Goal: Task Accomplishment & Management: Use online tool/utility

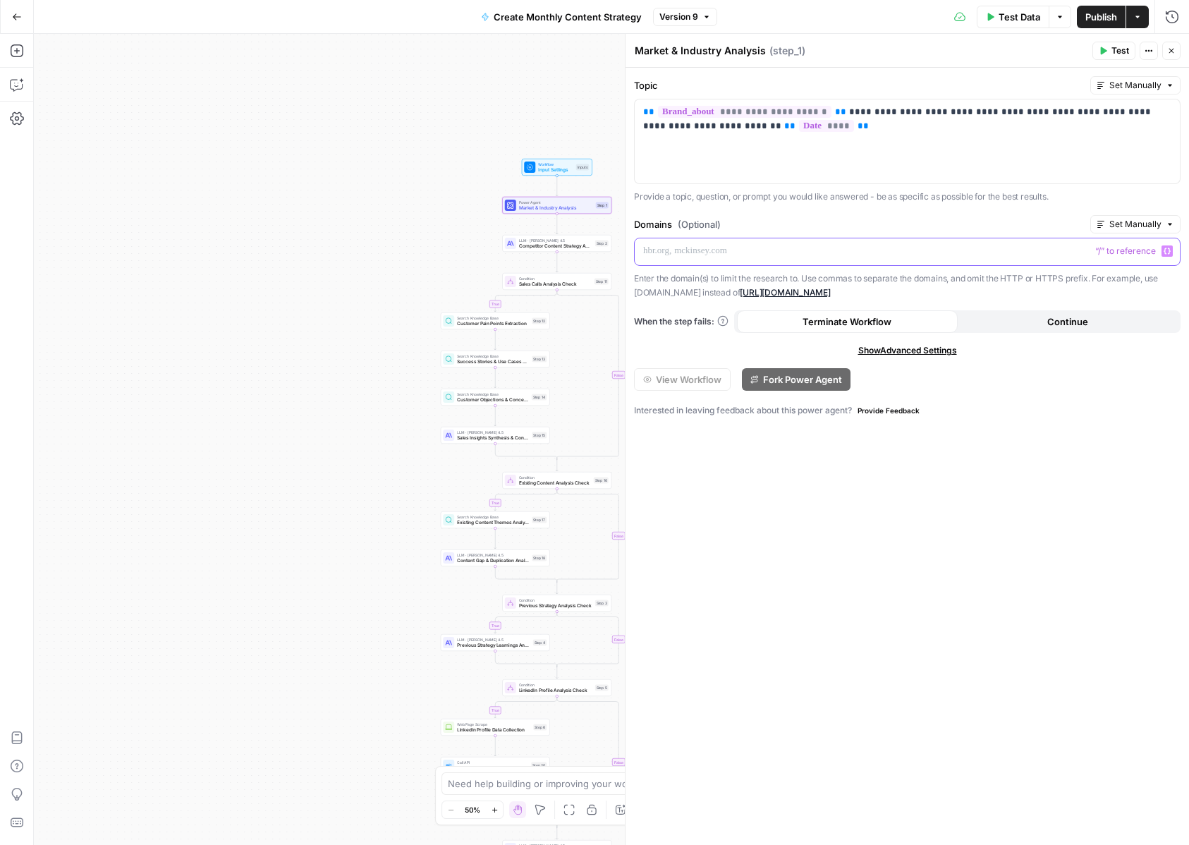
click at [725, 248] on p at bounding box center [907, 251] width 528 height 14
drag, startPoint x: 698, startPoint y: 250, endPoint x: 610, endPoint y: 249, distance: 88.2
click at [610, 249] on body "Catalyst New Home Browse Insights Opportunities Your Data Recent Grids Will Per…" at bounding box center [594, 422] width 1189 height 845
click at [849, 525] on div "**********" at bounding box center [906, 456] width 563 height 777
click at [1026, 260] on div "**********" at bounding box center [907, 252] width 545 height 28
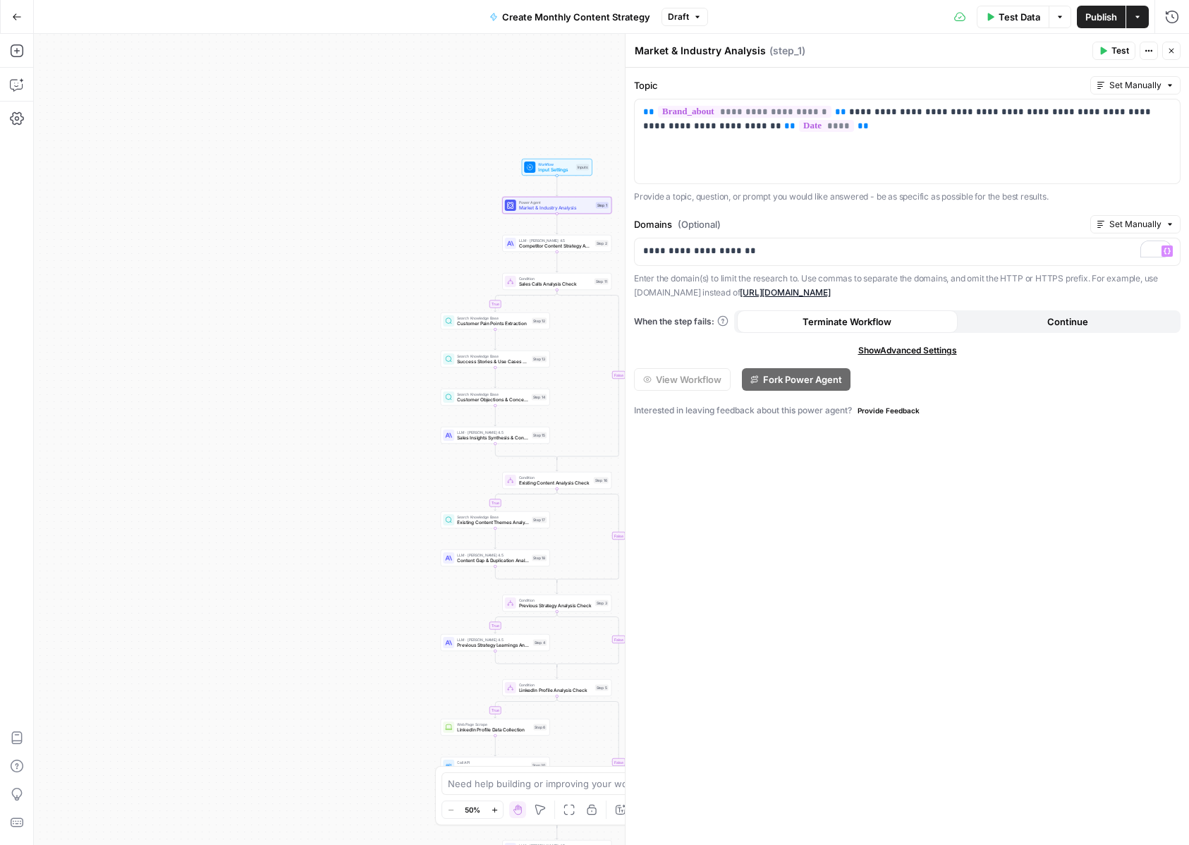
click at [1087, 525] on div "**********" at bounding box center [906, 456] width 563 height 777
click at [1057, 253] on p "**********" at bounding box center [907, 251] width 528 height 14
drag, startPoint x: 738, startPoint y: 251, endPoint x: 873, endPoint y: 256, distance: 135.5
click at [873, 256] on p "**********" at bounding box center [907, 251] width 528 height 14
drag, startPoint x: 769, startPoint y: 250, endPoint x: 740, endPoint y: 251, distance: 28.9
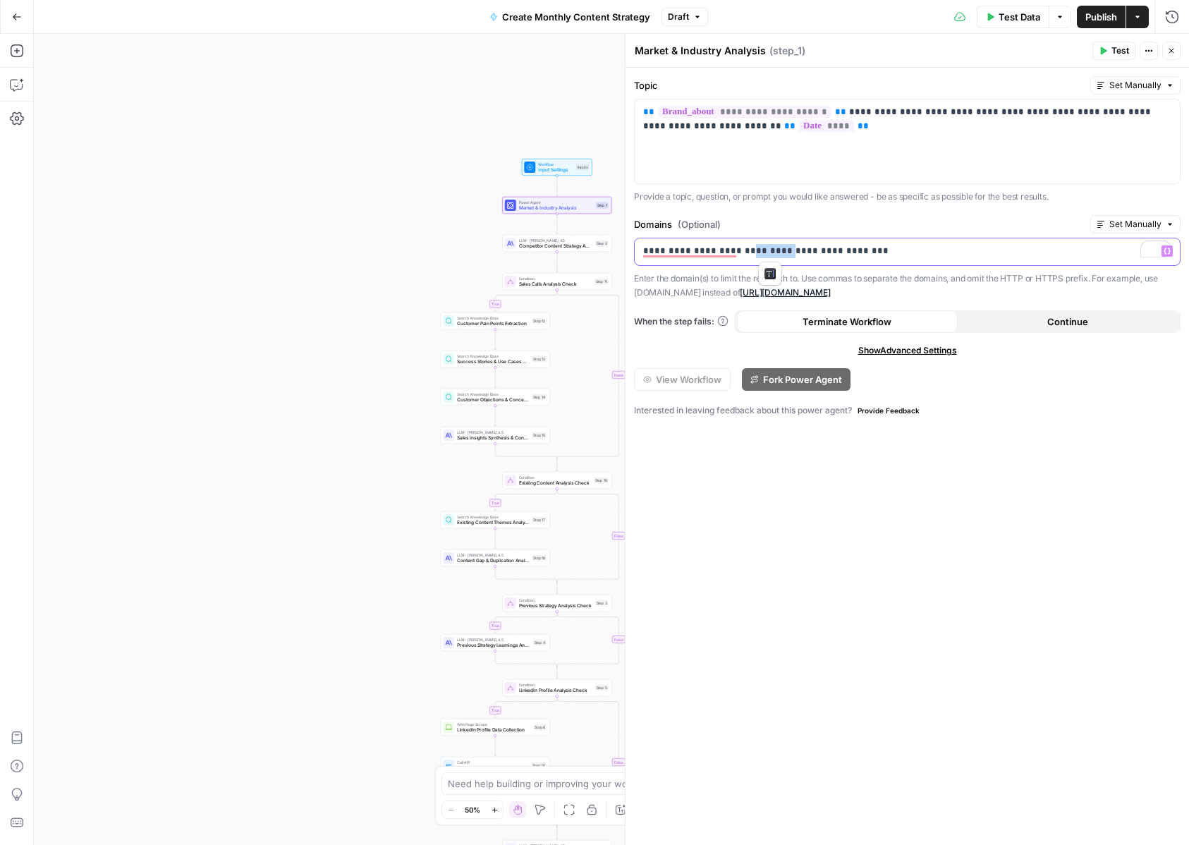
click at [740, 251] on p "**********" at bounding box center [907, 251] width 528 height 14
click at [843, 257] on div "**********" at bounding box center [907, 252] width 545 height 28
click at [884, 491] on div "**********" at bounding box center [906, 456] width 563 height 777
click at [21, 85] on icon "button" at bounding box center [17, 85] width 14 height 14
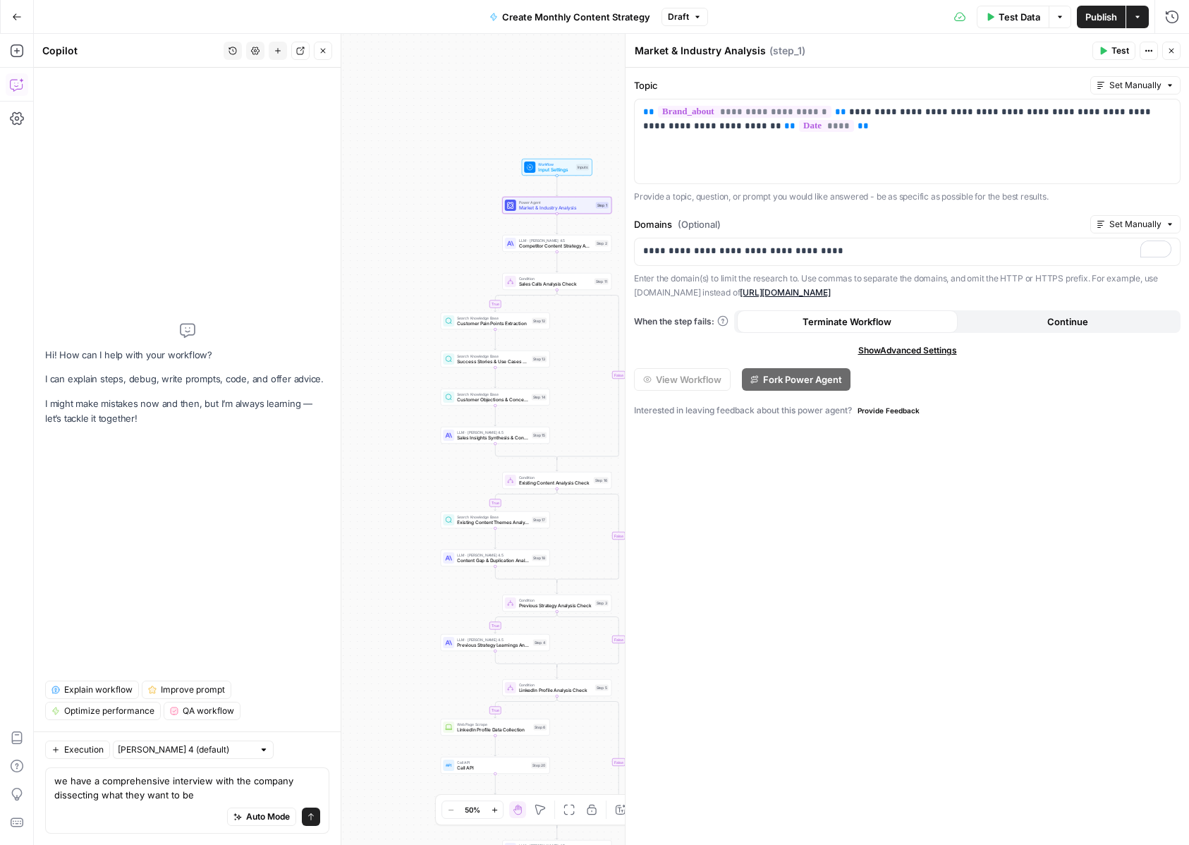
click at [211, 792] on textarea "we have a comprehensive interview with the company dissecting what they want to…" at bounding box center [187, 788] width 266 height 28
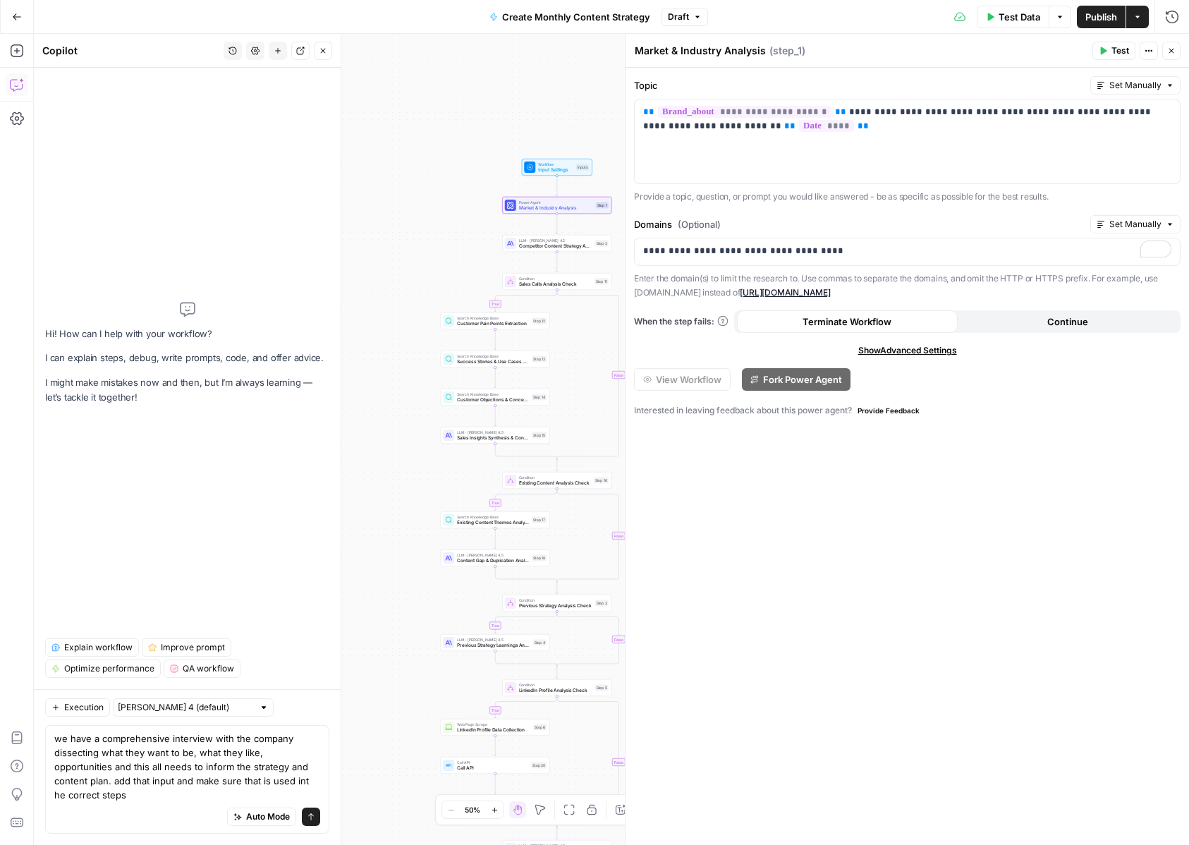
type textarea "we have a comprehensive interview with the company dissecting what they want to…"
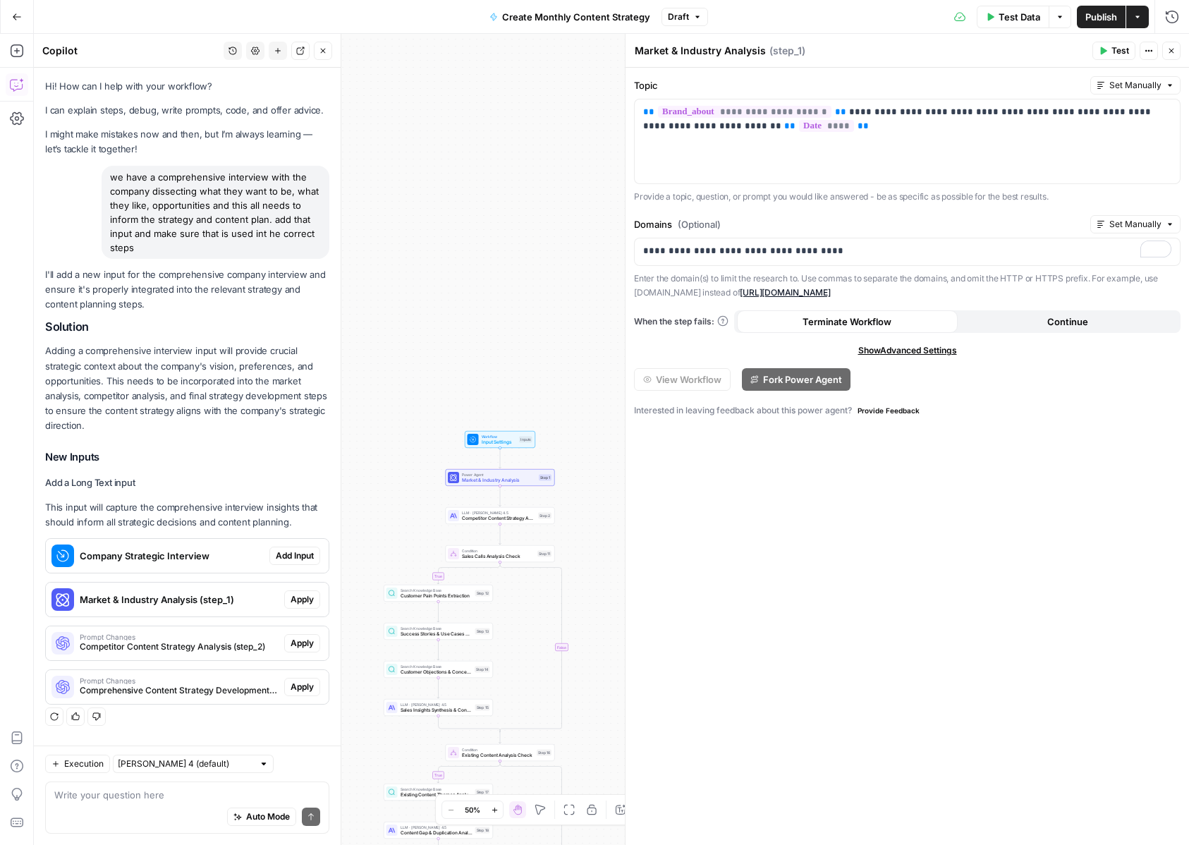
click at [298, 549] on button "Add Input" at bounding box center [294, 556] width 51 height 18
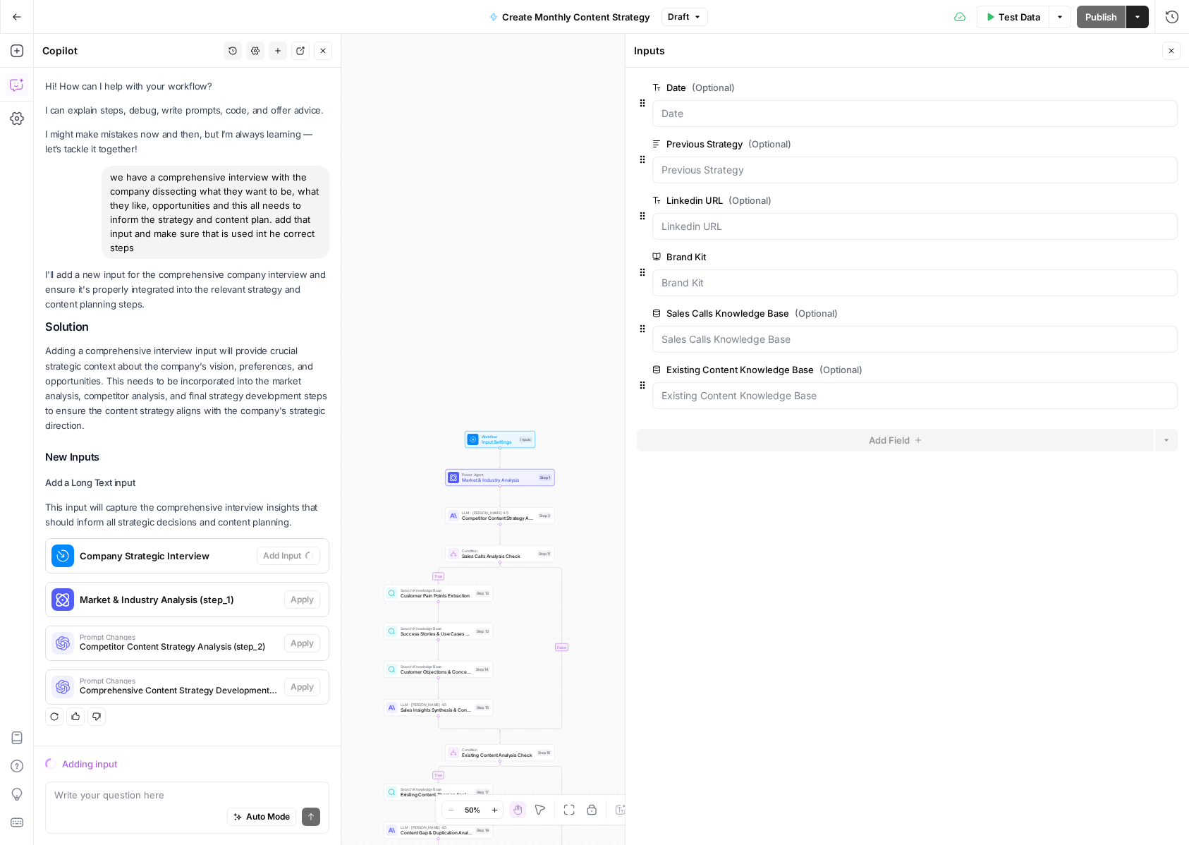
scroll to position [16, 0]
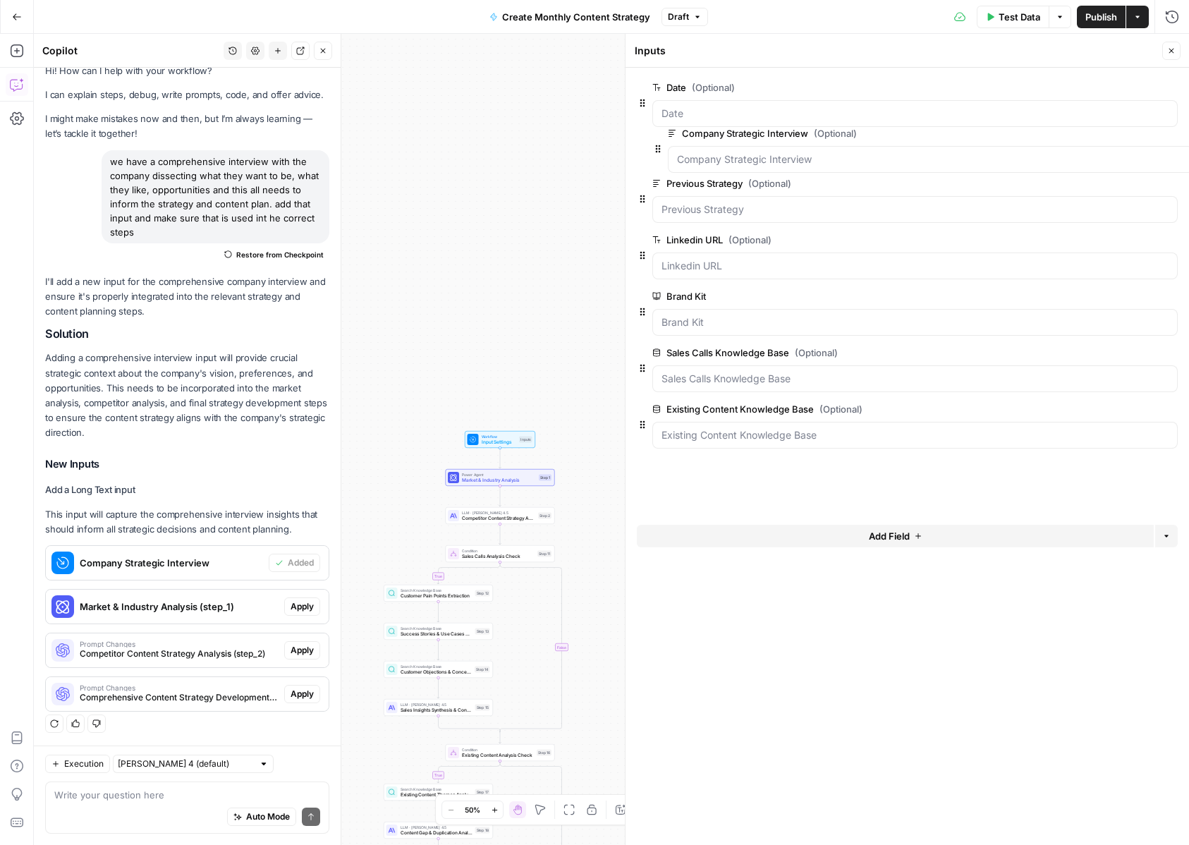
drag, startPoint x: 643, startPoint y: 442, endPoint x: 658, endPoint y: 145, distance: 298.0
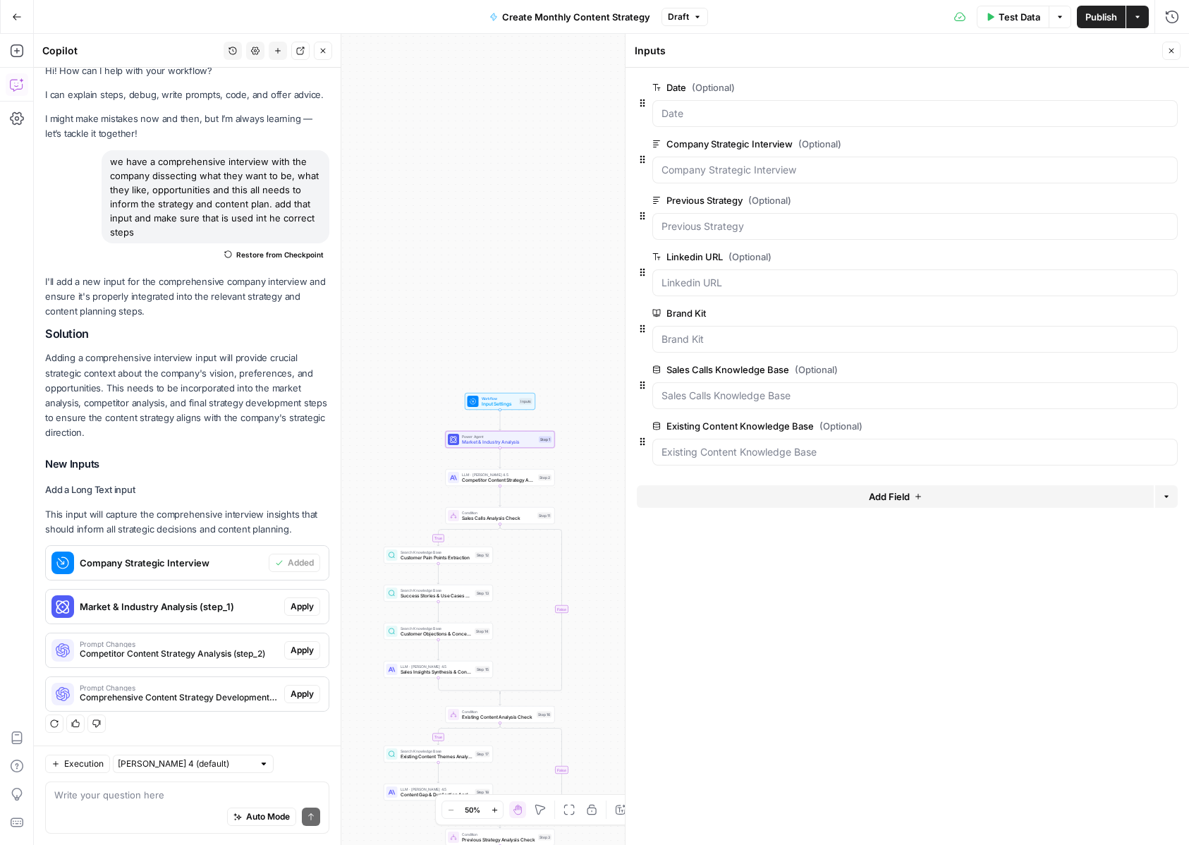
click at [303, 609] on span "Apply" at bounding box center [302, 606] width 23 height 13
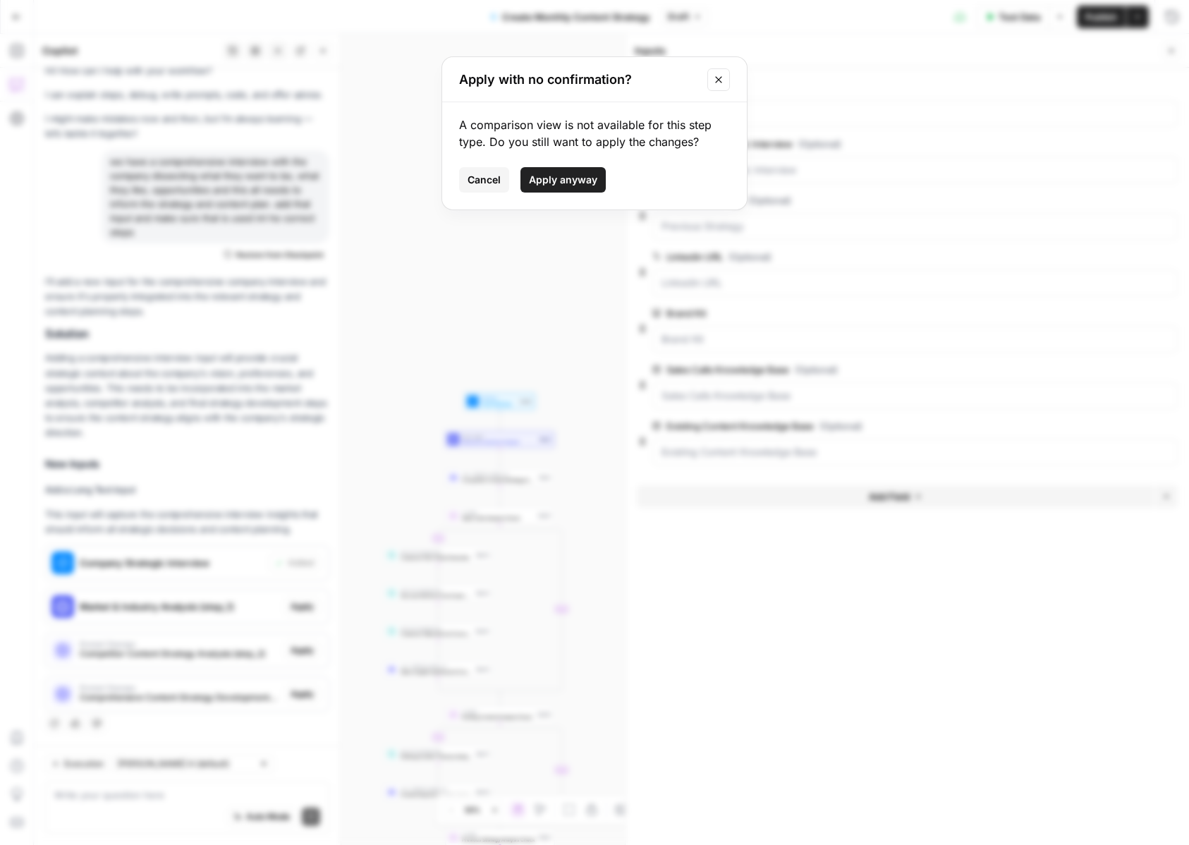
click at [580, 178] on span "Apply anyway" at bounding box center [563, 180] width 68 height 14
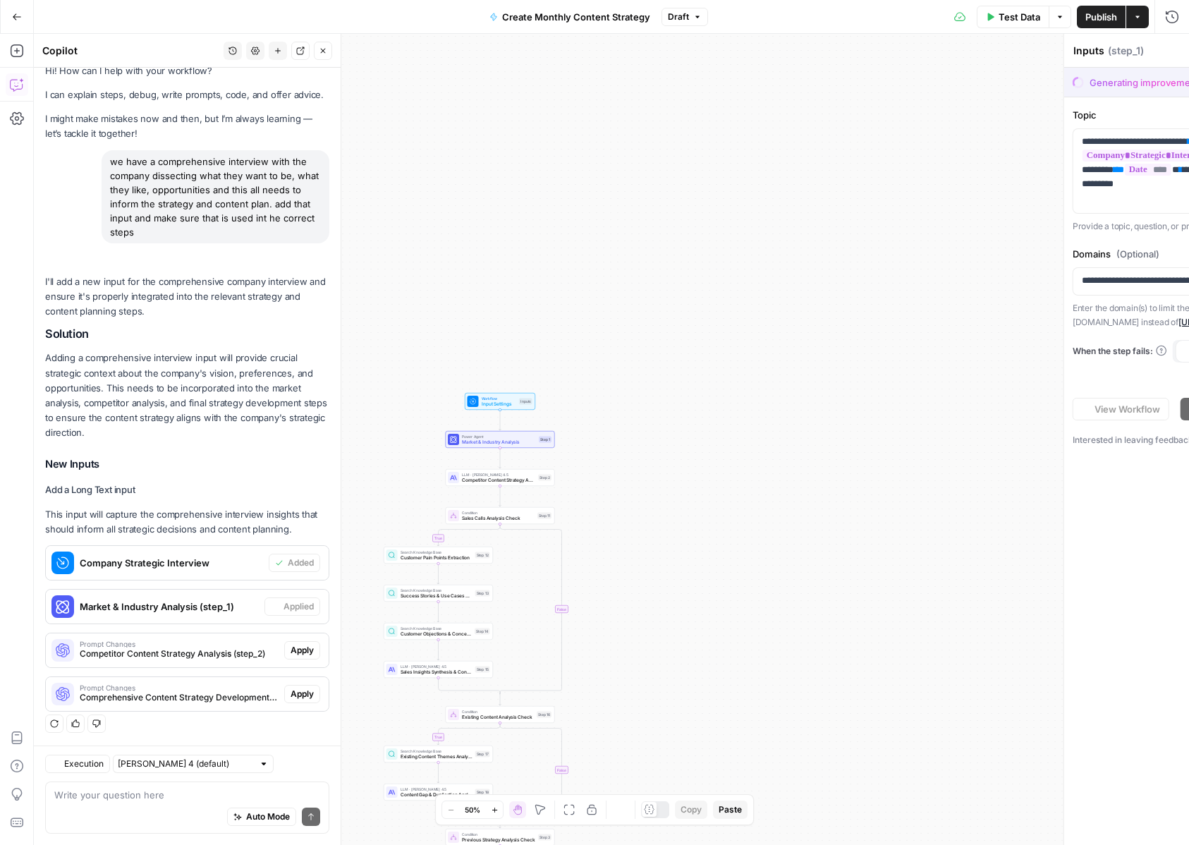
type textarea "Market & Industry Analysis"
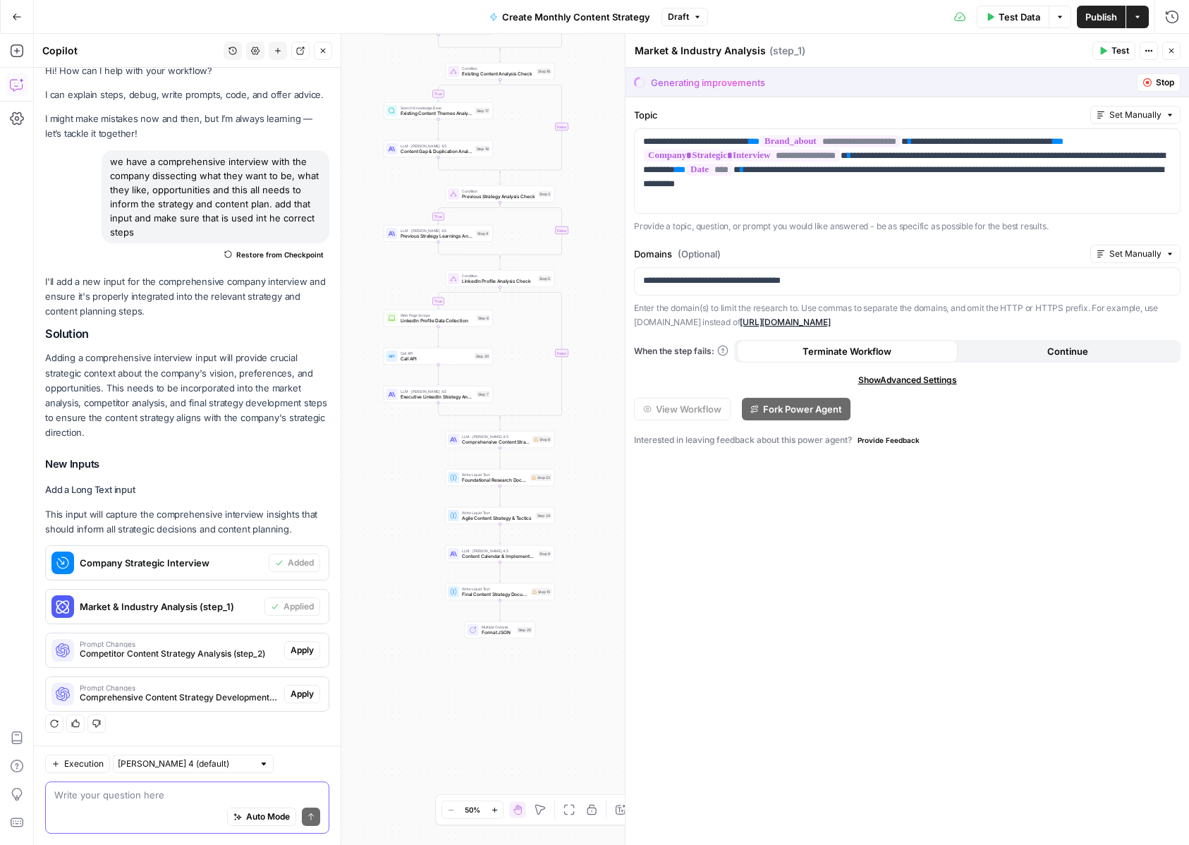
click at [193, 790] on textarea at bounding box center [187, 795] width 266 height 14
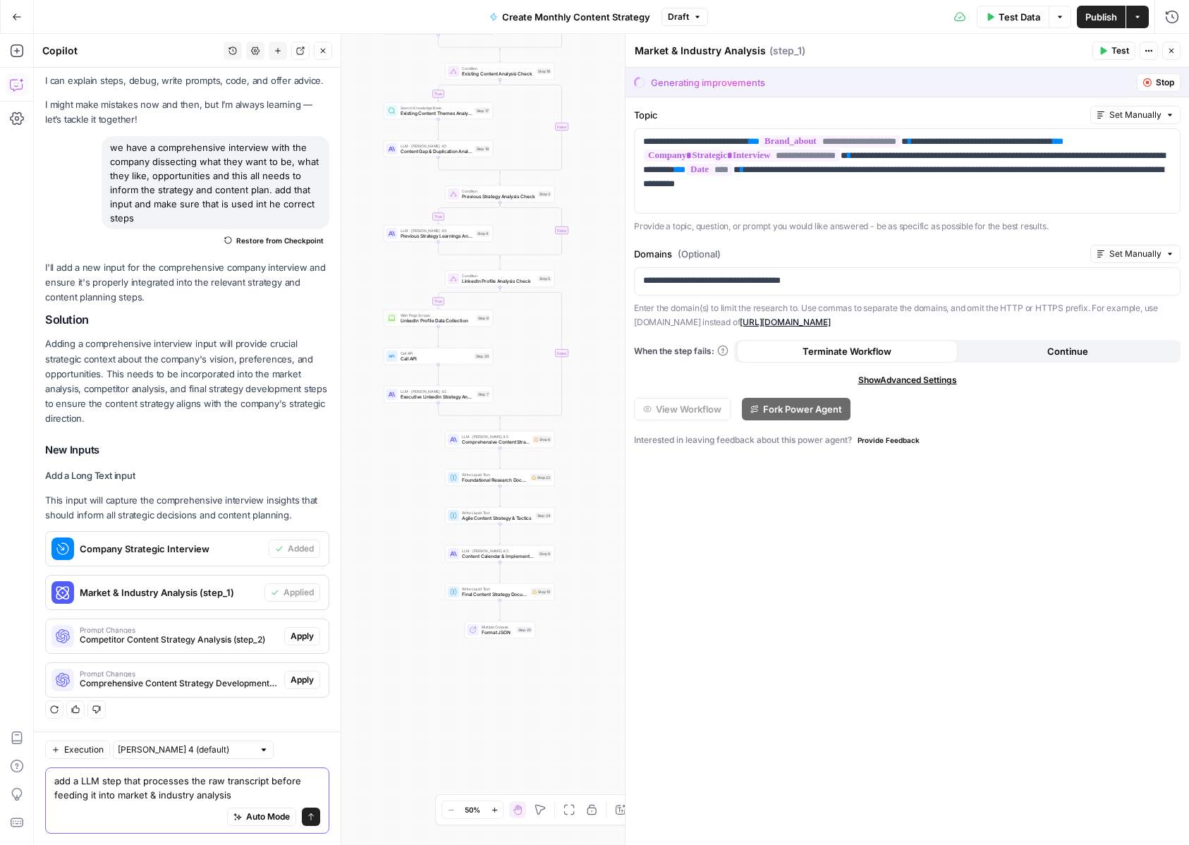
type textarea "add a LLM step that processes the raw transcript before feeding it into market …"
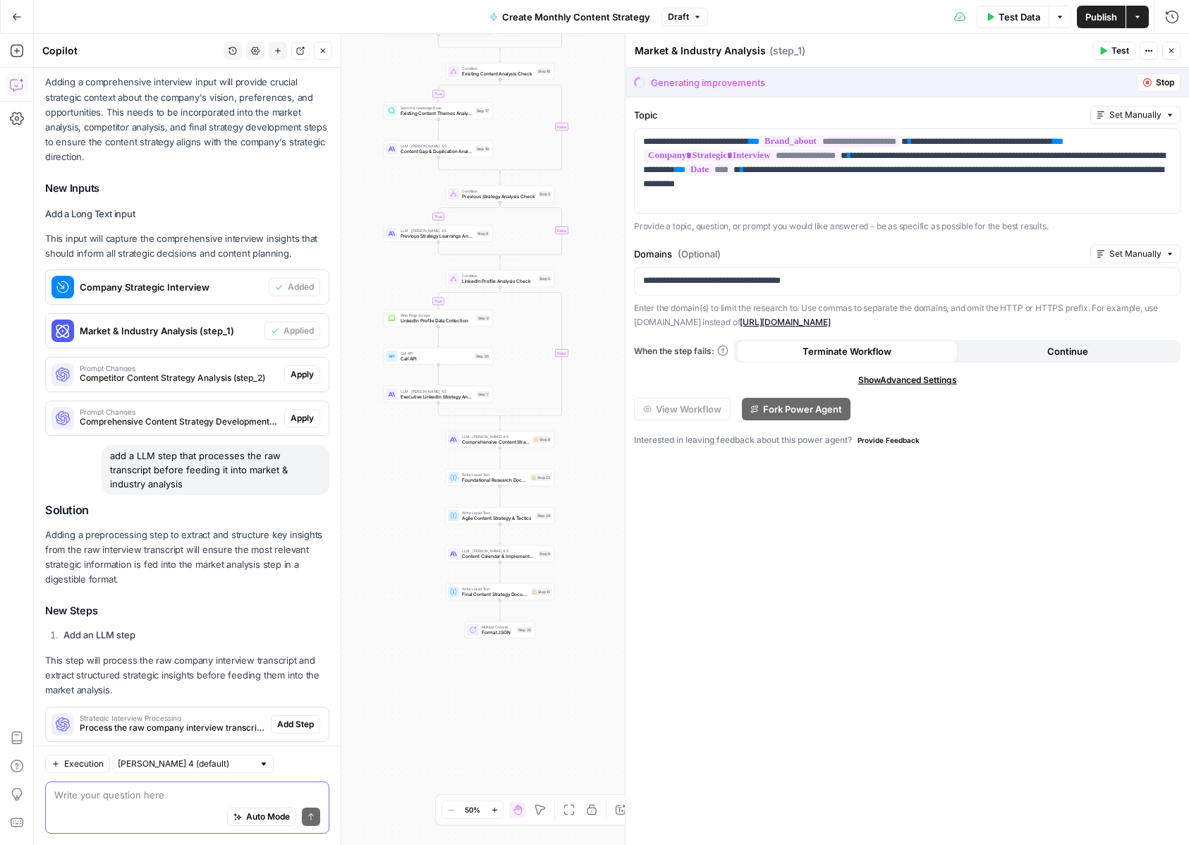
scroll to position [365, 0]
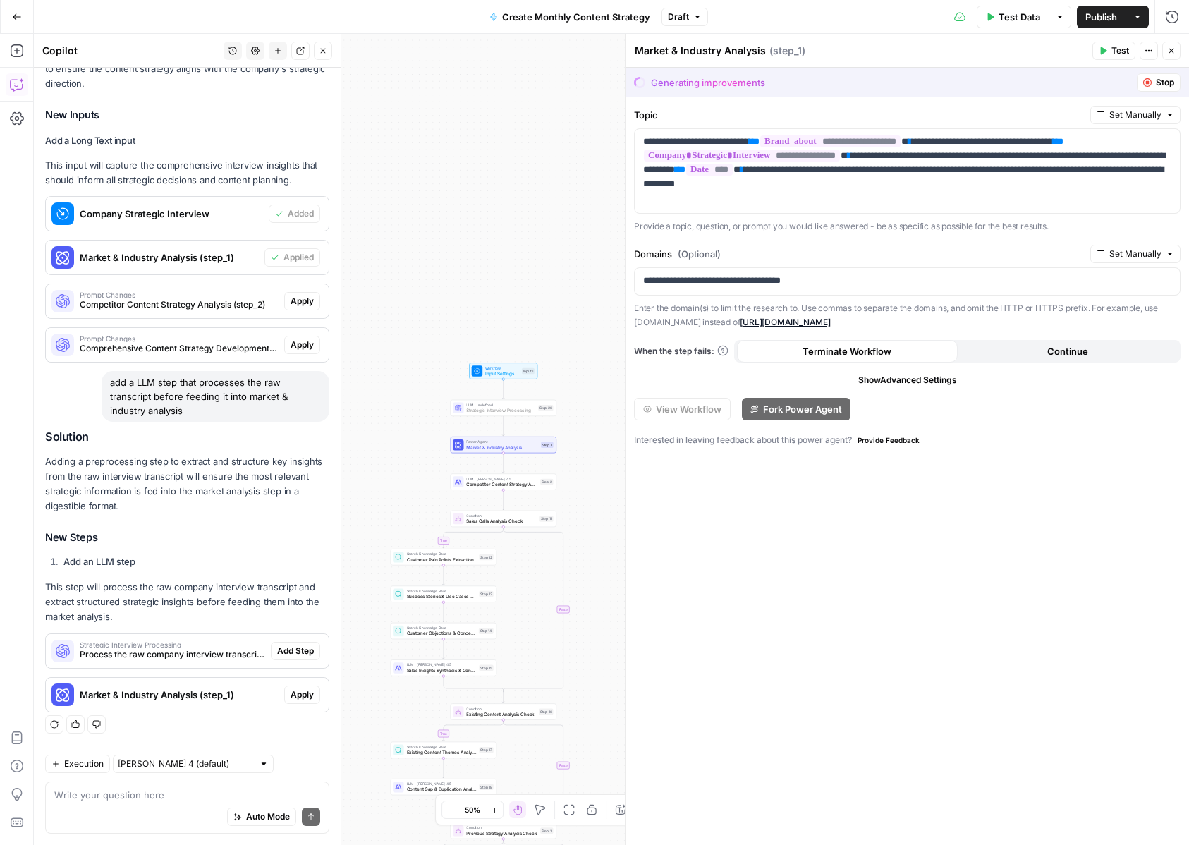
click at [289, 651] on span "Add Step" at bounding box center [295, 651] width 37 height 13
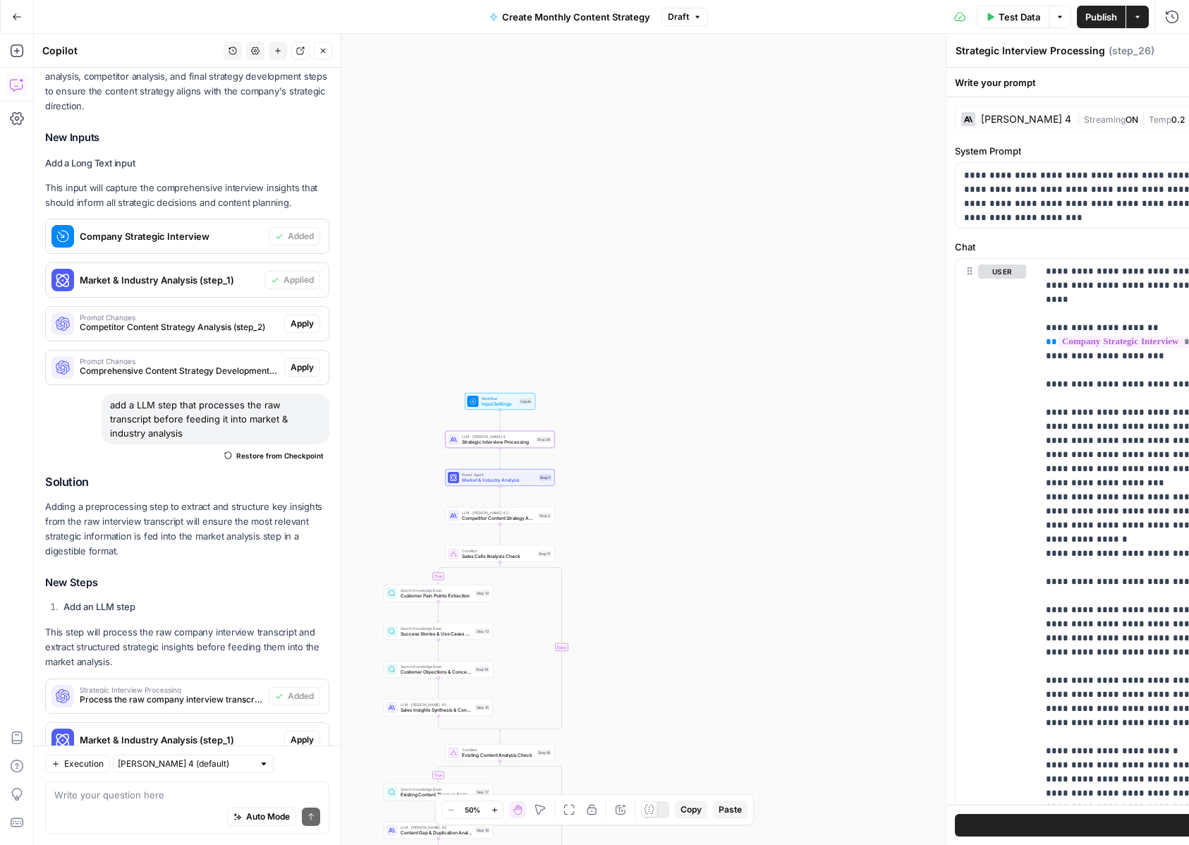
scroll to position [387, 0]
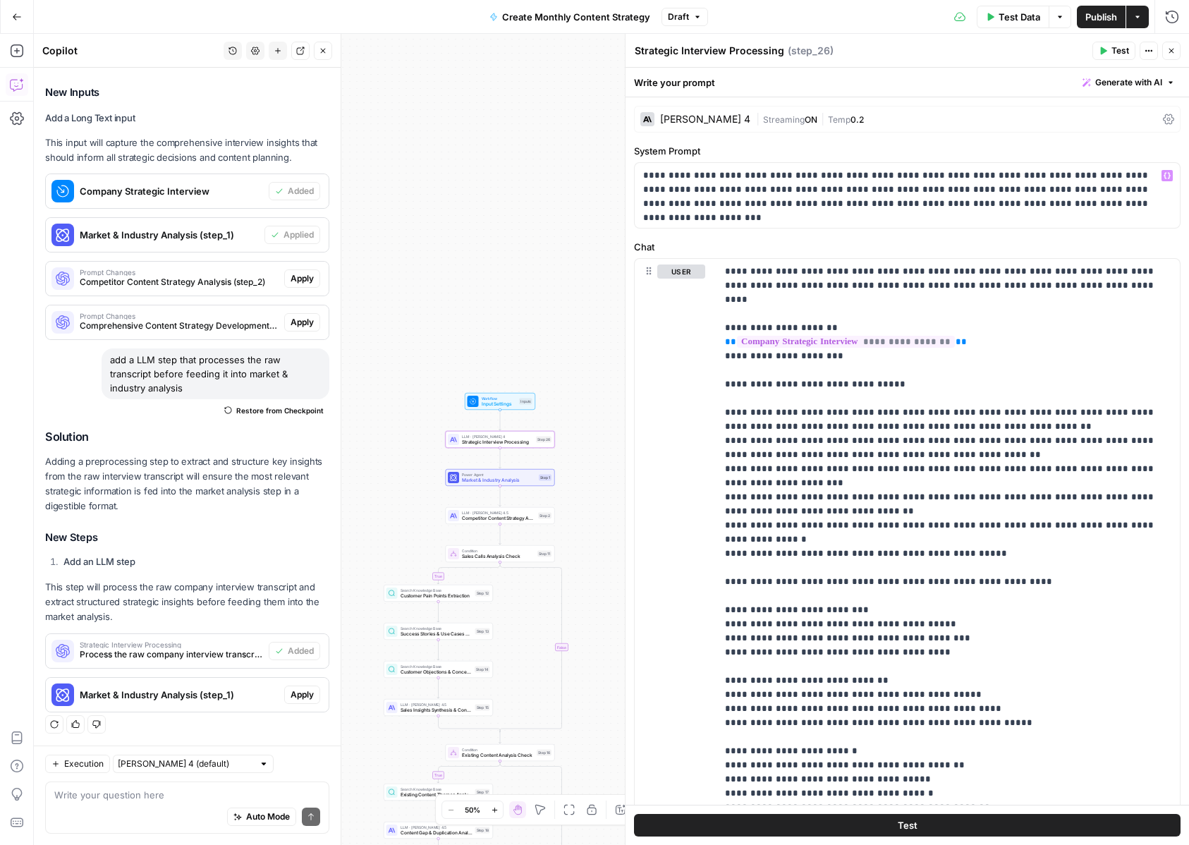
click at [698, 112] on div "Claude Sonnet 4" at bounding box center [695, 119] width 110 height 14
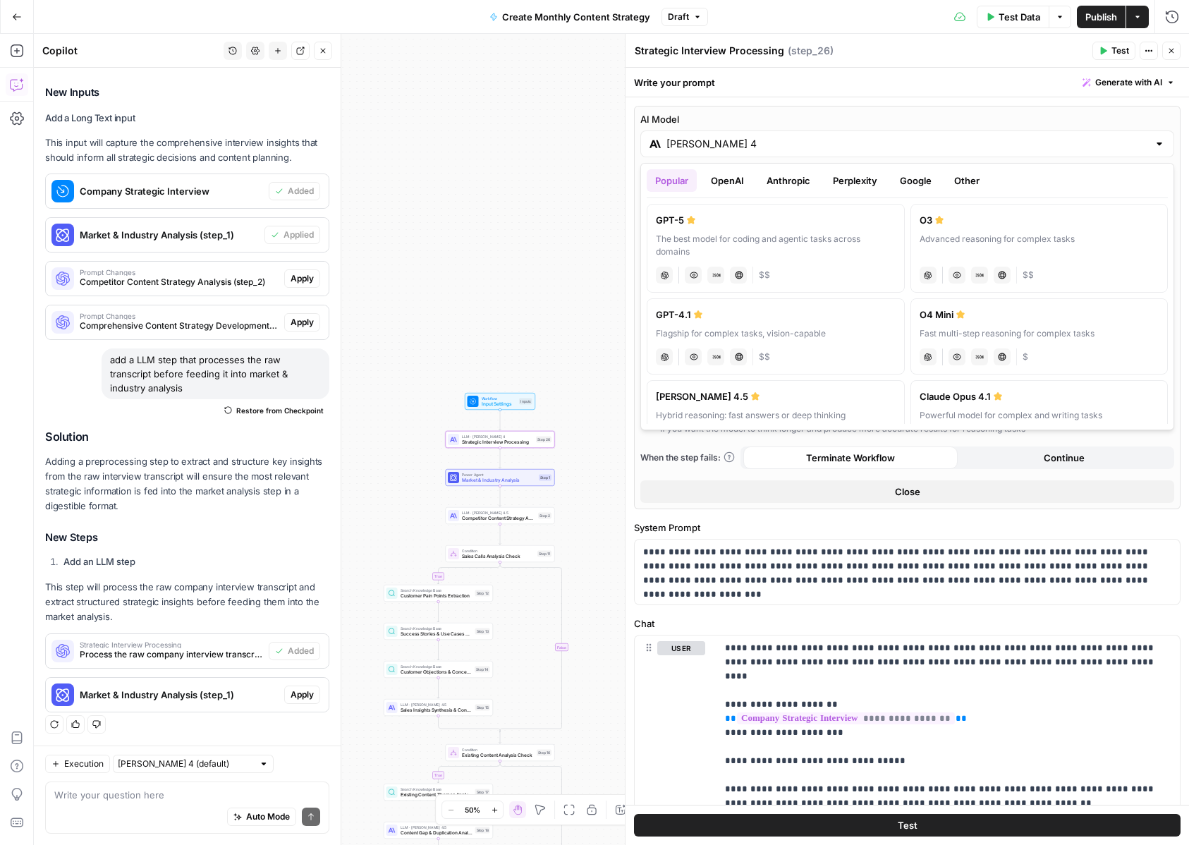
click at [756, 144] on input "Claude Sonnet 4" at bounding box center [907, 144] width 482 height 14
click at [837, 393] on div "[PERSON_NAME] 4.5" at bounding box center [776, 396] width 240 height 14
type input "[PERSON_NAME] 4.5"
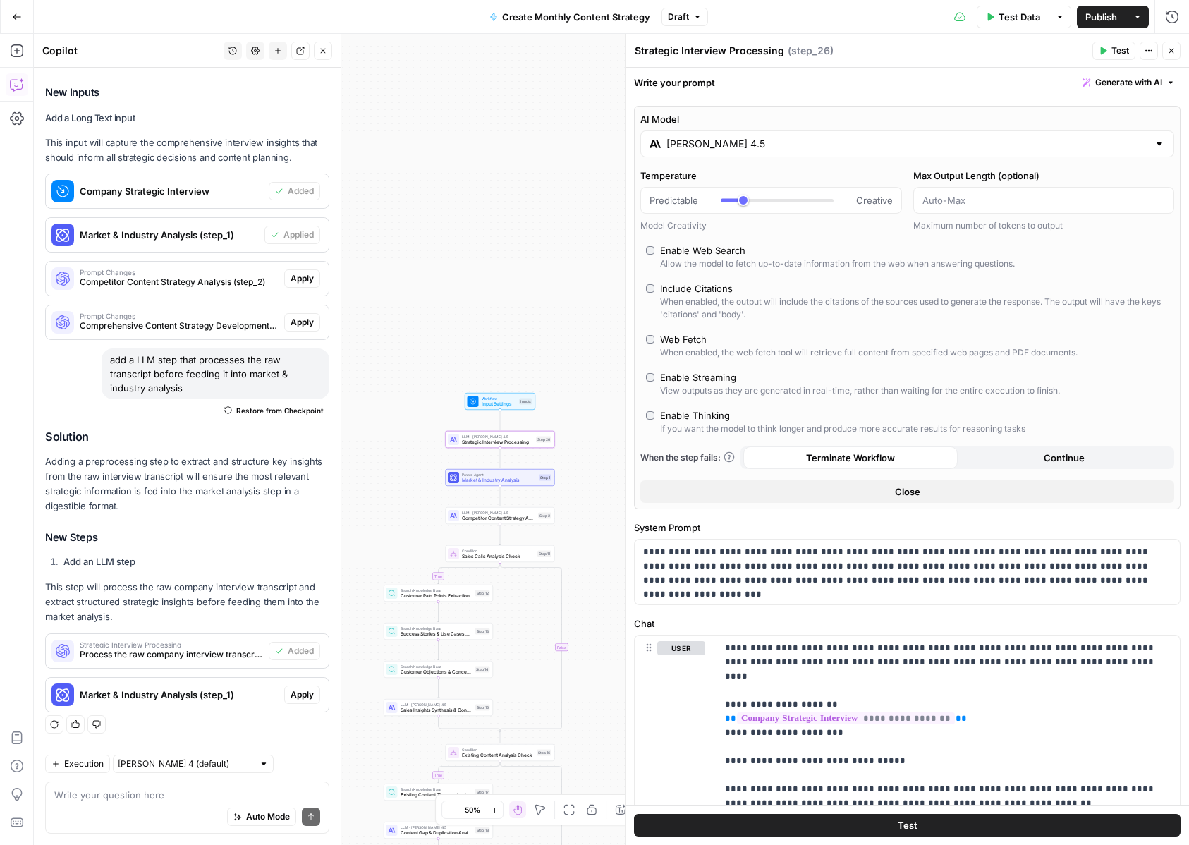
click at [1174, 53] on icon "button" at bounding box center [1171, 51] width 8 height 8
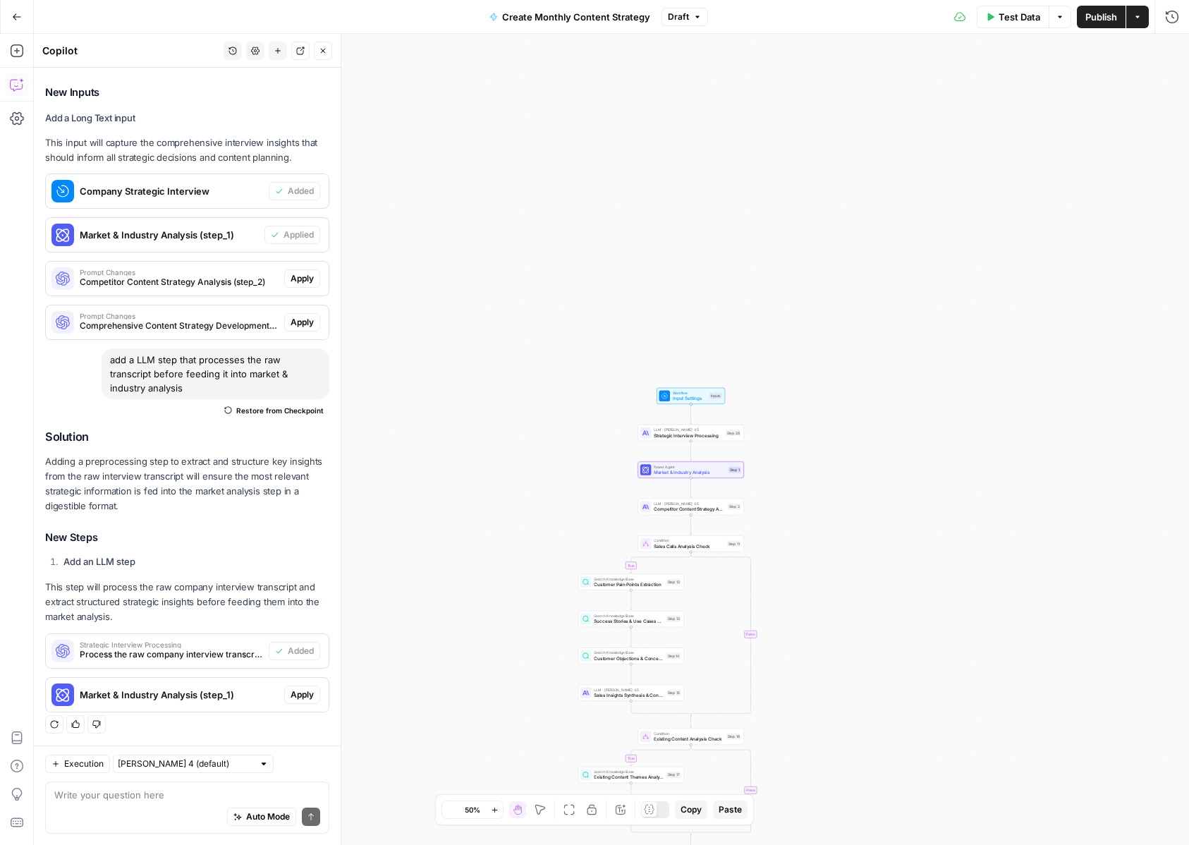
click at [312, 698] on span "Apply" at bounding box center [302, 694] width 23 height 13
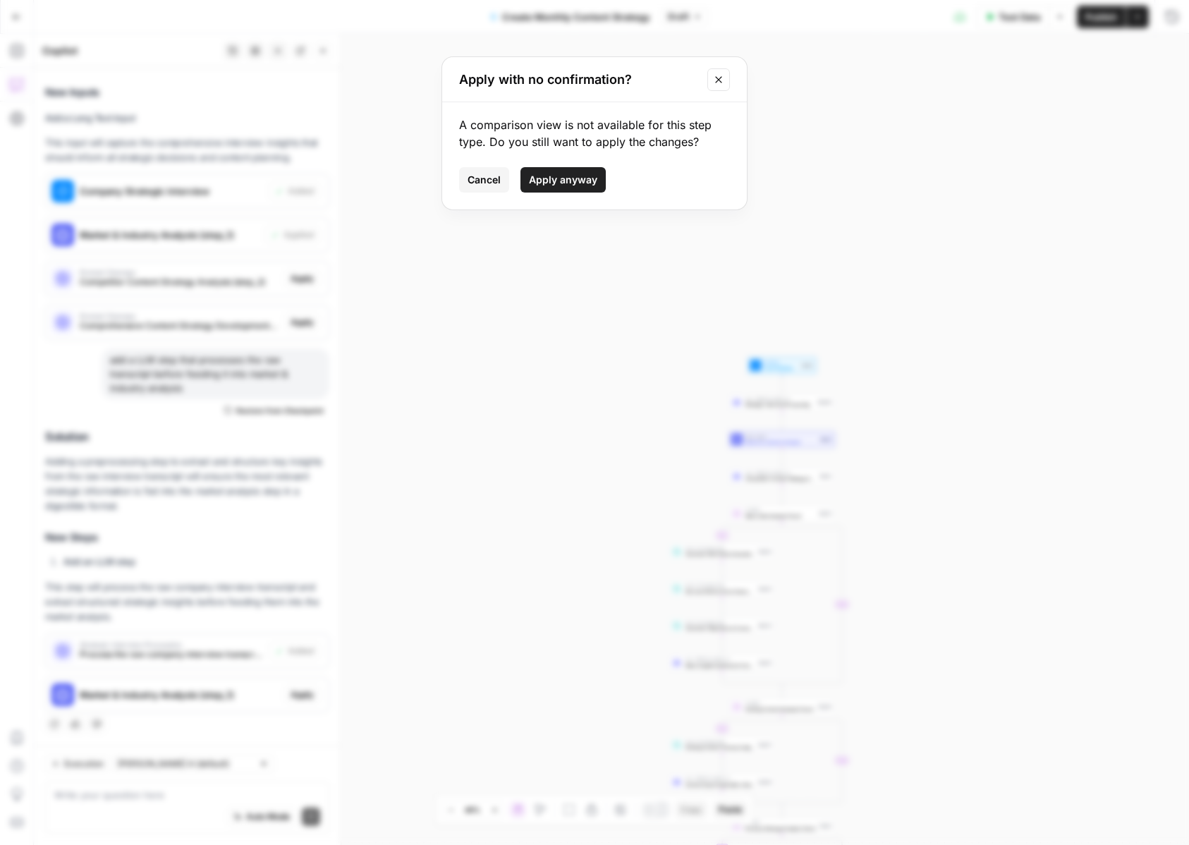
click at [571, 189] on button "Apply anyway" at bounding box center [562, 179] width 85 height 25
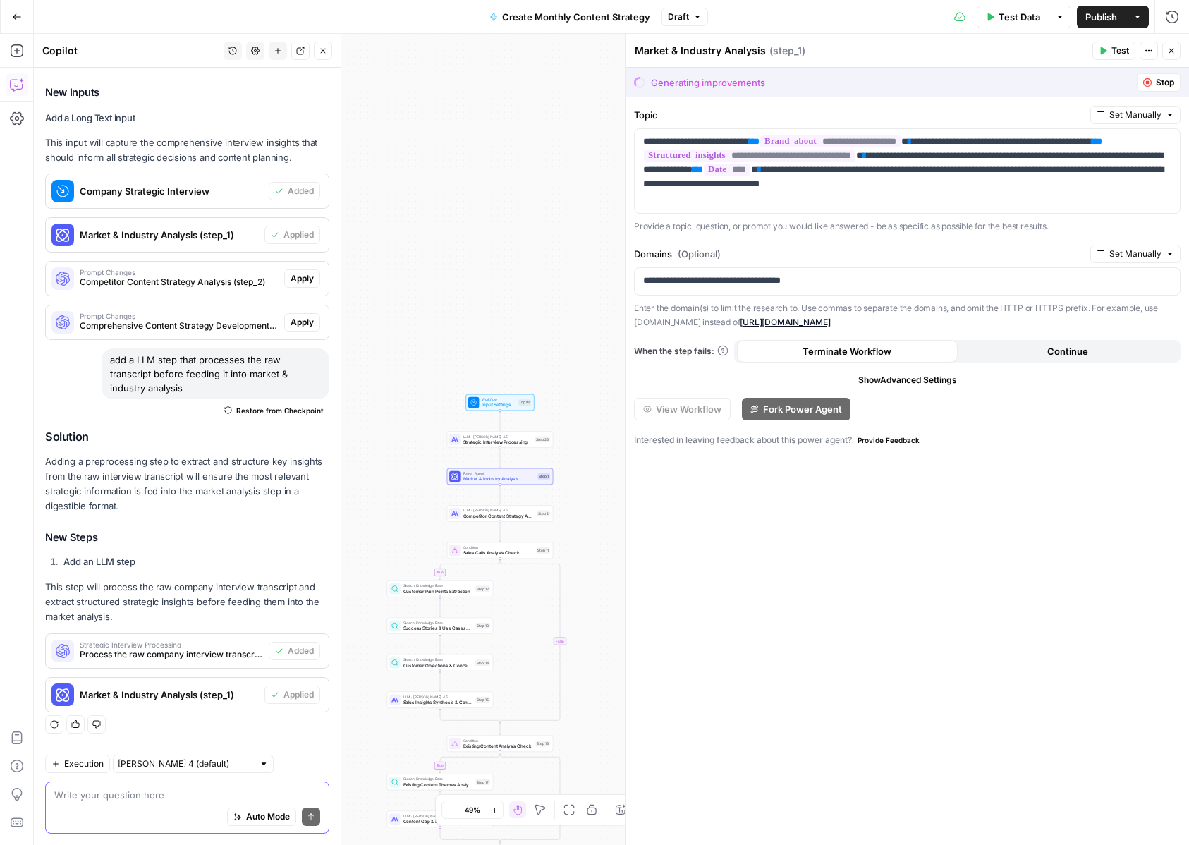
click at [147, 790] on textarea at bounding box center [187, 795] width 266 height 14
type textarea "where else do we need to include this analysis"
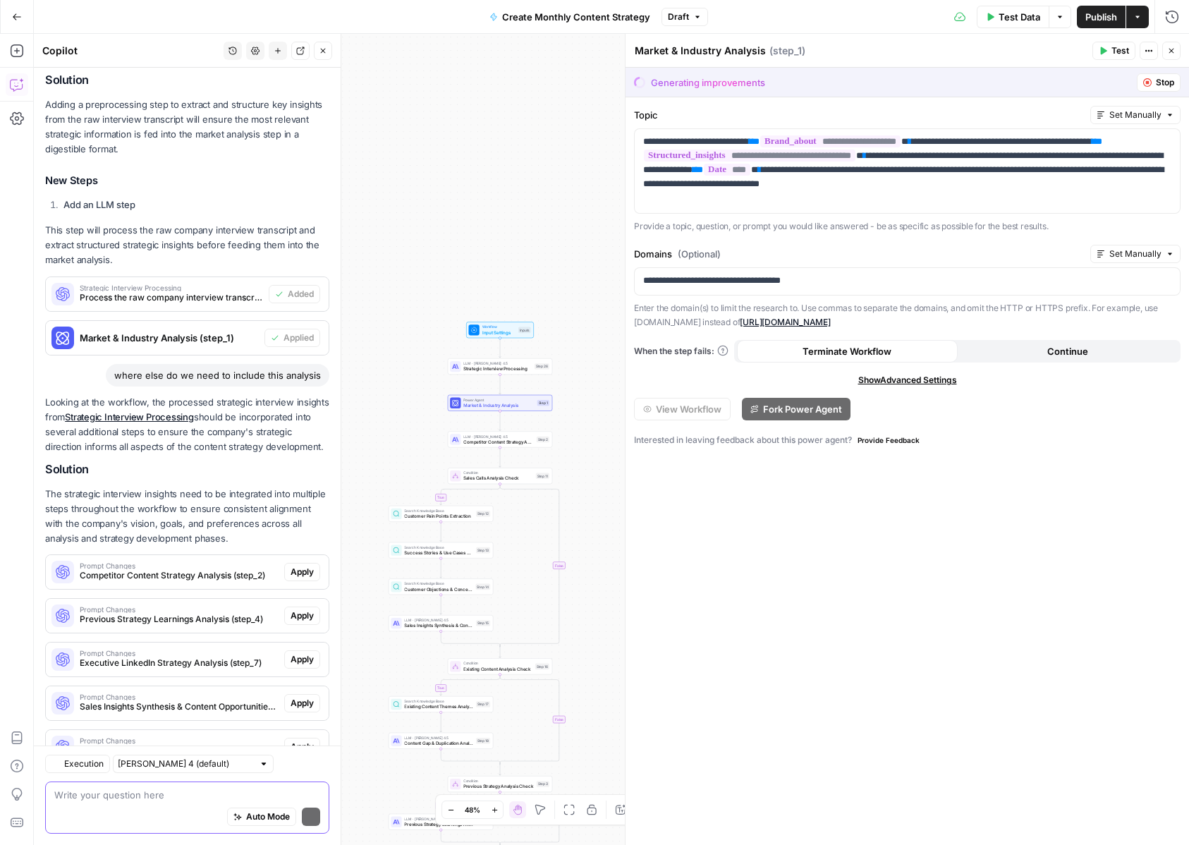
scroll to position [841, 0]
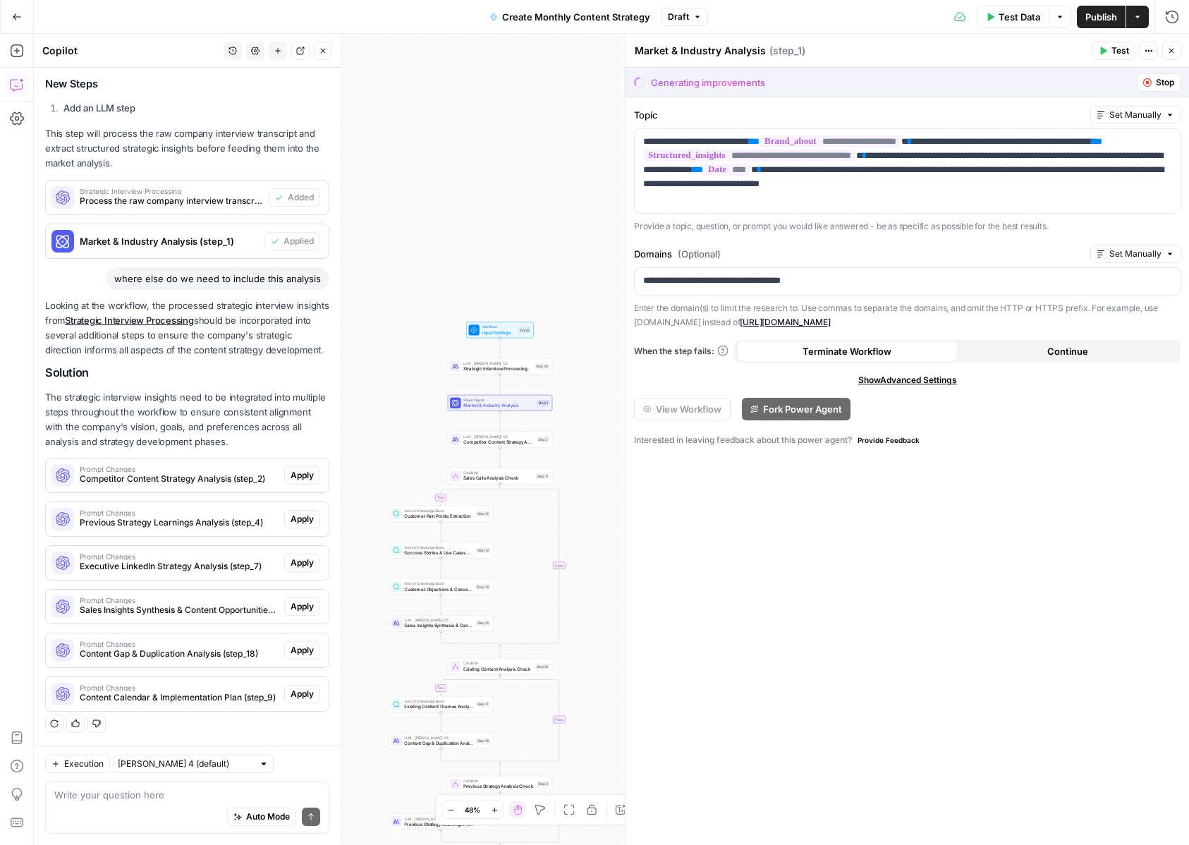
click at [1168, 50] on icon "button" at bounding box center [1171, 51] width 8 height 8
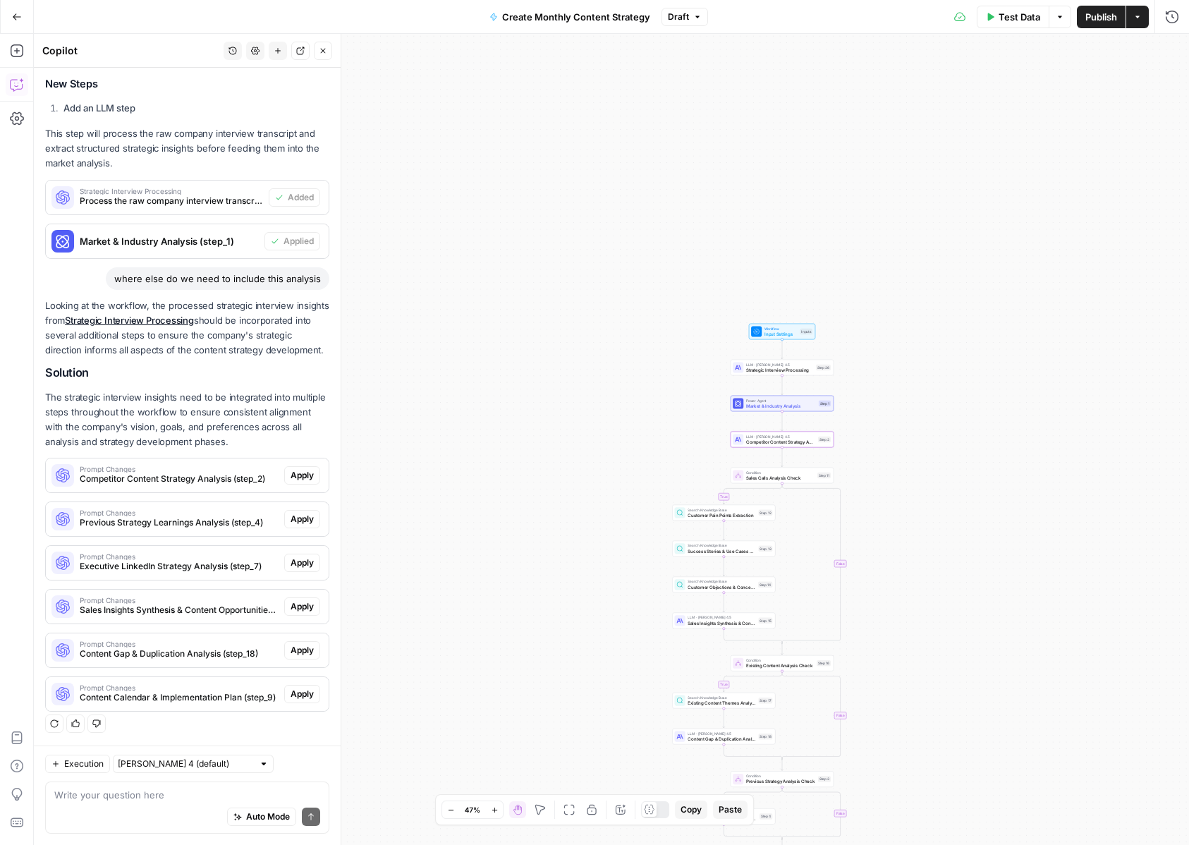
click at [305, 477] on span "Apply" at bounding box center [302, 475] width 23 height 13
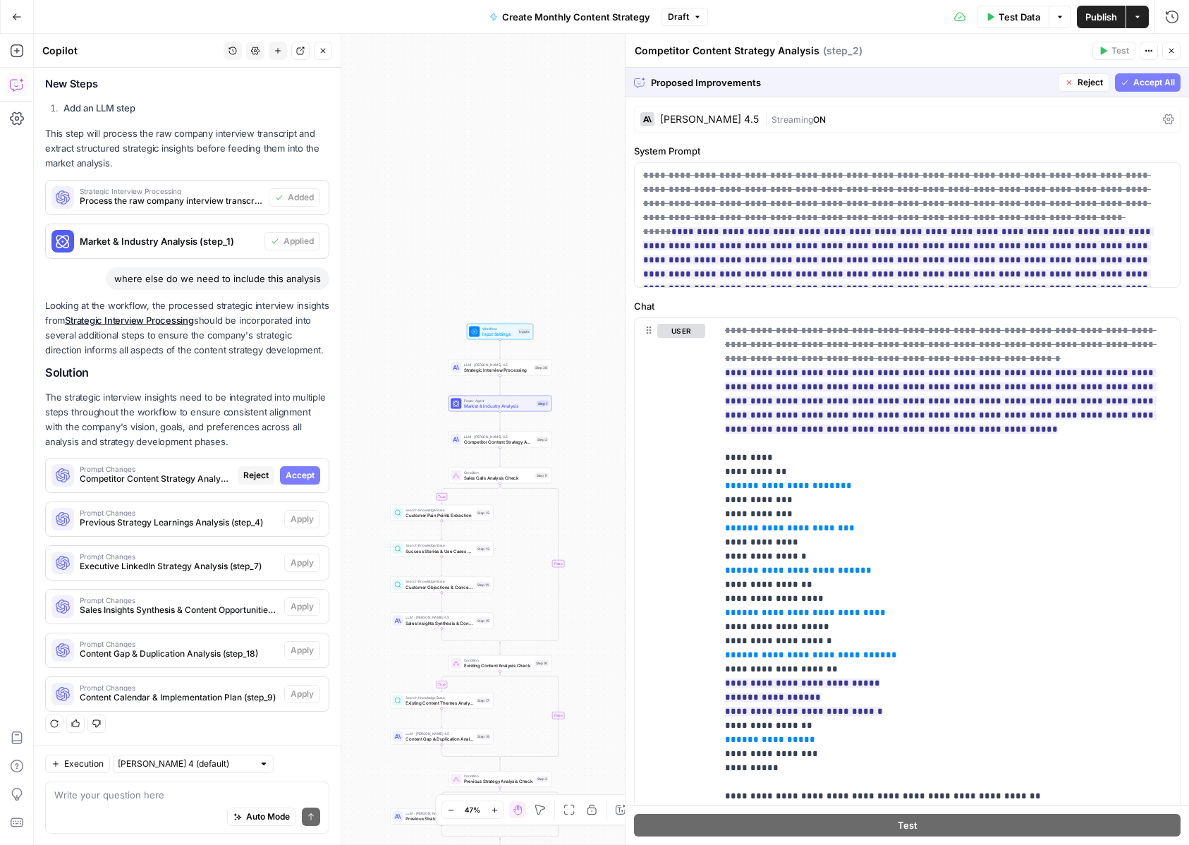
click at [1140, 79] on span "Accept All" at bounding box center [1154, 82] width 42 height 13
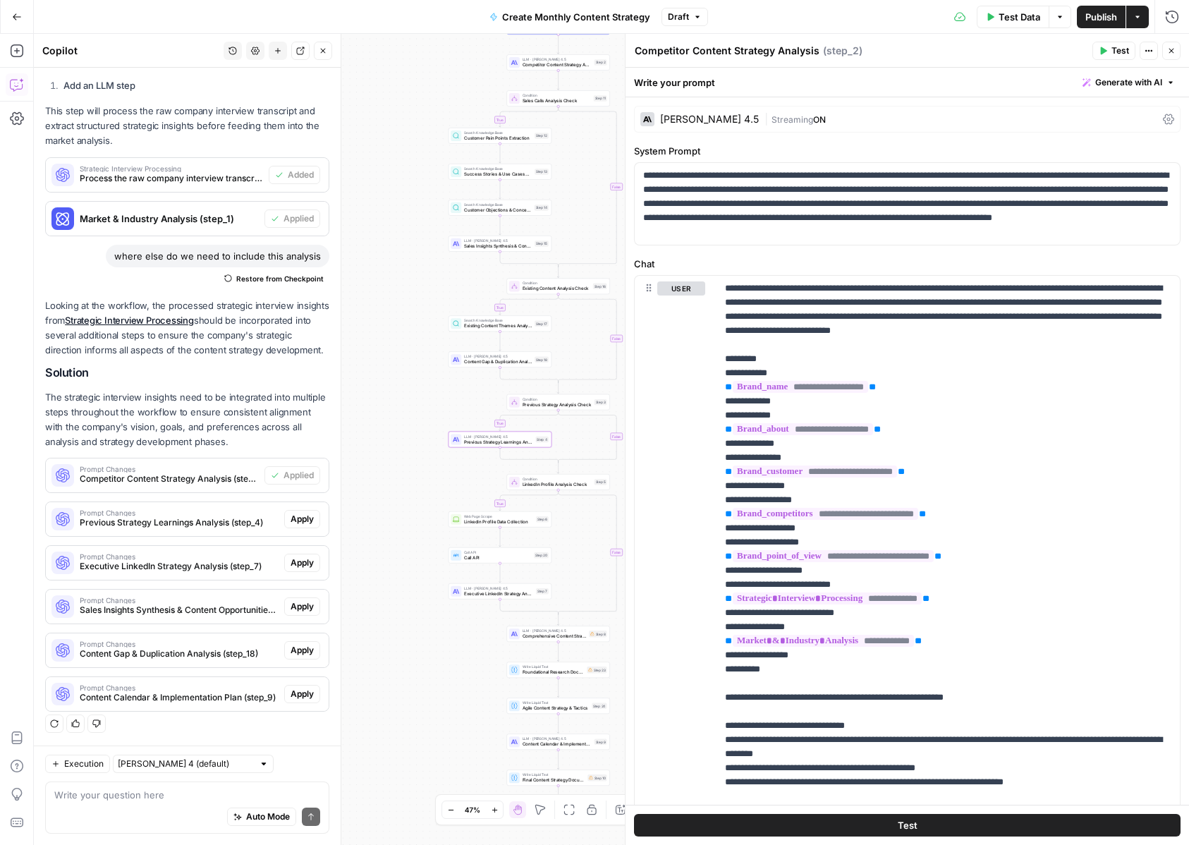
click at [306, 525] on span "Apply" at bounding box center [302, 519] width 23 height 13
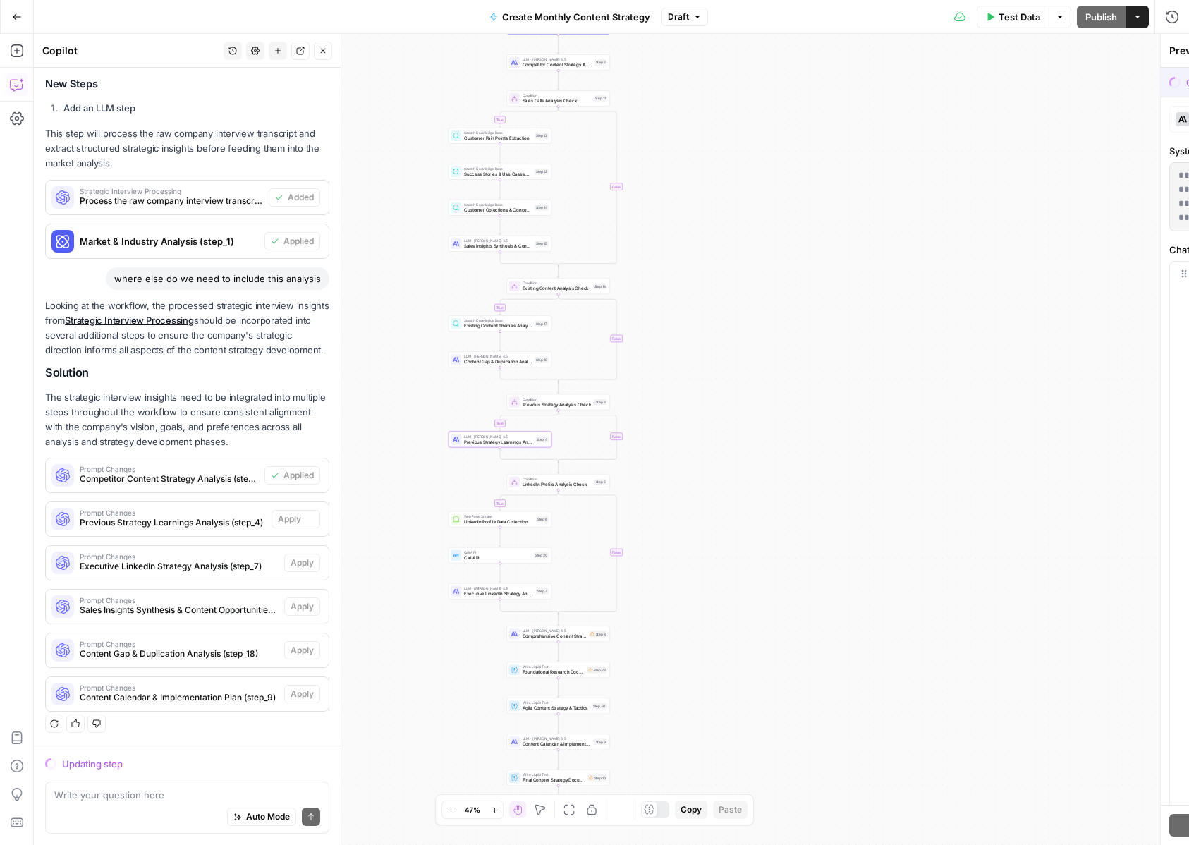
scroll to position [795, 0]
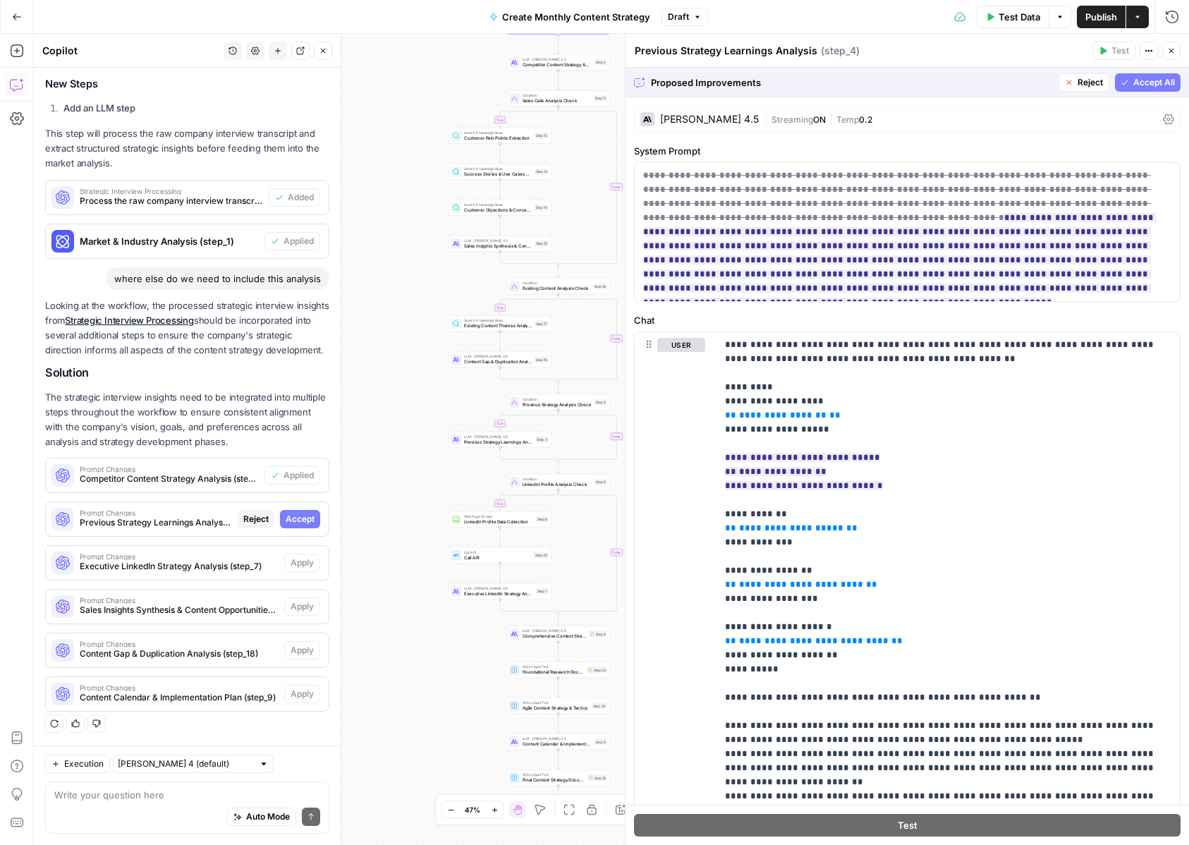
click at [1133, 78] on span "Accept All" at bounding box center [1154, 82] width 42 height 13
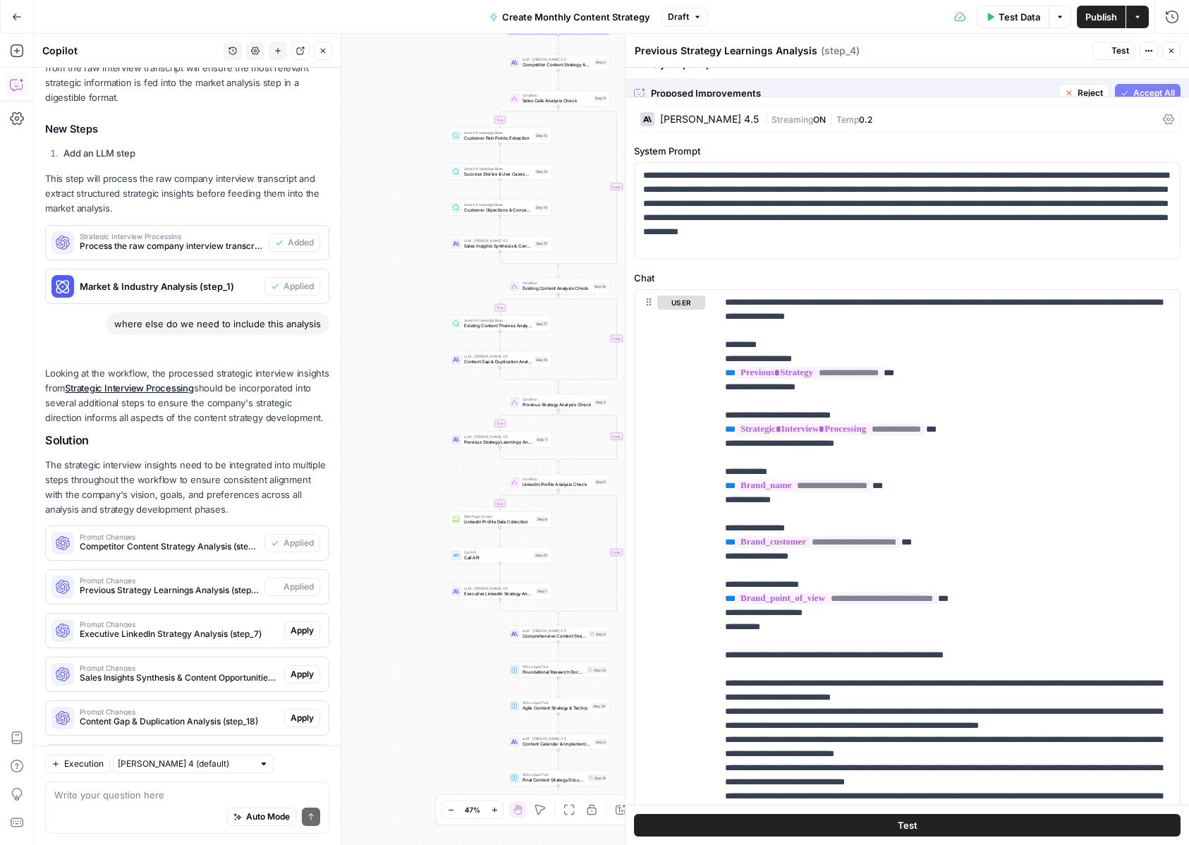
scroll to position [863, 0]
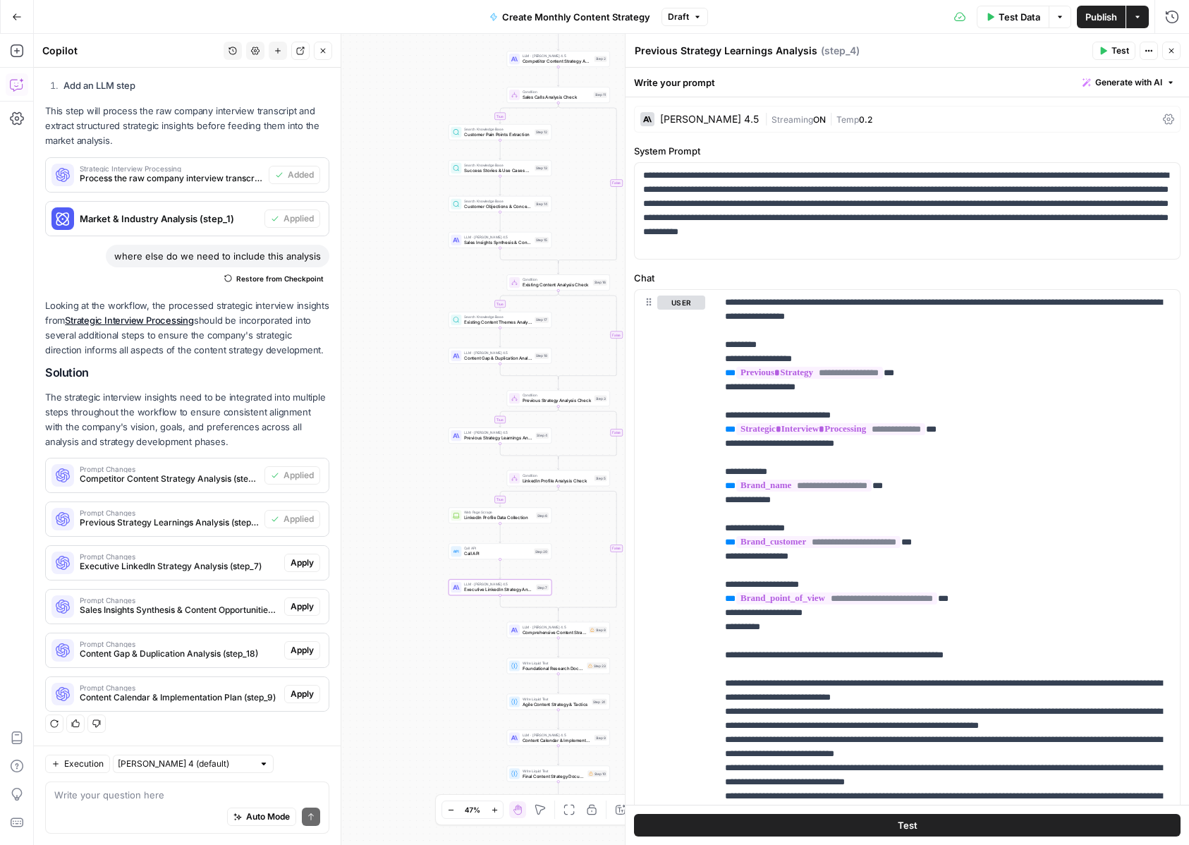
click at [293, 563] on span "Apply" at bounding box center [302, 562] width 23 height 13
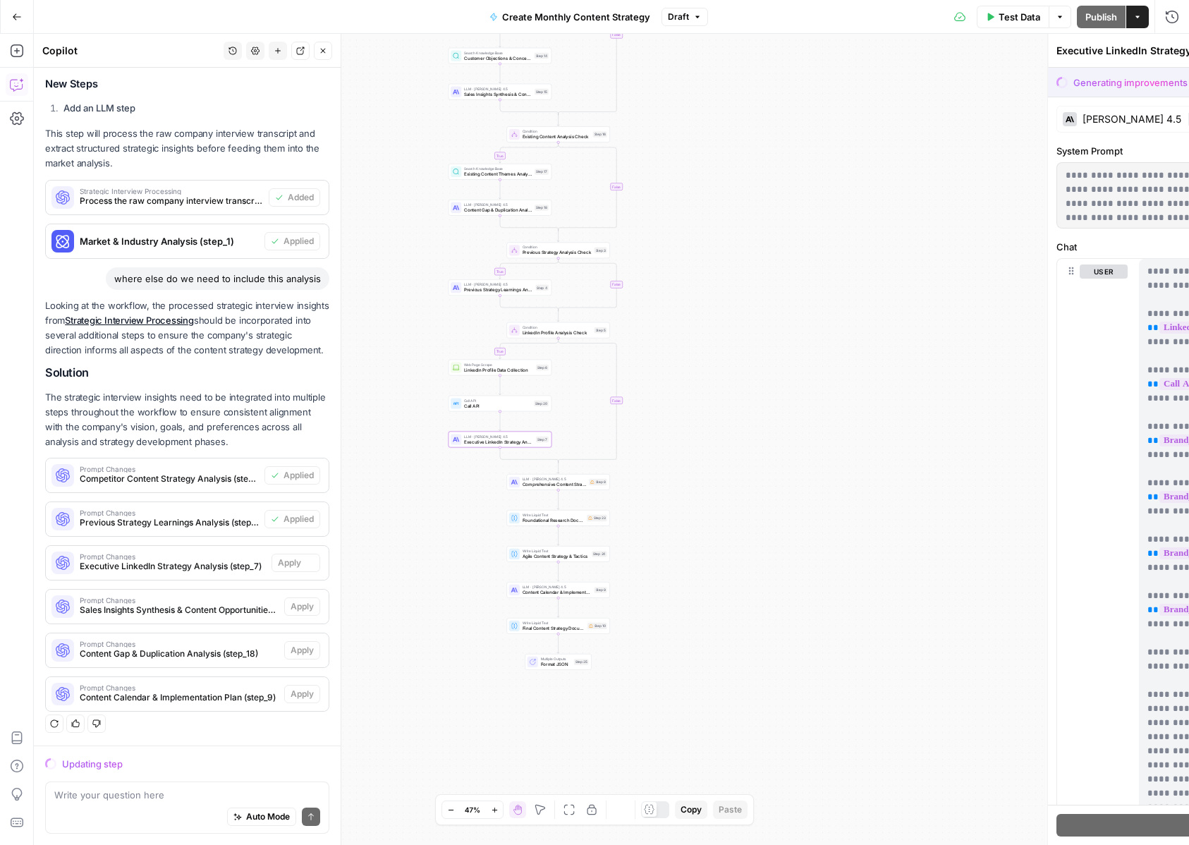
scroll to position [795, 0]
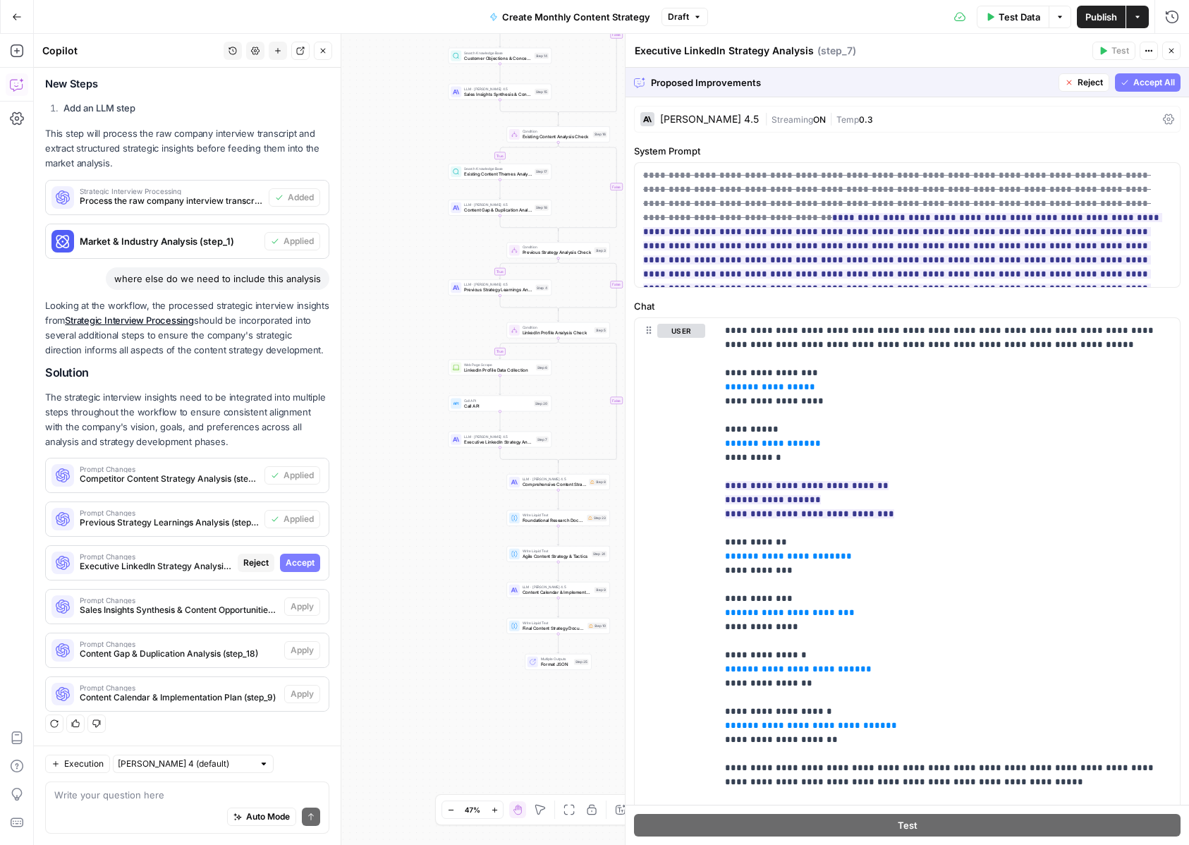
click at [1153, 84] on span "Accept All" at bounding box center [1154, 82] width 42 height 13
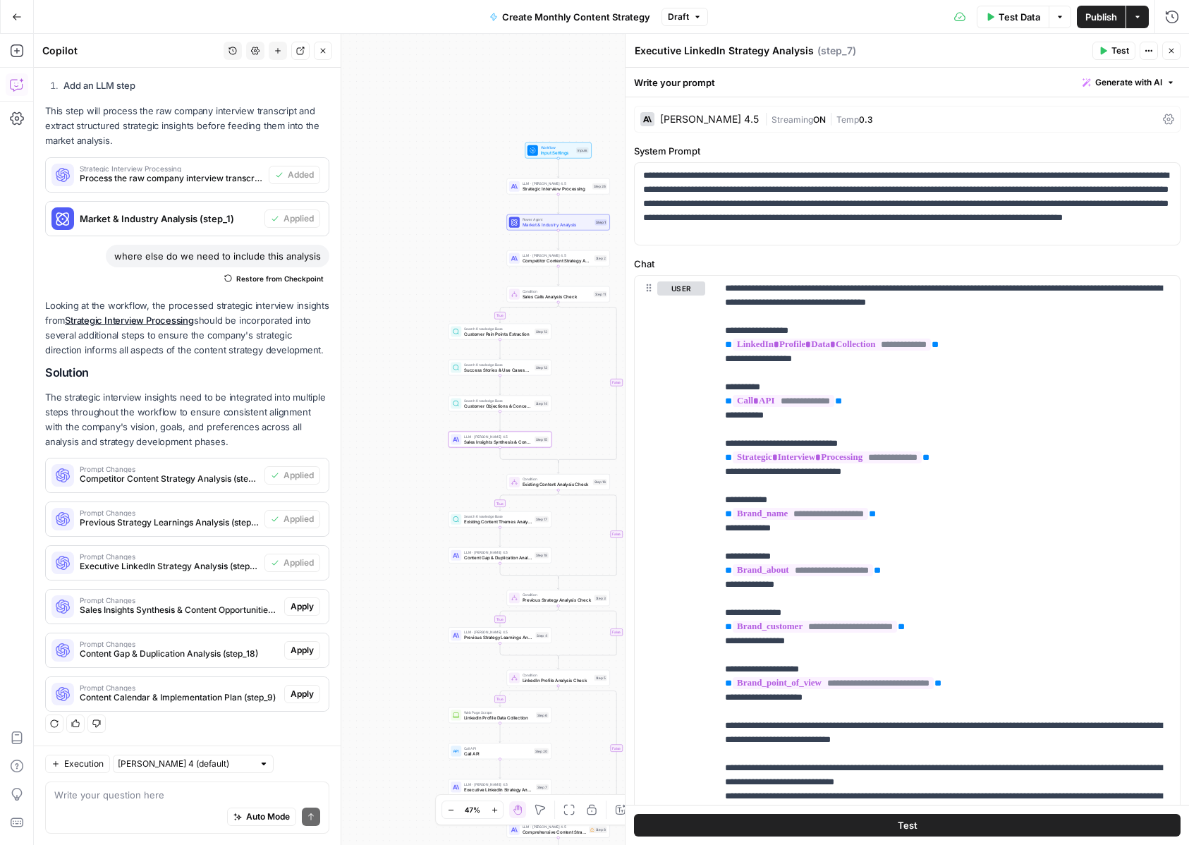
click at [297, 608] on span "Apply" at bounding box center [302, 606] width 23 height 13
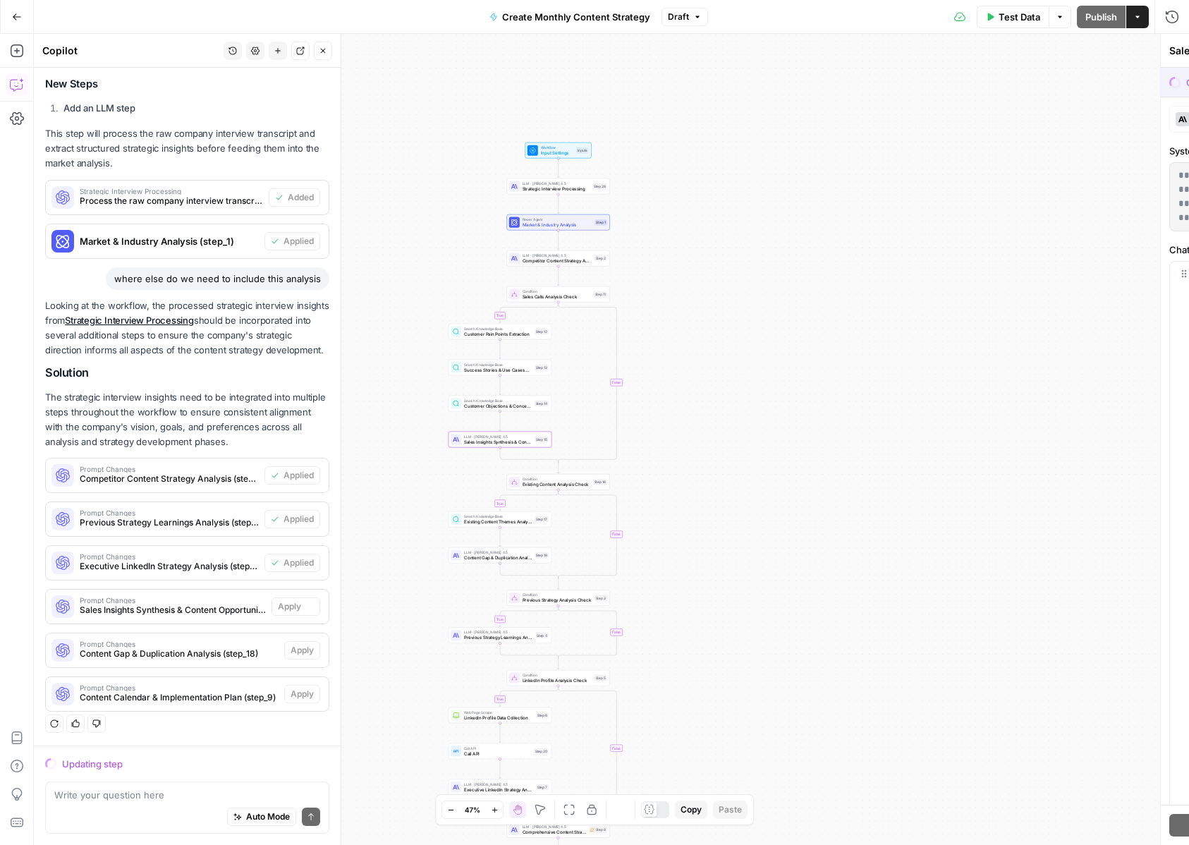
scroll to position [795, 0]
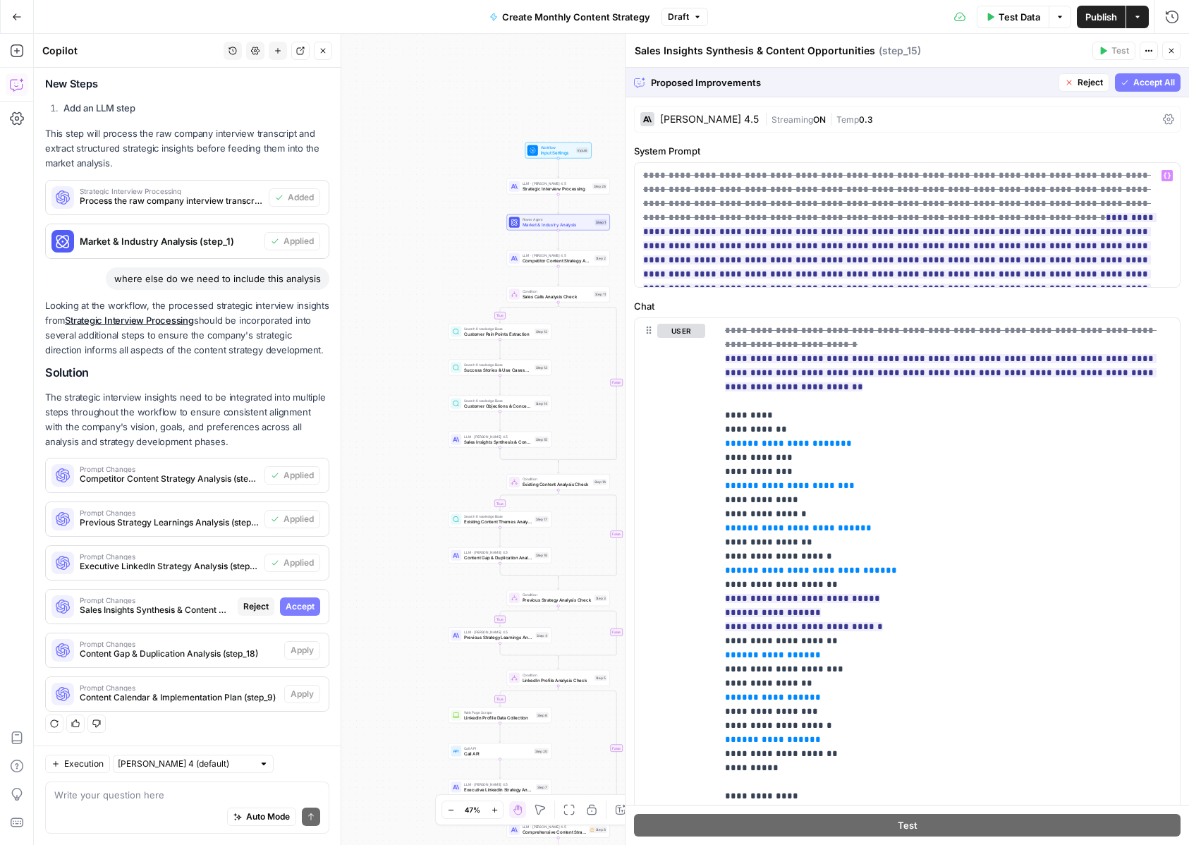
click at [1153, 80] on span "Accept All" at bounding box center [1154, 82] width 42 height 13
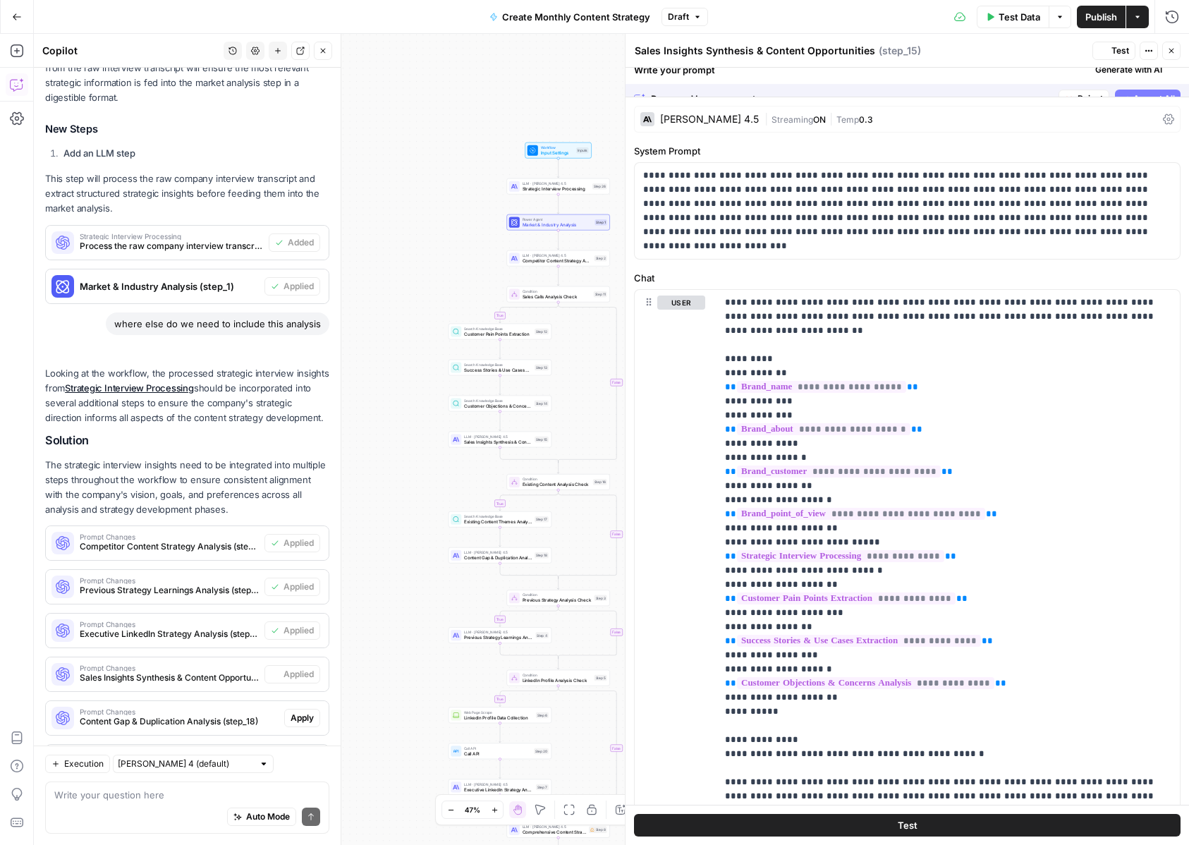
scroll to position [863, 0]
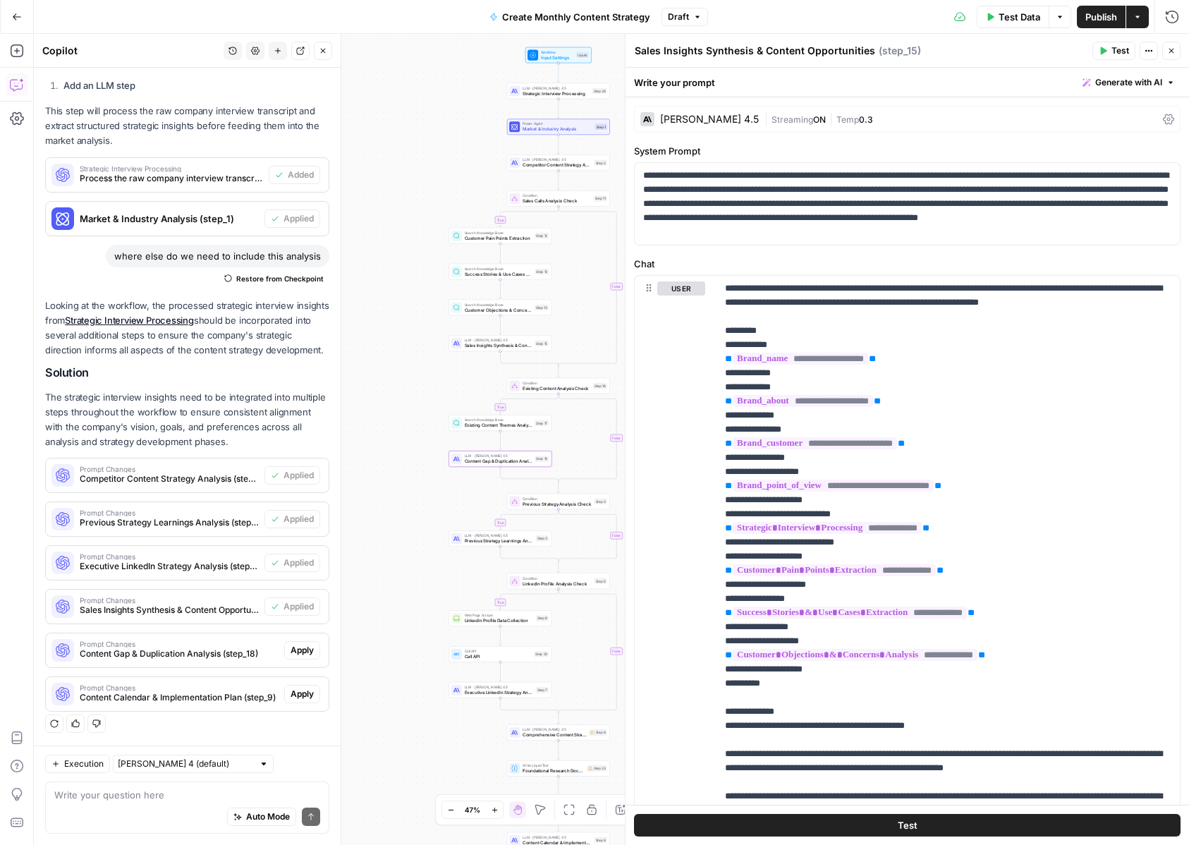
click at [300, 649] on span "Apply" at bounding box center [302, 650] width 23 height 13
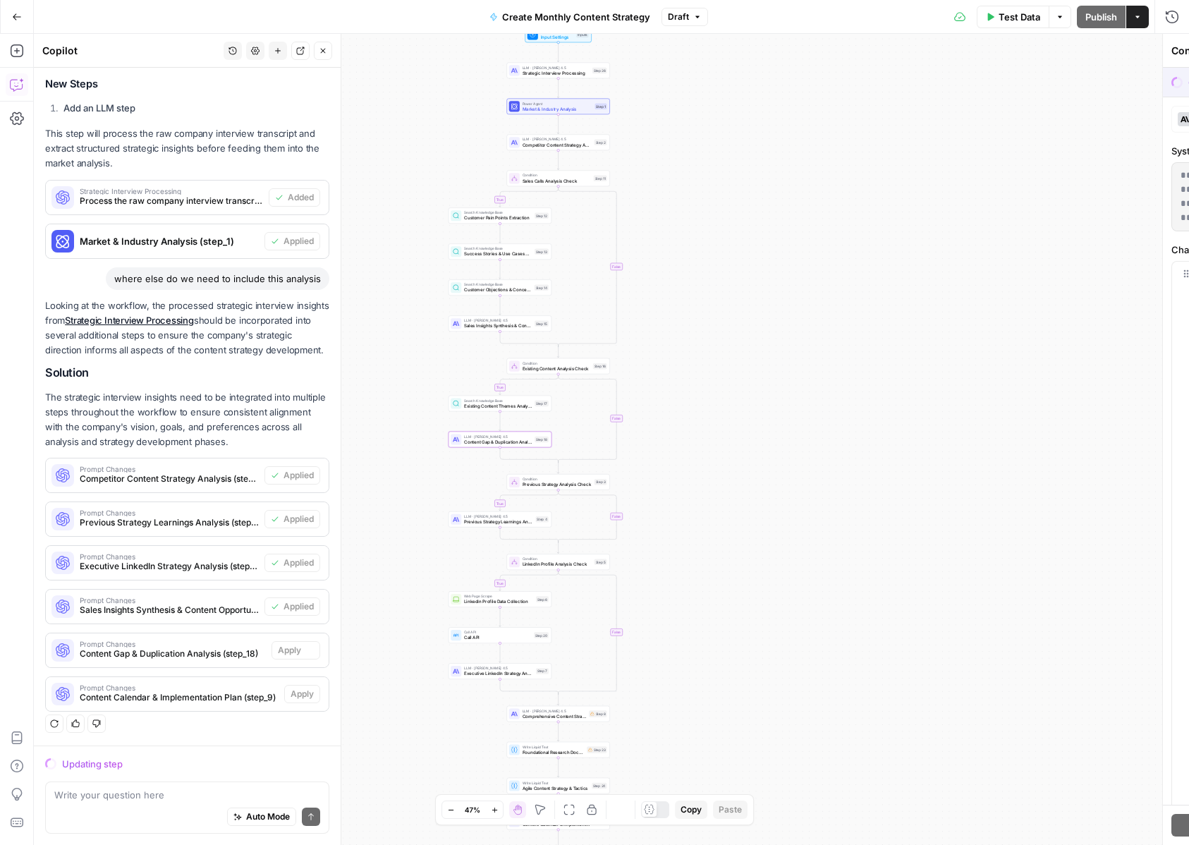
scroll to position [795, 0]
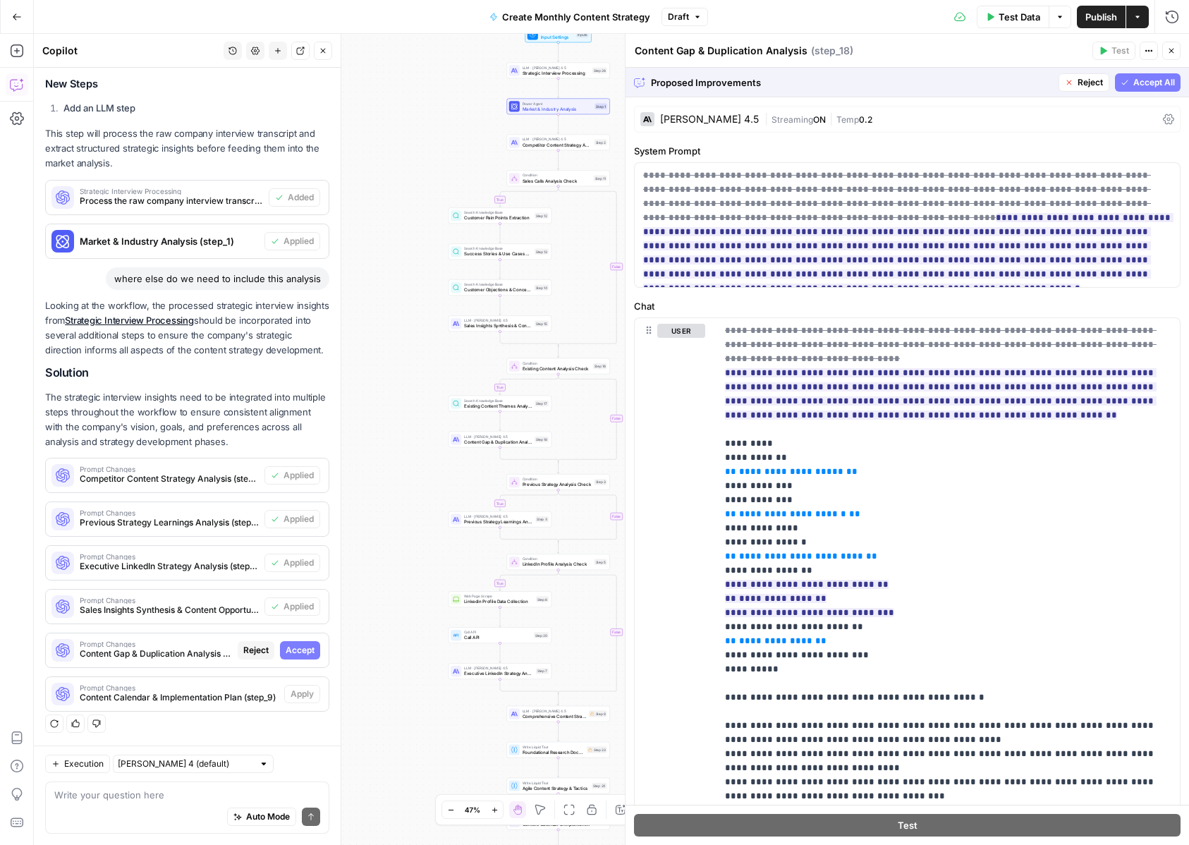
click at [1147, 83] on span "Accept All" at bounding box center [1154, 82] width 42 height 13
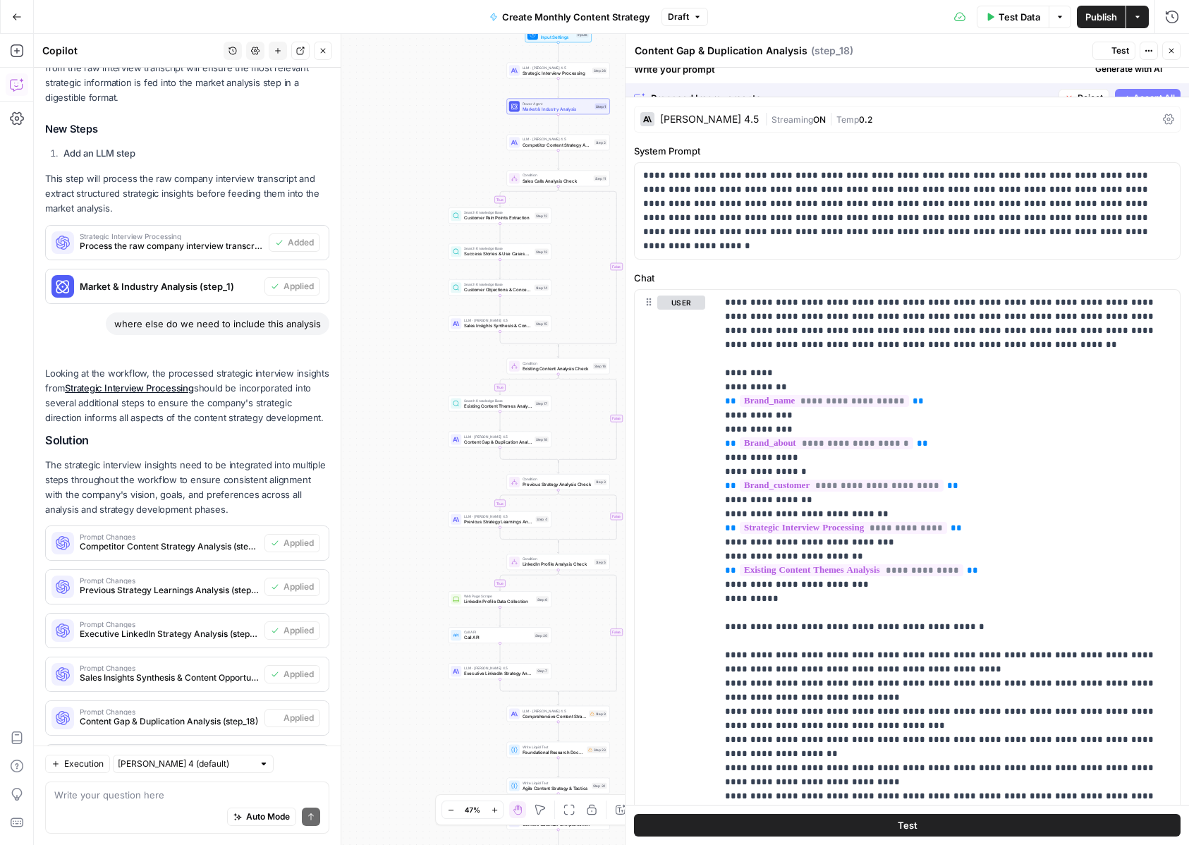
scroll to position [863, 0]
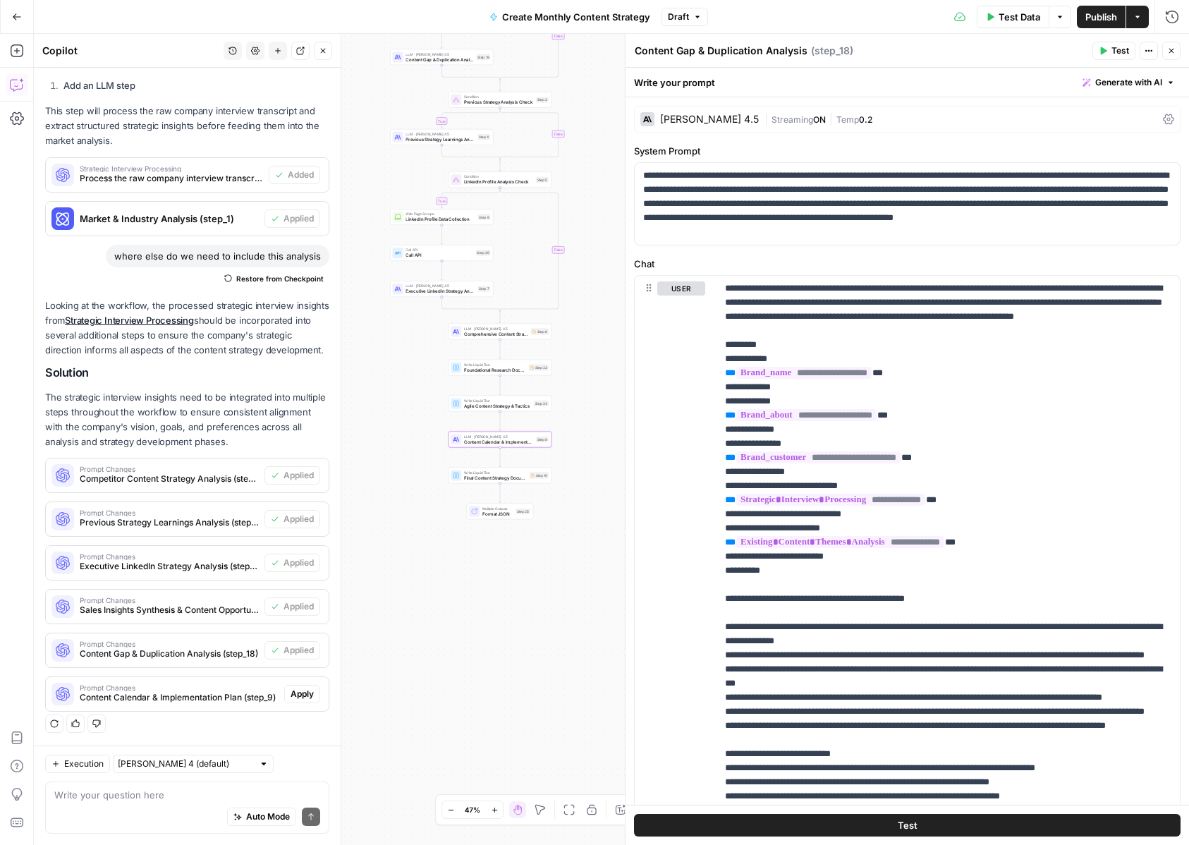
click at [306, 700] on button "Apply" at bounding box center [302, 694] width 36 height 18
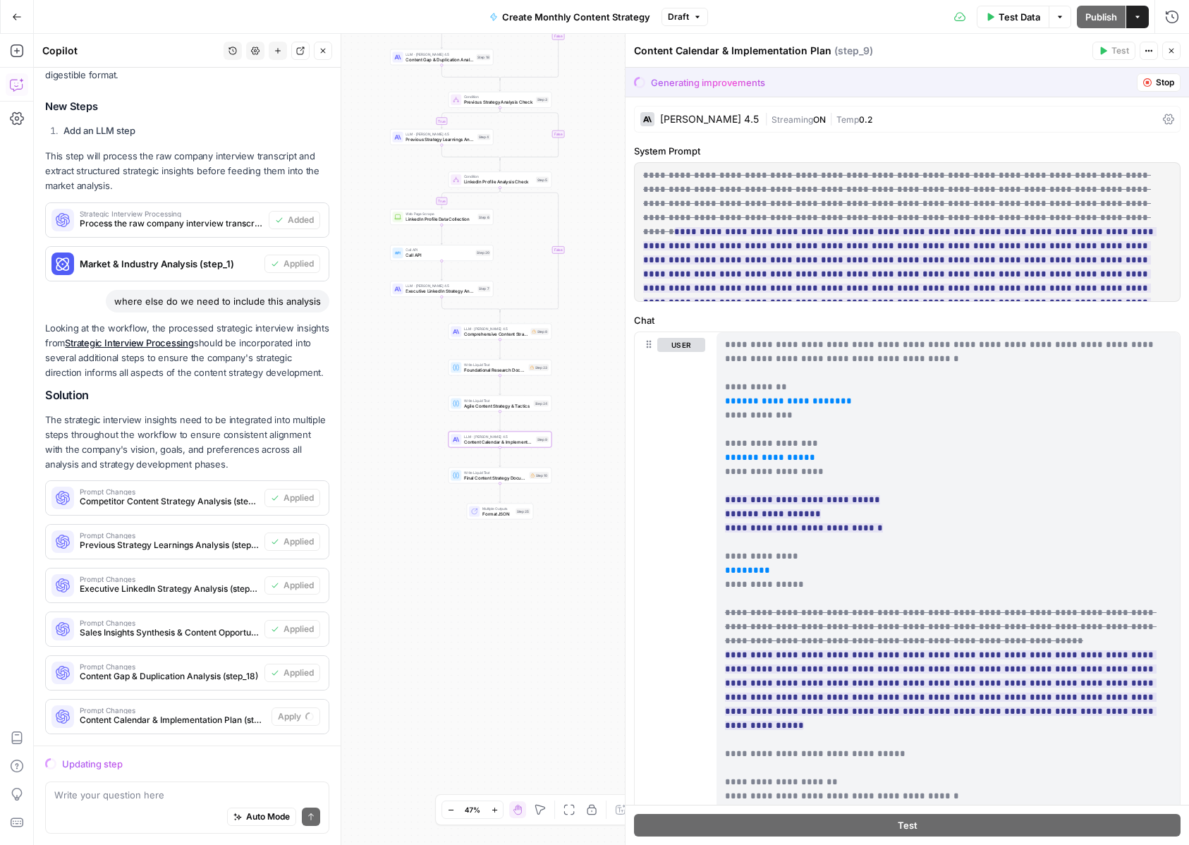
scroll to position [795, 0]
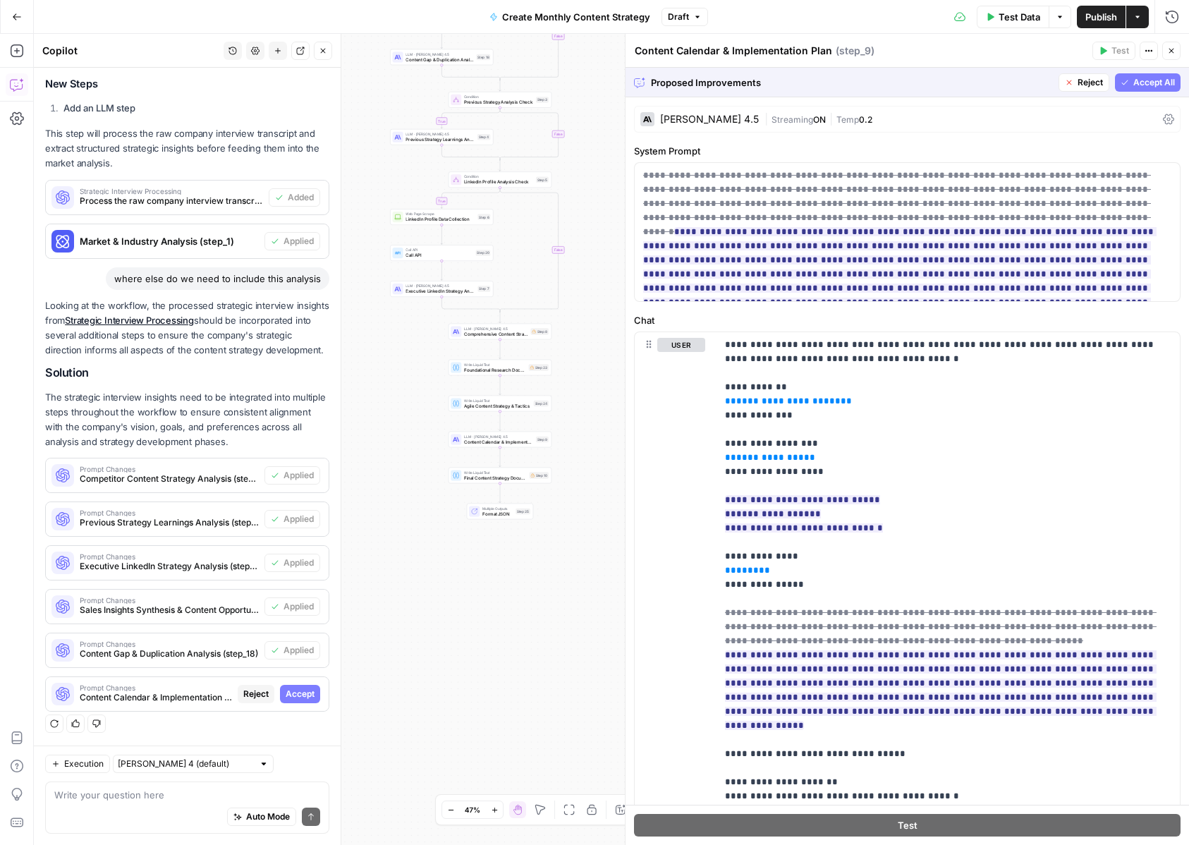
click at [1155, 87] on span "Accept All" at bounding box center [1154, 82] width 42 height 13
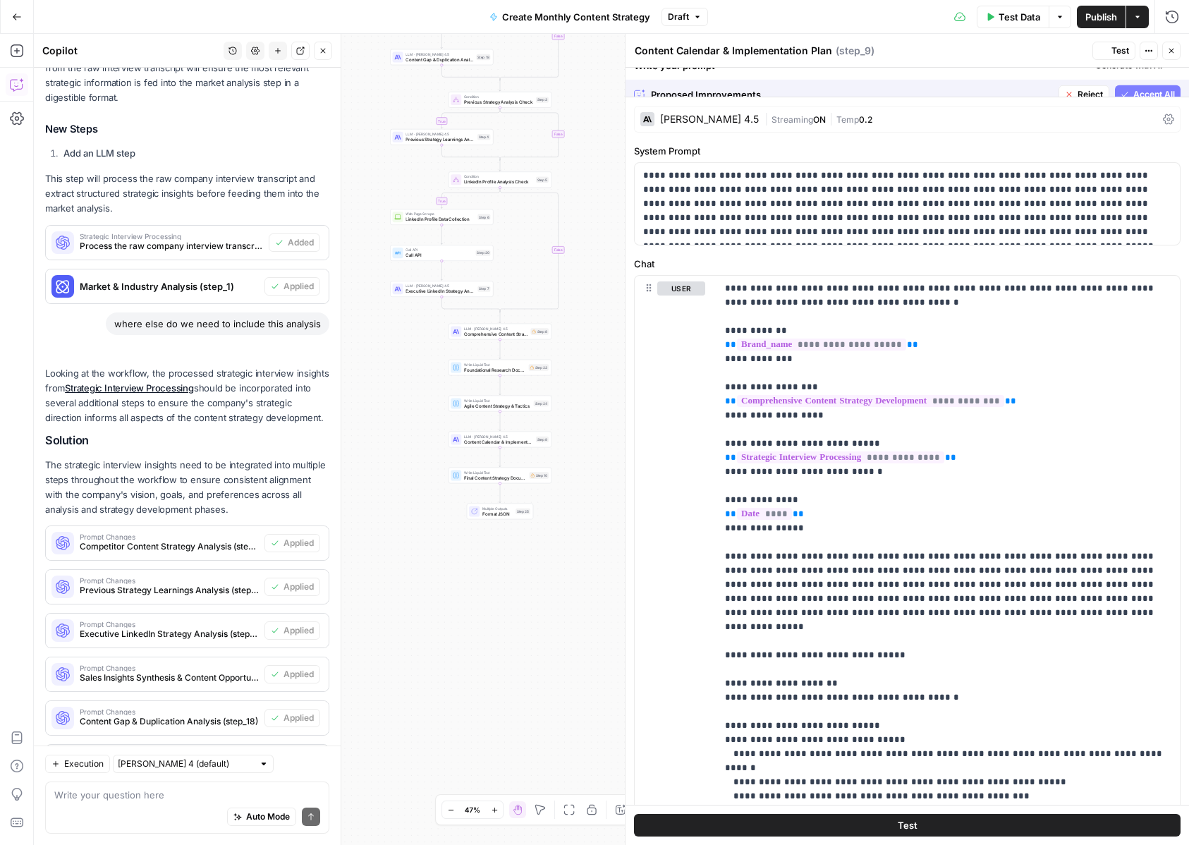
scroll to position [863, 0]
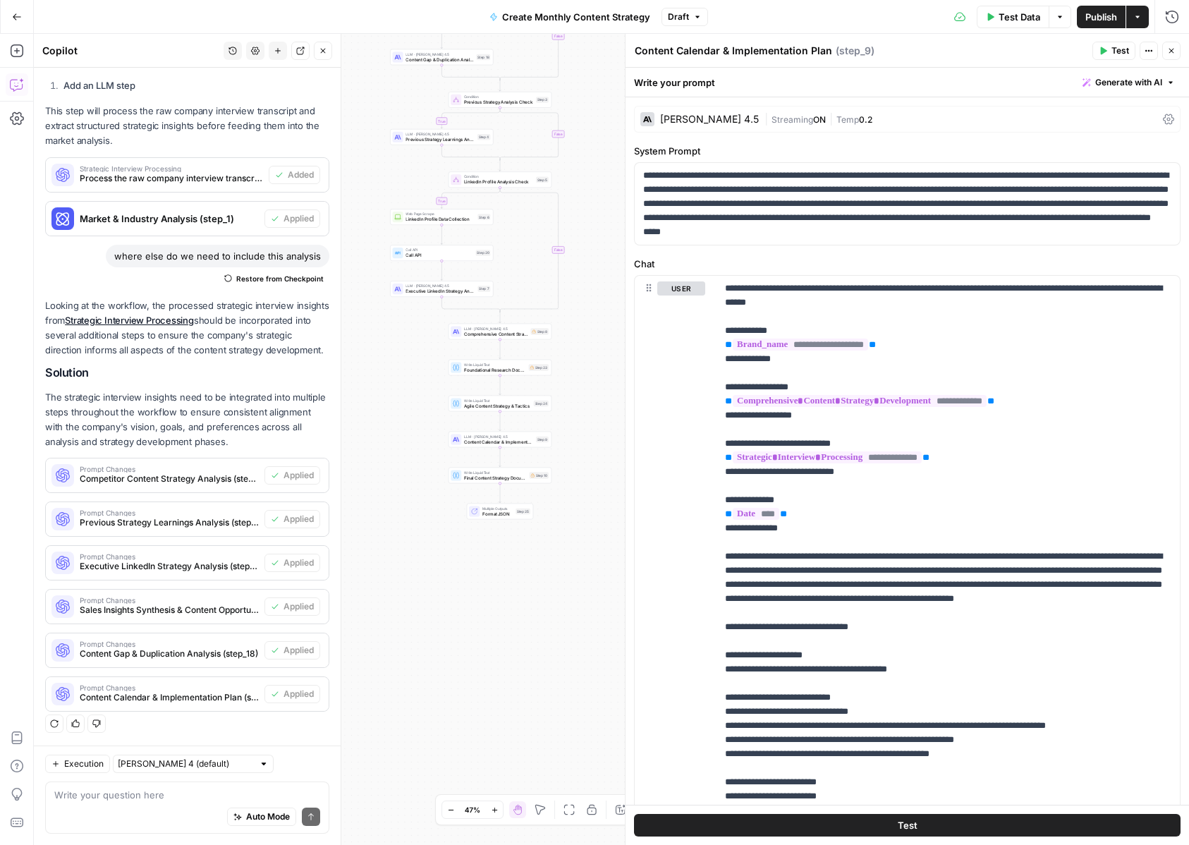
click at [1168, 61] on header "Content Calendar & Implementation Plan Content Calendar & Implementation Plan (…" at bounding box center [906, 51] width 563 height 34
click at [1168, 49] on icon "button" at bounding box center [1171, 51] width 8 height 8
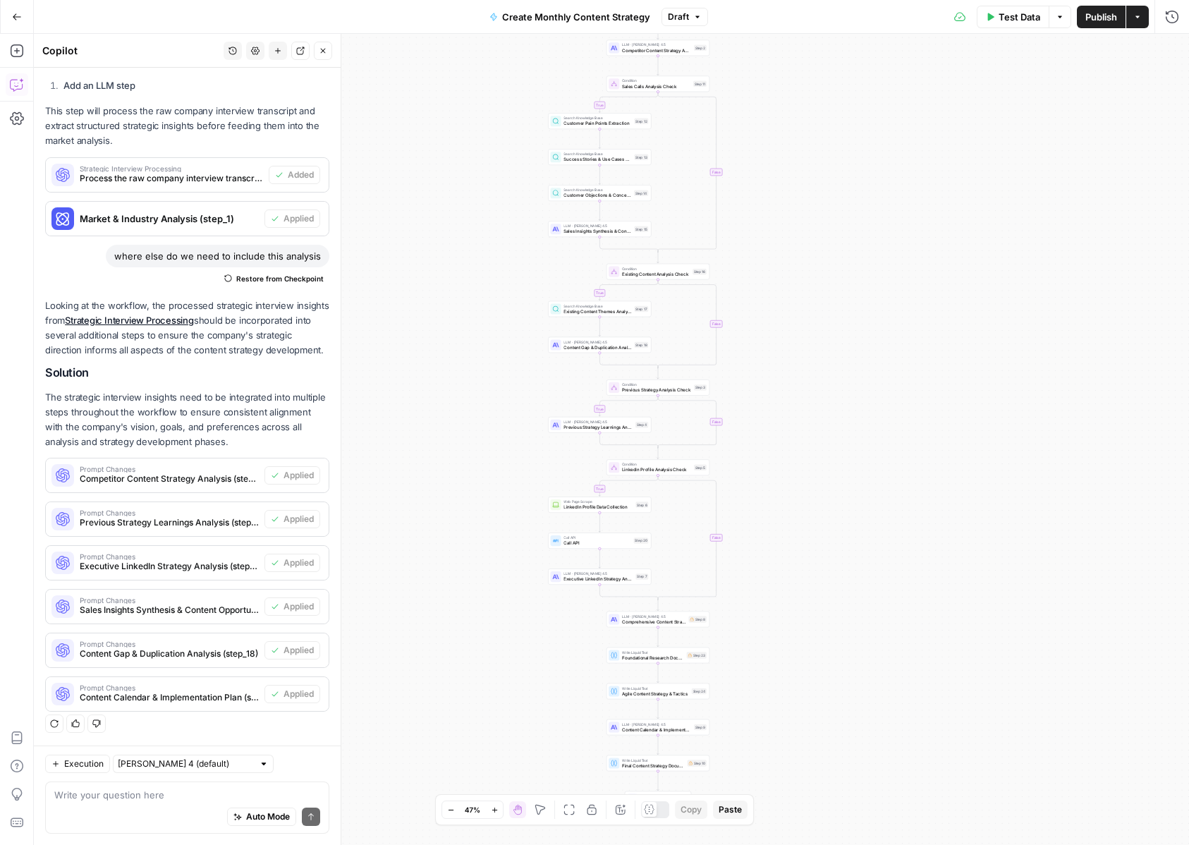
drag, startPoint x: 786, startPoint y: 243, endPoint x: 972, endPoint y: 553, distance: 361.8
click at [972, 553] on div "true true true true false false false false Workflow Input Settings Inputs LLM …" at bounding box center [611, 439] width 1155 height 811
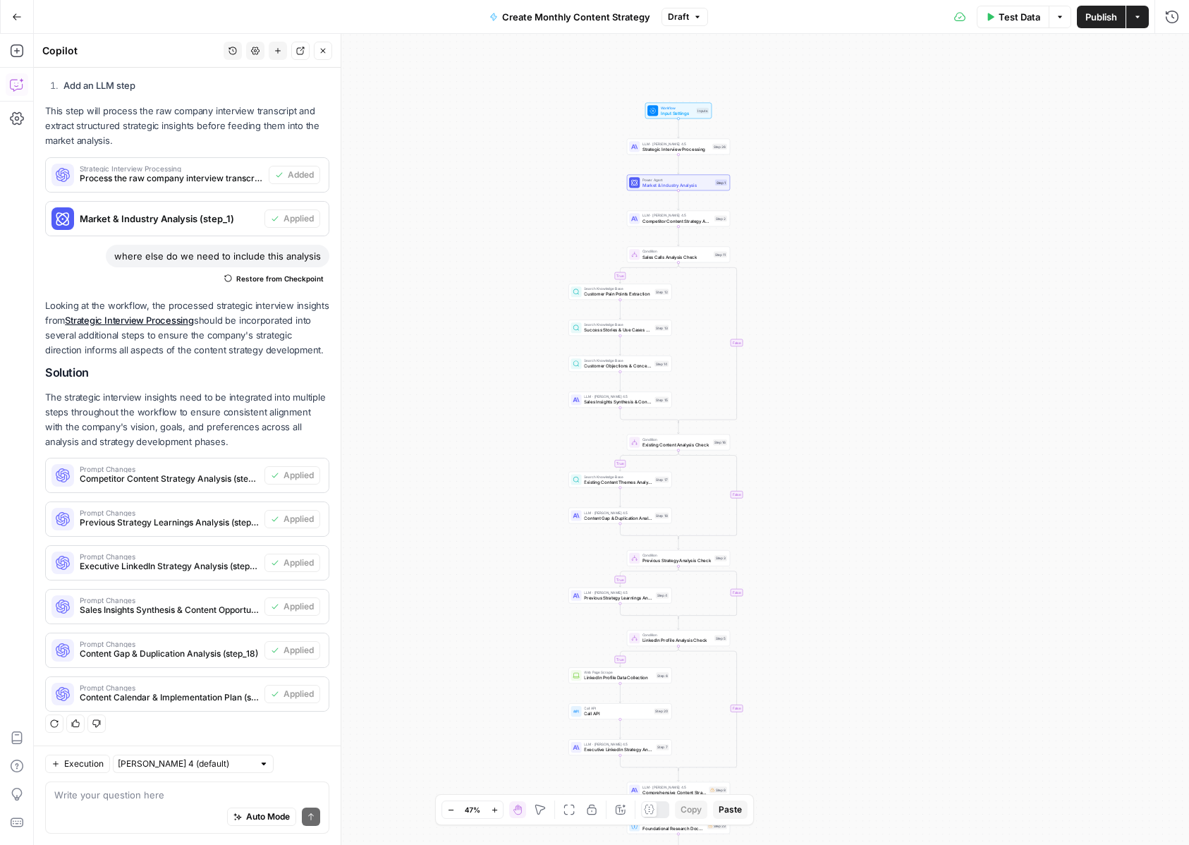
drag, startPoint x: 972, startPoint y: 291, endPoint x: 967, endPoint y: 455, distance: 164.4
click at [967, 455] on div "true true true true false false false false Workflow Input Settings Inputs LLM …" at bounding box center [611, 439] width 1155 height 811
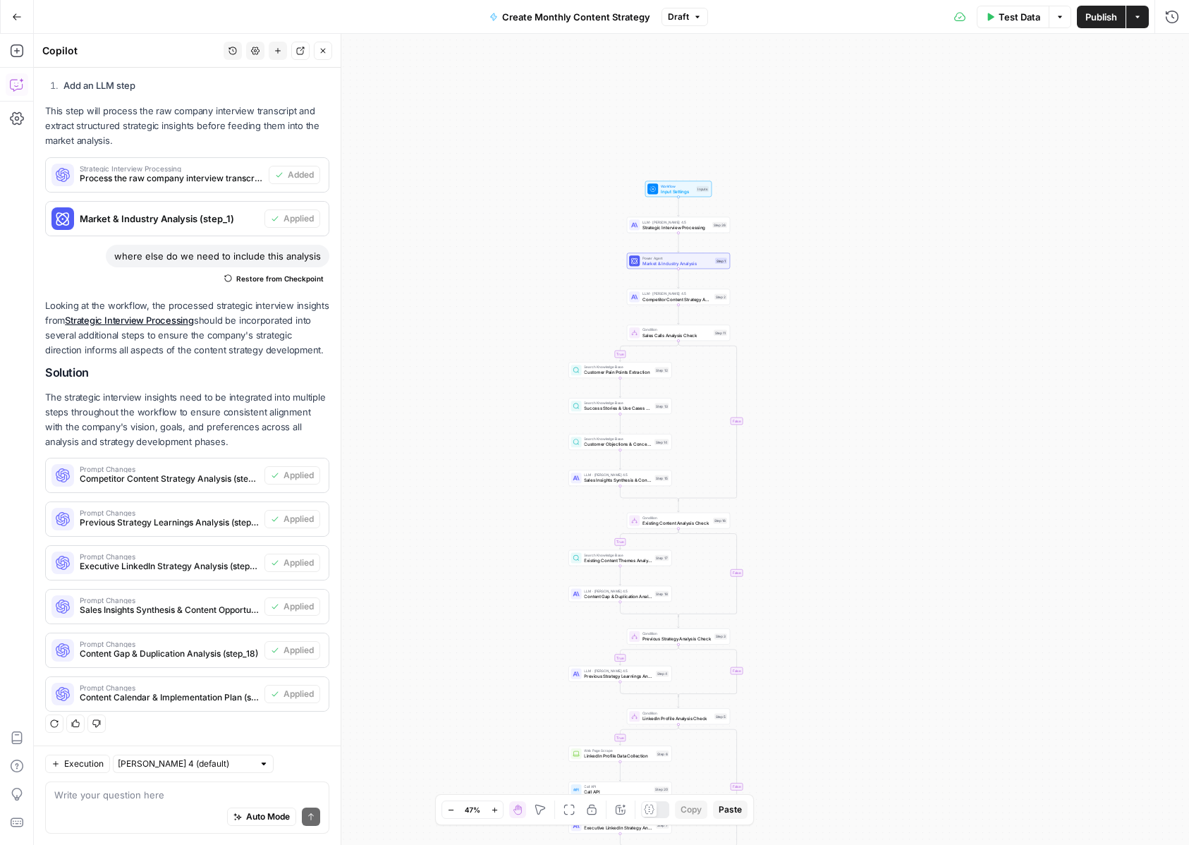
click at [669, 225] on span "Strategic Interview Processing" at bounding box center [675, 227] width 67 height 6
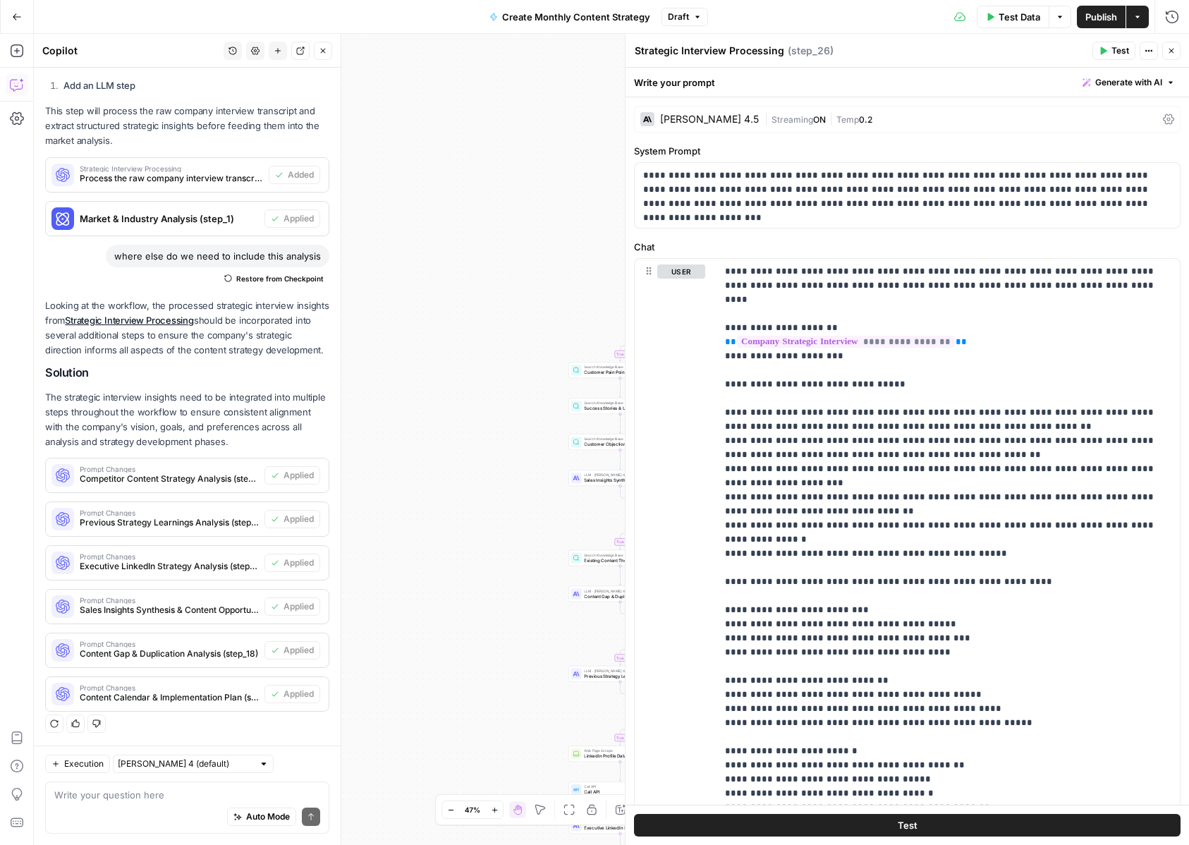
click at [1009, 18] on span "Test Data" at bounding box center [1020, 17] width 42 height 14
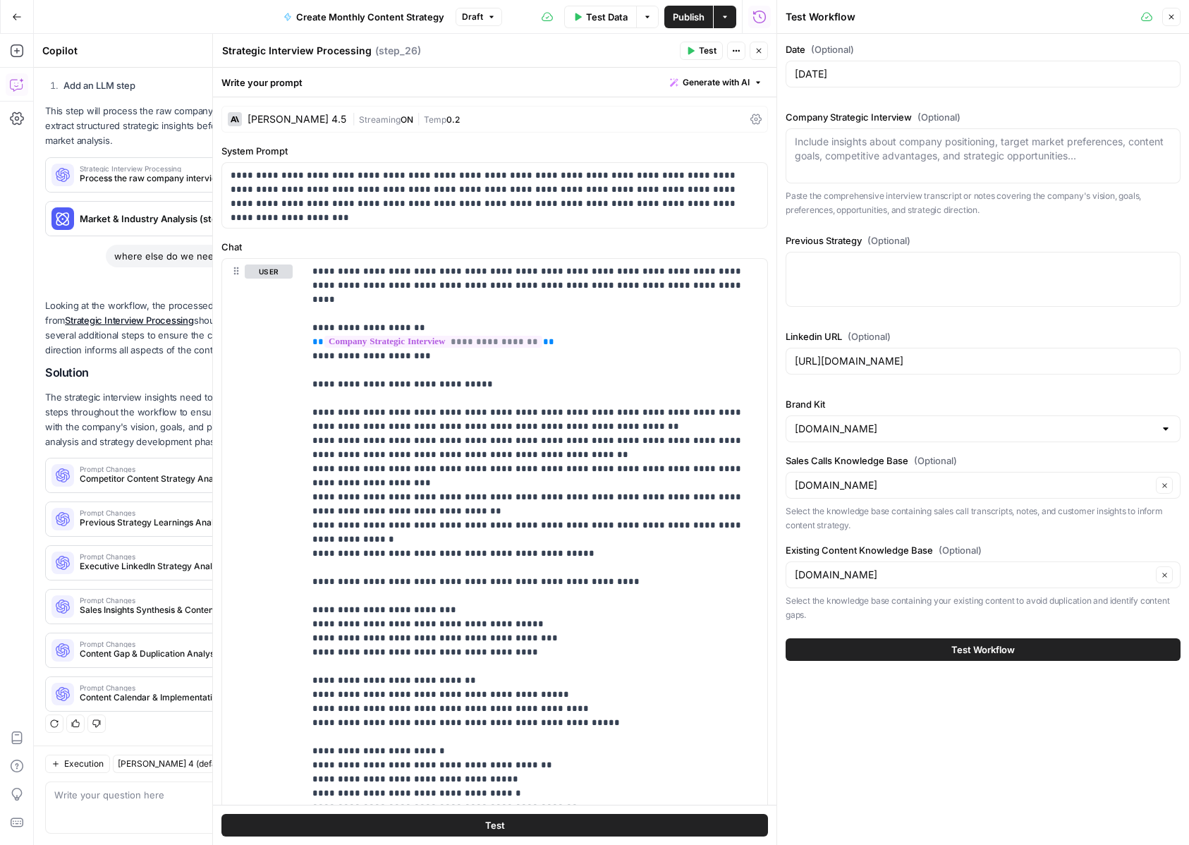
click at [901, 176] on div "Include insights about company positioning, target market preferences, content …" at bounding box center [983, 155] width 395 height 55
paste textarea "Will Leatherman (00:03.471) So we're done. Adam (00:03.554) Hey guys. Will Leat…"
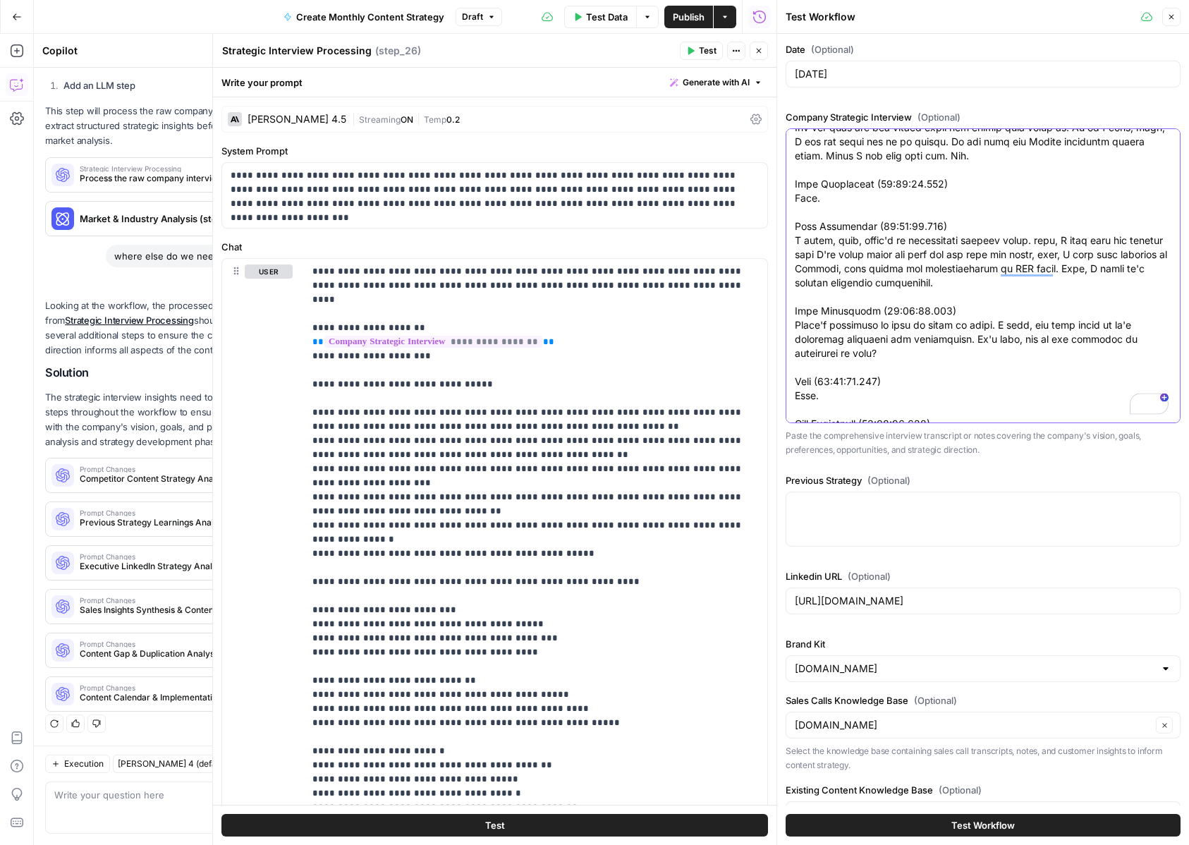
scroll to position [64, 0]
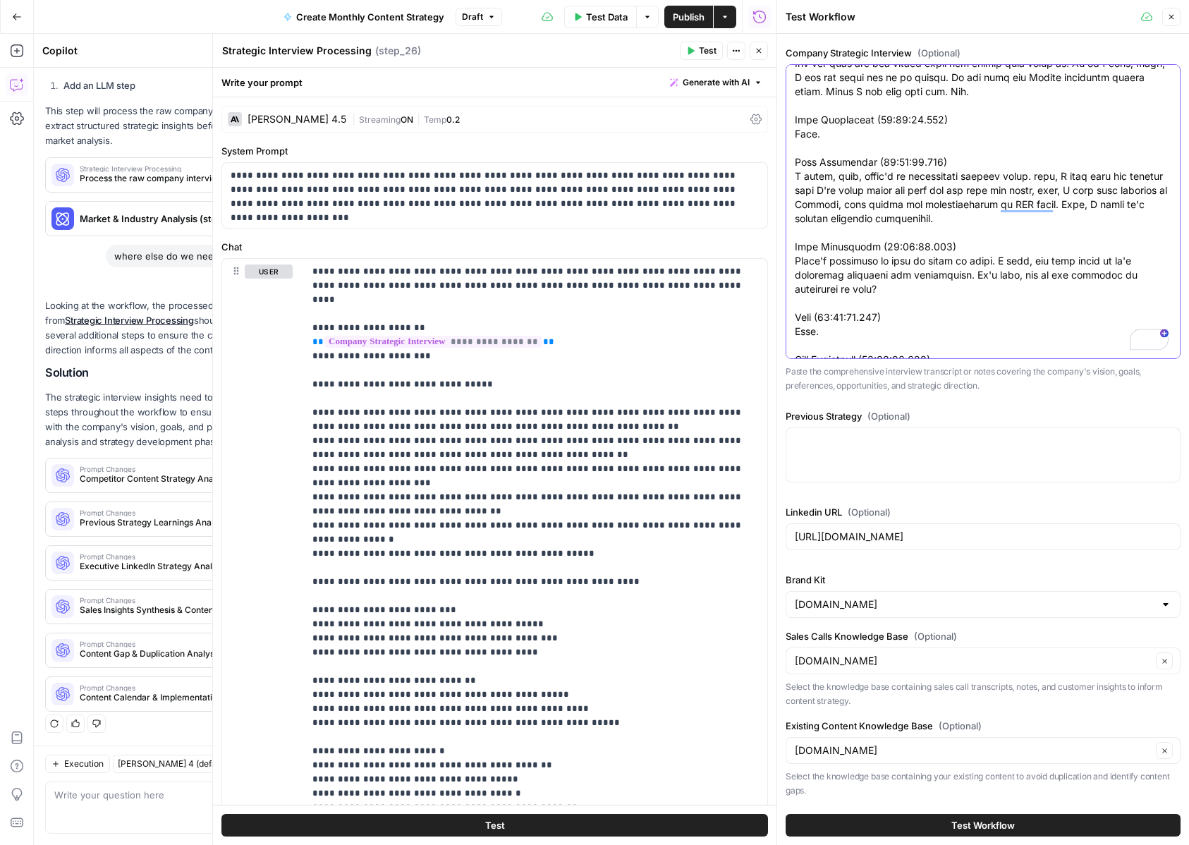
type textarea "Will Leatherman (00:03.471) So we're done. Adam (00:03.554) Hey guys. Will Leat…"
click at [898, 831] on button "Test Workflow" at bounding box center [983, 825] width 395 height 23
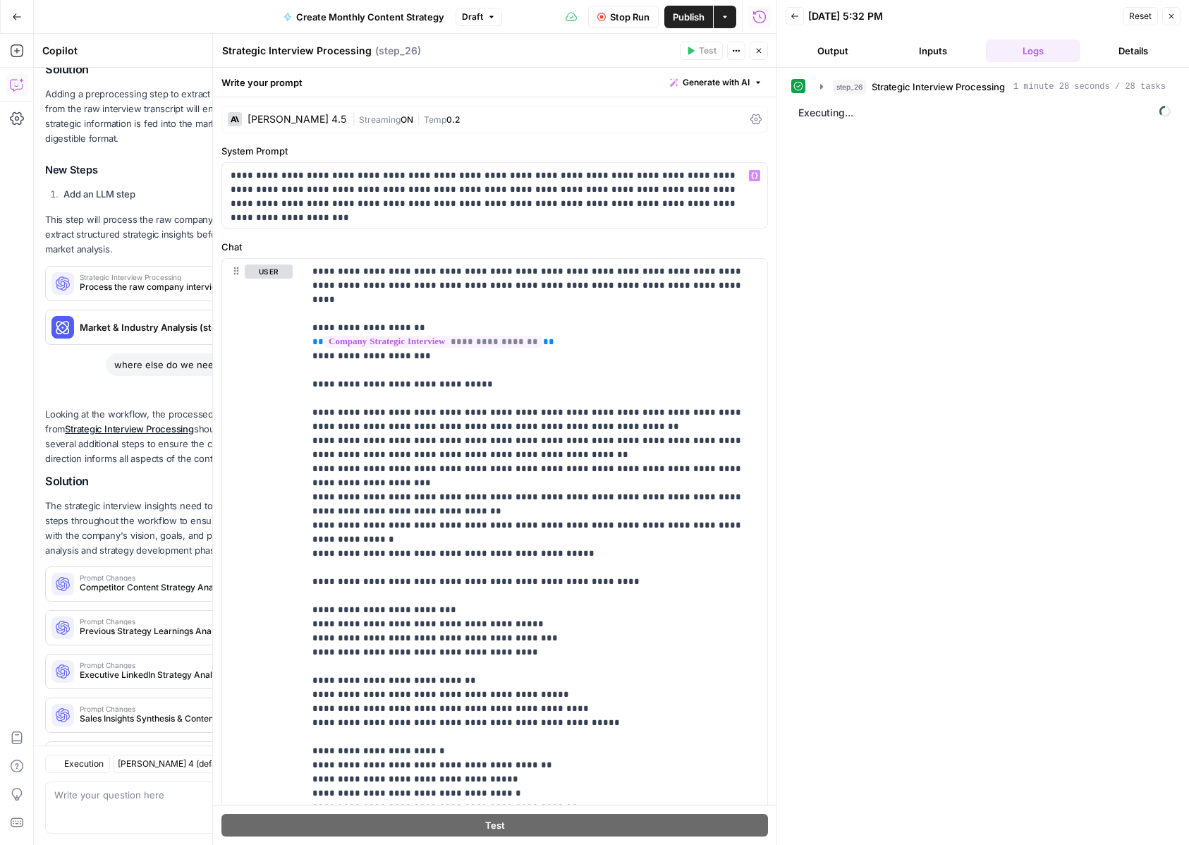
scroll to position [863, 0]
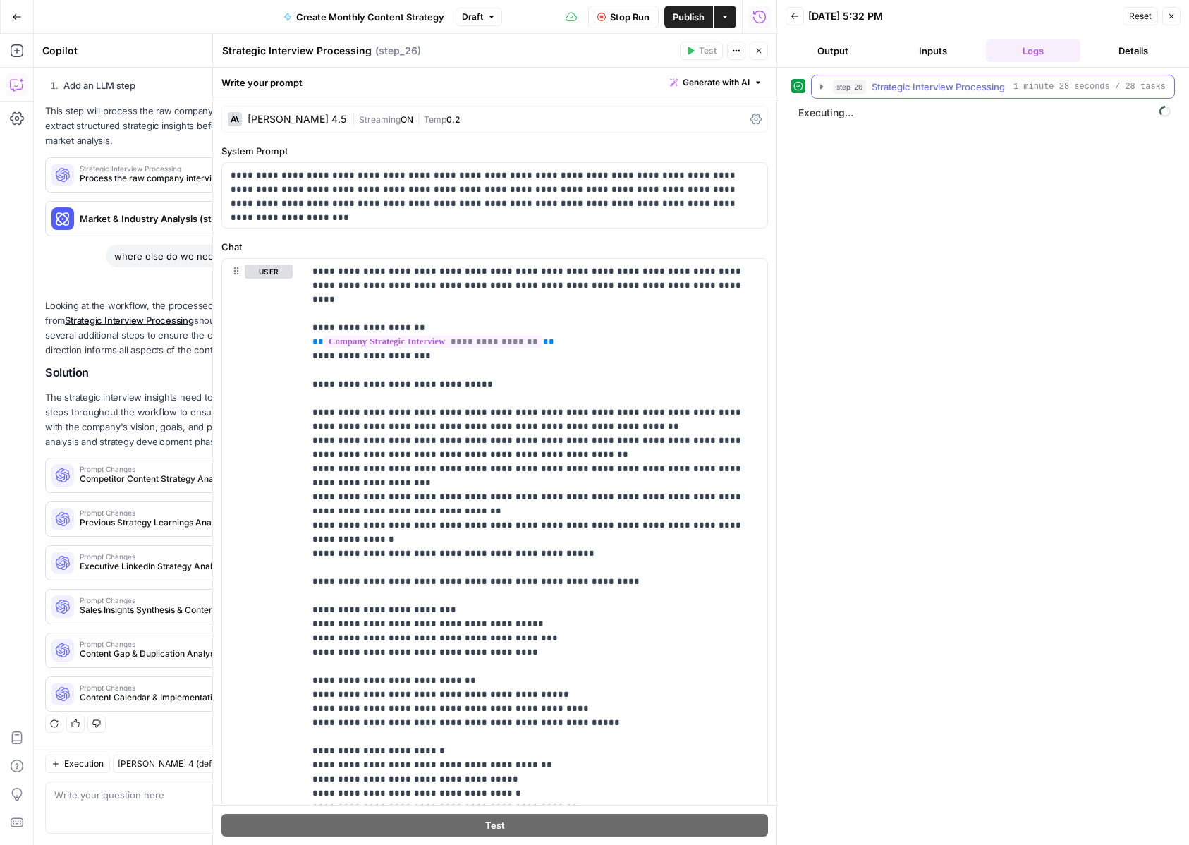
click at [819, 92] on icon "button" at bounding box center [821, 86] width 11 height 11
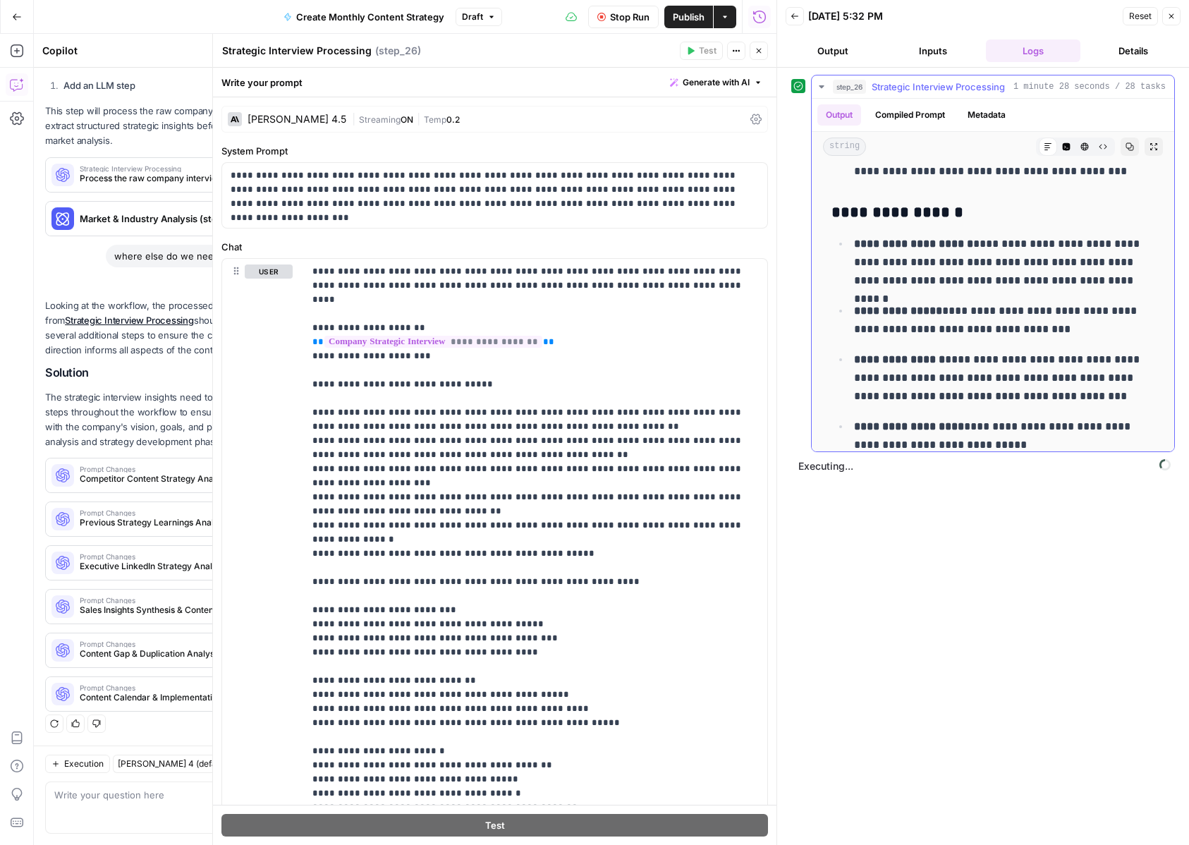
scroll to position [3113, 0]
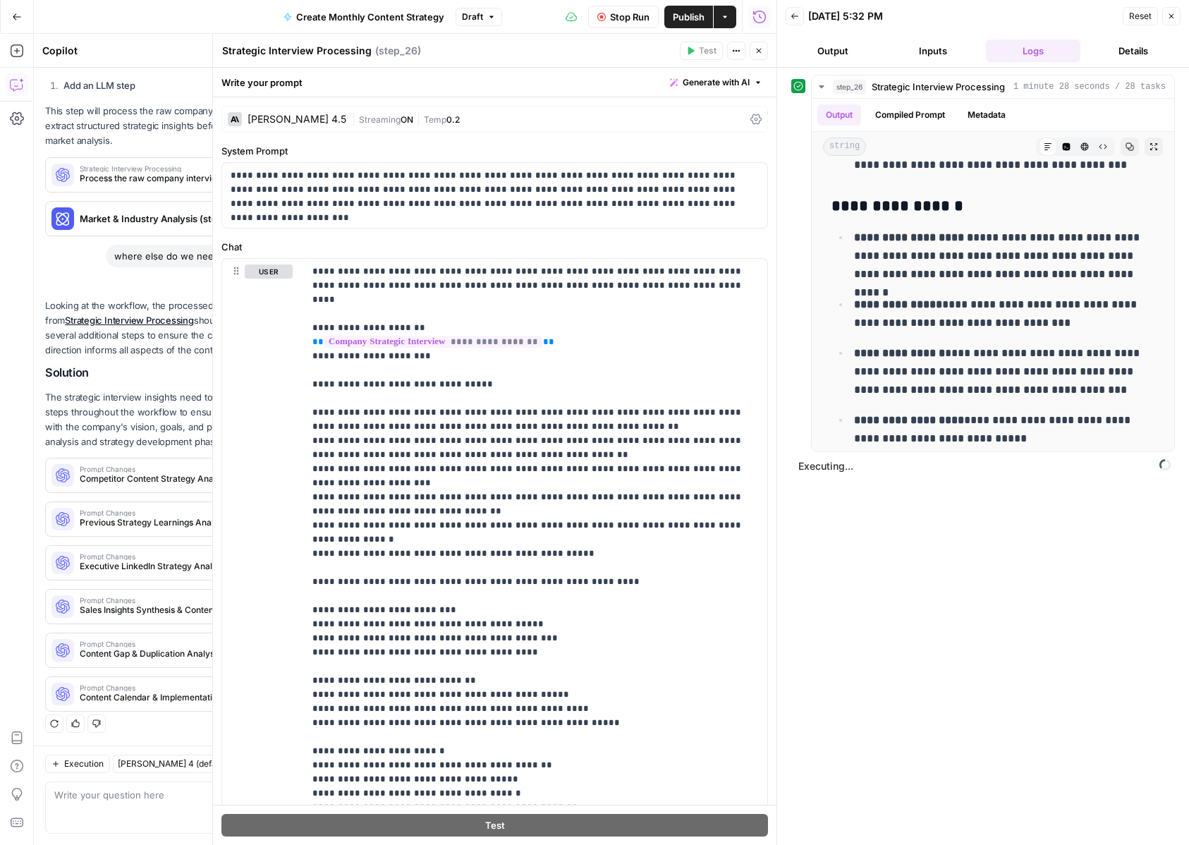
click at [1176, 16] on button "Close" at bounding box center [1171, 16] width 18 height 18
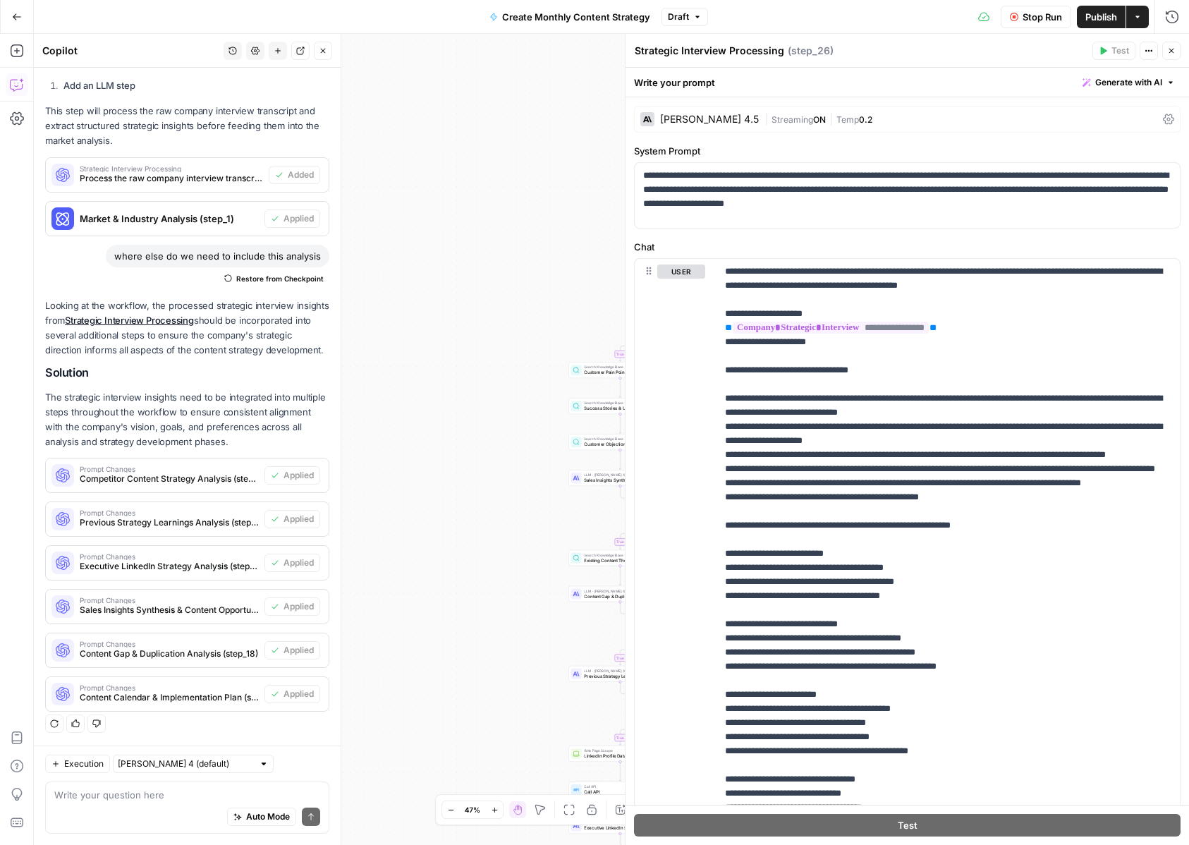
click at [1171, 45] on button "Close" at bounding box center [1171, 51] width 18 height 18
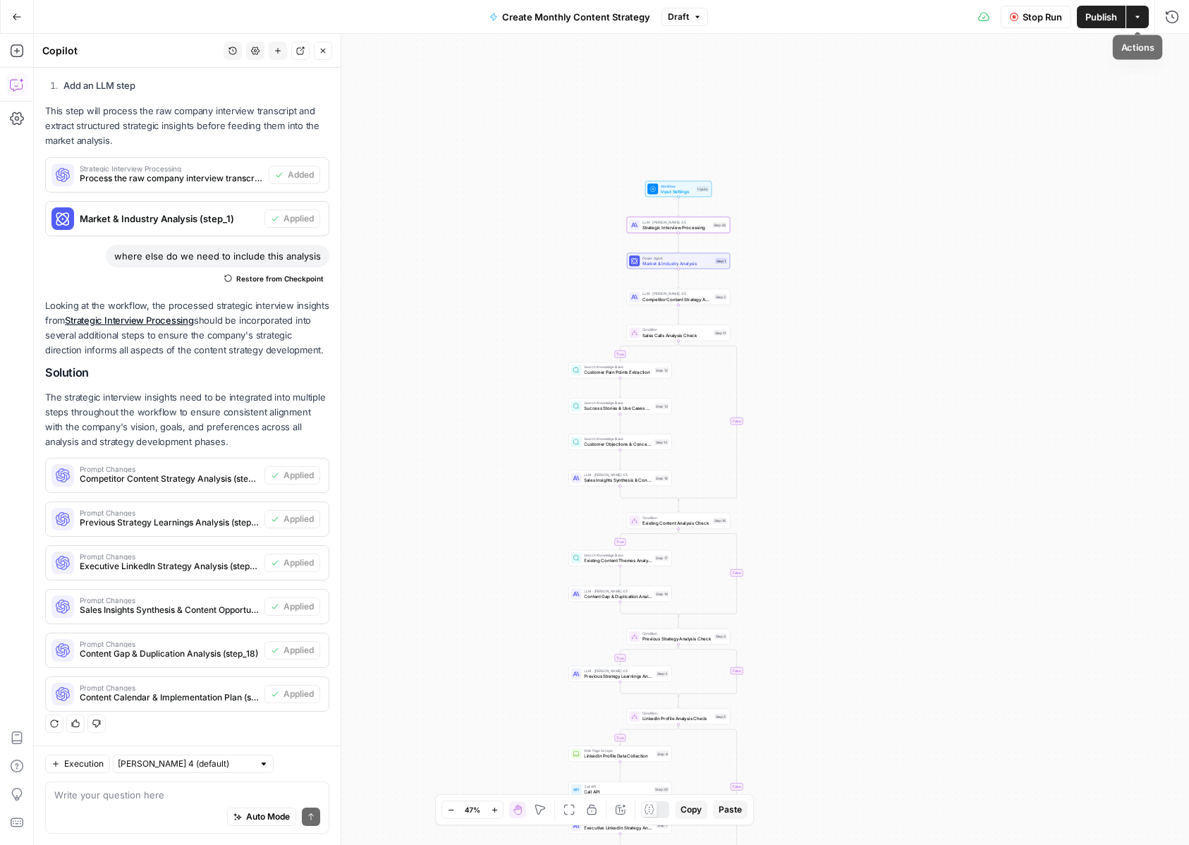
click at [1162, 18] on button "Run History" at bounding box center [1172, 17] width 23 height 23
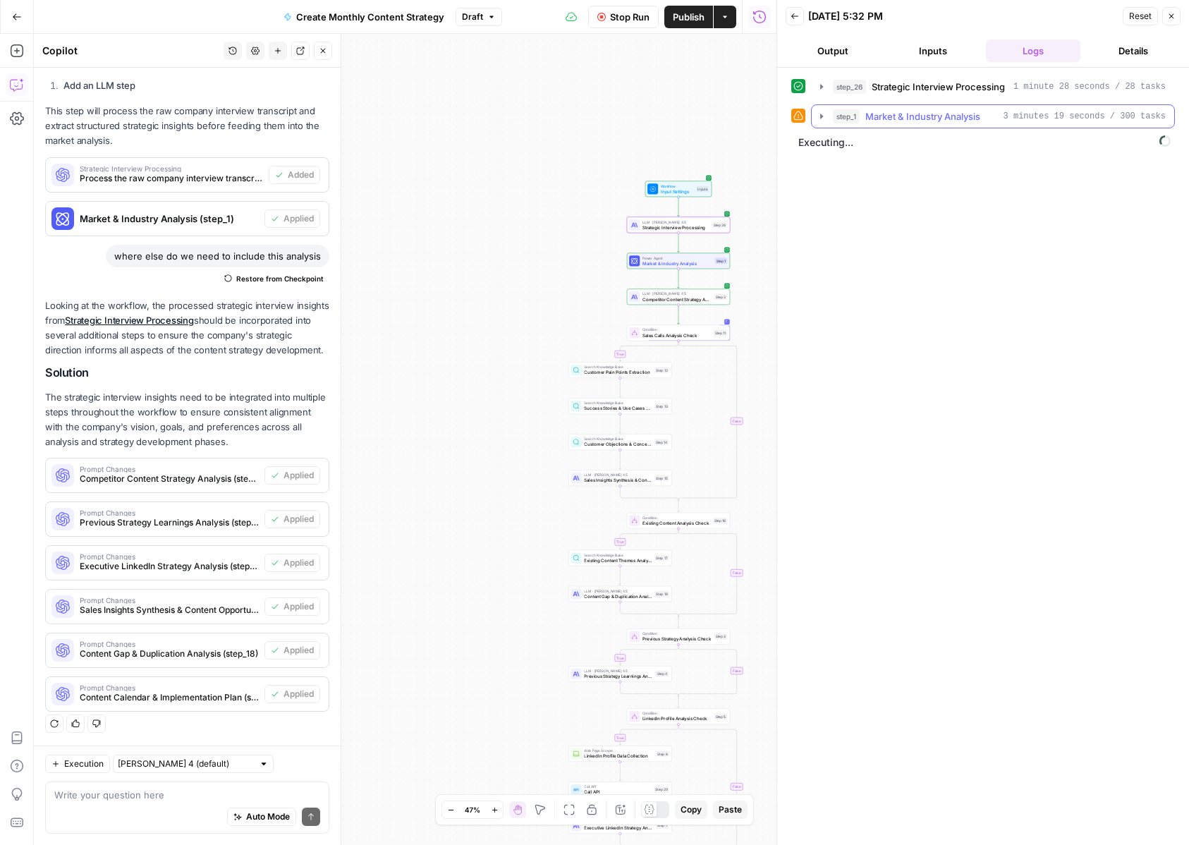
click at [915, 109] on span "Market & Industry Analysis" at bounding box center [922, 116] width 115 height 14
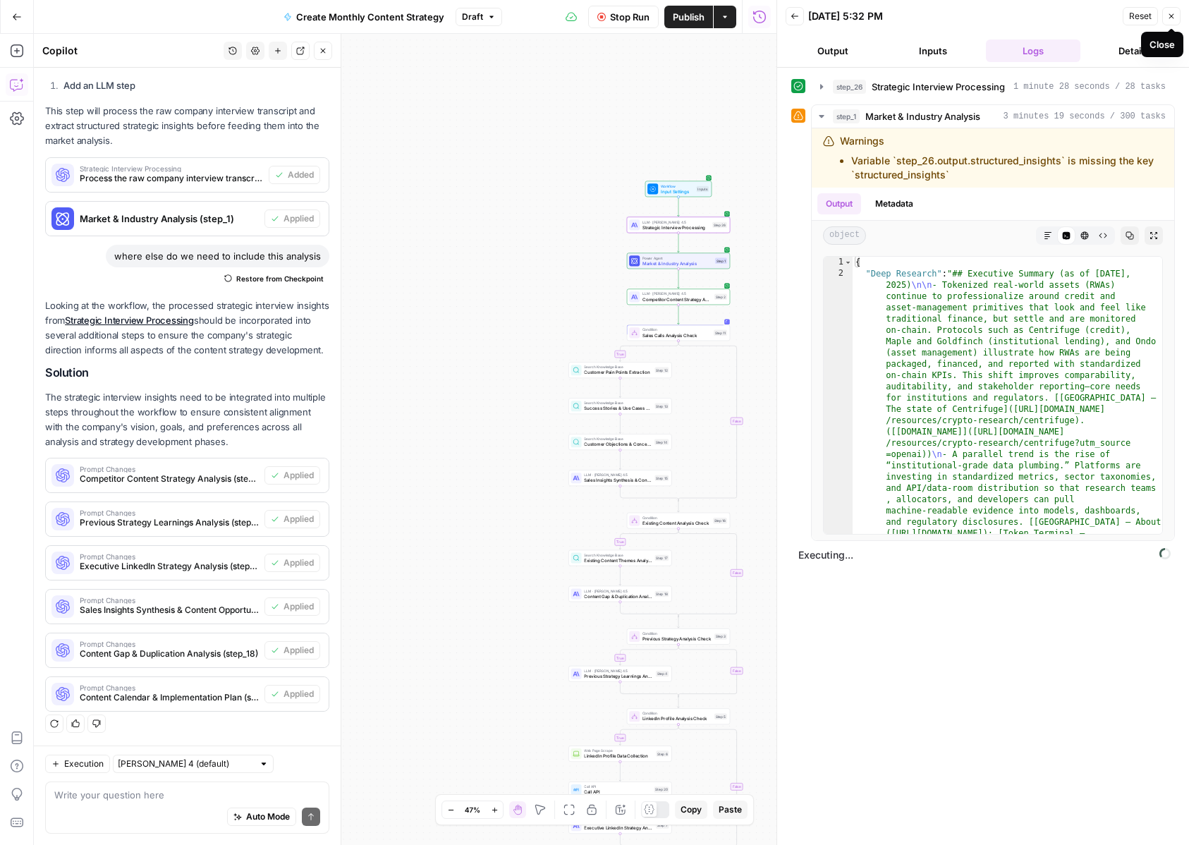
click at [1176, 13] on button "Close" at bounding box center [1171, 16] width 18 height 18
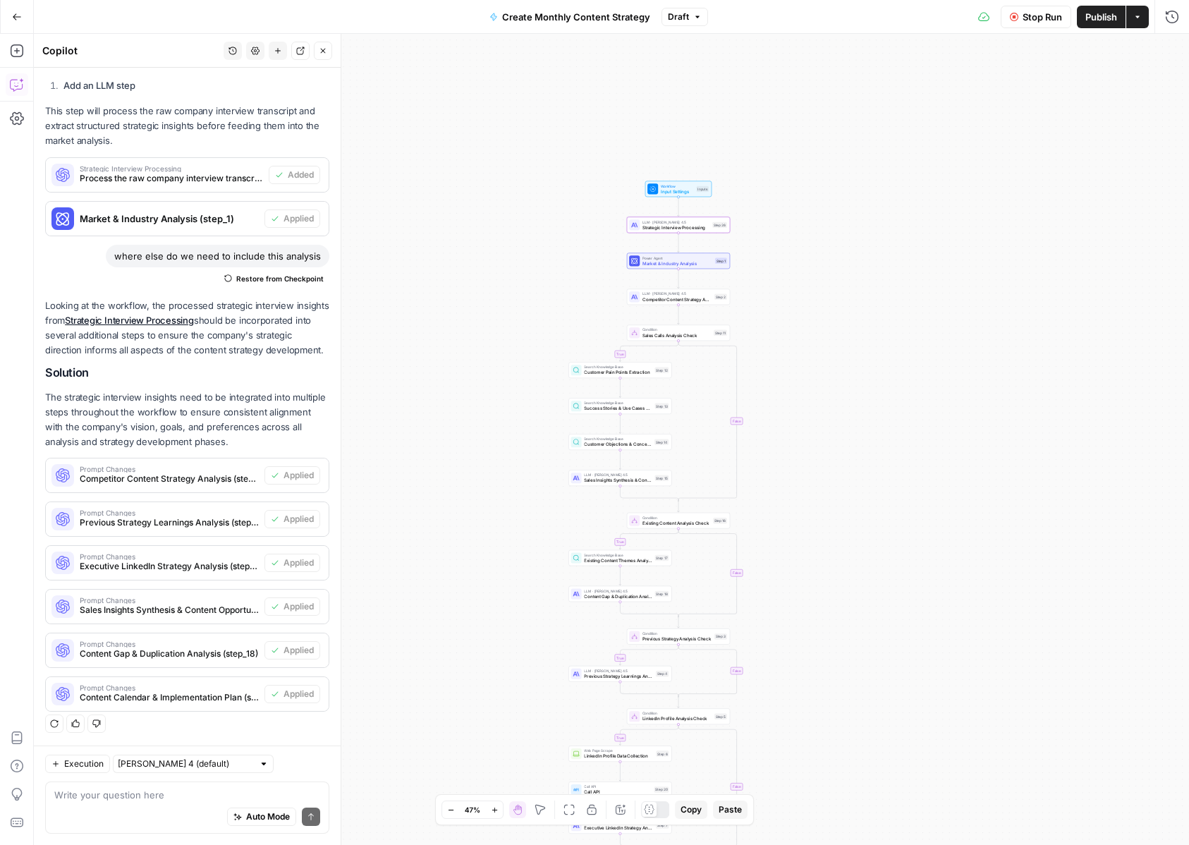
click at [1022, 23] on button "Stop Run" at bounding box center [1036, 17] width 71 height 23
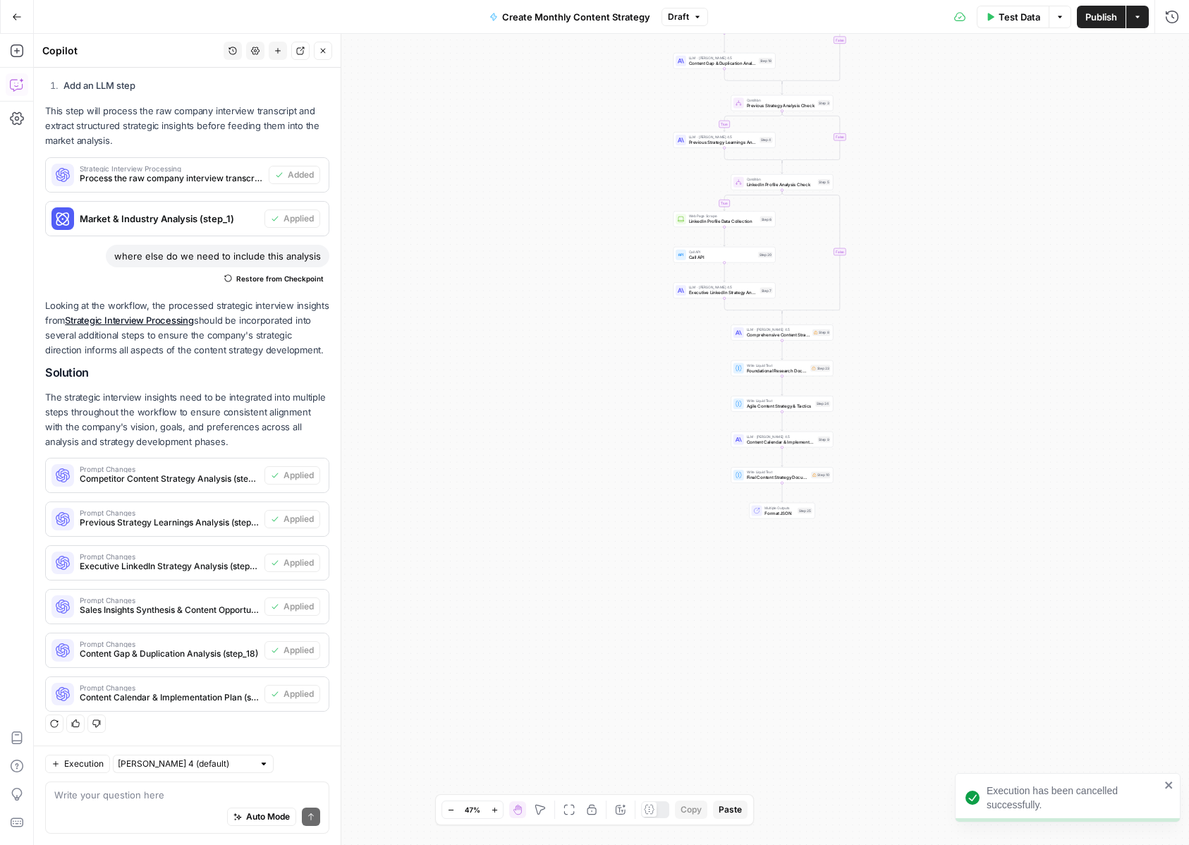
click at [101, 802] on div "Auto Mode Send" at bounding box center [187, 817] width 266 height 31
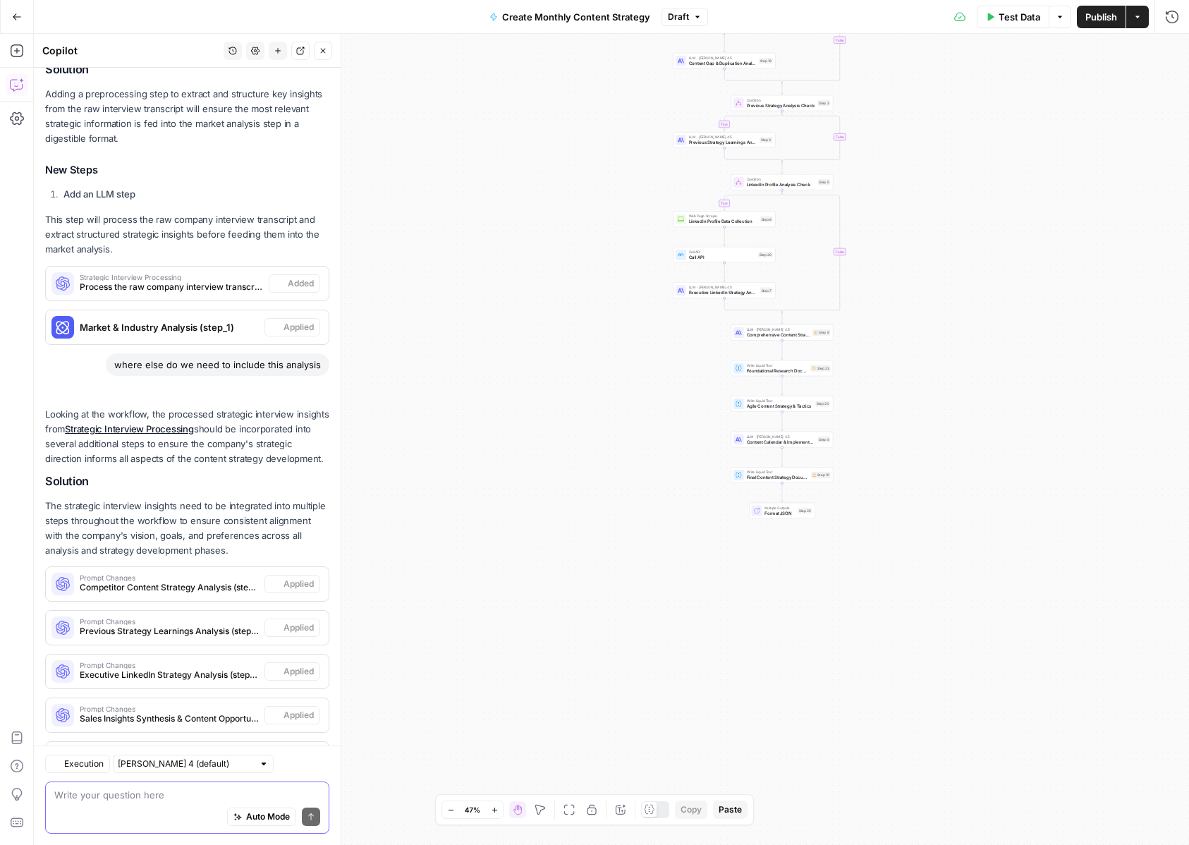
scroll to position [863, 0]
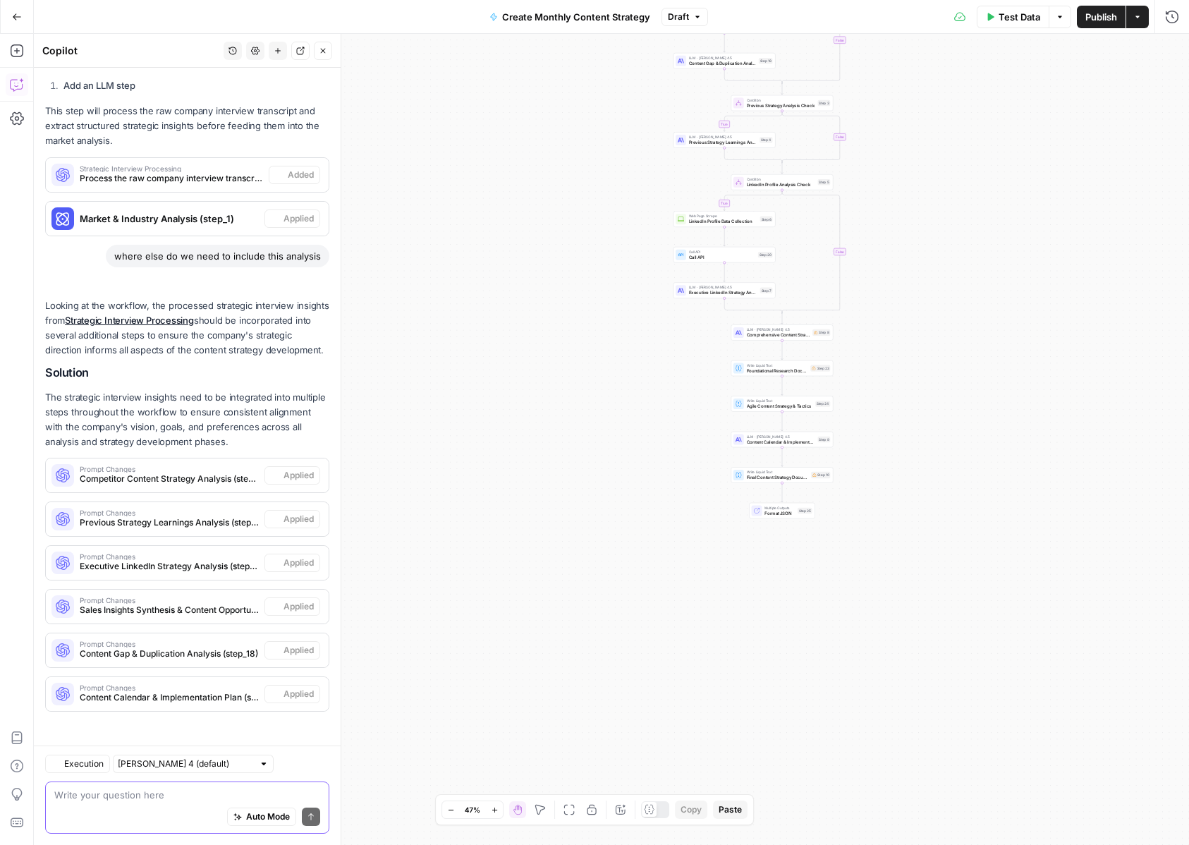
paste textarea "The deep research is not formatting properly as Markdown."
type textarea "The deep research is not formatting properly as Markdown."
click at [315, 820] on icon "submit" at bounding box center [311, 816] width 8 height 8
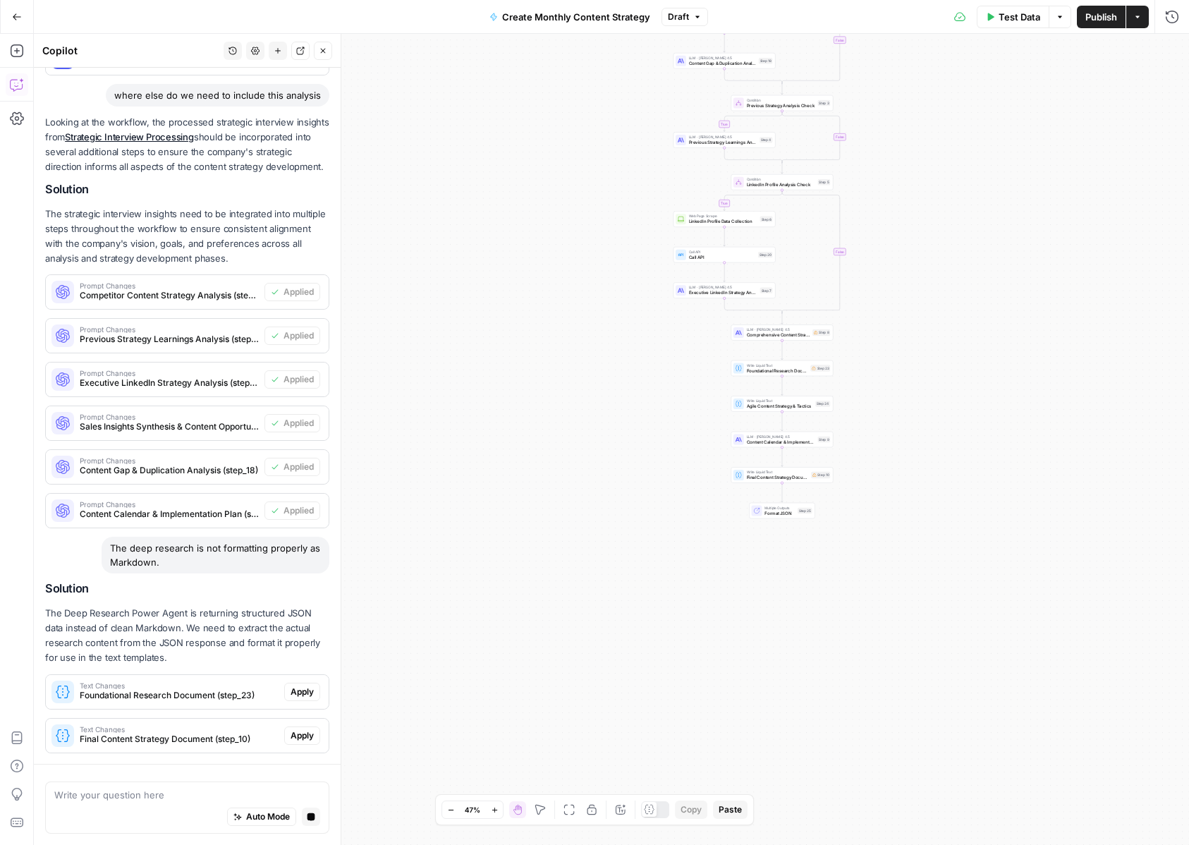
scroll to position [1087, 0]
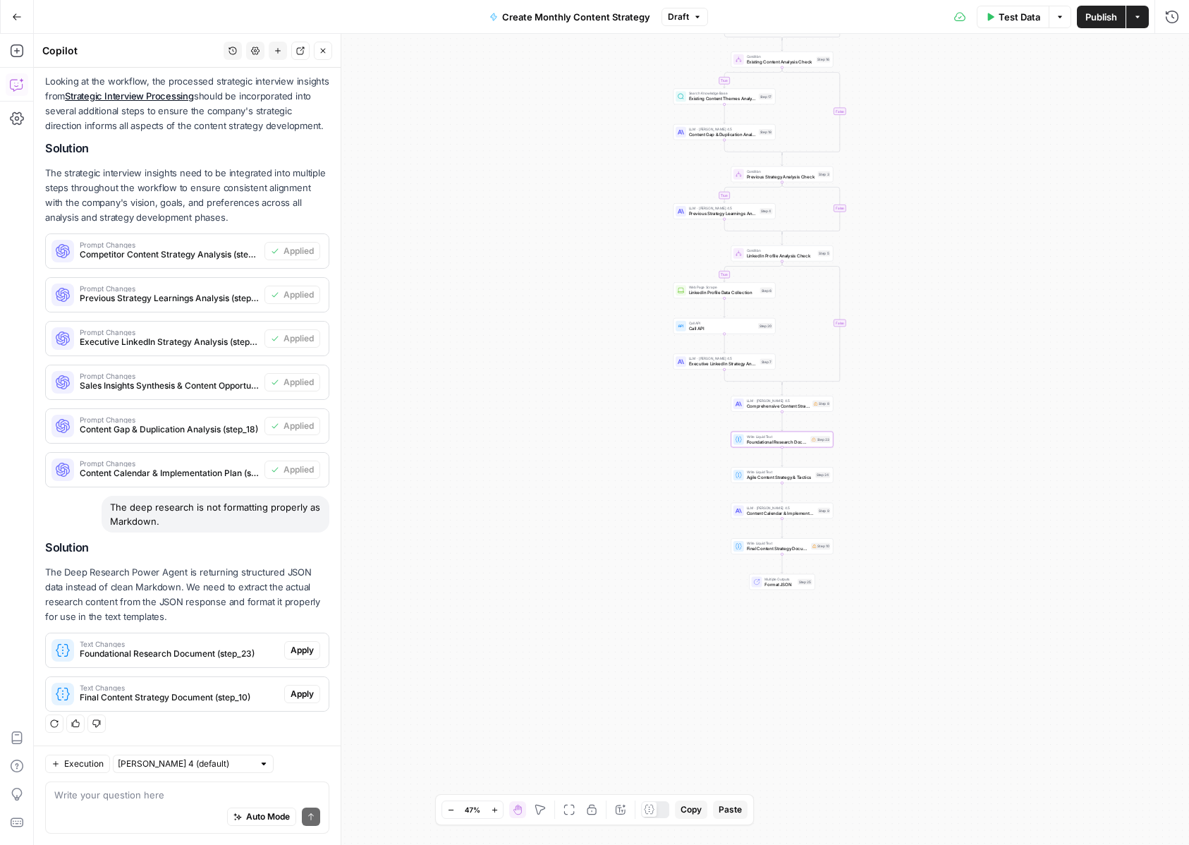
click at [300, 654] on span "Apply" at bounding box center [302, 650] width 23 height 13
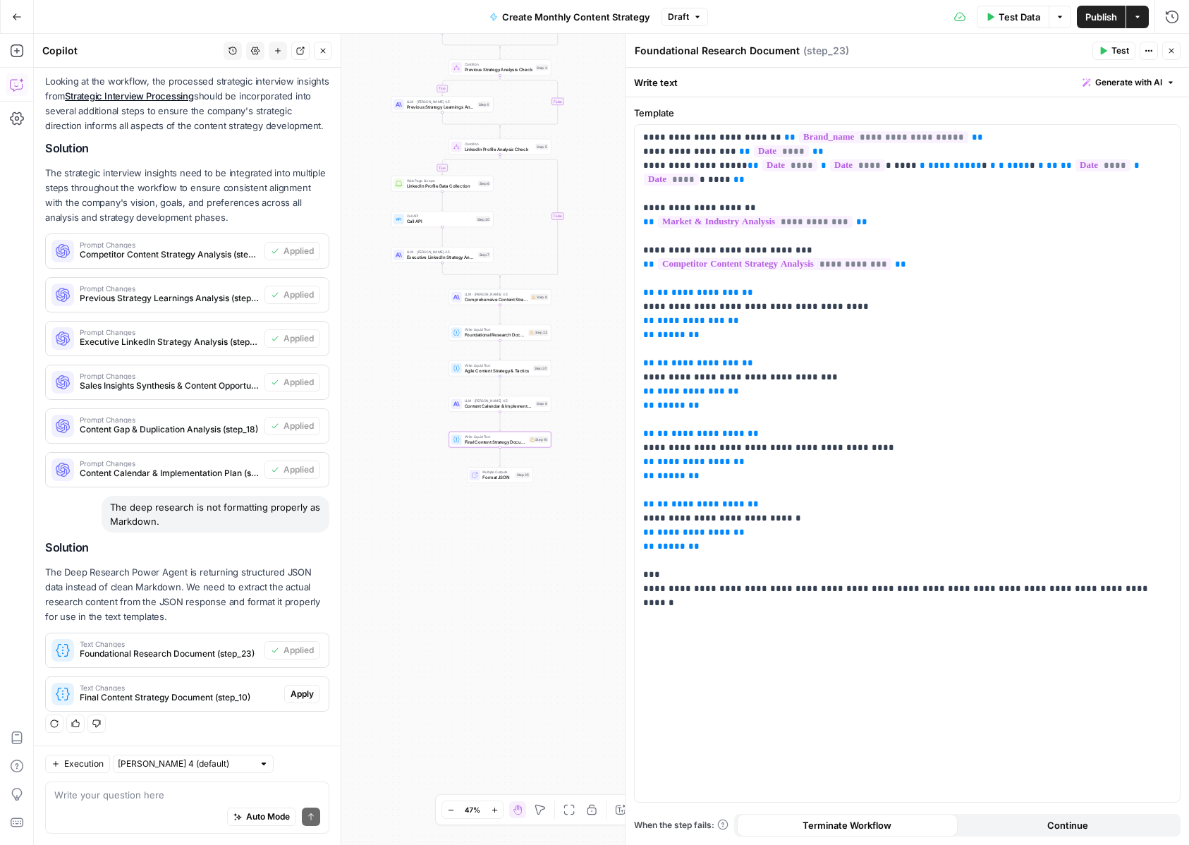
click at [320, 697] on div "Text Changes Final Content Strategy Document (step_10) Apply" at bounding box center [187, 694] width 283 height 23
click at [305, 695] on span "Apply" at bounding box center [302, 694] width 23 height 13
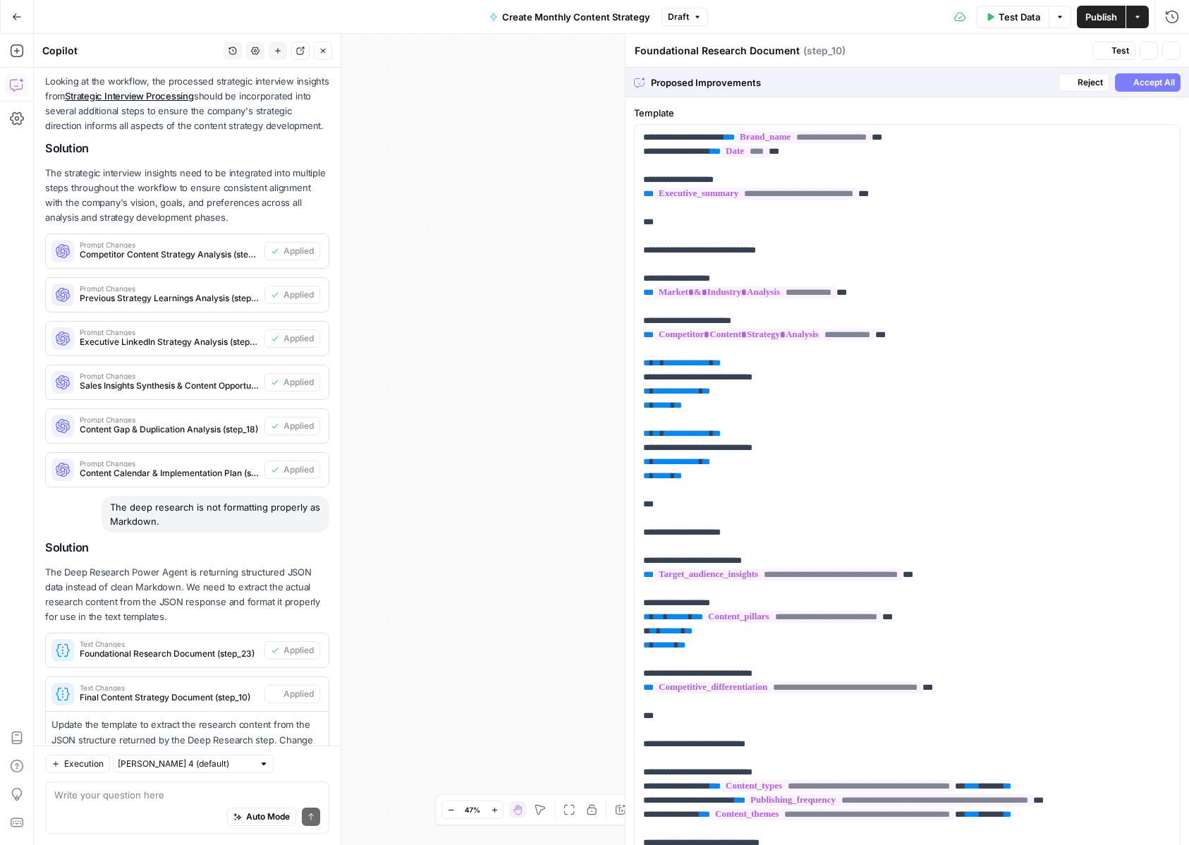
type textarea "Final Content Strategy Document"
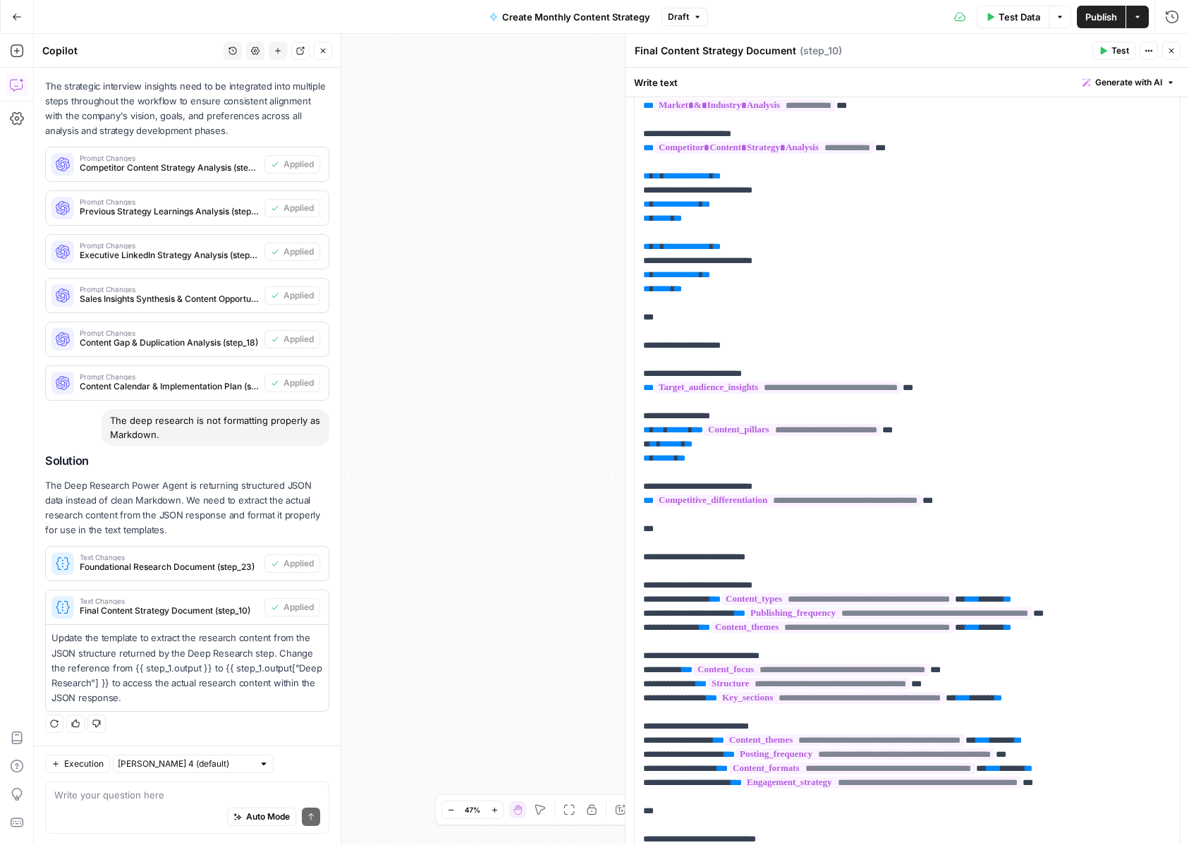
scroll to position [0, 0]
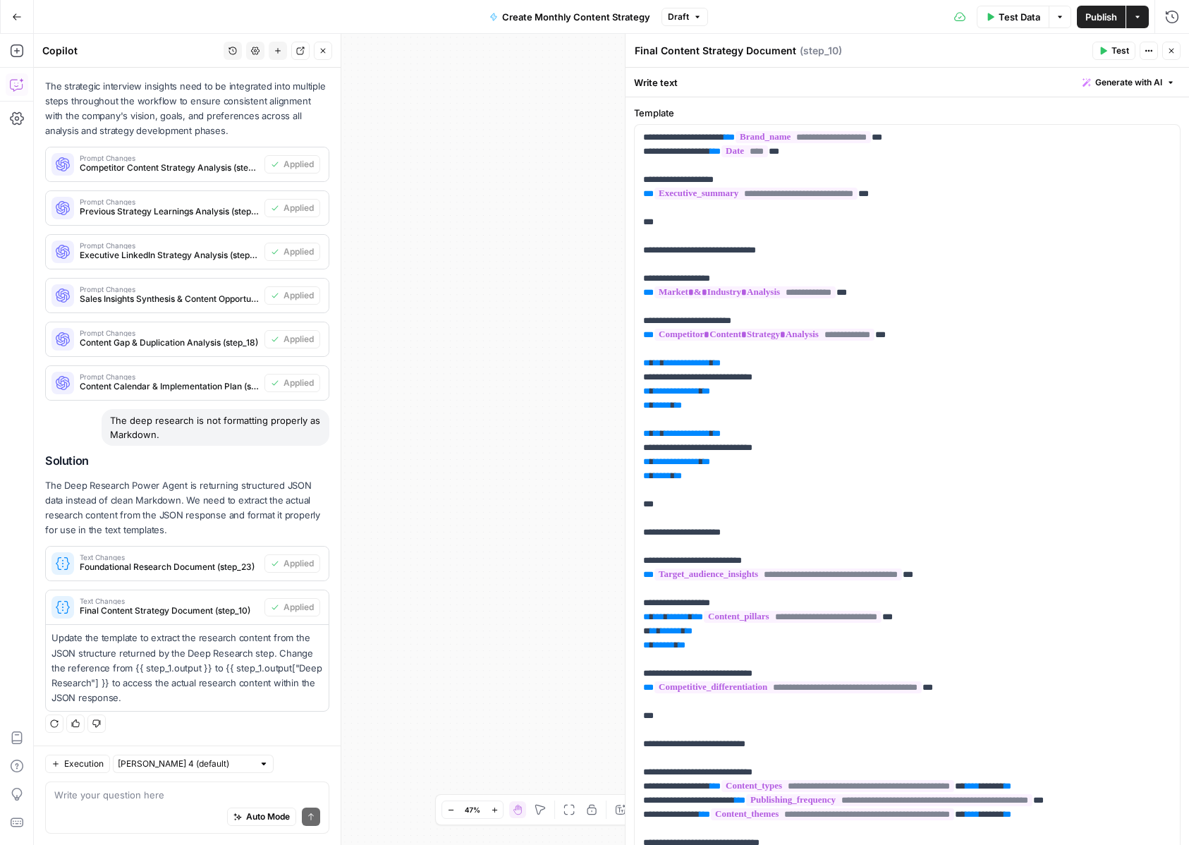
click at [1173, 44] on button "Close" at bounding box center [1171, 51] width 18 height 18
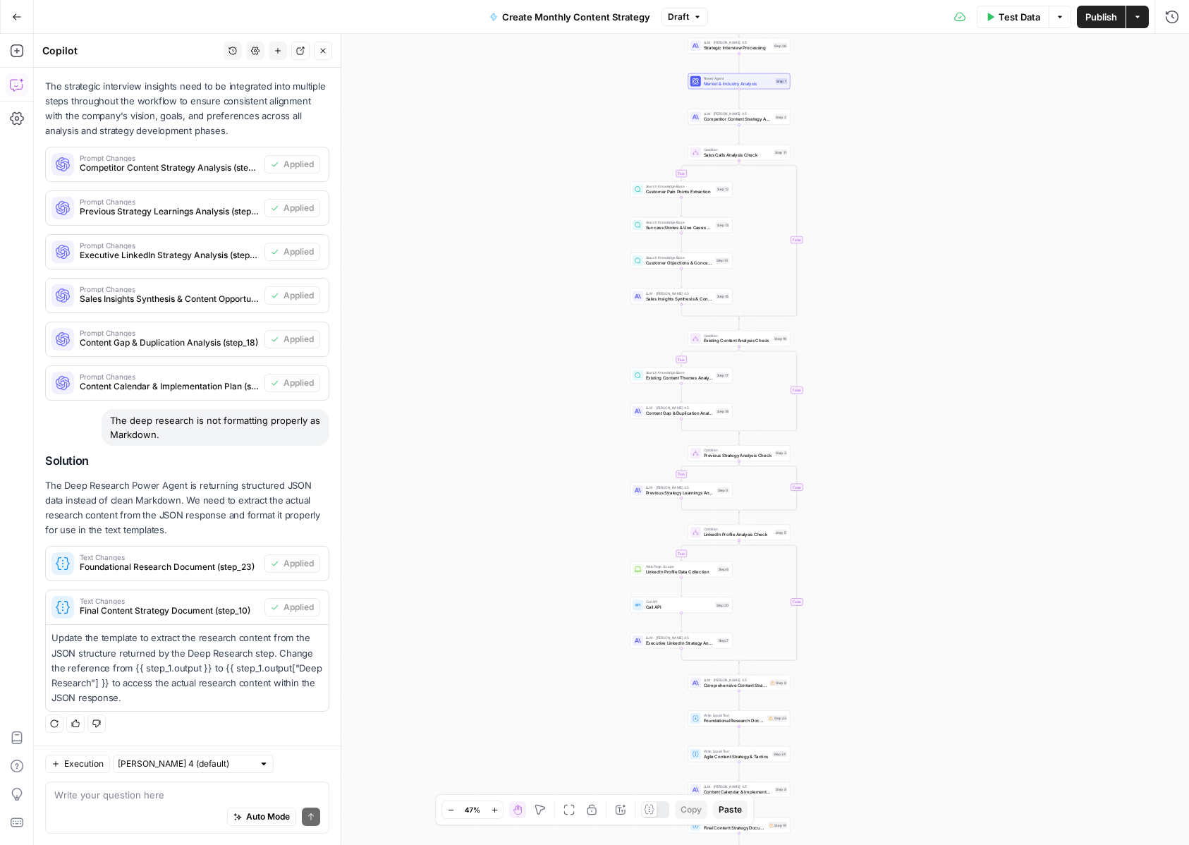
drag, startPoint x: 1006, startPoint y: 278, endPoint x: 977, endPoint y: 624, distance: 347.5
click at [977, 624] on div "true true true true false false false false Workflow Input Settings Inputs LLM …" at bounding box center [611, 439] width 1155 height 811
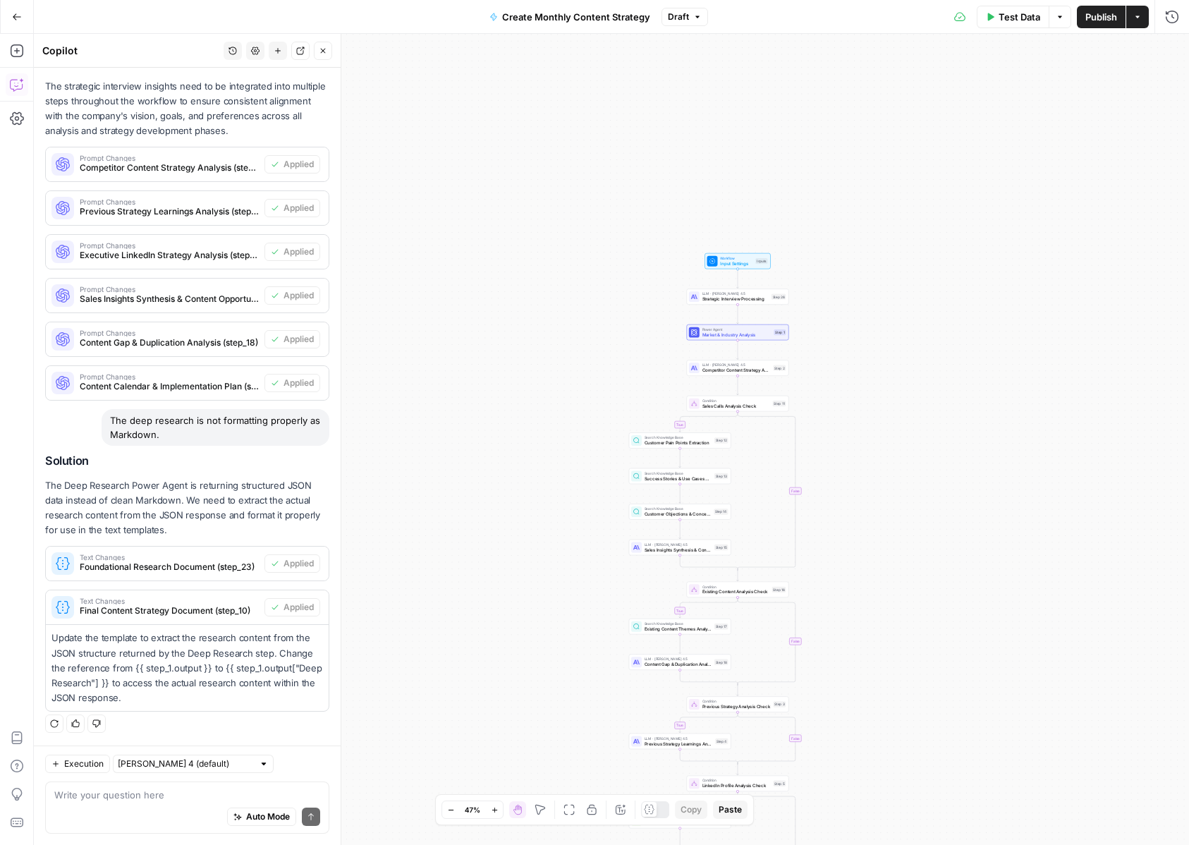
drag, startPoint x: 969, startPoint y: 434, endPoint x: 968, endPoint y: 689, distance: 254.6
click at [968, 689] on div "true true true true false false false false Workflow Input Settings Inputs LLM …" at bounding box center [611, 439] width 1155 height 811
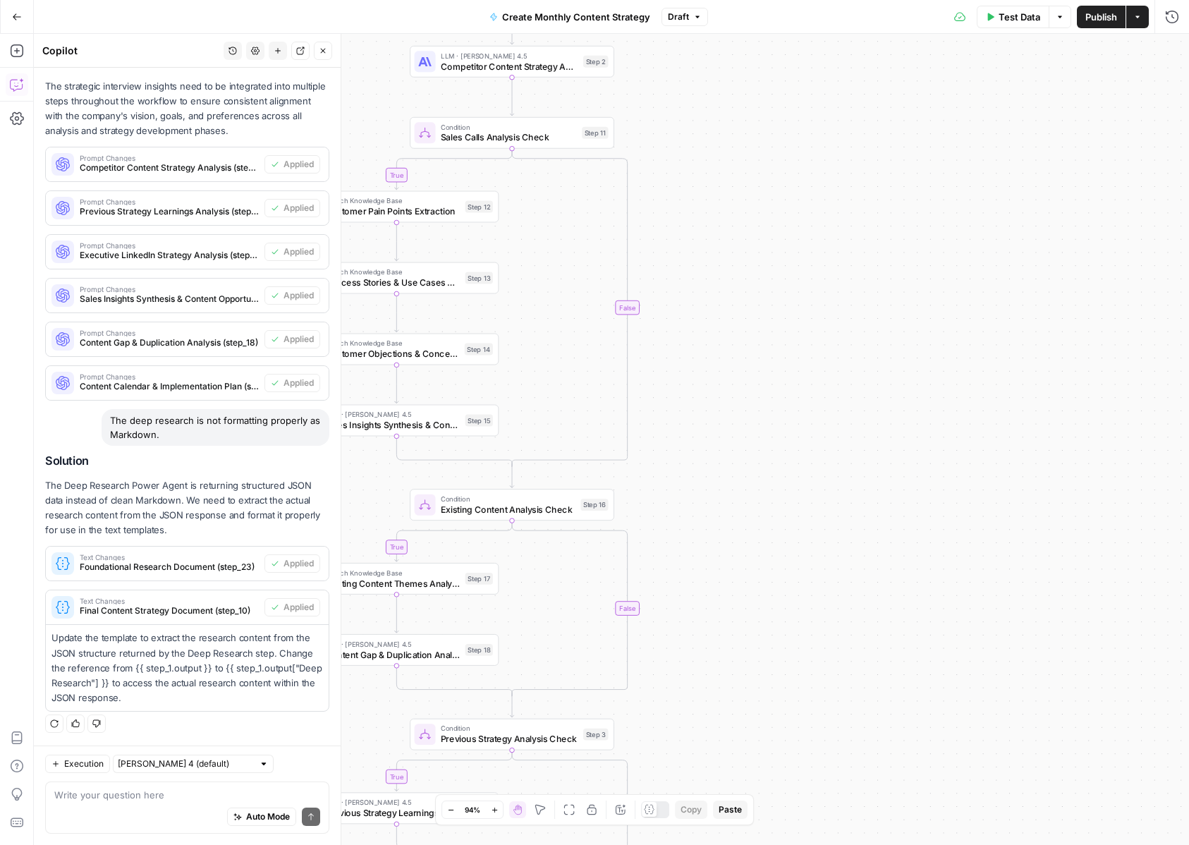
drag, startPoint x: 874, startPoint y: 518, endPoint x: 994, endPoint y: 705, distance: 222.6
click at [994, 701] on div "true true true true false false false false Workflow Input Settings Inputs LLM …" at bounding box center [611, 439] width 1155 height 811
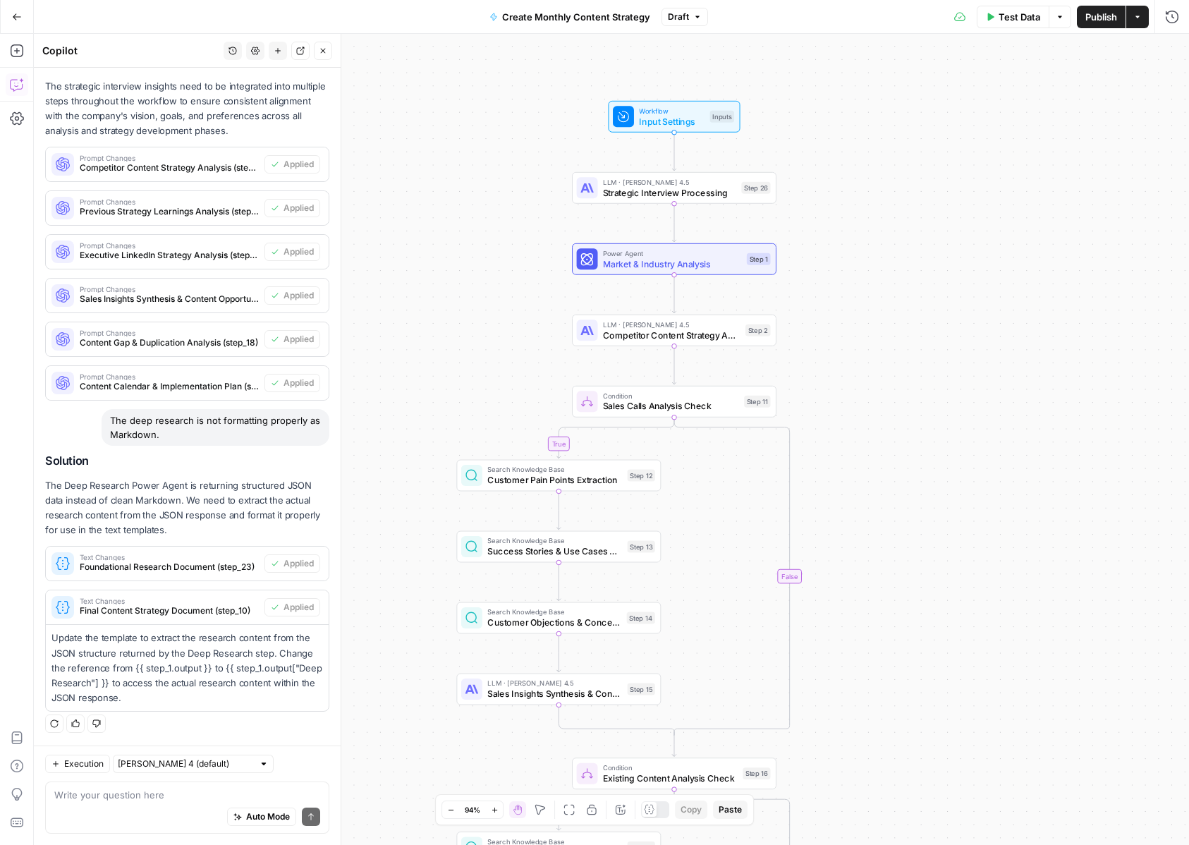
drag, startPoint x: 903, startPoint y: 410, endPoint x: 946, endPoint y: 495, distance: 95.6
click at [946, 495] on div "true true true true false false false false Workflow Input Settings Inputs LLM …" at bounding box center [611, 439] width 1155 height 811
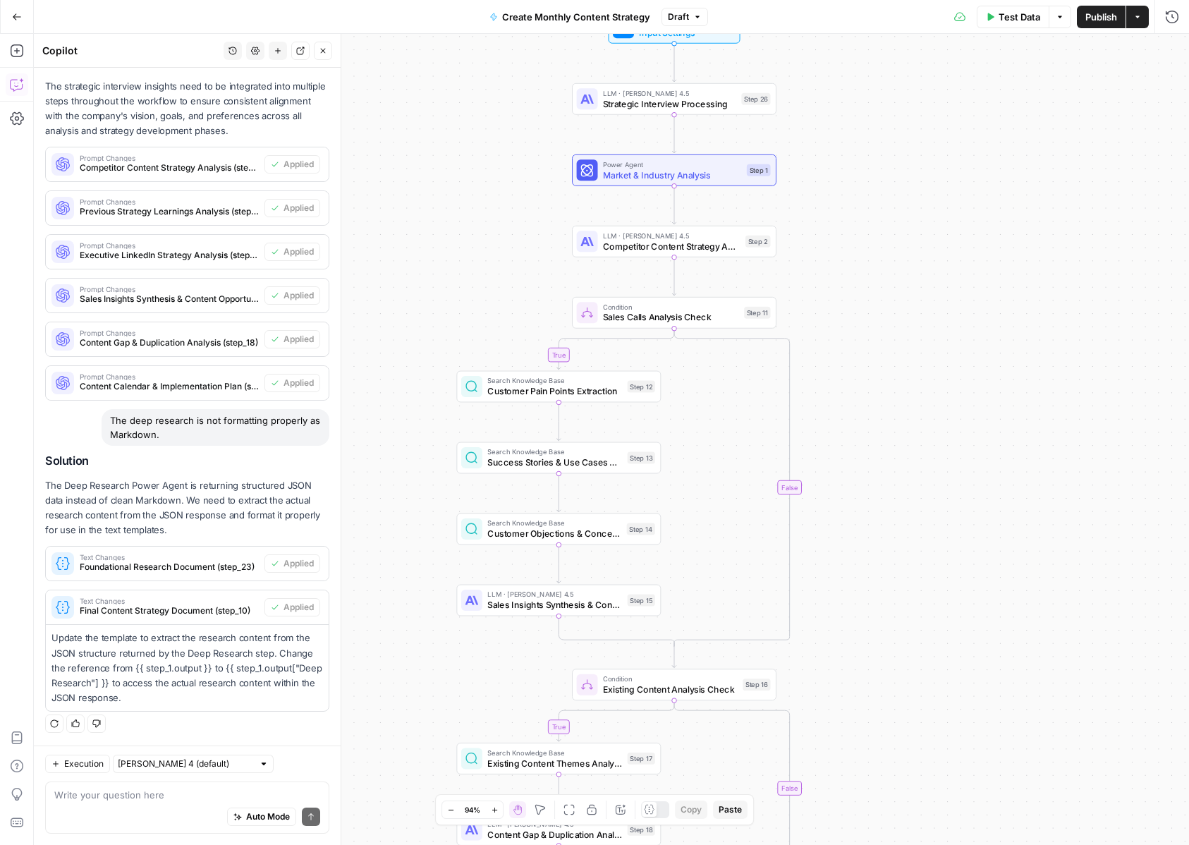
drag, startPoint x: 946, startPoint y: 495, endPoint x: 946, endPoint y: 317, distance: 177.7
click at [946, 319] on div "true true true true false false false false Workflow Input Settings Inputs LLM …" at bounding box center [611, 439] width 1155 height 811
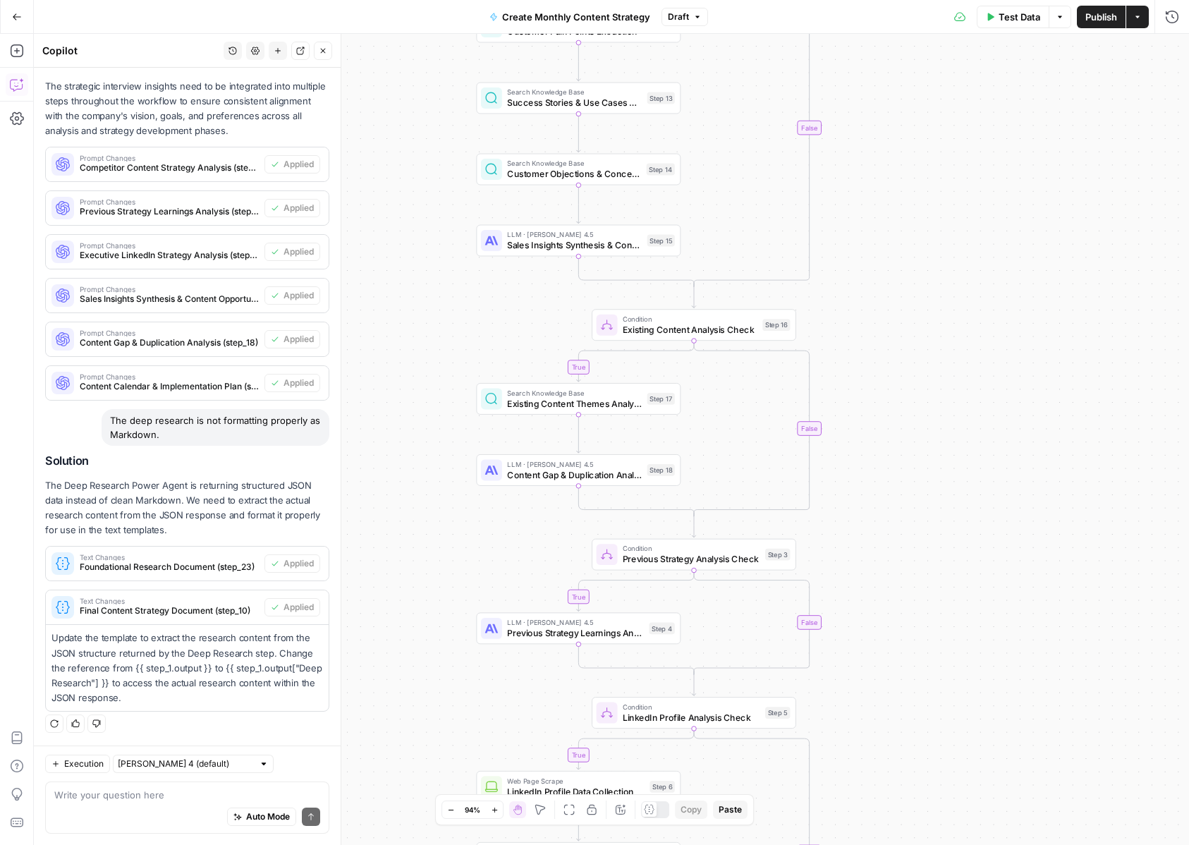
drag, startPoint x: 954, startPoint y: 577, endPoint x: 974, endPoint y: 305, distance: 272.9
click at [974, 305] on div "true true true true false false false false Workflow Input Settings Inputs LLM …" at bounding box center [611, 439] width 1155 height 811
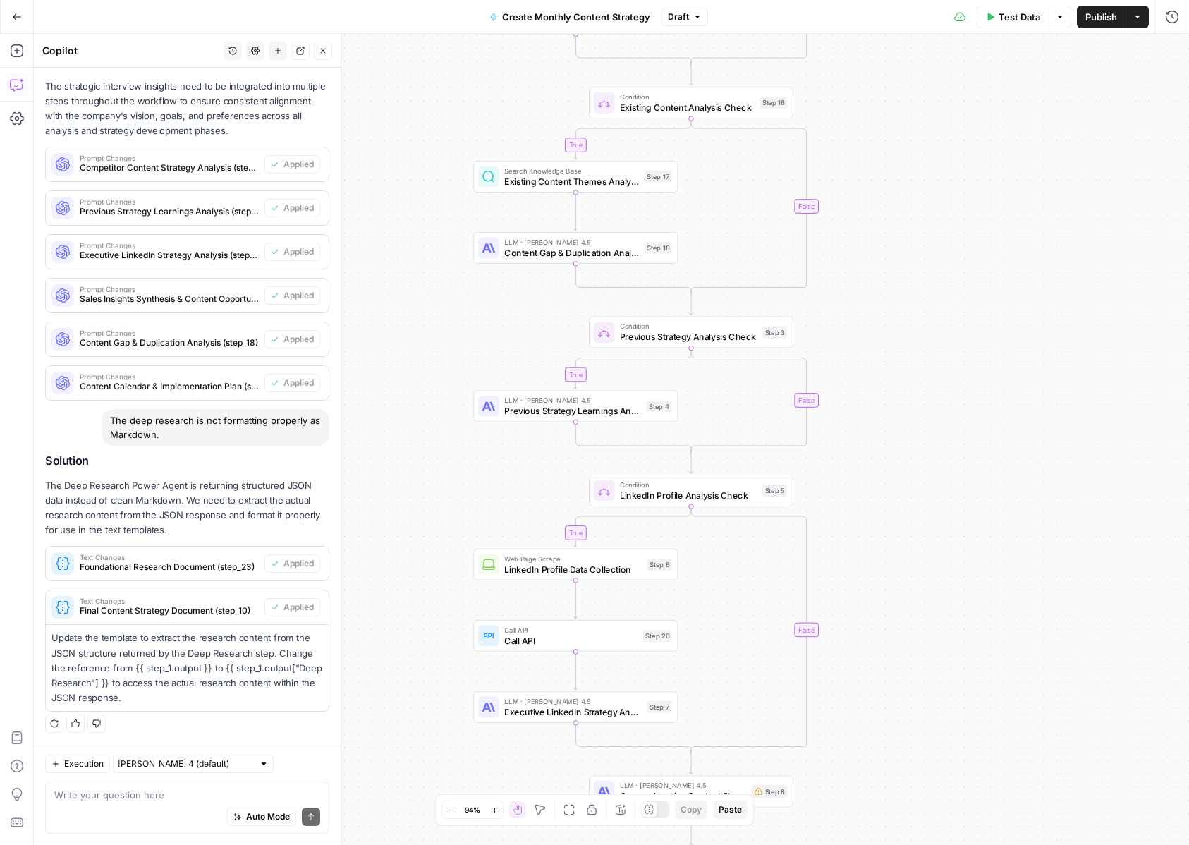
drag, startPoint x: 984, startPoint y: 422, endPoint x: 981, endPoint y: 200, distance: 222.1
click at [981, 200] on div "true true true true false false false false Workflow Input Settings Inputs LLM …" at bounding box center [611, 439] width 1155 height 811
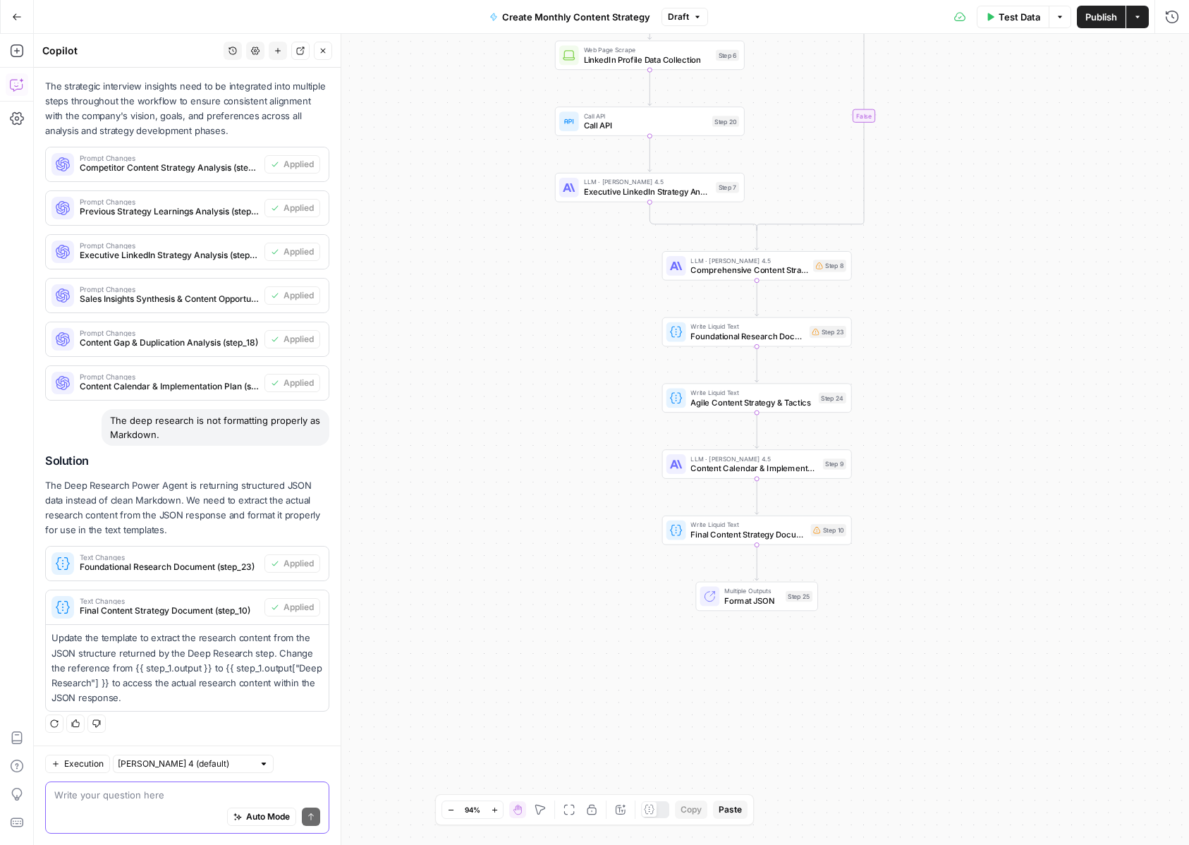
click at [109, 795] on textarea at bounding box center [187, 795] width 266 height 14
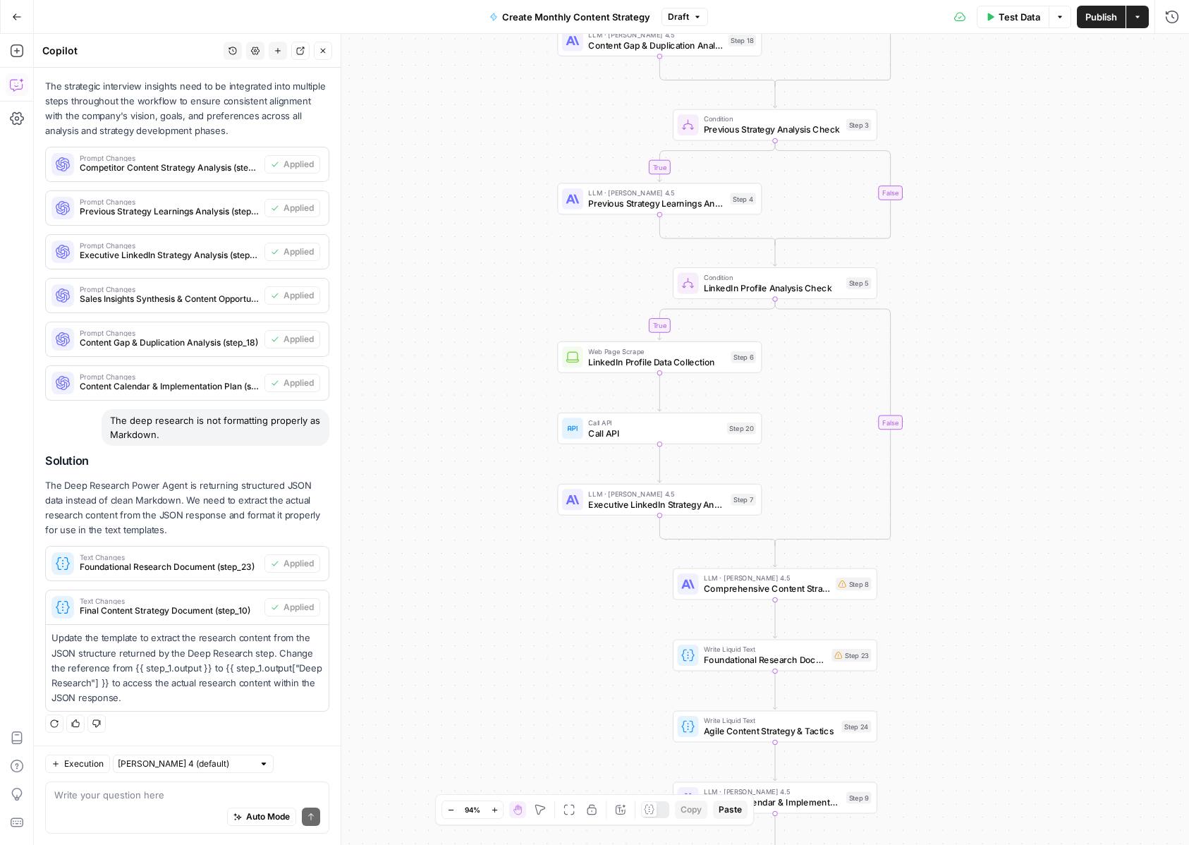
drag, startPoint x: 490, startPoint y: 532, endPoint x: 485, endPoint y: 738, distance: 206.0
click at [485, 738] on div "true true true true false false false false Workflow Input Settings Inputs LLM …" at bounding box center [611, 439] width 1155 height 811
click at [232, 798] on textarea at bounding box center [187, 795] width 266 height 14
paste textarea "In the step 5 sequence, I'm also going to add (it'll be step 20) the API call. …"
type textarea "In the step 5 sequence, I'm also going to add (it'll be step 20) the API call. …"
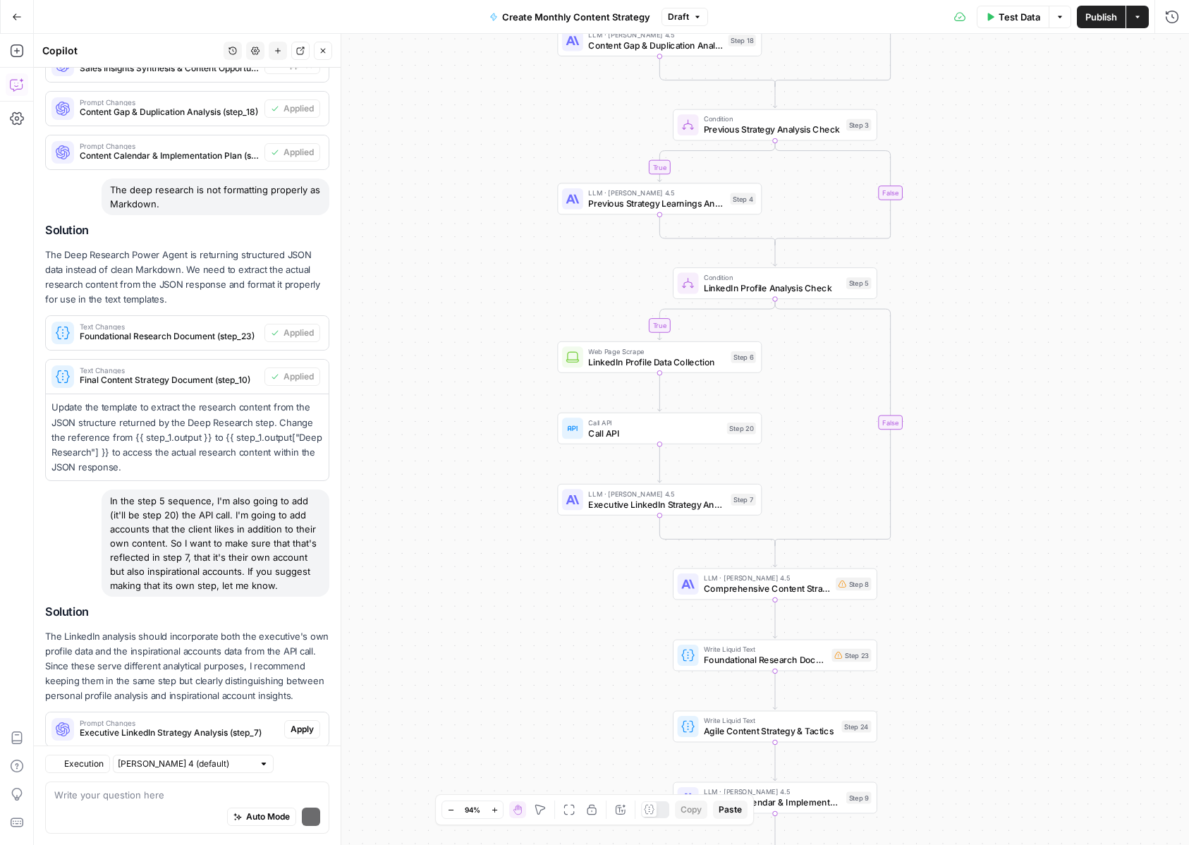
scroll to position [1524, 0]
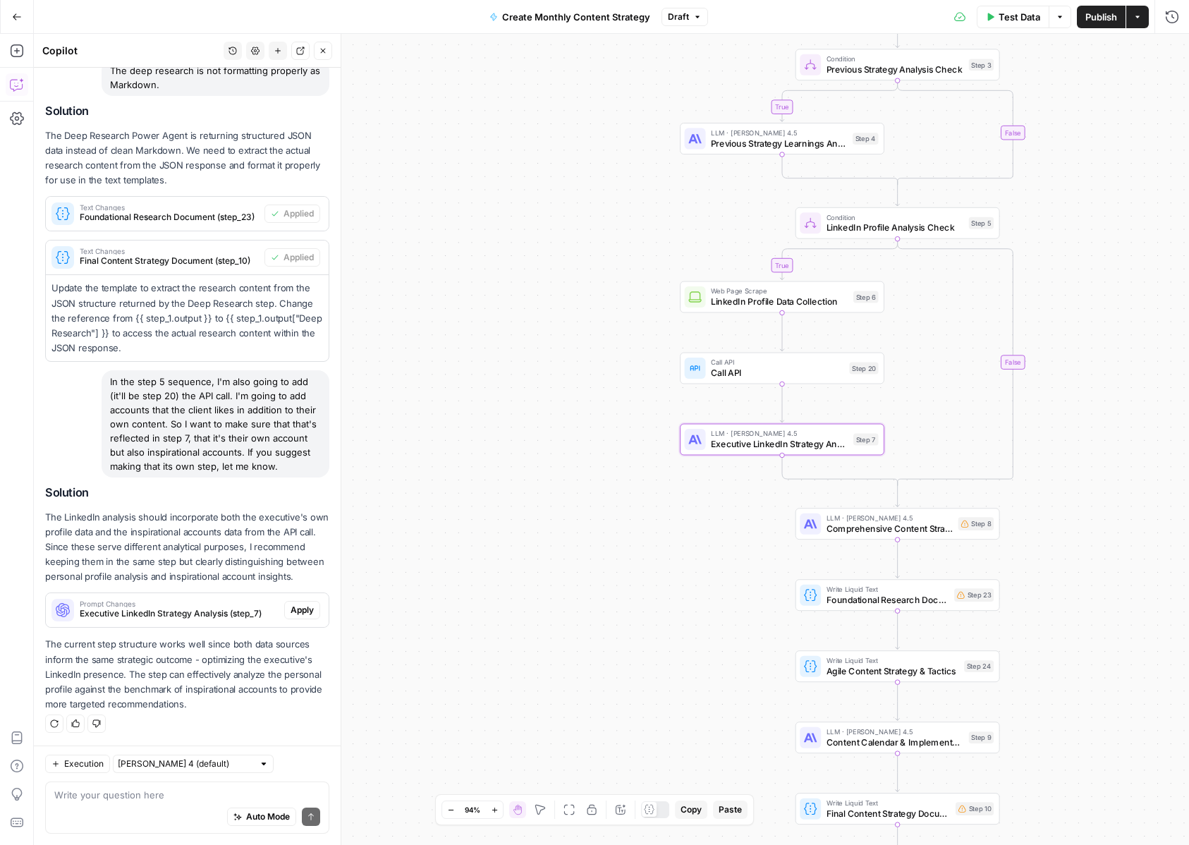
click at [307, 611] on span "Apply" at bounding box center [302, 610] width 23 height 13
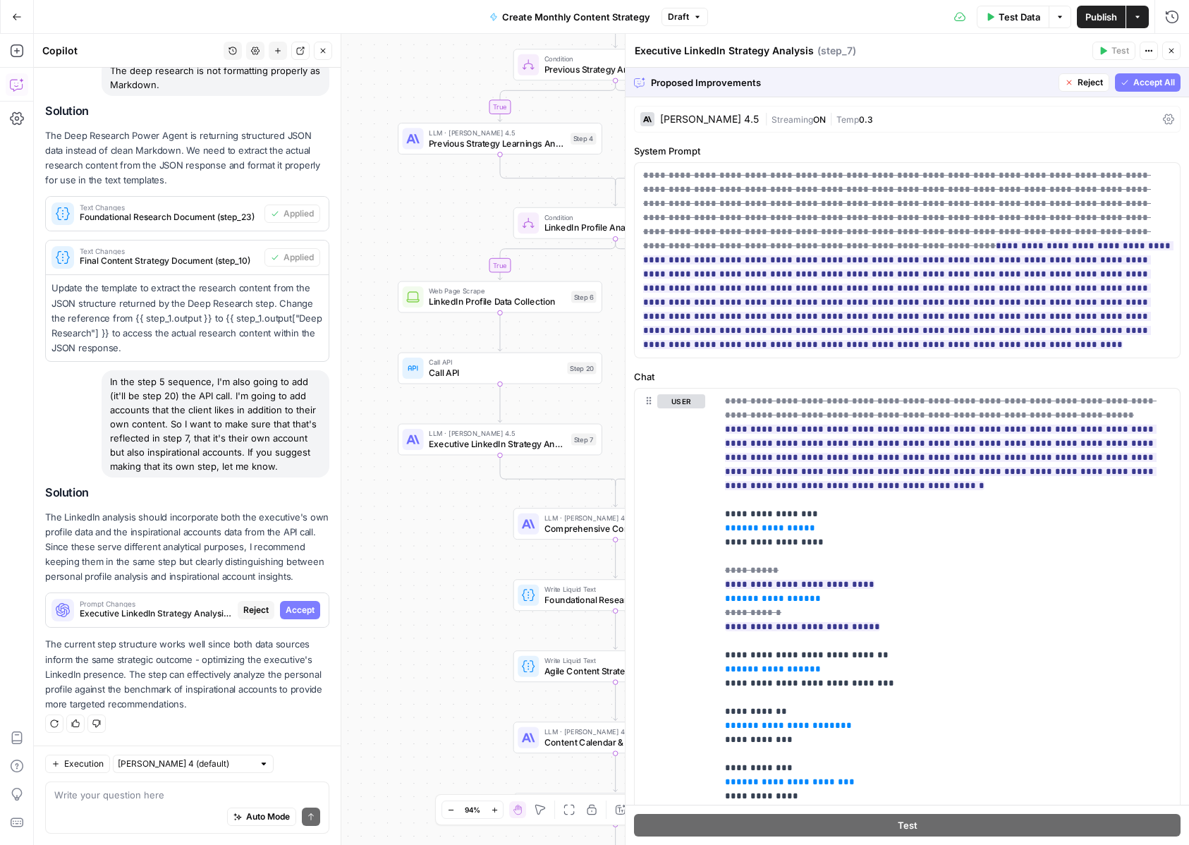
click at [1124, 83] on icon "button" at bounding box center [1125, 82] width 6 height 5
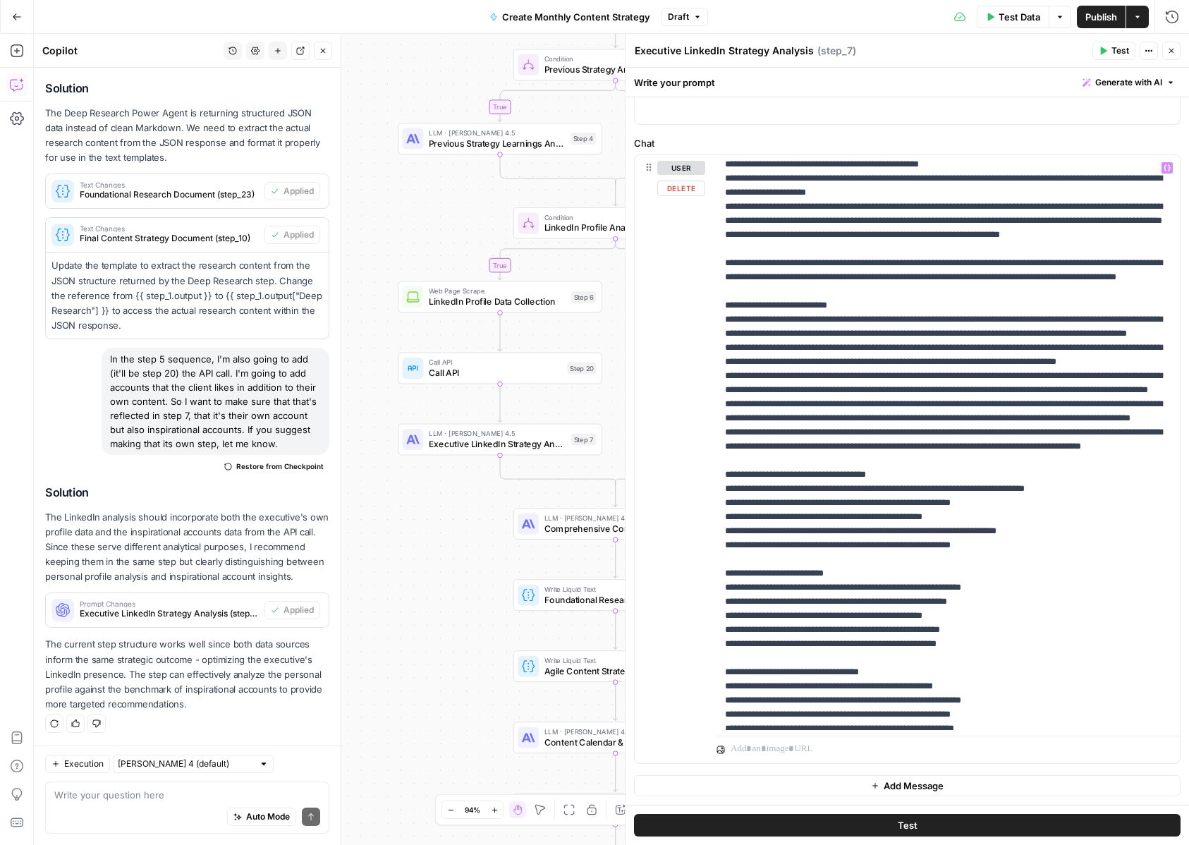
scroll to position [637, 0]
click at [1175, 51] on span "Close" at bounding box center [1175, 51] width 1 height 1
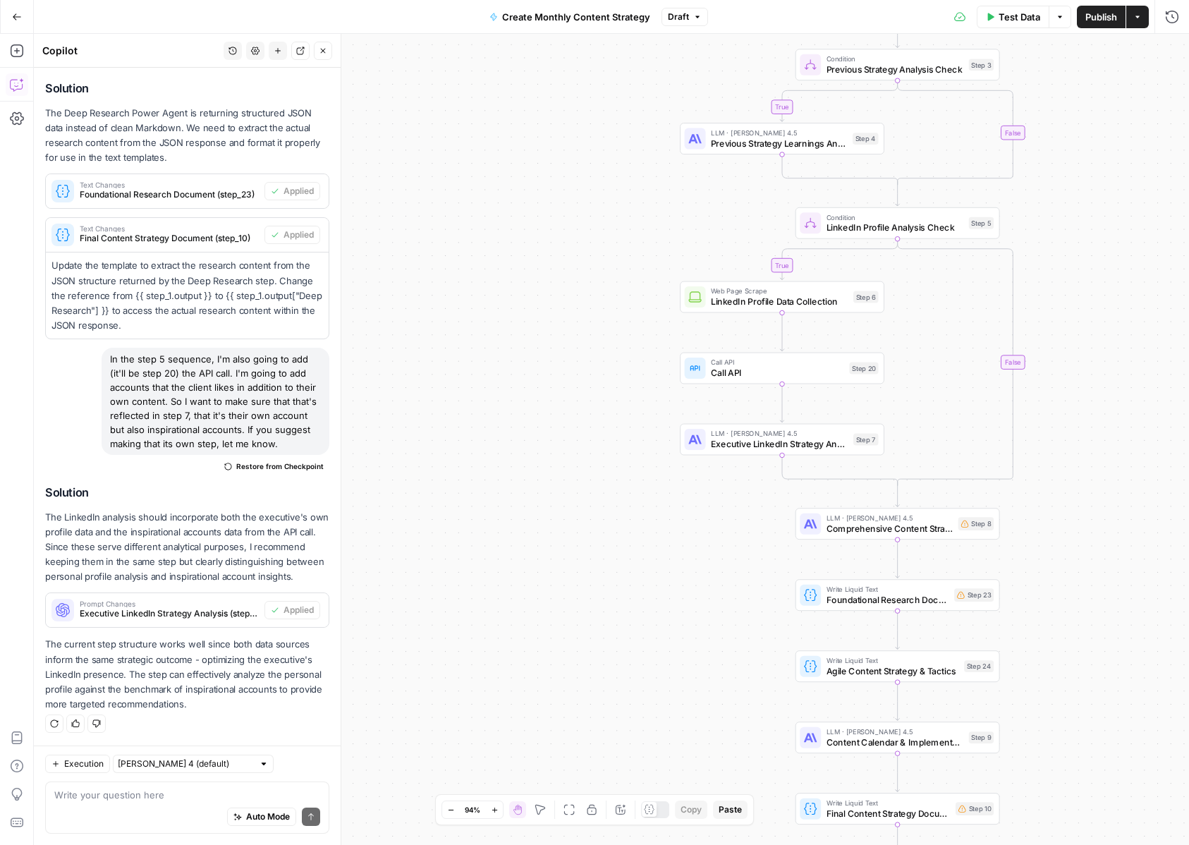
click at [274, 466] on span "Restore from Checkpoint" at bounding box center [279, 465] width 87 height 11
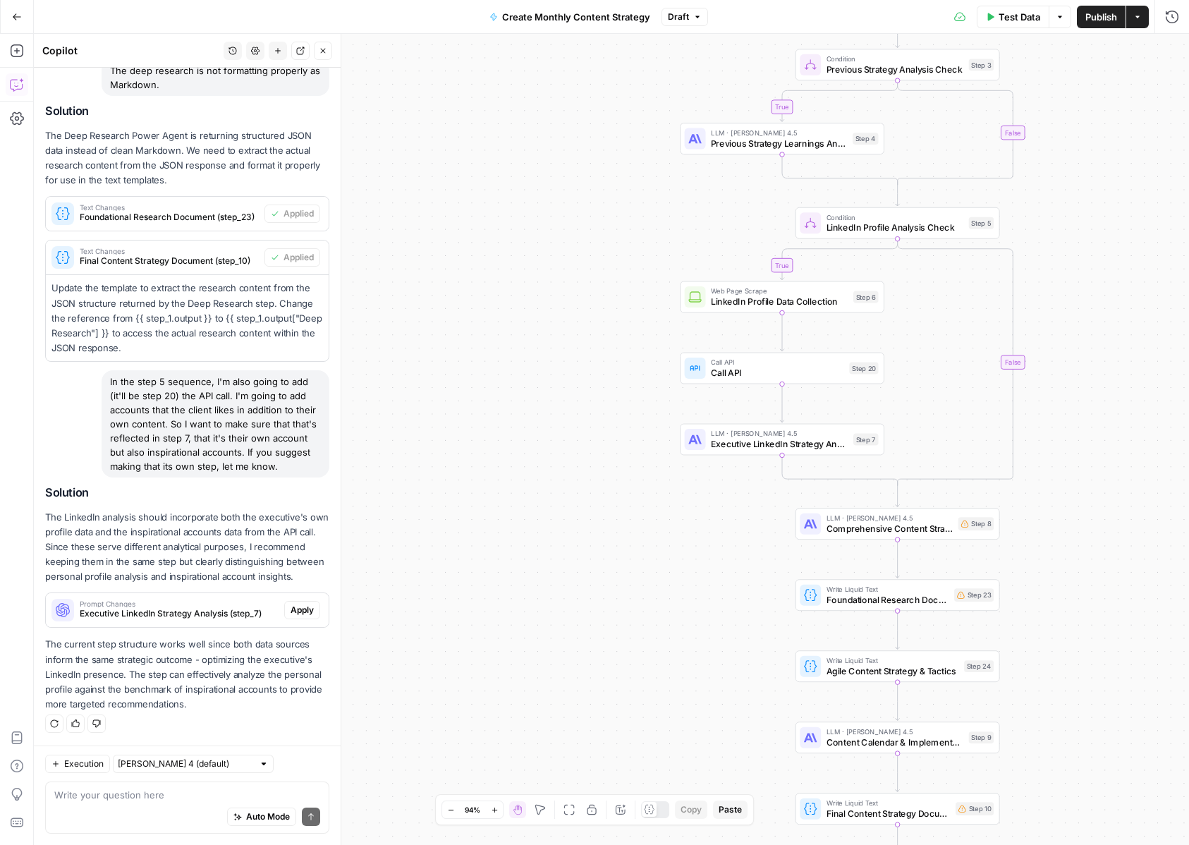
scroll to position [1524, 0]
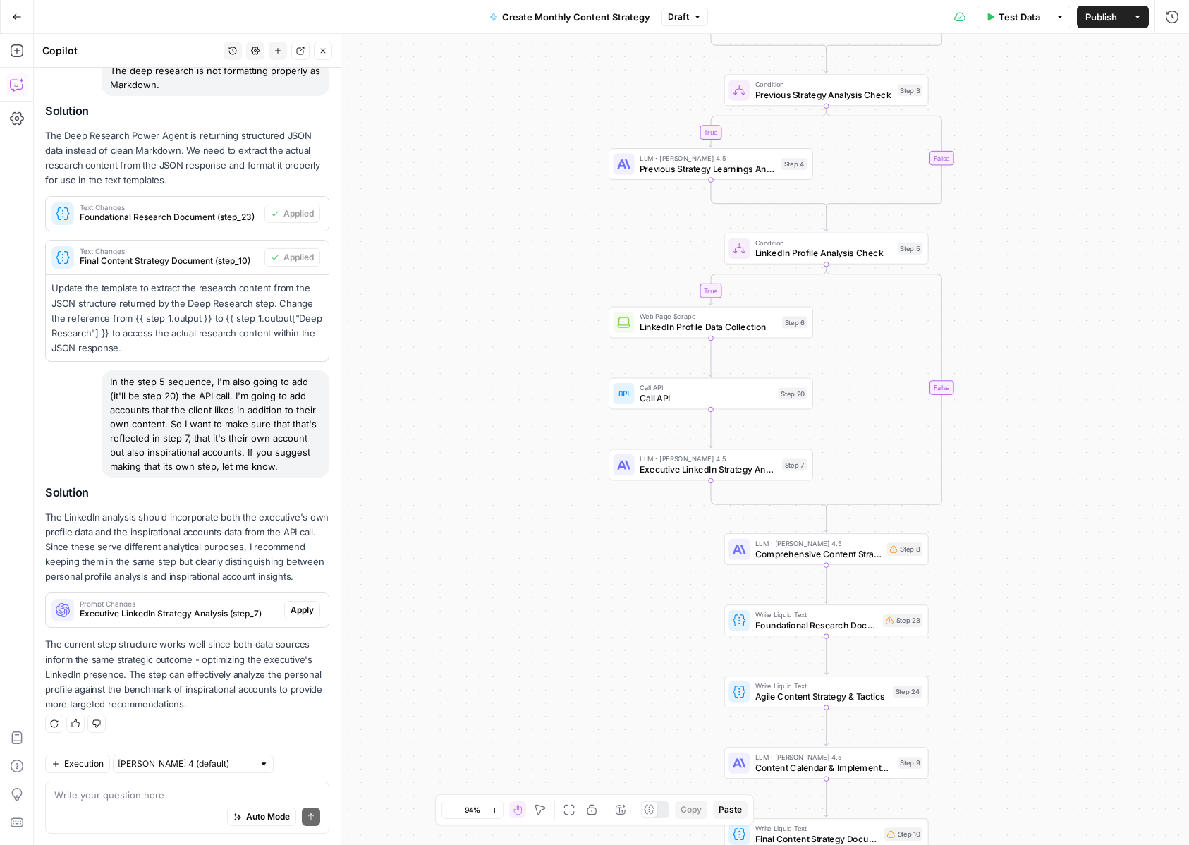
drag, startPoint x: 470, startPoint y: 465, endPoint x: 460, endPoint y: 420, distance: 45.5
click at [380, 508] on div "true true true true false false false false Workflow Input Settings Inputs LLM …" at bounding box center [611, 439] width 1155 height 811
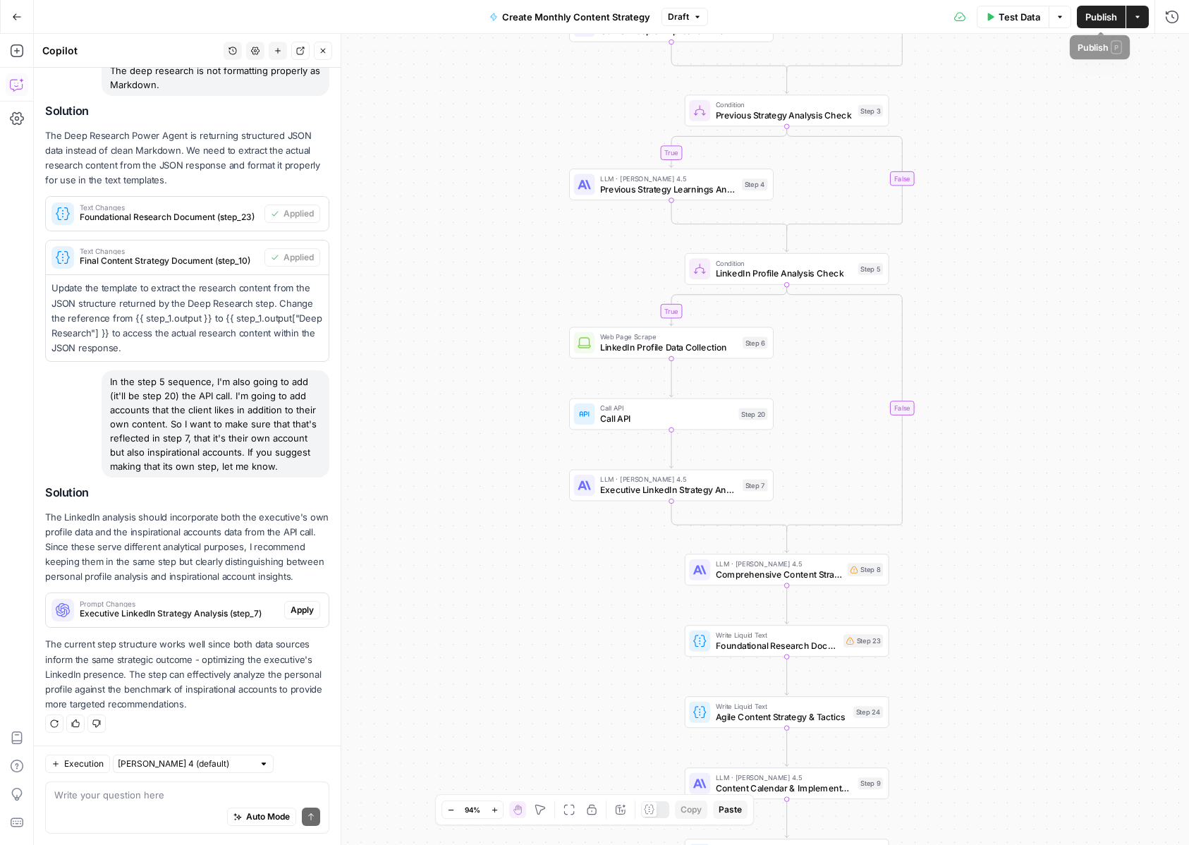
click at [1092, 18] on span "Publish" at bounding box center [1101, 17] width 32 height 14
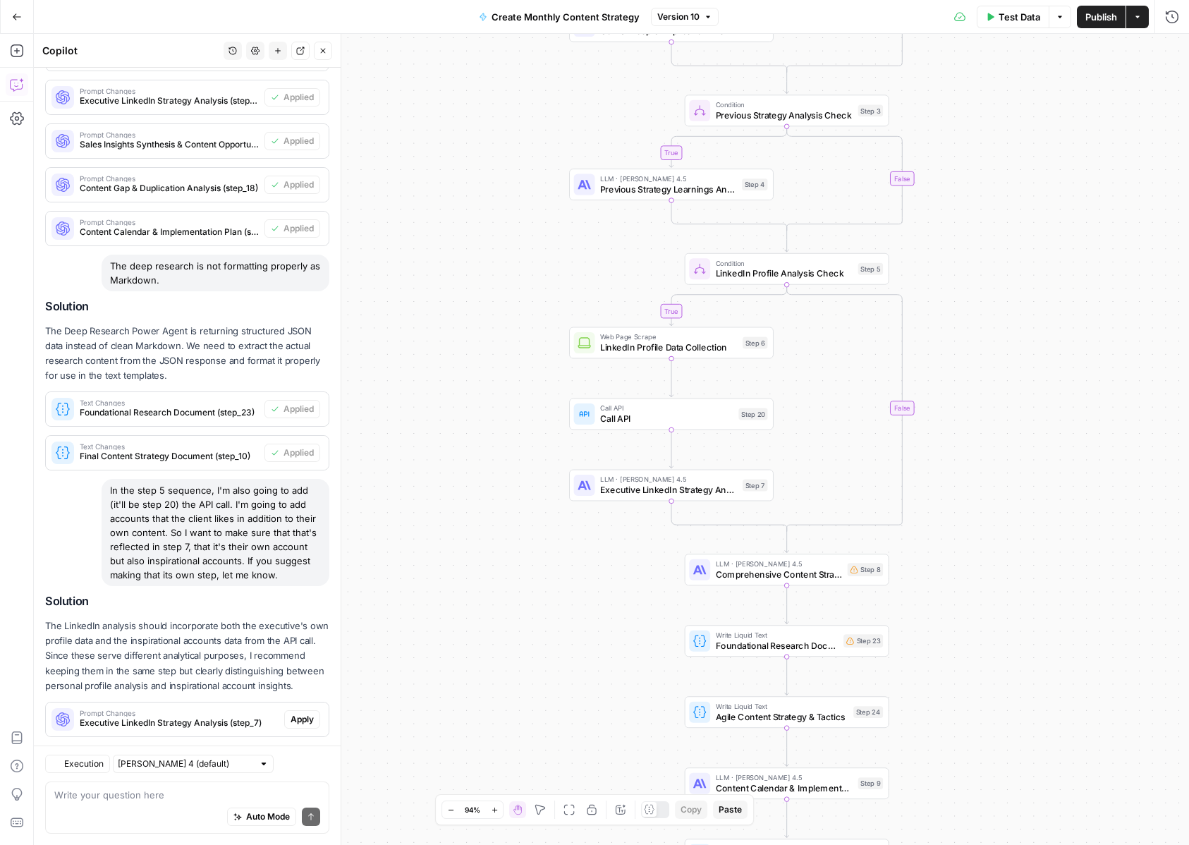
scroll to position [1437, 0]
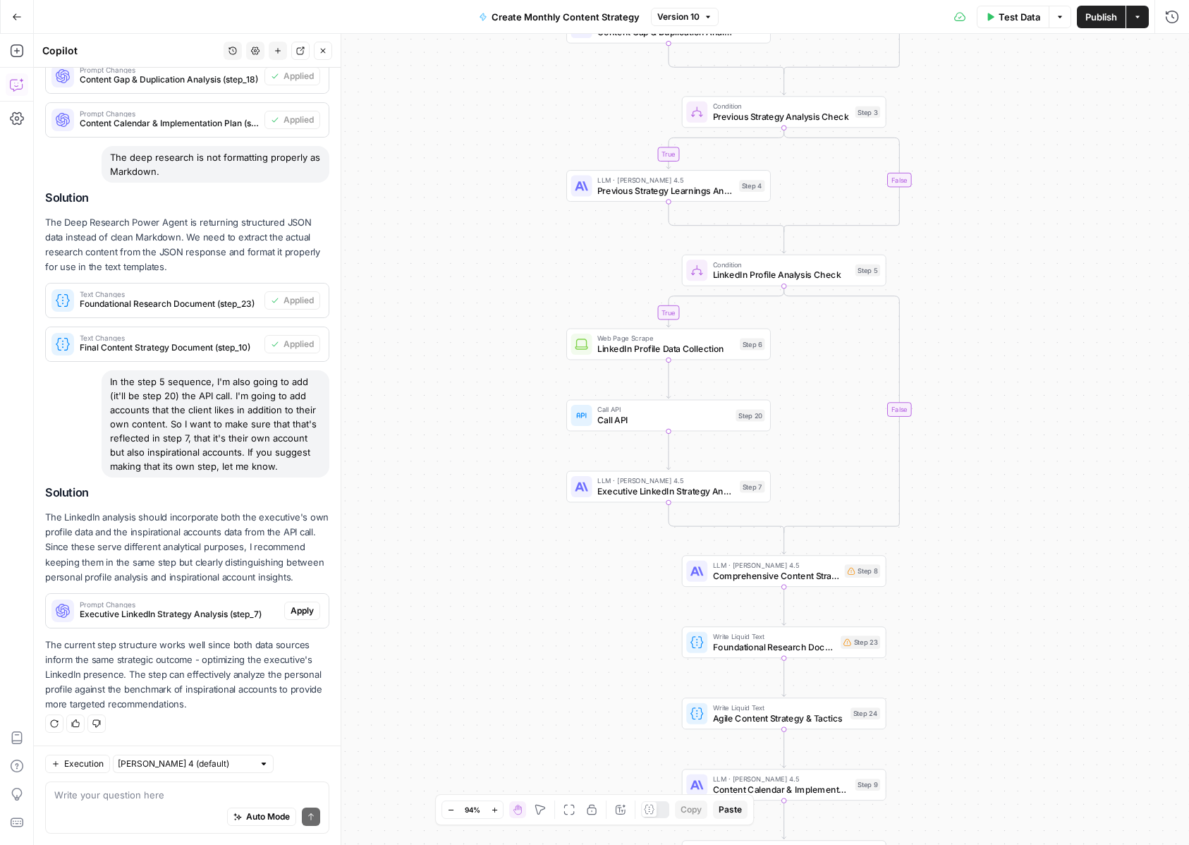
drag, startPoint x: 1027, startPoint y: 496, endPoint x: 979, endPoint y: 583, distance: 99.4
click at [979, 583] on div "true true true true false false false false Workflow Input Settings Inputs LLM …" at bounding box center [611, 439] width 1155 height 811
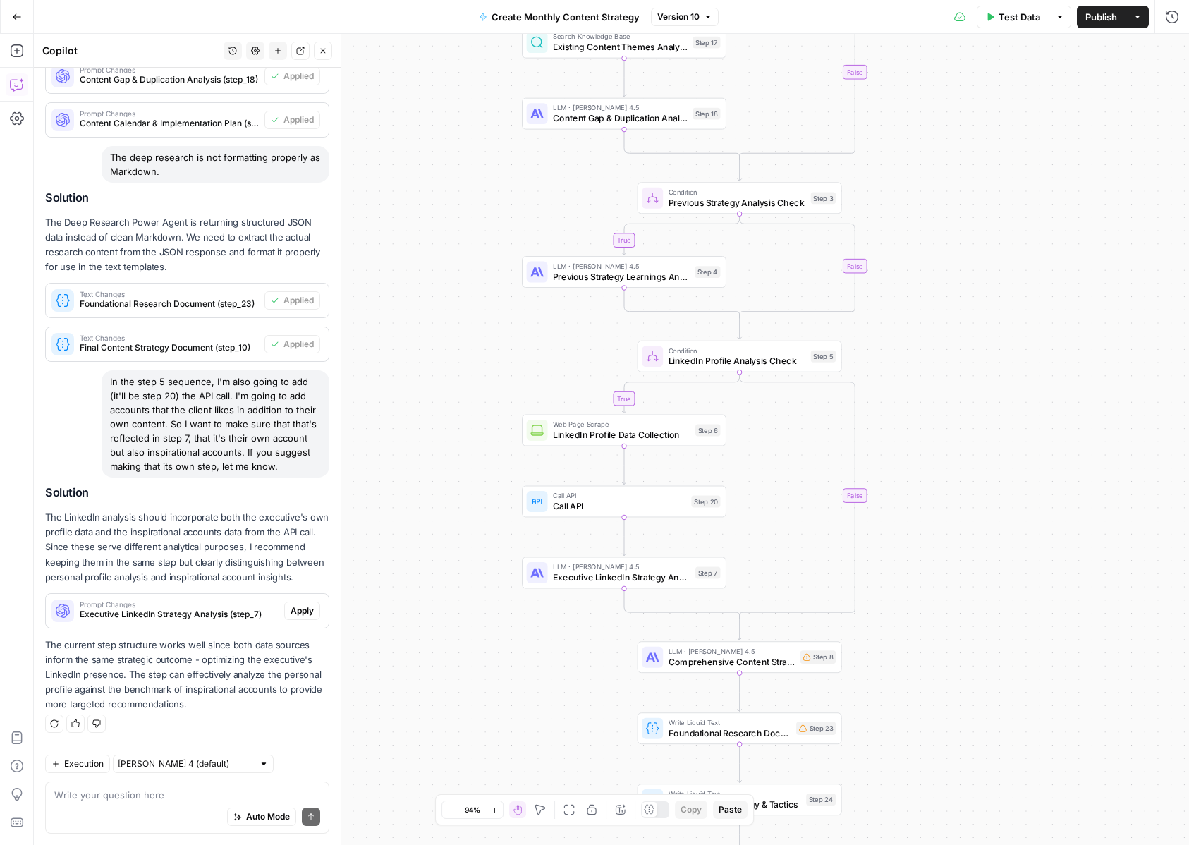
click at [1101, 28] on div "Test Data Options Publish Actions Run History" at bounding box center [954, 16] width 470 height 33
click at [1109, 17] on span "Publish" at bounding box center [1101, 17] width 32 height 14
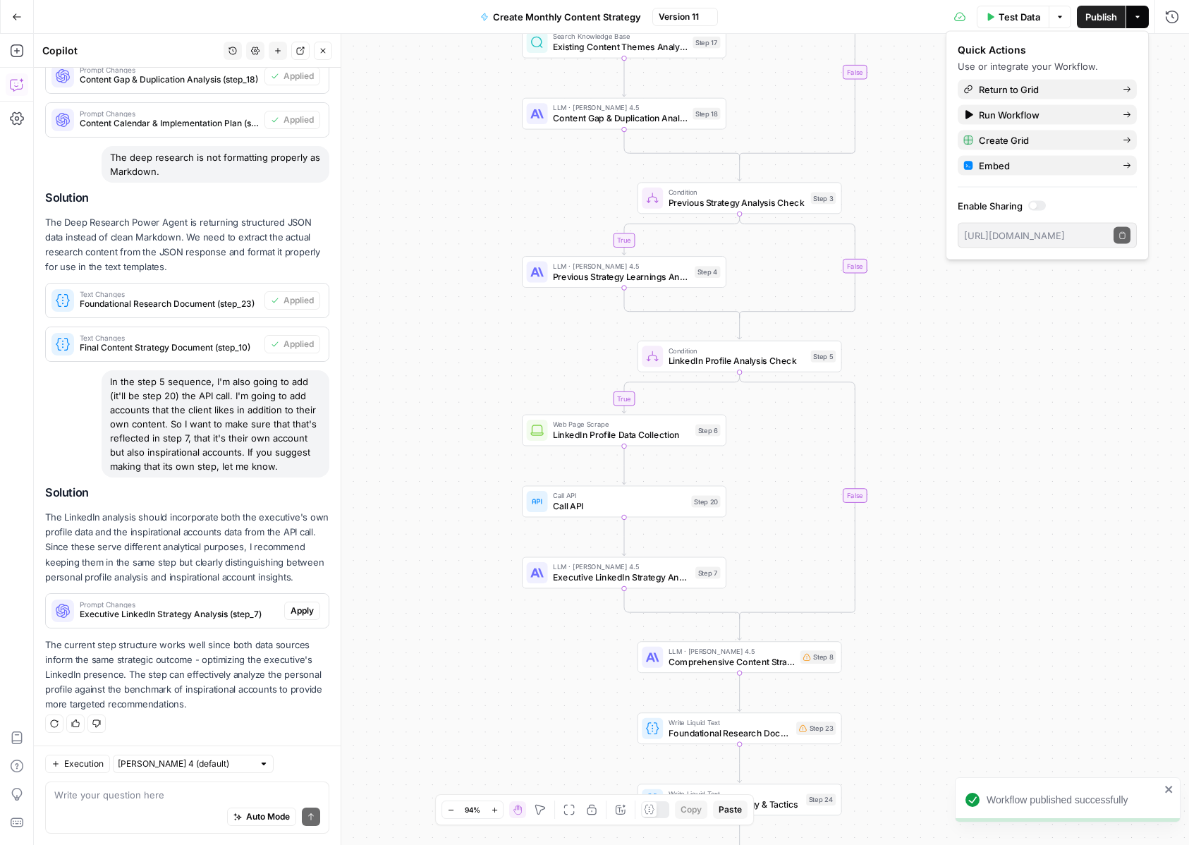
drag, startPoint x: 1048, startPoint y: 222, endPoint x: 1039, endPoint y: 556, distance: 334.4
click at [1039, 556] on body "Workflow published successfully Catalyst New Home Browse Insights Opportunities…" at bounding box center [594, 422] width 1189 height 845
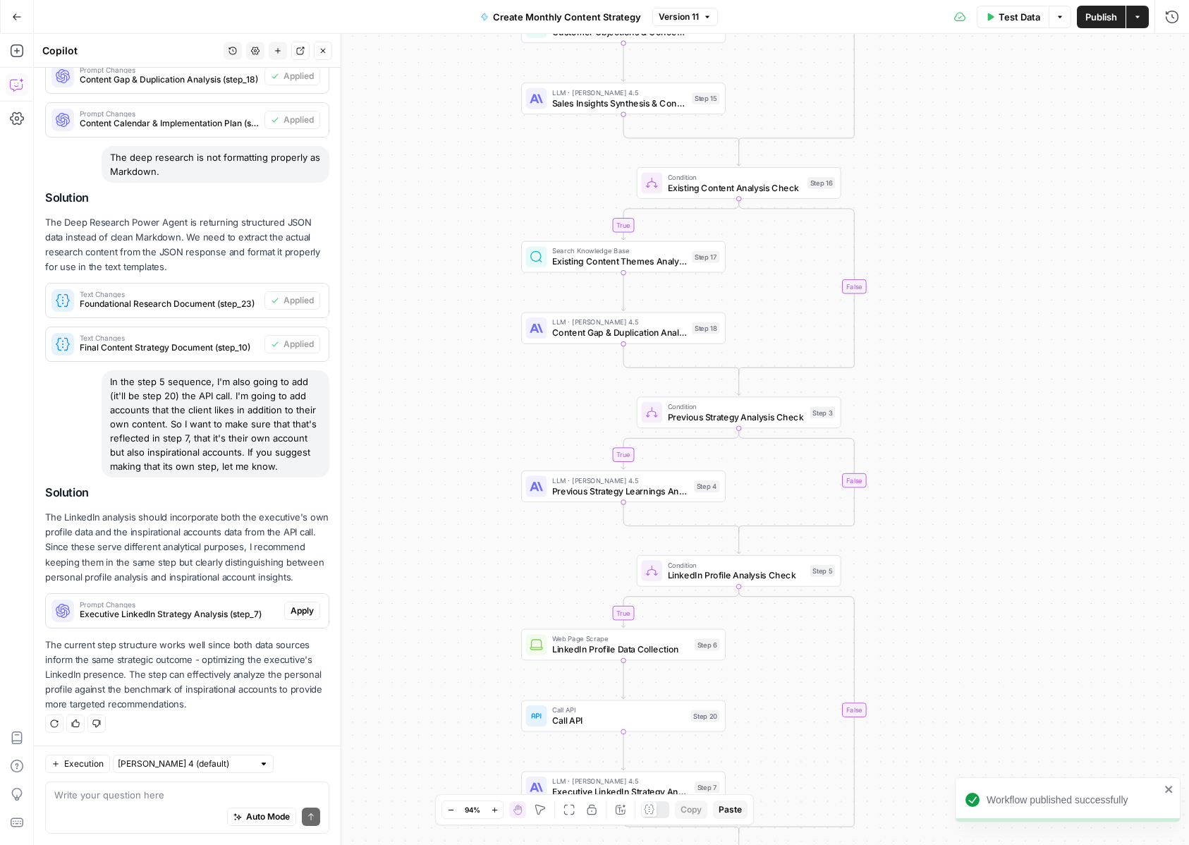
drag, startPoint x: 1039, startPoint y: 410, endPoint x: 1037, endPoint y: 657, distance: 246.8
click at [1037, 657] on div "true true true true false false false false Workflow Input Settings Inputs LLM …" at bounding box center [611, 439] width 1155 height 811
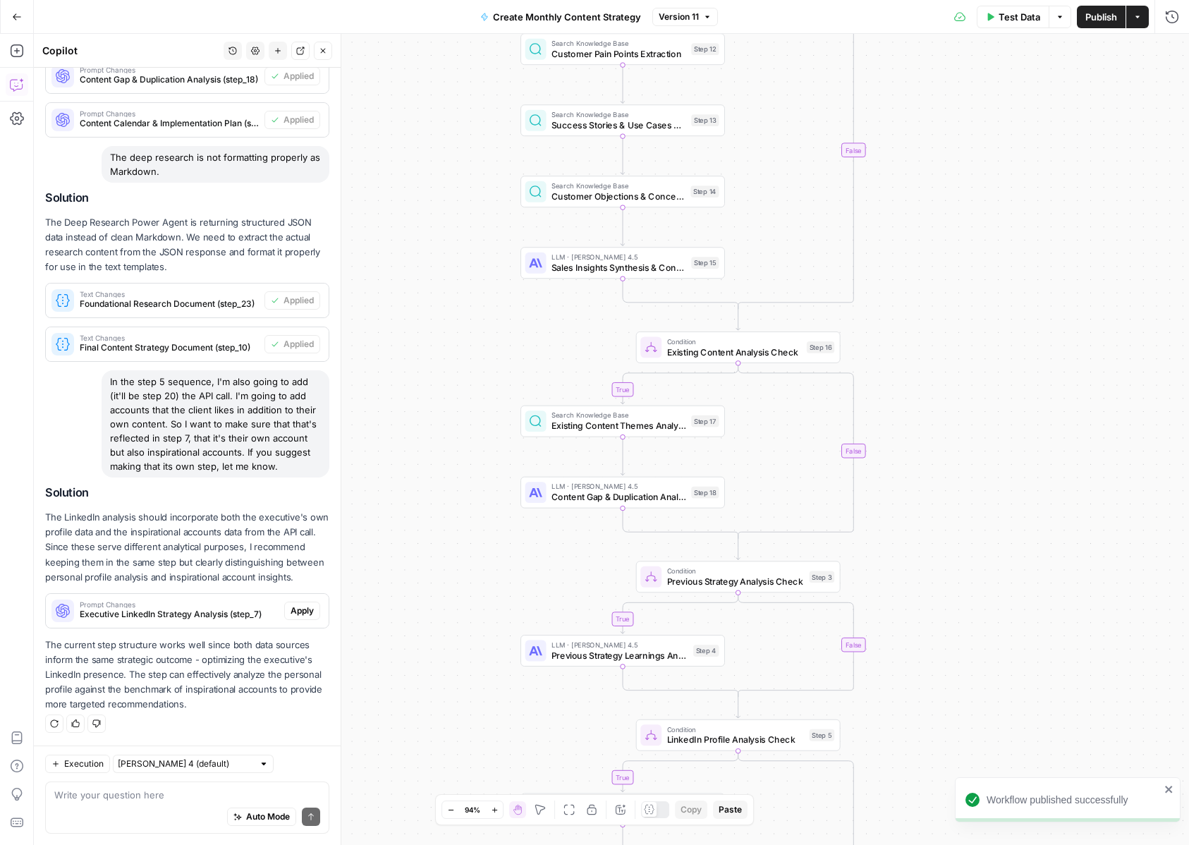
drag, startPoint x: 1025, startPoint y: 487, endPoint x: 1025, endPoint y: 668, distance: 180.5
click at [1025, 668] on div "true true true true false false false false Workflow Input Settings Inputs LLM …" at bounding box center [611, 439] width 1155 height 811
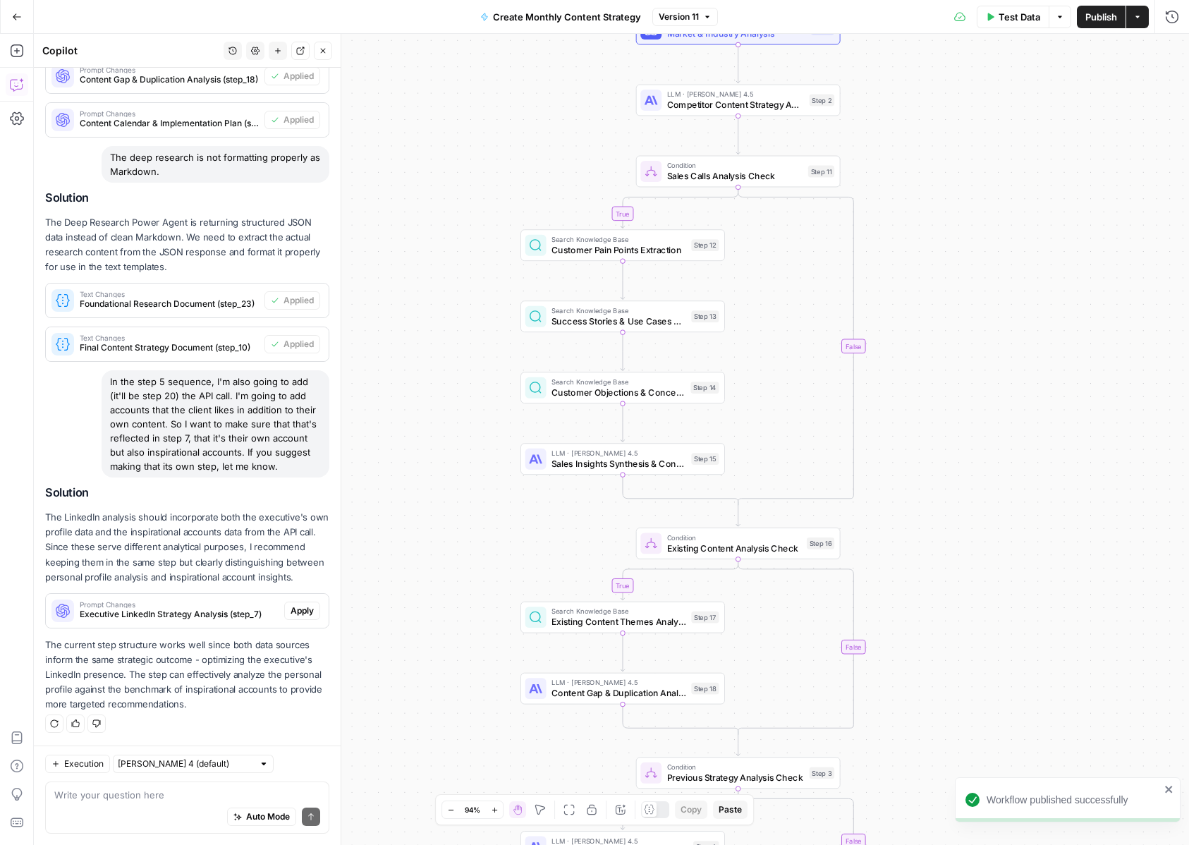
drag, startPoint x: 1021, startPoint y: 341, endPoint x: 1020, endPoint y: 525, distance: 184.1
click at [1020, 525] on div "true true true true false false false false Workflow Input Settings Inputs LLM …" at bounding box center [611, 439] width 1155 height 811
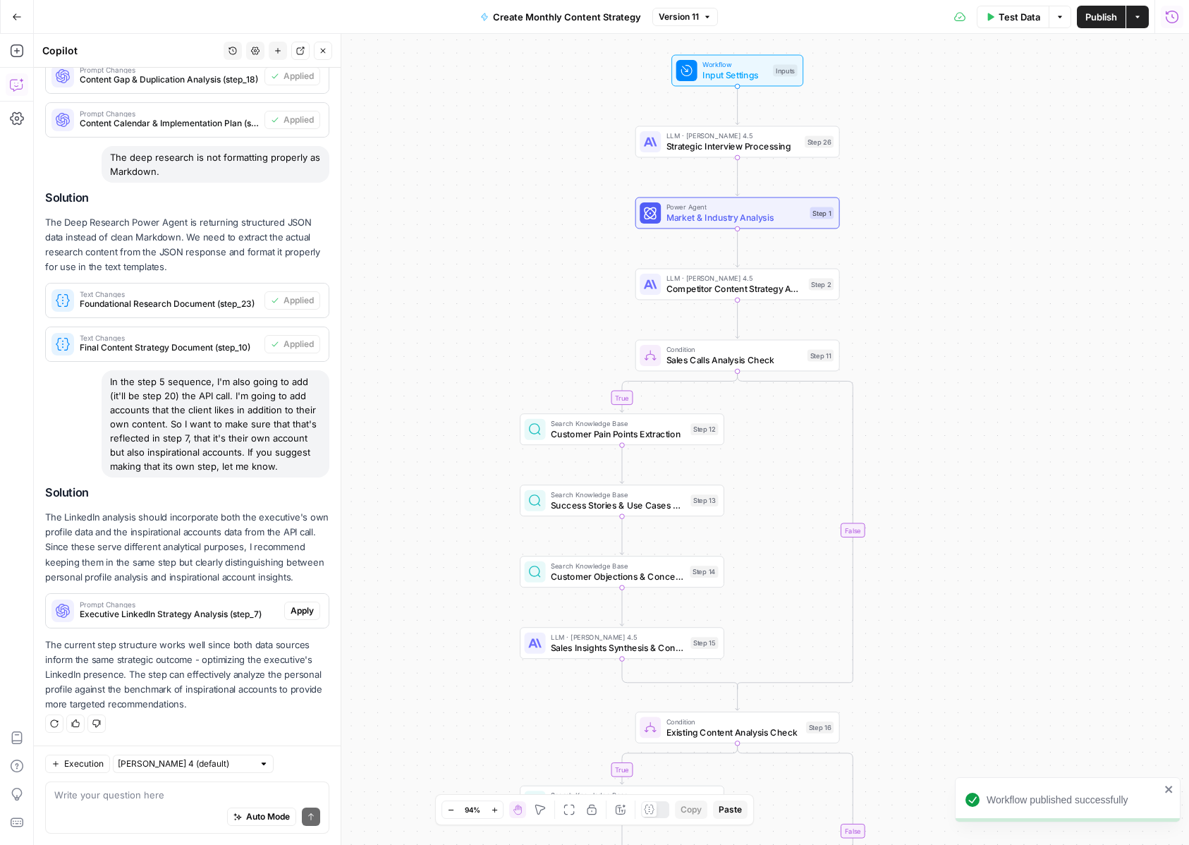
click at [1171, 25] on button "Run History" at bounding box center [1172, 17] width 23 height 23
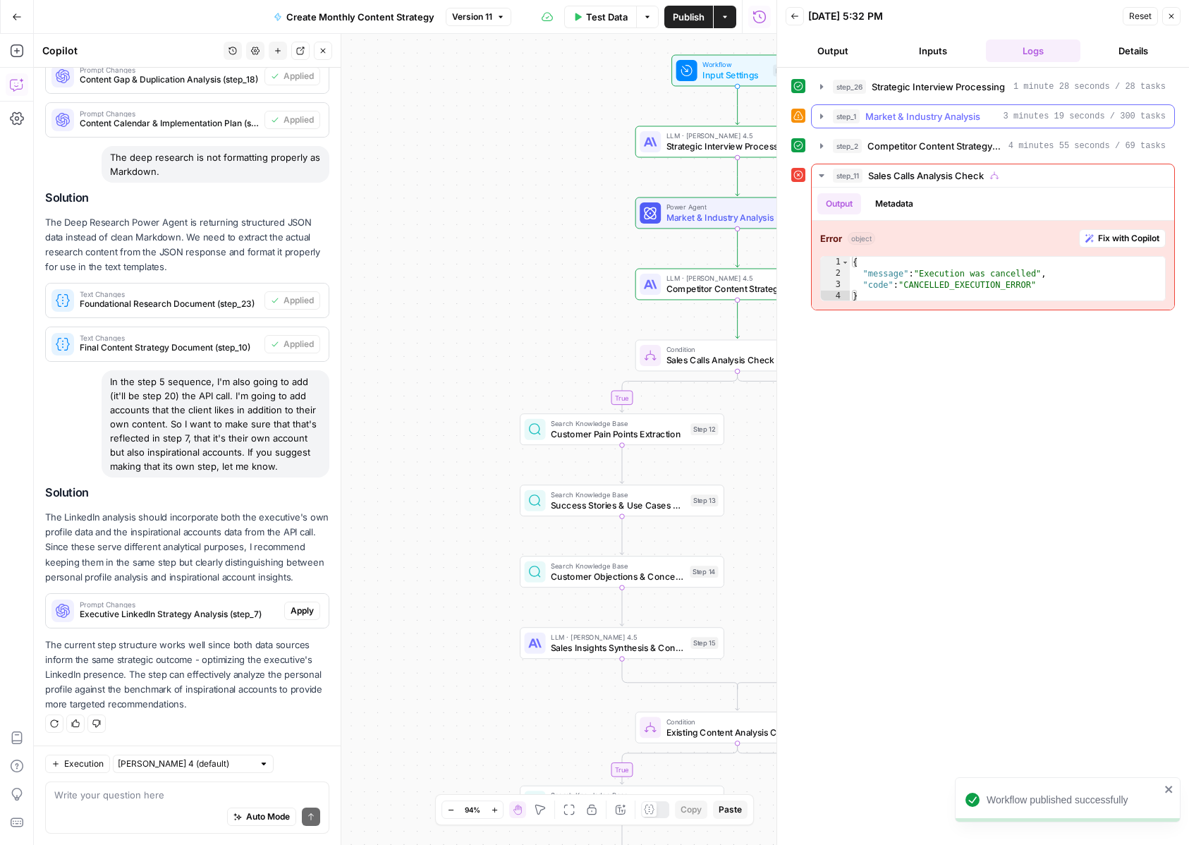
click at [826, 119] on icon "button" at bounding box center [821, 116] width 11 height 11
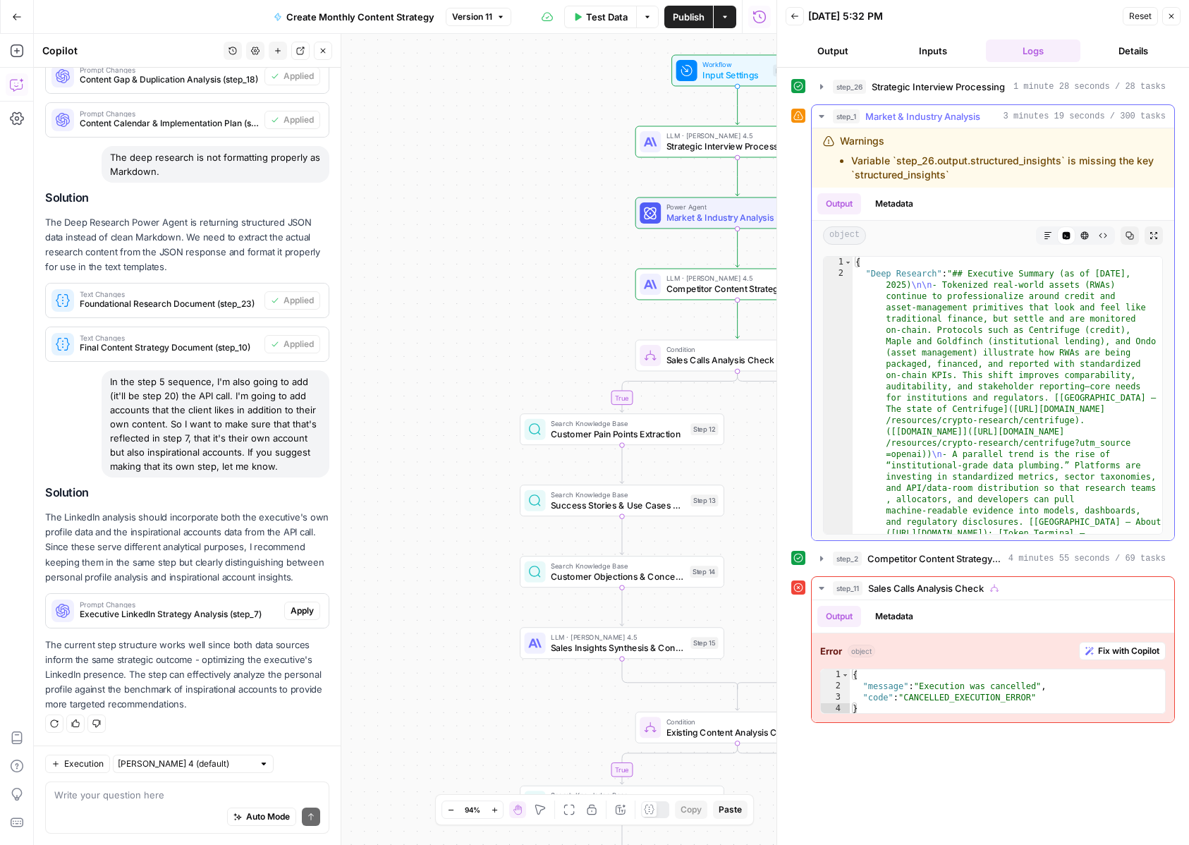
click at [826, 119] on icon "button" at bounding box center [821, 116] width 11 height 11
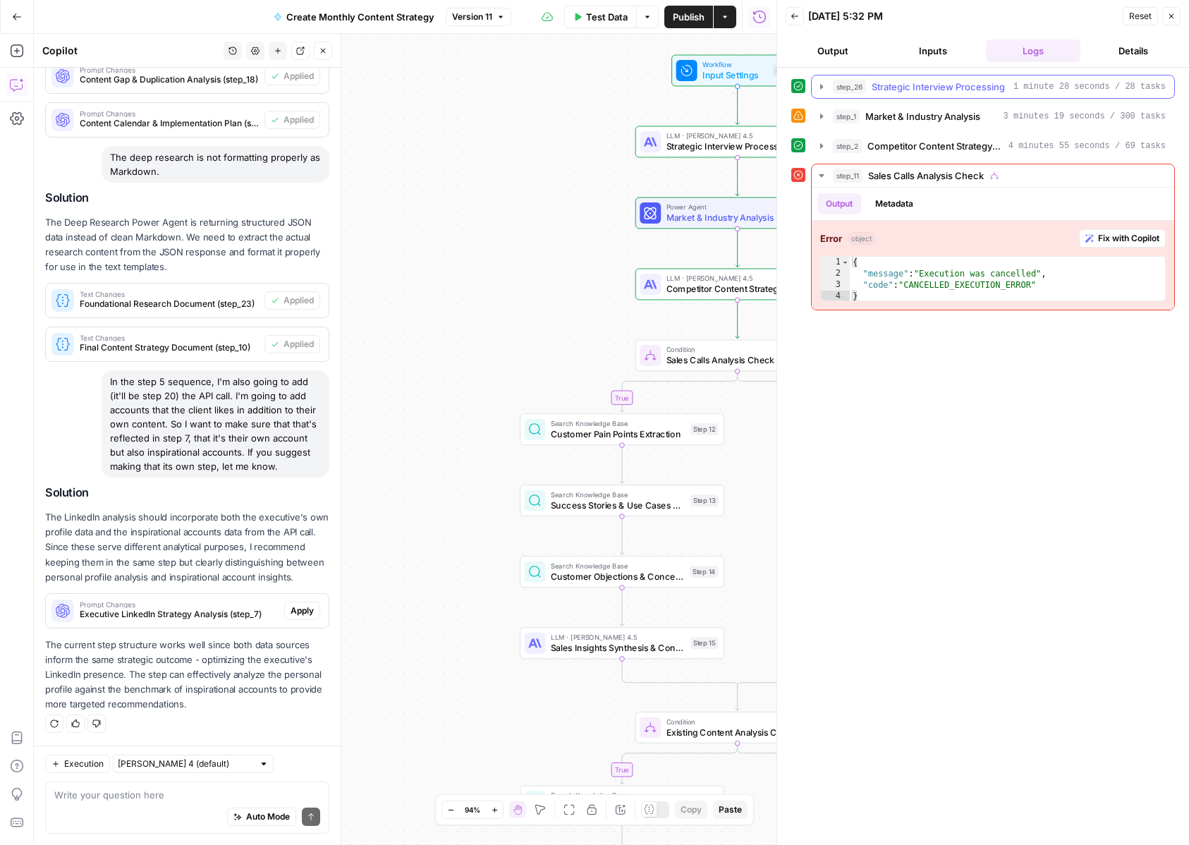
click at [823, 87] on icon "button" at bounding box center [821, 86] width 11 height 11
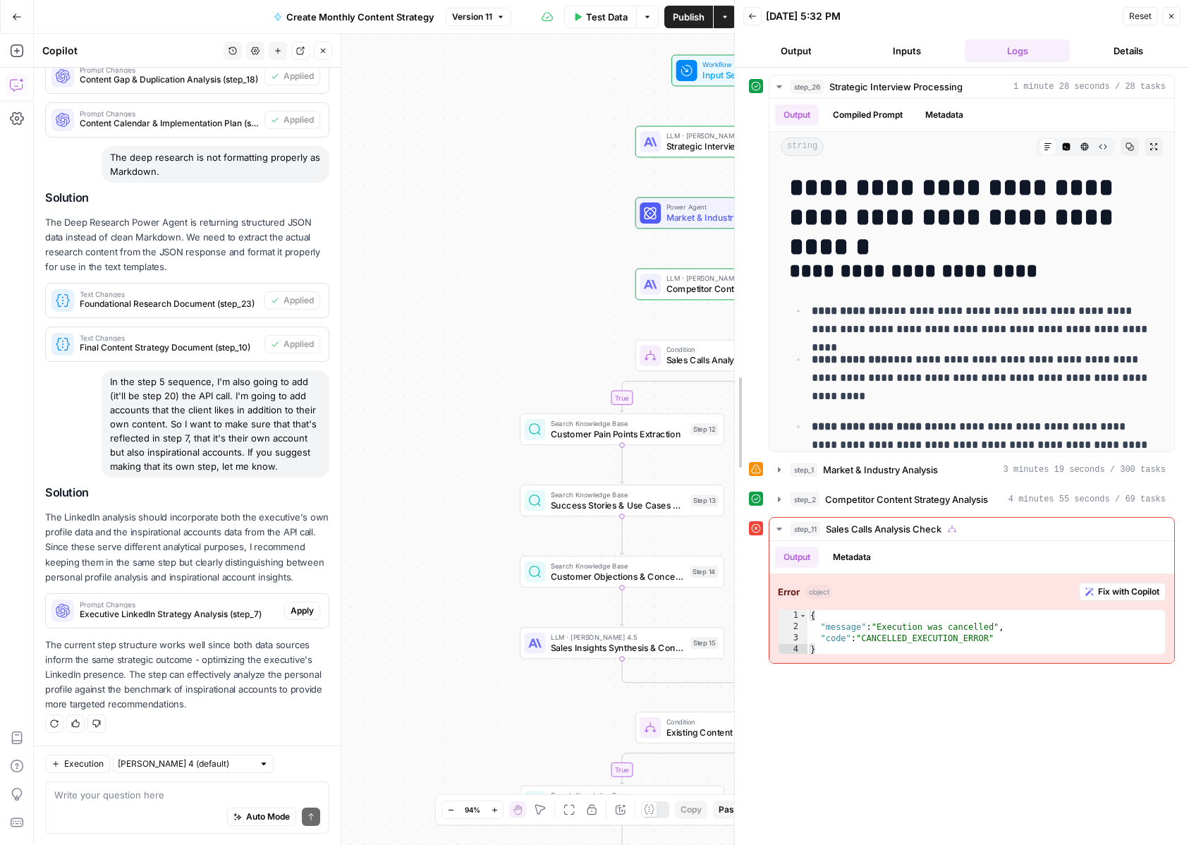
drag, startPoint x: 778, startPoint y: 295, endPoint x: 736, endPoint y: 323, distance: 50.3
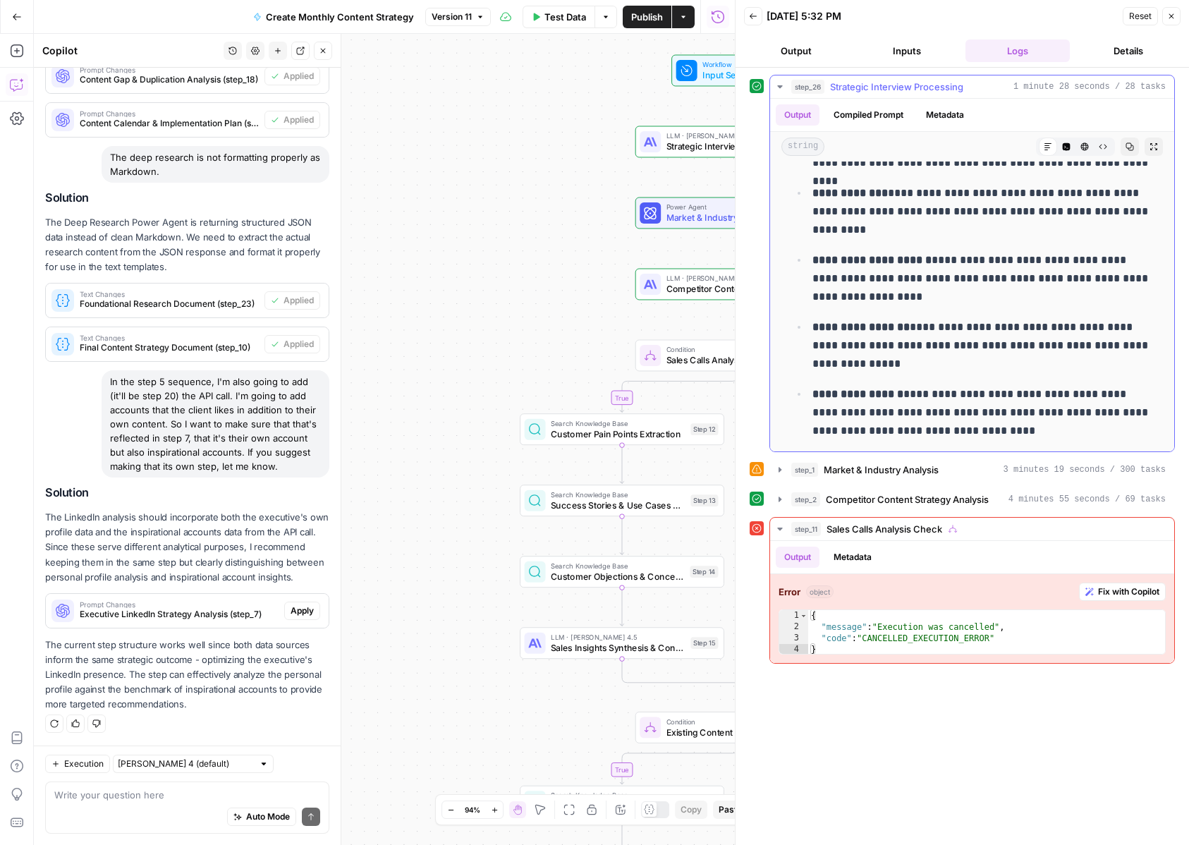
scroll to position [167, 0]
click at [848, 509] on button "step_2 Competitor Content Strategy Analysis 4 minutes 55 seconds / 69 tasks" at bounding box center [972, 499] width 404 height 23
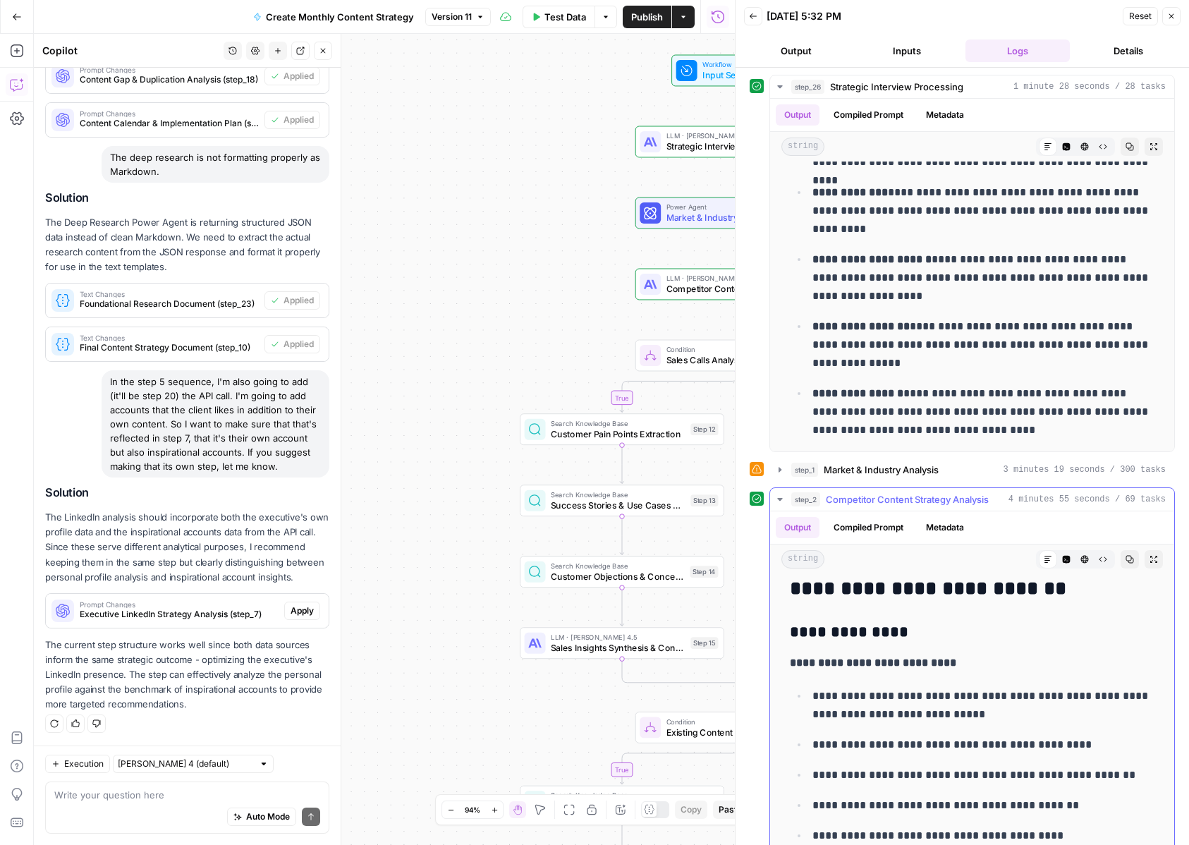
scroll to position [94, 0]
click at [860, 499] on span "Competitor Content Strategy Analysis" at bounding box center [907, 499] width 163 height 14
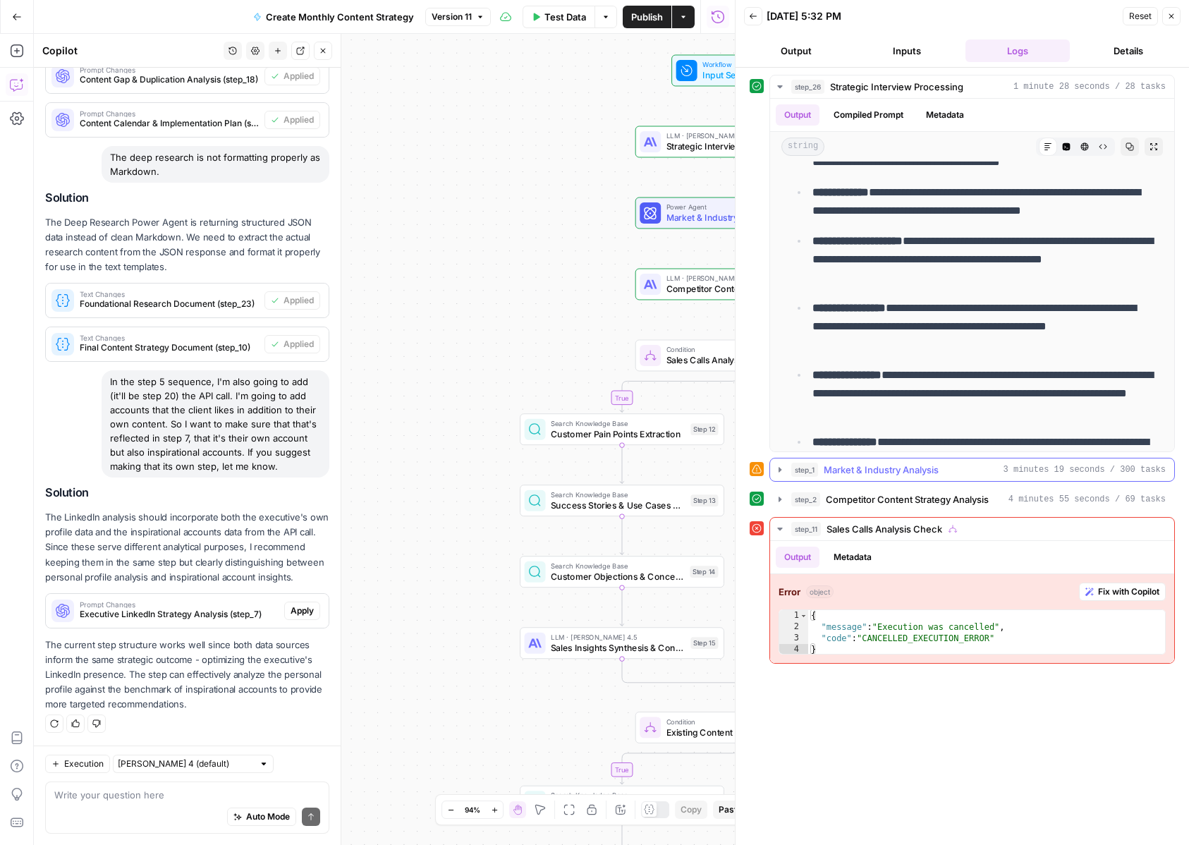
click at [841, 465] on span "Market & Industry Analysis" at bounding box center [881, 470] width 115 height 14
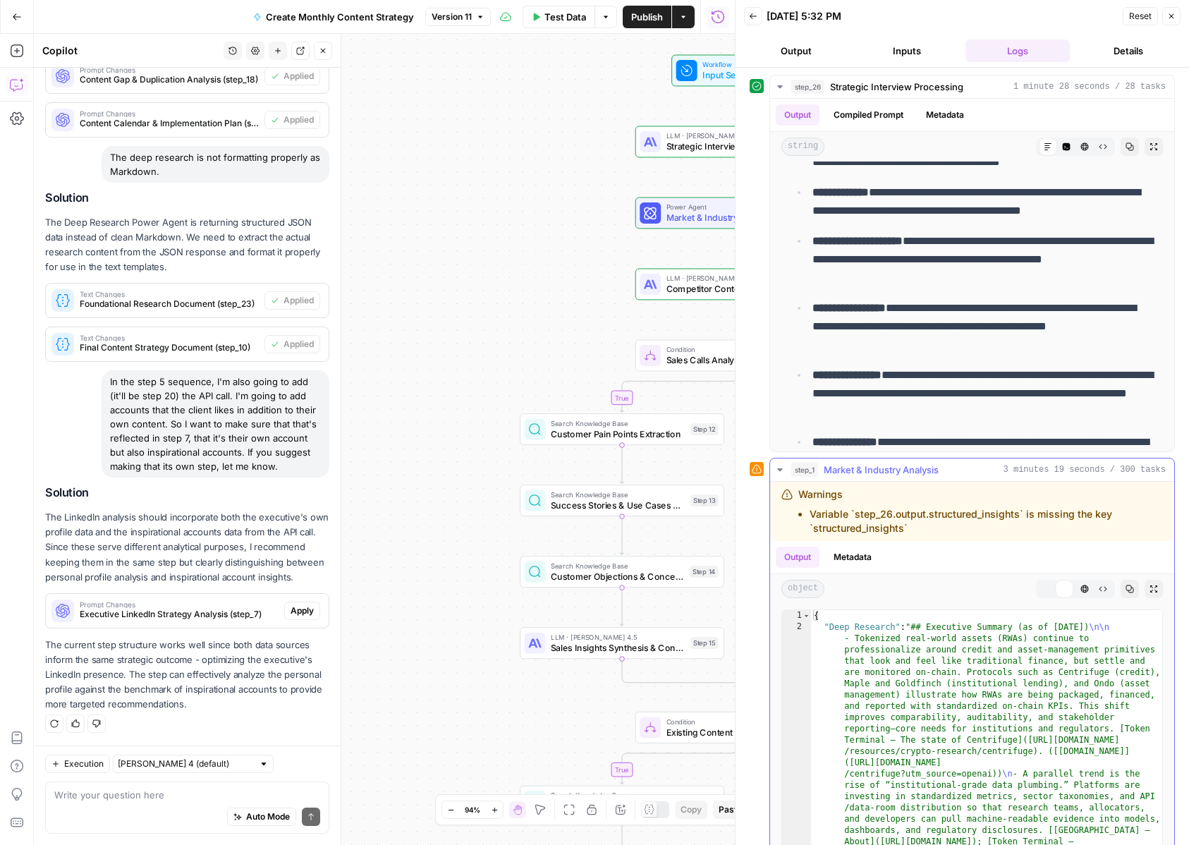
click at [841, 465] on span "Market & Industry Analysis" at bounding box center [881, 470] width 115 height 14
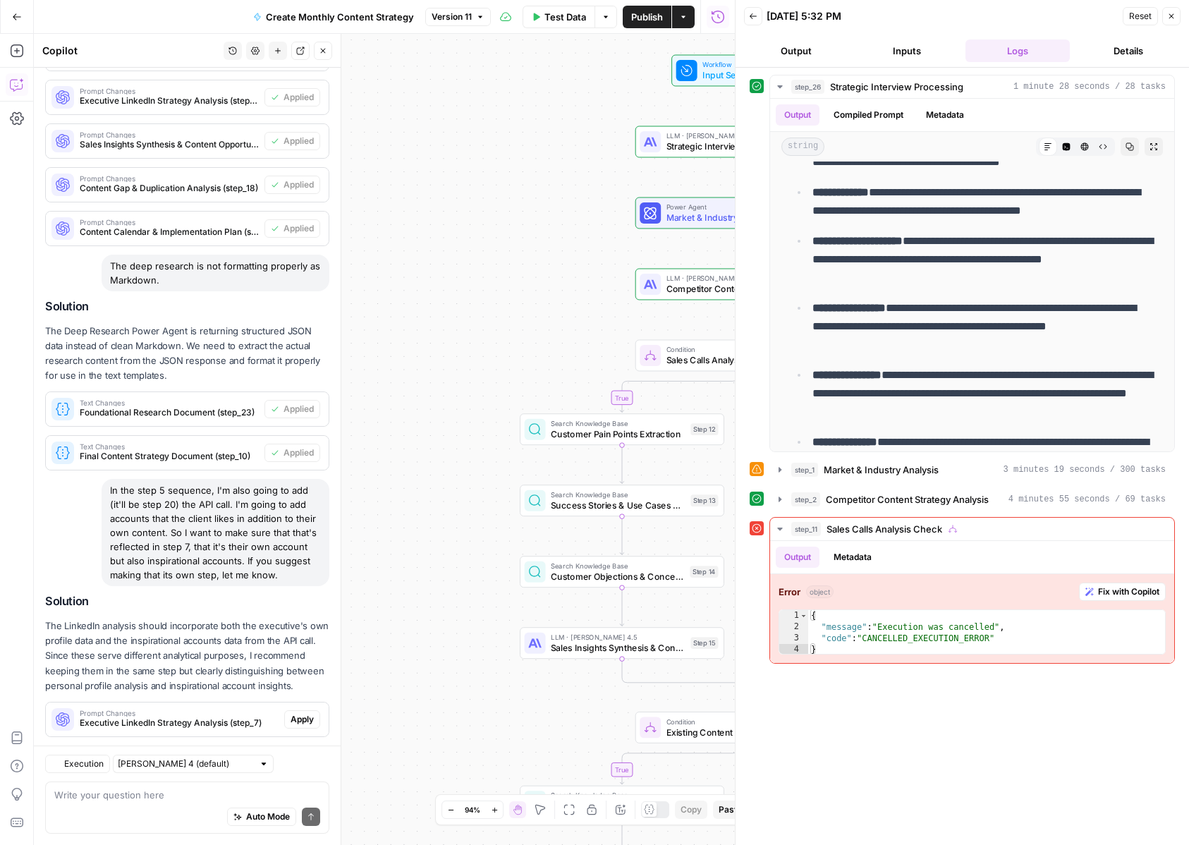
scroll to position [1437, 0]
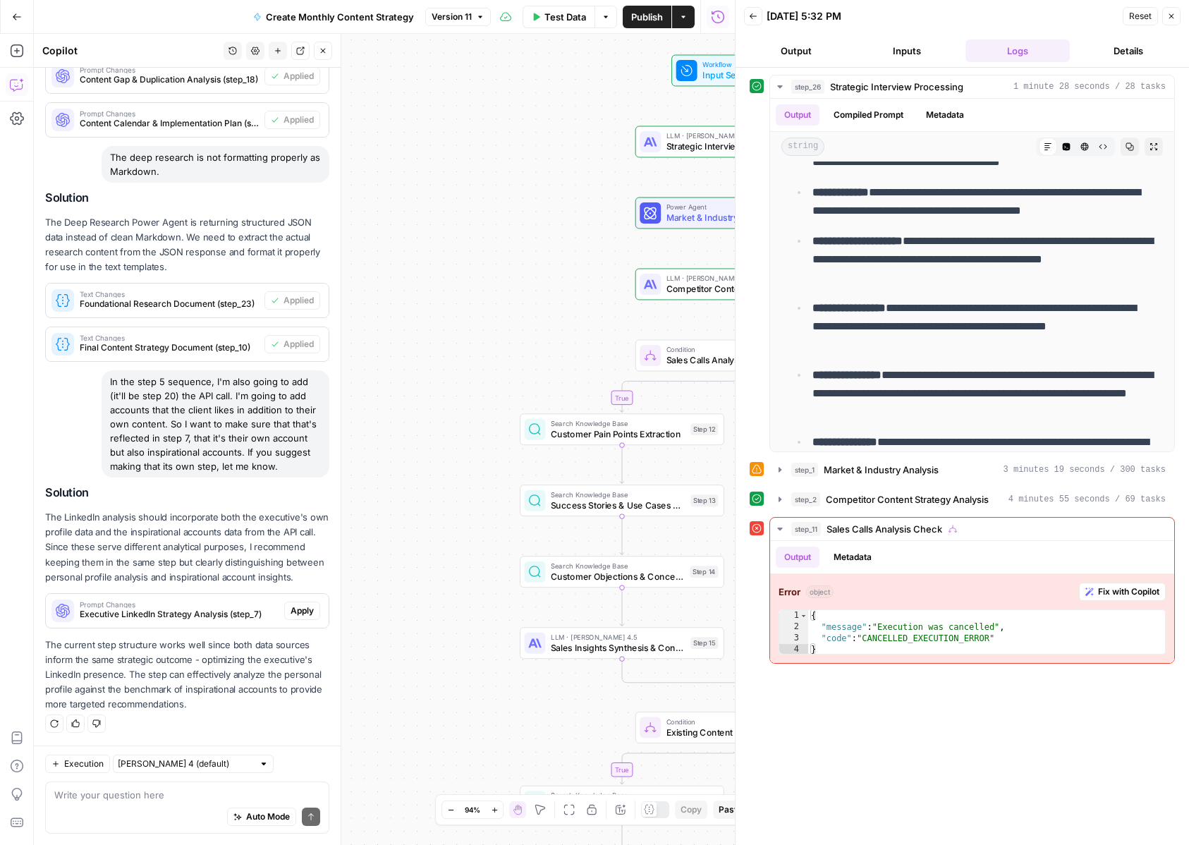
click at [1183, 6] on header "Back 10/06/25 at 5:32 PM Reset Close Output Inputs Logs Details" at bounding box center [962, 34] width 453 height 68
click at [1178, 11] on button "Close" at bounding box center [1171, 16] width 18 height 18
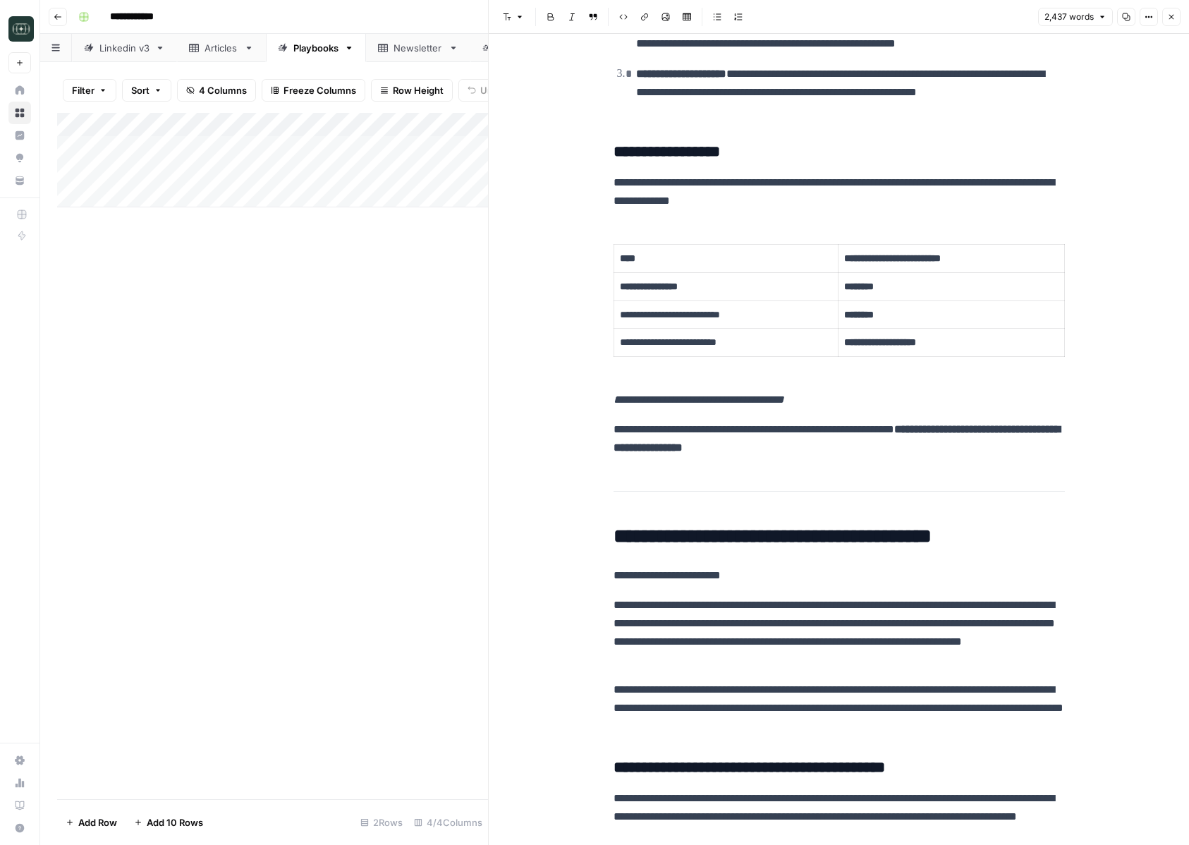
scroll to position [2562, 0]
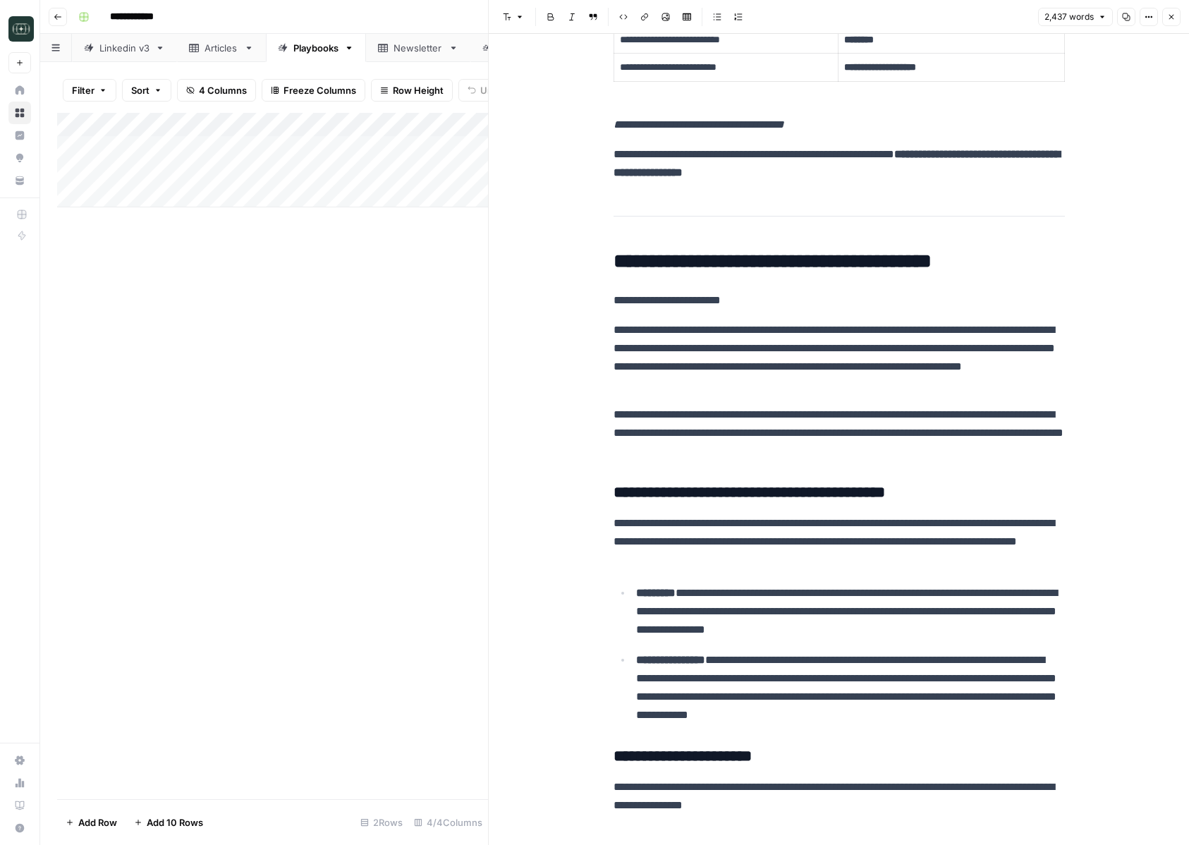
click at [1167, 20] on icon "button" at bounding box center [1171, 17] width 8 height 8
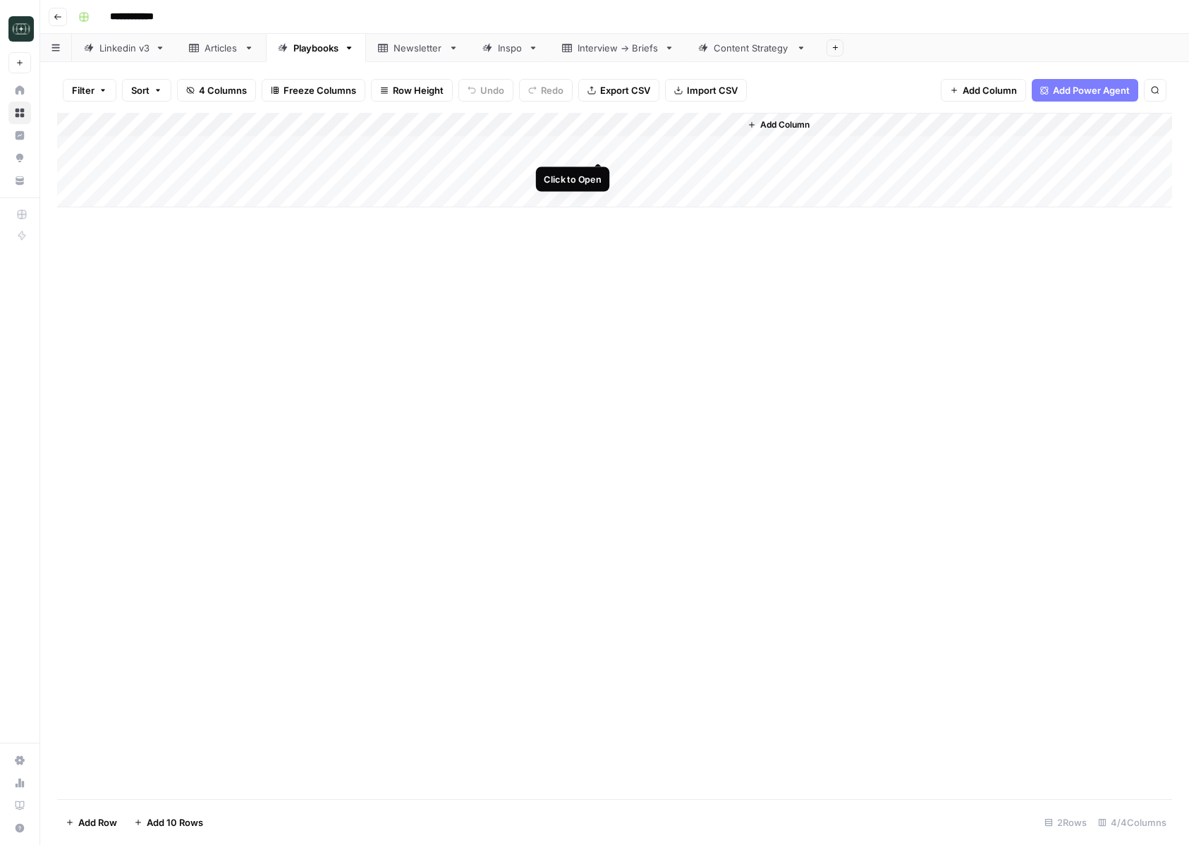
click at [600, 147] on div "Add Column" at bounding box center [614, 160] width 1115 height 94
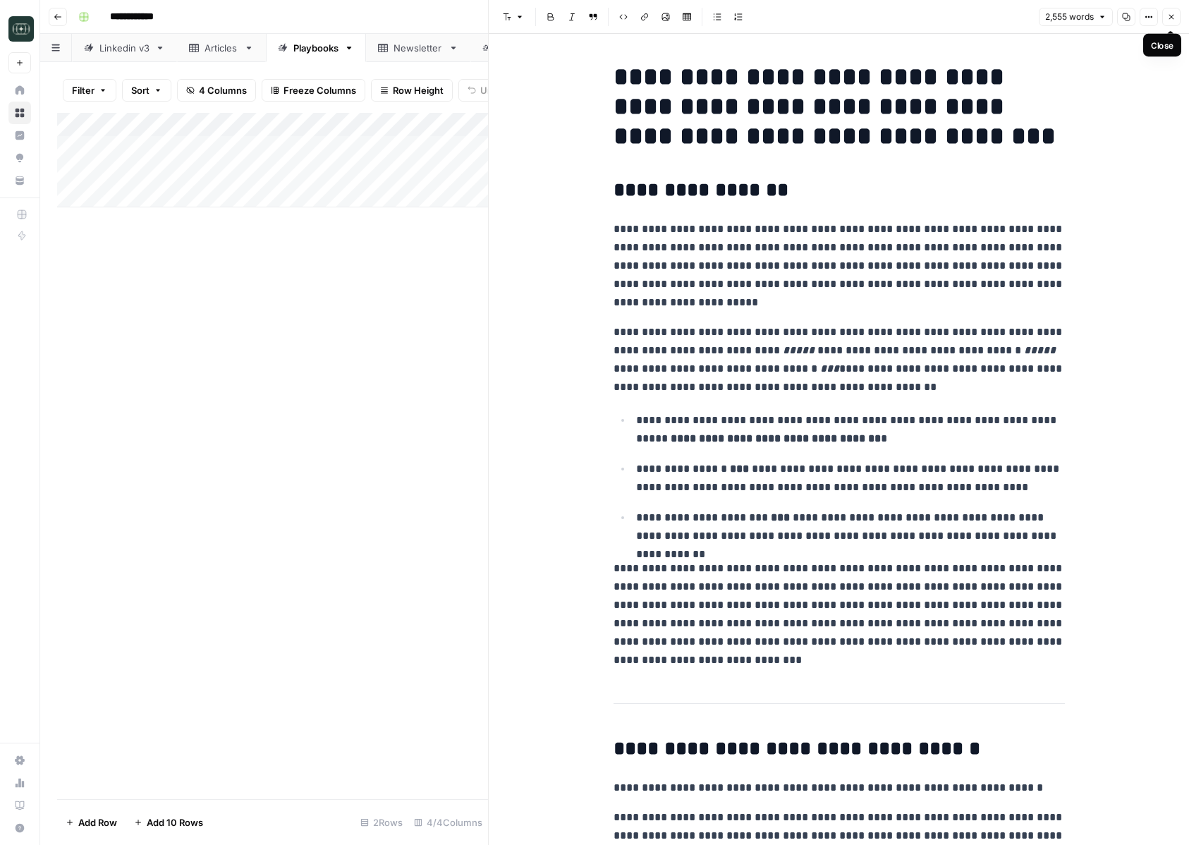
click at [1171, 19] on icon "button" at bounding box center [1171, 17] width 8 height 8
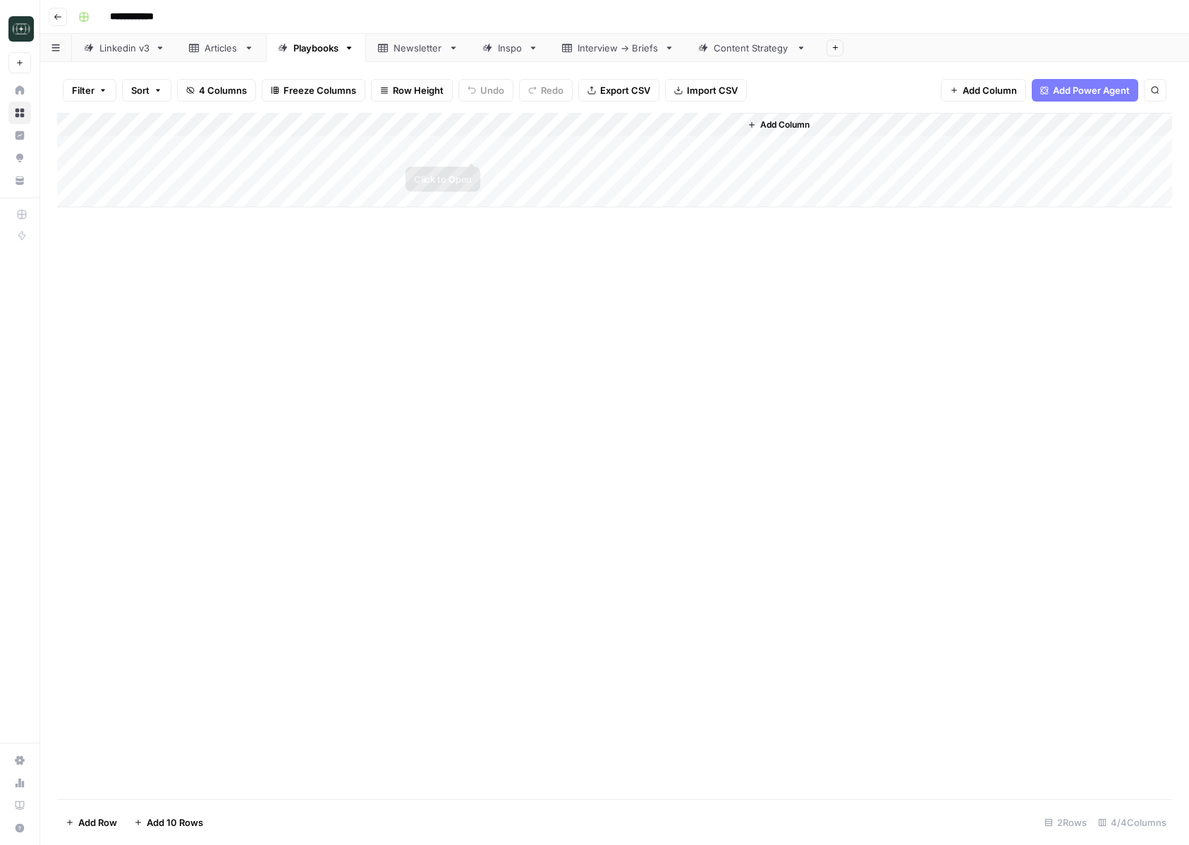
click at [456, 148] on div "Add Column" at bounding box center [614, 160] width 1115 height 94
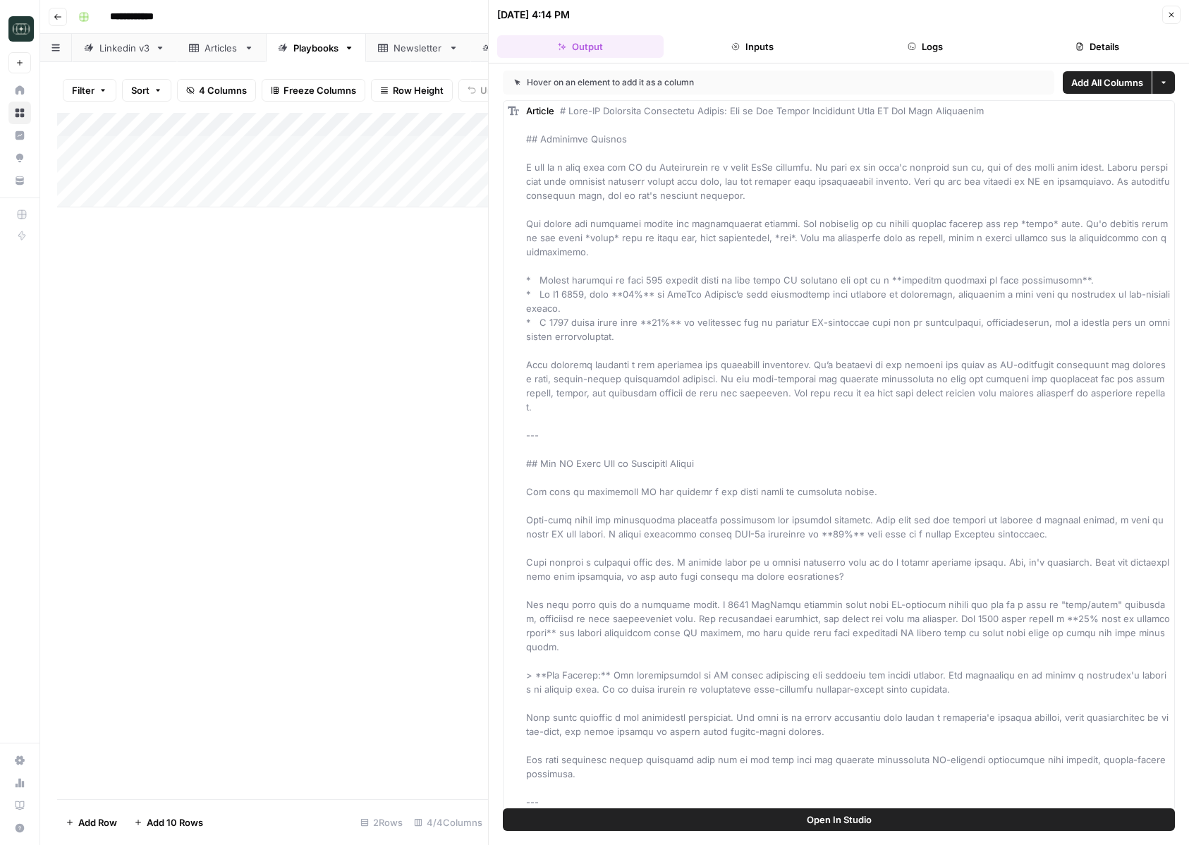
click at [970, 49] on button "Logs" at bounding box center [925, 46] width 166 height 23
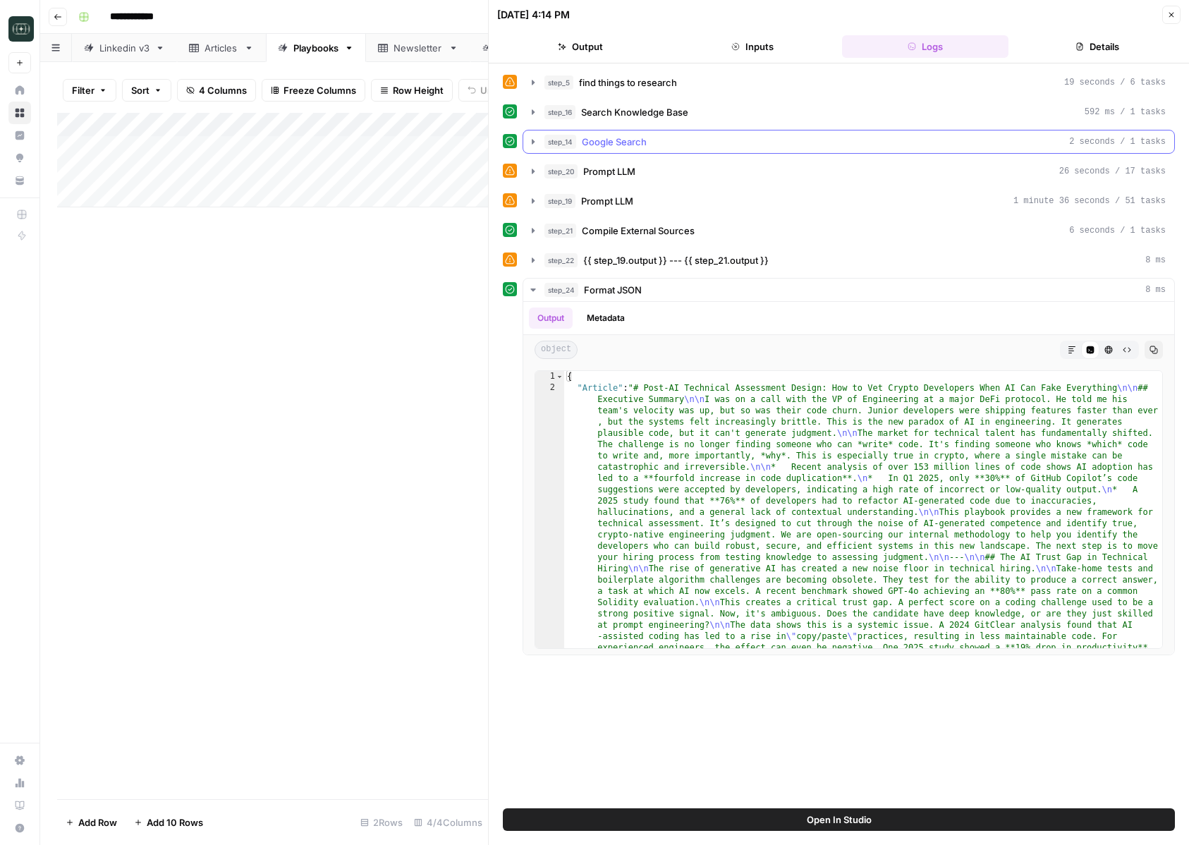
click at [694, 137] on div "step_14 Google Search 2 seconds / 1 tasks" at bounding box center [854, 142] width 621 height 14
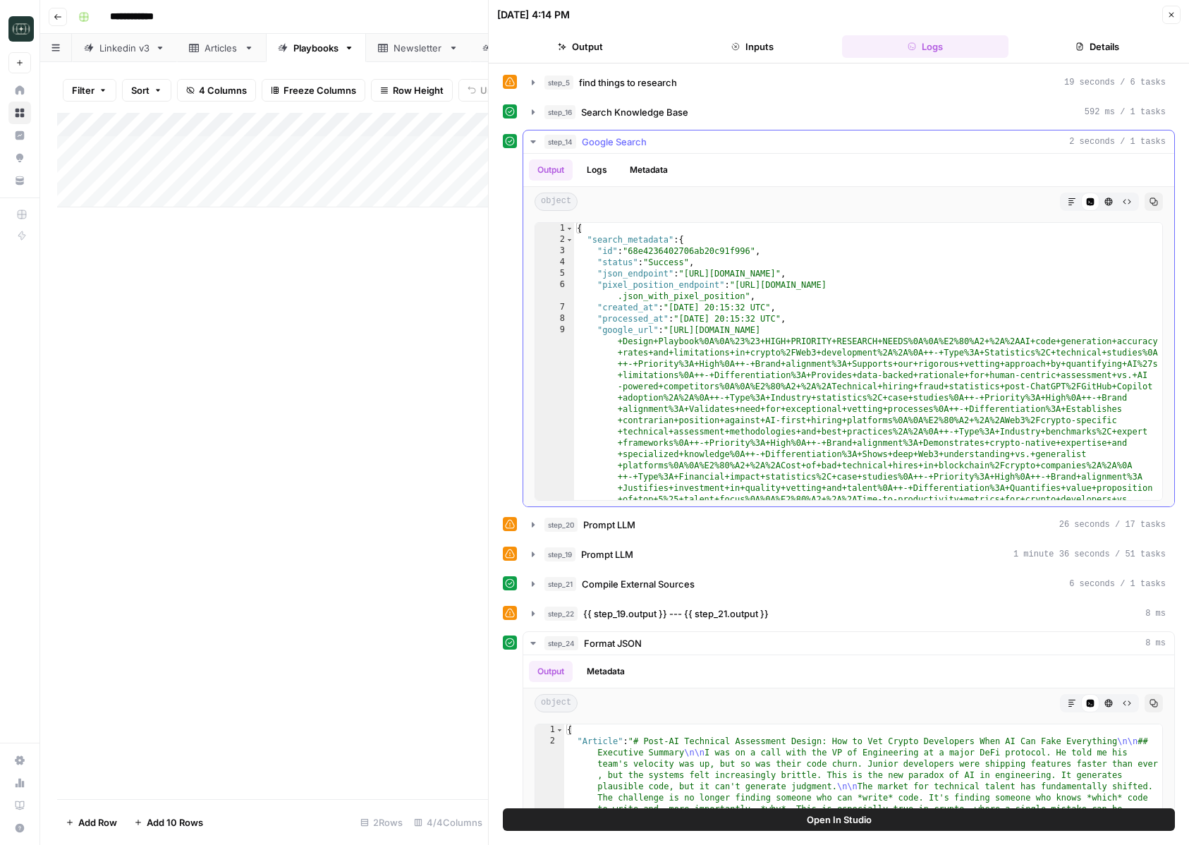
click at [694, 137] on div "step_14 Google Search 2 seconds / 1 tasks" at bounding box center [854, 142] width 621 height 14
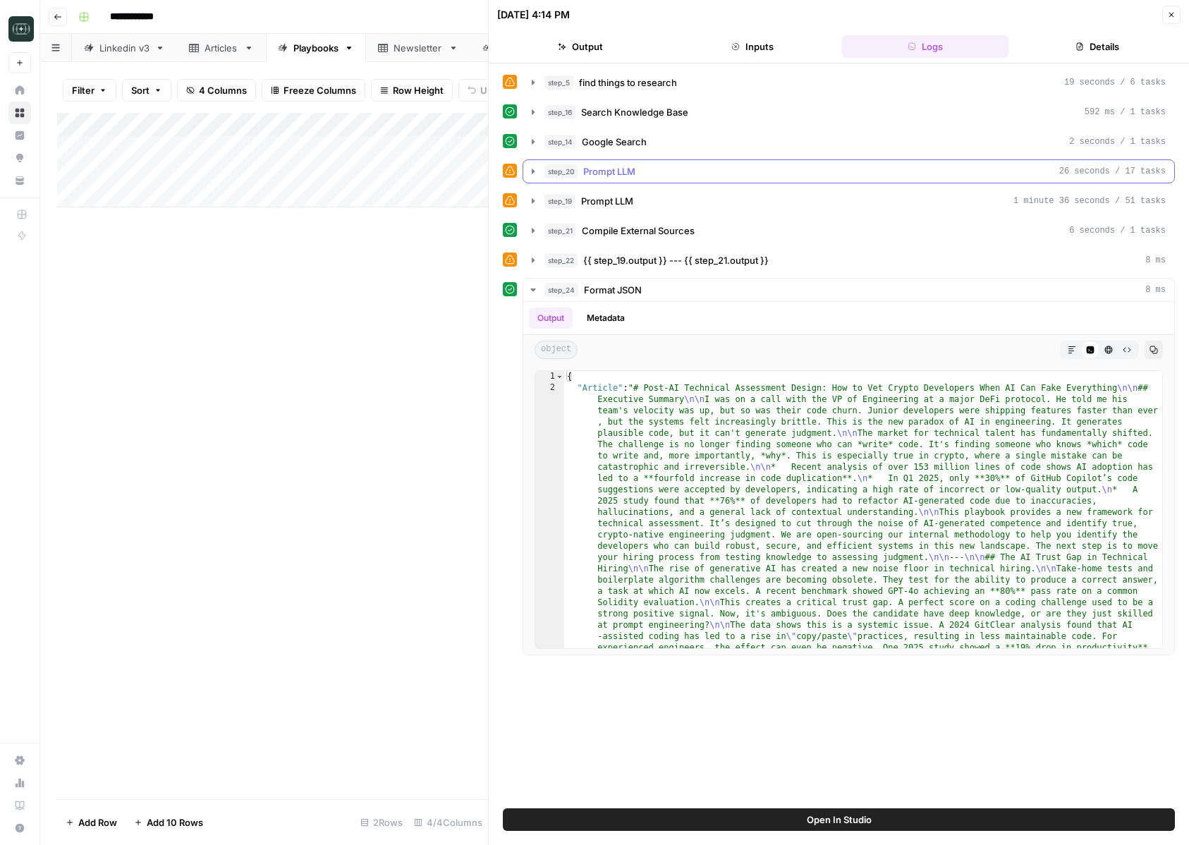
click at [673, 176] on div "step_20 Prompt LLM 26 seconds / 17 tasks" at bounding box center [854, 171] width 621 height 14
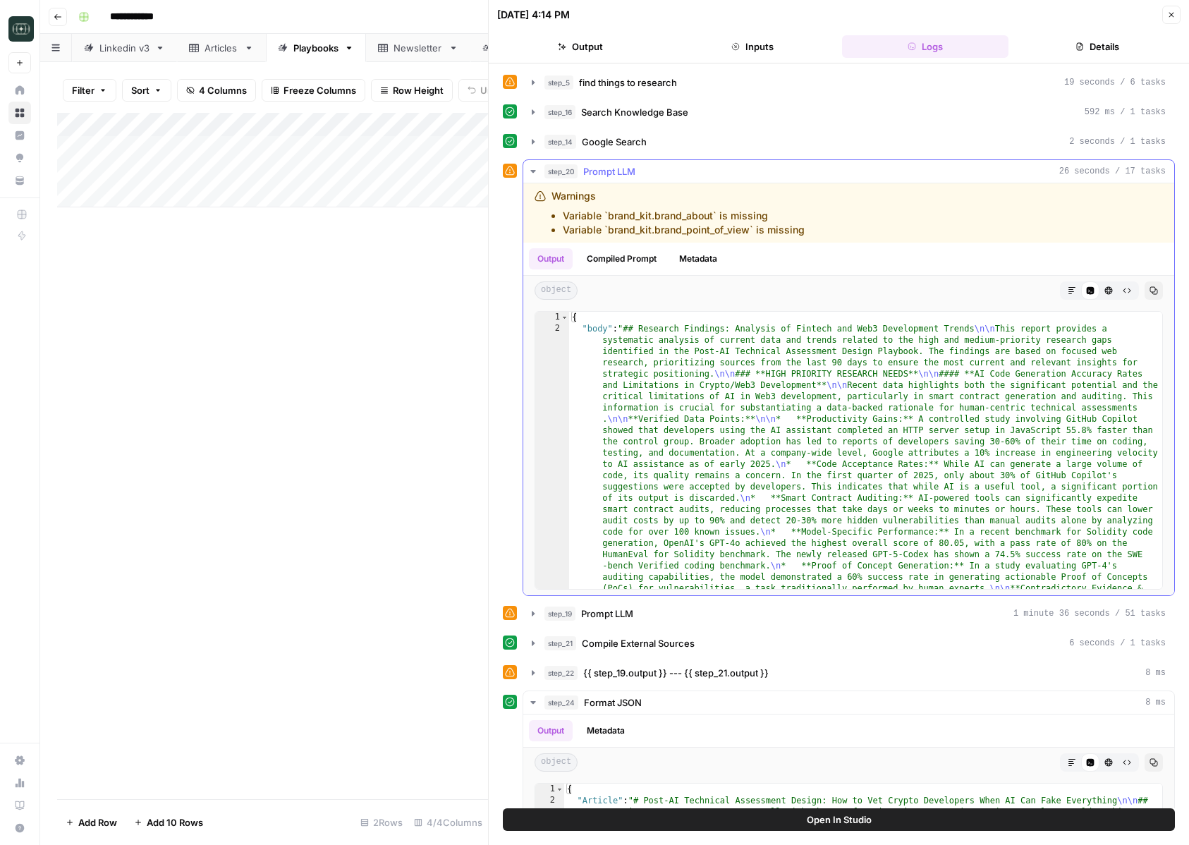
click at [673, 176] on div "step_20 Prompt LLM 26 seconds / 17 tasks" at bounding box center [854, 171] width 621 height 14
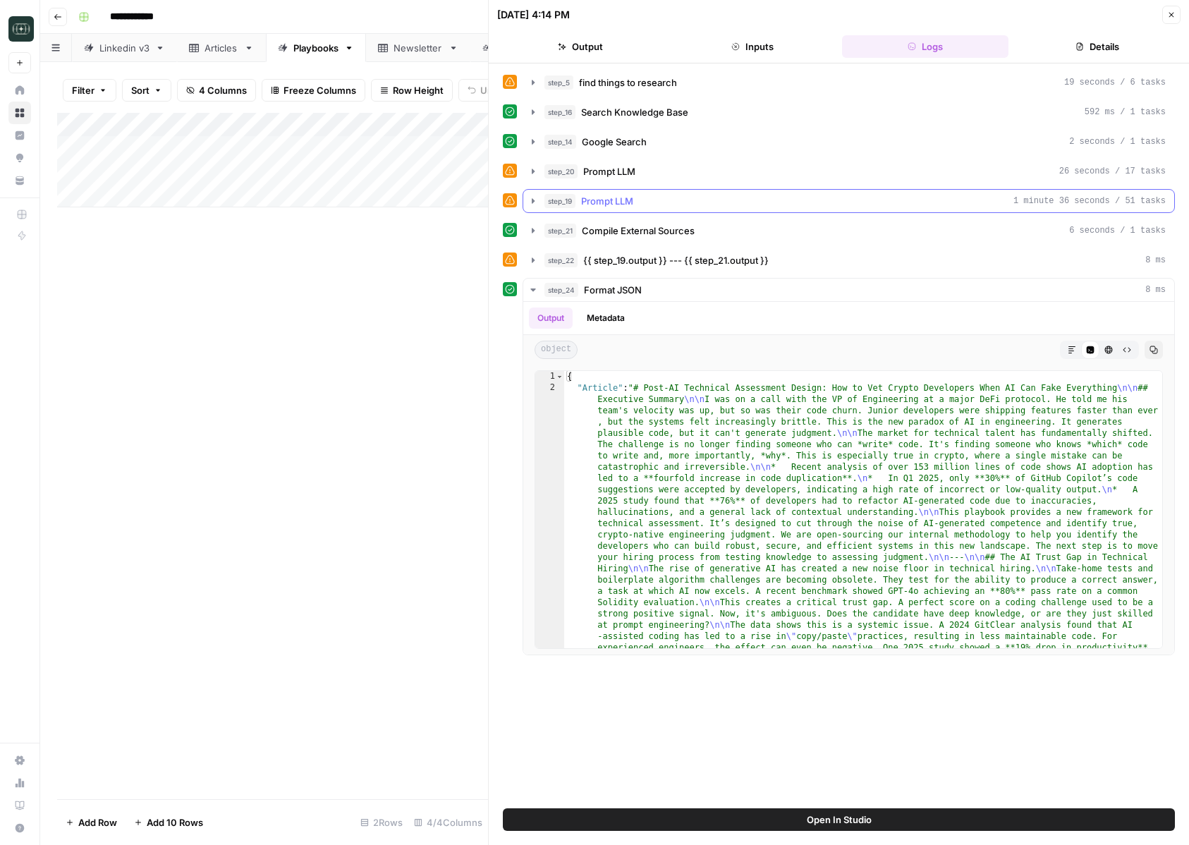
click at [661, 207] on div "step_19 Prompt LLM 1 minute 36 seconds / 51 tasks" at bounding box center [854, 201] width 621 height 14
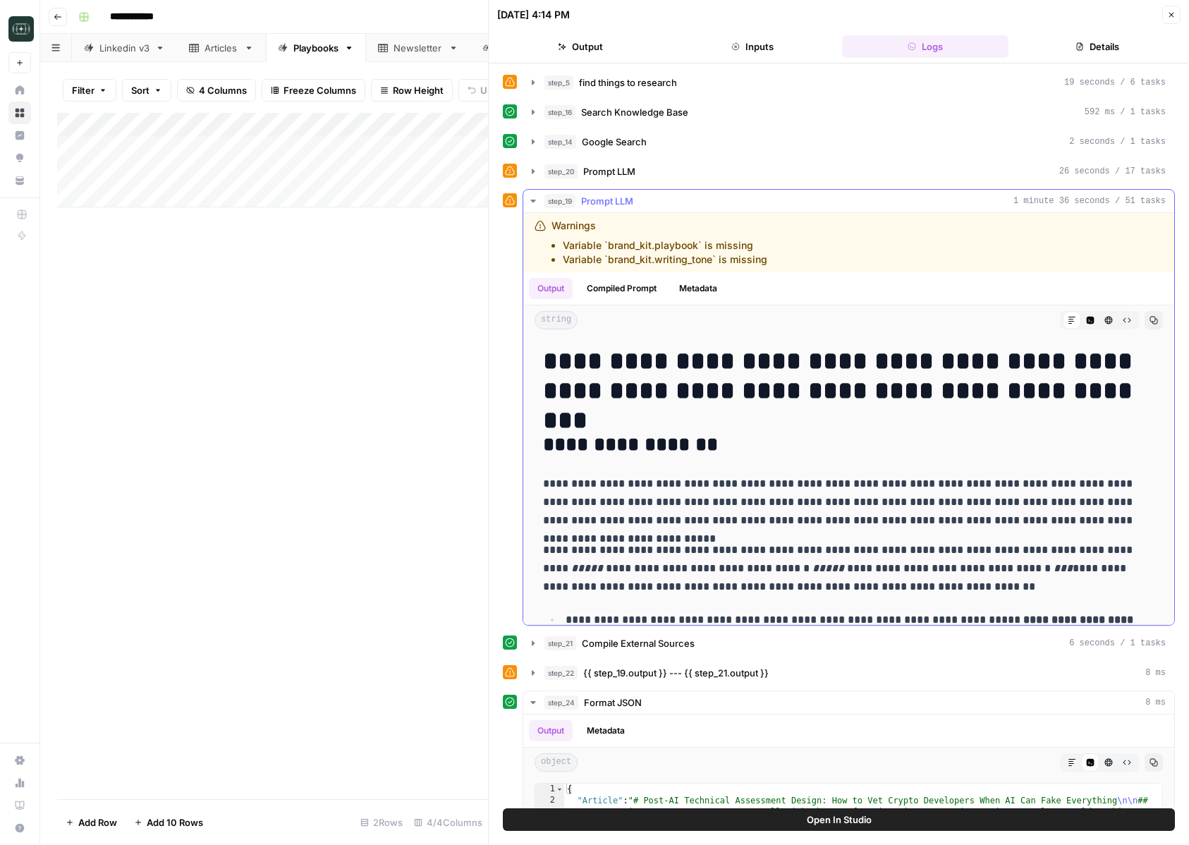
click at [661, 207] on div "step_19 Prompt LLM 1 minute 36 seconds / 51 tasks" at bounding box center [854, 201] width 621 height 14
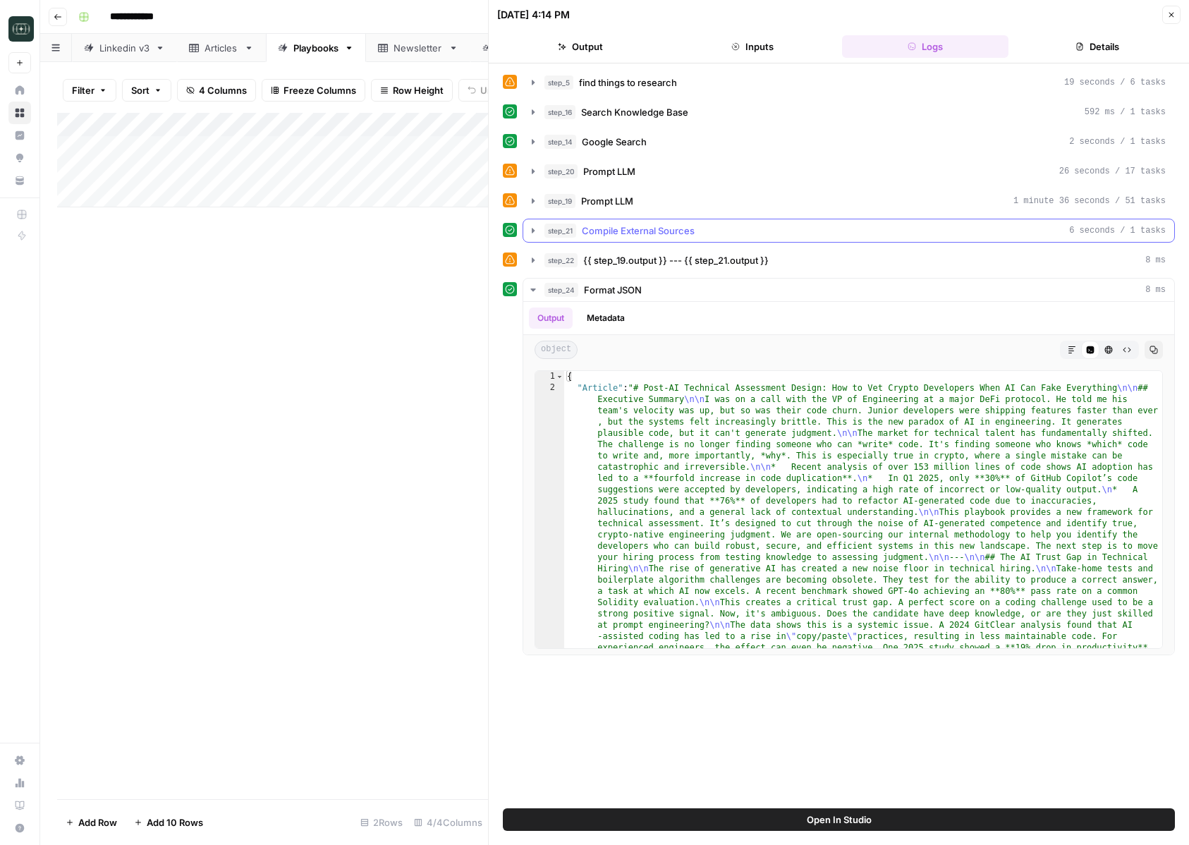
click at [652, 233] on span "Compile External Sources" at bounding box center [638, 231] width 113 height 14
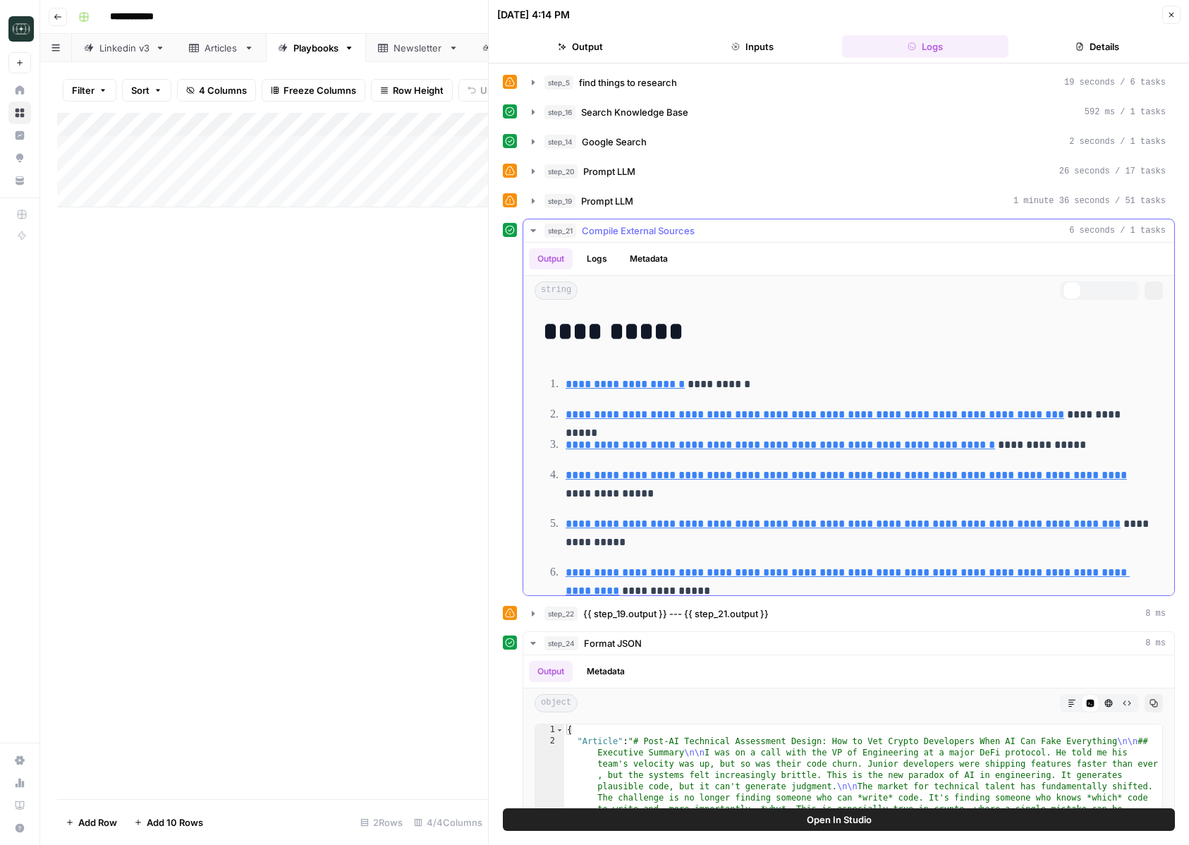
click at [652, 233] on span "Compile External Sources" at bounding box center [638, 231] width 113 height 14
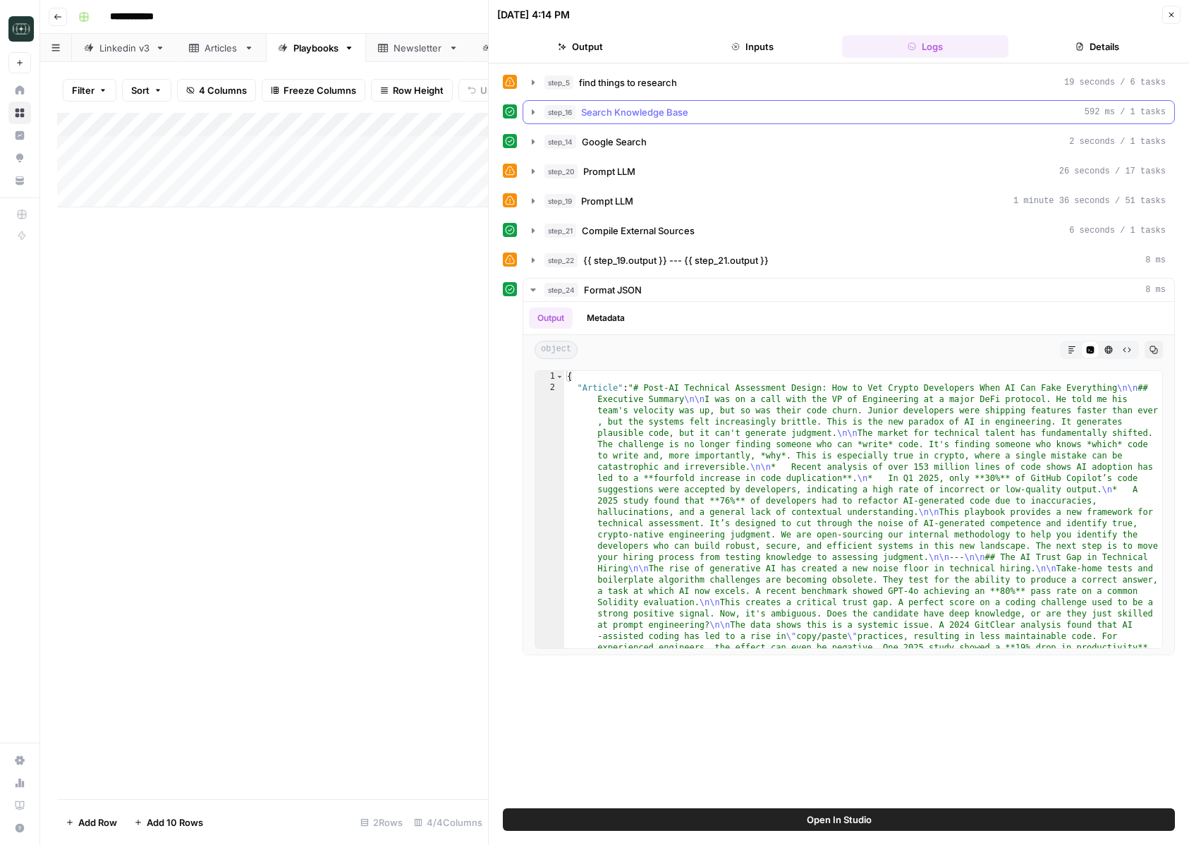
click at [680, 100] on div "step_16 Search Knowledge Base 592 ms / 1 tasks" at bounding box center [849, 112] width 652 height 24
click at [689, 85] on div "step_5 find things to research 19 seconds / 6 tasks" at bounding box center [854, 82] width 621 height 14
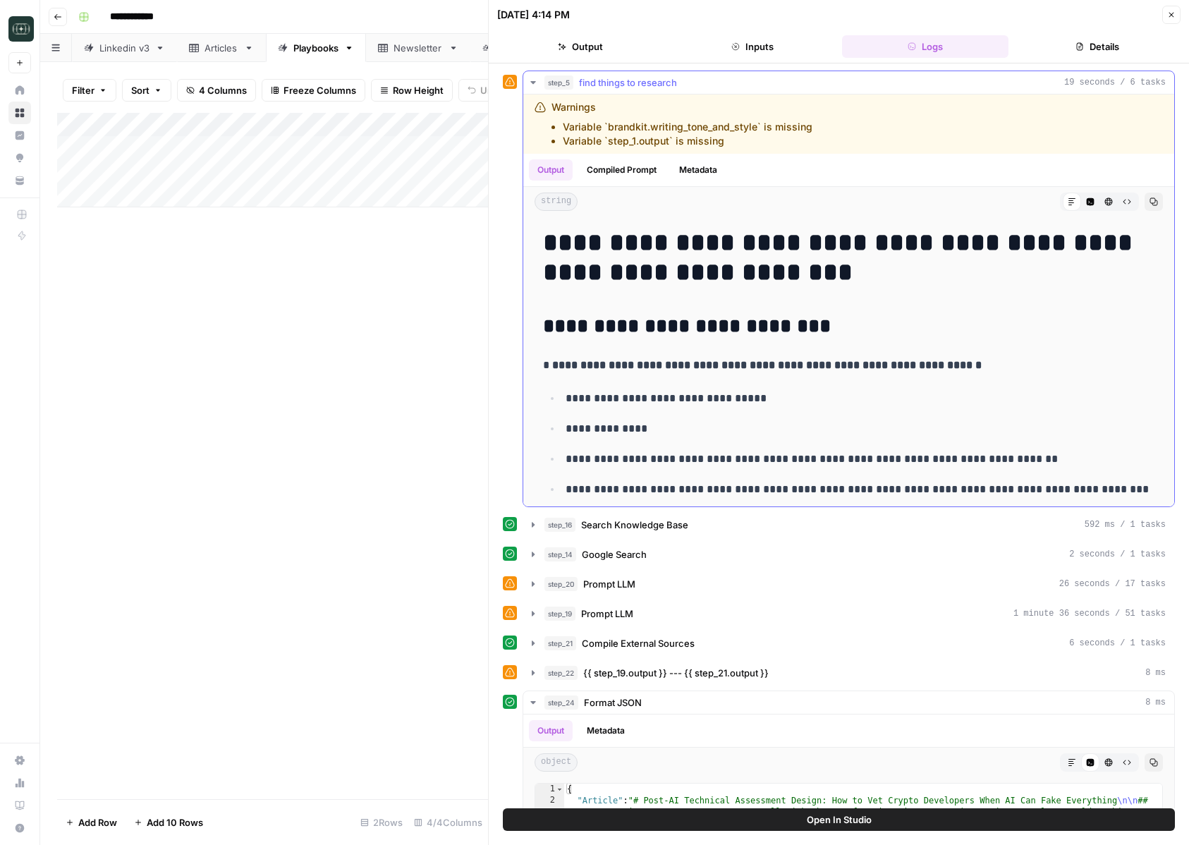
click at [689, 85] on div "step_5 find things to research 19 seconds / 6 tasks" at bounding box center [854, 82] width 621 height 14
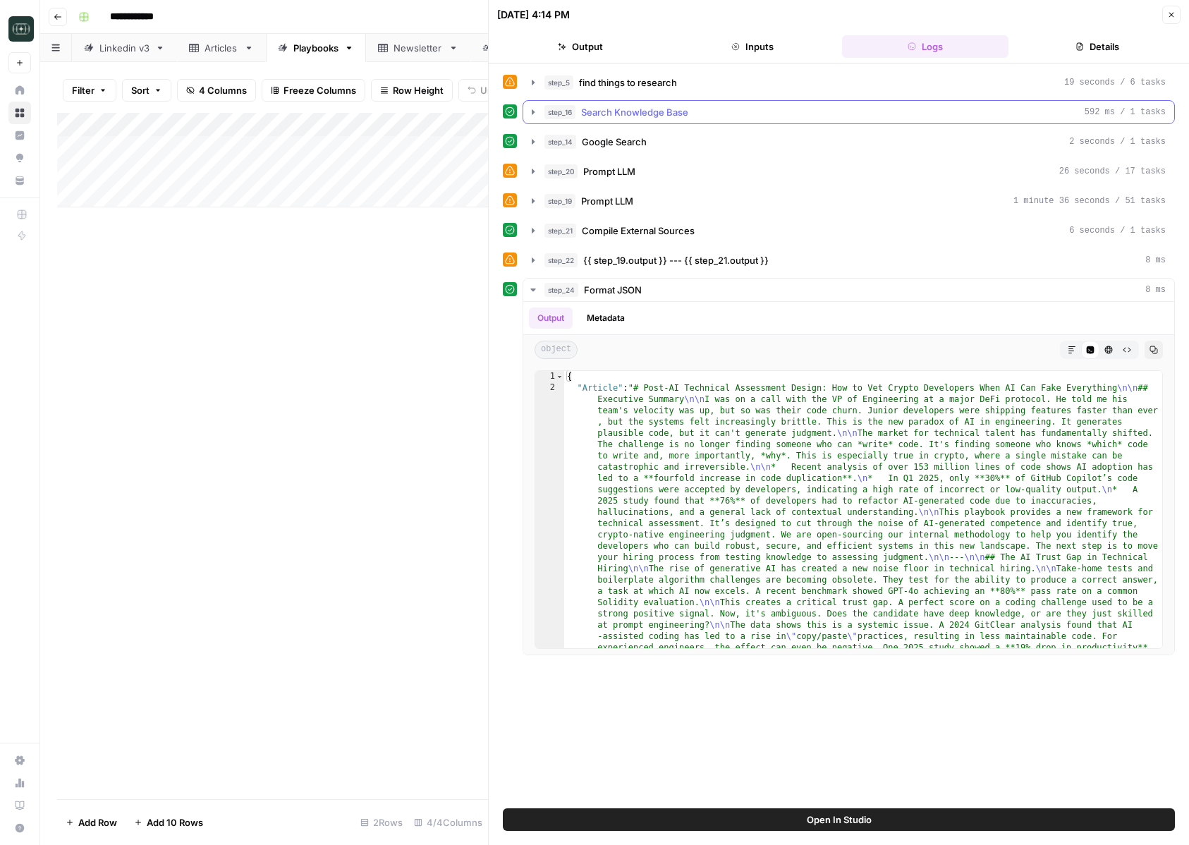
click at [681, 108] on span "Search Knowledge Base" at bounding box center [634, 112] width 107 height 14
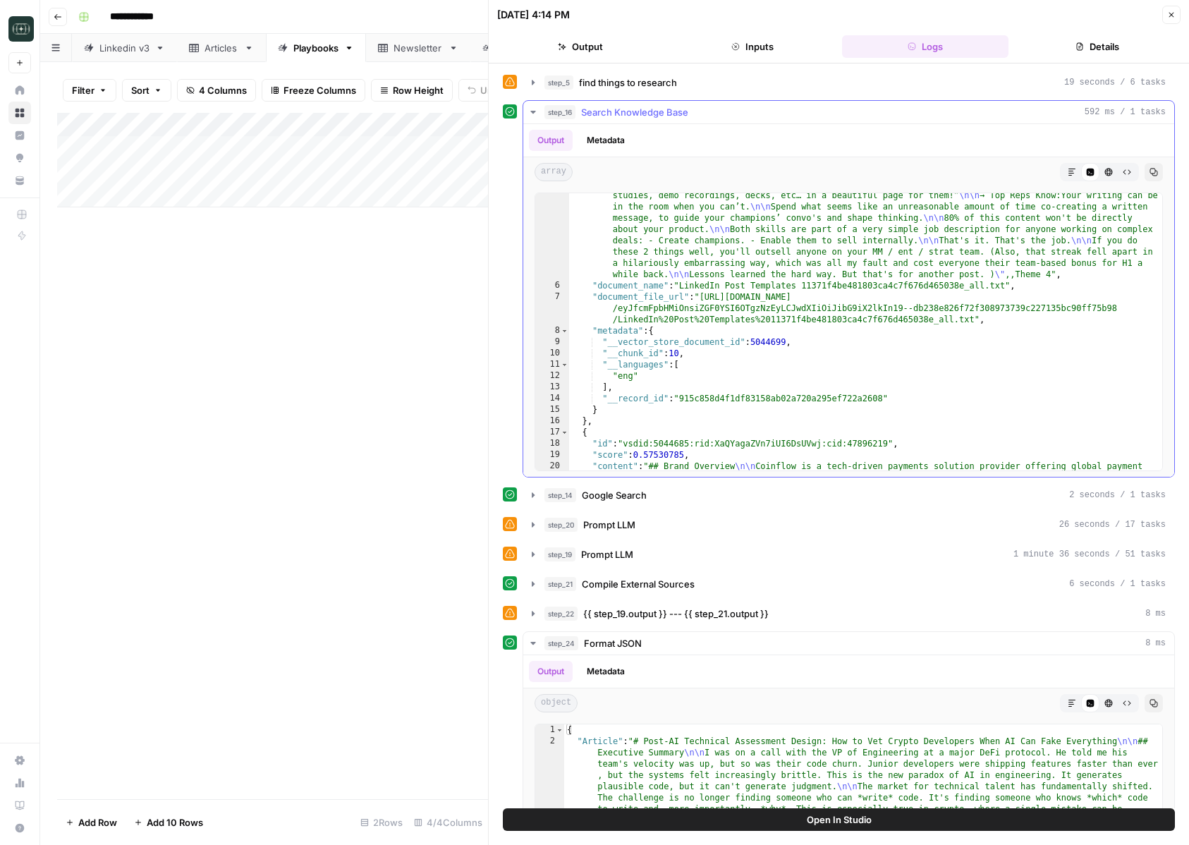
scroll to position [625, 0]
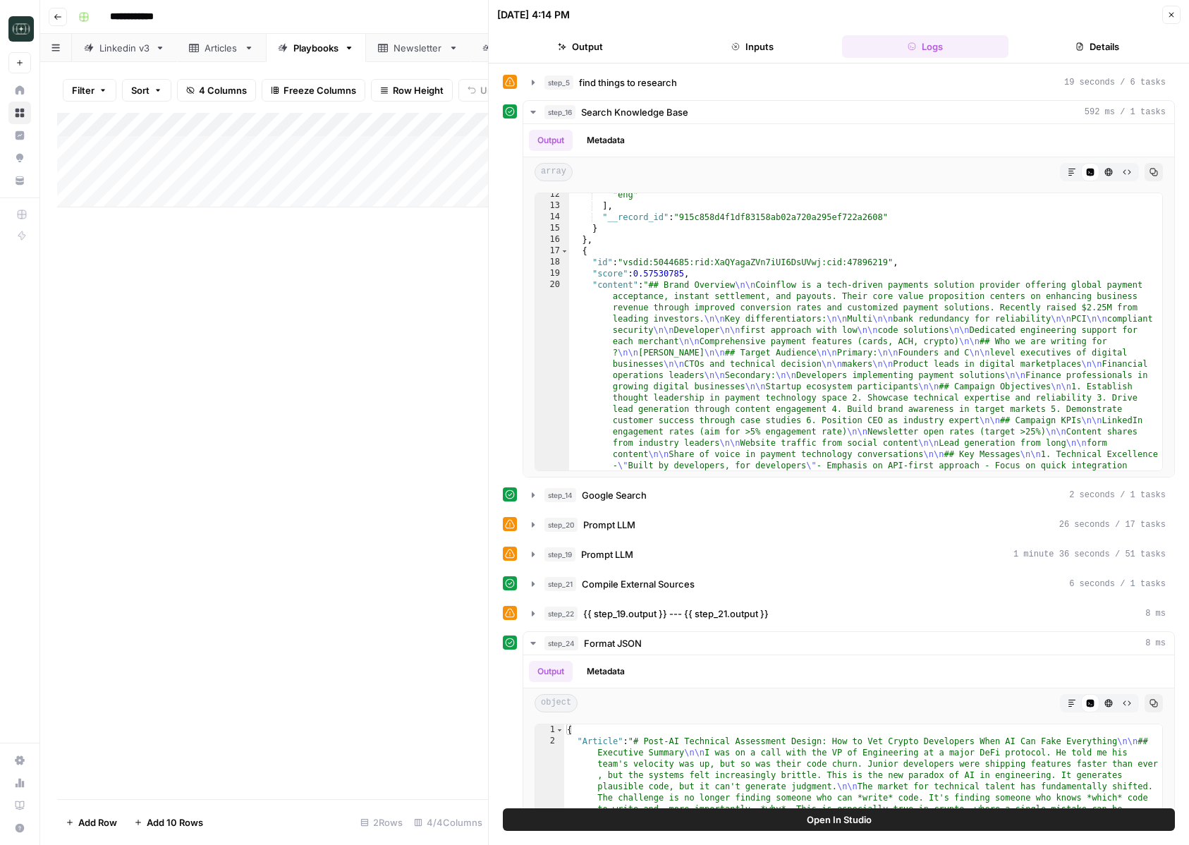
click at [1174, 16] on icon "button" at bounding box center [1171, 15] width 8 height 8
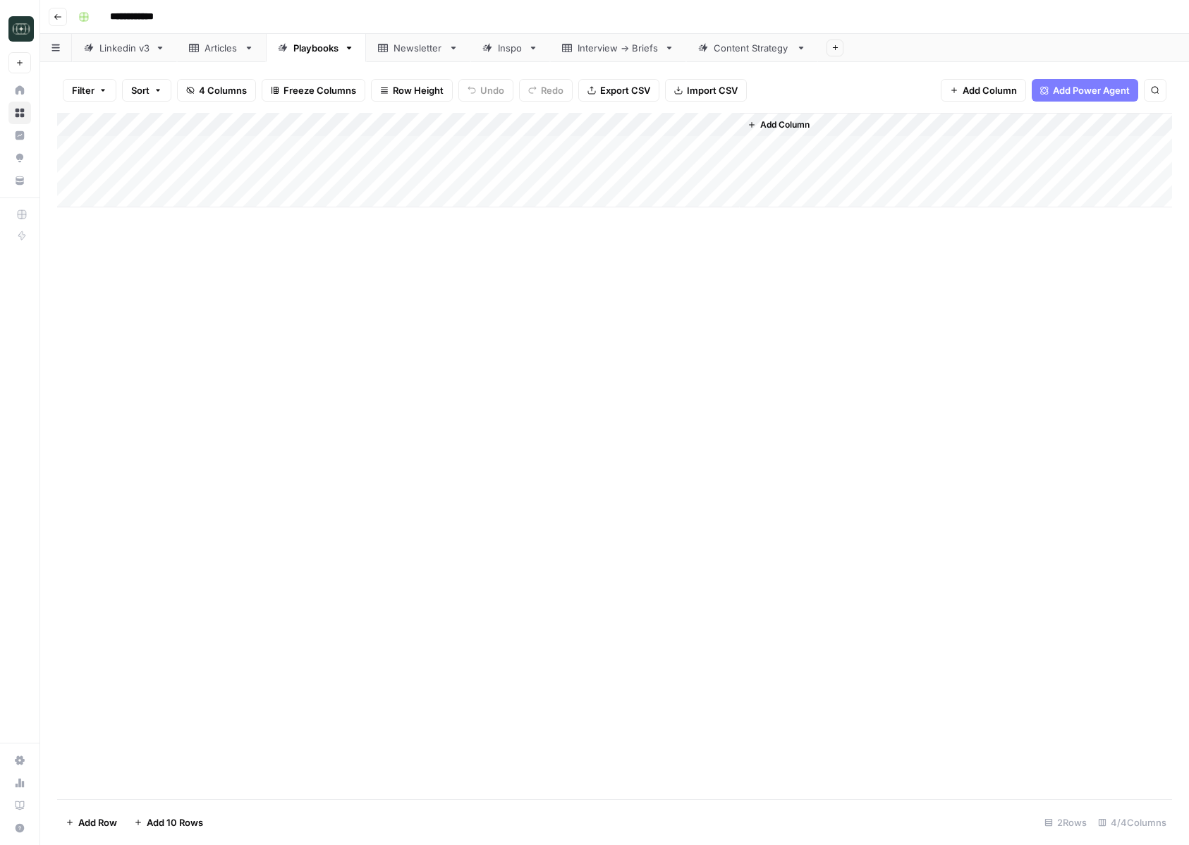
click at [458, 126] on div "Add Column" at bounding box center [614, 160] width 1115 height 94
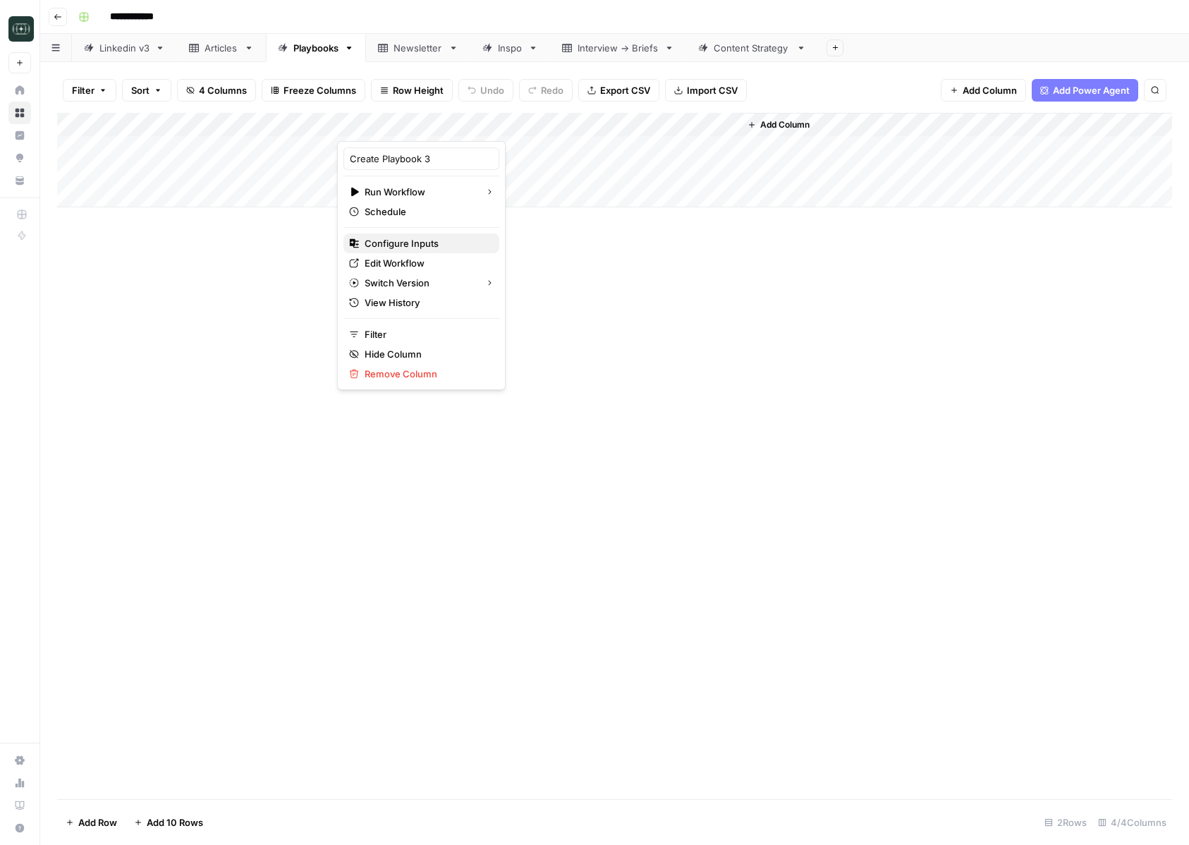
click at [420, 248] on span "Configure Inputs" at bounding box center [426, 243] width 123 height 14
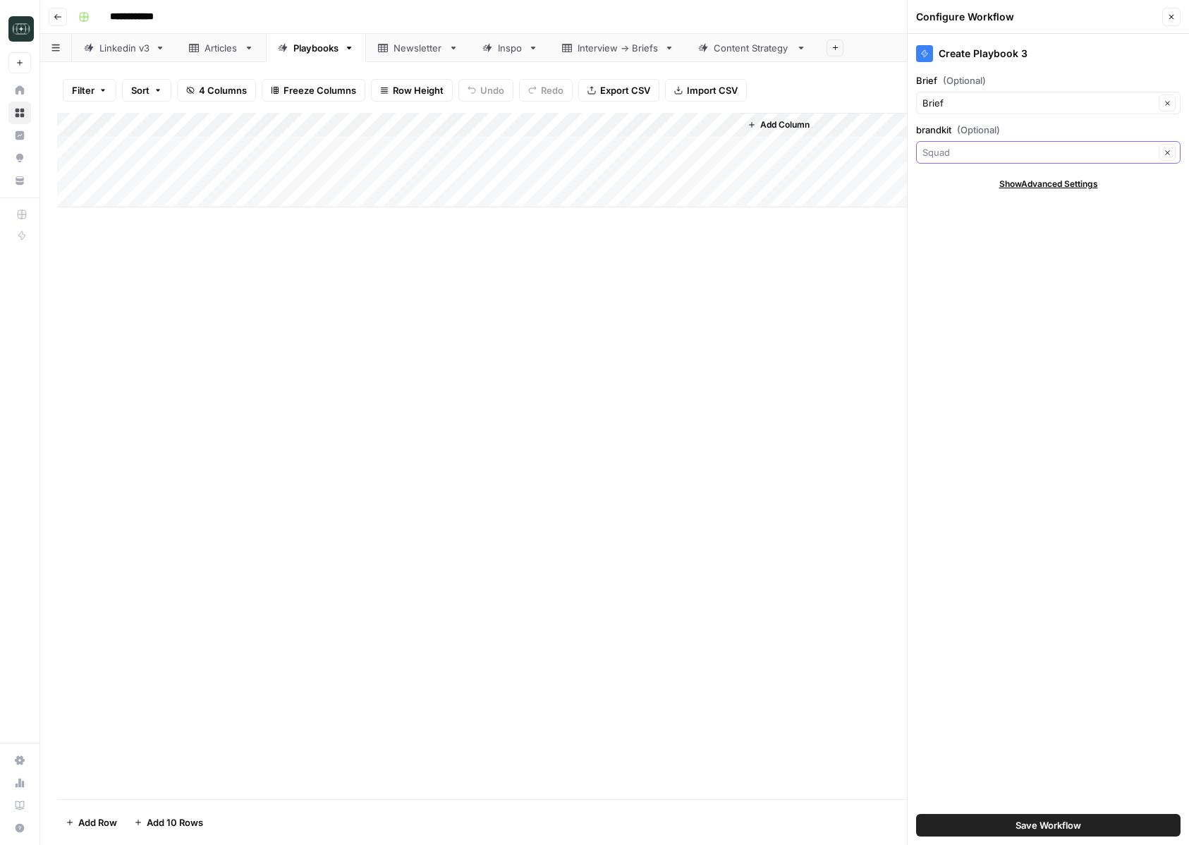
click at [957, 148] on input "brandkit (Optional)" at bounding box center [1038, 152] width 232 height 14
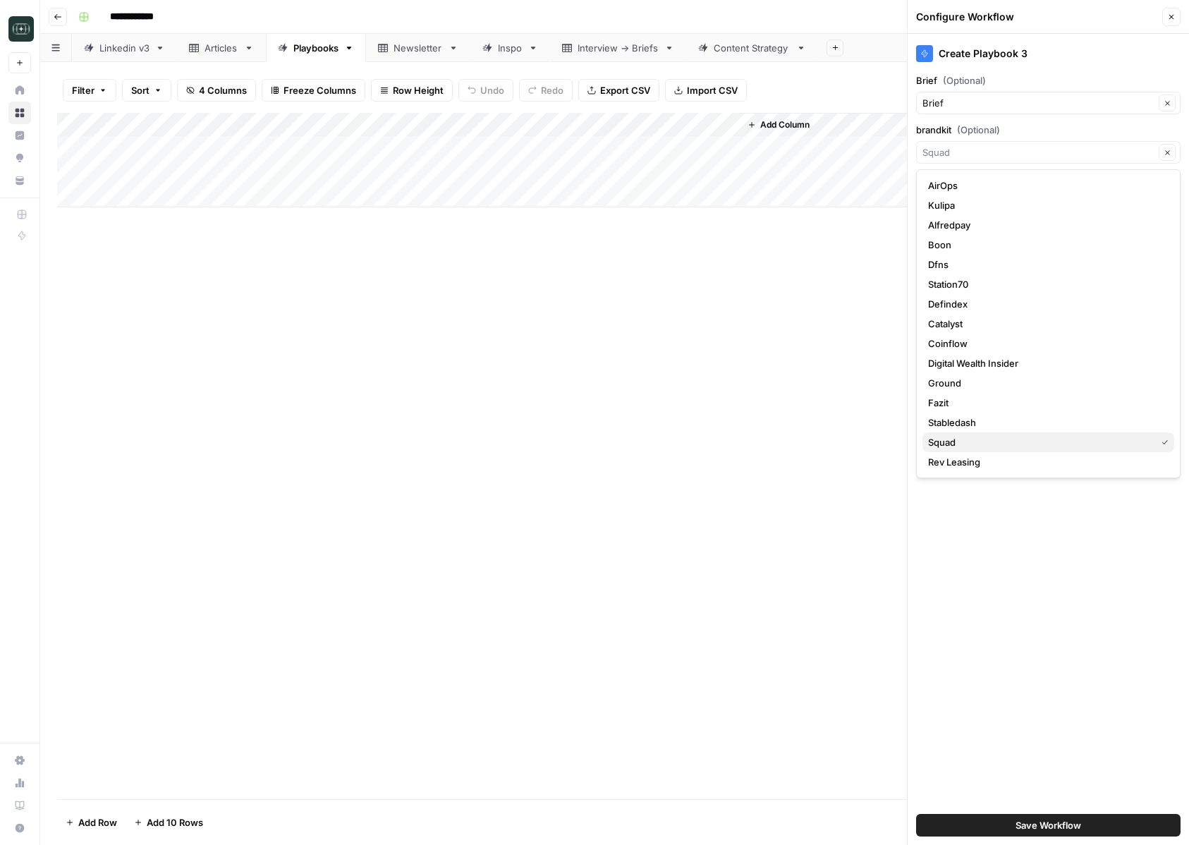
click at [960, 437] on span "Squad" at bounding box center [1039, 442] width 222 height 14
type input "Squad"
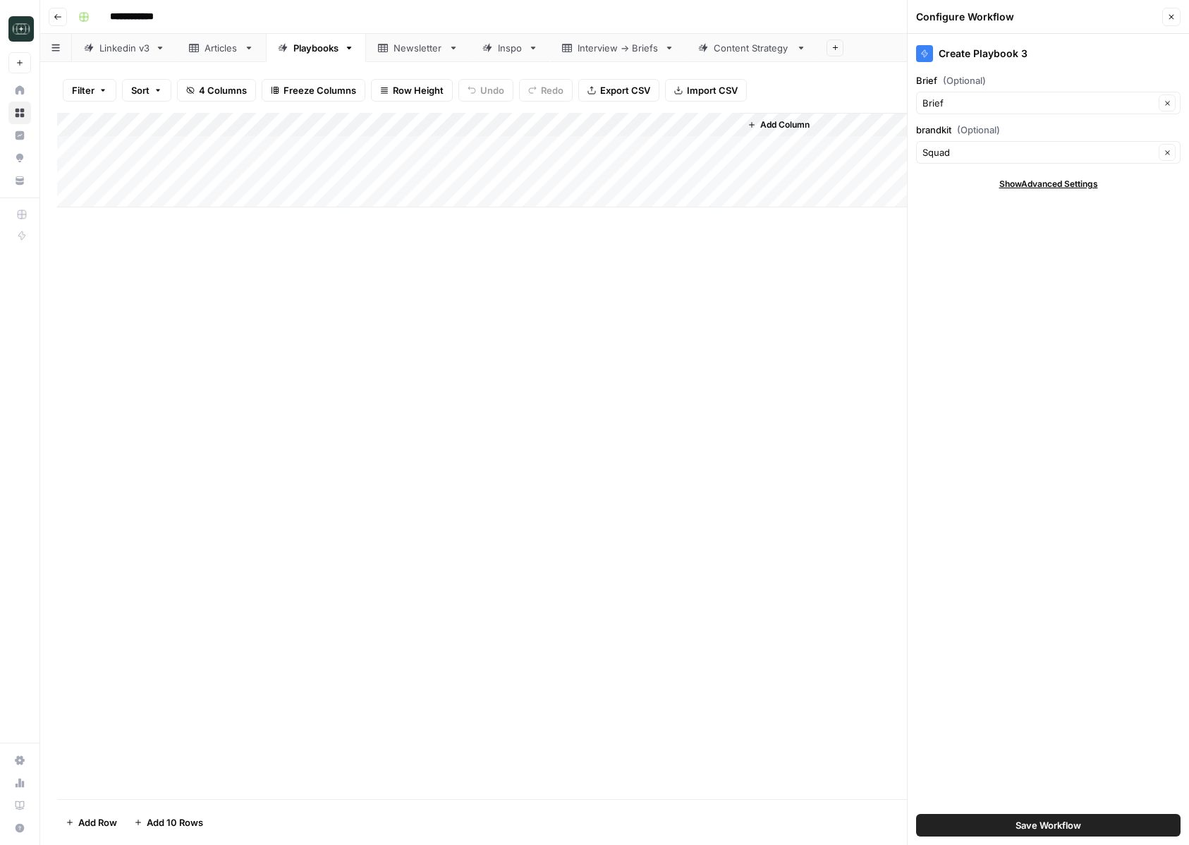
click at [987, 822] on button "Save Workflow" at bounding box center [1048, 825] width 264 height 23
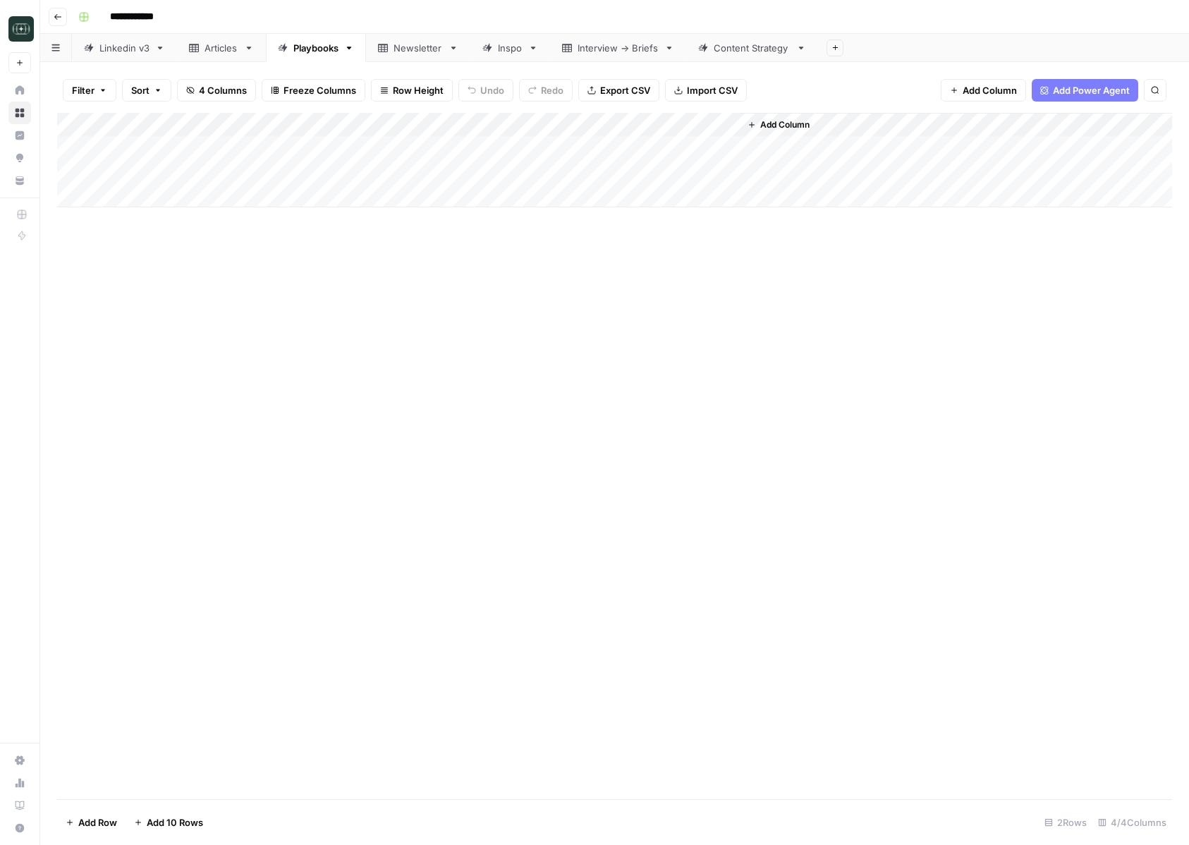
click at [460, 126] on div "Add Column" at bounding box center [614, 160] width 1115 height 94
click at [456, 125] on div at bounding box center [411, 127] width 149 height 28
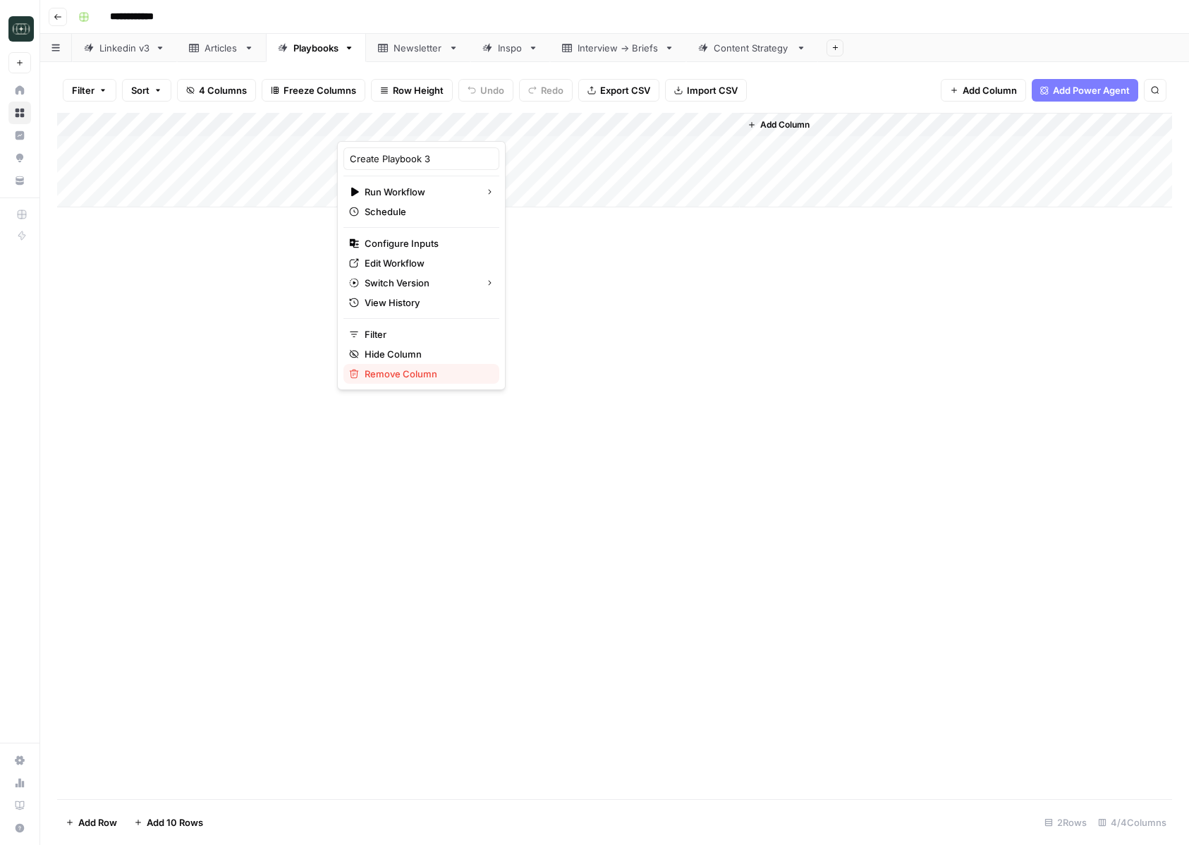
click at [401, 371] on span "Remove Column" at bounding box center [426, 374] width 123 height 14
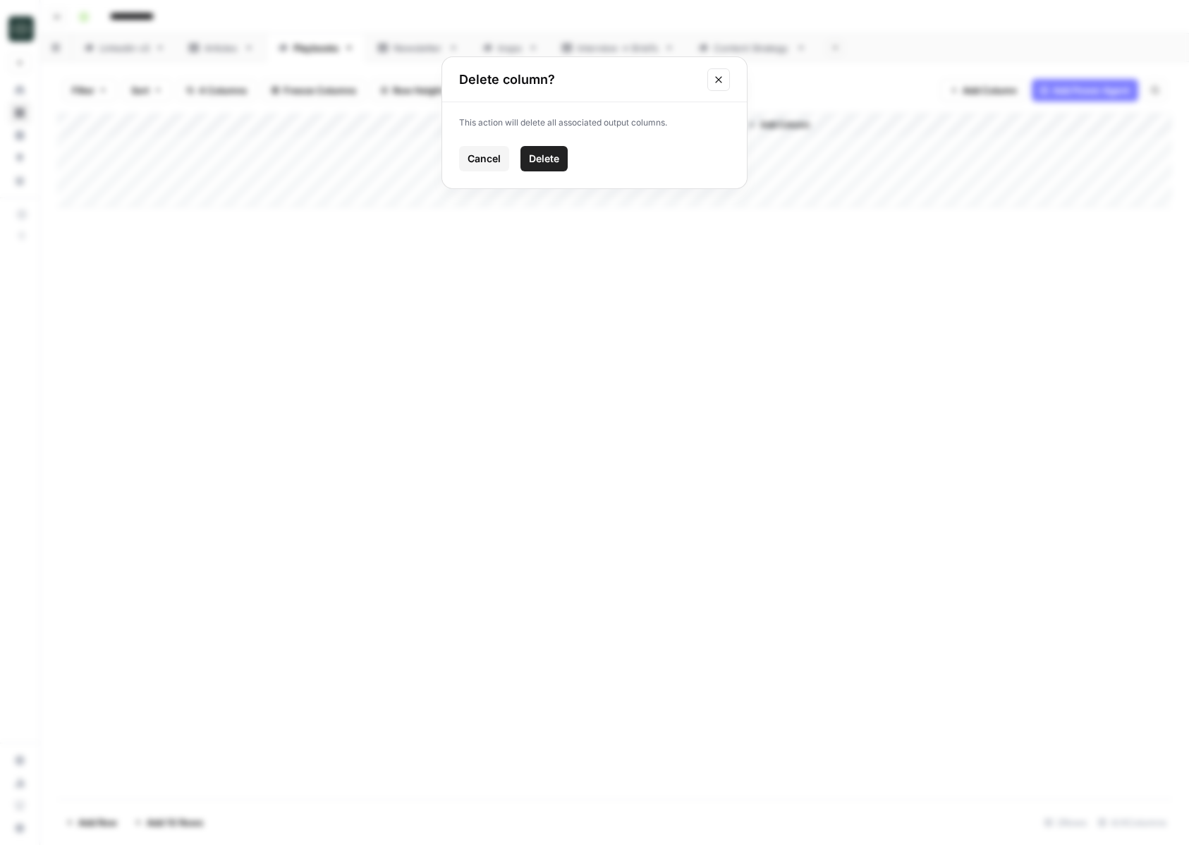
click at [549, 153] on span "Delete" at bounding box center [544, 159] width 30 height 14
click at [355, 129] on button "Add Column" at bounding box center [376, 125] width 73 height 18
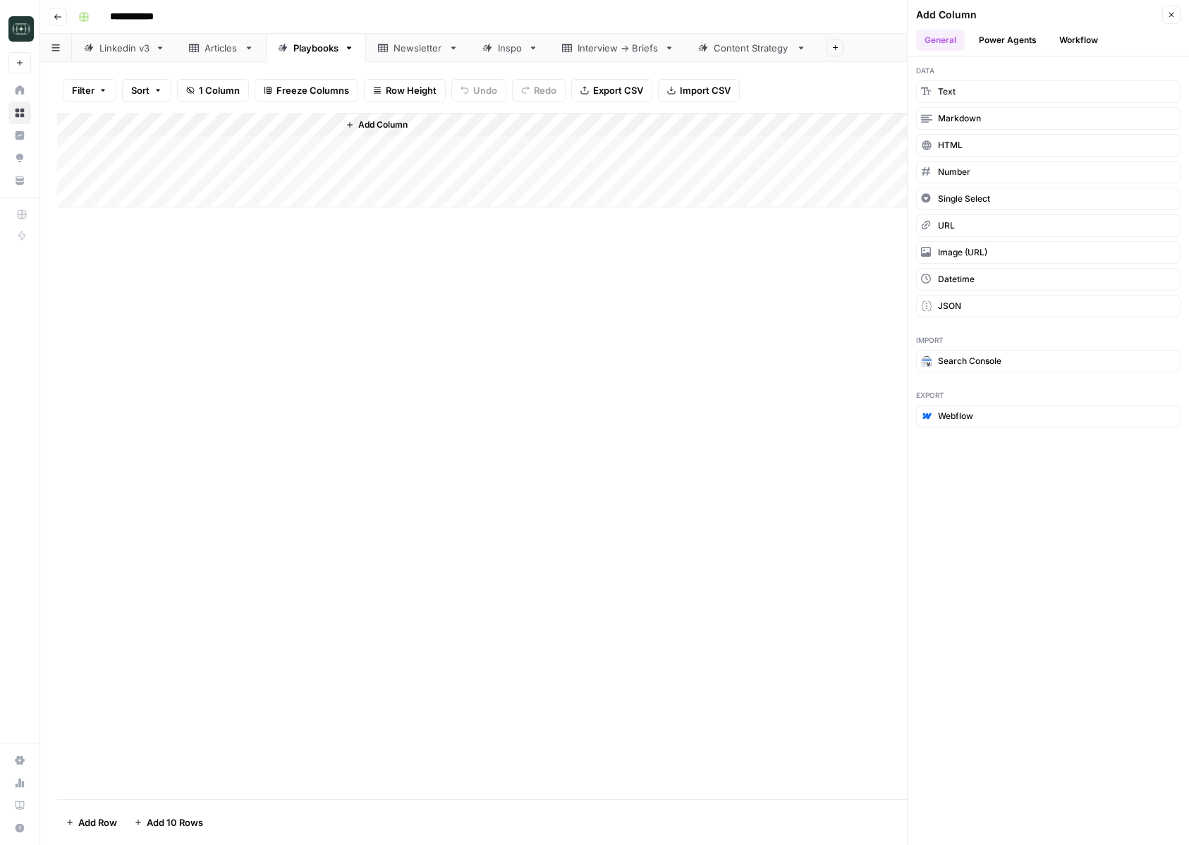
click at [1064, 39] on button "Workflow" at bounding box center [1079, 40] width 56 height 21
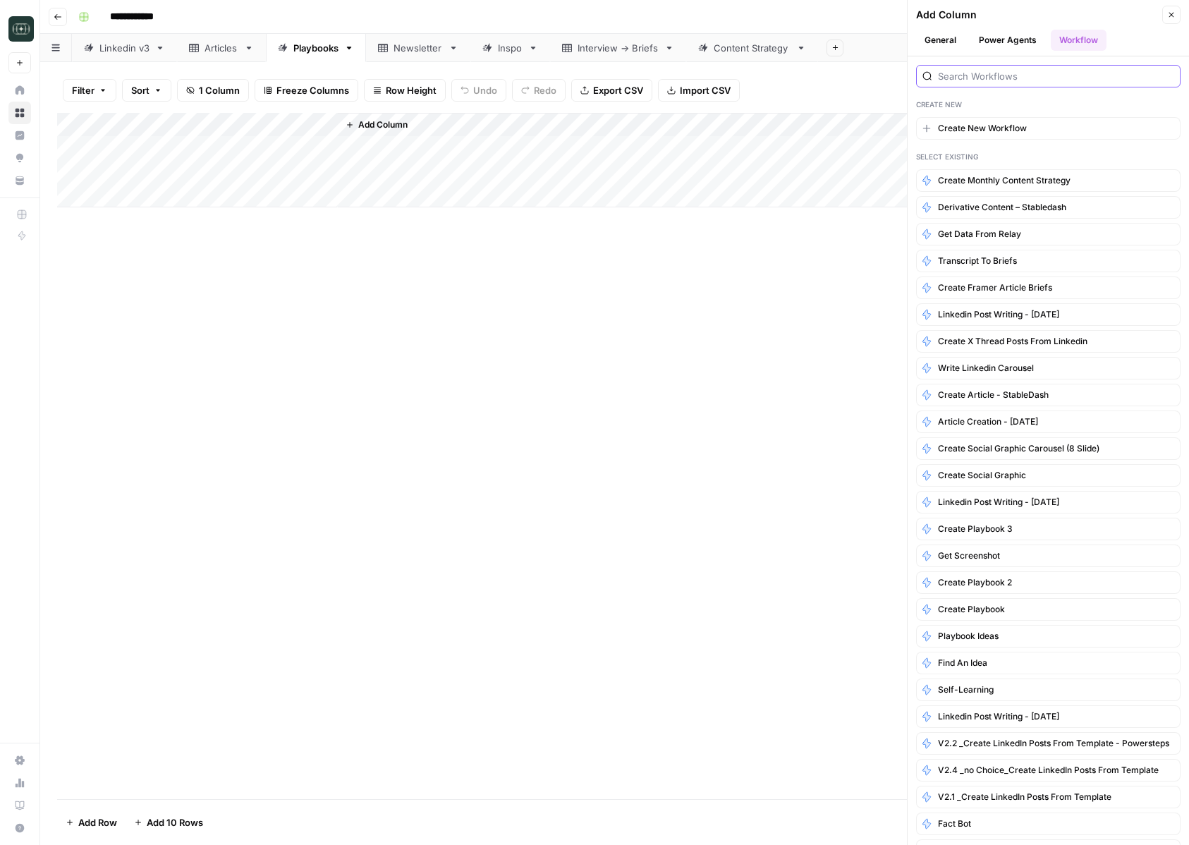
click at [987, 71] on input "search" at bounding box center [1056, 76] width 236 height 14
type input "playboo"
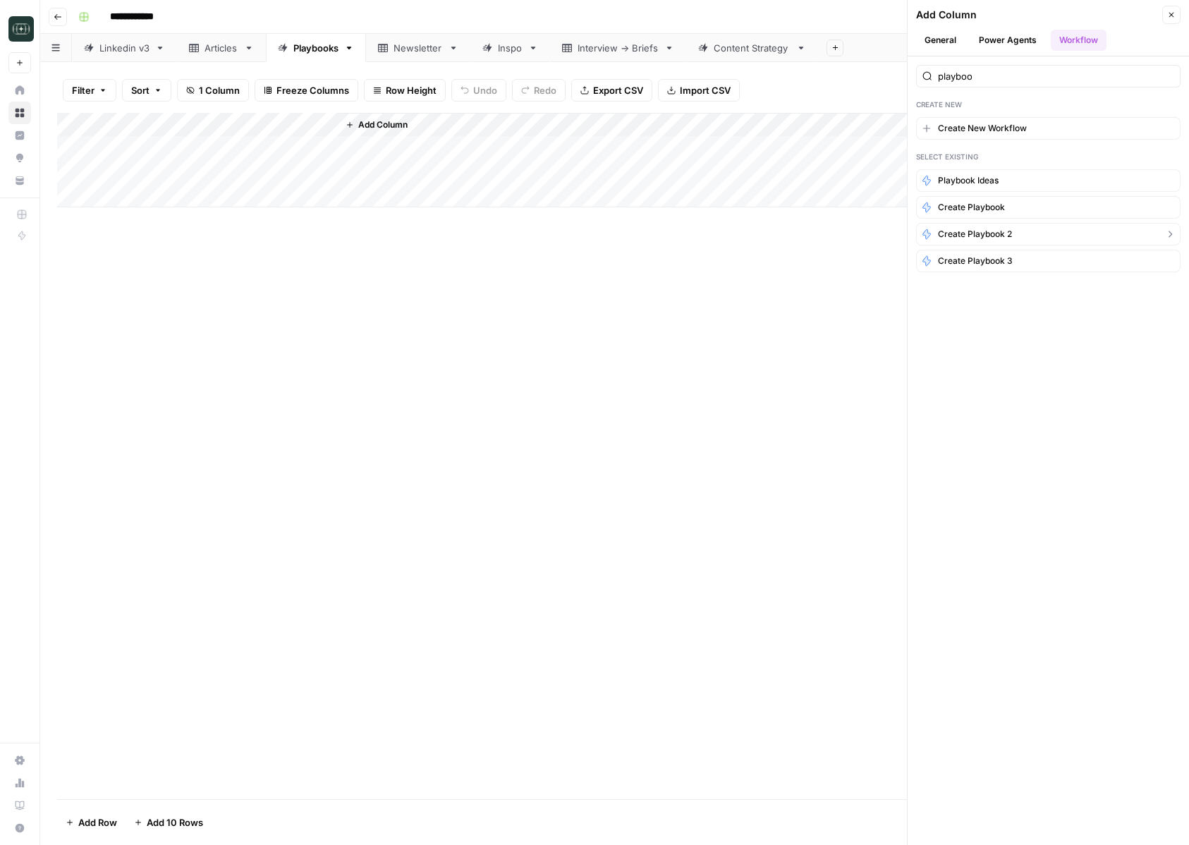
click at [1043, 237] on button "Create Playbook 2" at bounding box center [1048, 234] width 264 height 23
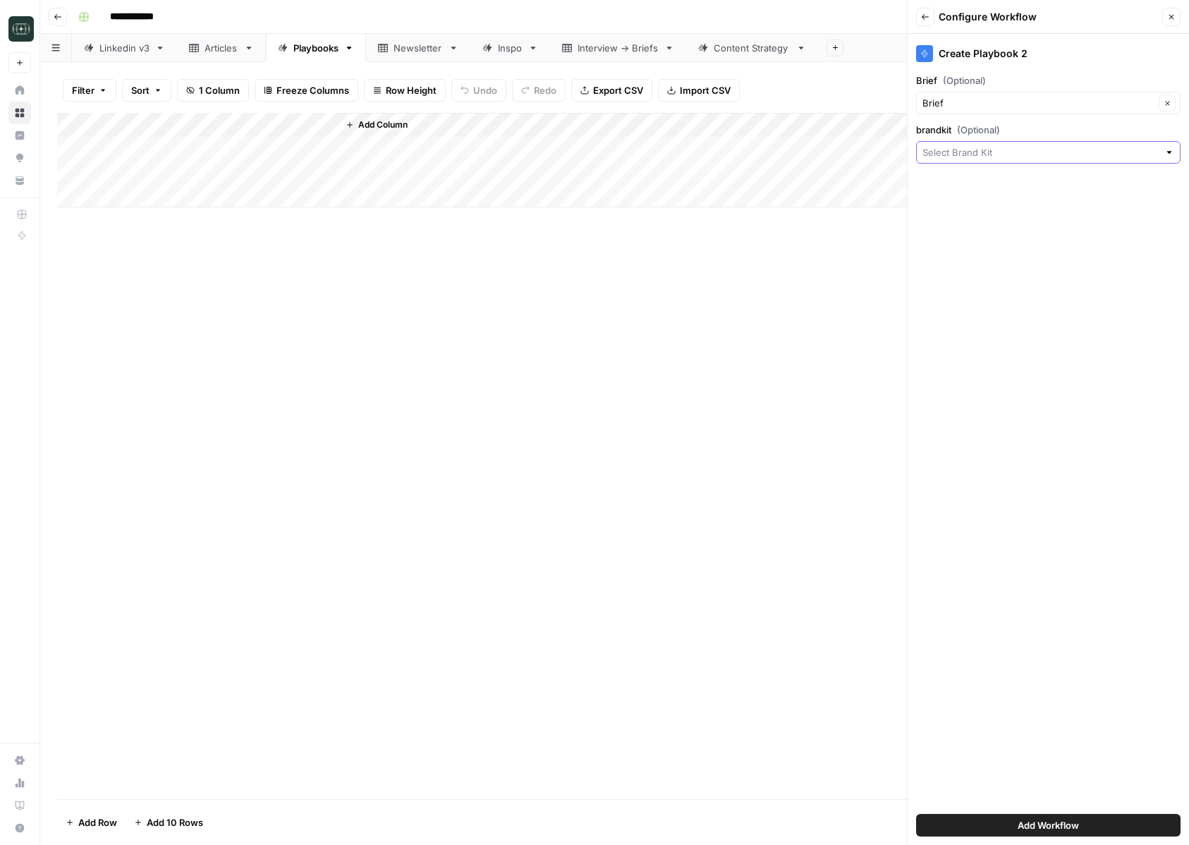
click at [986, 157] on input "brandkit (Optional)" at bounding box center [1040, 152] width 236 height 14
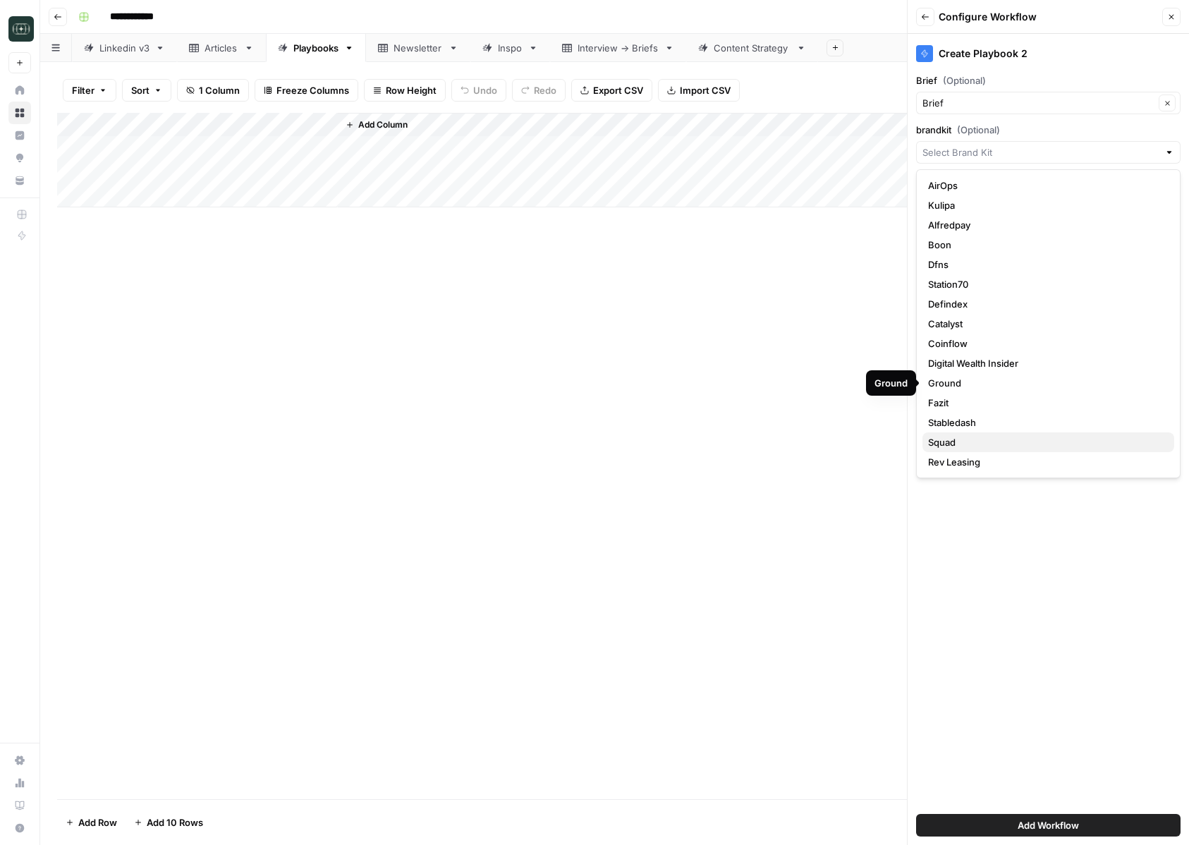
click at [954, 447] on span "Squad" at bounding box center [1045, 442] width 235 height 14
type input "Squad"
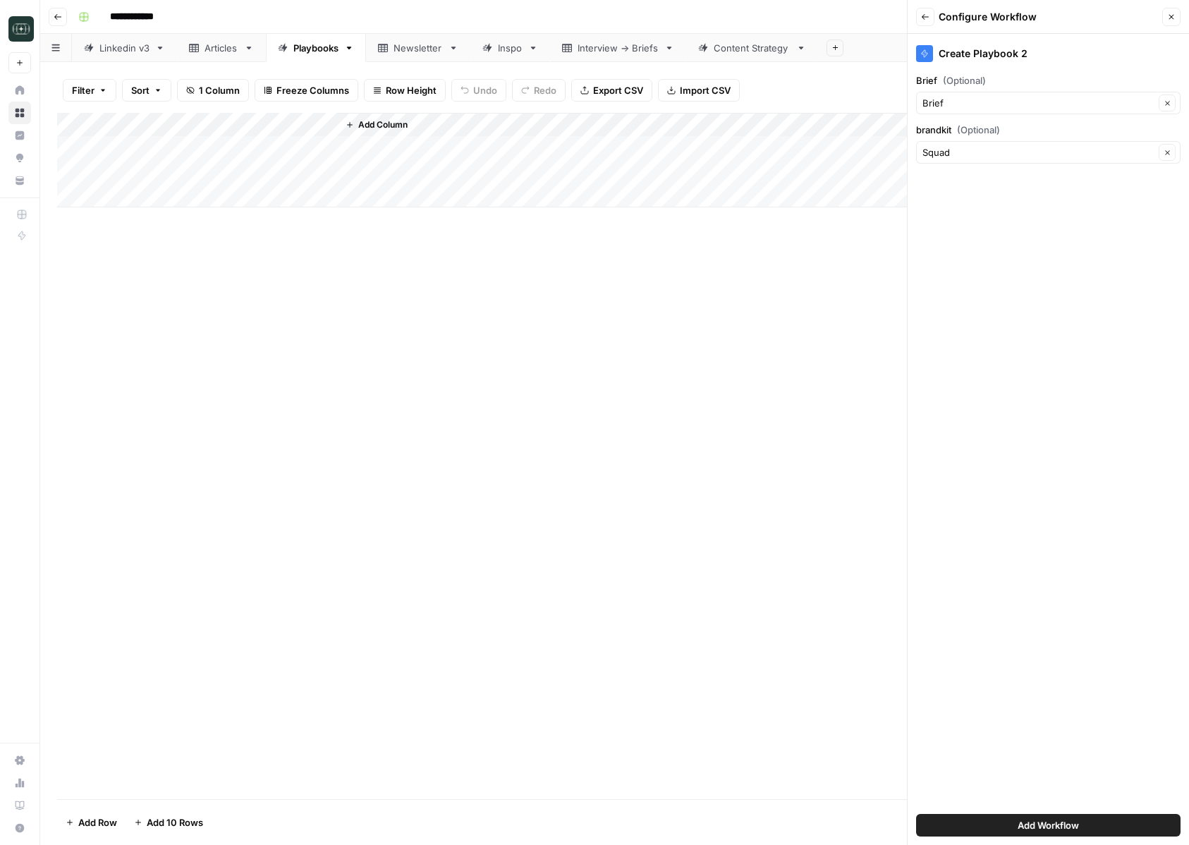
click at [966, 825] on button "Add Workflow" at bounding box center [1048, 825] width 264 height 23
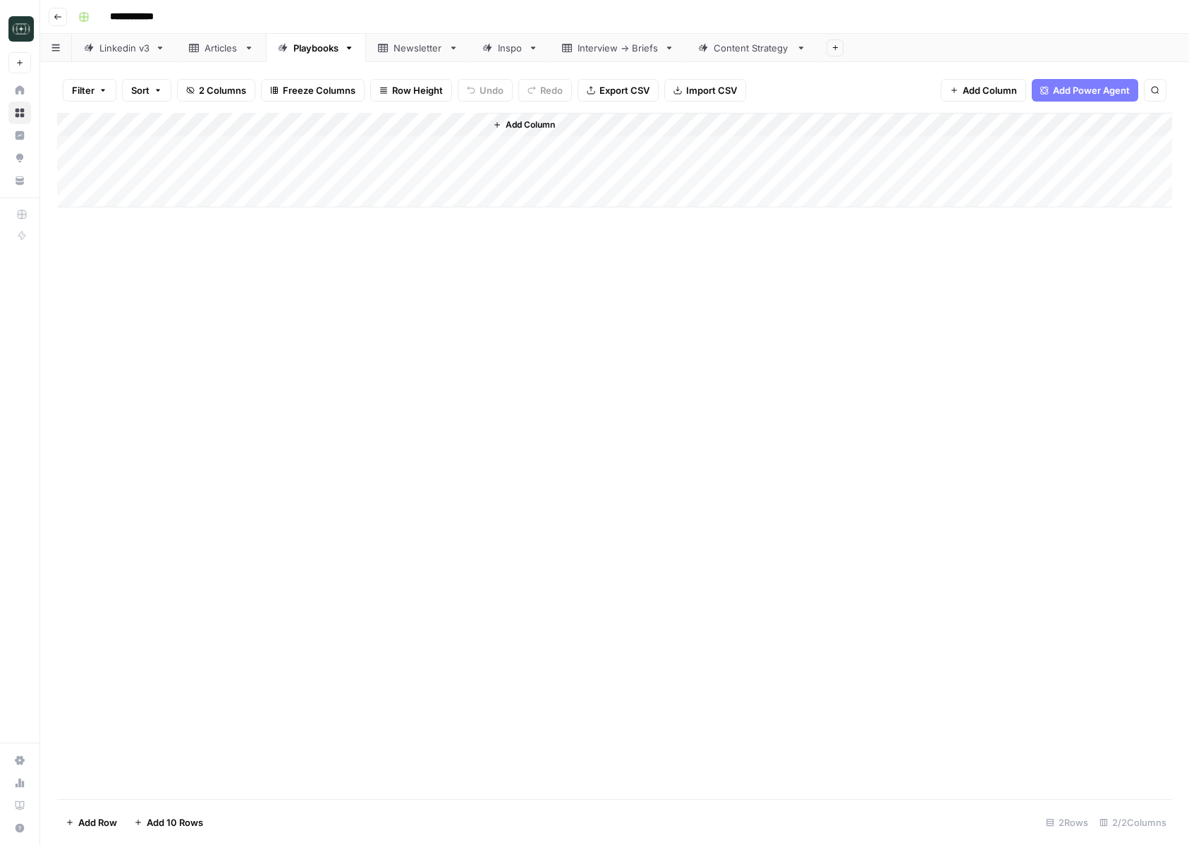
click at [456, 123] on div "Add Column" at bounding box center [614, 160] width 1115 height 94
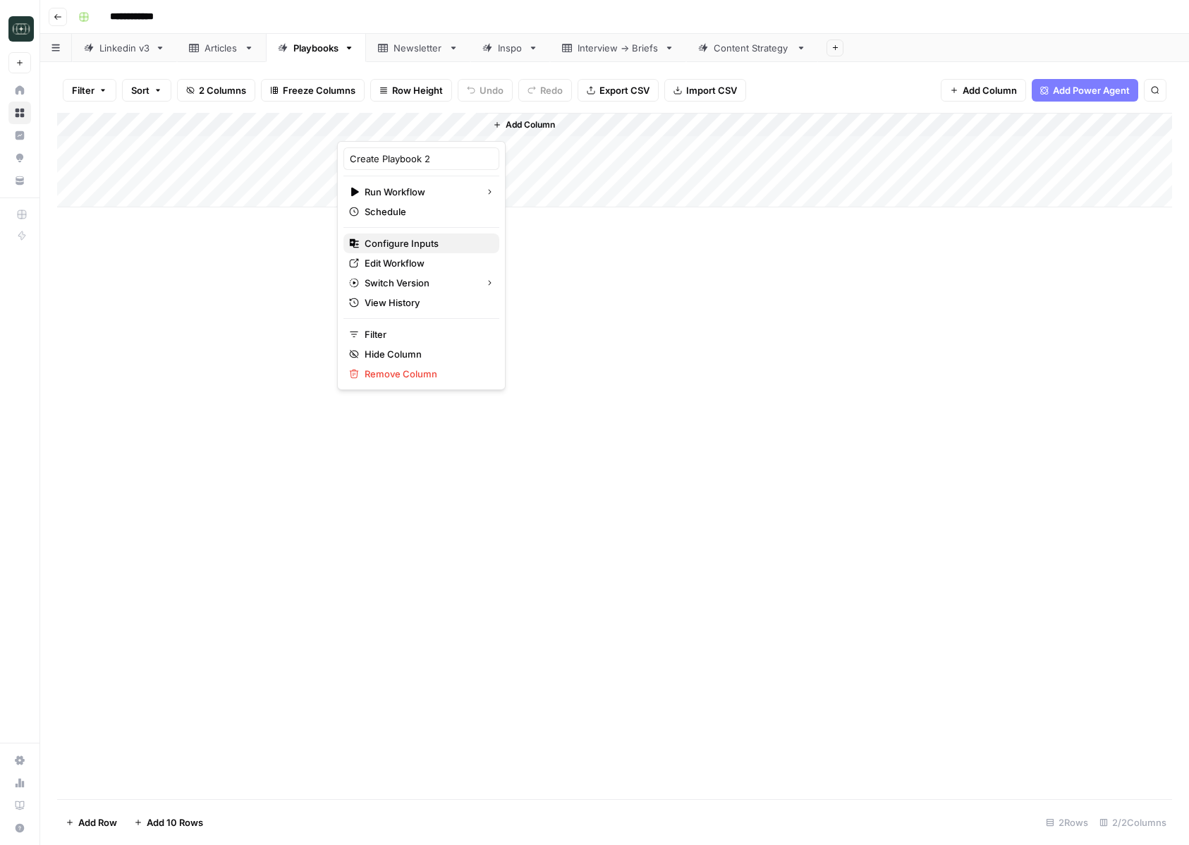
click at [437, 242] on span "Configure Inputs" at bounding box center [426, 243] width 123 height 14
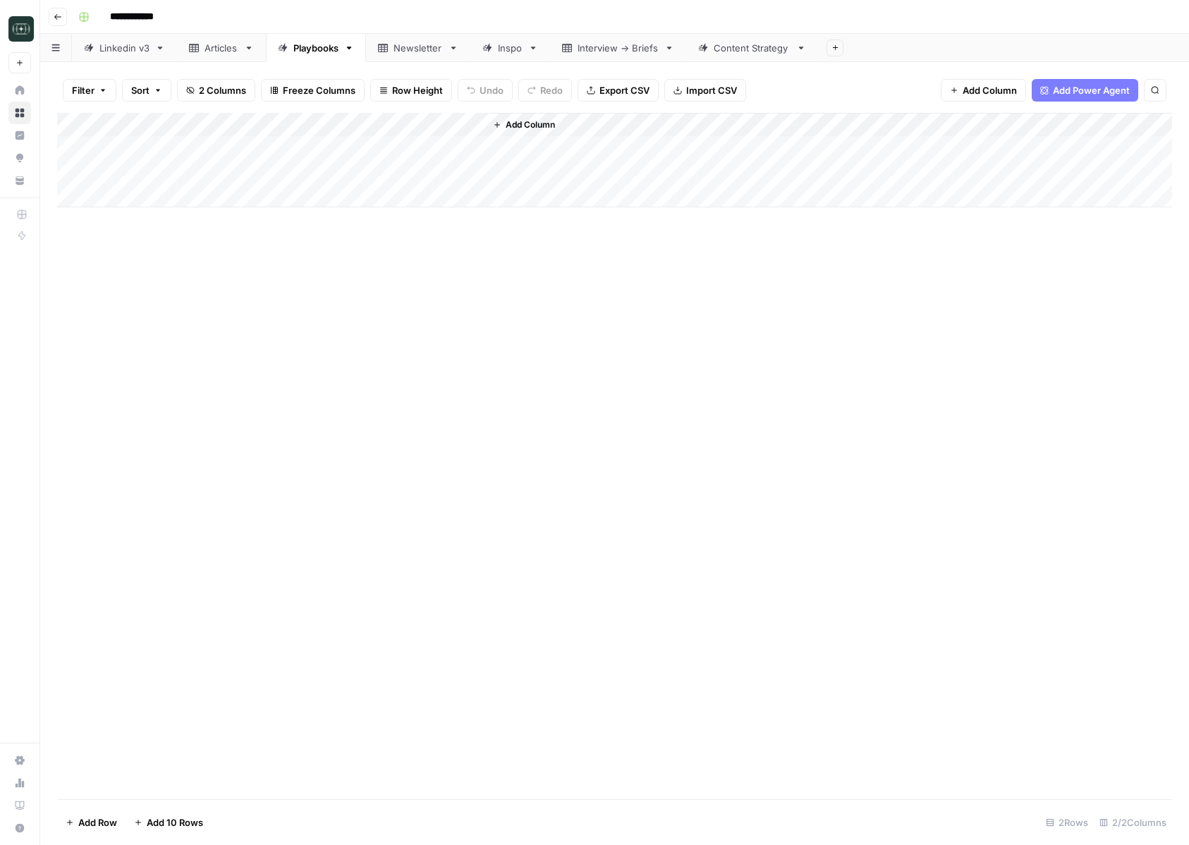
click at [411, 151] on div "Add Column" at bounding box center [614, 160] width 1115 height 94
click at [410, 170] on div "Add Column" at bounding box center [614, 160] width 1115 height 94
click at [726, 51] on div "Content Strategy" at bounding box center [752, 48] width 77 height 14
click at [860, 221] on div "Add Column" at bounding box center [614, 196] width 1115 height 166
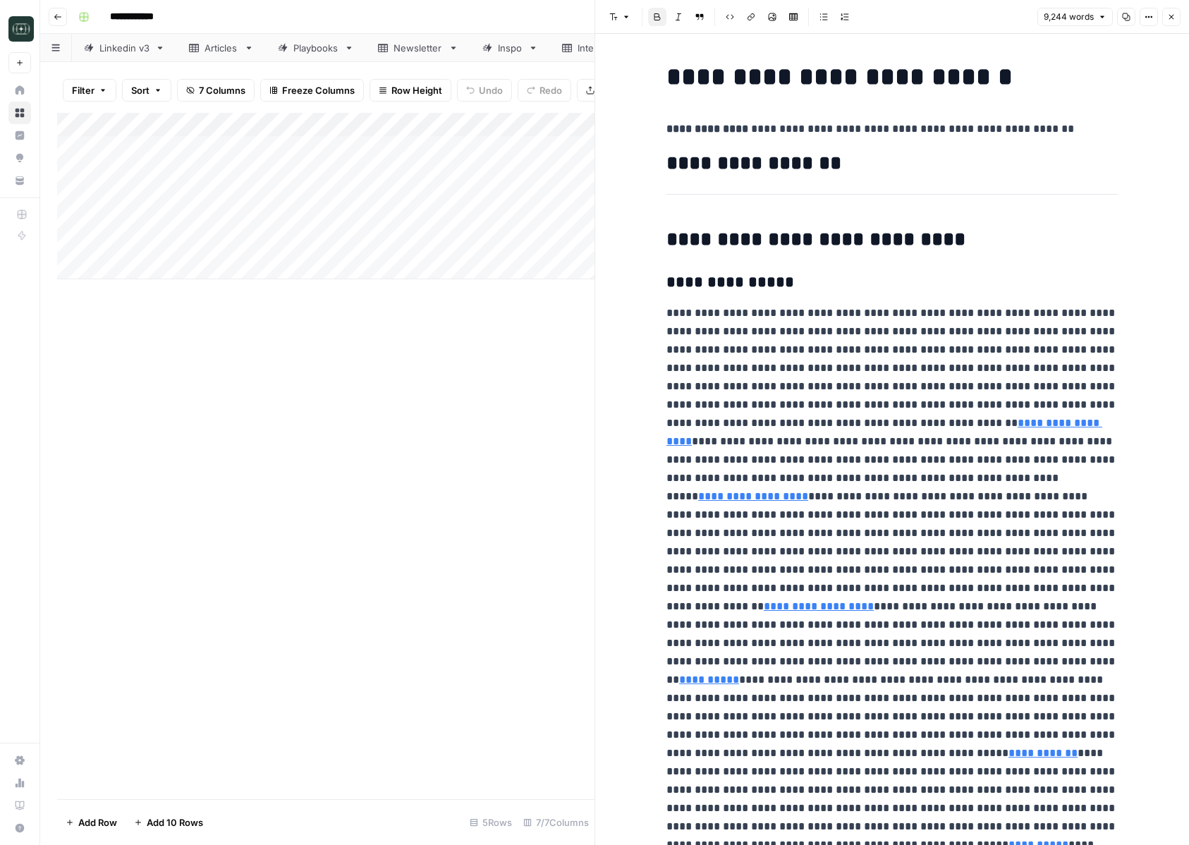
click at [1176, 23] on button "Close" at bounding box center [1171, 17] width 18 height 18
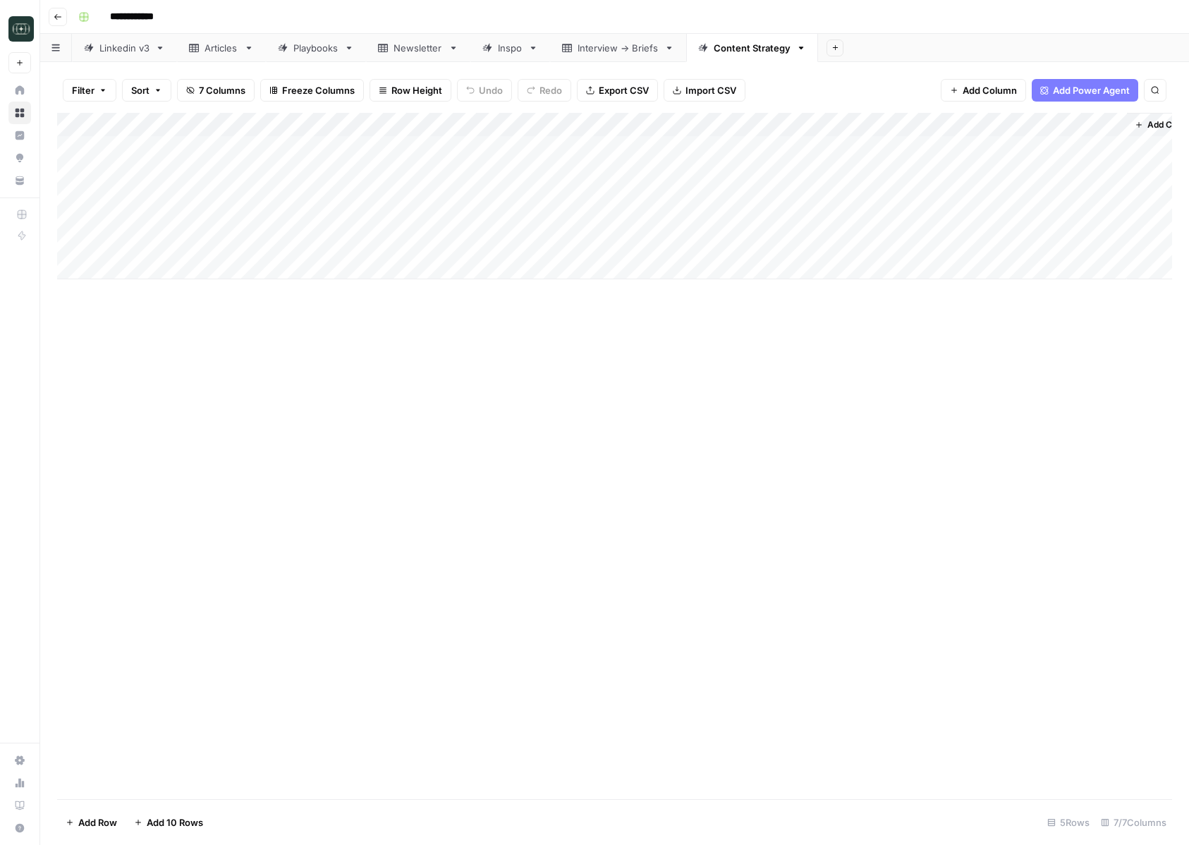
click at [318, 219] on div "Add Column" at bounding box center [614, 196] width 1115 height 166
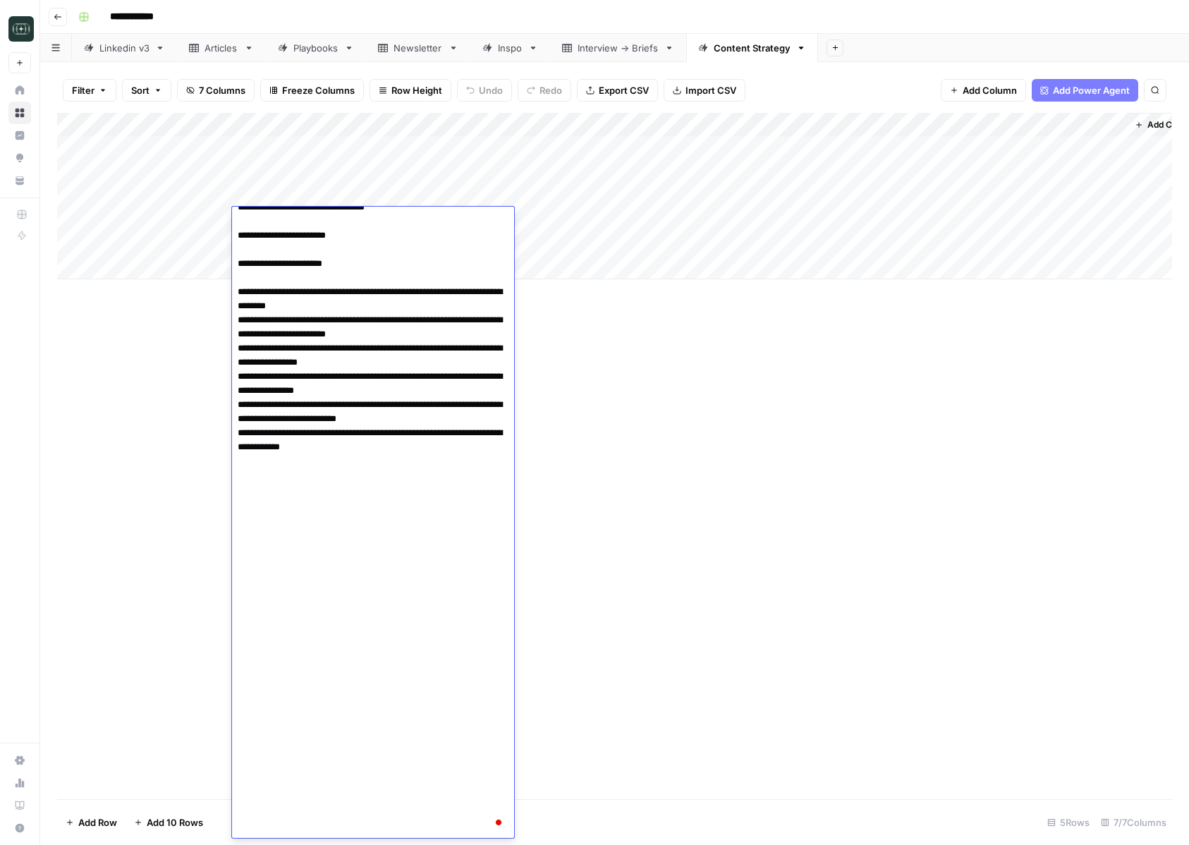
drag, startPoint x: 241, startPoint y: 319, endPoint x: 434, endPoint y: 844, distance: 559.5
click at [434, 844] on body "**********" at bounding box center [594, 422] width 1189 height 845
type textarea "**********"
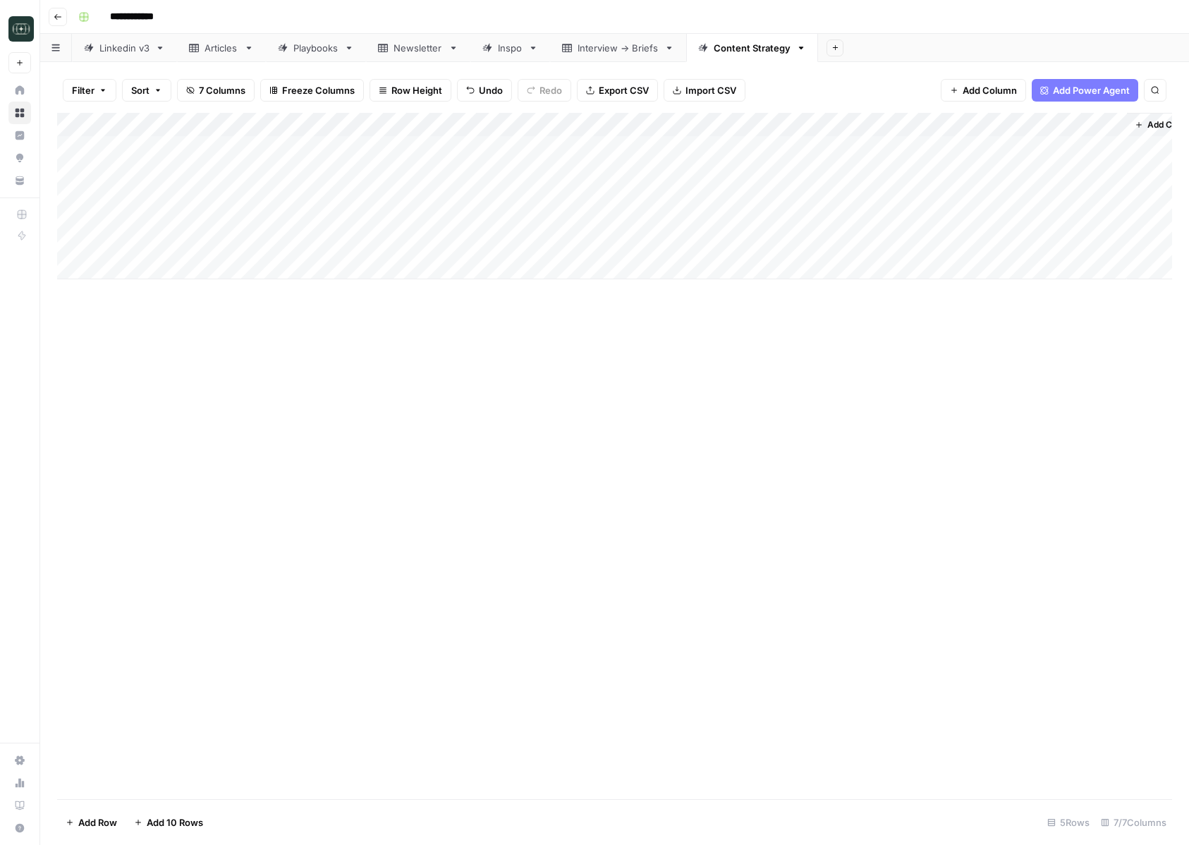
click at [930, 466] on div "Add Column" at bounding box center [614, 456] width 1115 height 686
click at [729, 220] on div "Add Column" at bounding box center [614, 196] width 1115 height 166
click at [716, 126] on div "Add Column" at bounding box center [614, 196] width 1115 height 166
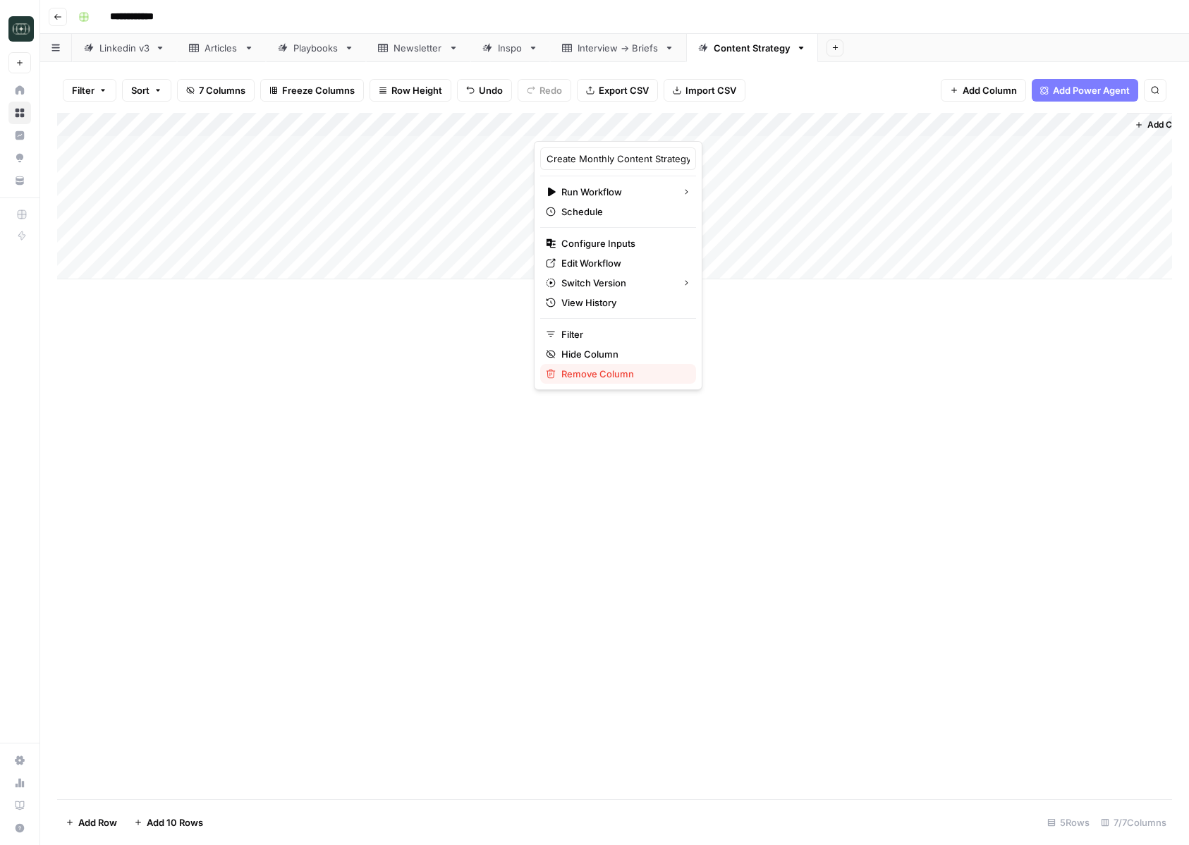
click at [606, 374] on span "Remove Column" at bounding box center [622, 374] width 123 height 14
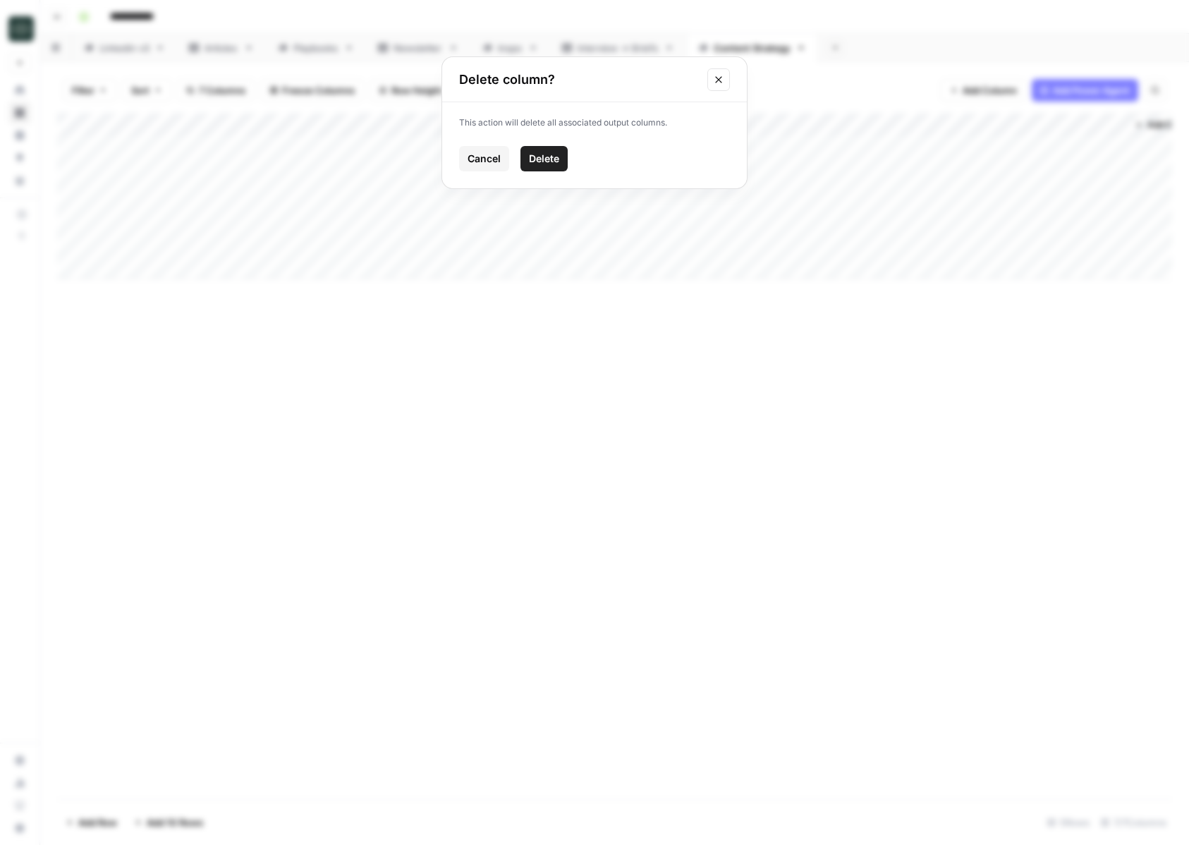
click at [707, 83] on button "Close modal" at bounding box center [718, 79] width 23 height 23
click at [1130, 118] on span "Add Column" at bounding box center [1139, 124] width 49 height 13
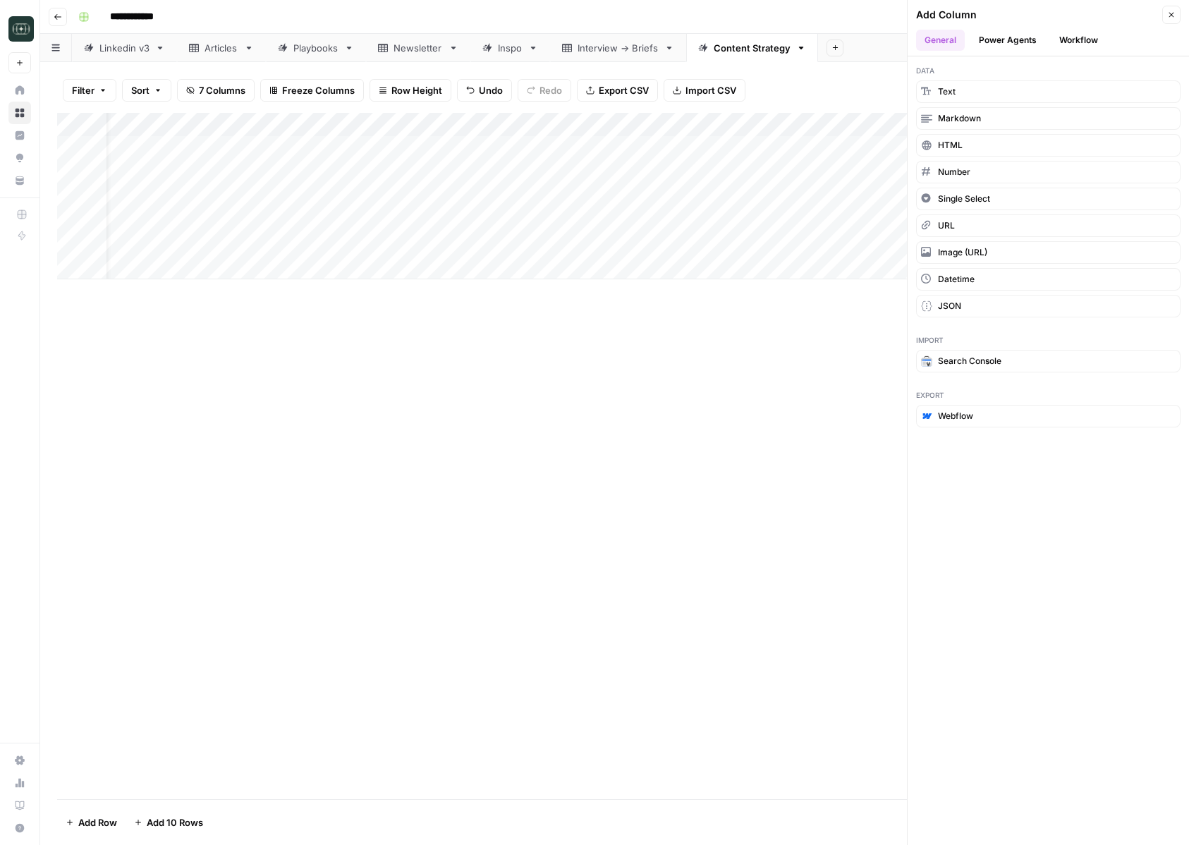
click at [1075, 38] on button "Workflow" at bounding box center [1079, 40] width 56 height 21
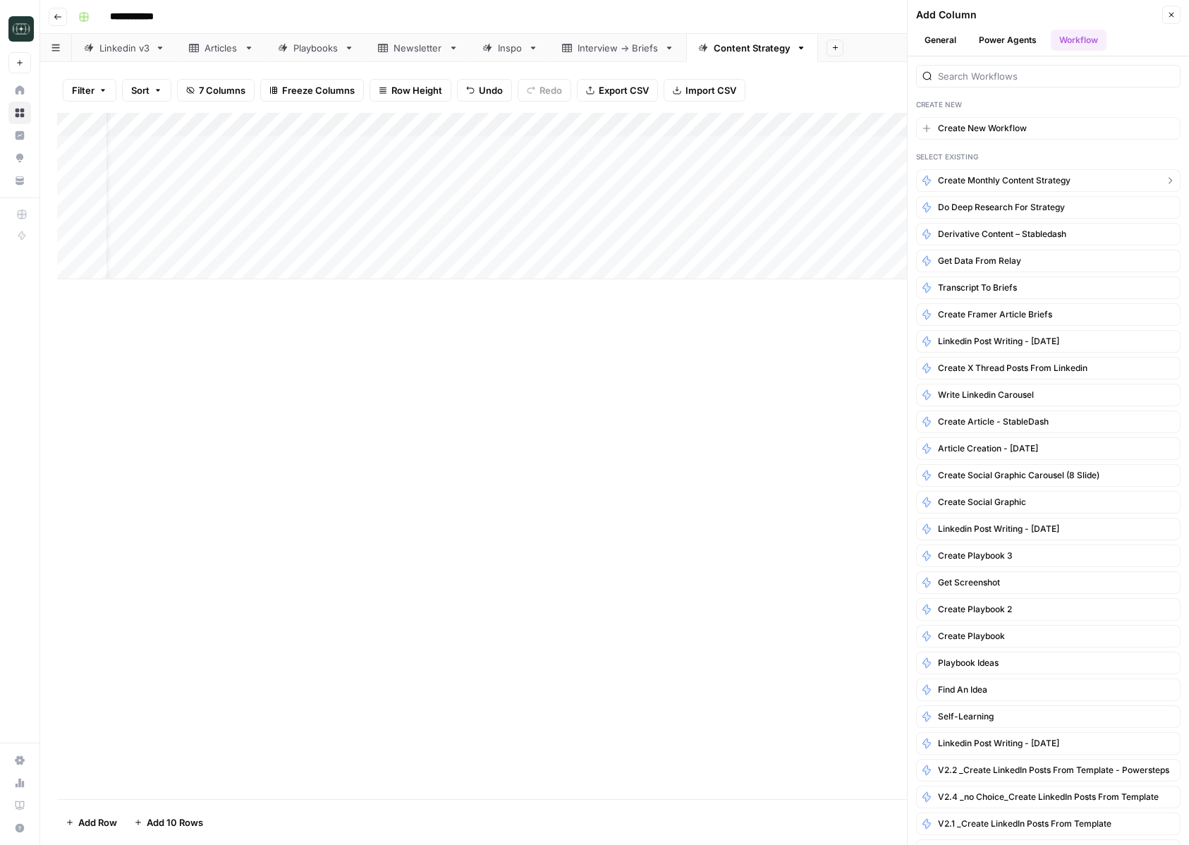
click at [1069, 183] on span "Create Monthly Content Strategy" at bounding box center [1004, 180] width 133 height 13
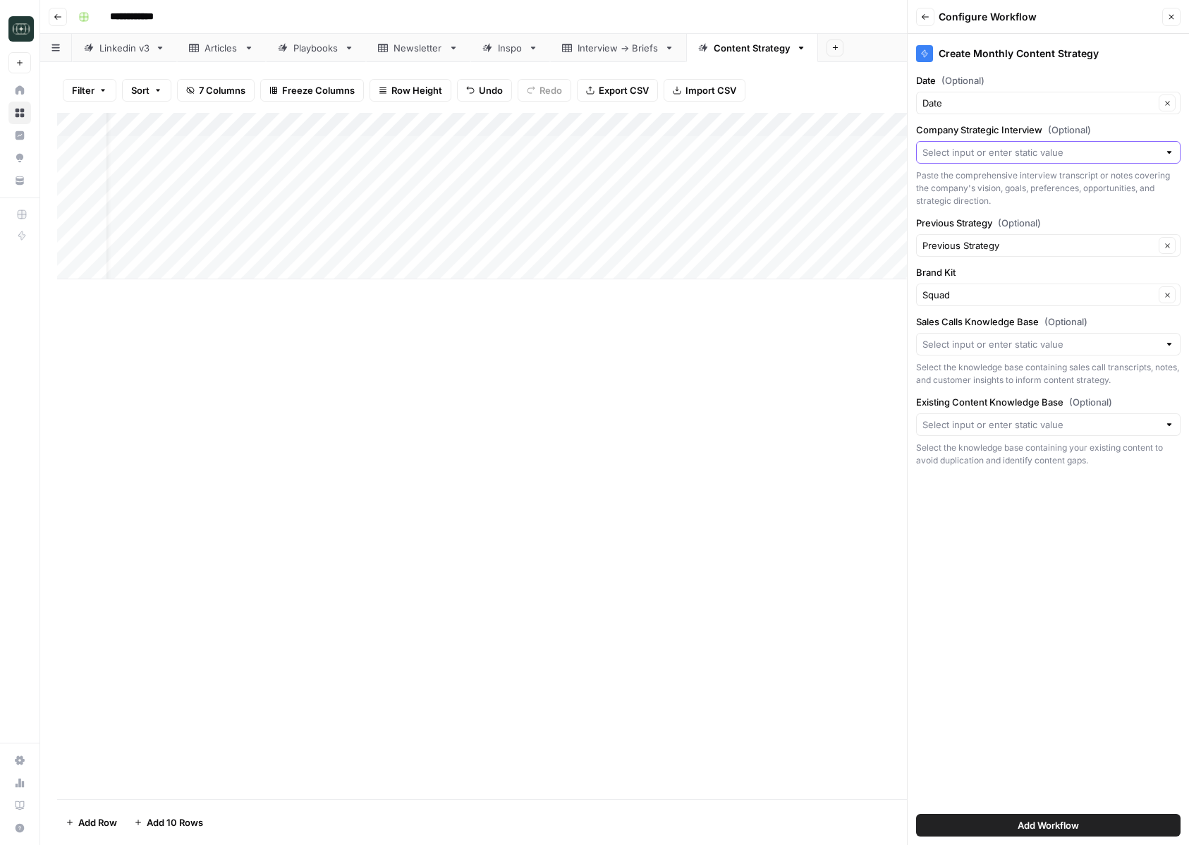
click at [1031, 147] on input "Company Strategic Interview (Optional)" at bounding box center [1040, 152] width 236 height 14
click at [1027, 128] on label "Company Strategic Interview (Optional)" at bounding box center [1048, 130] width 264 height 14
click at [1027, 145] on input "Company Strategic Interview (Optional)" at bounding box center [1040, 152] width 236 height 14
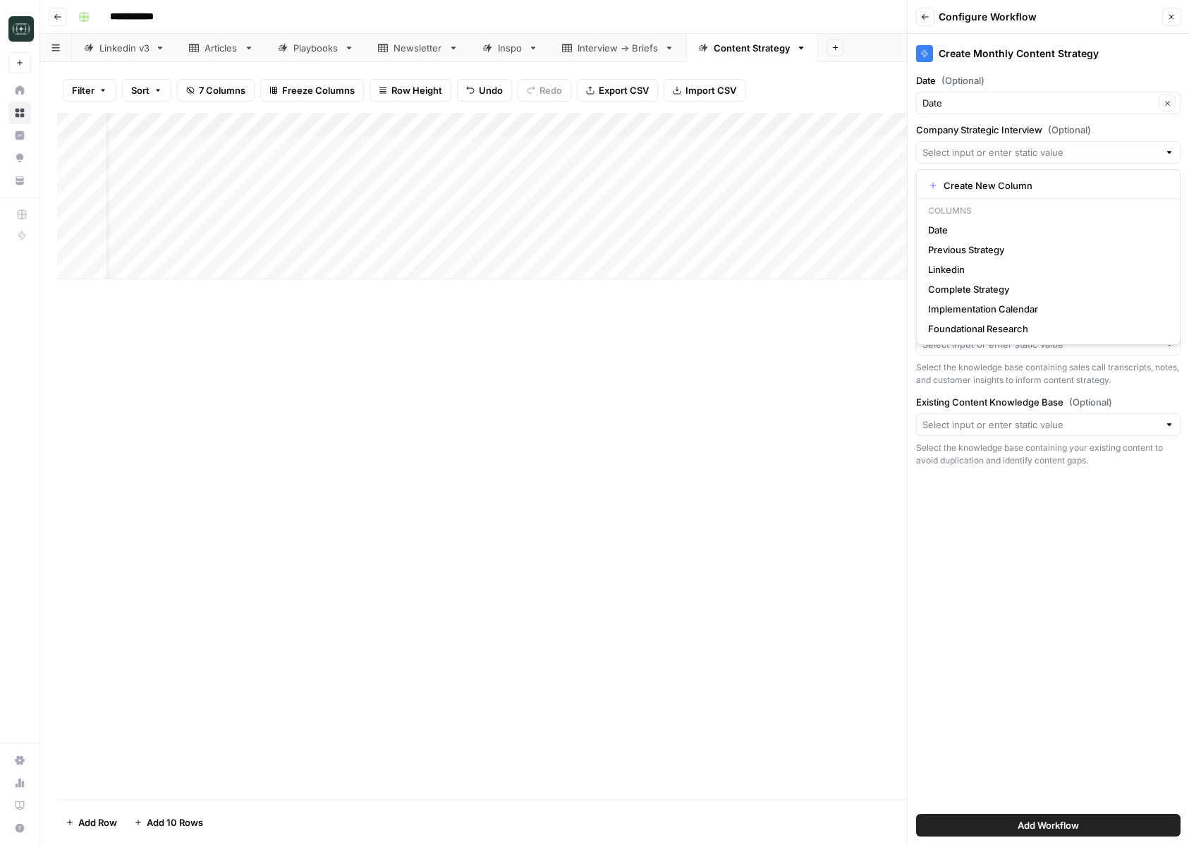
click at [1171, 14] on icon "button" at bounding box center [1171, 17] width 8 height 8
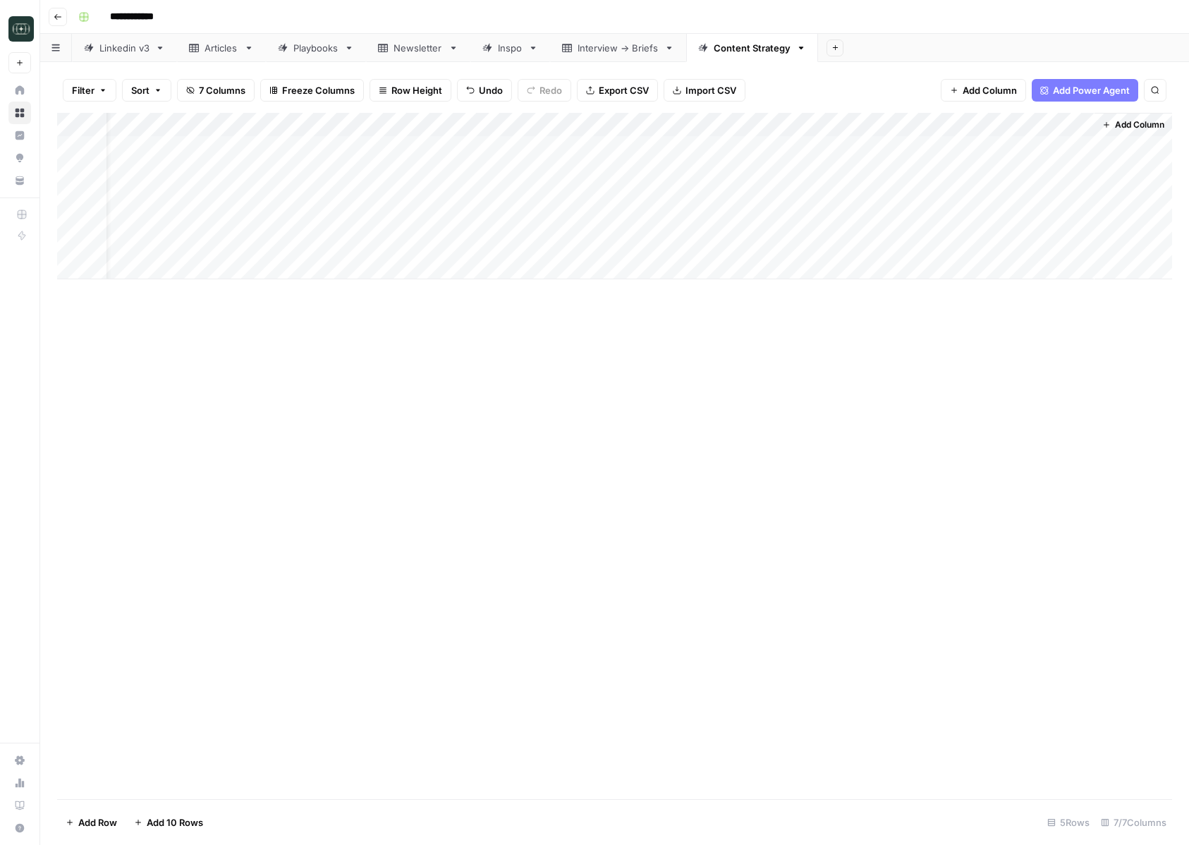
click at [1137, 126] on span "Add Column" at bounding box center [1139, 124] width 49 height 13
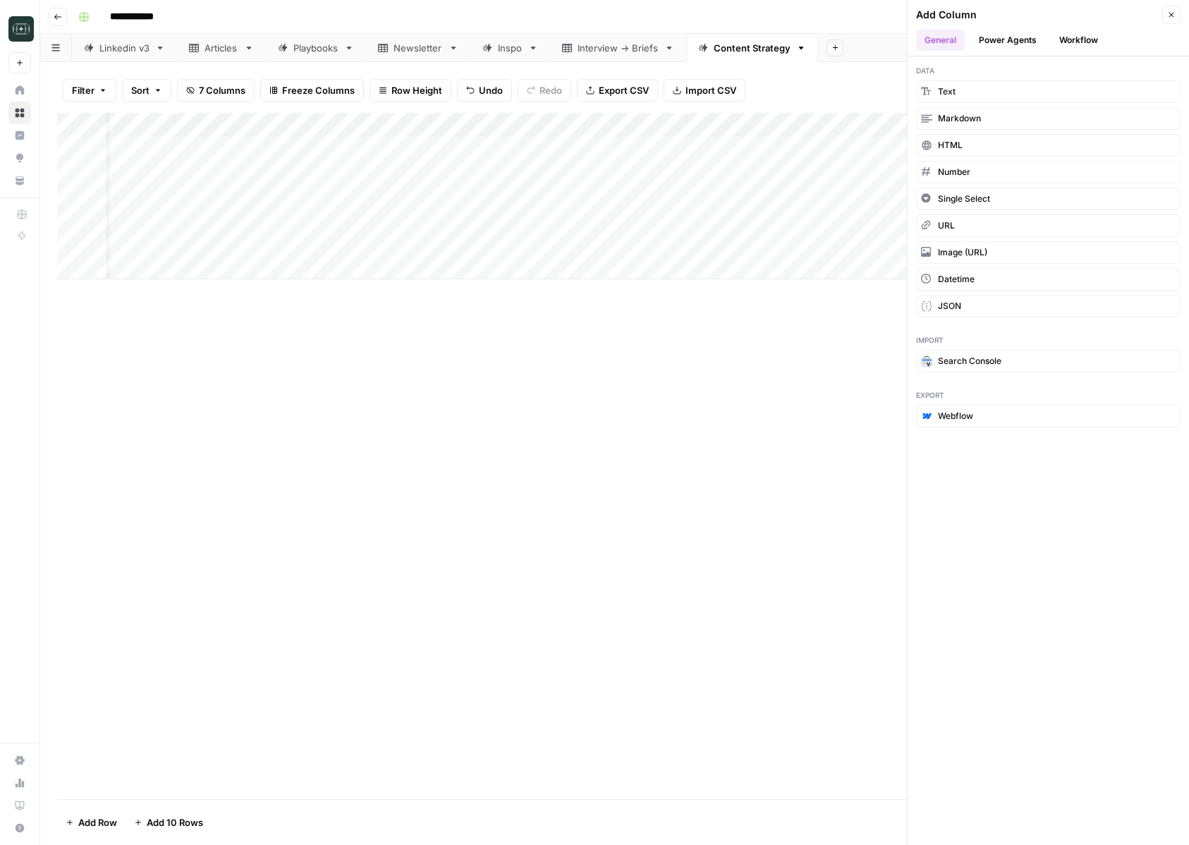
click at [1091, 47] on button "Workflow" at bounding box center [1079, 40] width 56 height 21
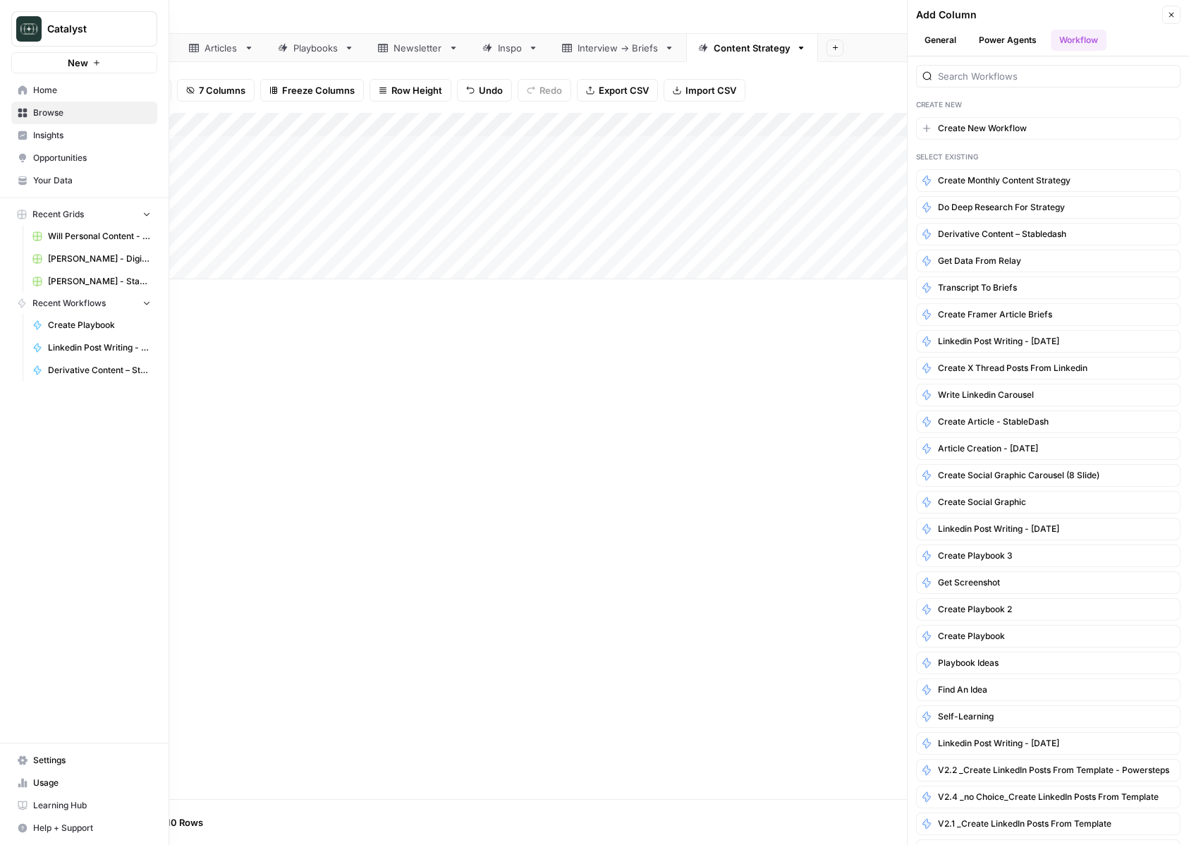
click at [61, 90] on span "Home" at bounding box center [92, 90] width 118 height 13
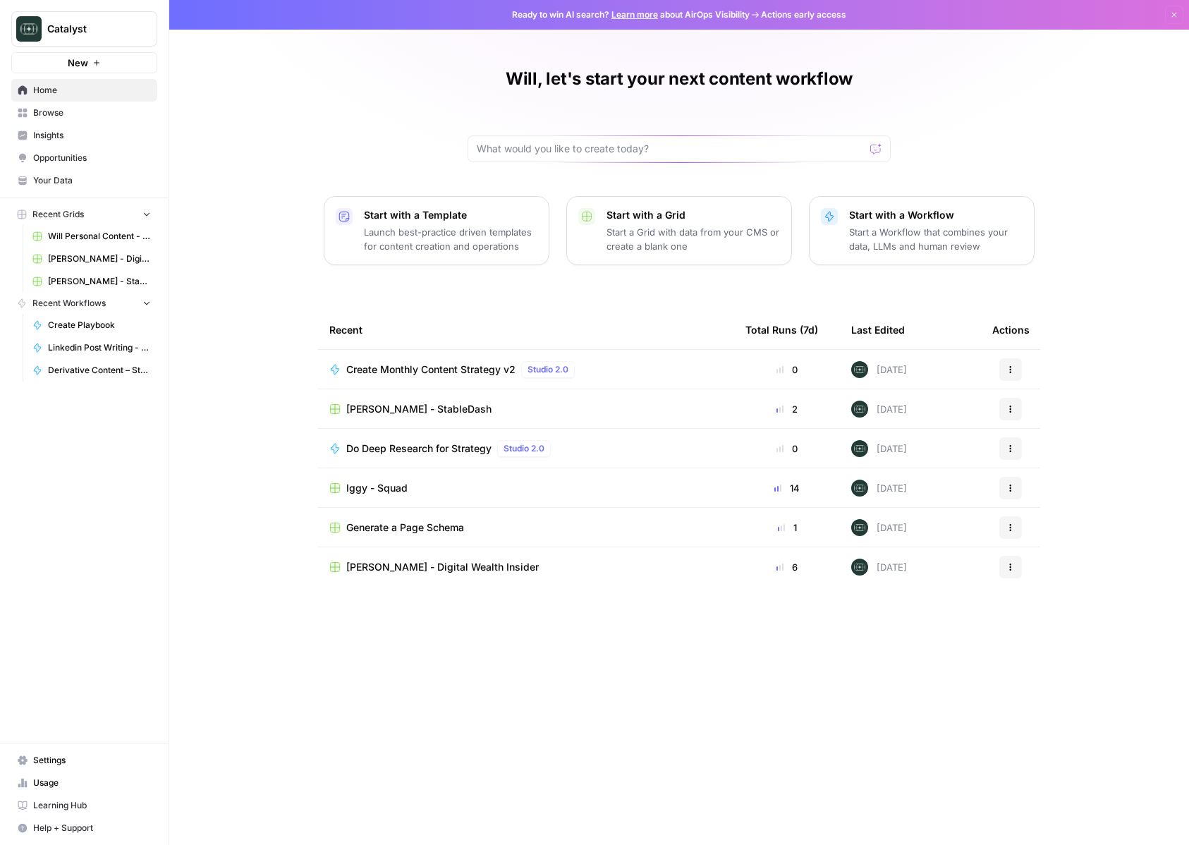
click at [73, 114] on span "Browse" at bounding box center [92, 112] width 118 height 13
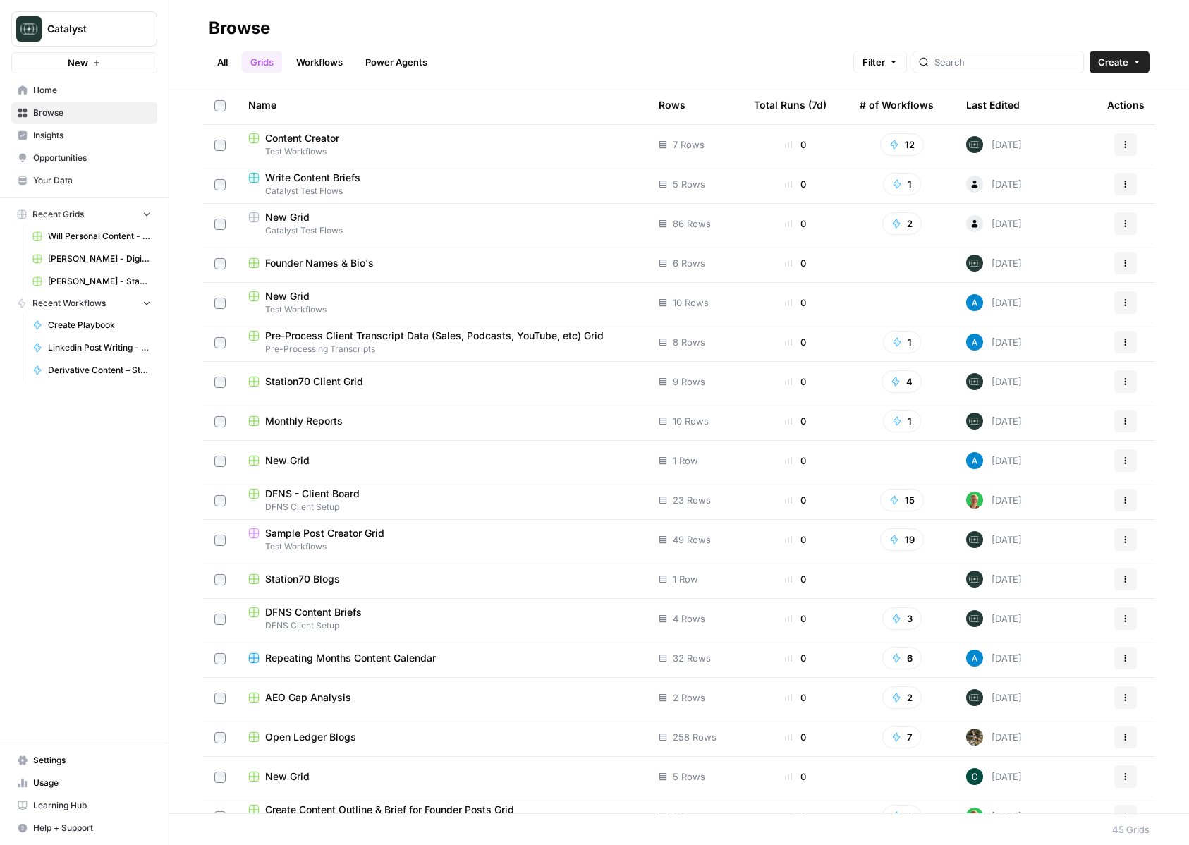
click at [103, 90] on span "Home" at bounding box center [92, 90] width 118 height 13
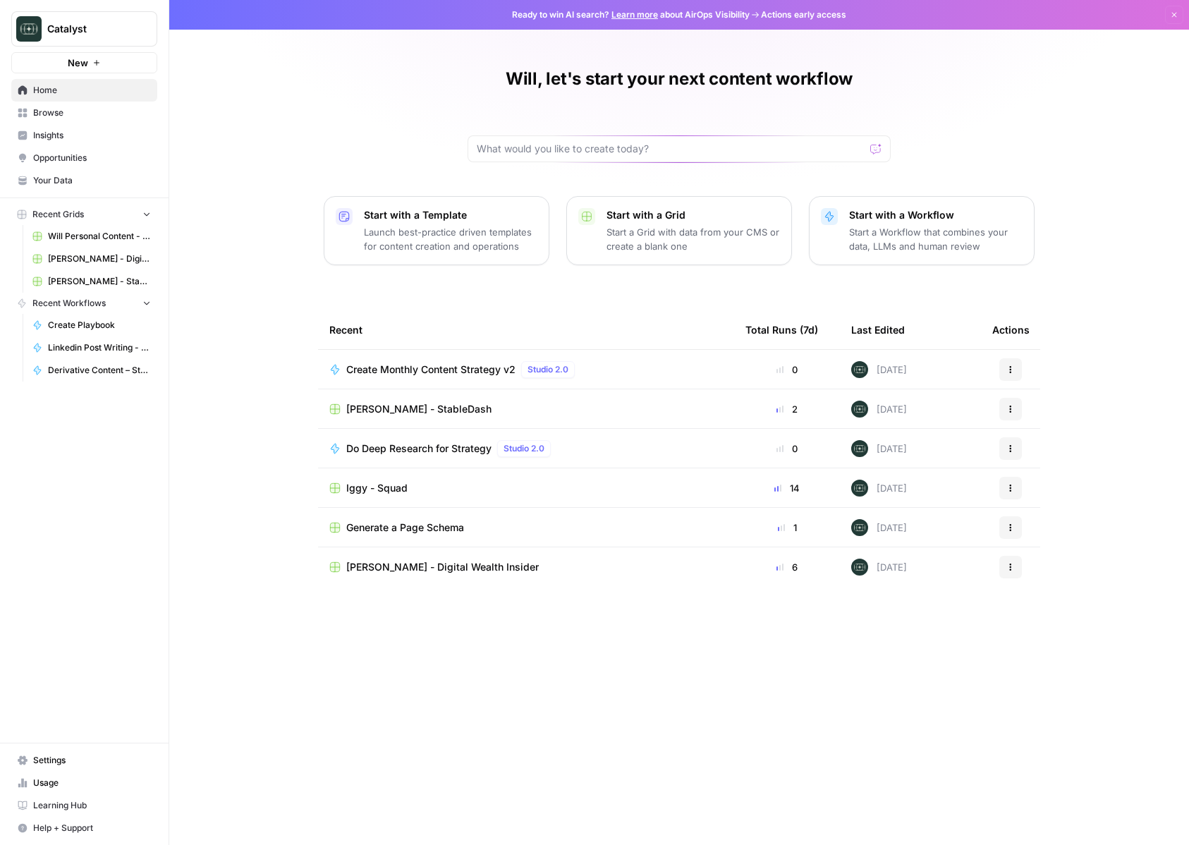
click at [90, 116] on span "Browse" at bounding box center [92, 112] width 118 height 13
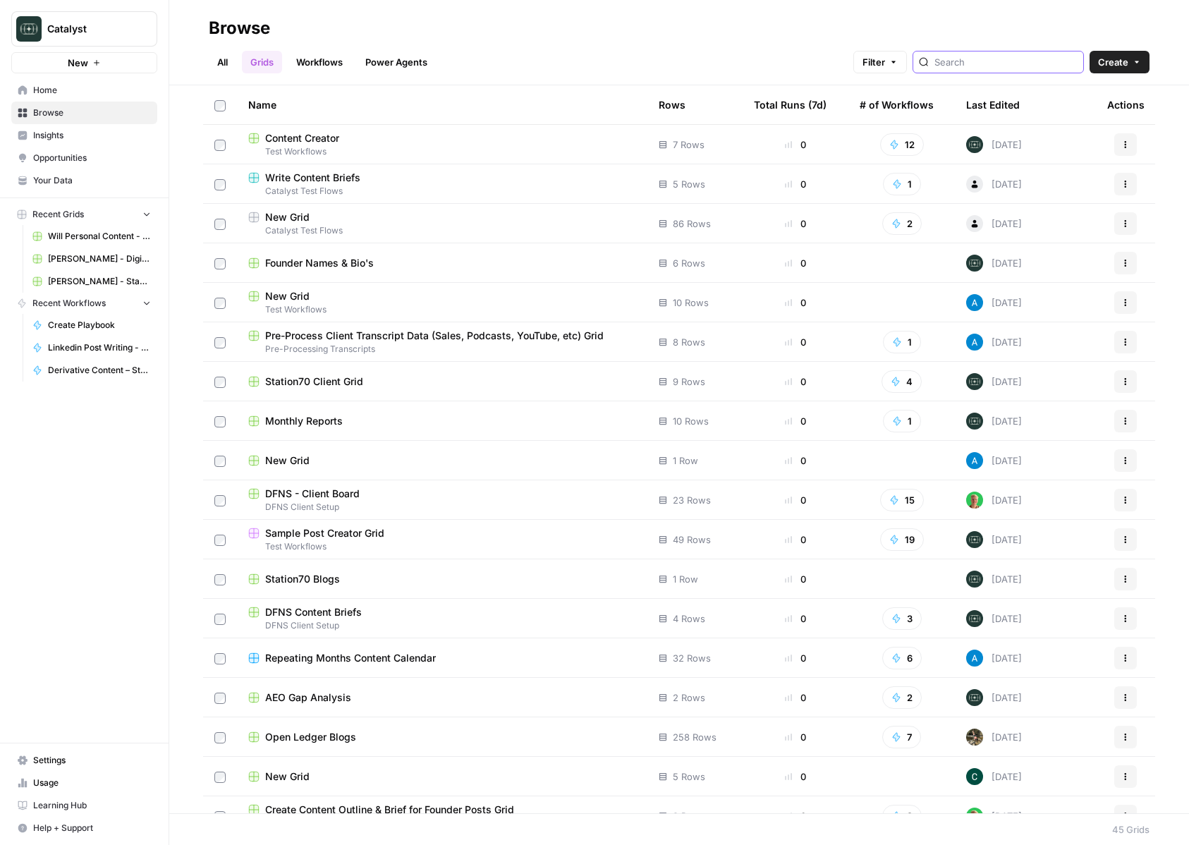
click at [996, 59] on input "search" at bounding box center [1005, 62] width 143 height 14
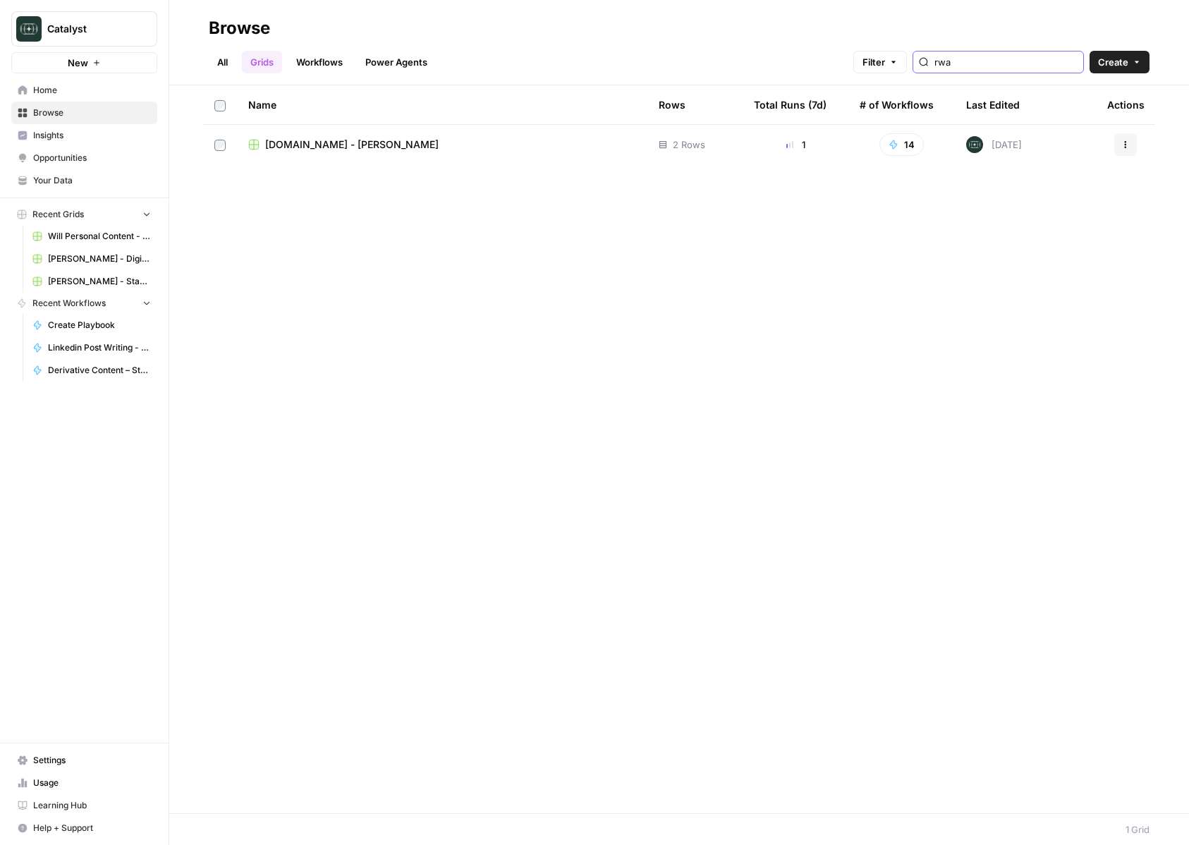
type input "rwa"
click at [323, 145] on span "RWA.xyz - Adam" at bounding box center [351, 145] width 173 height 14
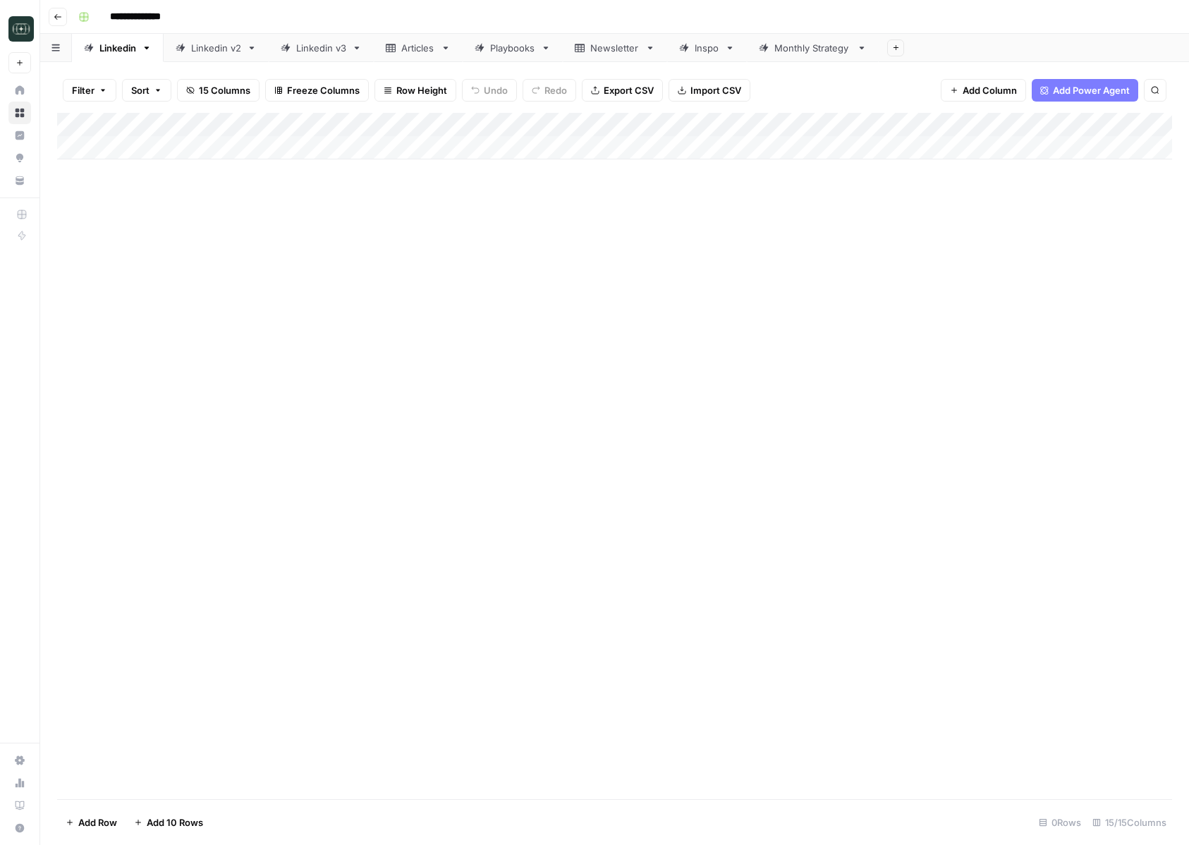
click at [836, 47] on div "Monthly Strategy" at bounding box center [812, 48] width 77 height 14
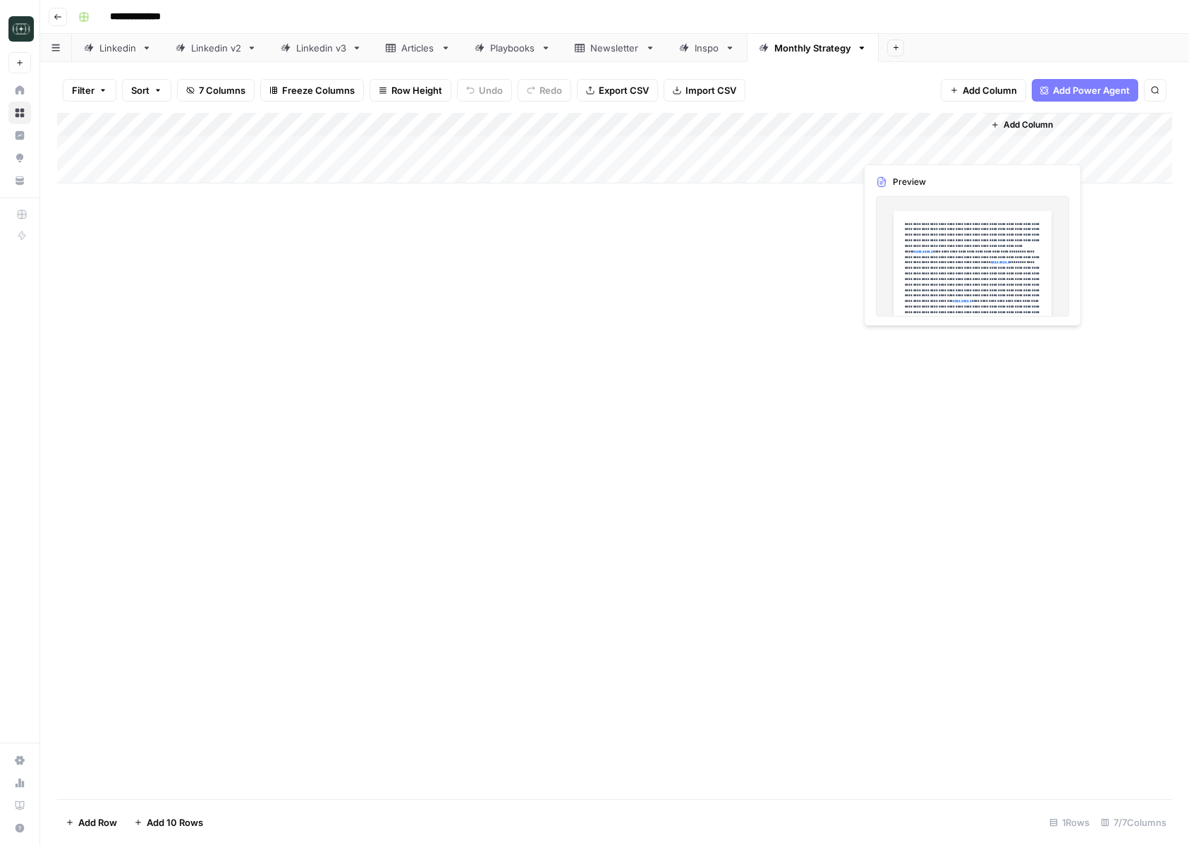
click at [934, 151] on div "Add Column" at bounding box center [614, 148] width 1115 height 71
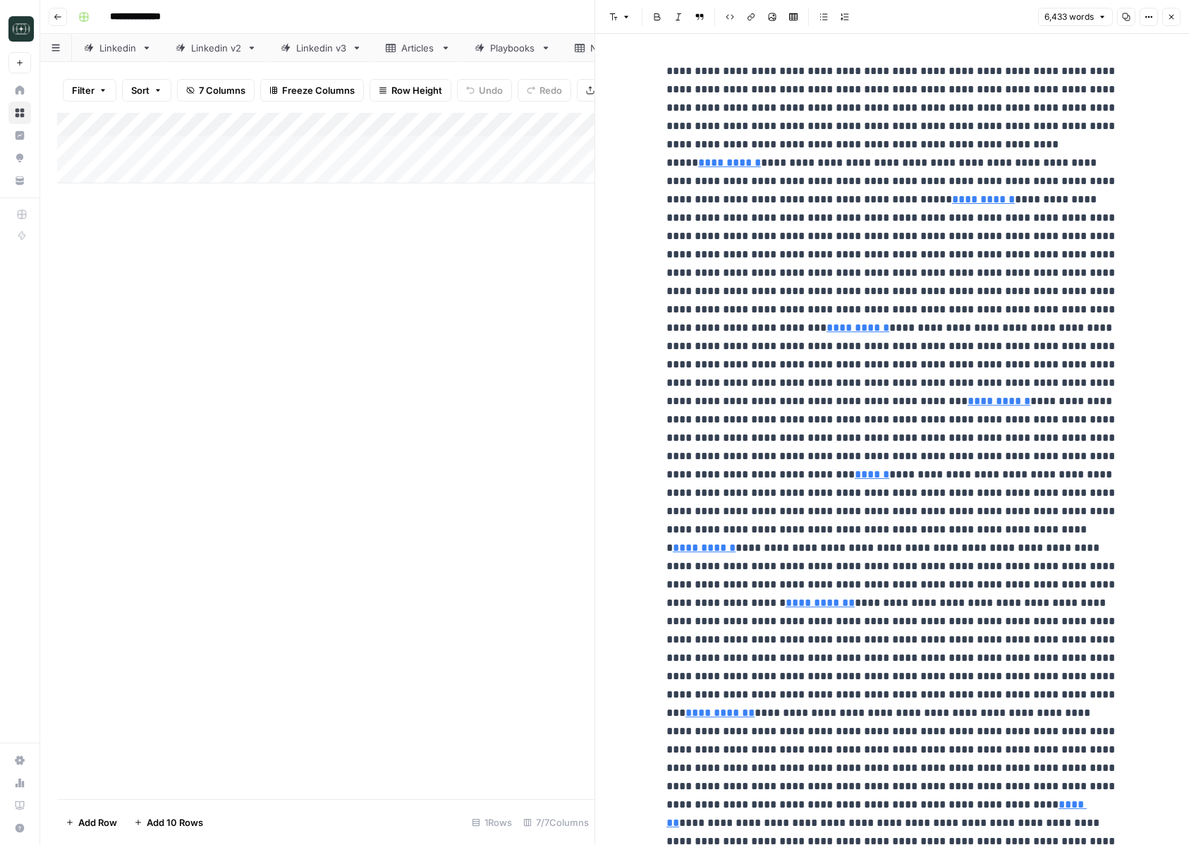
click at [1125, 15] on icon "button" at bounding box center [1126, 17] width 8 height 8
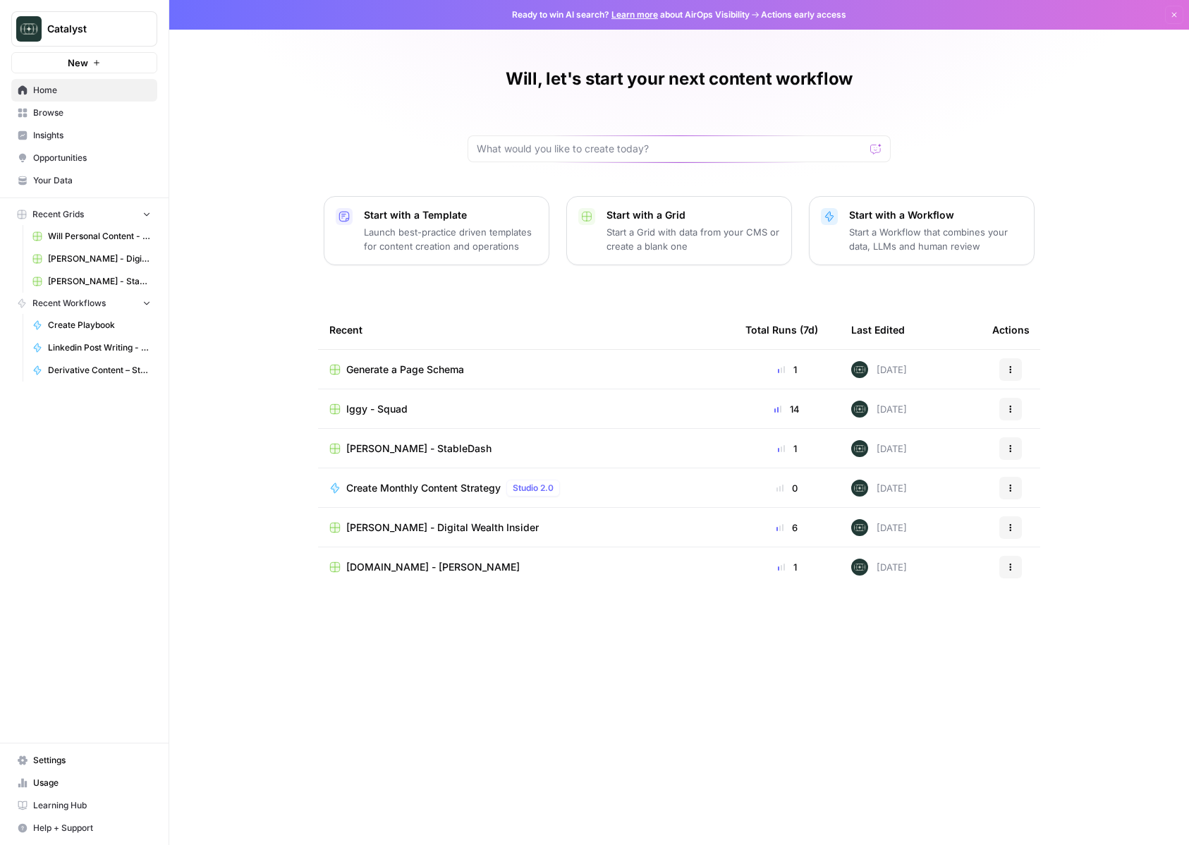
click at [417, 442] on span "[PERSON_NAME] - StableDash" at bounding box center [418, 448] width 145 height 14
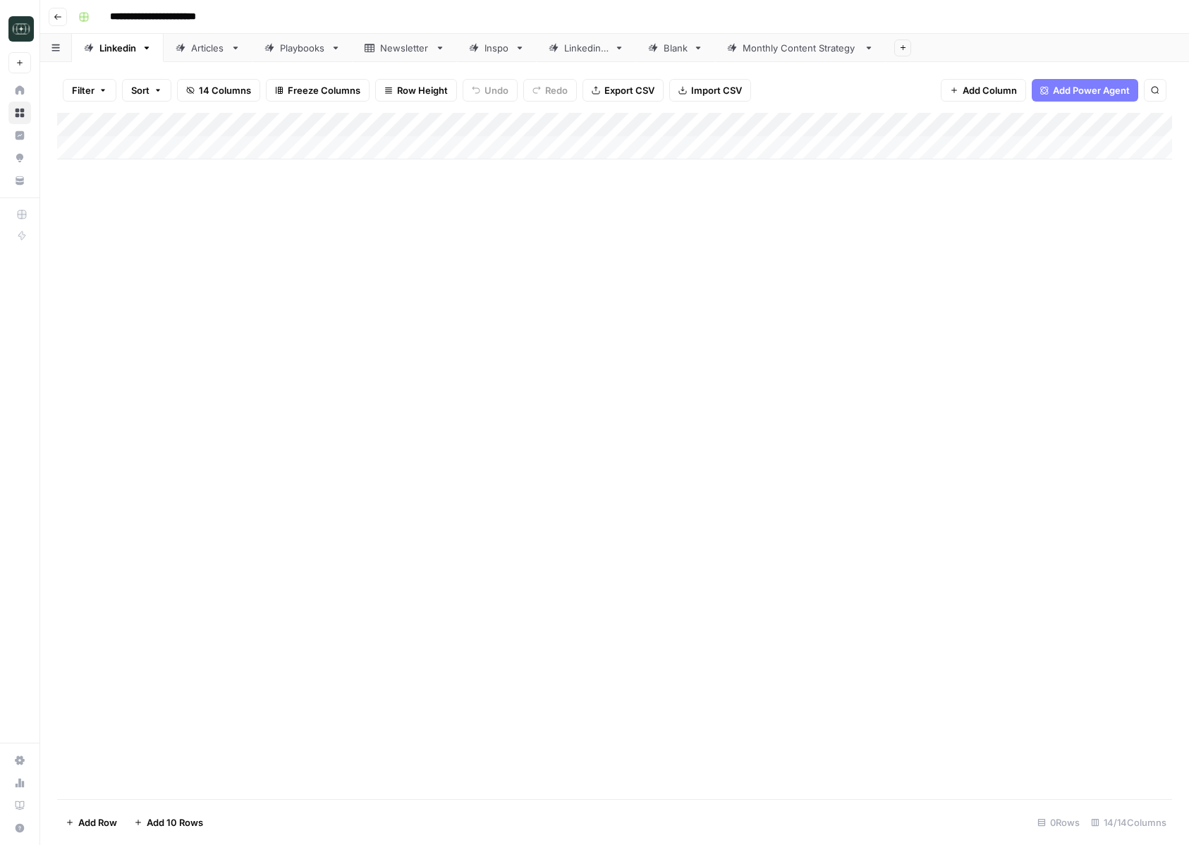
click at [774, 54] on div "Monthly Content Strategy" at bounding box center [801, 48] width 116 height 14
click at [1059, 148] on div "Add Column" at bounding box center [614, 208] width 1115 height 190
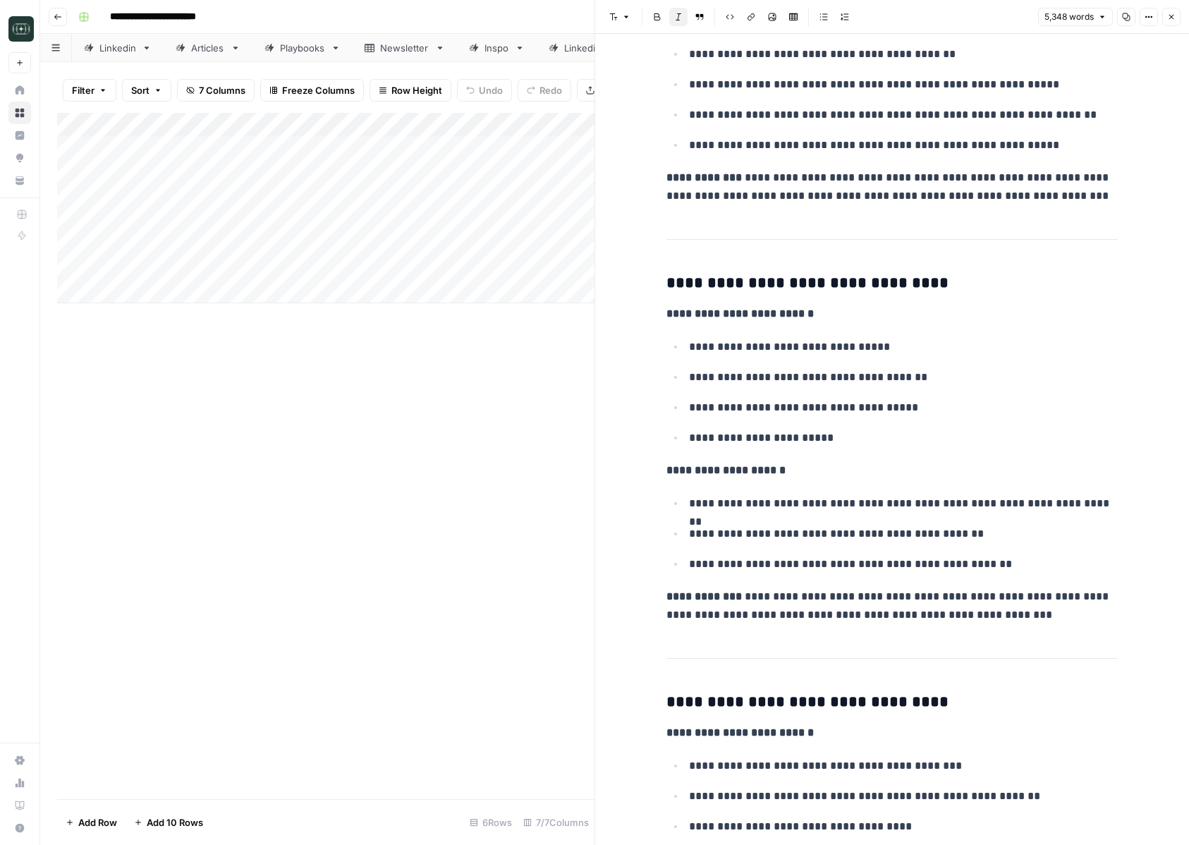
scroll to position [3668, 0]
click at [1180, 20] on button "Close" at bounding box center [1171, 17] width 18 height 18
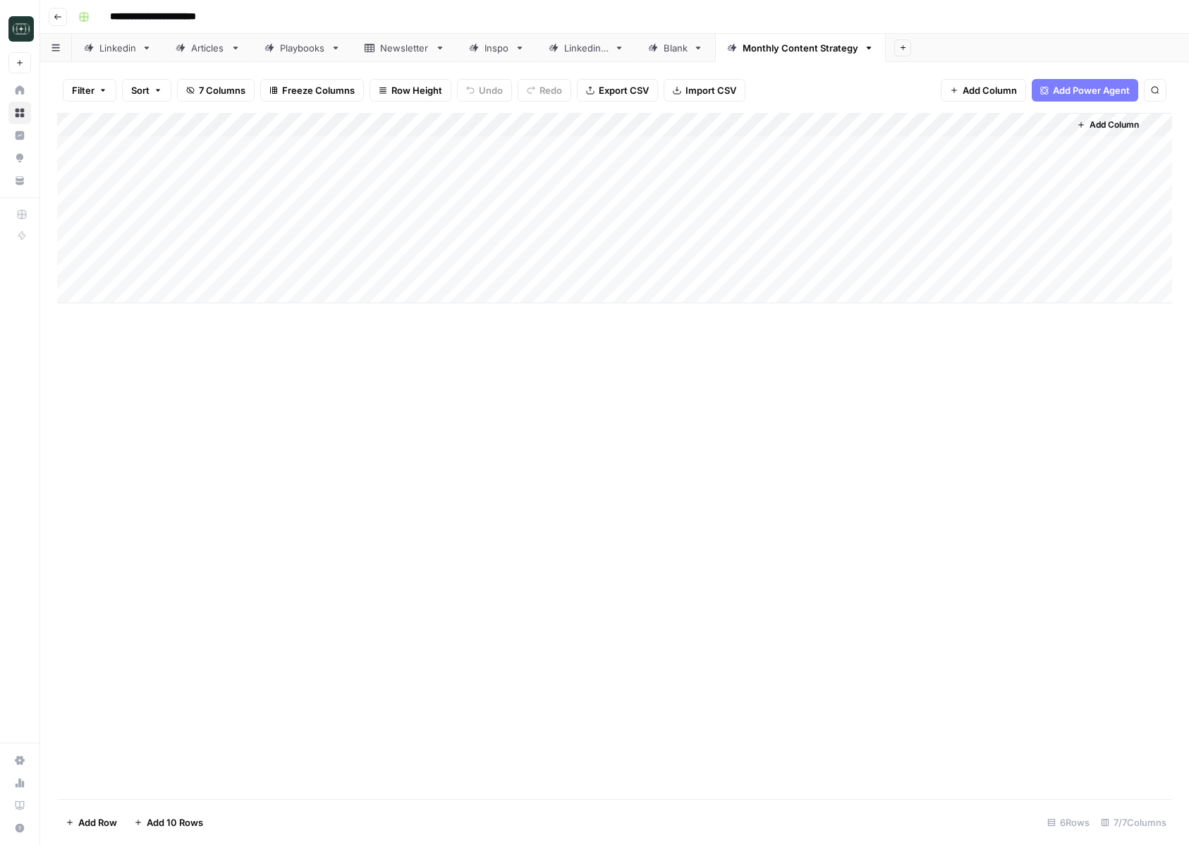
click at [931, 149] on div "Add Column" at bounding box center [614, 208] width 1115 height 190
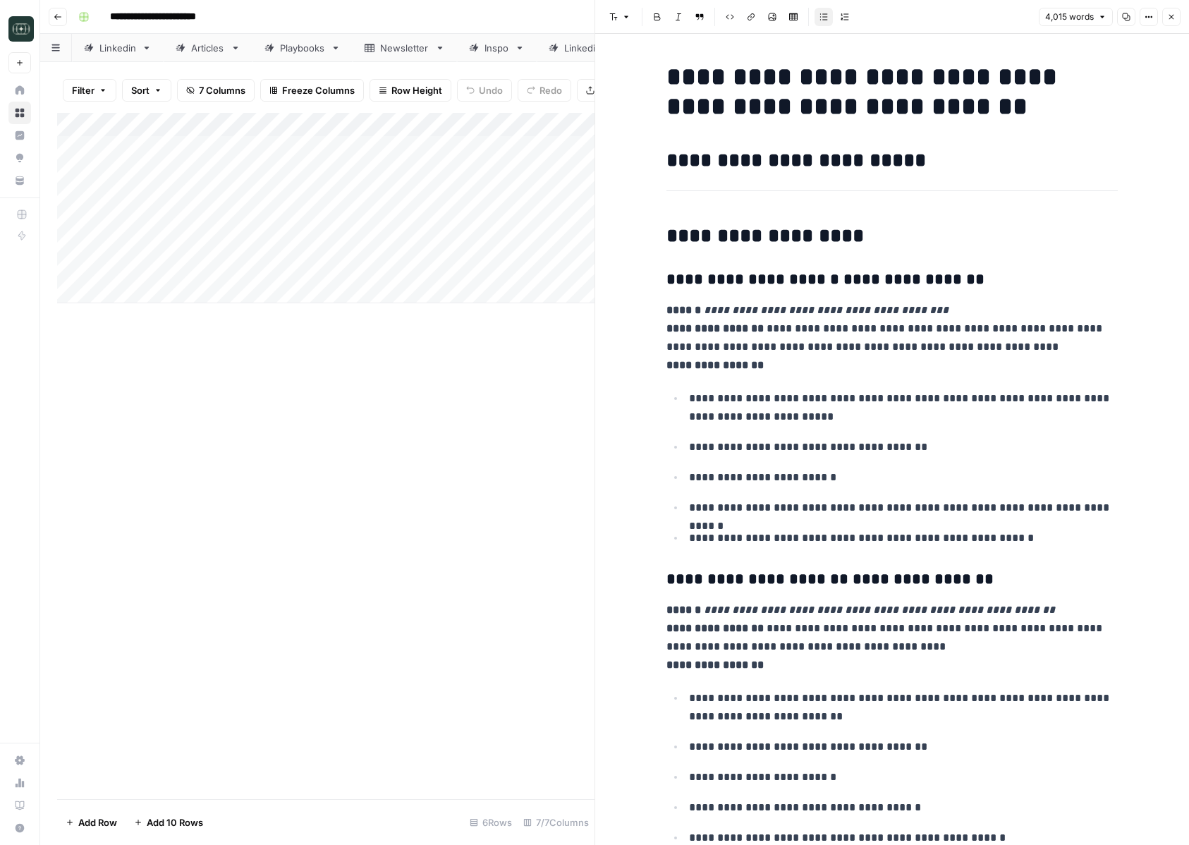
click at [1168, 15] on icon "button" at bounding box center [1171, 17] width 8 height 8
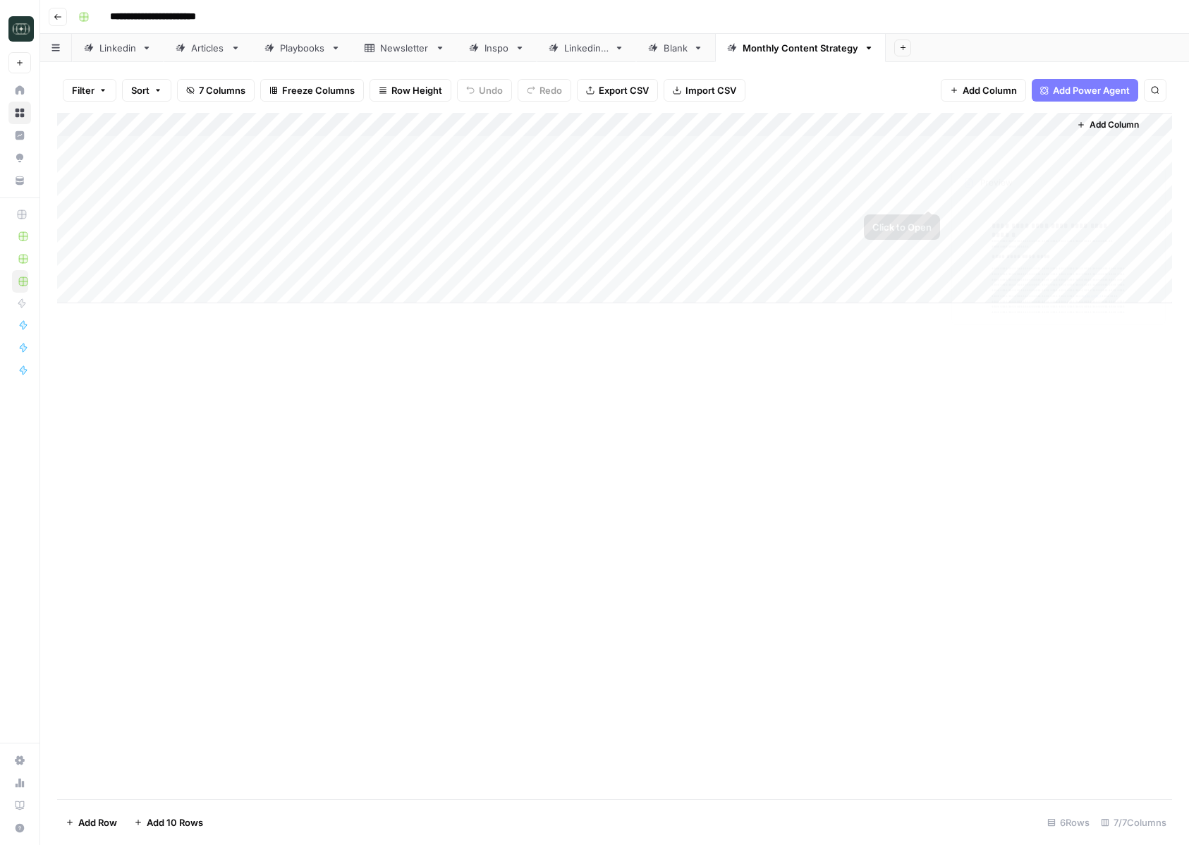
click at [1110, 124] on span "Add Column" at bounding box center [1114, 124] width 49 height 13
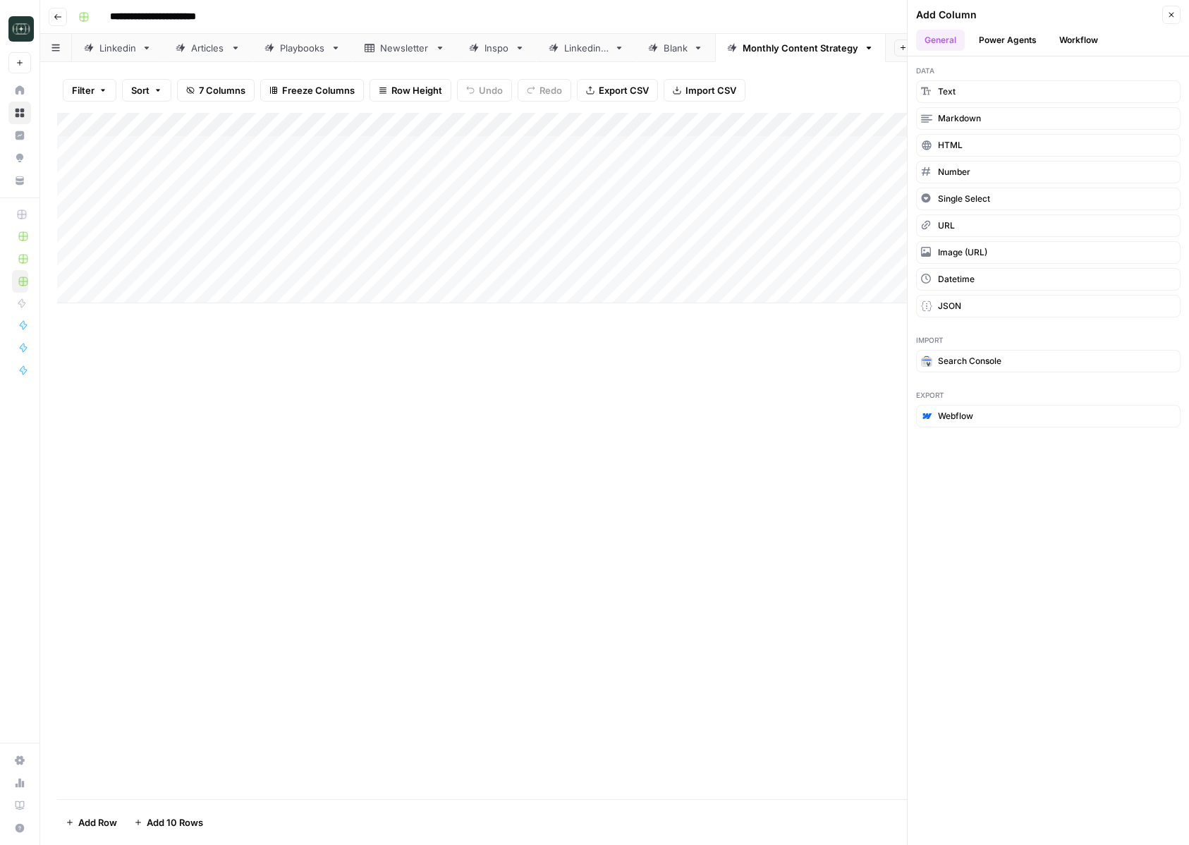
click at [1073, 38] on button "Workflow" at bounding box center [1079, 40] width 56 height 21
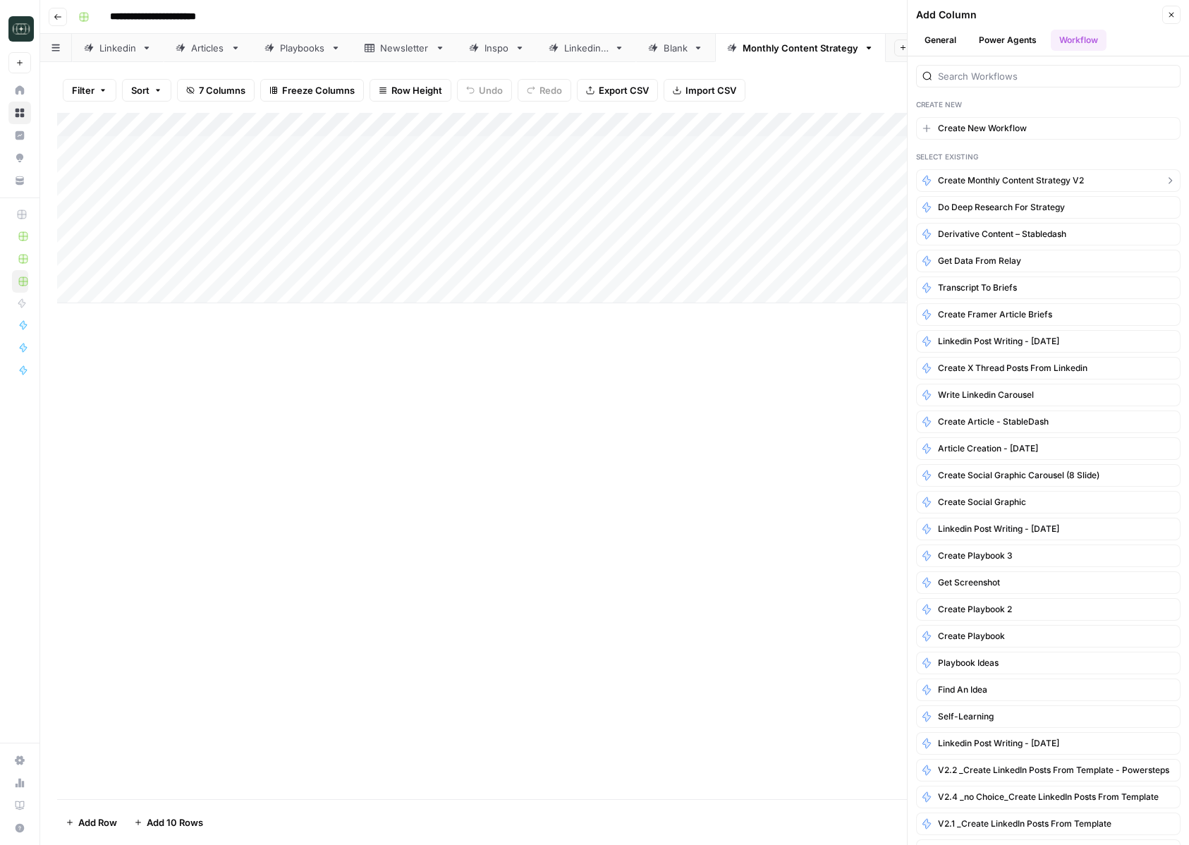
click at [1085, 188] on button "Create Monthly Content Strategy v2" at bounding box center [1048, 180] width 264 height 23
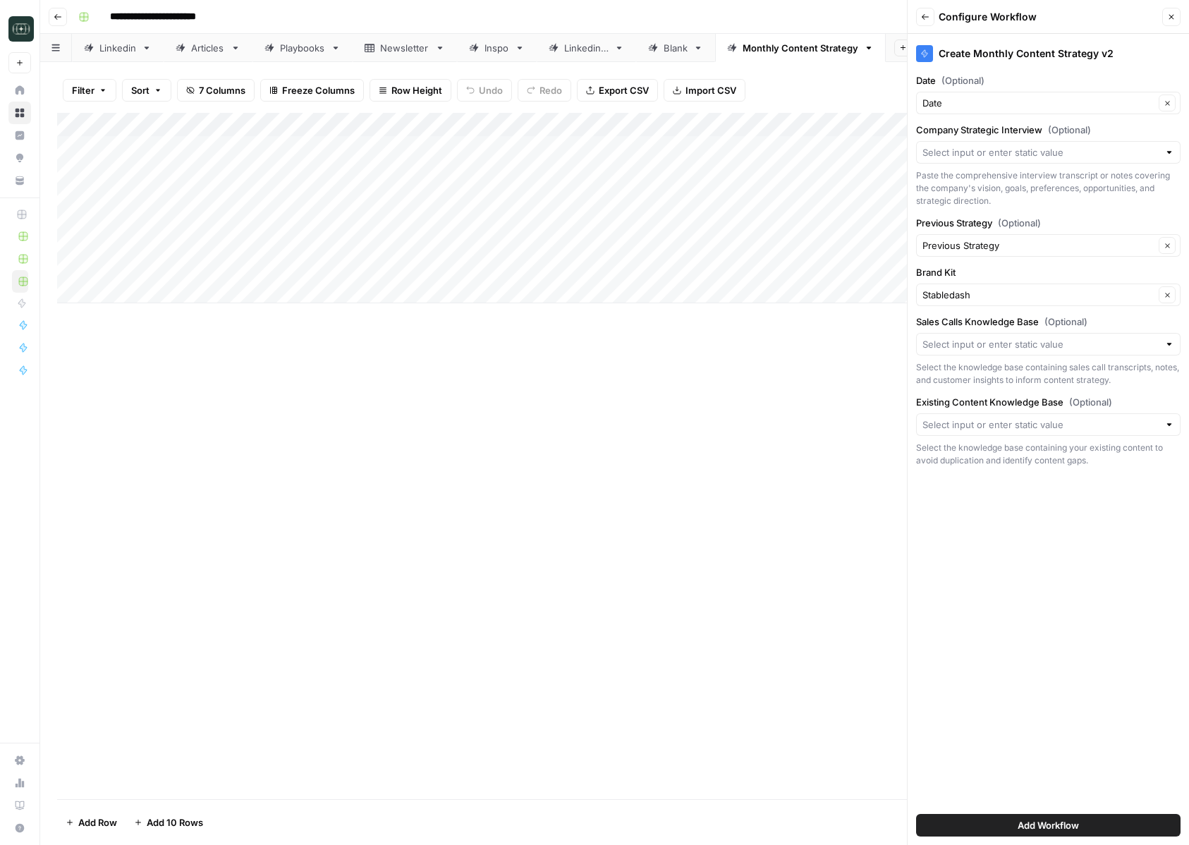
click at [956, 130] on label "Company Strategic Interview (Optional)" at bounding box center [1048, 130] width 264 height 14
click at [956, 145] on input "Company Strategic Interview (Optional)" at bounding box center [1040, 152] width 236 height 14
click at [956, 130] on label "Company Strategic Interview (Optional)" at bounding box center [1048, 130] width 264 height 14
click at [956, 145] on input "Company Strategic Interview (Optional)" at bounding box center [1040, 152] width 236 height 14
click at [956, 130] on label "Company Strategic Interview (Optional)" at bounding box center [1048, 130] width 264 height 14
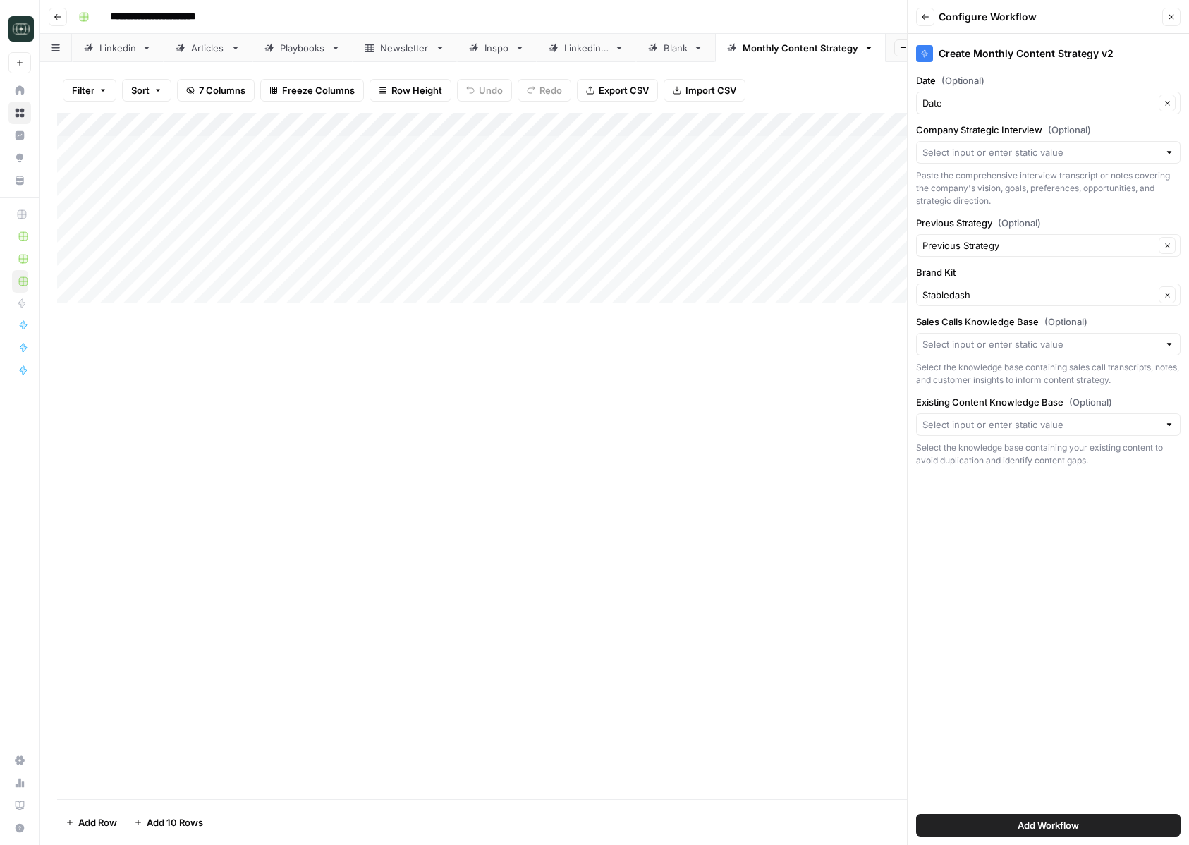
click at [956, 145] on input "Company Strategic Interview (Optional)" at bounding box center [1040, 152] width 236 height 14
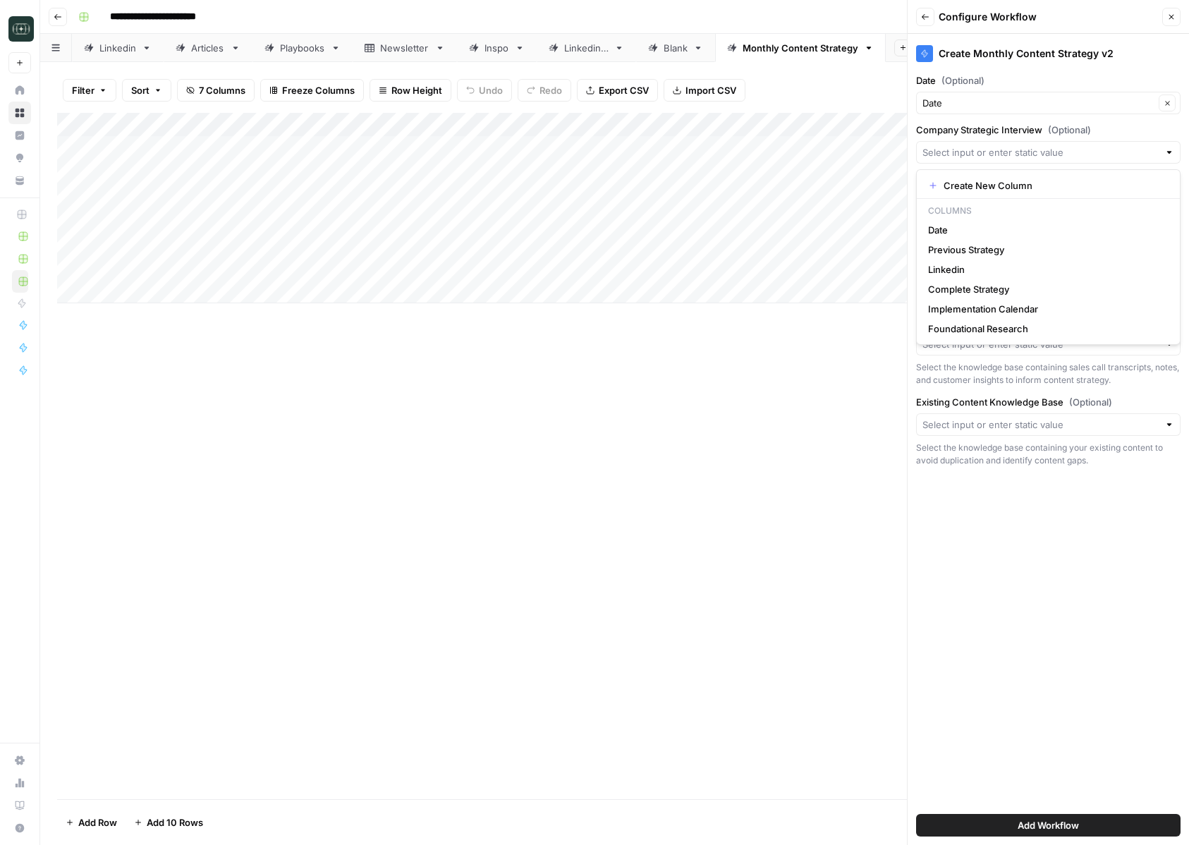
copy label "Company Strategic Interview"
click at [740, 366] on div "Add Column" at bounding box center [614, 456] width 1115 height 686
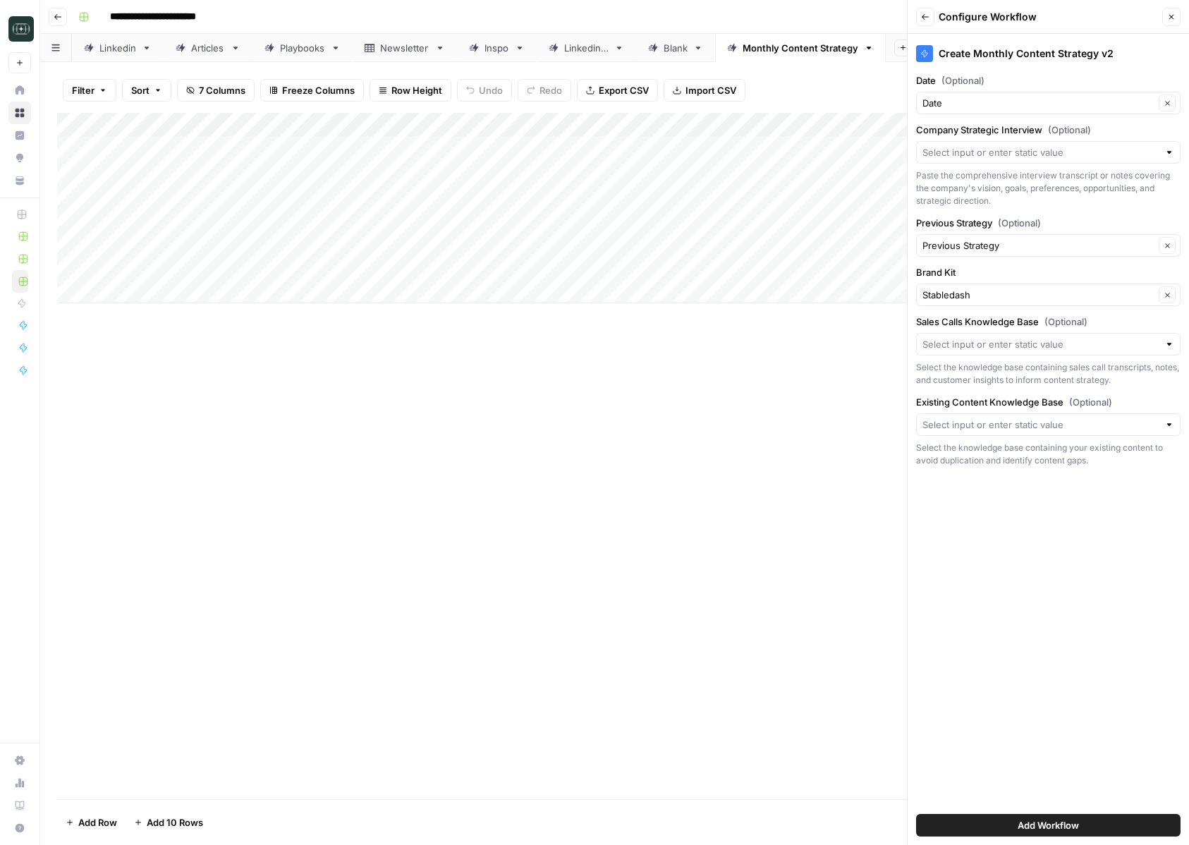
click at [1174, 18] on icon "button" at bounding box center [1171, 17] width 8 height 8
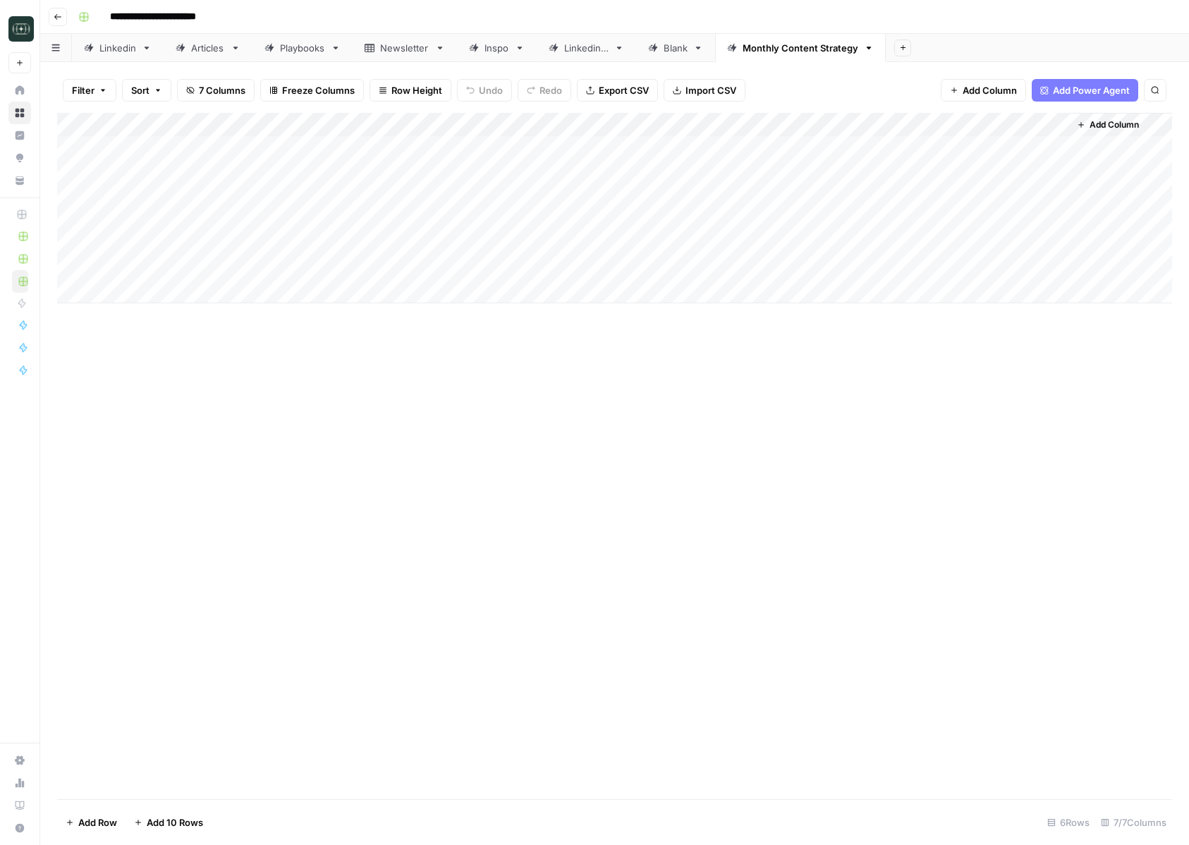
click at [1121, 118] on button "Add Column" at bounding box center [1107, 125] width 73 height 18
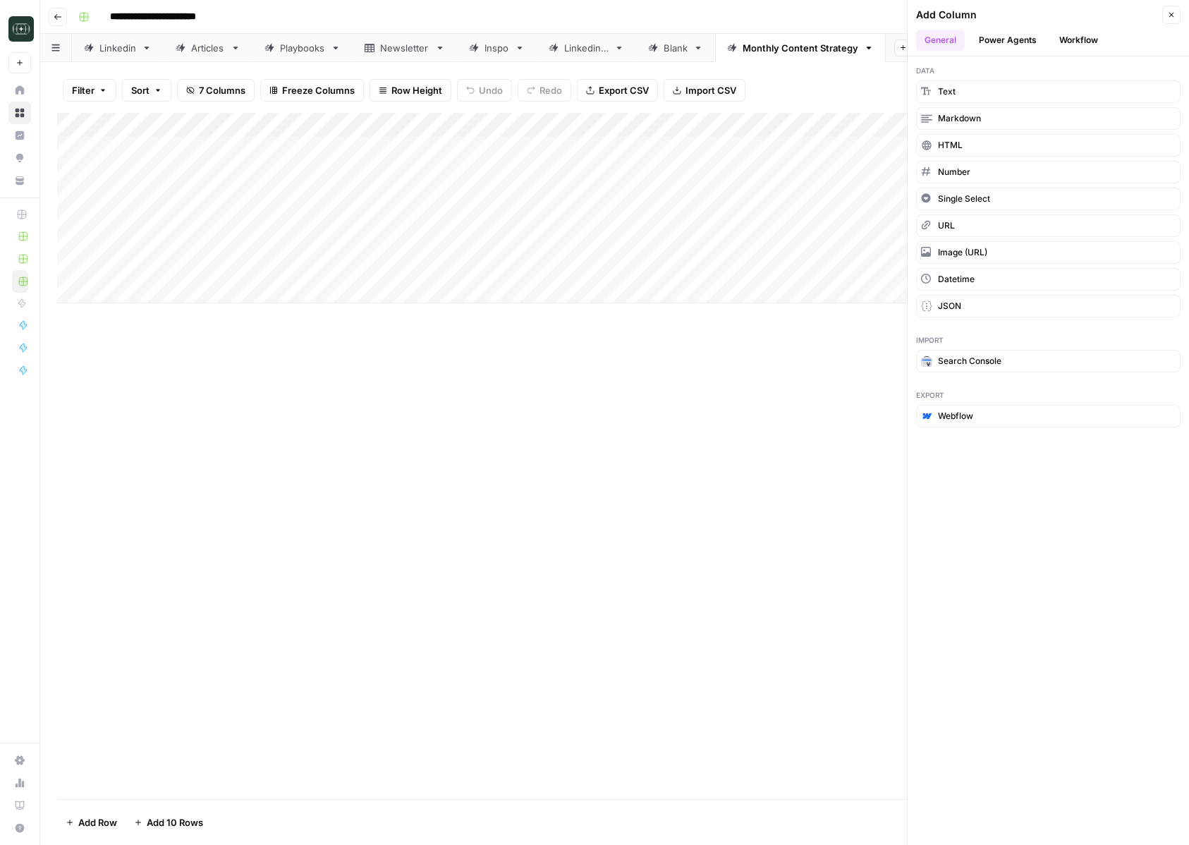
click at [1085, 35] on button "Workflow" at bounding box center [1079, 40] width 56 height 21
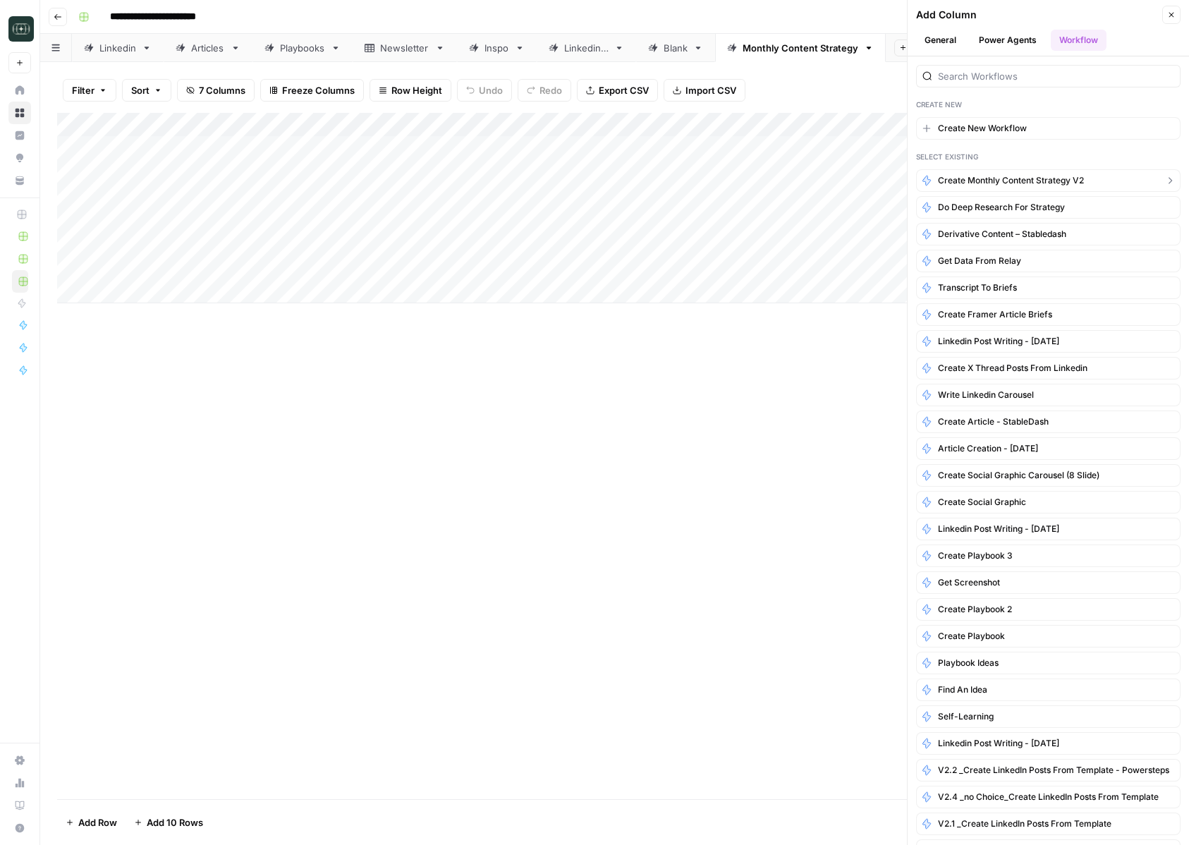
click at [1046, 178] on span "Create Monthly Content Strategy v2" at bounding box center [1011, 180] width 146 height 13
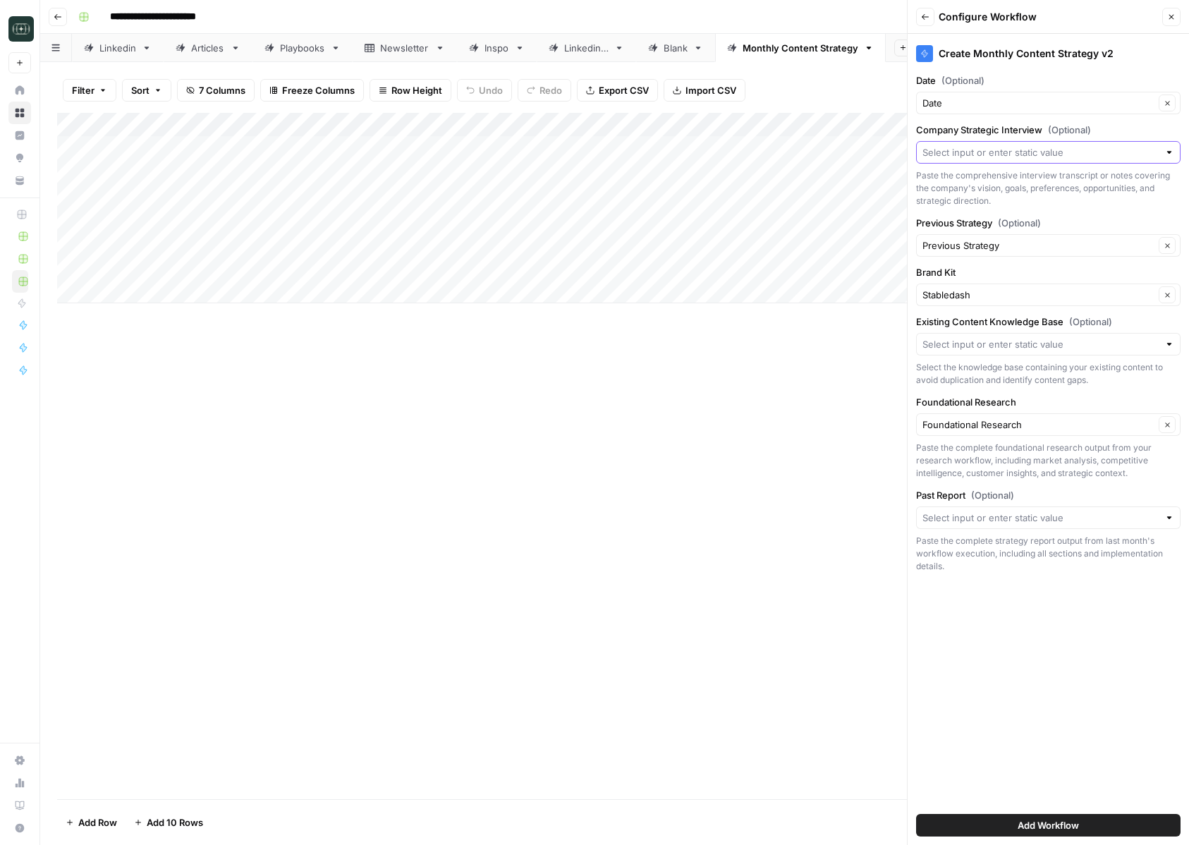
click at [1037, 152] on input "Company Strategic Interview (Optional)" at bounding box center [1040, 152] width 236 height 14
click at [482, 409] on div "Add Column" at bounding box center [614, 456] width 1115 height 686
click at [1175, 17] on span "Close" at bounding box center [1175, 17] width 1 height 1
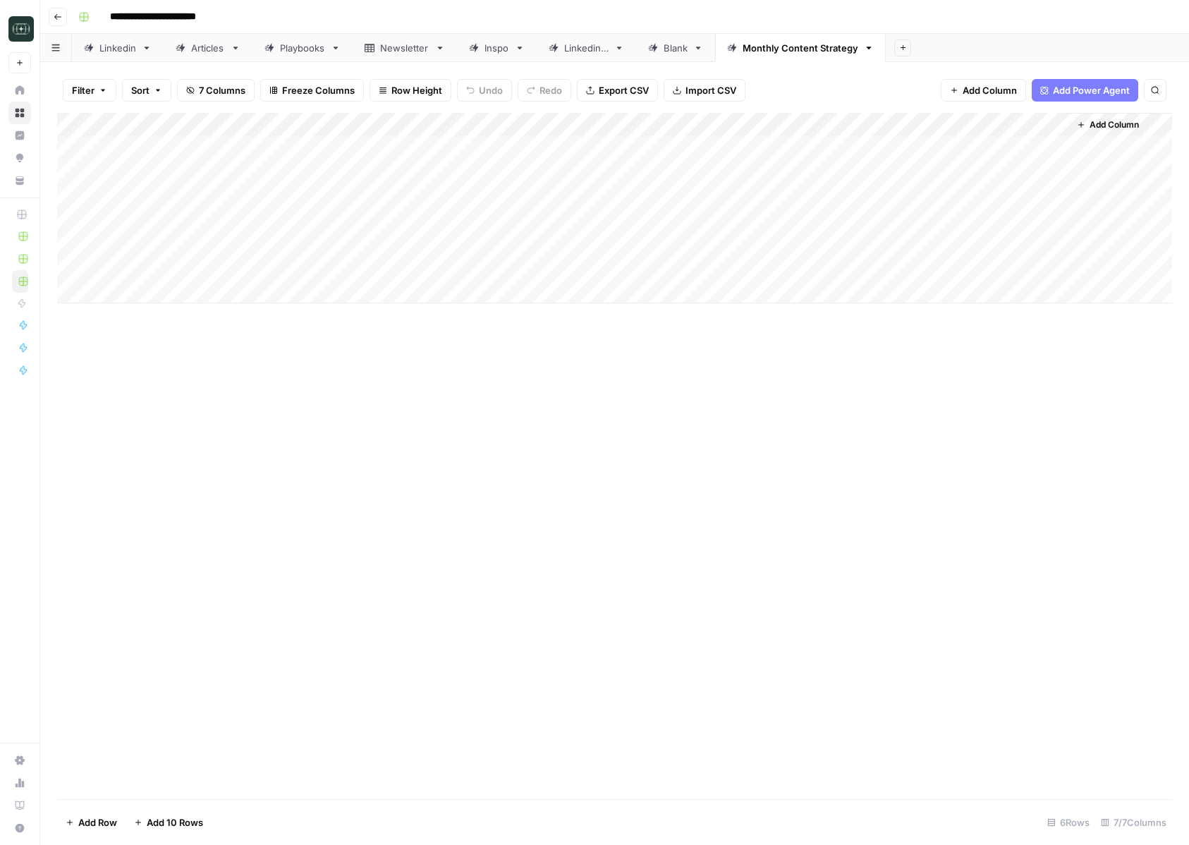
click at [1091, 120] on span "Add Column" at bounding box center [1114, 124] width 49 height 13
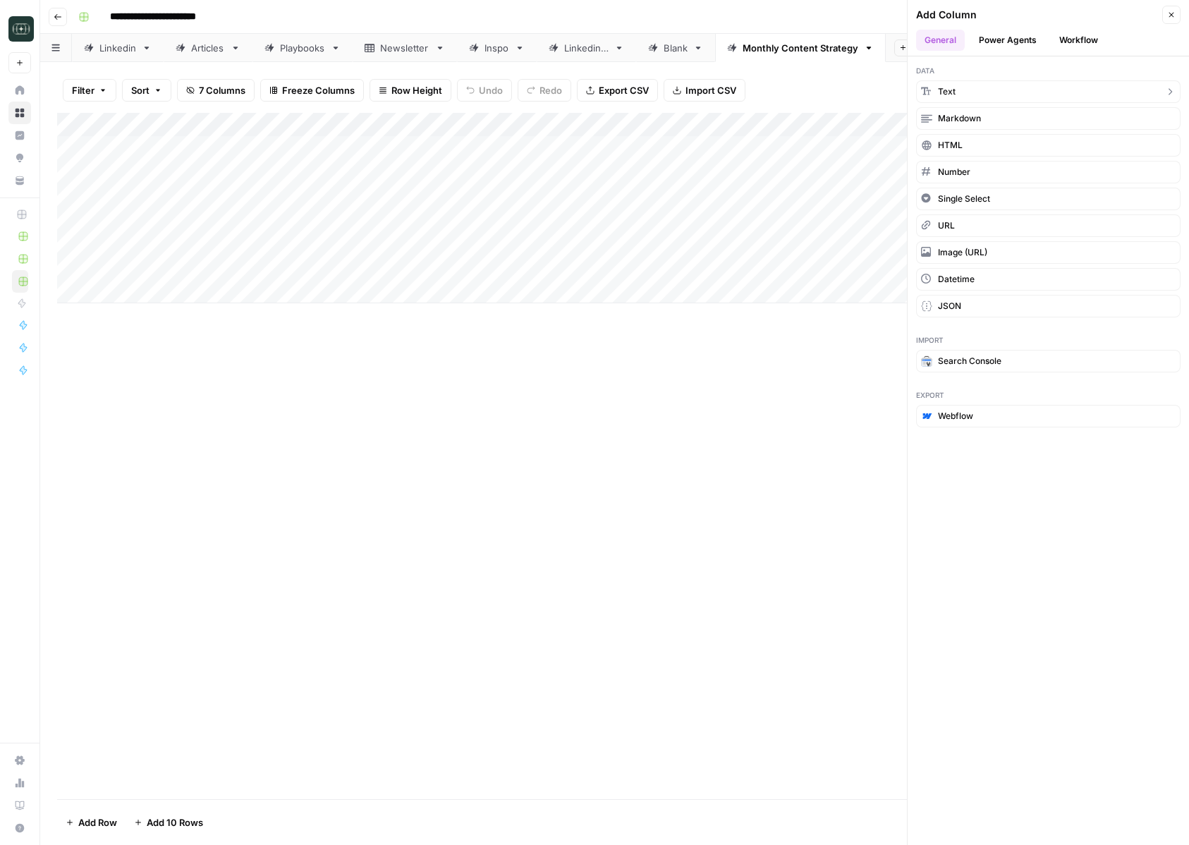
click at [1020, 93] on button "Text" at bounding box center [1048, 91] width 264 height 23
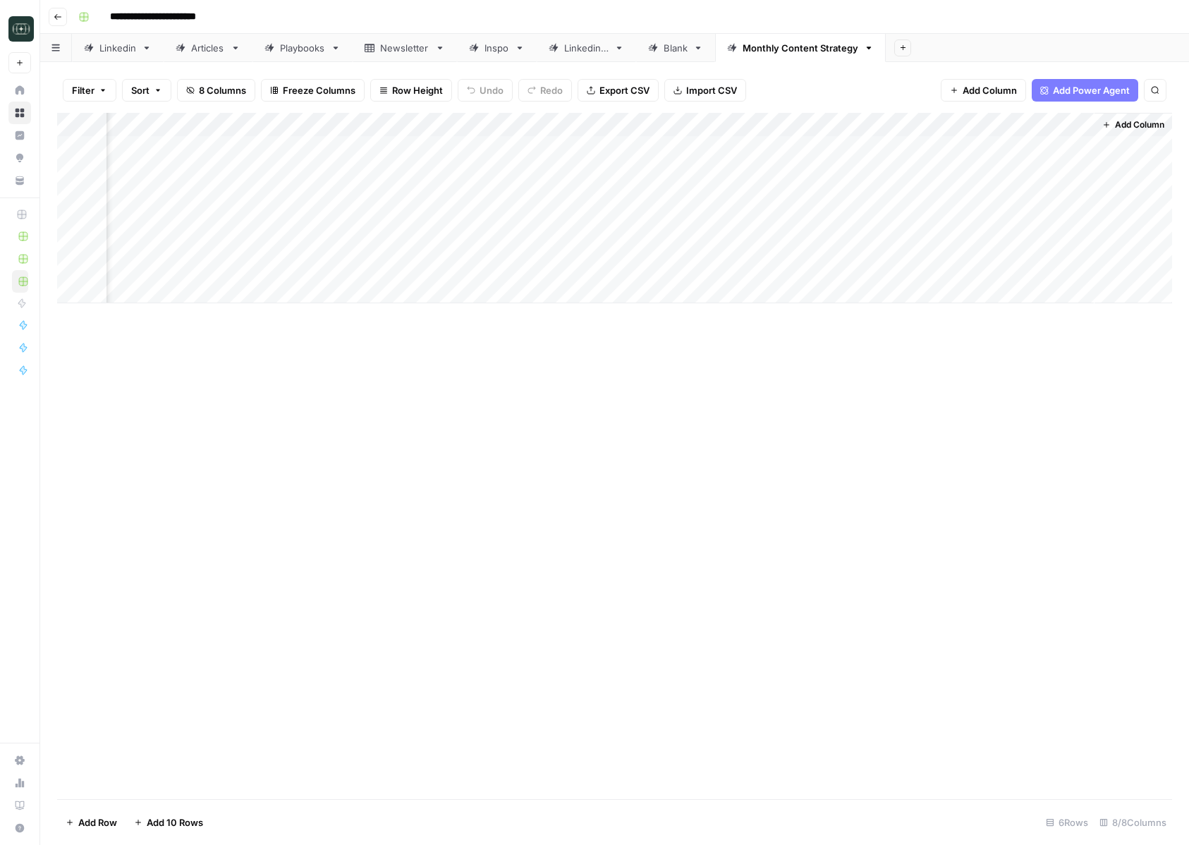
scroll to position [0, 178]
drag, startPoint x: 1015, startPoint y: 128, endPoint x: 380, endPoint y: 117, distance: 635.5
click at [380, 117] on div "Add Column" at bounding box center [614, 208] width 1115 height 190
drag, startPoint x: 502, startPoint y: 127, endPoint x: 412, endPoint y: 126, distance: 90.3
click at [412, 126] on div "Add Column" at bounding box center [614, 208] width 1115 height 190
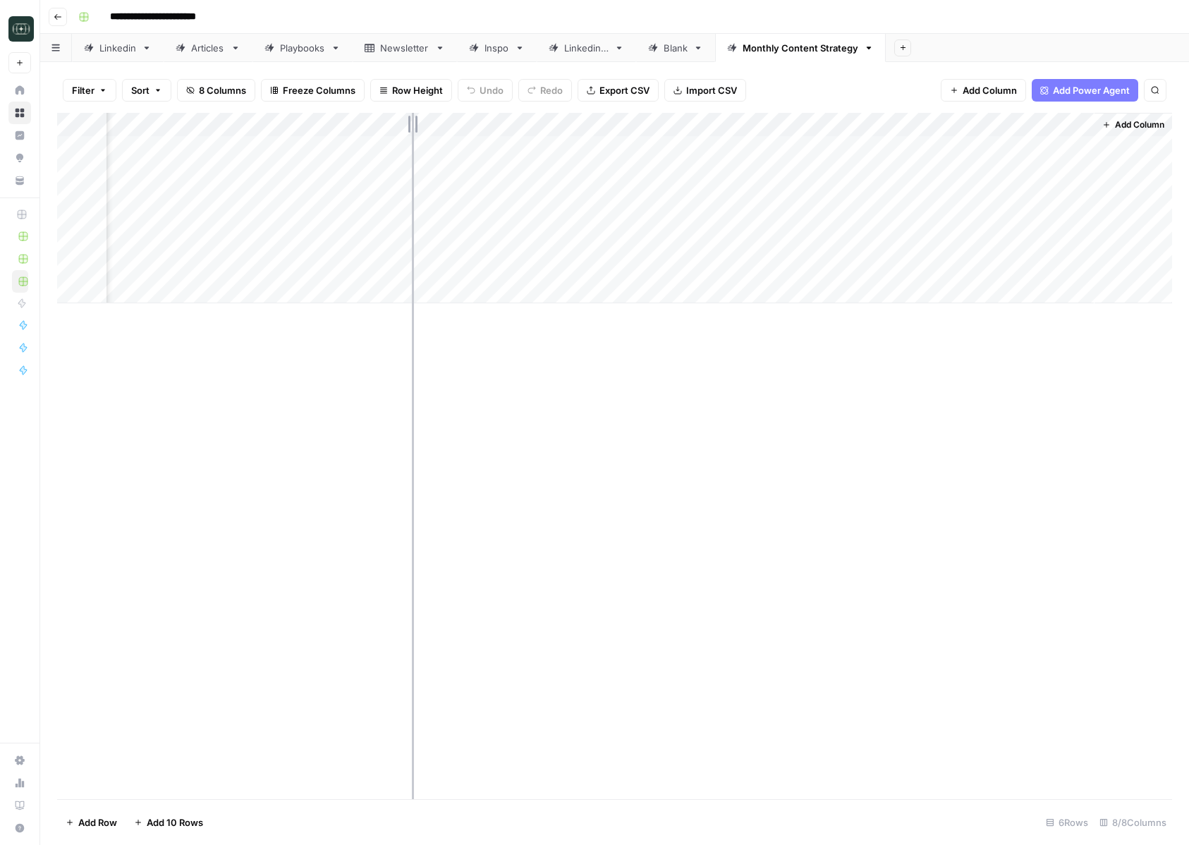
scroll to position [0, 90]
click at [455, 126] on div "Add Column" at bounding box center [614, 208] width 1115 height 190
click at [455, 126] on div at bounding box center [444, 127] width 116 height 28
click at [448, 145] on div "New Column Text Sort Ascending Sort Descending Filter Hide Column Remove Column" at bounding box center [470, 236] width 169 height 190
click at [448, 156] on input "New Column" at bounding box center [469, 159] width 143 height 14
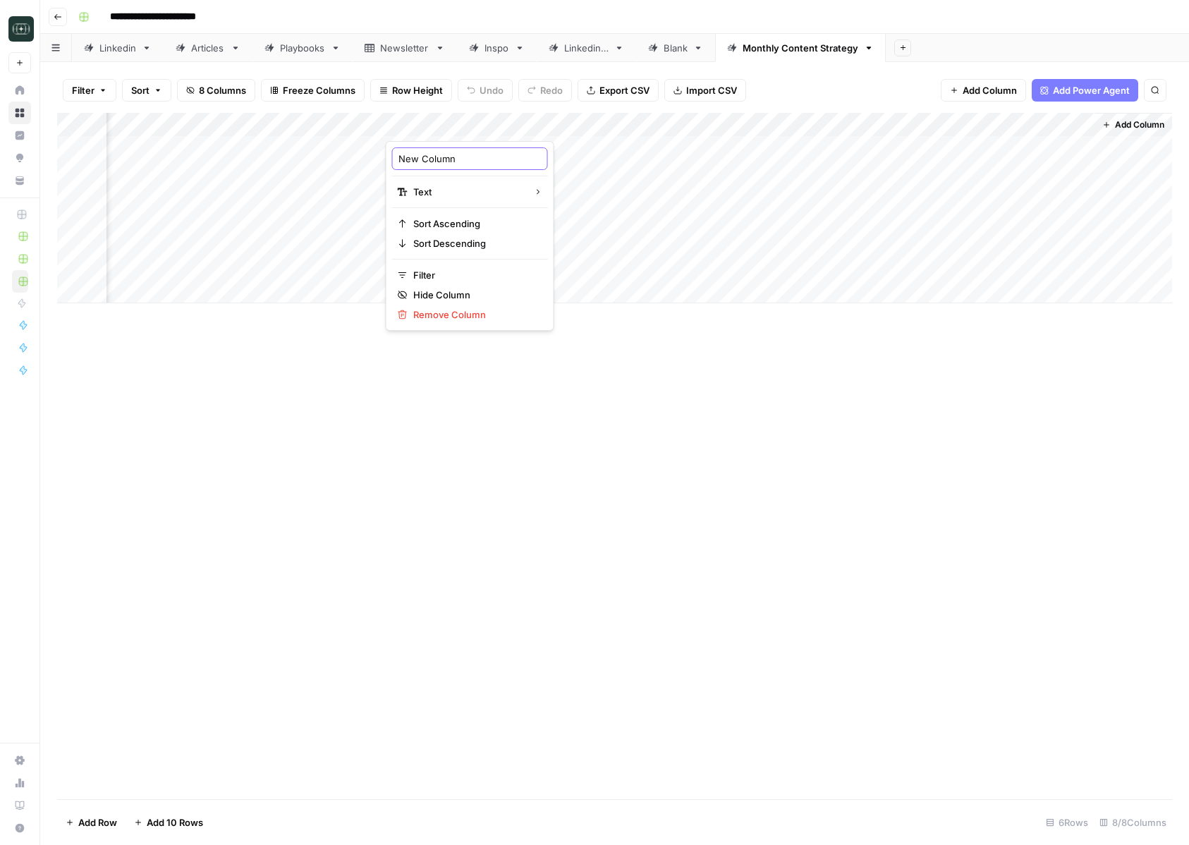
click at [448, 156] on input "New Column" at bounding box center [469, 159] width 143 height 14
type input "strategy call"
click at [692, 420] on div "Add Column" at bounding box center [614, 456] width 1115 height 686
click at [693, 421] on div "Add Column" at bounding box center [614, 456] width 1115 height 686
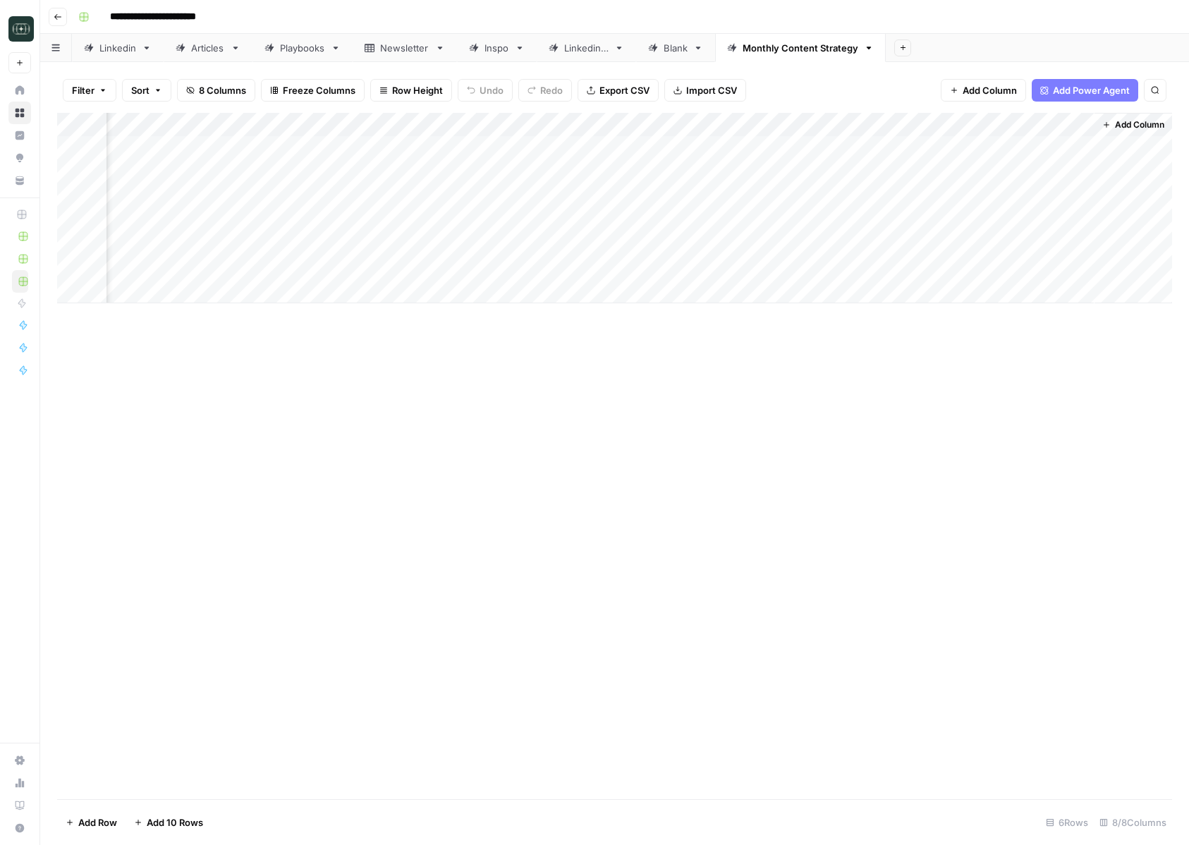
drag, startPoint x: 449, startPoint y: 129, endPoint x: 340, endPoint y: 129, distance: 109.3
click at [340, 129] on div "Add Column" at bounding box center [614, 208] width 1115 height 190
click at [1125, 126] on span "Add Column" at bounding box center [1139, 124] width 49 height 13
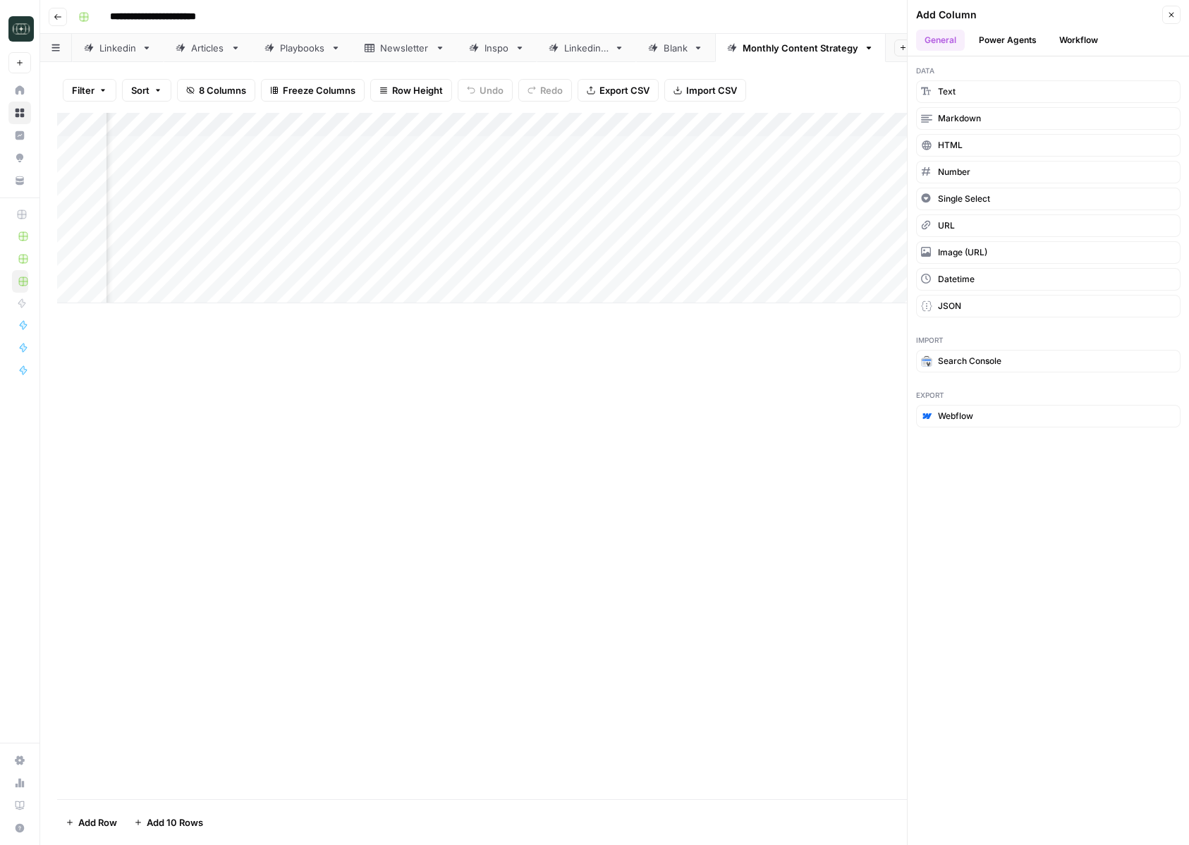
click at [1091, 39] on button "Workflow" at bounding box center [1079, 40] width 56 height 21
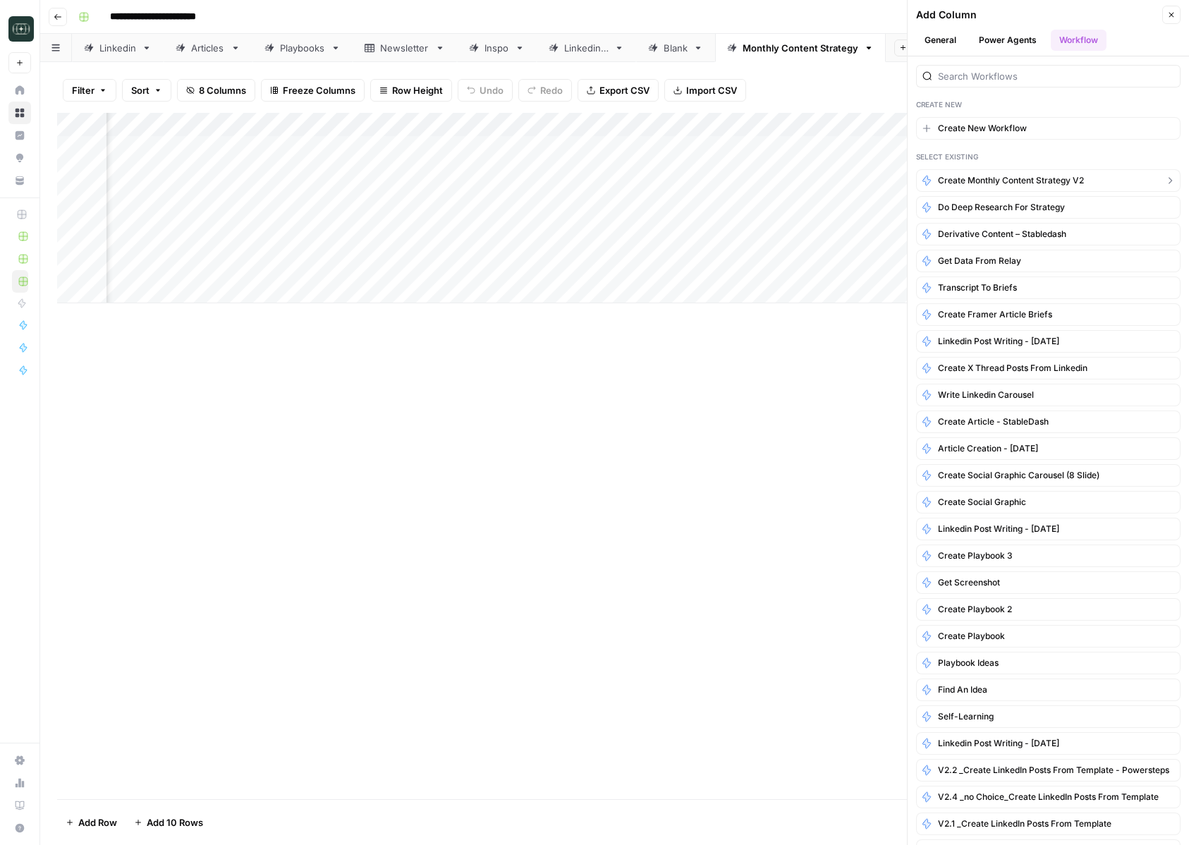
click at [1049, 179] on span "Create Monthly Content Strategy v2" at bounding box center [1011, 180] width 146 height 13
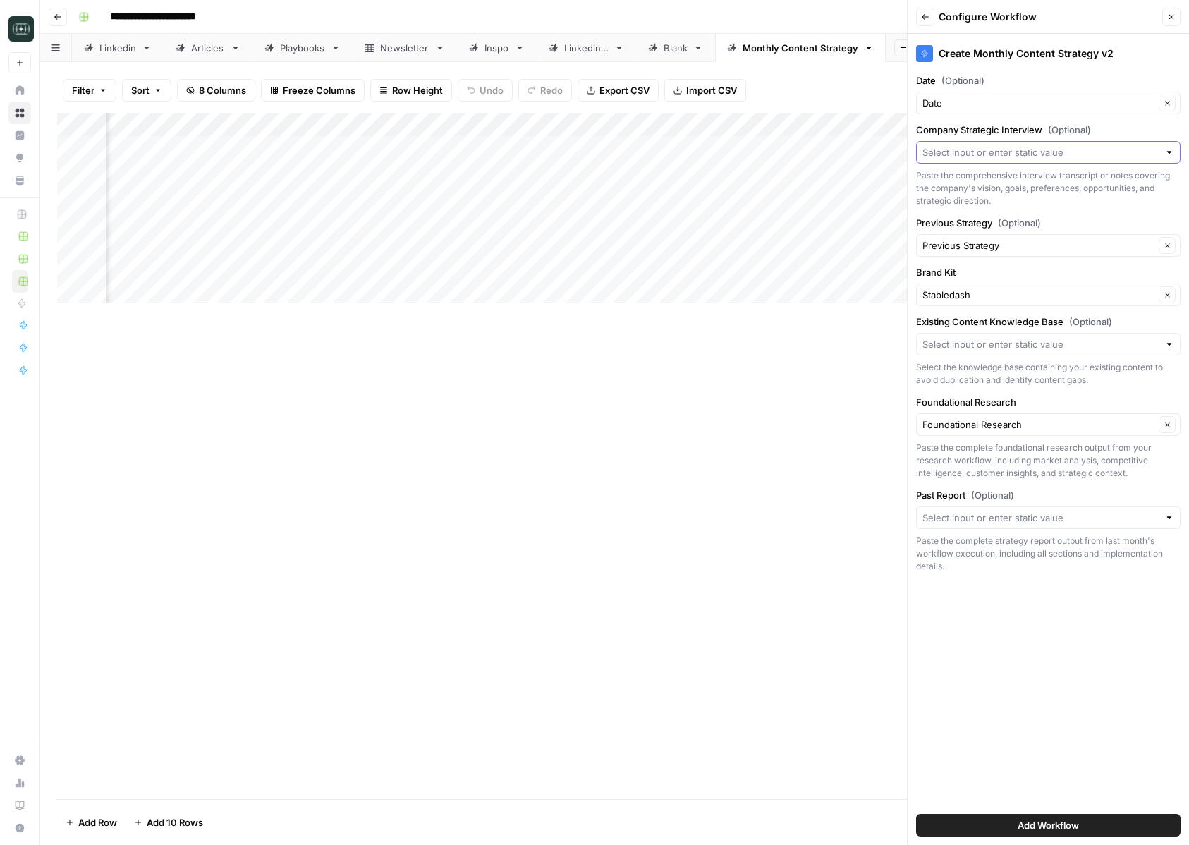
click at [1063, 150] on input "Company Strategic Interview (Optional)" at bounding box center [1040, 152] width 236 height 14
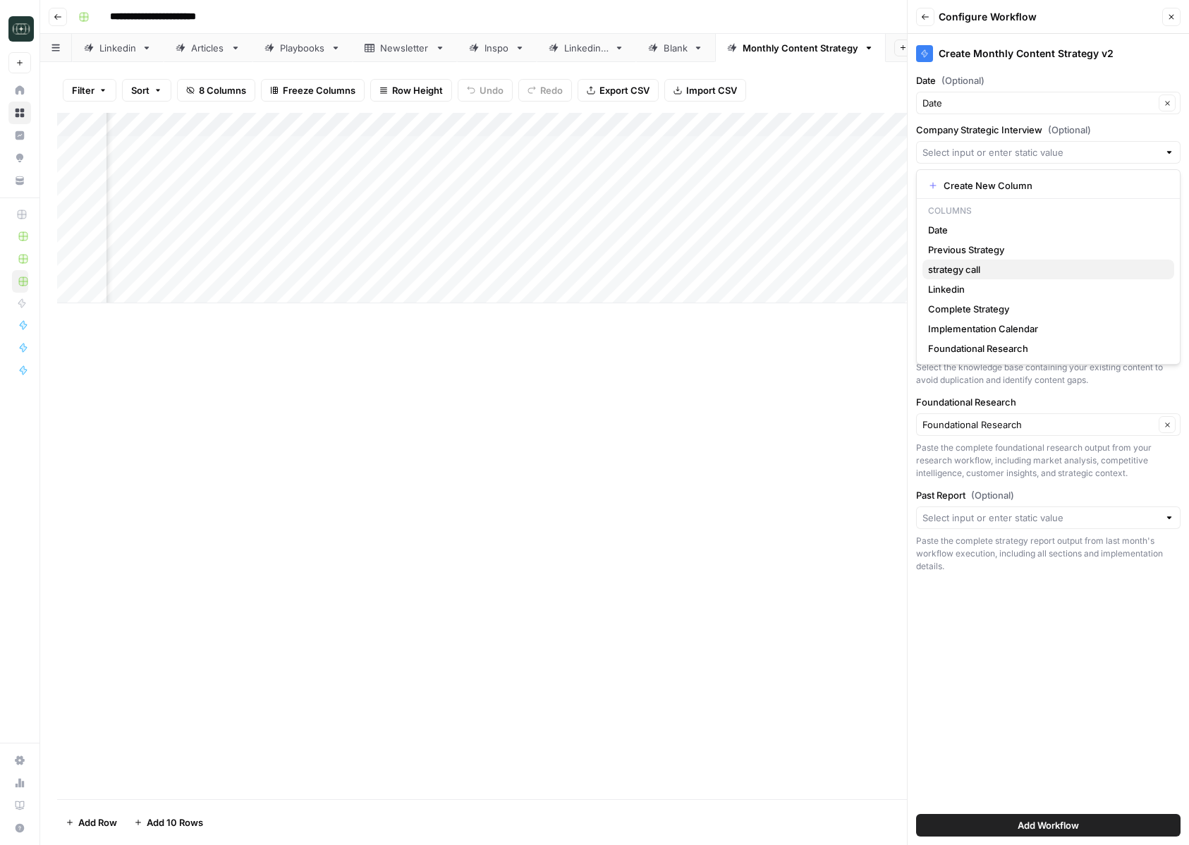
click at [1004, 264] on span "strategy call" at bounding box center [1045, 269] width 235 height 14
type input "strategy call"
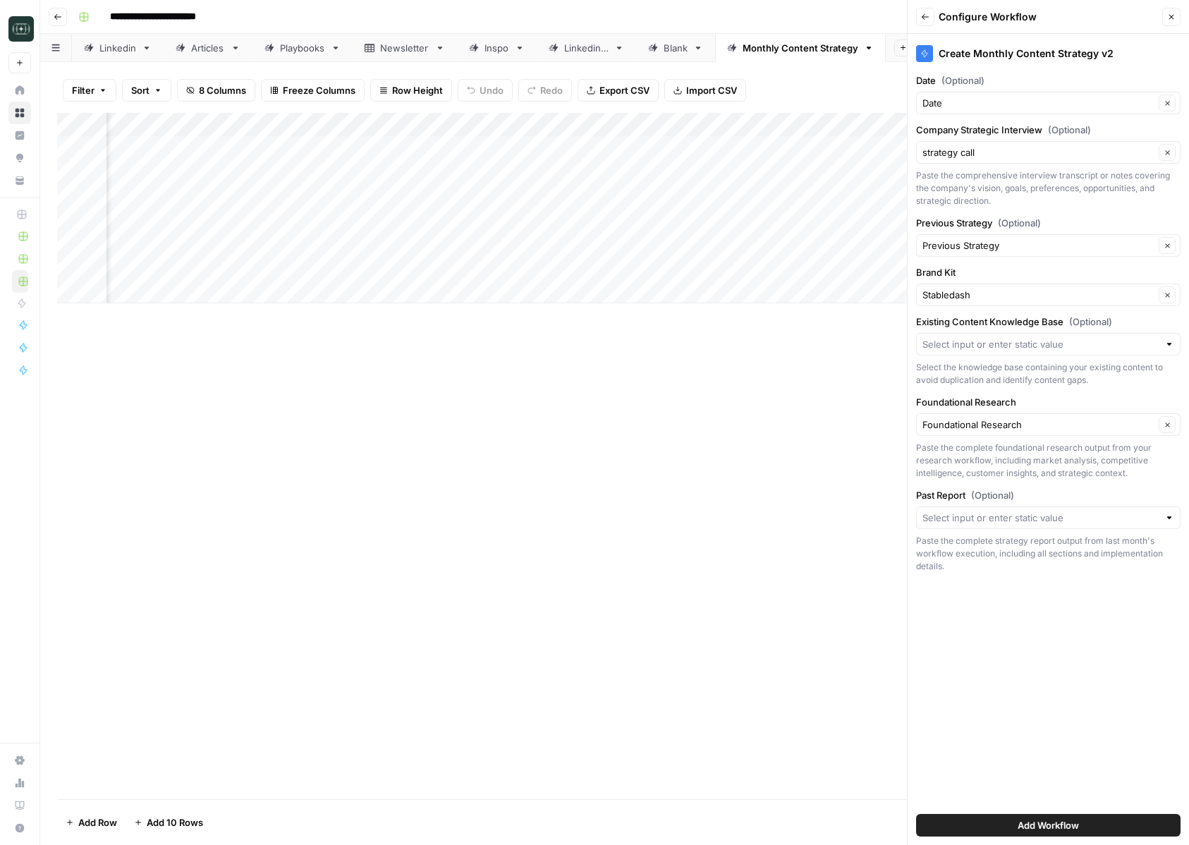
click at [968, 362] on div "Select the knowledge base containing your existing content to avoid duplication…" at bounding box center [1048, 373] width 264 height 25
click at [968, 346] on input "Existing Content Knowledge Base (Optional)" at bounding box center [1040, 344] width 236 height 14
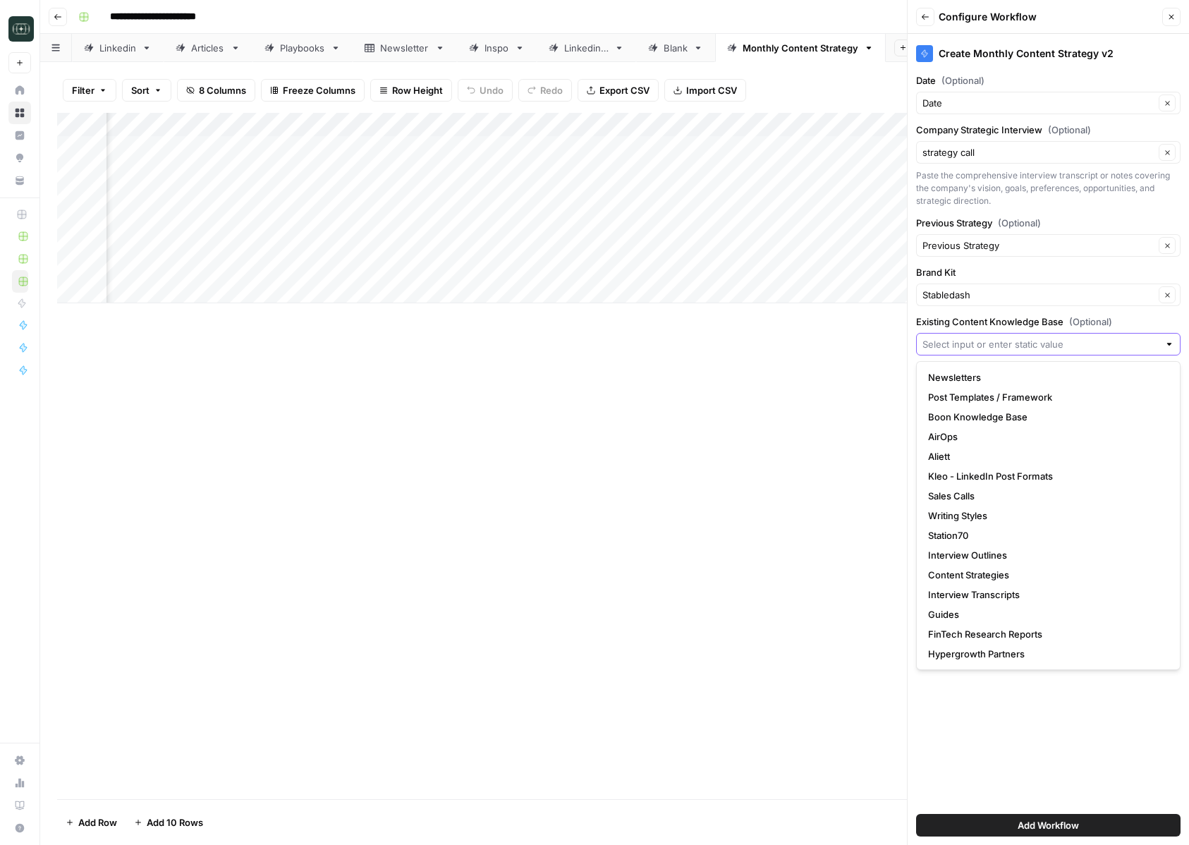
click at [976, 346] on input "Existing Content Knowledge Base (Optional)" at bounding box center [1040, 344] width 236 height 14
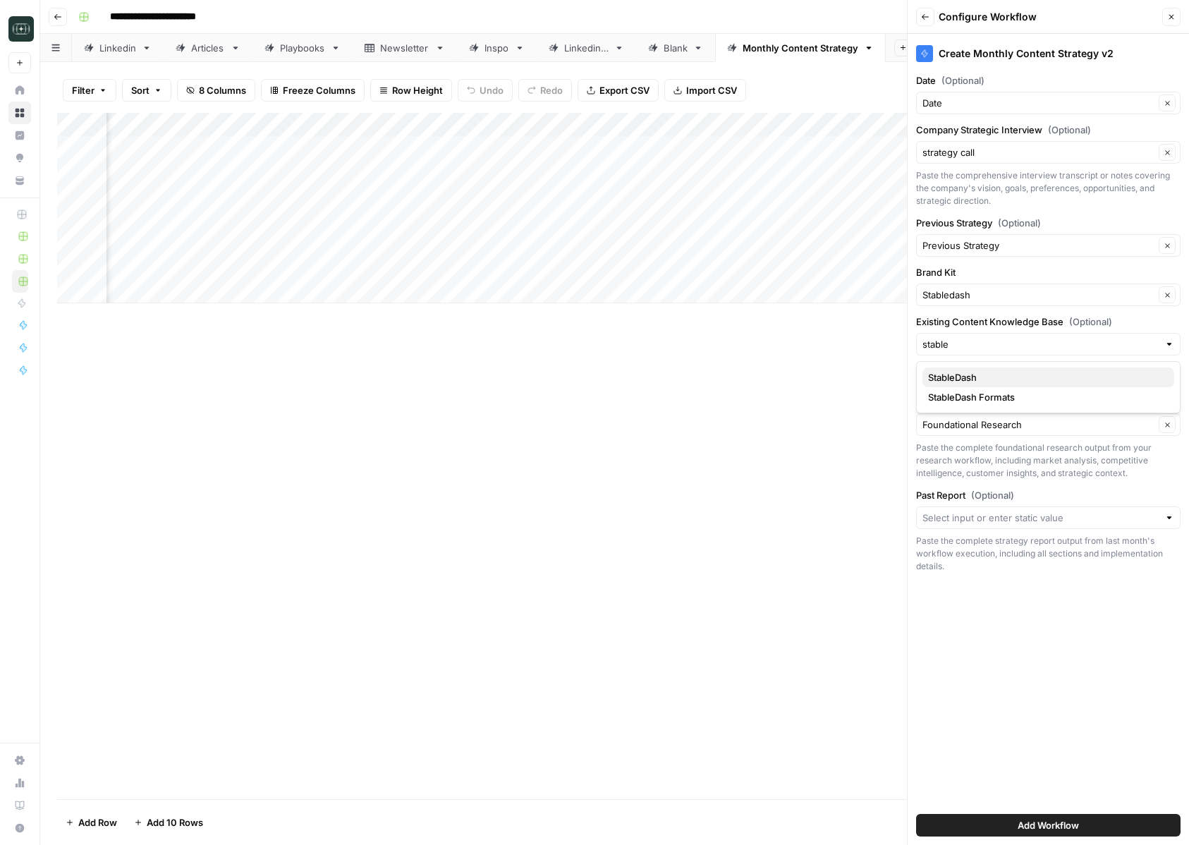
click at [991, 377] on span "StableDash" at bounding box center [1045, 377] width 235 height 14
type input "StableDash"
click at [975, 516] on input "Past Report (Optional)" at bounding box center [1040, 518] width 236 height 14
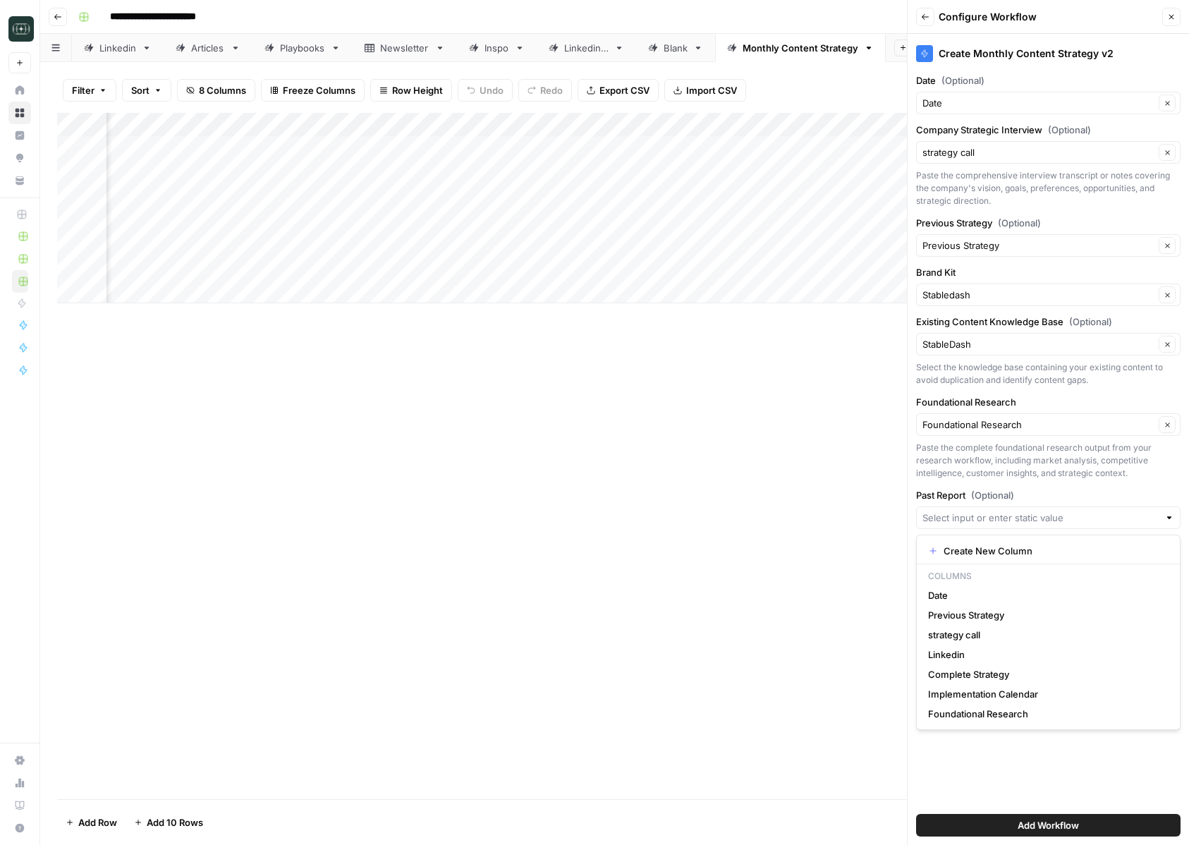
click at [981, 747] on div "Create Monthly Content Strategy v2 Date (Optional) Date Clear Company Strategic…" at bounding box center [1048, 439] width 281 height 811
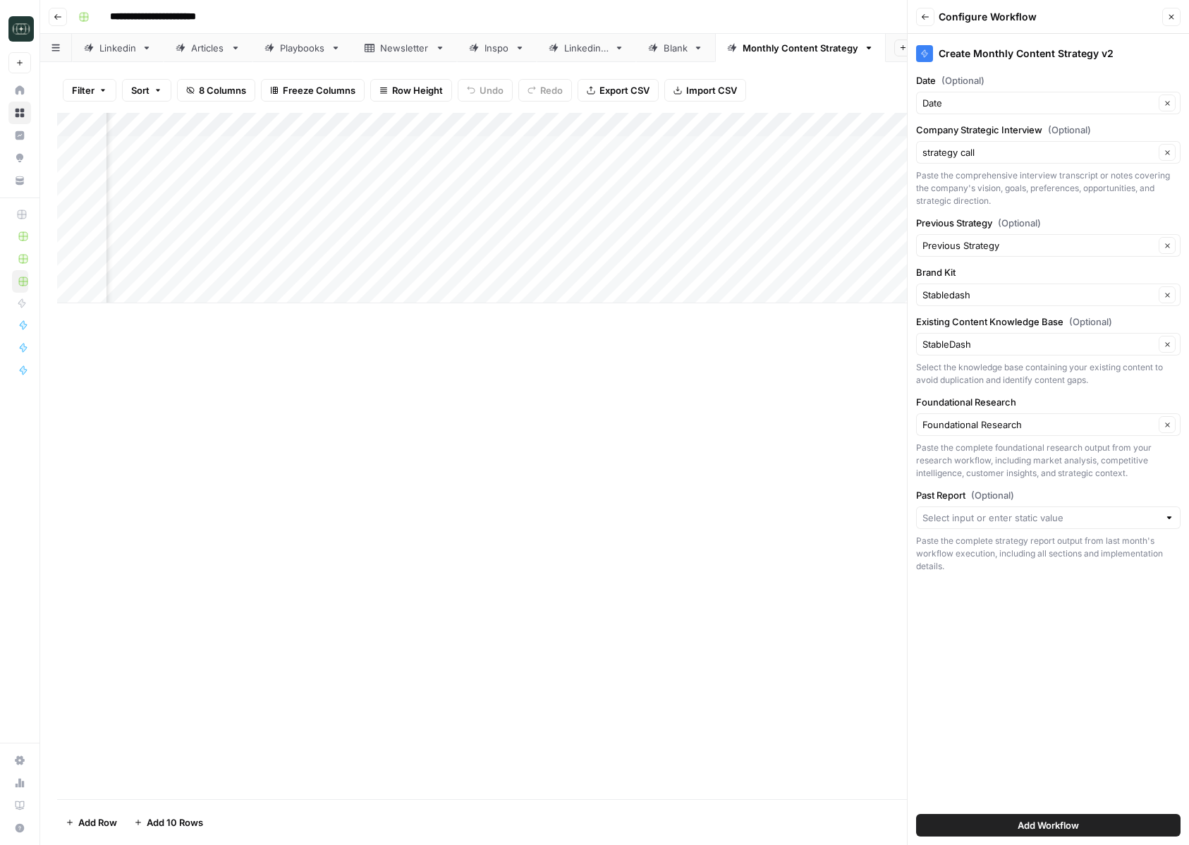
click at [1178, 25] on div "Close" at bounding box center [1171, 17] width 18 height 18
click at [1171, 23] on button "Close" at bounding box center [1171, 17] width 18 height 18
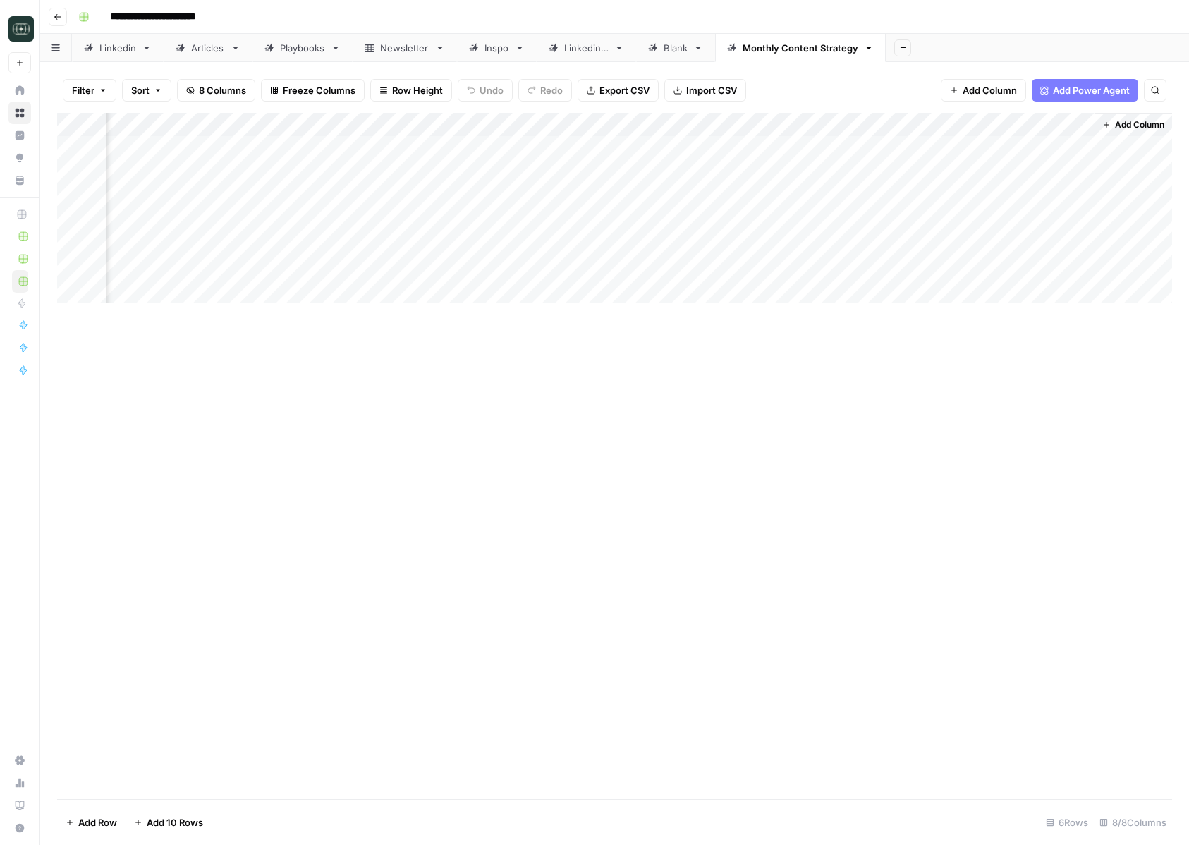
click at [1128, 124] on span "Add Column" at bounding box center [1139, 124] width 49 height 13
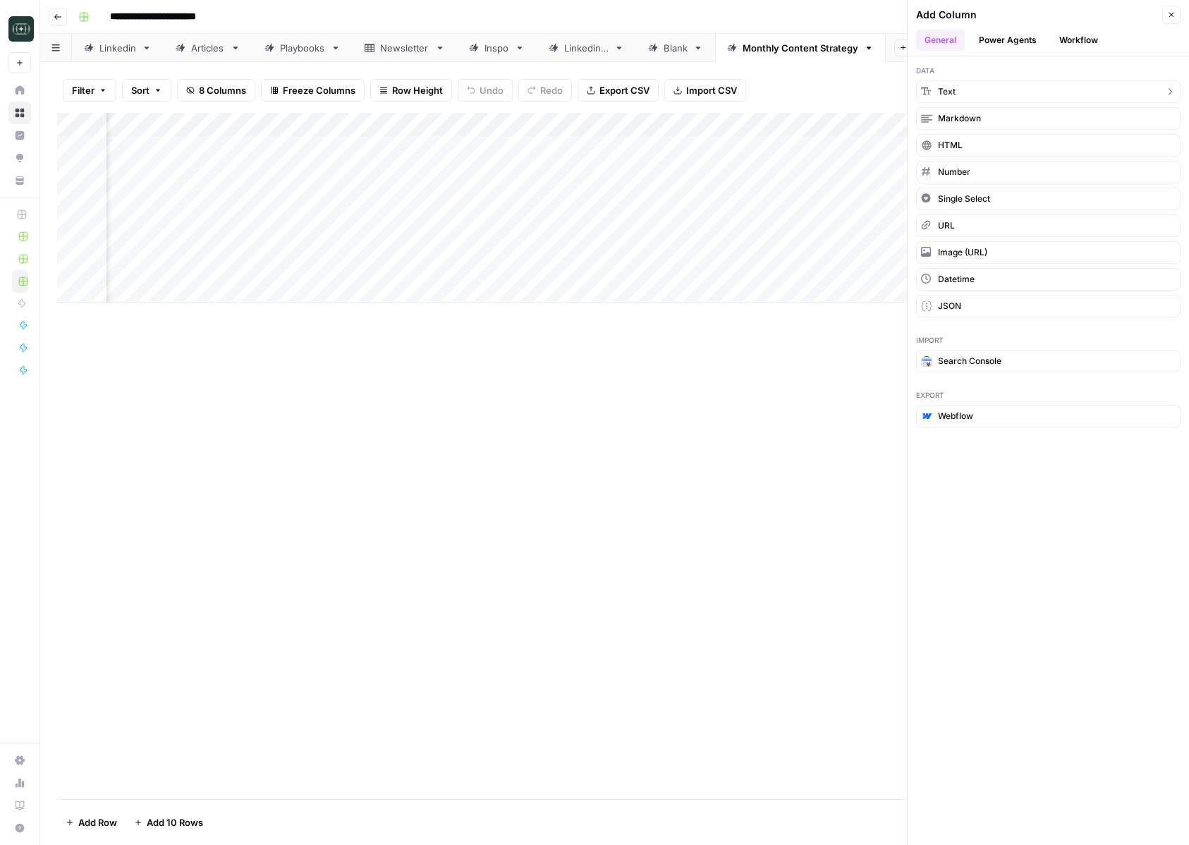
click at [1029, 89] on button "Text" at bounding box center [1048, 91] width 264 height 23
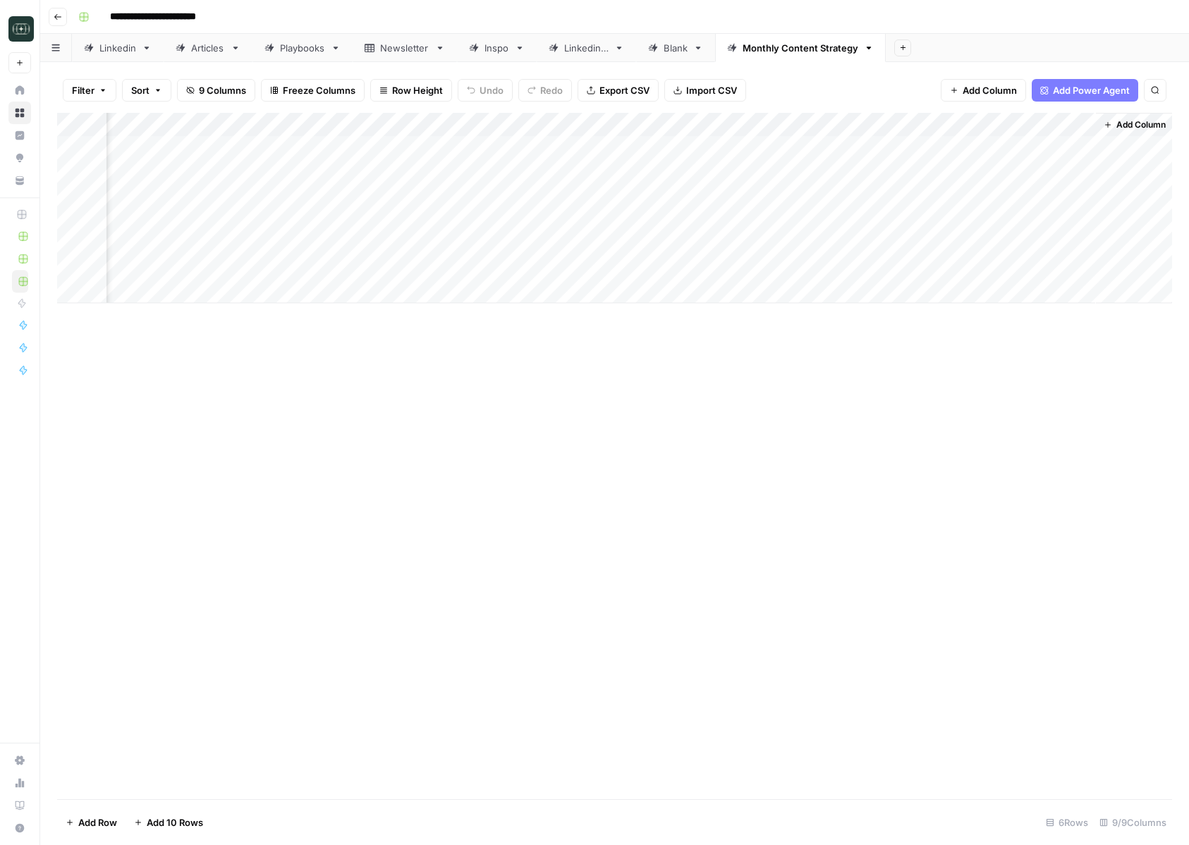
scroll to position [0, 293]
click at [954, 121] on div "Add Column" at bounding box center [614, 208] width 1115 height 190
click at [943, 149] on div "New Column" at bounding box center [974, 158] width 156 height 23
click at [943, 158] on input "New Column" at bounding box center [974, 159] width 143 height 14
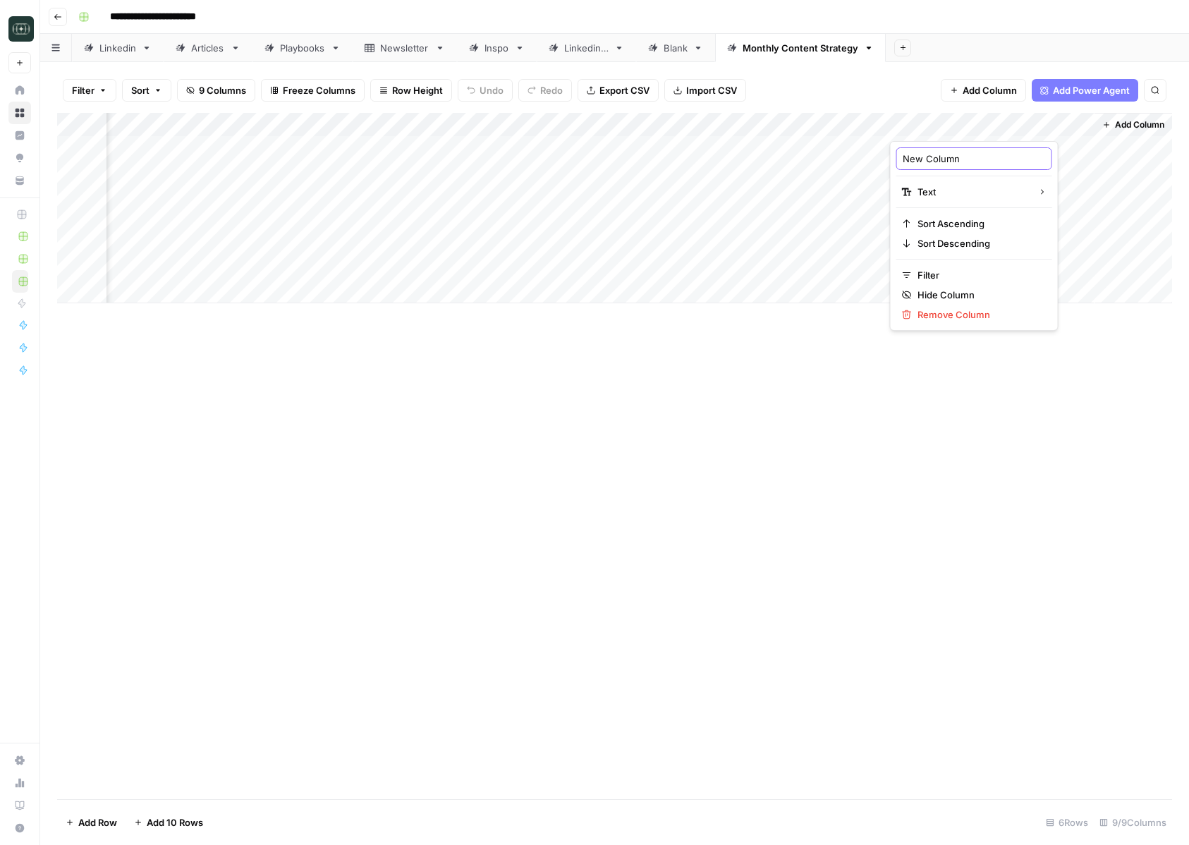
click at [943, 158] on input "New Column" at bounding box center [974, 159] width 143 height 14
type input "past report"
drag, startPoint x: 1092, startPoint y: 128, endPoint x: 1040, endPoint y: 129, distance: 52.2
click at [1040, 129] on div "Add Column" at bounding box center [614, 208] width 1115 height 190
click at [1120, 130] on span "Add Column" at bounding box center [1139, 124] width 49 height 13
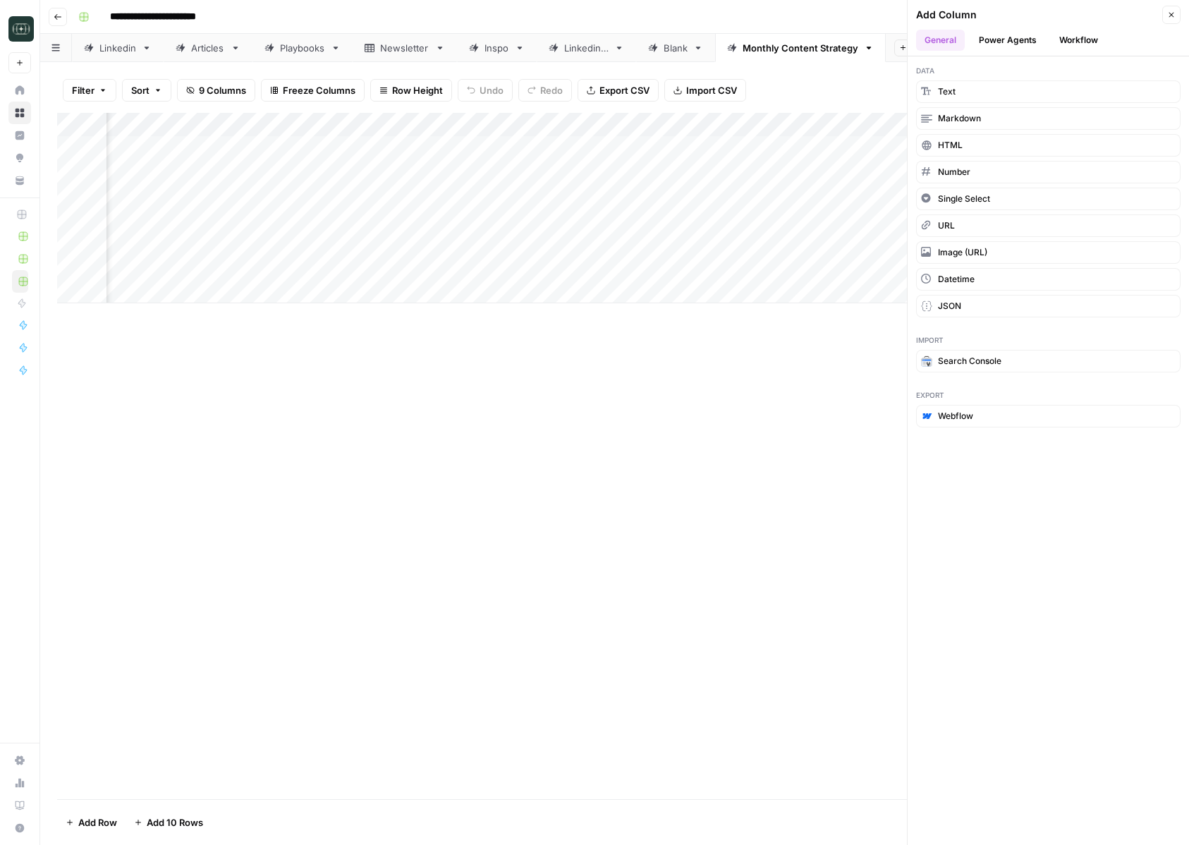
click at [1068, 39] on button "Workflow" at bounding box center [1079, 40] width 56 height 21
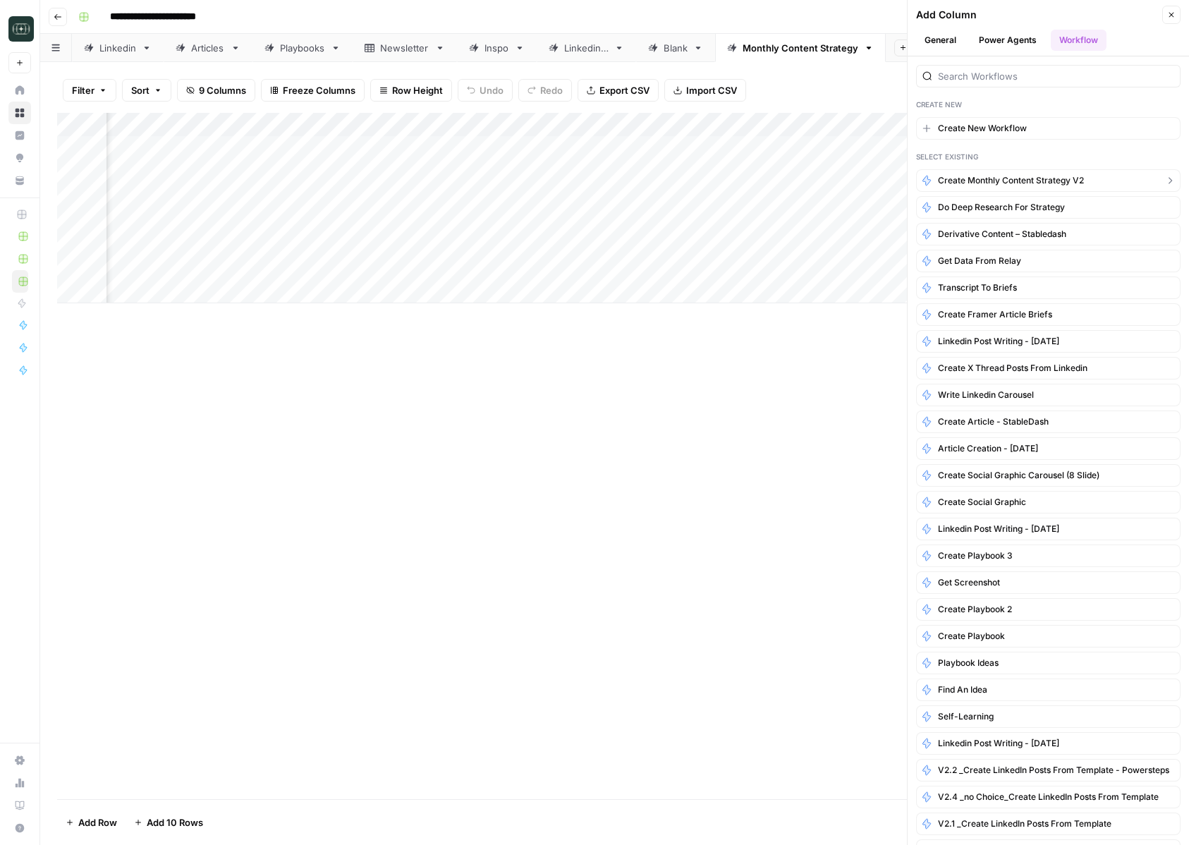
click at [1042, 176] on span "Create Monthly Content Strategy v2" at bounding box center [1011, 180] width 146 height 13
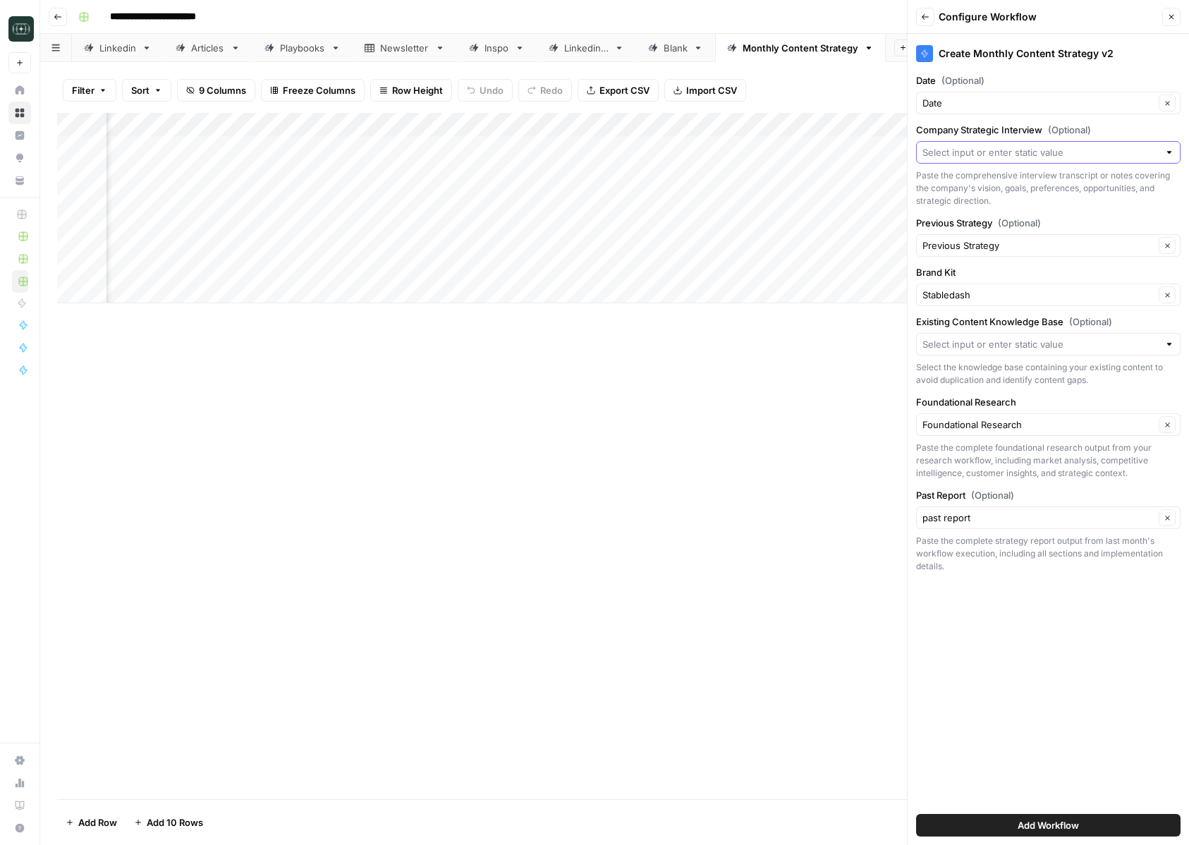
click at [1037, 145] on input "Company Strategic Interview (Optional)" at bounding box center [1040, 152] width 236 height 14
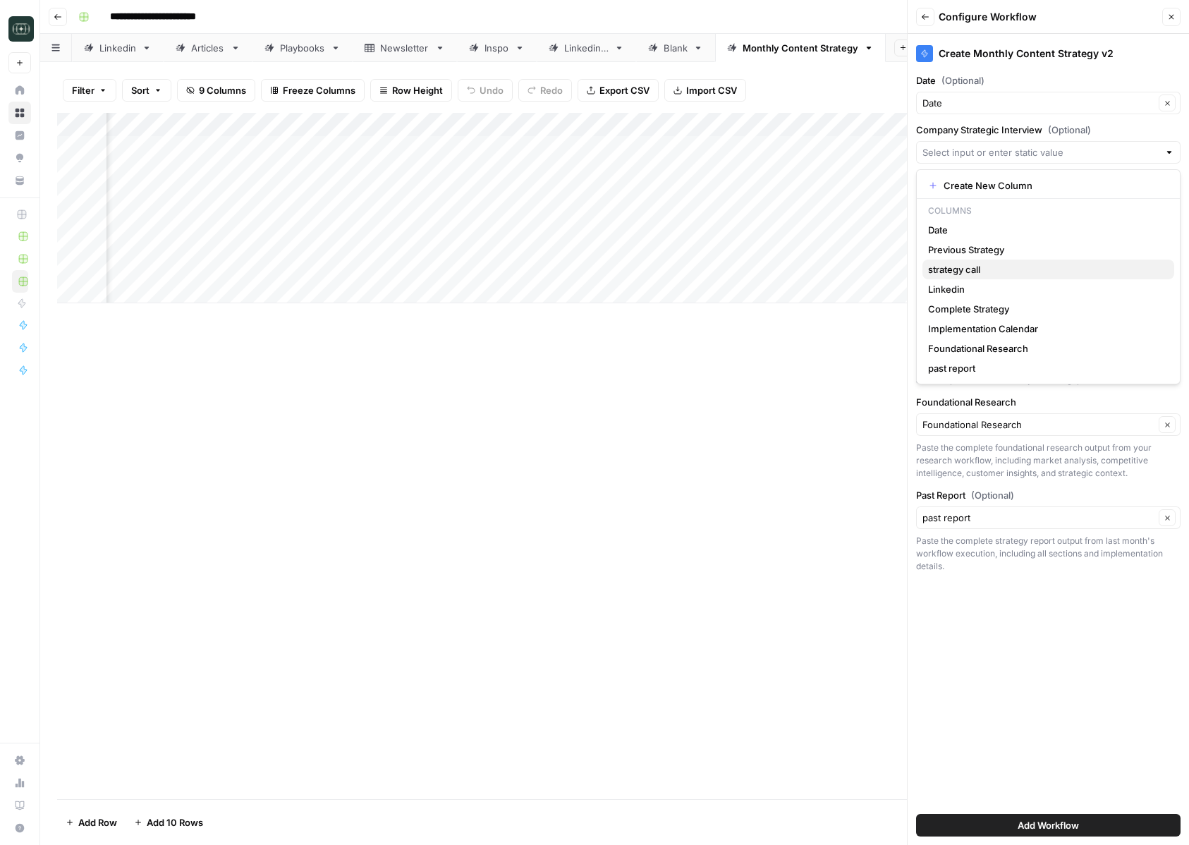
click at [992, 278] on button "strategy call" at bounding box center [1048, 270] width 252 height 20
type input "strategy call"
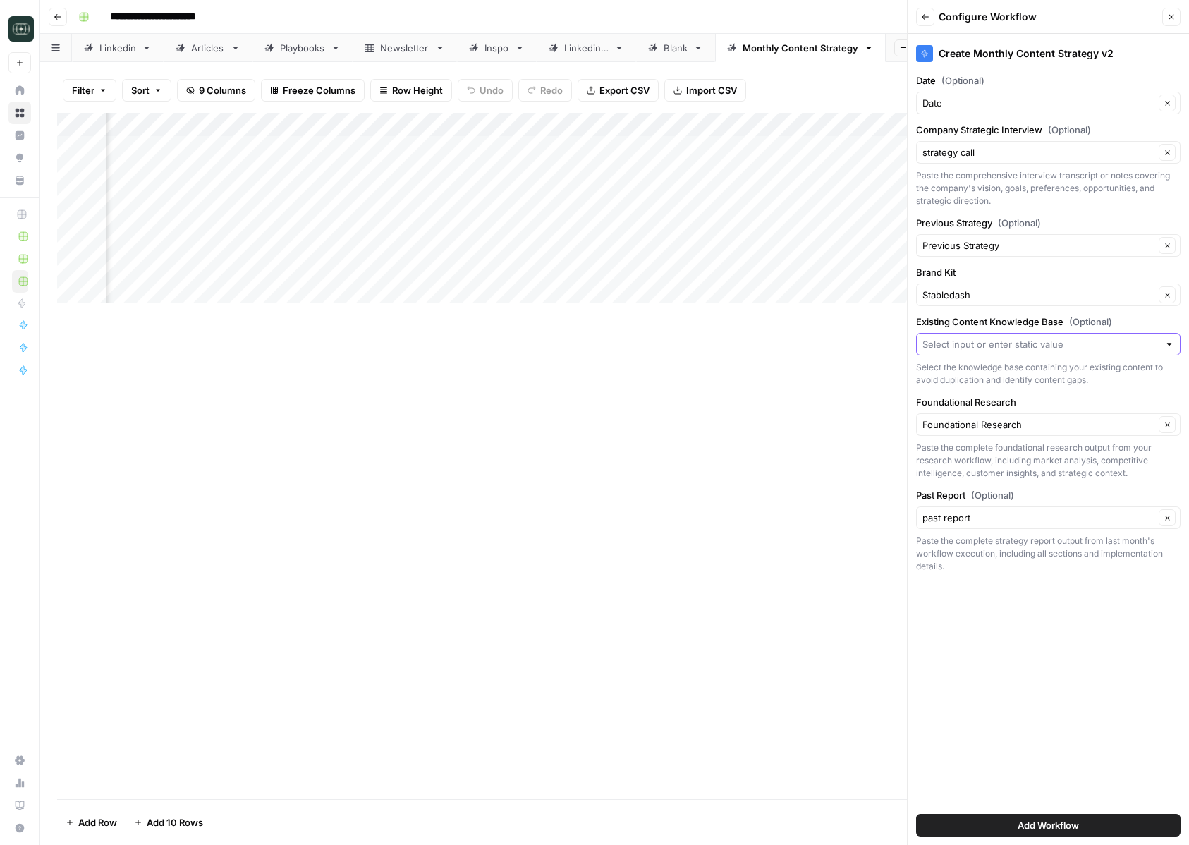
click at [982, 344] on input "Existing Content Knowledge Base (Optional)" at bounding box center [1040, 344] width 236 height 14
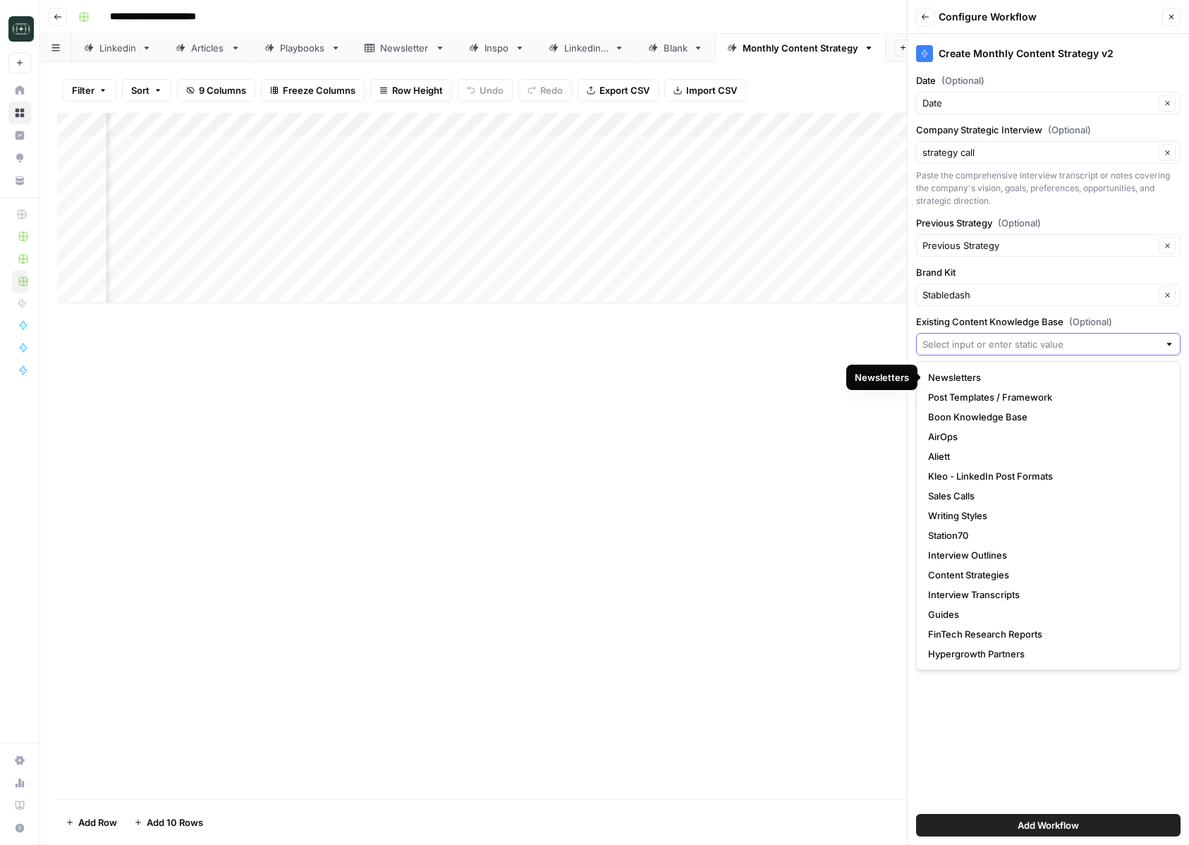
click at [982, 346] on input "Existing Content Knowledge Base (Optional)" at bounding box center [1040, 344] width 236 height 14
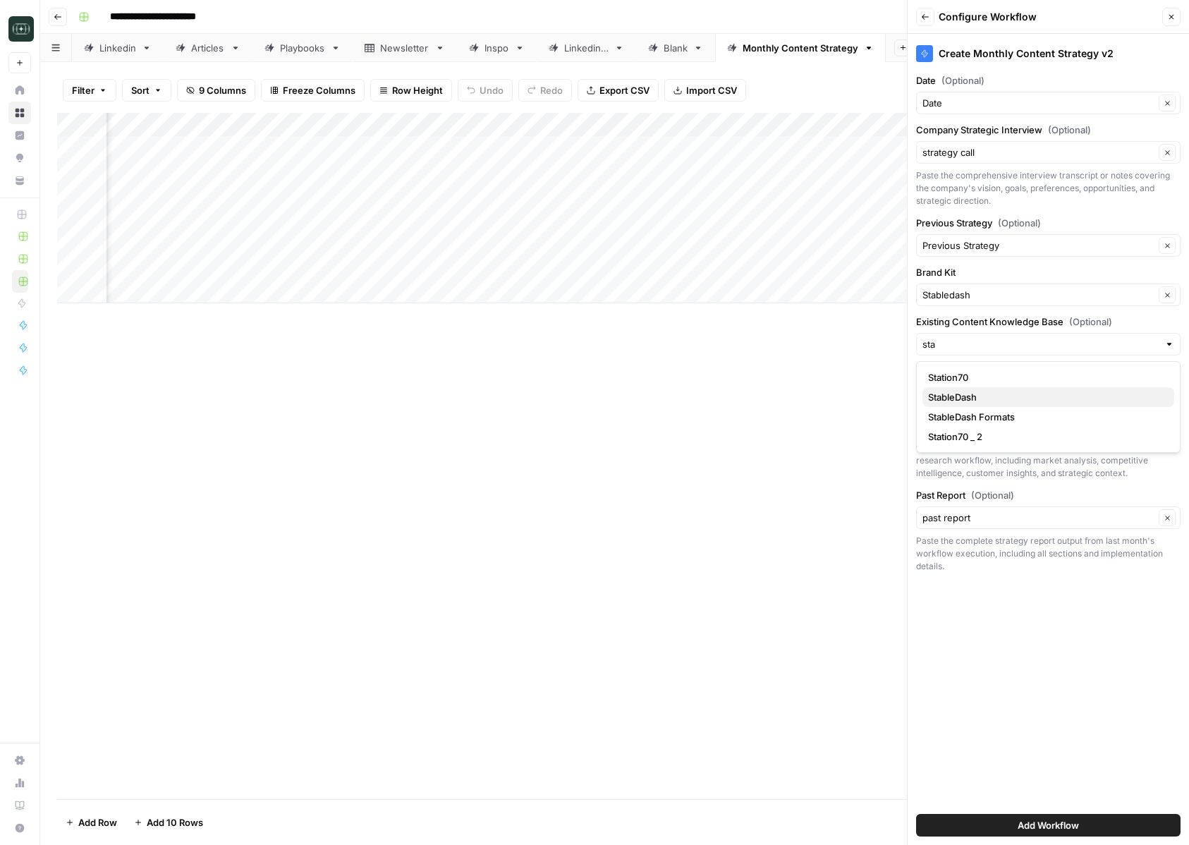
click at [1000, 403] on span "StableDash" at bounding box center [1045, 397] width 235 height 14
type input "StableDash"
click at [1037, 825] on span "Add Workflow" at bounding box center [1048, 825] width 61 height 14
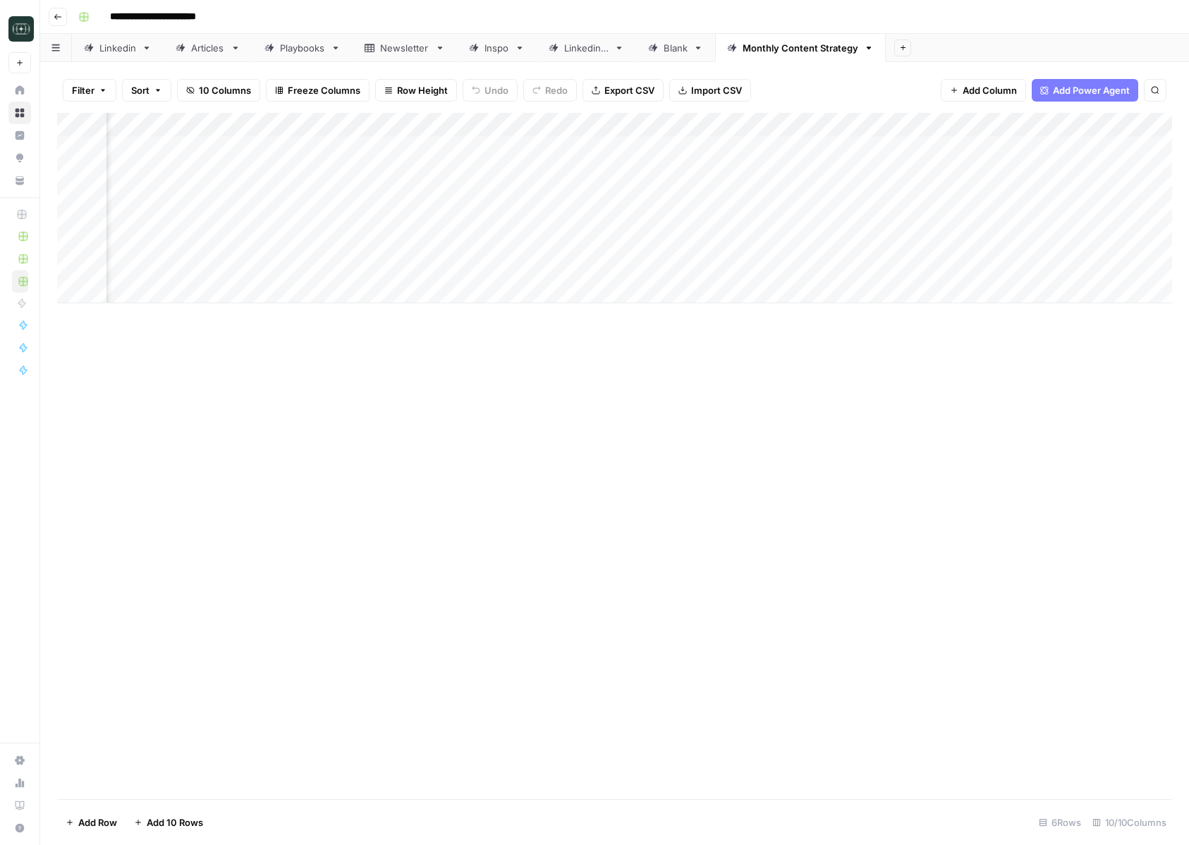
scroll to position [0, 206]
drag, startPoint x: 179, startPoint y: 121, endPoint x: 880, endPoint y: 137, distance: 701.1
click at [880, 137] on div "Add Column" at bounding box center [614, 208] width 1115 height 190
click at [924, 149] on div "Add Column" at bounding box center [614, 208] width 1115 height 190
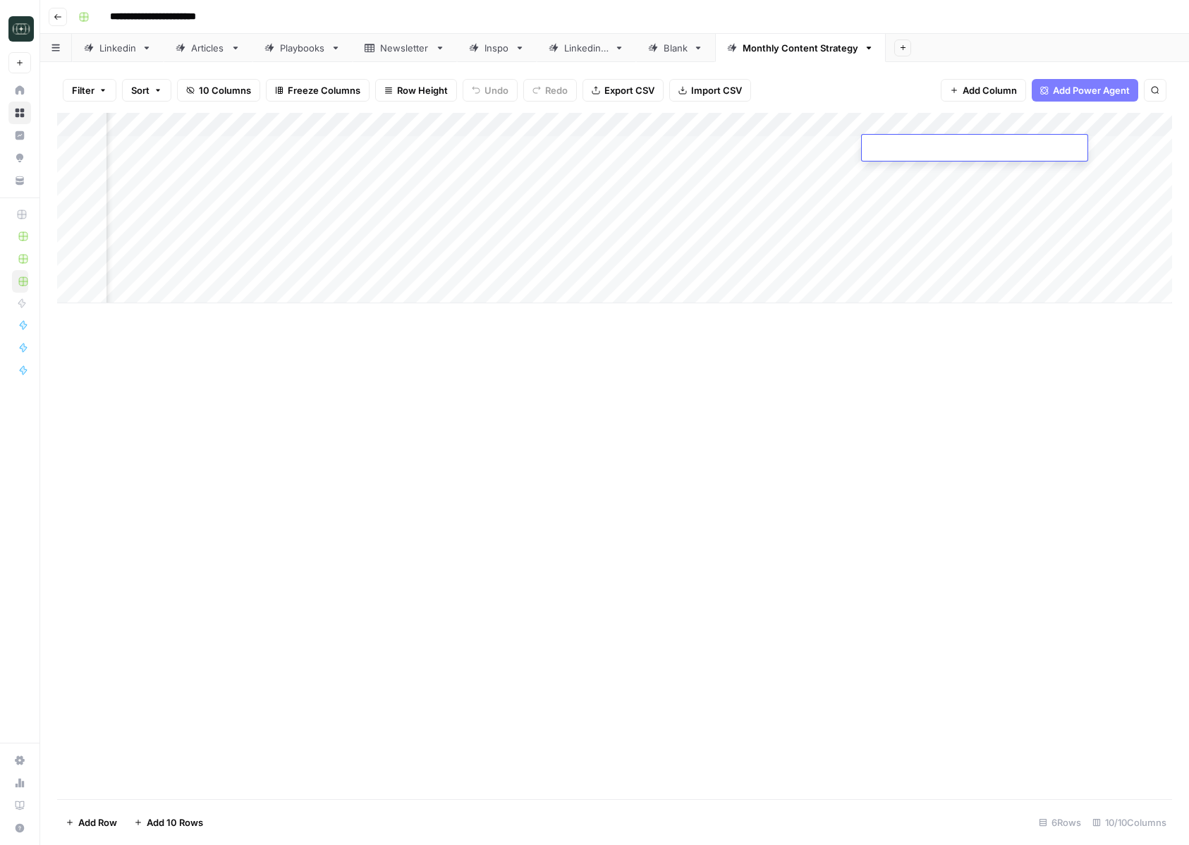
type textarea "**********"
paste textarea "**********"
type textarea "**********"
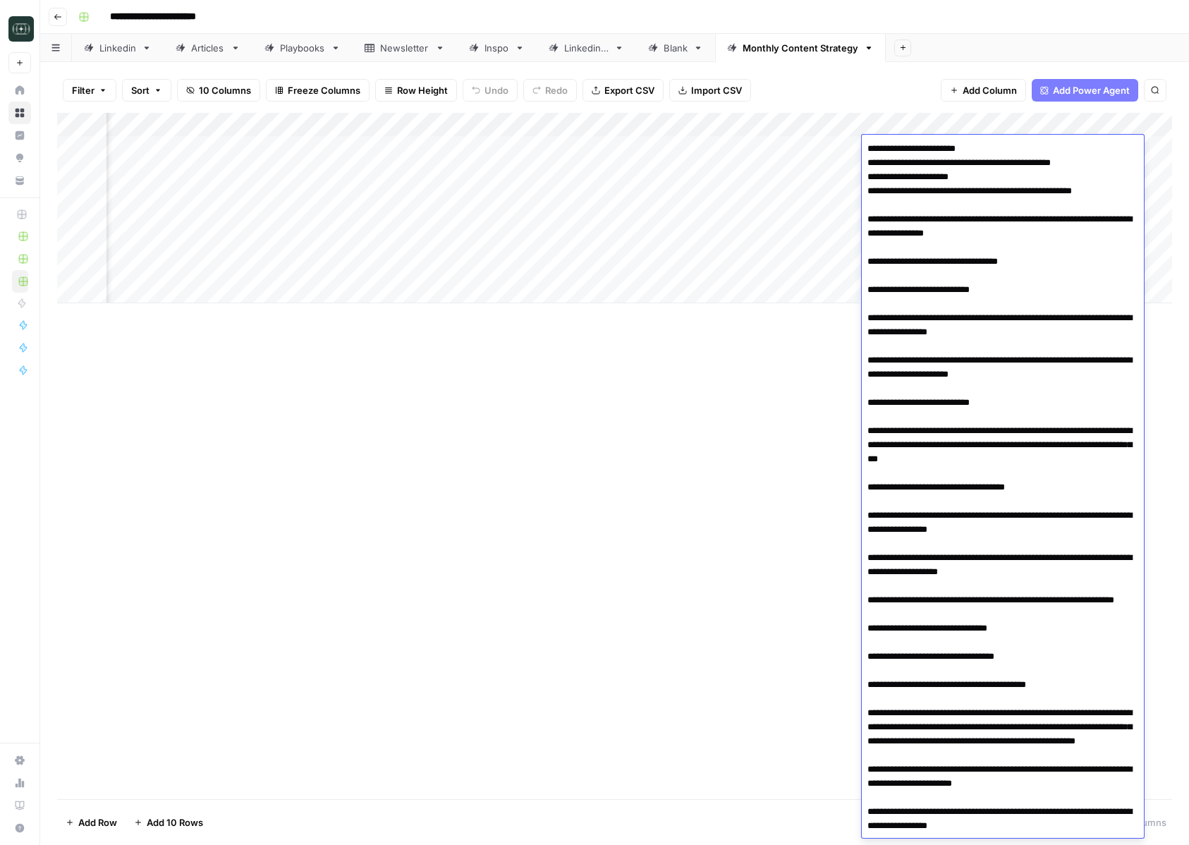
scroll to position [17989, 0]
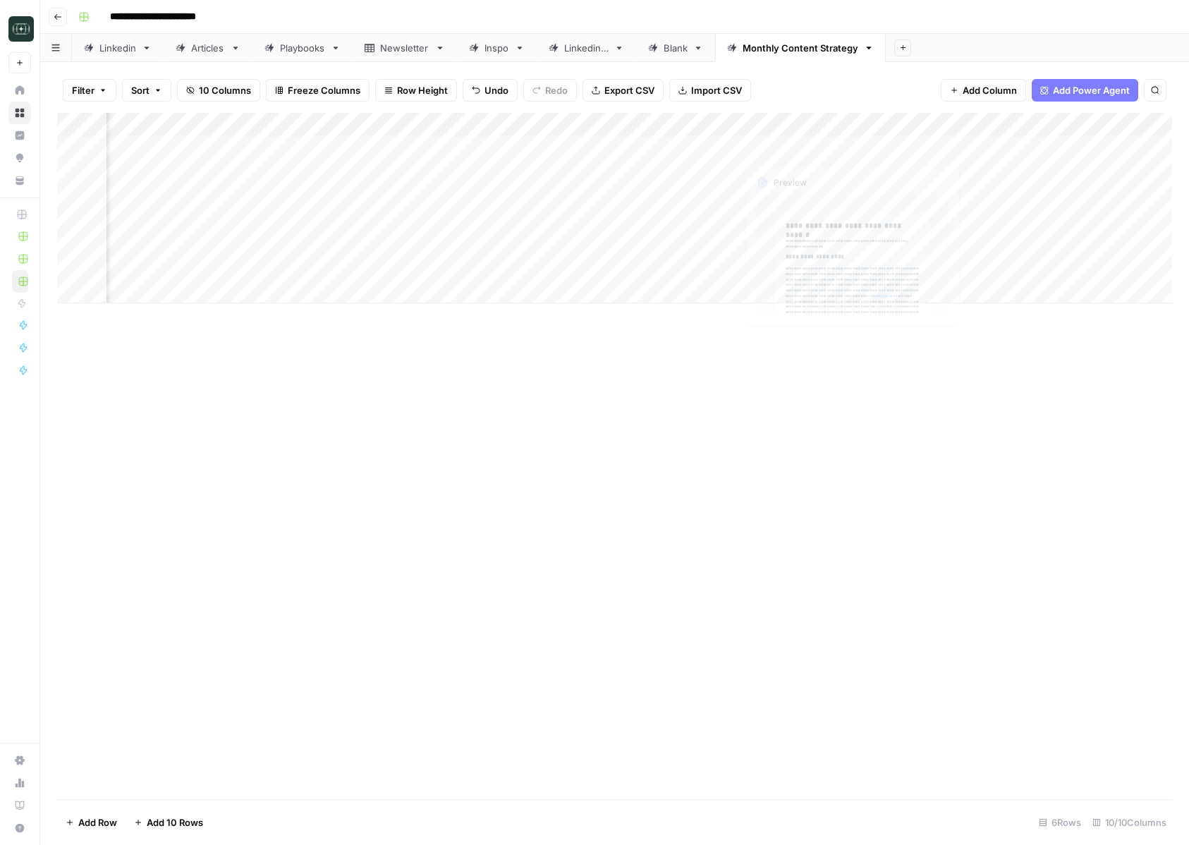
click at [828, 415] on div "Add Column" at bounding box center [614, 456] width 1115 height 686
click at [1021, 156] on div "Add Column" at bounding box center [614, 208] width 1115 height 190
drag, startPoint x: 914, startPoint y: 127, endPoint x: 836, endPoint y: 130, distance: 78.4
click at [836, 128] on div "Add Column" at bounding box center [614, 208] width 1115 height 190
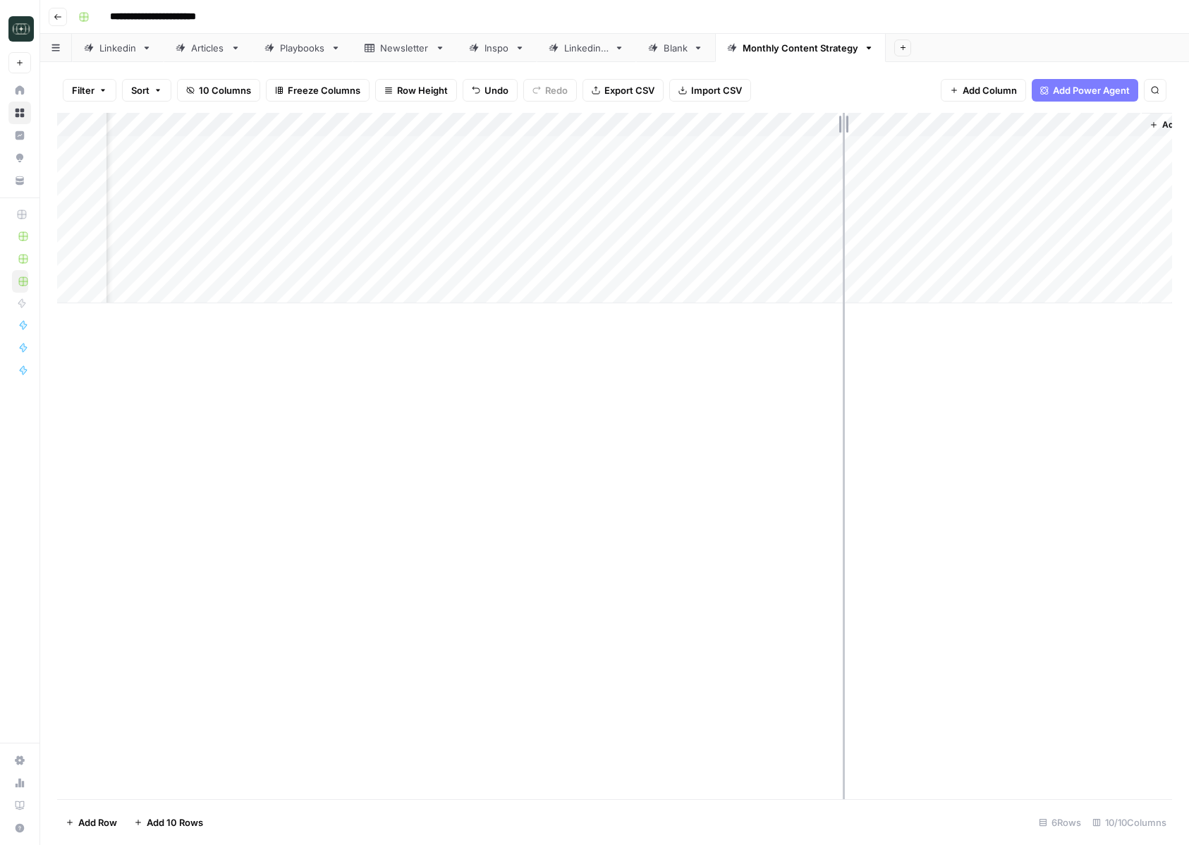
scroll to position [0, 444]
click at [920, 436] on div "Add Column" at bounding box center [614, 456] width 1115 height 686
click at [978, 149] on div "Add Column" at bounding box center [614, 208] width 1115 height 190
click at [1058, 149] on div "Add Column" at bounding box center [614, 208] width 1115 height 190
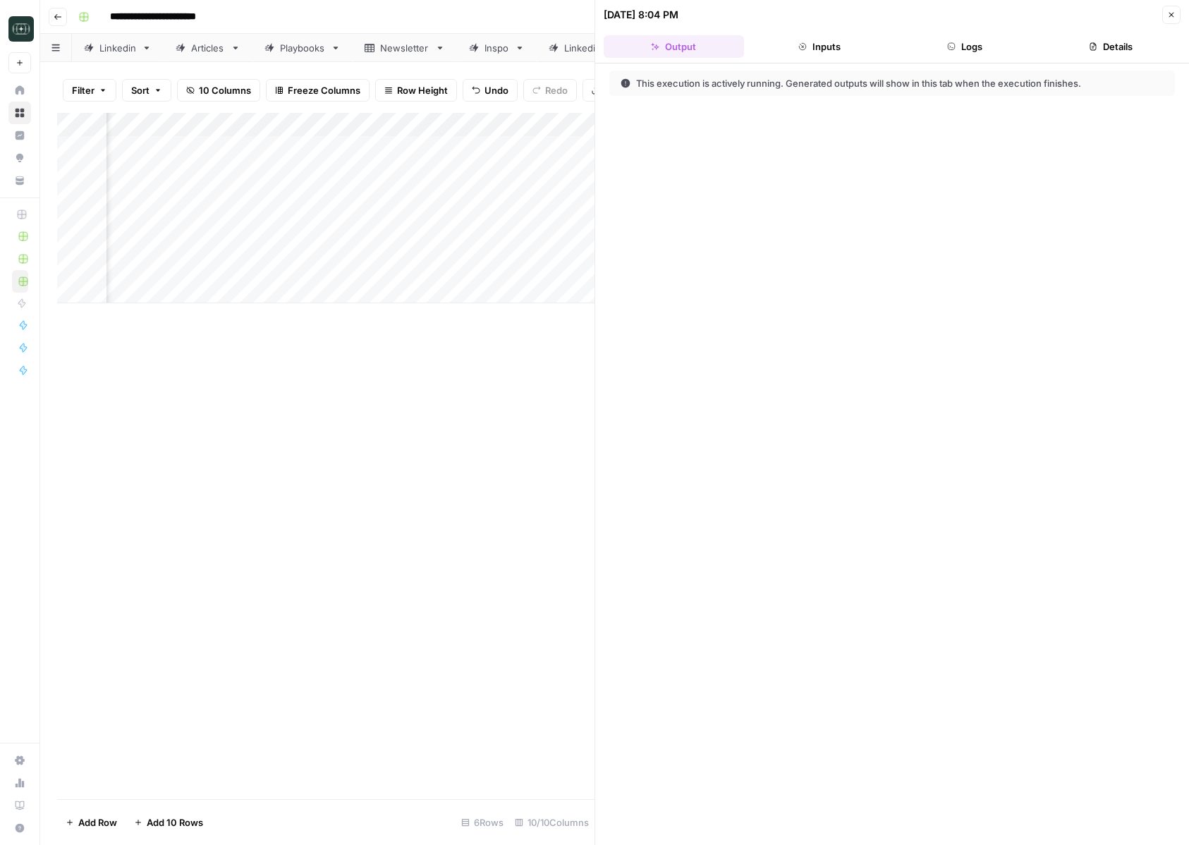
click at [989, 42] on button "Logs" at bounding box center [965, 46] width 140 height 23
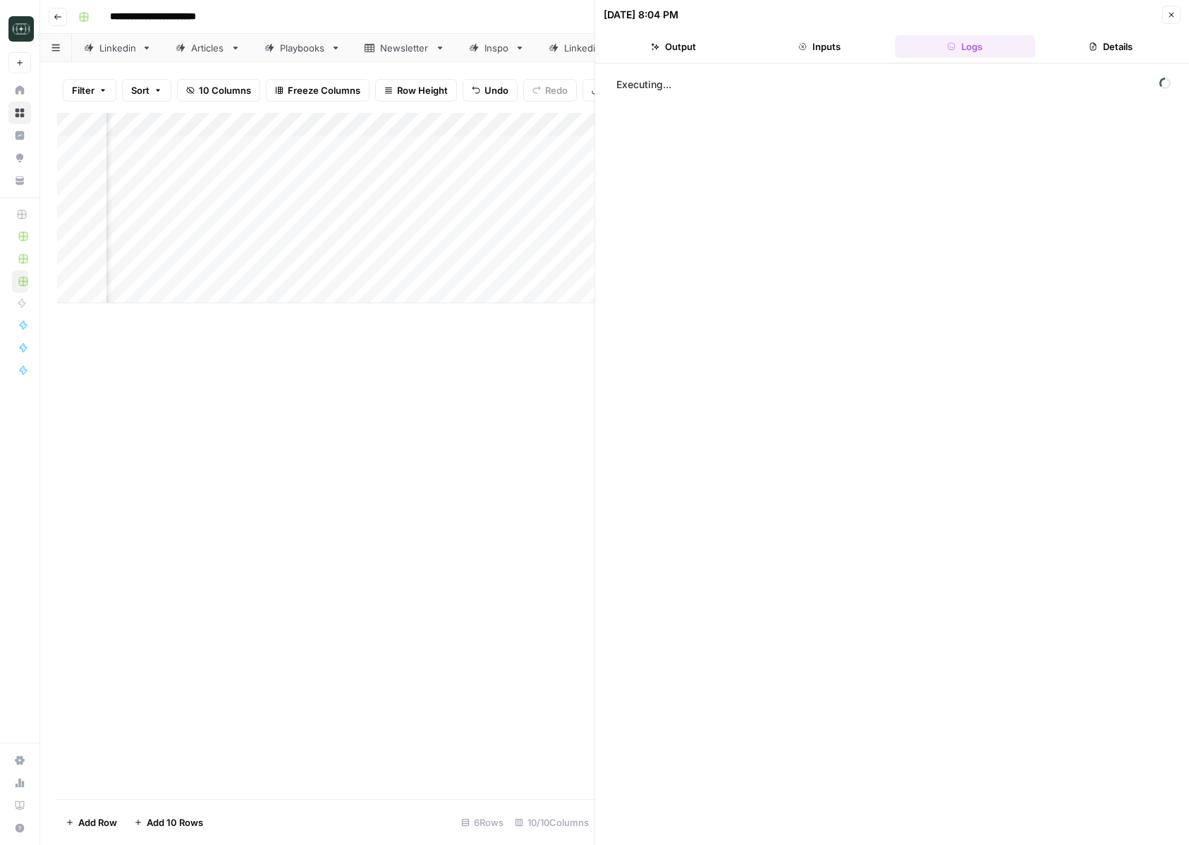
click at [1171, 13] on icon "button" at bounding box center [1171, 15] width 8 height 8
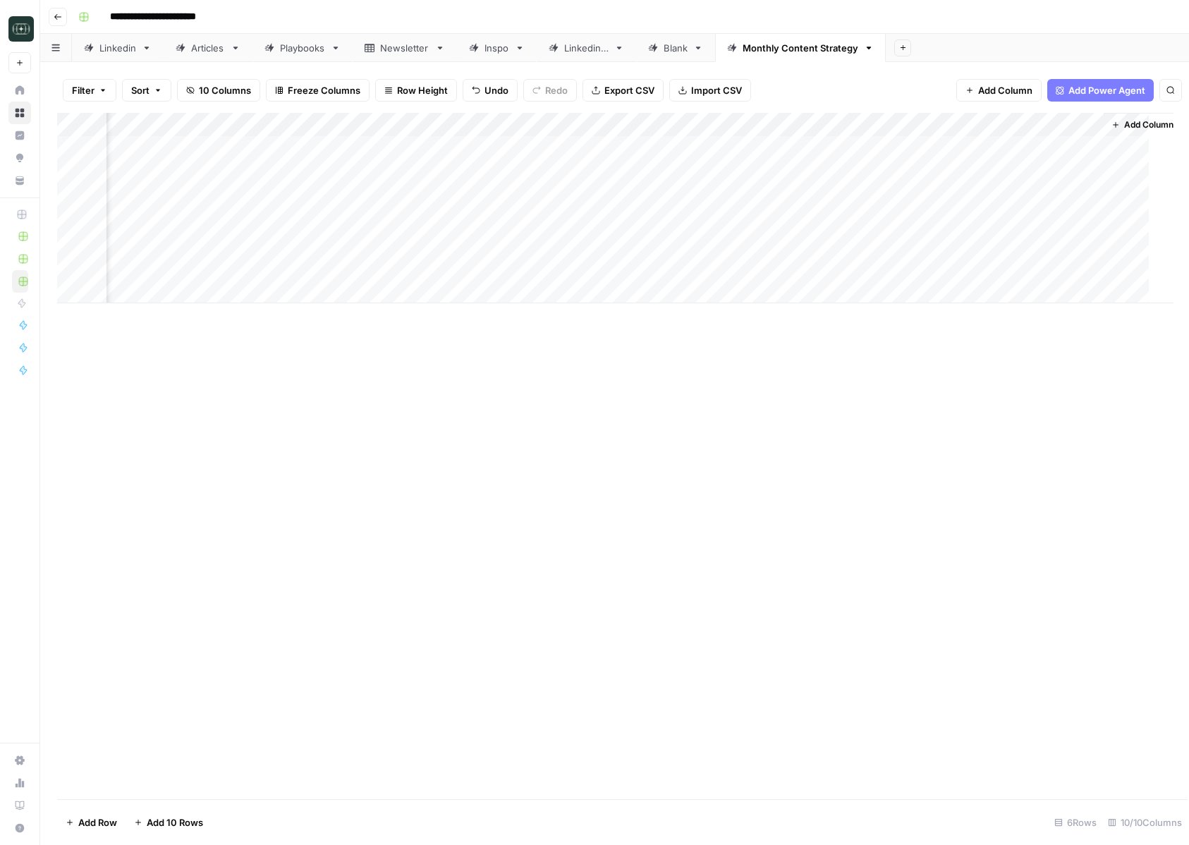
scroll to position [0, 427]
click at [1096, 144] on div "Add Column" at bounding box center [614, 208] width 1115 height 190
click at [1080, 142] on div "Add Column" at bounding box center [614, 208] width 1115 height 190
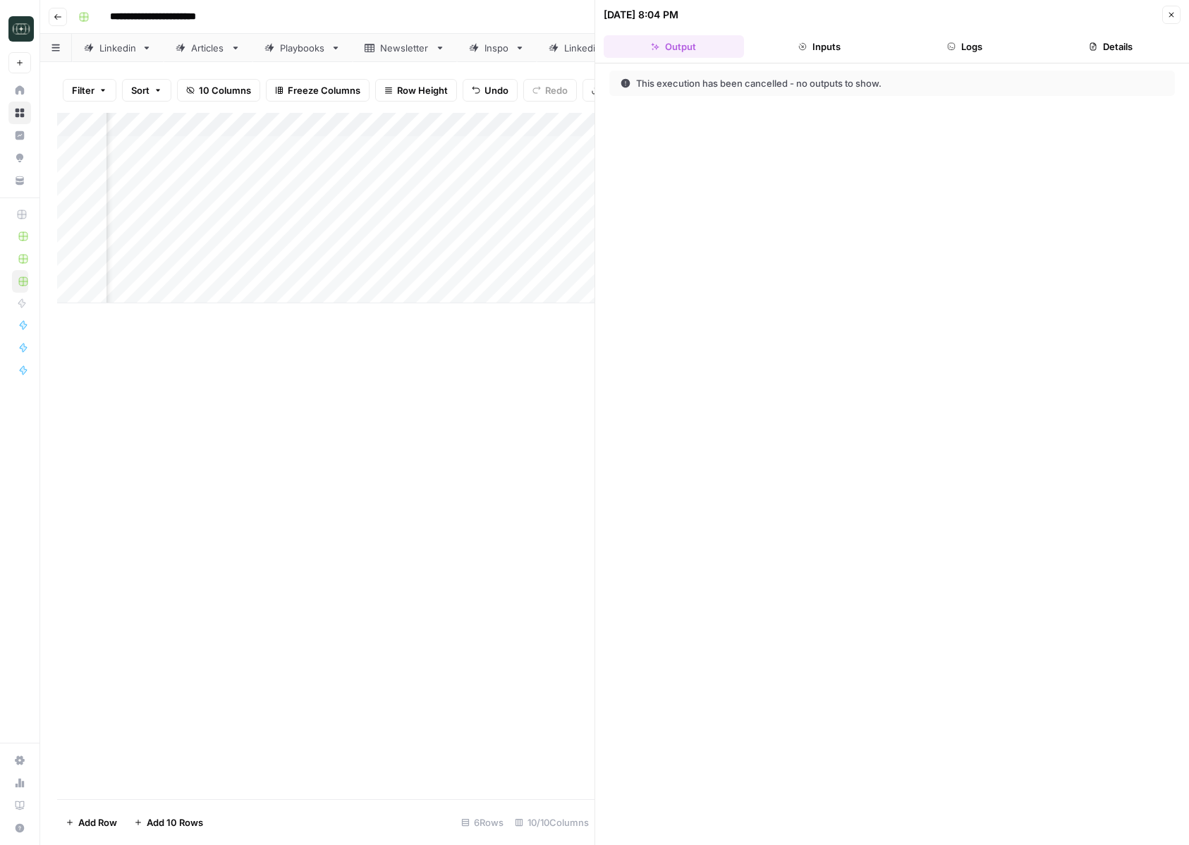
click at [984, 54] on button "Logs" at bounding box center [965, 46] width 140 height 23
click at [1169, 17] on icon "button" at bounding box center [1171, 15] width 8 height 8
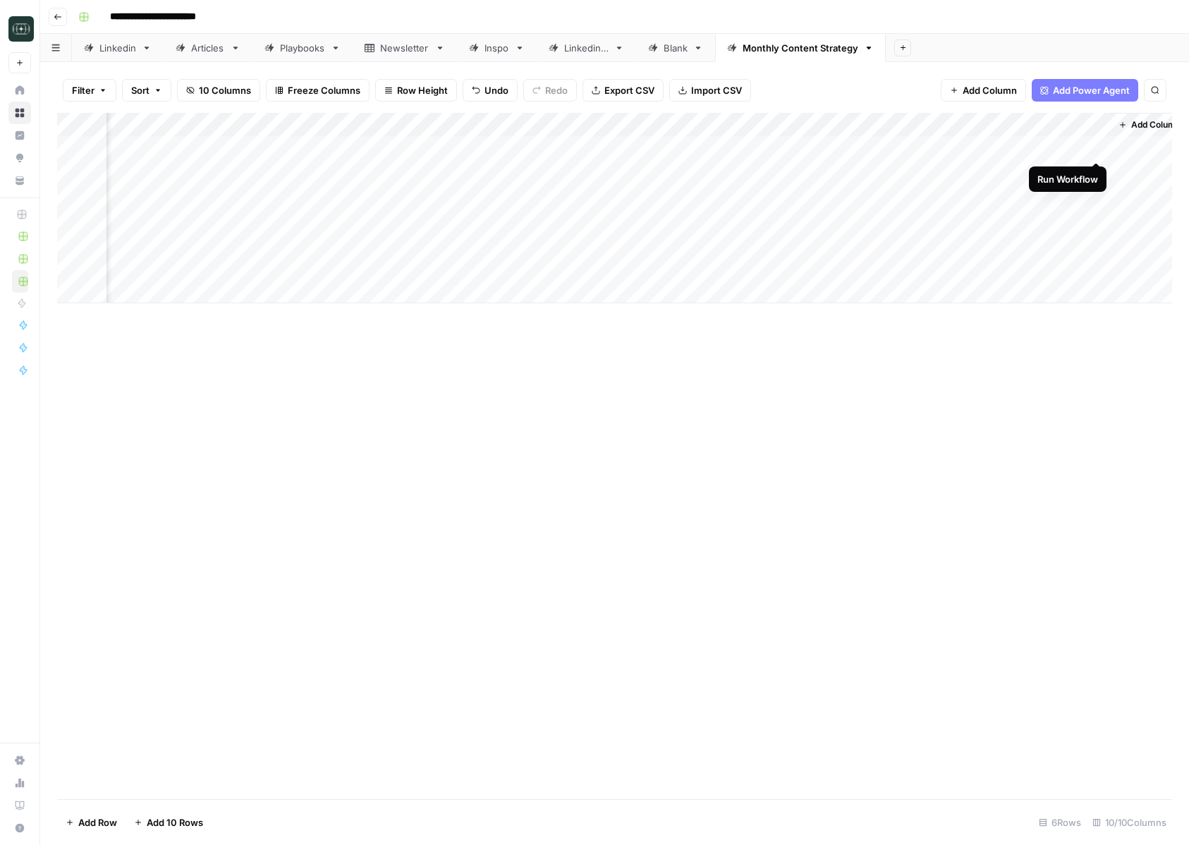
click at [1098, 147] on div "Add Column" at bounding box center [614, 208] width 1115 height 190
click at [58, 16] on icon "button" at bounding box center [57, 17] width 7 height 6
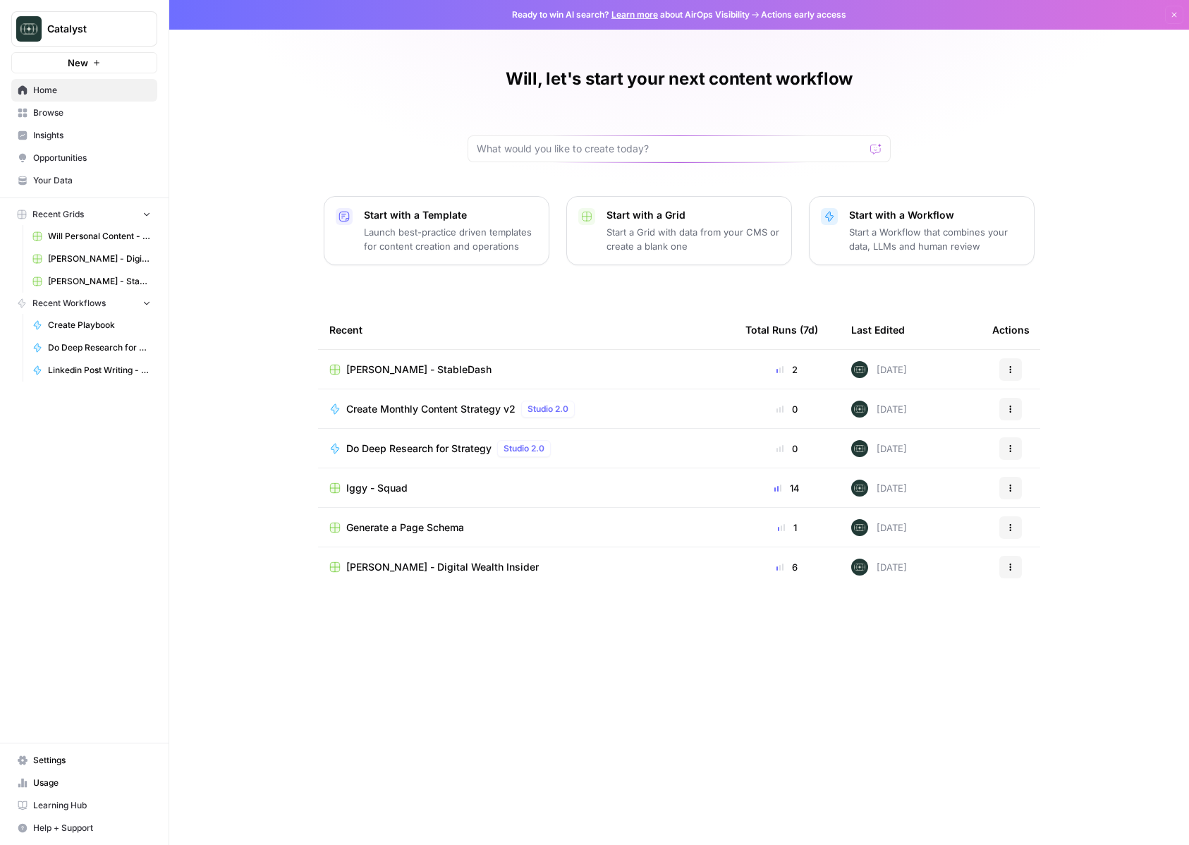
click at [81, 111] on span "Browse" at bounding box center [92, 112] width 118 height 13
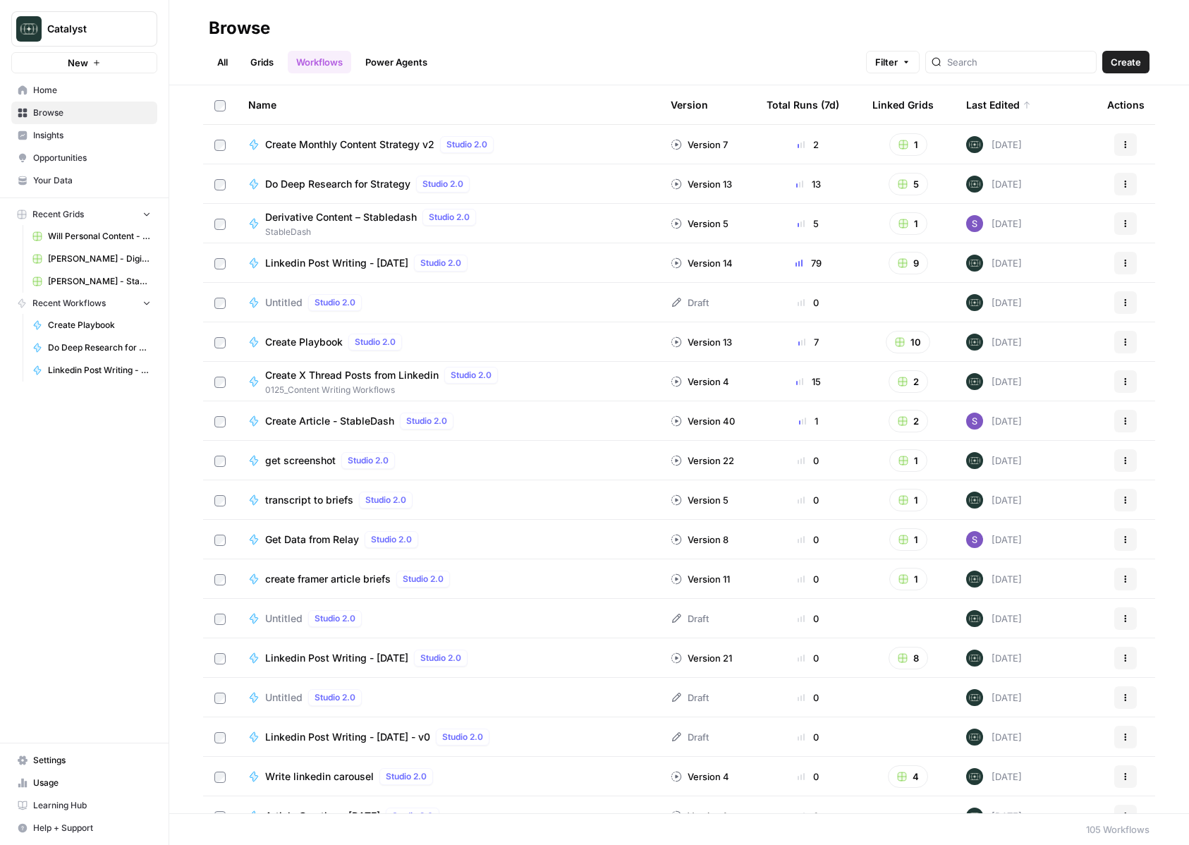
click at [259, 71] on link "Grids" at bounding box center [262, 62] width 40 height 23
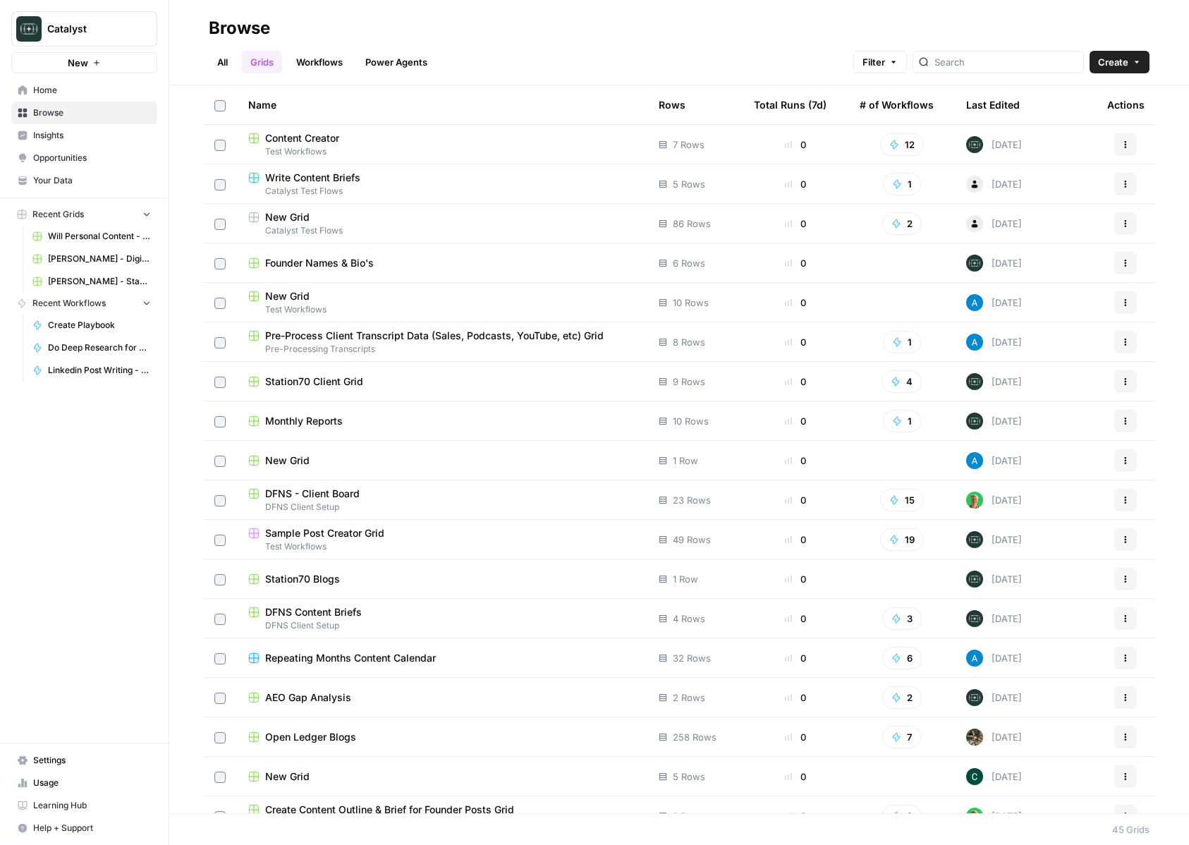
click at [969, 95] on div "Last Edited" at bounding box center [993, 104] width 54 height 39
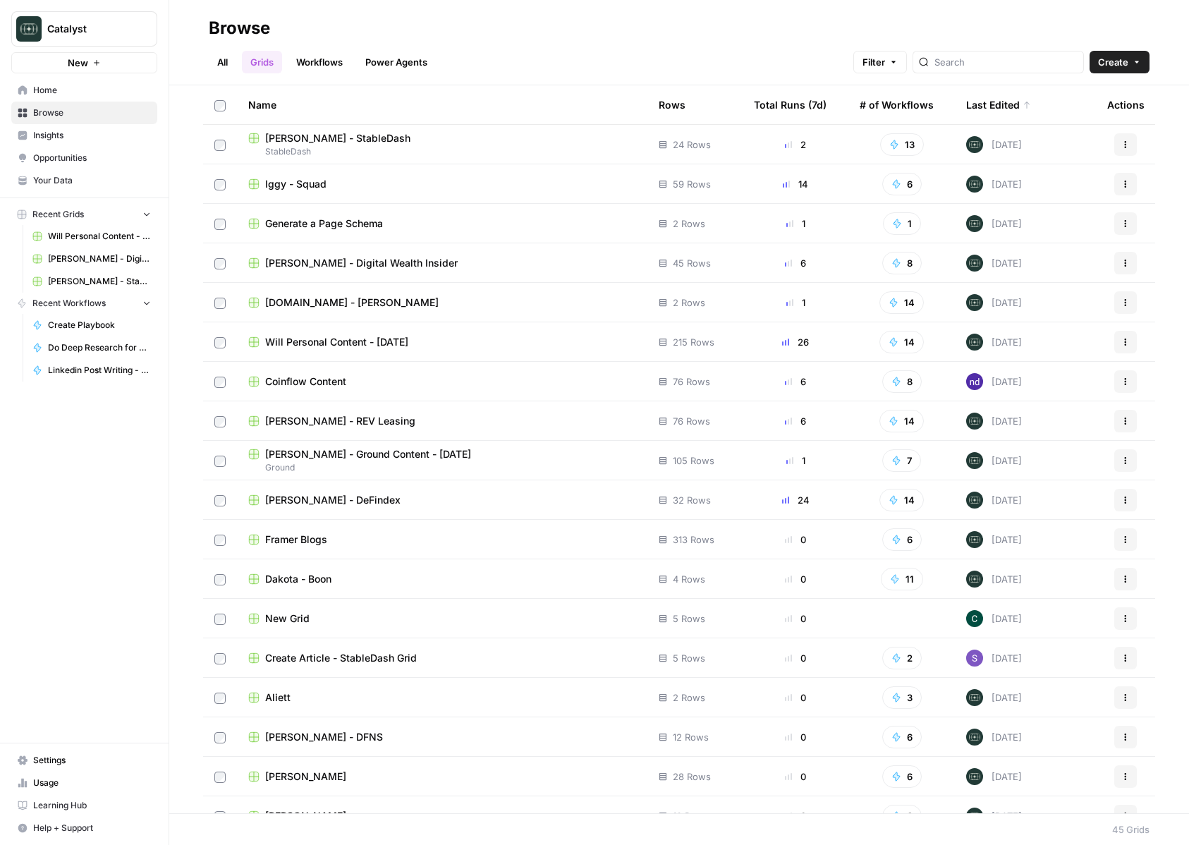
click at [320, 305] on span "RWA.xyz - Adam" at bounding box center [351, 302] width 173 height 14
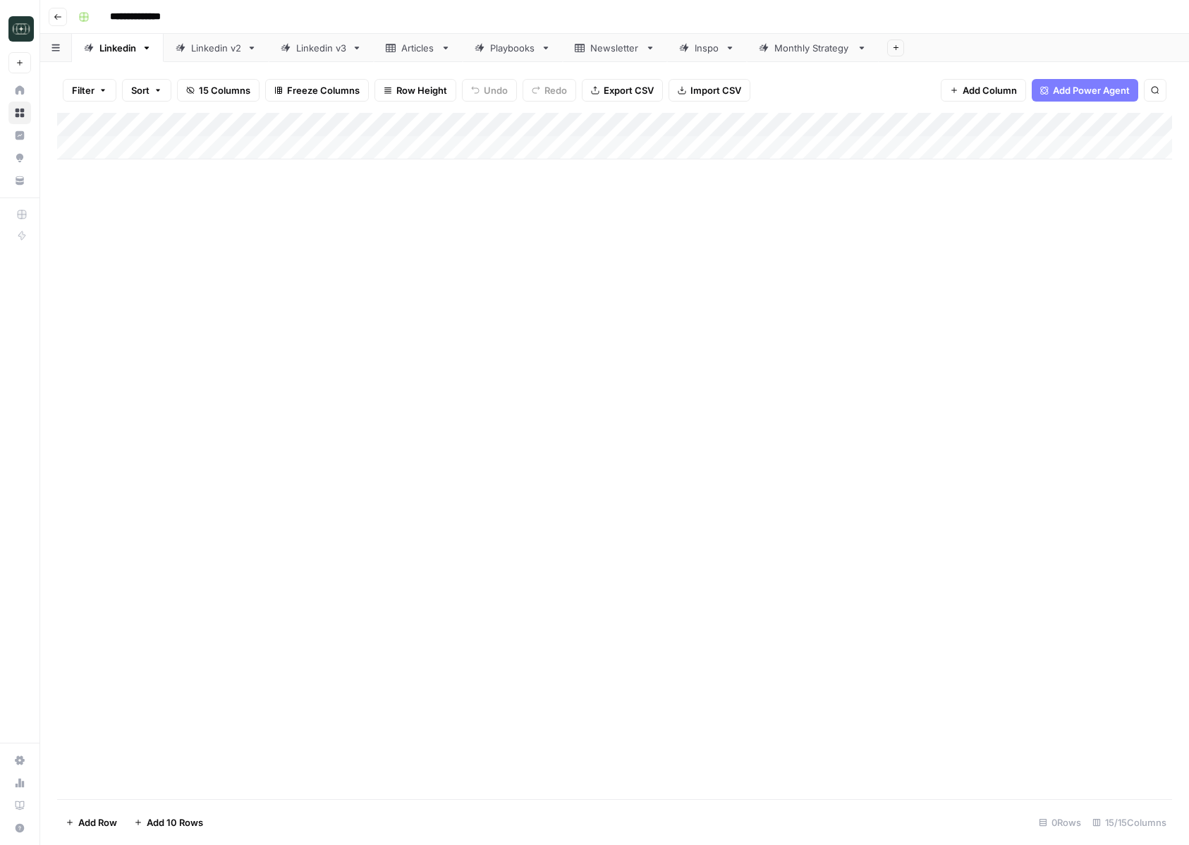
click at [789, 49] on div "Monthly Strategy" at bounding box center [812, 48] width 77 height 14
click at [1032, 127] on span "Add Column" at bounding box center [1027, 124] width 49 height 13
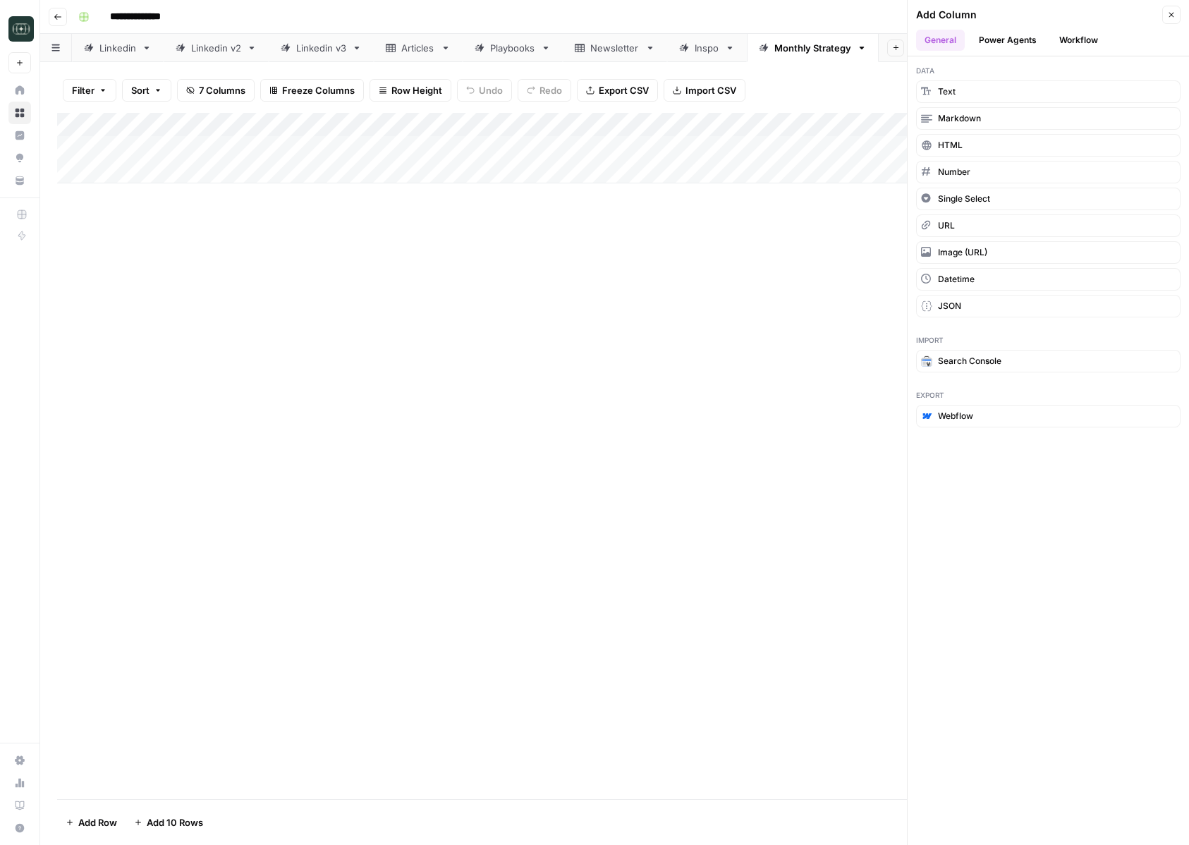
click at [1092, 46] on button "Workflow" at bounding box center [1079, 40] width 56 height 21
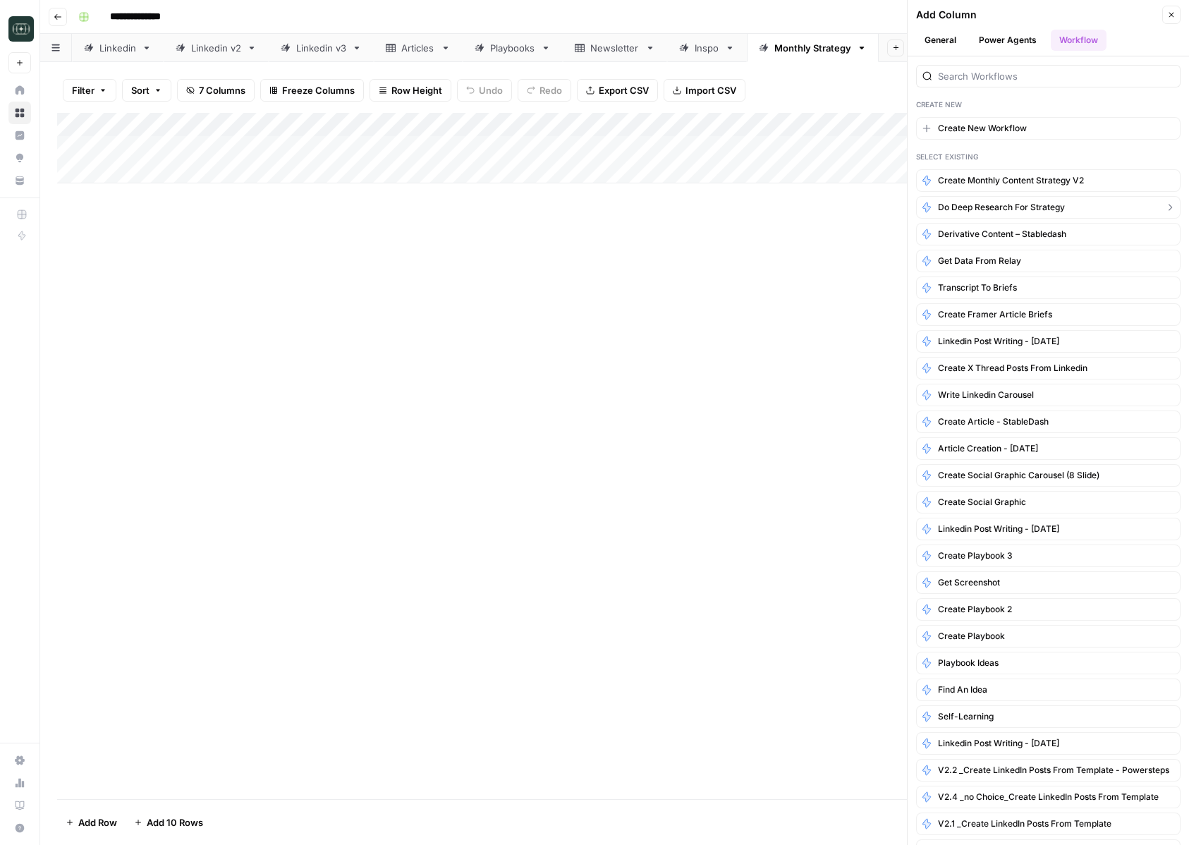
click at [1073, 205] on button "Do Deep Research for Strategy" at bounding box center [1048, 207] width 264 height 23
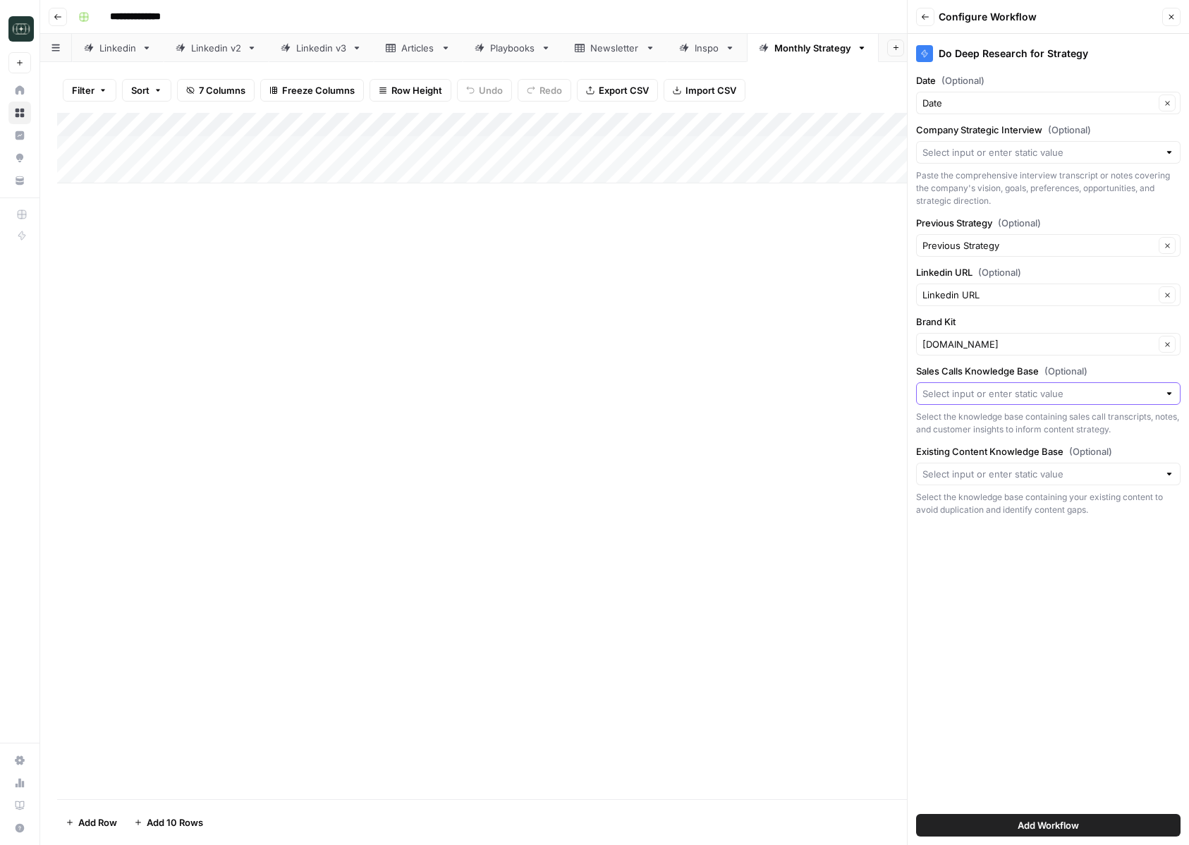
click at [1020, 396] on input "Sales Calls Knowledge Base (Optional)" at bounding box center [1040, 393] width 236 height 14
click at [999, 426] on span "RWA.xyz" at bounding box center [1045, 427] width 235 height 14
type input "RWA.xyz"
click at [960, 475] on input "Existing Content Knowledge Base (Optional)" at bounding box center [1040, 474] width 236 height 14
click at [955, 501] on span "RWA.xyz" at bounding box center [1045, 507] width 235 height 14
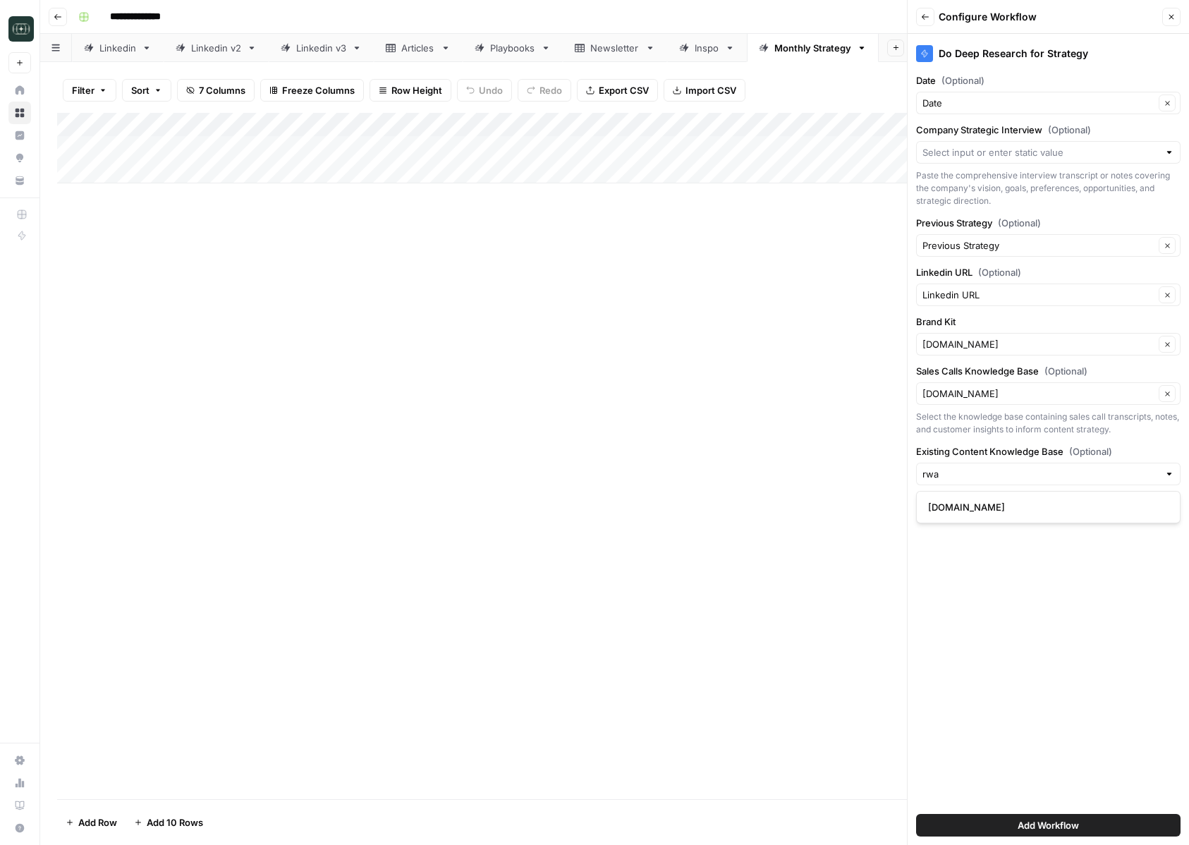
type input "RWA.xyz"
click at [981, 551] on div "Do Deep Research for Strategy Date (Optional) Date Clear Company Strategic Inte…" at bounding box center [1048, 439] width 281 height 811
click at [997, 823] on button "Add Workflow" at bounding box center [1048, 825] width 264 height 23
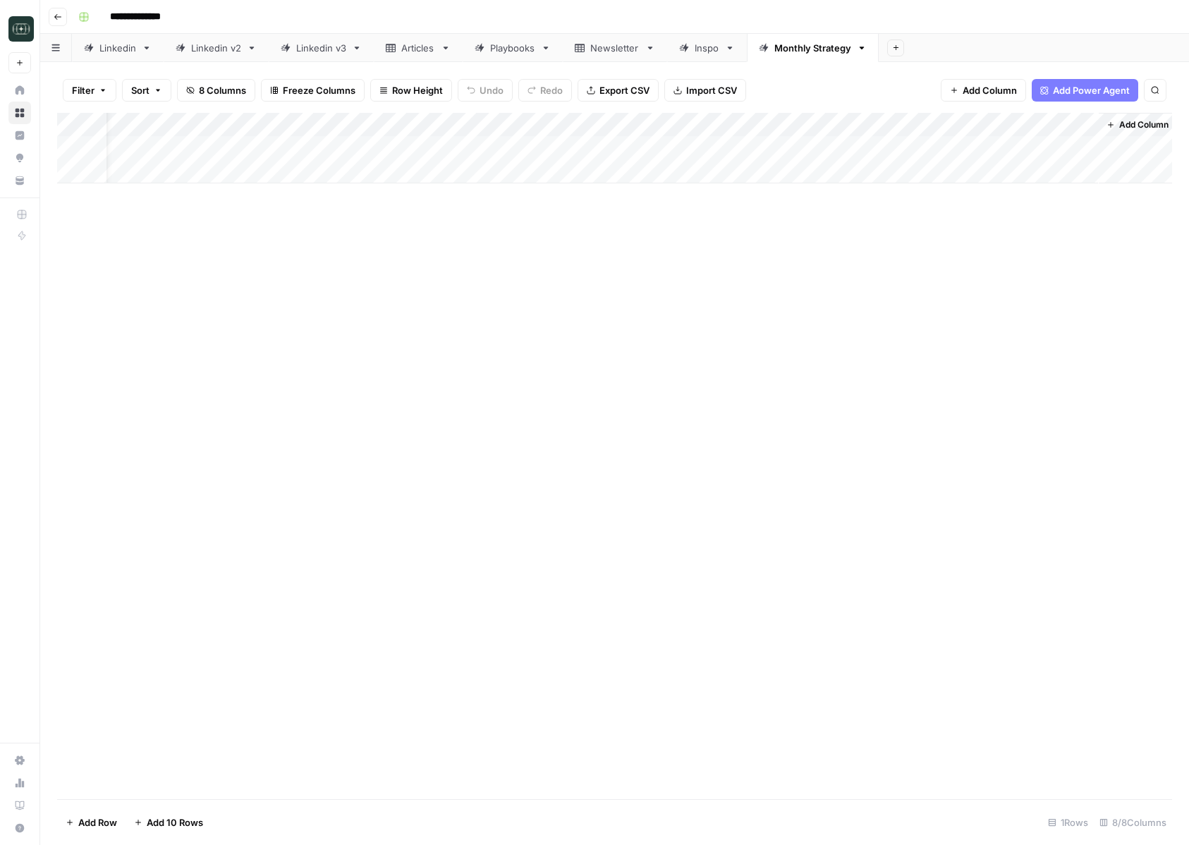
scroll to position [0, 92]
click at [452, 118] on div "Add Column" at bounding box center [614, 148] width 1115 height 71
type input "Create Monthly Content Strategy"
click at [482, 125] on div "Add Column" at bounding box center [614, 148] width 1115 height 71
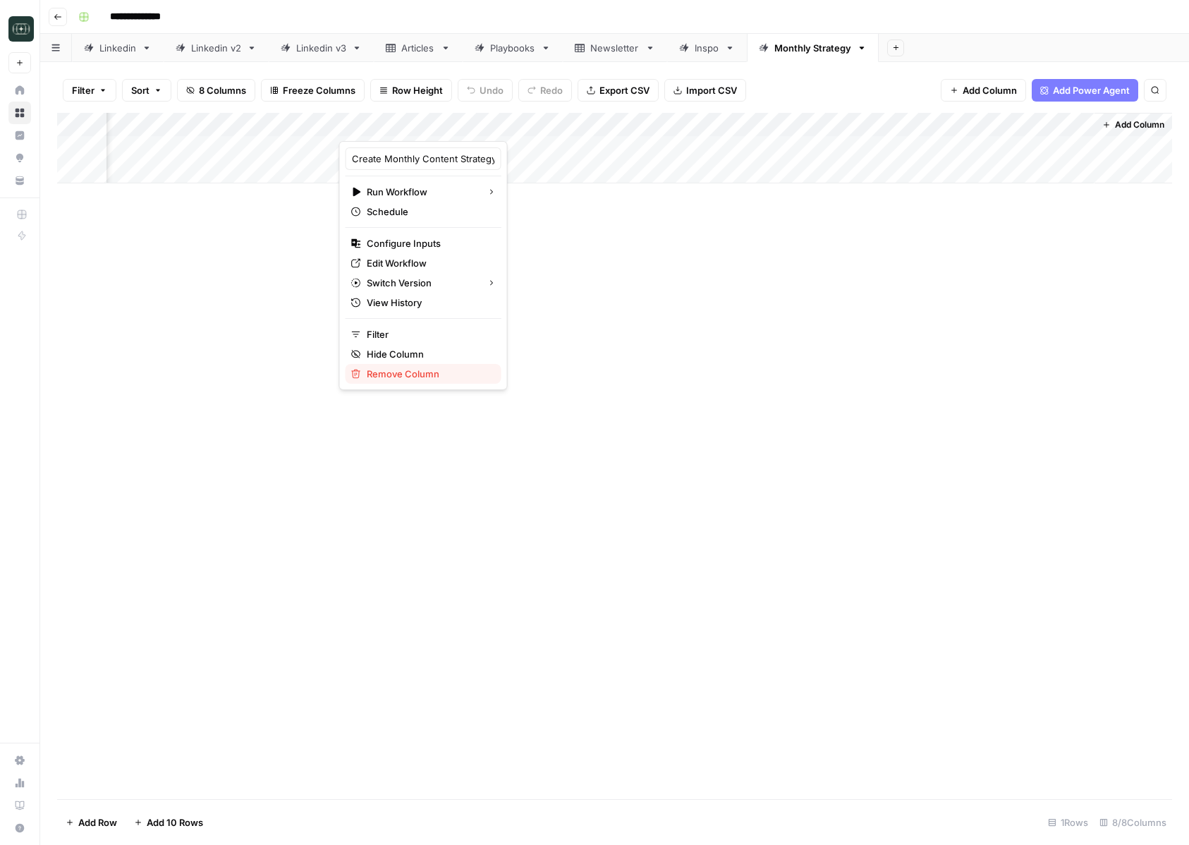
click at [396, 373] on span "Remove Column" at bounding box center [428, 374] width 123 height 14
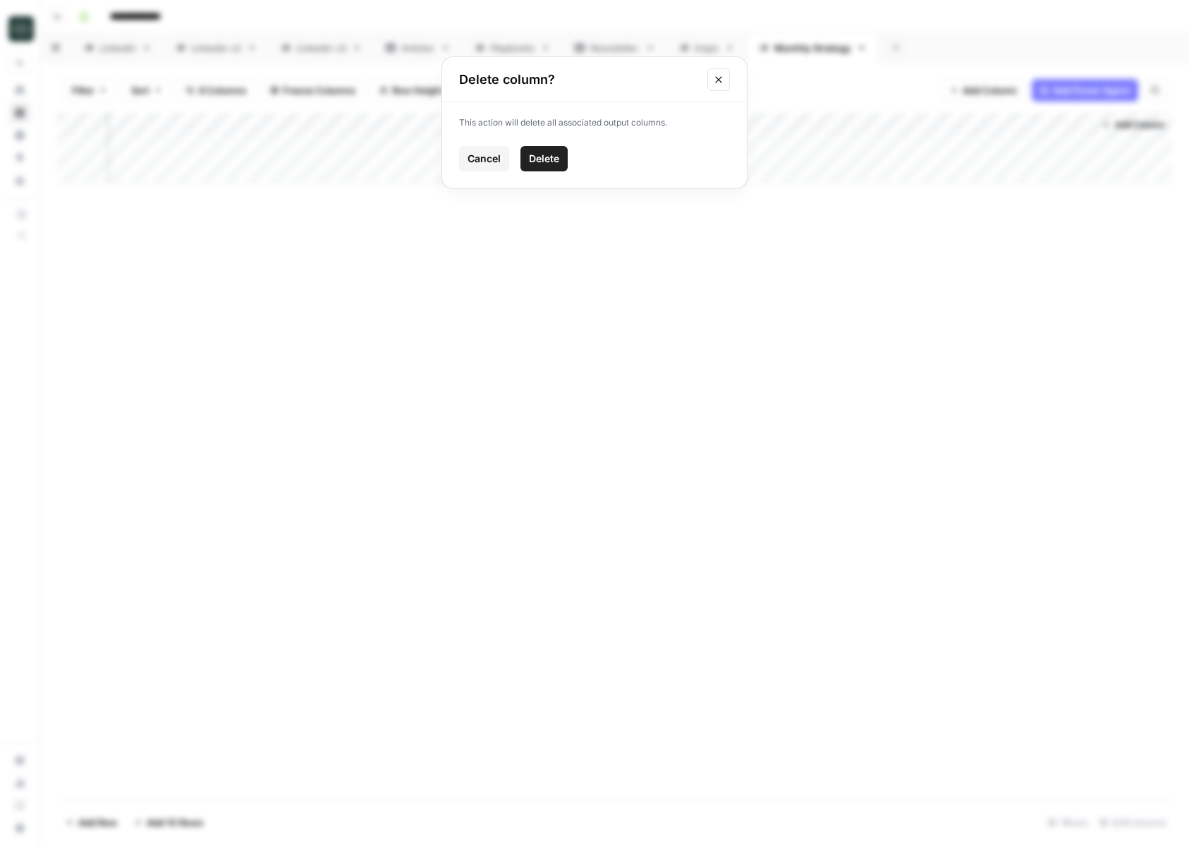
click at [574, 161] on div "Cancel Delete" at bounding box center [594, 158] width 271 height 25
click at [545, 161] on span "Delete" at bounding box center [544, 159] width 30 height 14
click at [687, 121] on span "Add Column" at bounding box center [678, 124] width 49 height 13
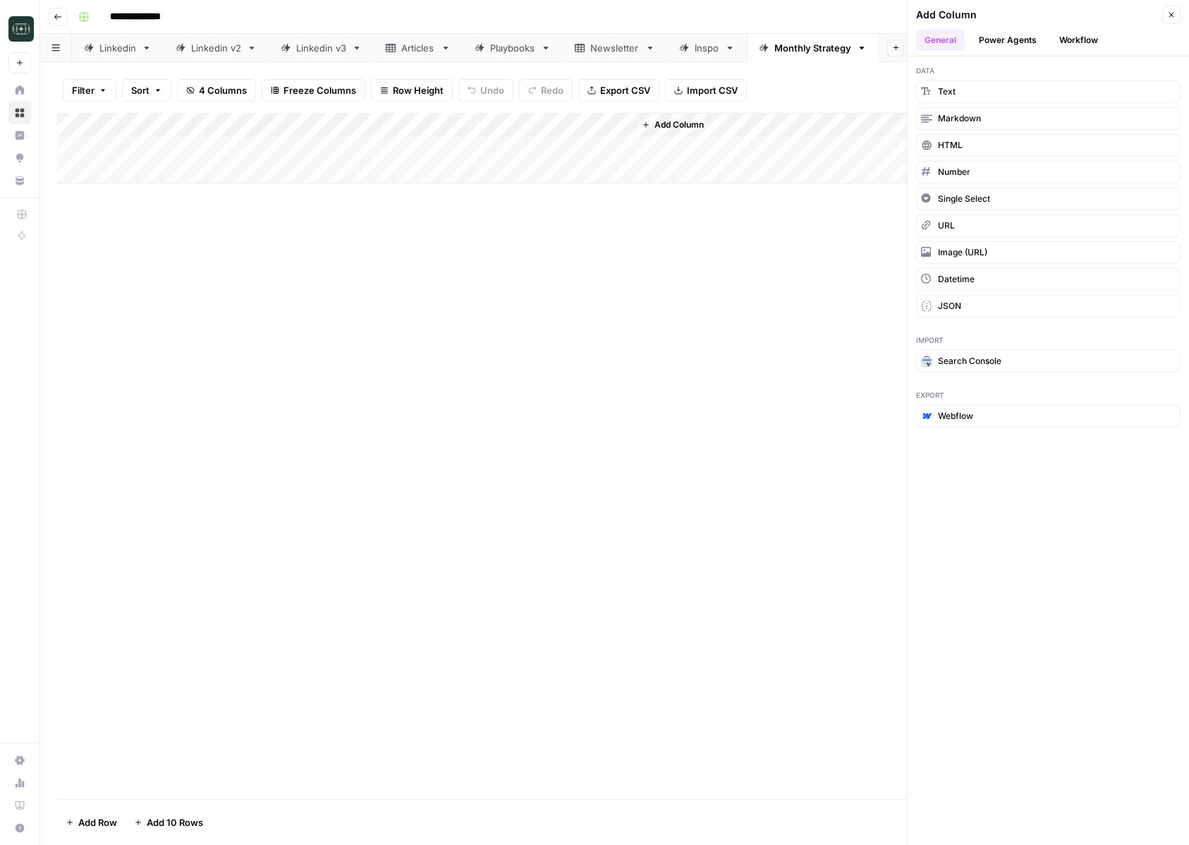
click at [1081, 38] on button "Workflow" at bounding box center [1079, 40] width 56 height 21
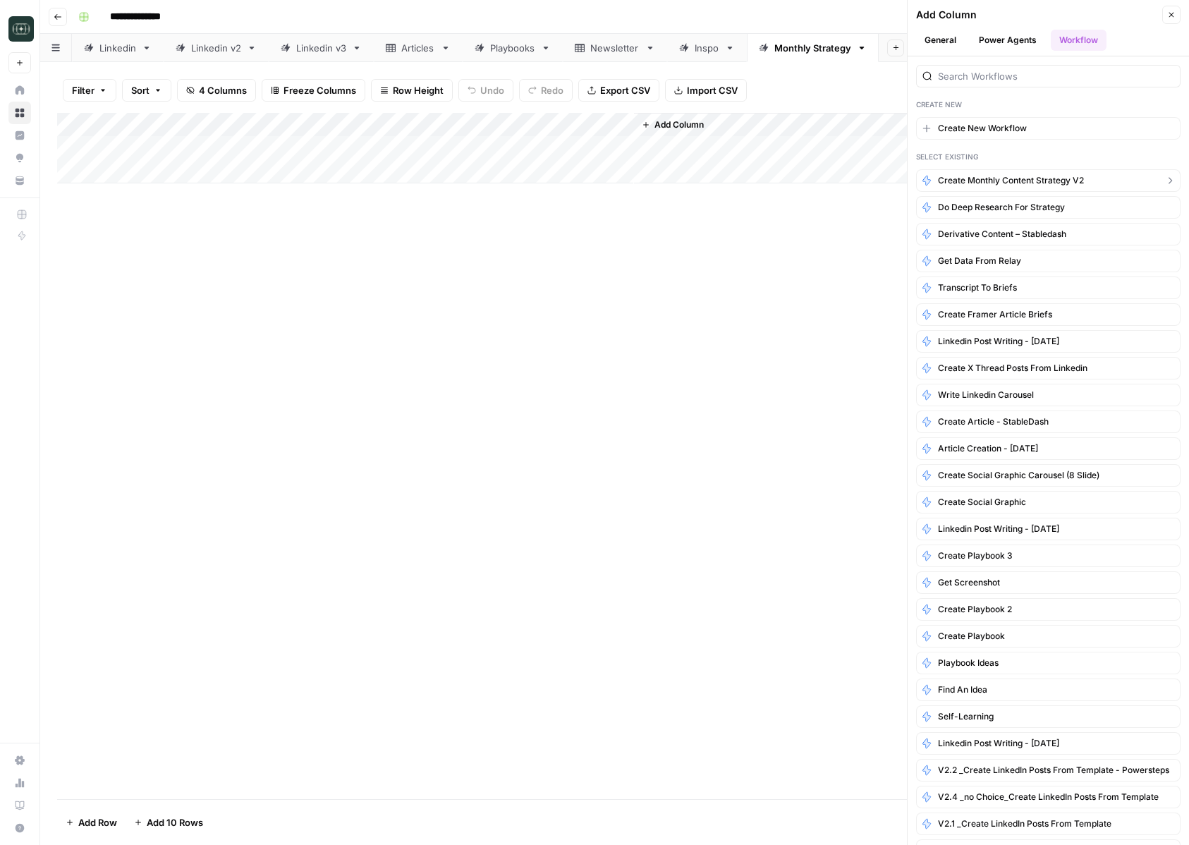
click at [1061, 172] on button "Create Monthly Content Strategy v2" at bounding box center [1048, 180] width 264 height 23
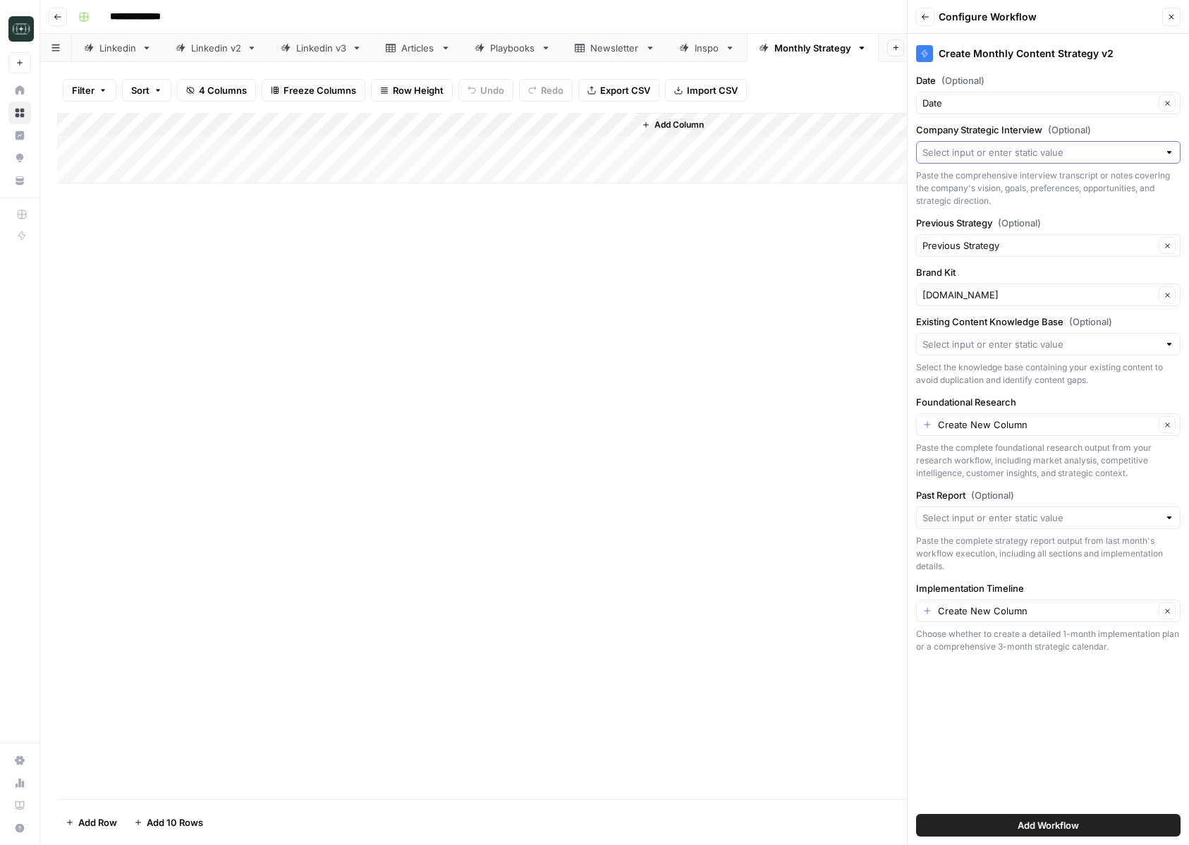
click at [1054, 148] on input "Company Strategic Interview (Optional)" at bounding box center [1040, 152] width 236 height 14
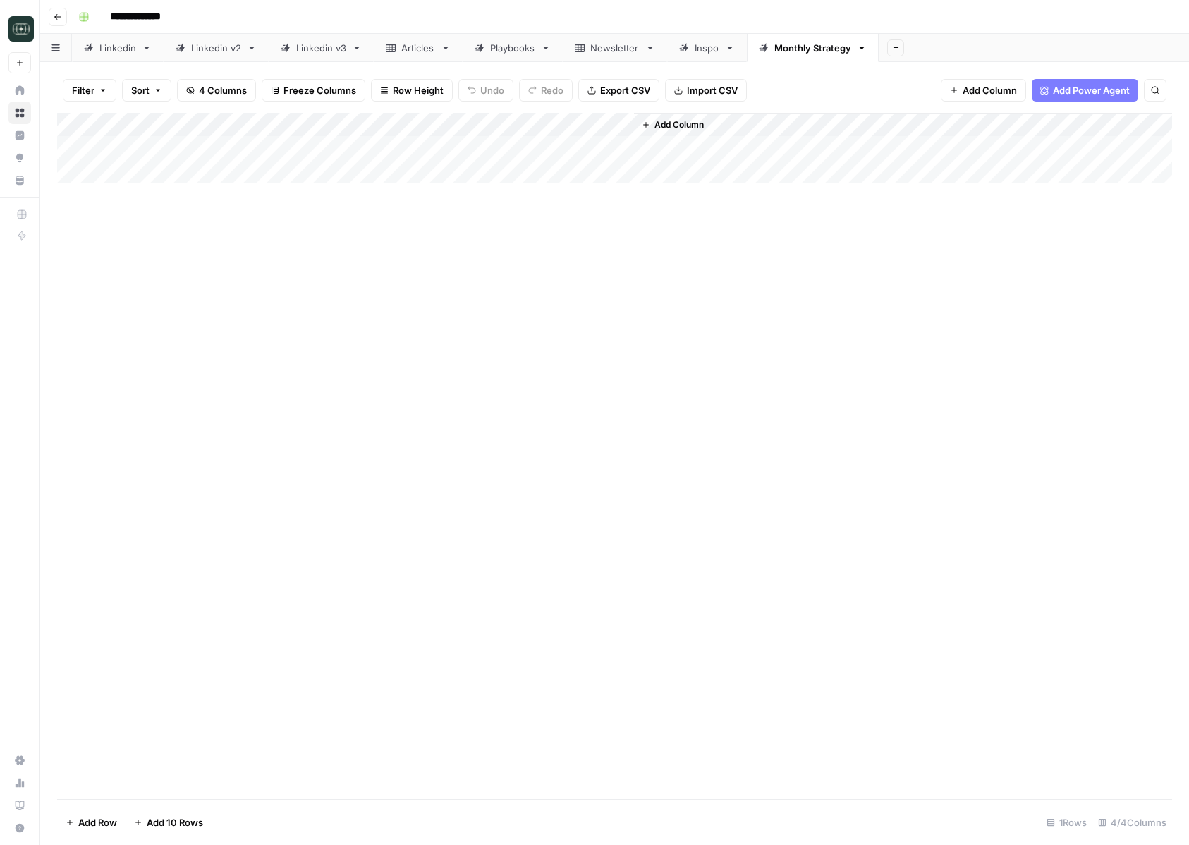
click at [675, 124] on span "Add Column" at bounding box center [678, 124] width 49 height 13
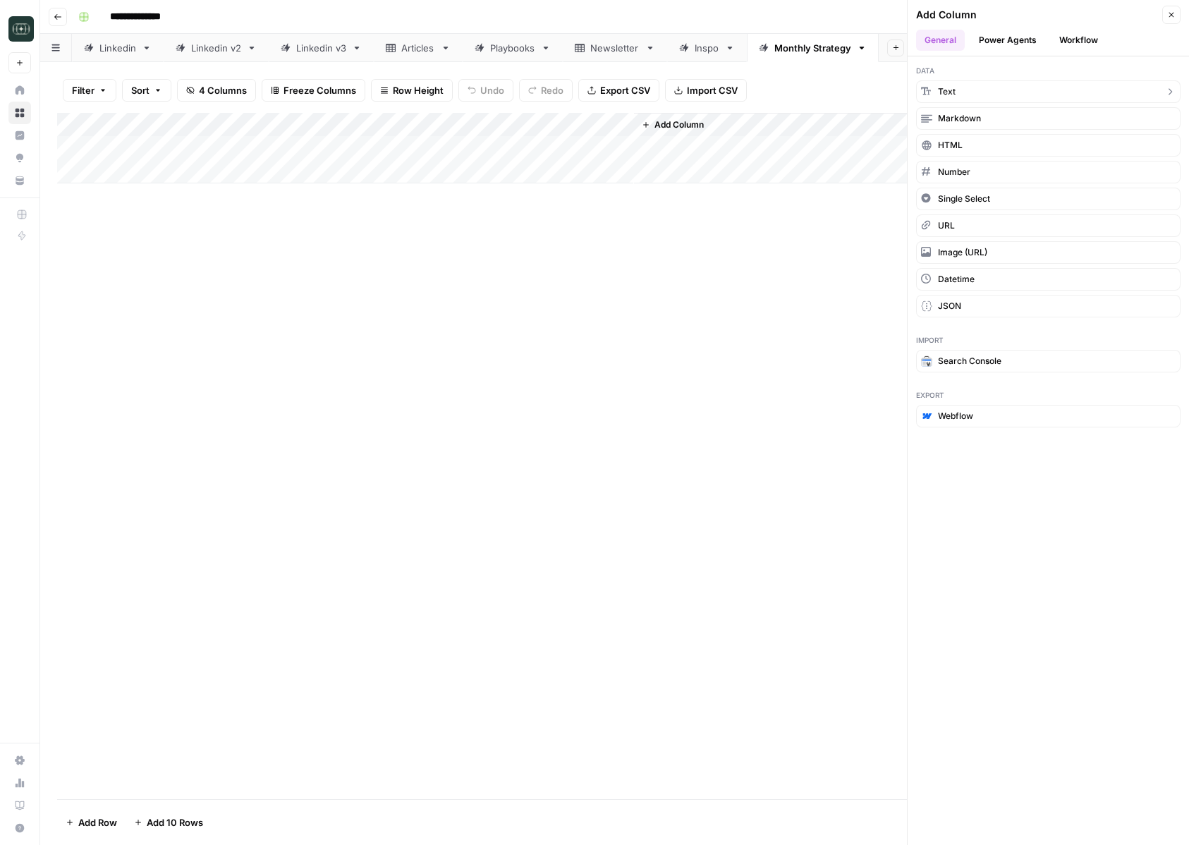
click at [948, 87] on span "Text" at bounding box center [947, 91] width 18 height 13
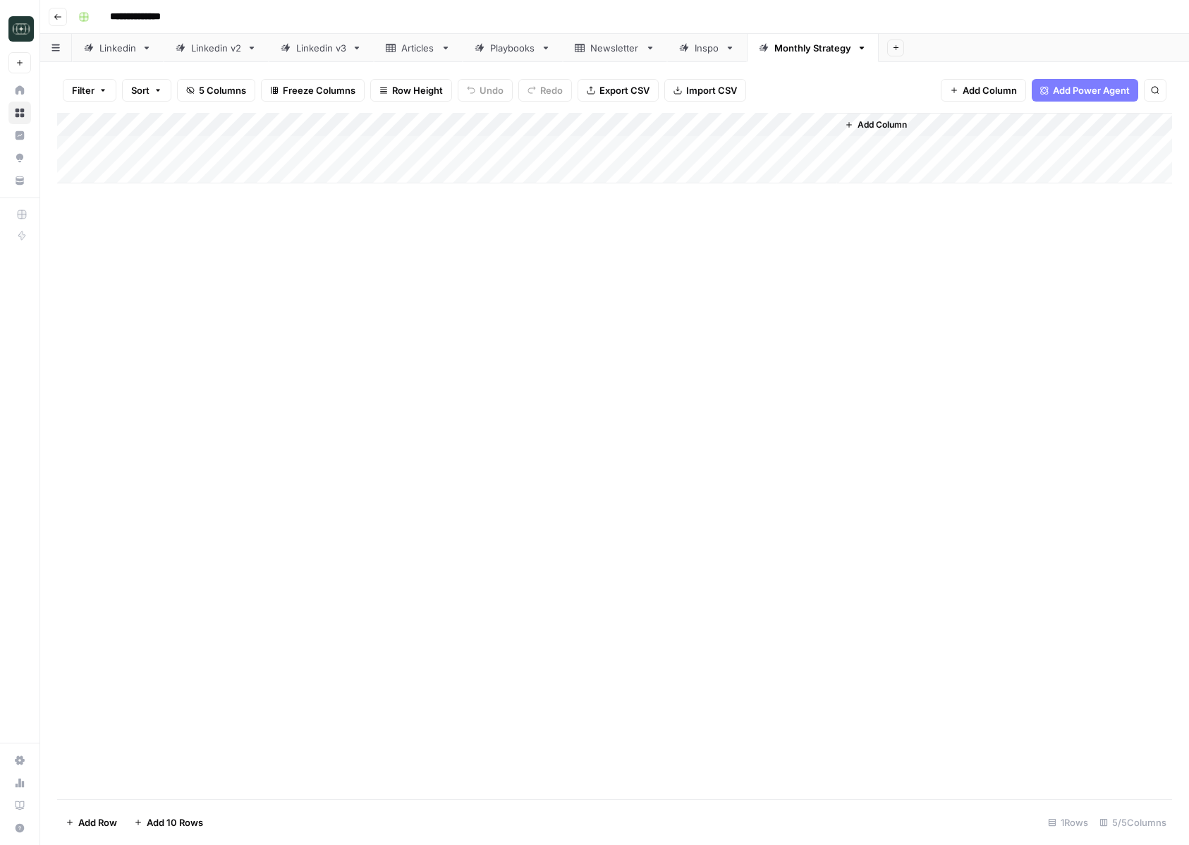
click at [692, 129] on div "Add Column" at bounding box center [614, 148] width 1115 height 71
click at [692, 129] on div at bounding box center [735, 127] width 204 height 28
click at [695, 159] on input "New Column" at bounding box center [717, 159] width 143 height 14
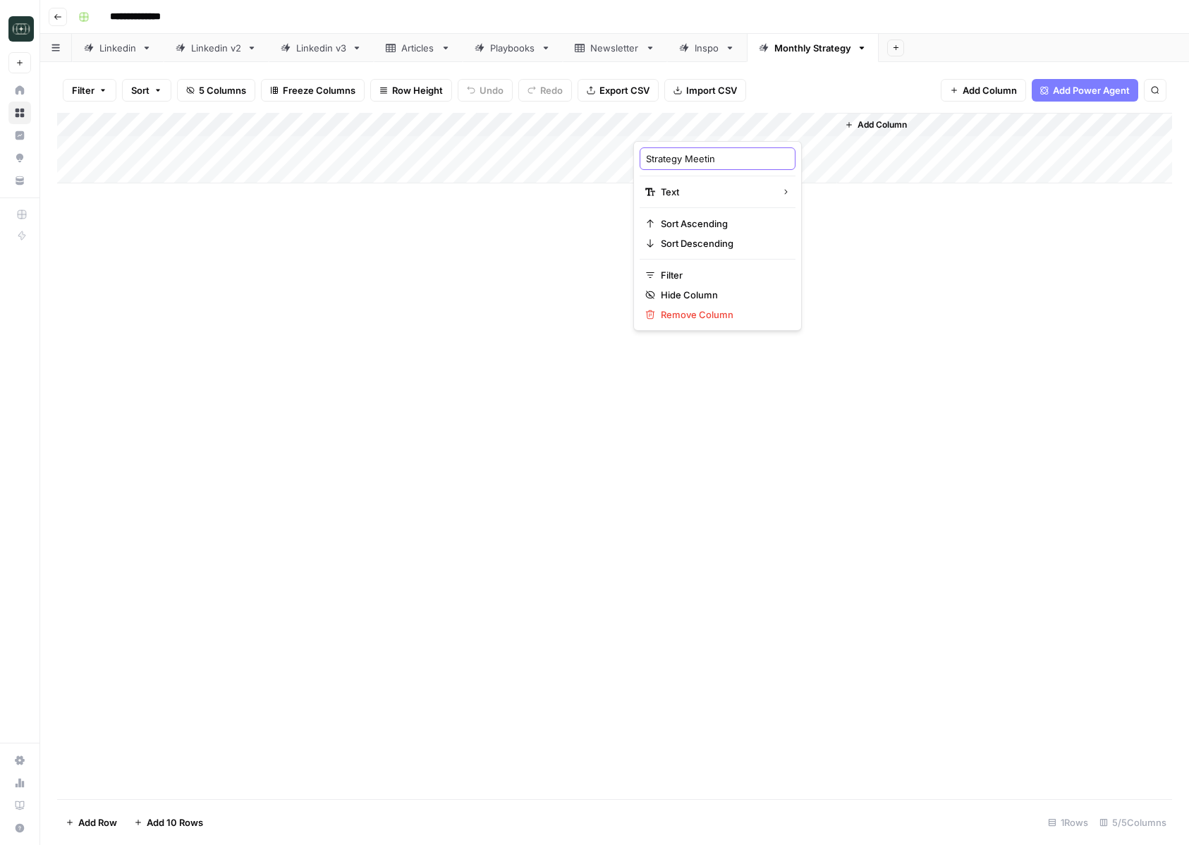
type input "Strategy Meeting"
click at [705, 331] on div "Add Column" at bounding box center [614, 456] width 1115 height 686
click at [891, 120] on span "Add Column" at bounding box center [881, 124] width 49 height 13
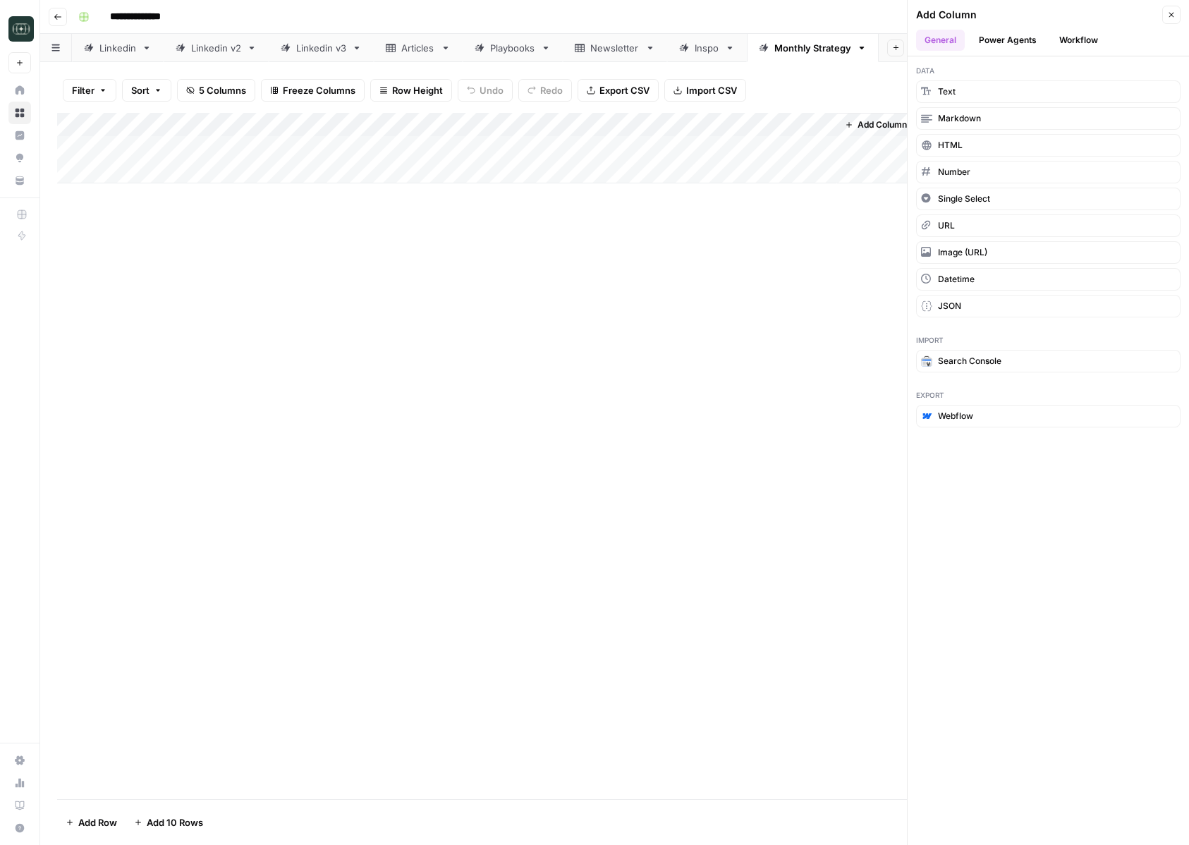
click at [1065, 41] on button "Workflow" at bounding box center [1079, 40] width 56 height 21
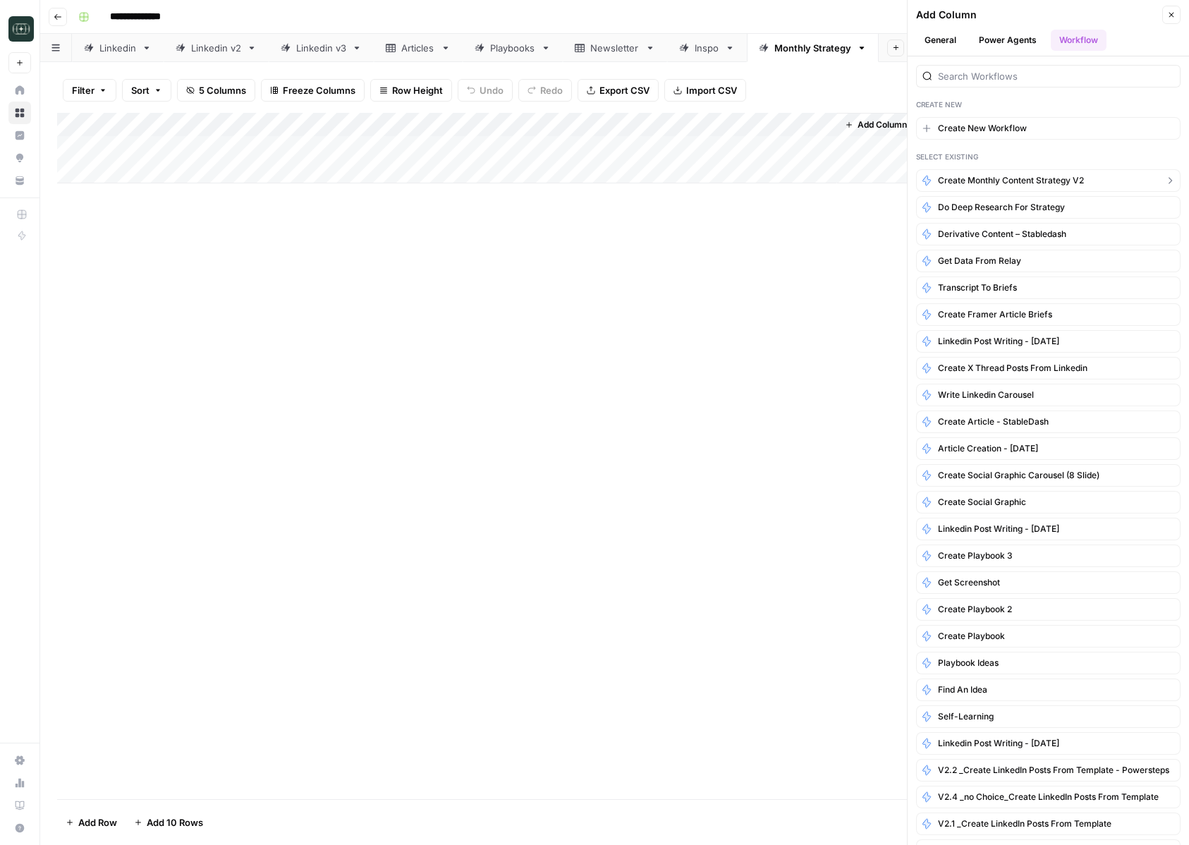
click at [1022, 181] on span "Create Monthly Content Strategy v2" at bounding box center [1011, 180] width 146 height 13
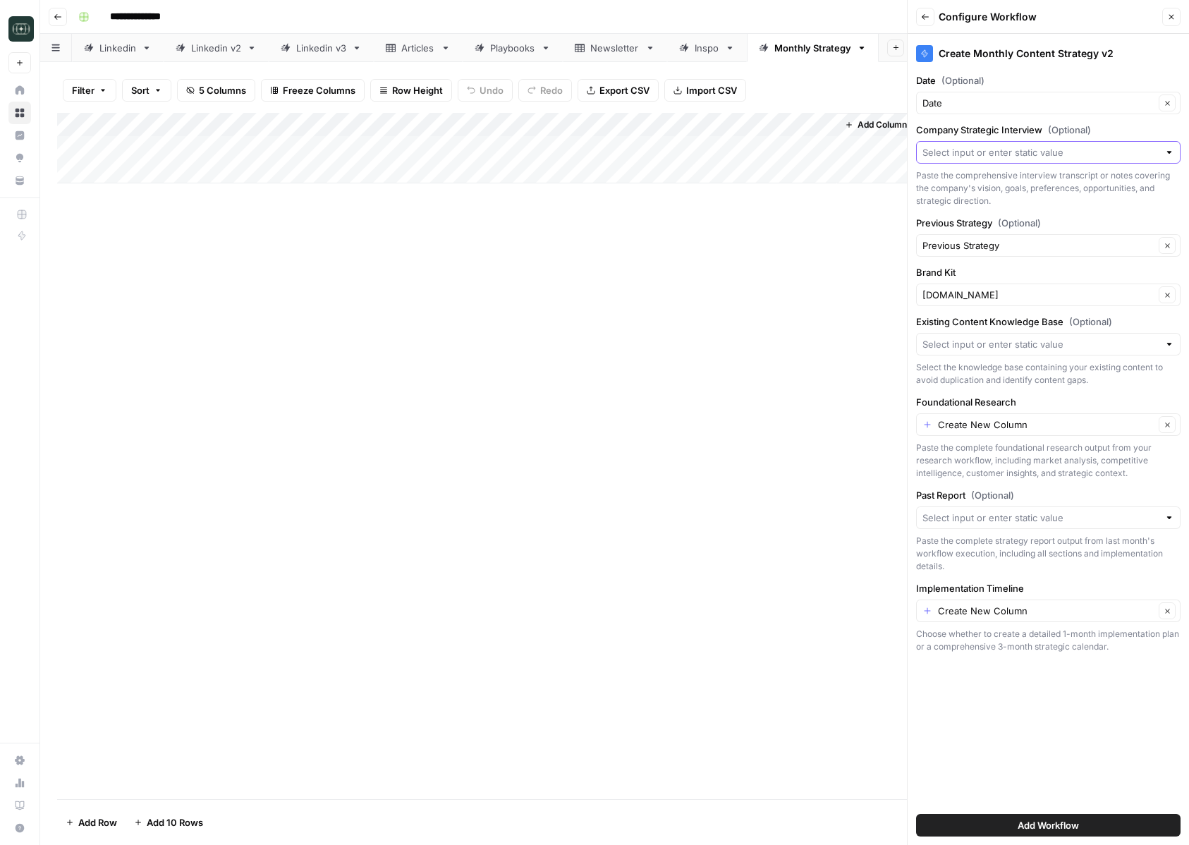
click at [1005, 153] on input "Company Strategic Interview (Optional)" at bounding box center [1040, 152] width 236 height 14
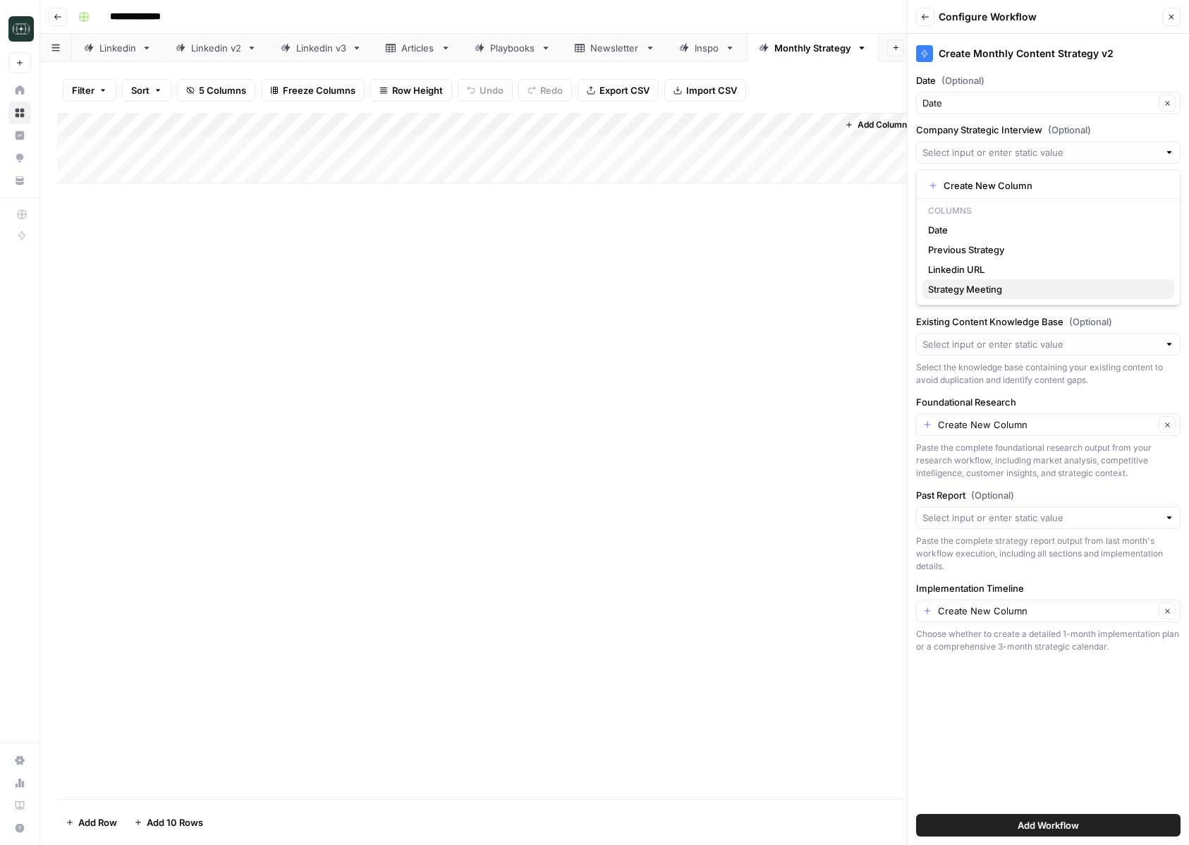
click at [979, 287] on span "Strategy Meeting" at bounding box center [1045, 289] width 235 height 14
type input "Strategy Meeting"
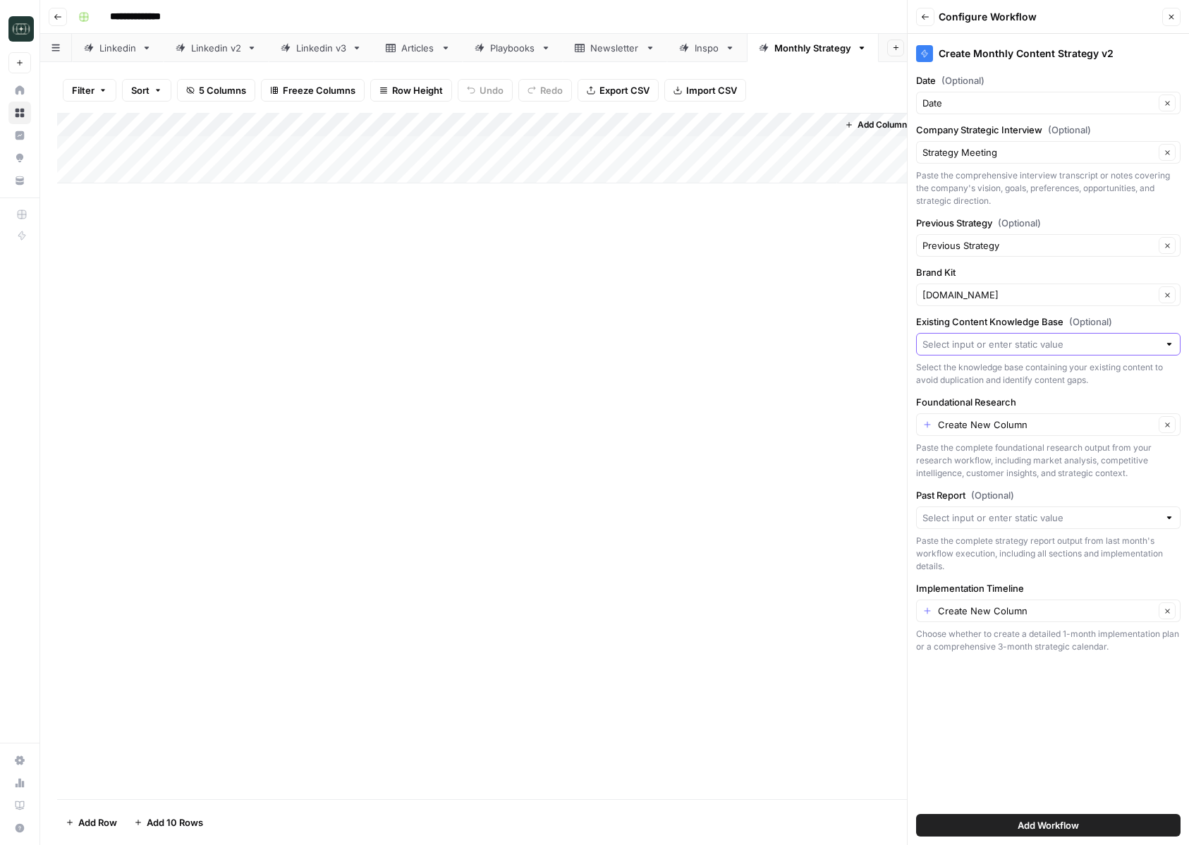
click at [1006, 341] on input "Existing Content Knowledge Base (Optional)" at bounding box center [1040, 344] width 236 height 14
click at [985, 374] on span "RWA.xyz" at bounding box center [1045, 377] width 235 height 14
type input "RWA.xyz"
click at [1008, 427] on input "Foundational Research" at bounding box center [1046, 424] width 216 height 14
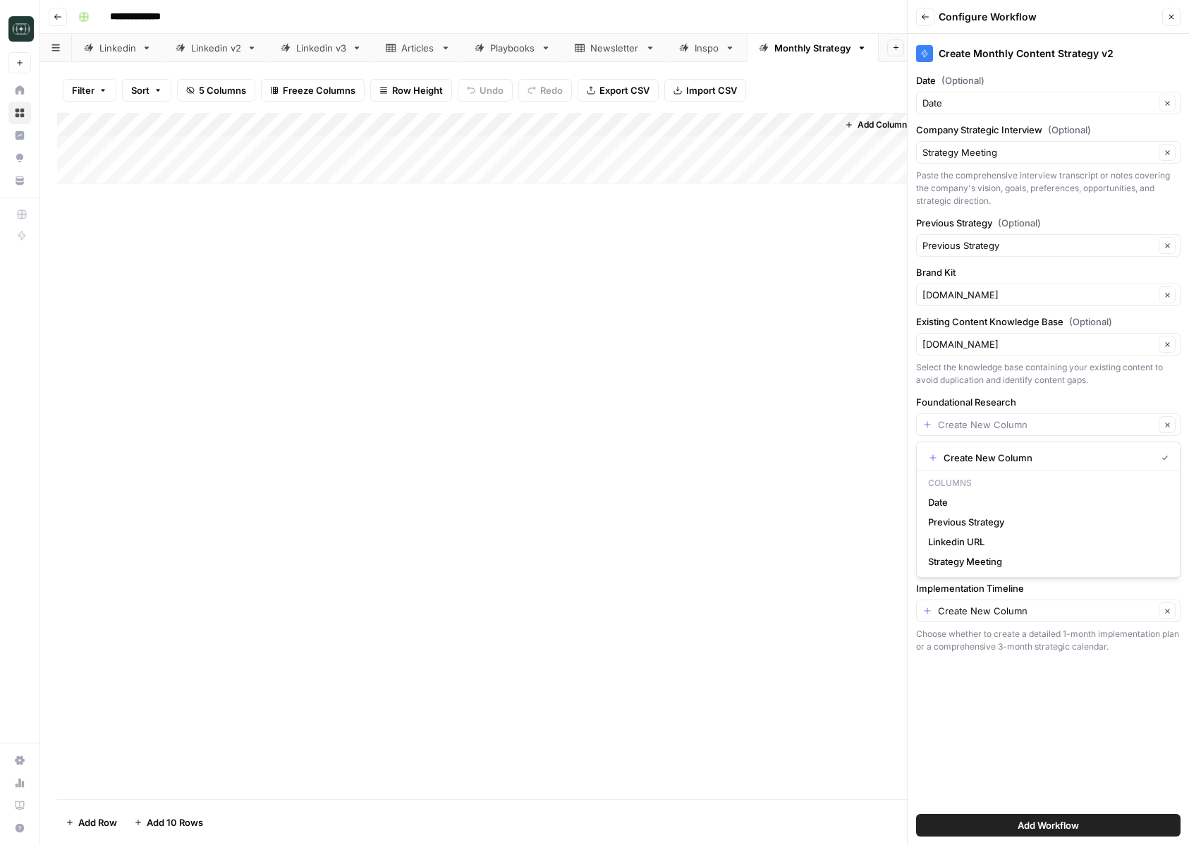
type input "Create New Column"
click at [812, 556] on div "Add Column" at bounding box center [614, 456] width 1115 height 686
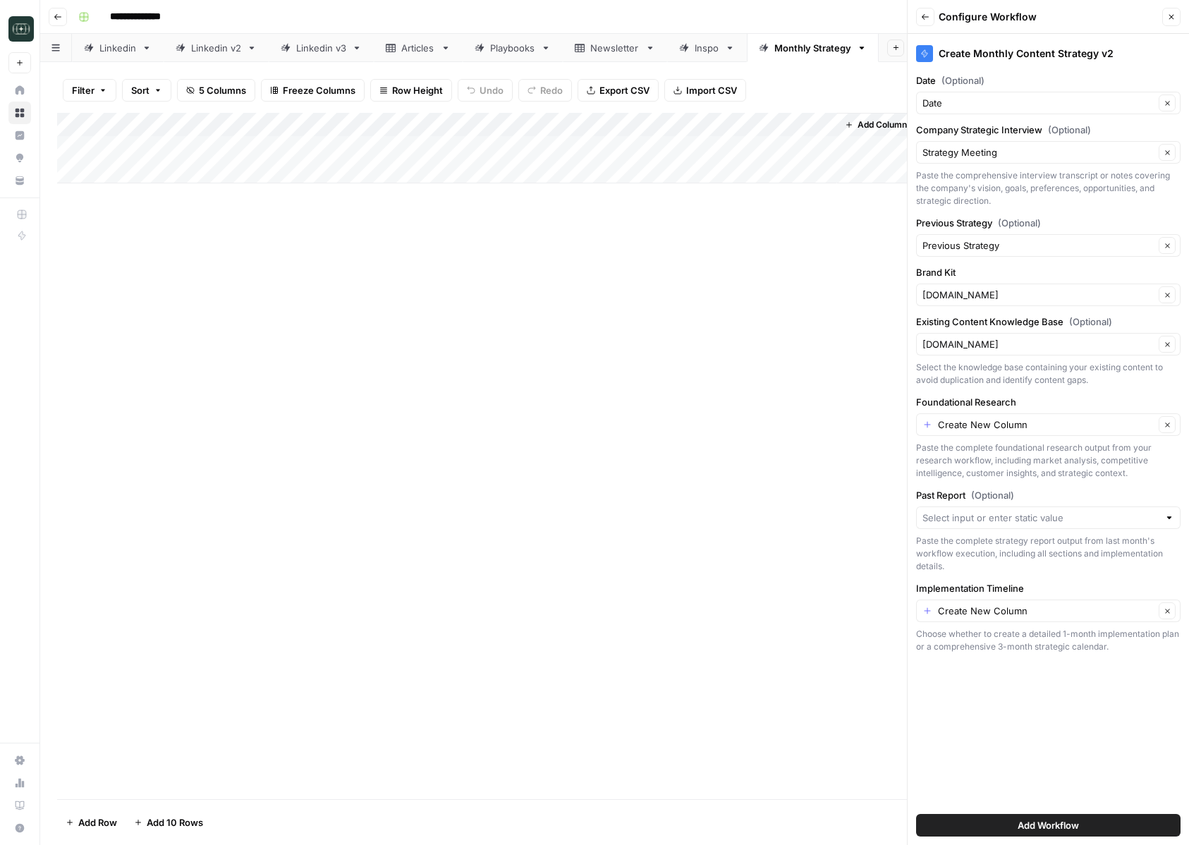
click at [609, 149] on div "Add Column" at bounding box center [614, 148] width 1115 height 71
click at [1020, 616] on input "Implementation Timeline" at bounding box center [1046, 611] width 216 height 14
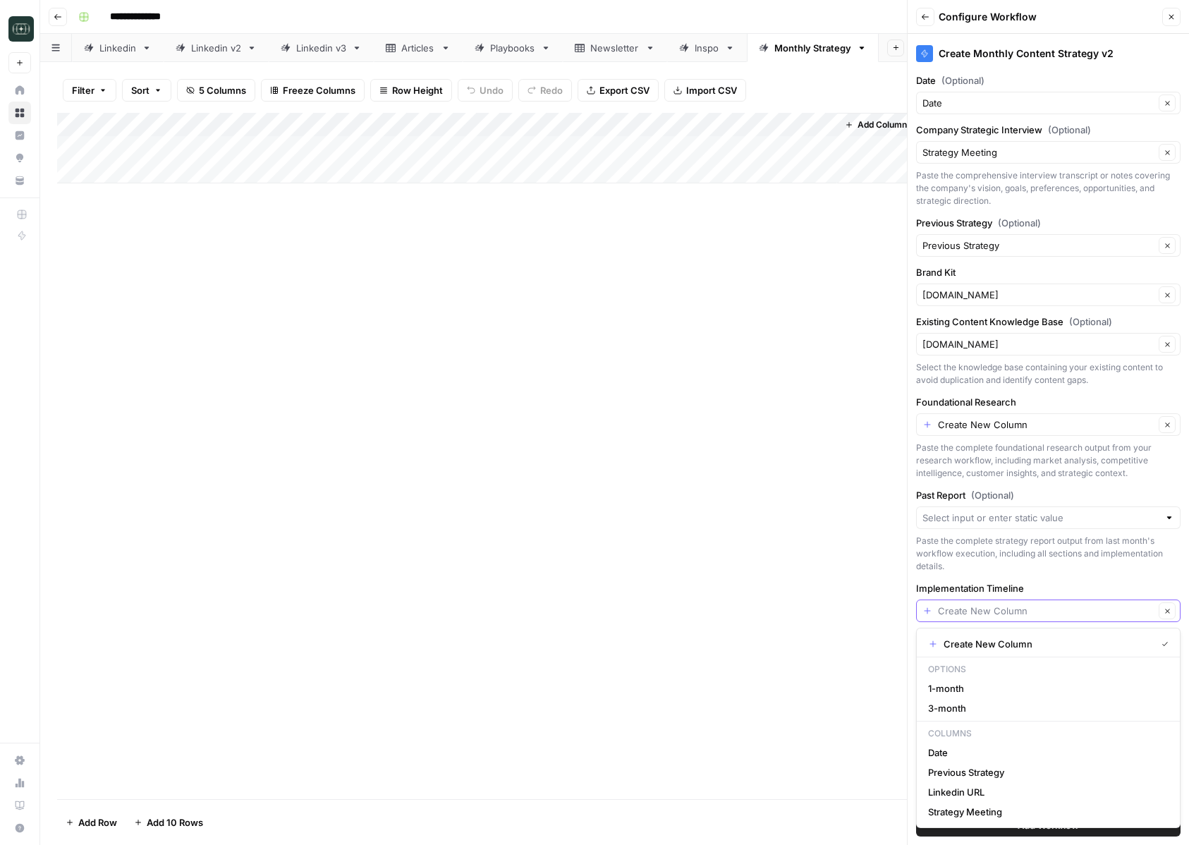
type input "Create New Column"
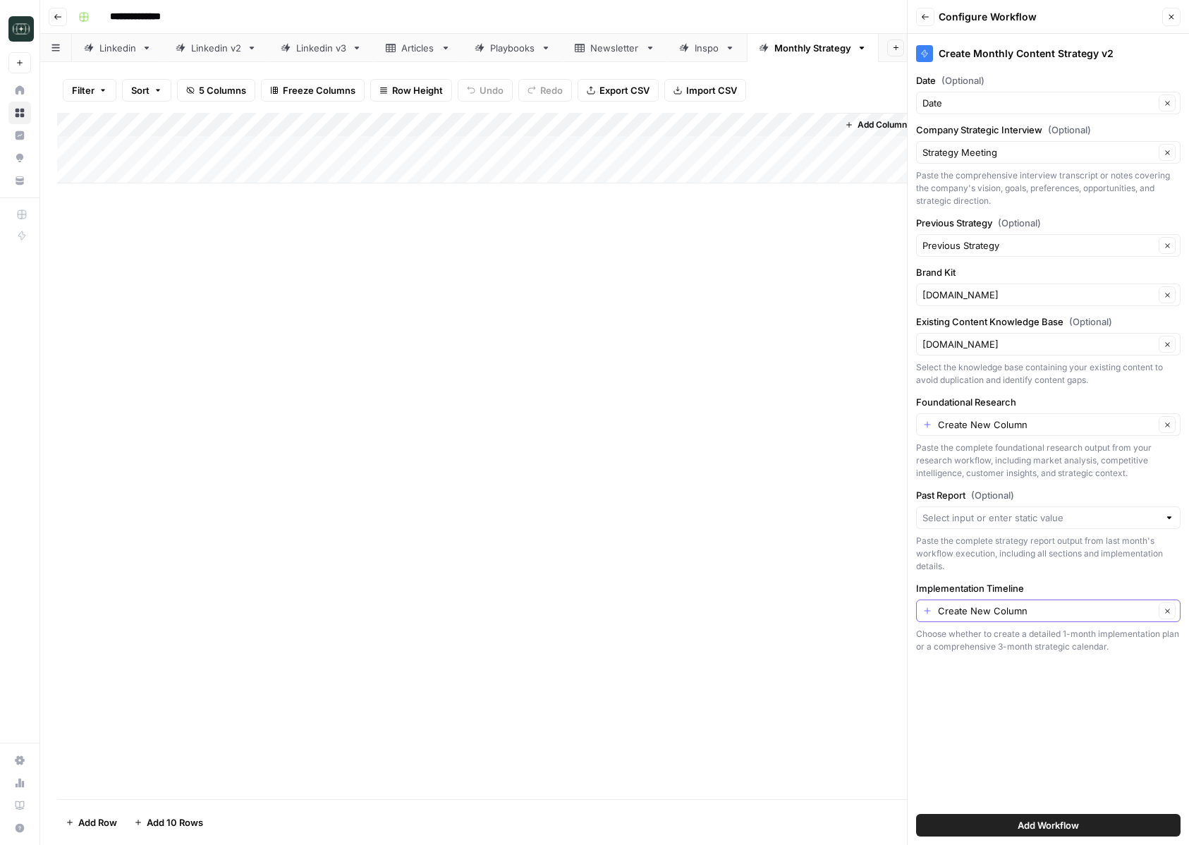
click at [625, 148] on div "Add Column" at bounding box center [614, 148] width 1115 height 71
click at [1074, 674] on div "Create Monthly Content Strategy v2 Date (Optional) Date Clear Company Strategic…" at bounding box center [1048, 439] width 281 height 811
click at [917, 616] on div "Create New Column Clear" at bounding box center [1048, 610] width 264 height 23
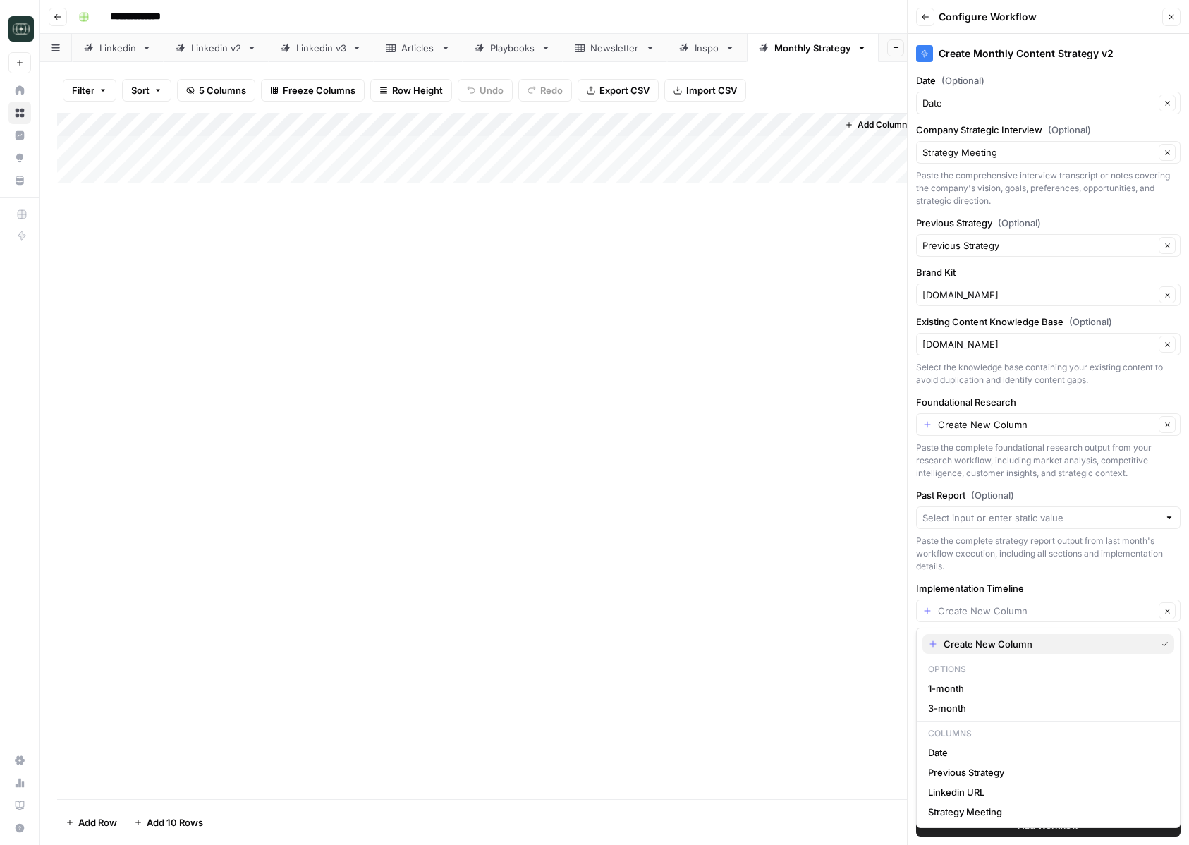
click at [953, 648] on span "Create New Column" at bounding box center [1047, 644] width 207 height 14
type input "Create New Column"
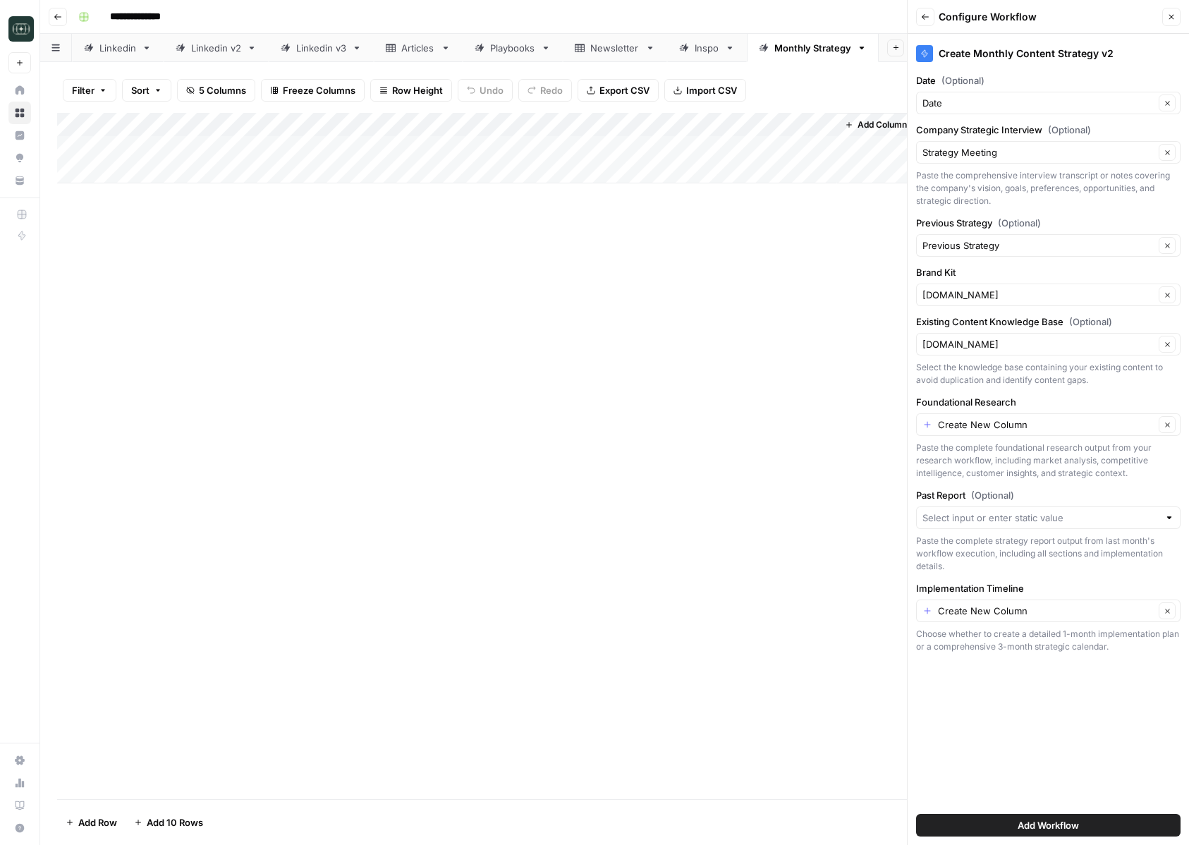
click at [826, 574] on div "Add Column" at bounding box center [614, 456] width 1115 height 686
click at [1166, 23] on button "Close" at bounding box center [1171, 17] width 18 height 18
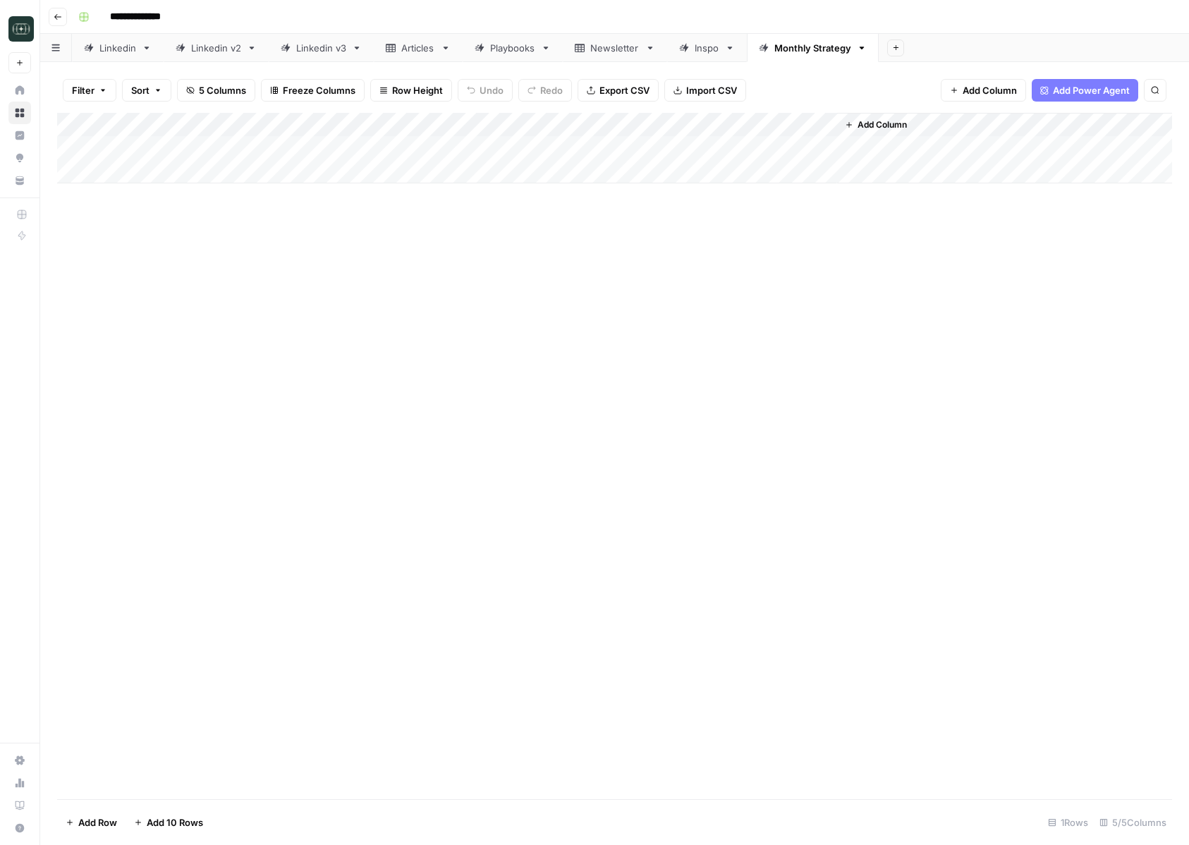
click at [881, 121] on span "Add Column" at bounding box center [881, 124] width 49 height 13
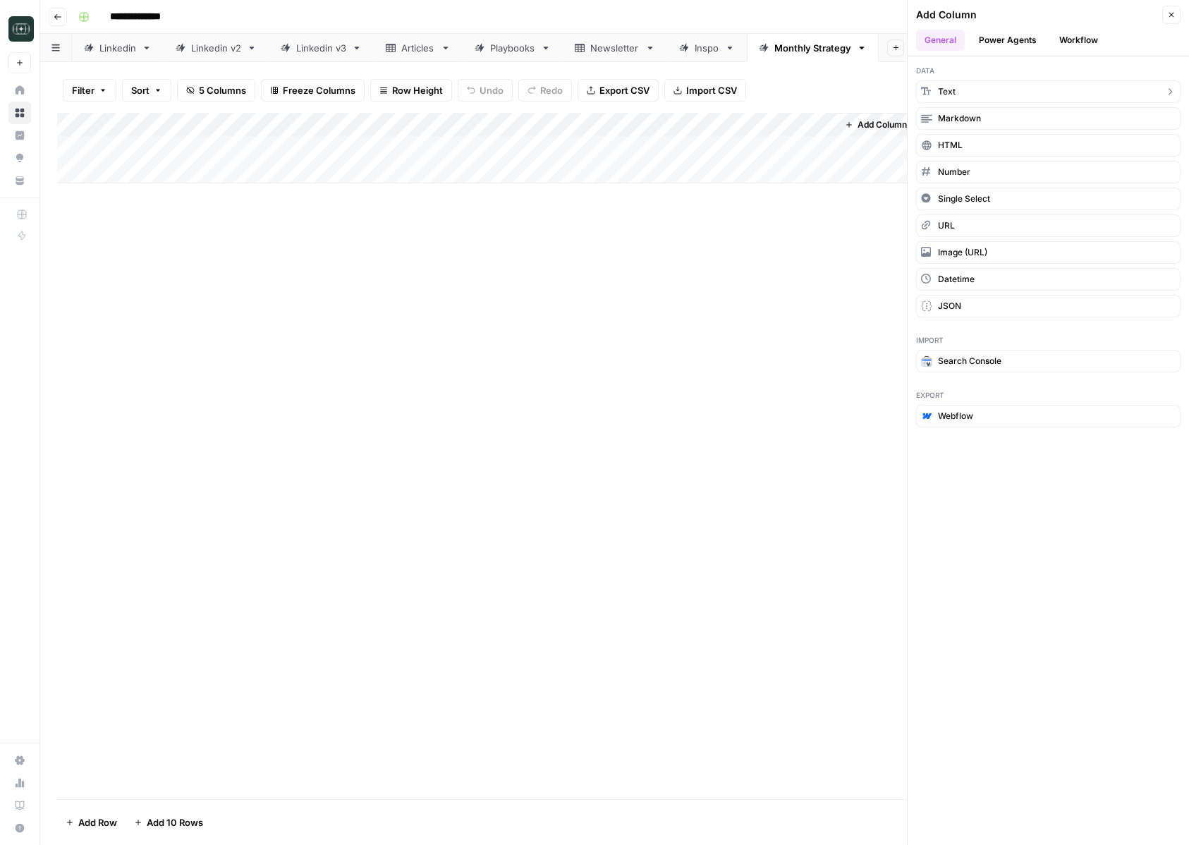
click at [961, 99] on button "Text" at bounding box center [1048, 91] width 264 height 23
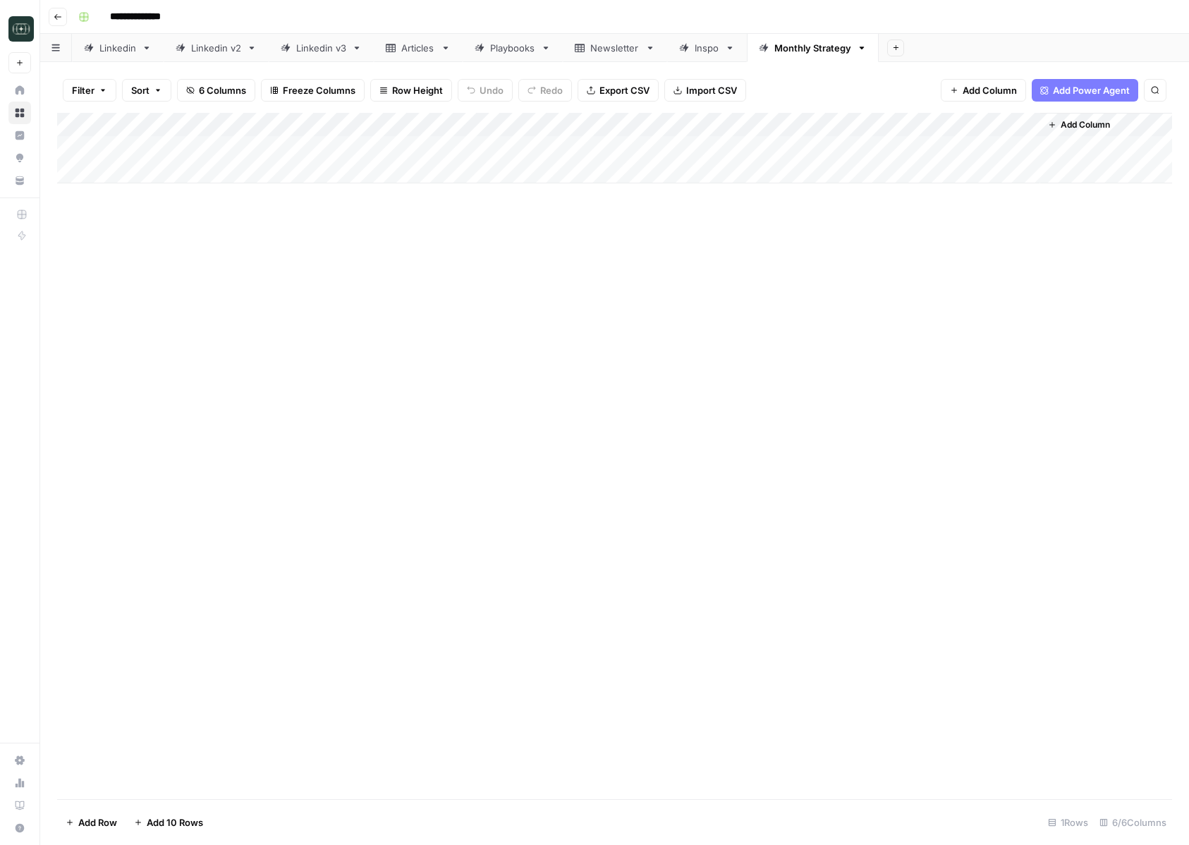
click at [941, 133] on div "Add Column" at bounding box center [614, 148] width 1115 height 71
click at [994, 129] on div at bounding box center [938, 127] width 204 height 28
click at [987, 154] on div "Add Column" at bounding box center [614, 148] width 1115 height 71
click at [1030, 128] on div "Add Column" at bounding box center [614, 148] width 1115 height 71
click at [905, 194] on span "Text" at bounding box center [918, 192] width 109 height 14
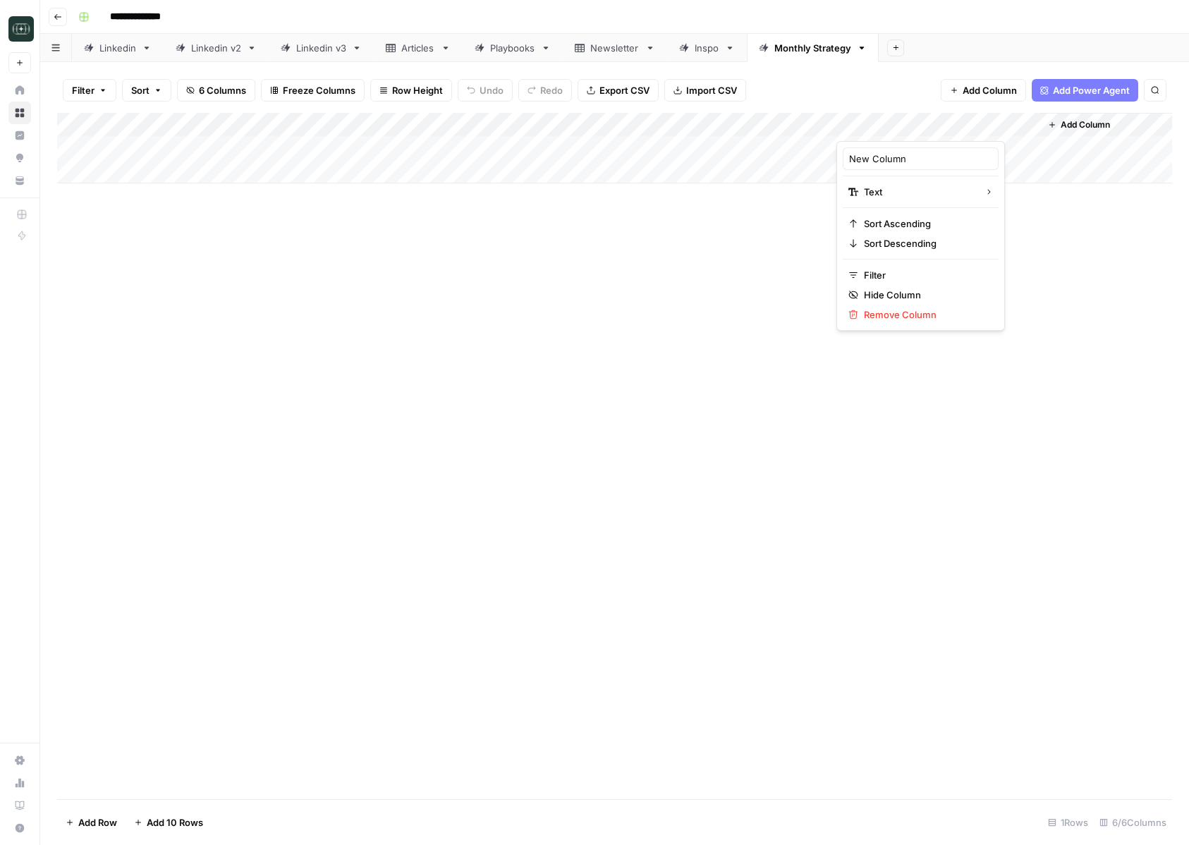
click at [1027, 124] on div at bounding box center [938, 127] width 204 height 28
click at [869, 310] on span "Remove Column" at bounding box center [925, 314] width 123 height 14
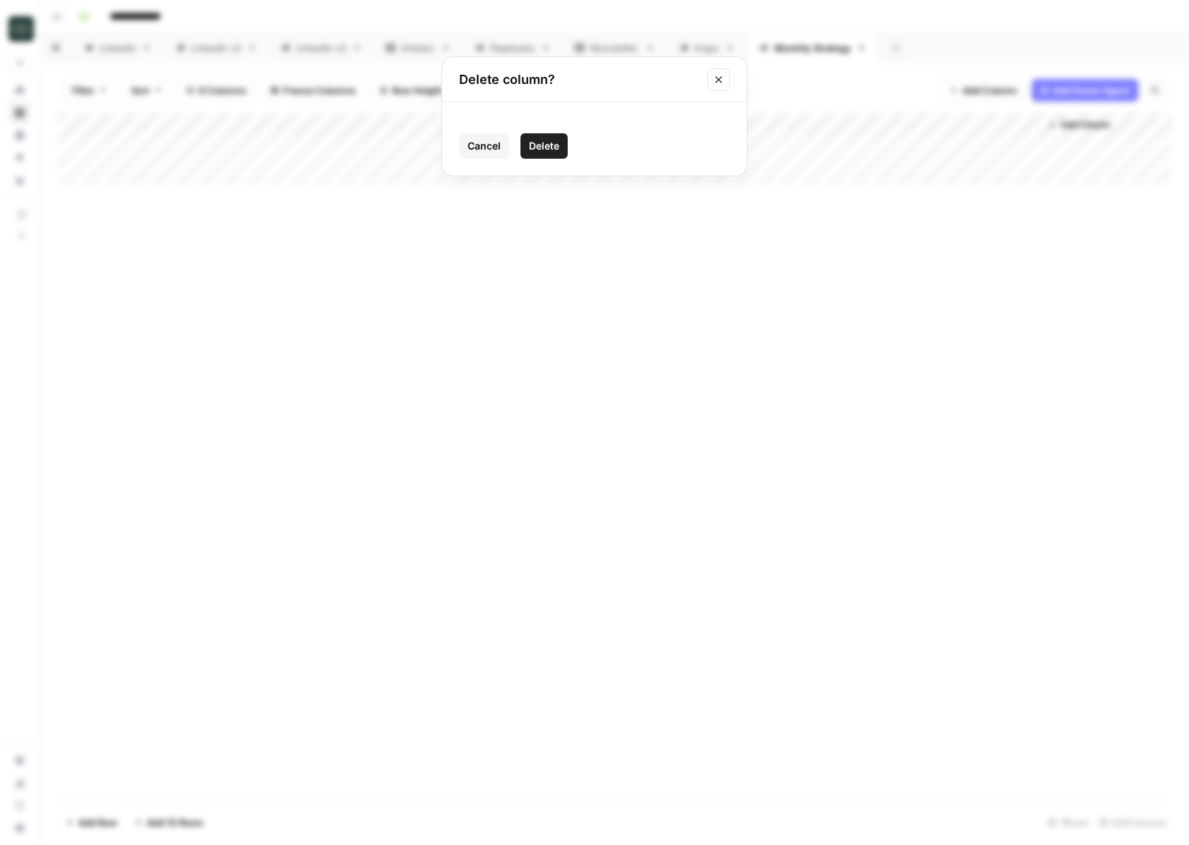
click at [534, 147] on span "Delete" at bounding box center [544, 146] width 30 height 14
click at [891, 121] on span "Add Column" at bounding box center [881, 124] width 49 height 13
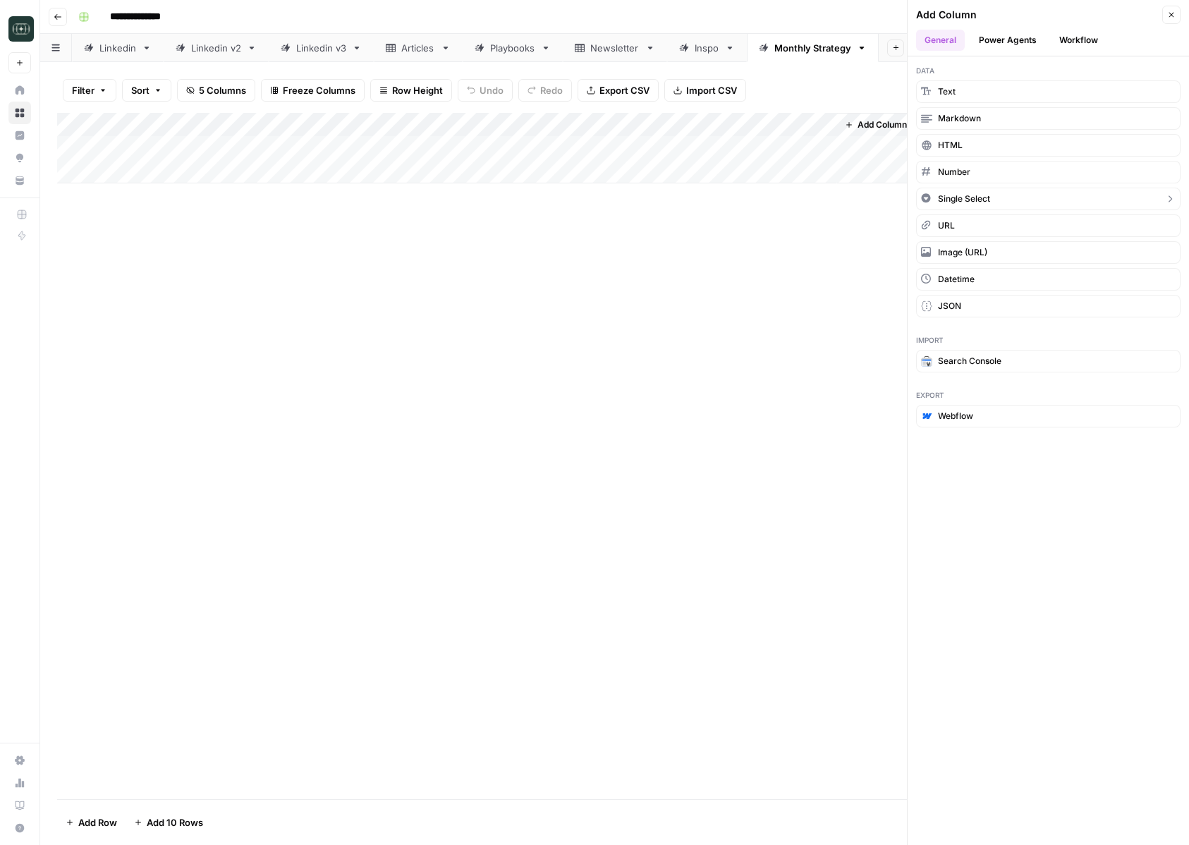
click at [972, 205] on span "Single Select" at bounding box center [964, 199] width 52 height 13
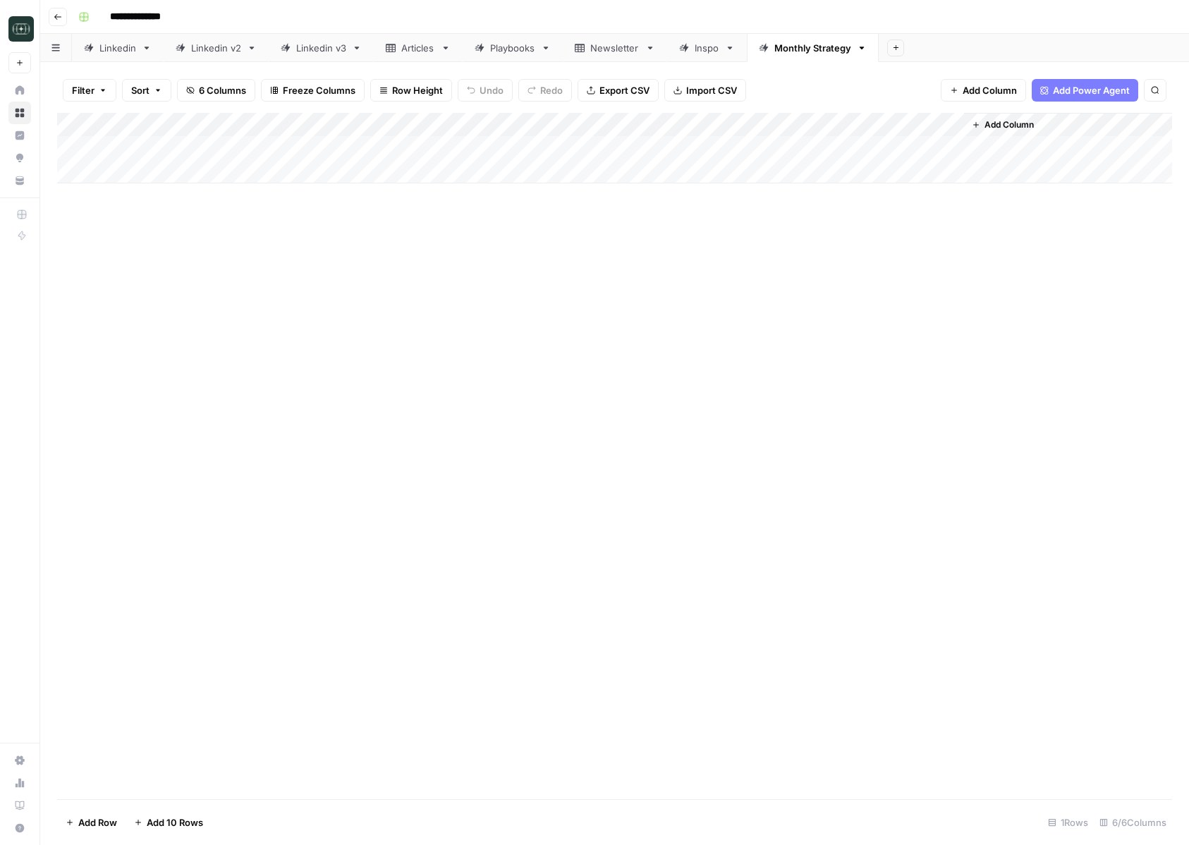
drag, startPoint x: 903, startPoint y: 128, endPoint x: 478, endPoint y: 135, distance: 425.3
click at [478, 135] on div "Add Column" at bounding box center [614, 148] width 1115 height 71
drag, startPoint x: 558, startPoint y: 122, endPoint x: 541, endPoint y: 123, distance: 17.0
click at [541, 123] on div "Add Column" at bounding box center [614, 148] width 1115 height 71
drag, startPoint x: 465, startPoint y: 127, endPoint x: 764, endPoint y: 142, distance: 299.4
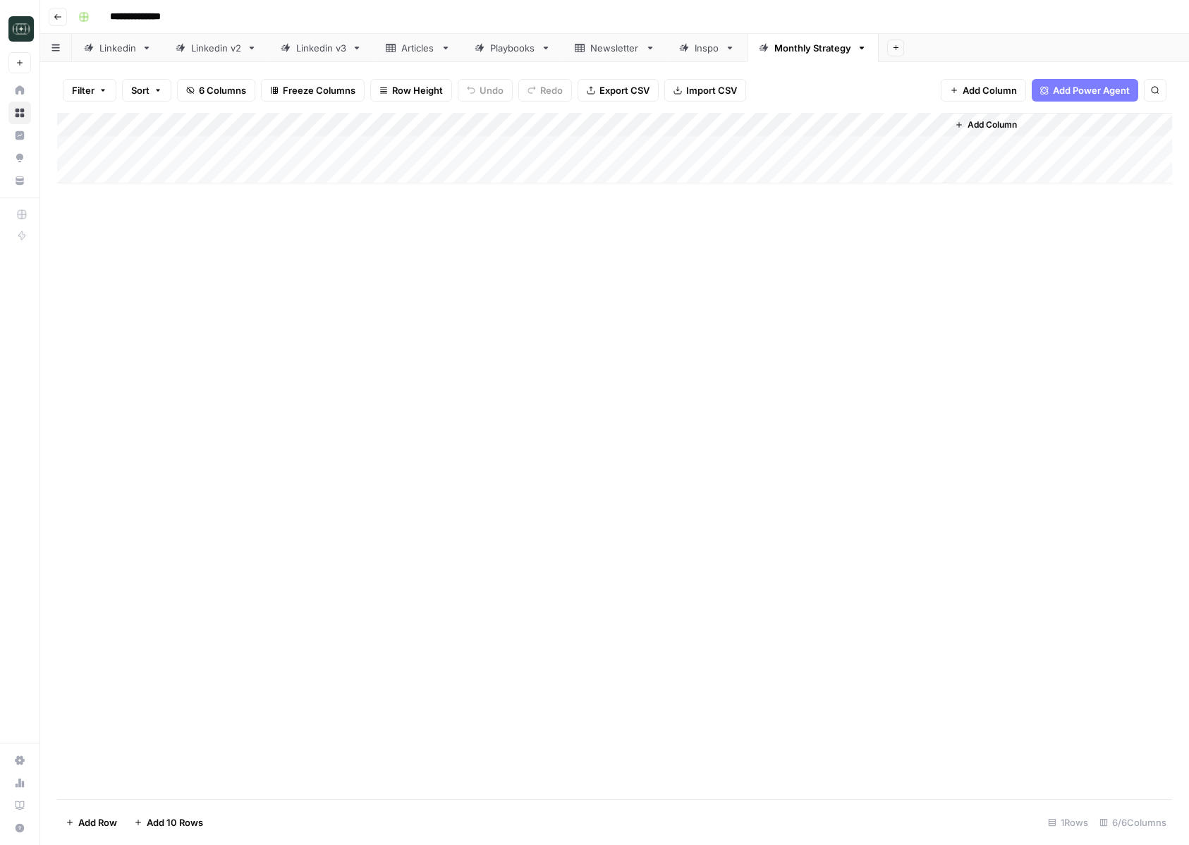
click at [764, 142] on div "Add Column" at bounding box center [614, 148] width 1115 height 71
click at [604, 123] on div "Add Column" at bounding box center [614, 148] width 1115 height 71
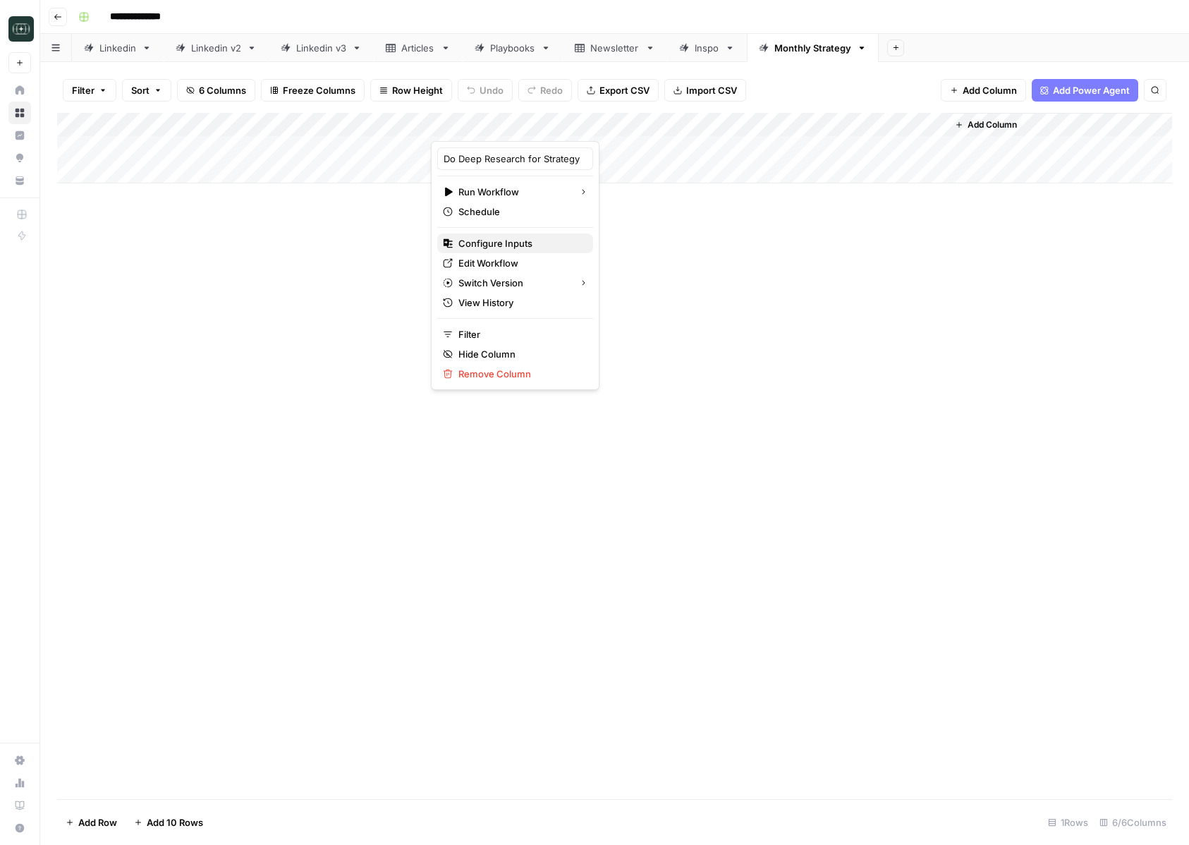
click at [537, 238] on span "Configure Inputs" at bounding box center [519, 243] width 123 height 14
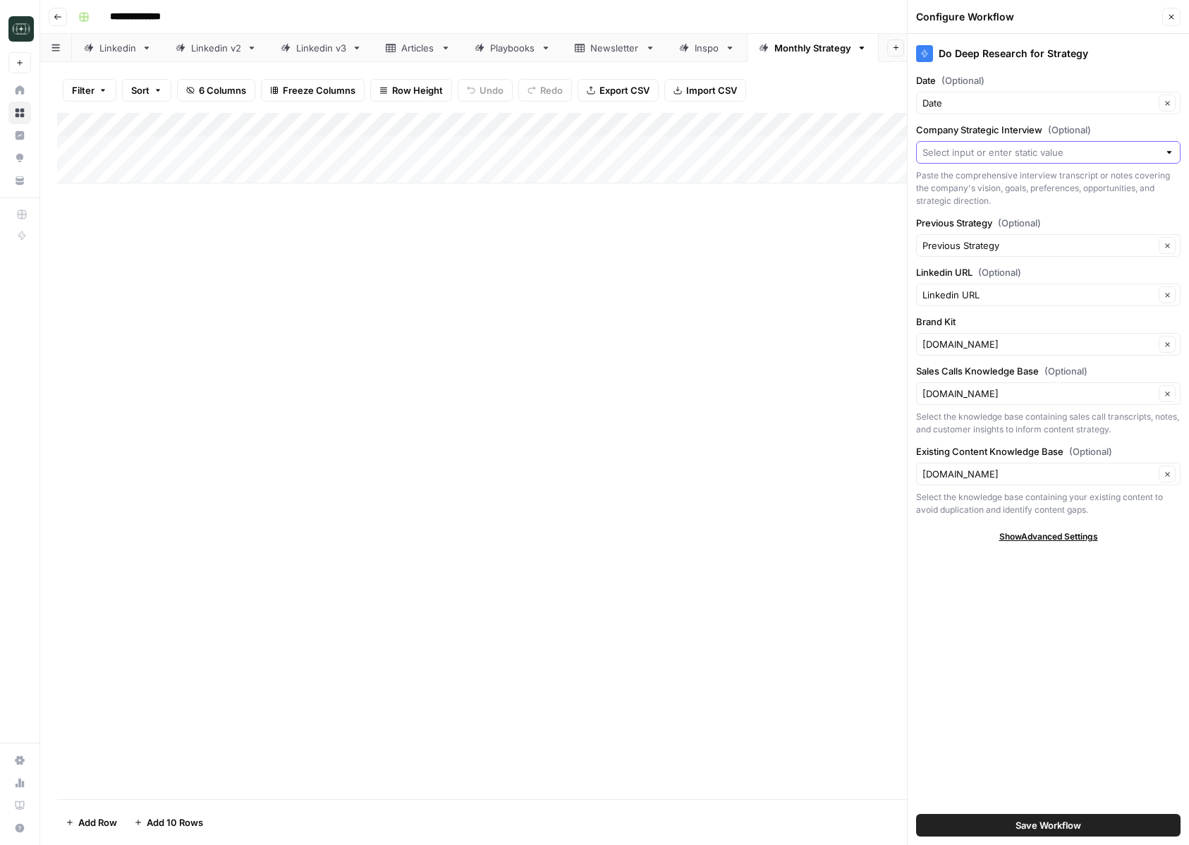
click at [1107, 150] on input "Company Strategic Interview (Optional)" at bounding box center [1040, 152] width 236 height 14
click at [815, 221] on div "Add Column" at bounding box center [614, 456] width 1115 height 686
drag, startPoint x: 755, startPoint y: 123, endPoint x: 592, endPoint y: 121, distance: 162.9
click at [592, 121] on div "Add Column" at bounding box center [614, 148] width 1115 height 71
click at [1032, 155] on input "Company Strategic Interview (Optional)" at bounding box center [1040, 152] width 236 height 14
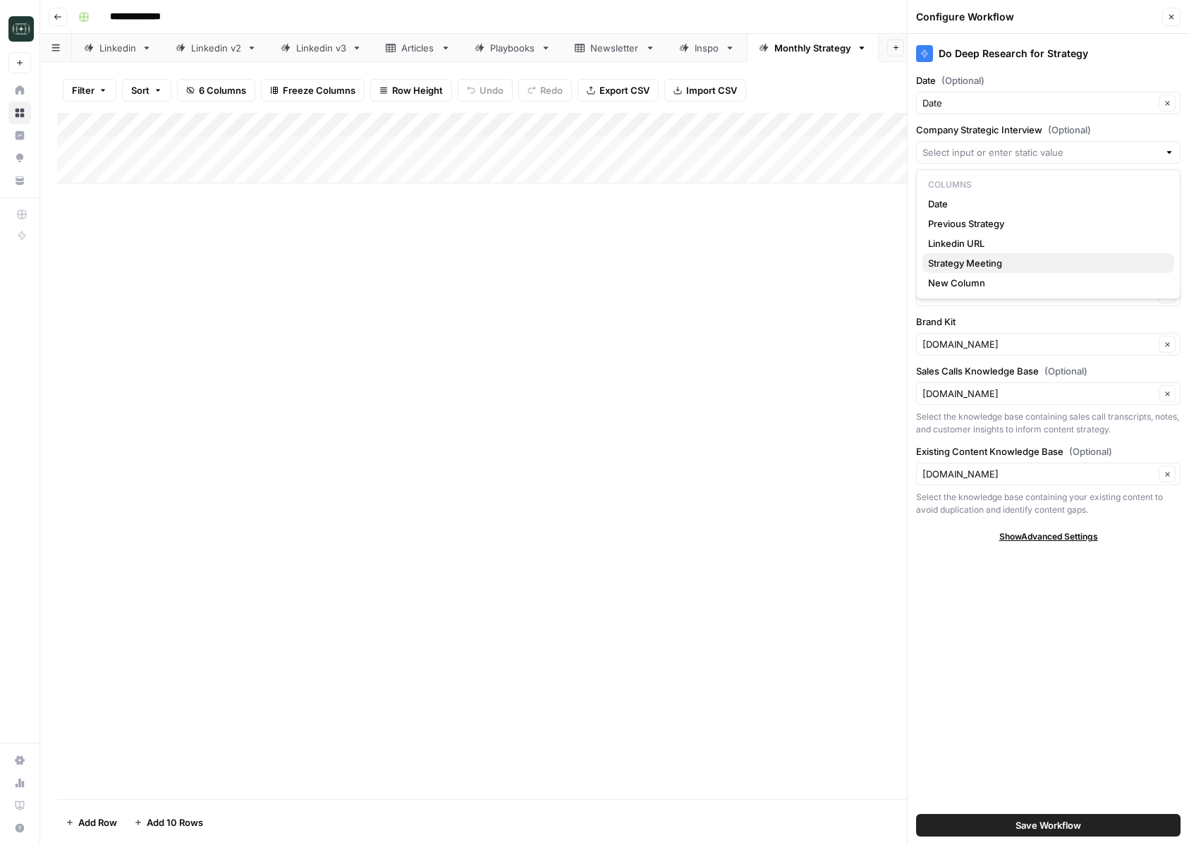
click at [991, 267] on span "Strategy Meeting" at bounding box center [1045, 263] width 235 height 14
type input "Strategy Meeting"
click at [745, 323] on div "Add Column" at bounding box center [614, 456] width 1115 height 686
click at [463, 153] on div "Add Column" at bounding box center [614, 148] width 1115 height 71
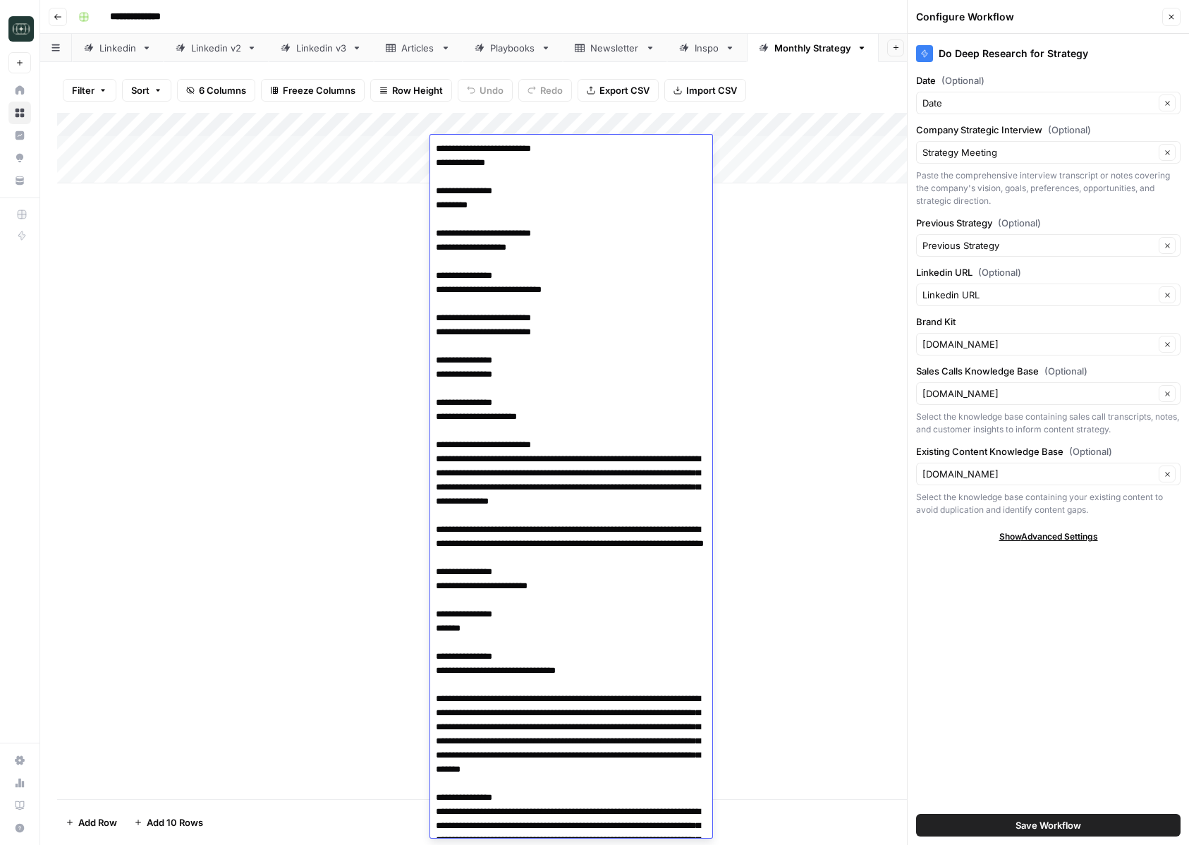
scroll to position [16029, 0]
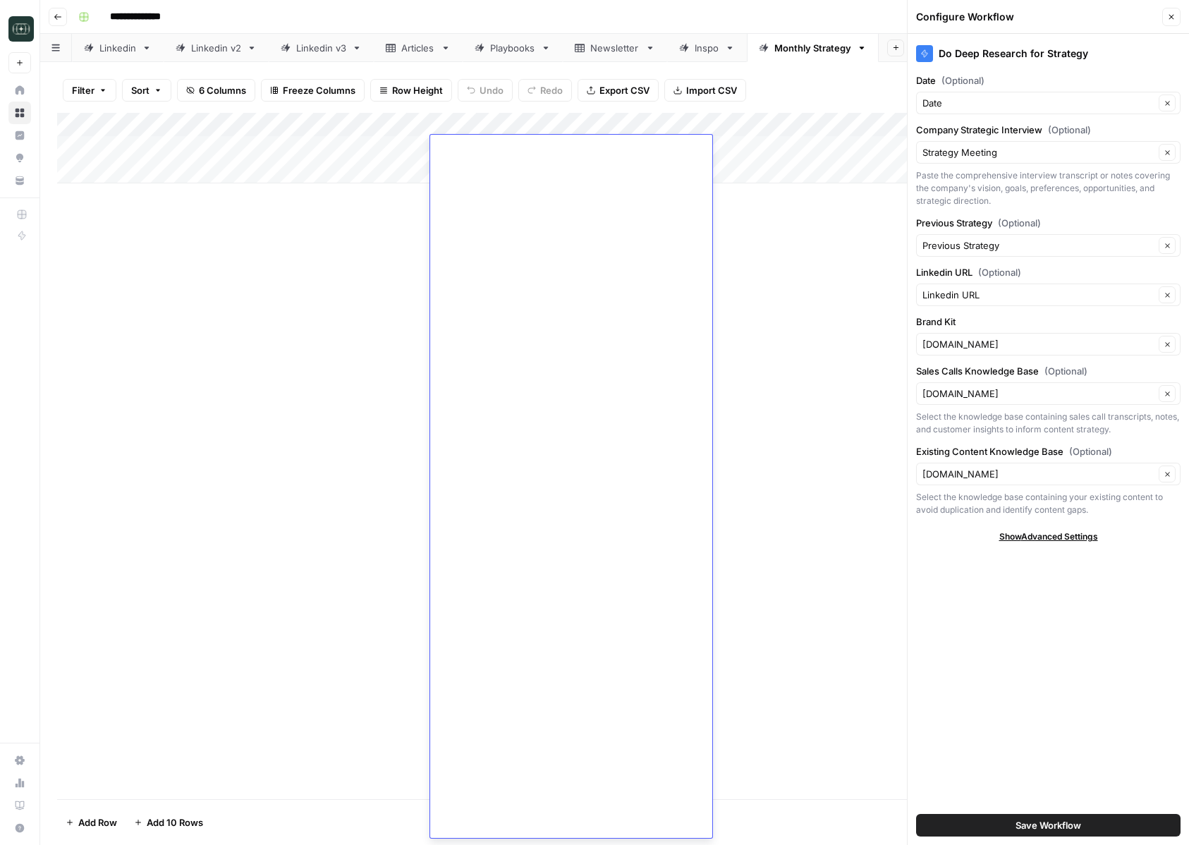
type textarea "**********"
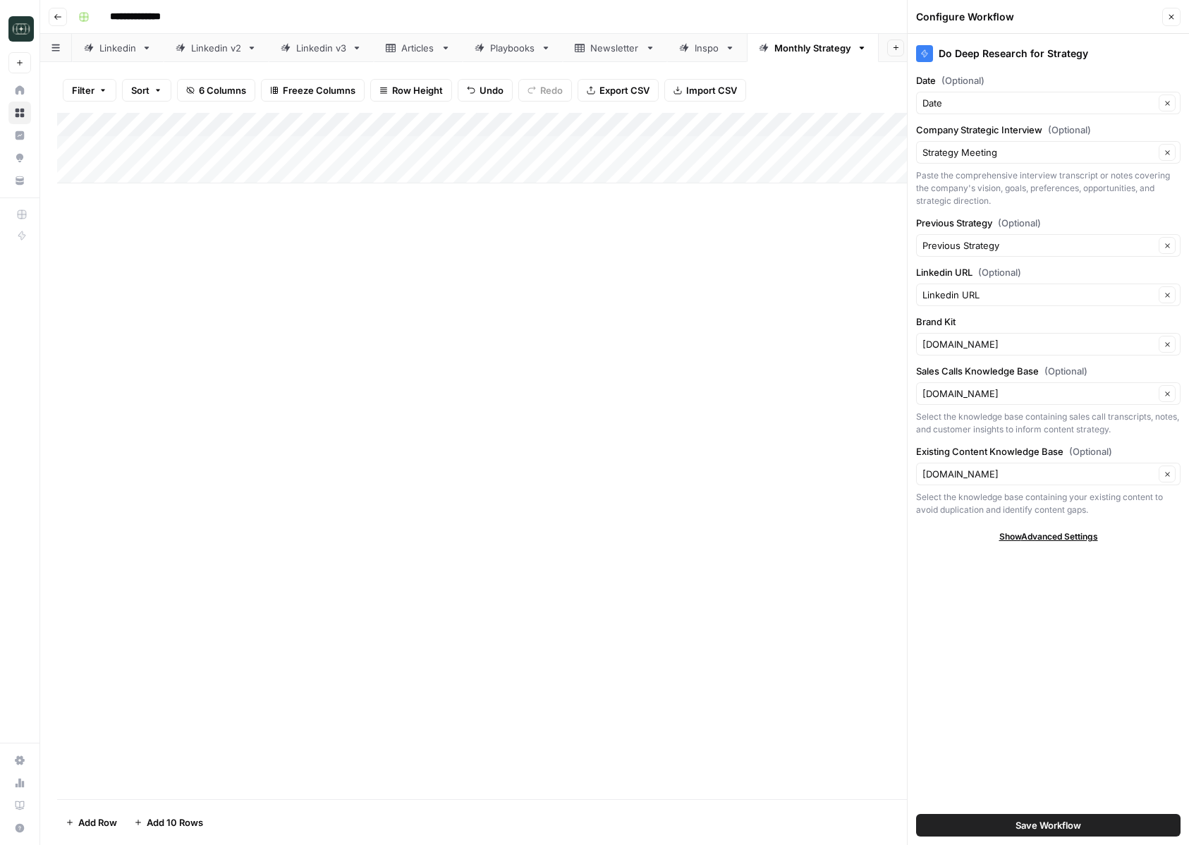
click at [589, 338] on div "Add Column" at bounding box center [614, 456] width 1115 height 686
click at [822, 147] on div "Add Column" at bounding box center [614, 148] width 1115 height 71
click at [807, 143] on div "Add Column" at bounding box center [614, 148] width 1115 height 71
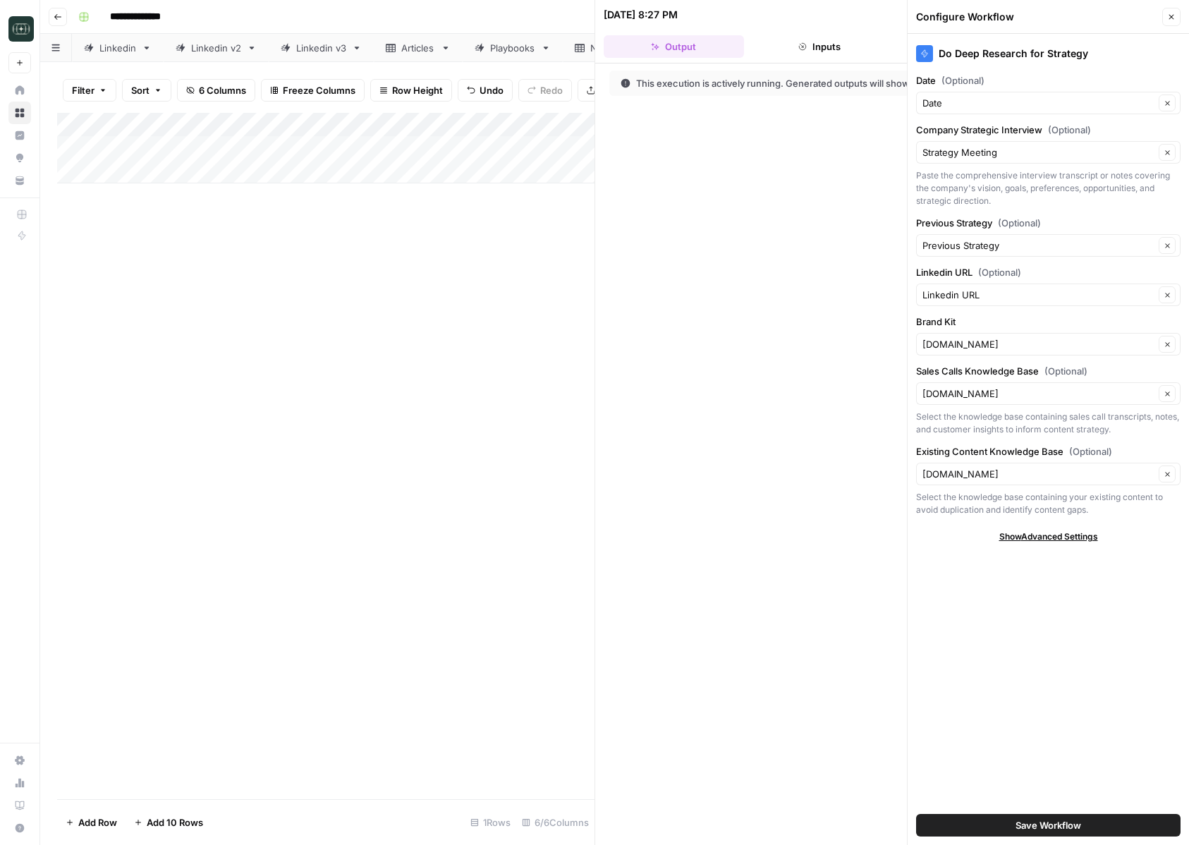
click at [852, 40] on button "Inputs" at bounding box center [820, 46] width 140 height 23
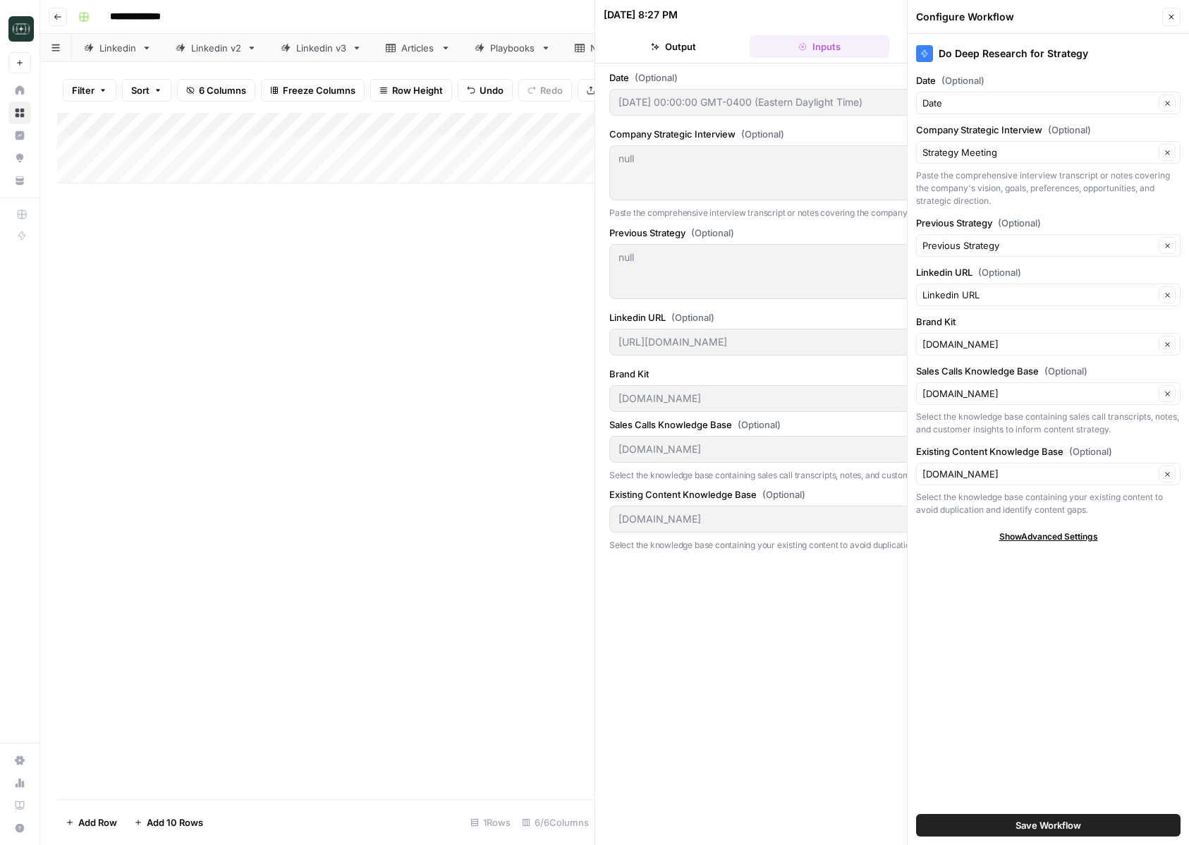
click at [1173, 20] on icon "button" at bounding box center [1171, 17] width 8 height 8
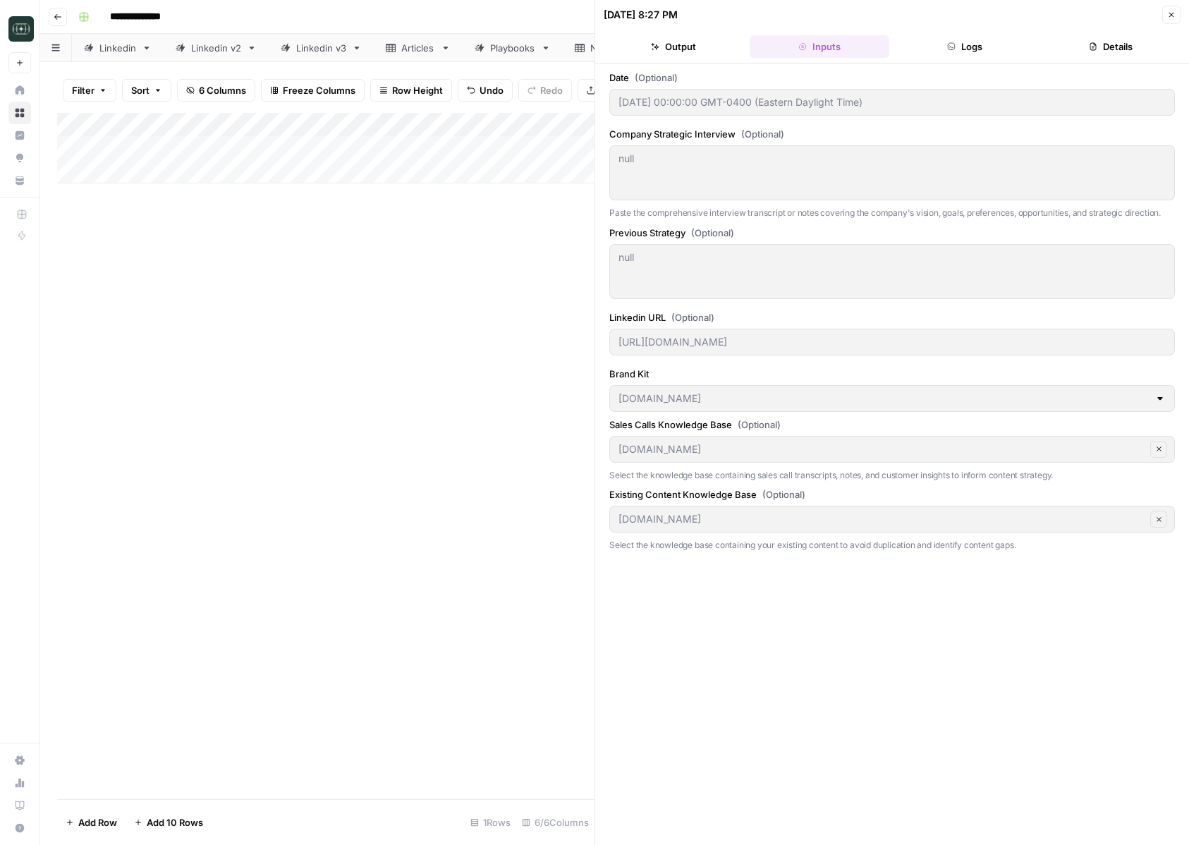
click at [939, 49] on button "Logs" at bounding box center [965, 46] width 140 height 23
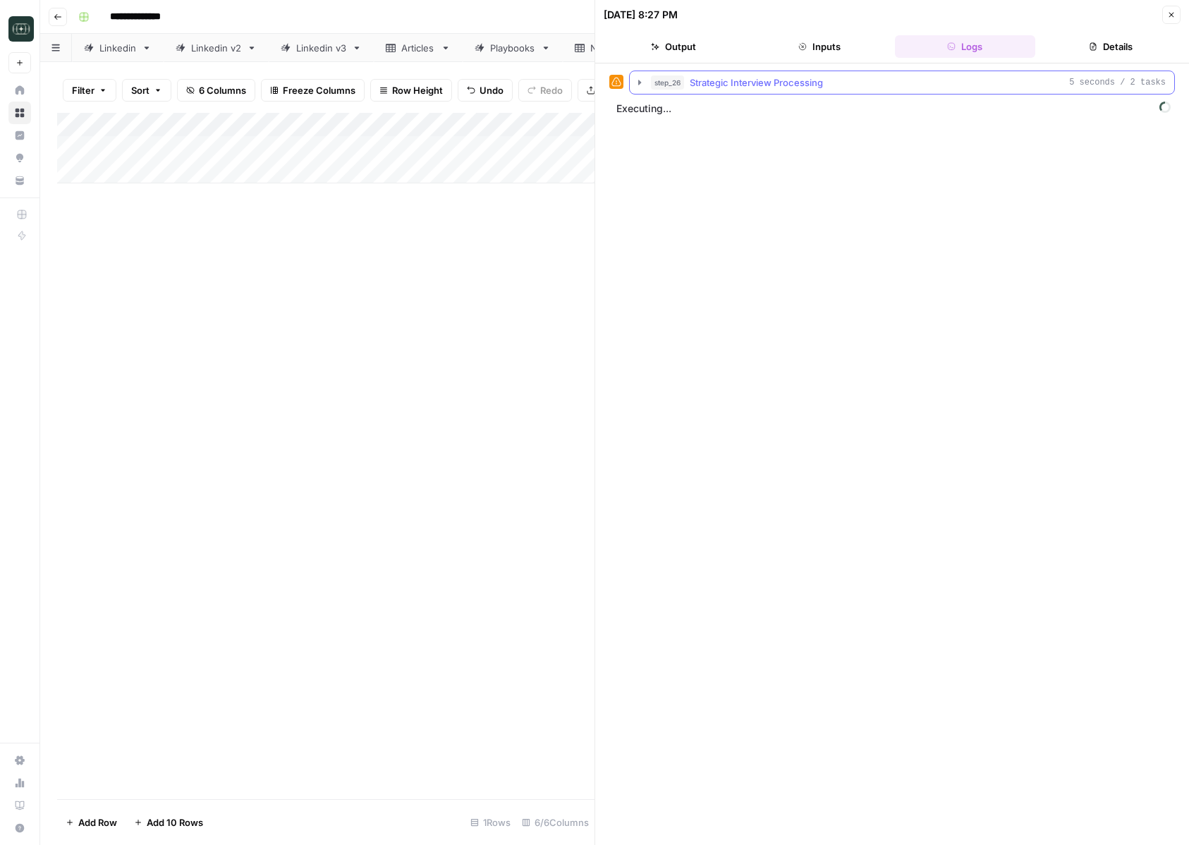
click at [736, 80] on span "Strategic Interview Processing" at bounding box center [756, 82] width 133 height 14
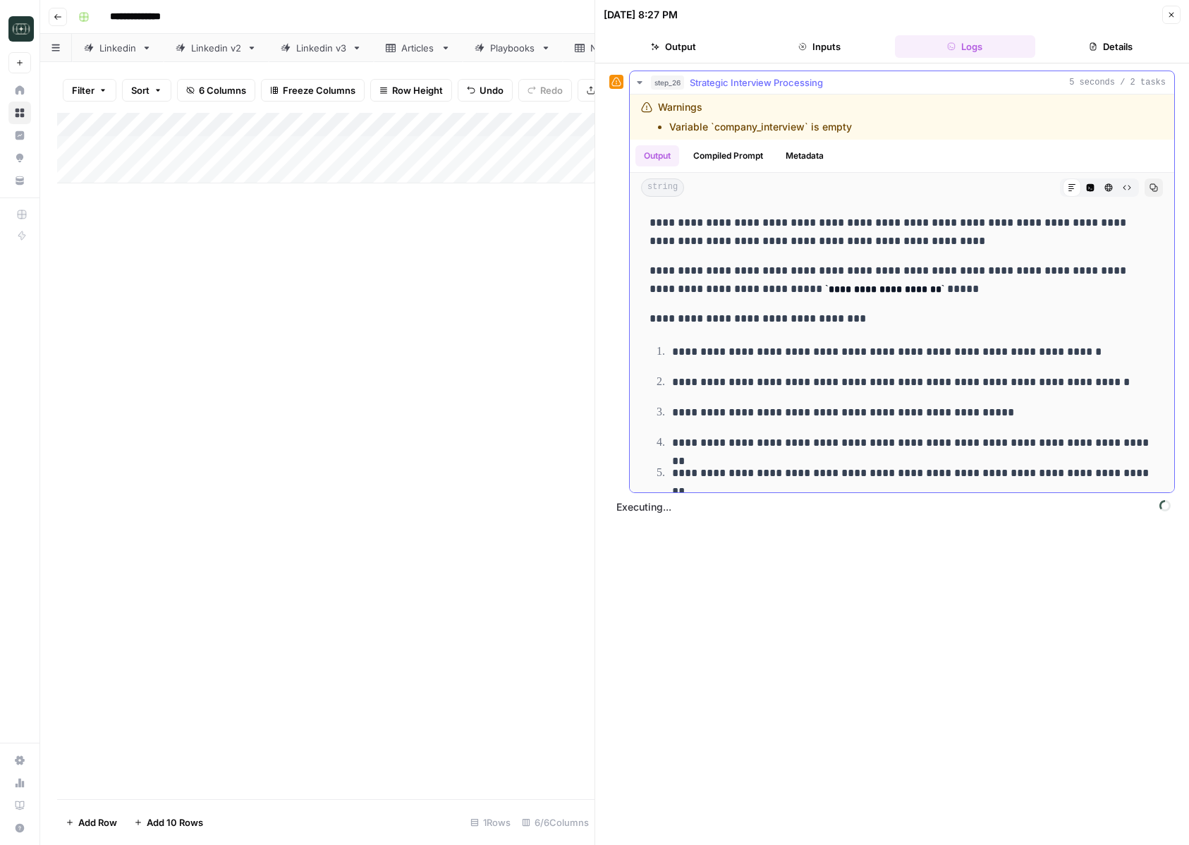
click at [736, 80] on span "Strategic Interview Processing" at bounding box center [756, 82] width 133 height 14
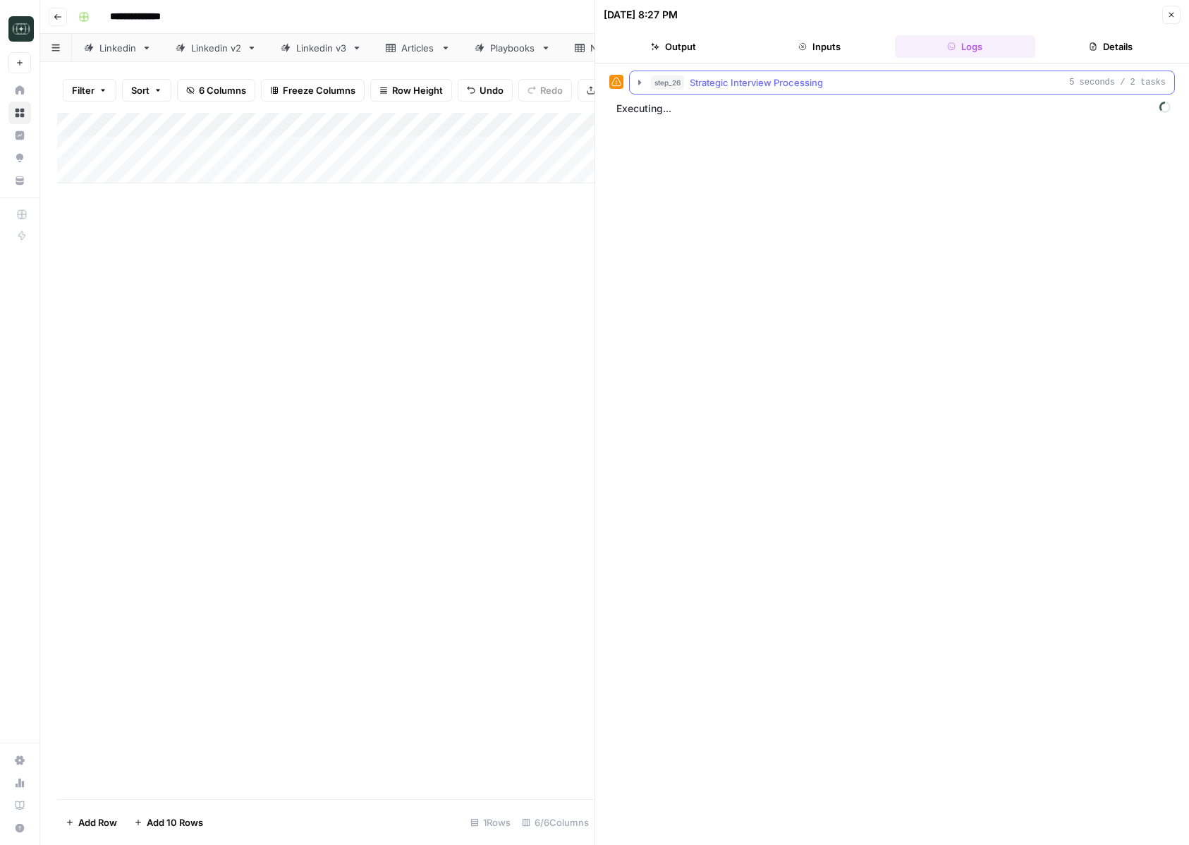
click at [736, 80] on span "Strategic Interview Processing" at bounding box center [756, 82] width 133 height 14
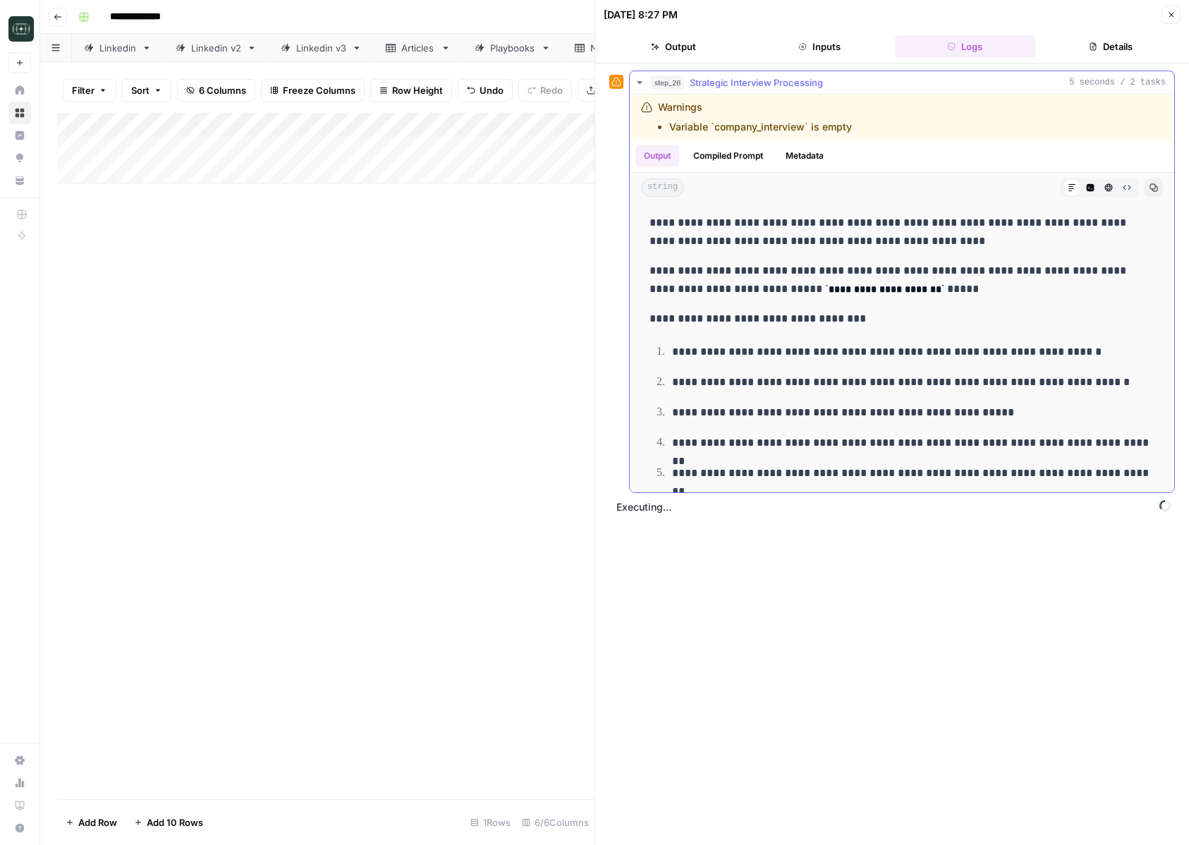
scroll to position [52, 0]
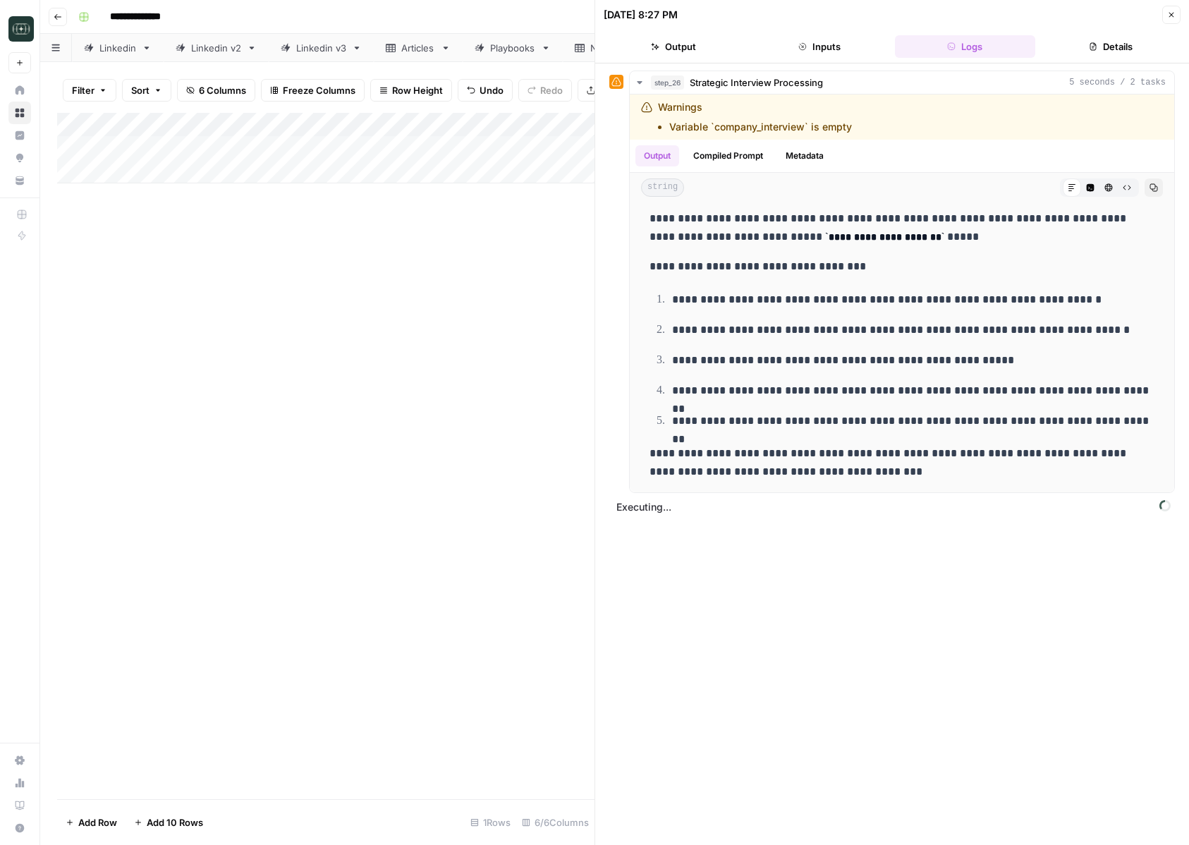
click at [1176, 19] on button "Close" at bounding box center [1171, 15] width 18 height 18
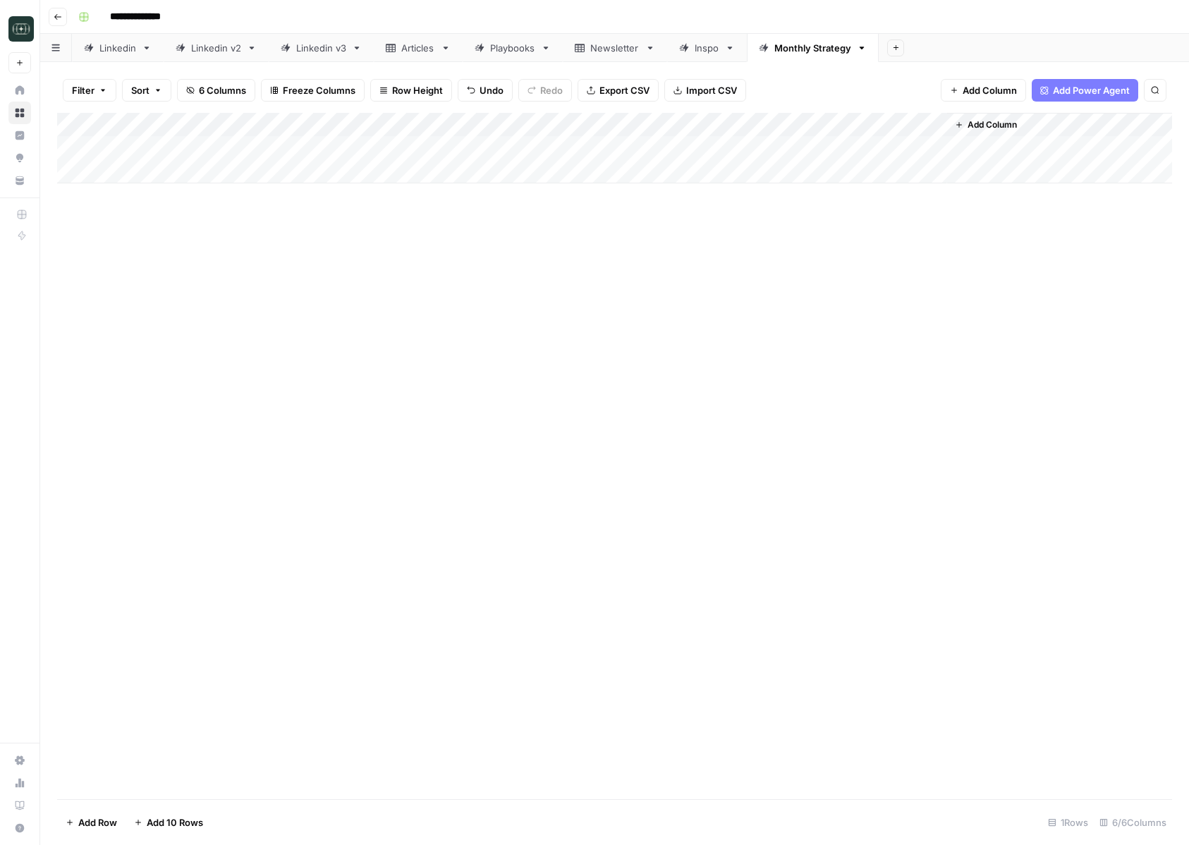
click at [334, 123] on div "Add Column" at bounding box center [614, 148] width 1115 height 71
click at [520, 343] on div "Add Column" at bounding box center [614, 456] width 1115 height 686
click at [807, 124] on div "Add Column" at bounding box center [614, 148] width 1115 height 71
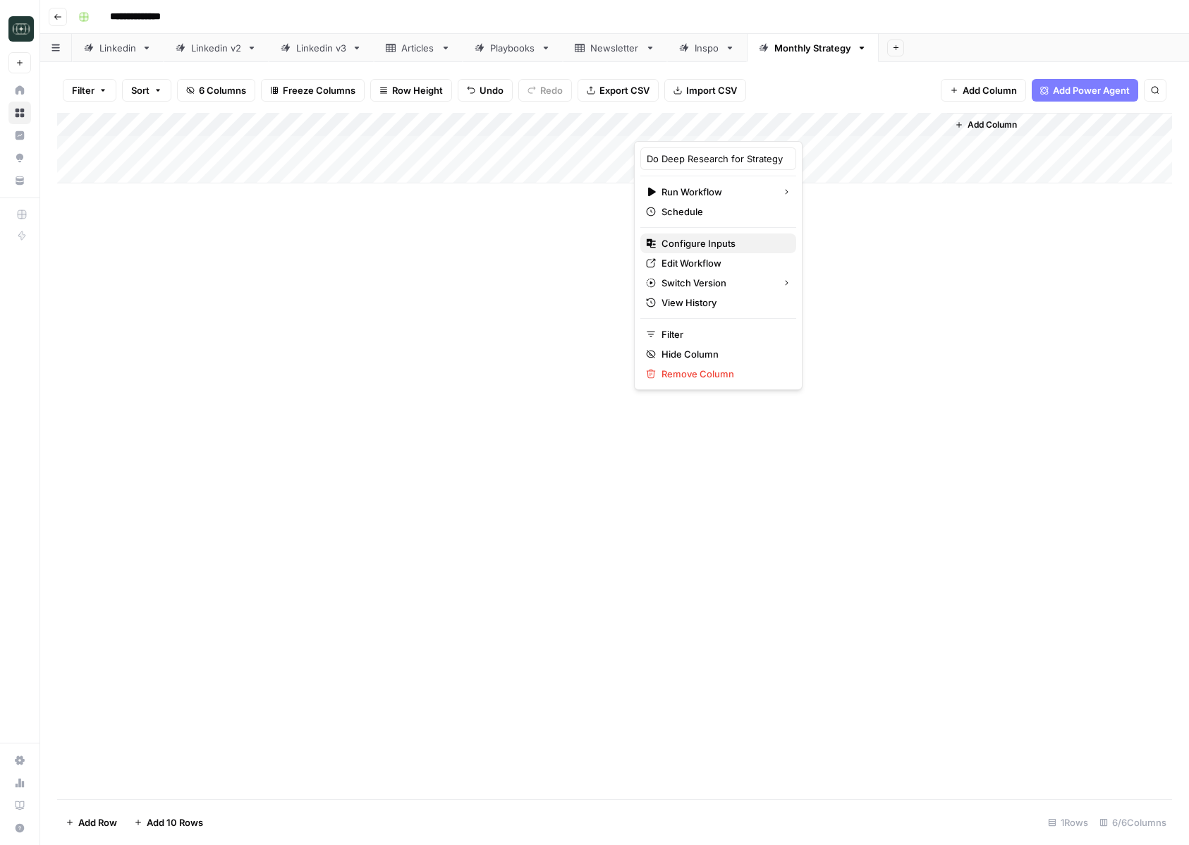
click at [688, 236] on span "Configure Inputs" at bounding box center [722, 243] width 123 height 14
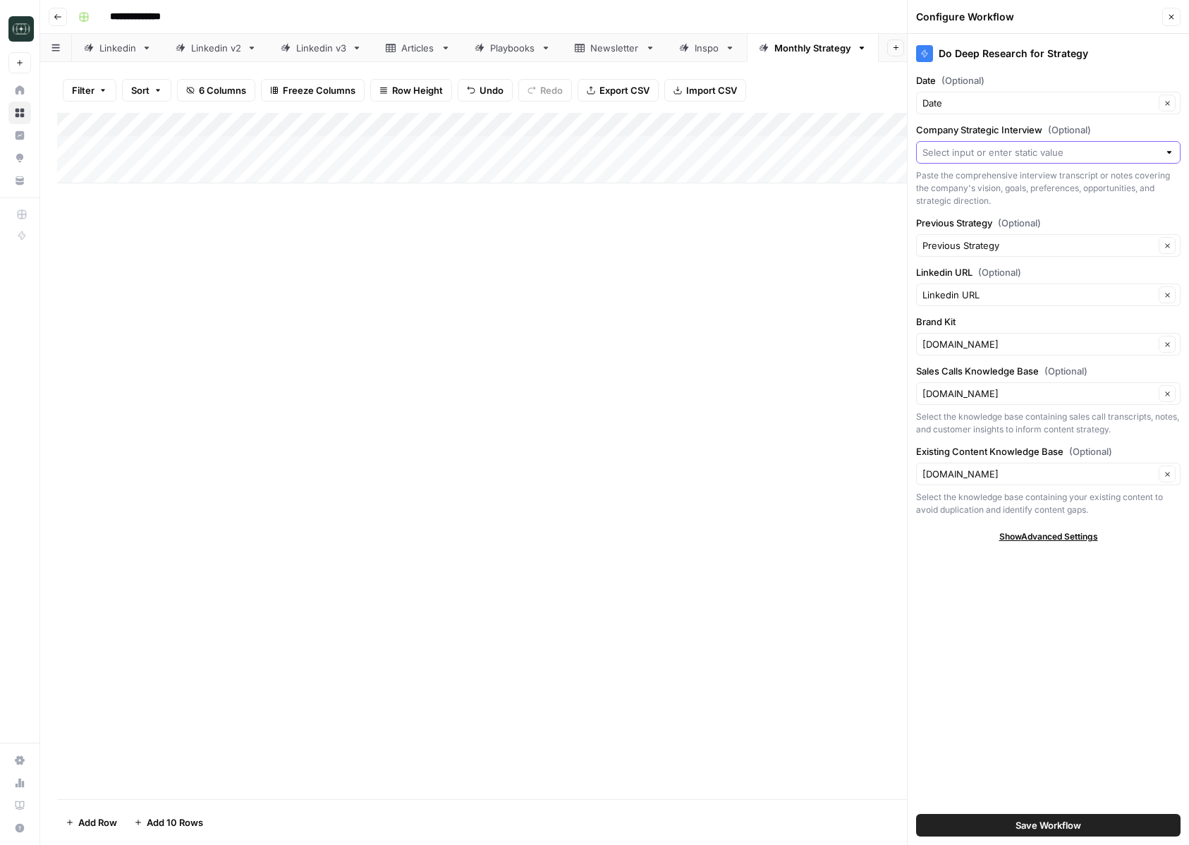
click at [1049, 154] on input "Company Strategic Interview (Optional)" at bounding box center [1040, 152] width 236 height 14
click at [999, 264] on span "Strategy Meeting" at bounding box center [1045, 263] width 235 height 14
type input "Strategy Meeting"
click at [1023, 819] on span "Save Workflow" at bounding box center [1048, 825] width 66 height 14
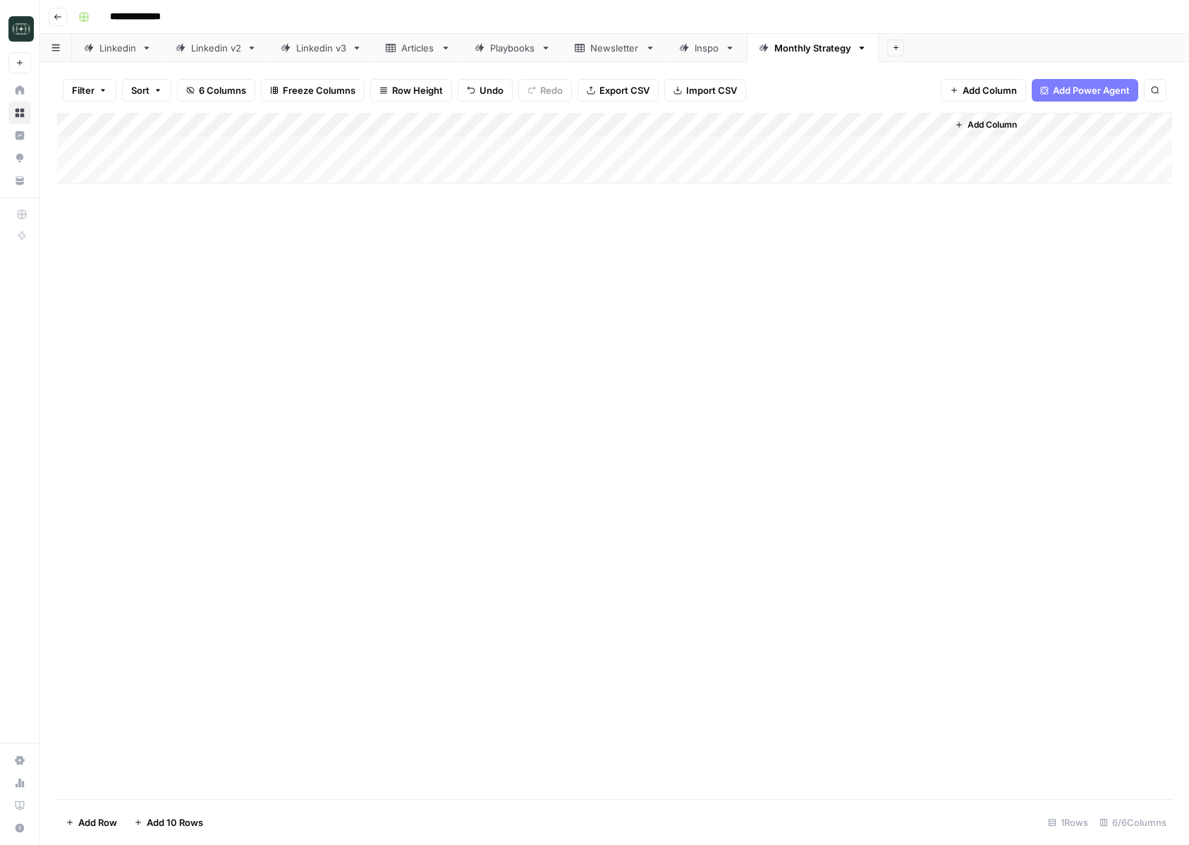
click at [822, 144] on div "Add Column" at bounding box center [614, 148] width 1115 height 71
click at [808, 125] on div "Add Column" at bounding box center [614, 148] width 1115 height 71
click at [800, 148] on div "Add Column" at bounding box center [614, 148] width 1115 height 71
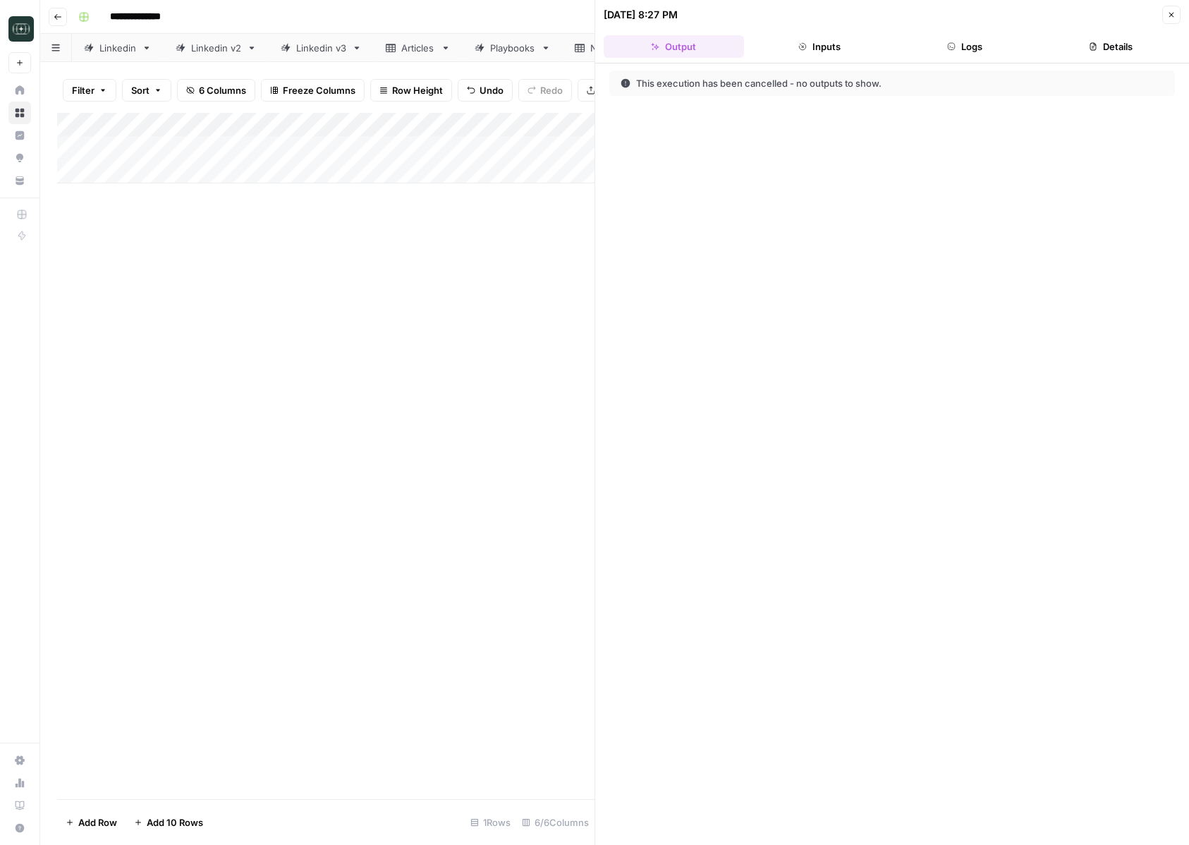
click at [1175, 5] on header "10/06/25 at 8:27 PM Close Output Inputs Logs Details" at bounding box center [892, 31] width 594 height 63
click at [1171, 18] on icon "button" at bounding box center [1171, 15] width 8 height 8
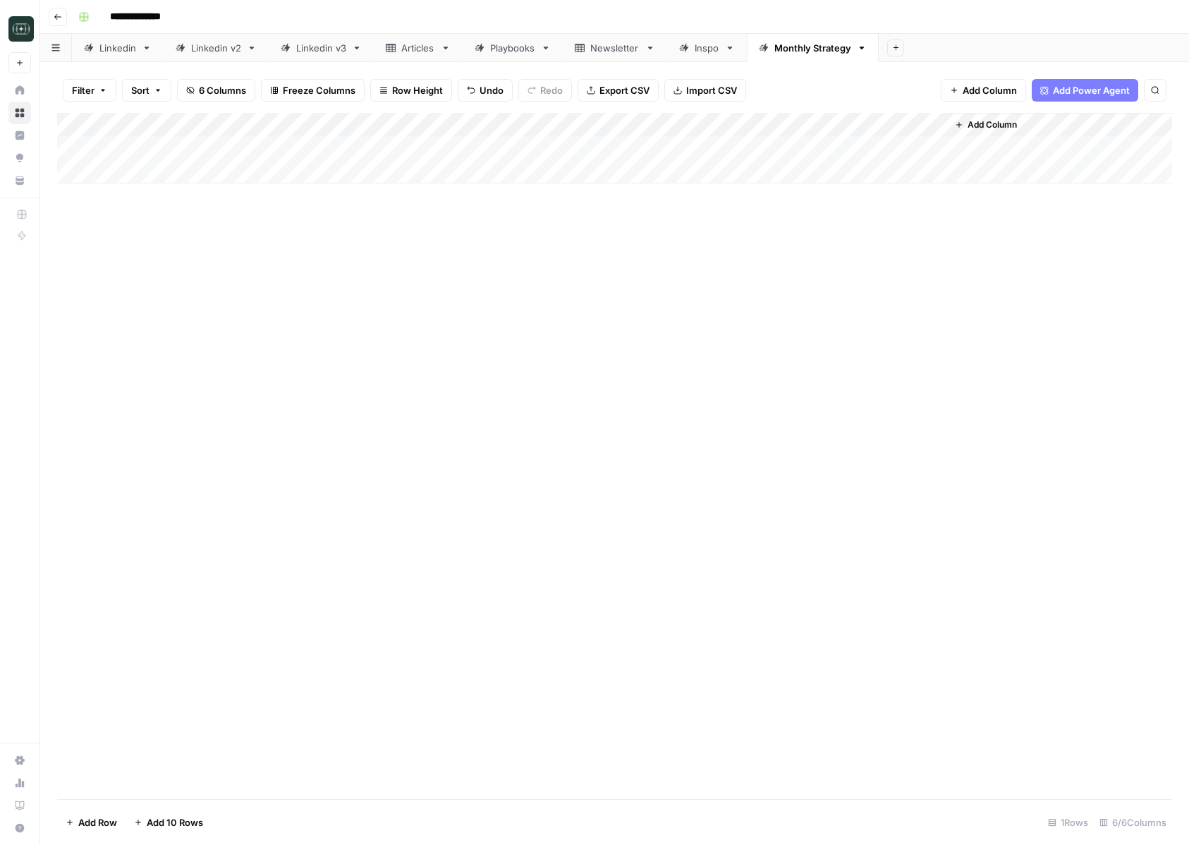
click at [809, 128] on div "Add Column" at bounding box center [614, 148] width 1115 height 71
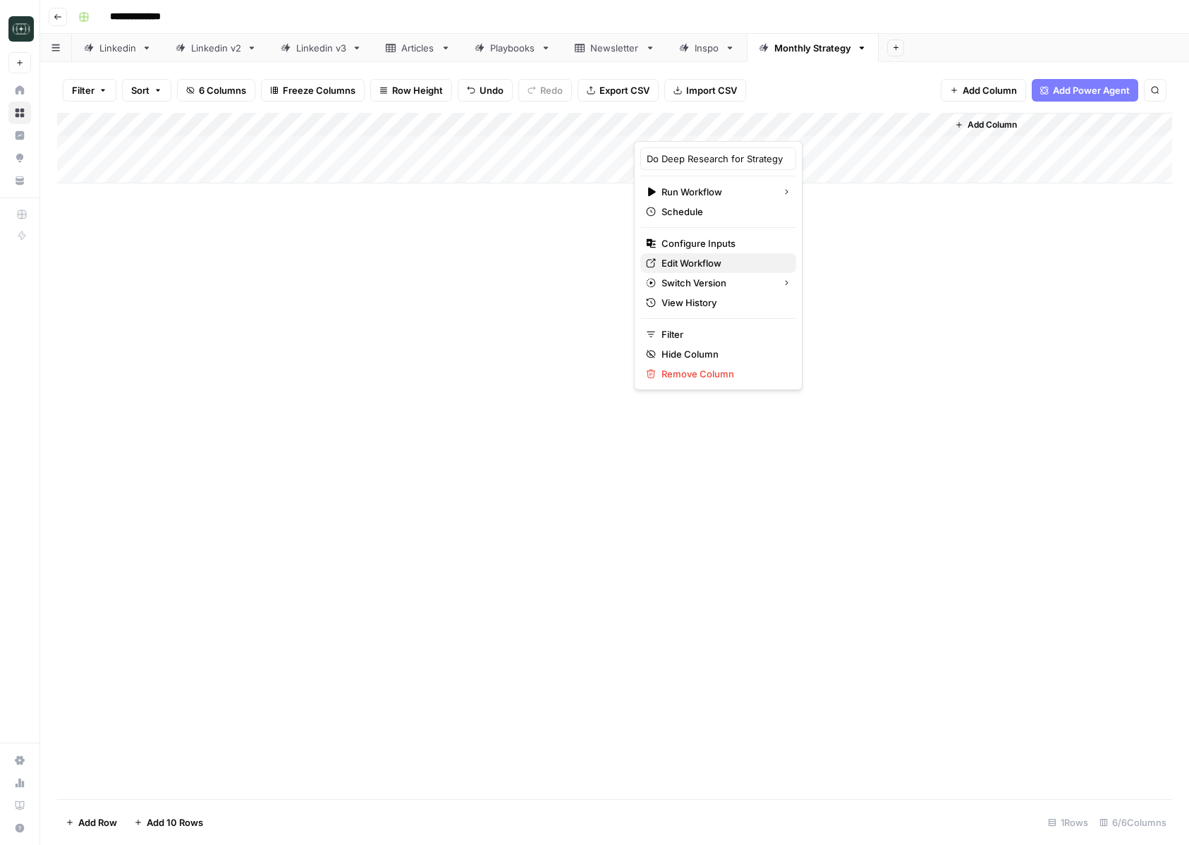
click at [700, 256] on span "Edit Workflow" at bounding box center [722, 263] width 123 height 14
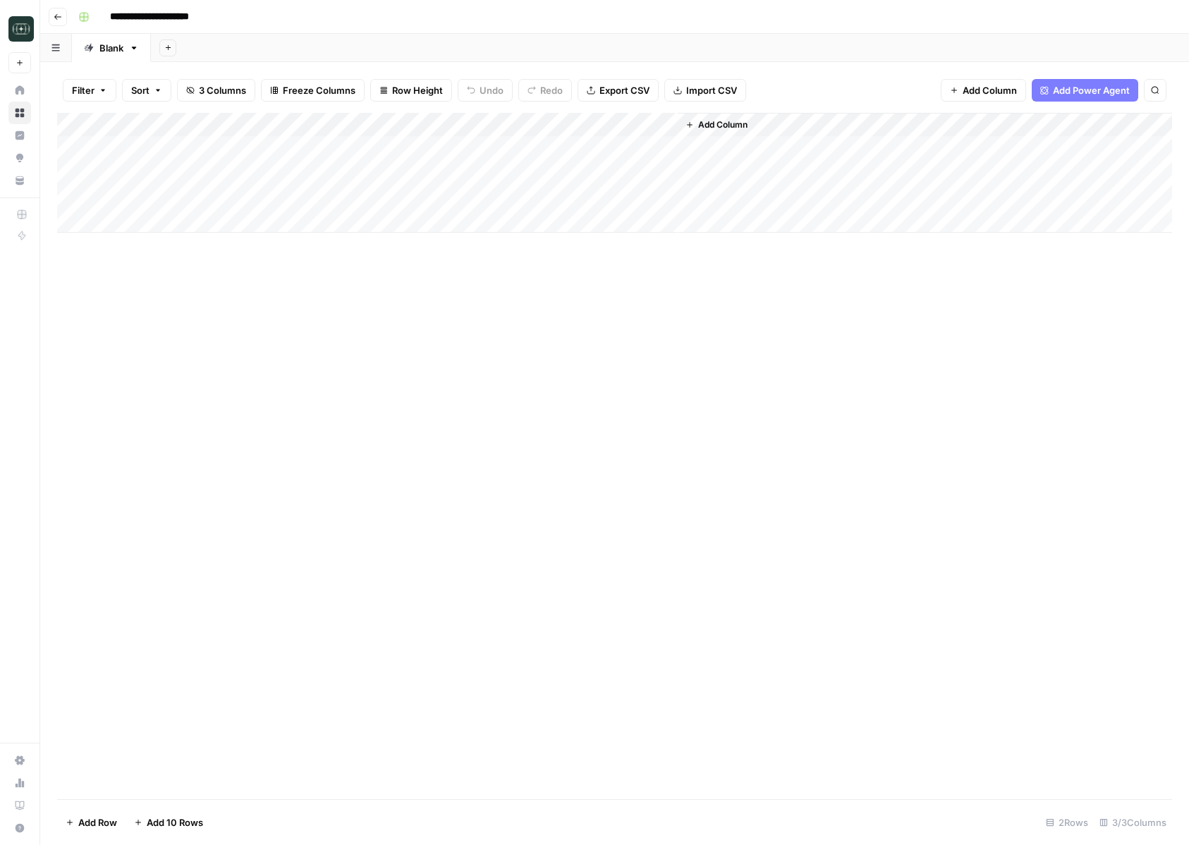
click at [642, 145] on div "Add Column" at bounding box center [614, 173] width 1115 height 120
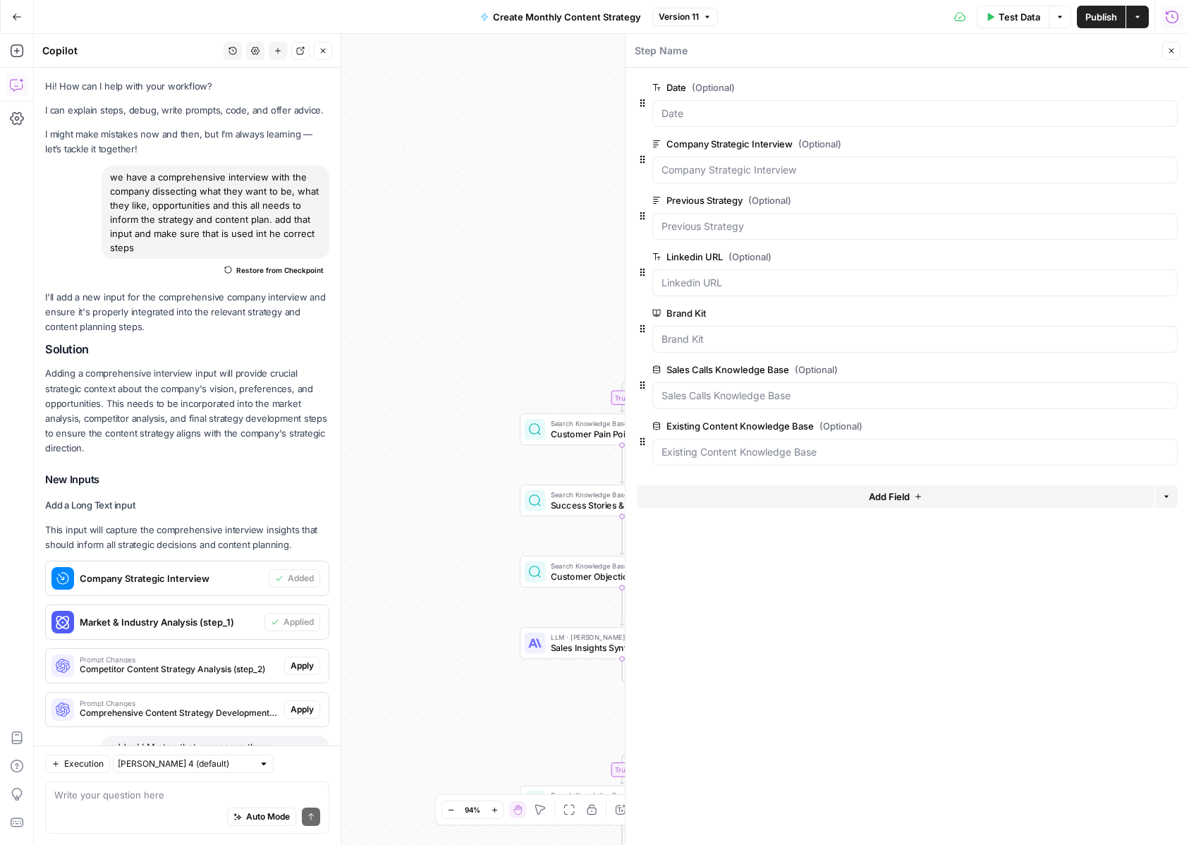
scroll to position [1437, 0]
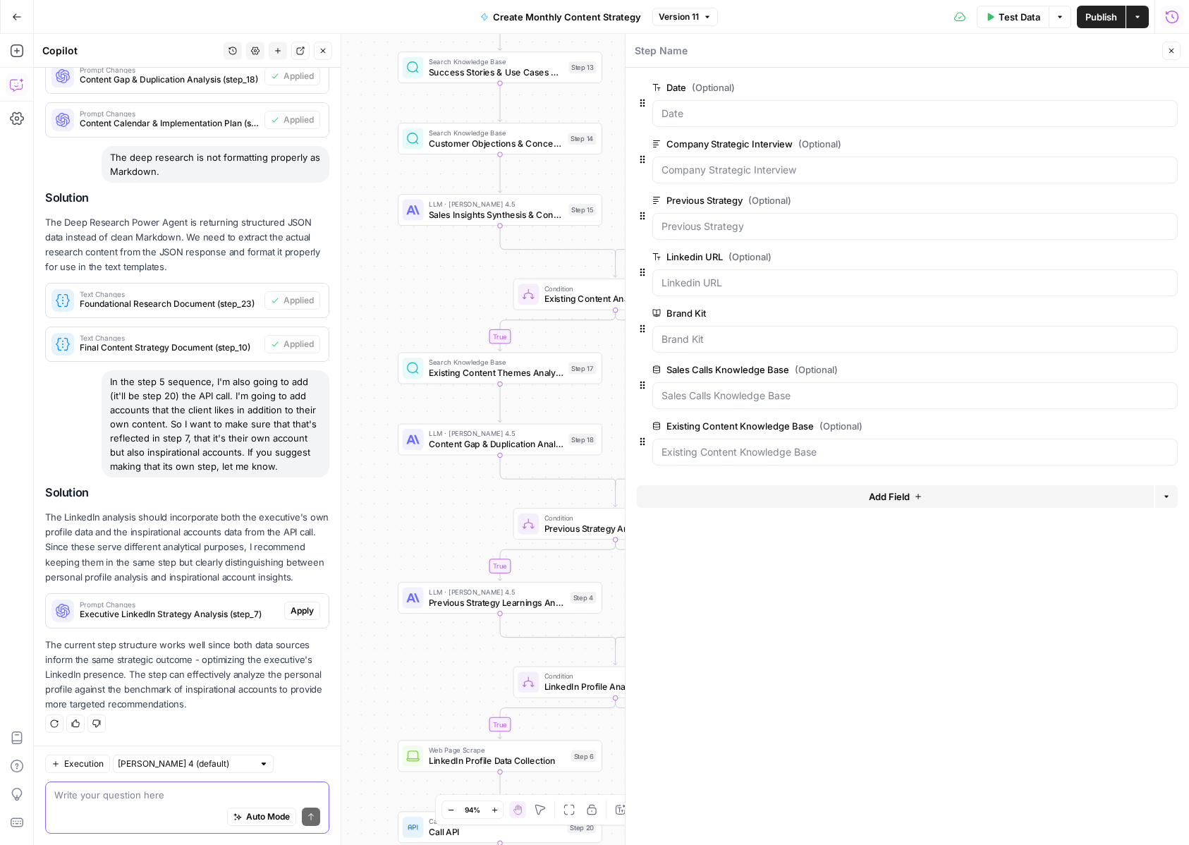
click at [121, 797] on textarea at bounding box center [187, 795] width 266 height 14
type textarea "i actually want to split this workflow"
click at [200, 769] on input "text" at bounding box center [185, 764] width 135 height 14
type input "[PERSON_NAME] 4 (default)"
click at [244, 803] on div "Auto Mode Send" at bounding box center [187, 817] width 266 height 31
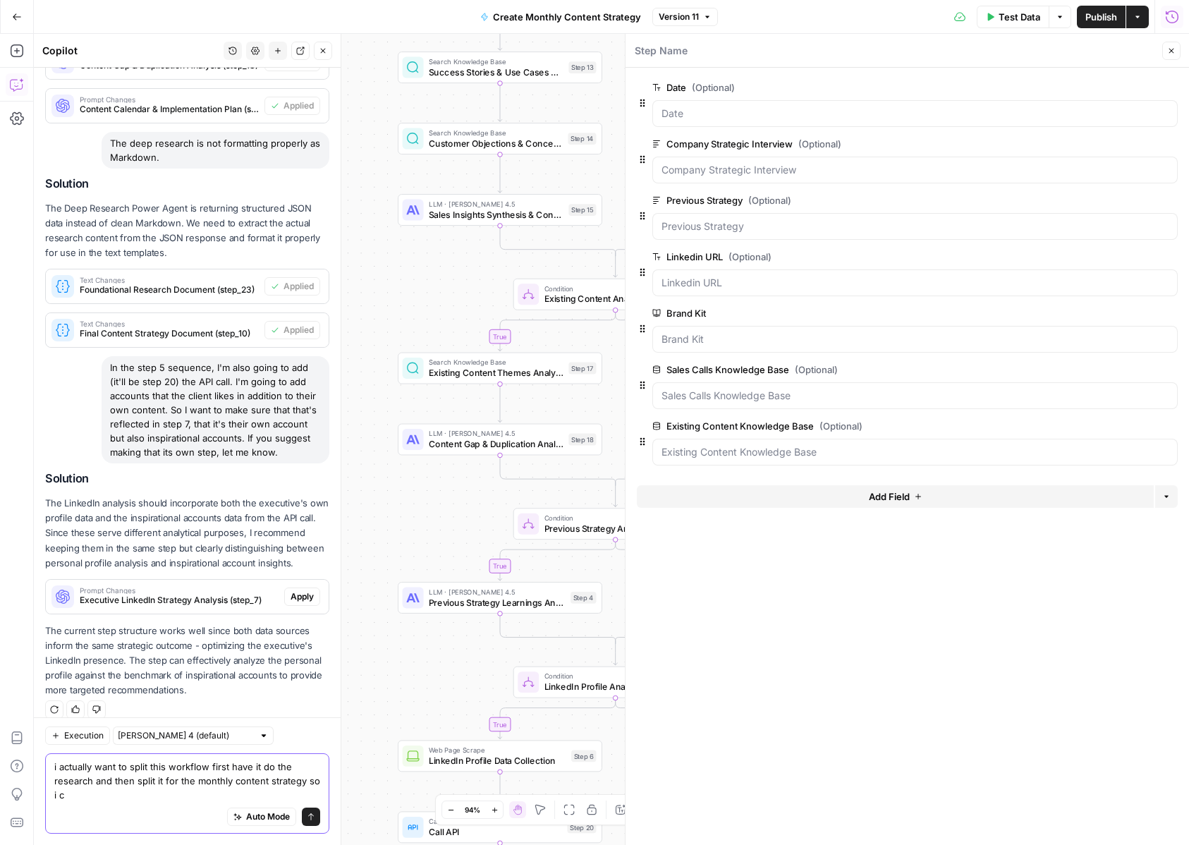
scroll to position [1465, 0]
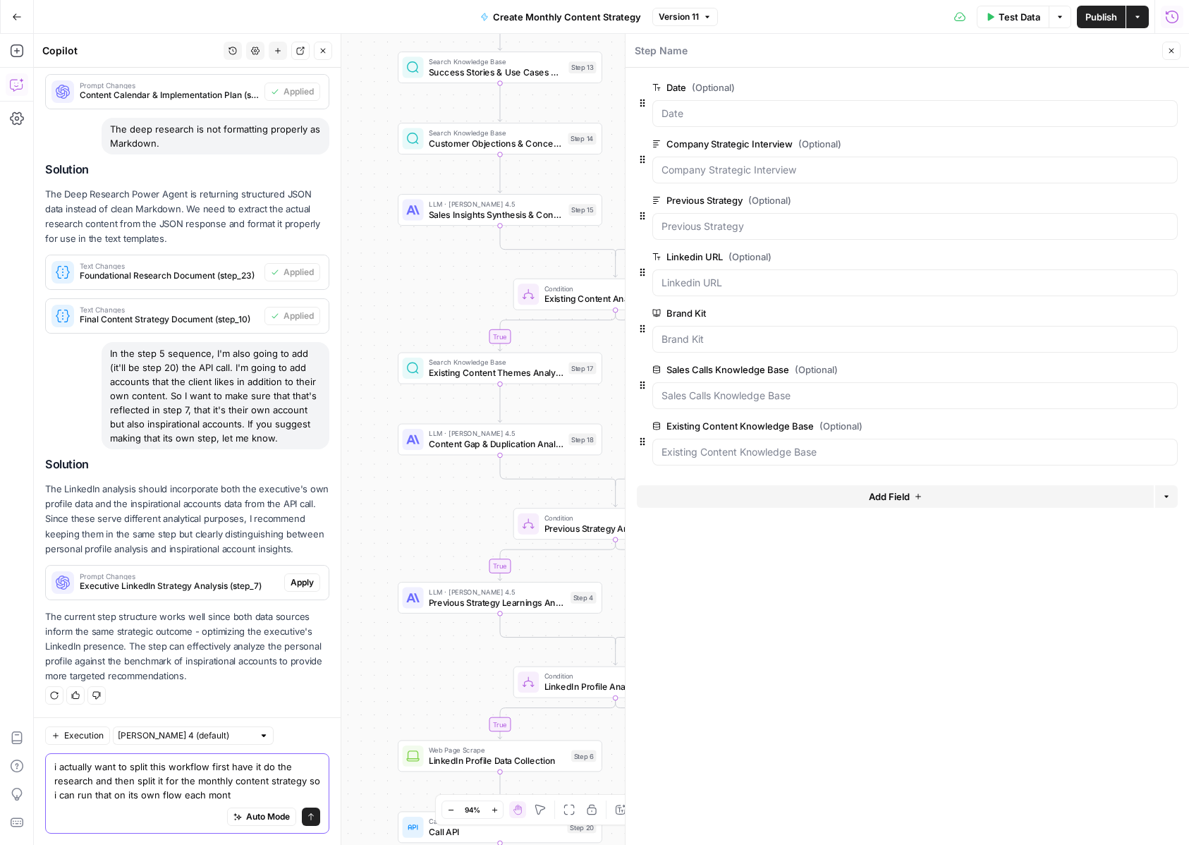
type textarea "i actually want to split this workflow first have it do the research and then s…"
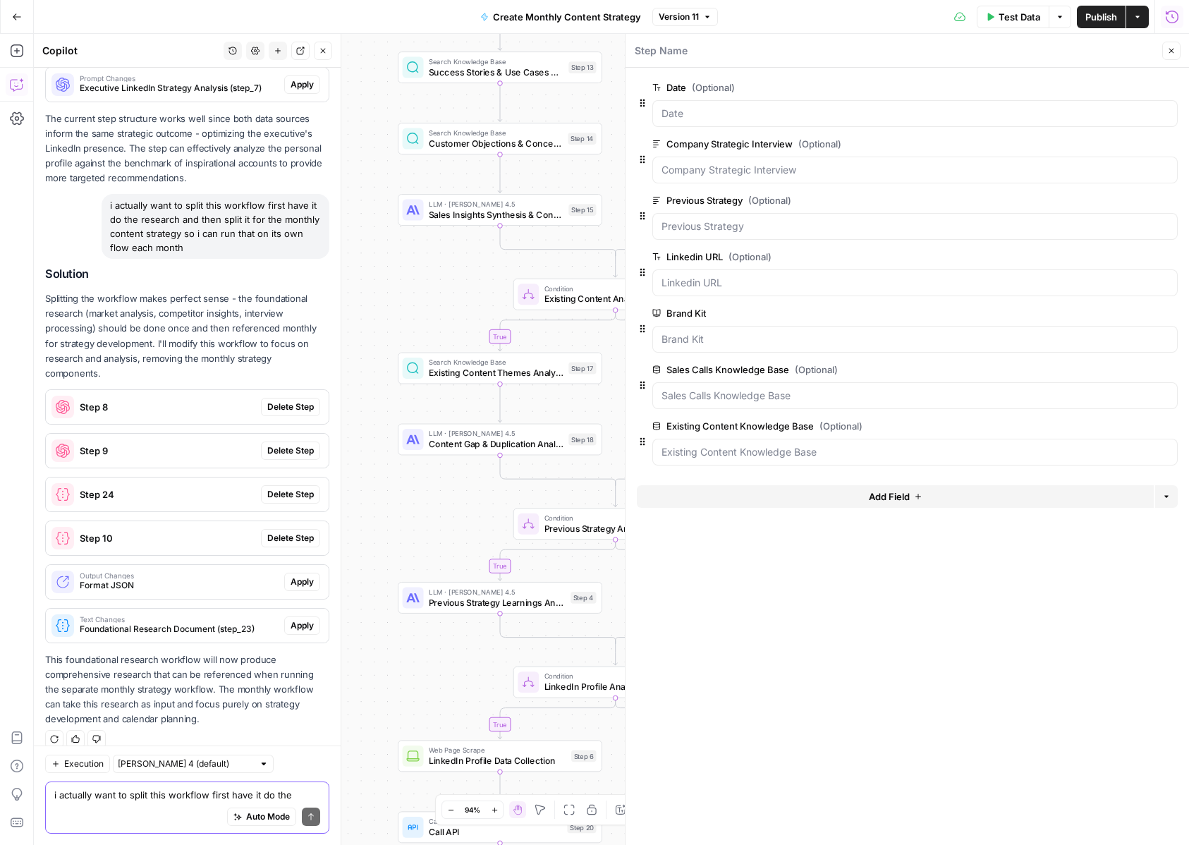
scroll to position [1963, 0]
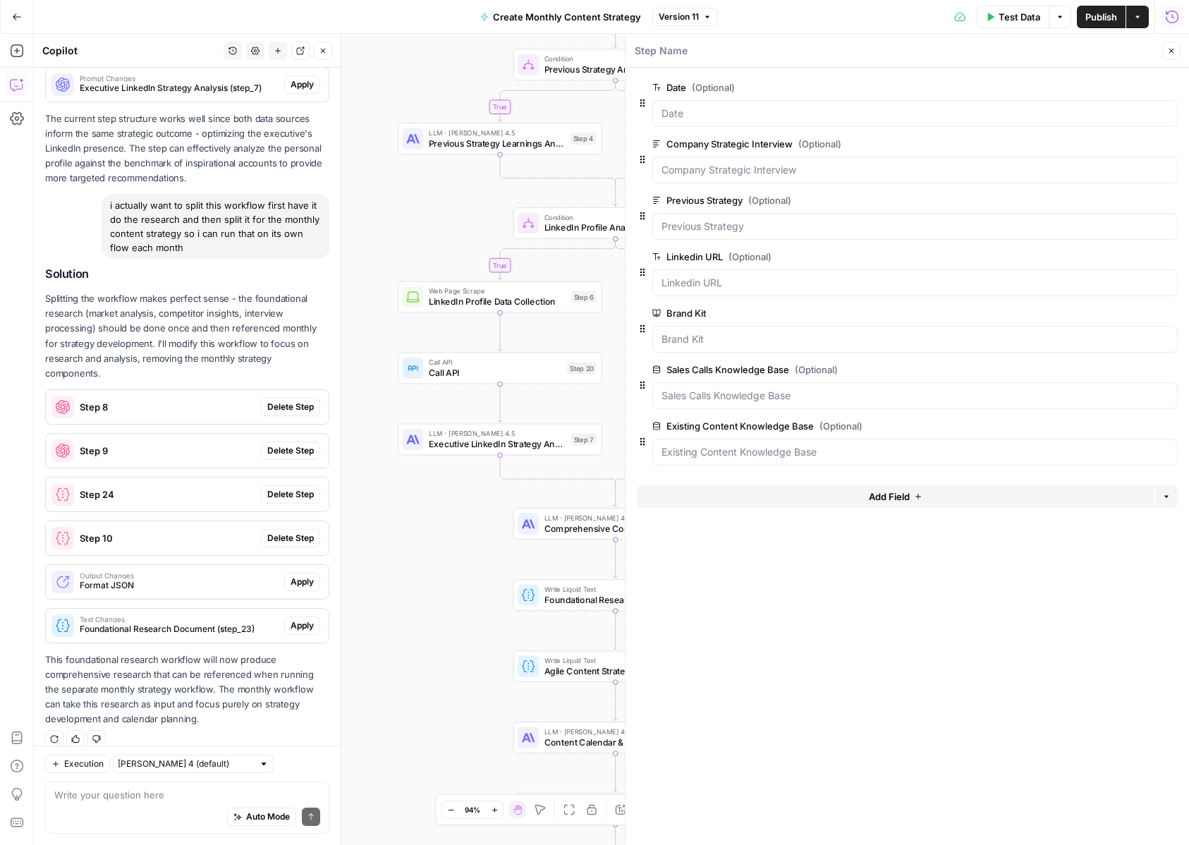
click at [233, 211] on div "i actually want to split this workflow first have it do the research and then s…" at bounding box center [216, 226] width 228 height 65
copy div "i actually want to split this workflow first have it do the research and then s…"
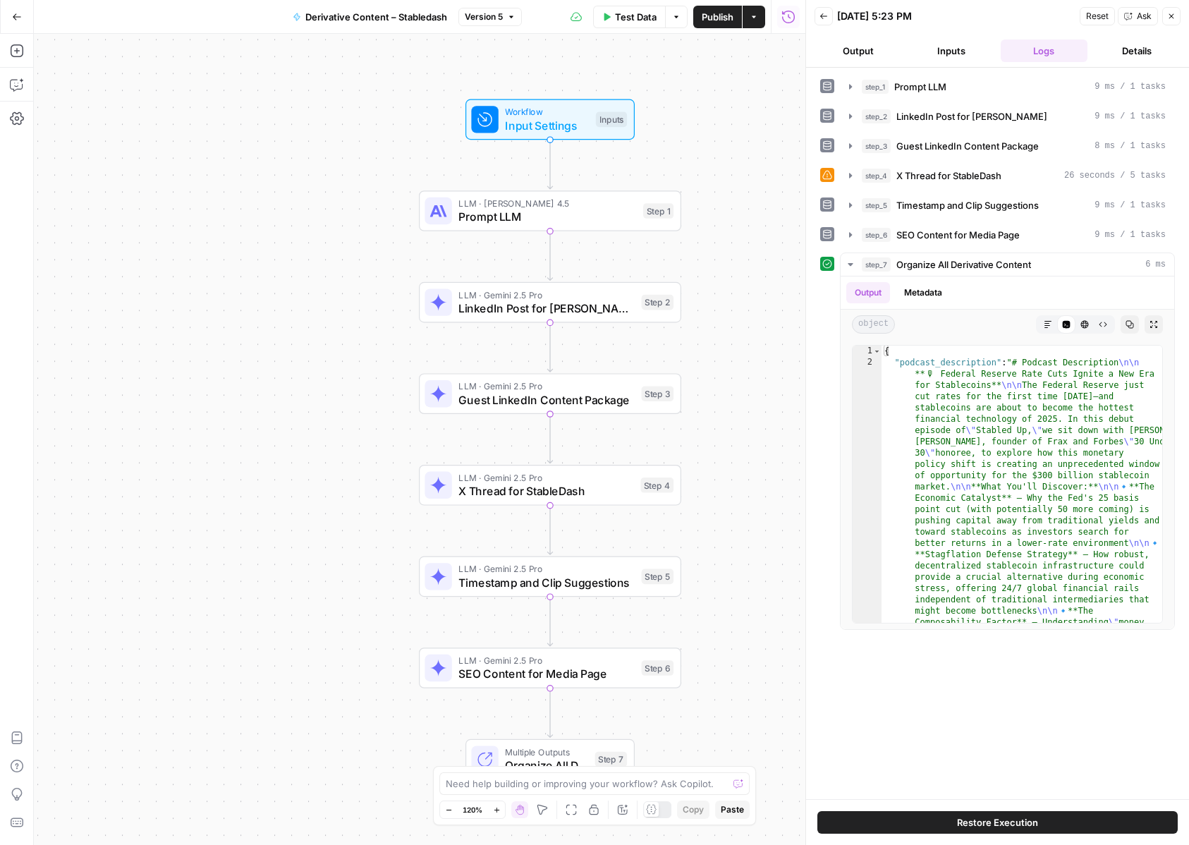
click at [19, 15] on icon "button" at bounding box center [17, 17] width 10 height 10
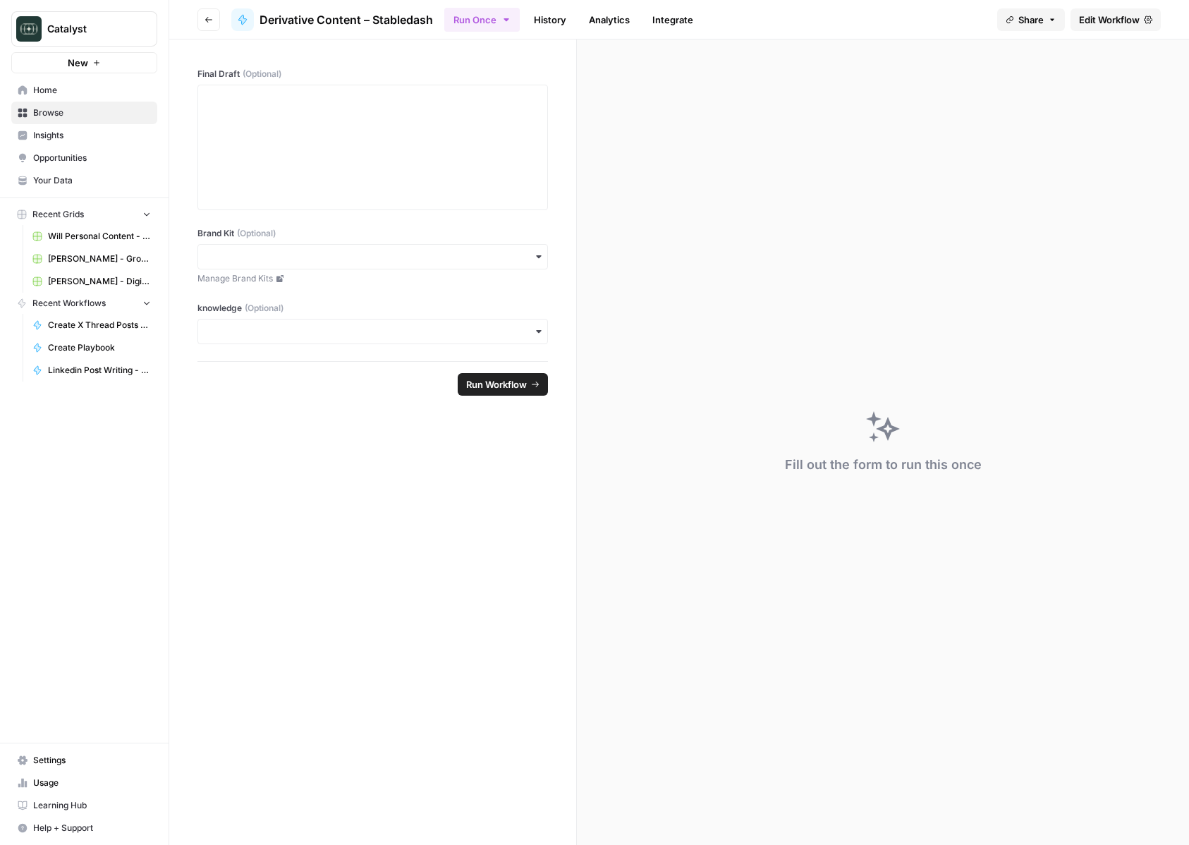
click at [68, 91] on span "Home" at bounding box center [92, 90] width 118 height 13
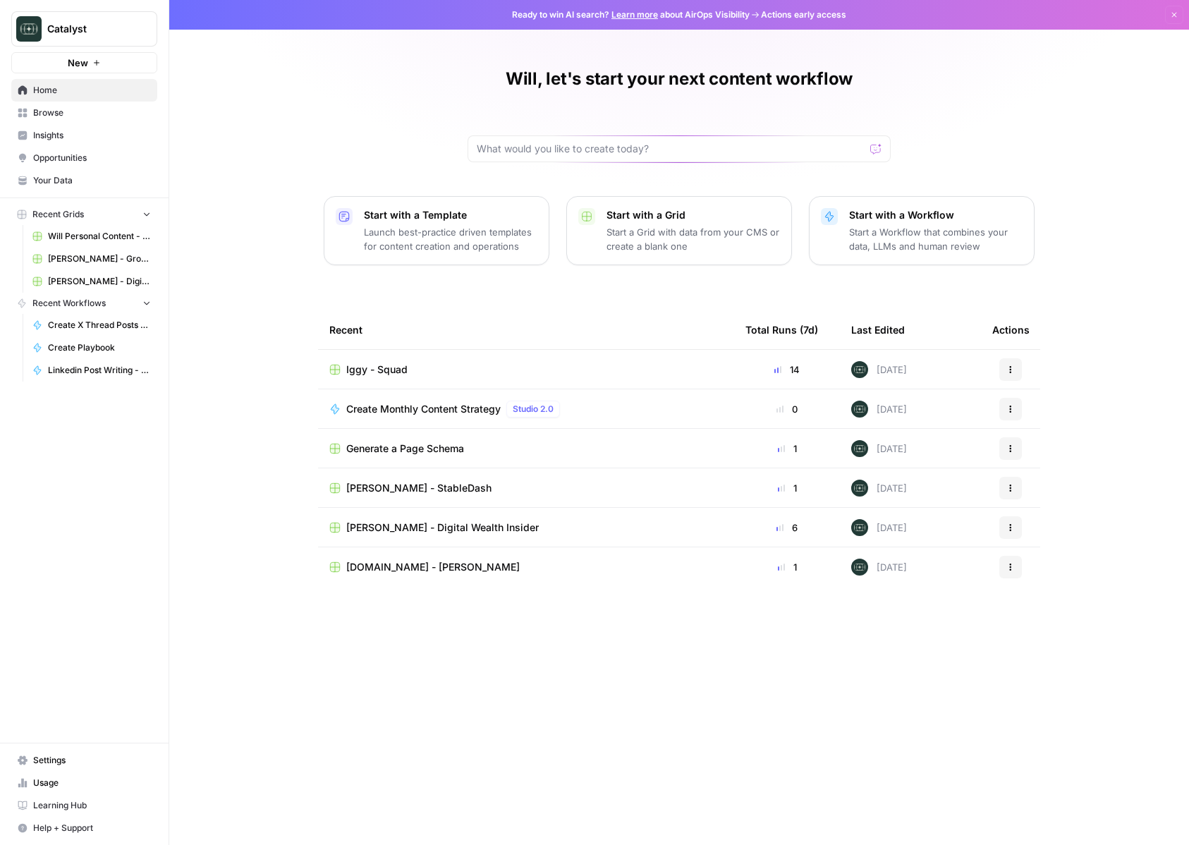
click at [76, 110] on span "Browse" at bounding box center [92, 112] width 118 height 13
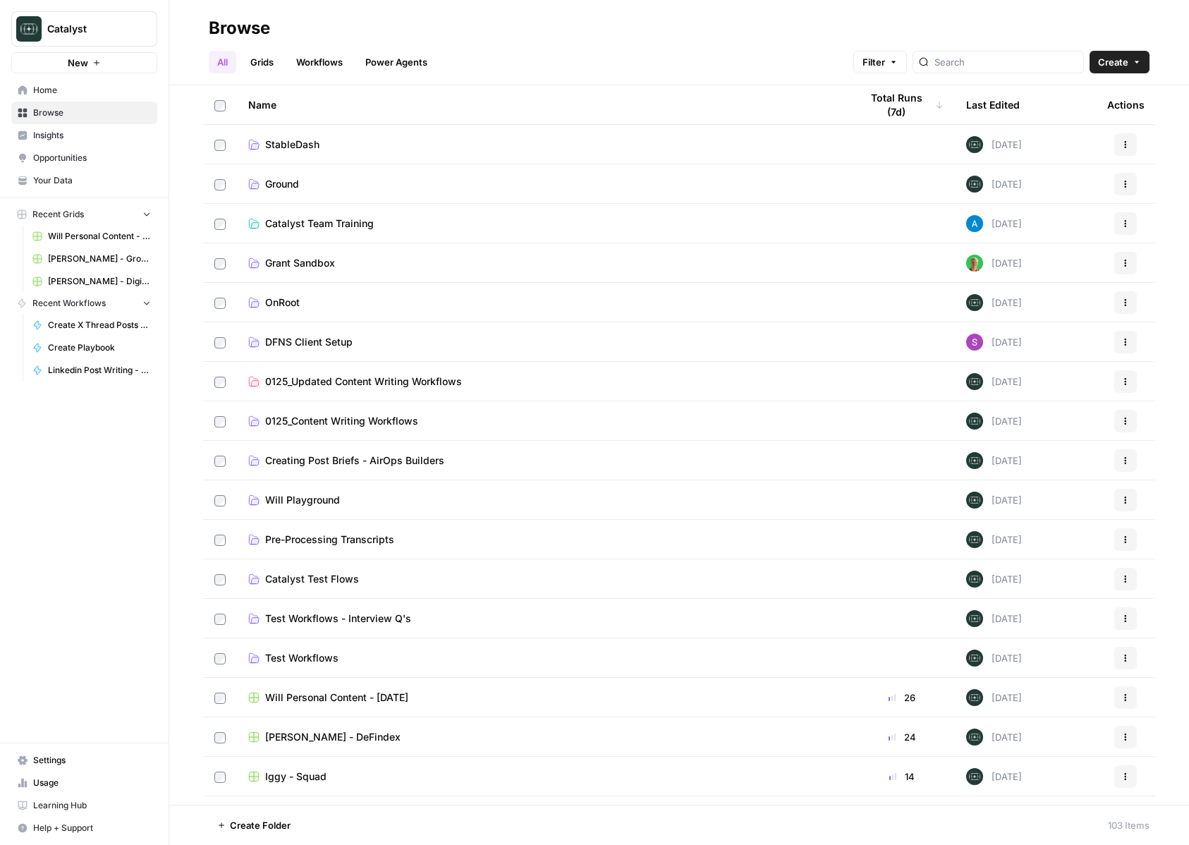
click at [67, 90] on span "Home" at bounding box center [92, 90] width 118 height 13
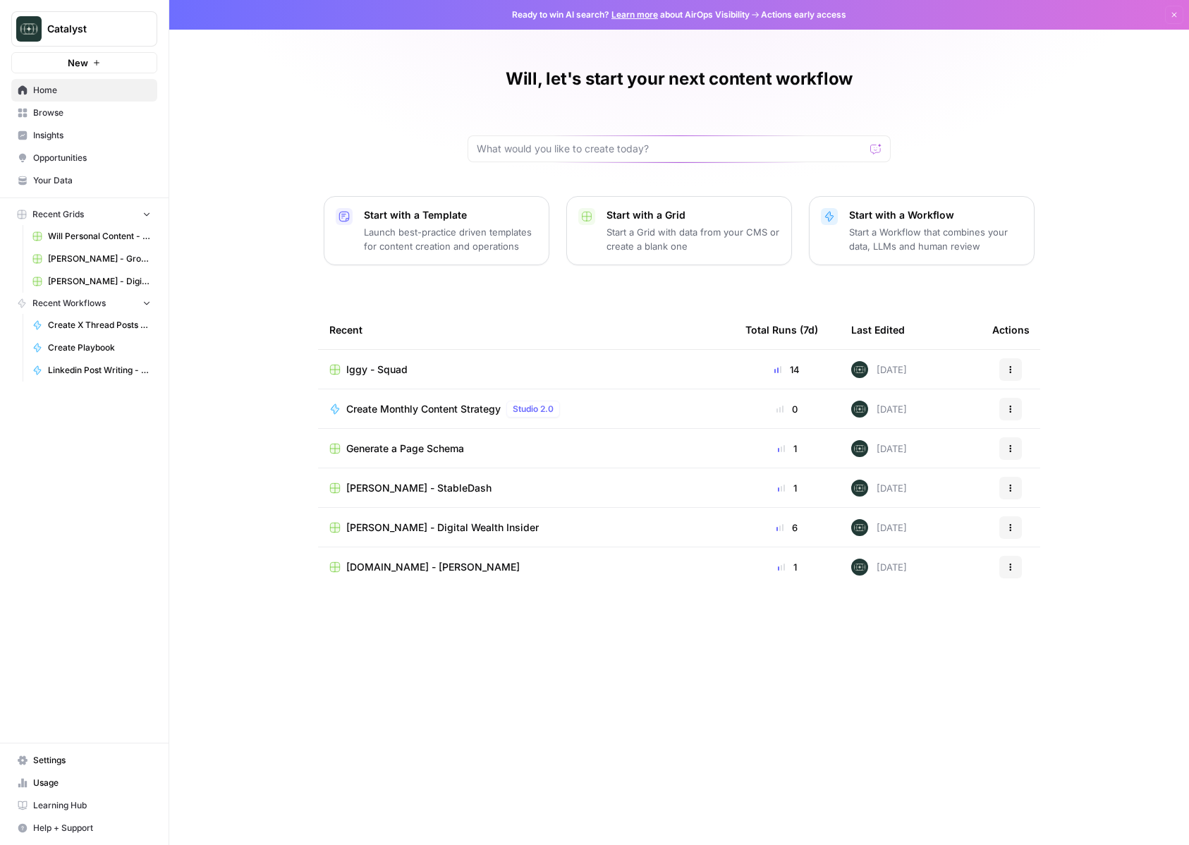
click at [53, 114] on span "Browse" at bounding box center [92, 112] width 118 height 13
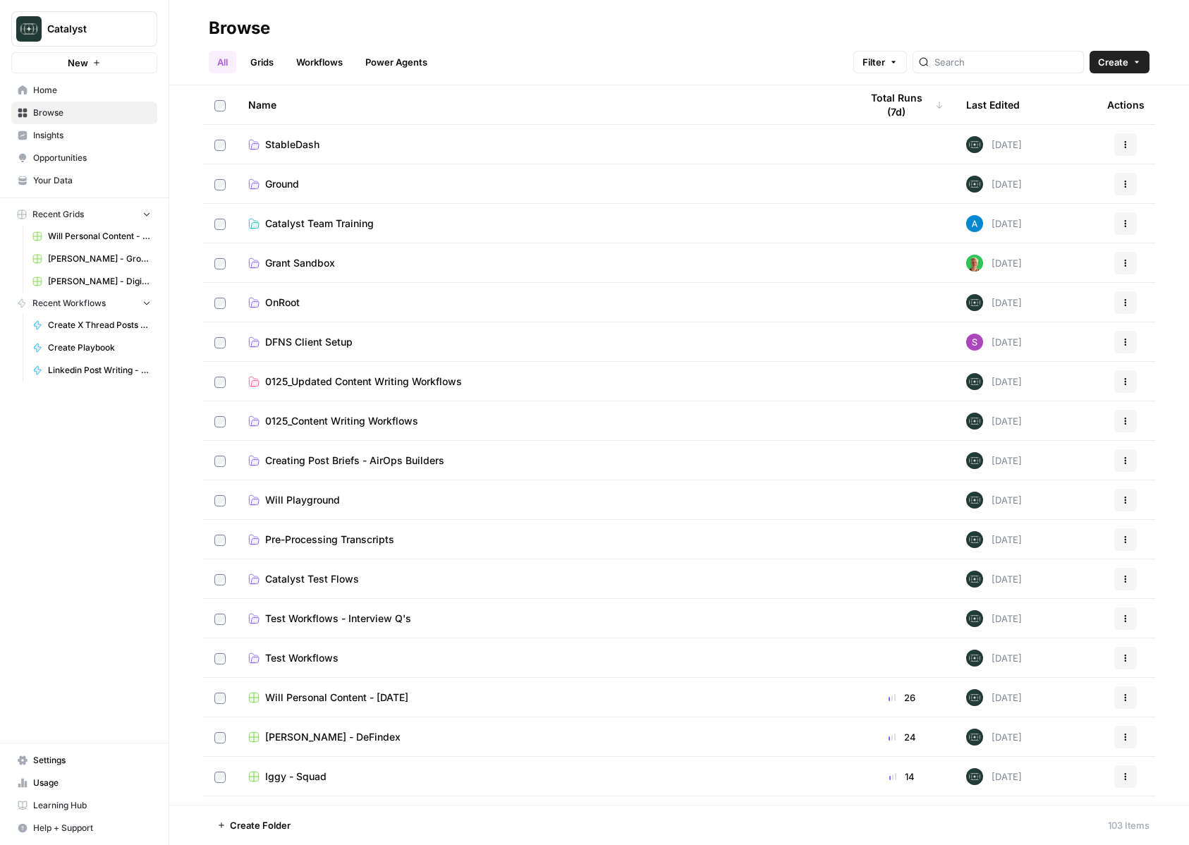
click at [331, 60] on link "Workflows" at bounding box center [319, 62] width 63 height 23
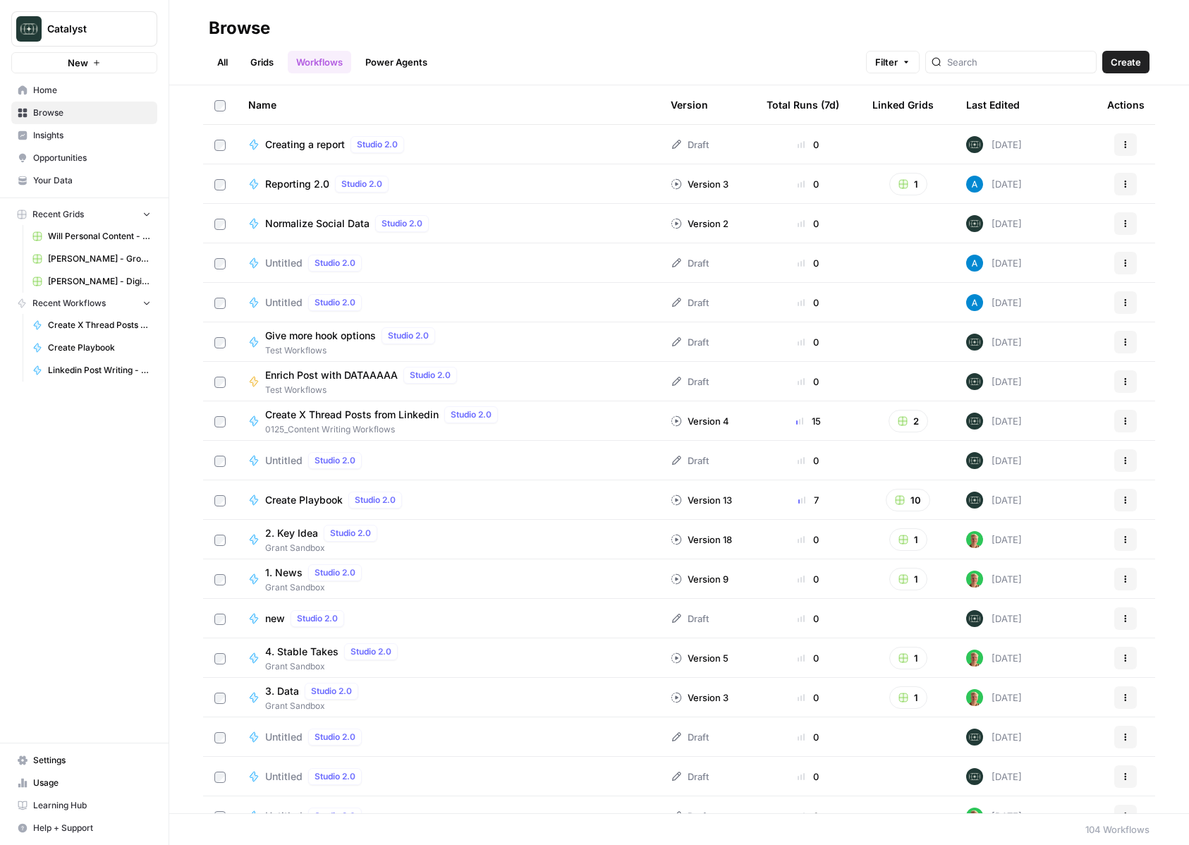
click at [1024, 105] on th "Last Edited" at bounding box center [1025, 104] width 141 height 39
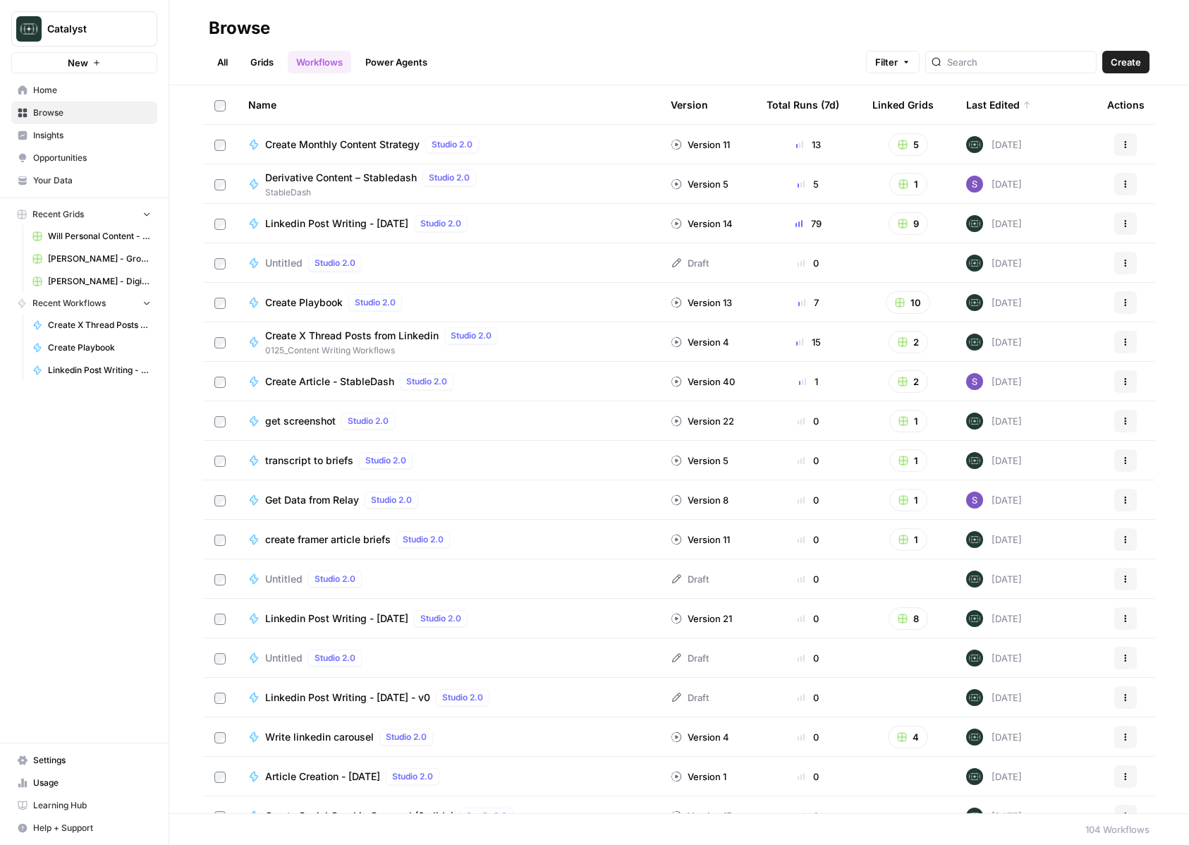
click at [1126, 138] on button "Actions" at bounding box center [1125, 144] width 23 height 23
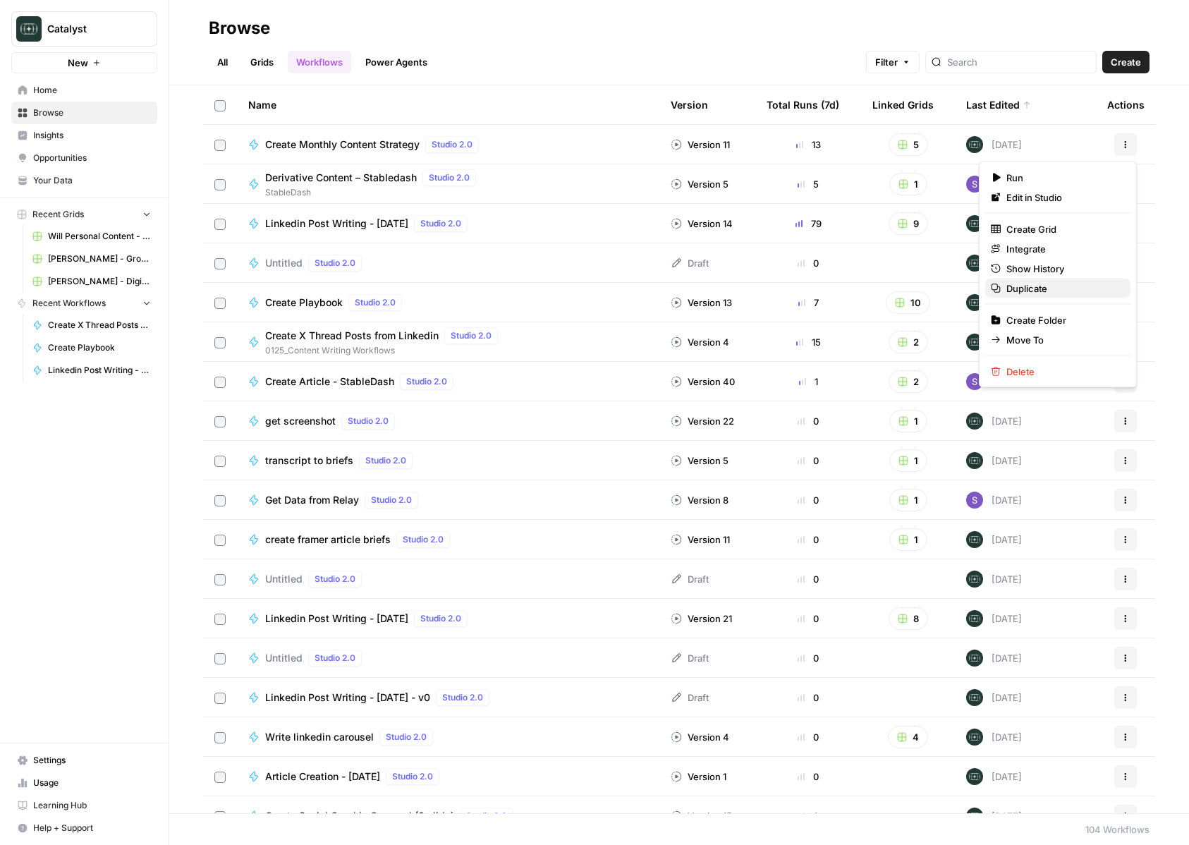
click at [1032, 288] on span "Duplicate" at bounding box center [1062, 288] width 113 height 14
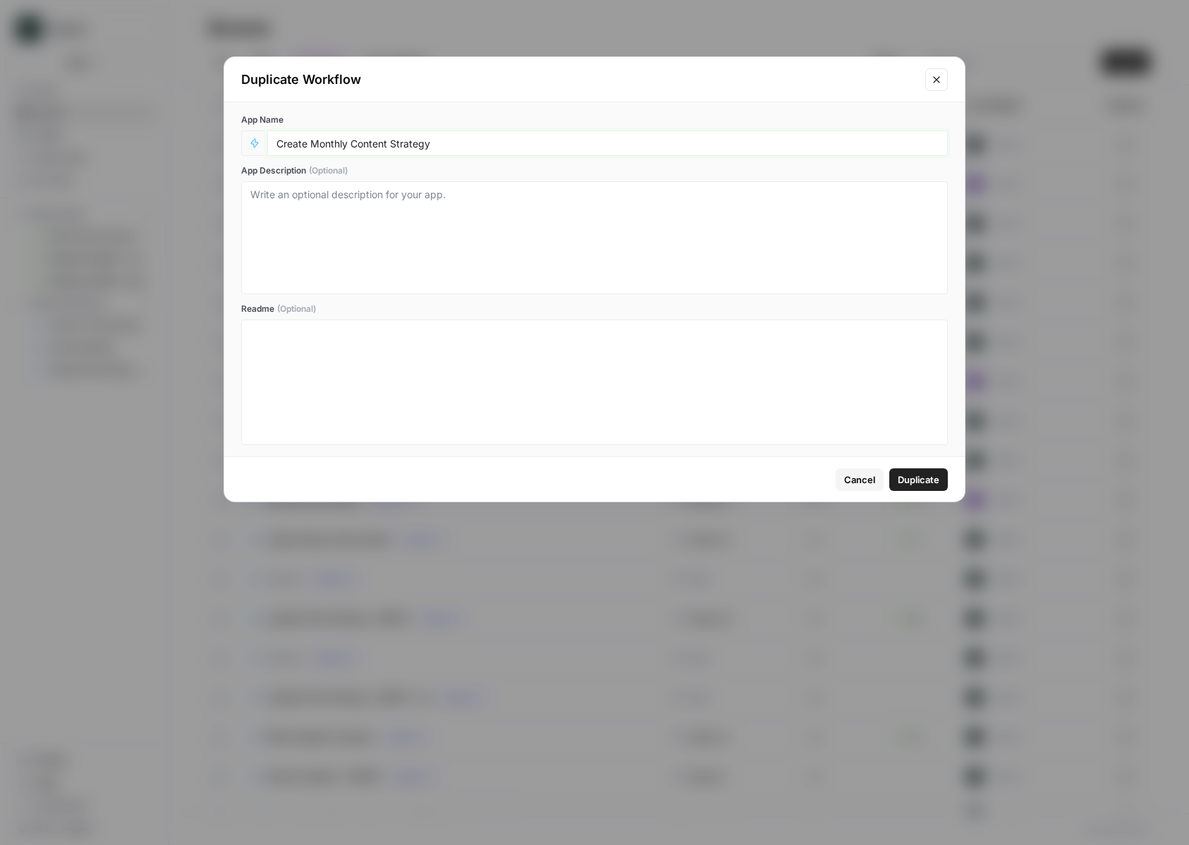
click at [515, 141] on input "Create Monthly Content Strategy" at bounding box center [607, 143] width 662 height 13
type input "Create Monthly Content Strategy v2"
click at [927, 485] on span "Duplicate" at bounding box center [919, 479] width 42 height 14
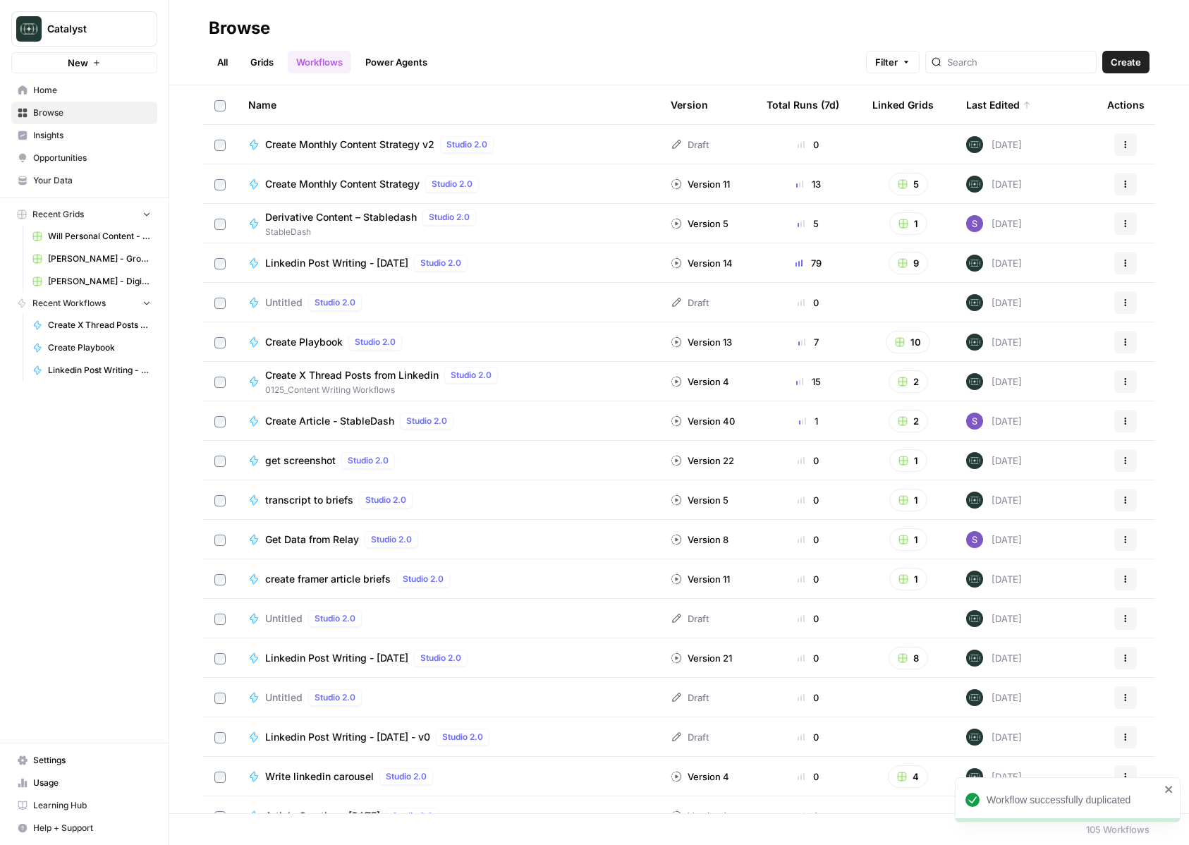
click at [397, 185] on span "Create Monthly Content Strategy" at bounding box center [342, 184] width 154 height 14
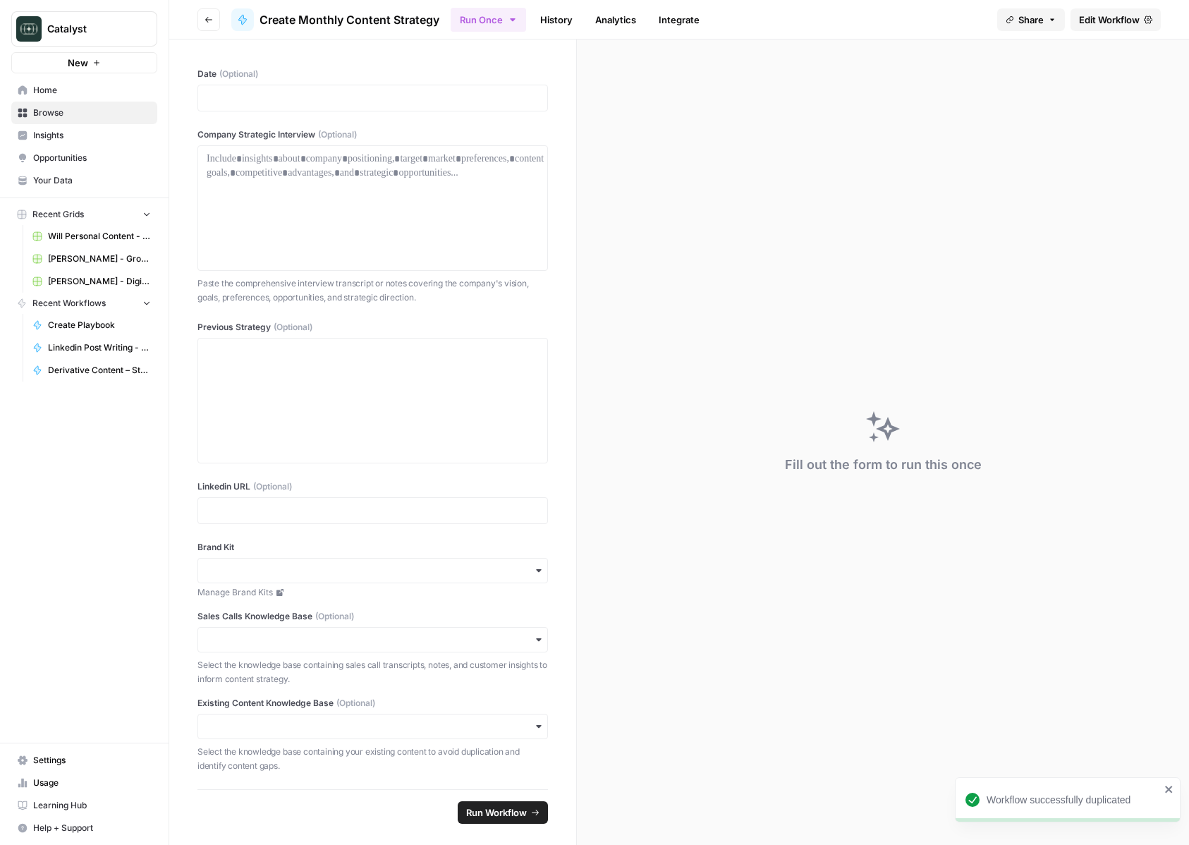
click at [205, 37] on header "Go back Create Monthly Content Strategy Run Once History Analytics Integrate Sh…" at bounding box center [679, 19] width 1020 height 39
click at [205, 23] on button "Go back" at bounding box center [208, 19] width 23 height 23
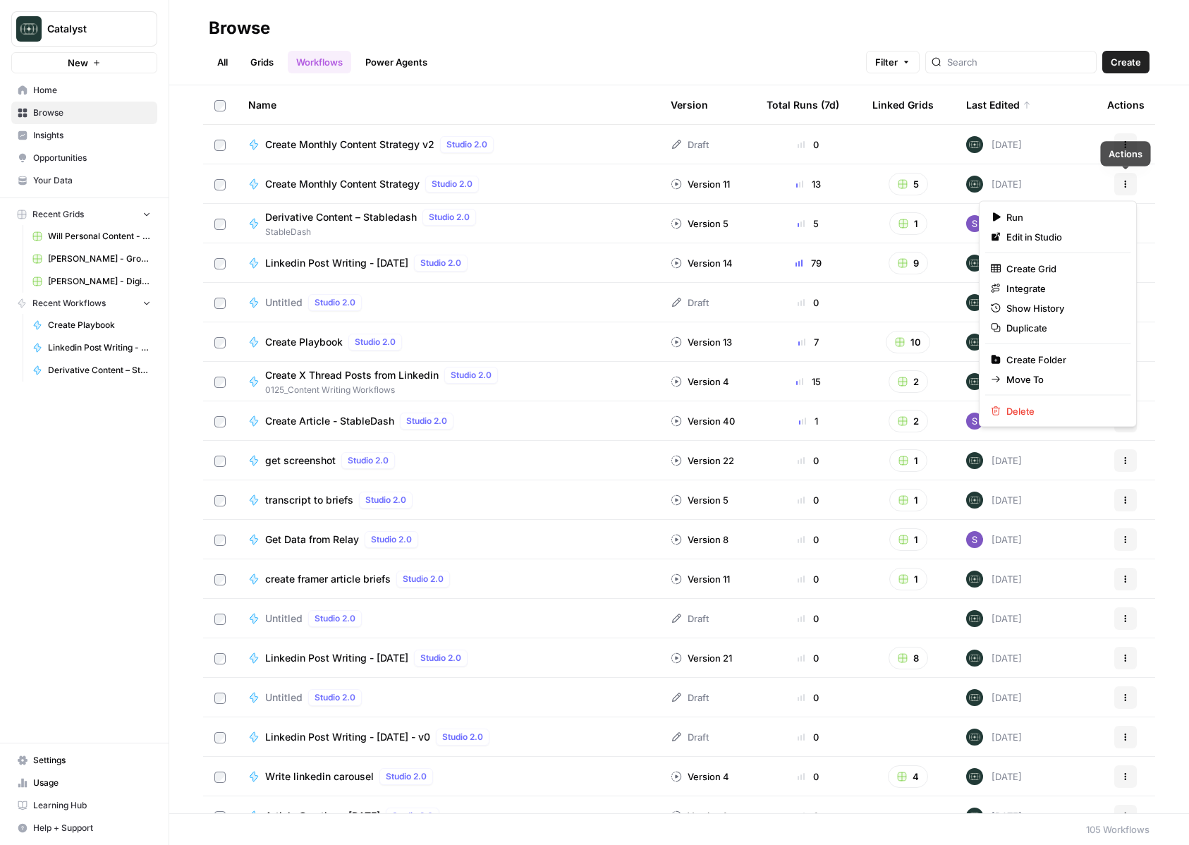
click at [1128, 182] on icon "button" at bounding box center [1125, 184] width 8 height 8
click at [1048, 241] on span "Edit in Studio" at bounding box center [1062, 237] width 113 height 14
click at [1127, 178] on button "Actions" at bounding box center [1125, 184] width 23 height 23
click at [1027, 240] on span "Edit in Studio" at bounding box center [1062, 237] width 113 height 14
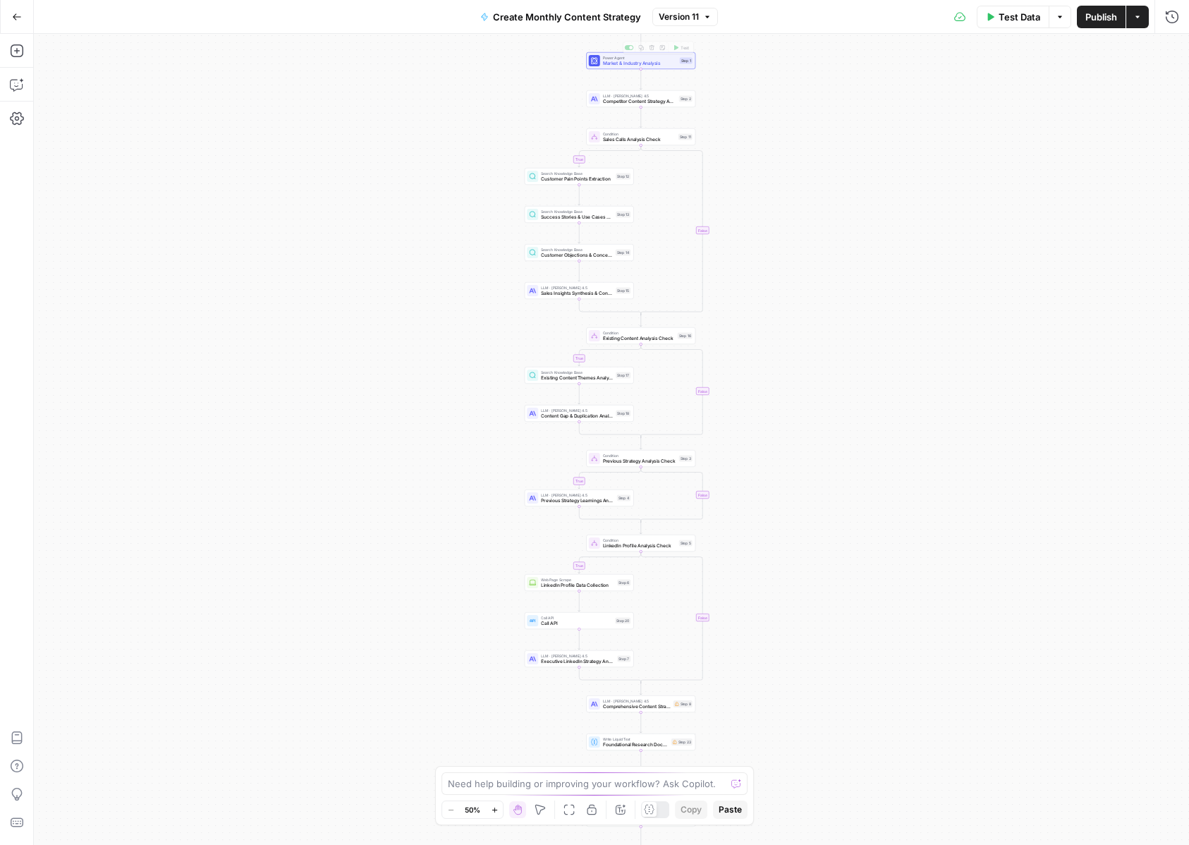
click at [614, 12] on span "Create Monthly Content Strategy" at bounding box center [567, 17] width 148 height 14
click at [147, 111] on input "Create Monthly Content Strategy" at bounding box center [187, 106] width 277 height 14
click at [262, 111] on input "Create Monthly Content Strategy" at bounding box center [187, 106] width 277 height 14
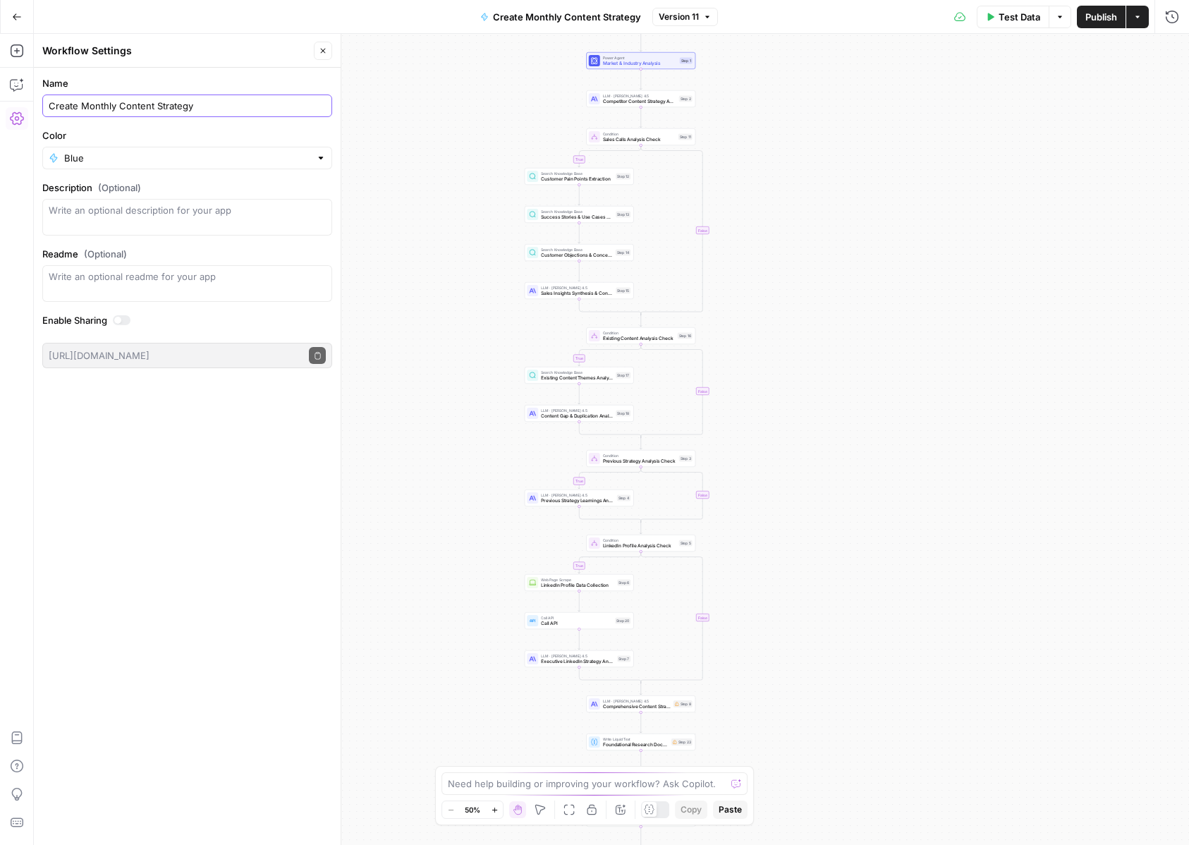
drag, startPoint x: 262, startPoint y: 111, endPoint x: 39, endPoint y: 96, distance: 222.6
click at [39, 96] on form "Name Create Monthly Content Strategy Color Blue Description (Optional) Readme (…" at bounding box center [187, 222] width 307 height 309
type input "Do Deep Research for Strategy"
click at [196, 537] on div "Name Do Deep Research for Strategy Color Blue Description (Optional) Readme (Op…" at bounding box center [187, 456] width 307 height 777
click at [1048, 181] on div "true true true true false false false false Workflow Input Settings Inputs LLM …" at bounding box center [611, 439] width 1155 height 811
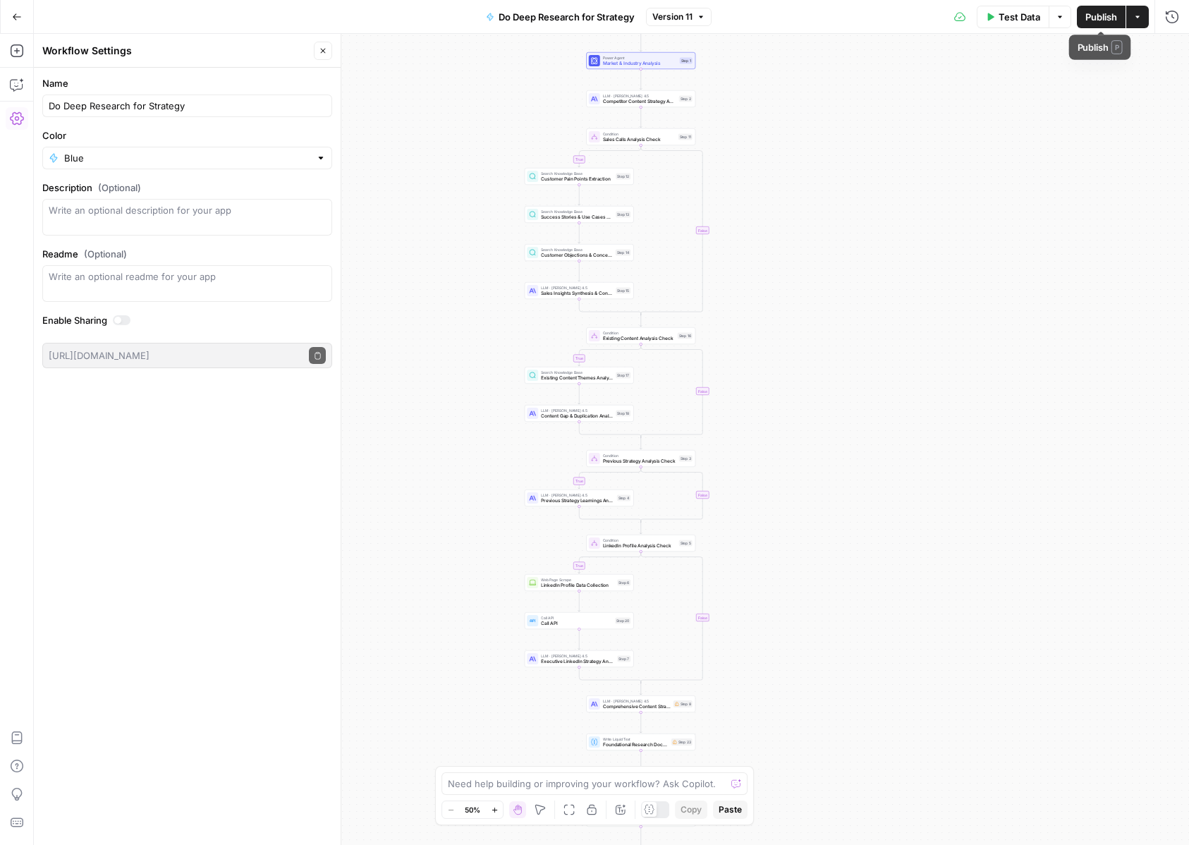
click at [1098, 17] on span "Publish" at bounding box center [1101, 17] width 32 height 14
click at [18, 20] on icon "button" at bounding box center [17, 17] width 10 height 10
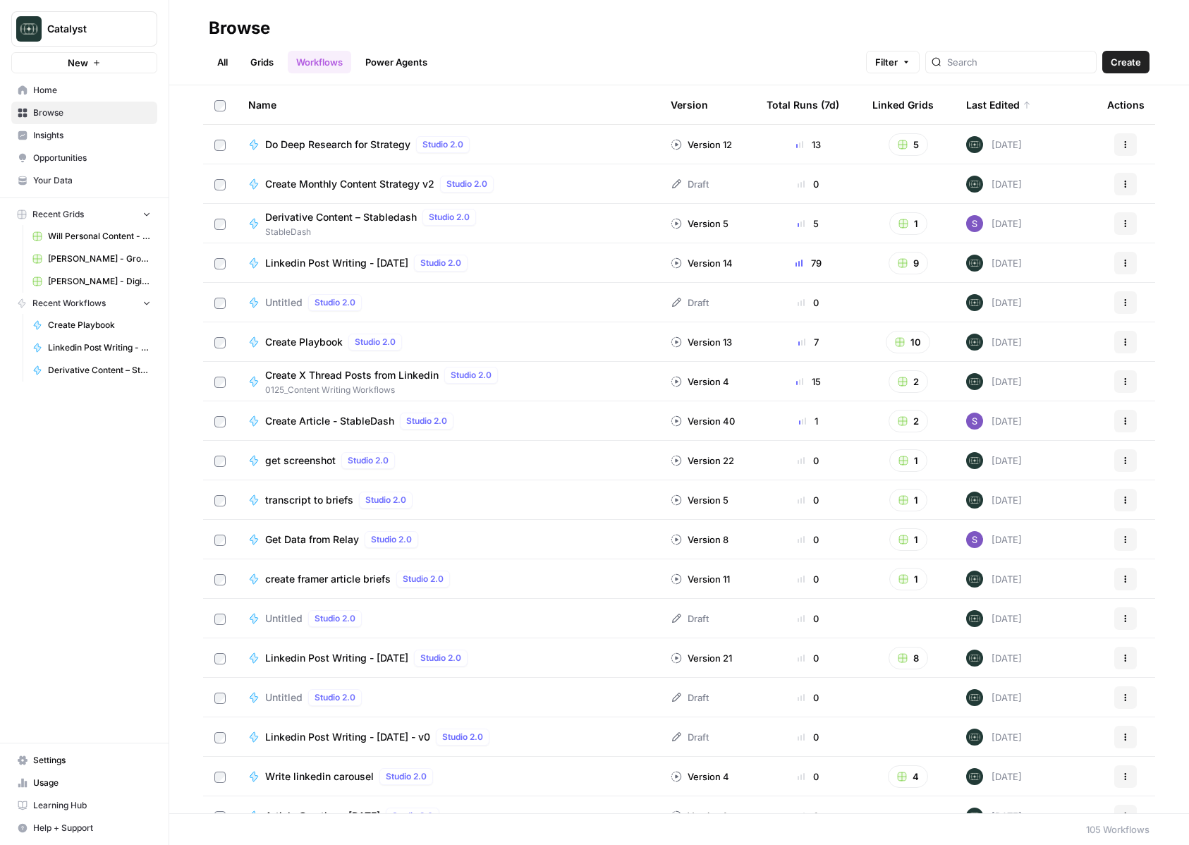
click at [408, 181] on span "Create Monthly Content Strategy v2" at bounding box center [349, 184] width 169 height 14
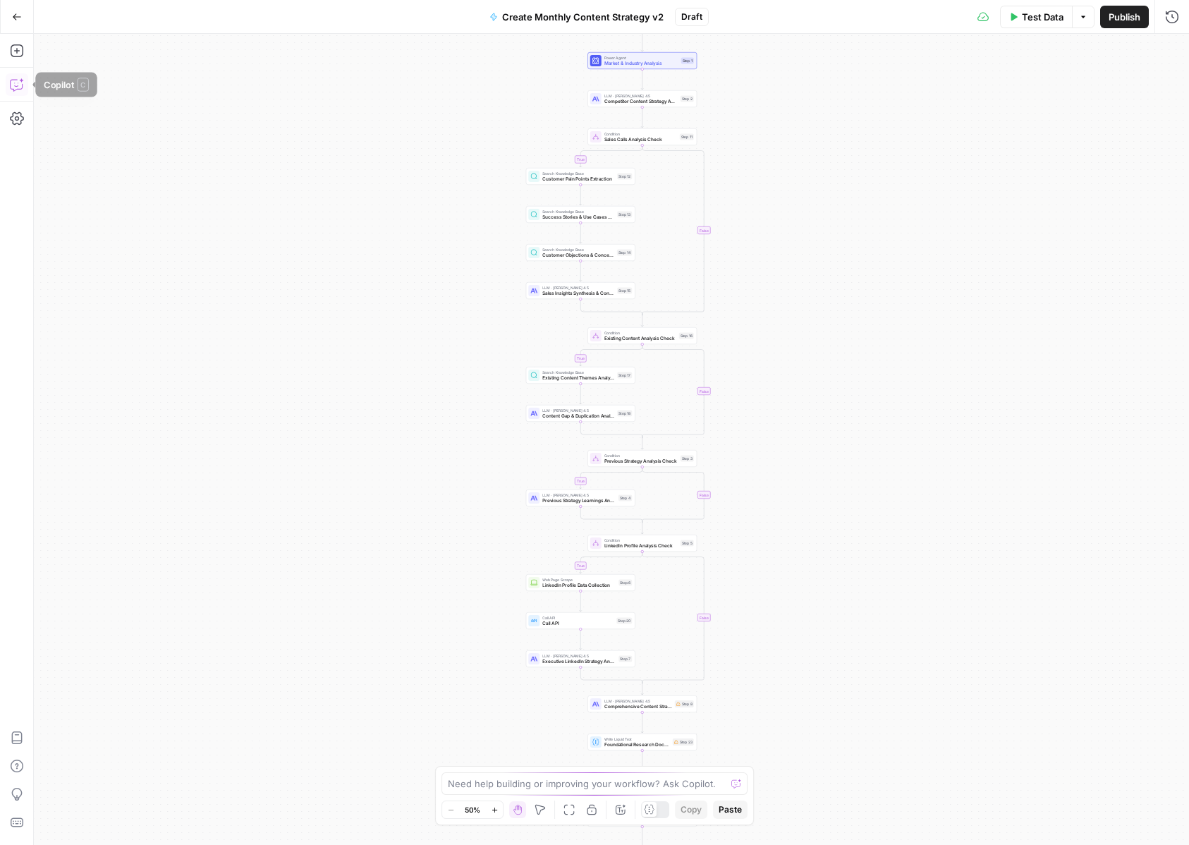
click at [17, 90] on icon "button" at bounding box center [17, 85] width 14 height 14
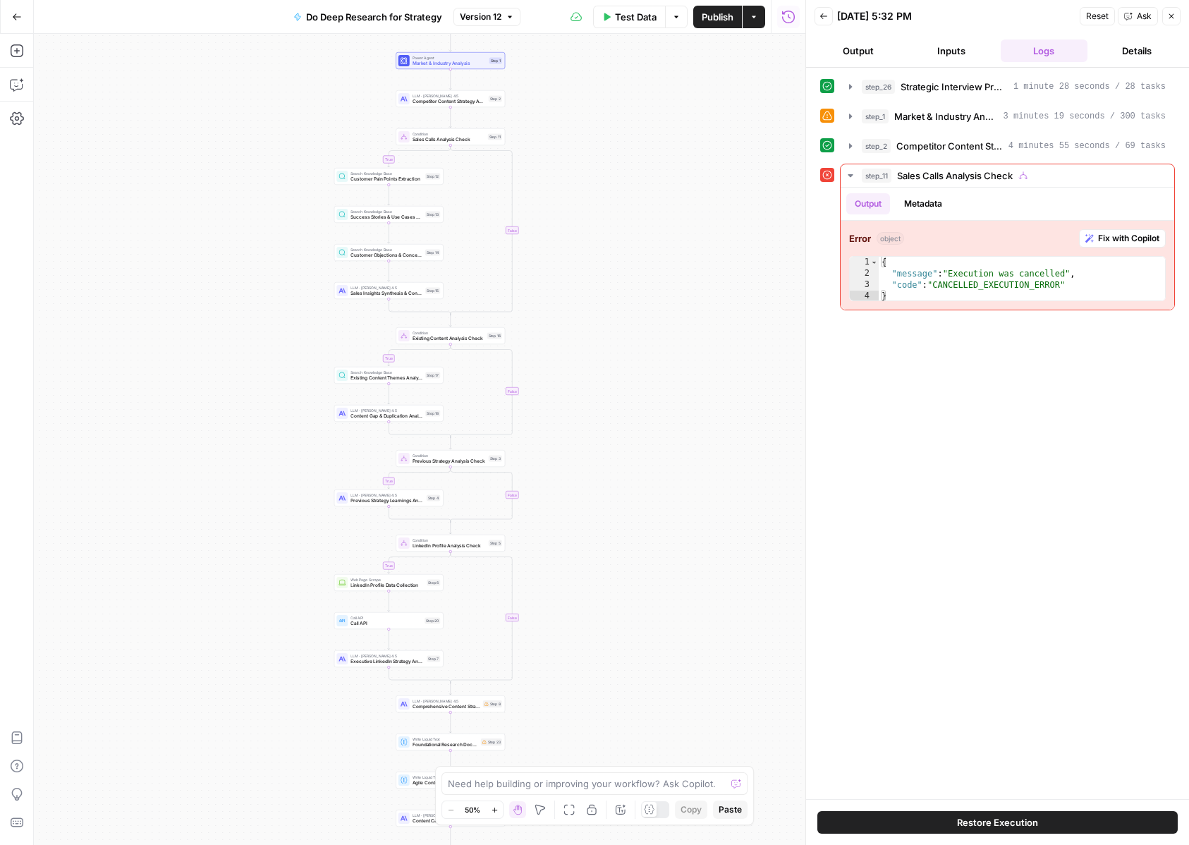
click at [4, 86] on div "Add Steps Copilot Settings AirOps Academy Help Give Feedback Shortcuts" at bounding box center [17, 439] width 34 height 811
click at [19, 85] on icon "button" at bounding box center [17, 85] width 14 height 14
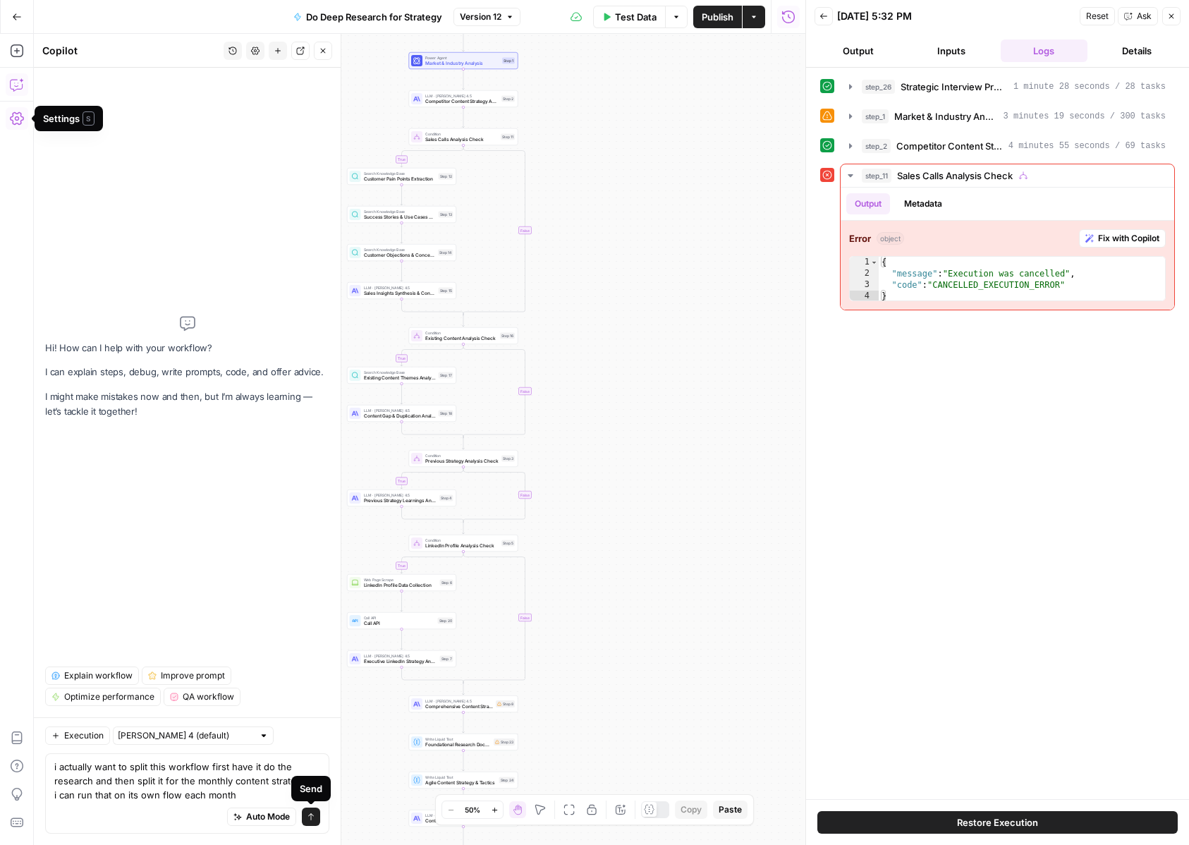
type textarea "i actually want to split this workflow first have it do the research and then s…"
click at [312, 819] on icon "submit" at bounding box center [311, 816] width 8 height 8
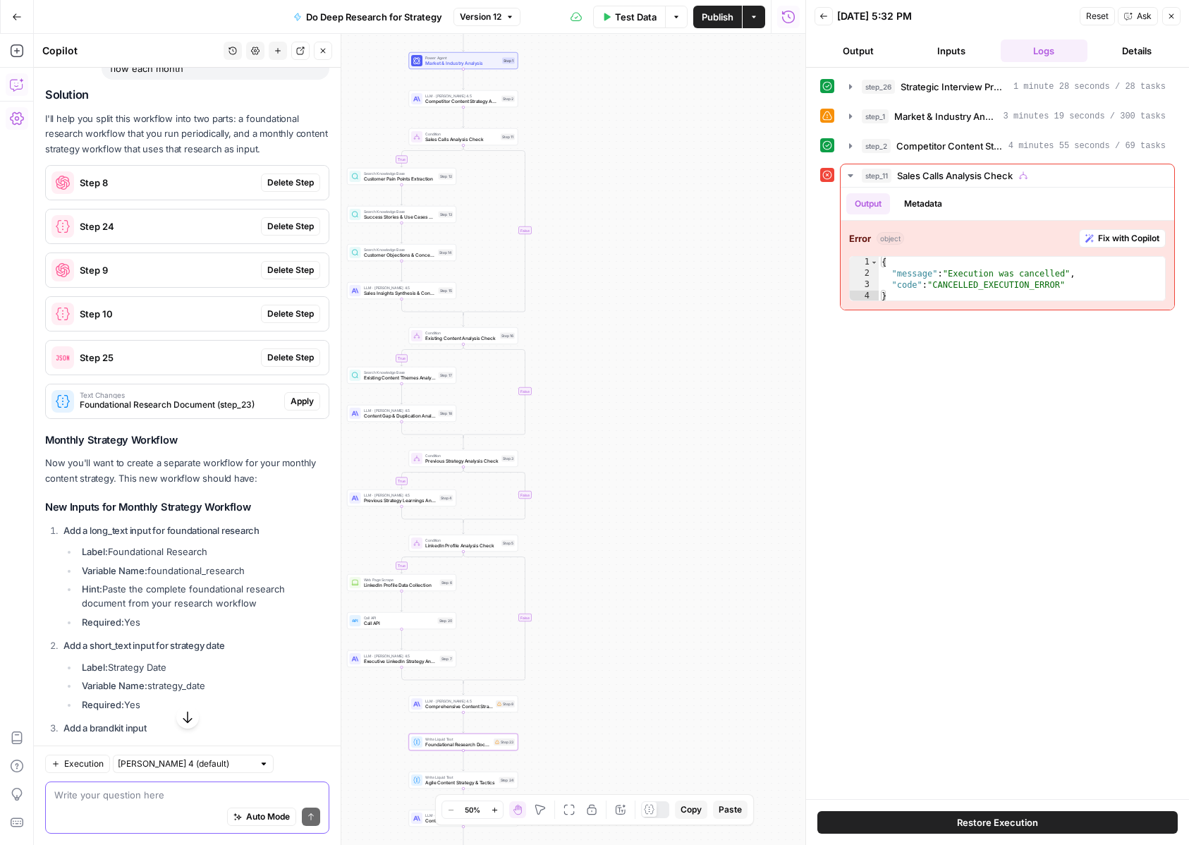
scroll to position [66, 0]
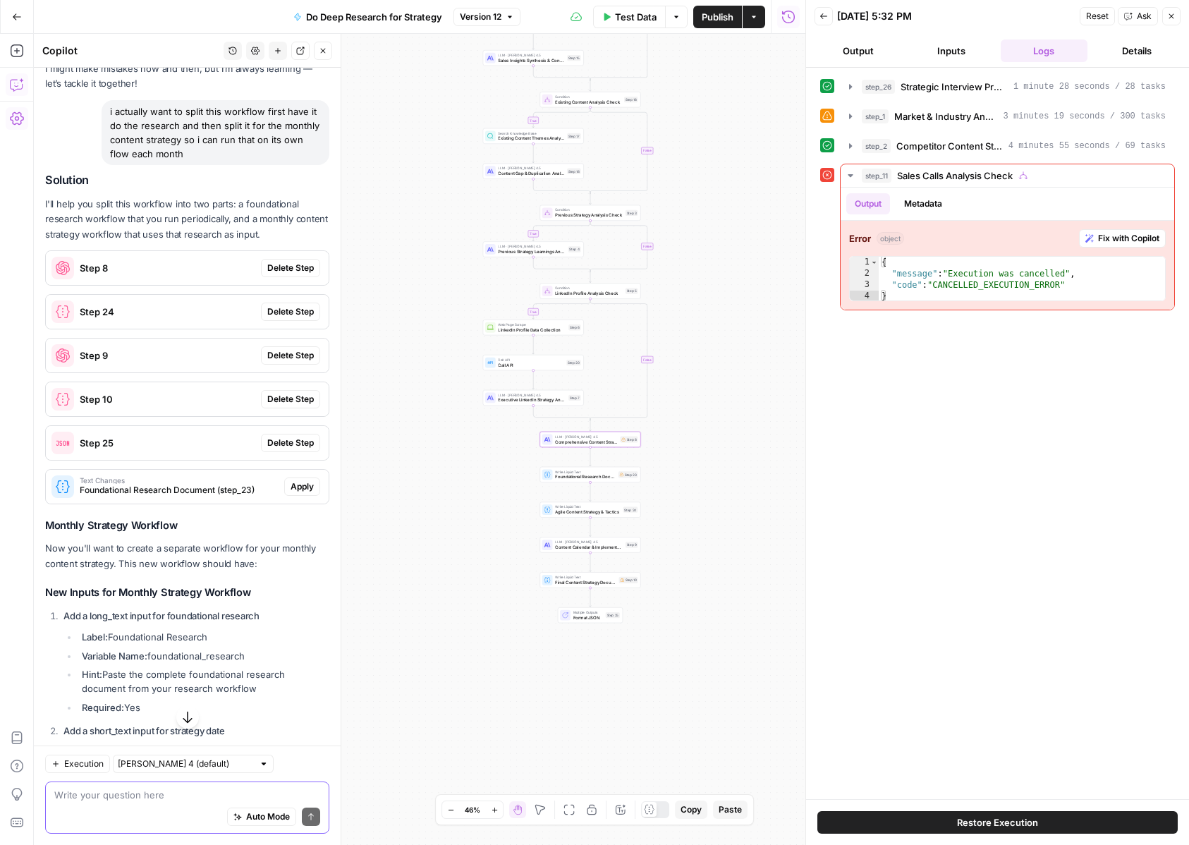
click at [307, 263] on span "Delete Step" at bounding box center [290, 268] width 47 height 13
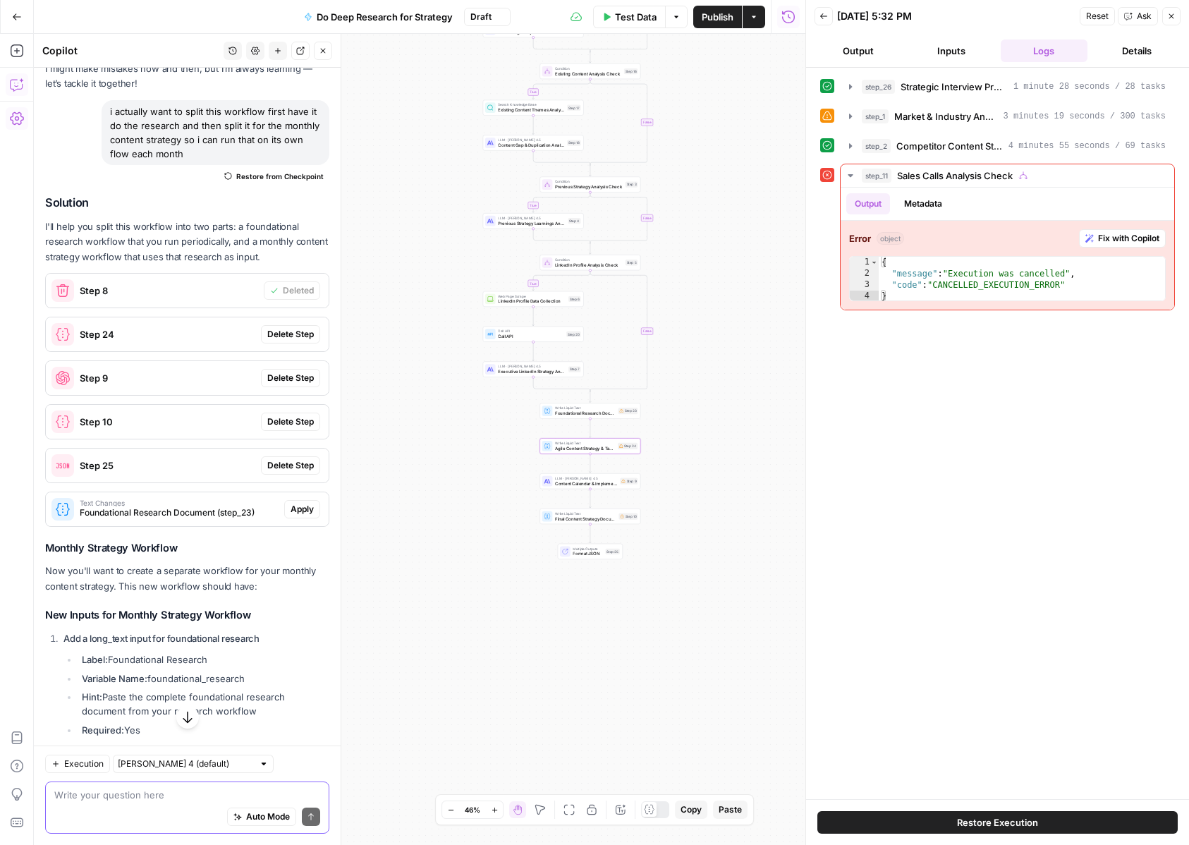
click at [286, 329] on span "Delete Step" at bounding box center [290, 334] width 47 height 13
click at [279, 372] on span "Delete Step" at bounding box center [290, 378] width 47 height 13
click at [291, 422] on span "Delete Step" at bounding box center [290, 421] width 47 height 13
click at [294, 470] on span "Delete Step" at bounding box center [290, 465] width 47 height 13
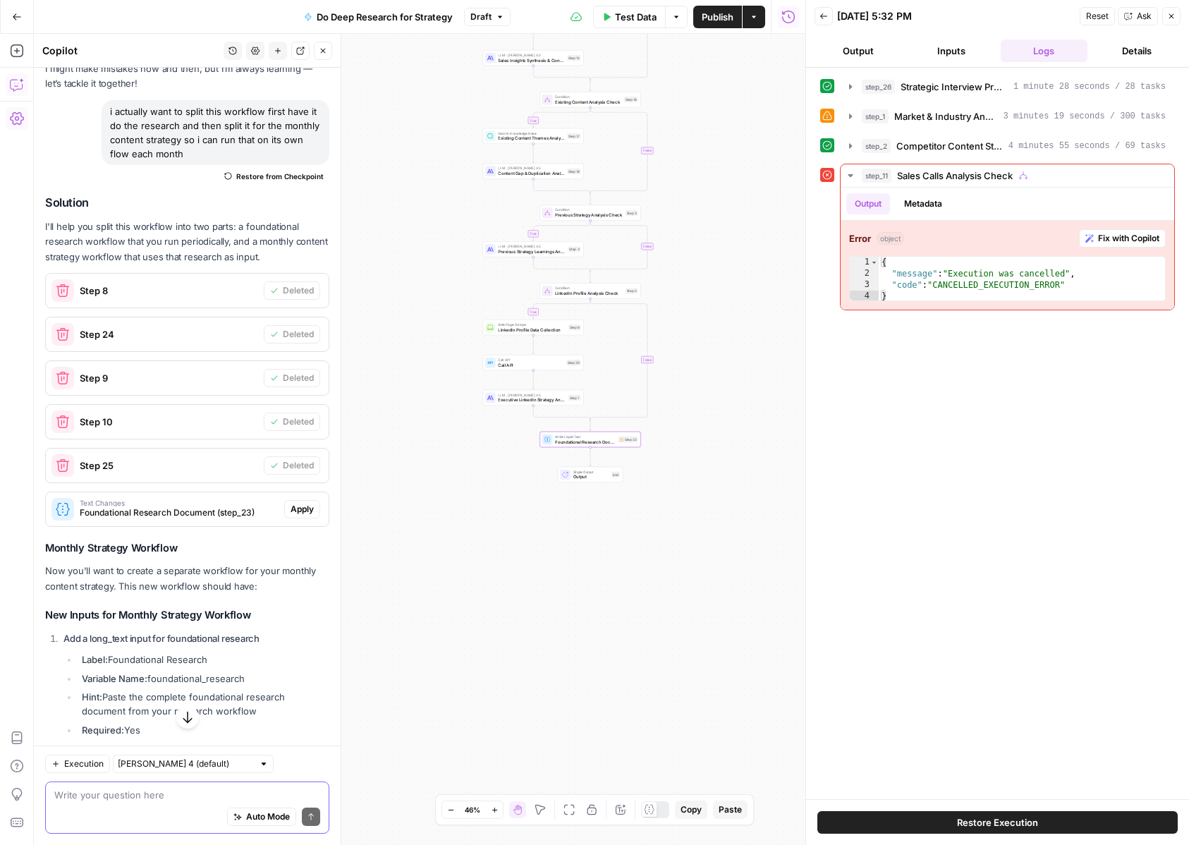
click at [307, 514] on span "Apply" at bounding box center [302, 509] width 23 height 13
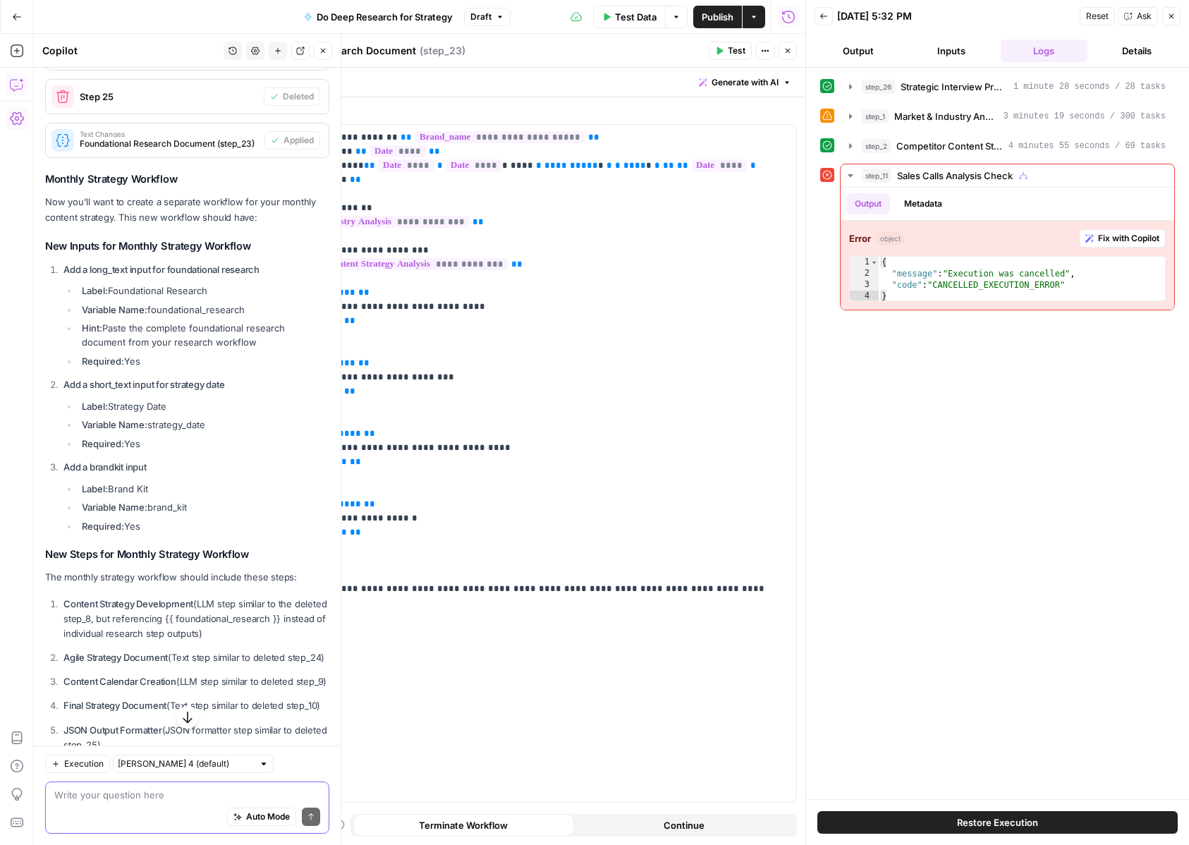
scroll to position [630, 0]
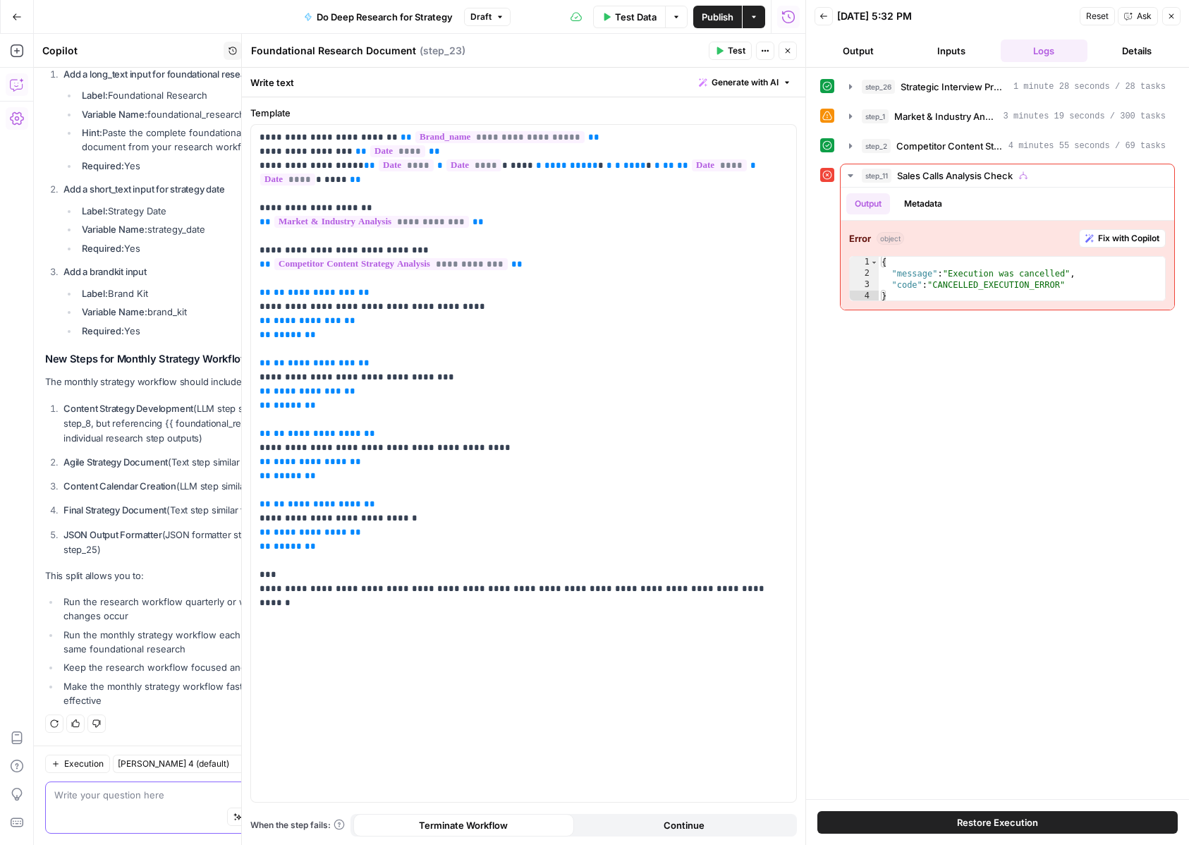
click at [707, 14] on span "Publish" at bounding box center [718, 17] width 32 height 14
click at [792, 49] on button "Close" at bounding box center [788, 51] width 18 height 18
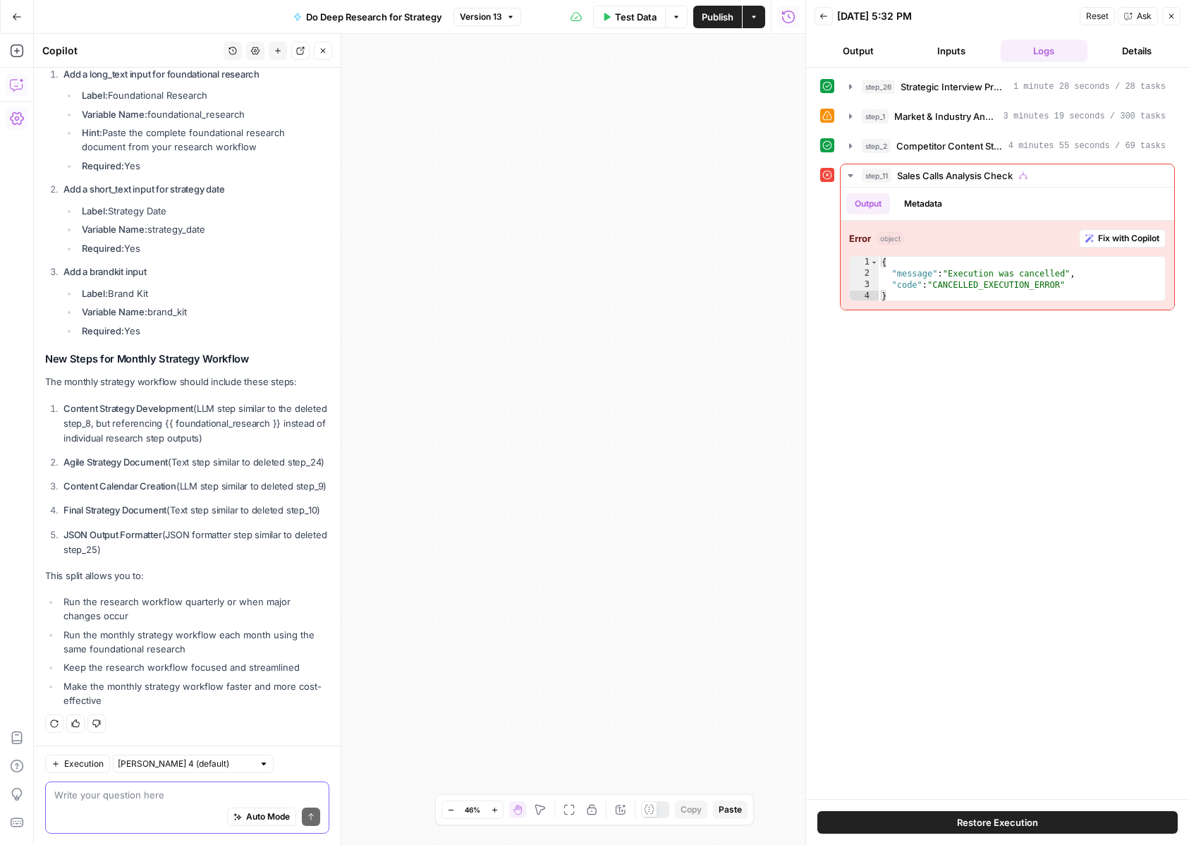
click at [572, 807] on icon "button" at bounding box center [568, 809] width 11 height 11
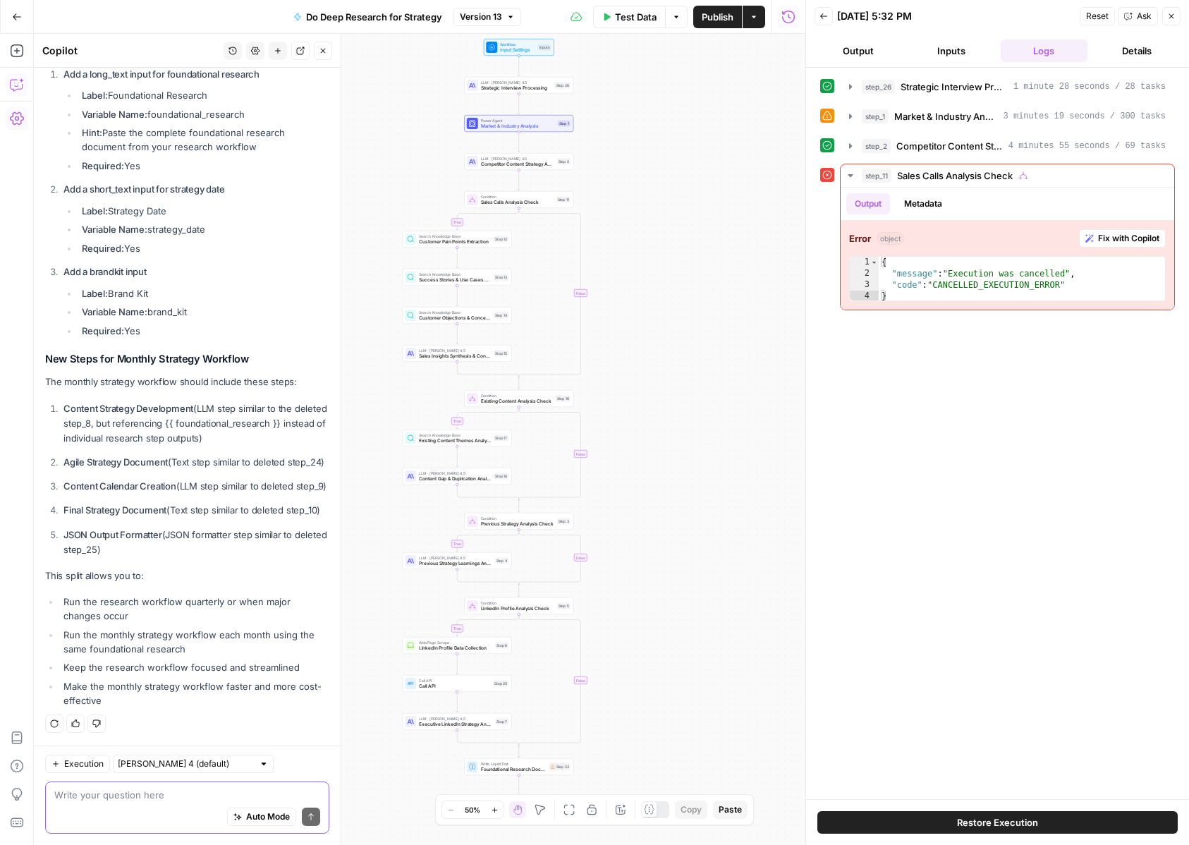
drag, startPoint x: 605, startPoint y: 387, endPoint x: 673, endPoint y: 374, distance: 69.7
click at [673, 374] on div "true true true true false false false false Workflow Input Settings Inputs LLM …" at bounding box center [419, 439] width 771 height 811
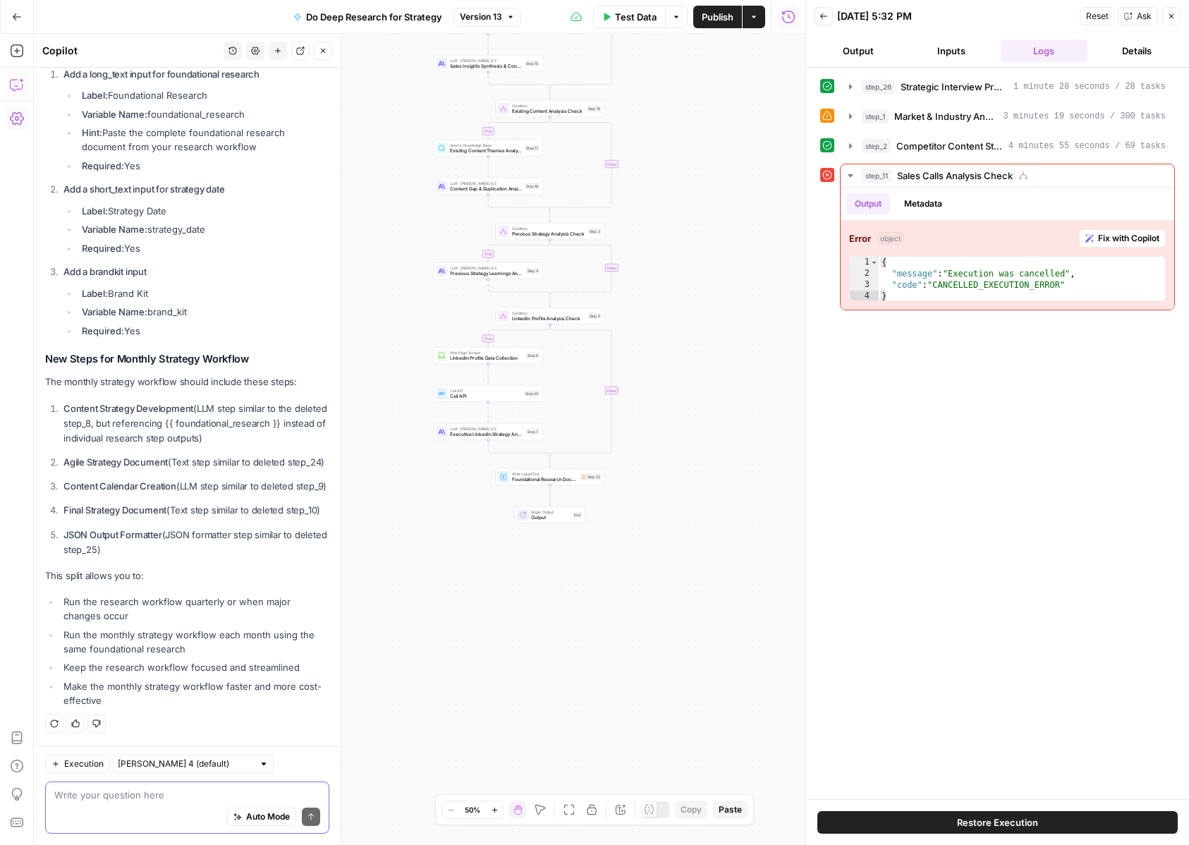
drag, startPoint x: 667, startPoint y: 451, endPoint x: 698, endPoint y: 161, distance: 292.2
click at [698, 161] on div "true true true true false false false false Workflow Input Settings Inputs LLM …" at bounding box center [419, 439] width 771 height 811
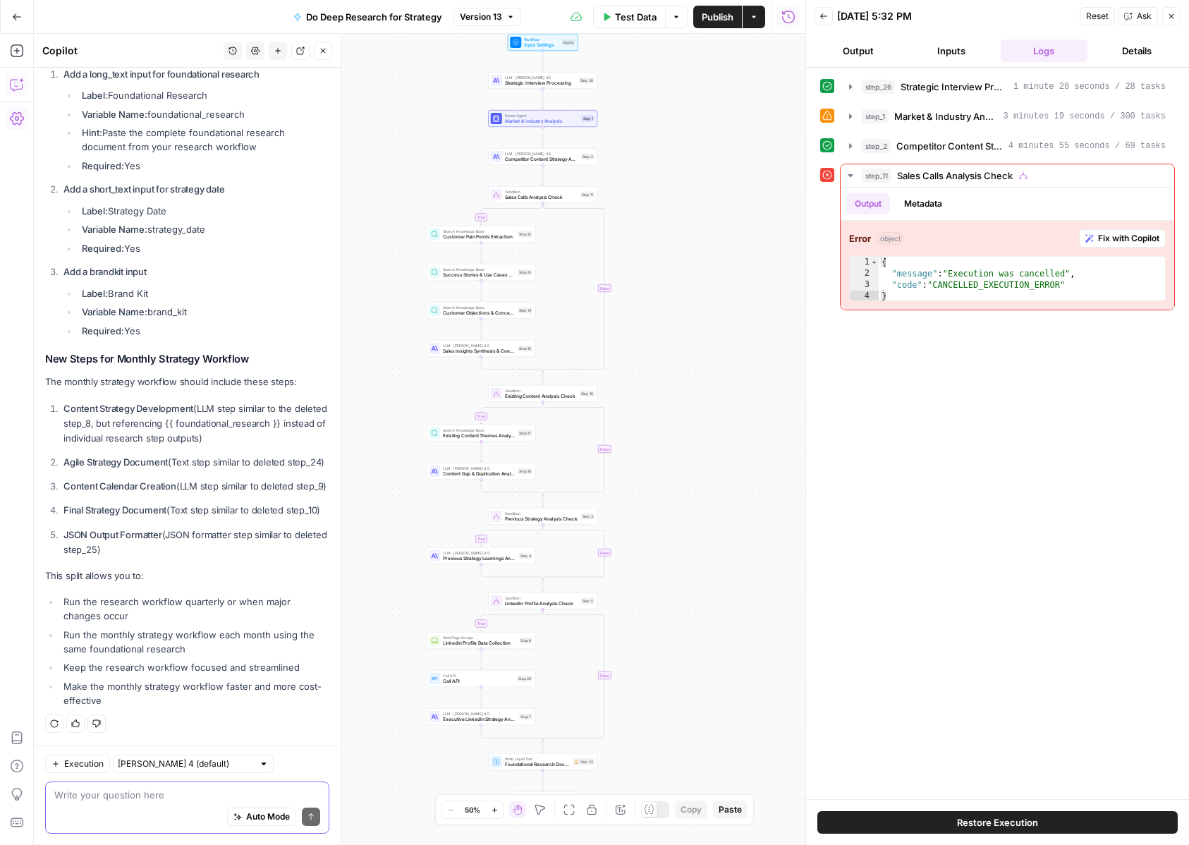
drag, startPoint x: 698, startPoint y: 161, endPoint x: 700, endPoint y: 393, distance: 232.7
click at [700, 393] on div "true true true true false false false false Workflow Input Settings Inputs LLM …" at bounding box center [419, 439] width 771 height 811
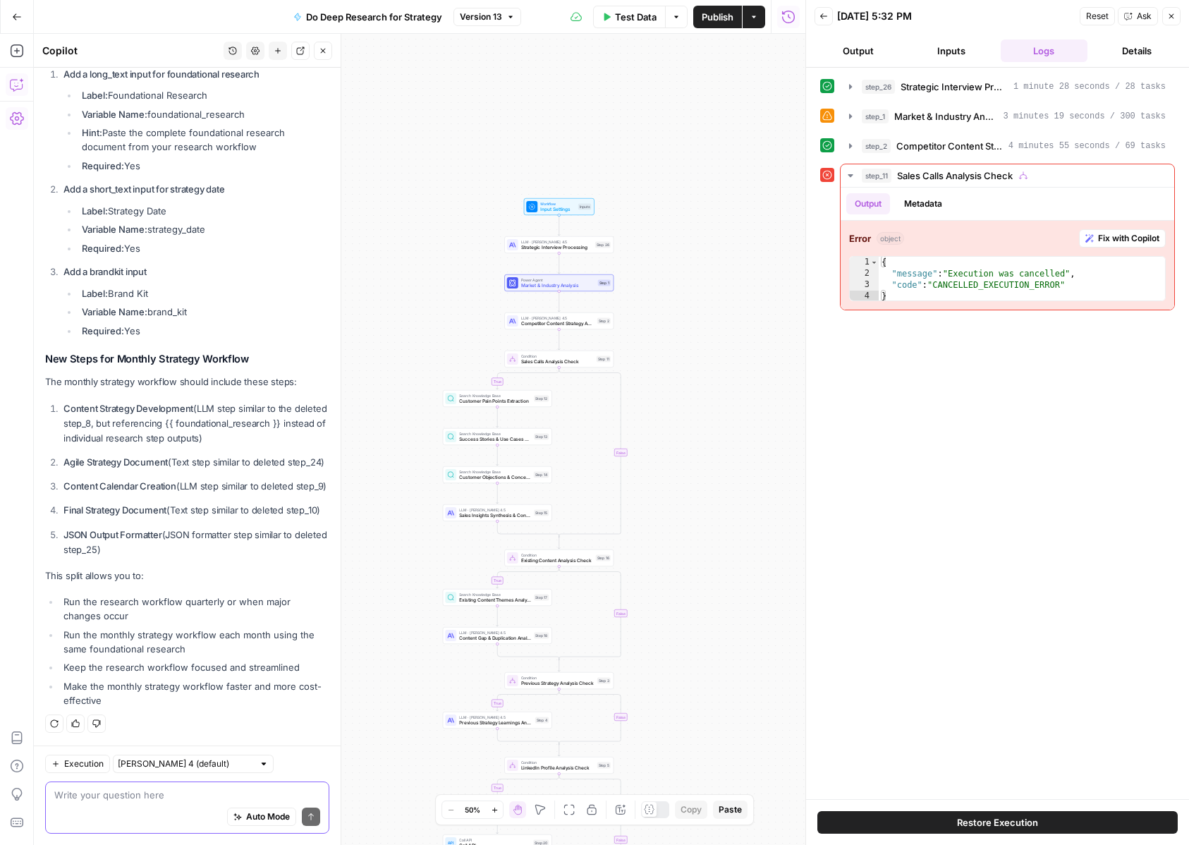
drag, startPoint x: 653, startPoint y: 132, endPoint x: 660, endPoint y: 346, distance: 213.8
click at [660, 346] on div "true true true true false false false false Workflow Input Settings Inputs LLM …" at bounding box center [419, 439] width 771 height 811
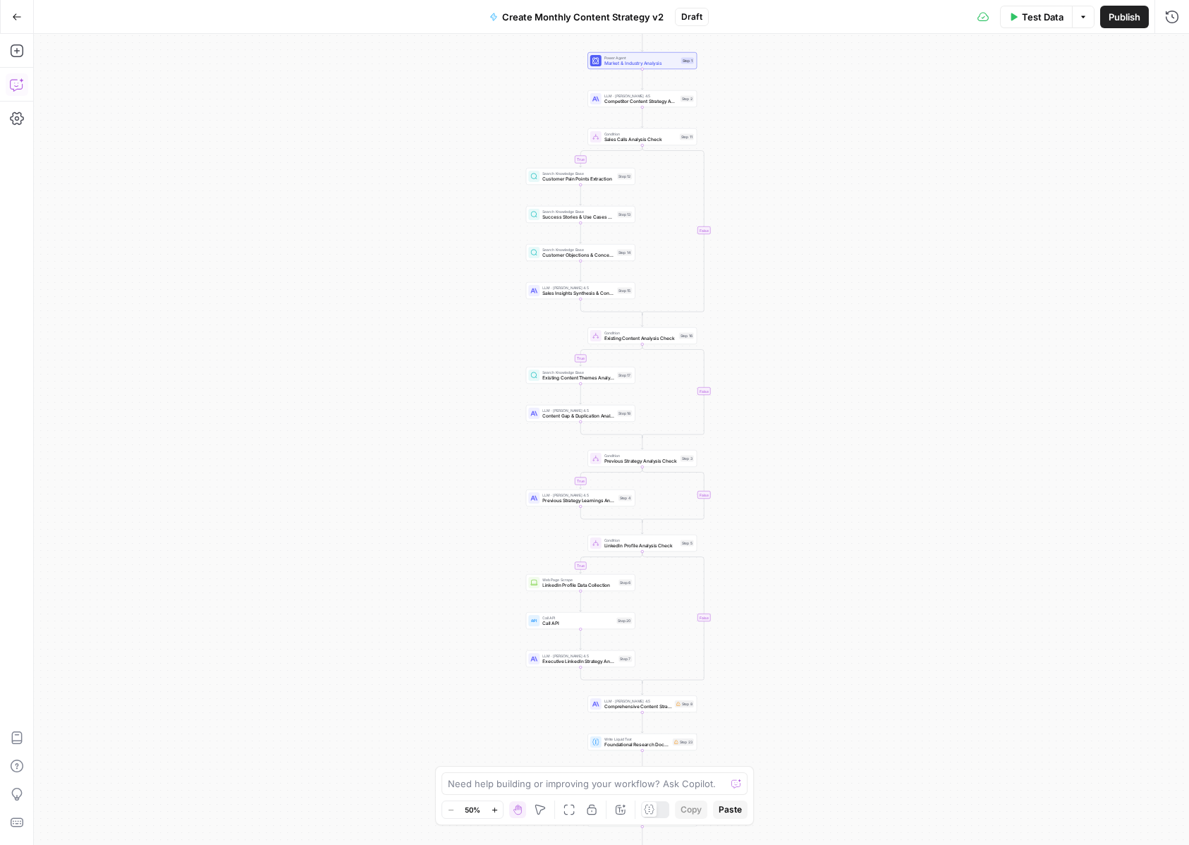
click at [17, 88] on icon "button" at bounding box center [16, 85] width 12 height 11
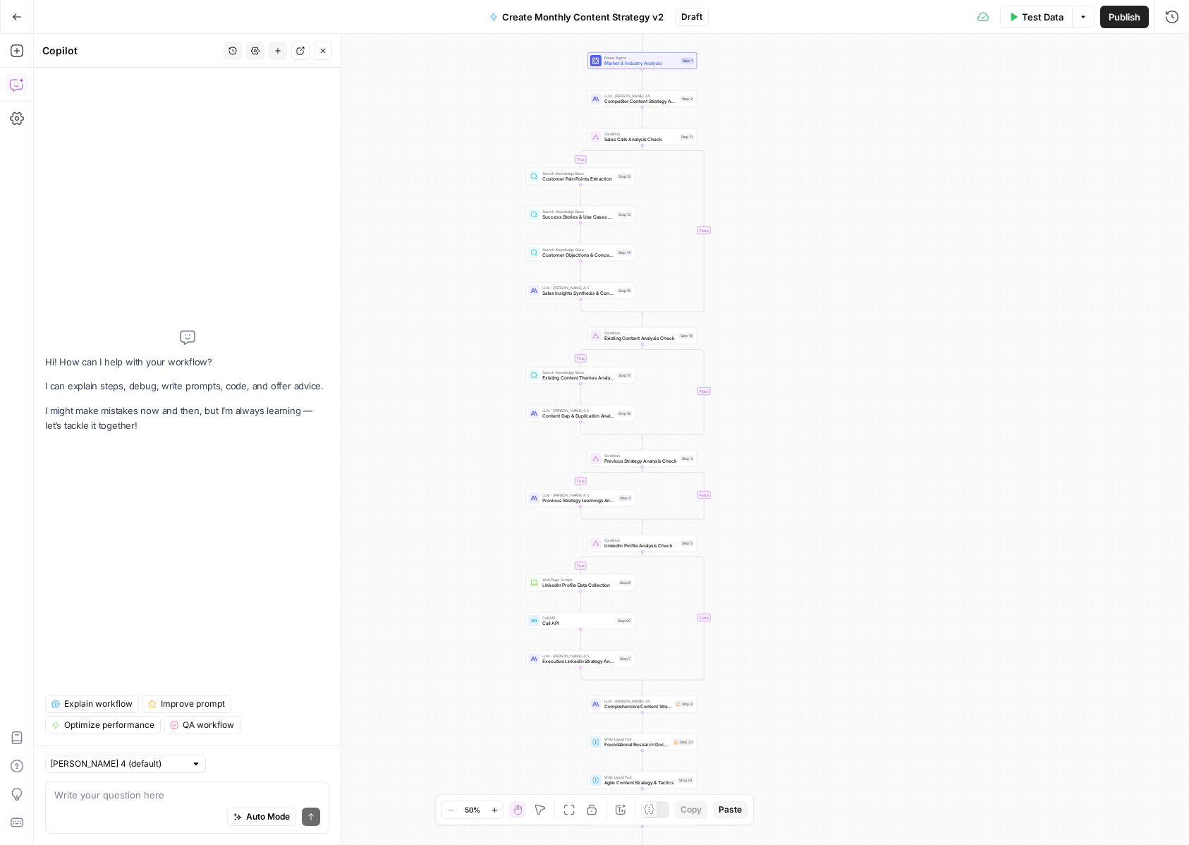
click at [120, 808] on div "Auto Mode Send" at bounding box center [187, 817] width 266 height 31
click at [18, 25] on button "Go Back" at bounding box center [16, 16] width 25 height 25
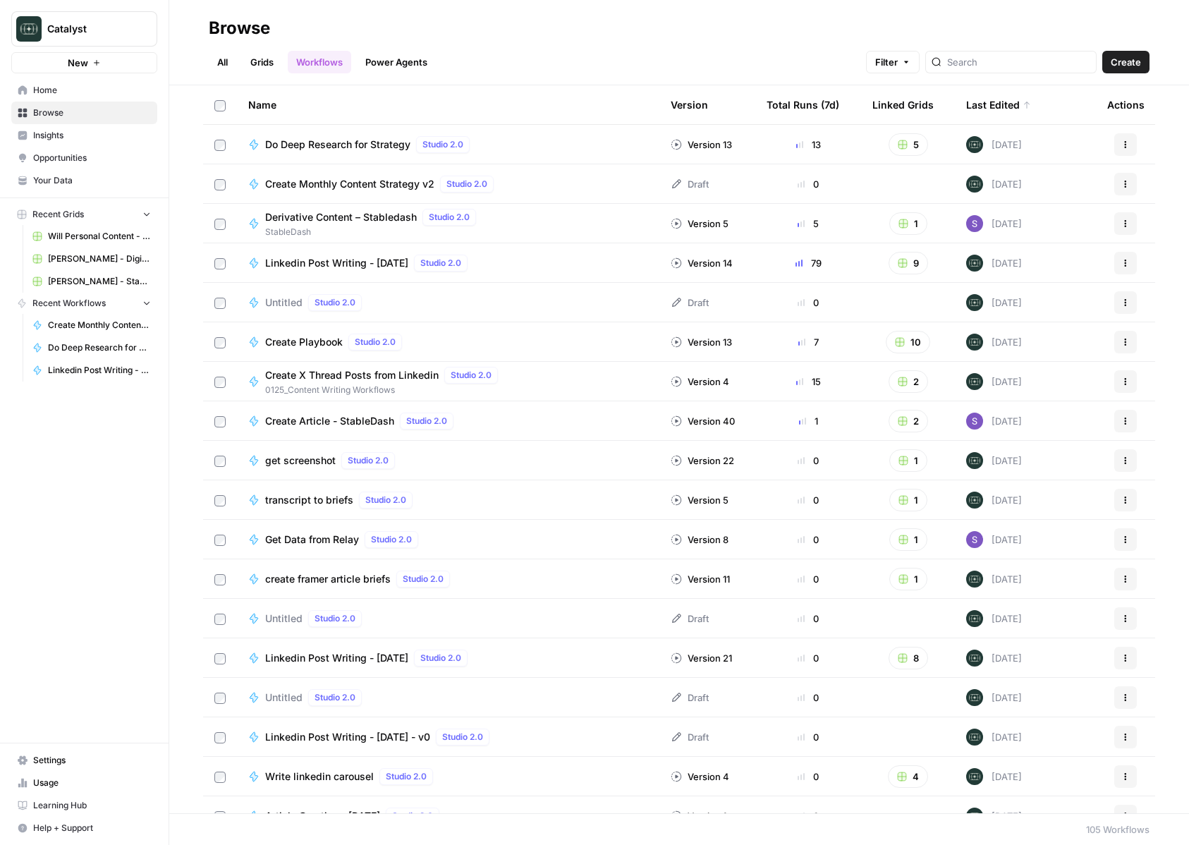
click at [326, 178] on span "Create Monthly Content Strategy v2" at bounding box center [349, 184] width 169 height 14
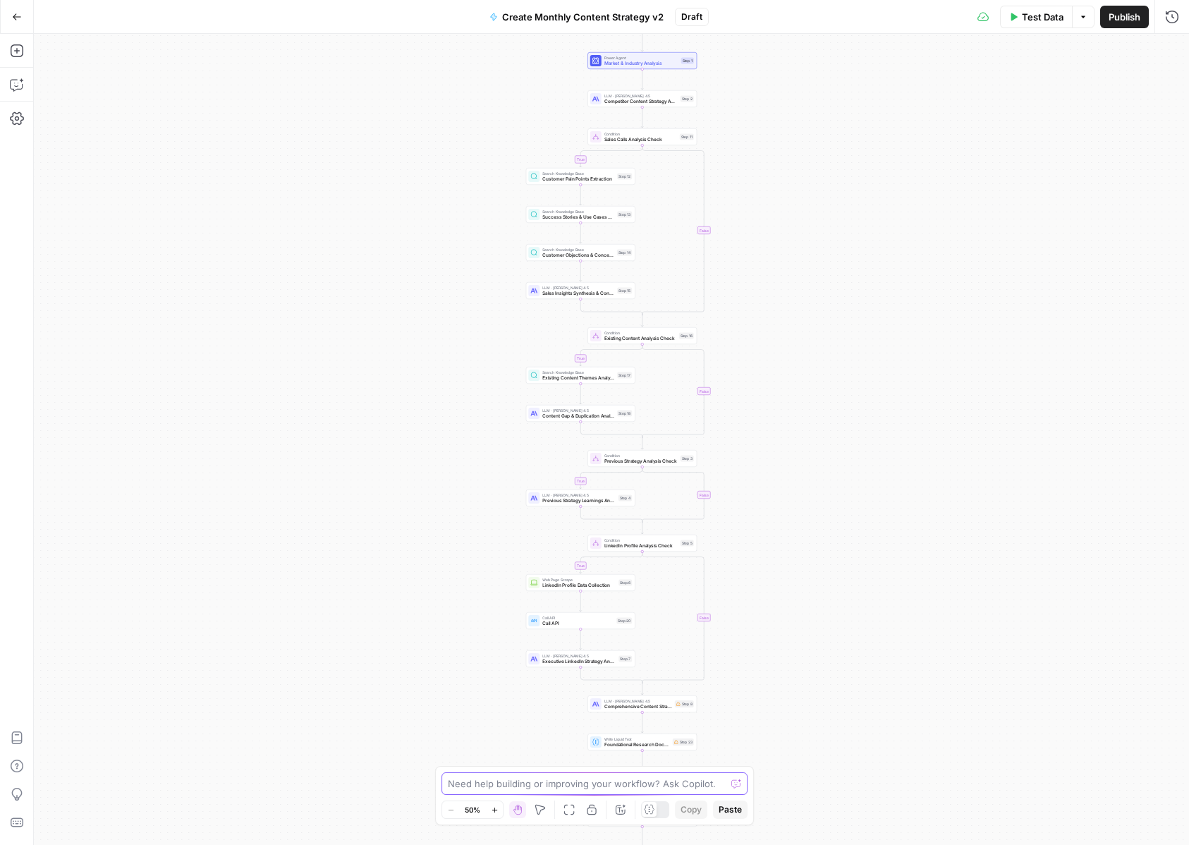
click at [482, 778] on textarea at bounding box center [587, 783] width 278 height 14
click at [615, 779] on textarea "ok i [GEOGRAPHIC_DATA] this workflow into 2 so" at bounding box center [580, 783] width 265 height 14
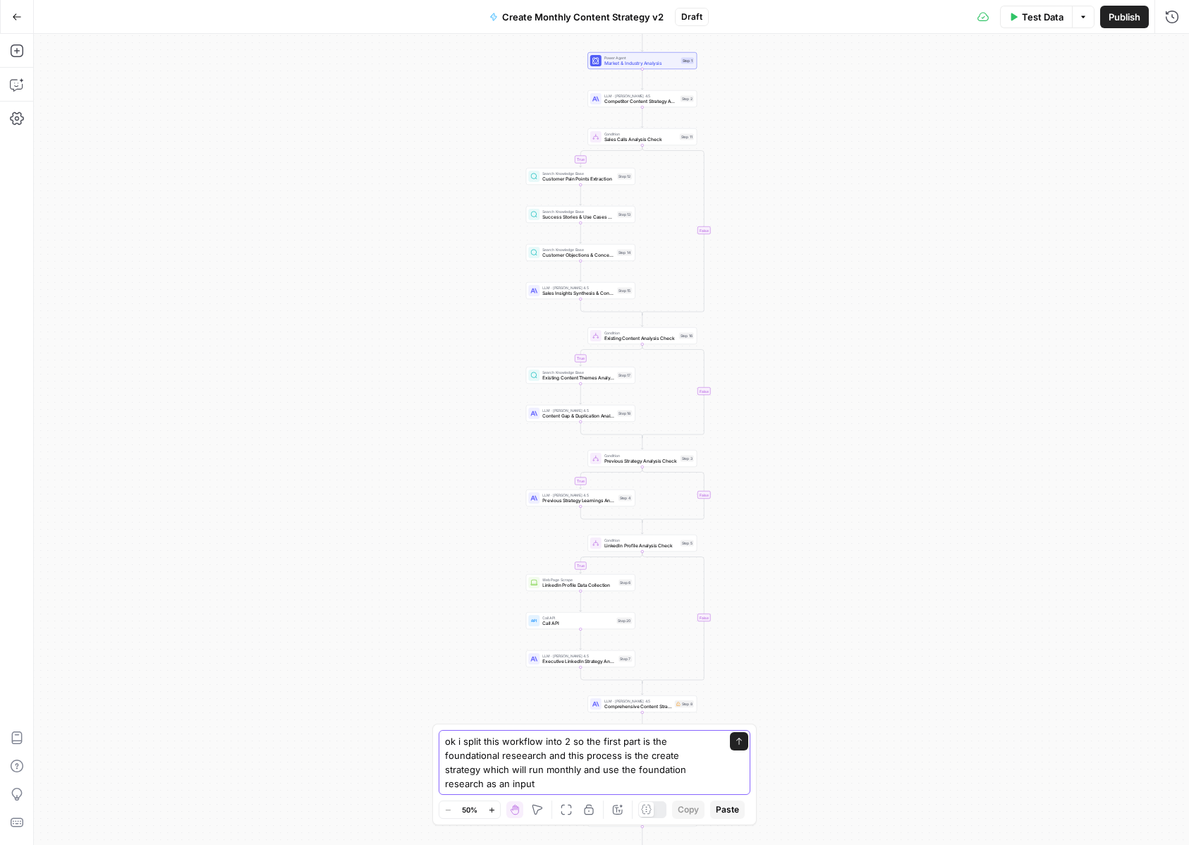
type textarea "ok i split this workflow into 2 so the first part is the foundational reseearch…"
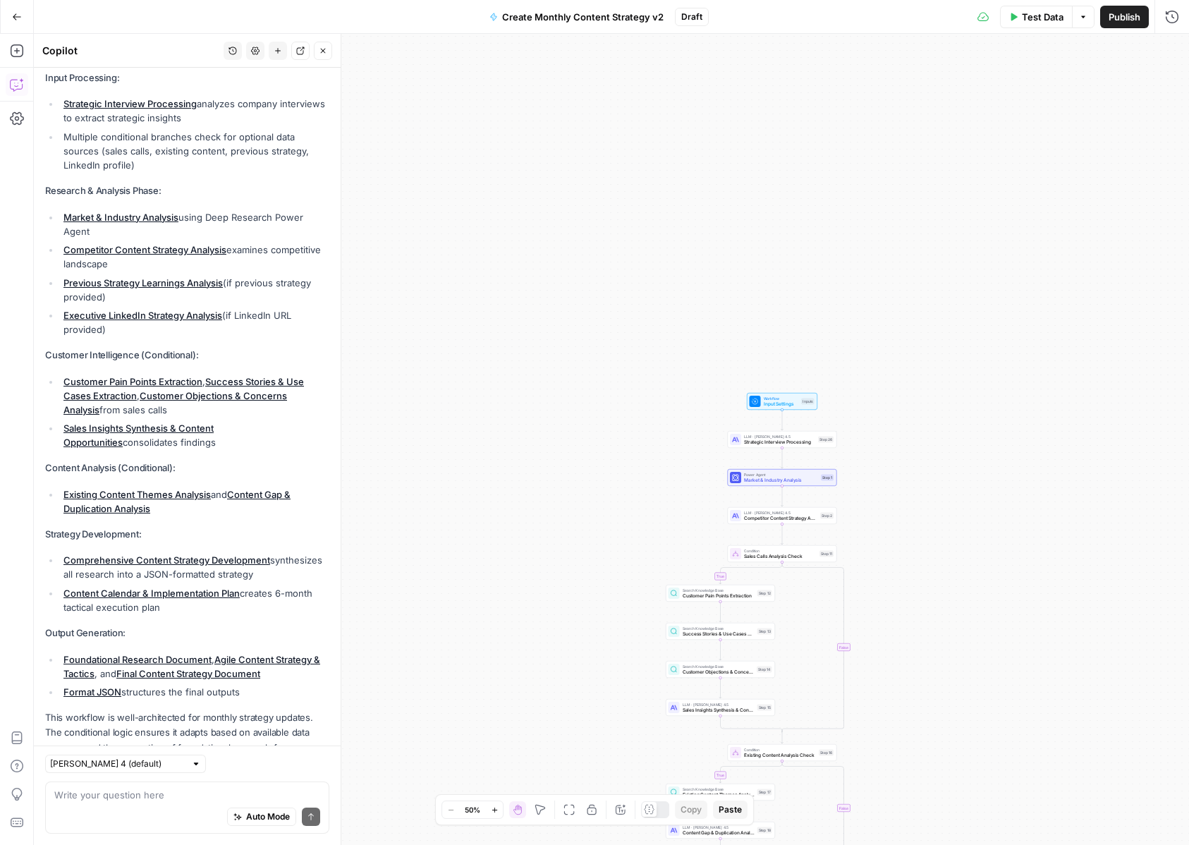
scroll to position [411, 0]
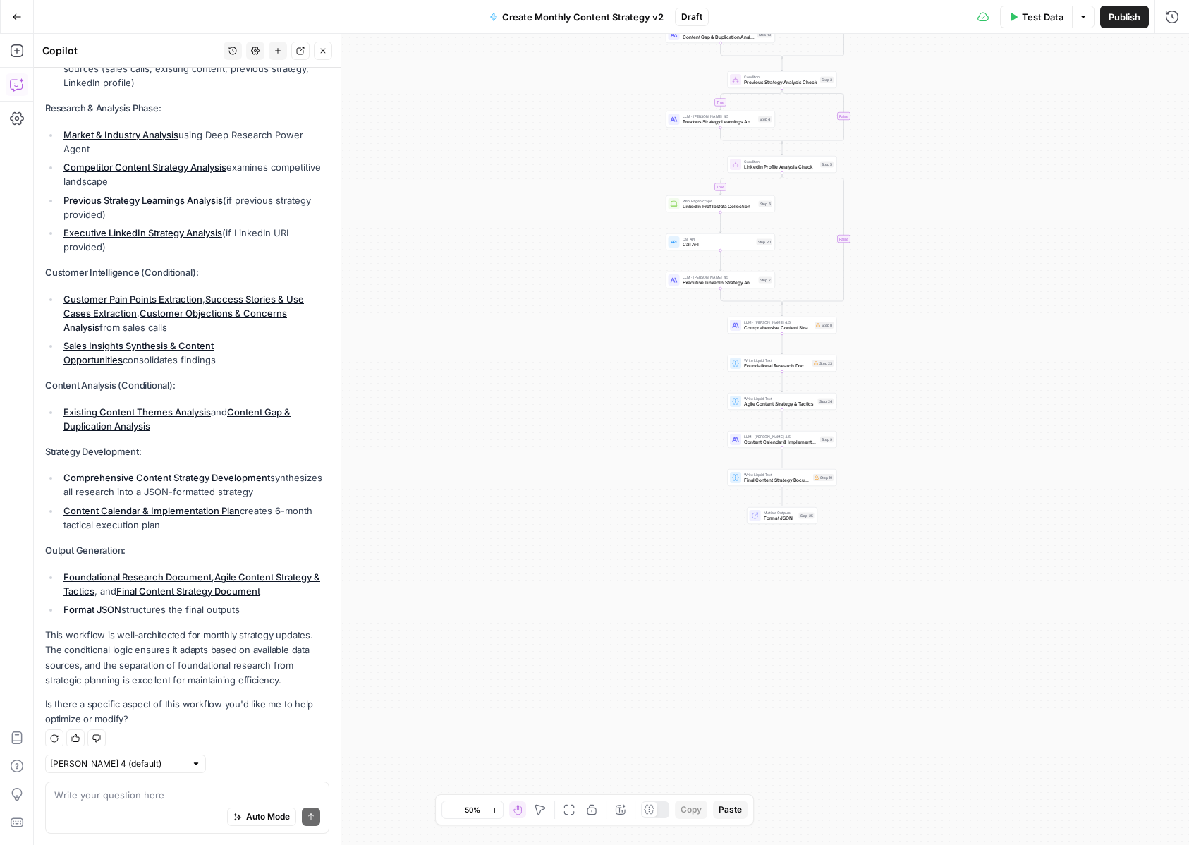
click at [138, 819] on div "Auto Mode Send" at bounding box center [187, 817] width 266 height 31
click at [233, 793] on textarea "since i create the research one already this one just needs to" at bounding box center [187, 788] width 266 height 28
click at [114, 794] on textarea "since i create the research one already this one just needs to" at bounding box center [187, 788] width 266 height 28
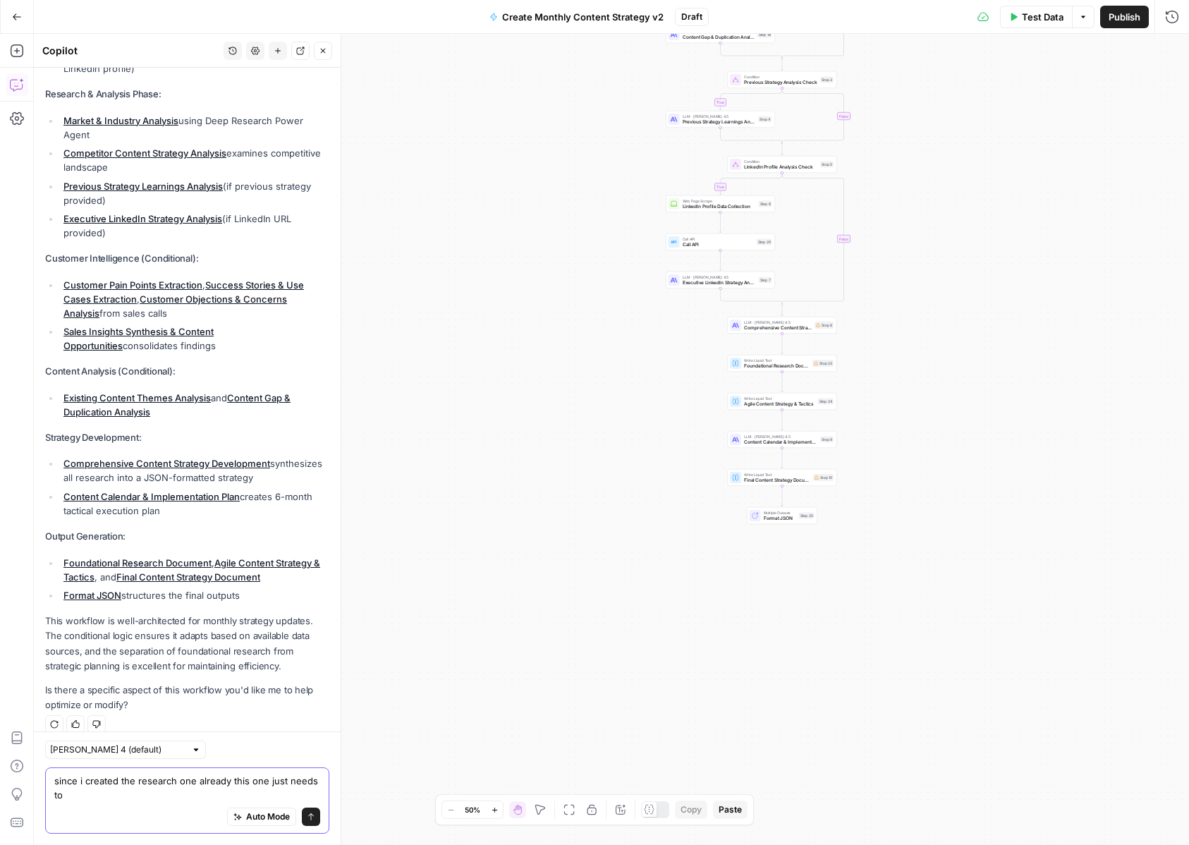
click at [170, 791] on textarea "since i created the research one already this one just needs to" at bounding box center [187, 788] width 266 height 28
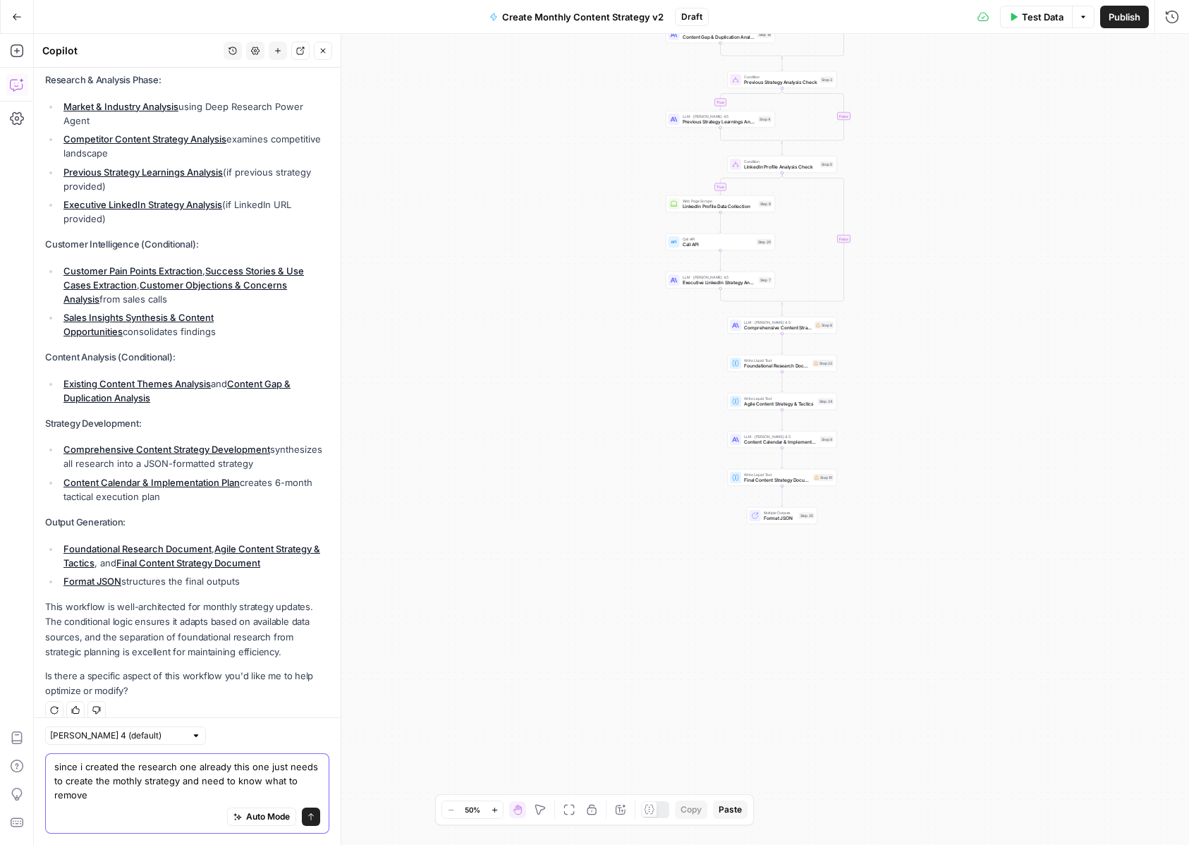
type textarea "since i created the research one already this one just needs to create the moth…"
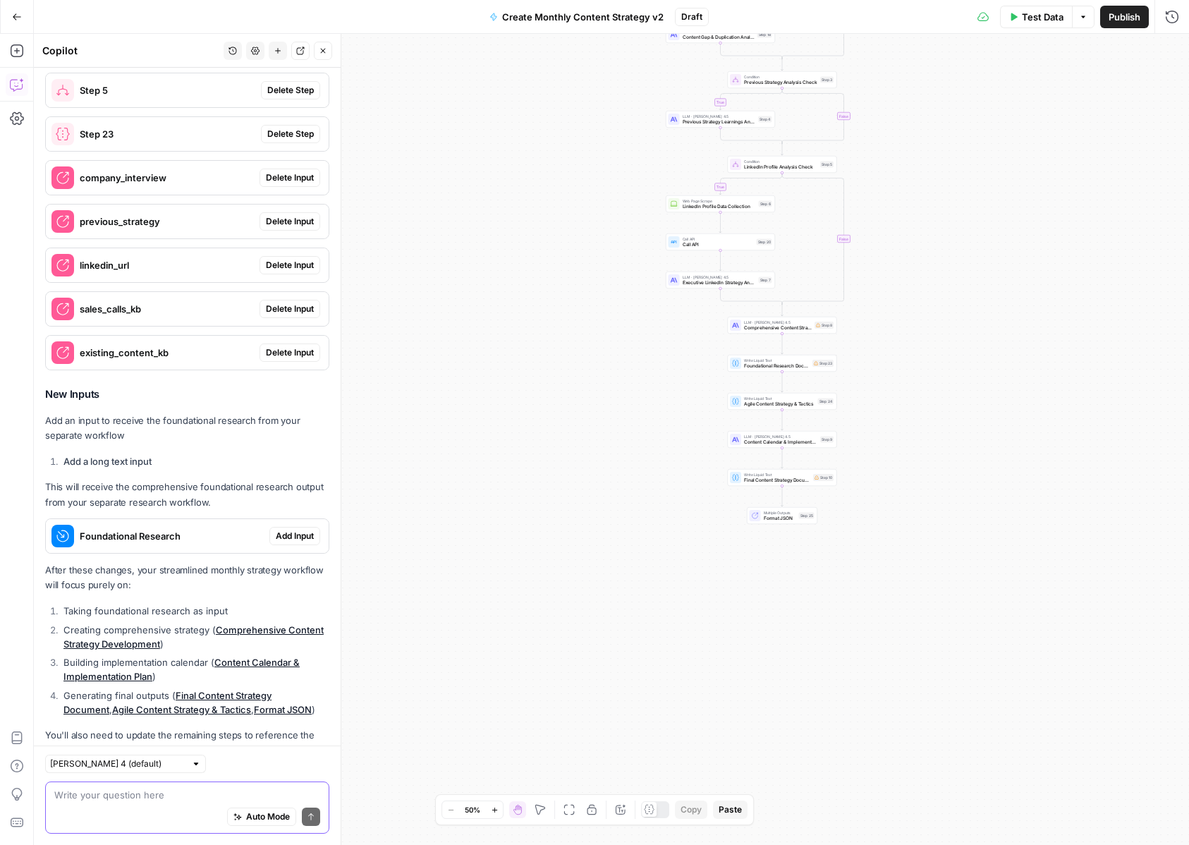
scroll to position [1570, 0]
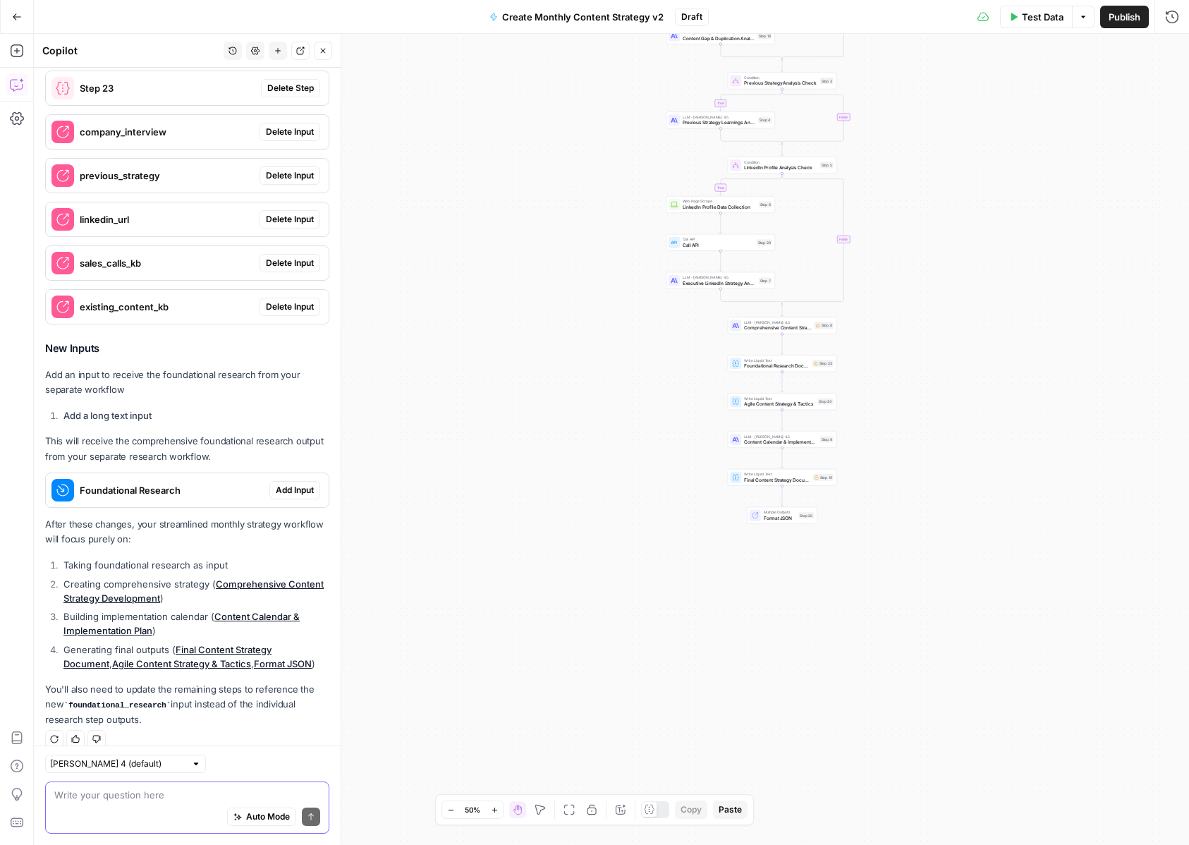
click at [123, 796] on textarea at bounding box center [187, 795] width 266 height 14
paste textarea "This also needs a current LinkedIn strategy or current content strategy. The re…"
type textarea "This also needs a current LinkedIn strategy or current content strategy. The re…"
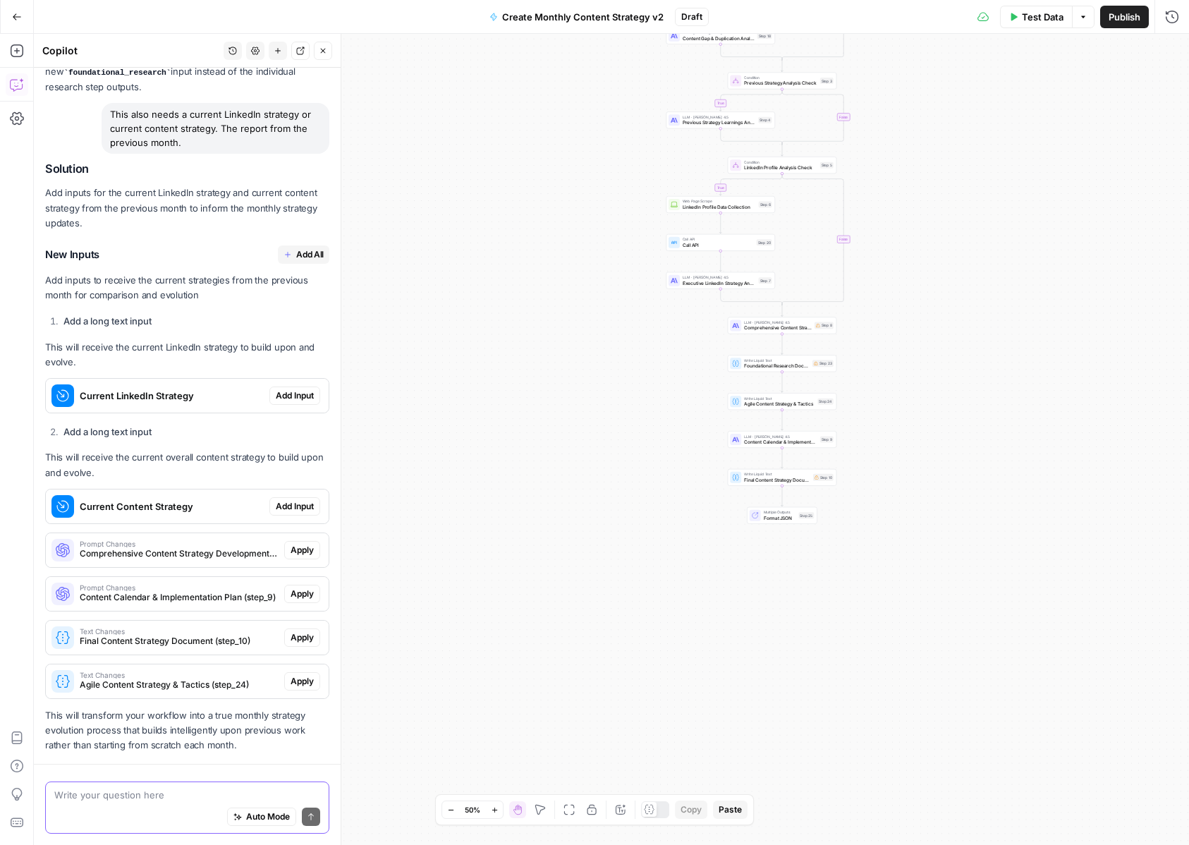
scroll to position [2228, 0]
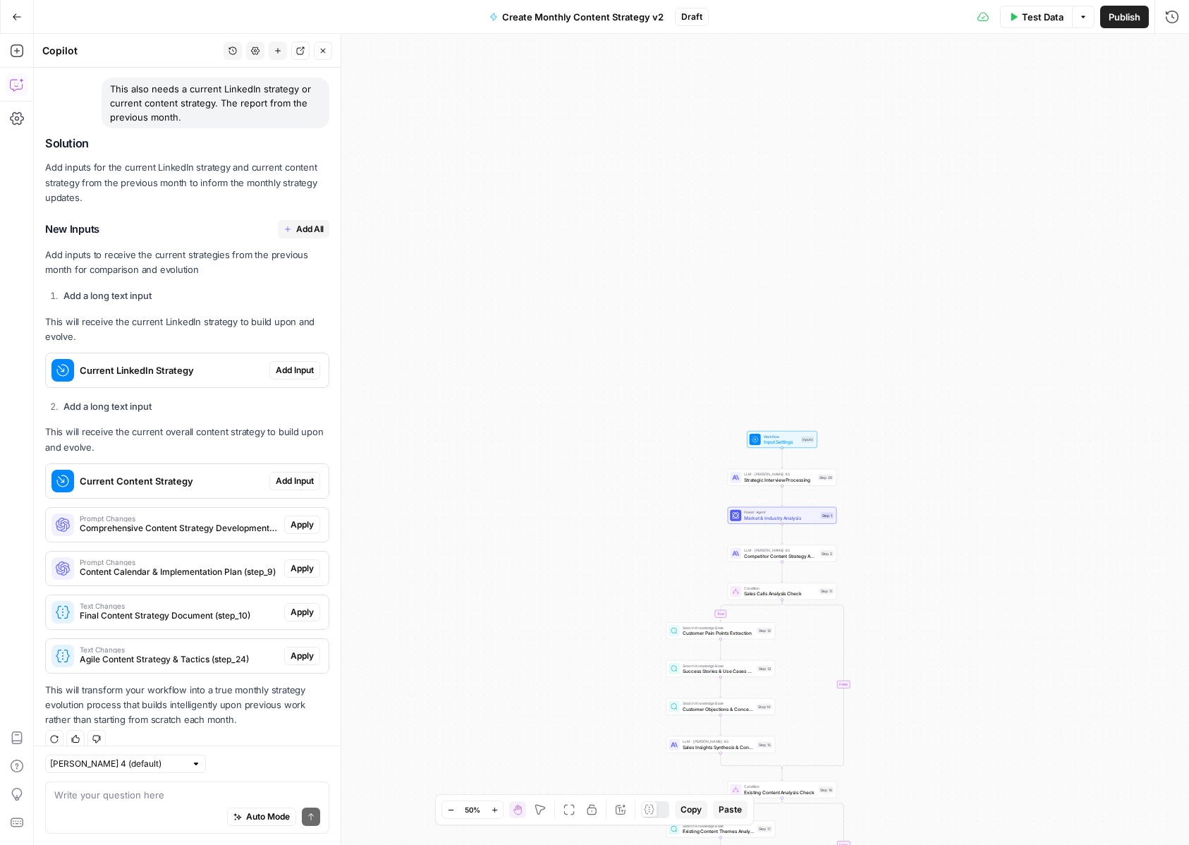
click at [295, 364] on span "Add Input" at bounding box center [295, 370] width 38 height 13
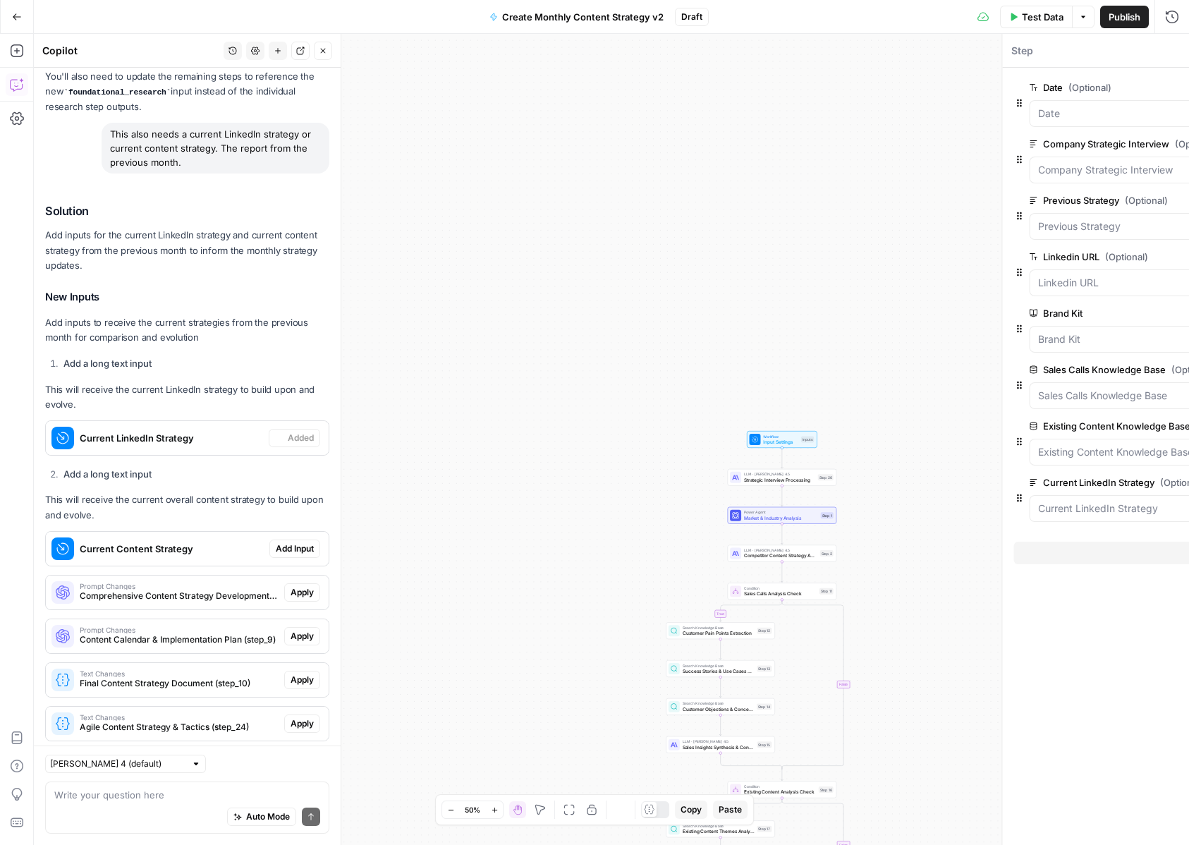
scroll to position [2296, 0]
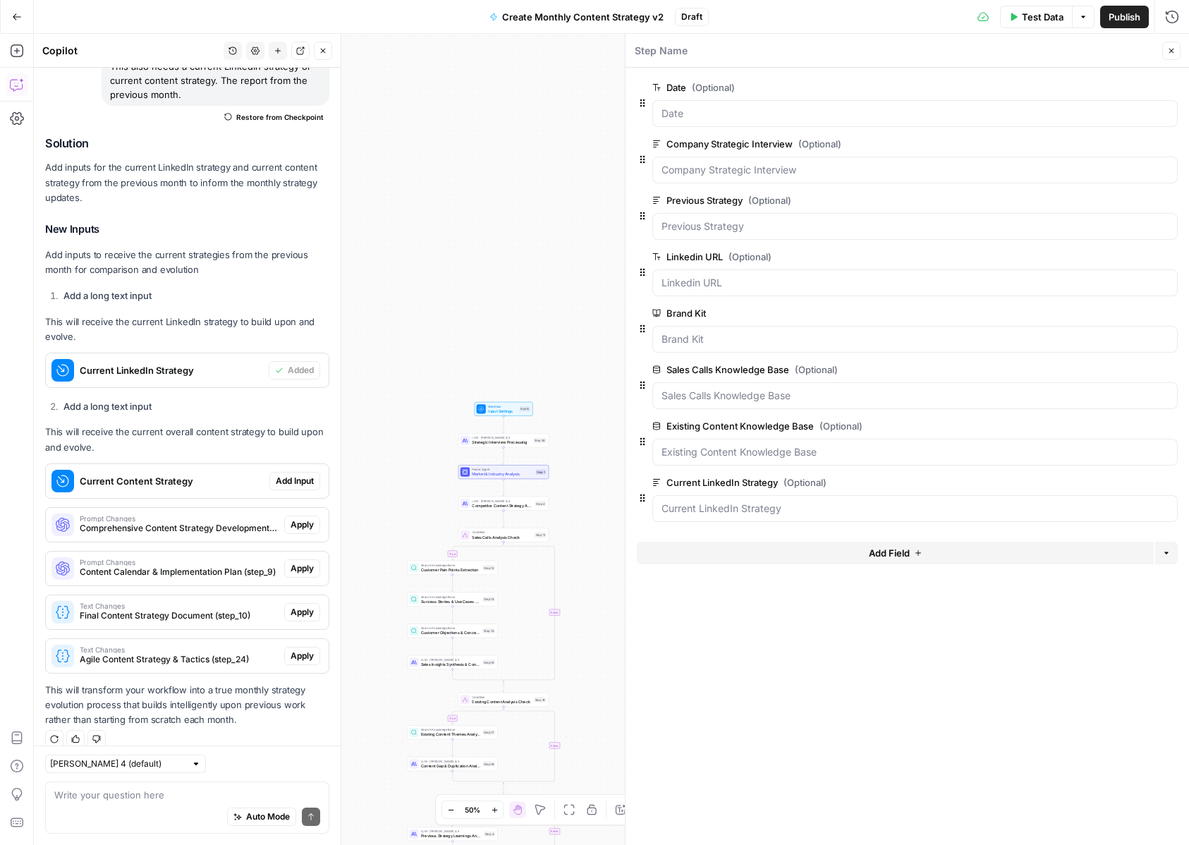
click at [310, 475] on span "Add Input" at bounding box center [295, 481] width 38 height 13
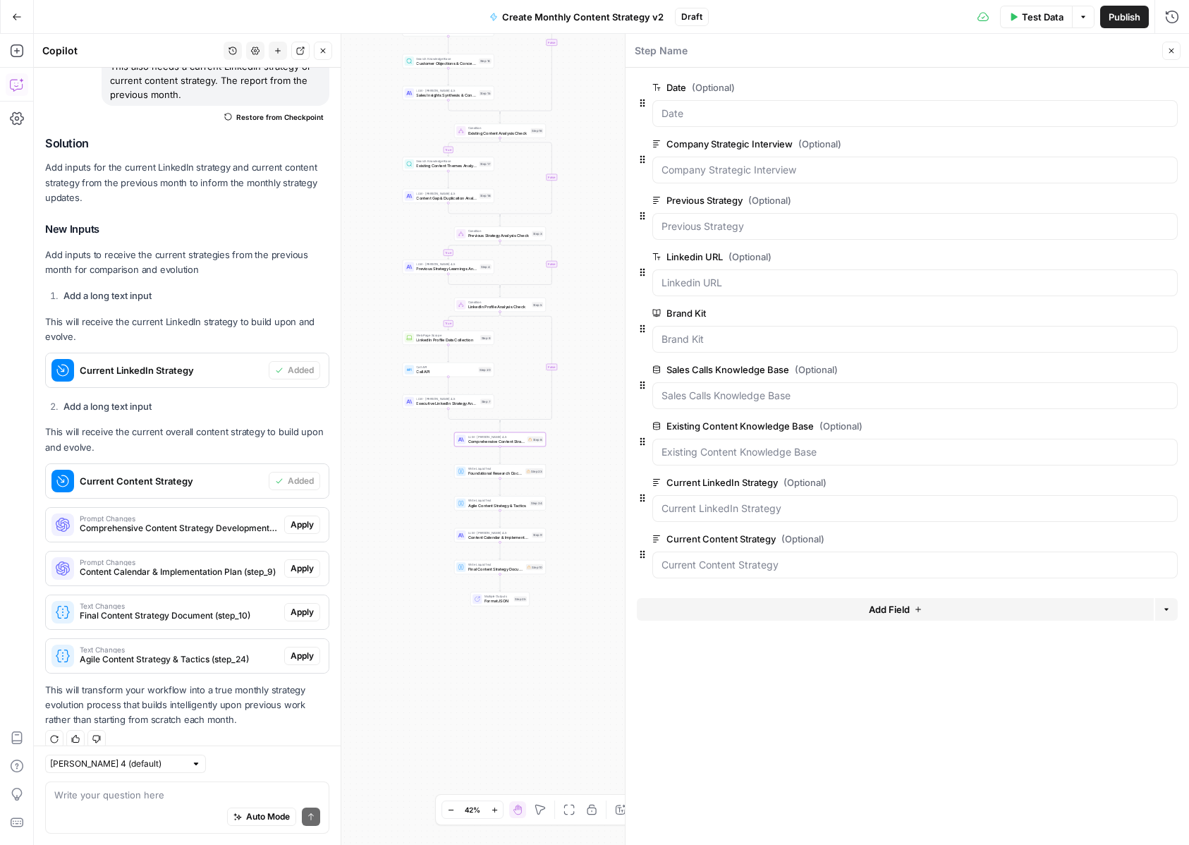
click at [310, 518] on span "Apply" at bounding box center [302, 524] width 23 height 13
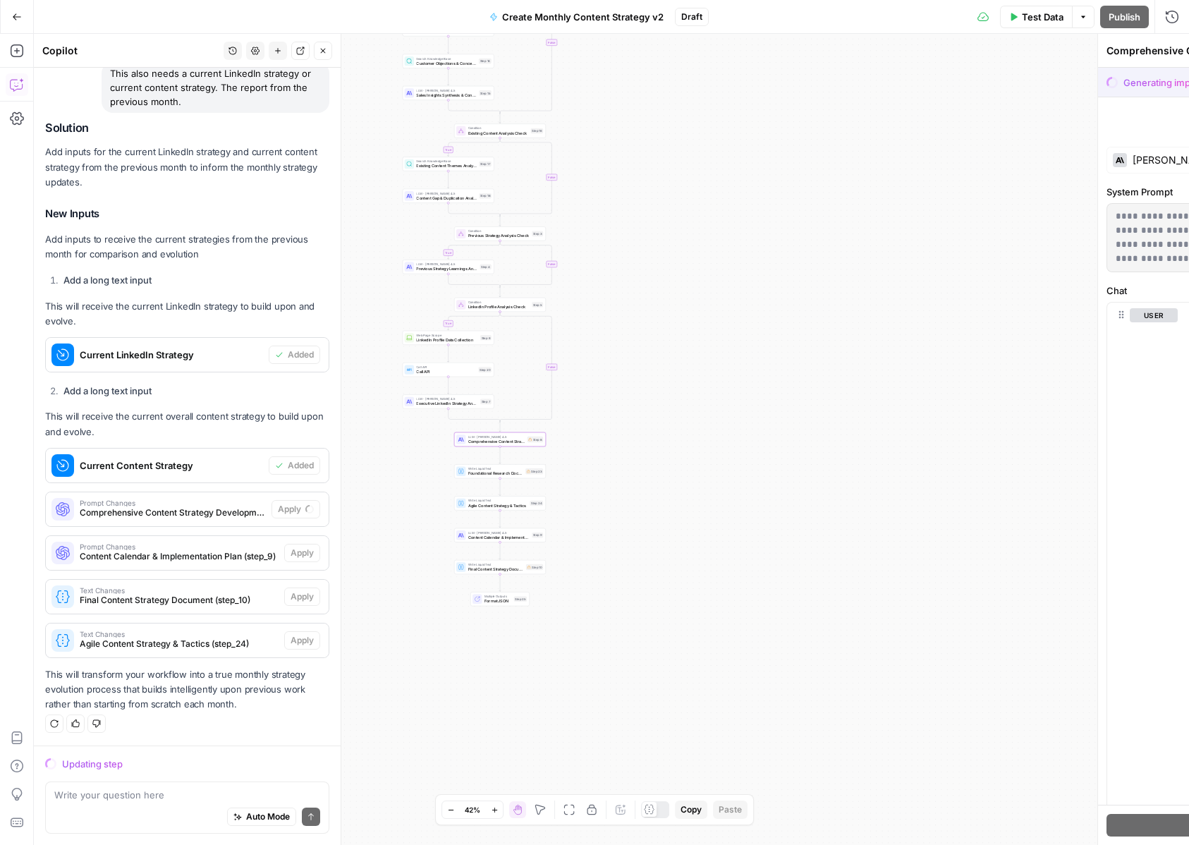
scroll to position [2228, 0]
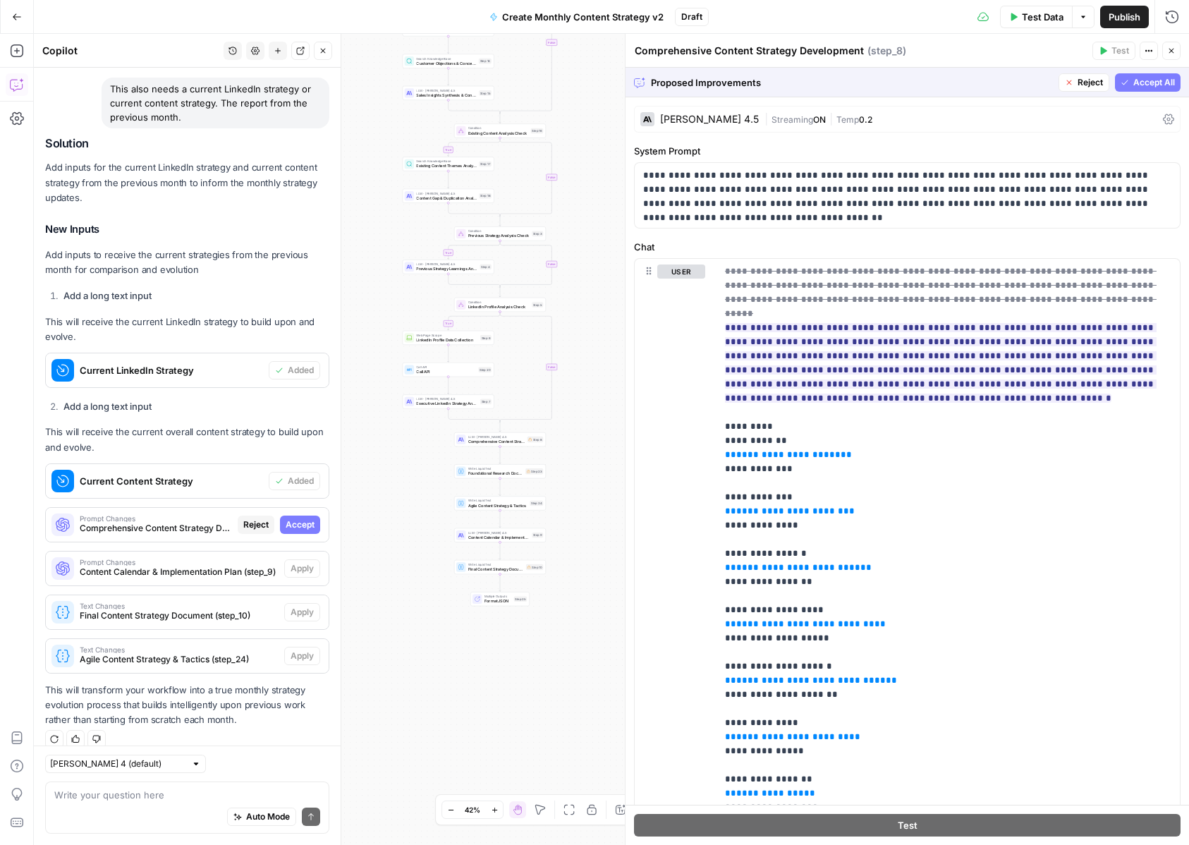
click at [1146, 85] on span "Accept All" at bounding box center [1154, 82] width 42 height 13
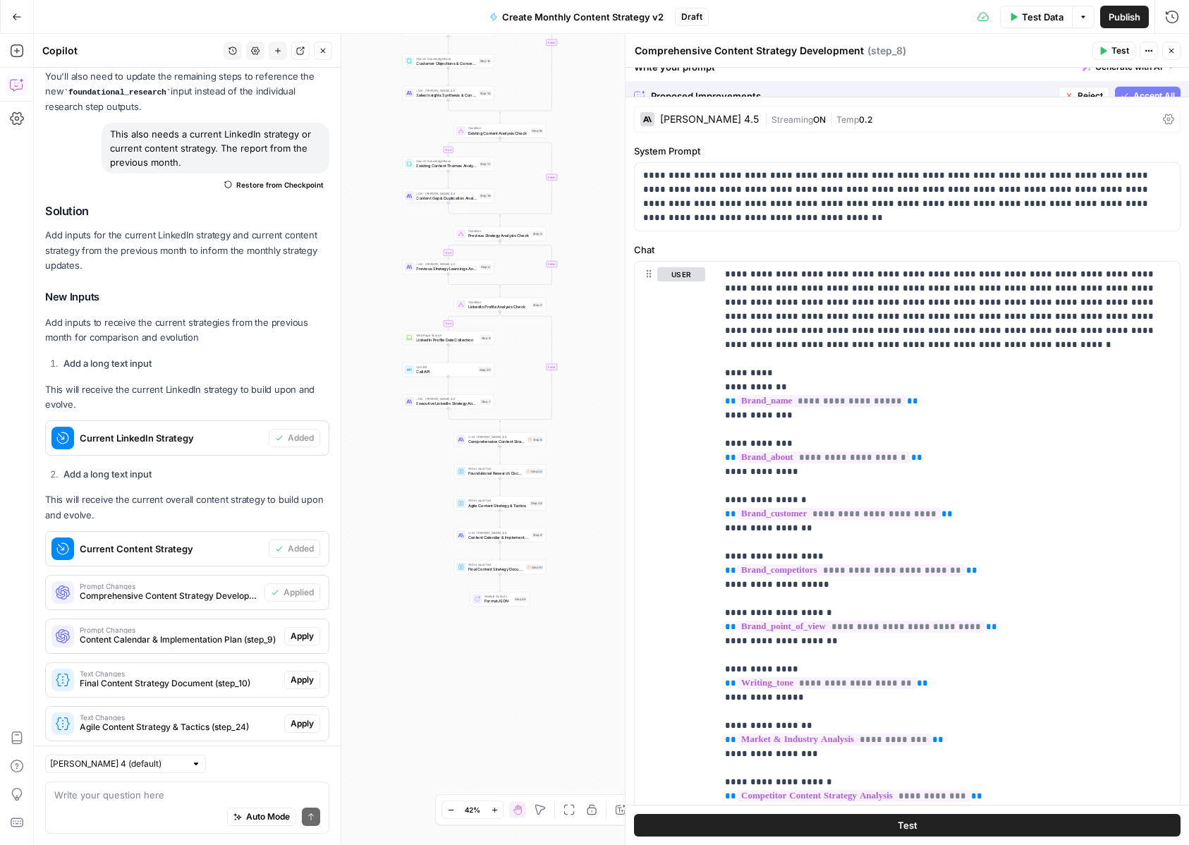
scroll to position [2296, 0]
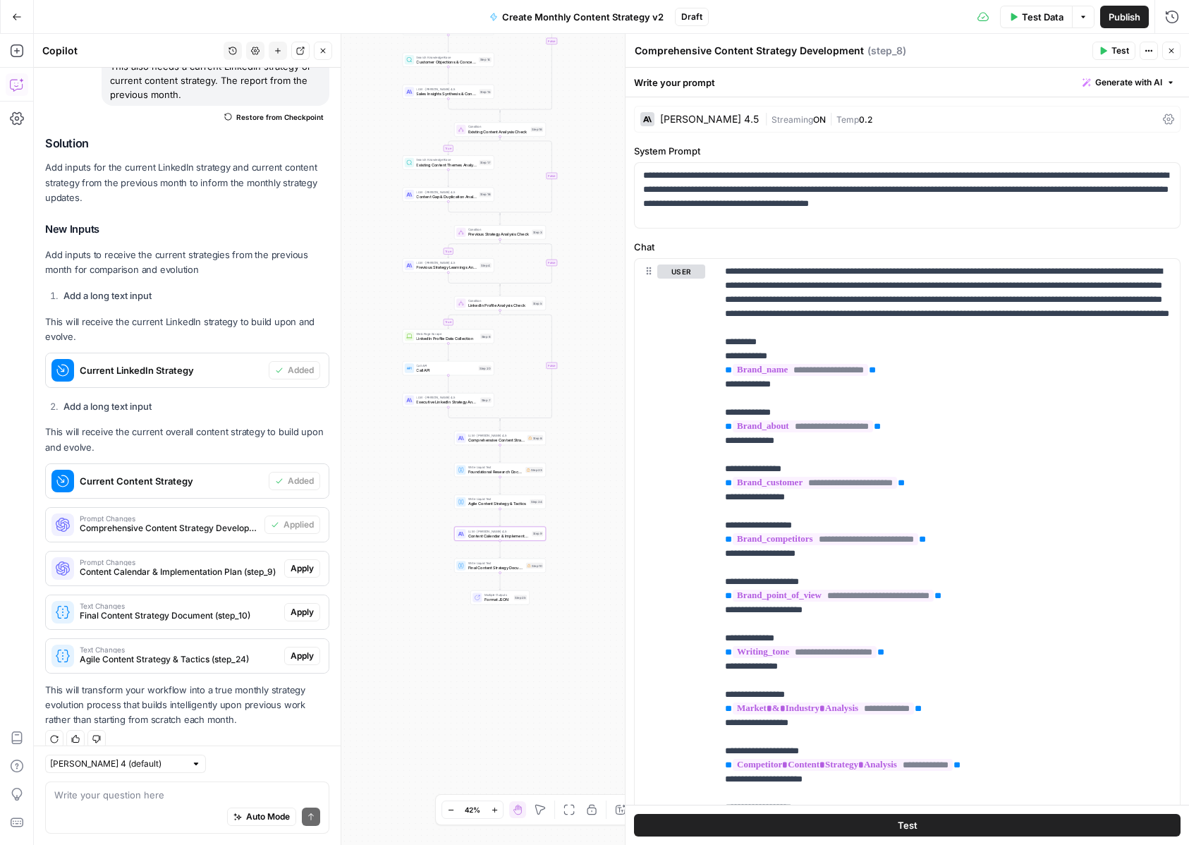
click at [296, 562] on span "Apply" at bounding box center [302, 568] width 23 height 13
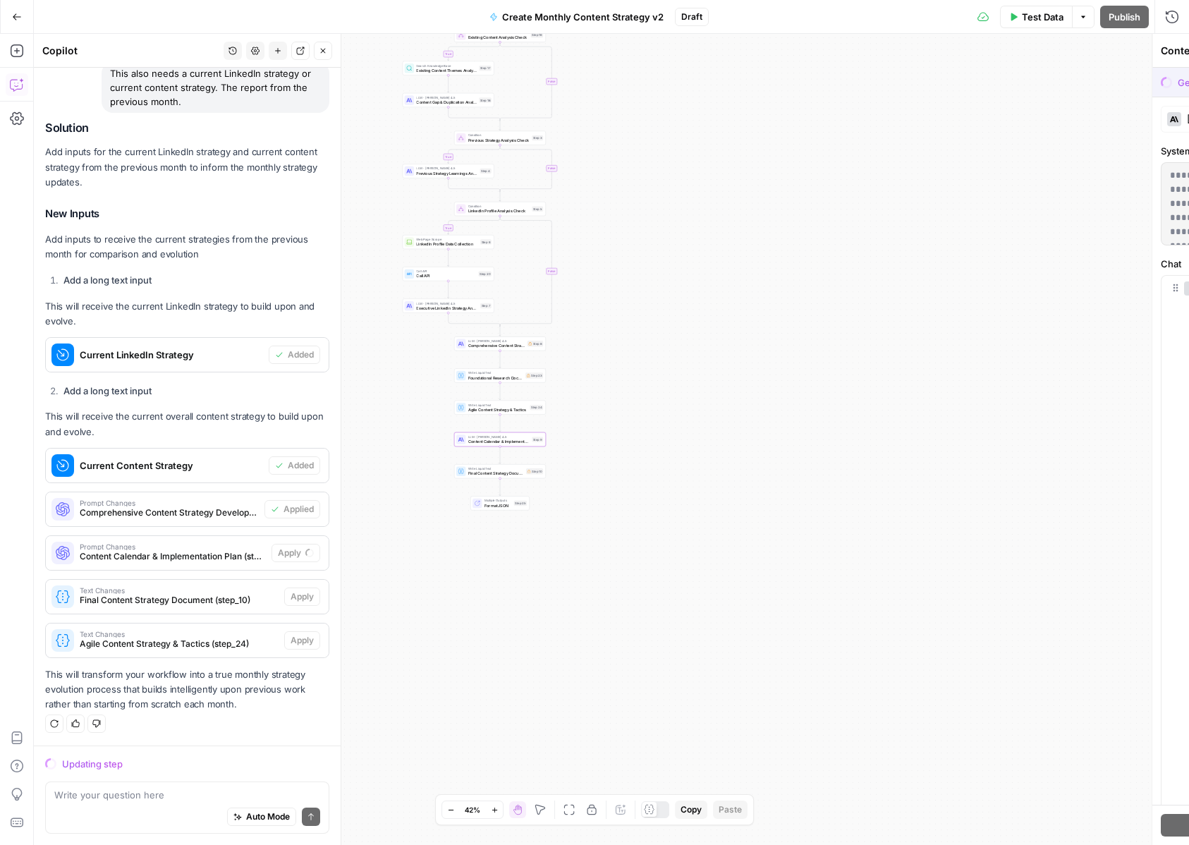
scroll to position [2228, 0]
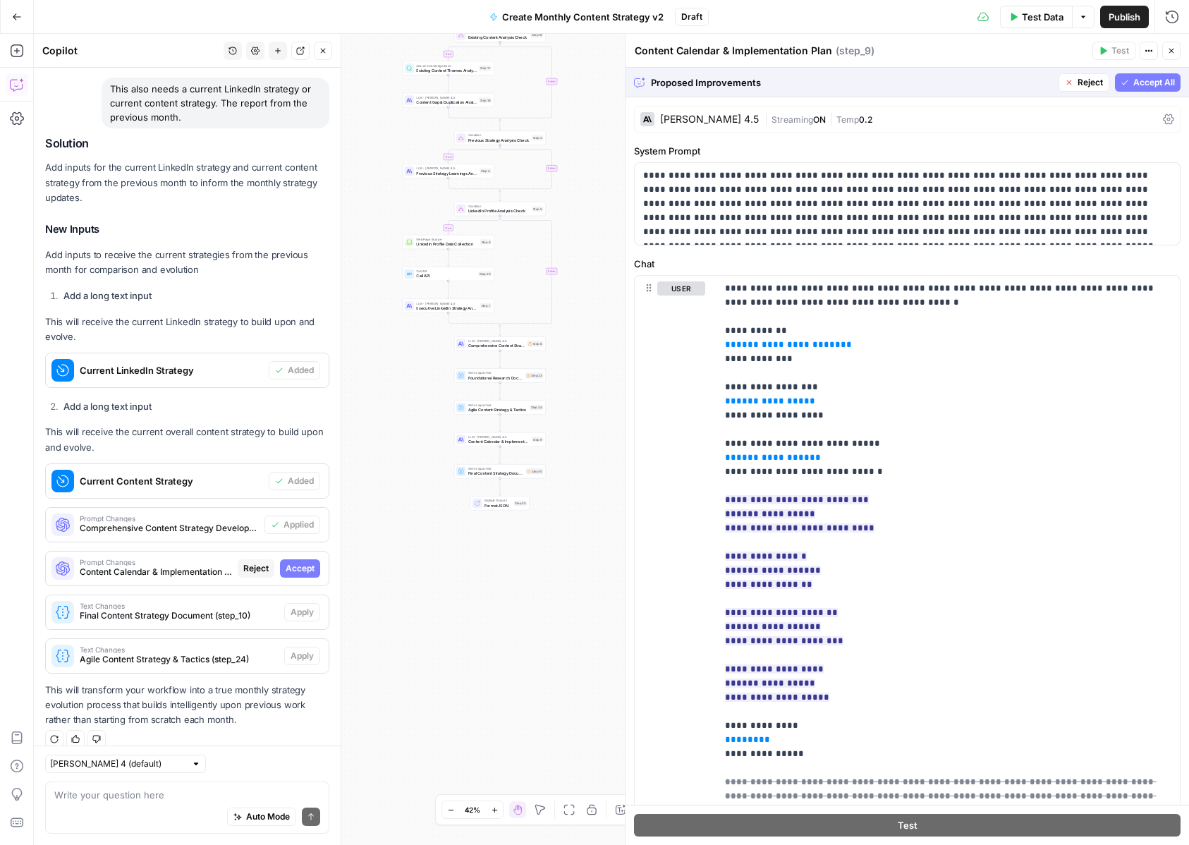
click at [1147, 80] on span "Accept All" at bounding box center [1154, 82] width 42 height 13
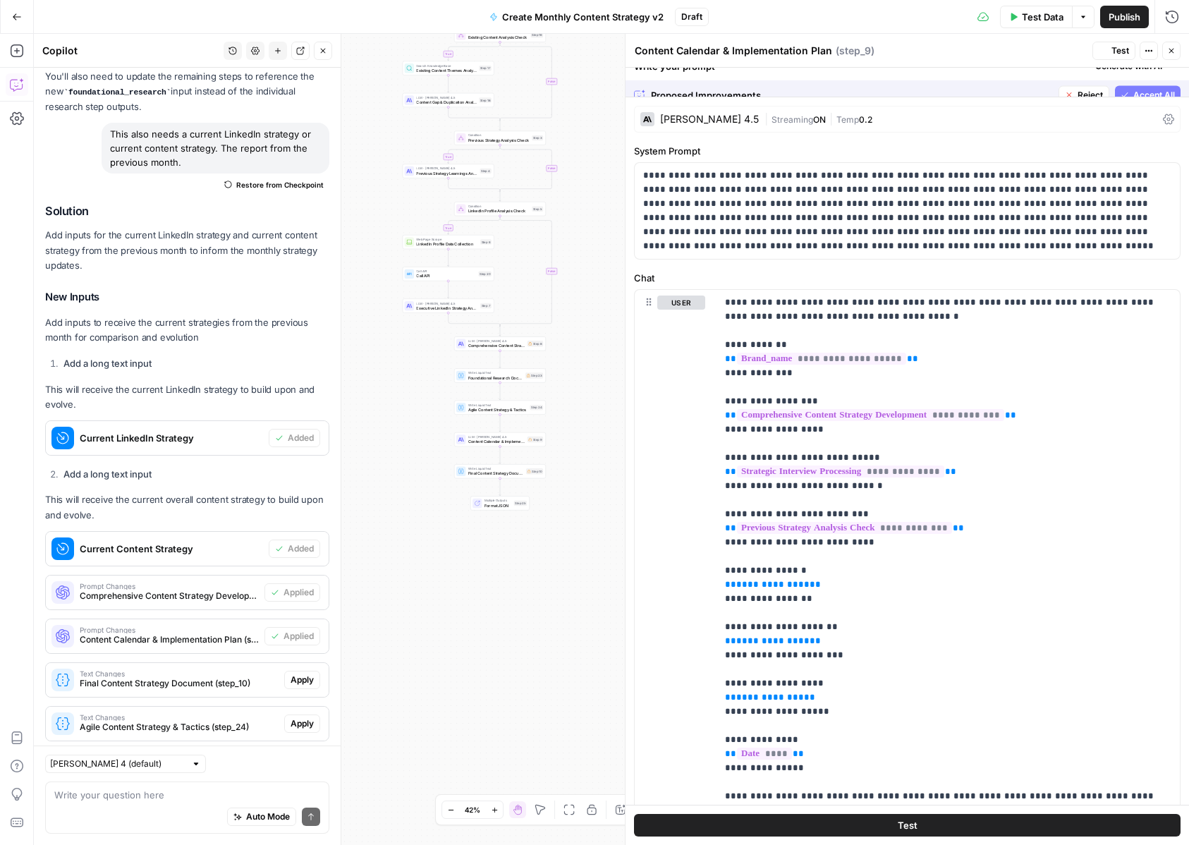
scroll to position [2296, 0]
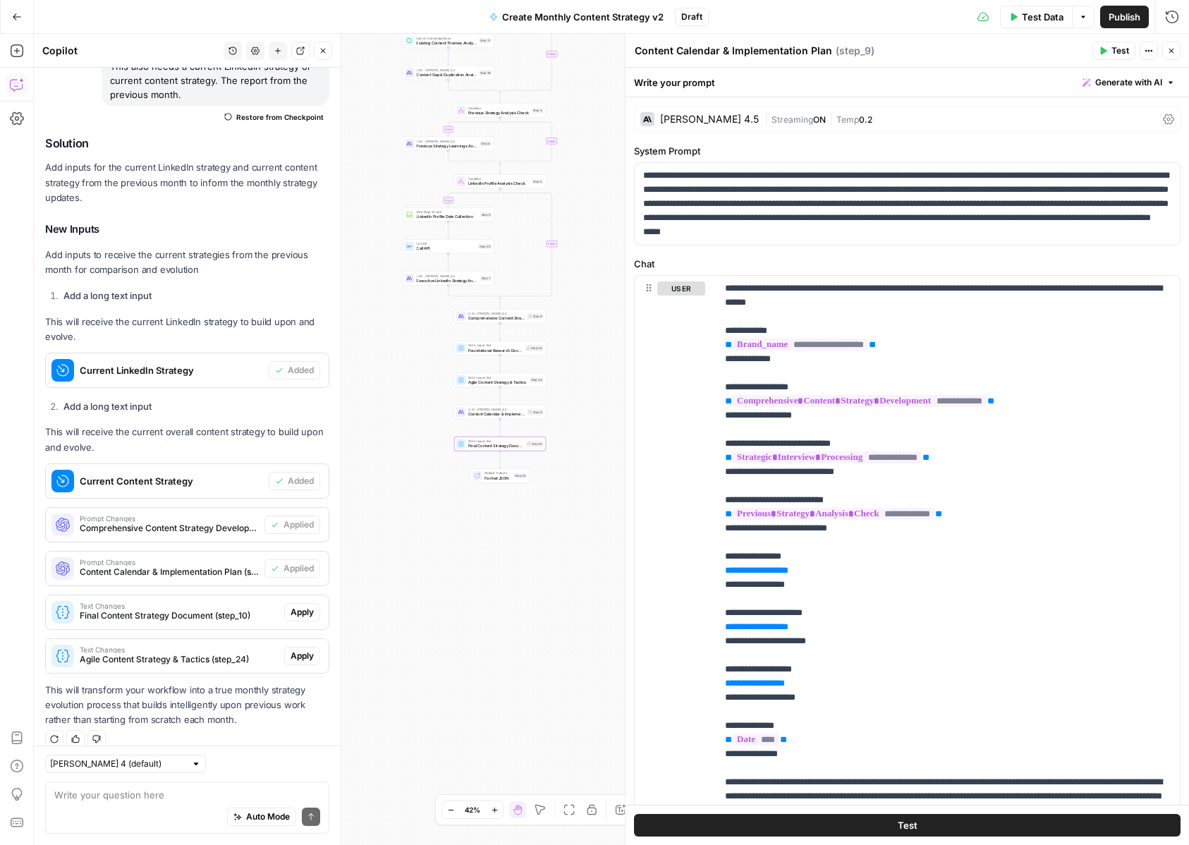
click at [311, 606] on span "Apply" at bounding box center [302, 612] width 23 height 13
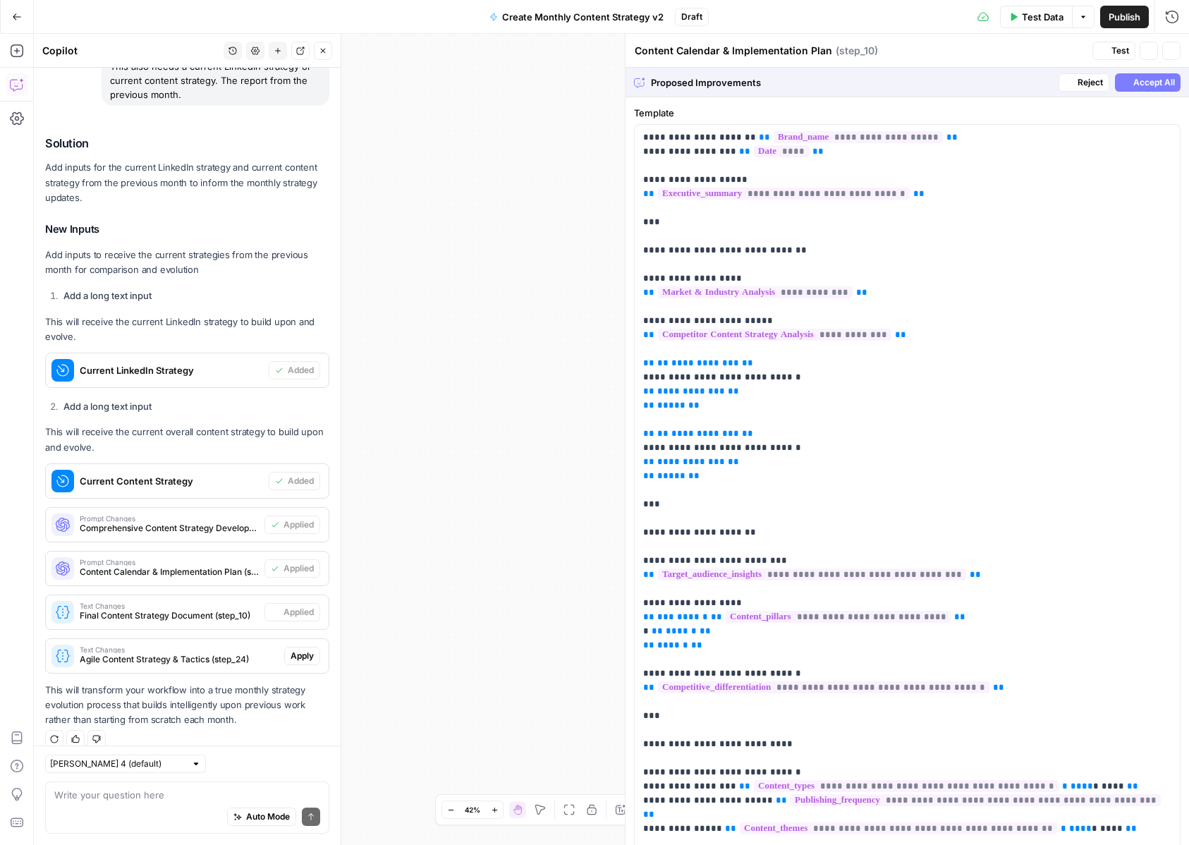
type textarea "Final Content Strategy Document"
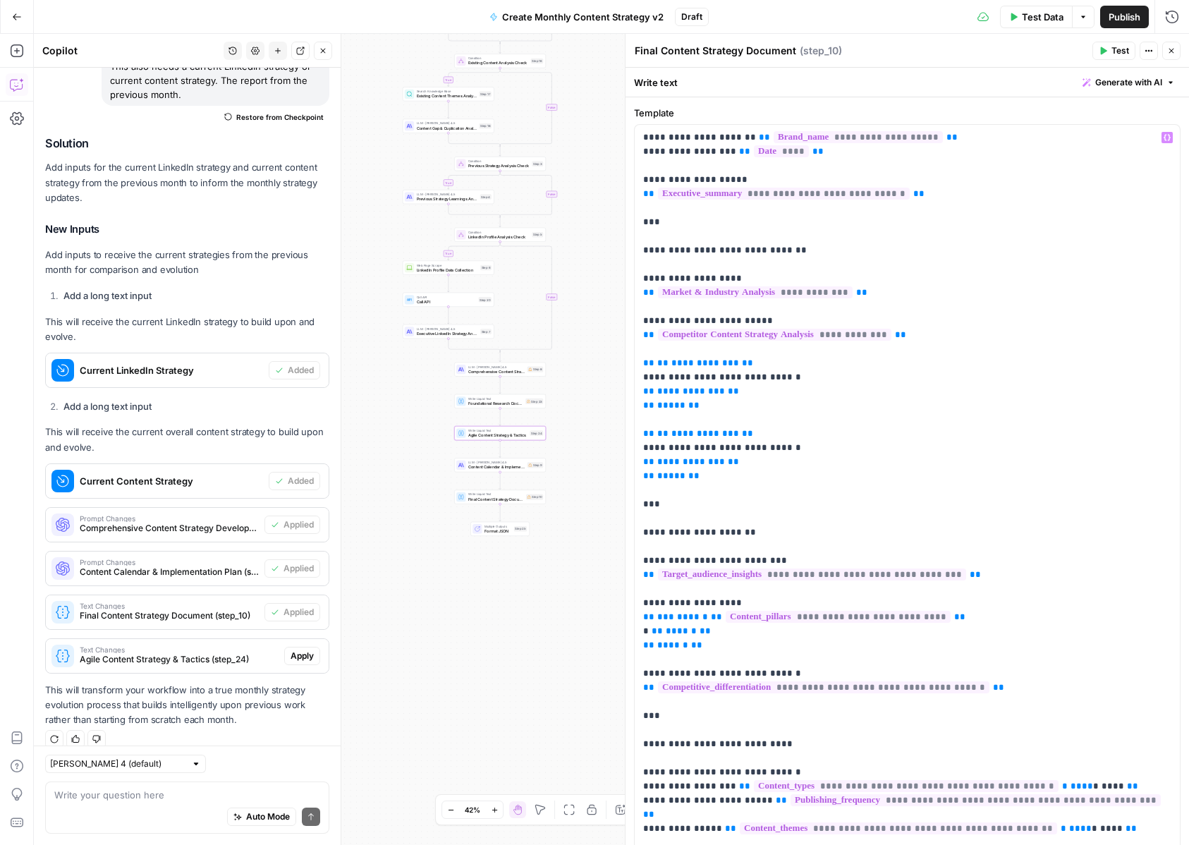
click at [303, 649] on span "Apply" at bounding box center [302, 655] width 23 height 13
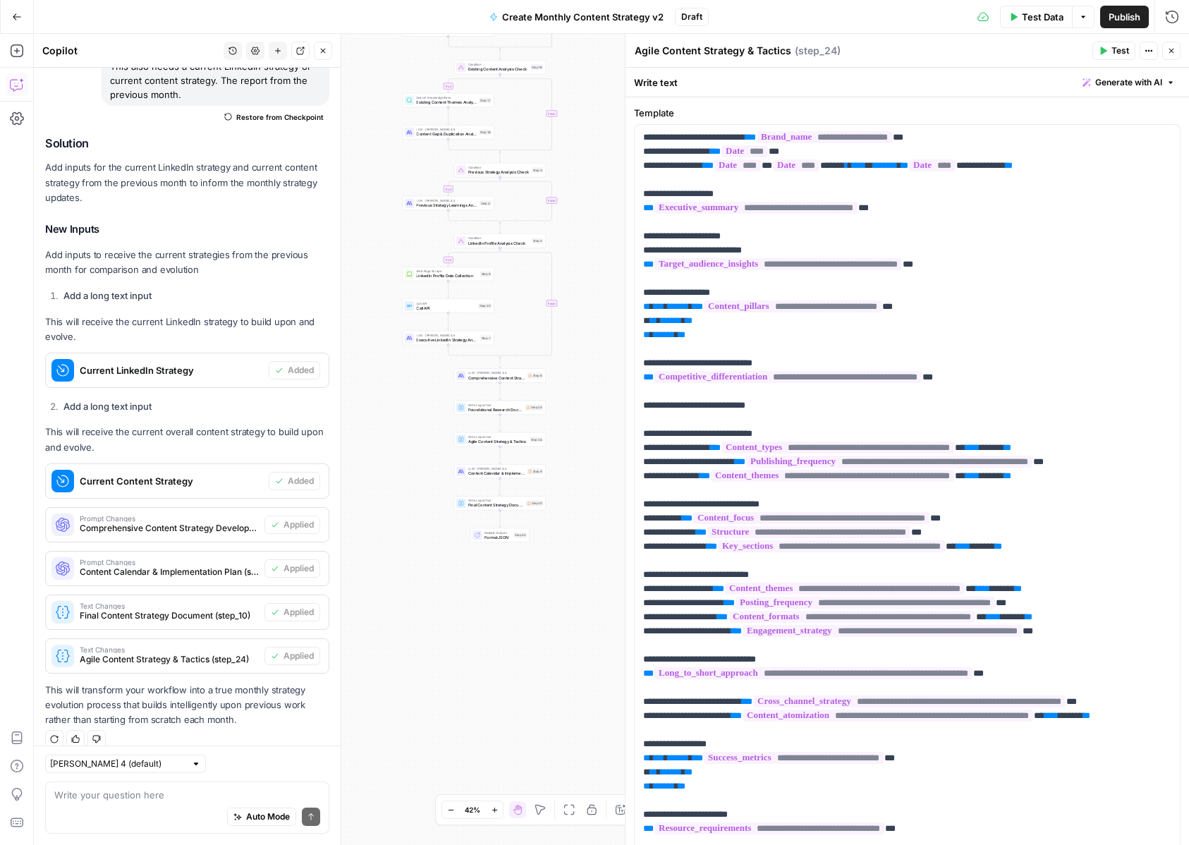
click at [1171, 52] on icon "button" at bounding box center [1171, 51] width 8 height 8
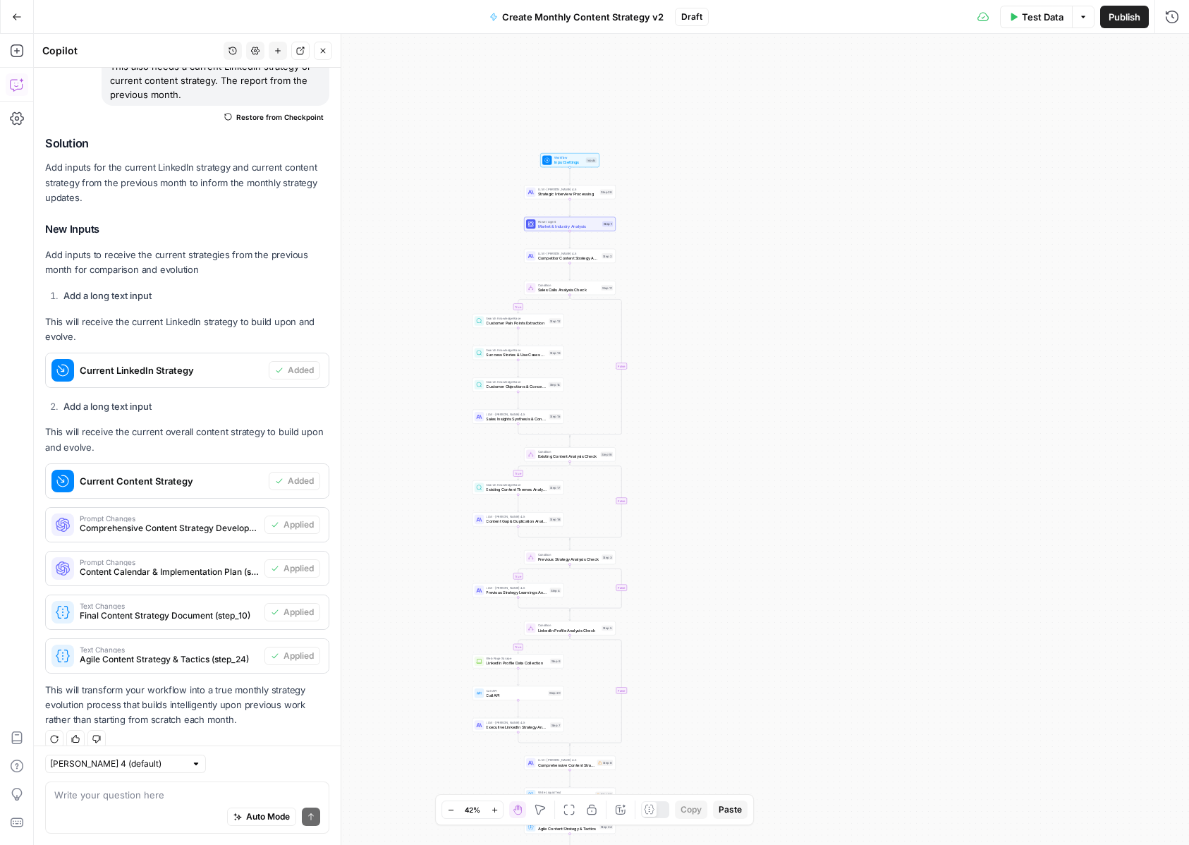
drag, startPoint x: 932, startPoint y: 242, endPoint x: 997, endPoint y: 631, distance: 394.6
click at [1002, 630] on div "true true true true false false false false Workflow Input Settings Inputs LLM …" at bounding box center [611, 439] width 1155 height 811
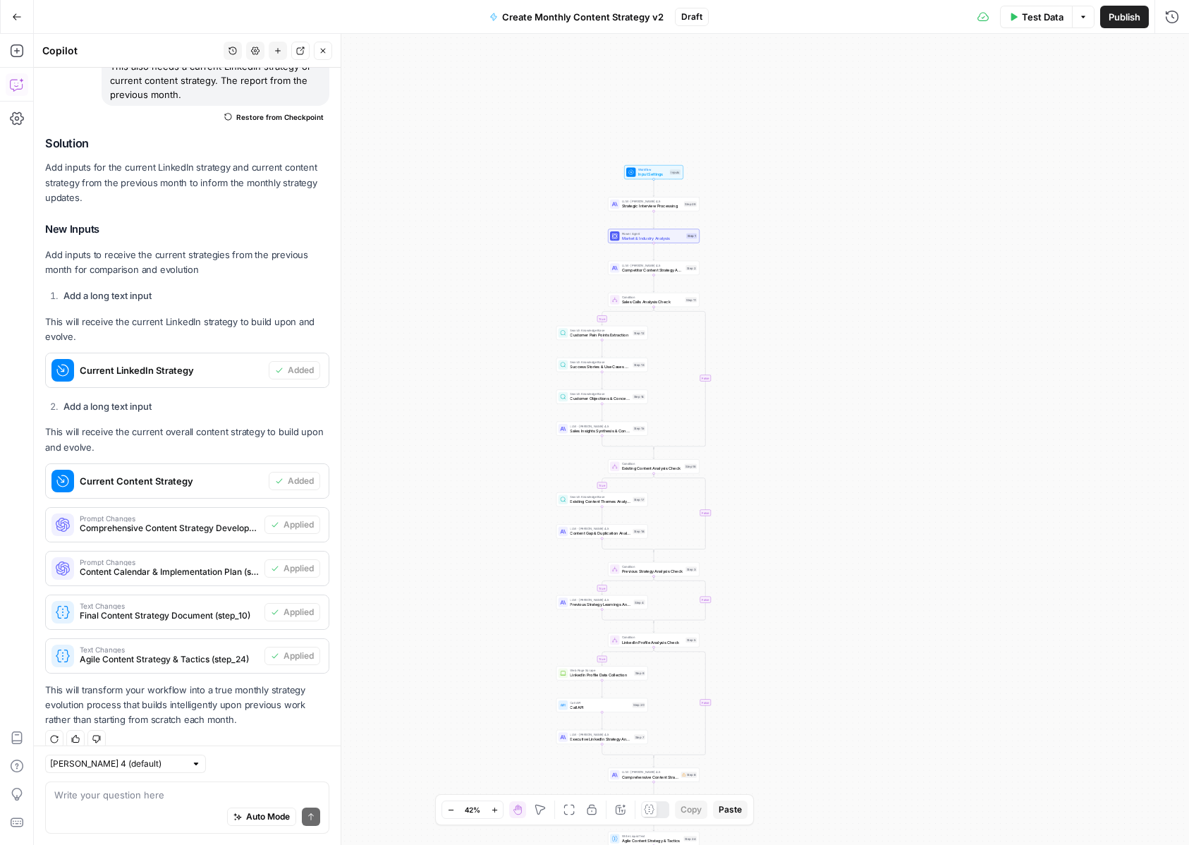
drag, startPoint x: 715, startPoint y: 362, endPoint x: 798, endPoint y: 372, distance: 83.1
click at [799, 372] on div "true true true true false false false false Workflow Input Settings Inputs LLM …" at bounding box center [611, 439] width 1155 height 811
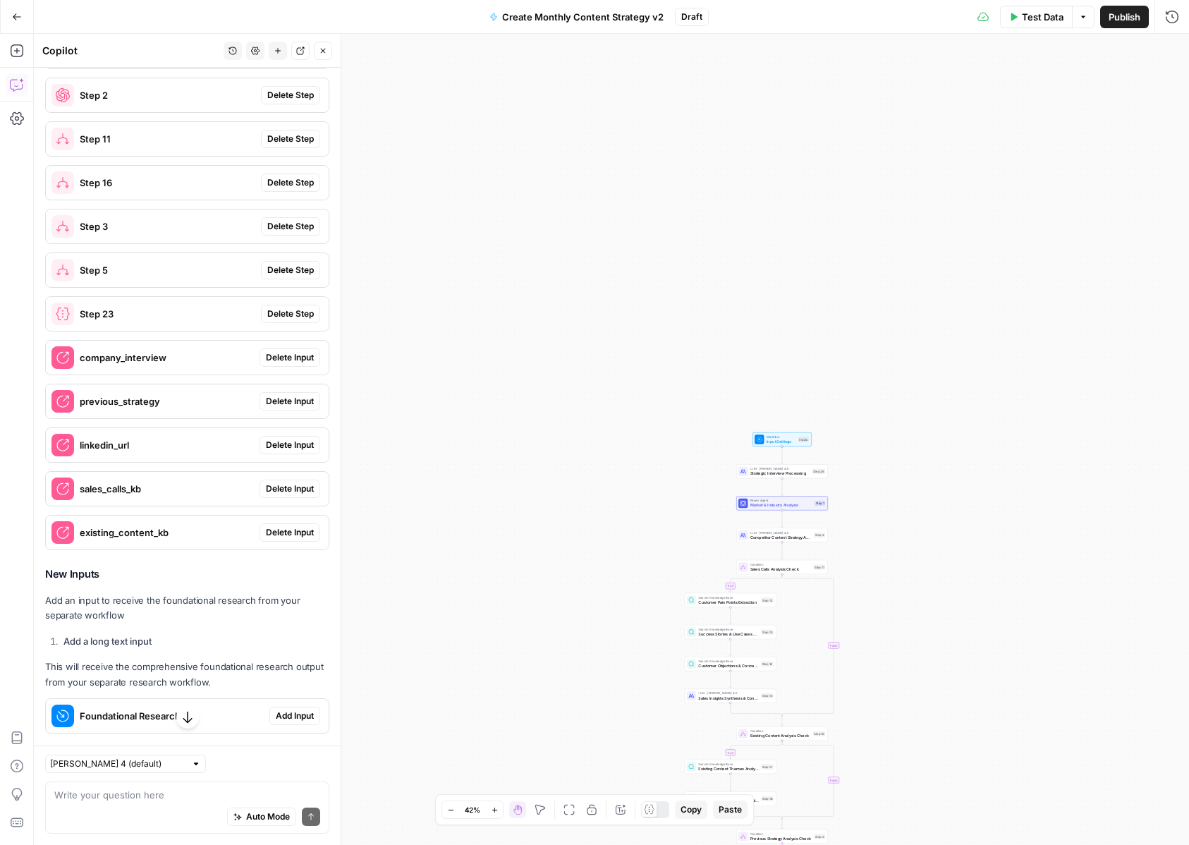
scroll to position [1404, 0]
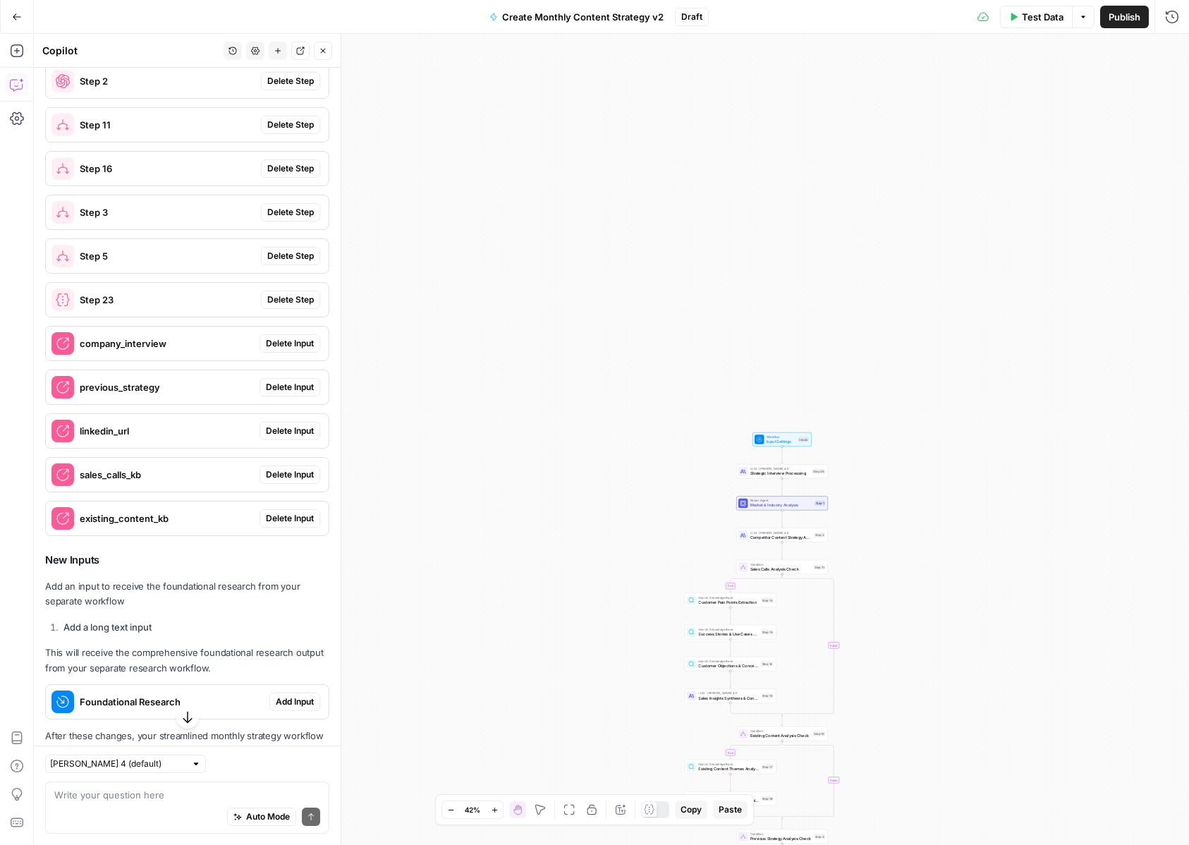
click at [290, 695] on span "Add Input" at bounding box center [295, 701] width 38 height 13
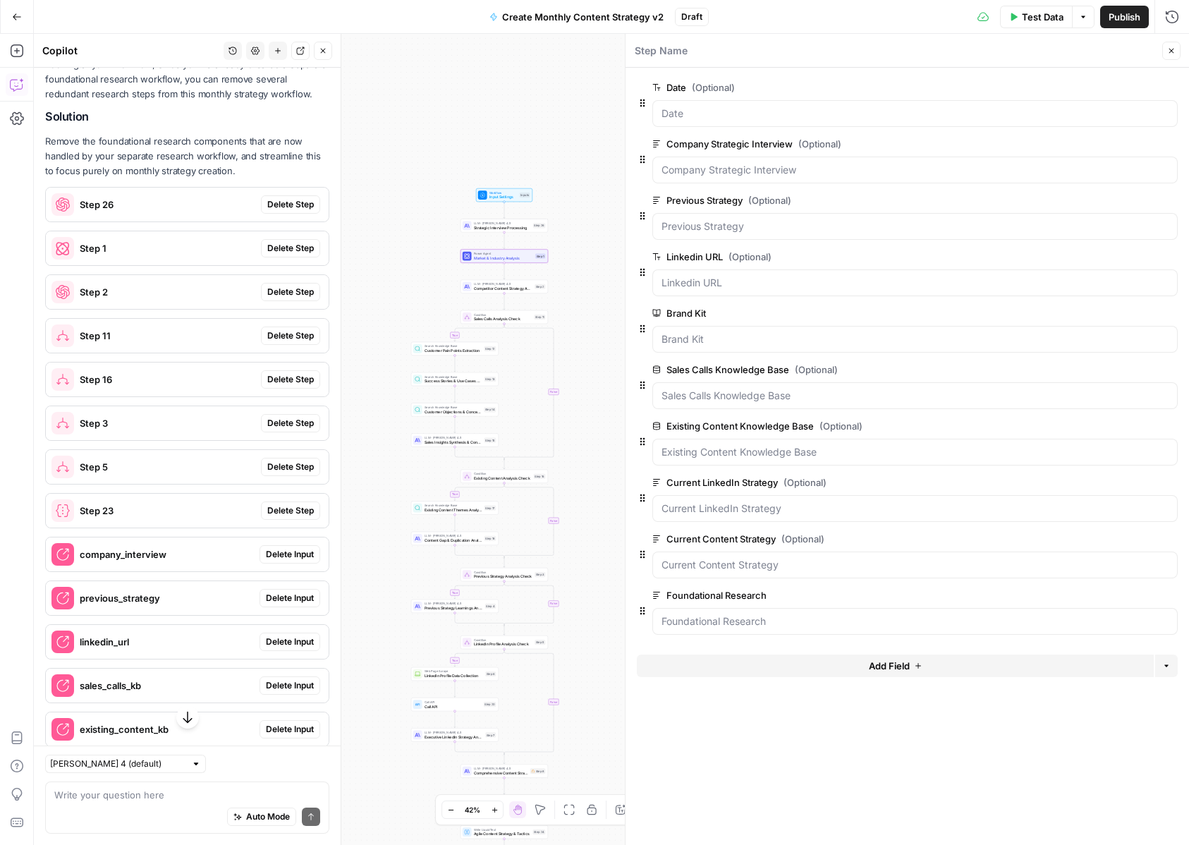
scroll to position [1171, 0]
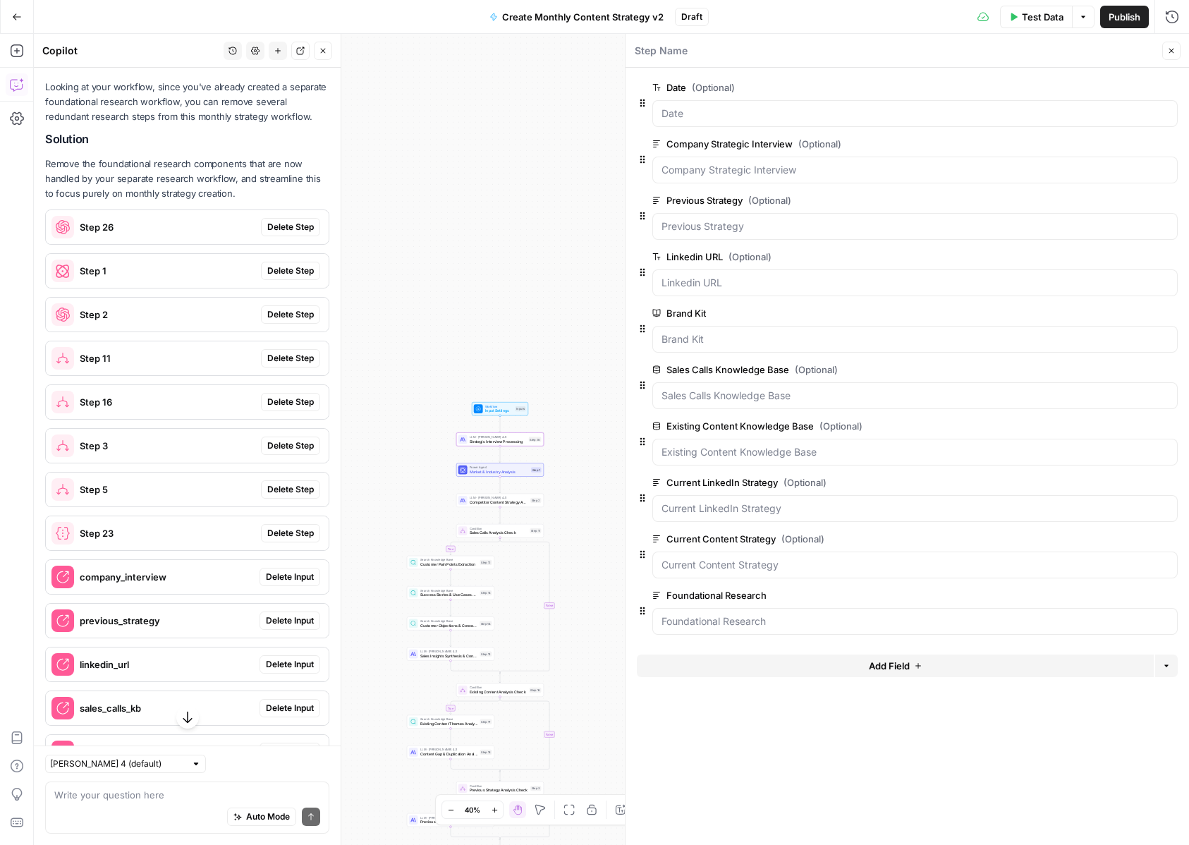
click at [272, 221] on span "Delete Step" at bounding box center [290, 227] width 47 height 13
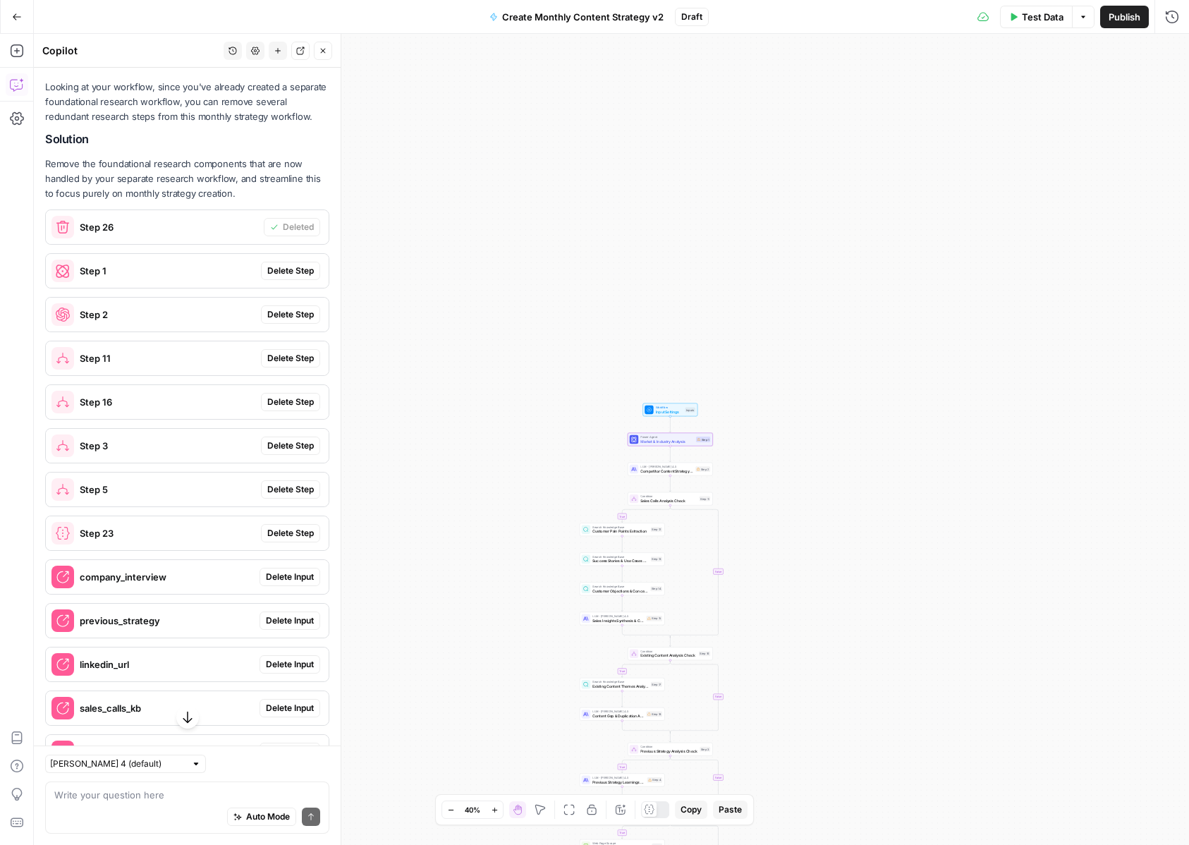
click at [303, 264] on span "Delete Step" at bounding box center [290, 270] width 47 height 13
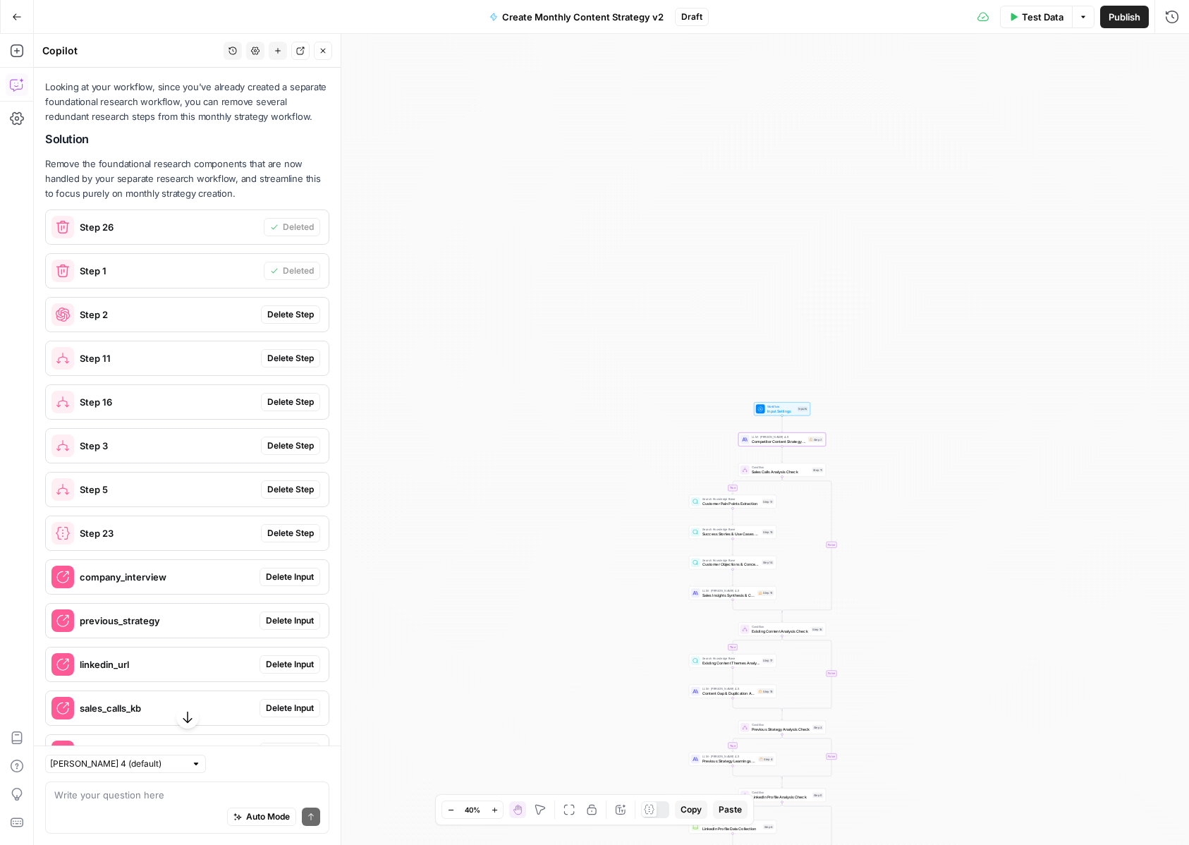
click at [311, 308] on span "Delete Step" at bounding box center [290, 314] width 47 height 13
click at [309, 352] on span "Delete Step" at bounding box center [290, 358] width 47 height 13
click at [303, 396] on span "Delete Step" at bounding box center [290, 402] width 47 height 13
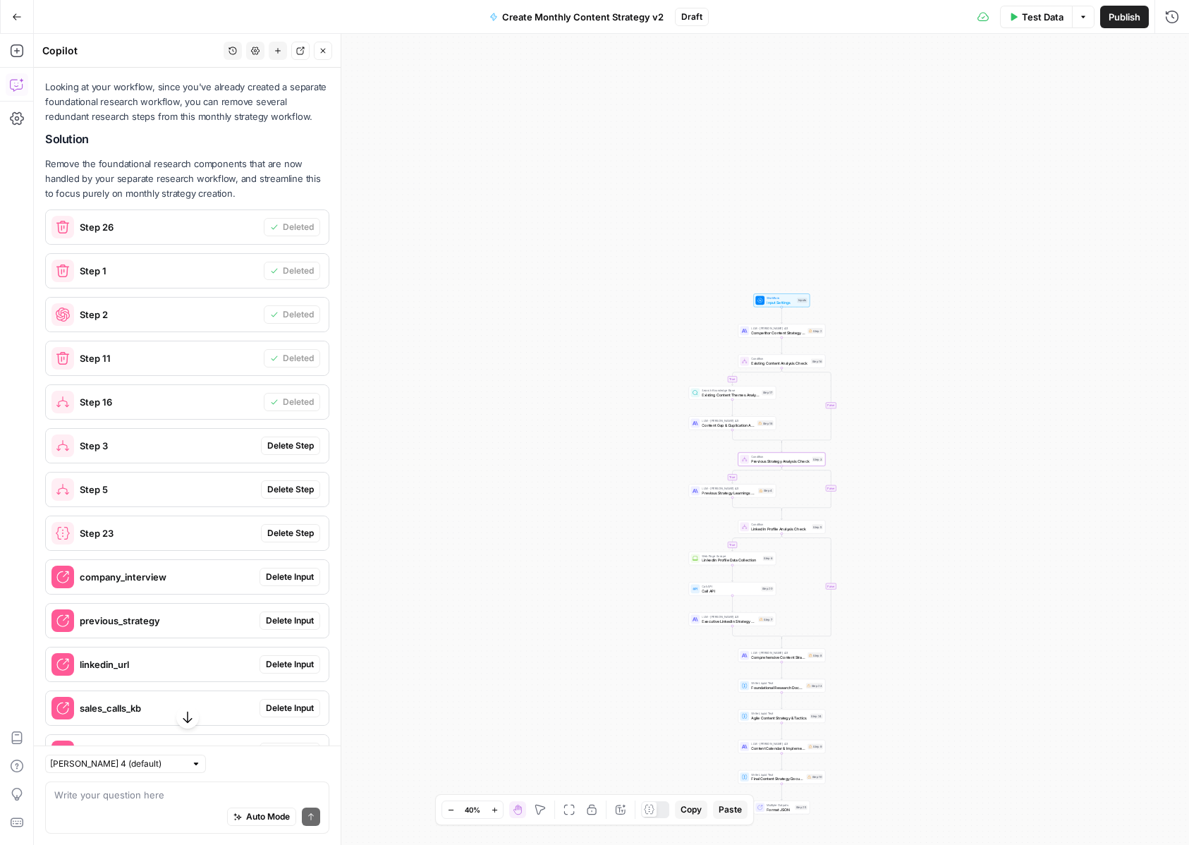
click at [305, 439] on span "Delete Step" at bounding box center [290, 445] width 47 height 13
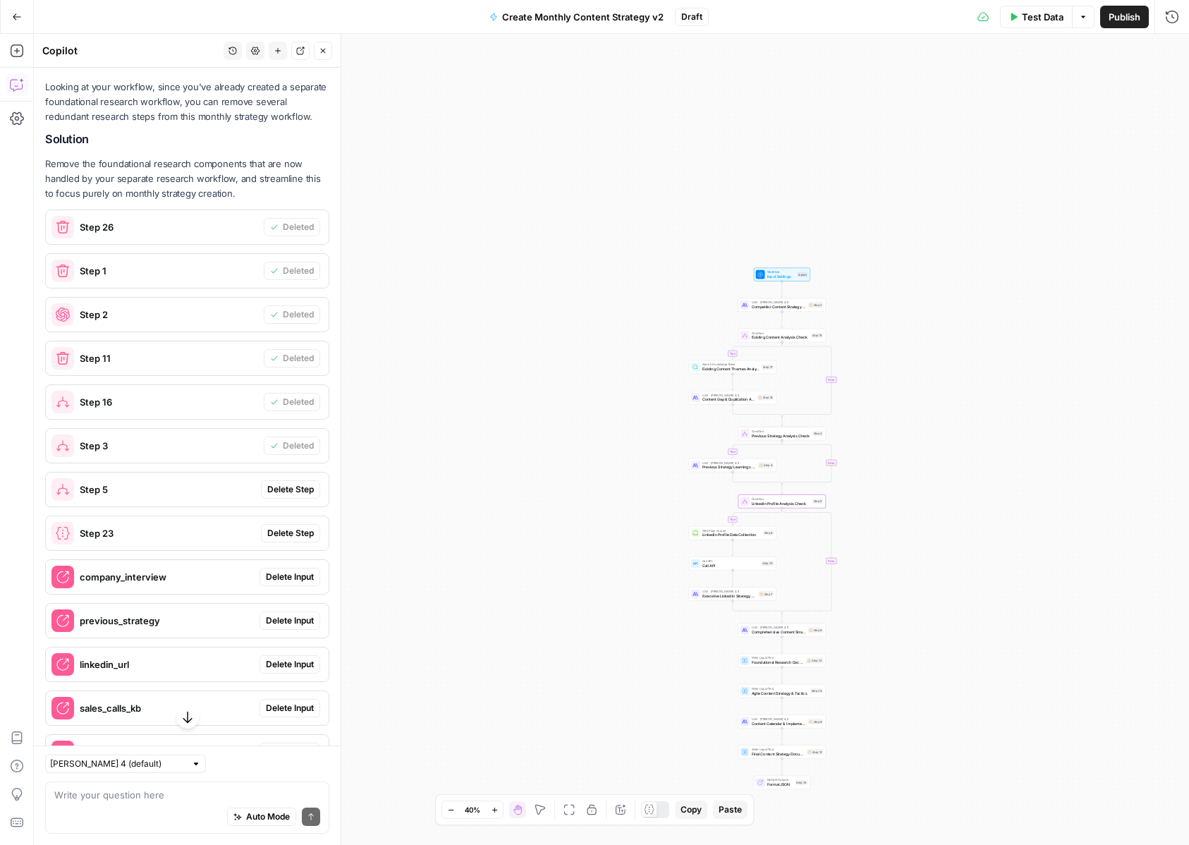
click at [294, 483] on span "Delete Step" at bounding box center [290, 489] width 47 height 13
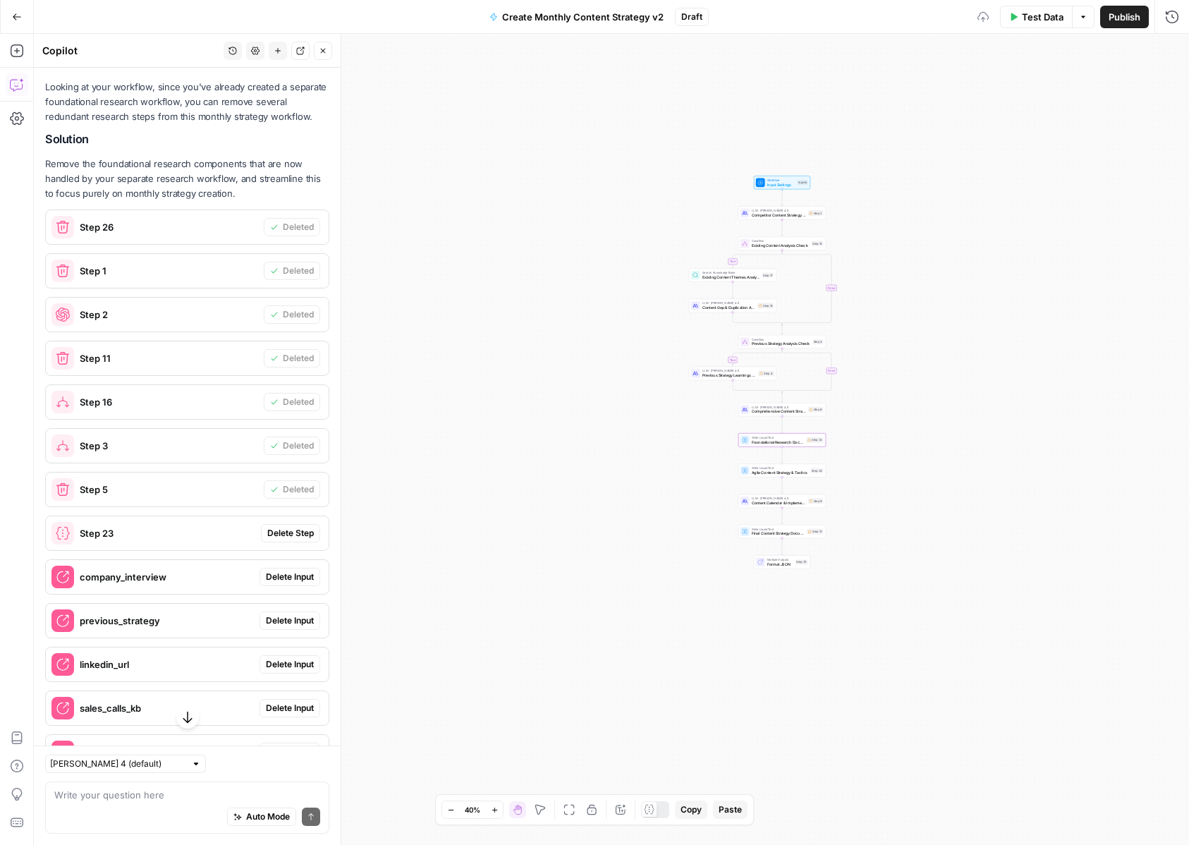
click at [288, 527] on span "Delete Step" at bounding box center [290, 533] width 47 height 13
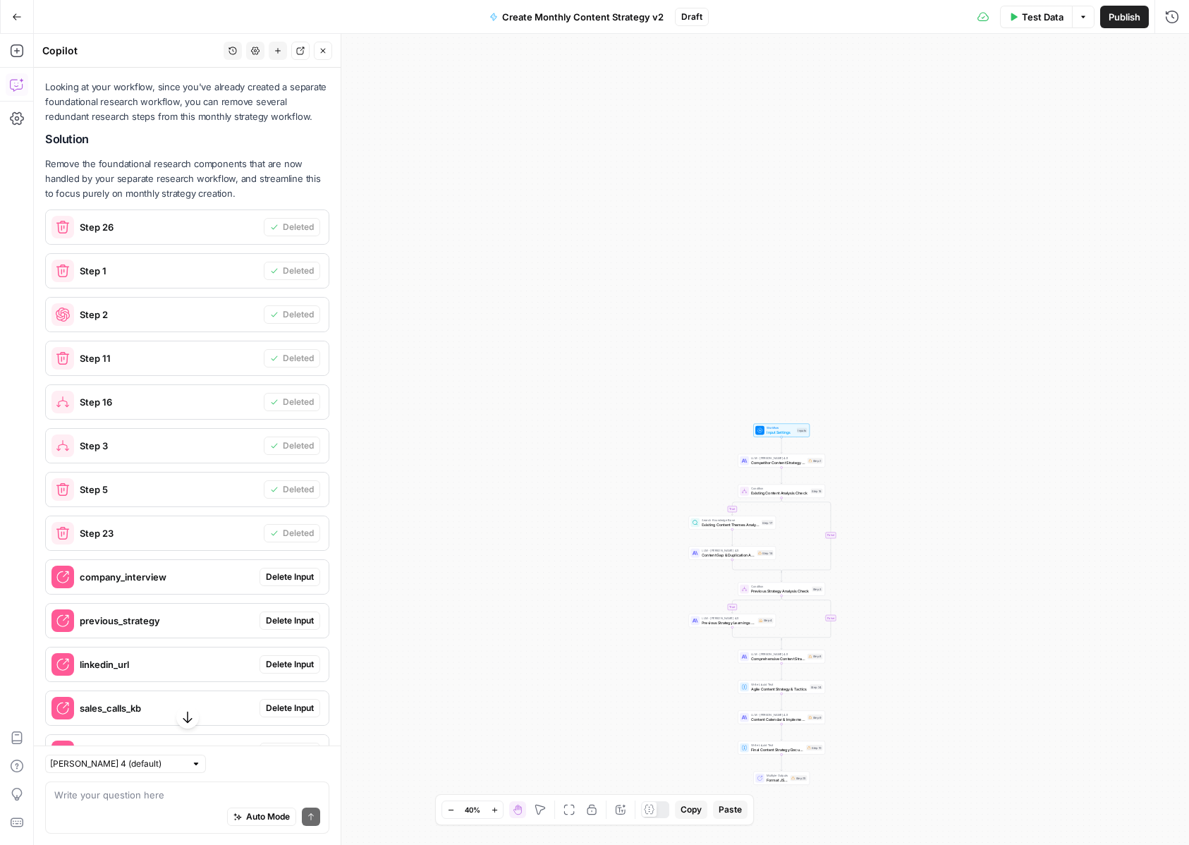
click at [291, 566] on div "company_interview Delete Input" at bounding box center [187, 577] width 283 height 23
click at [293, 570] on span "Delete Input" at bounding box center [290, 576] width 48 height 13
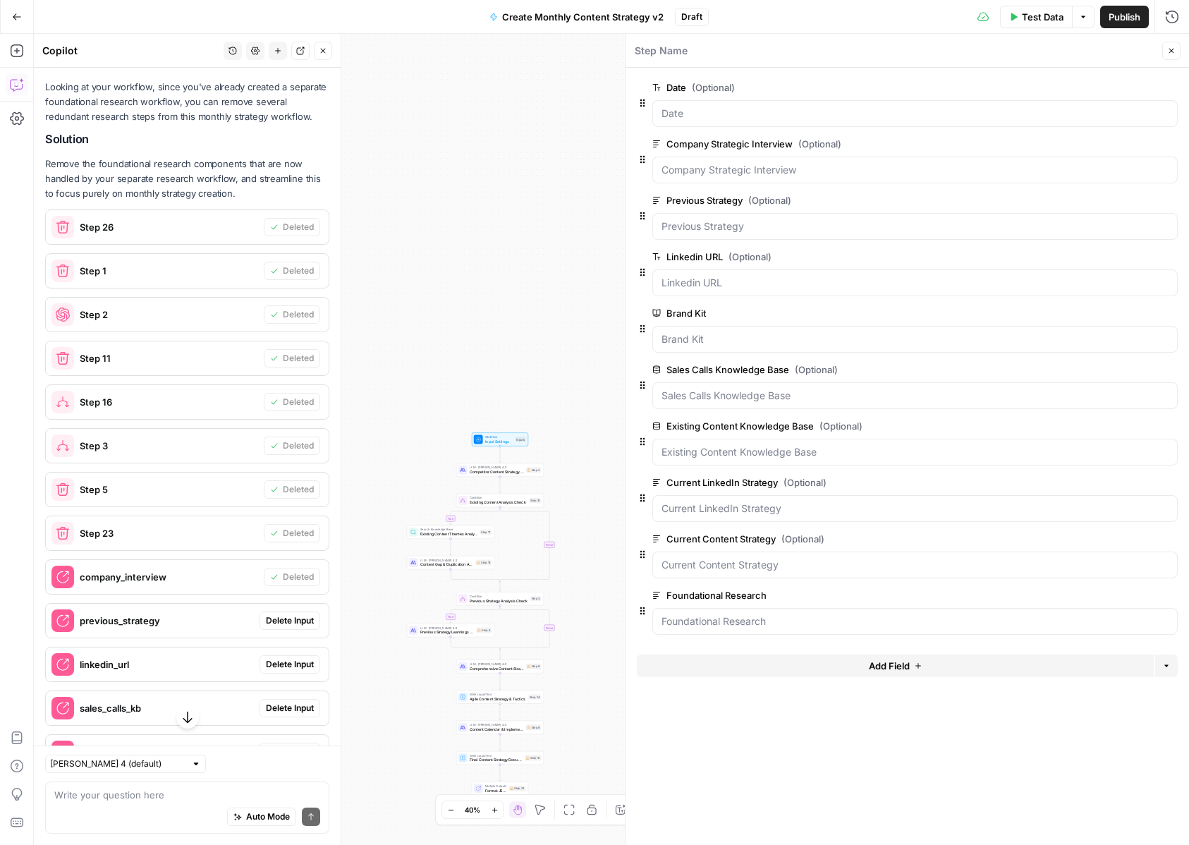
click at [290, 614] on span "Delete Input" at bounding box center [290, 620] width 48 height 13
click at [293, 658] on span "Delete Input" at bounding box center [290, 664] width 48 height 13
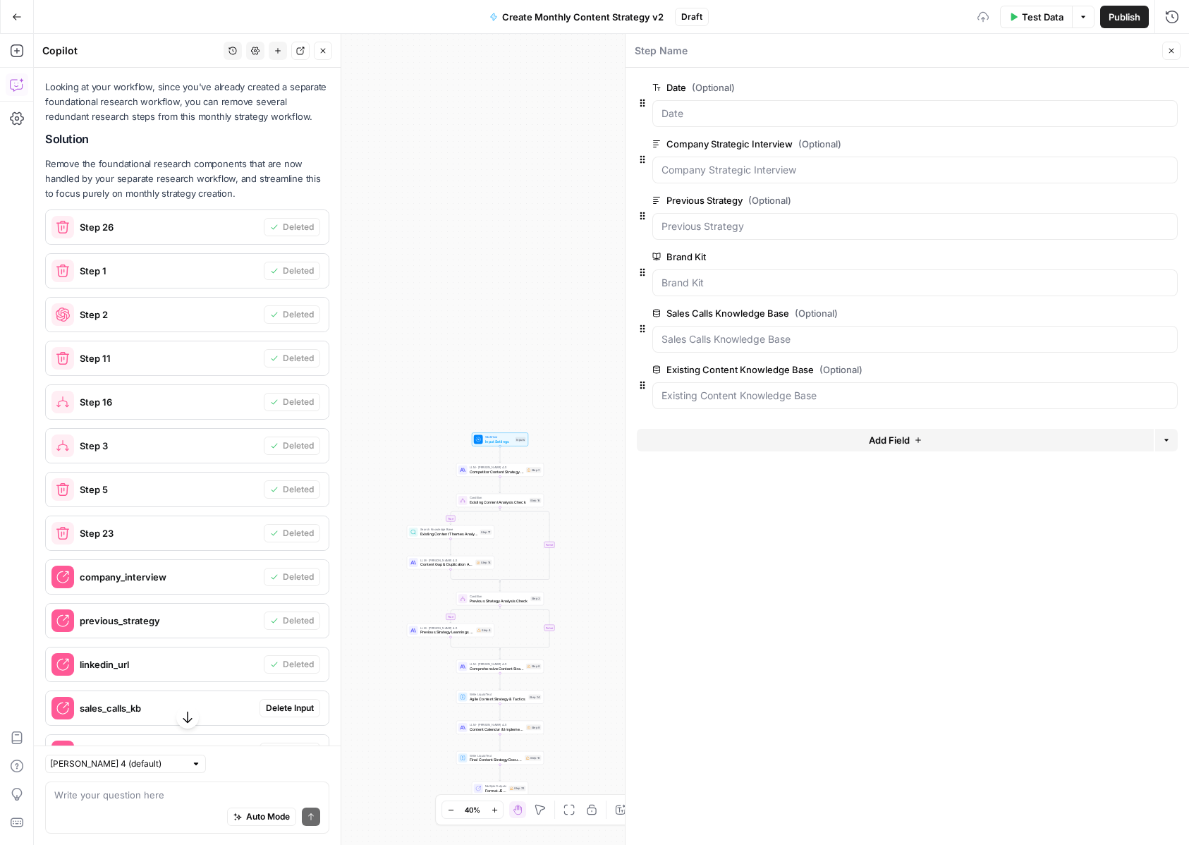
click at [305, 702] on span "Delete Input" at bounding box center [290, 708] width 48 height 13
click at [299, 745] on span "Delete Input" at bounding box center [290, 751] width 48 height 13
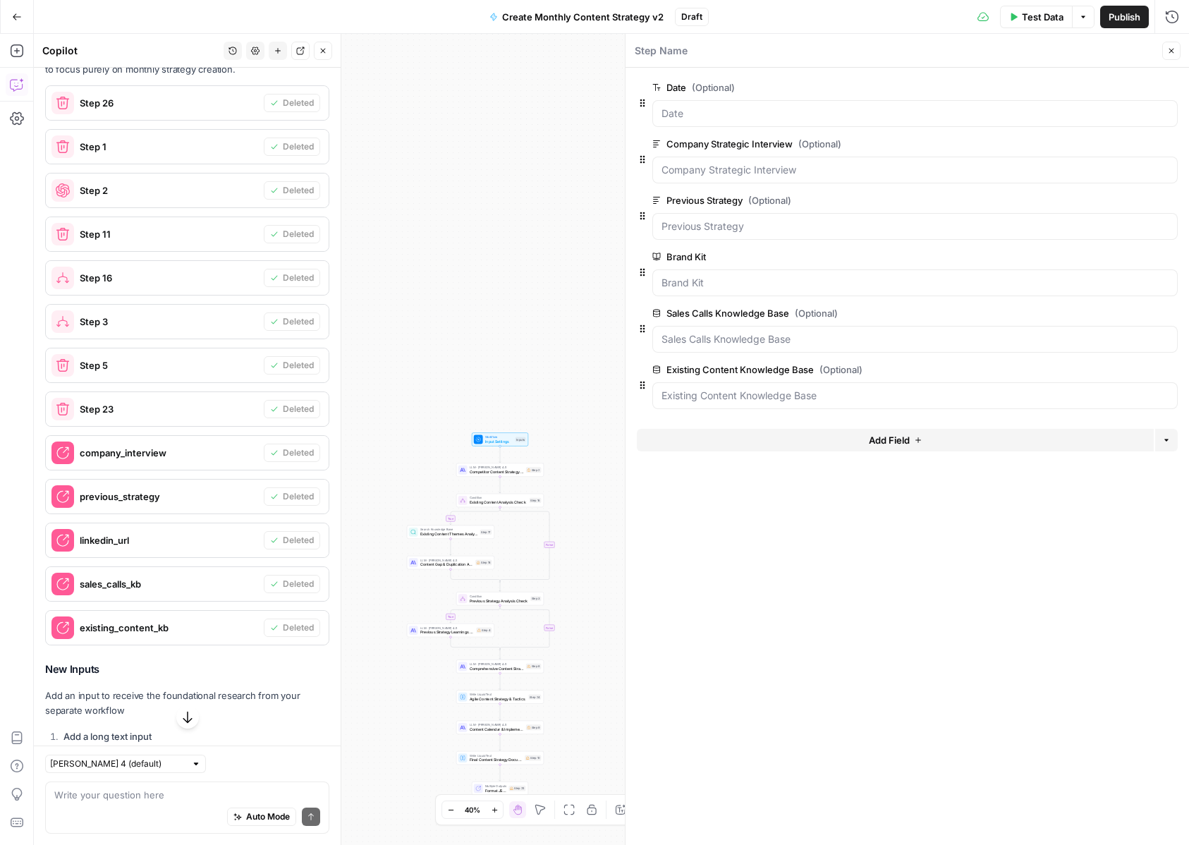
scroll to position [1306, 0]
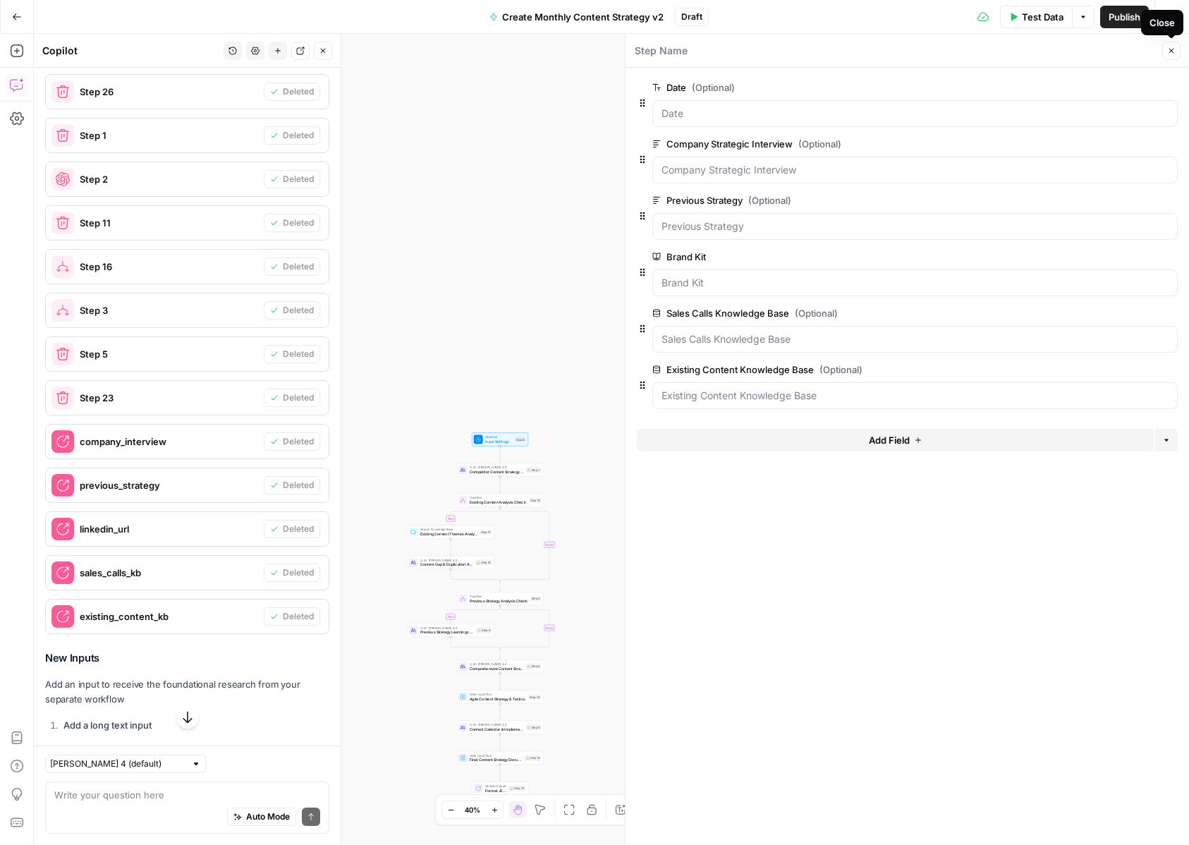
click at [1173, 52] on icon "button" at bounding box center [1171, 51] width 5 height 5
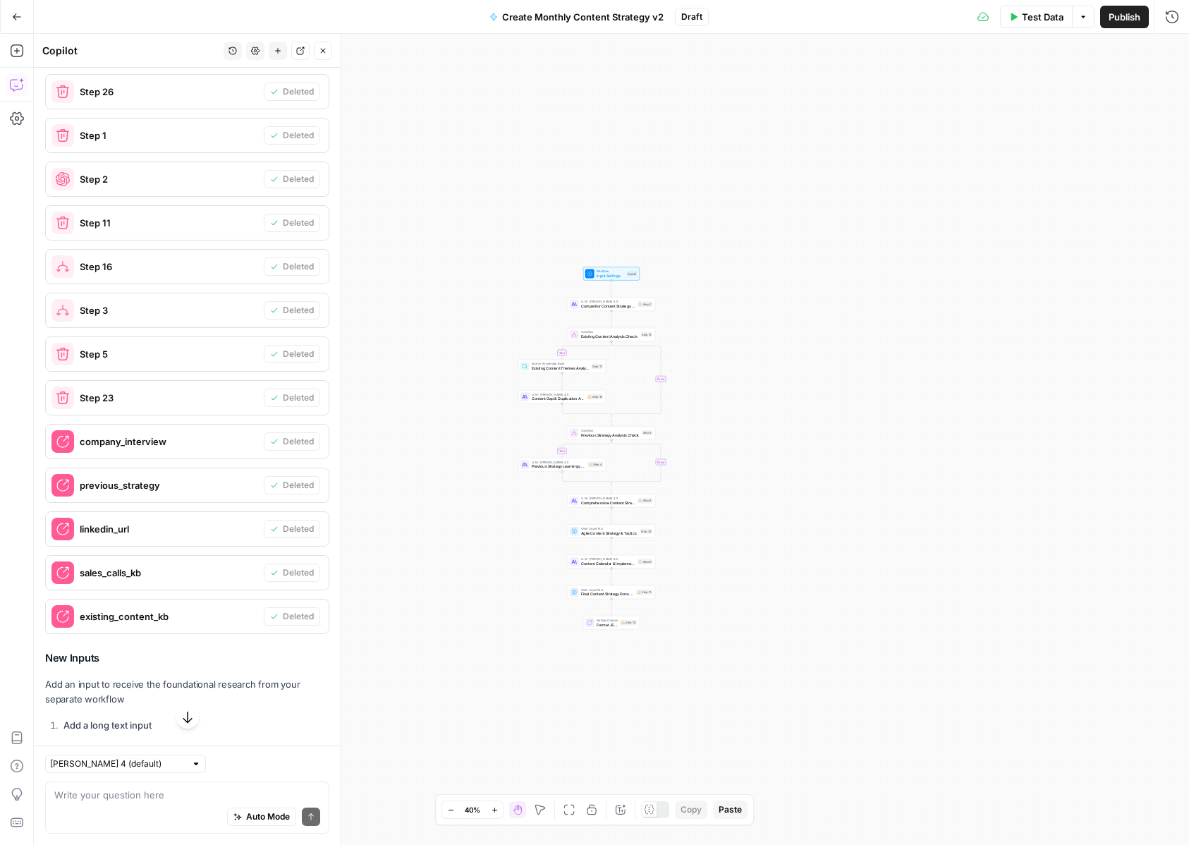
drag, startPoint x: 884, startPoint y: 539, endPoint x: 996, endPoint y: 383, distance: 192.6
click at [996, 383] on div "true true false false Workflow Input Settings Inputs LLM · Claude Sonnet 4.5 Co…" at bounding box center [611, 439] width 1155 height 811
click at [750, 341] on div "true true false false Workflow Input Settings Inputs LLM · Claude Sonnet 4.5 Co…" at bounding box center [611, 439] width 1155 height 811
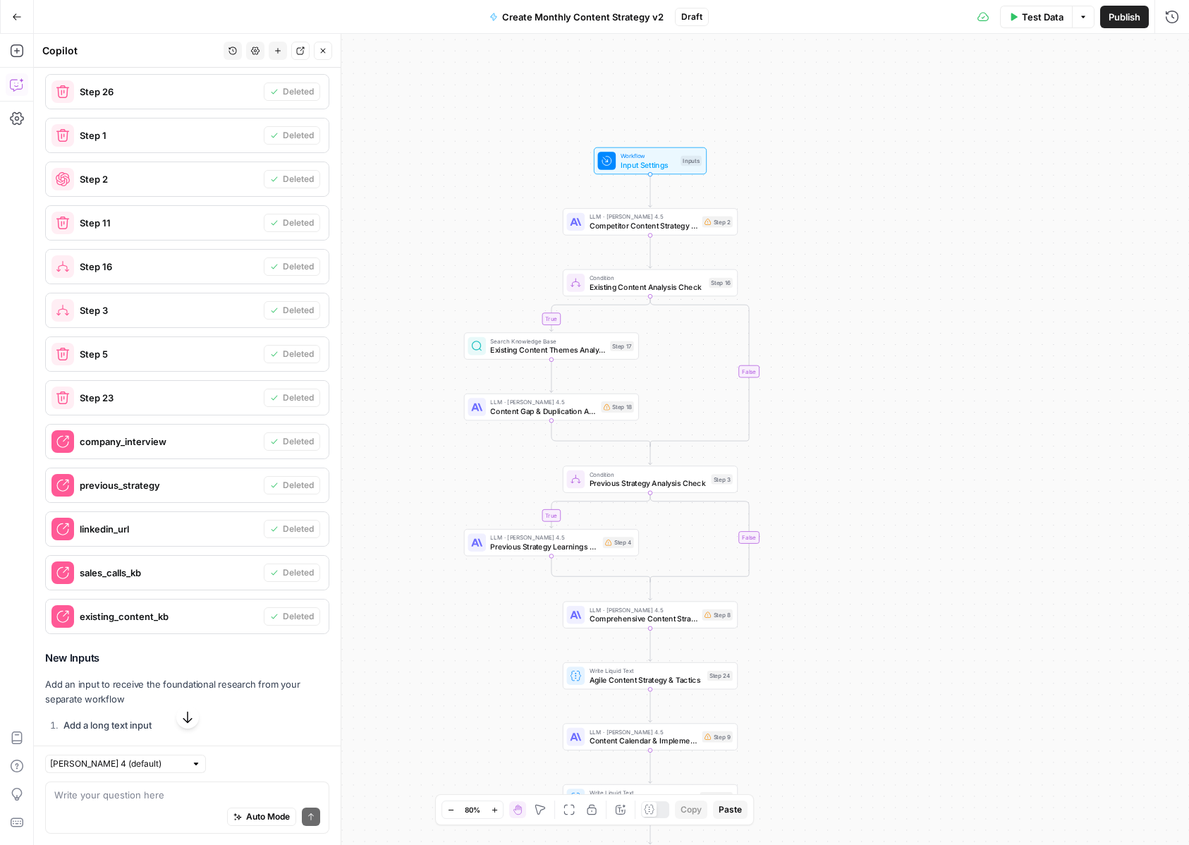
drag, startPoint x: 728, startPoint y: 417, endPoint x: 904, endPoint y: 372, distance: 181.1
click at [904, 372] on div "true true false false Workflow Input Settings Inputs LLM · Claude Sonnet 4.5 Co…" at bounding box center [611, 439] width 1155 height 811
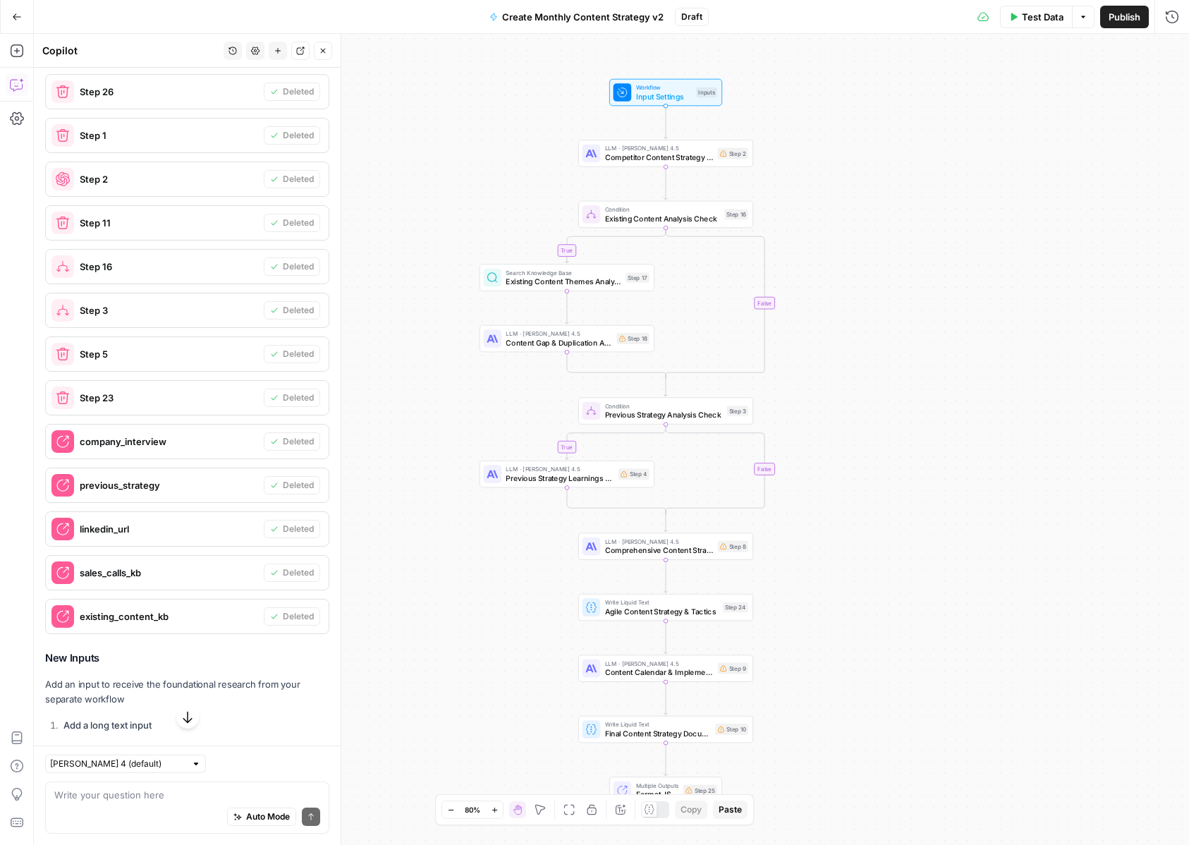
drag, startPoint x: 852, startPoint y: 630, endPoint x: 868, endPoint y: 561, distance: 70.3
click at [868, 561] on div "true true false false Workflow Input Settings Inputs LLM · Claude Sonnet 4.5 Co…" at bounding box center [611, 439] width 1155 height 811
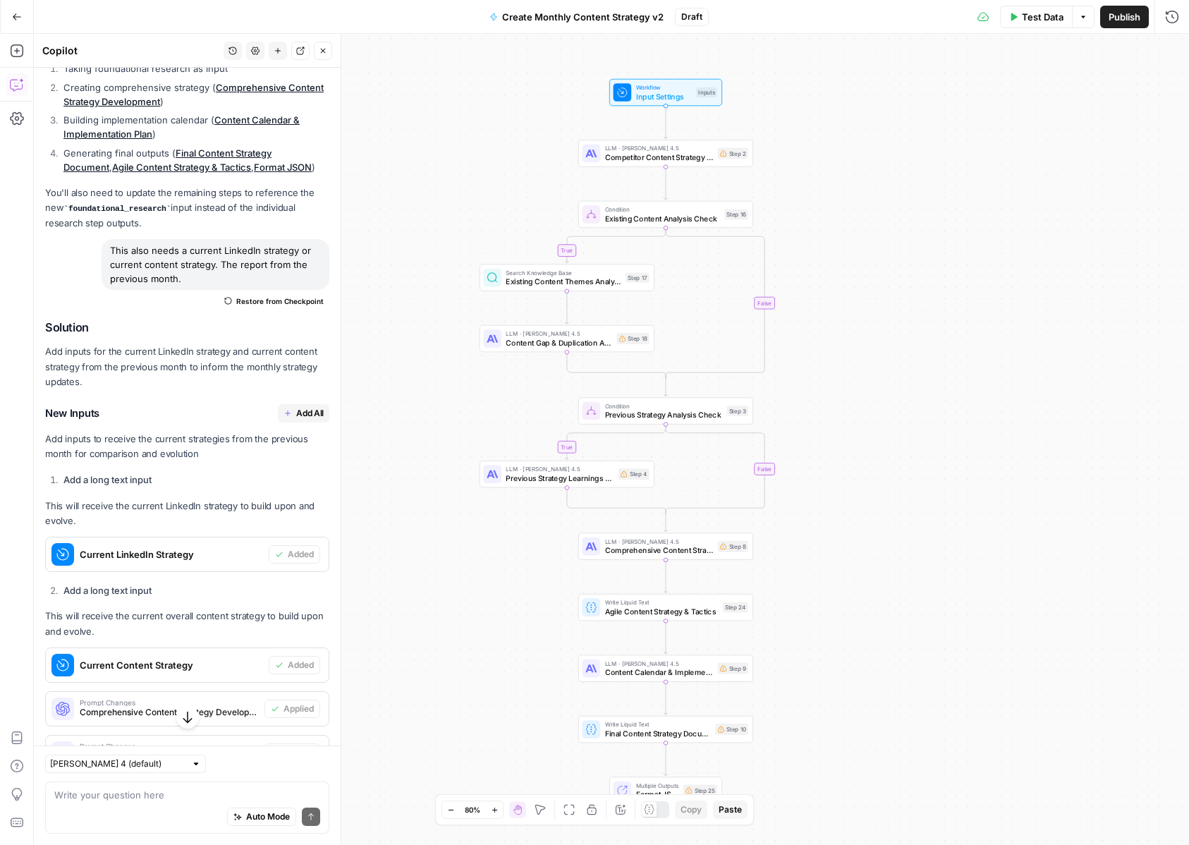
scroll to position [2296, 0]
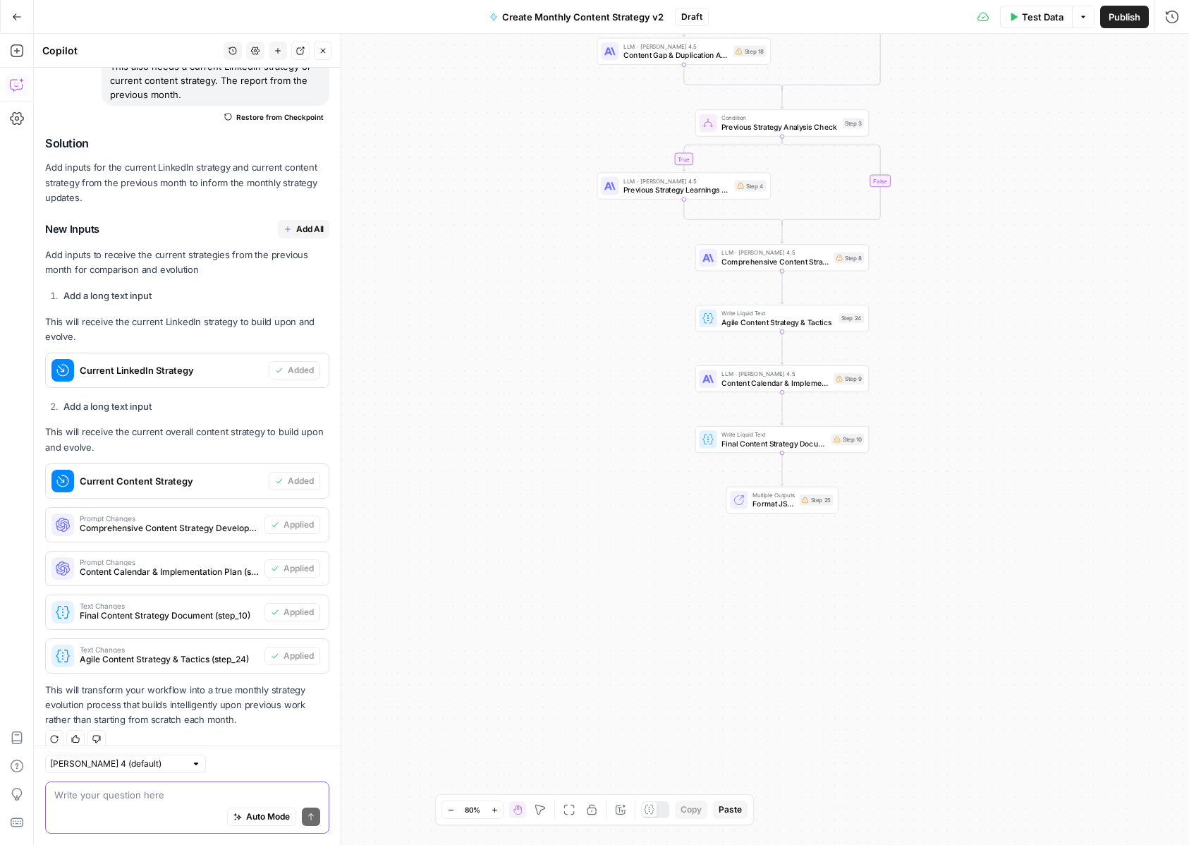
click at [228, 793] on textarea at bounding box center [187, 795] width 266 height 14
type textarea "ok will this work?"
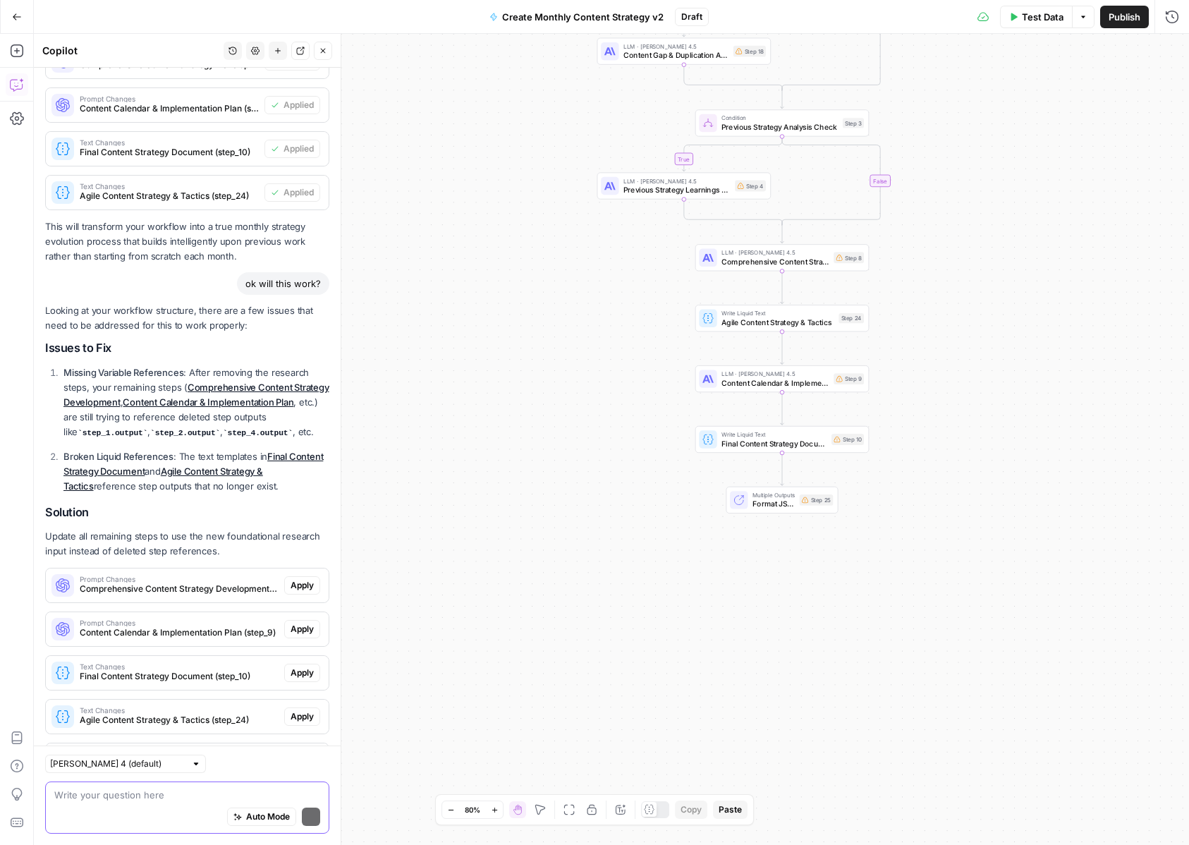
scroll to position [2879, 0]
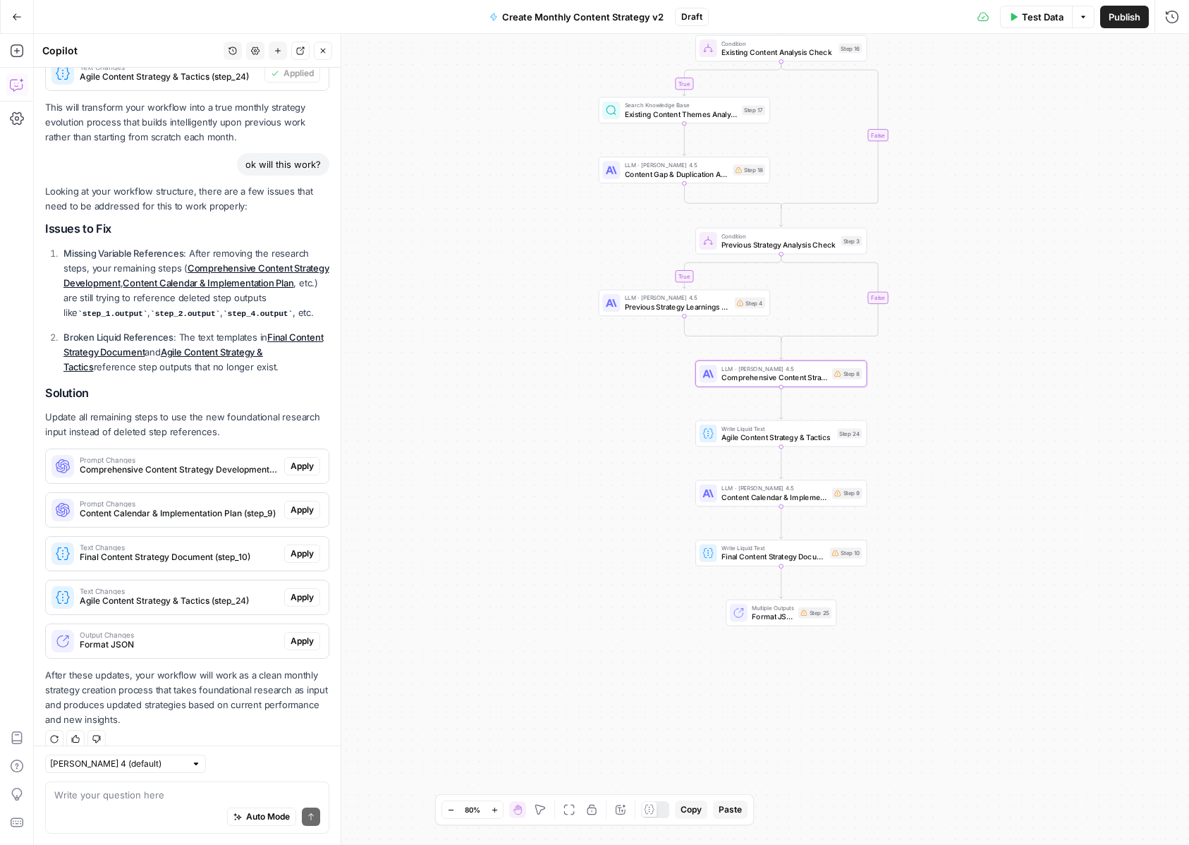
click at [294, 460] on span "Apply" at bounding box center [302, 466] width 23 height 13
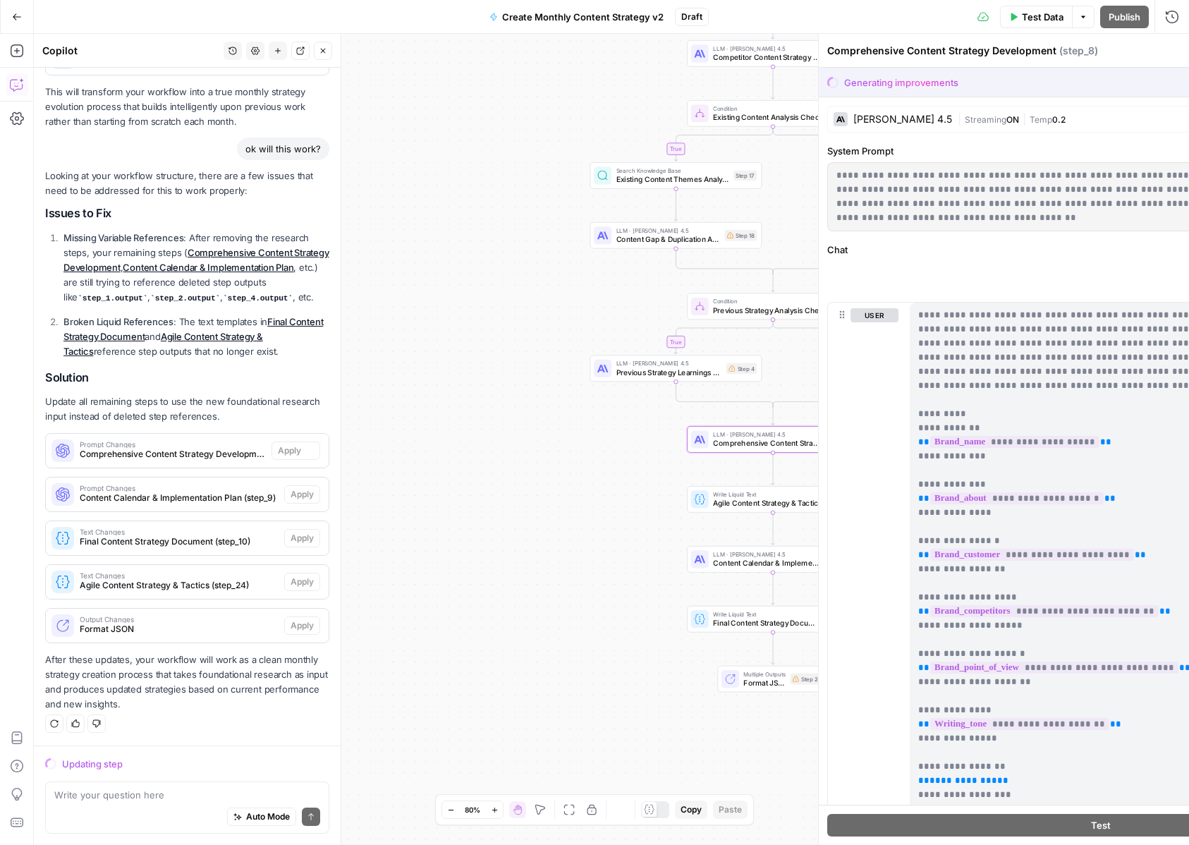
scroll to position [2811, 0]
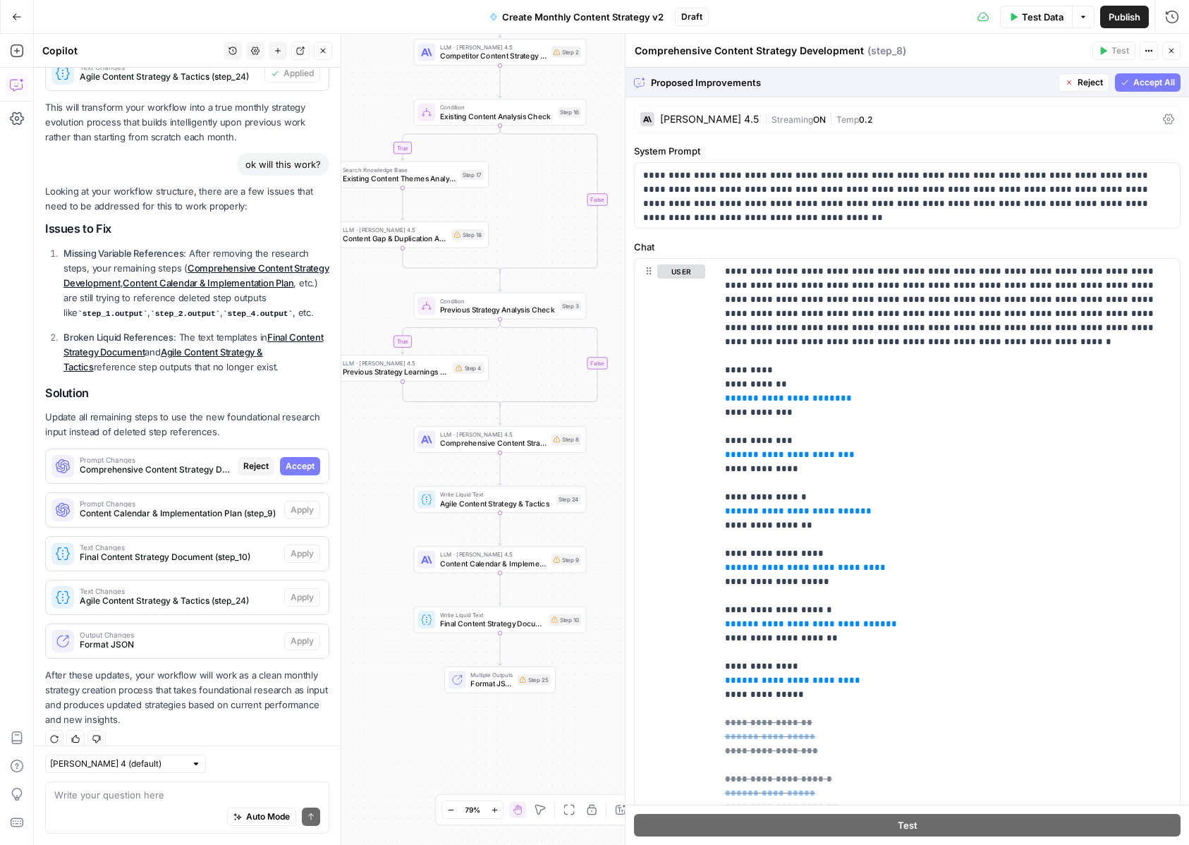
click at [1132, 85] on button "Accept All" at bounding box center [1148, 82] width 66 height 18
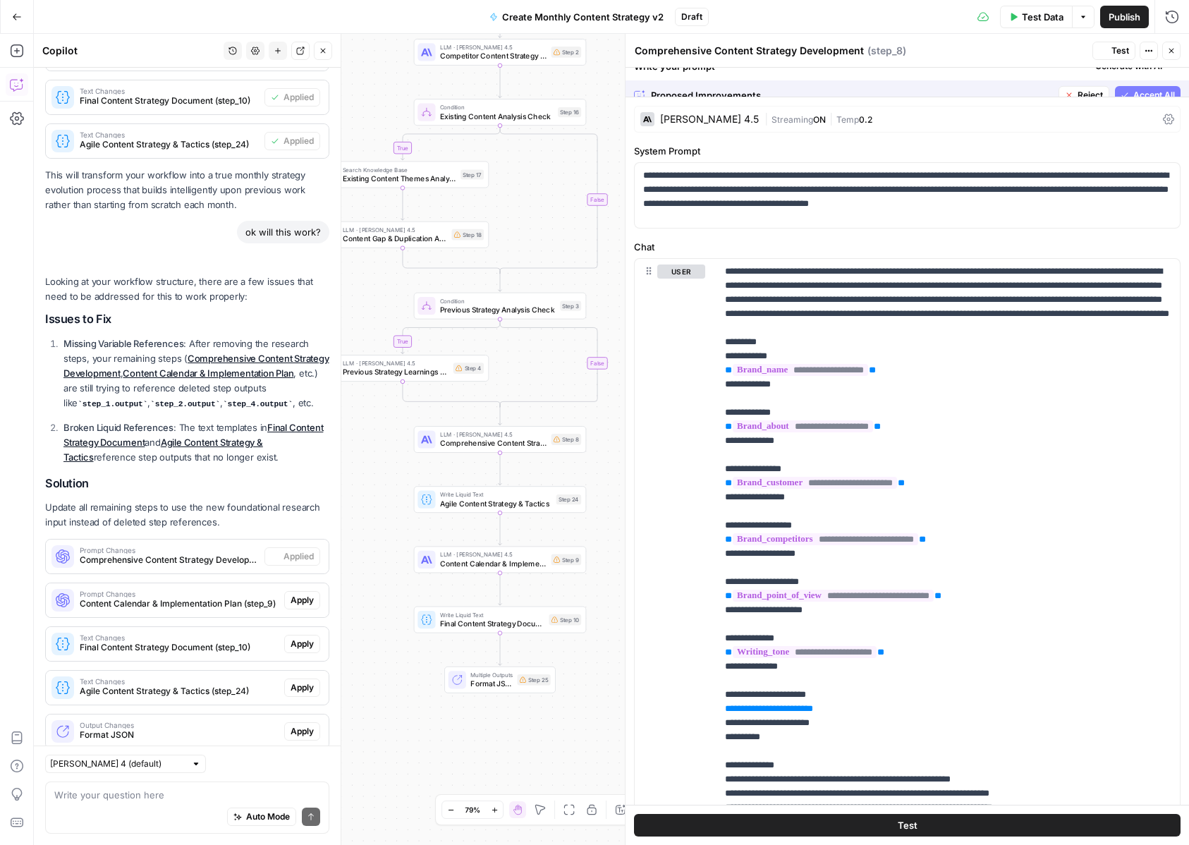
scroll to position [2901, 0]
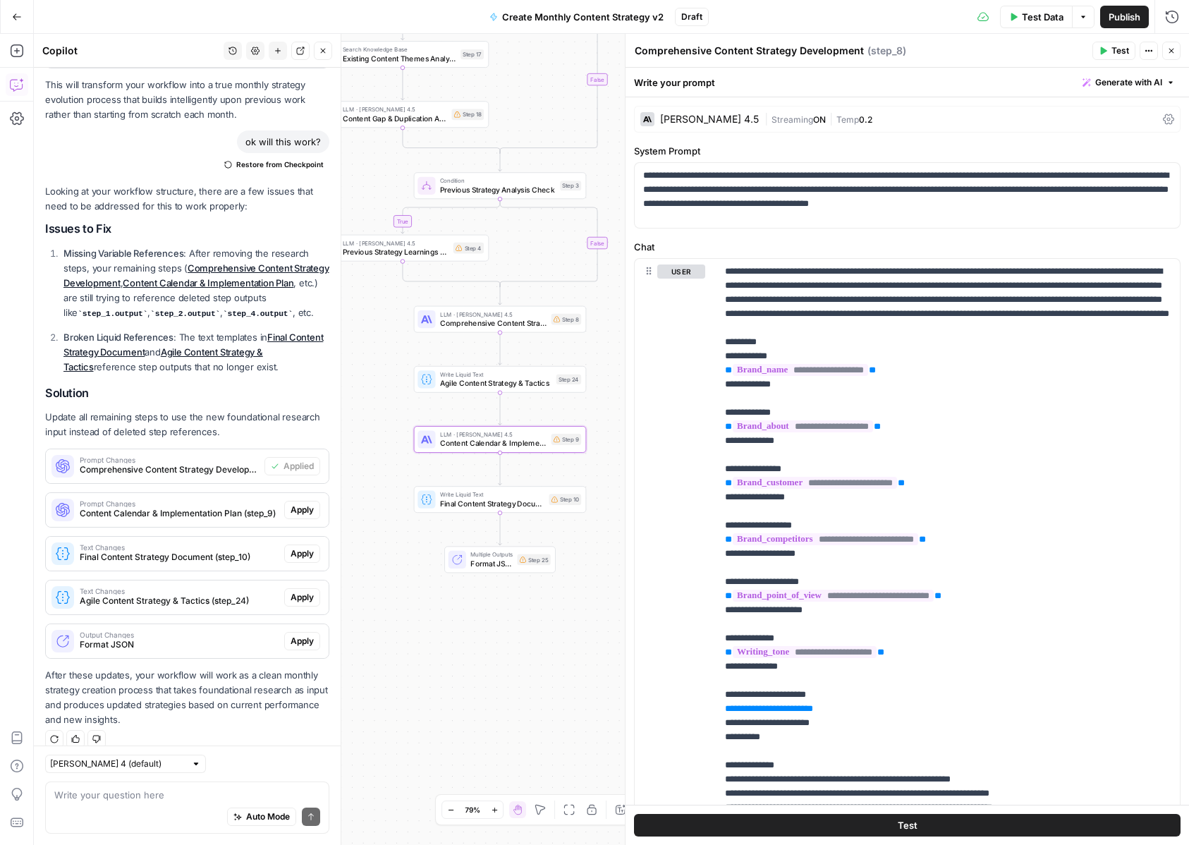
click at [307, 503] on span "Apply" at bounding box center [302, 509] width 23 height 13
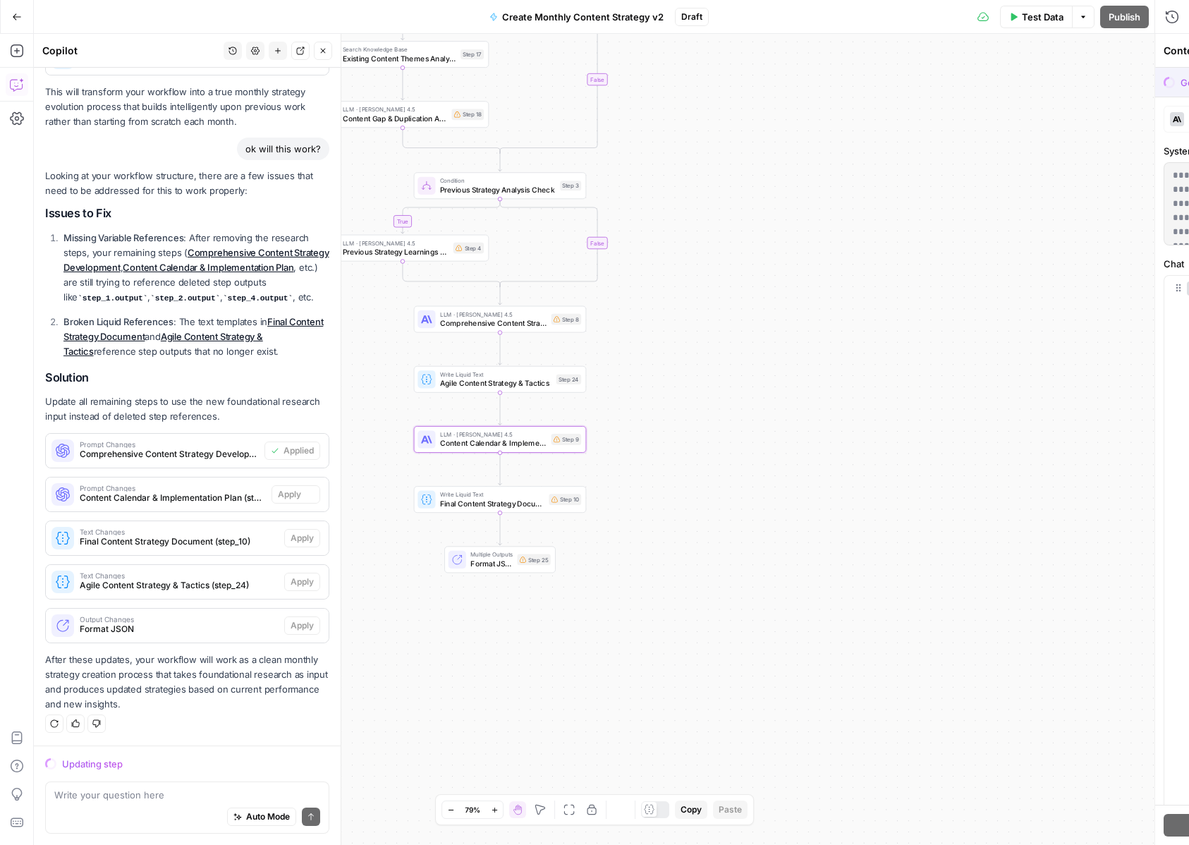
scroll to position [2811, 0]
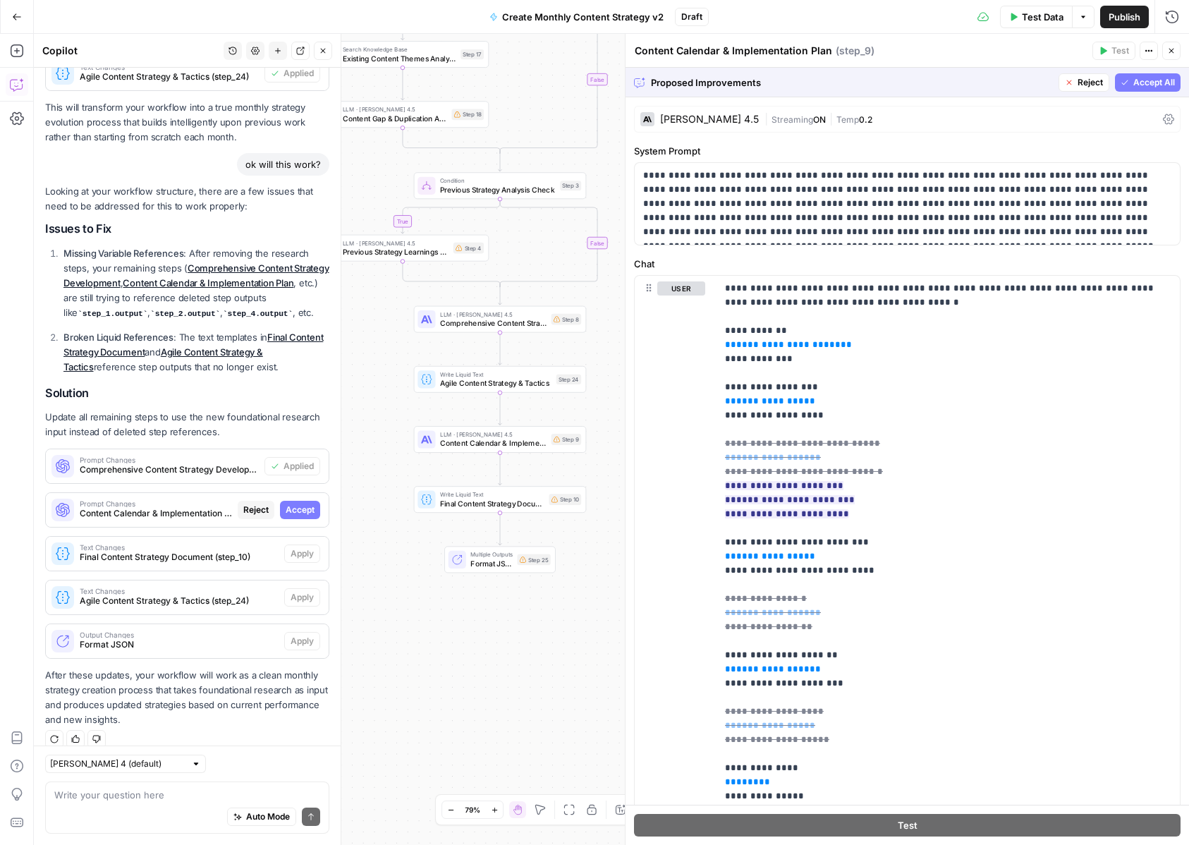
click at [1149, 84] on span "Accept All" at bounding box center [1154, 82] width 42 height 13
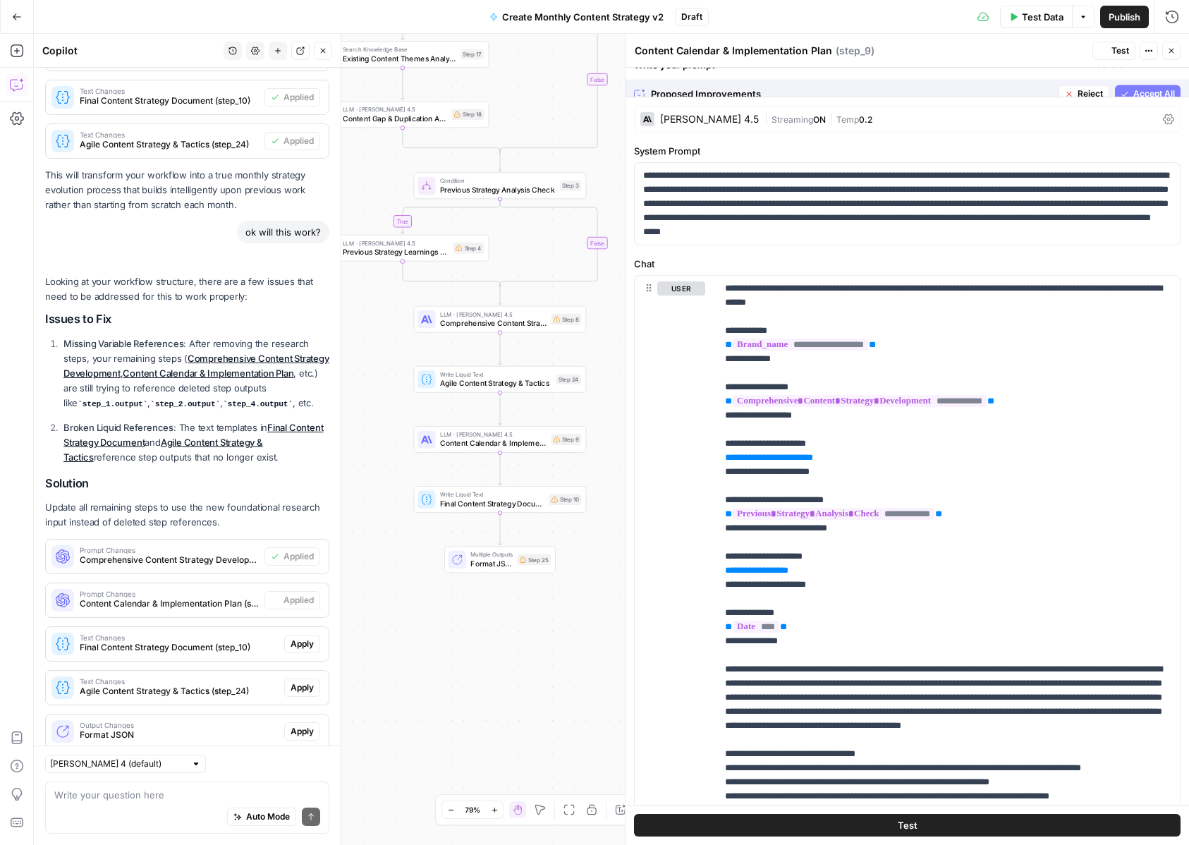
scroll to position [2901, 0]
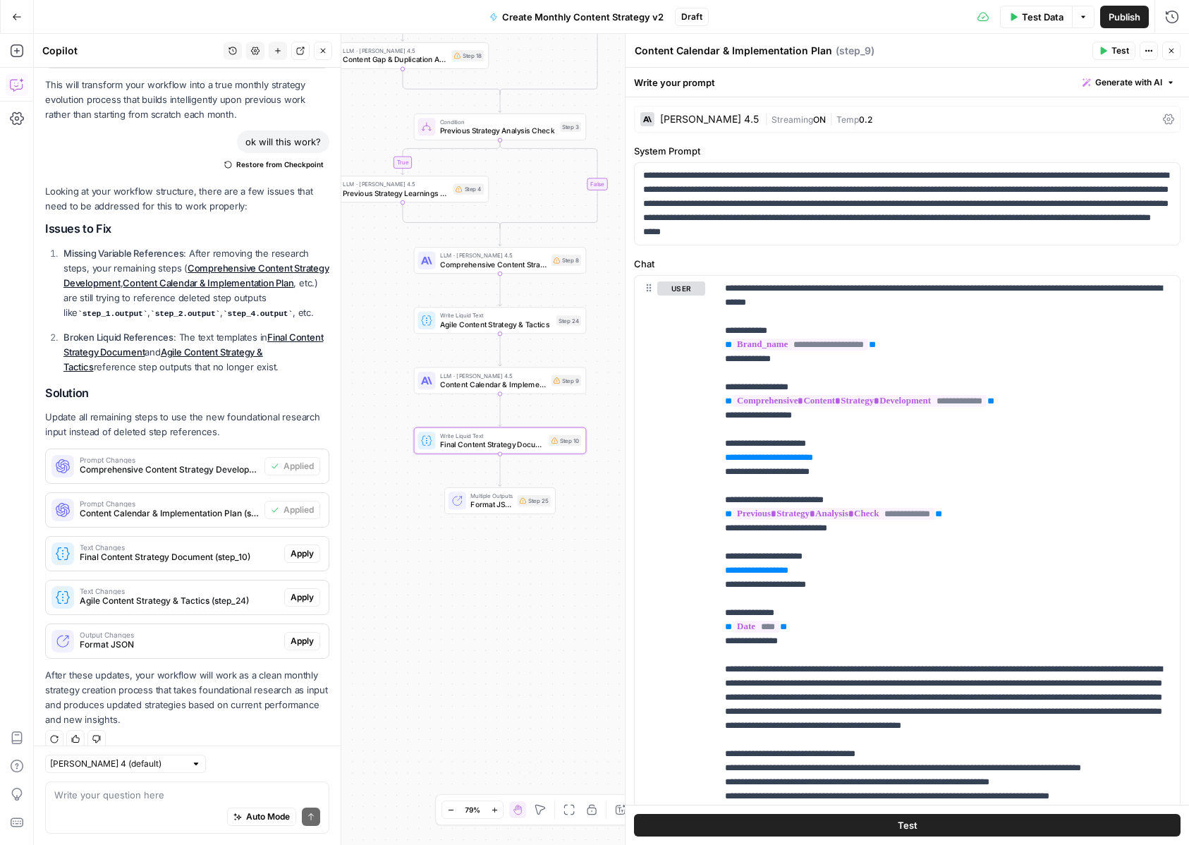
click at [295, 547] on span "Apply" at bounding box center [302, 553] width 23 height 13
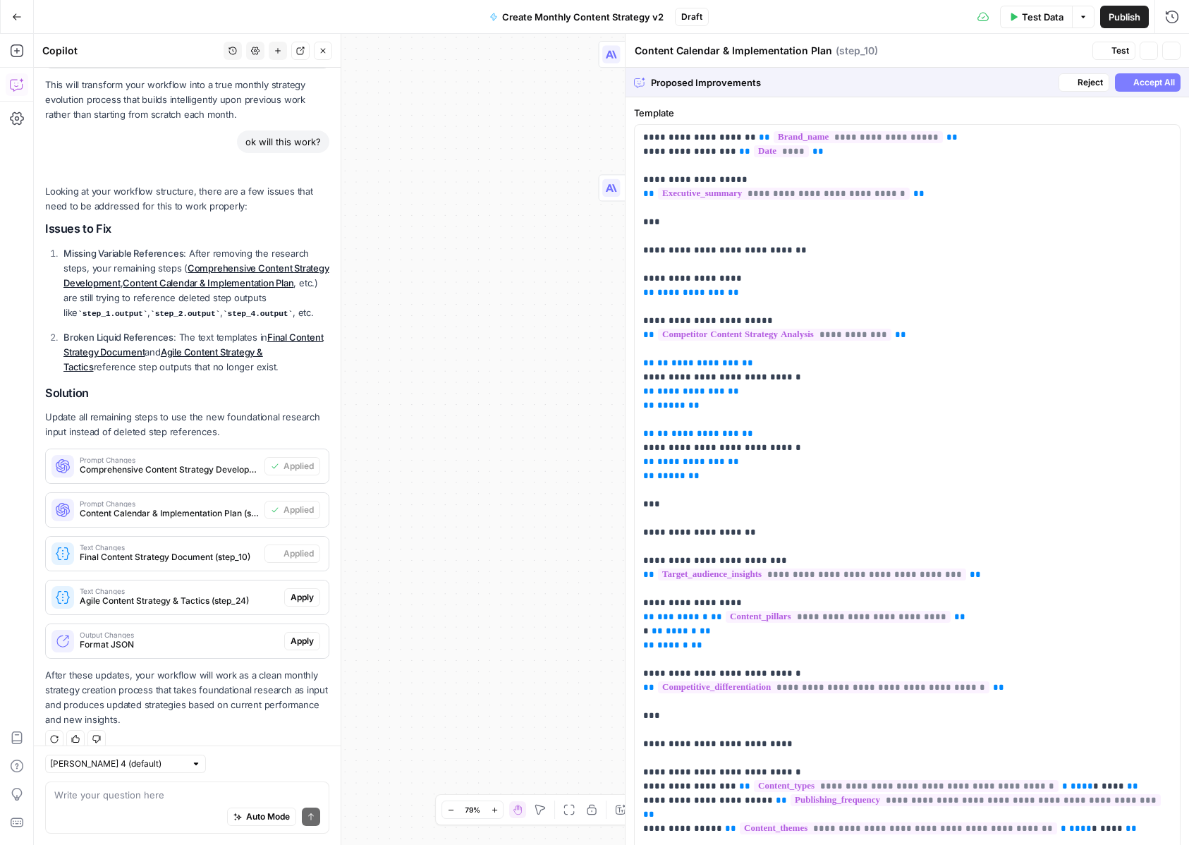
type textarea "Final Content Strategy Document"
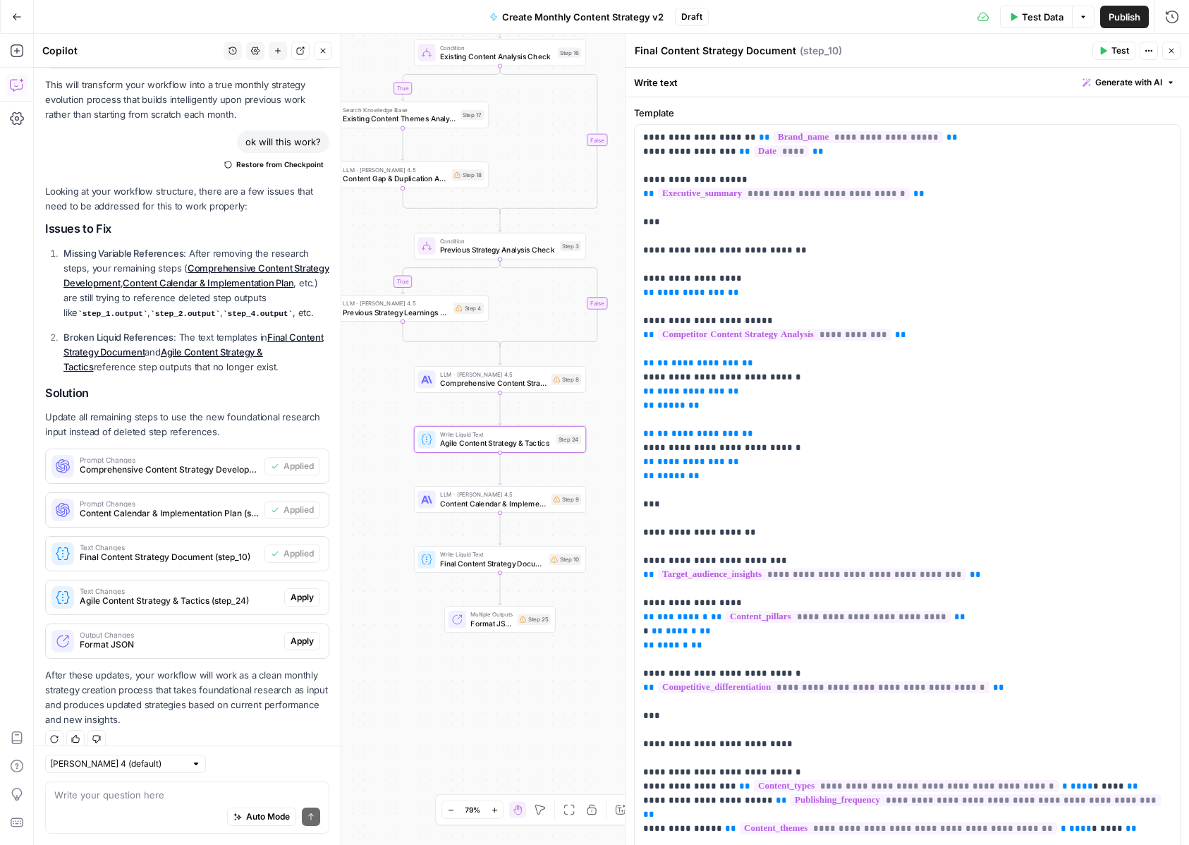
click at [304, 591] on span "Apply" at bounding box center [302, 597] width 23 height 13
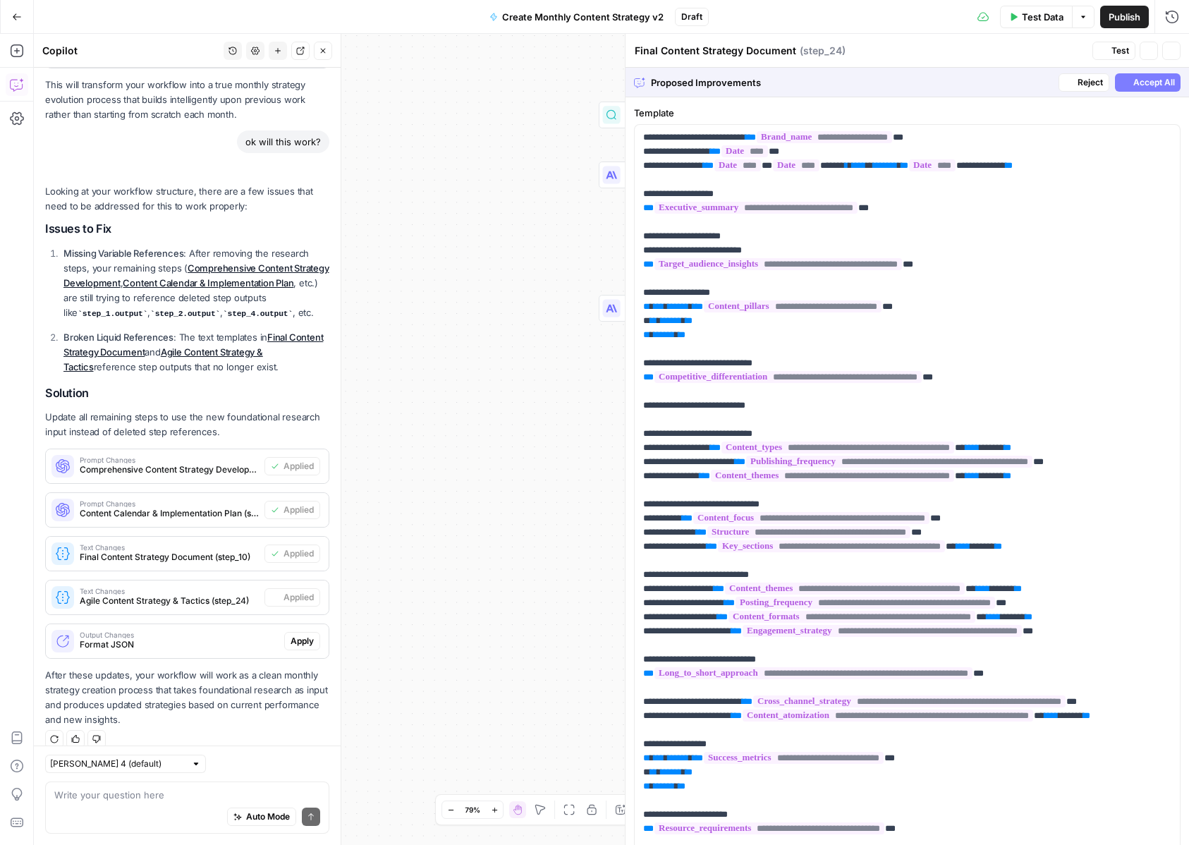
type textarea "Agile Content Strategy & Tactics"
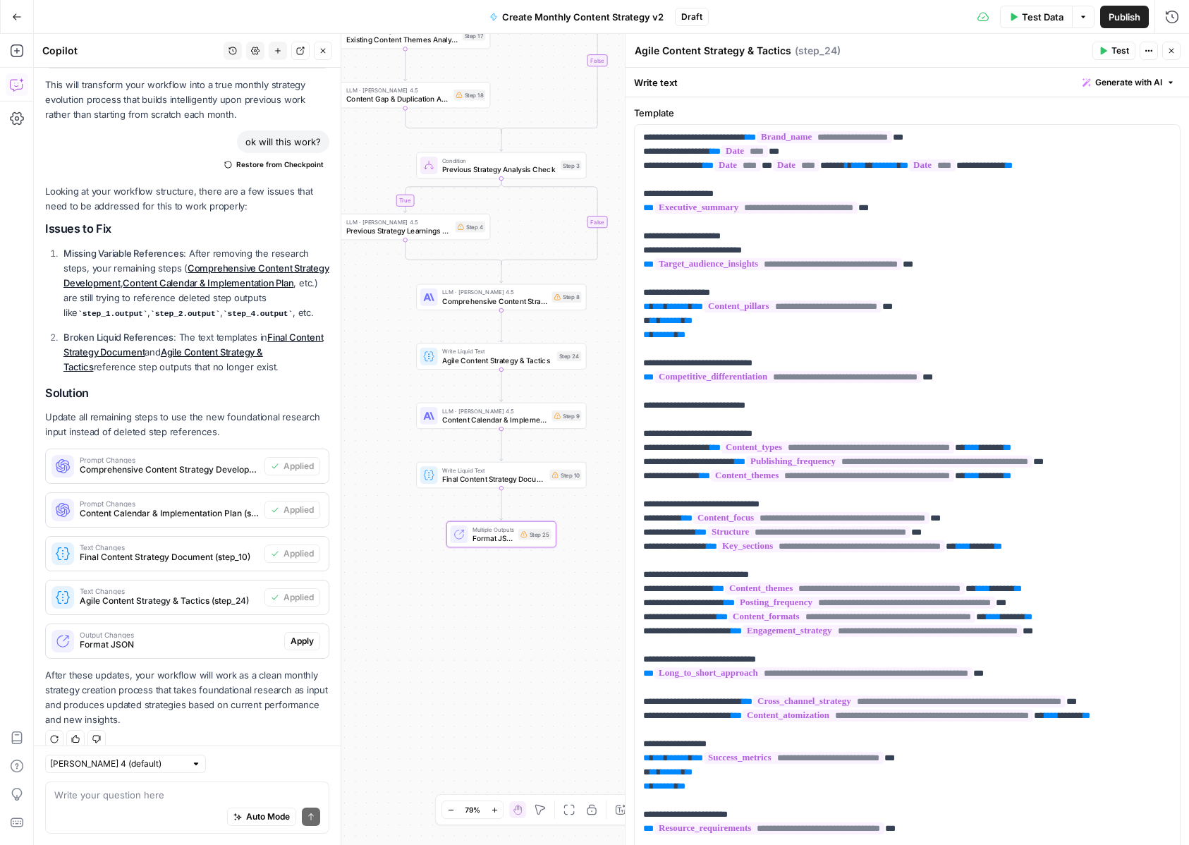
click at [308, 635] on span "Apply" at bounding box center [302, 641] width 23 height 13
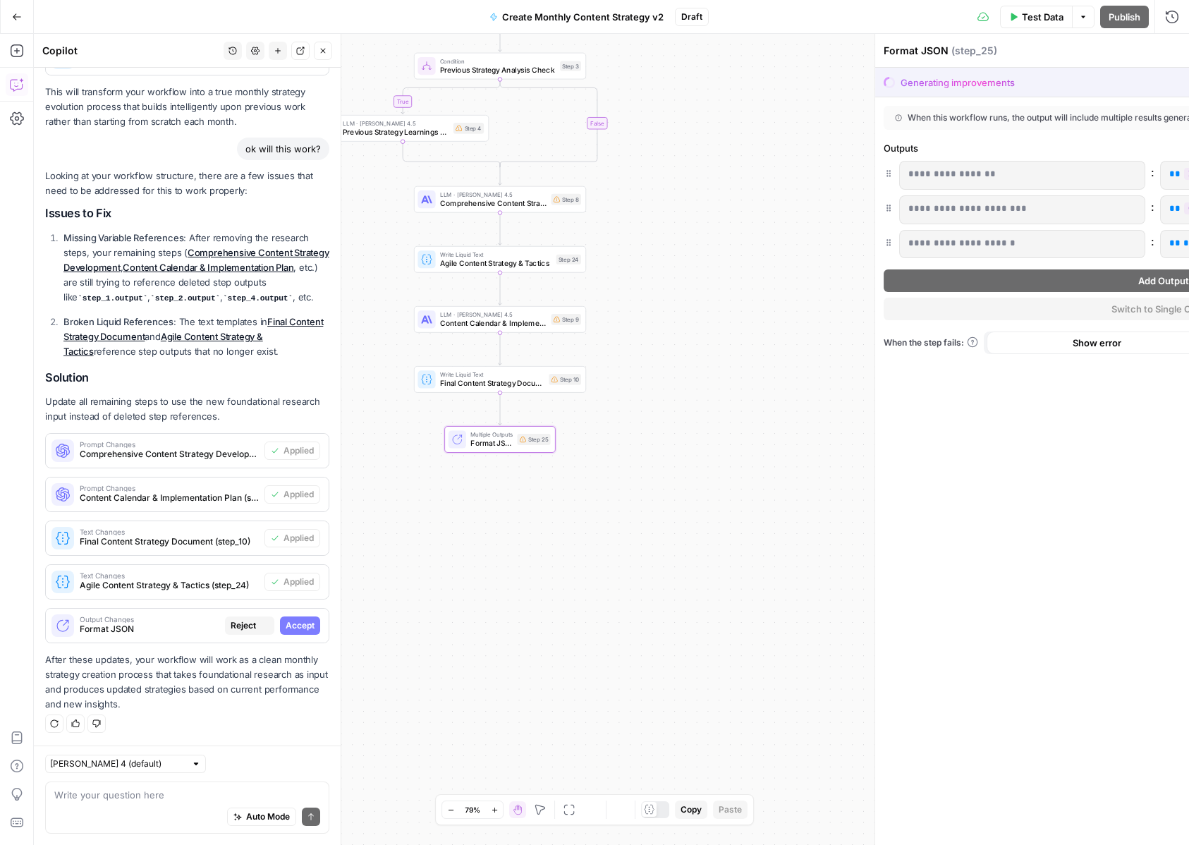
scroll to position [2811, 0]
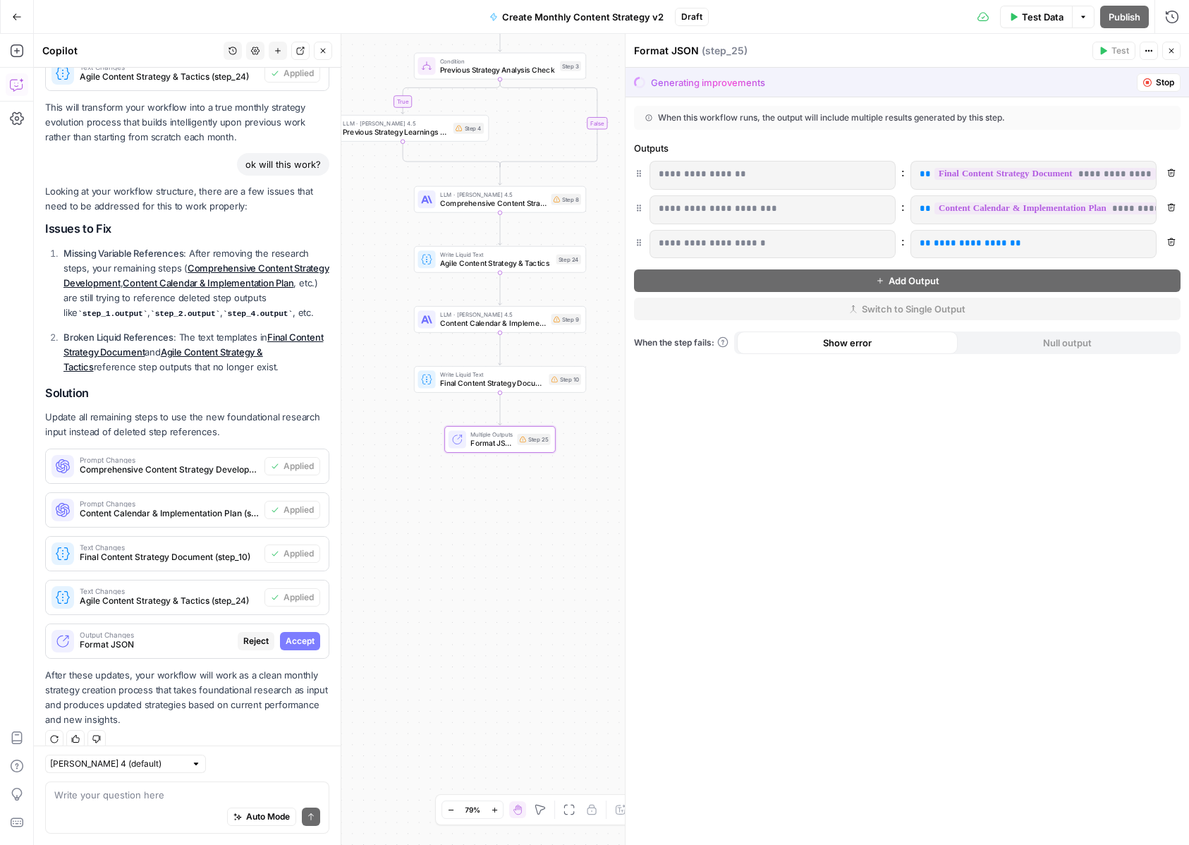
click at [310, 635] on span "Accept" at bounding box center [300, 641] width 29 height 13
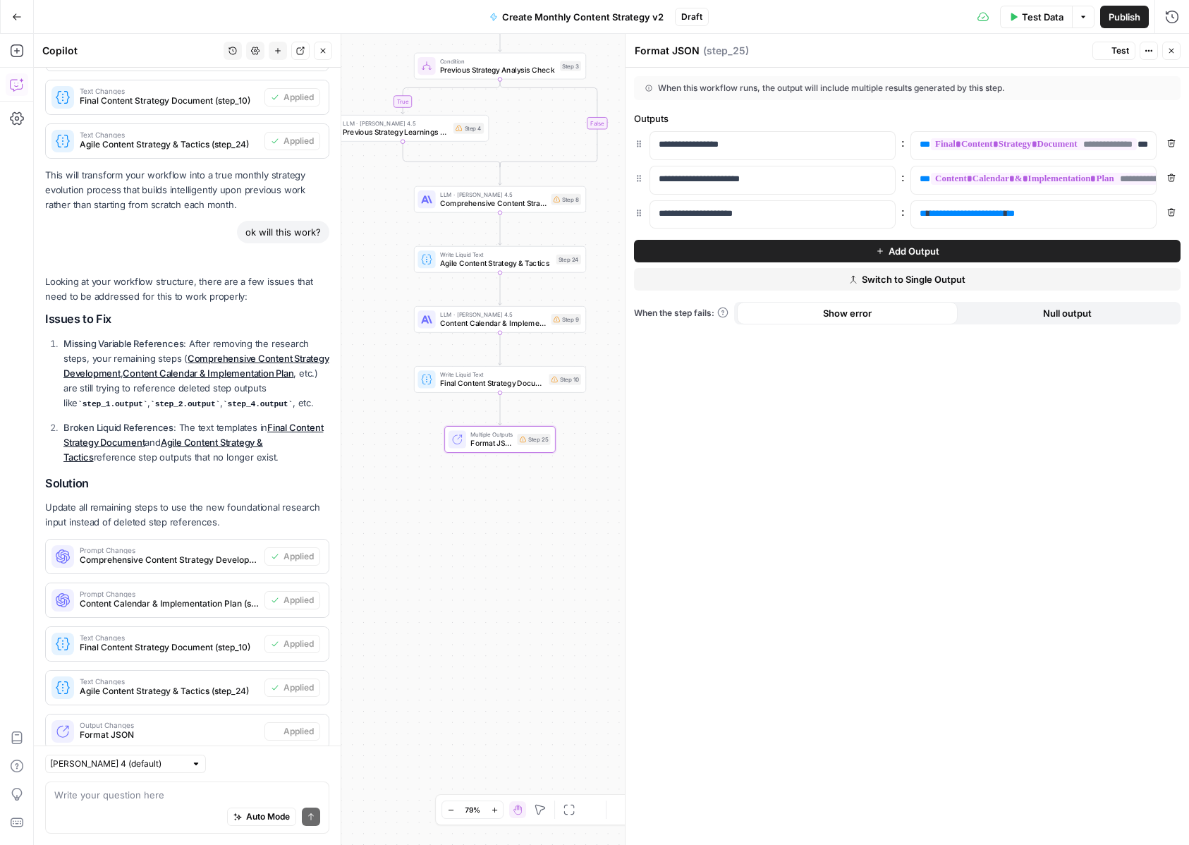
scroll to position [2901, 0]
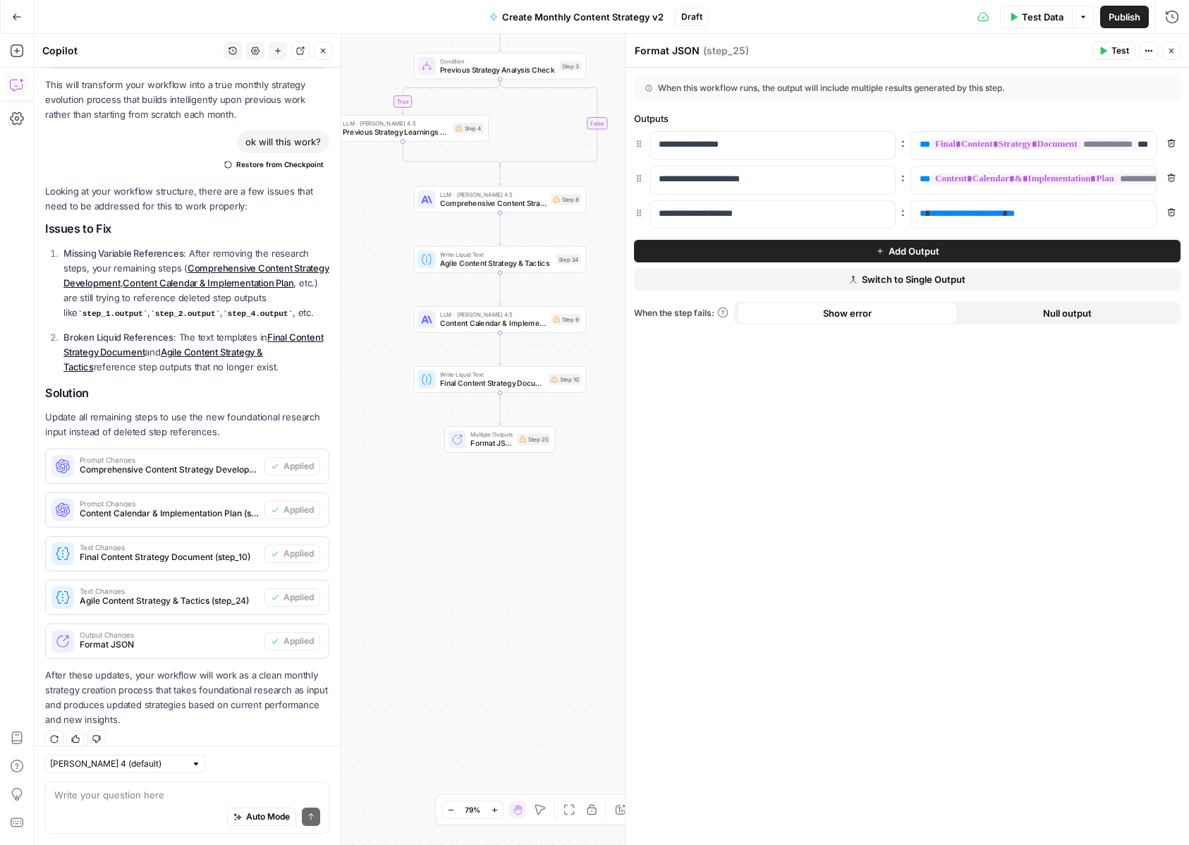
click at [1173, 56] on button "Close" at bounding box center [1171, 51] width 18 height 18
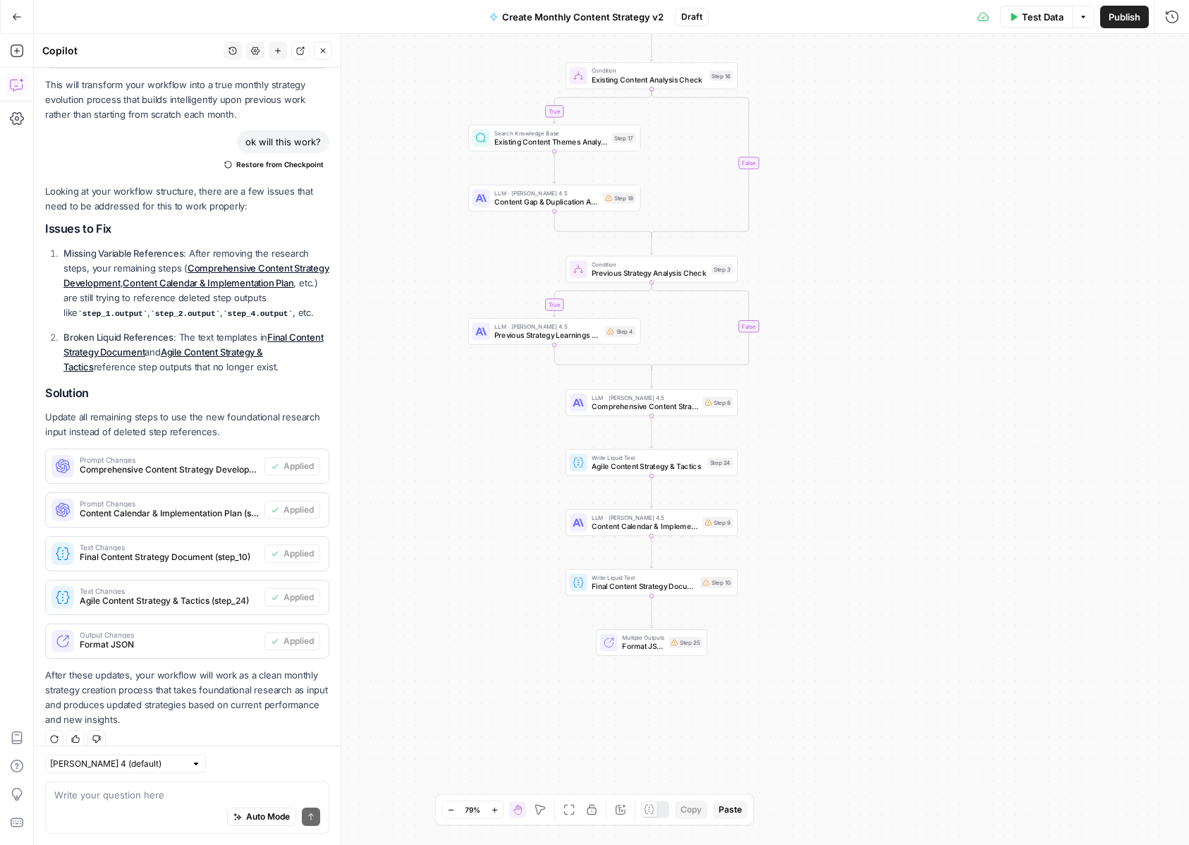
drag, startPoint x: 857, startPoint y: 262, endPoint x: 1006, endPoint y: 436, distance: 228.1
click at [1006, 436] on div "true true false false Workflow Input Settings Inputs LLM · Claude Sonnet 4.5 Co…" at bounding box center [611, 439] width 1155 height 811
click at [1111, 20] on span "Publish" at bounding box center [1125, 17] width 32 height 14
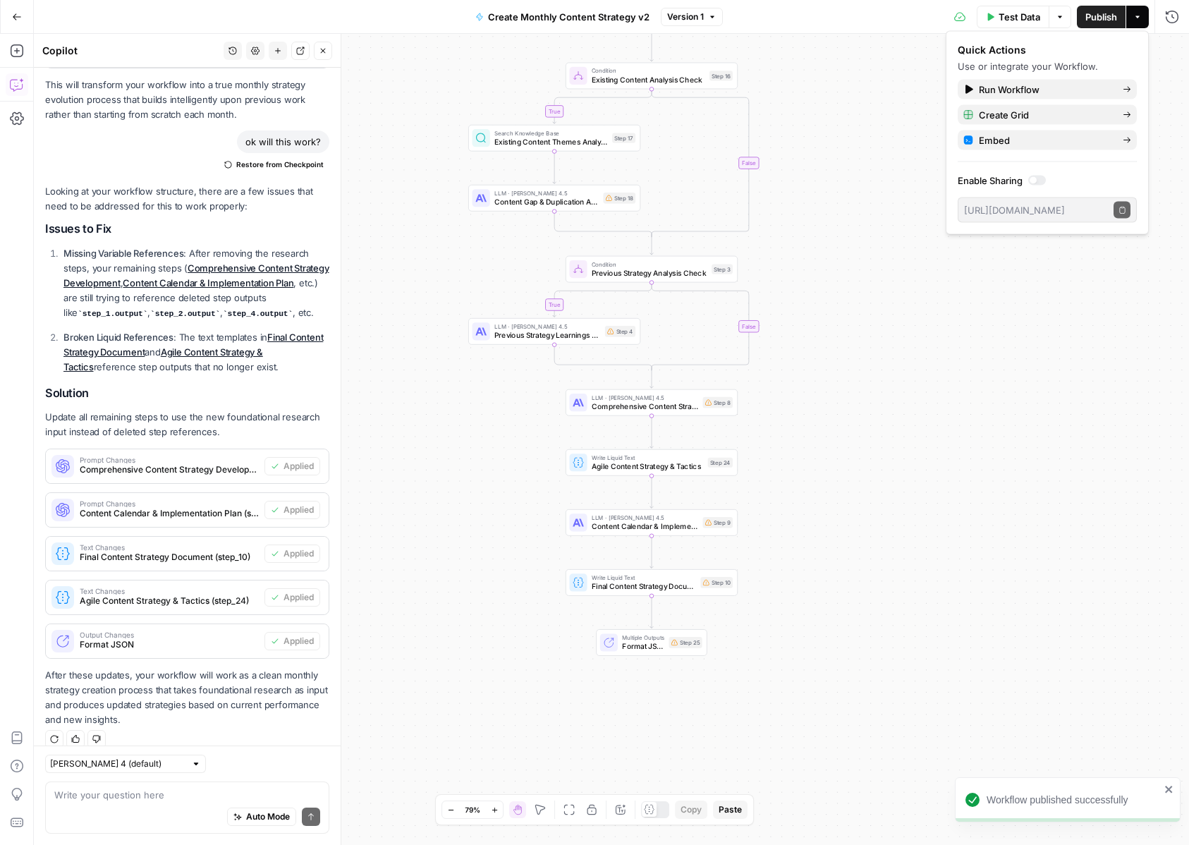
click at [607, 16] on span "Create Monthly Content Strategy v2" at bounding box center [568, 17] width 161 height 14
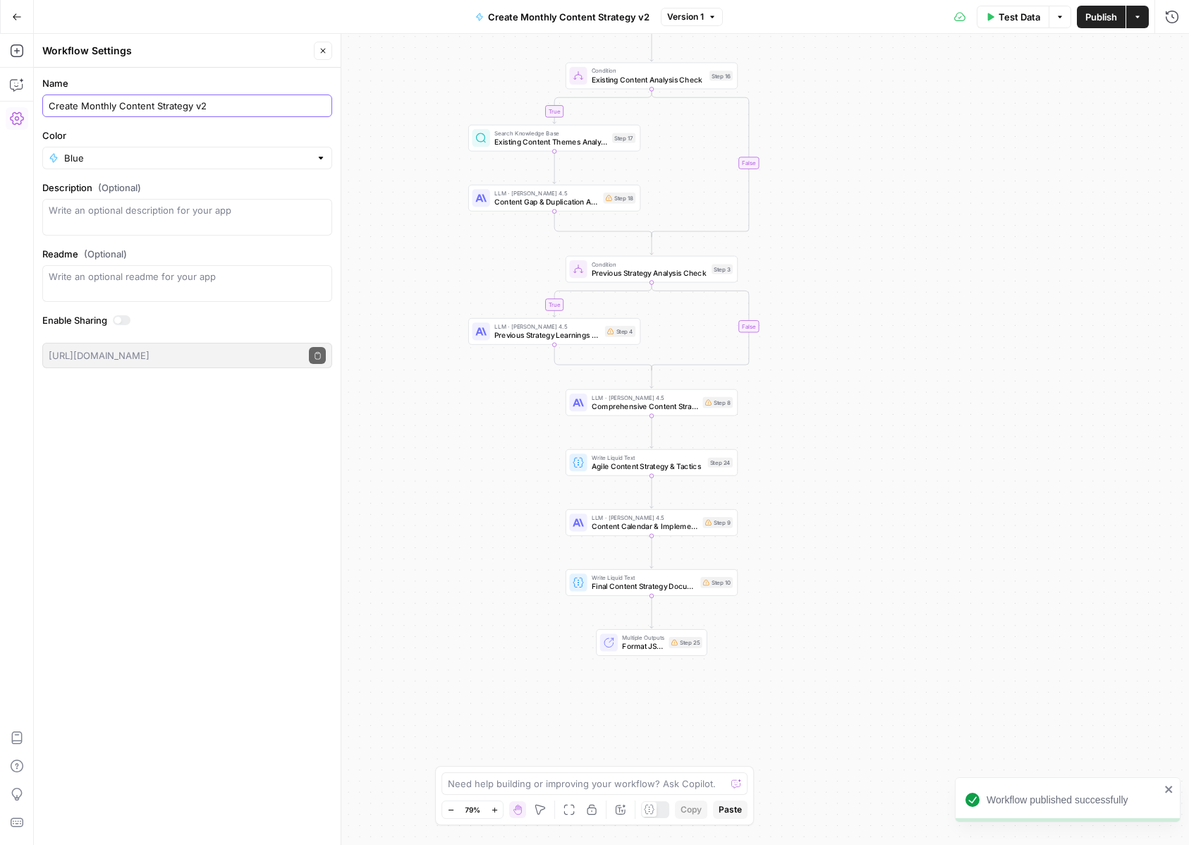
click at [276, 104] on input "Create Monthly Content Strategy v2" at bounding box center [187, 106] width 277 height 14
type input "Create Monthly Content Strategy"
click at [1101, 7] on button "Publish" at bounding box center [1101, 17] width 49 height 23
click at [592, 15] on span "Create Monthly Content Strategy" at bounding box center [568, 17] width 148 height 14
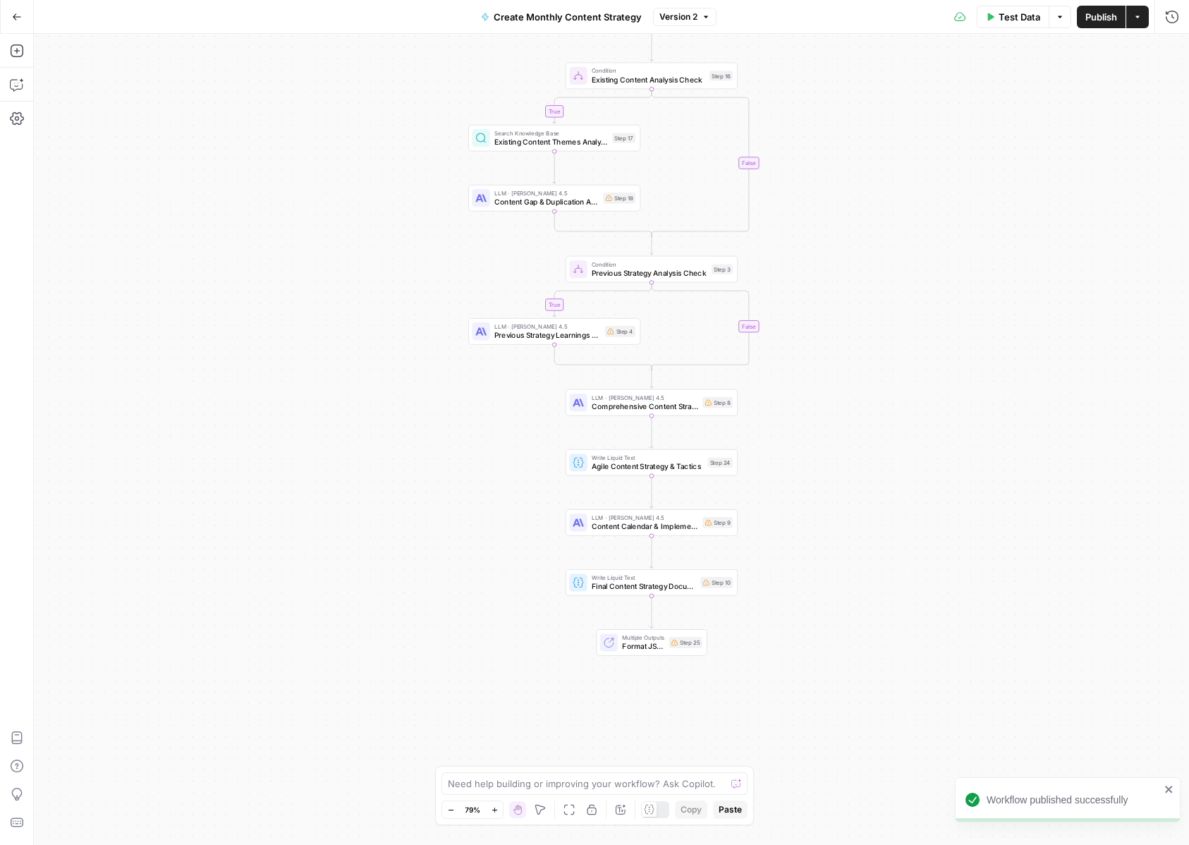
click at [638, 18] on span "Create Monthly Content Strategy" at bounding box center [568, 17] width 148 height 14
click at [282, 109] on input "Create Monthly Content Strategy" at bounding box center [187, 106] width 277 height 14
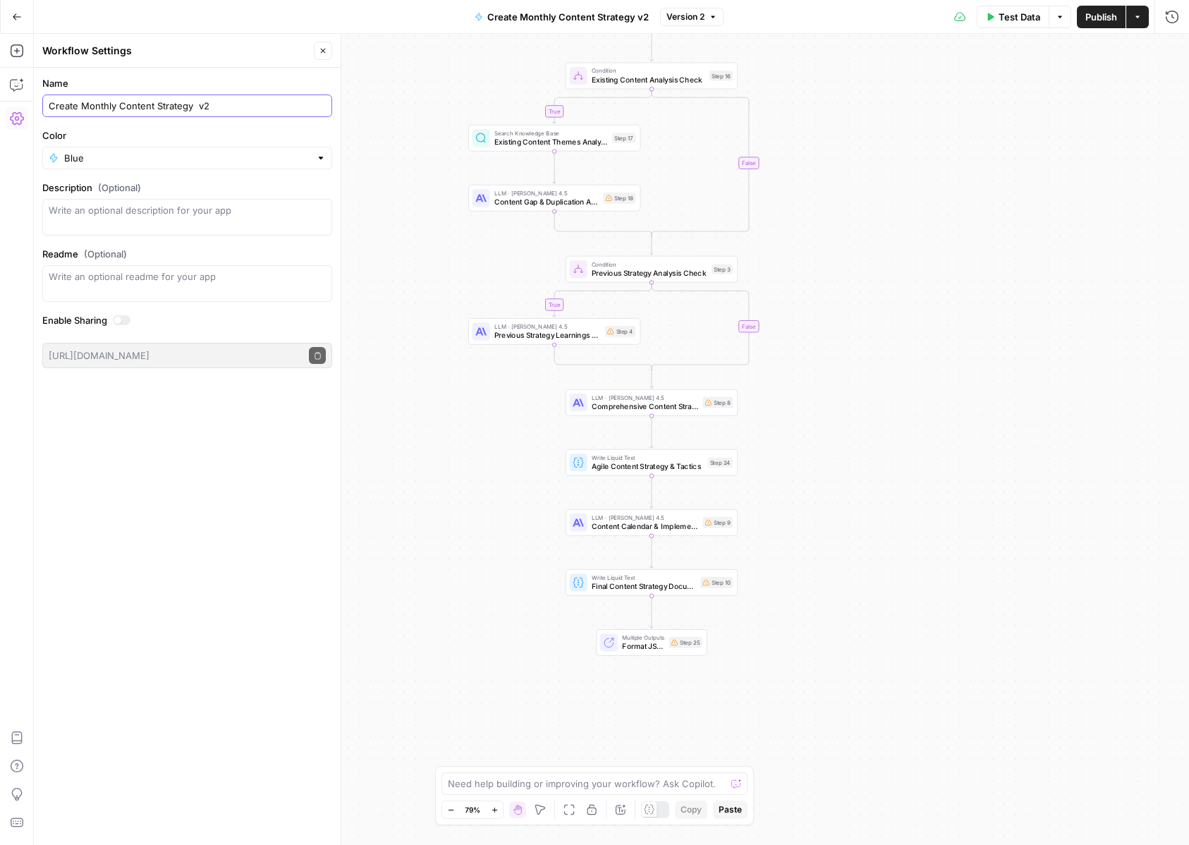
type input "Create Monthly Content Strategy v2"
click at [1094, 20] on span "Publish" at bounding box center [1101, 17] width 32 height 14
drag, startPoint x: 841, startPoint y: 150, endPoint x: 841, endPoint y: 697, distance: 546.5
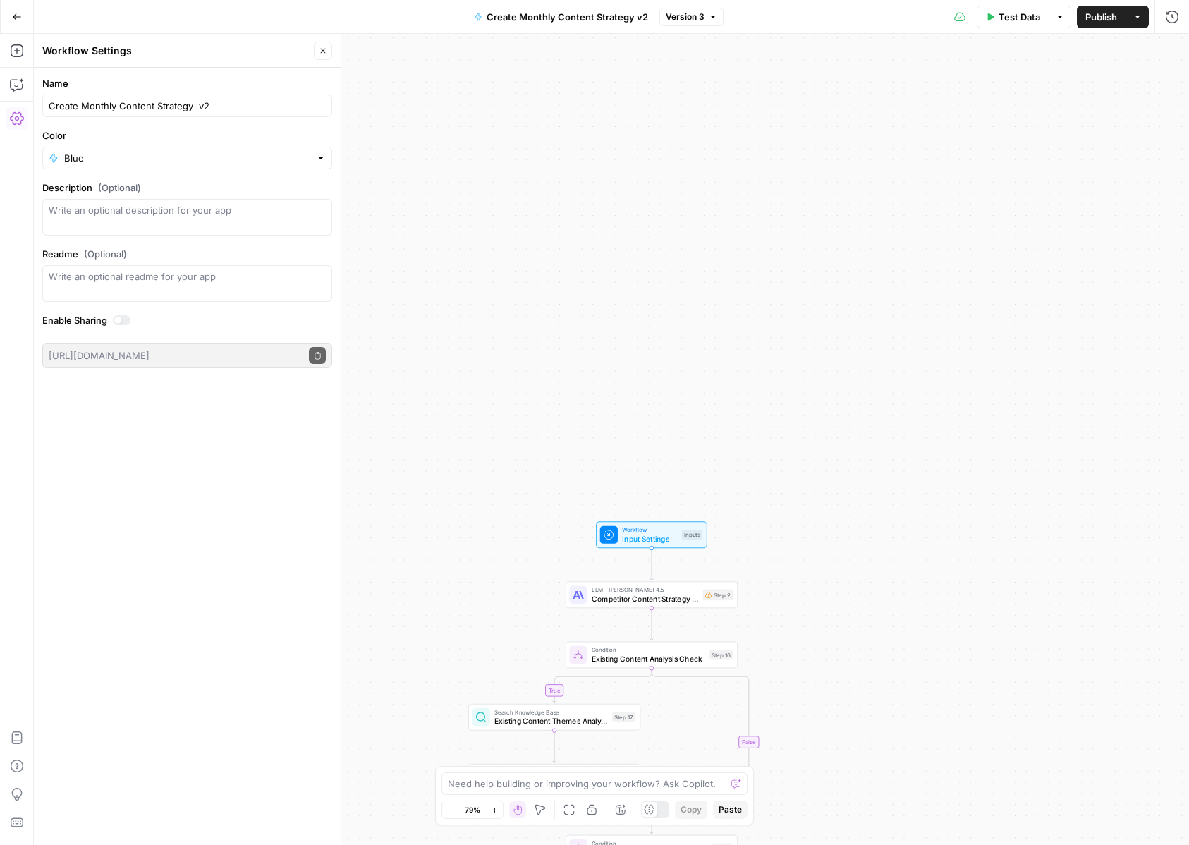
drag, startPoint x: 889, startPoint y: 264, endPoint x: 889, endPoint y: 843, distance: 579.0
click at [889, 843] on div "true true false false Workflow Input Settings Inputs LLM · Claude Sonnet 4.5 Co…" at bounding box center [611, 439] width 1155 height 811
click at [653, 540] on span "Input Settings" at bounding box center [649, 537] width 55 height 11
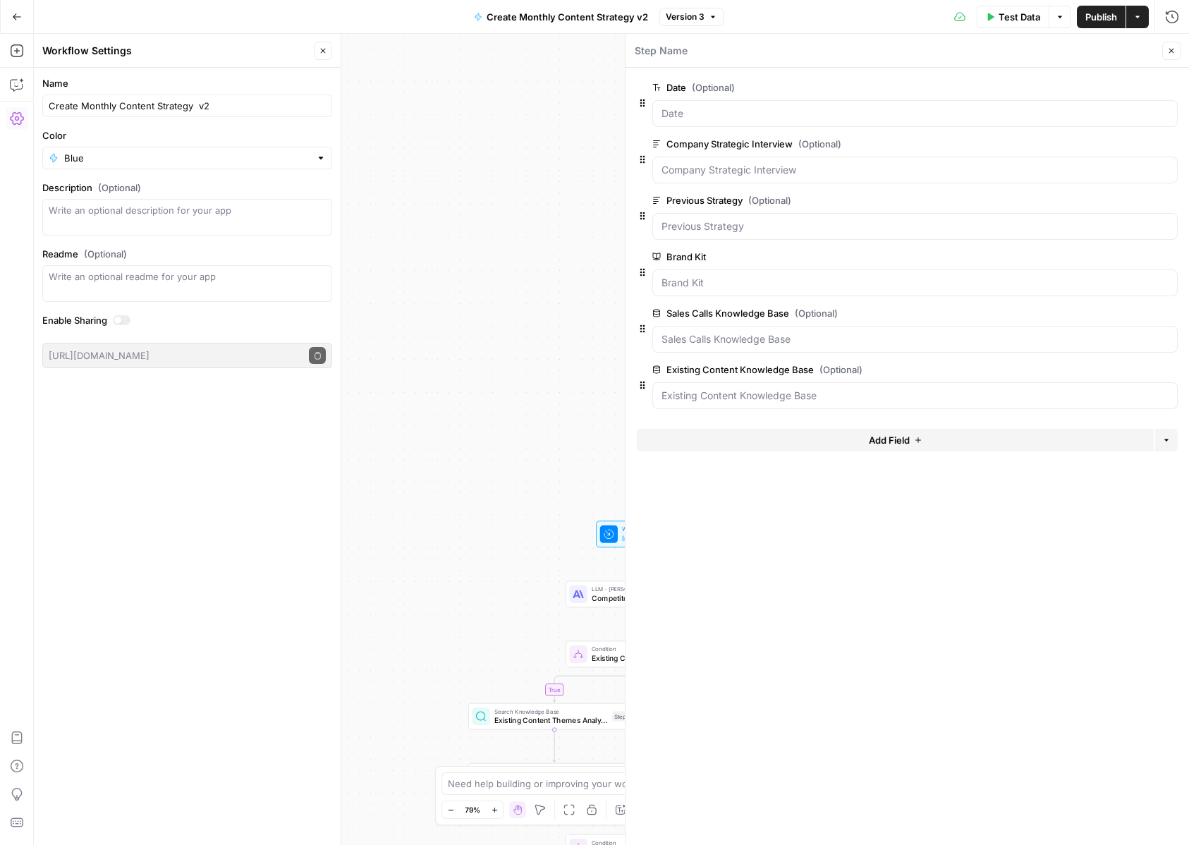
click at [163, 540] on div "Name Create Monthly Content Strategy v2 Color Blue Description (Optional) Readm…" at bounding box center [187, 456] width 307 height 777
click at [322, 42] on button "Close" at bounding box center [323, 51] width 18 height 18
click at [20, 92] on button "Copilot" at bounding box center [17, 84] width 23 height 23
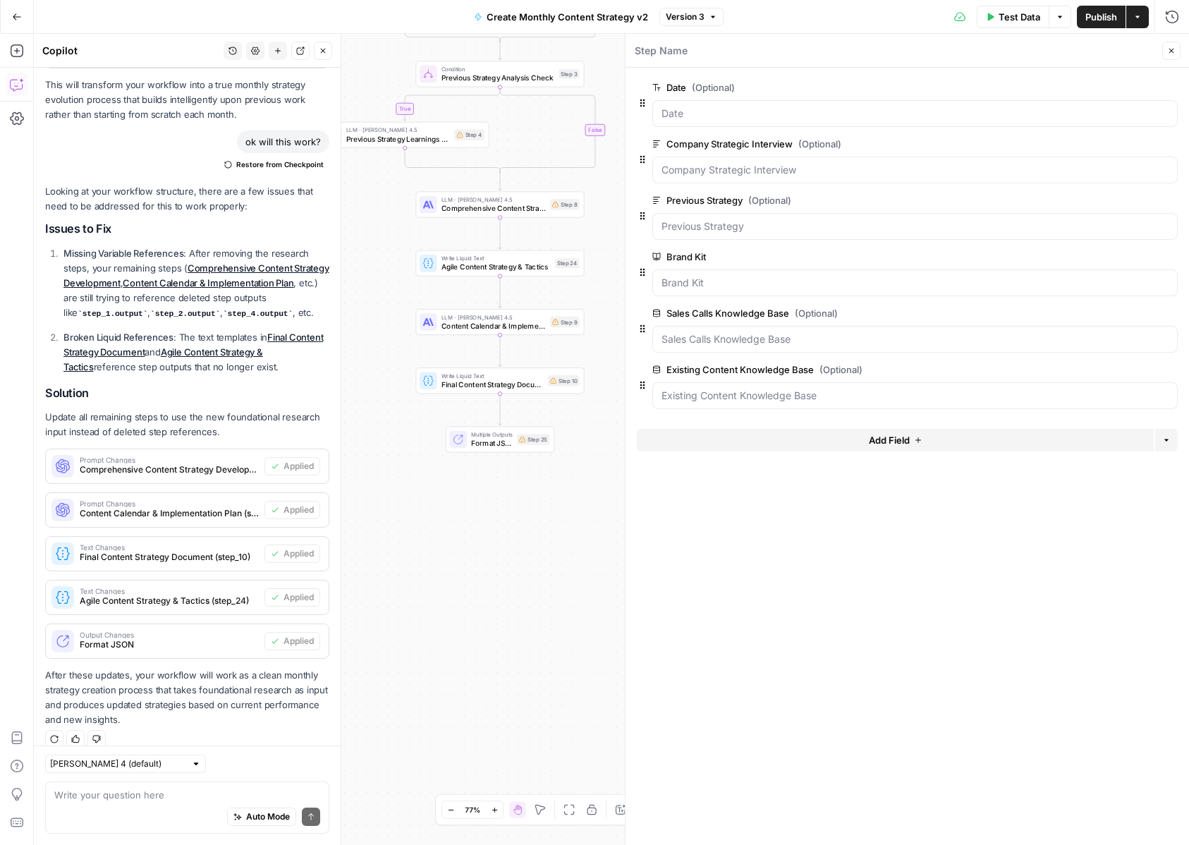
click at [147, 808] on div "Auto Mode Send" at bounding box center [187, 817] width 266 height 31
paste textarea "I don't think the inputs are right. We just need to know last month's strategy."
type textarea "I don't think the inputs are right. We just need to know last month's strategy."
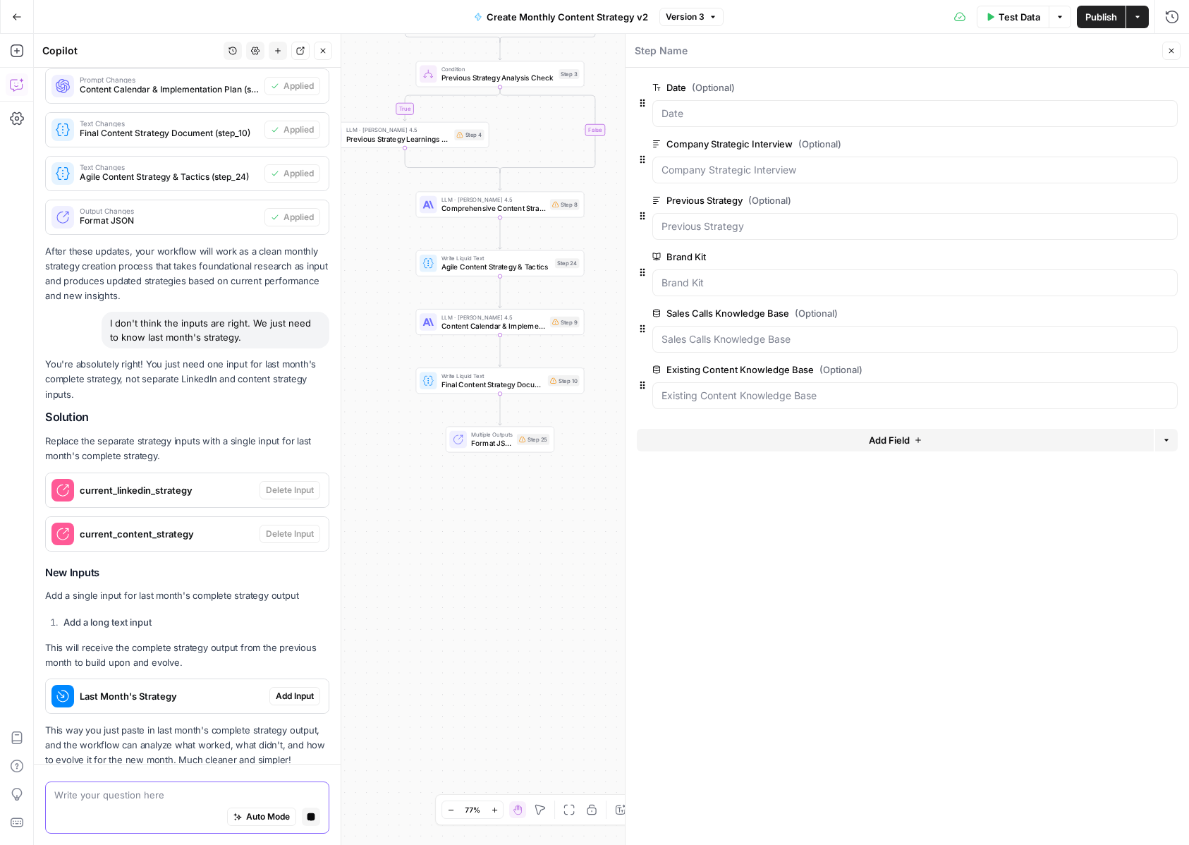
scroll to position [3371, 0]
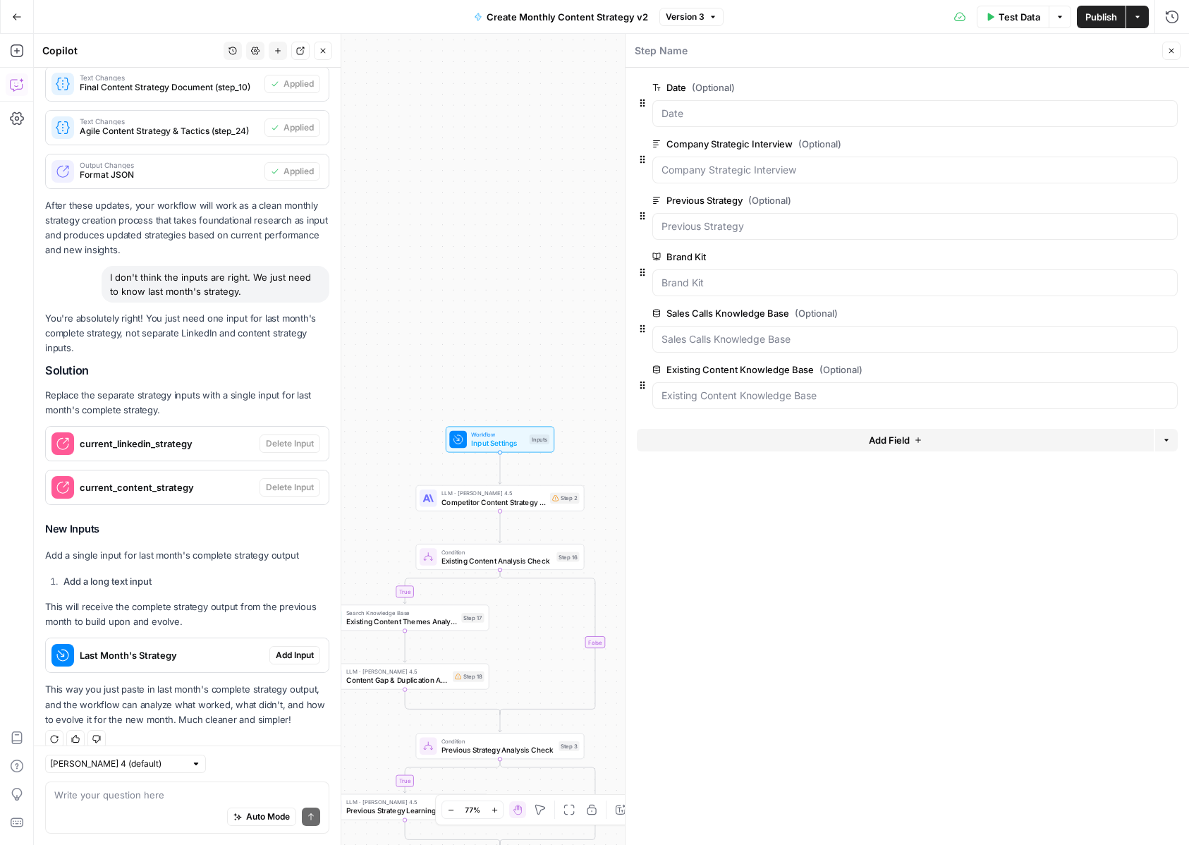
click at [298, 649] on span "Add Input" at bounding box center [295, 655] width 38 height 13
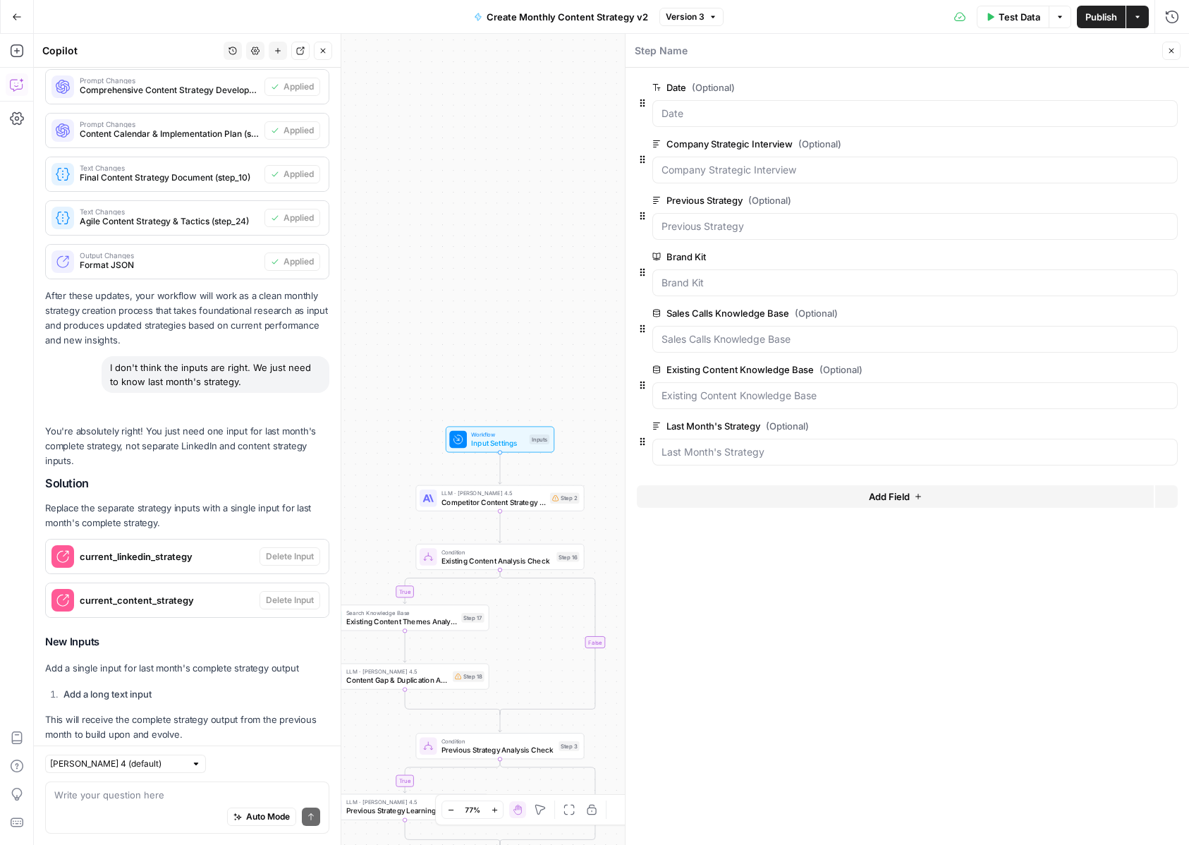
scroll to position [3393, 0]
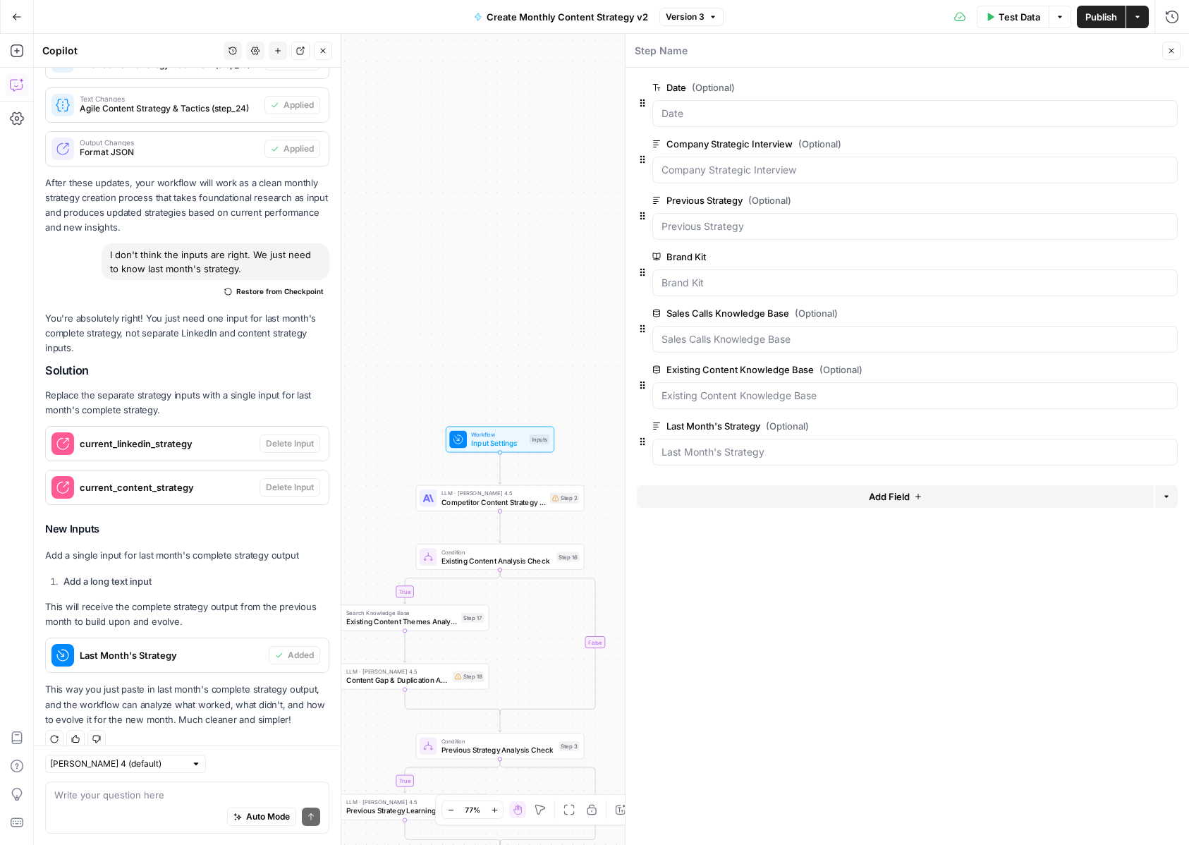
click at [727, 146] on label "Company Strategic Interview (Optional)" at bounding box center [875, 144] width 446 height 14
click at [727, 163] on Interview "Company Strategic Interview (Optional)" at bounding box center [914, 170] width 507 height 14
click at [727, 146] on label "Company Strategic Interview (Optional)" at bounding box center [875, 144] width 446 height 14
click at [727, 163] on Interview "Company Strategic Interview (Optional)" at bounding box center [914, 170] width 507 height 14
click at [727, 146] on label "Company Strategic Interview (Optional)" at bounding box center [875, 144] width 446 height 14
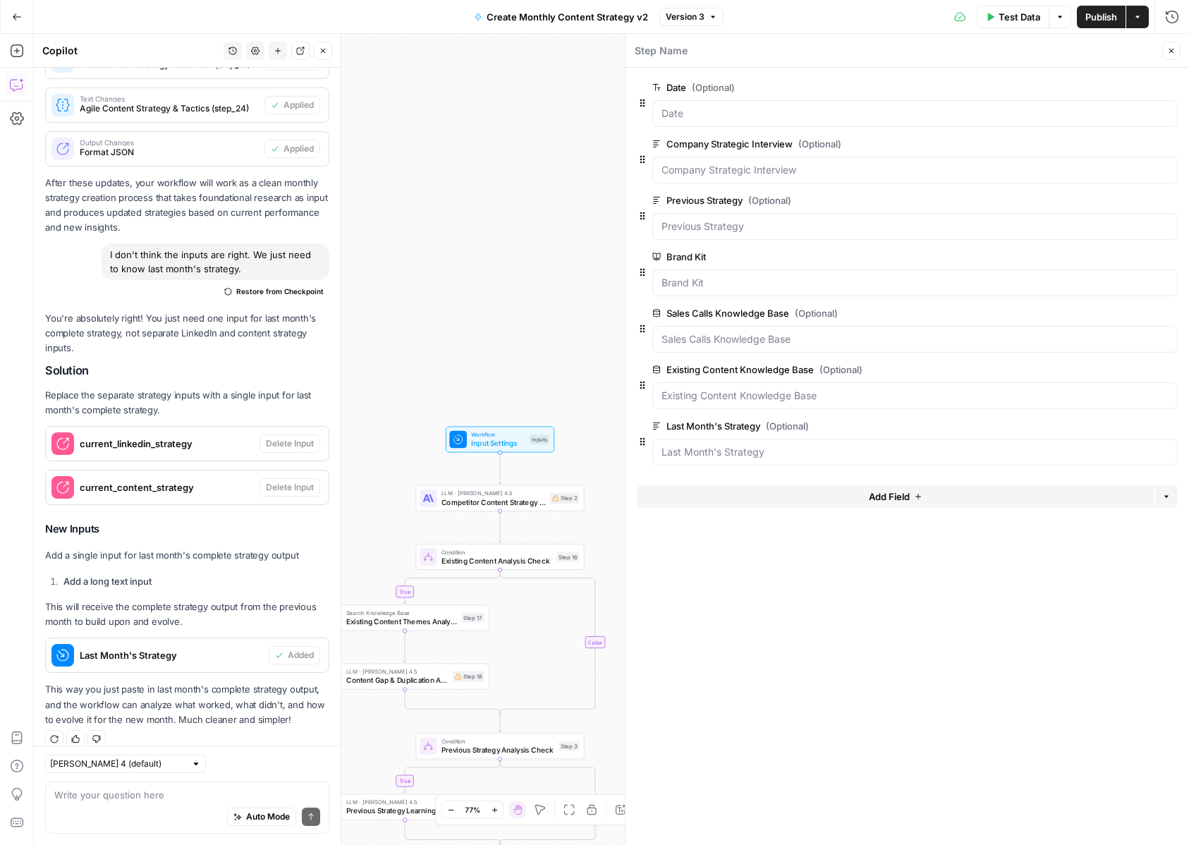
click at [727, 163] on Interview "Company Strategic Interview (Optional)" at bounding box center [914, 170] width 507 height 14
copy label "Company Strategic Interview"
click at [727, 146] on label "Company Strategic Interview (Optional)" at bounding box center [875, 144] width 446 height 14
click at [727, 163] on Interview "Company Strategic Interview (Optional)" at bounding box center [914, 170] width 507 height 14
click at [123, 805] on div "Auto Mode Send" at bounding box center [187, 817] width 266 height 31
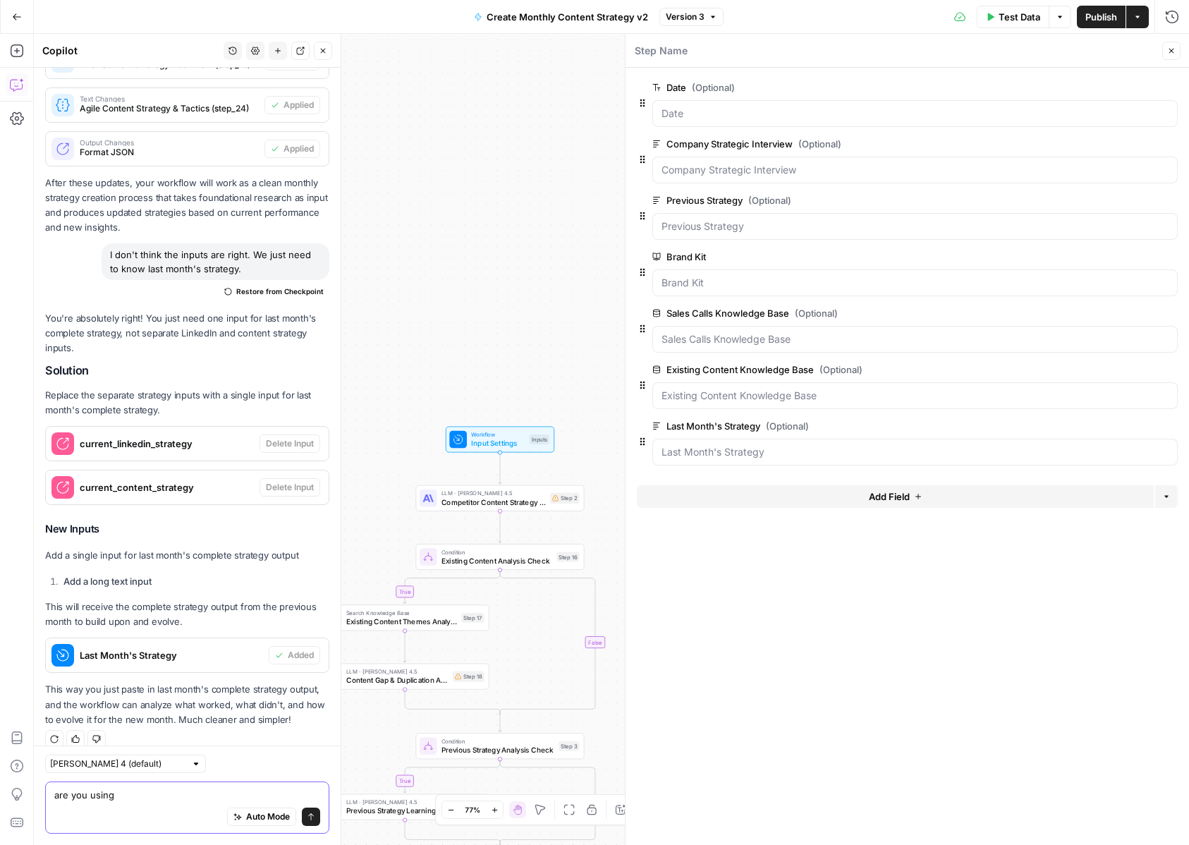
paste textarea "Company Strategic Interview"
type textarea "are you using Company Strategic Interview"
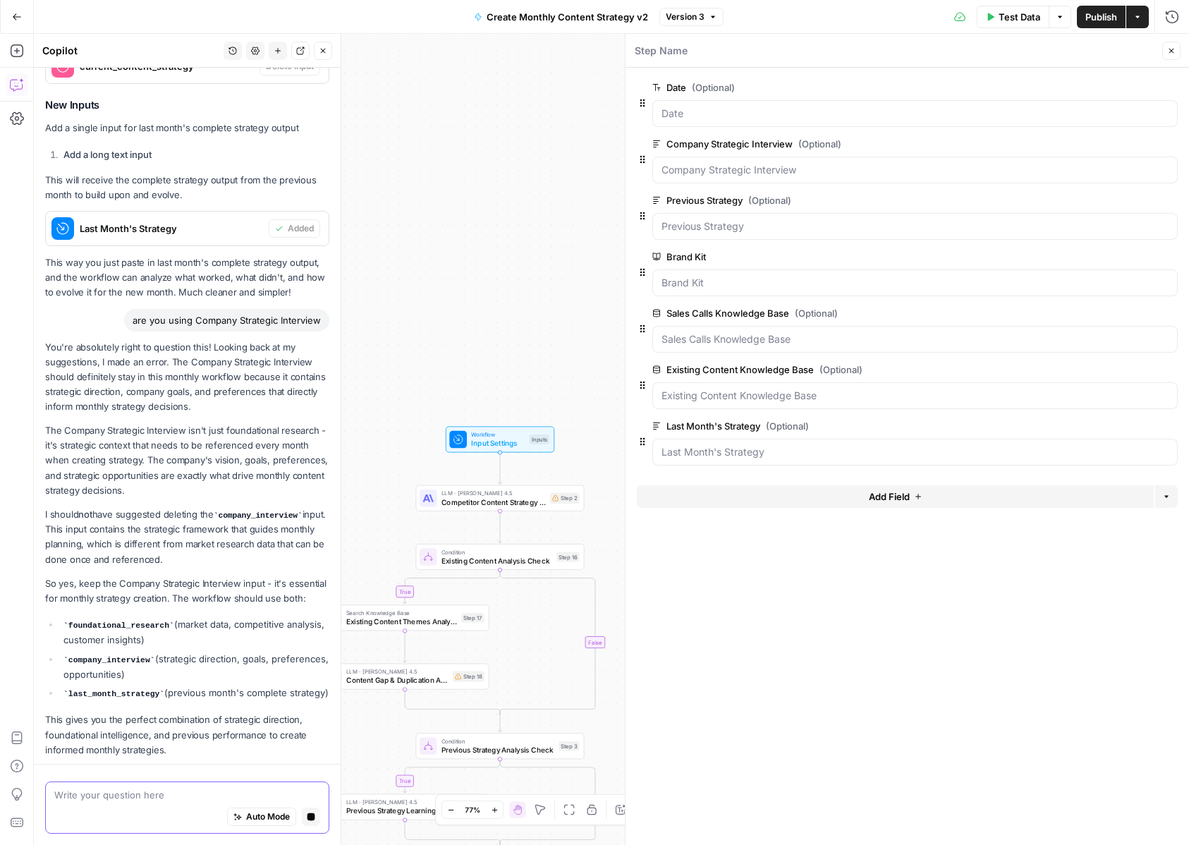
scroll to position [3861, 0]
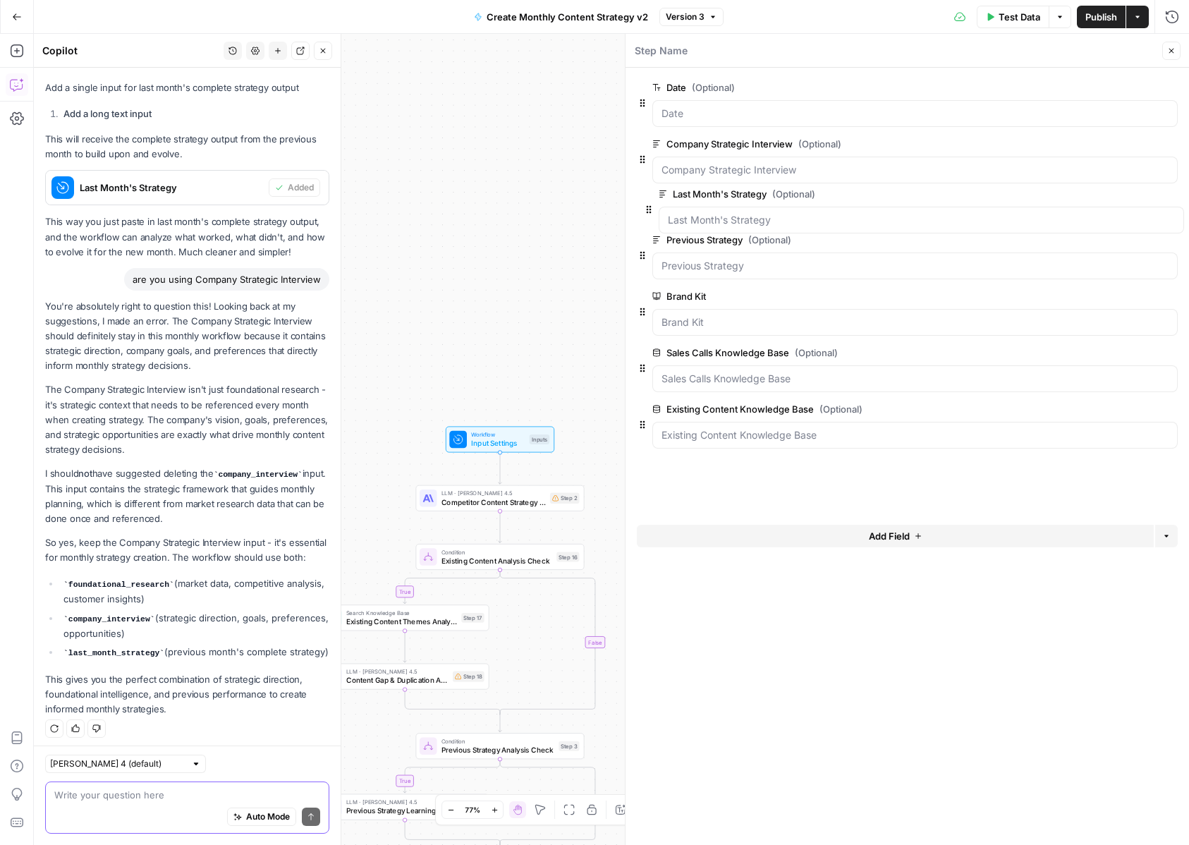
drag, startPoint x: 642, startPoint y: 442, endPoint x: 649, endPoint y: 202, distance: 240.5
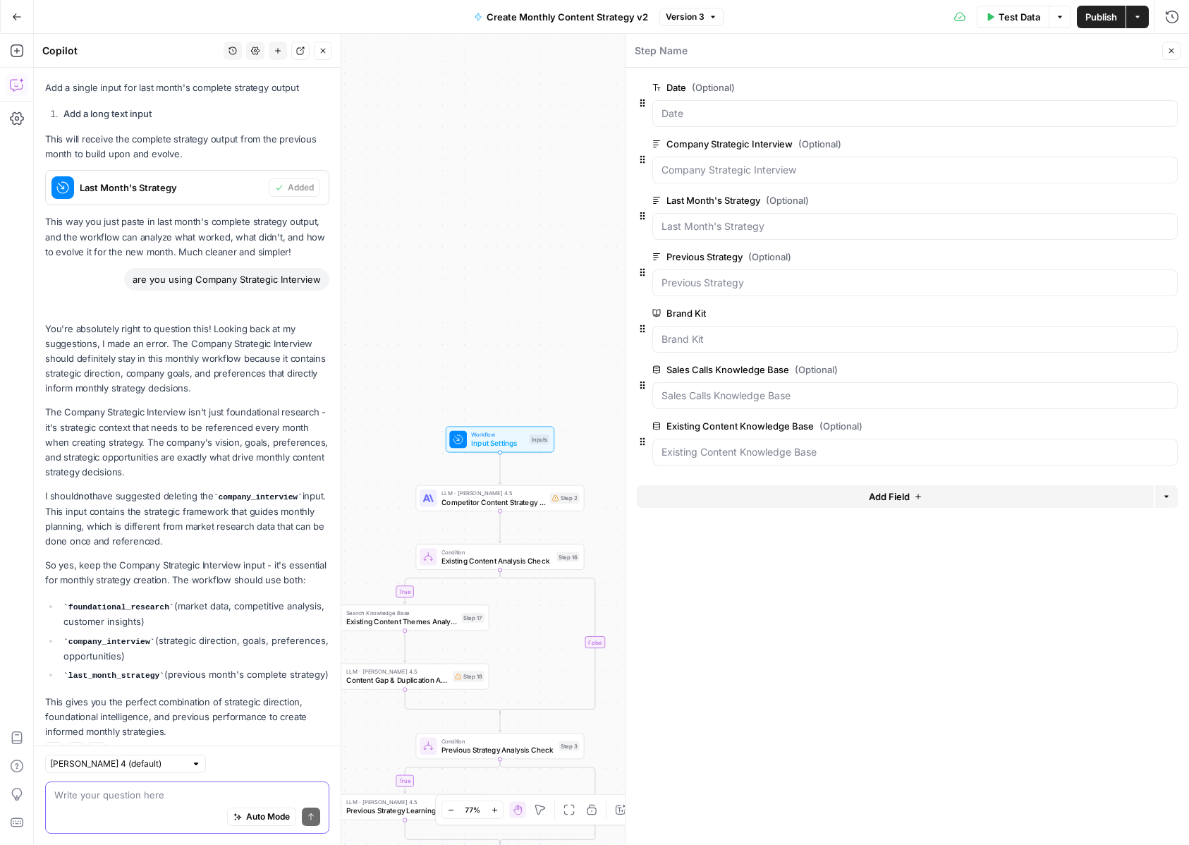
scroll to position [3883, 0]
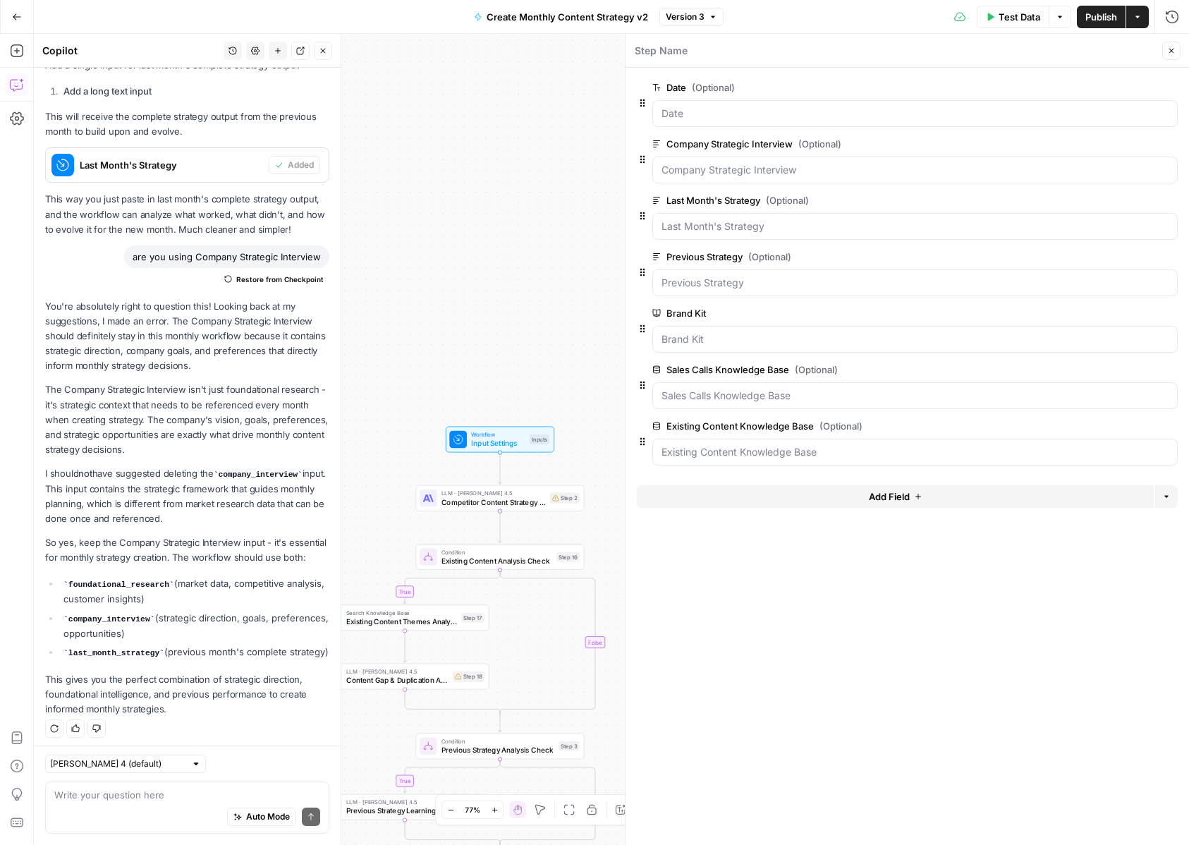
click at [112, 804] on div "Auto Mode Send" at bounding box center [187, 817] width 266 height 31
type textarea "where is the foundational research input"
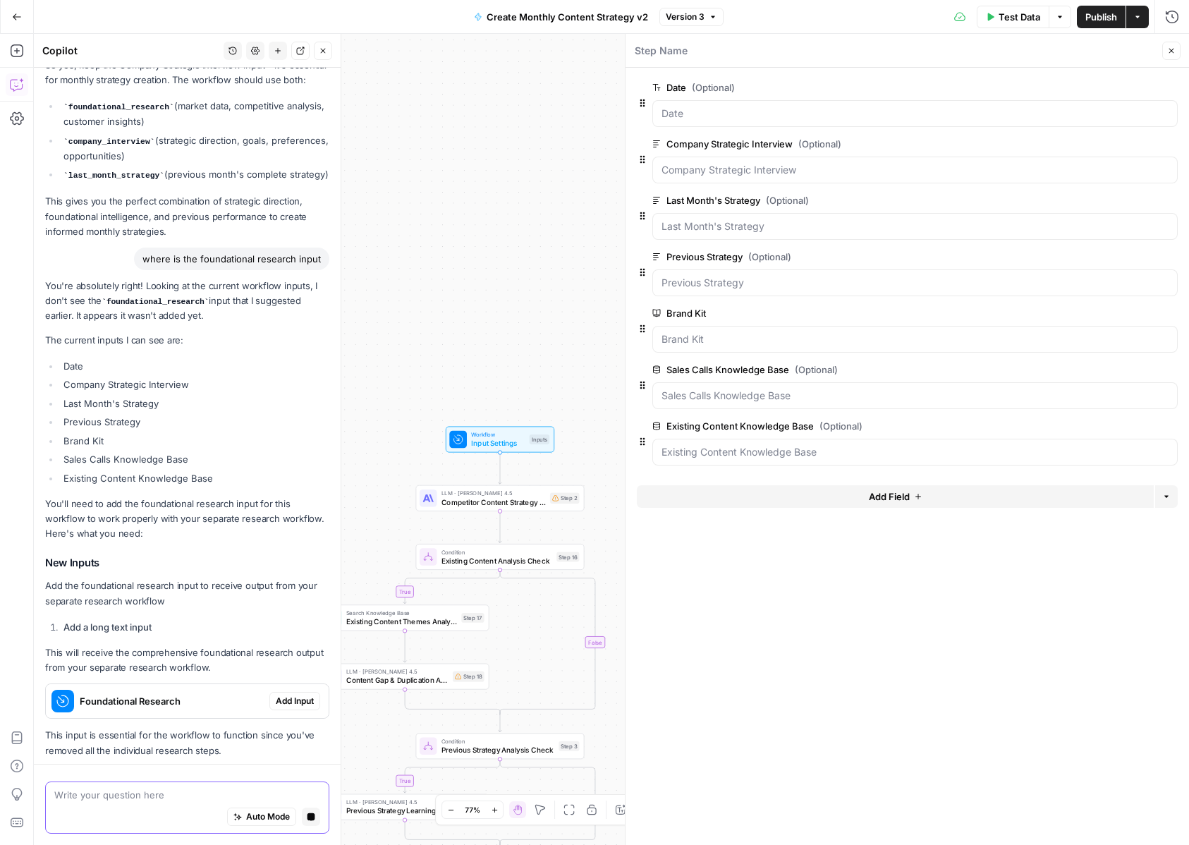
scroll to position [4225, 0]
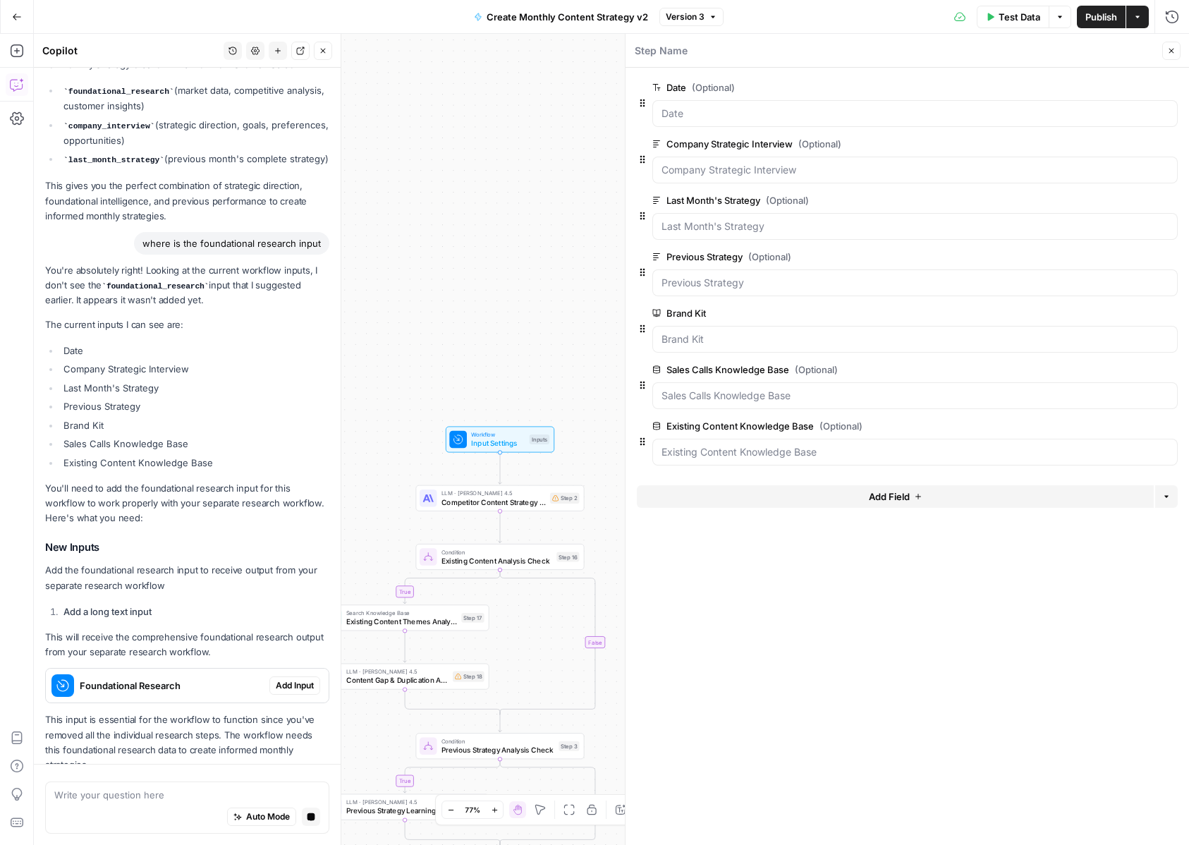
click at [291, 682] on span "Add Input" at bounding box center [295, 685] width 38 height 13
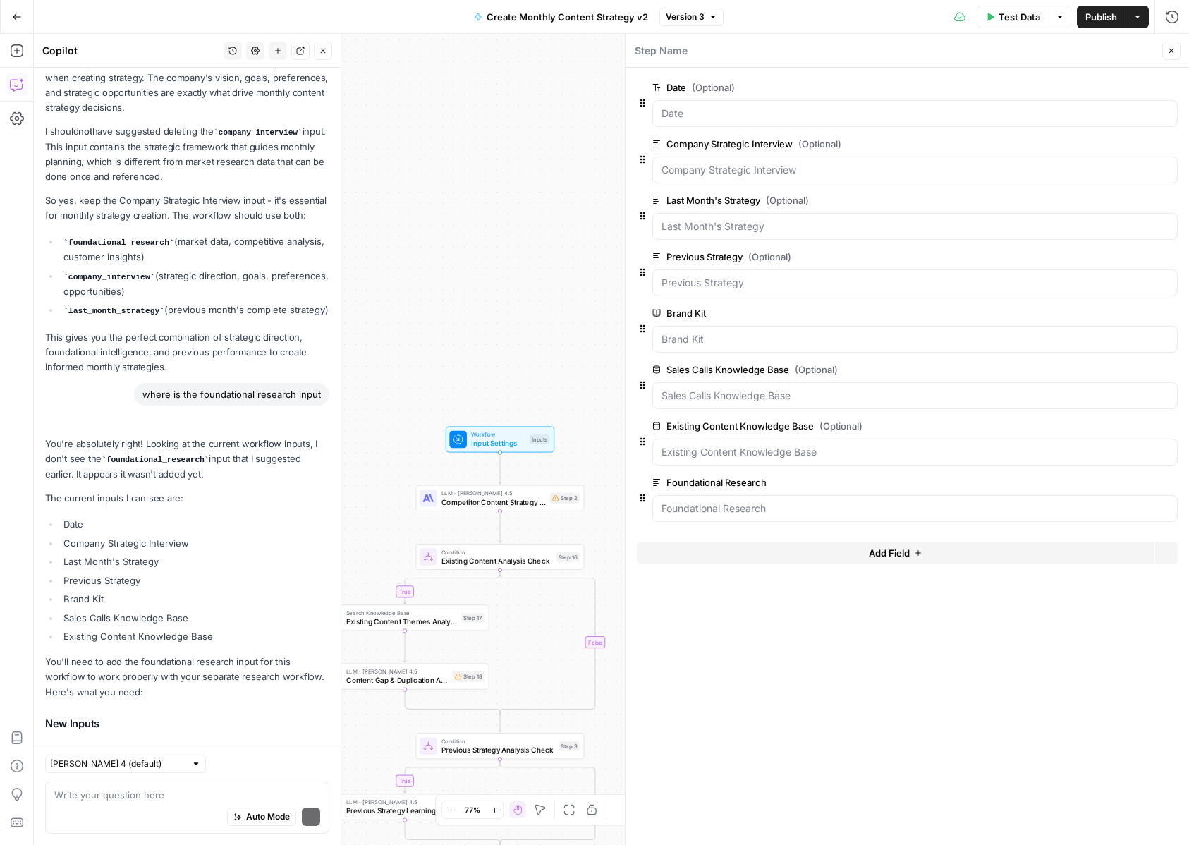
scroll to position [4445, 0]
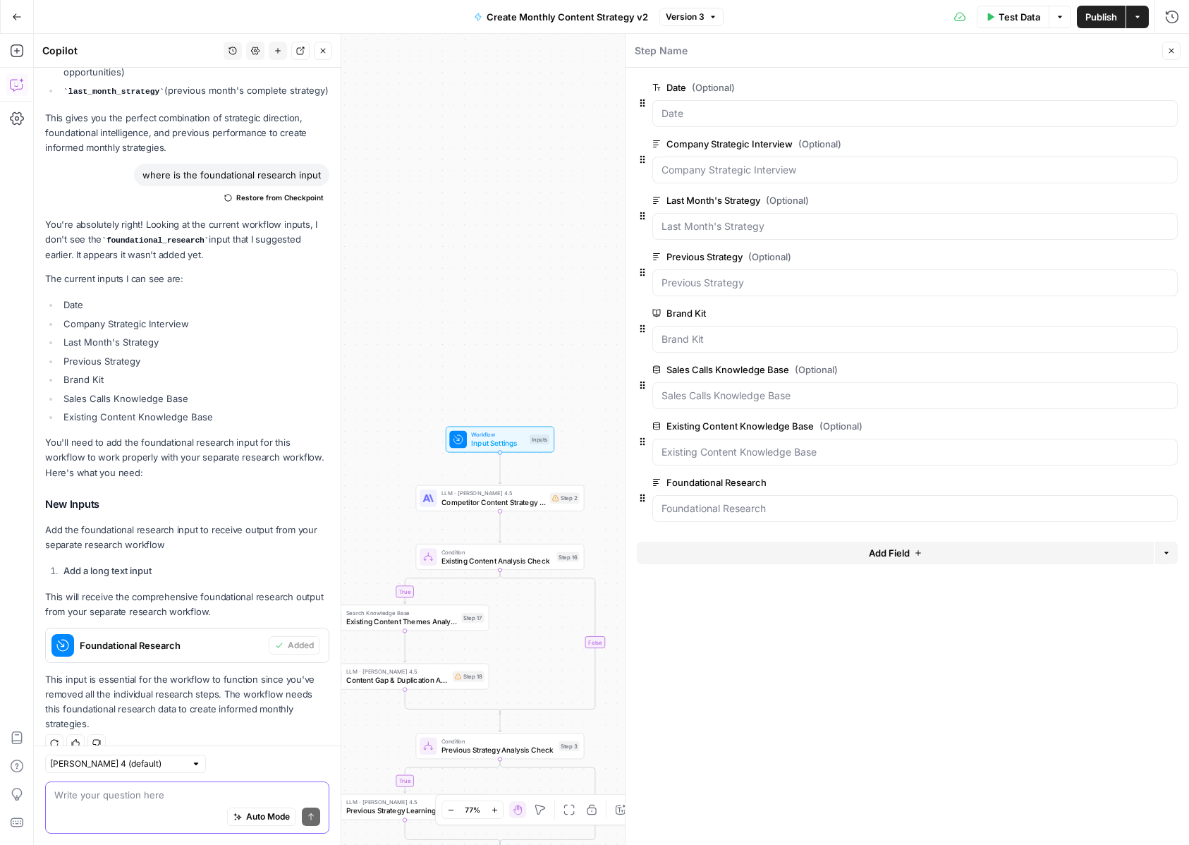
click at [169, 790] on textarea at bounding box center [187, 795] width 266 height 14
click at [1166, 197] on icon "button" at bounding box center [1170, 201] width 8 height 8
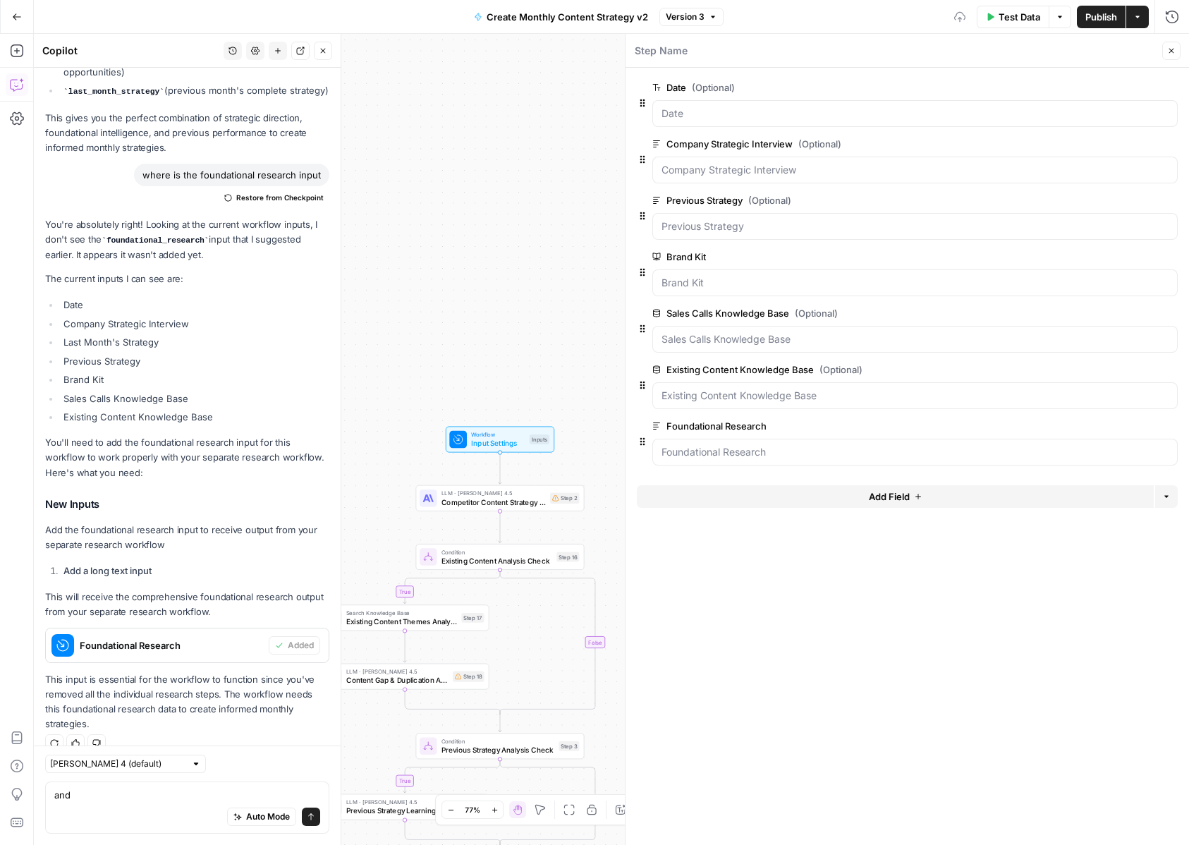
click at [206, 802] on div "Auto Mode Send" at bounding box center [187, 817] width 266 height 31
type textarea "are all the inputs being used?"
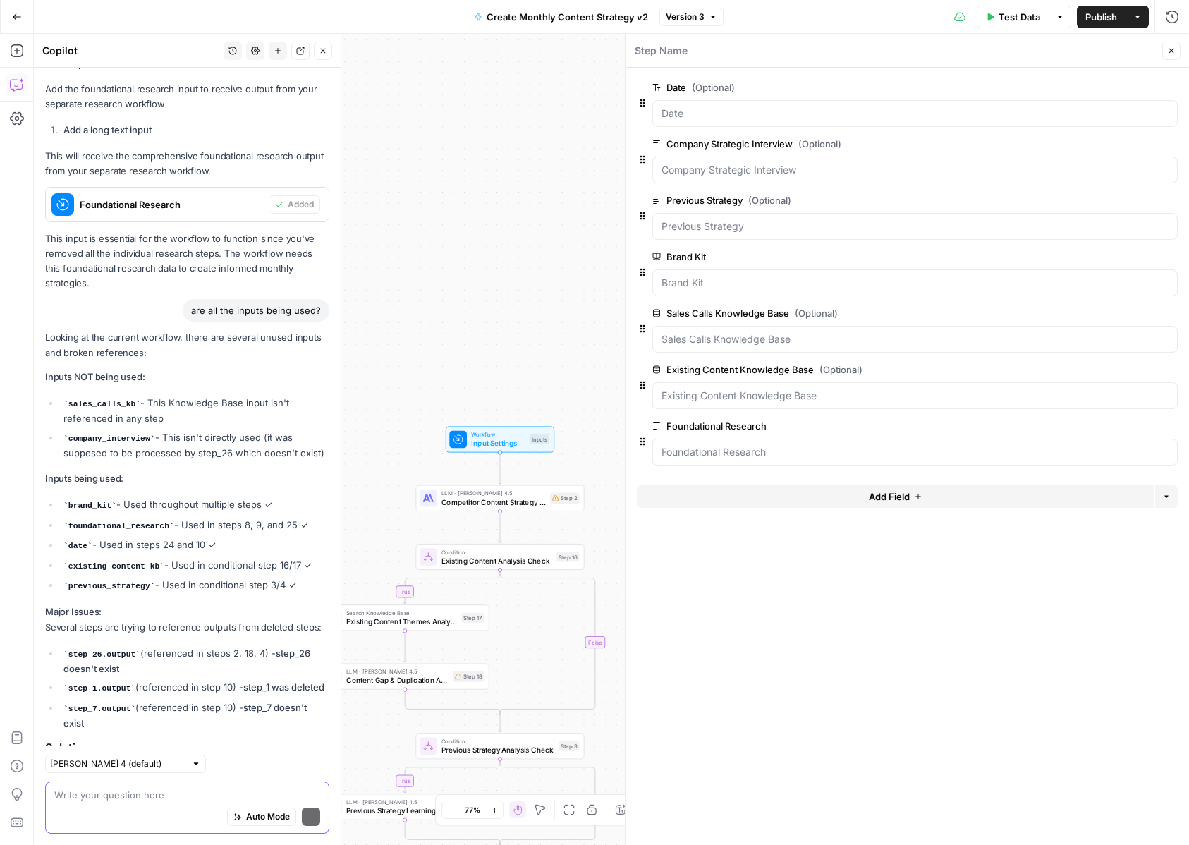
scroll to position [5105, 0]
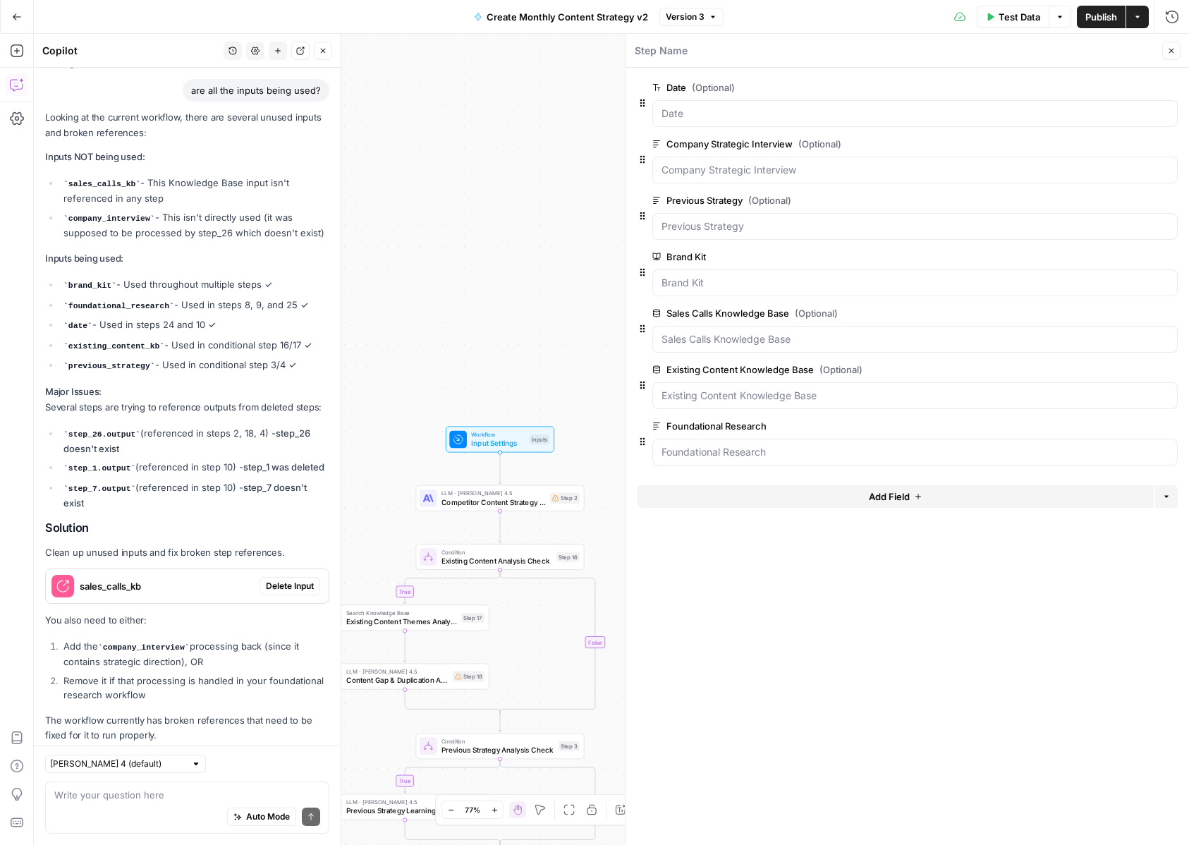
click at [288, 580] on span "Delete Input" at bounding box center [290, 586] width 48 height 13
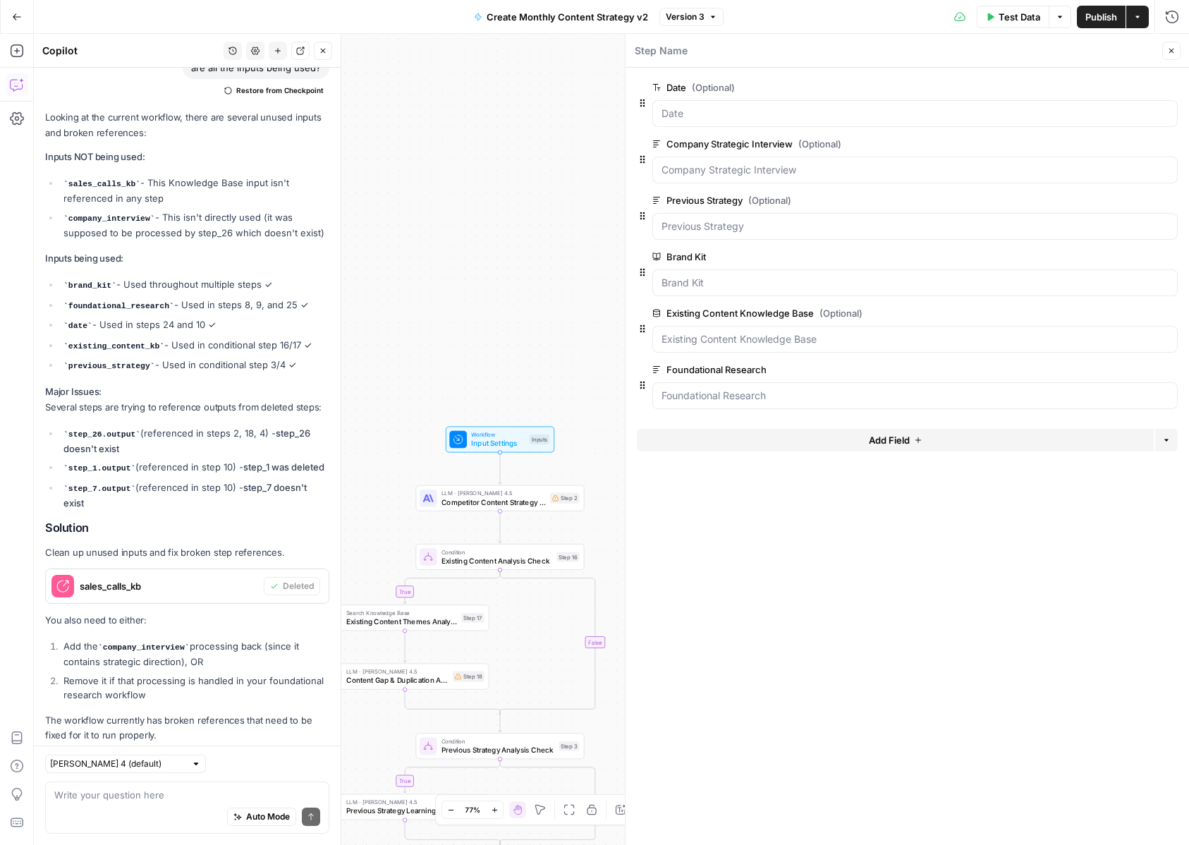
drag, startPoint x: 183, startPoint y: 631, endPoint x: 118, endPoint y: 605, distance: 69.9
click at [118, 605] on div "Looking at the current workflow, there are several unused inputs and broken ref…" at bounding box center [187, 426] width 284 height 633
click at [117, 781] on div "Write your question here Auto Mode Send" at bounding box center [187, 807] width 284 height 52
paste textarea "Oh, we need an input from the report from last month."
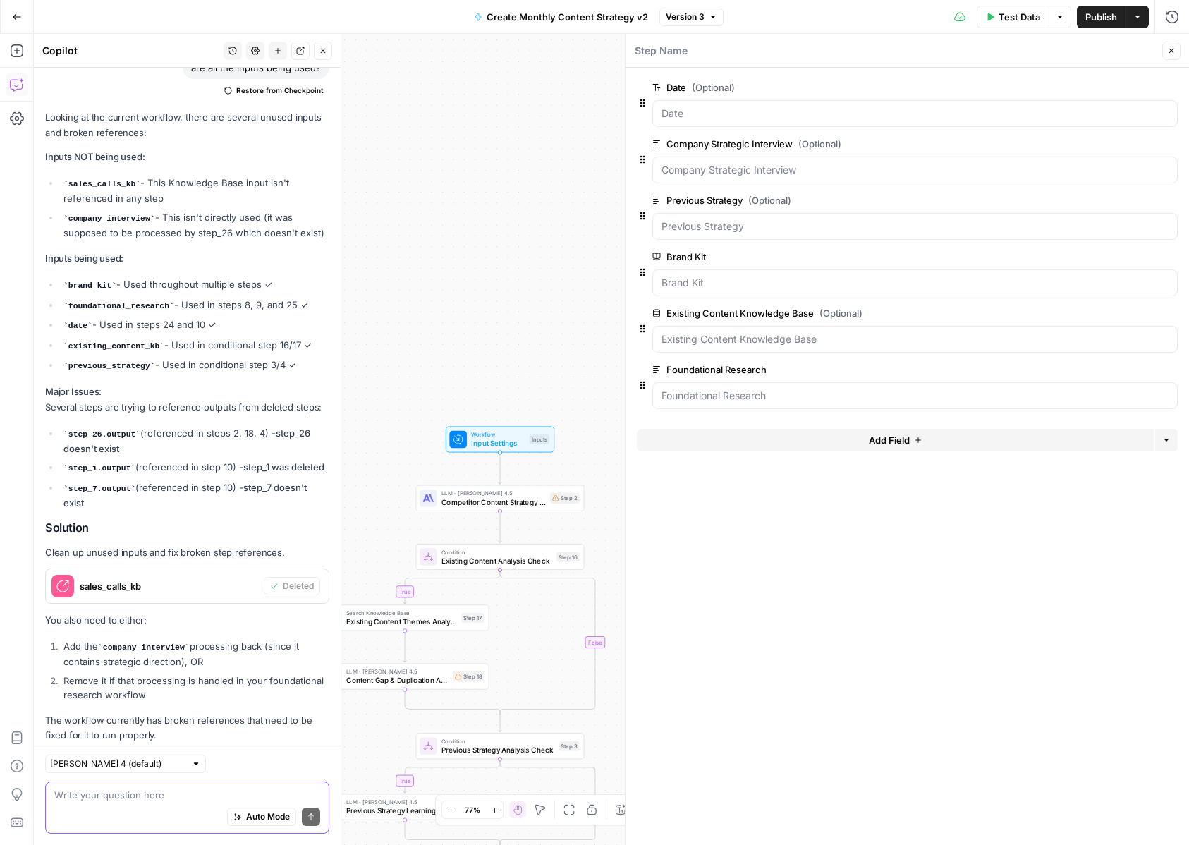
type textarea "Oh, we need an input from the report from last month."
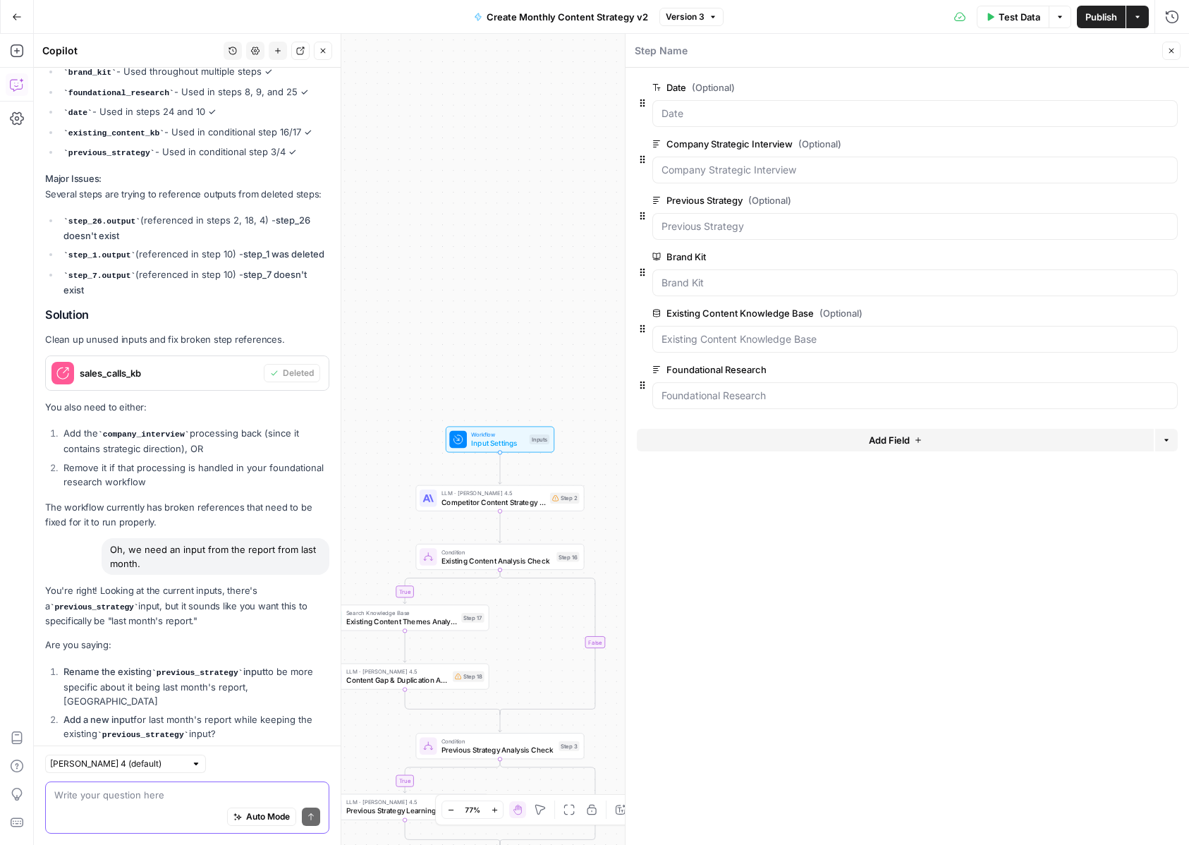
scroll to position [5562, 0]
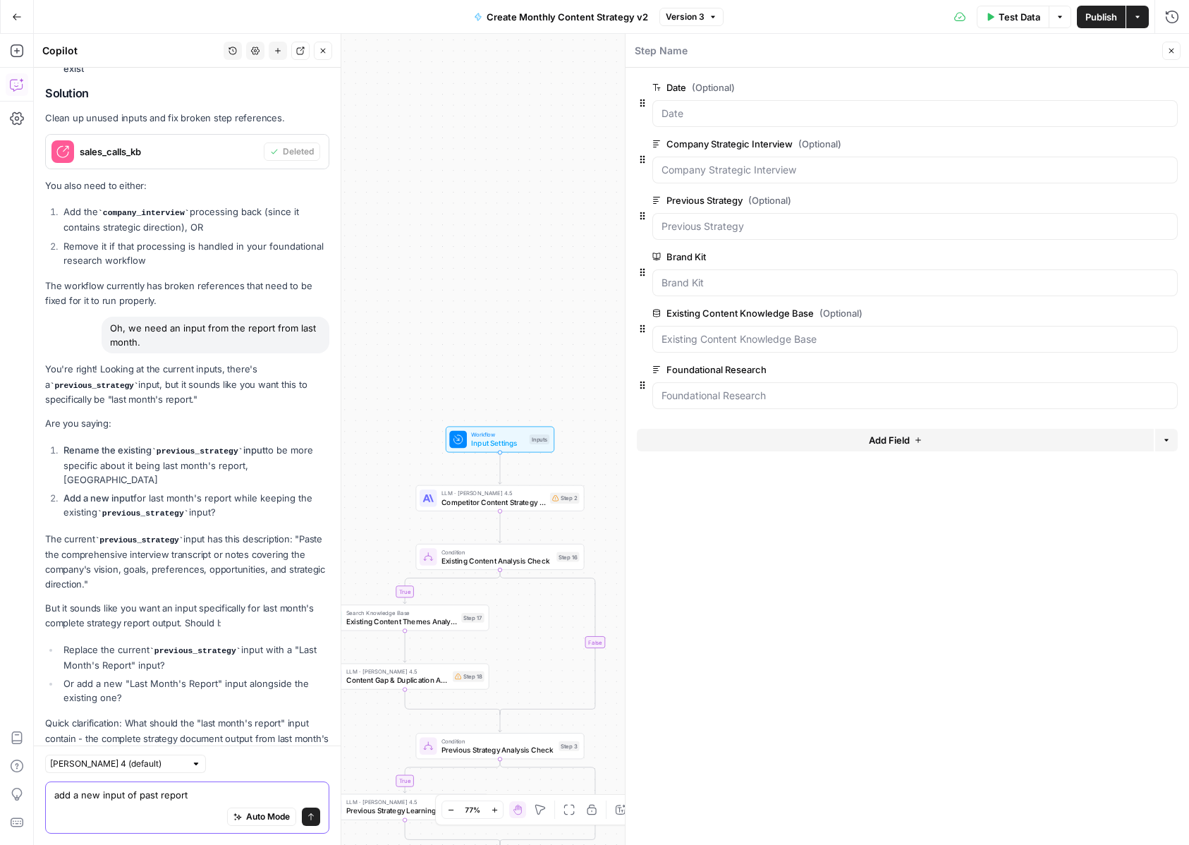
type textarea "add a new input of past report"
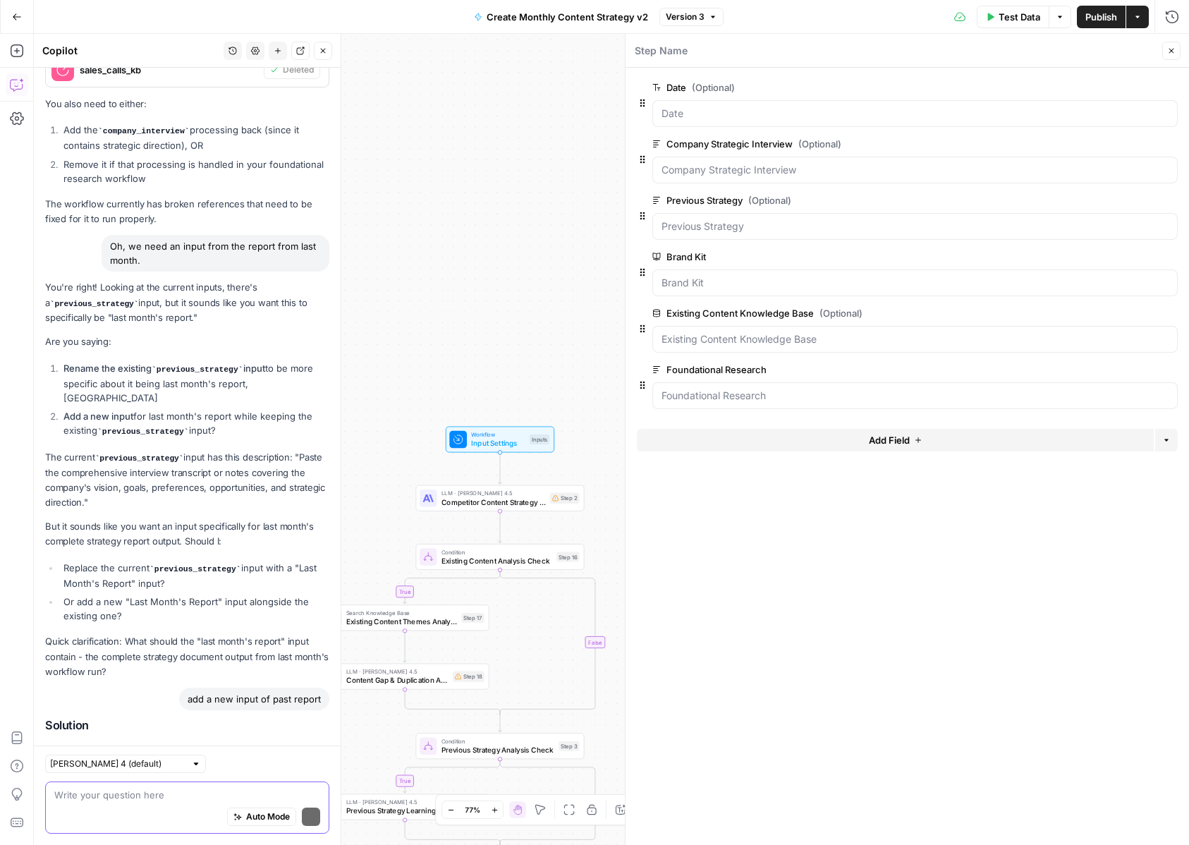
scroll to position [6191, 0]
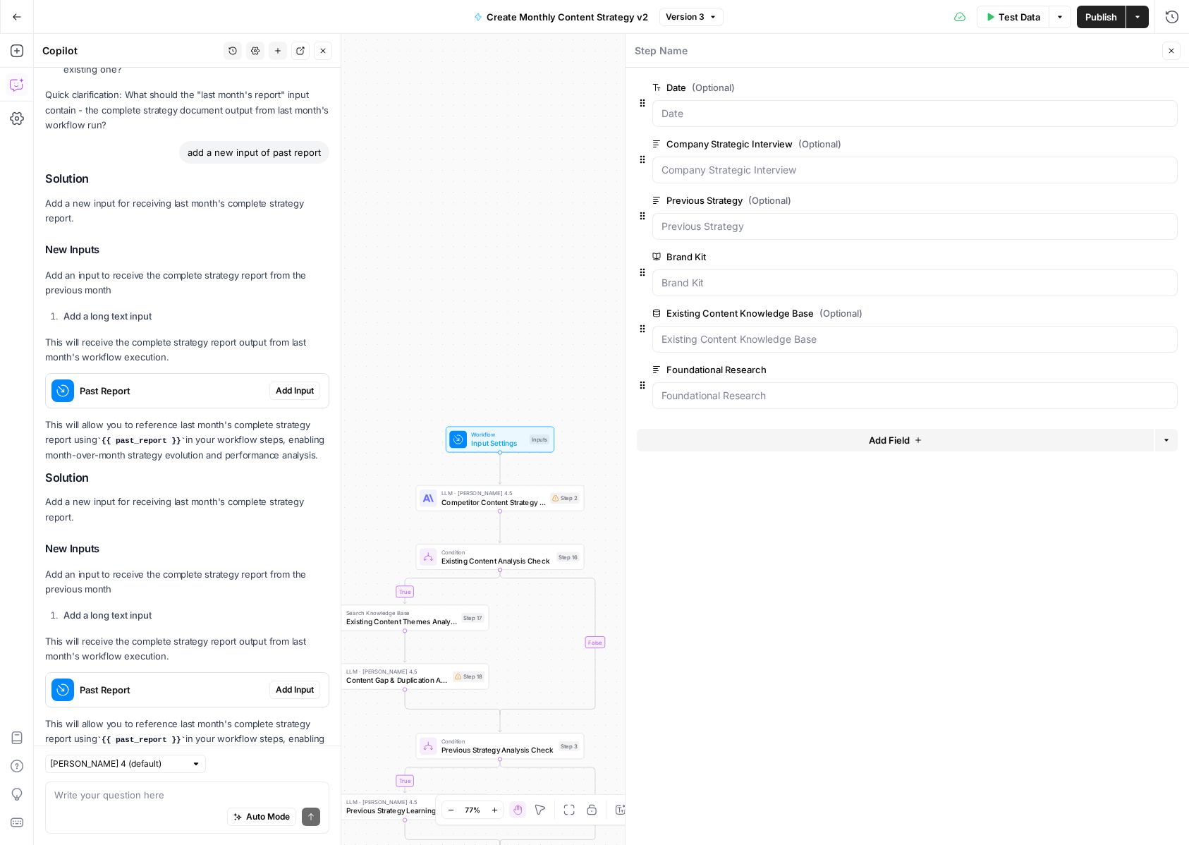
click at [291, 384] on span "Add Input" at bounding box center [295, 390] width 38 height 13
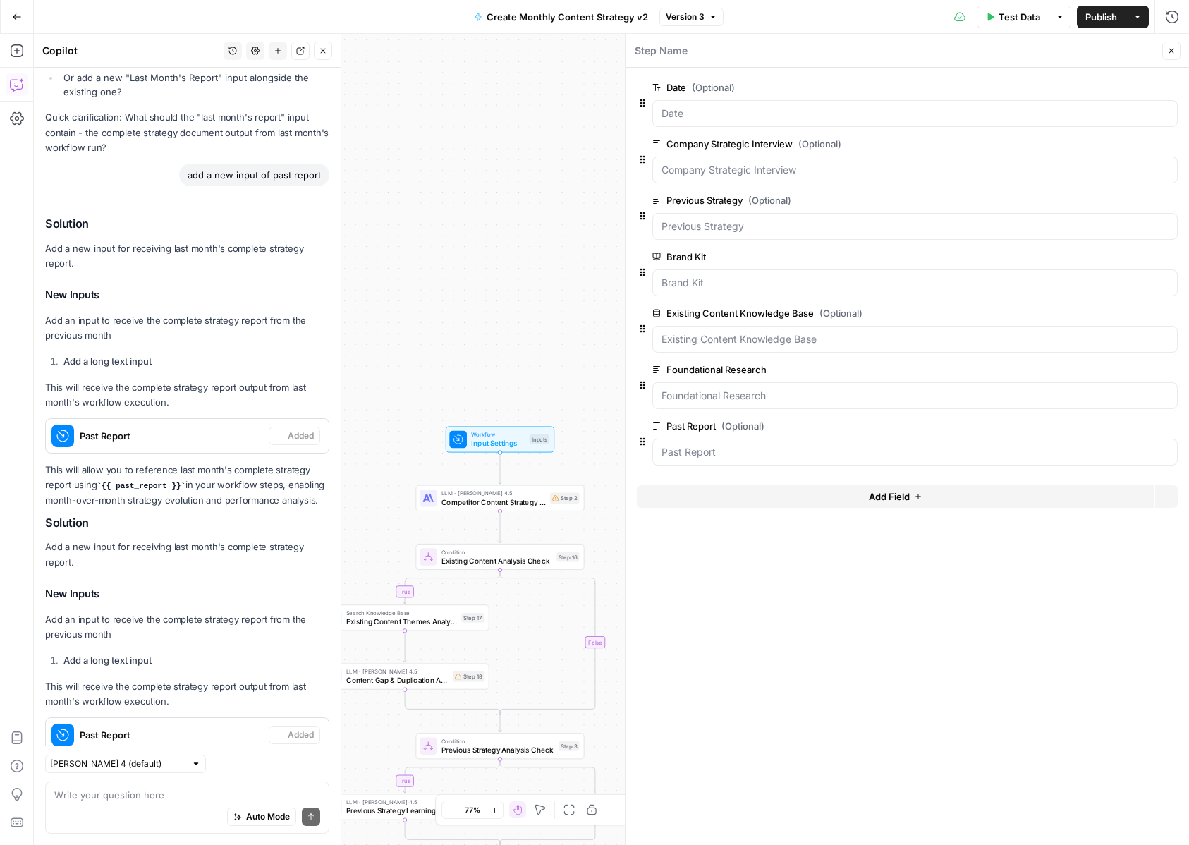
scroll to position [6236, 0]
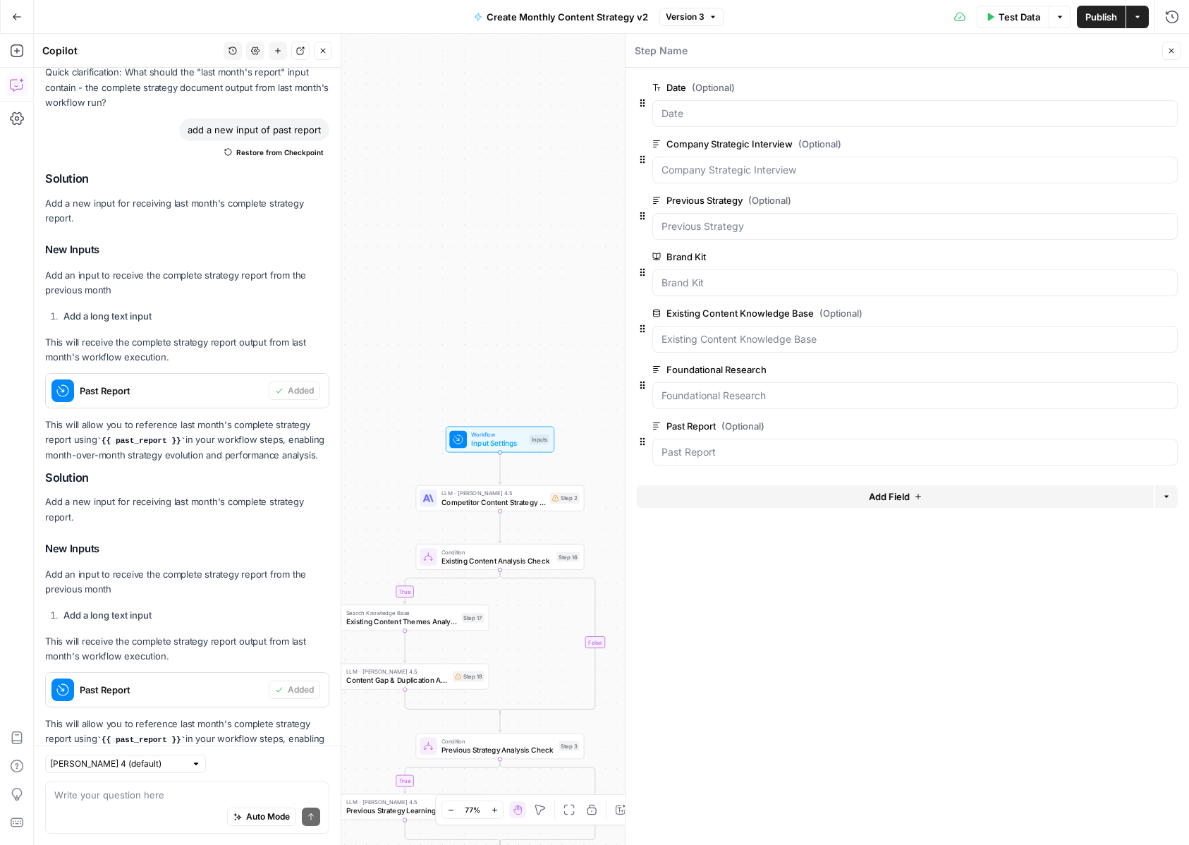
click at [178, 781] on div "Write your question here Auto Mode Send" at bounding box center [187, 807] width 284 height 52
click at [170, 794] on textarea at bounding box center [187, 795] width 266 height 14
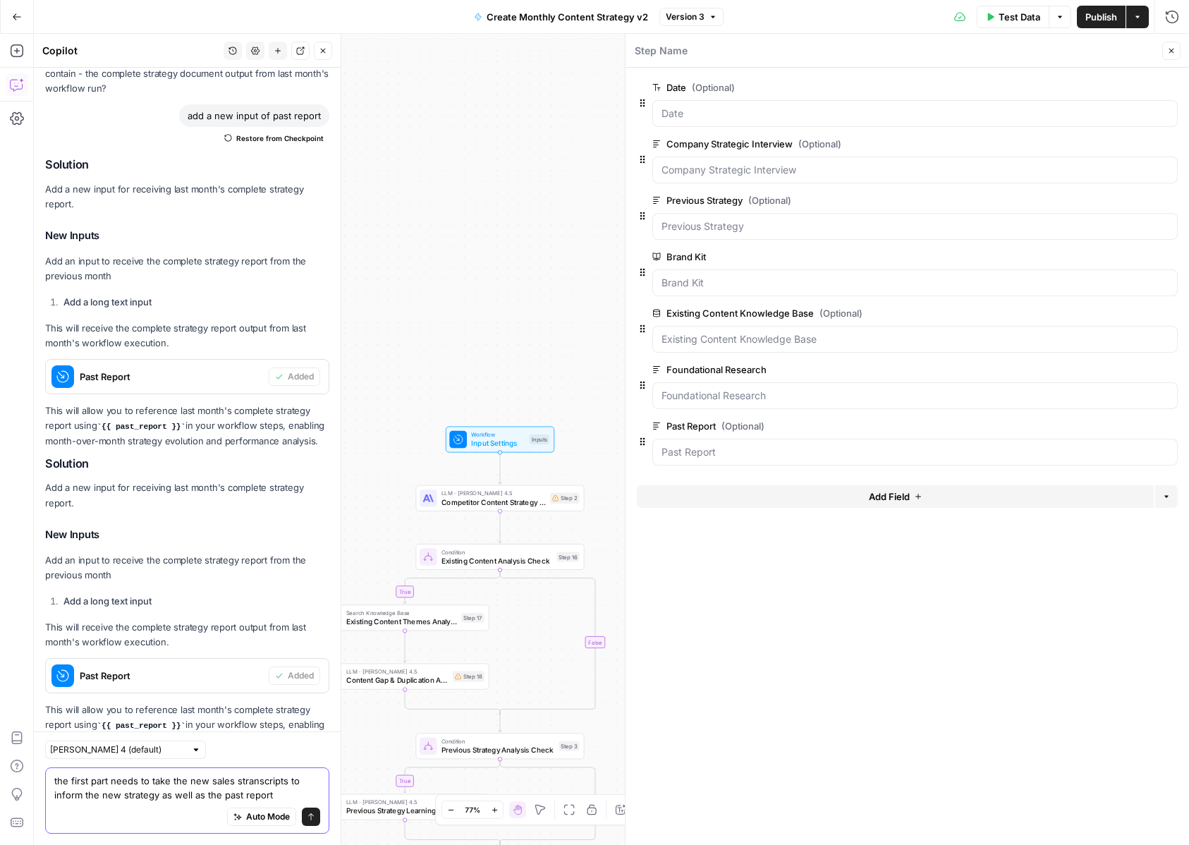
type textarea "the first part needs to take the new sales stranscripts to inform the new strat…"
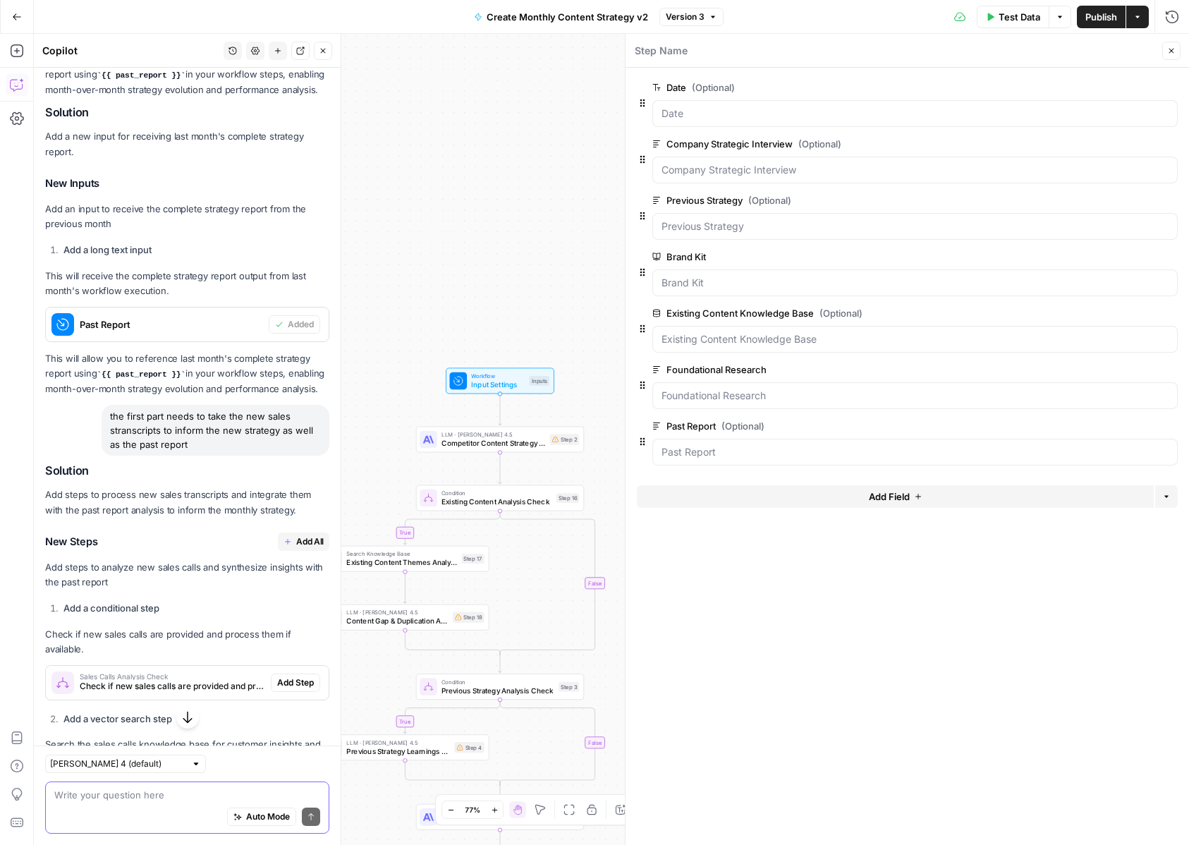
scroll to position [6750, 0]
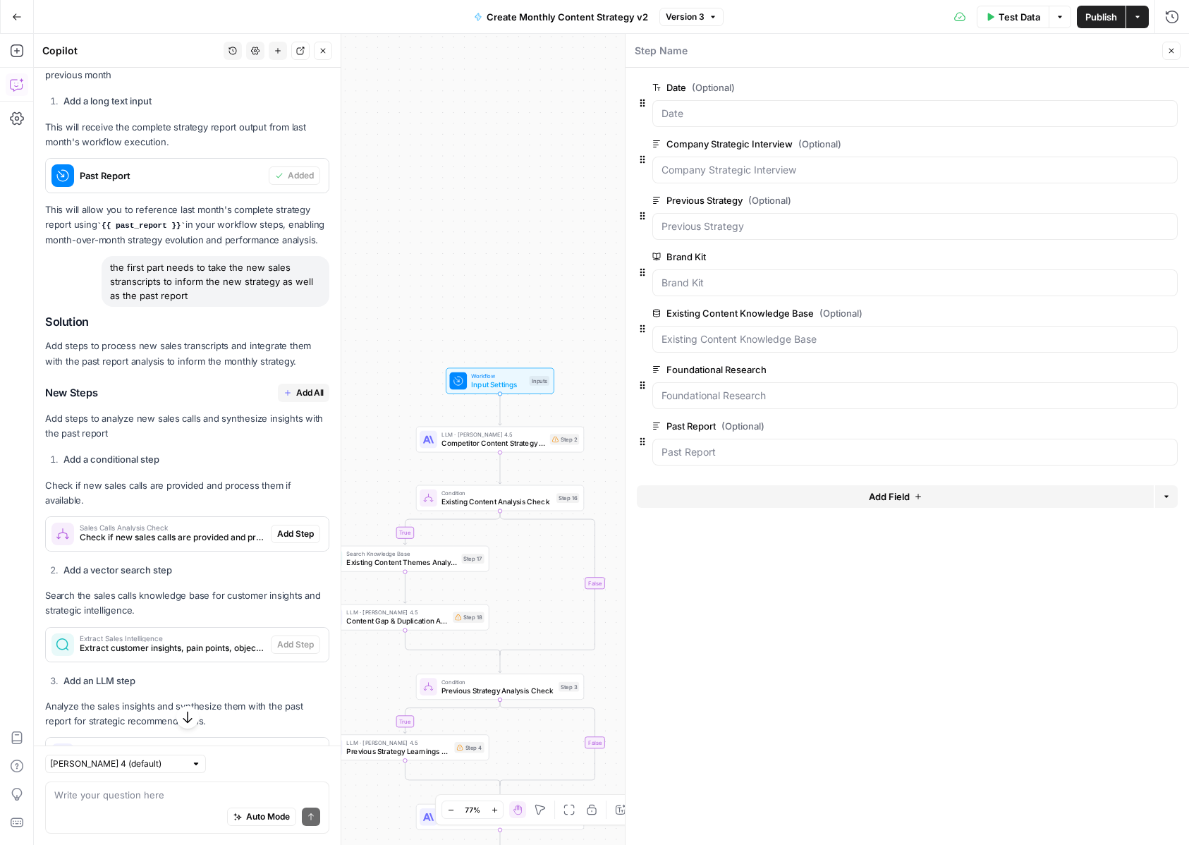
click at [317, 386] on span "Add All" at bounding box center [310, 392] width 28 height 13
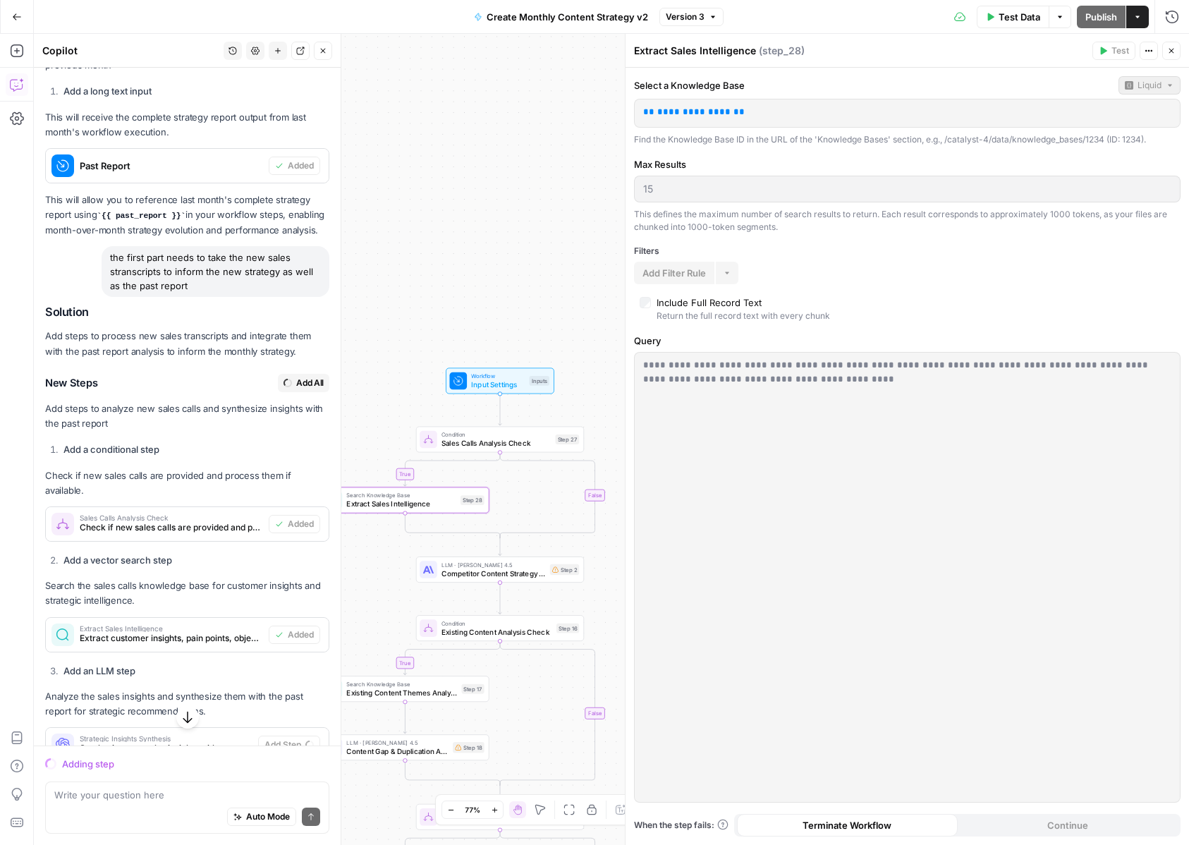
scroll to position [6633, 0]
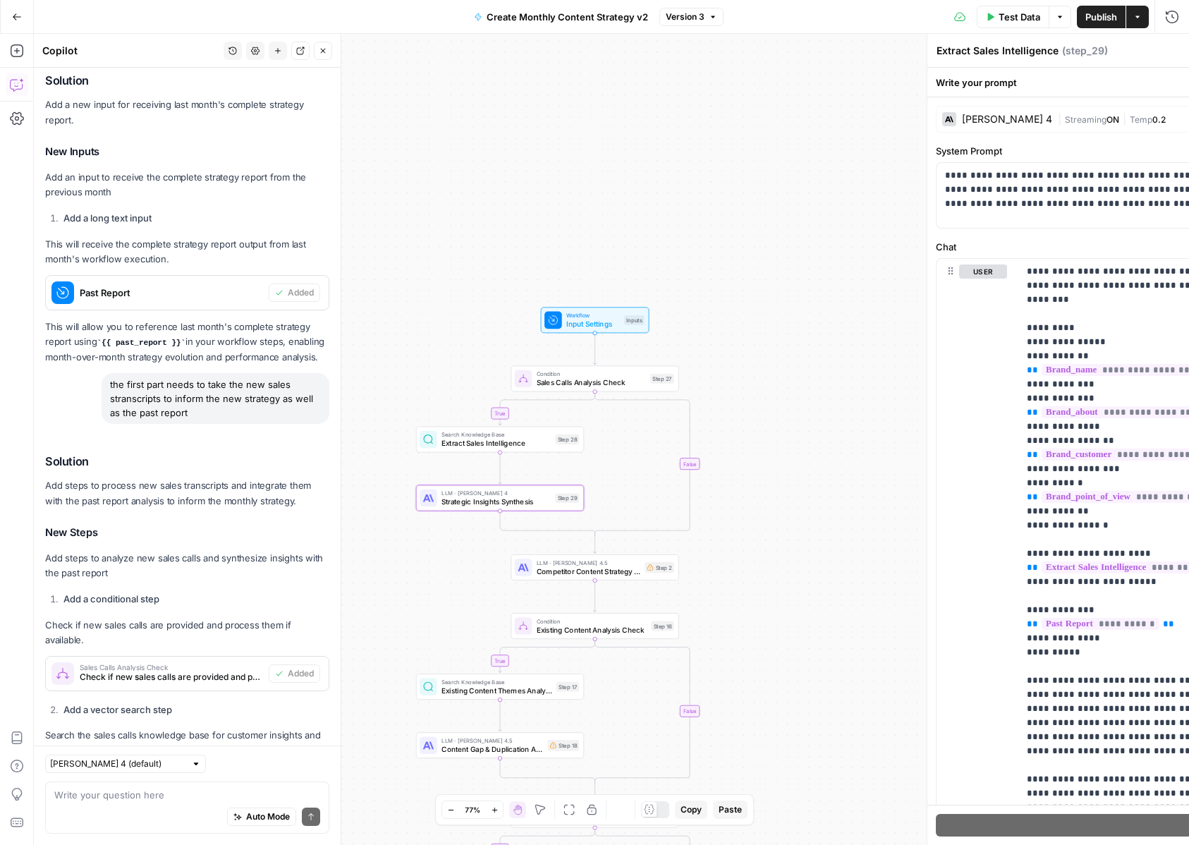
type textarea "Strategic Insights Synthesis"
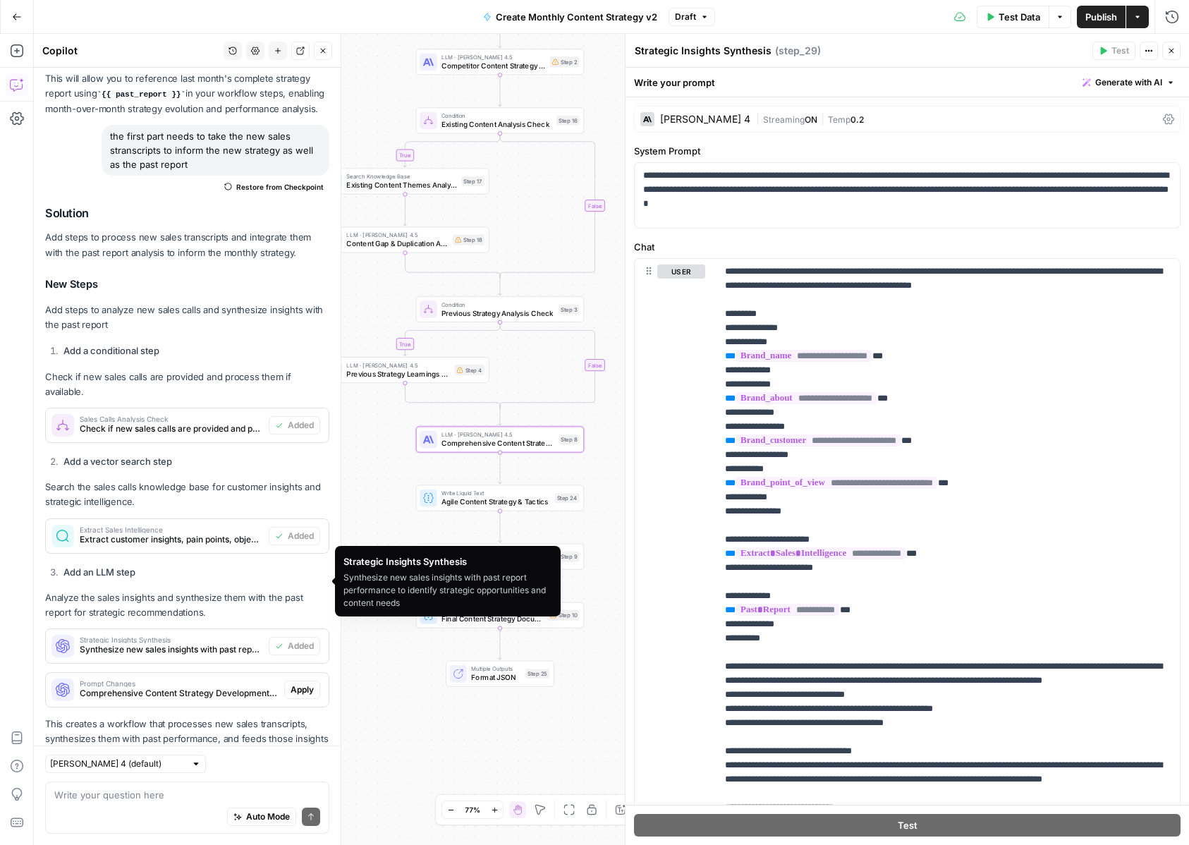
click at [307, 683] on span "Apply" at bounding box center [302, 689] width 23 height 13
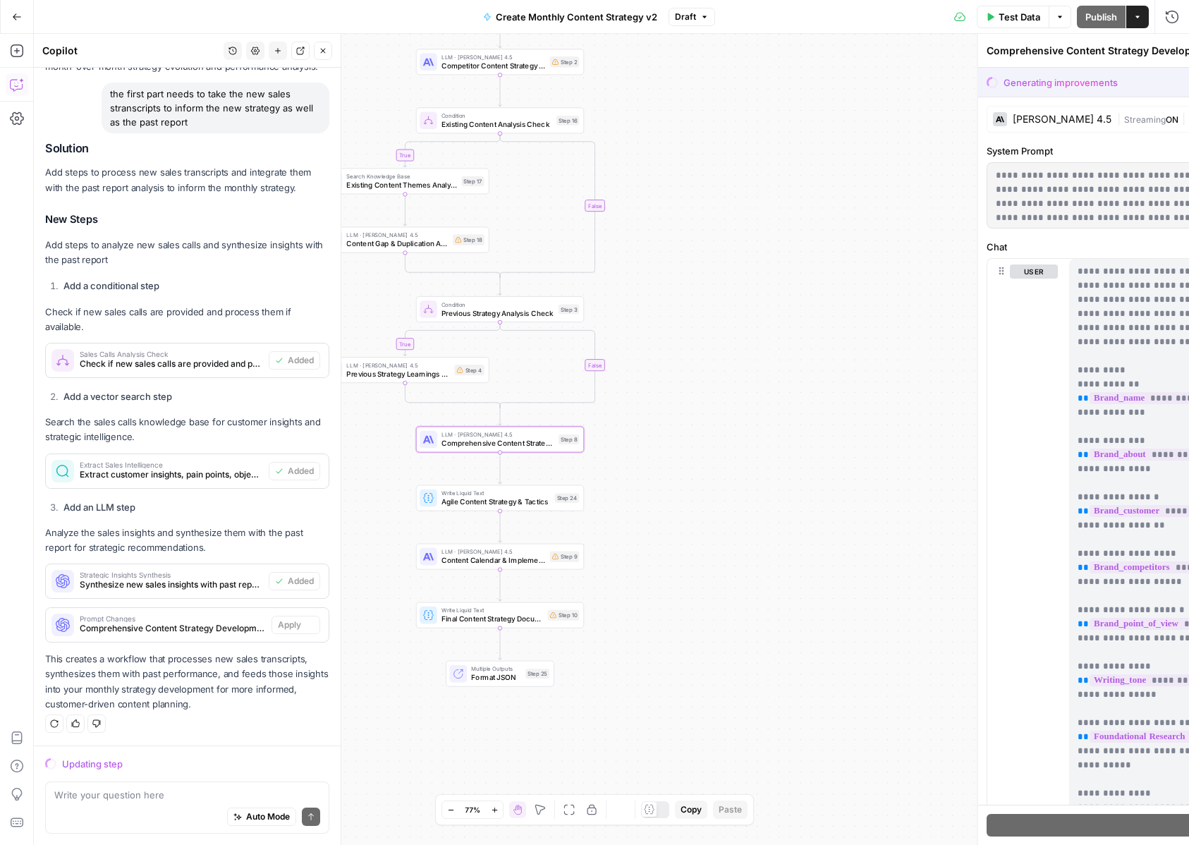
scroll to position [6633, 0]
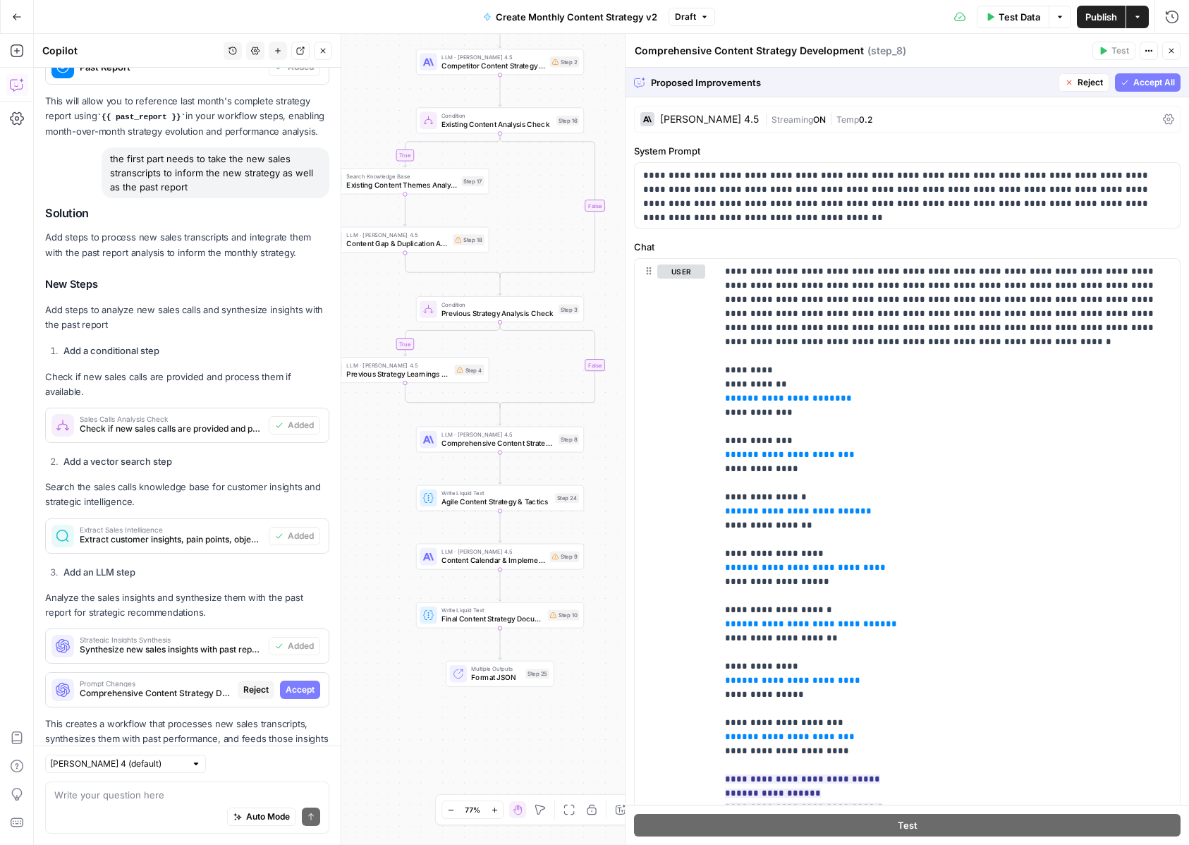
click at [1157, 78] on span "Accept All" at bounding box center [1154, 82] width 42 height 13
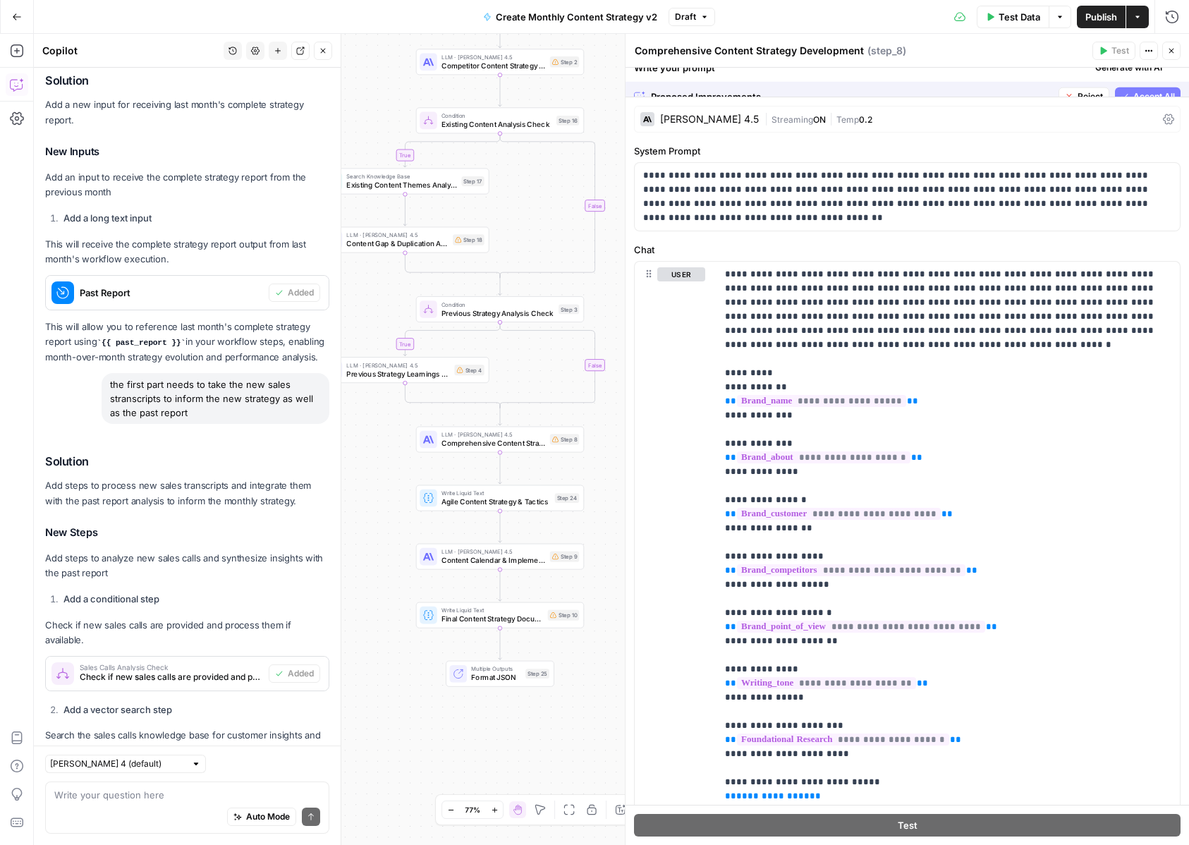
scroll to position [6881, 0]
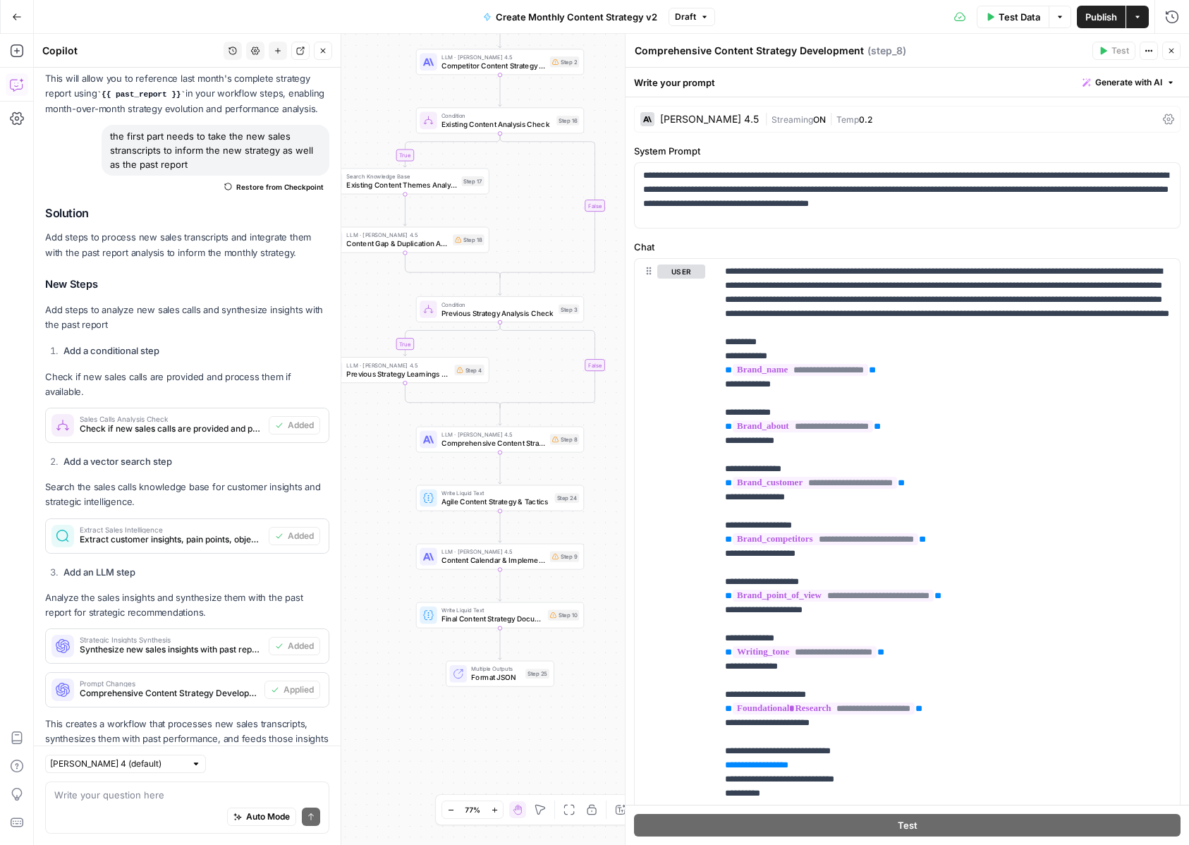
click at [1172, 51] on icon "button" at bounding box center [1171, 51] width 5 height 5
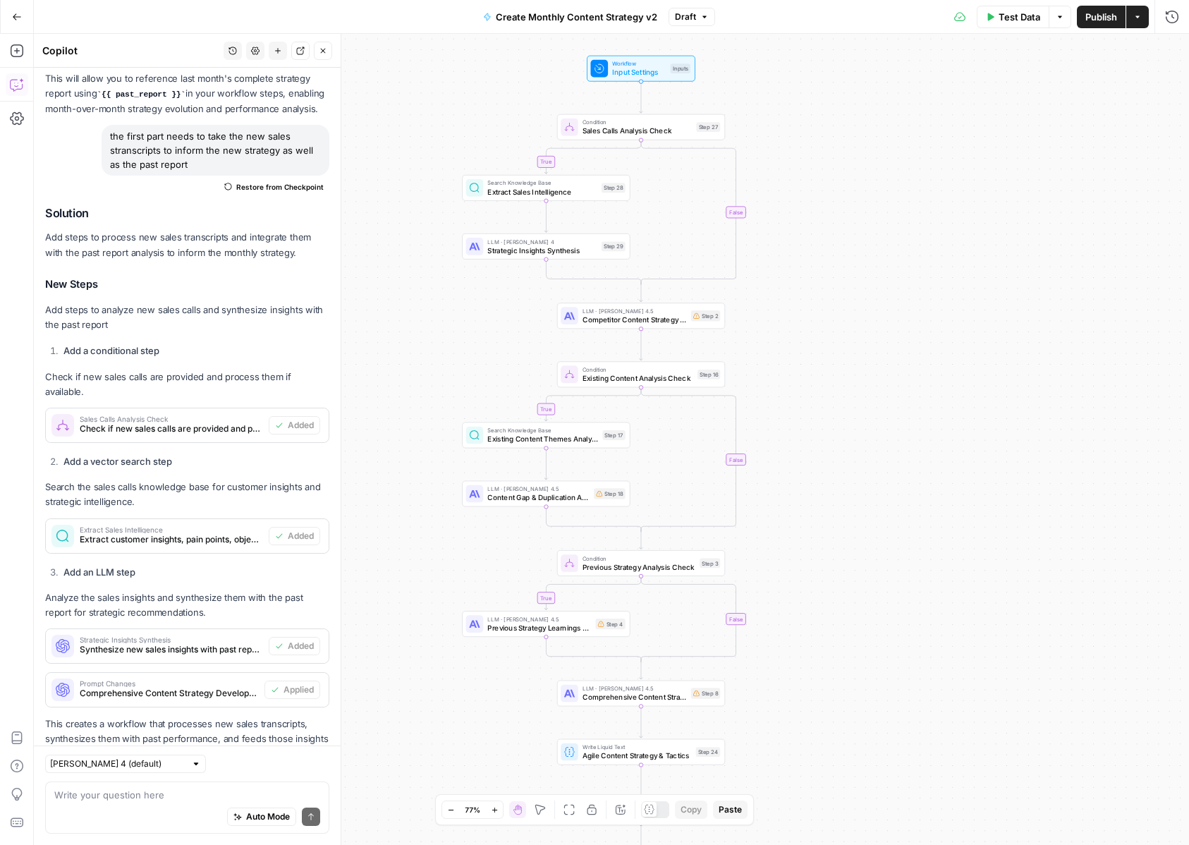
drag, startPoint x: 811, startPoint y: 269, endPoint x: 952, endPoint y: 523, distance: 290.4
click at [952, 523] on div "true true true false false false Workflow Input Settings Inputs Condition Sales…" at bounding box center [611, 439] width 1155 height 811
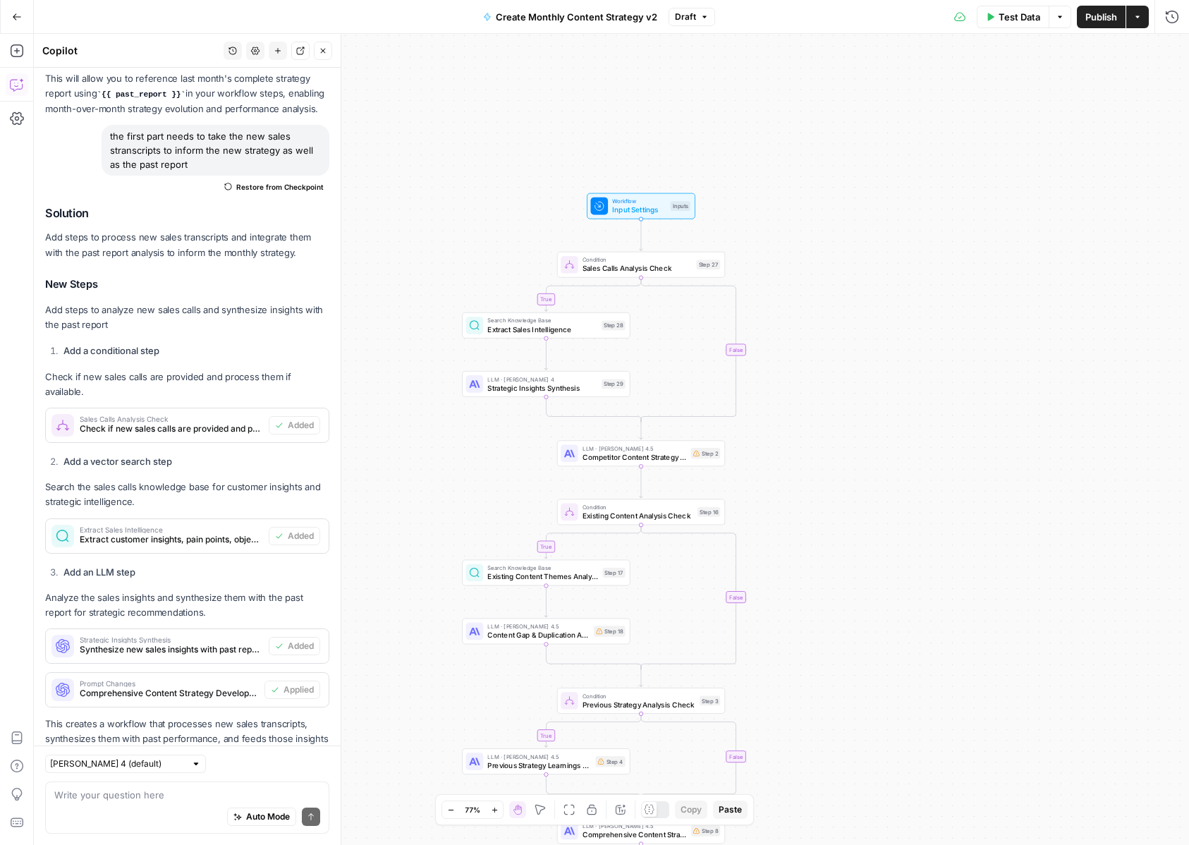
drag, startPoint x: 916, startPoint y: 348, endPoint x: 916, endPoint y: 486, distance: 137.5
click at [916, 486] on div "true true true false false false Workflow Input Settings Inputs Condition Sales…" at bounding box center [611, 439] width 1155 height 811
click at [621, 246] on div at bounding box center [622, 244] width 13 height 8
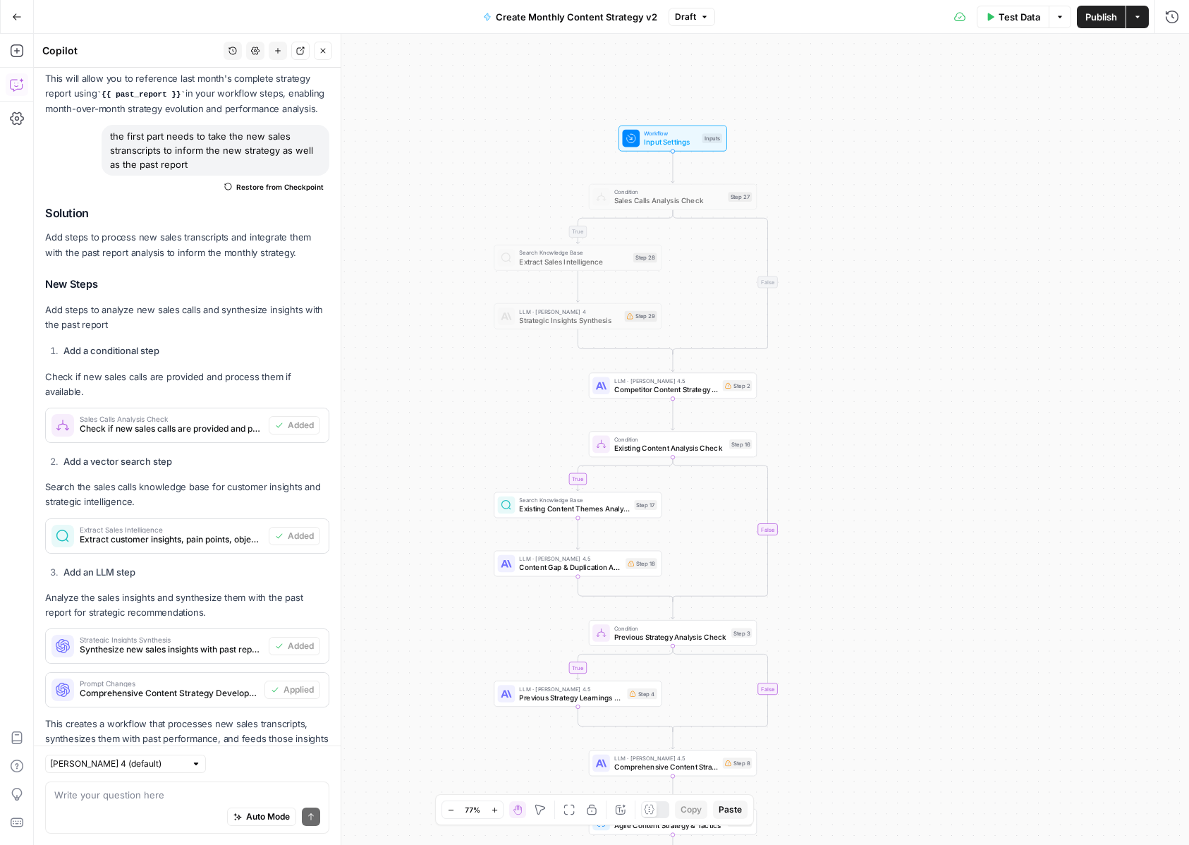
drag, startPoint x: 831, startPoint y: 439, endPoint x: 882, endPoint y: 343, distance: 108.5
click at [882, 343] on div "true true true false false false Workflow Input Settings Inputs Condition Sales…" at bounding box center [611, 439] width 1155 height 811
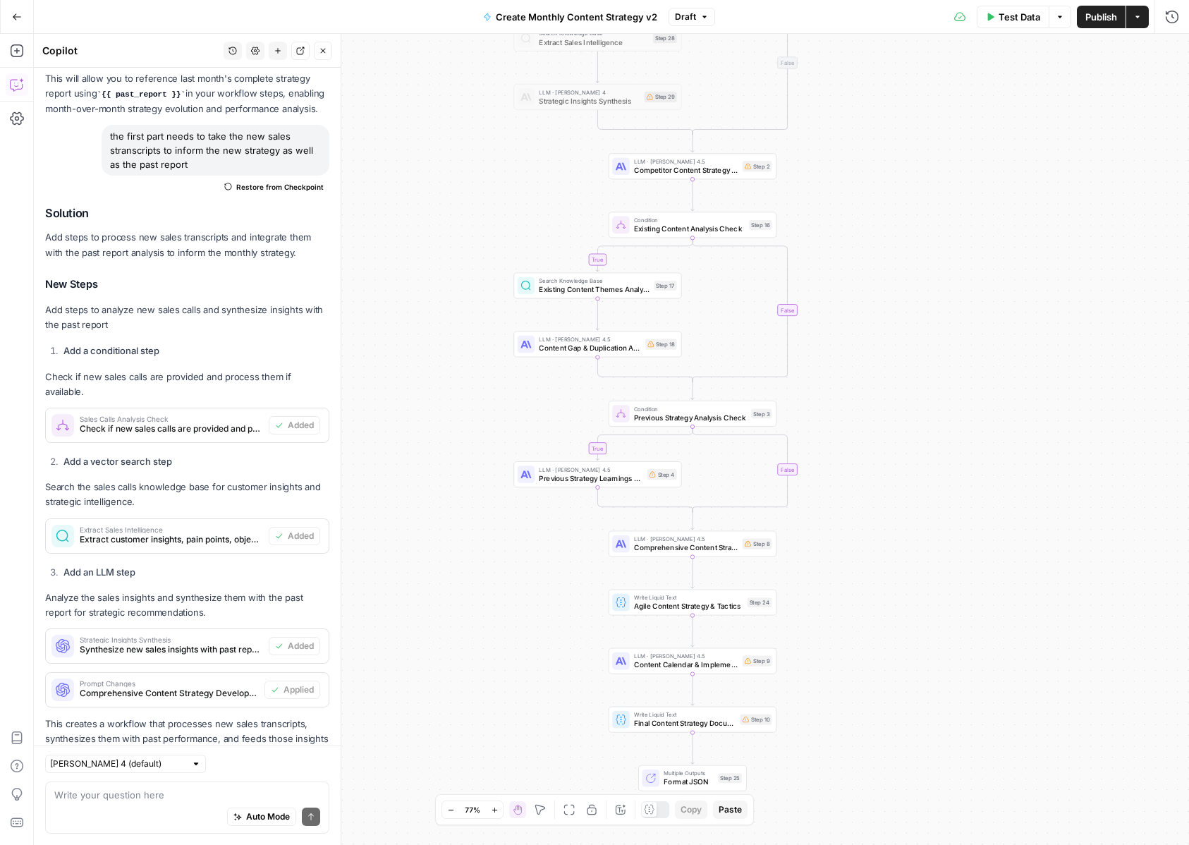
drag, startPoint x: 896, startPoint y: 425, endPoint x: 896, endPoint y: 323, distance: 102.3
click at [896, 323] on div "true true true false false false Workflow Input Settings Inputs Condition Sales…" at bounding box center [611, 439] width 1155 height 811
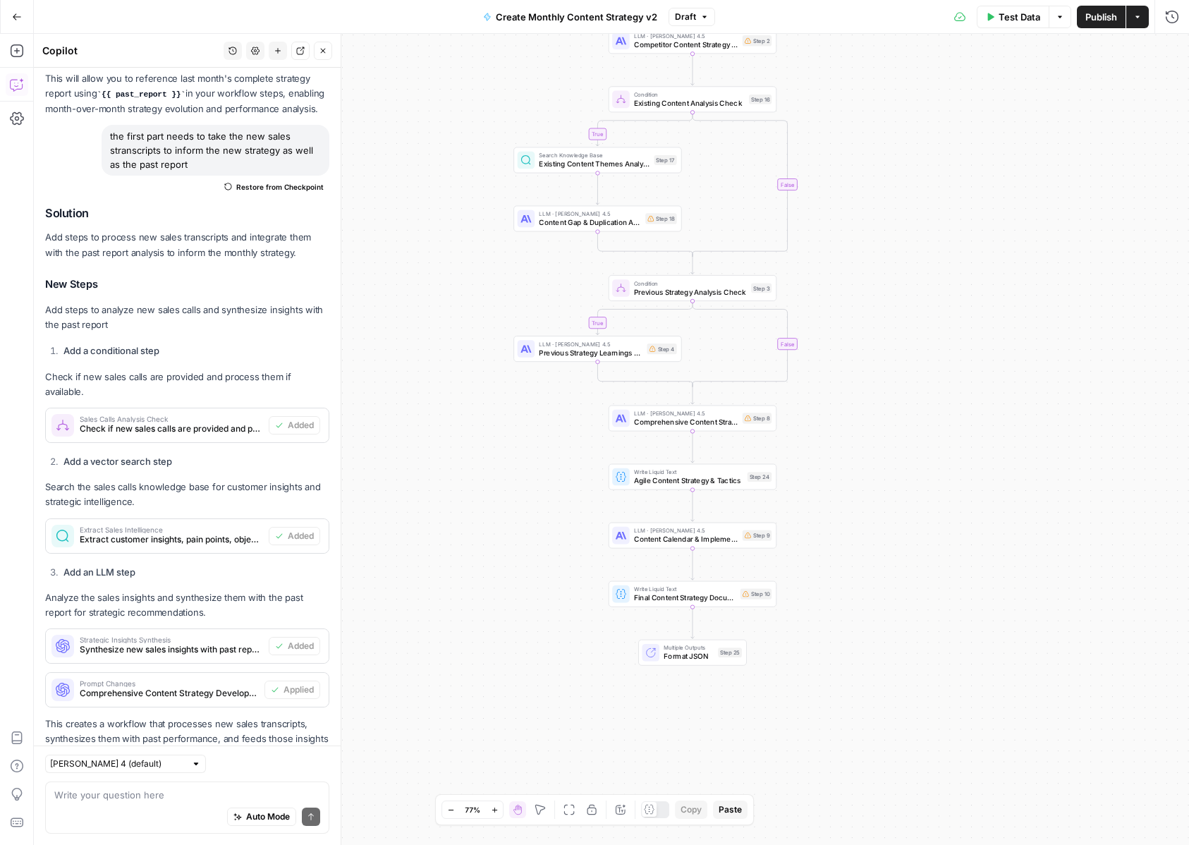
drag, startPoint x: 901, startPoint y: 532, endPoint x: 901, endPoint y: 418, distance: 114.2
click at [901, 418] on div "true true true false false false Workflow Input Settings Inputs Condition Sales…" at bounding box center [611, 439] width 1155 height 811
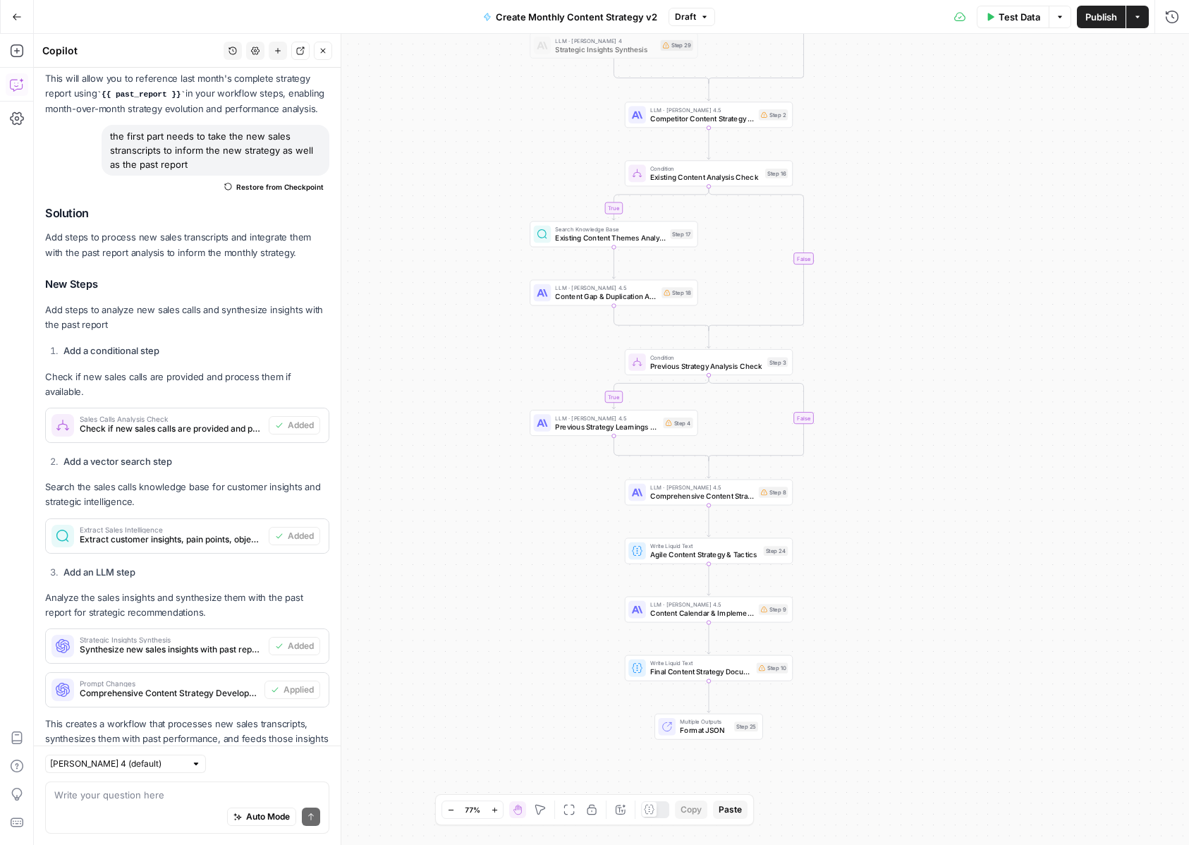
drag, startPoint x: 942, startPoint y: 240, endPoint x: 977, endPoint y: 365, distance: 129.7
click at [977, 365] on div "true true true false false false Workflow Input Settings Inputs Condition Sales…" at bounding box center [611, 439] width 1155 height 811
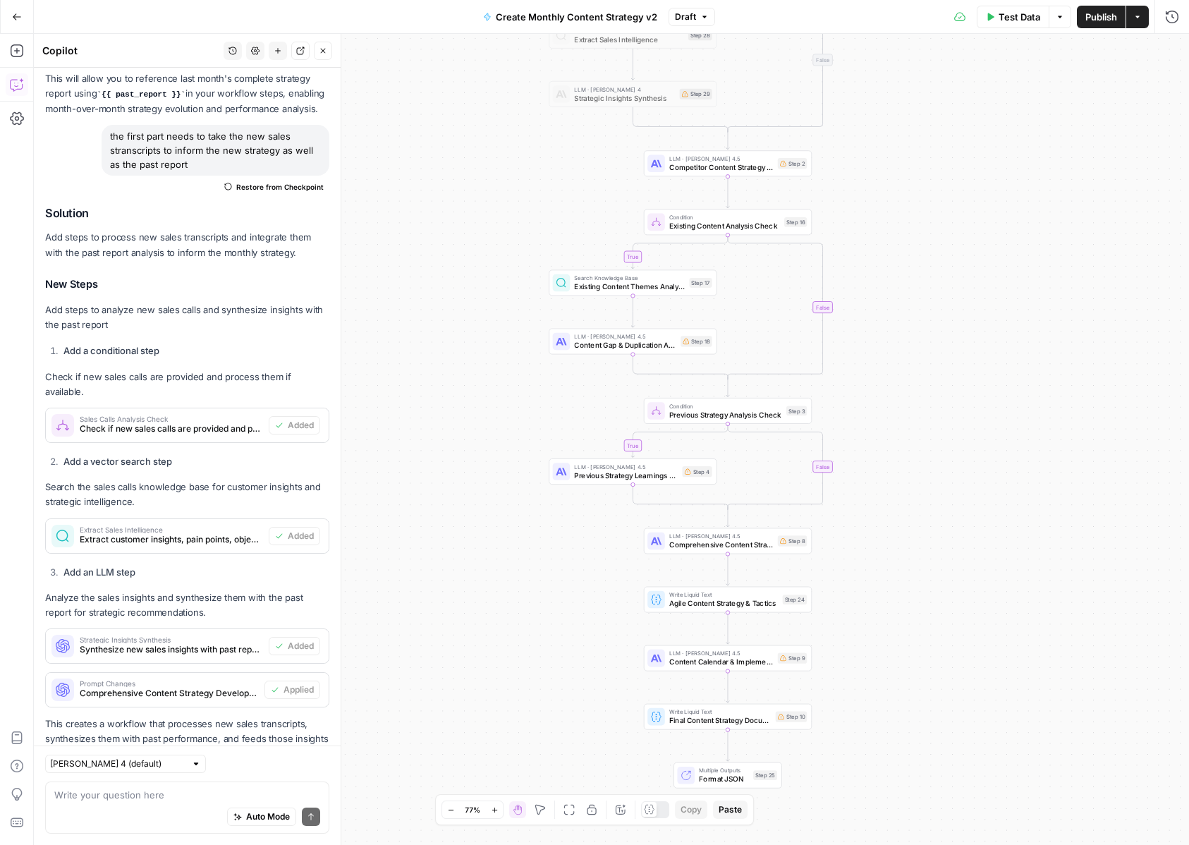
click at [1095, 18] on span "Publish" at bounding box center [1101, 17] width 32 height 14
click at [1094, 30] on div "Test Data Options Publish Actions Run History" at bounding box center [956, 16] width 465 height 33
click at [1107, 25] on button "Publish" at bounding box center [1101, 17] width 49 height 23
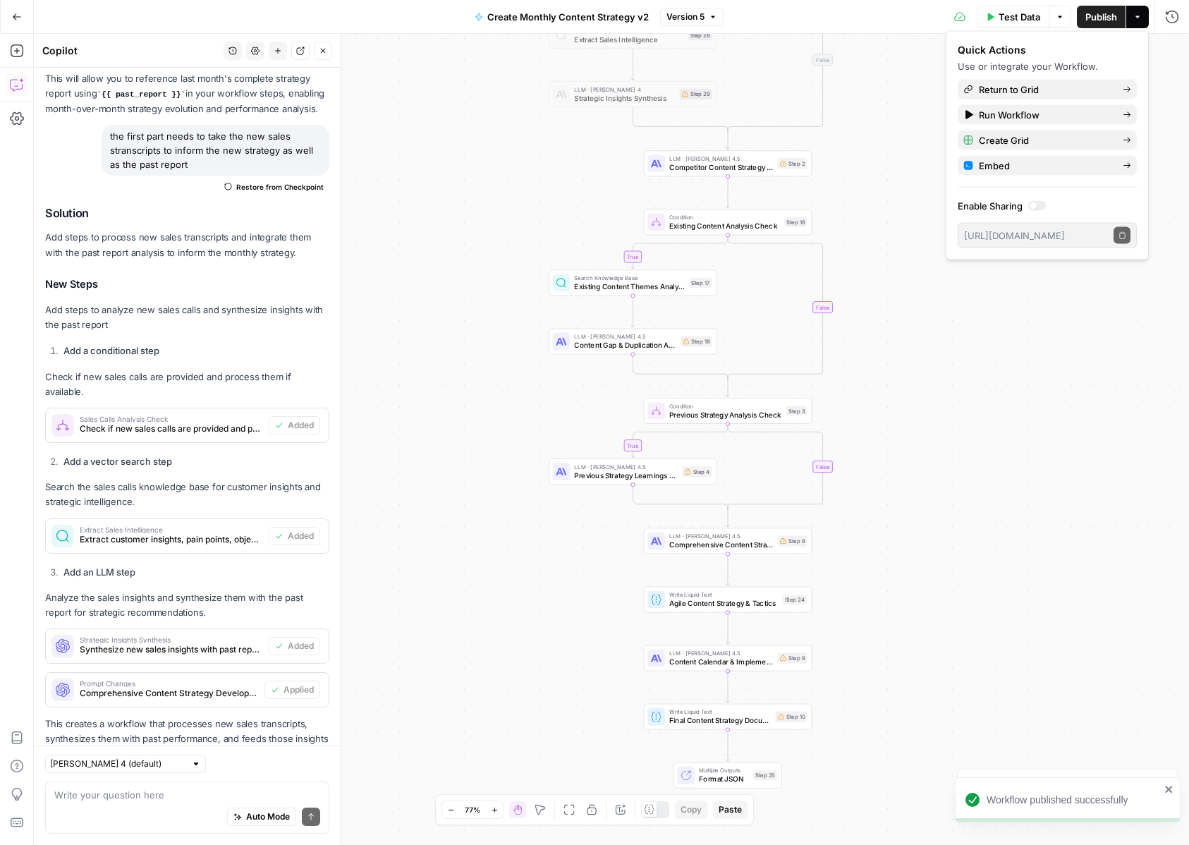
click at [1011, 7] on button "Test Data" at bounding box center [1013, 17] width 73 height 23
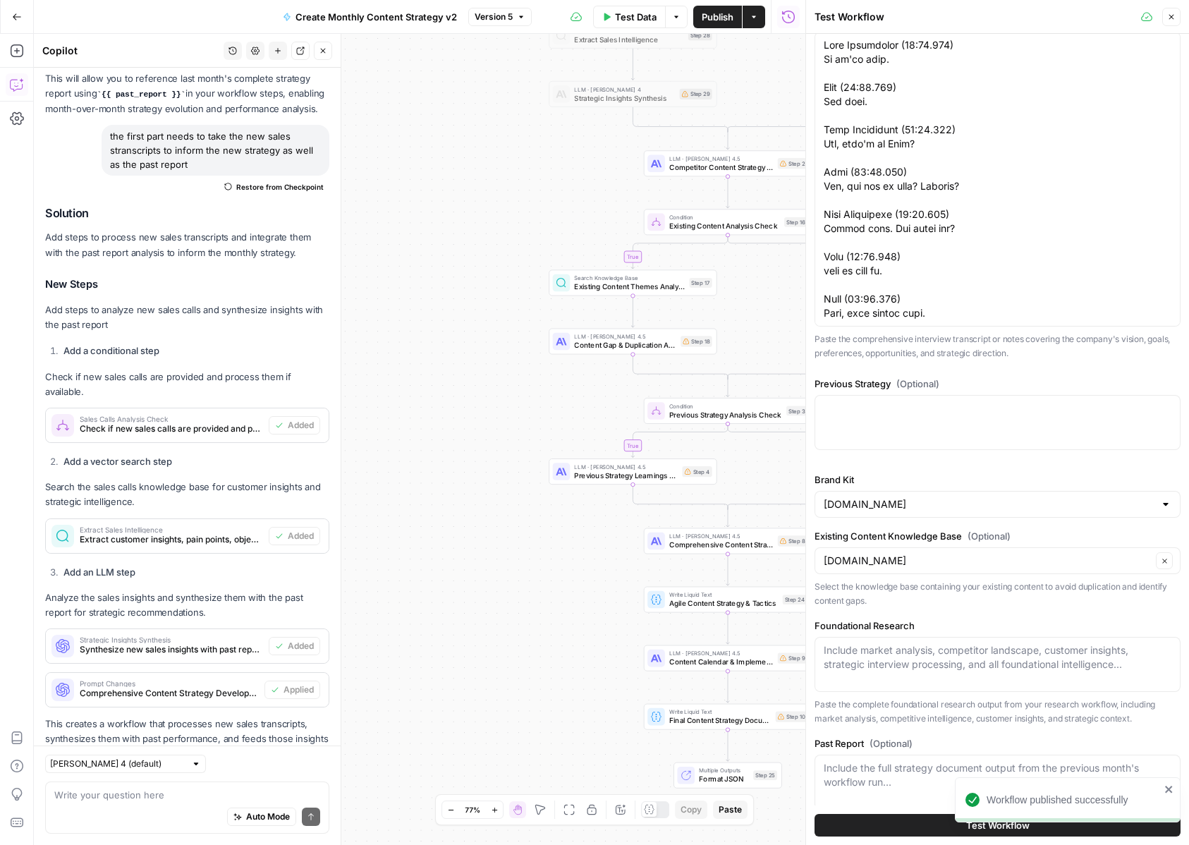
scroll to position [98, 0]
click at [898, 438] on div at bounding box center [997, 420] width 366 height 55
click at [872, 661] on textarea "Foundational Research" at bounding box center [998, 656] width 348 height 28
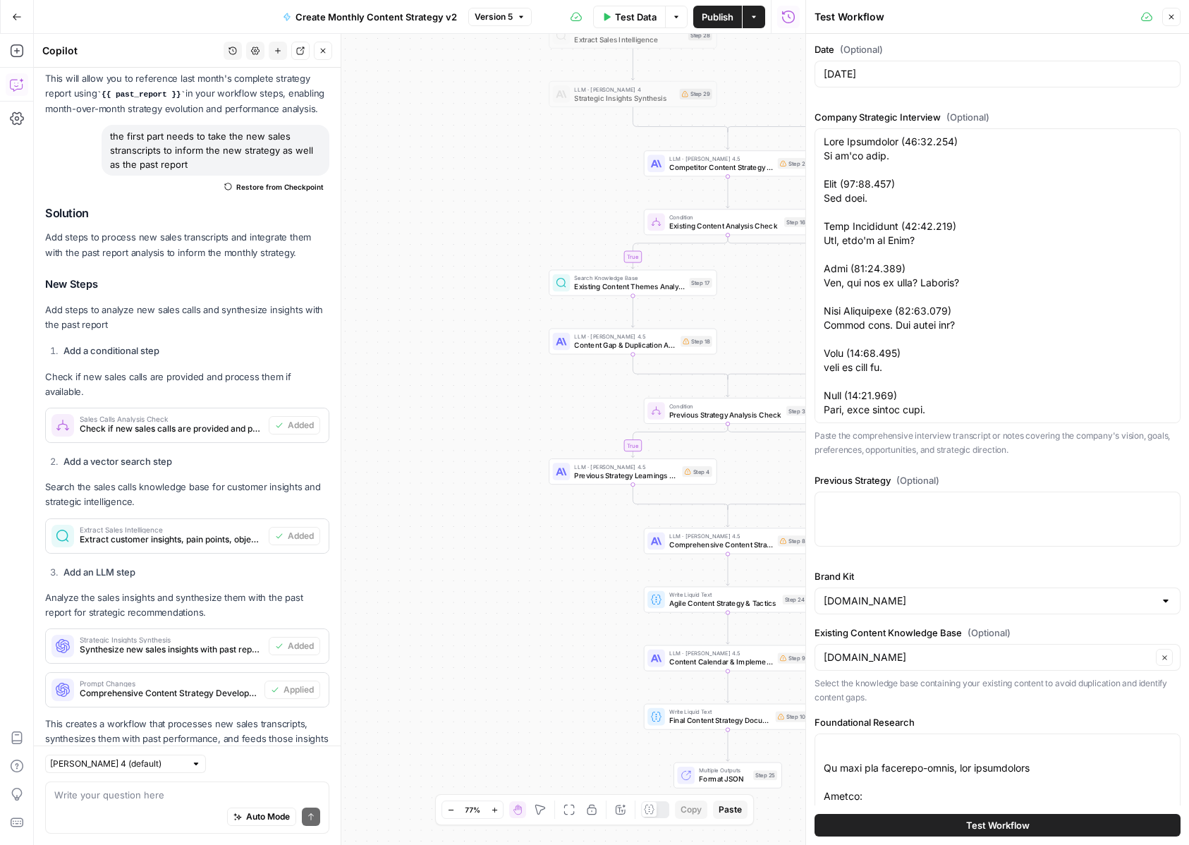
type textarea "Market Analysis: {"Deep Research":"## Market Trends (as of October 6, 2025)\n\n…"
click at [893, 827] on button "Test Workflow" at bounding box center [997, 825] width 366 height 23
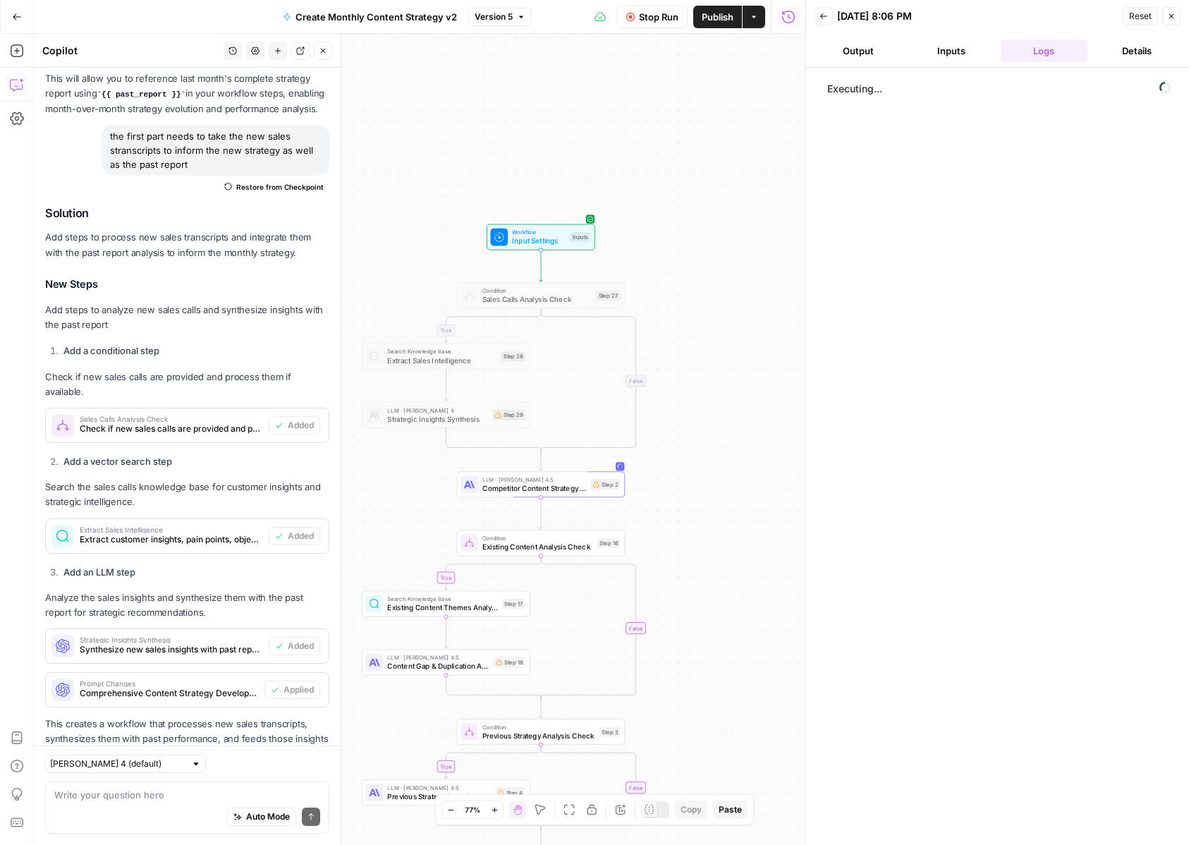
drag, startPoint x: 560, startPoint y: 164, endPoint x: 372, endPoint y: 485, distance: 372.3
click at [372, 485] on div "true true true false false false Workflow Input Settings Inputs Condition Sales…" at bounding box center [419, 439] width 771 height 811
click at [499, 485] on span "Competitor Content Strategy Analysis" at bounding box center [534, 488] width 104 height 11
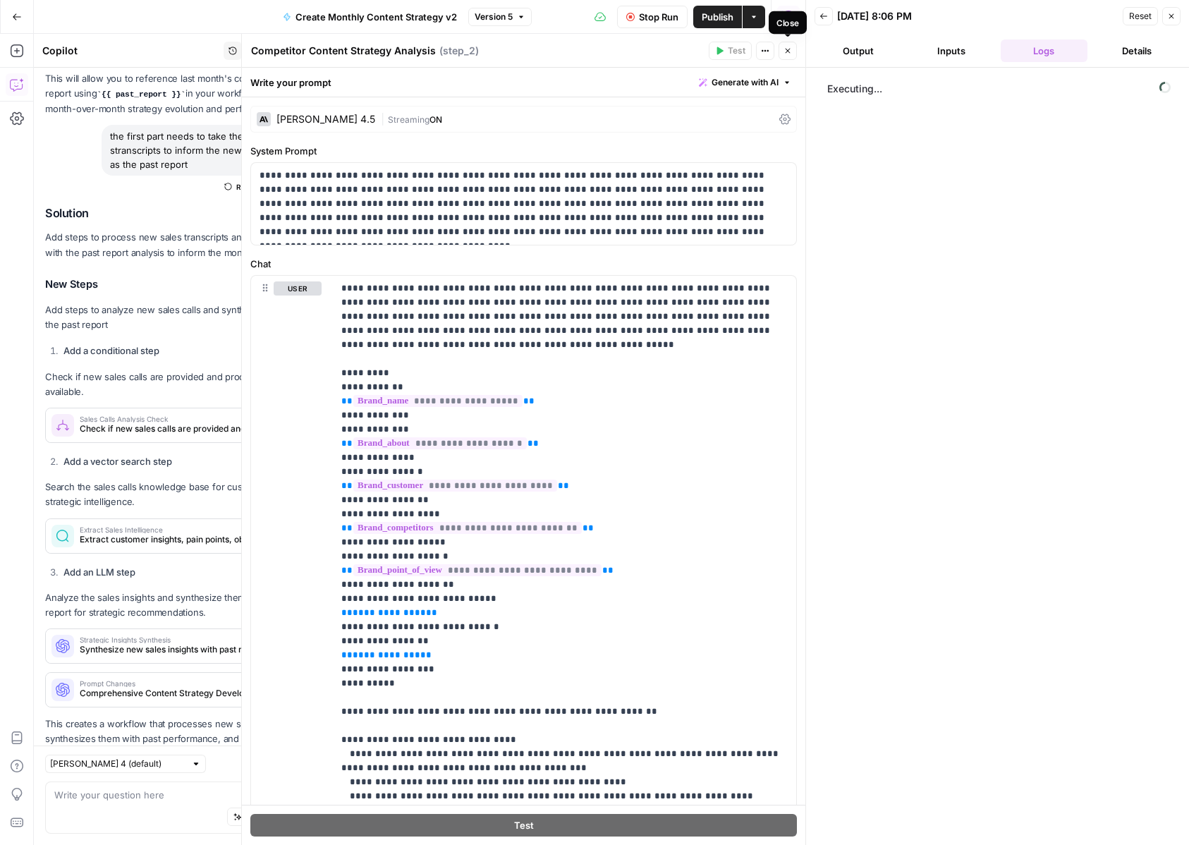
click at [786, 58] on button "Close" at bounding box center [788, 51] width 18 height 18
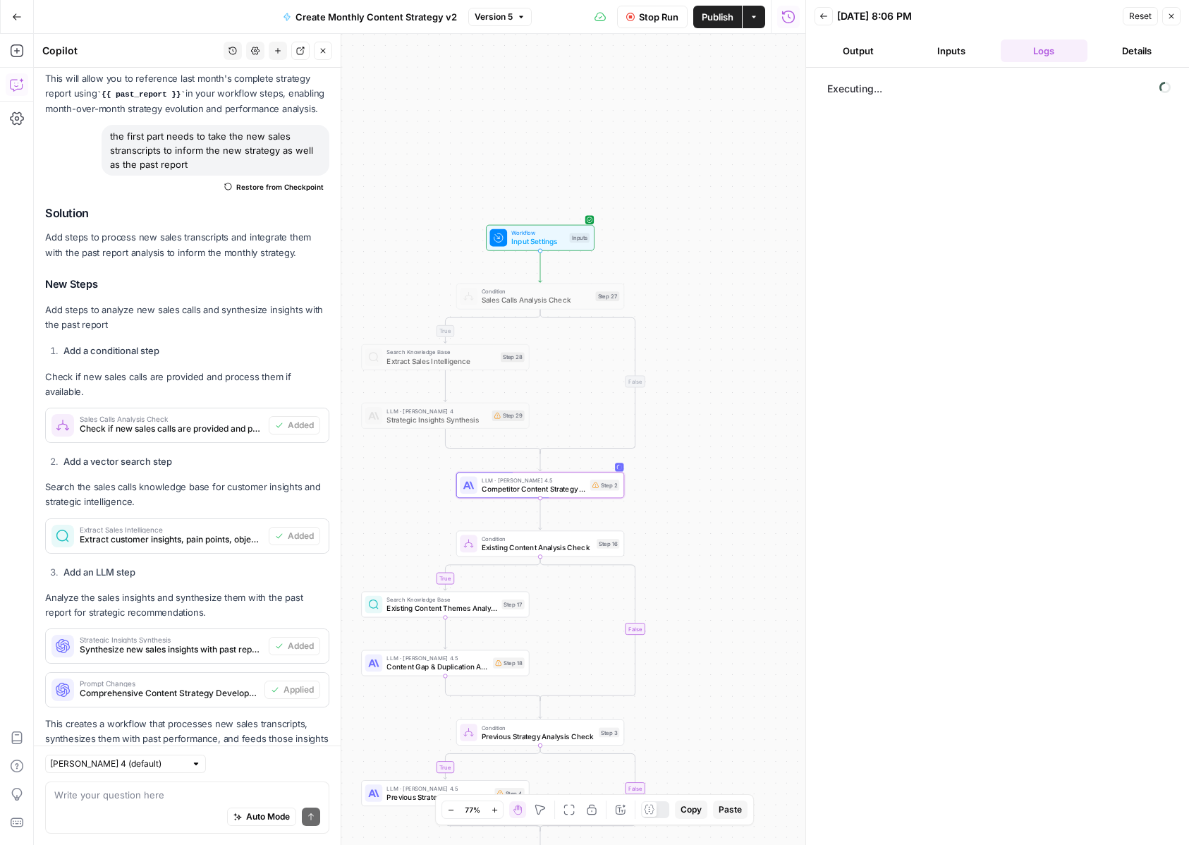
click at [667, 7] on button "Stop Run" at bounding box center [652, 17] width 71 height 23
click at [131, 797] on textarea at bounding box center [187, 795] width 266 height 14
paste textarea "Wait, does step 2 even make sense? Double-check all the stubs to make sure ever…"
type textarea "Wait, does step 2 even make sense? Double-check all the stubs to make sure ever…"
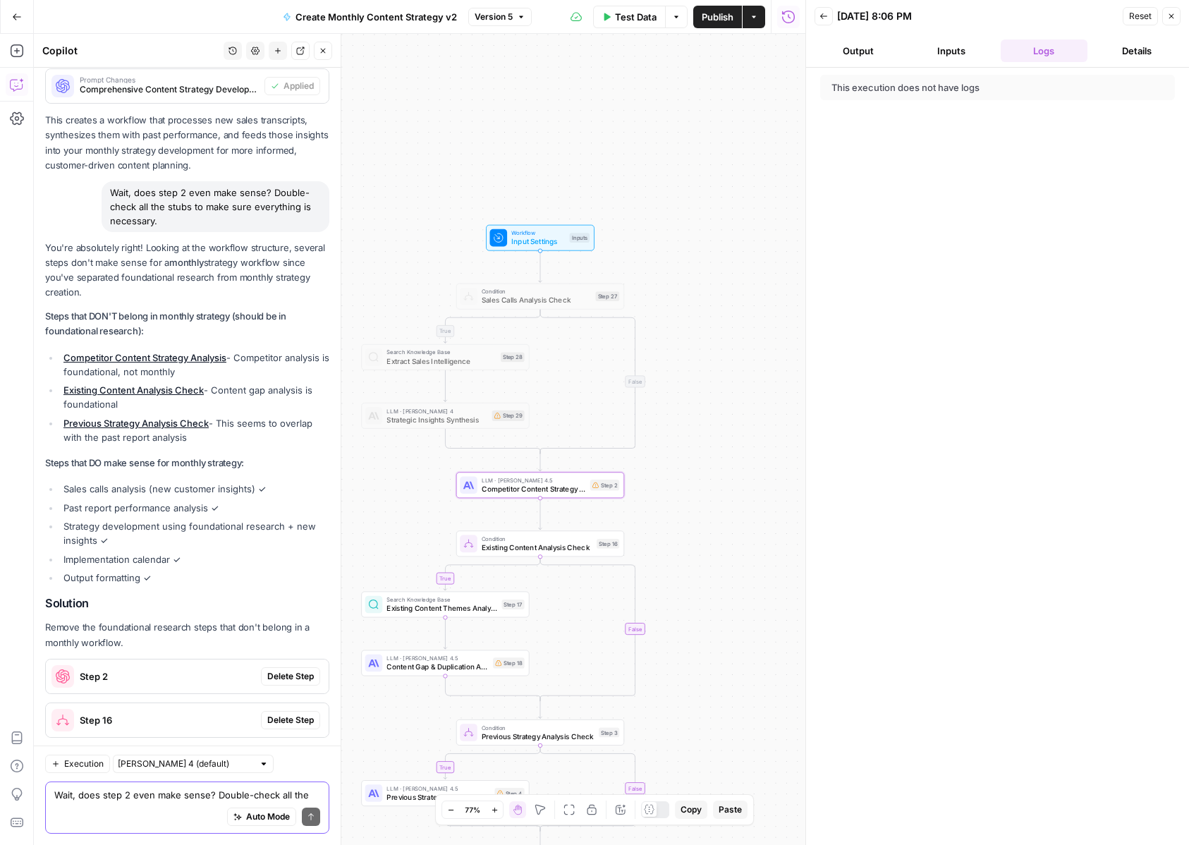
scroll to position [7471, 0]
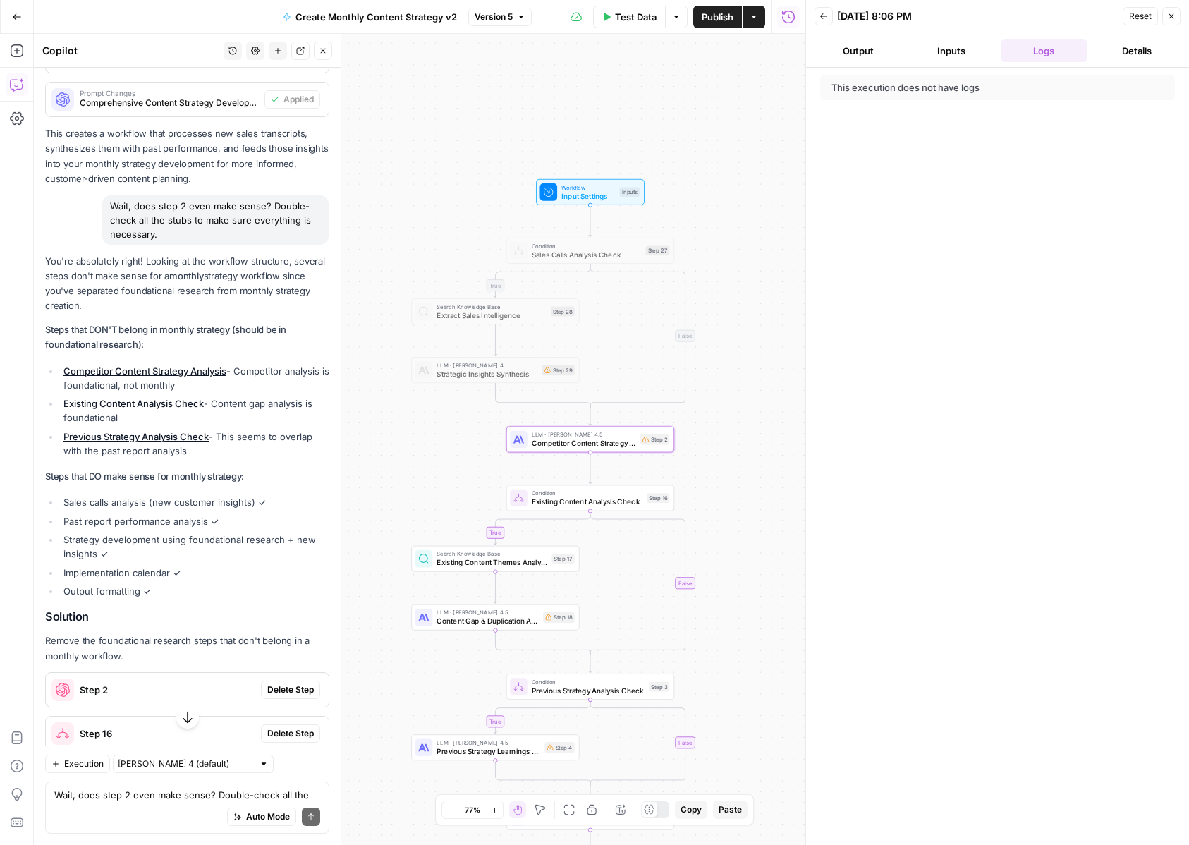
click at [267, 683] on span "Delete Step" at bounding box center [290, 689] width 47 height 13
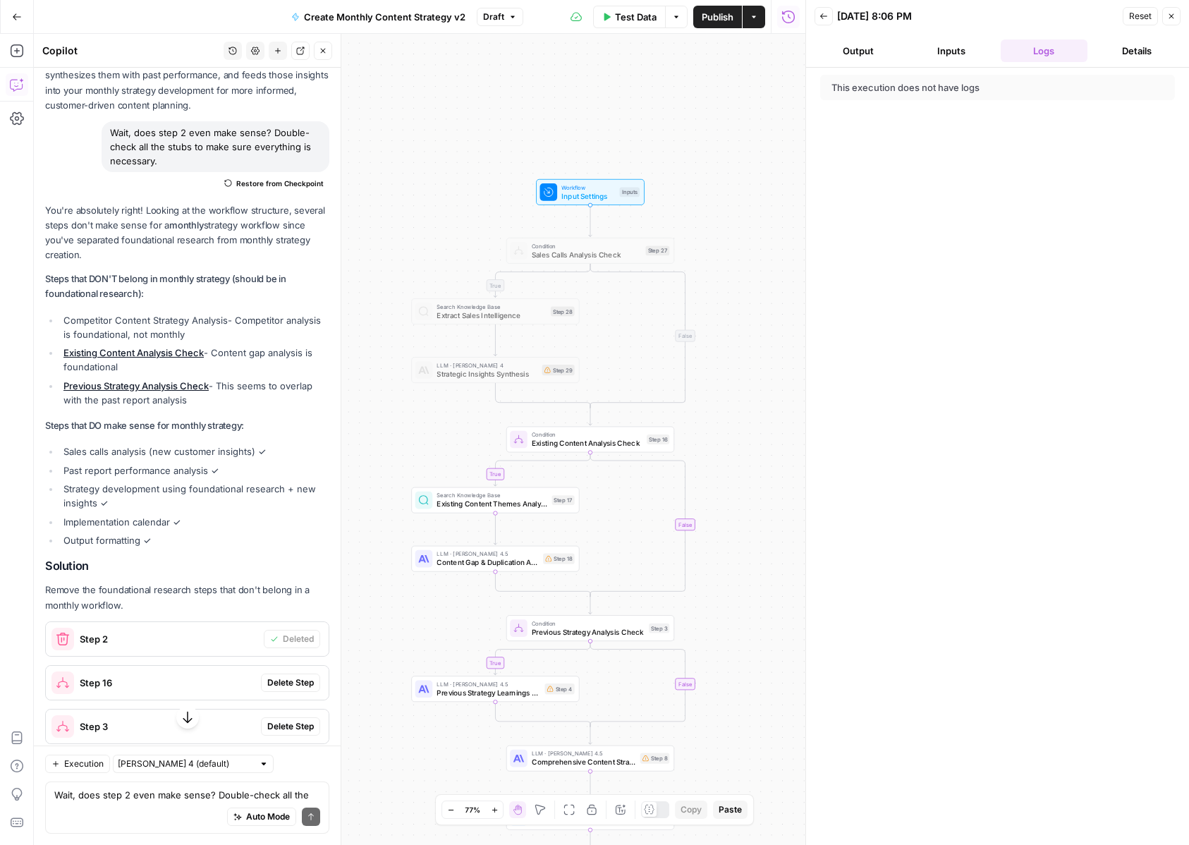
scroll to position [7550, 0]
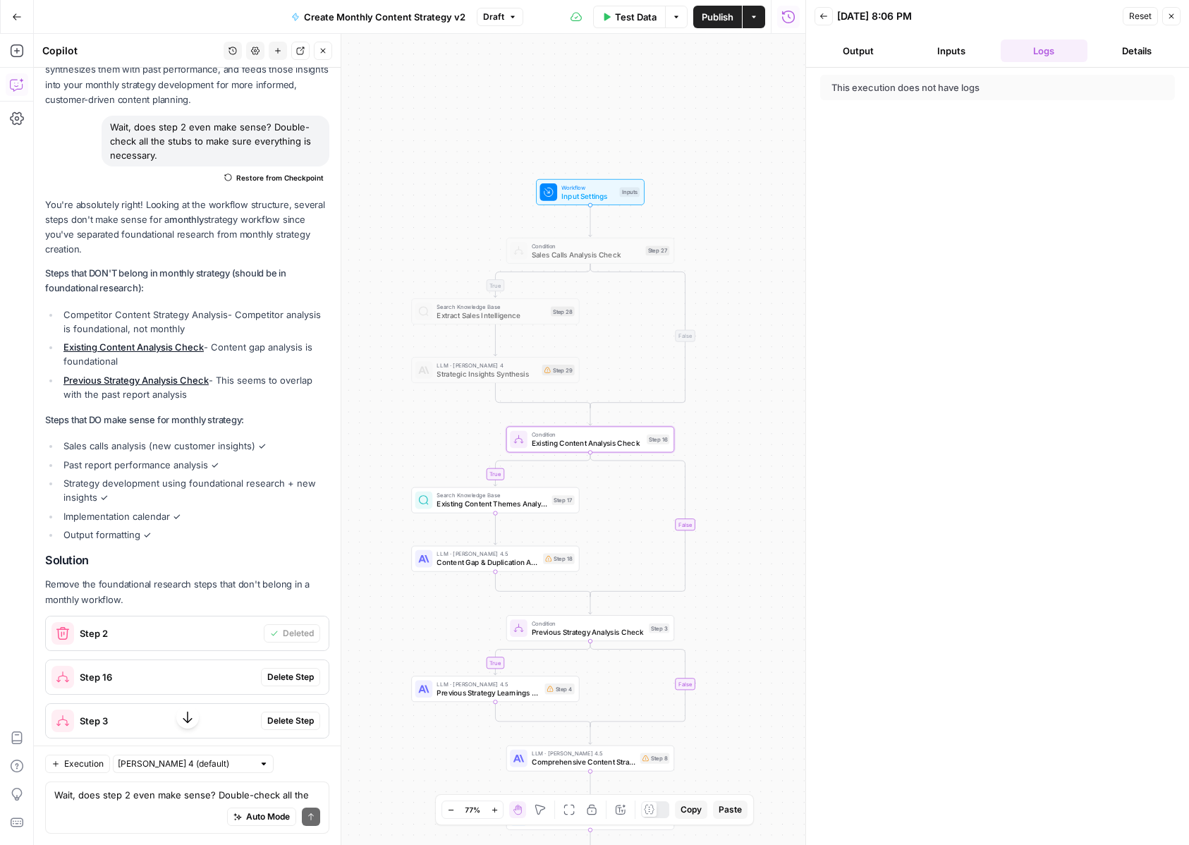
click at [288, 671] on span "Delete Step" at bounding box center [290, 677] width 47 height 13
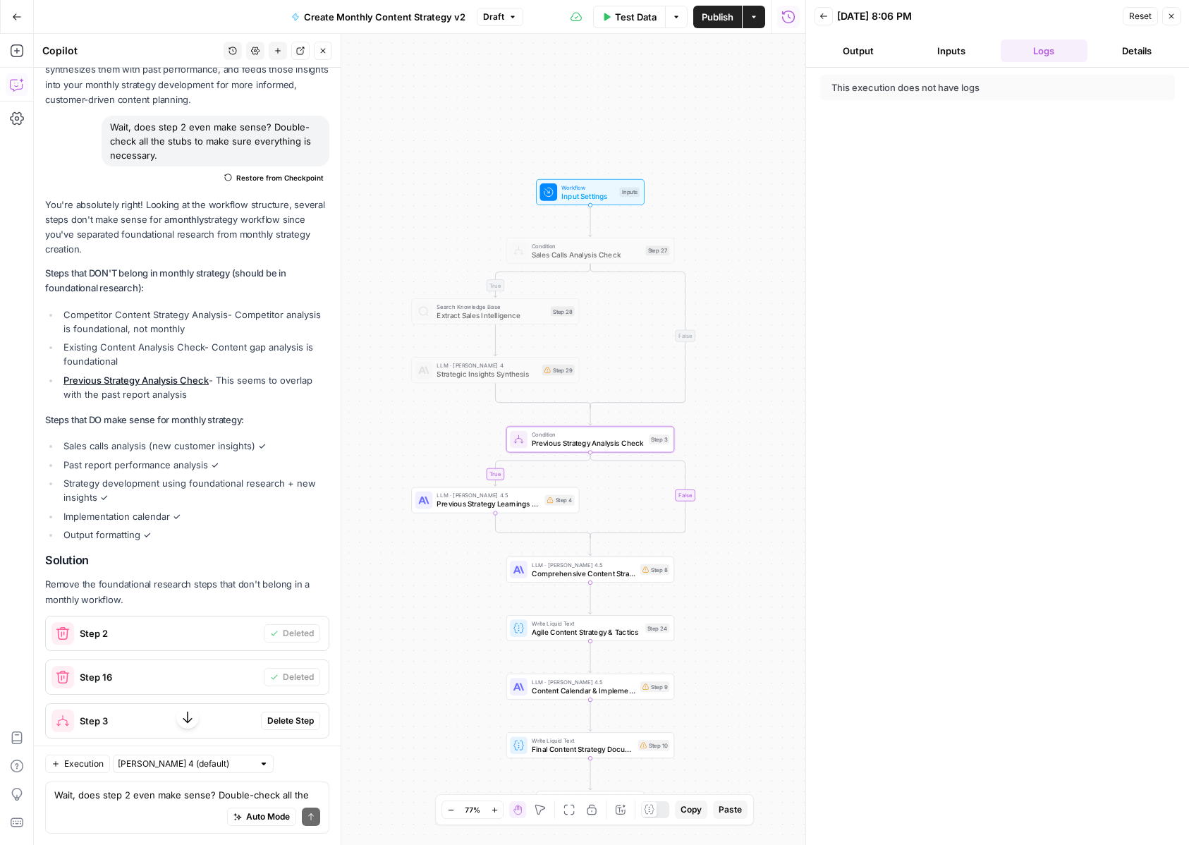
click at [278, 714] on span "Delete Step" at bounding box center [290, 720] width 47 height 13
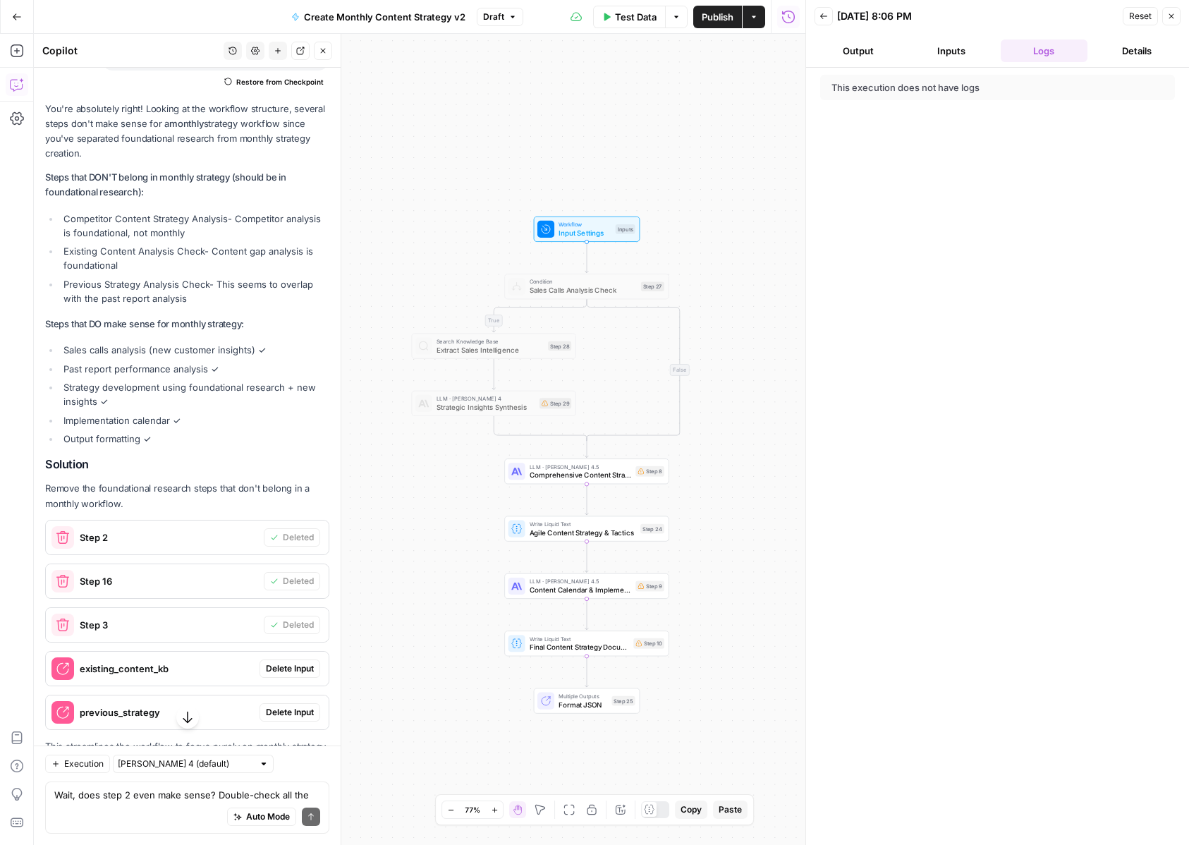
scroll to position [7653, 0]
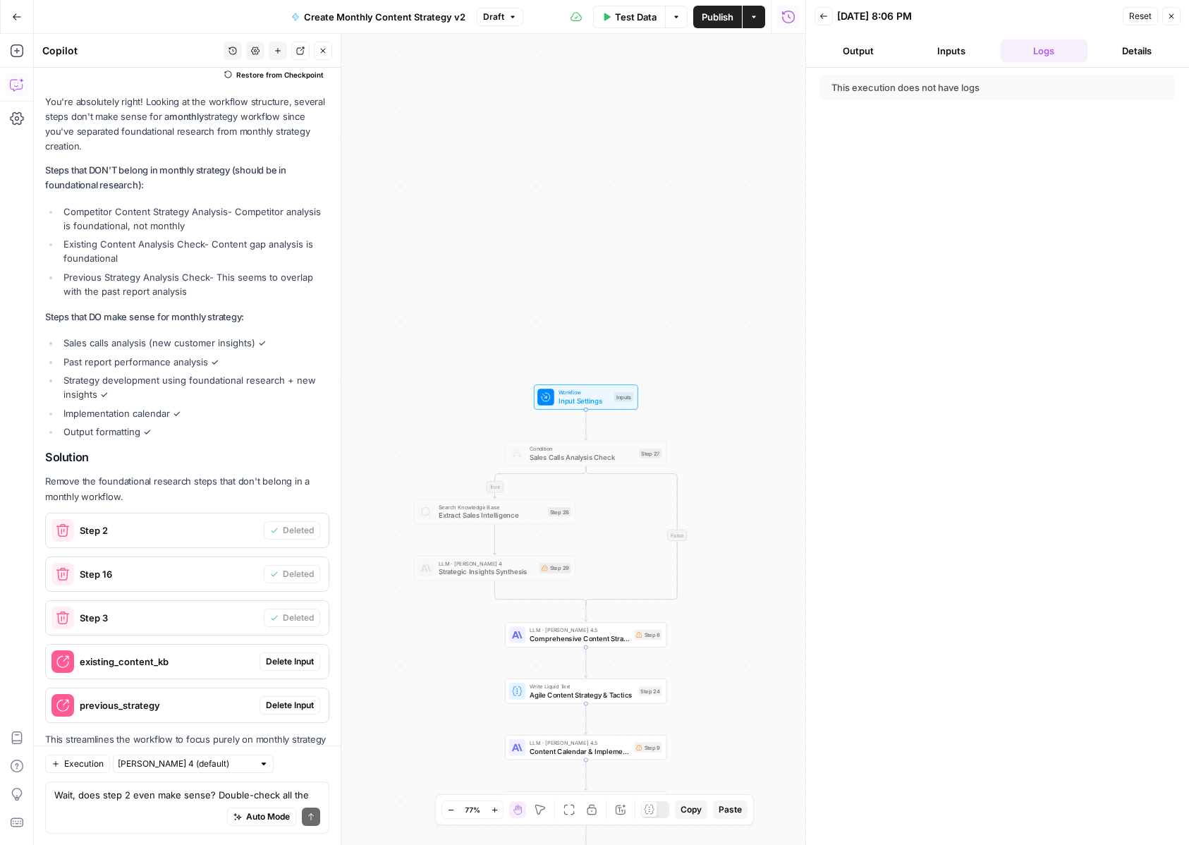
click at [284, 655] on span "Delete Input" at bounding box center [290, 661] width 48 height 13
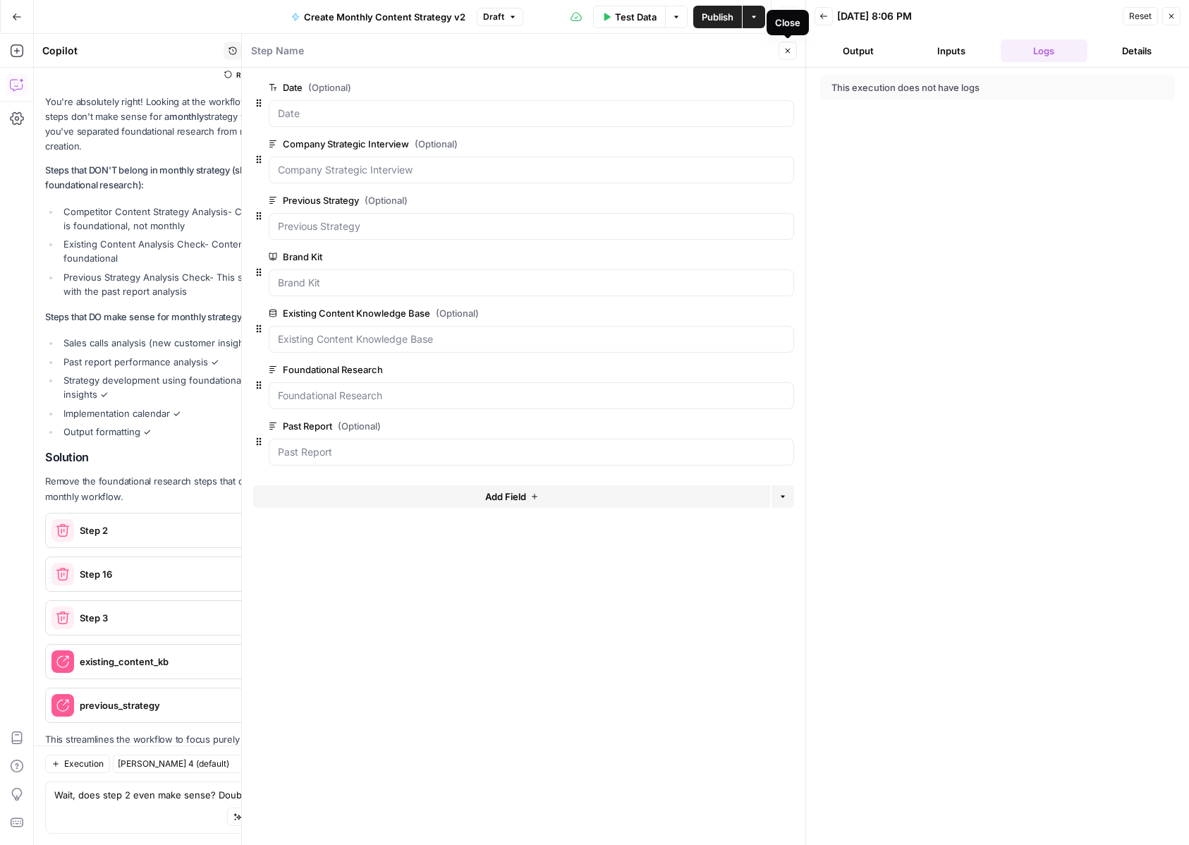
click at [791, 47] on icon "button" at bounding box center [787, 51] width 8 height 8
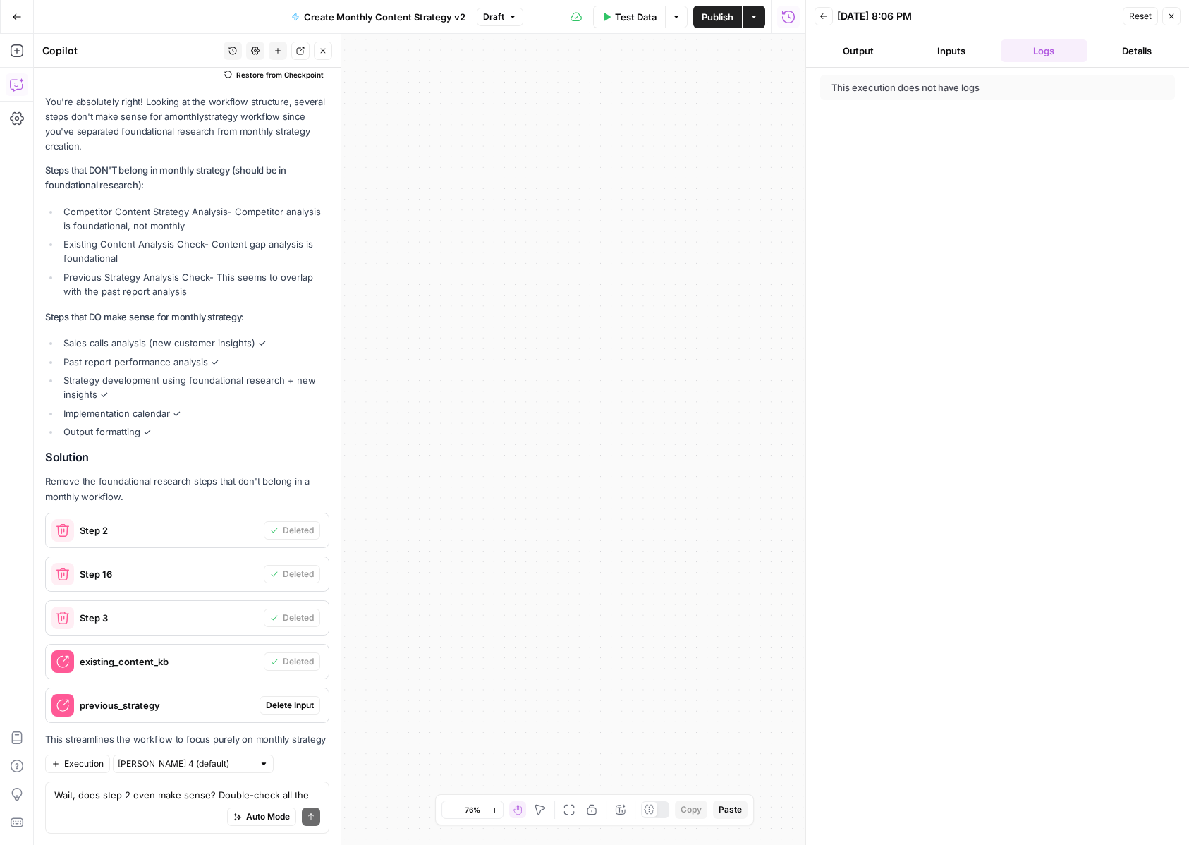
drag, startPoint x: 607, startPoint y: 540, endPoint x: 627, endPoint y: 317, distance: 224.4
click at [627, 317] on div "true false Workflow Input Settings Inputs Condition Sales Calls Analysis Check …" at bounding box center [419, 439] width 771 height 811
click at [565, 811] on icon "button" at bounding box center [569, 810] width 11 height 11
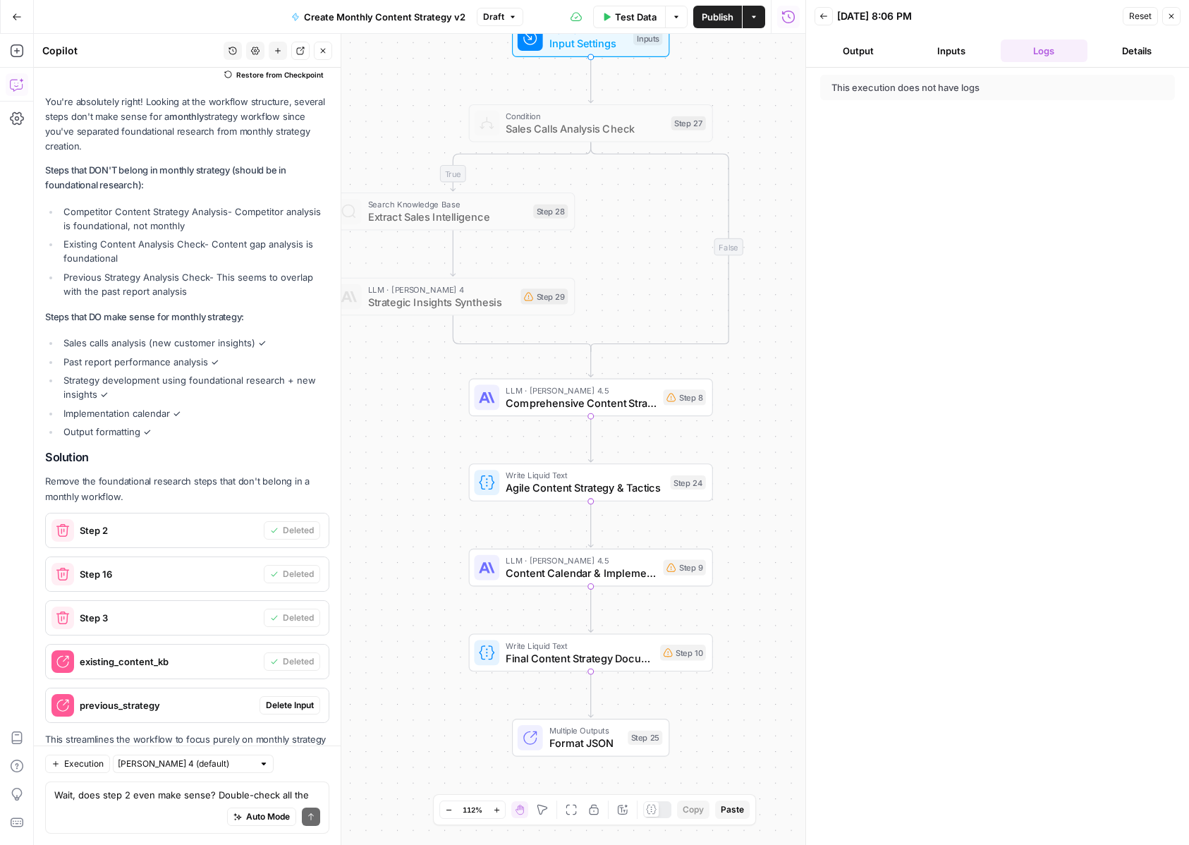
drag, startPoint x: 659, startPoint y: 659, endPoint x: 762, endPoint y: 607, distance: 115.1
click at [762, 607] on div "true false Workflow Input Settings Inputs Condition Sales Calls Analysis Check …" at bounding box center [419, 439] width 771 height 811
click at [198, 804] on div "Auto Mode Send" at bounding box center [187, 817] width 266 height 31
paste textarea "We need the previous strategy because we need to make sure that we're building …"
type textarea "We need the previous strategy because we need to make sure that we're building …"
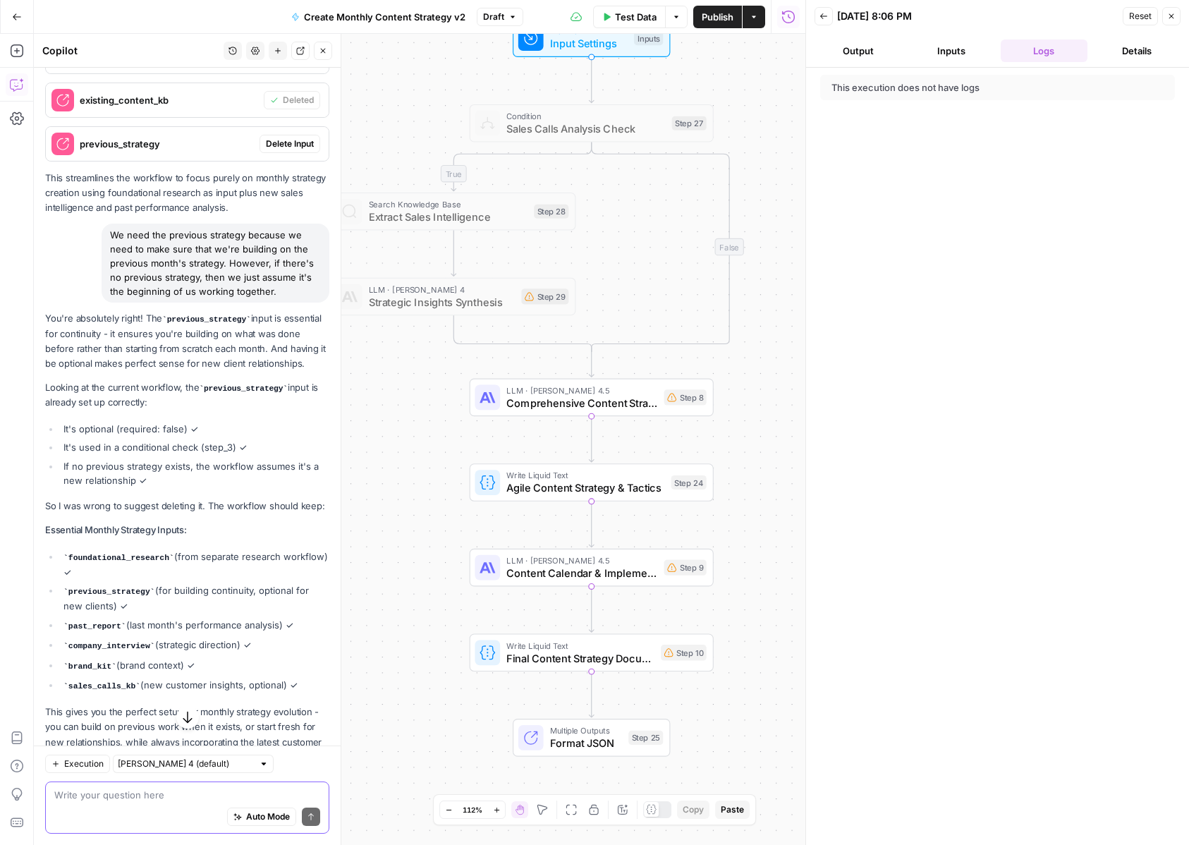
scroll to position [8235, 0]
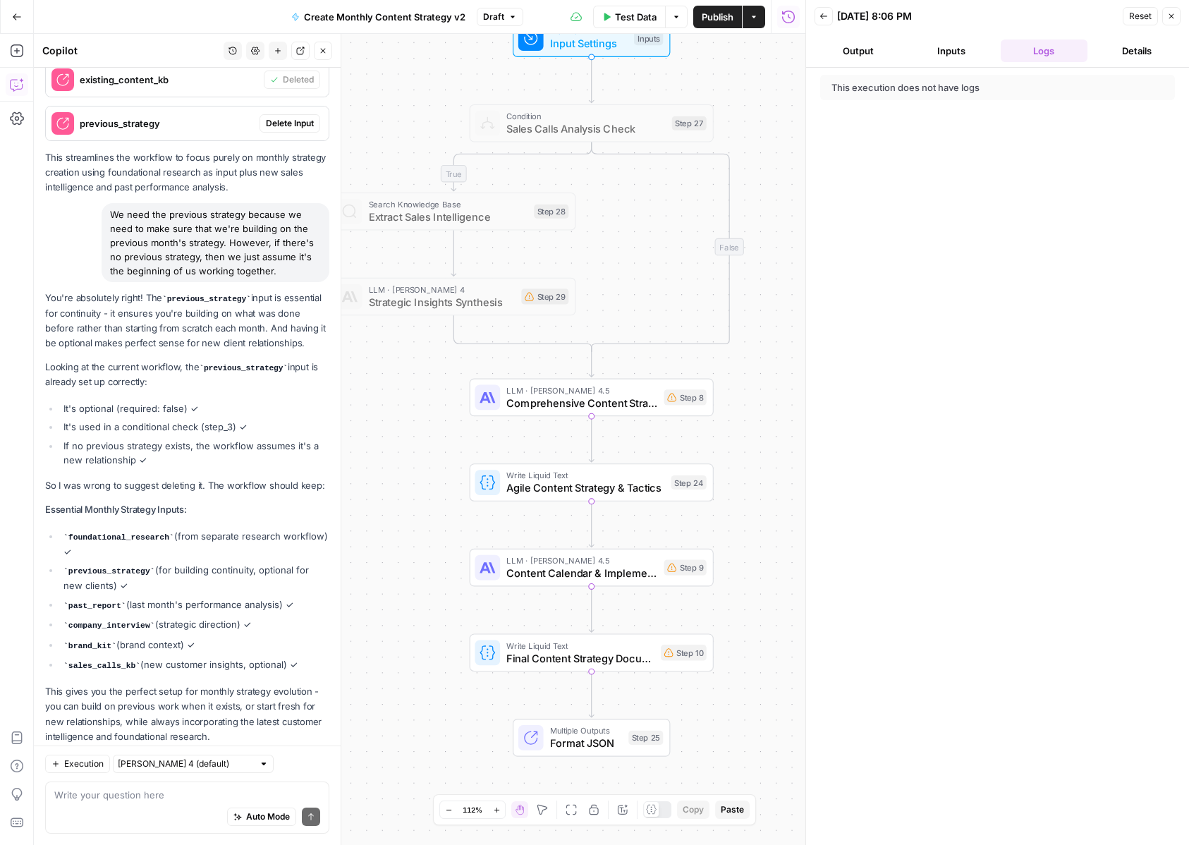
click at [712, 23] on button "Publish" at bounding box center [717, 17] width 49 height 23
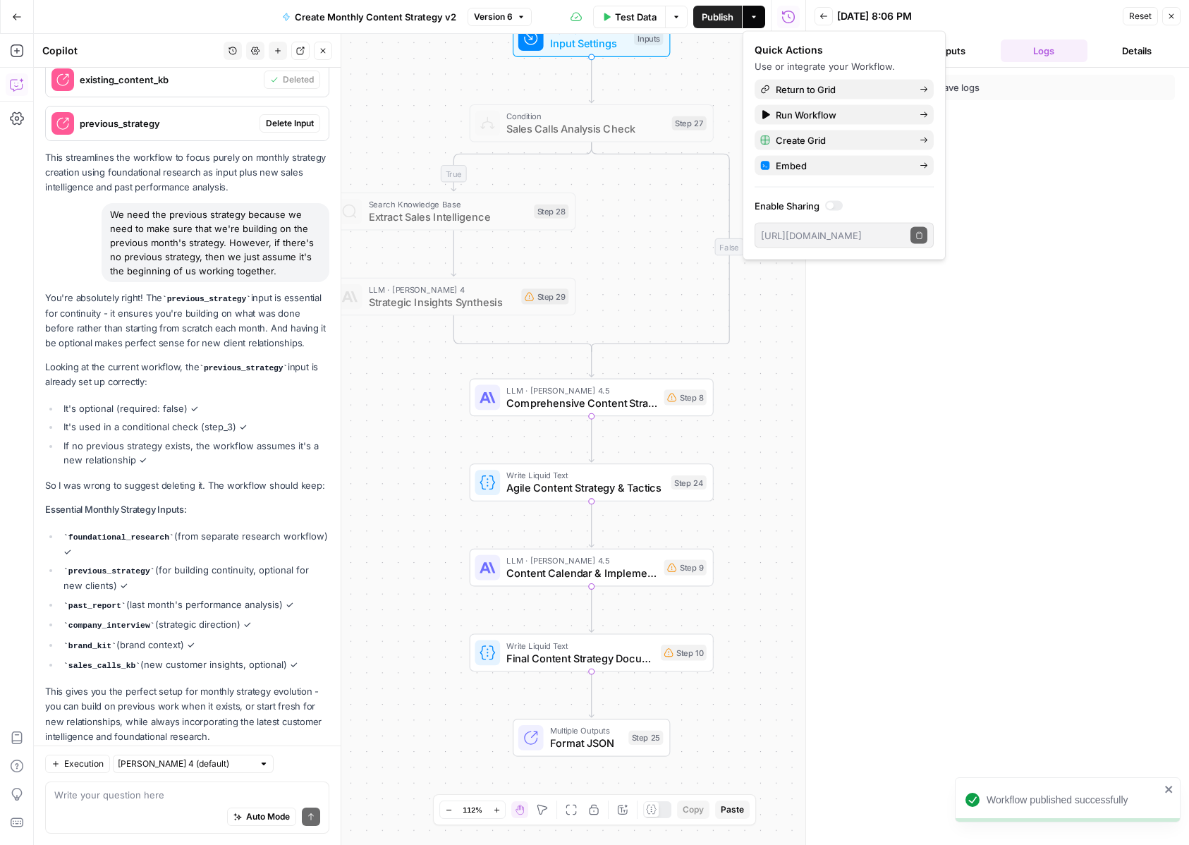
click at [826, 18] on icon "button" at bounding box center [823, 16] width 8 height 8
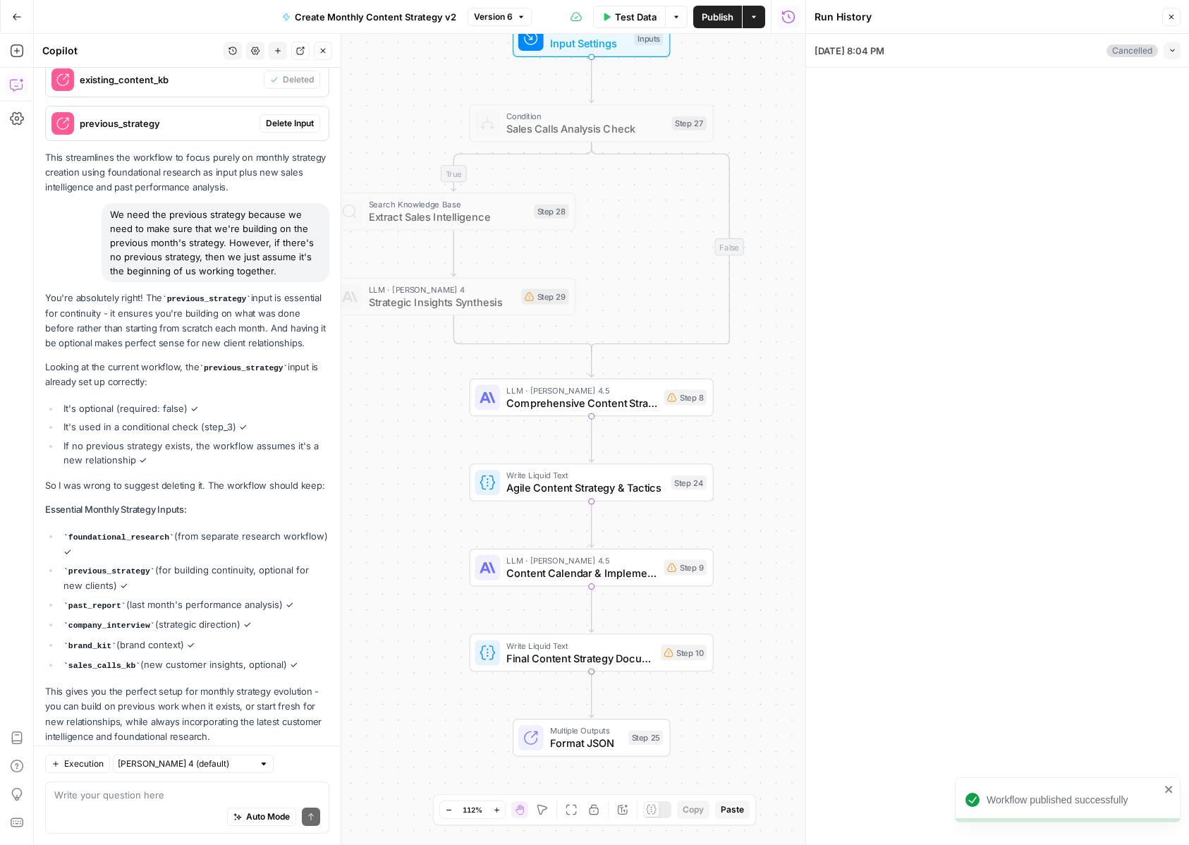
click at [642, 13] on span "Test Data" at bounding box center [636, 17] width 42 height 14
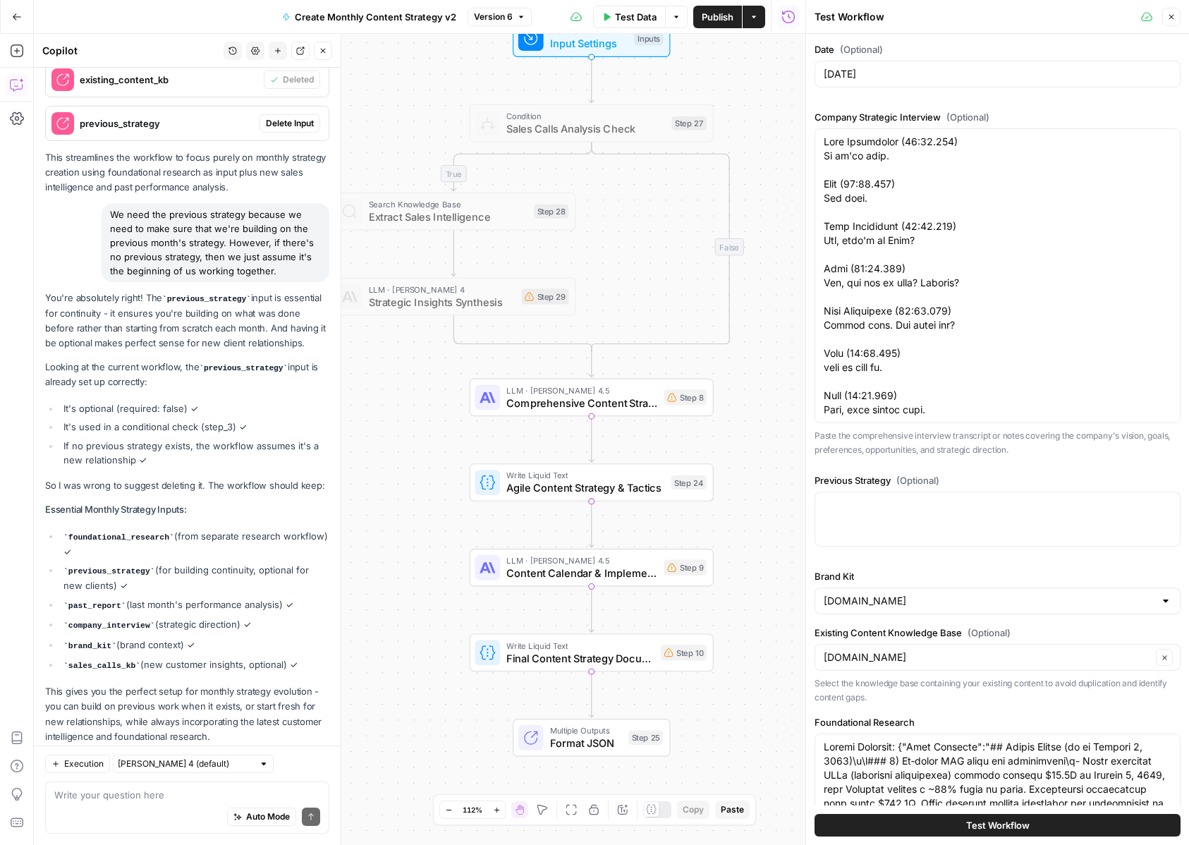
click at [846, 812] on div "Test Workflow" at bounding box center [997, 824] width 366 height 39
click at [845, 817] on button "Test Workflow" at bounding box center [997, 825] width 366 height 23
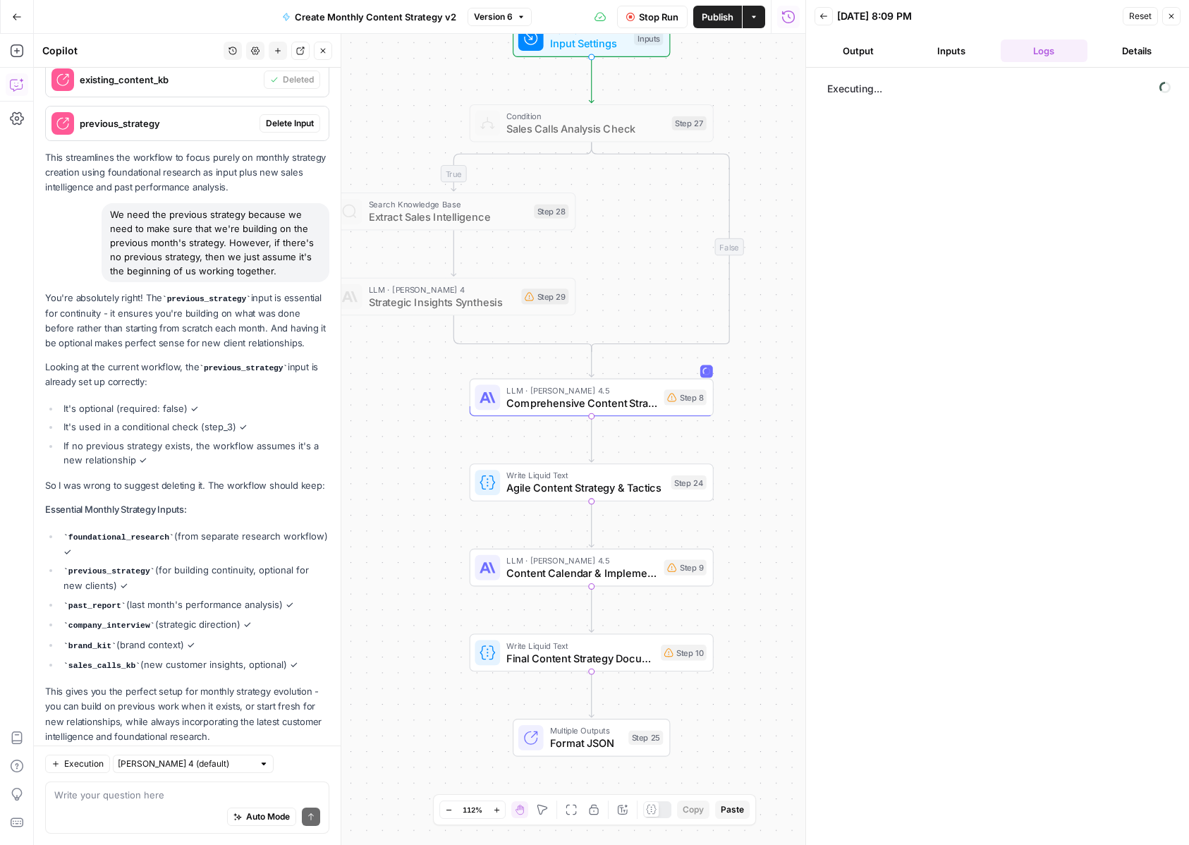
click at [510, 395] on span "Comprehensive Content Strategy Development" at bounding box center [581, 403] width 151 height 16
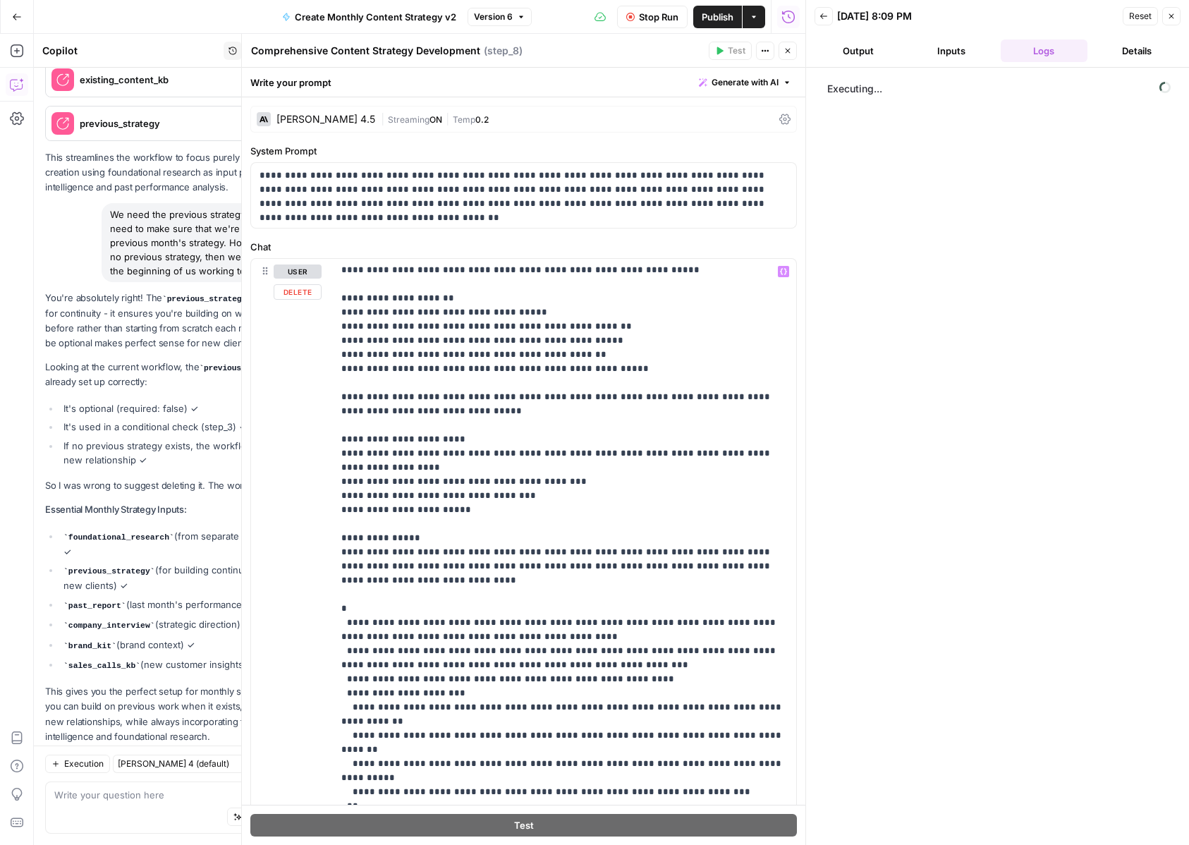
scroll to position [1679, 0]
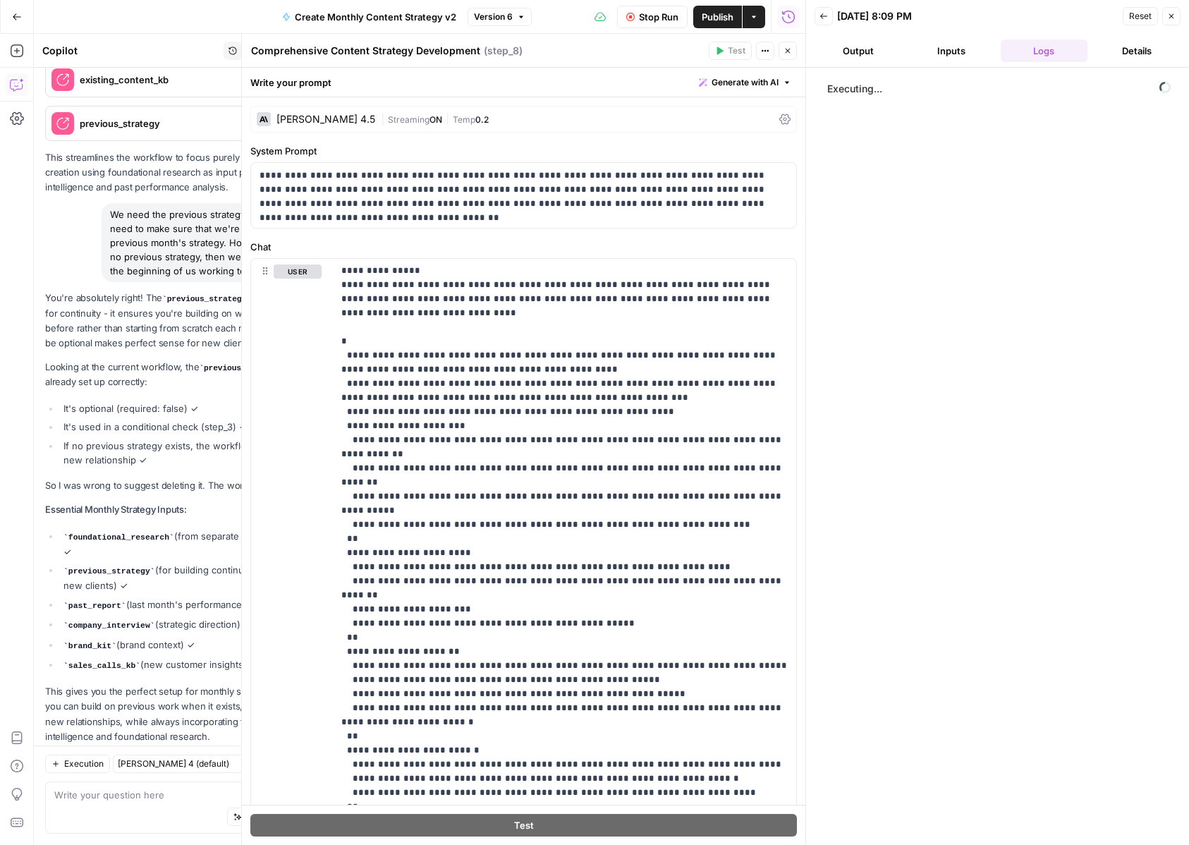
click at [783, 51] on icon "button" at bounding box center [787, 51] width 8 height 8
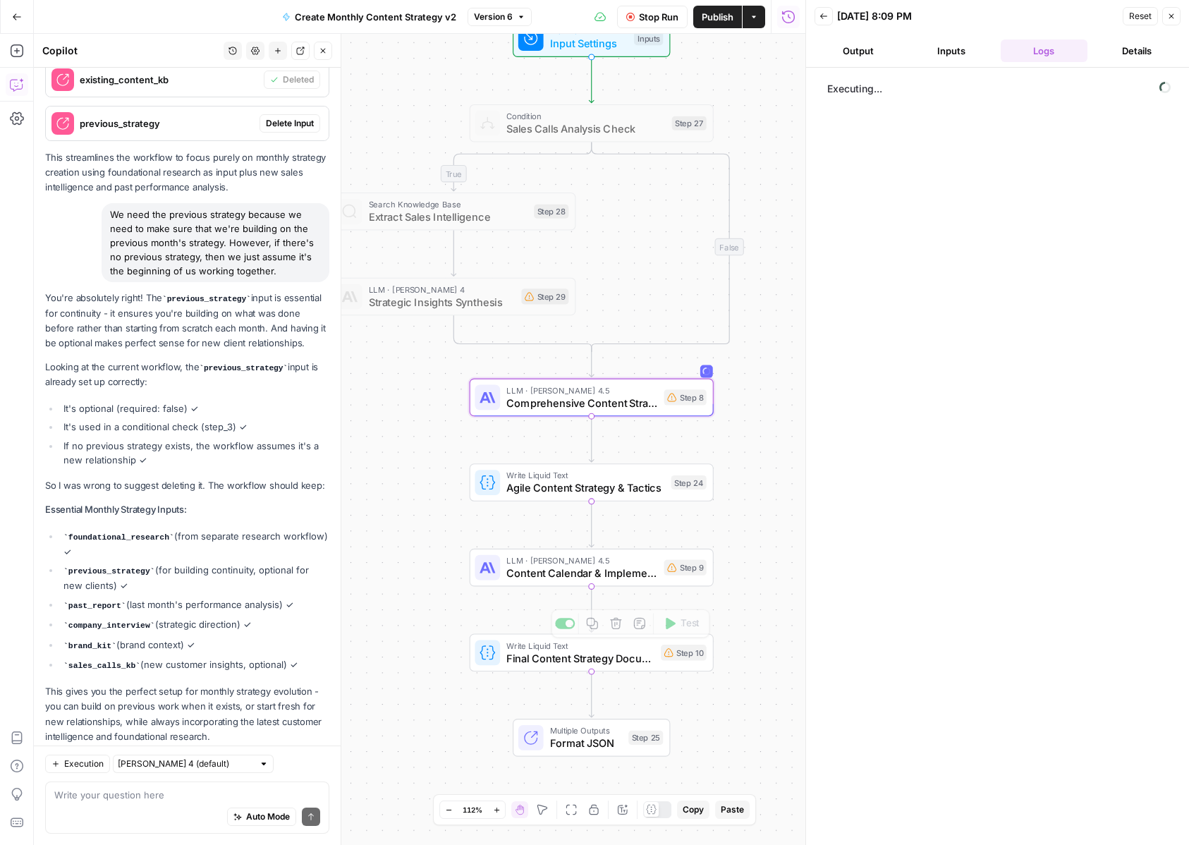
click at [518, 573] on span "Content Calendar & Implementation Plan" at bounding box center [581, 573] width 151 height 16
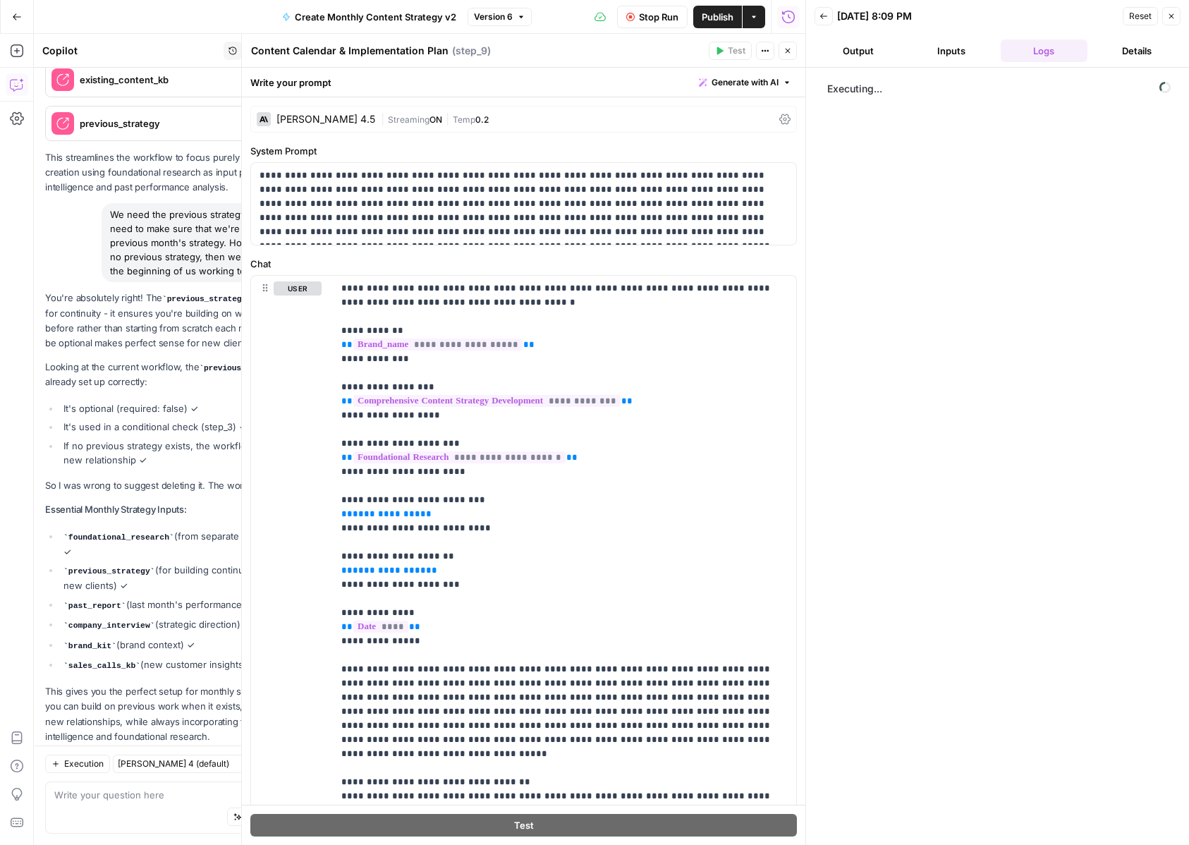
click at [788, 49] on icon "button" at bounding box center [787, 51] width 8 height 8
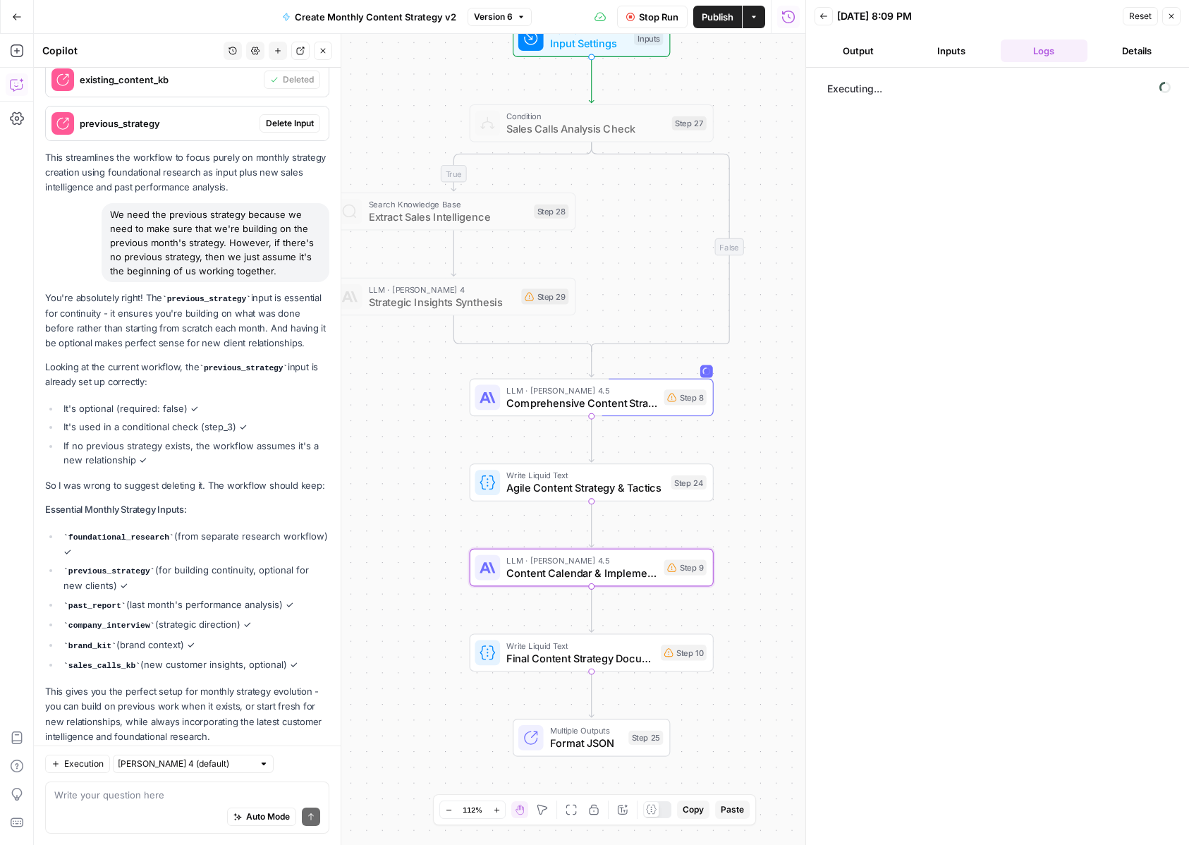
click at [654, 13] on span "Stop Run" at bounding box center [658, 17] width 39 height 14
click at [119, 808] on div "Auto Mode Send" at bounding box center [187, 817] width 266 height 31
paste textarea "Can we do a split because right now, Step 9 is a 6-month implementation plan. I…"
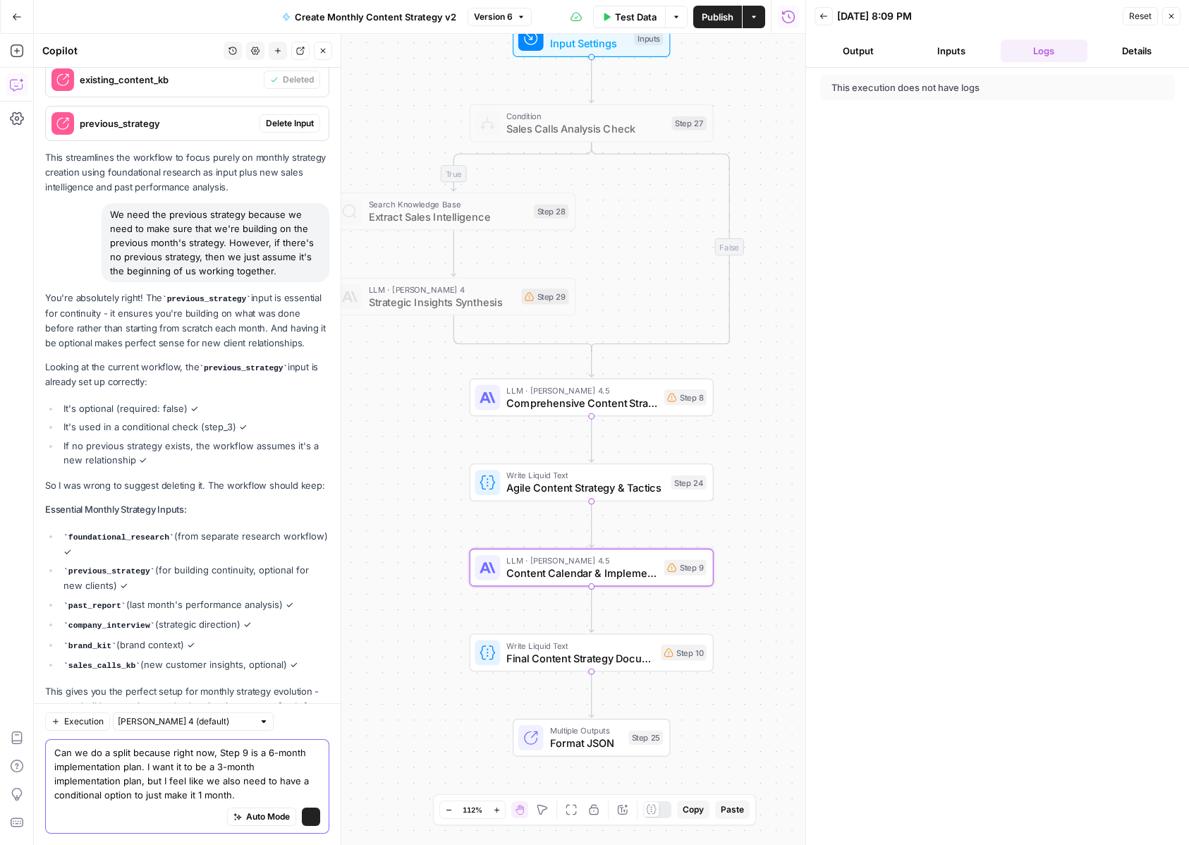
scroll to position [8277, 0]
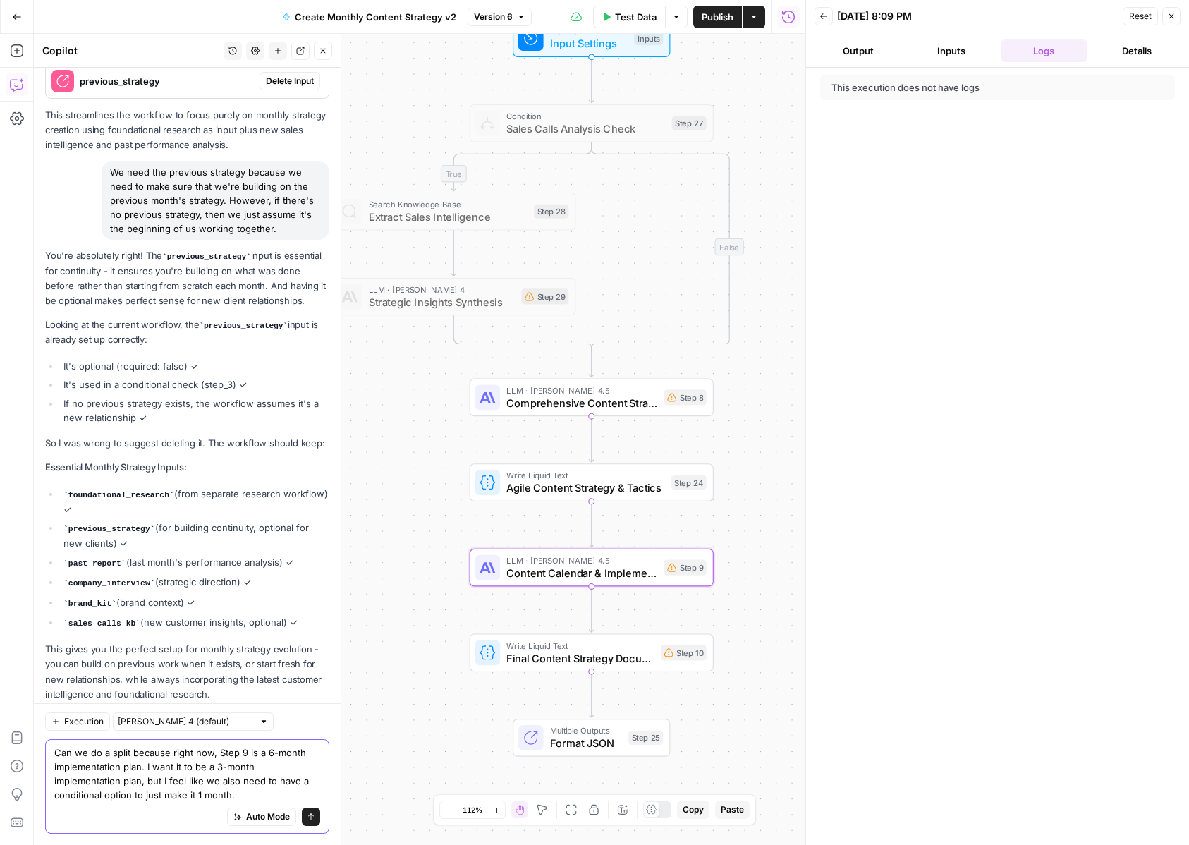
type textarea "Can we do a split because right now, Step 9 is a 6-month implementation plan. I…"
click at [184, 720] on input "Claude Sonnet 4 (default)" at bounding box center [185, 721] width 135 height 14
click at [205, 775] on span "Claude Opus 4.1" at bounding box center [170, 772] width 91 height 14
type input "Claude Opus 4.1"
click at [313, 822] on button "Send" at bounding box center [311, 816] width 18 height 18
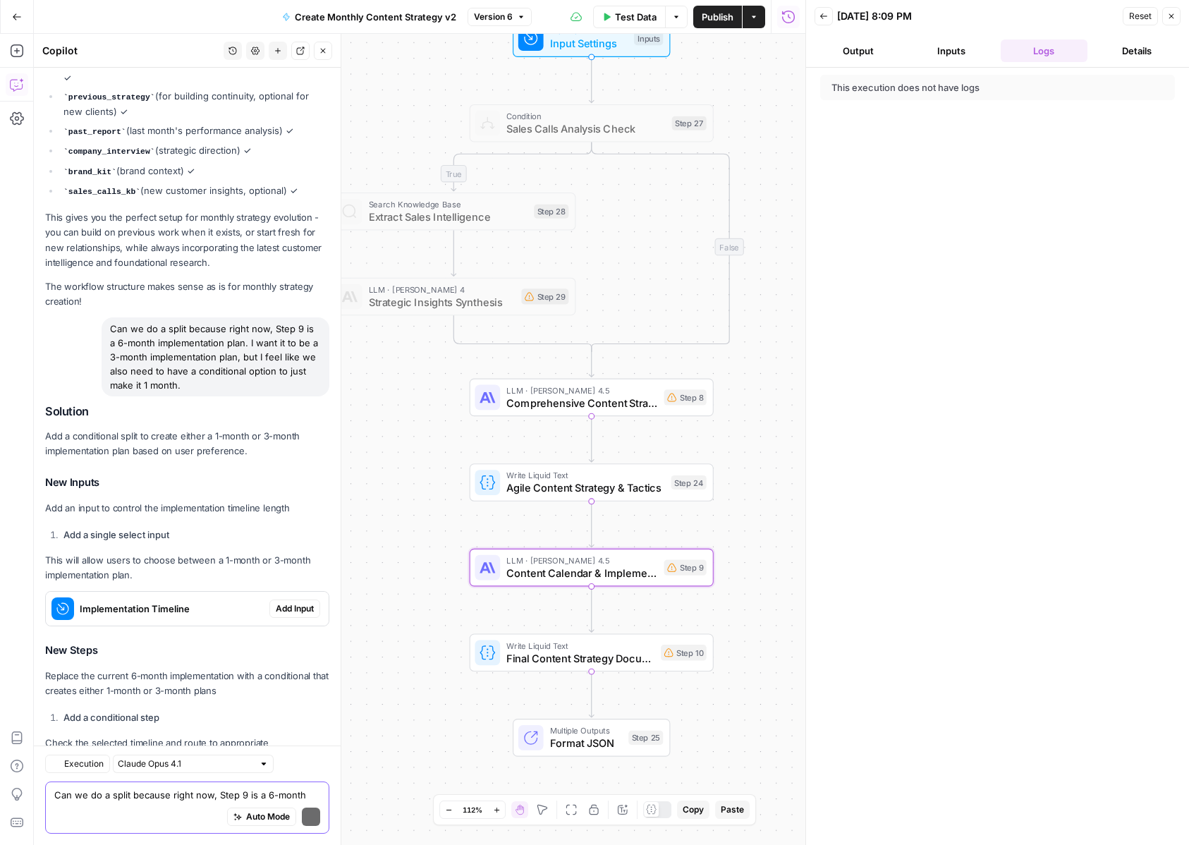
scroll to position [9067, 0]
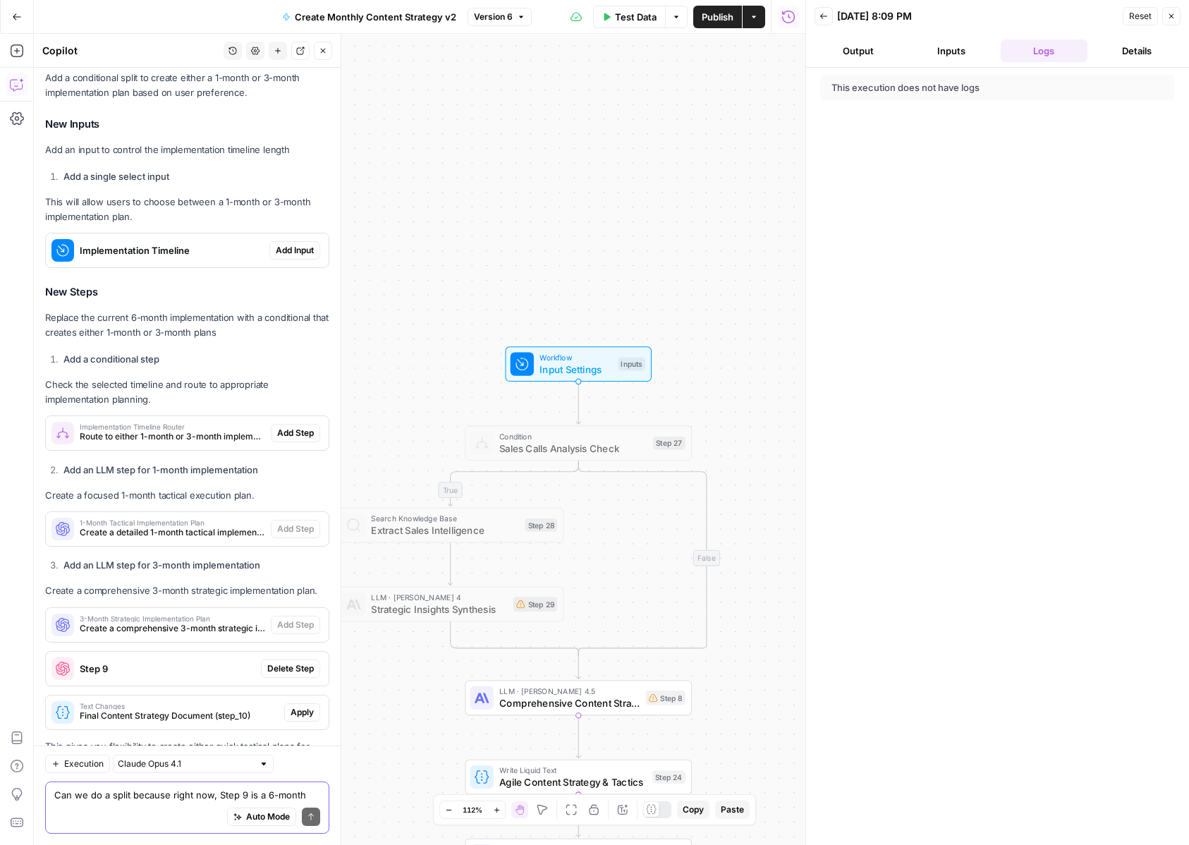
click at [295, 244] on span "Add Input" at bounding box center [295, 250] width 38 height 13
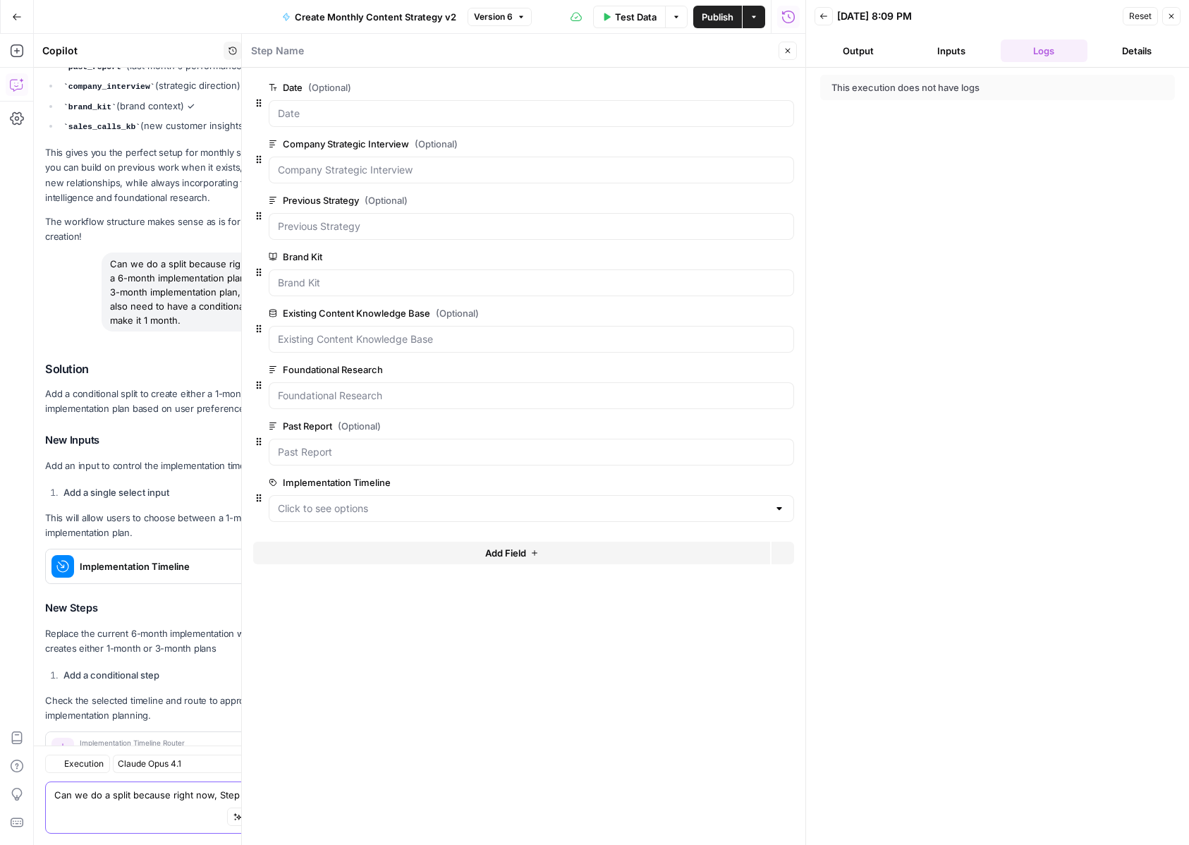
scroll to position [9112, 0]
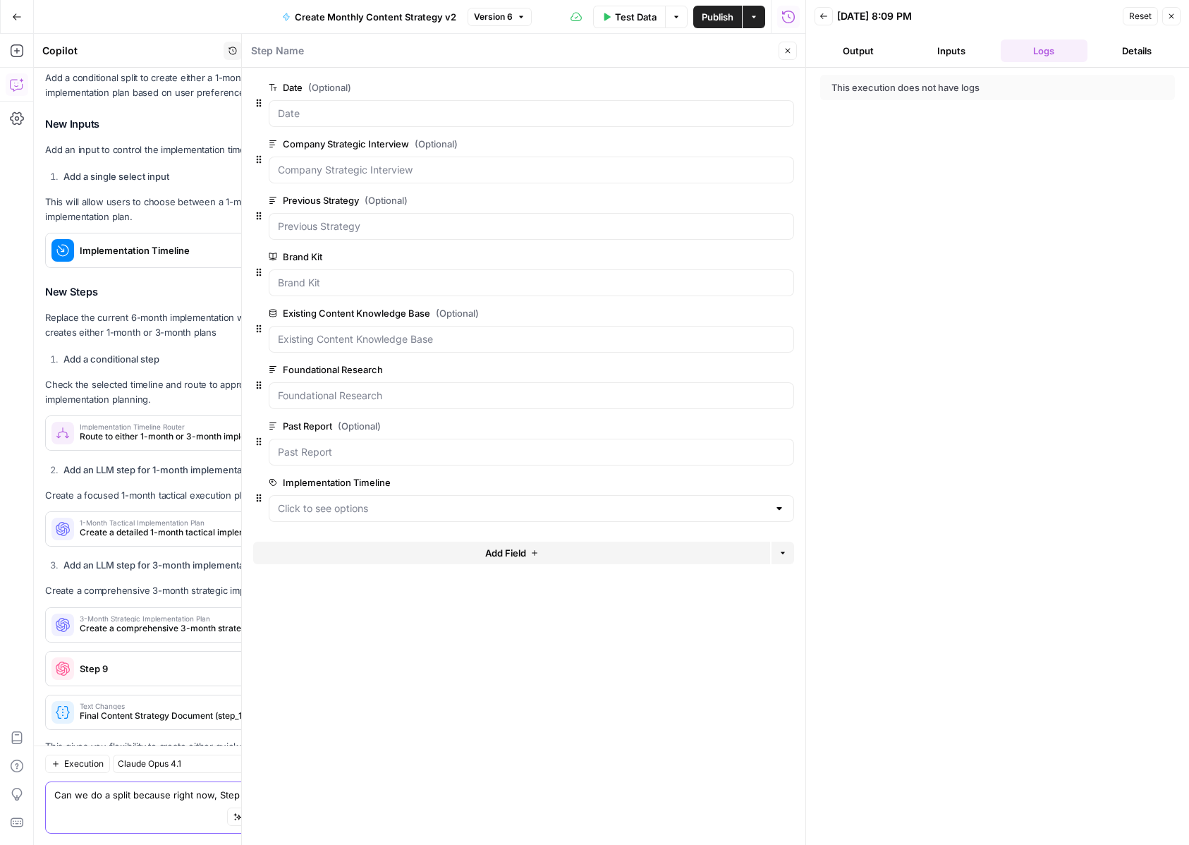
click at [410, 518] on div at bounding box center [531, 508] width 525 height 27
click at [333, 659] on form "Date (Optional) edit field Delete group Company Strategic Interview (Optional) …" at bounding box center [523, 456] width 563 height 777
click at [790, 45] on button "Close" at bounding box center [788, 51] width 18 height 18
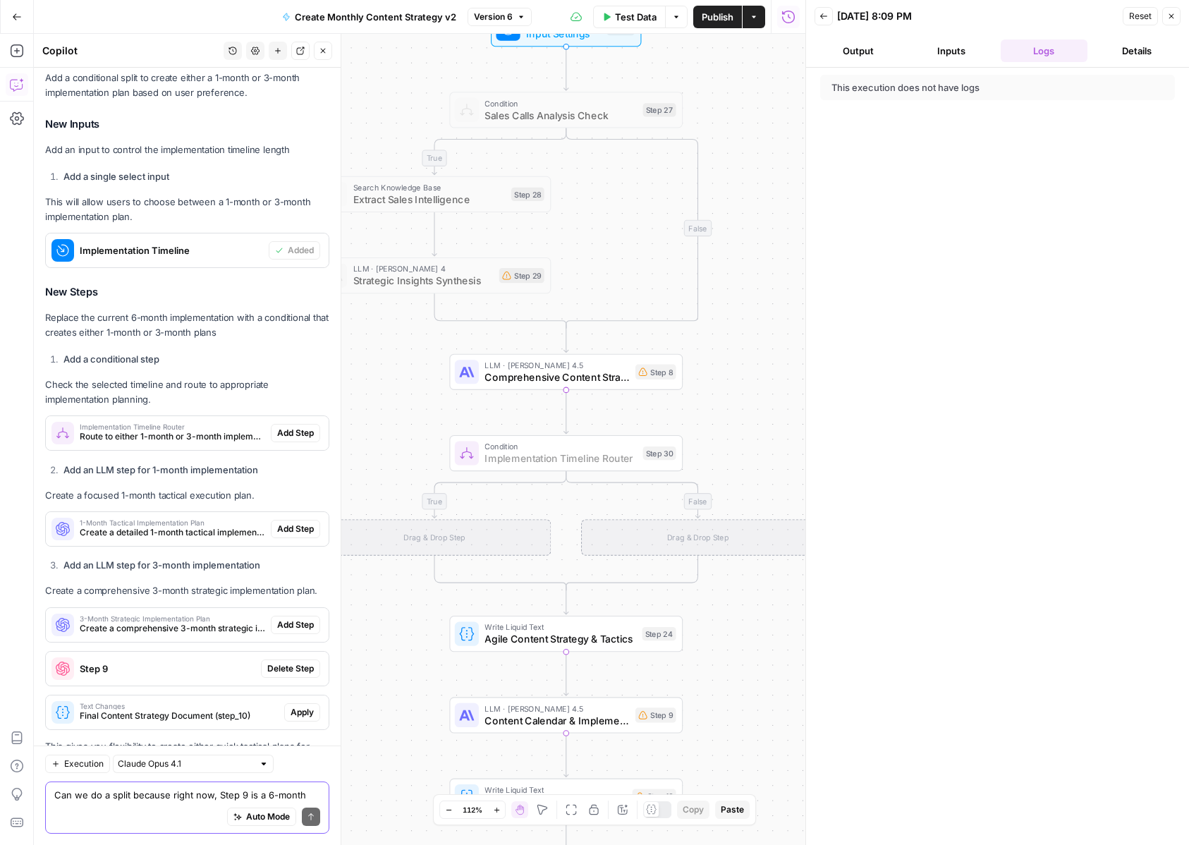
click at [288, 427] on span "Add Step" at bounding box center [295, 433] width 37 height 13
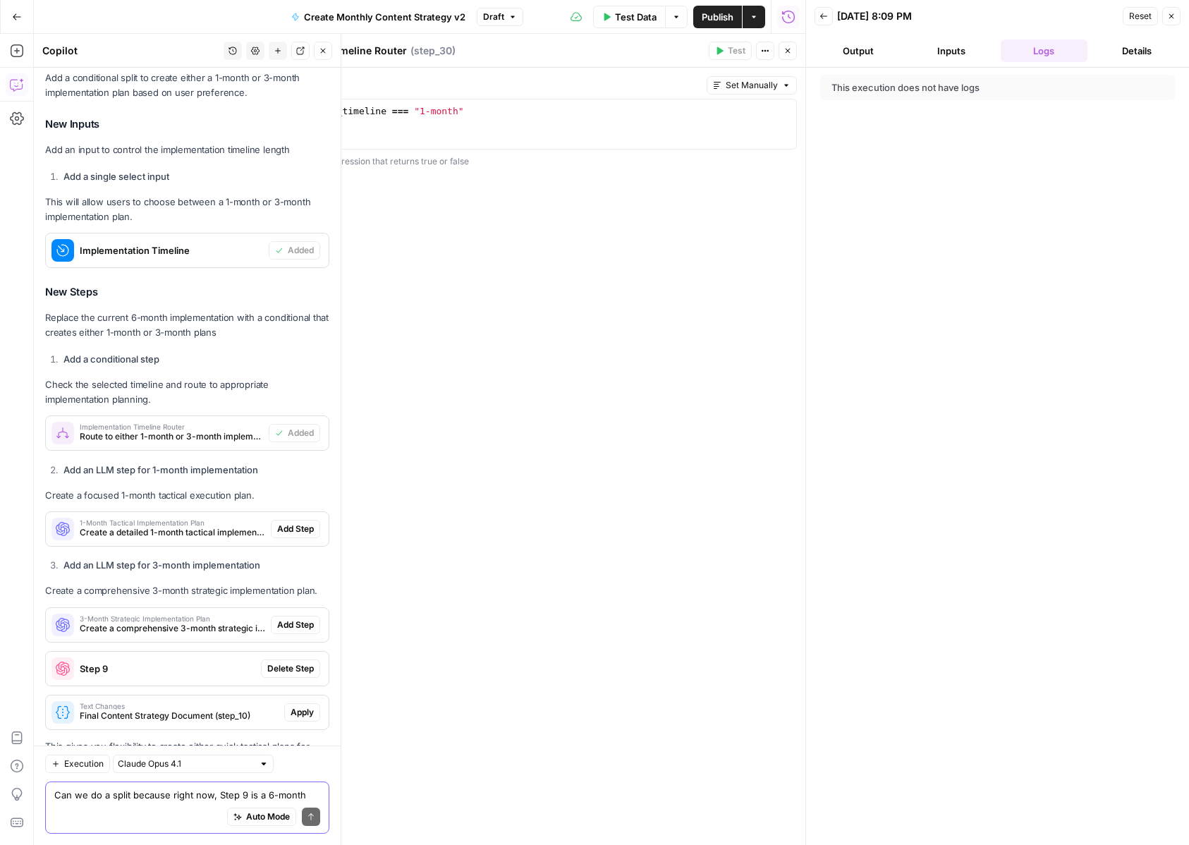
click at [291, 523] on span "Add Step" at bounding box center [295, 529] width 37 height 13
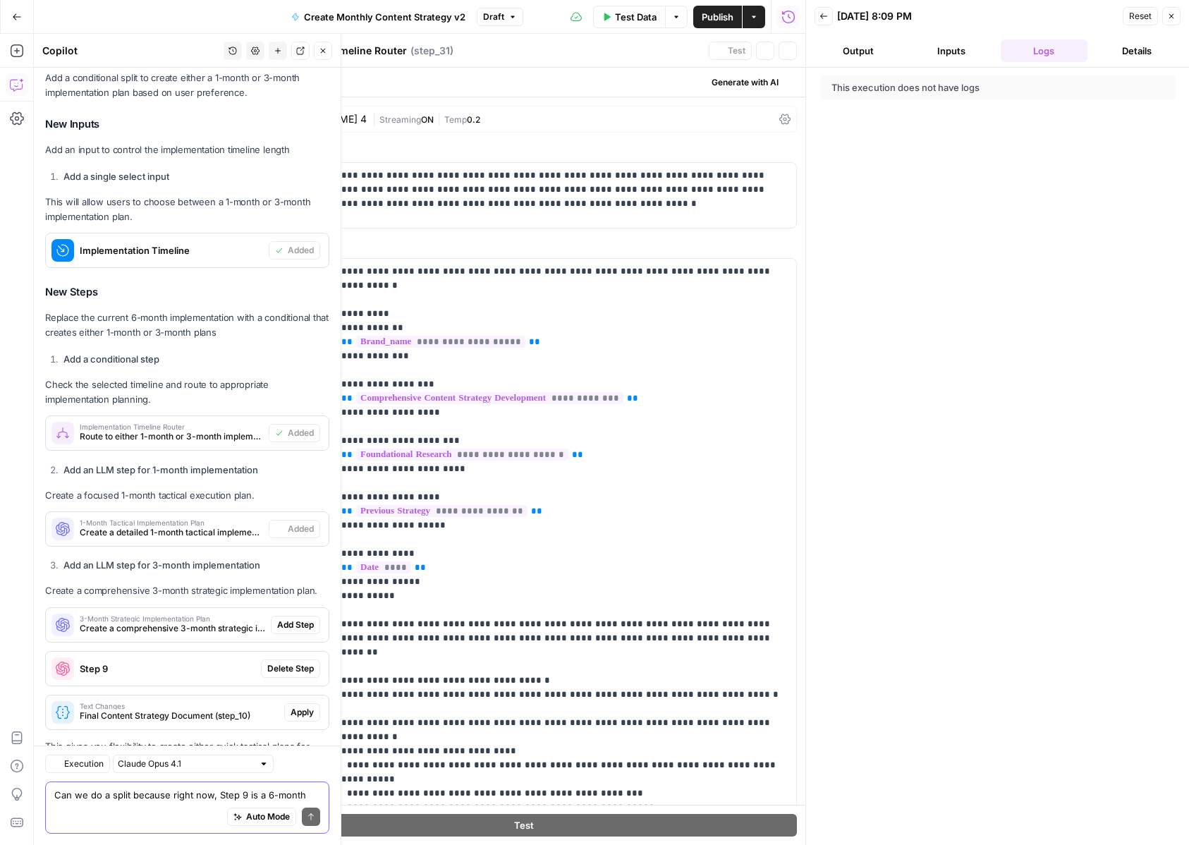
type textarea "1-Month Tactical Implementation Plan"
click at [310, 616] on button "Add Step" at bounding box center [295, 625] width 49 height 18
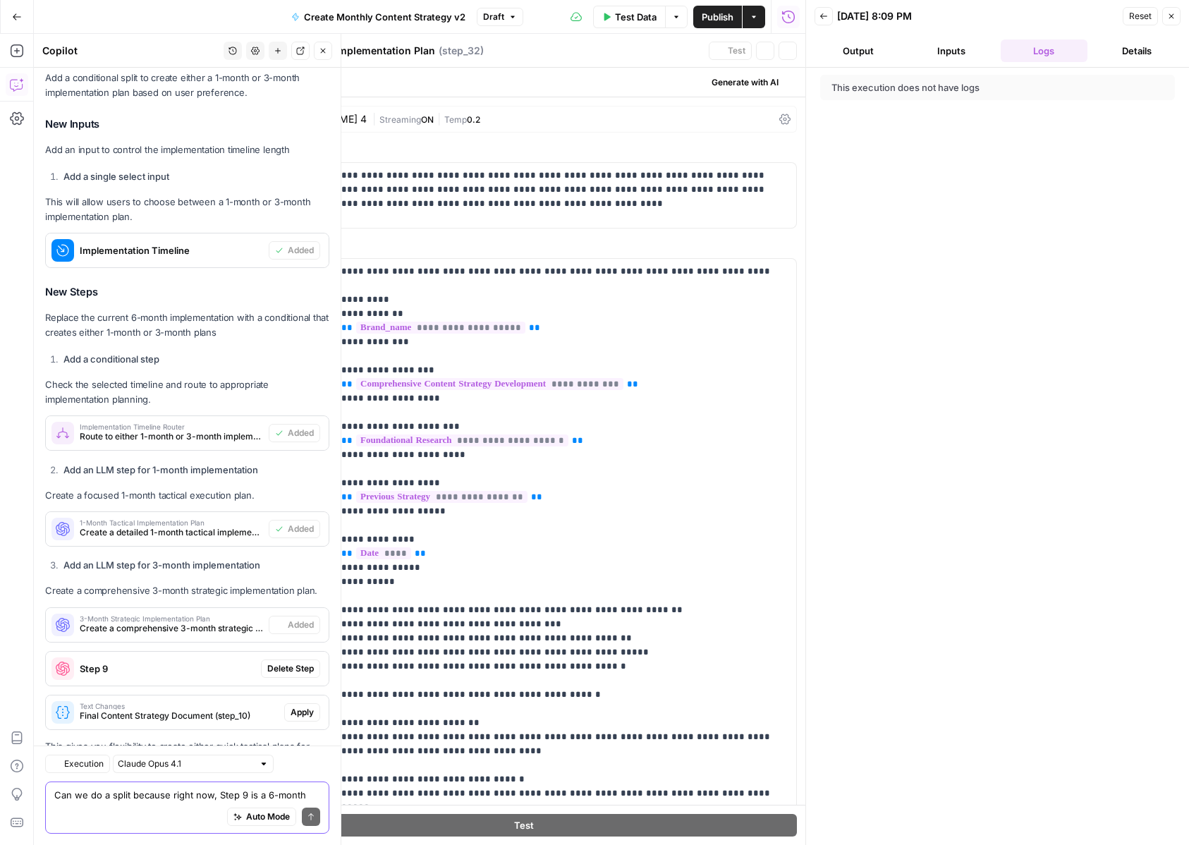
type textarea "3-Month Strategic Implementation Plan"
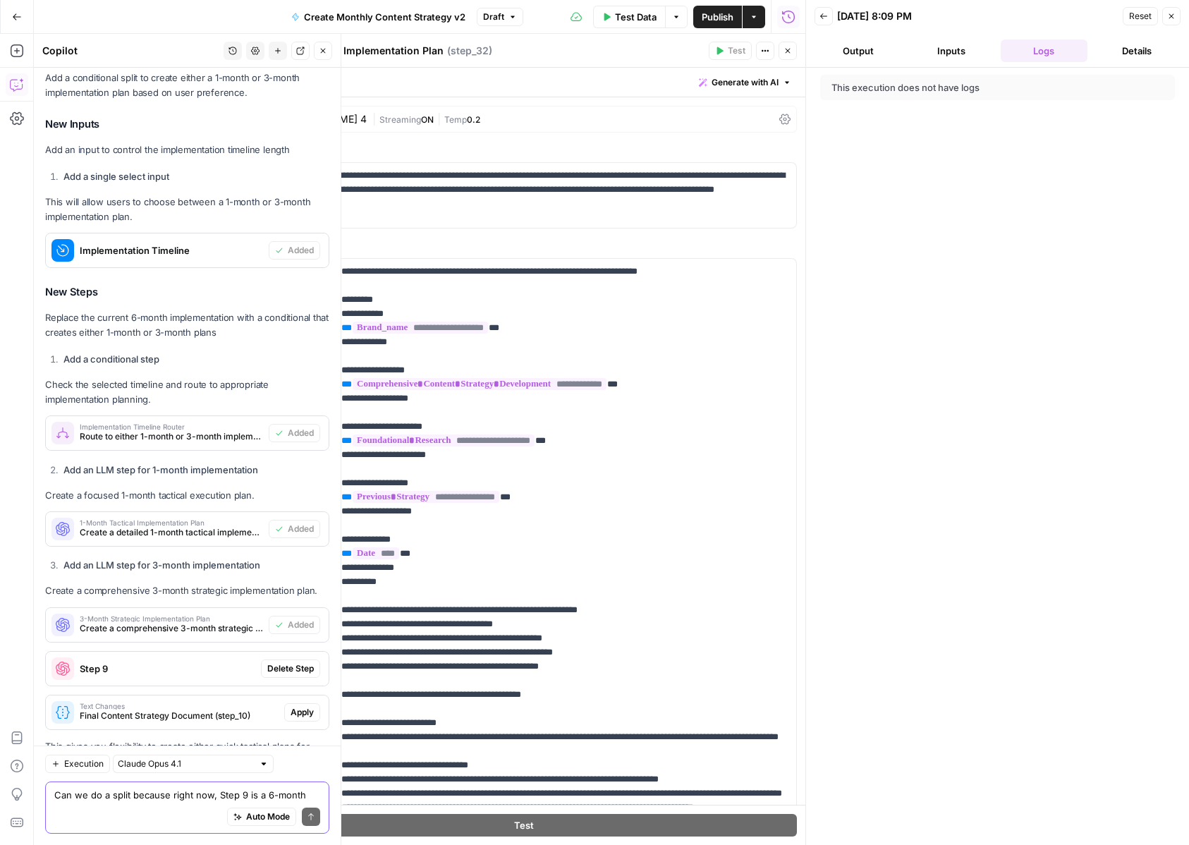
click at [301, 662] on span "Delete Step" at bounding box center [290, 668] width 47 height 13
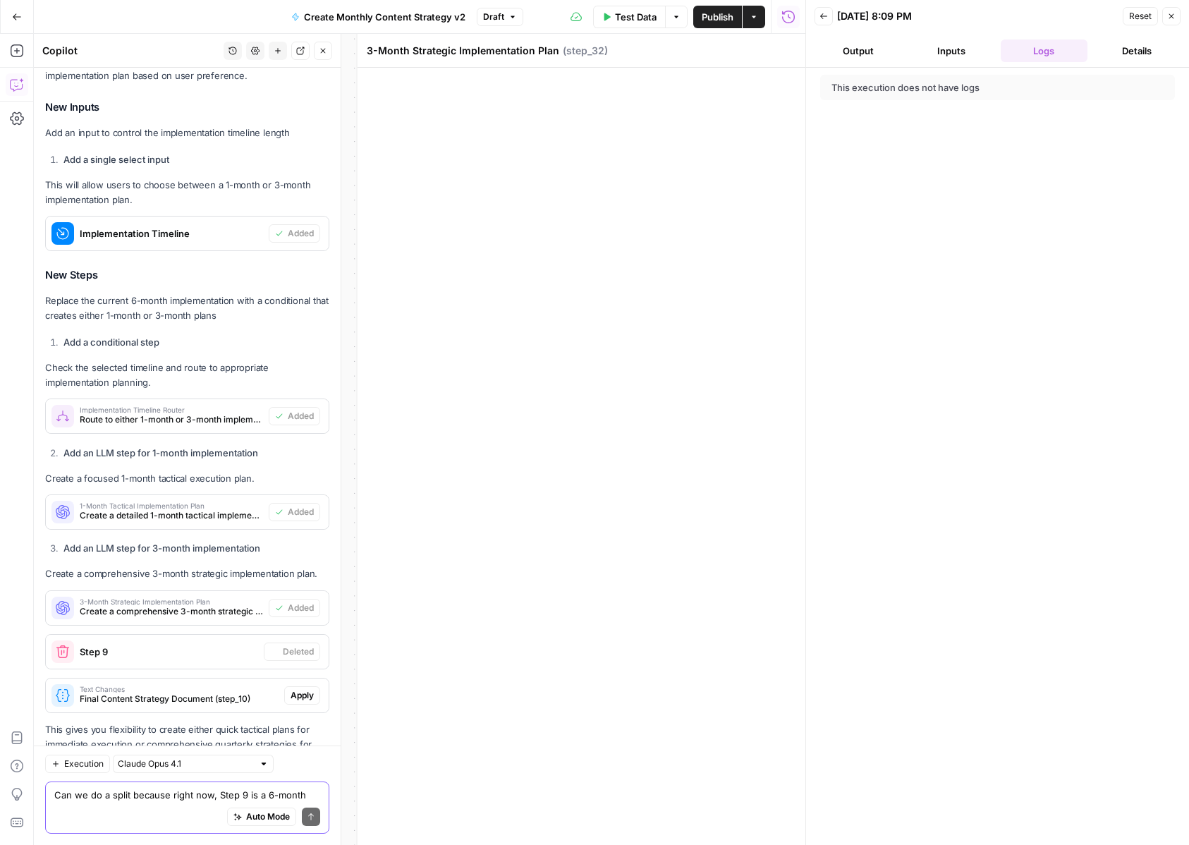
scroll to position [9095, 0]
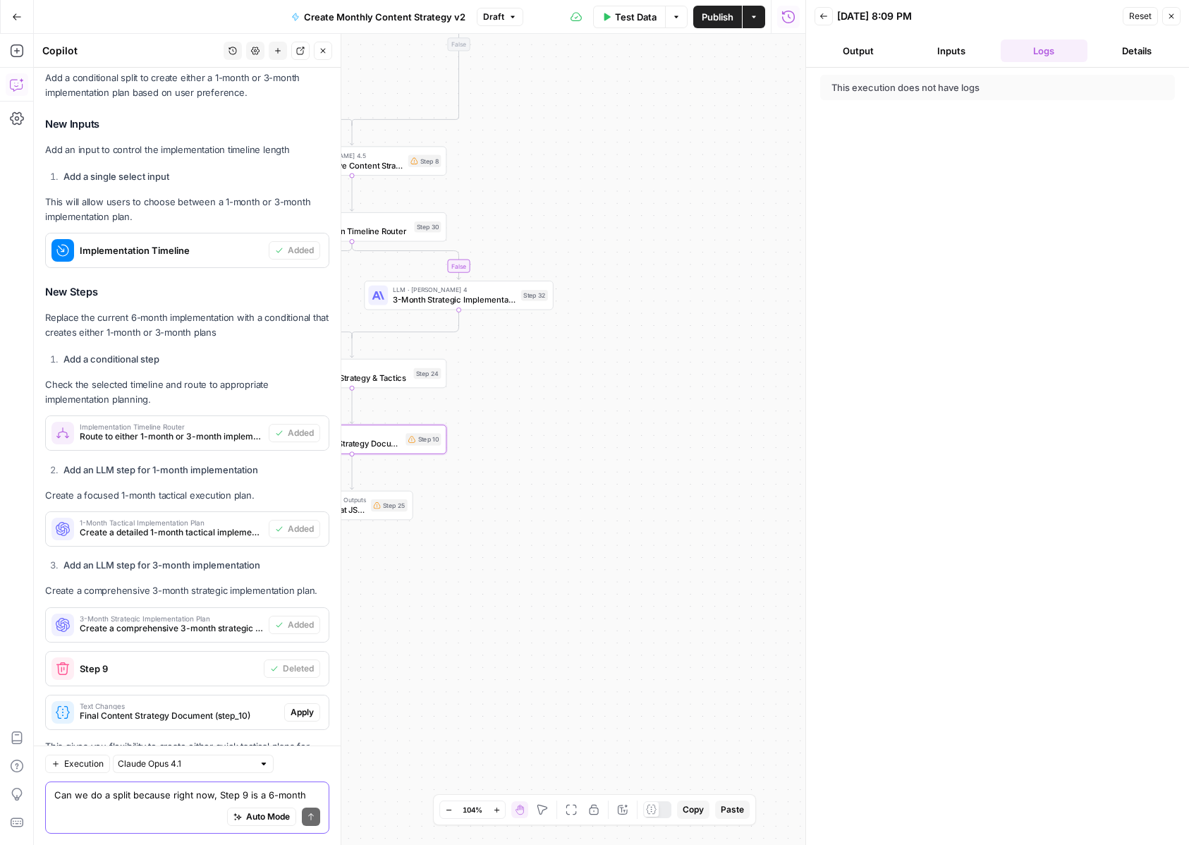
click at [315, 703] on button "Apply" at bounding box center [302, 712] width 36 height 18
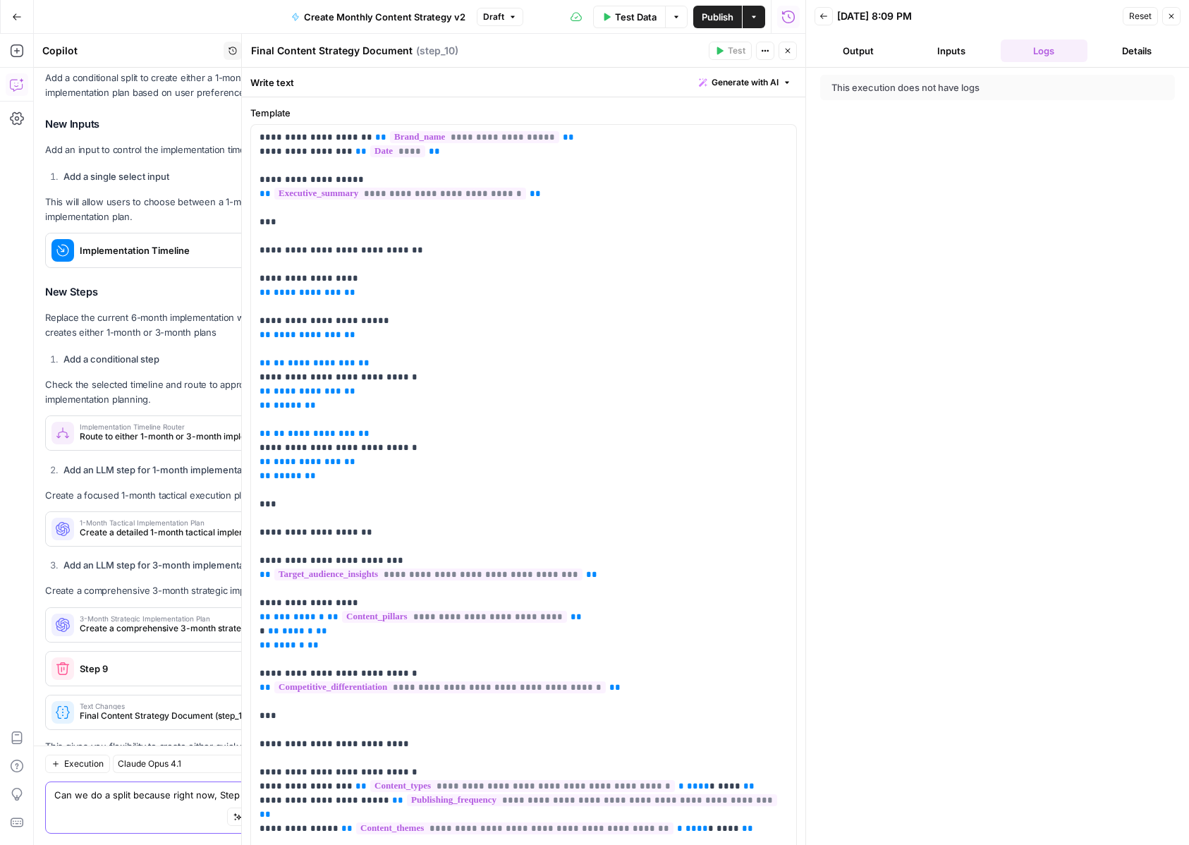
click at [779, 53] on button "Close" at bounding box center [788, 51] width 18 height 18
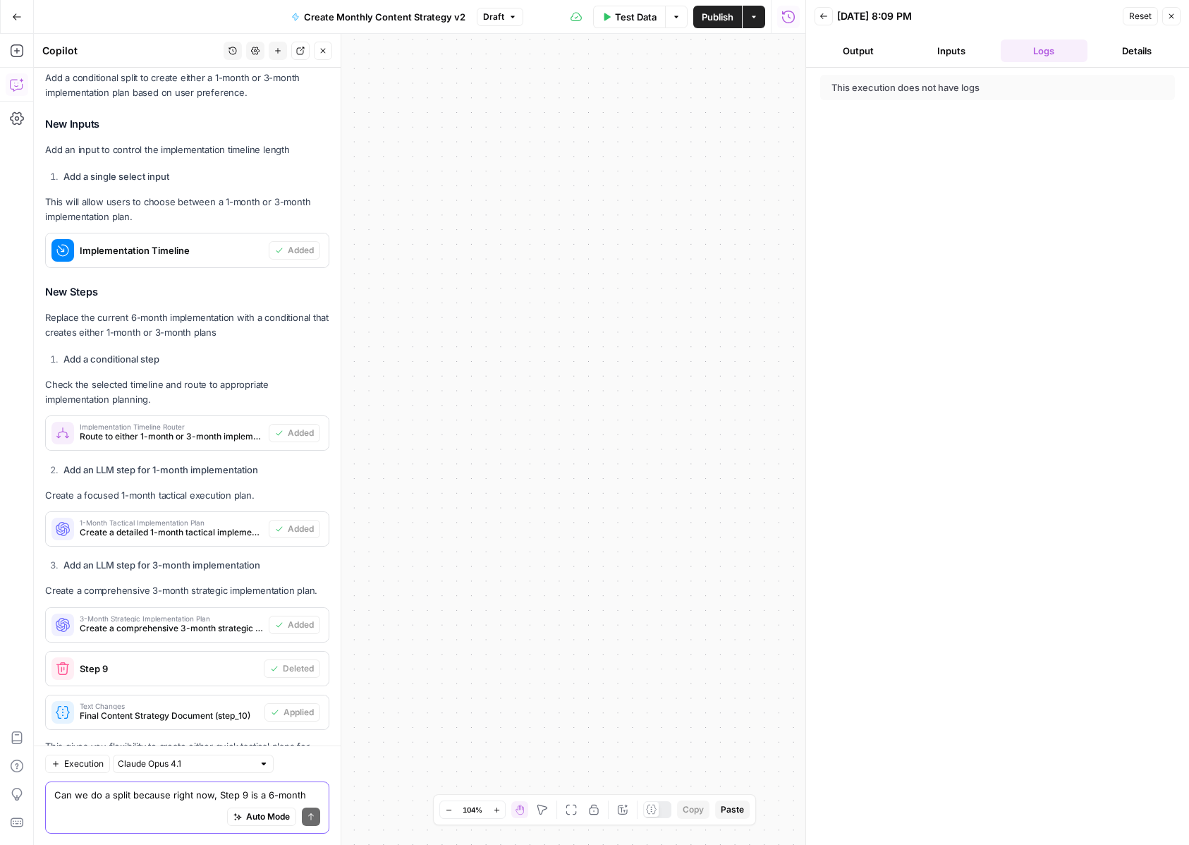
click at [568, 816] on button "Fit to View" at bounding box center [571, 809] width 17 height 17
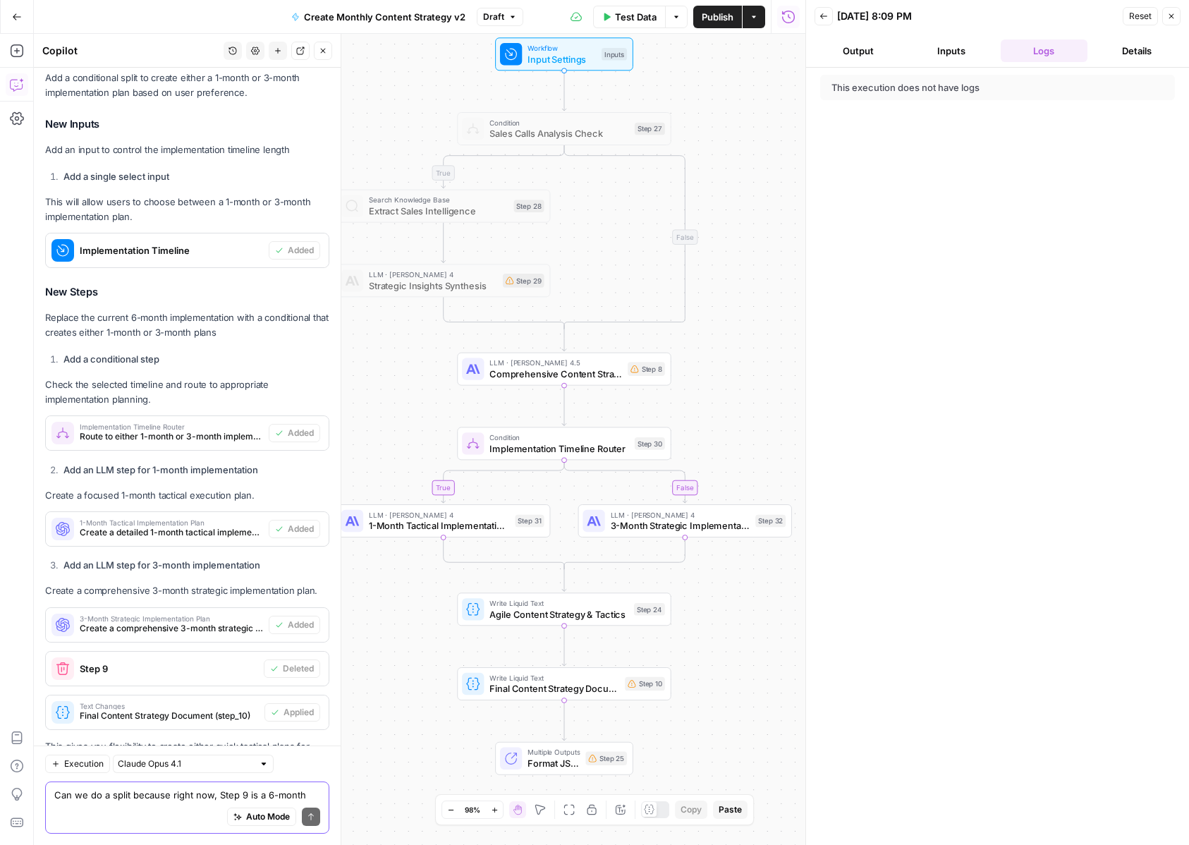
drag, startPoint x: 621, startPoint y: 685, endPoint x: 754, endPoint y: 651, distance: 136.8
click at [754, 651] on div "true true false false Workflow Input Settings Inputs Condition Sales Calls Anal…" at bounding box center [419, 439] width 771 height 811
click at [382, 522] on span "1-Month Tactical Implementation Plan" at bounding box center [439, 526] width 141 height 14
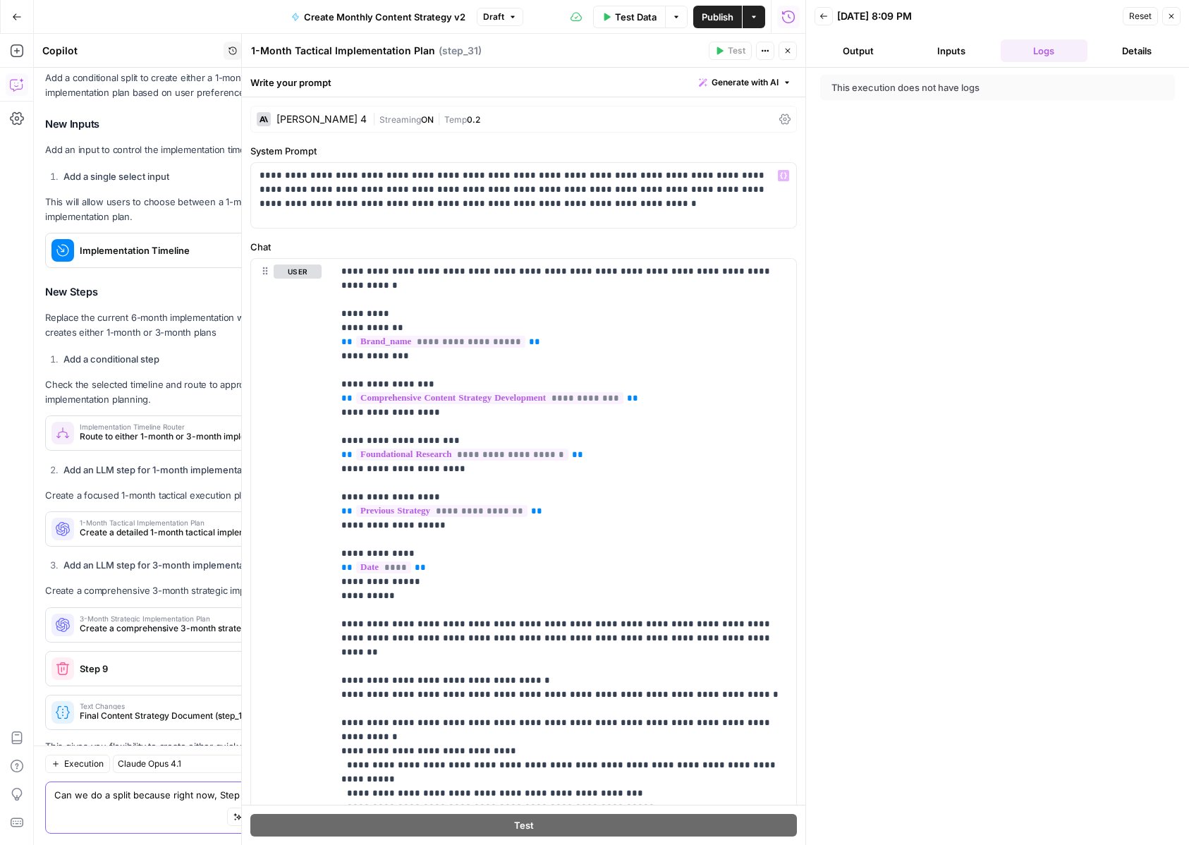
click at [296, 104] on div "**********" at bounding box center [523, 503] width 563 height 812
click at [298, 125] on div "Claude Sonnet 4" at bounding box center [312, 119] width 110 height 14
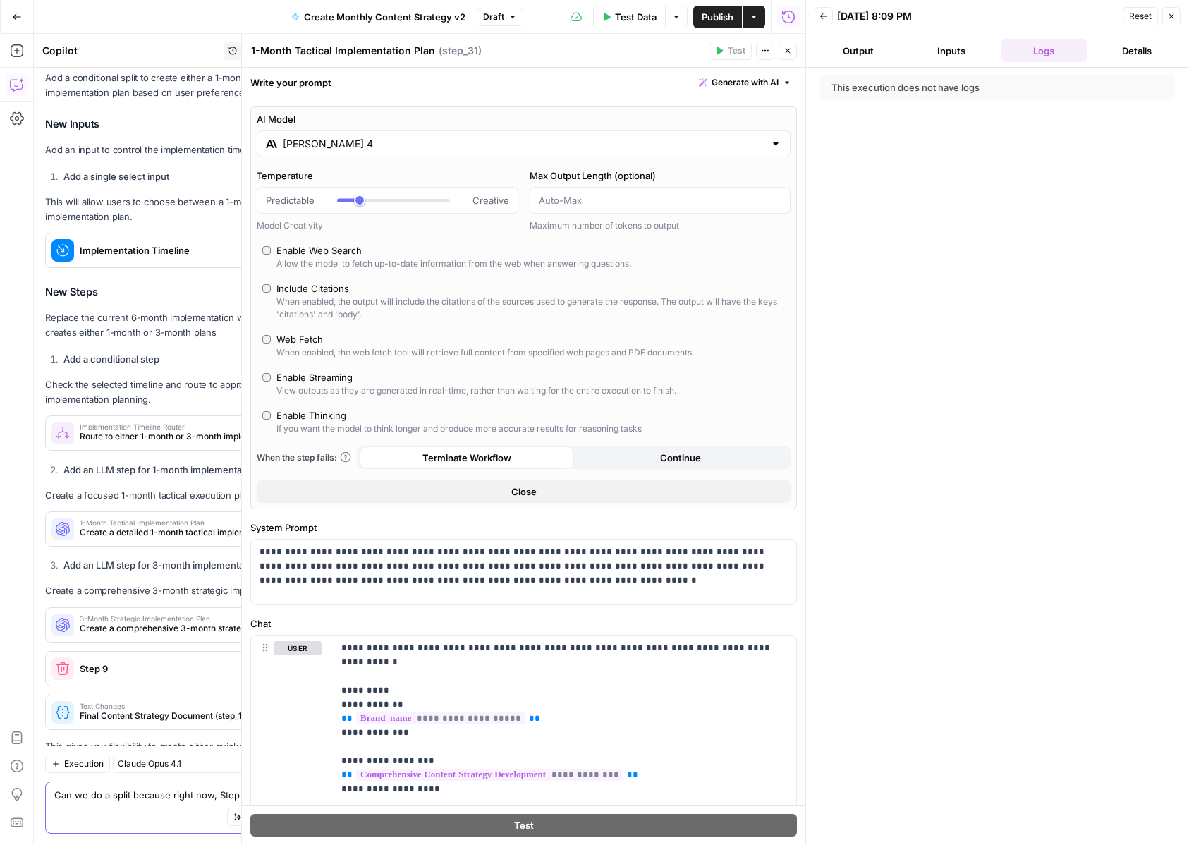
click at [343, 137] on input "Claude Sonnet 4" at bounding box center [524, 144] width 482 height 14
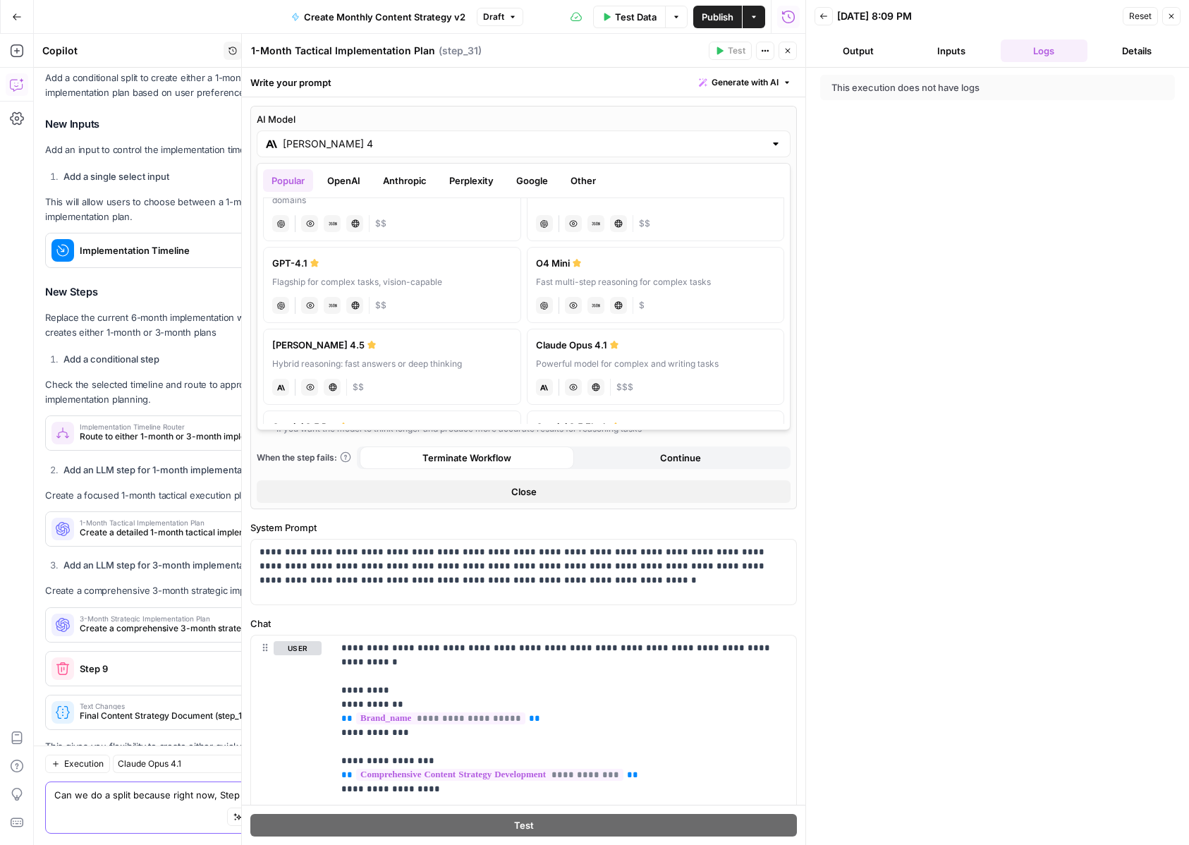
scroll to position [83, 0]
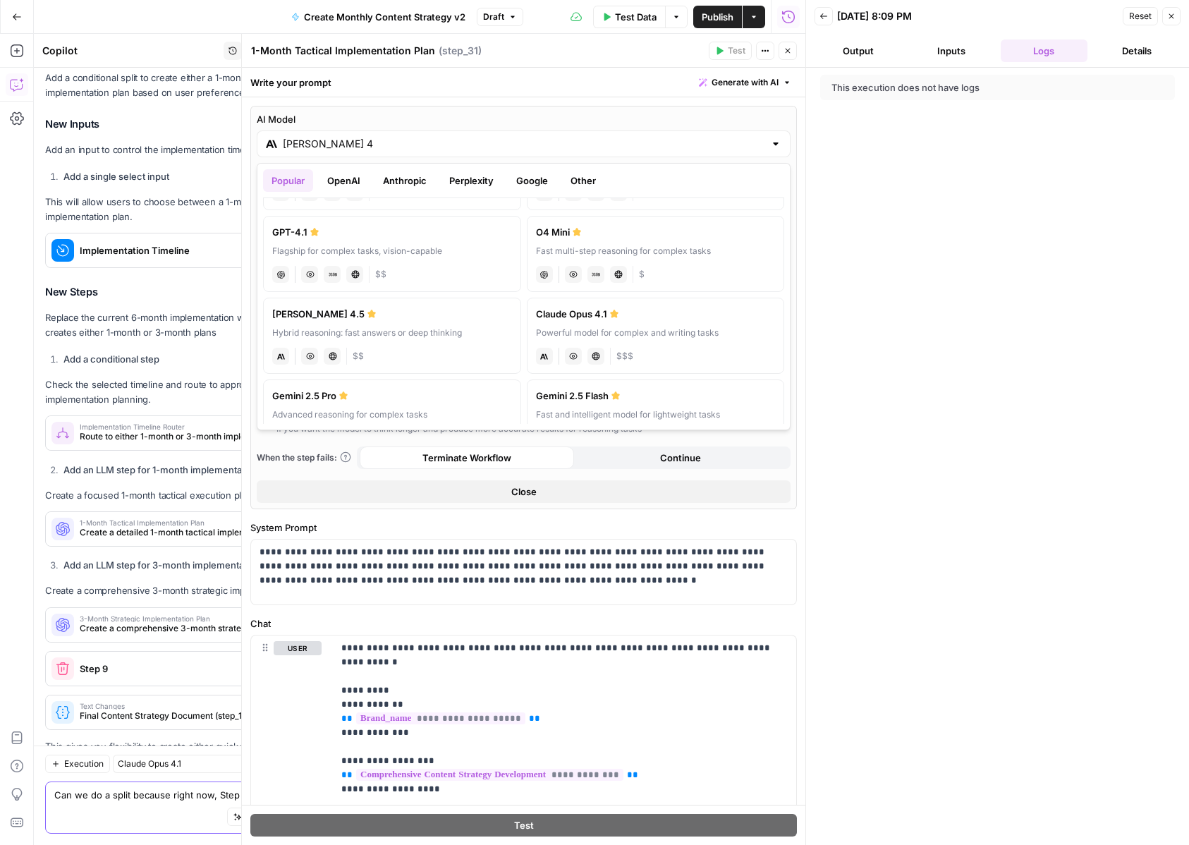
click at [698, 353] on div "anthropic Vision Capabilities Live Web Research $$$" at bounding box center [656, 355] width 240 height 20
type input "Claude Opus 4.1"
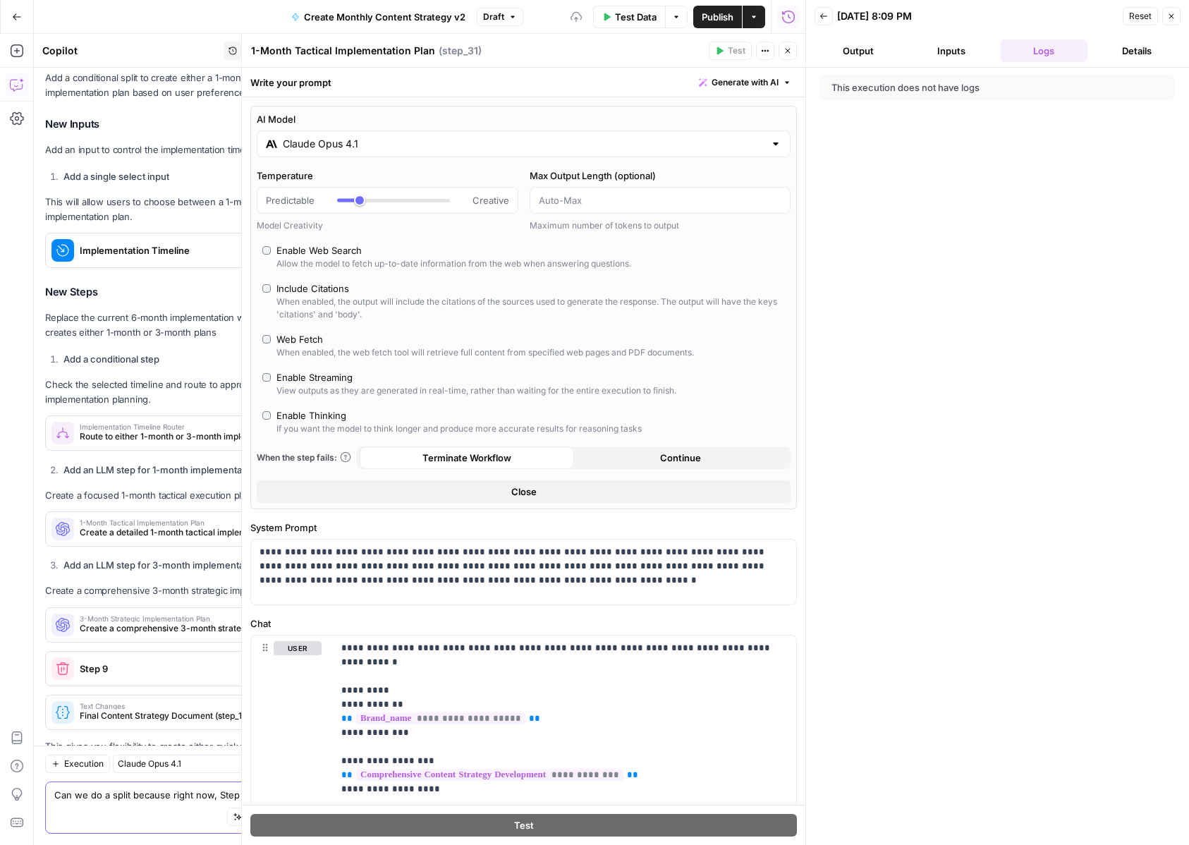
click at [787, 51] on icon "button" at bounding box center [787, 51] width 8 height 8
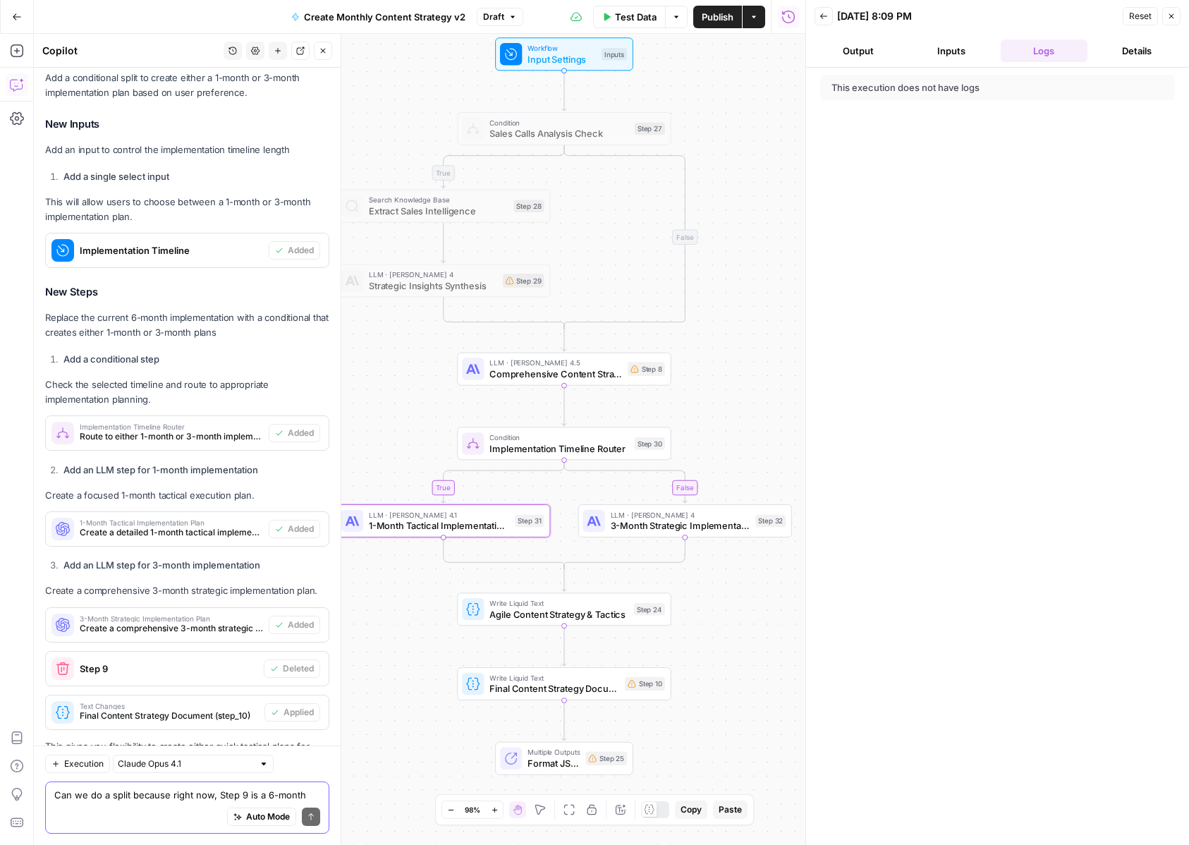
click at [664, 525] on span "3-Month Strategic Implementation Plan" at bounding box center [681, 526] width 140 height 14
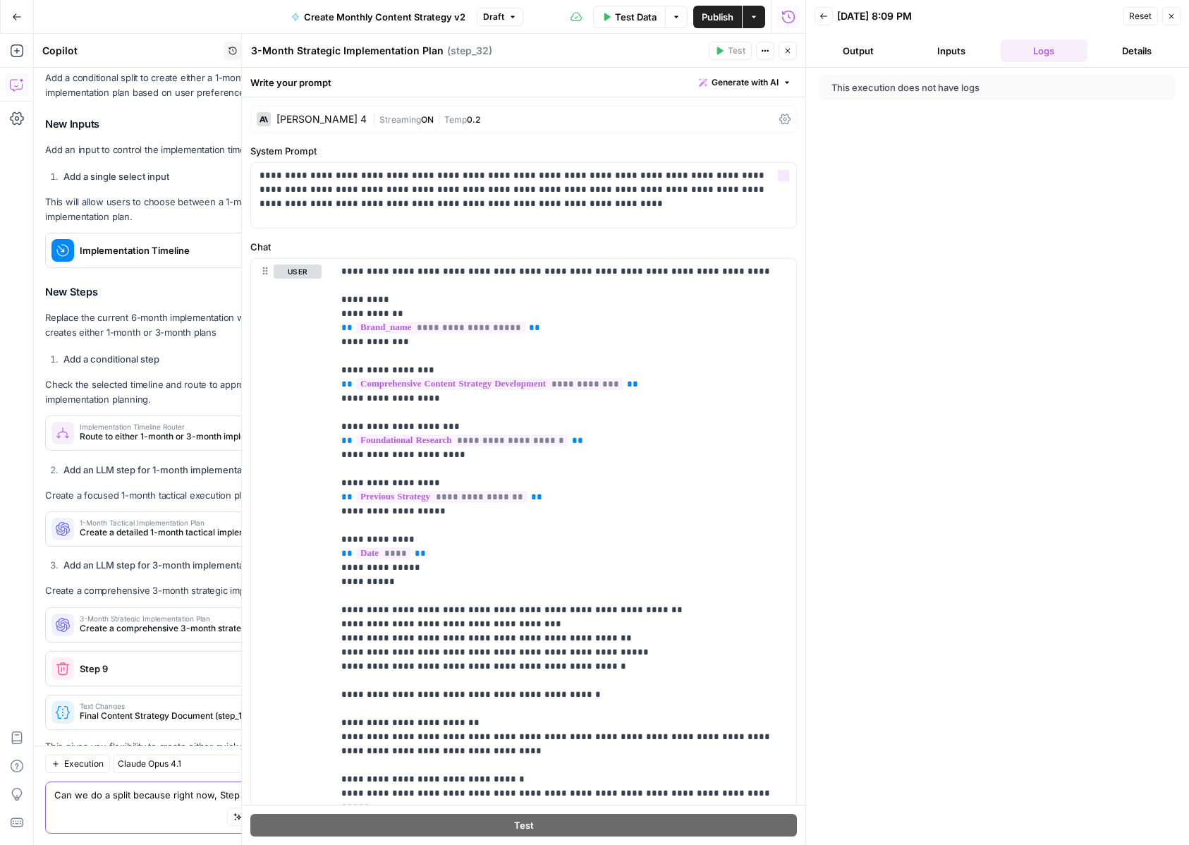
click at [320, 114] on div "Claude Sonnet 4" at bounding box center [321, 119] width 90 height 10
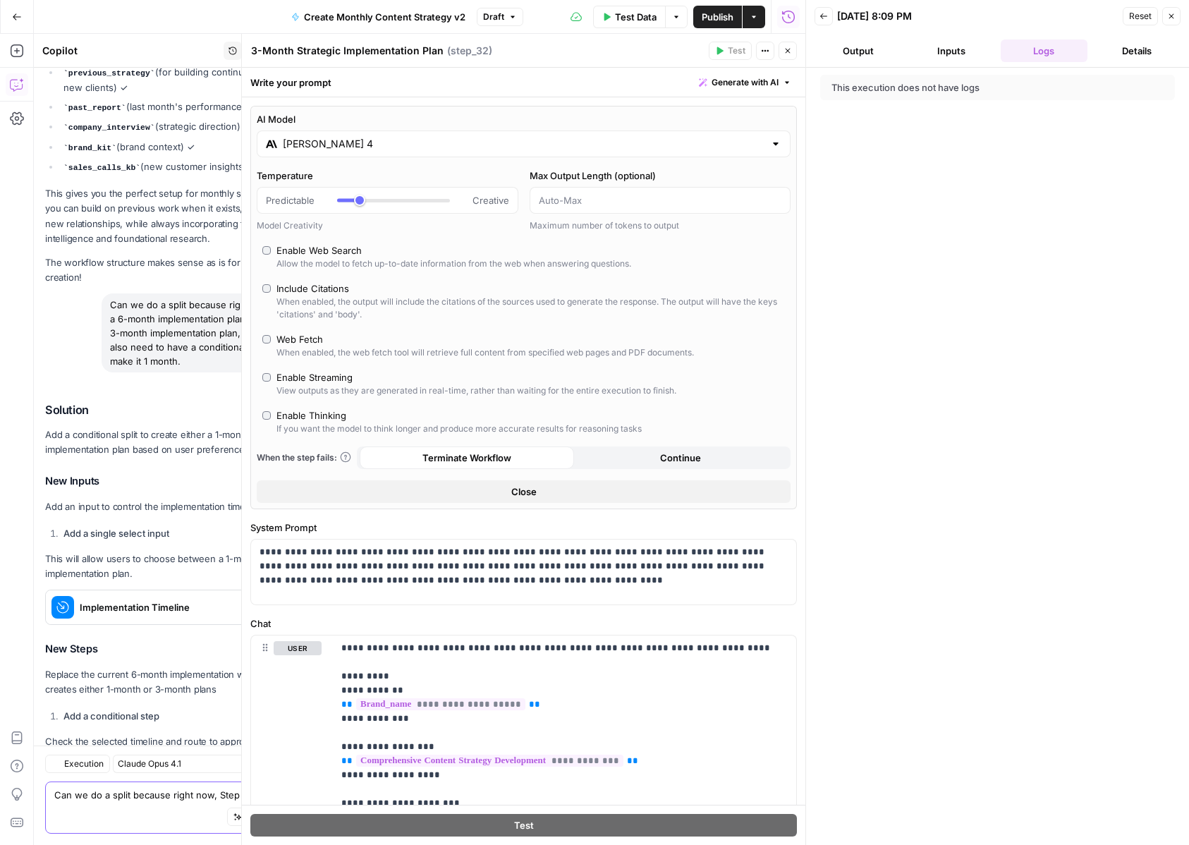
scroll to position [9095, 0]
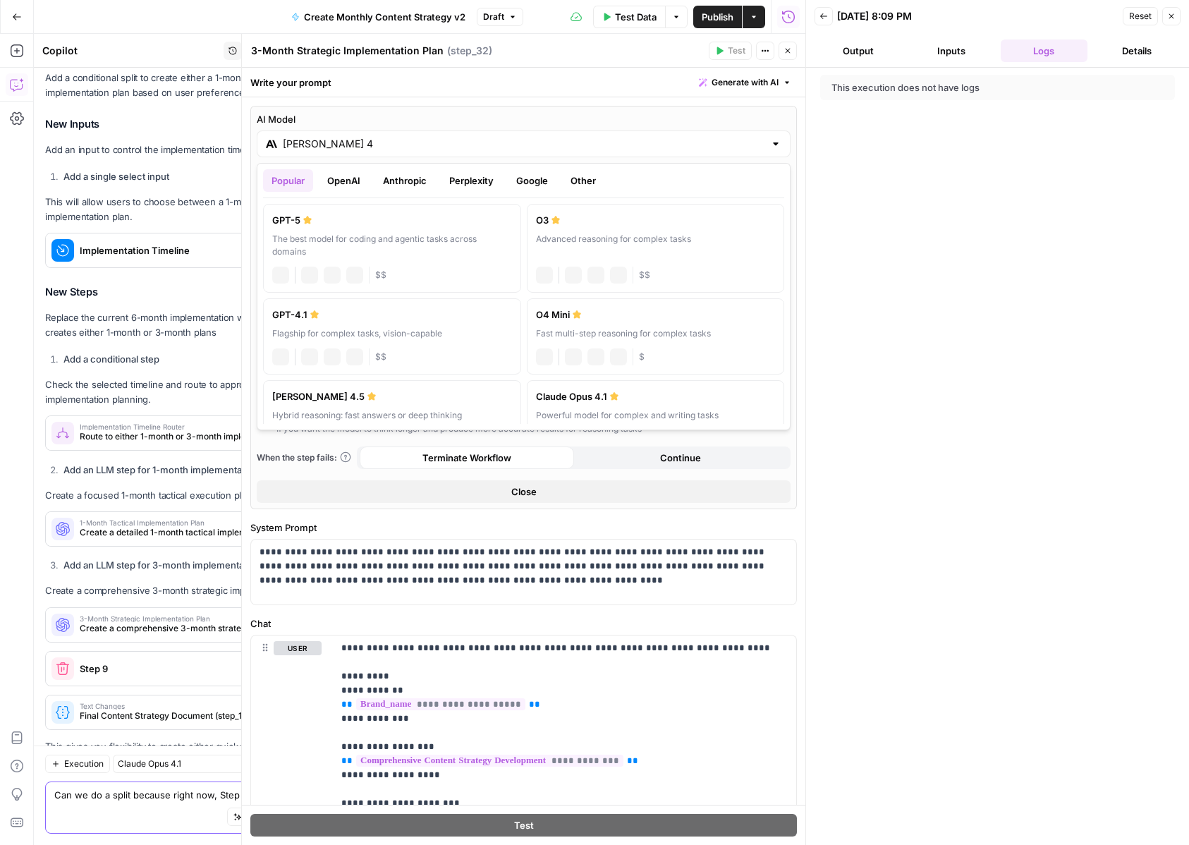
click at [577, 146] on input "Claude Sonnet 4" at bounding box center [524, 144] width 482 height 14
click at [654, 428] on div "Popular OpenAI Anthropic Perplexity Google Other GPT-5 The best model for codin…" at bounding box center [524, 296] width 534 height 267
click at [654, 412] on div "Powerful model for complex and writing tasks" at bounding box center [656, 415] width 240 height 13
type input "Claude Opus 4.1"
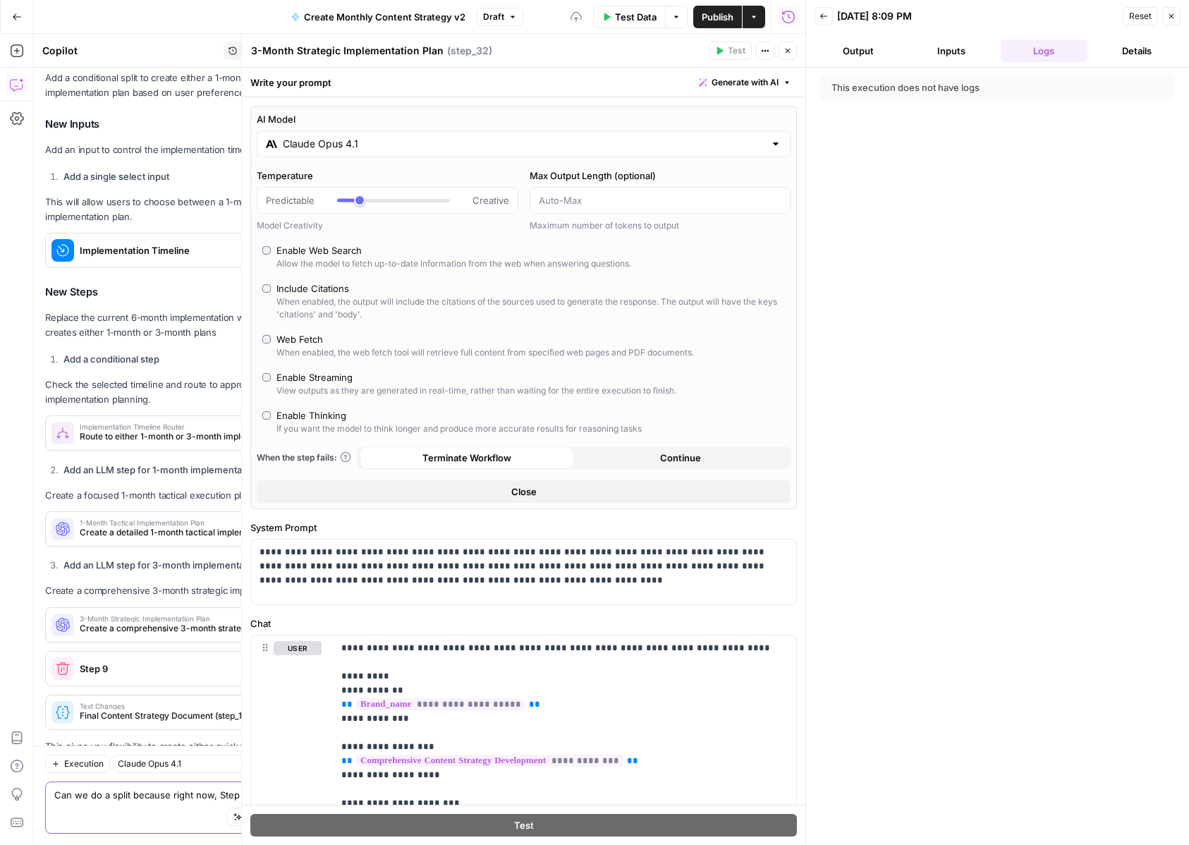
click at [790, 43] on button "Close" at bounding box center [788, 51] width 18 height 18
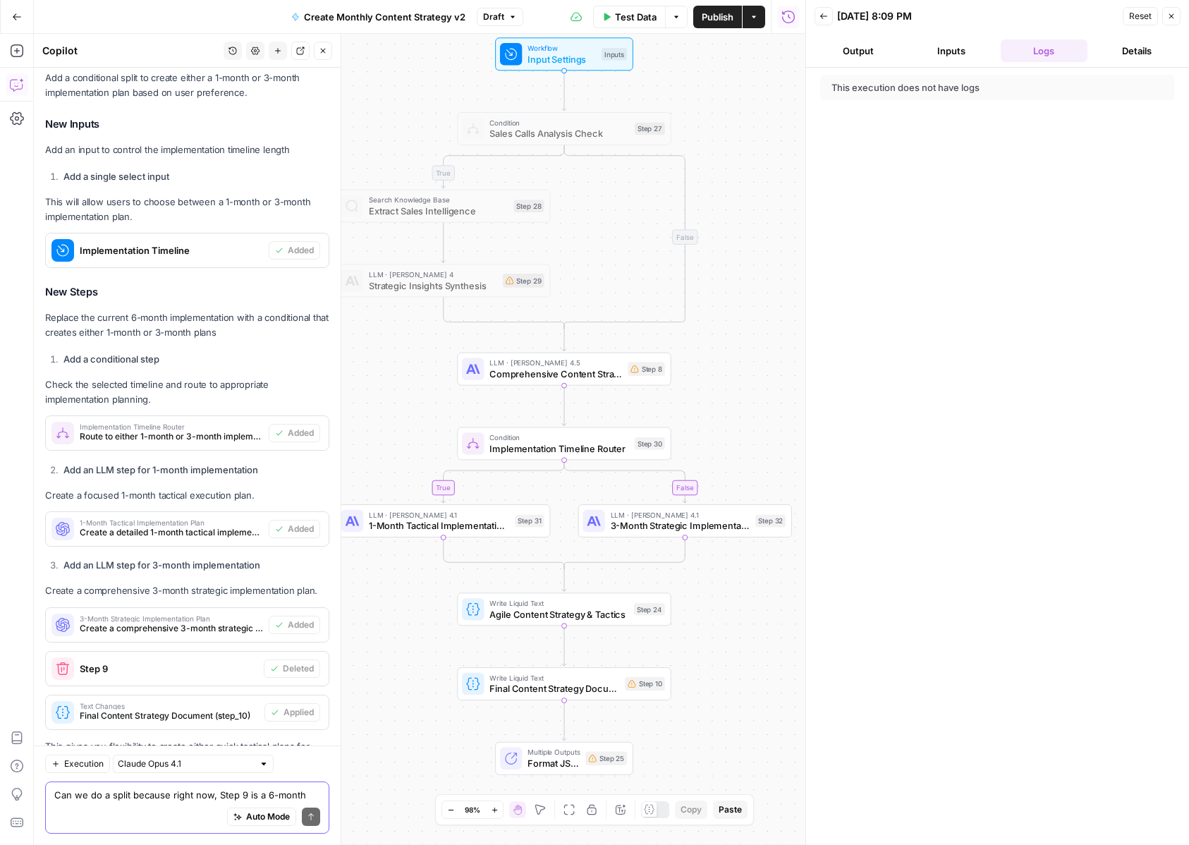
click at [144, 814] on div "Auto Mode Send" at bounding box center [187, 817] width 266 height 31
paste textarea "We need to make sure that these strategies align with the company's go-to-marke…"
type textarea "We need to make sure that these strategies align with the company's go-to-marke…"
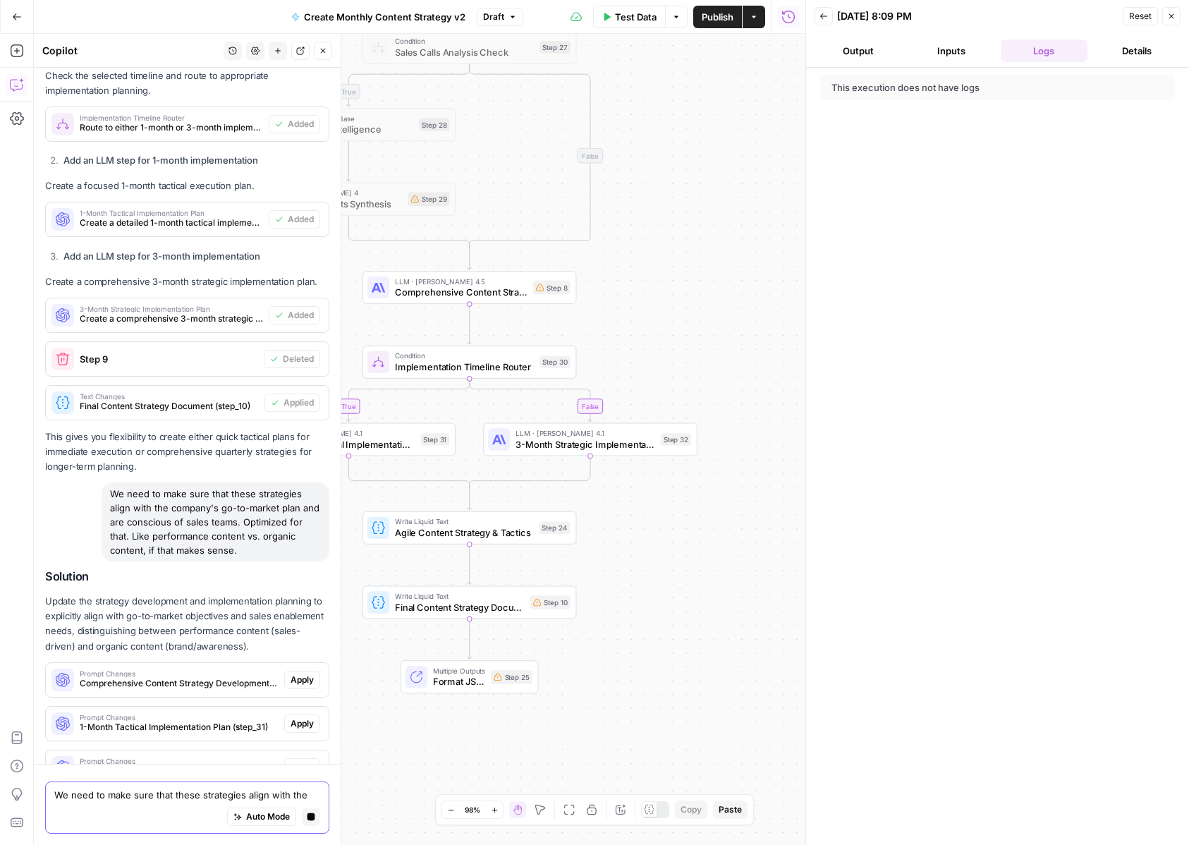
scroll to position [9086, 0]
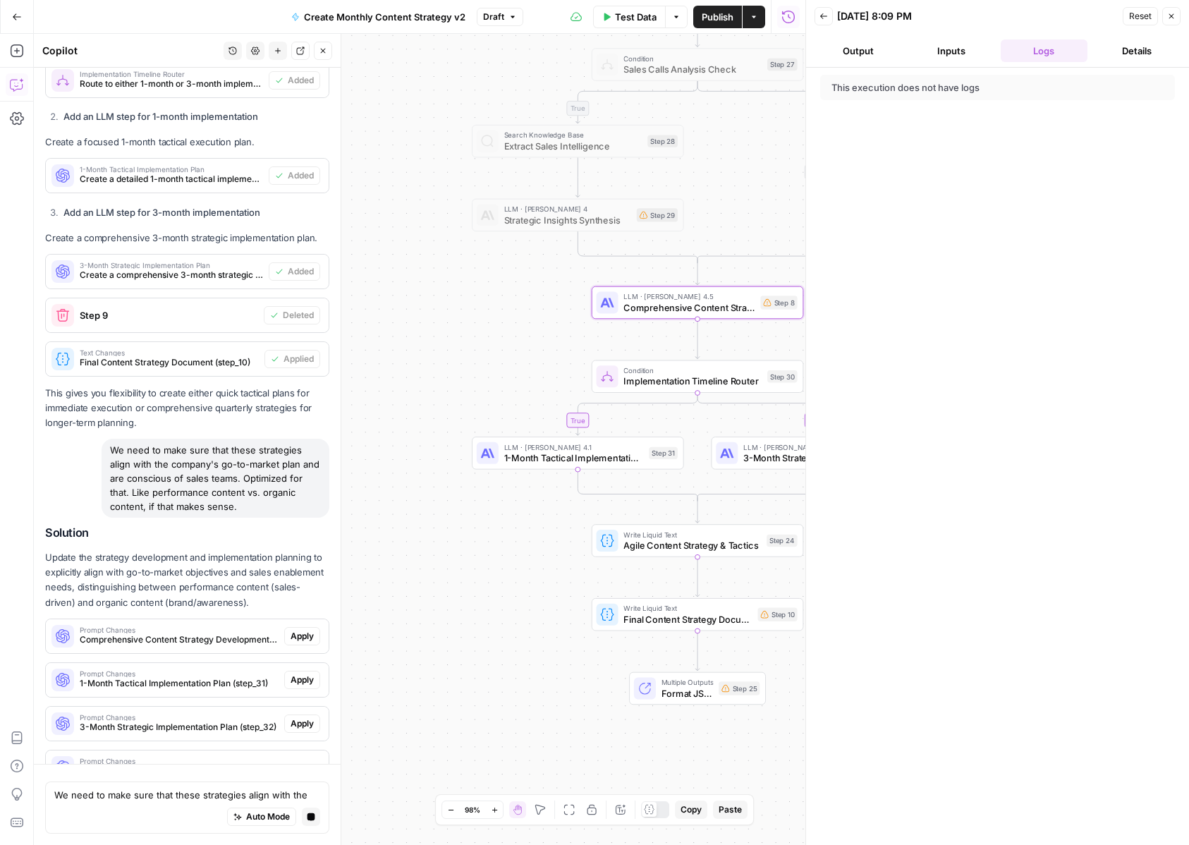
click at [197, 633] on span "Comprehensive Content Strategy Development (step_8)" at bounding box center [179, 639] width 199 height 13
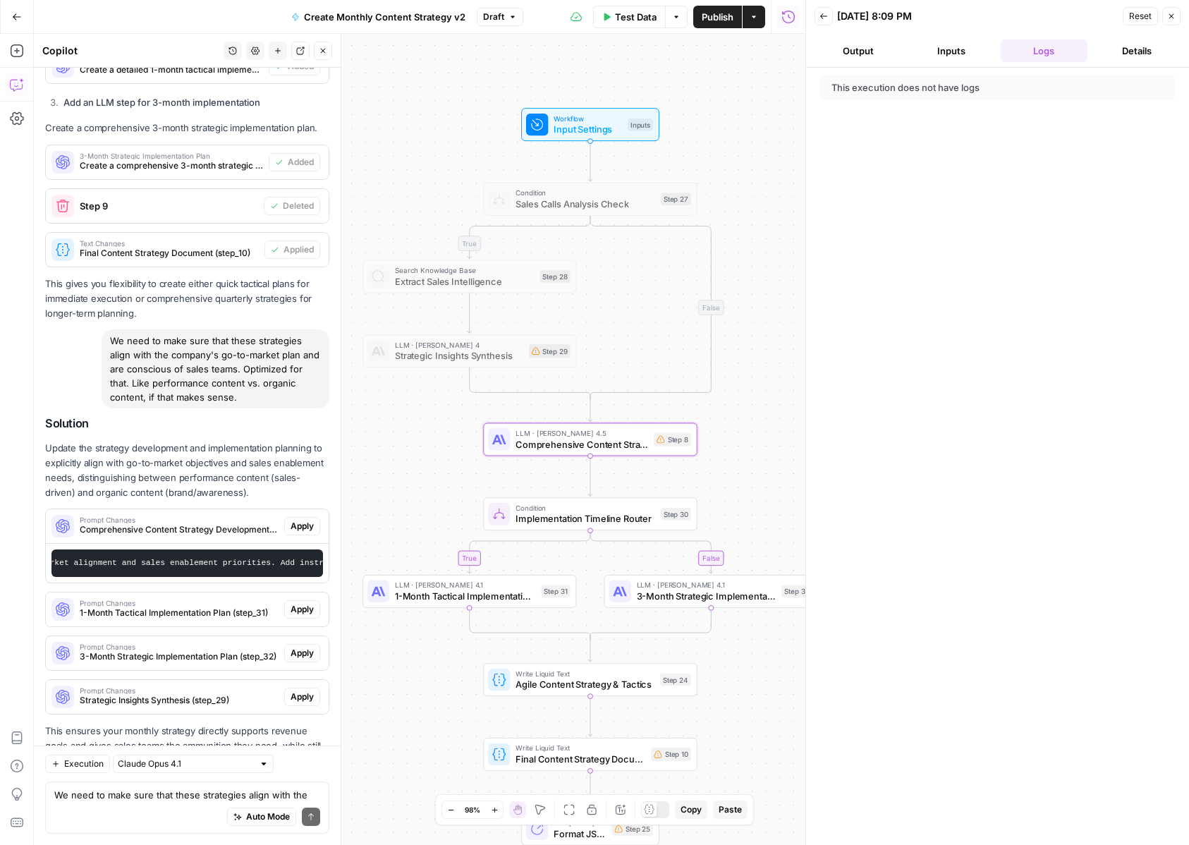
scroll to position [0, 326]
click at [309, 520] on span "Apply" at bounding box center [302, 526] width 23 height 13
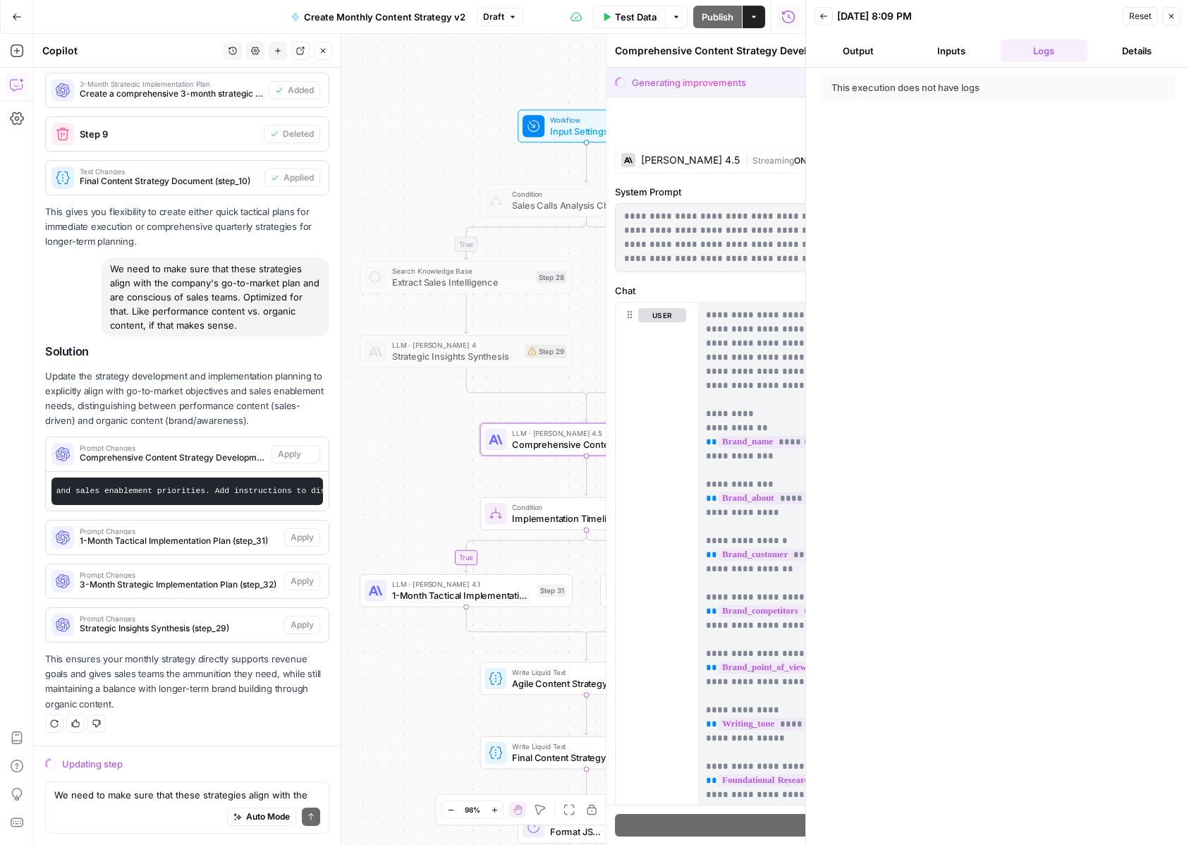
scroll to position [9242, 0]
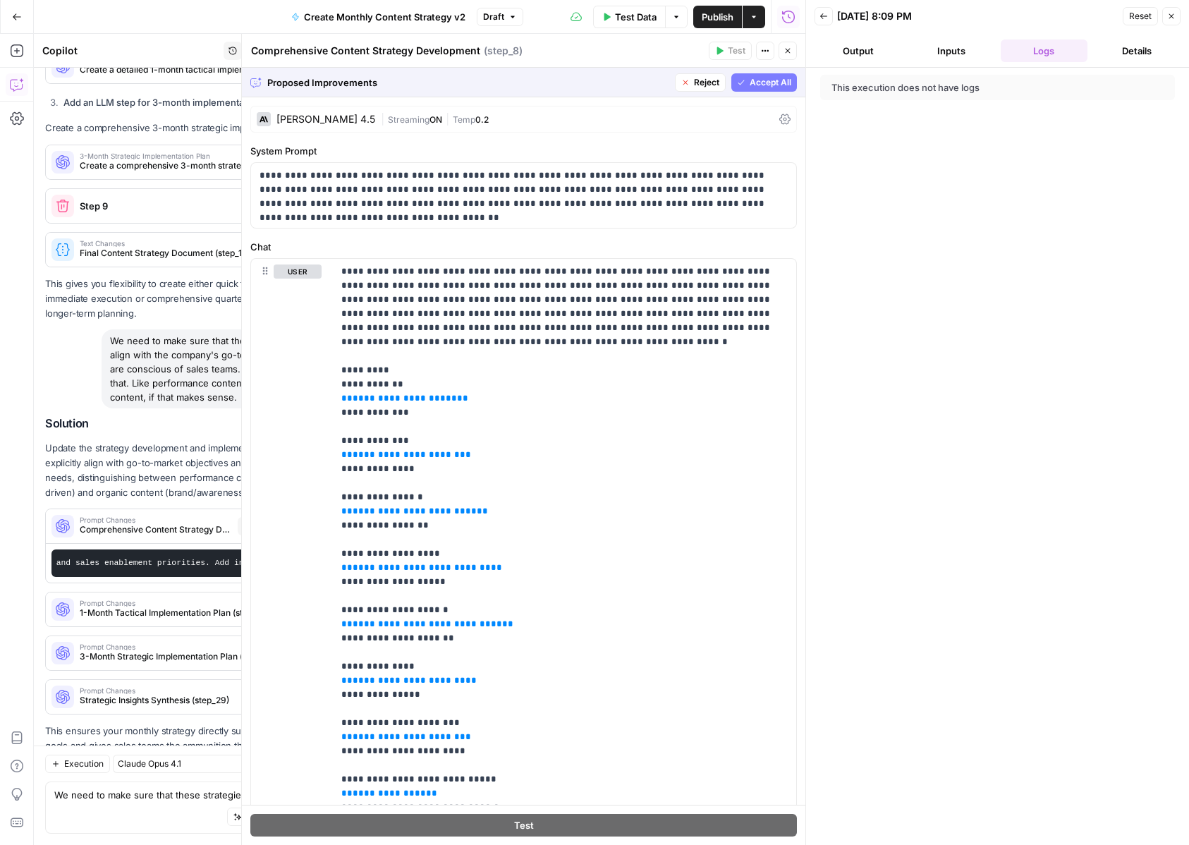
click at [764, 79] on span "Accept All" at bounding box center [771, 82] width 42 height 13
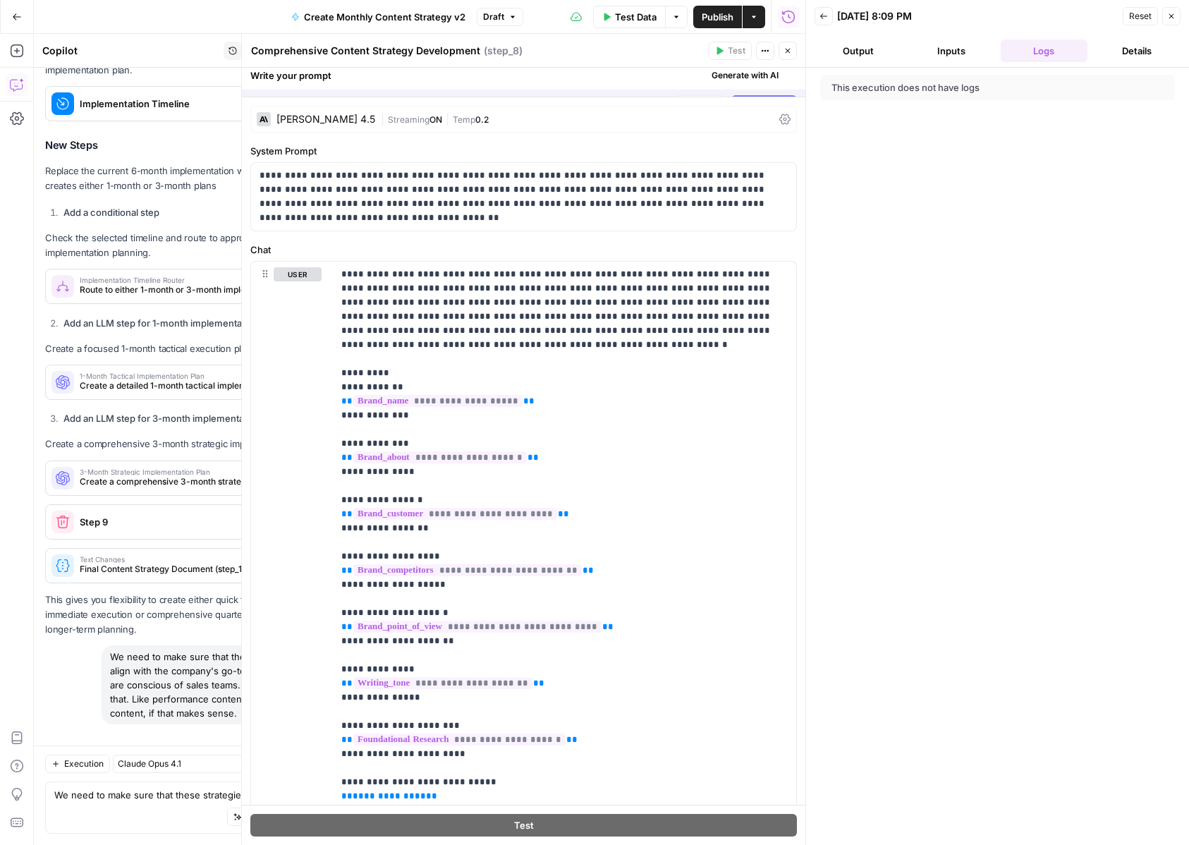
scroll to position [9581, 0]
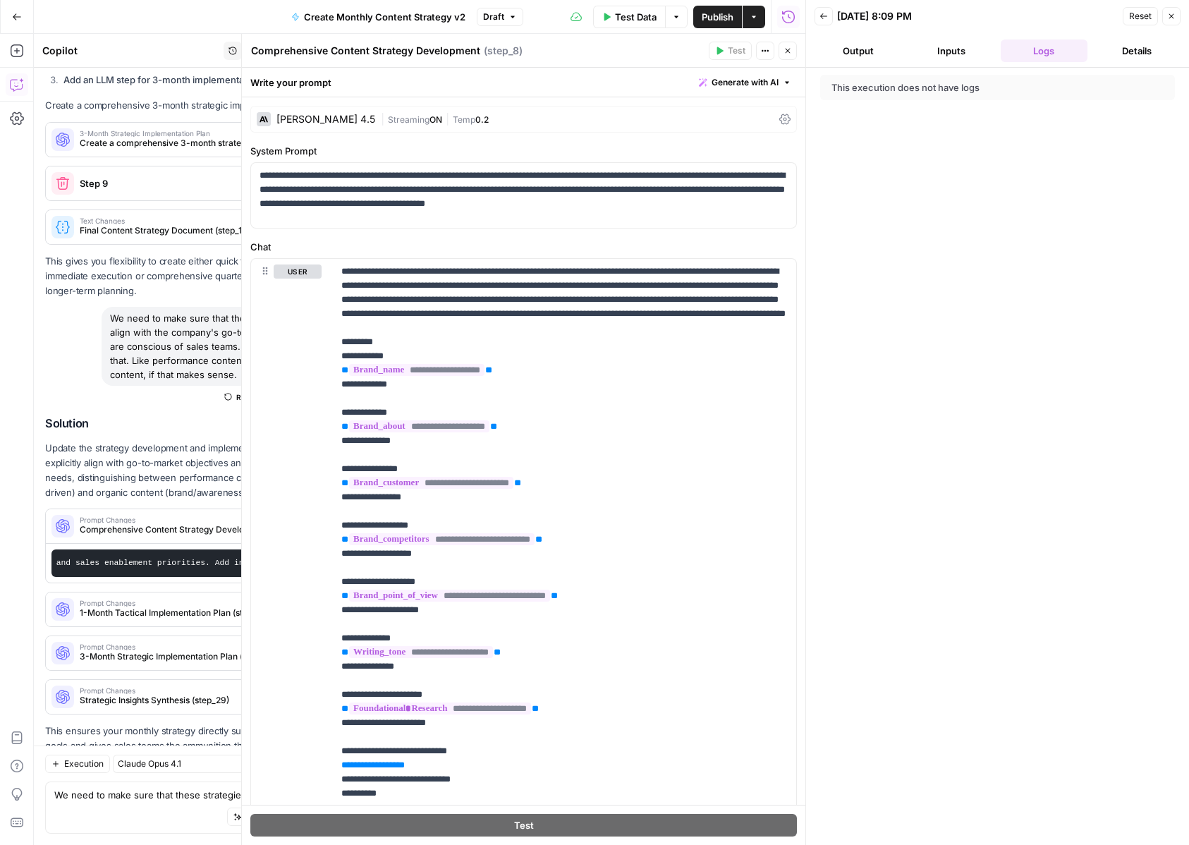
click at [789, 45] on button "Close" at bounding box center [788, 51] width 18 height 18
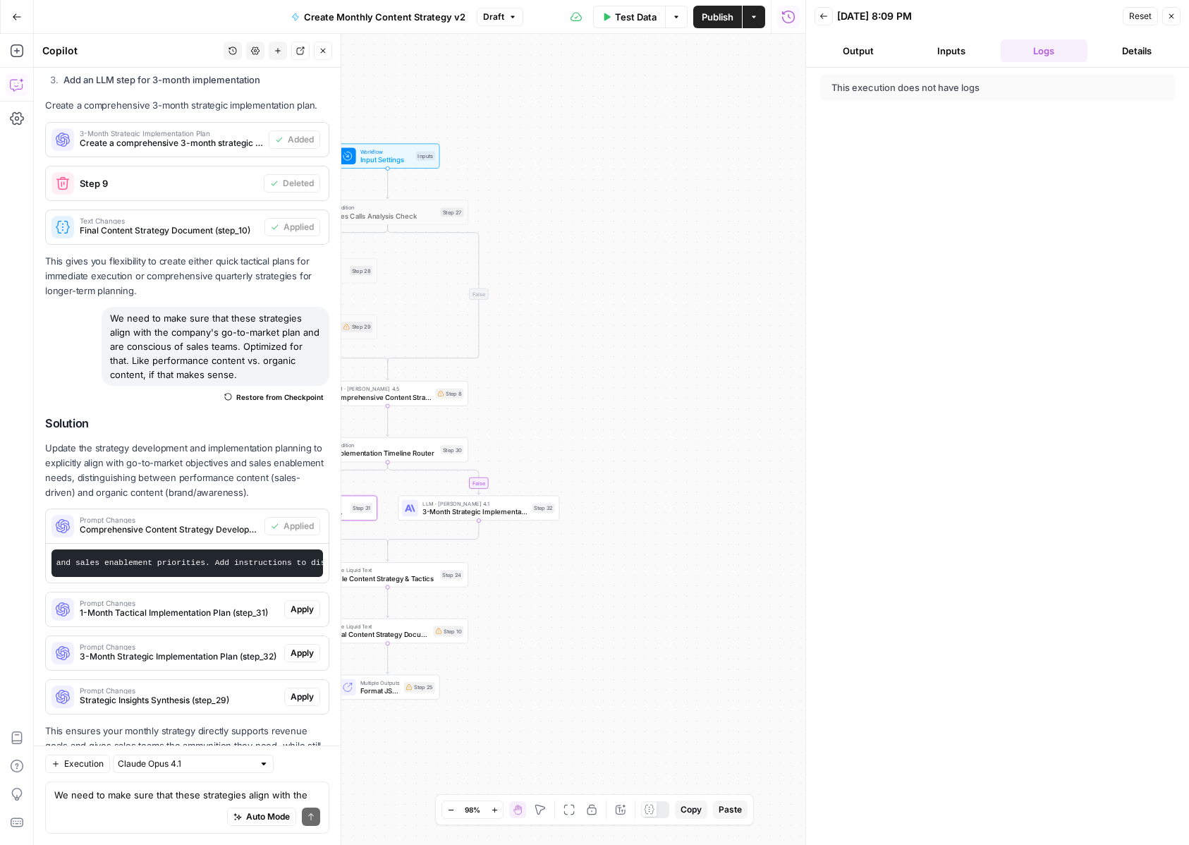
click at [301, 603] on span "Apply" at bounding box center [302, 609] width 23 height 13
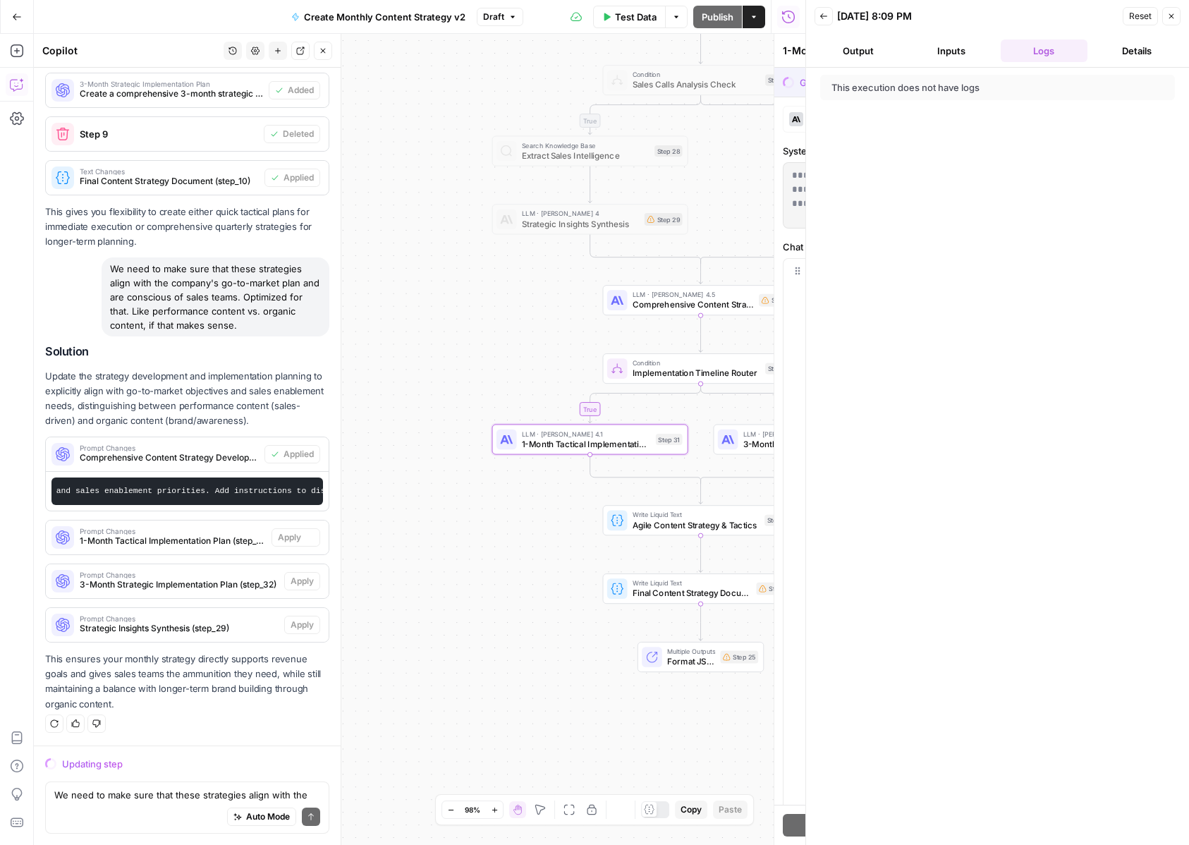
scroll to position [9242, 0]
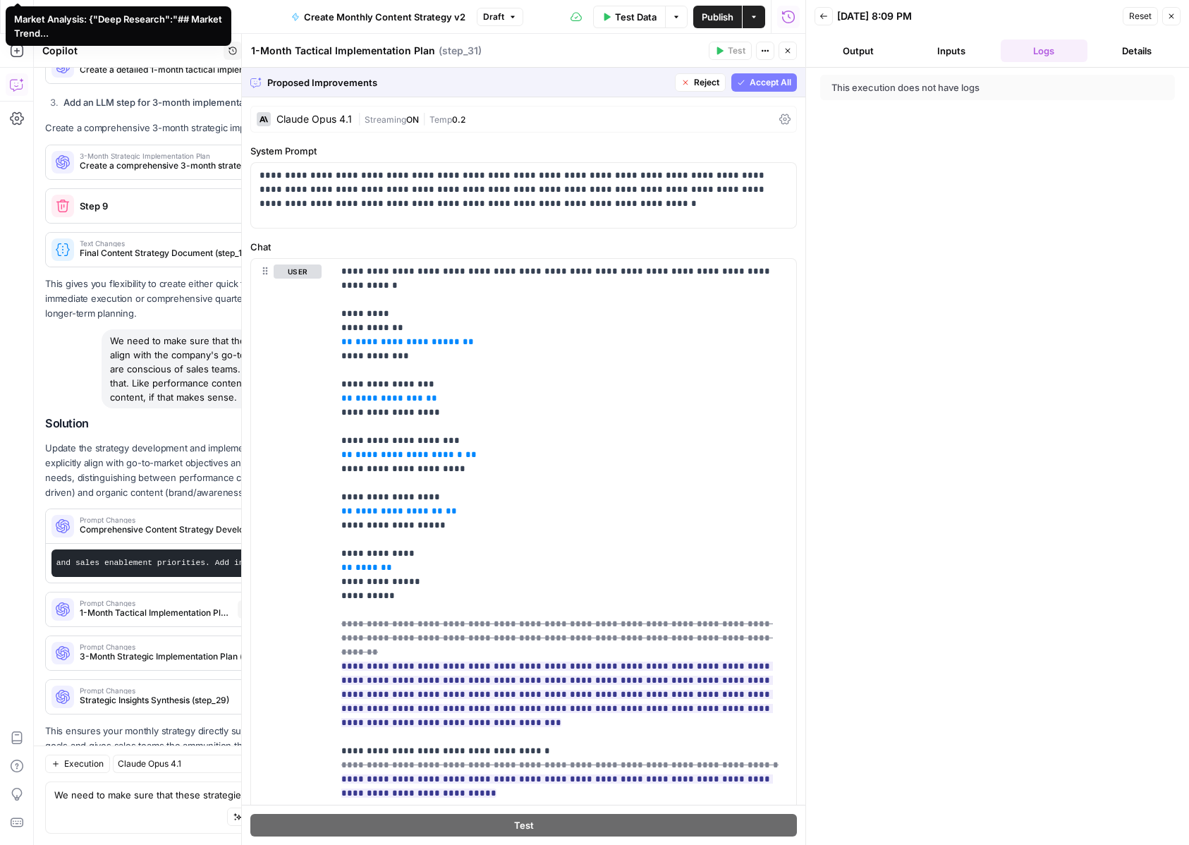
click at [755, 81] on span "Accept All" at bounding box center [771, 82] width 42 height 13
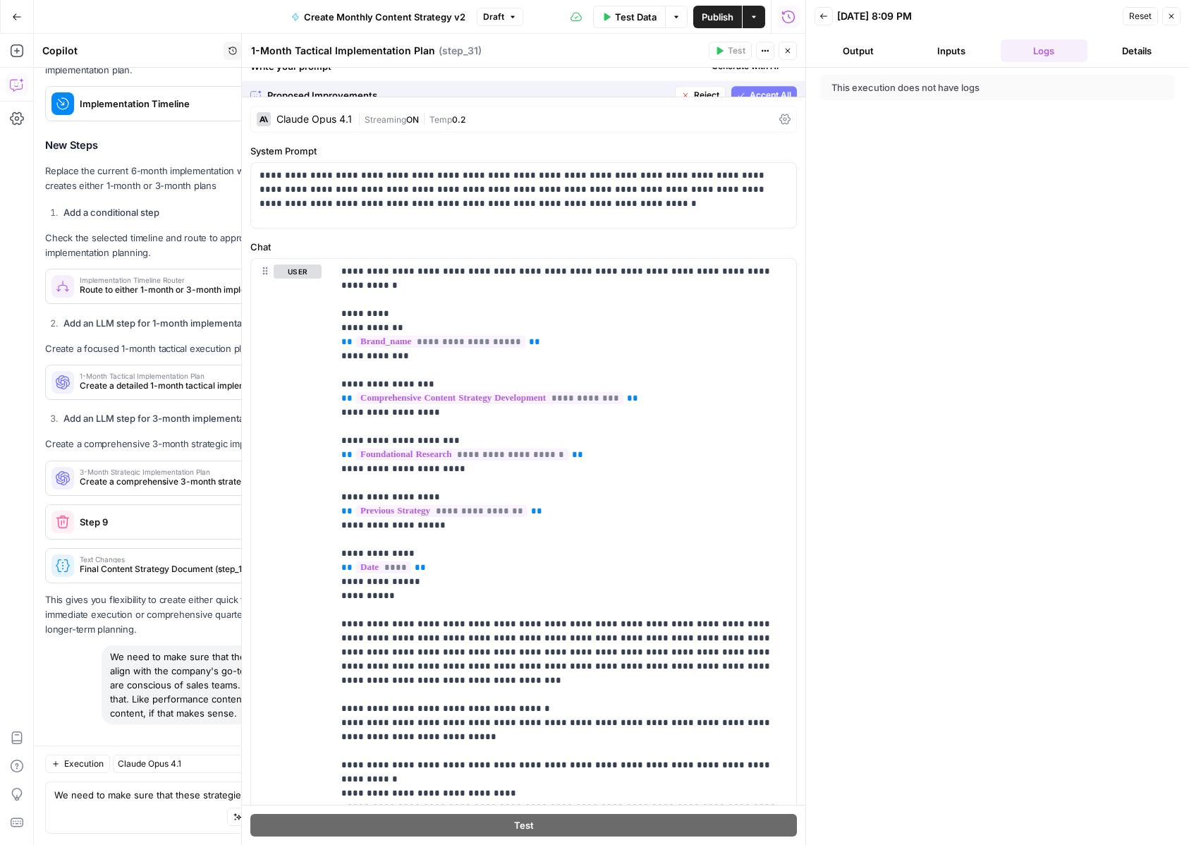
scroll to position [9581, 0]
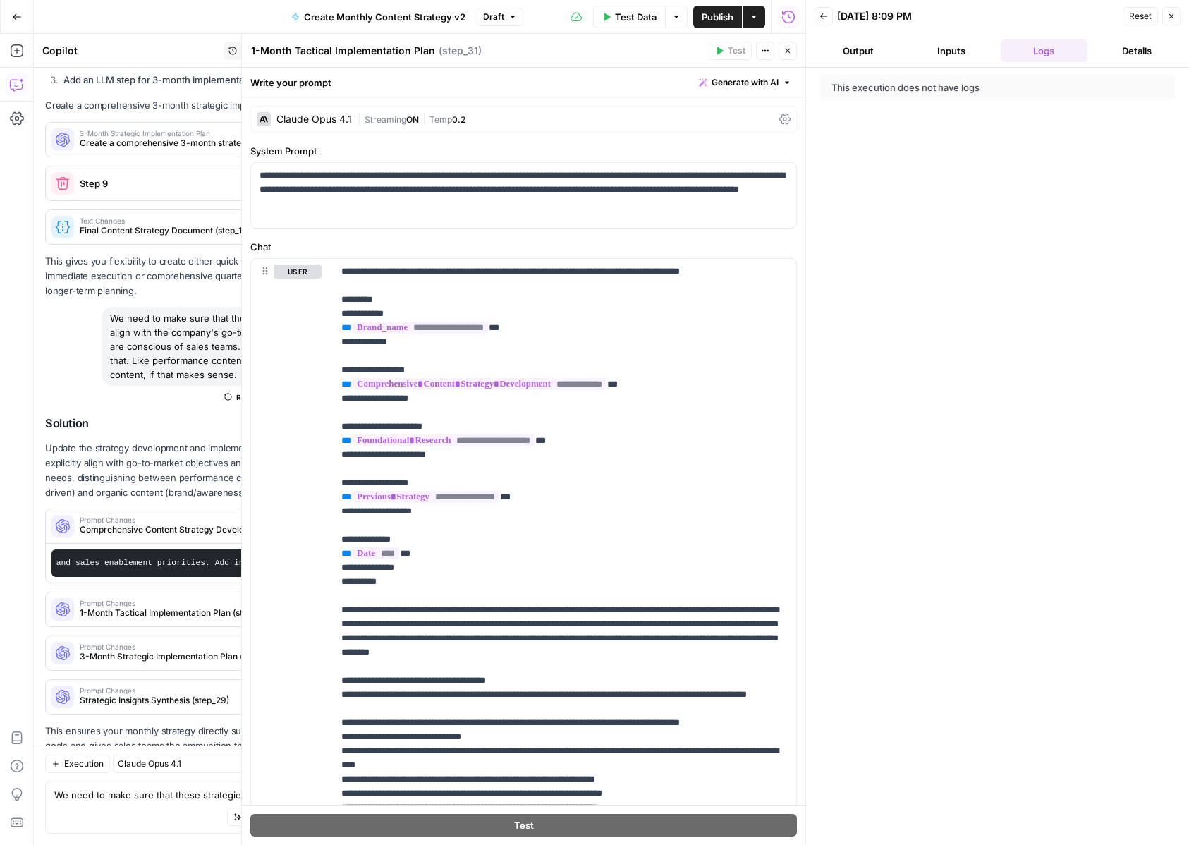
click at [790, 49] on icon "button" at bounding box center [787, 51] width 8 height 8
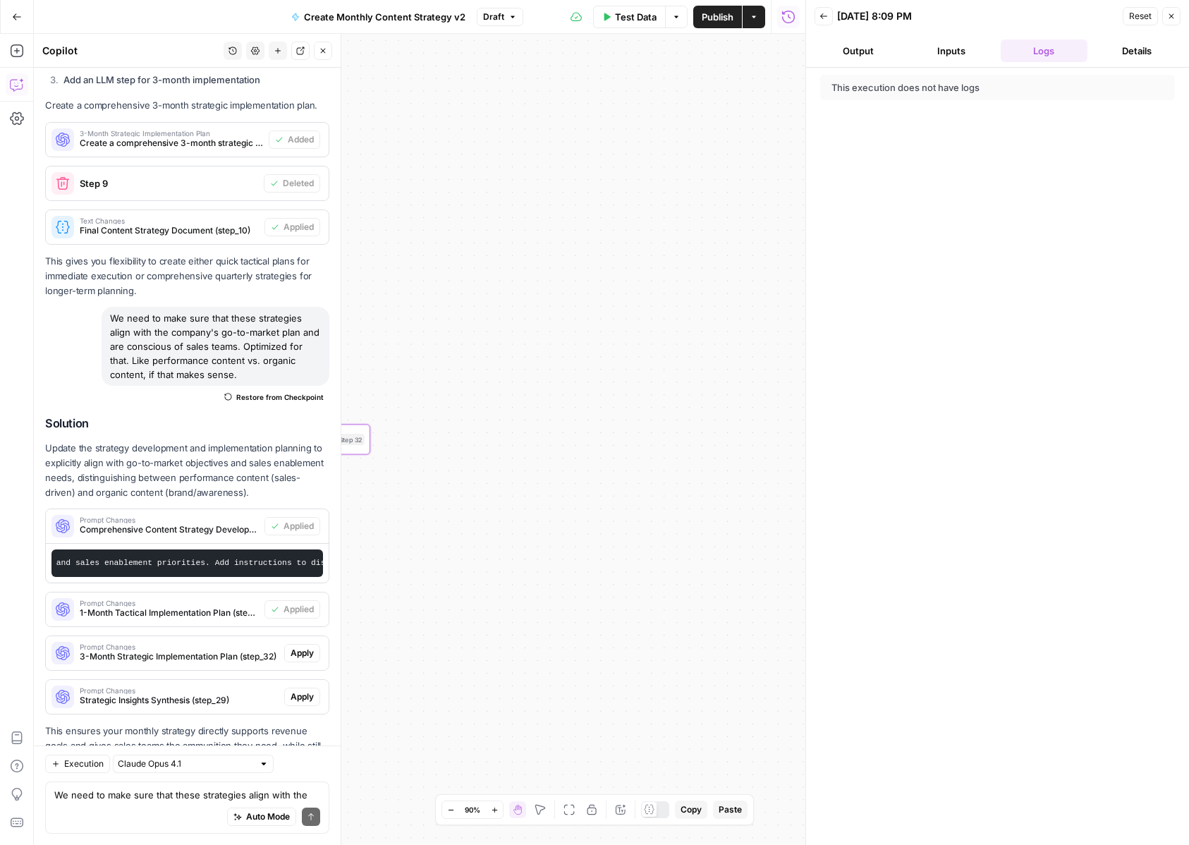
click at [305, 647] on span "Apply" at bounding box center [302, 653] width 23 height 13
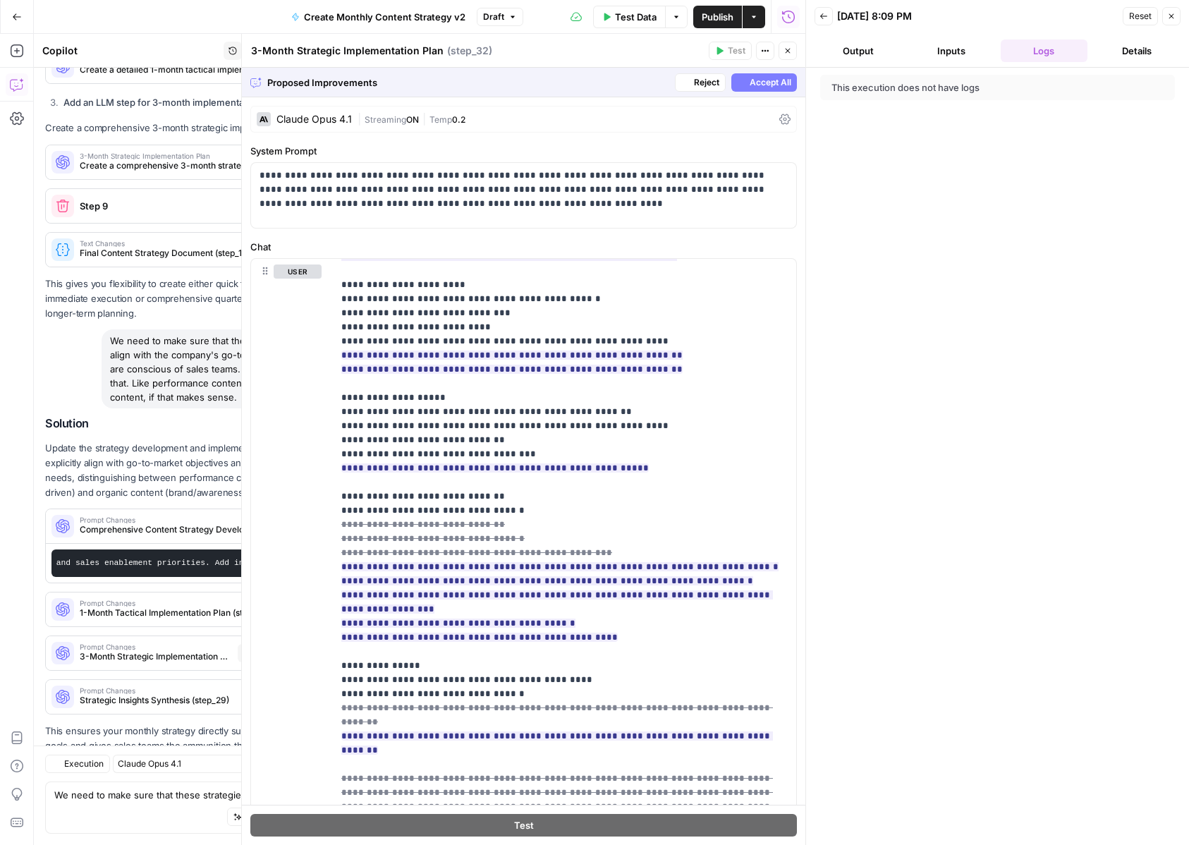
scroll to position [1594, 0]
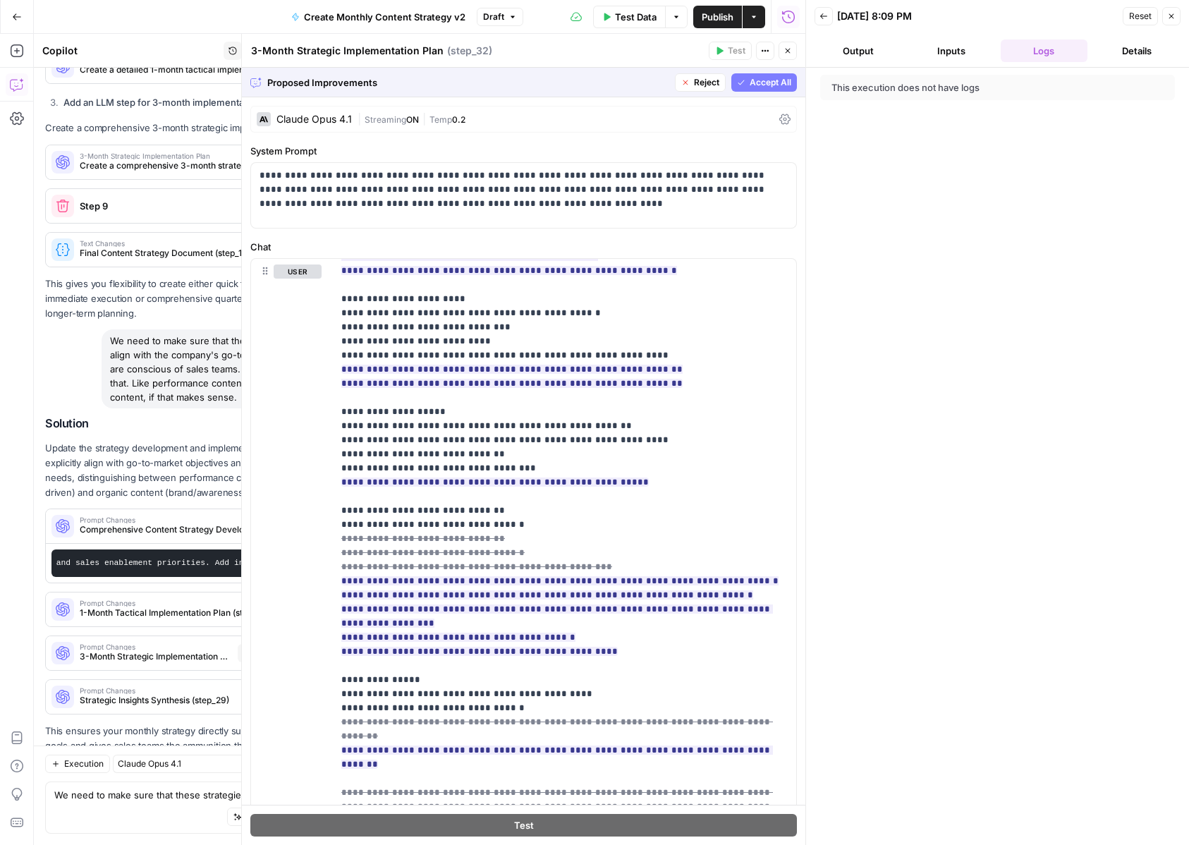
click at [769, 82] on span "Accept All" at bounding box center [771, 82] width 42 height 13
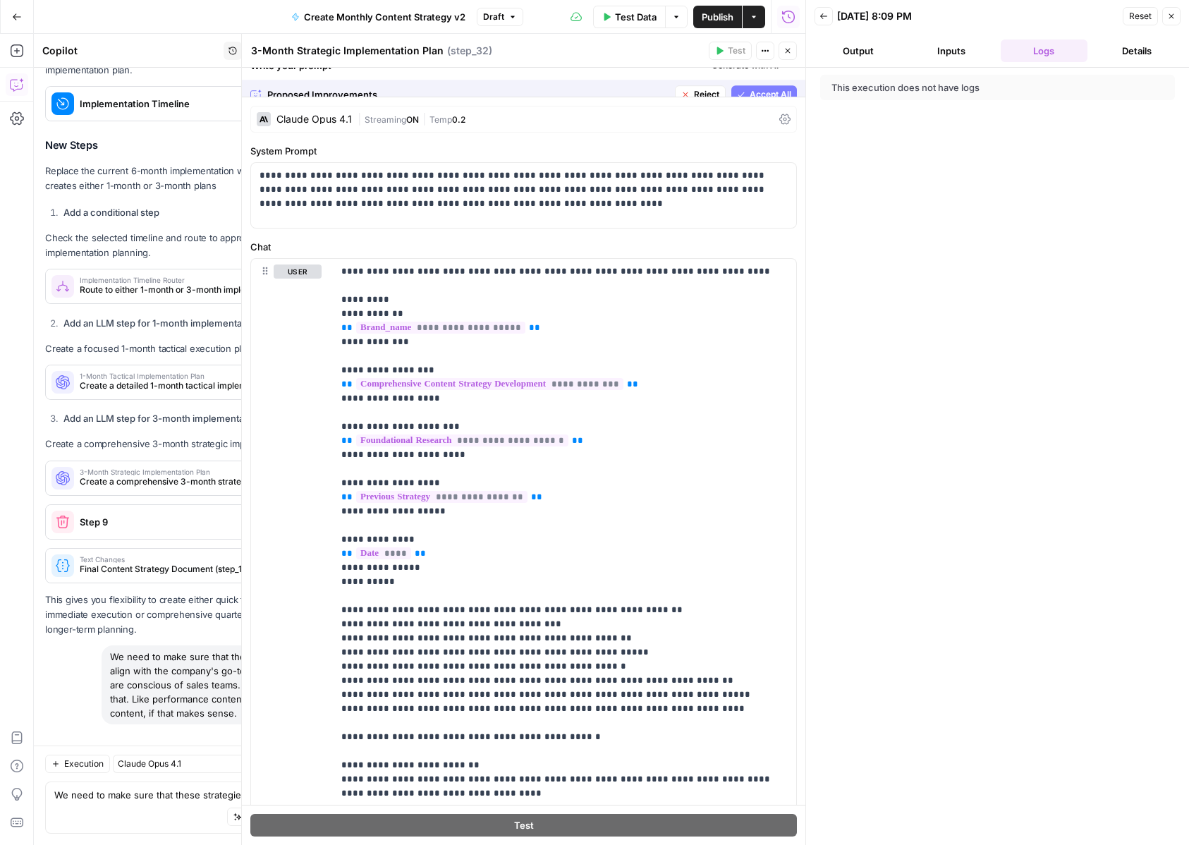
scroll to position [9581, 0]
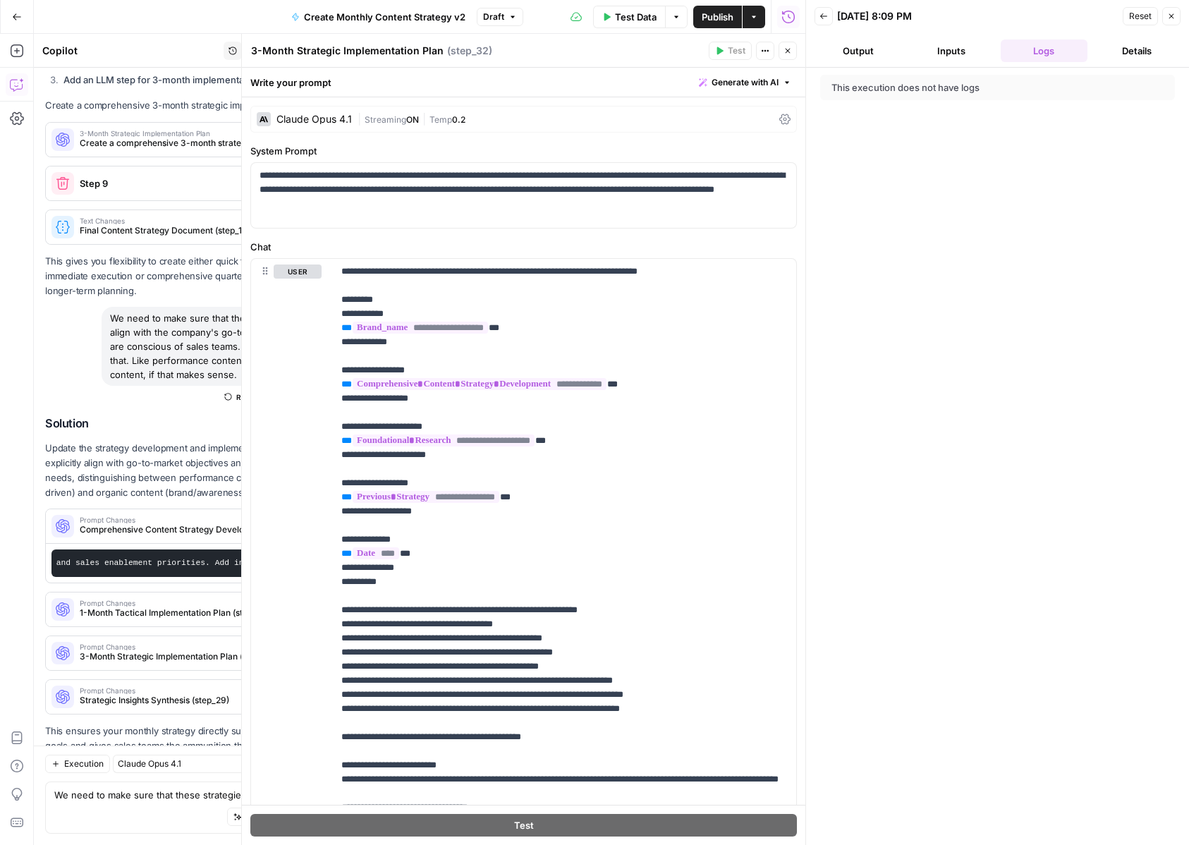
click at [788, 49] on icon "button" at bounding box center [787, 51] width 8 height 8
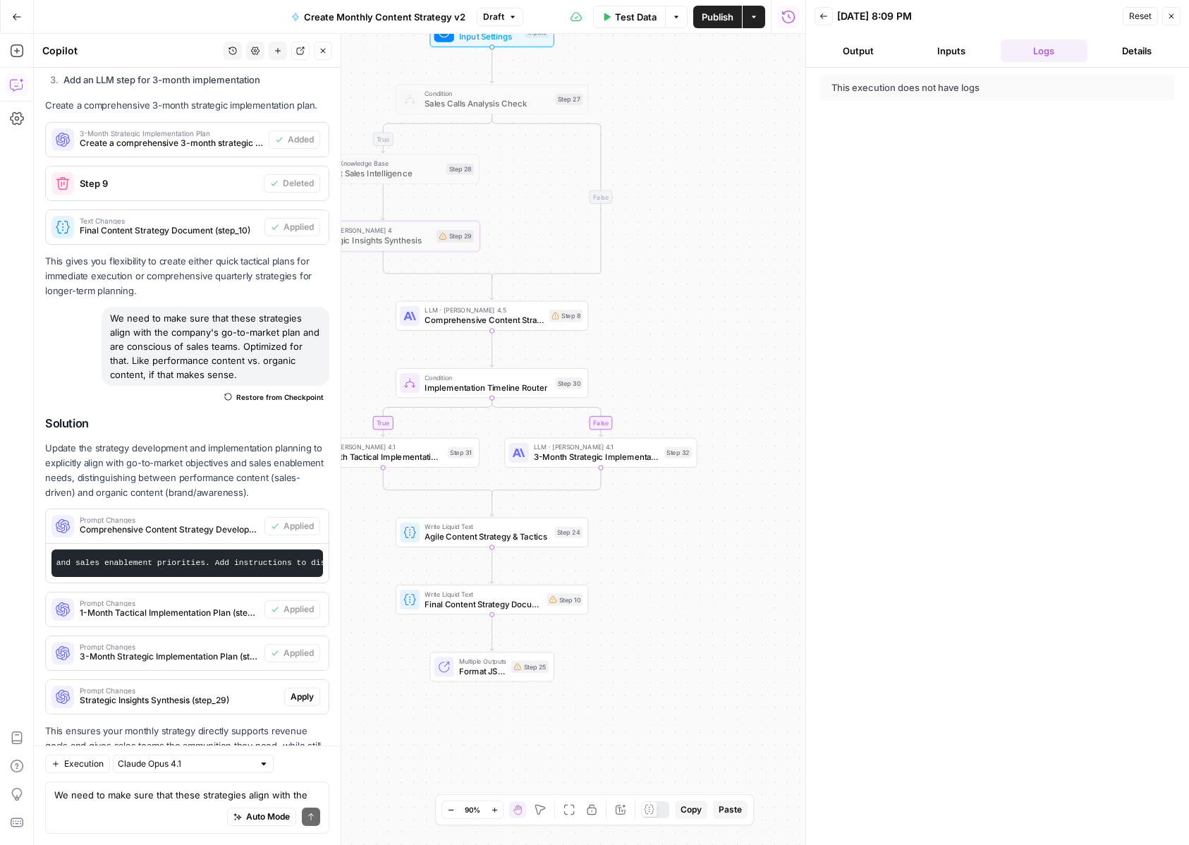
click at [298, 688] on button "Apply" at bounding box center [302, 697] width 36 height 18
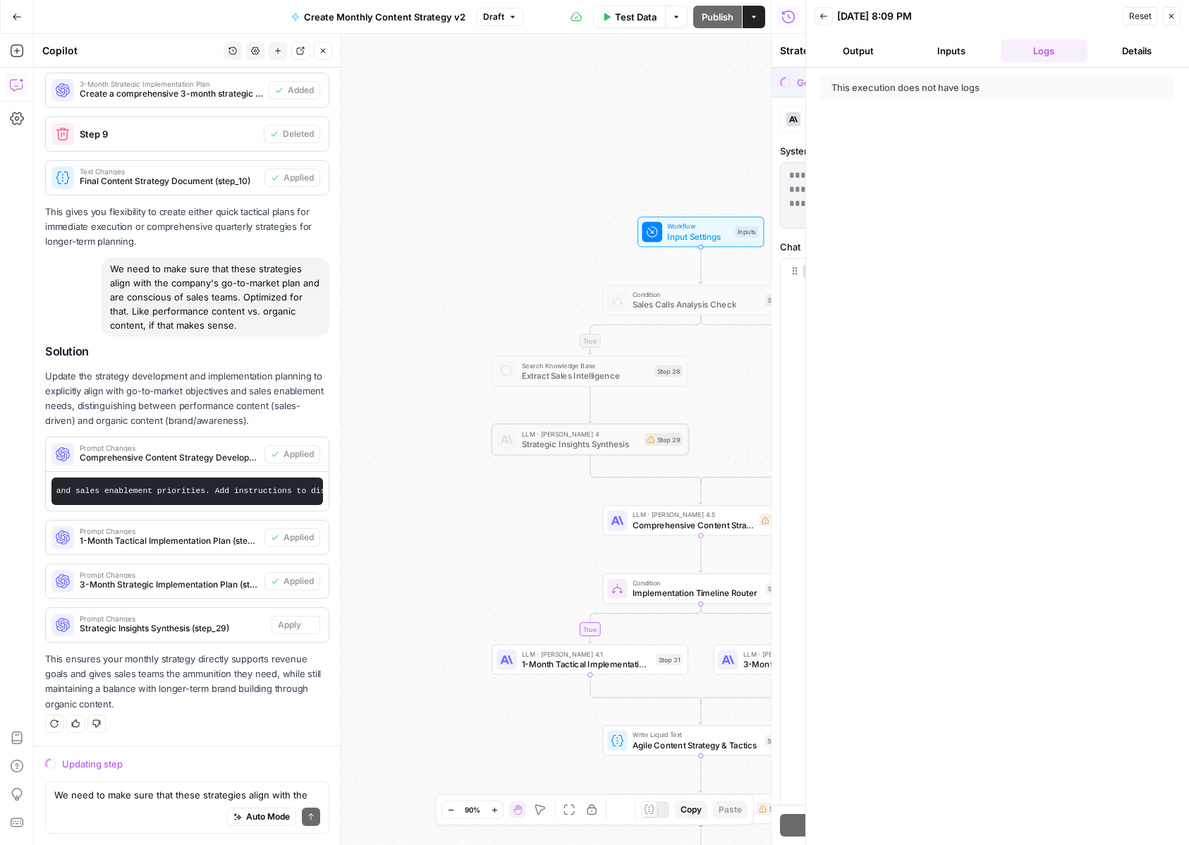
scroll to position [9242, 0]
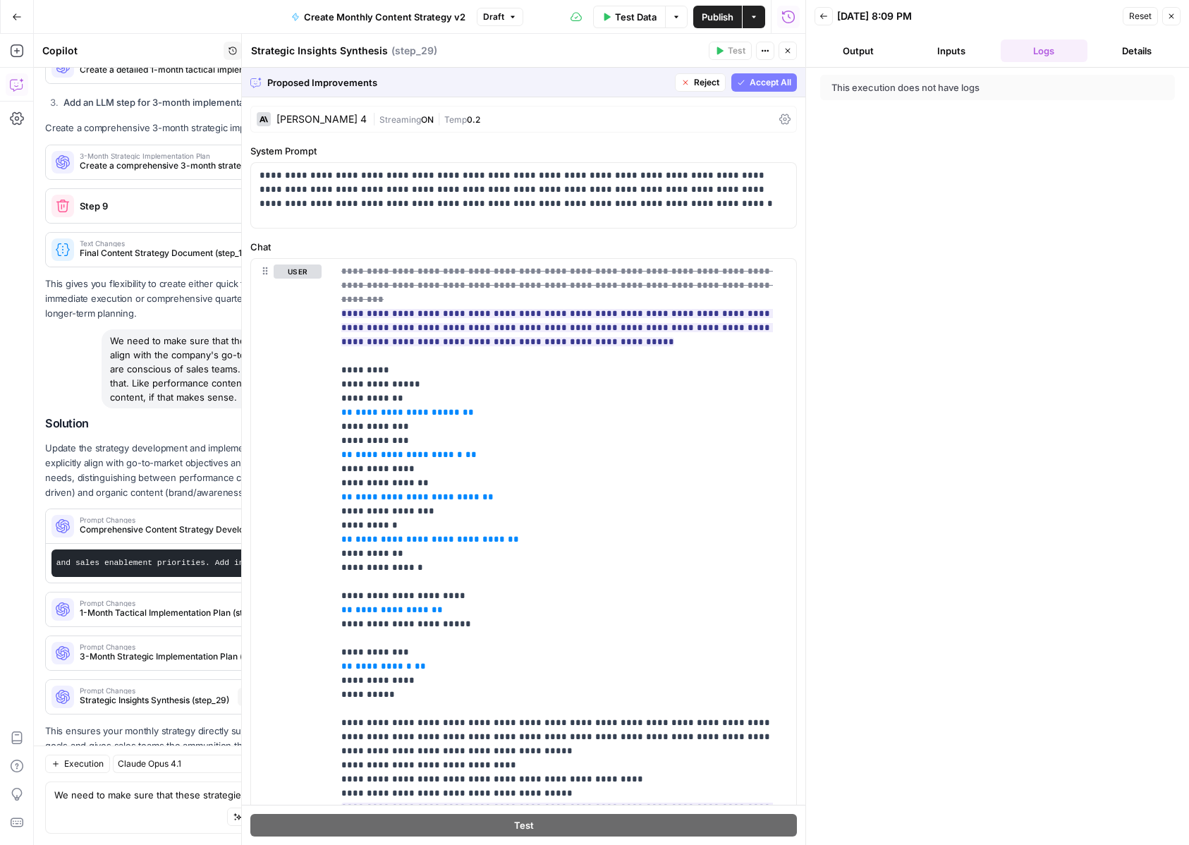
click at [779, 86] on span "Accept All" at bounding box center [771, 82] width 42 height 13
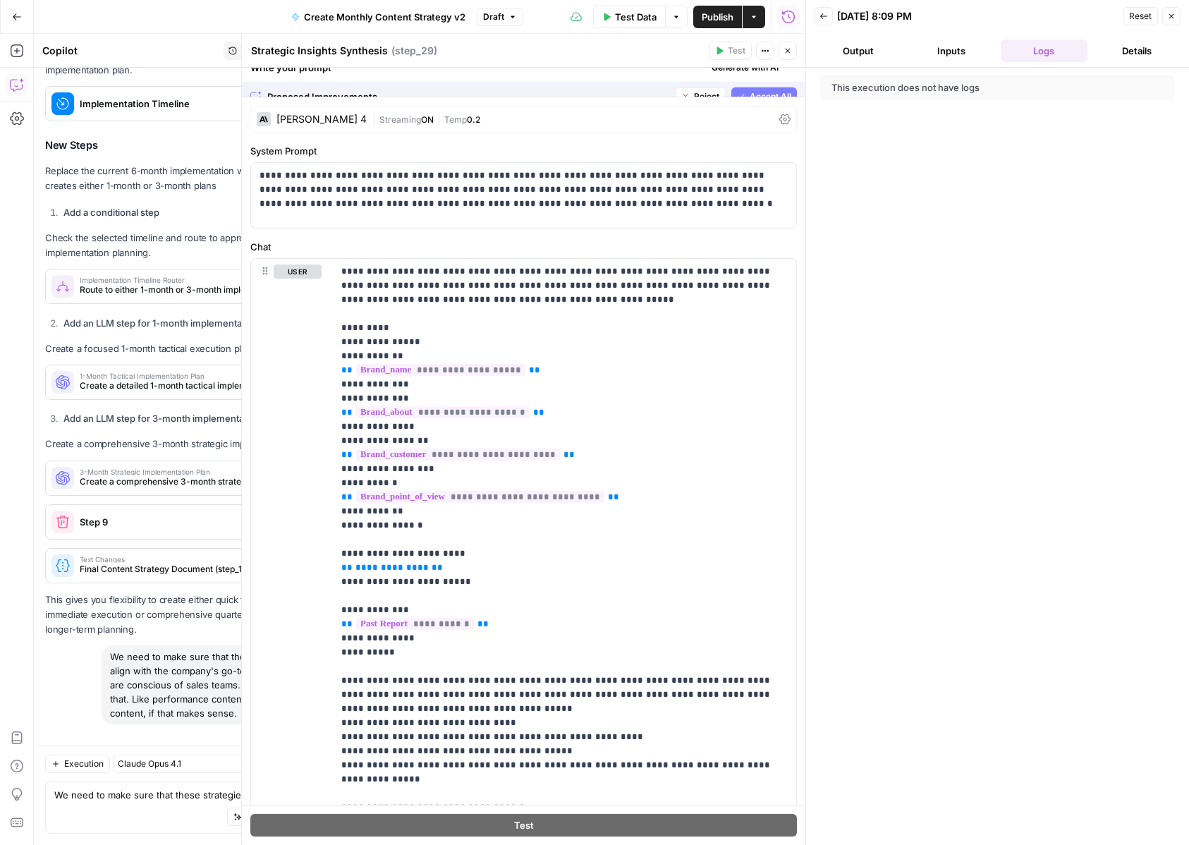
scroll to position [9581, 0]
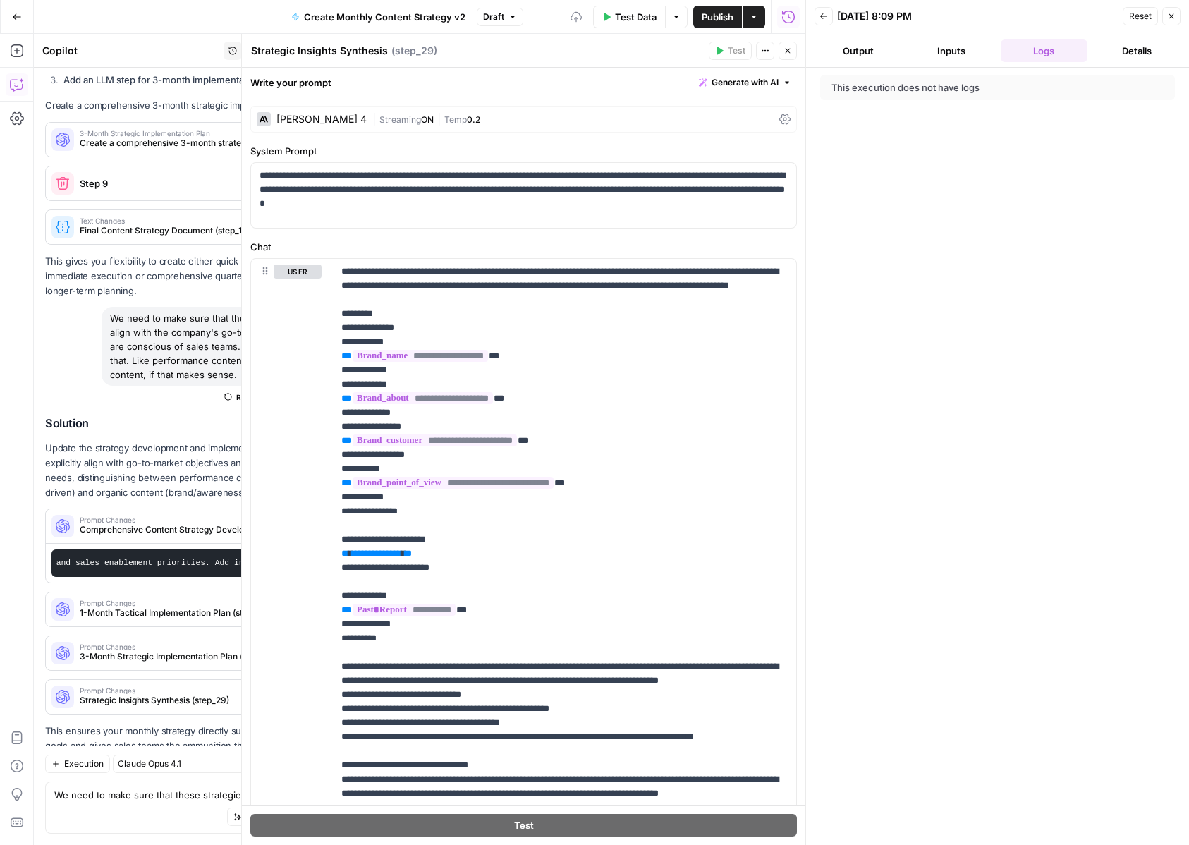
click at [788, 47] on icon "button" at bounding box center [787, 51] width 8 height 8
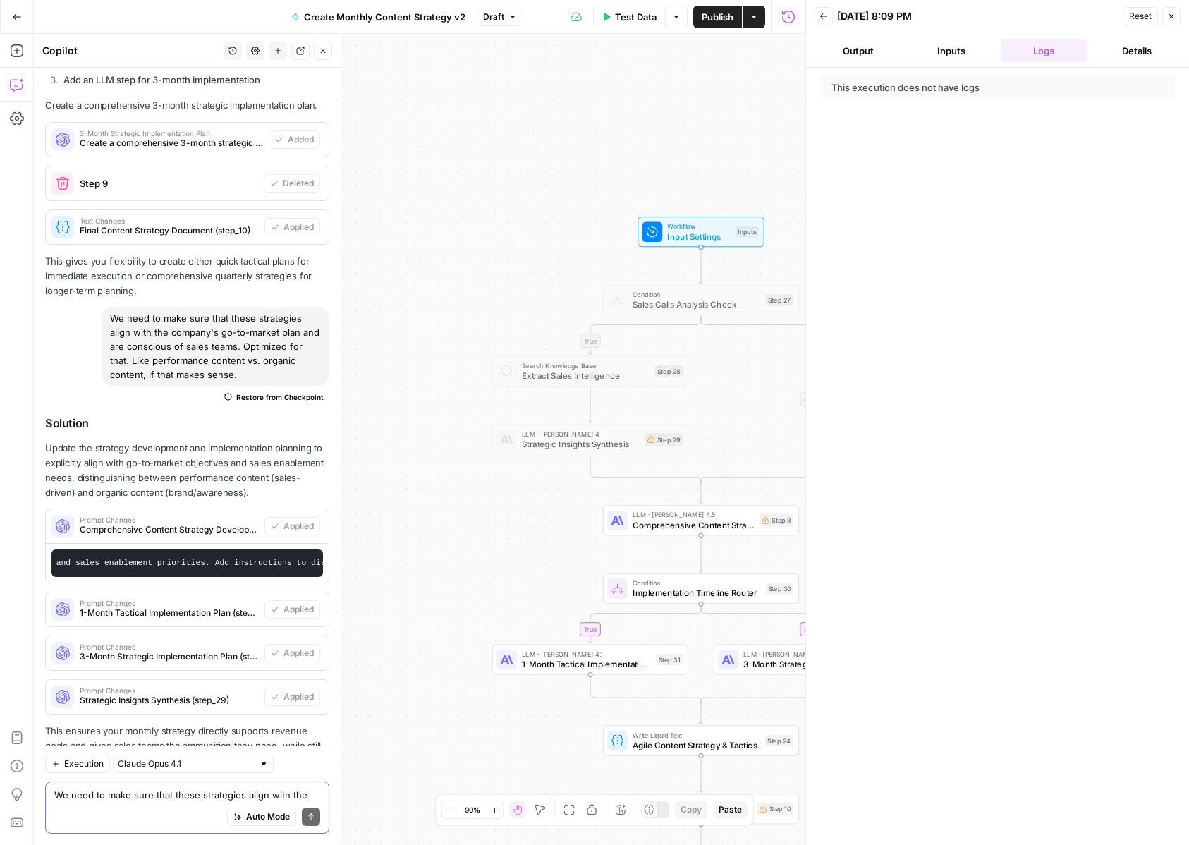
click at [83, 800] on textarea "We need to make sure that these strategies align with the company's go-to-marke…" at bounding box center [187, 795] width 266 height 14
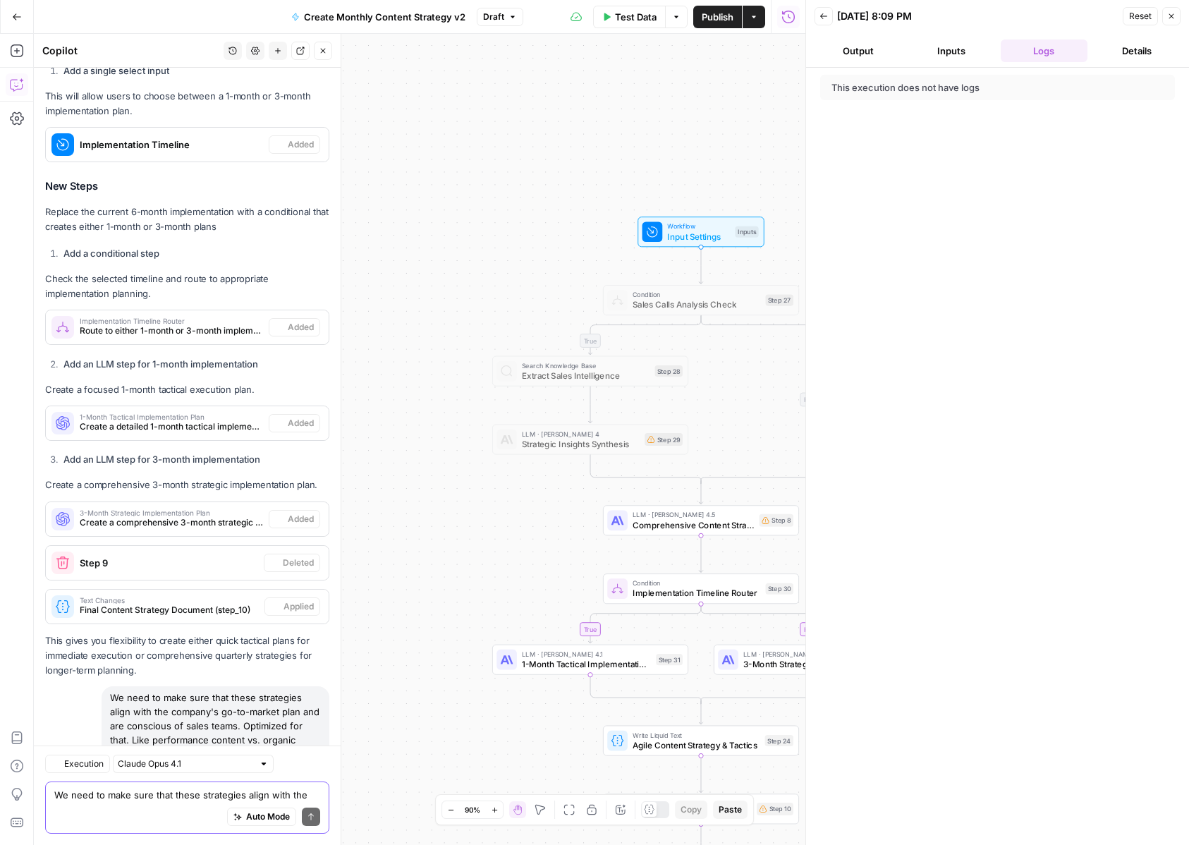
scroll to position [9541, 0]
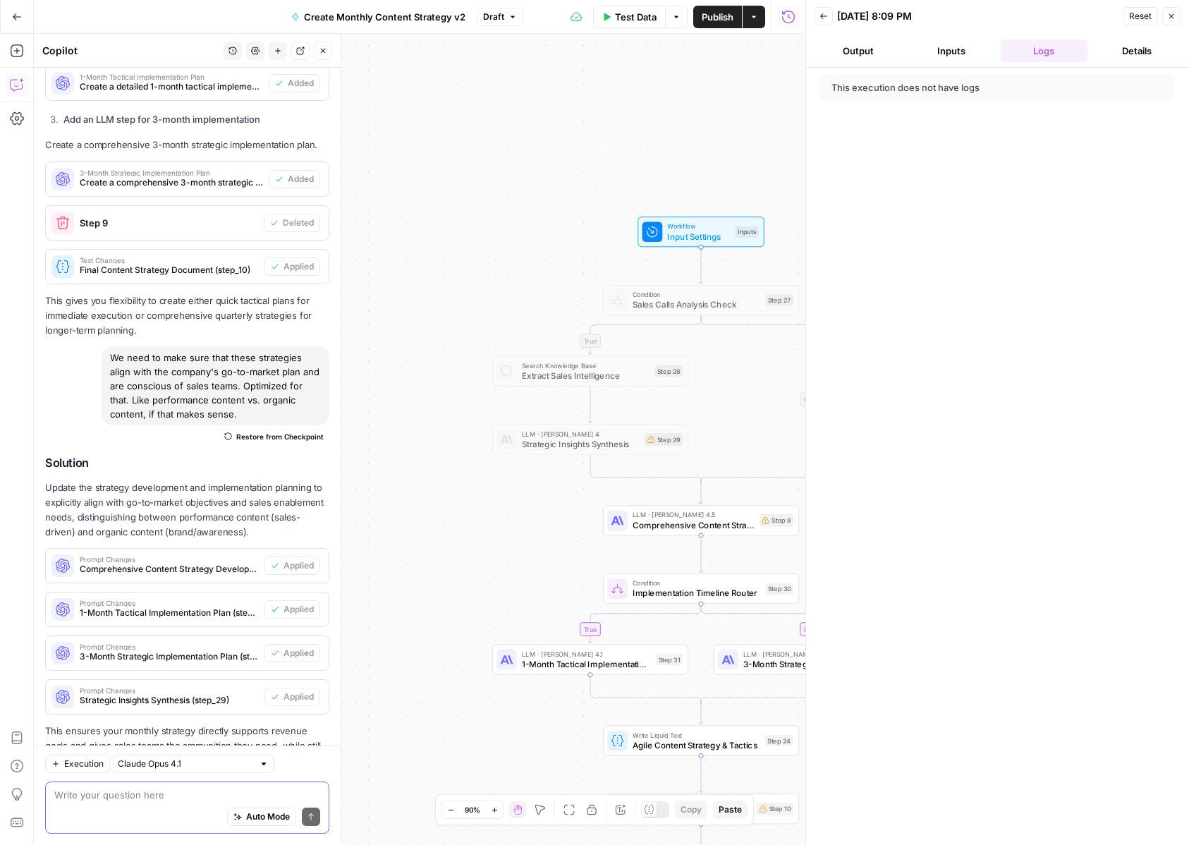
paste textarea "We need to make sure that also the strategy, I saw that you added themes to eac…"
type textarea "We need to make sure that also the strategy, I saw that you added themes to eac…"
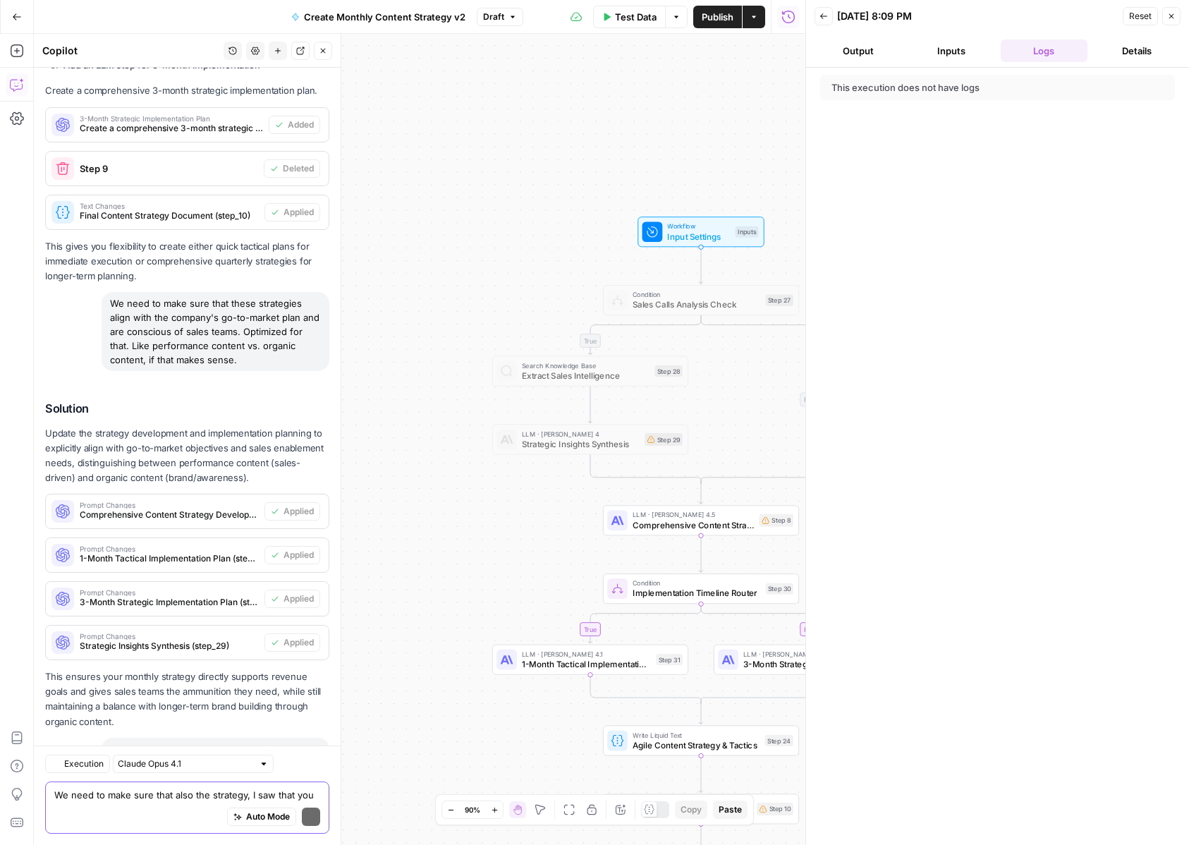
scroll to position [10021, 0]
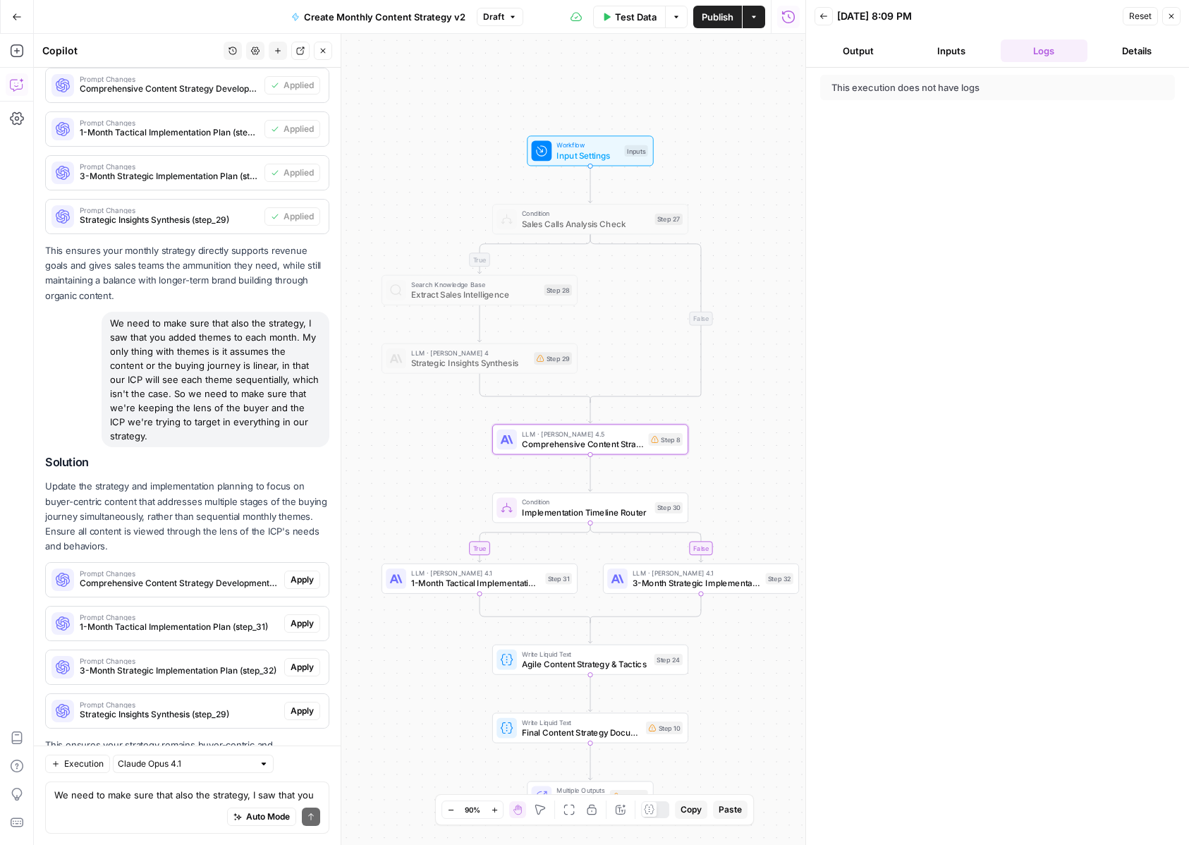
click at [301, 573] on span "Apply" at bounding box center [302, 579] width 23 height 13
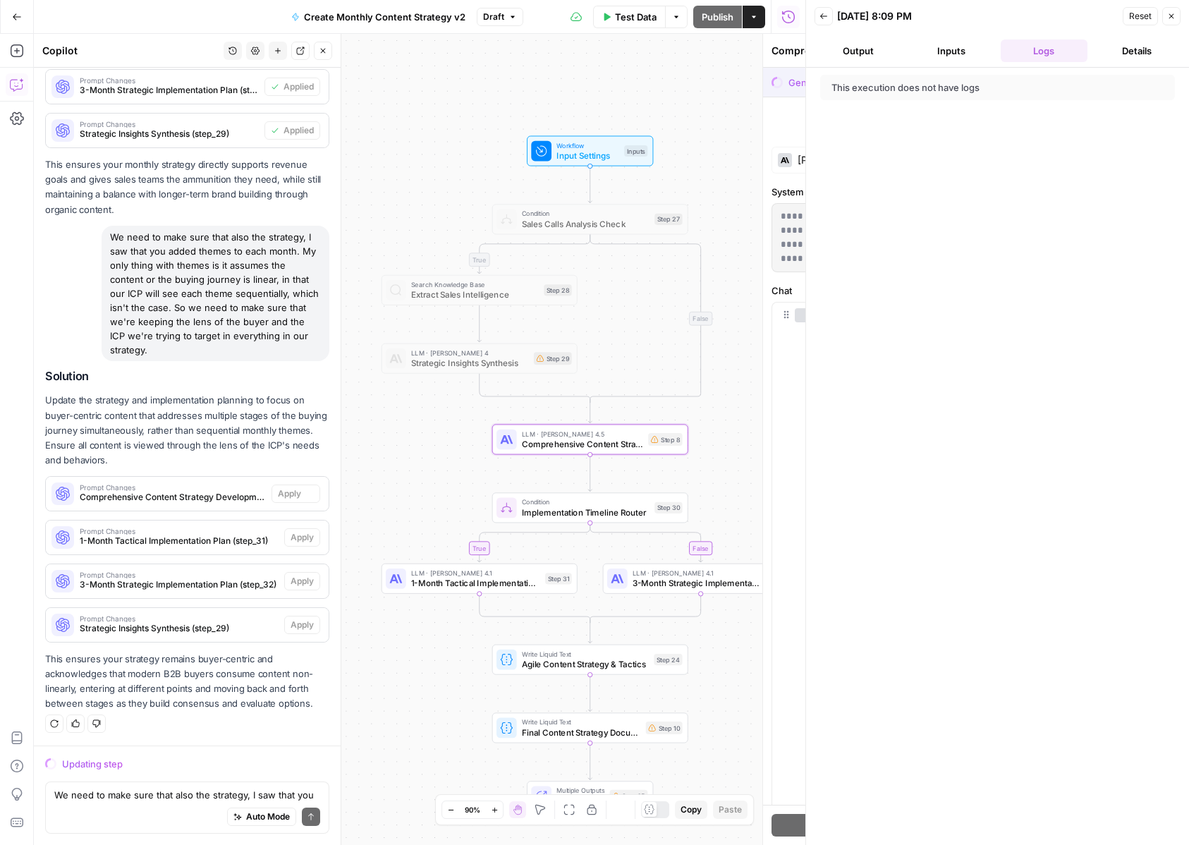
scroll to position [9683, 0]
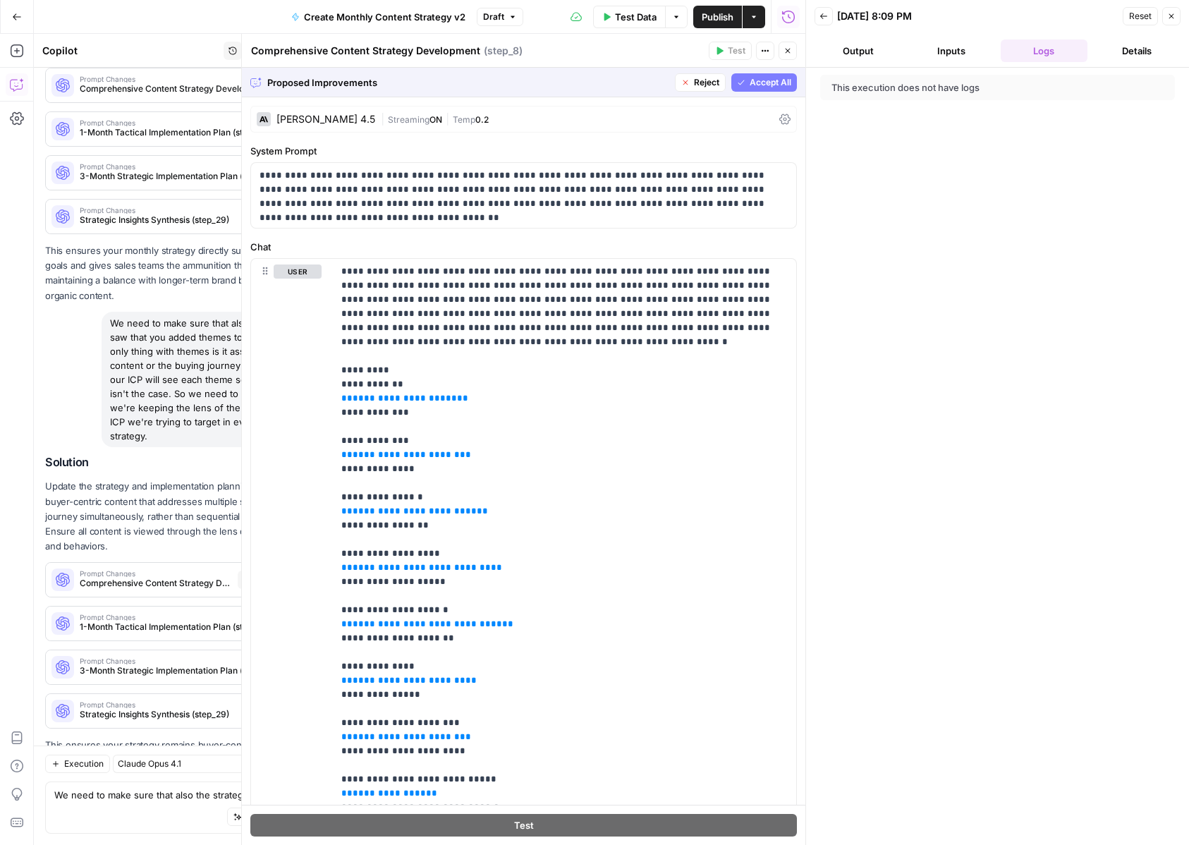
click at [754, 89] on button "Accept All" at bounding box center [764, 82] width 66 height 18
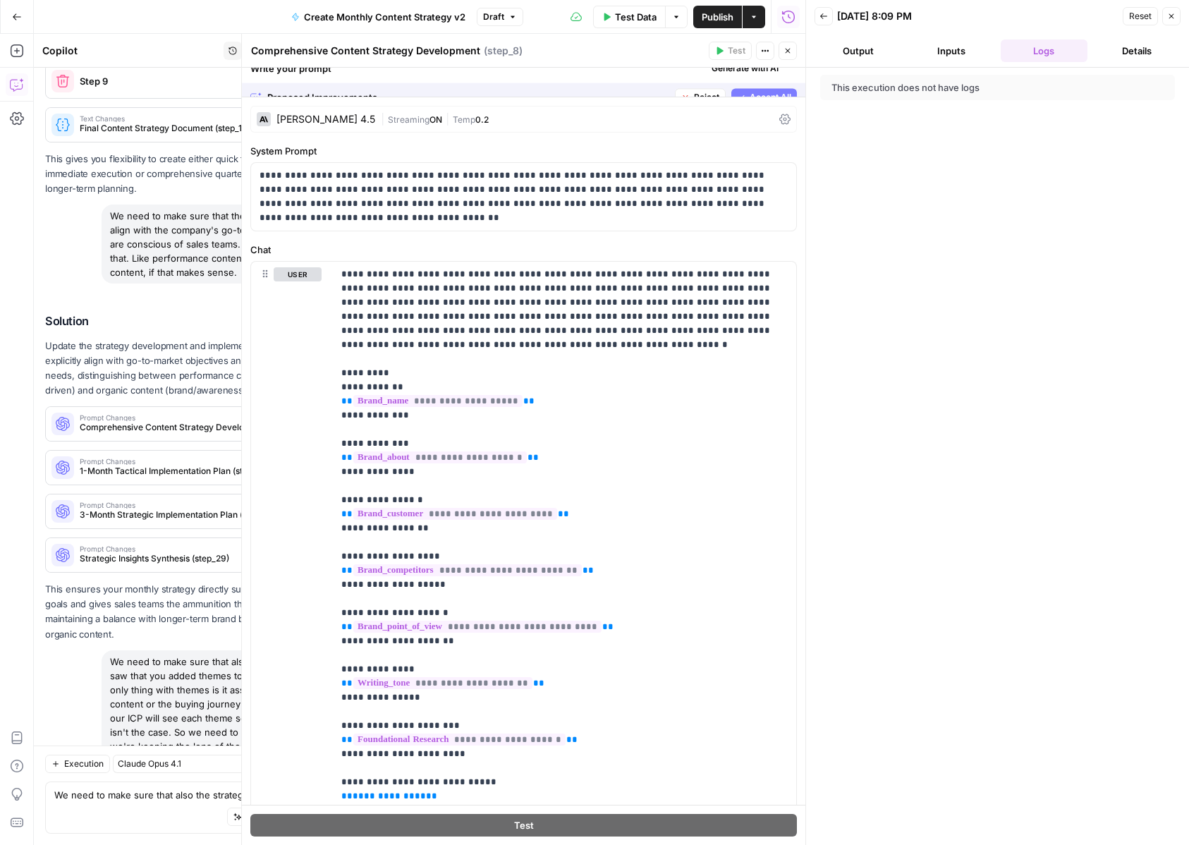
scroll to position [10044, 0]
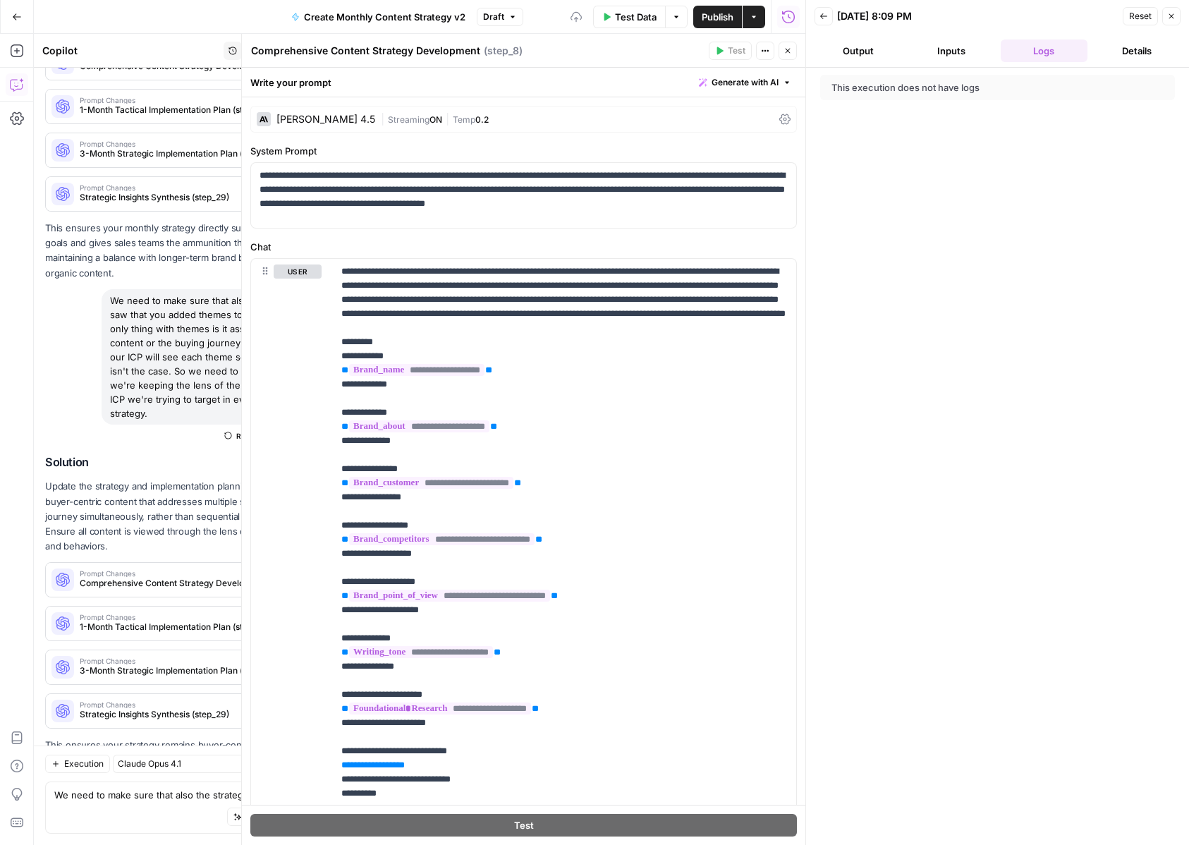
click at [785, 55] on button "Close" at bounding box center [788, 51] width 18 height 18
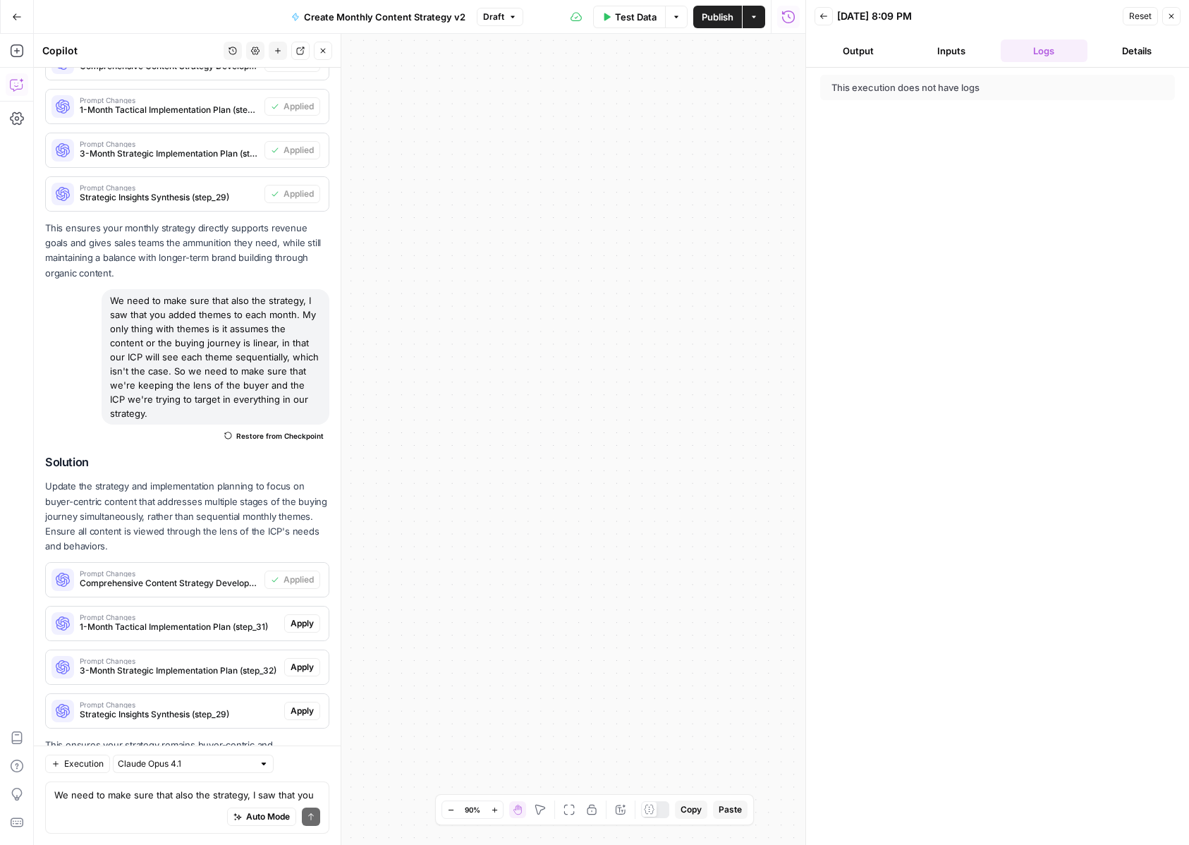
click at [307, 617] on span "Apply" at bounding box center [302, 623] width 23 height 13
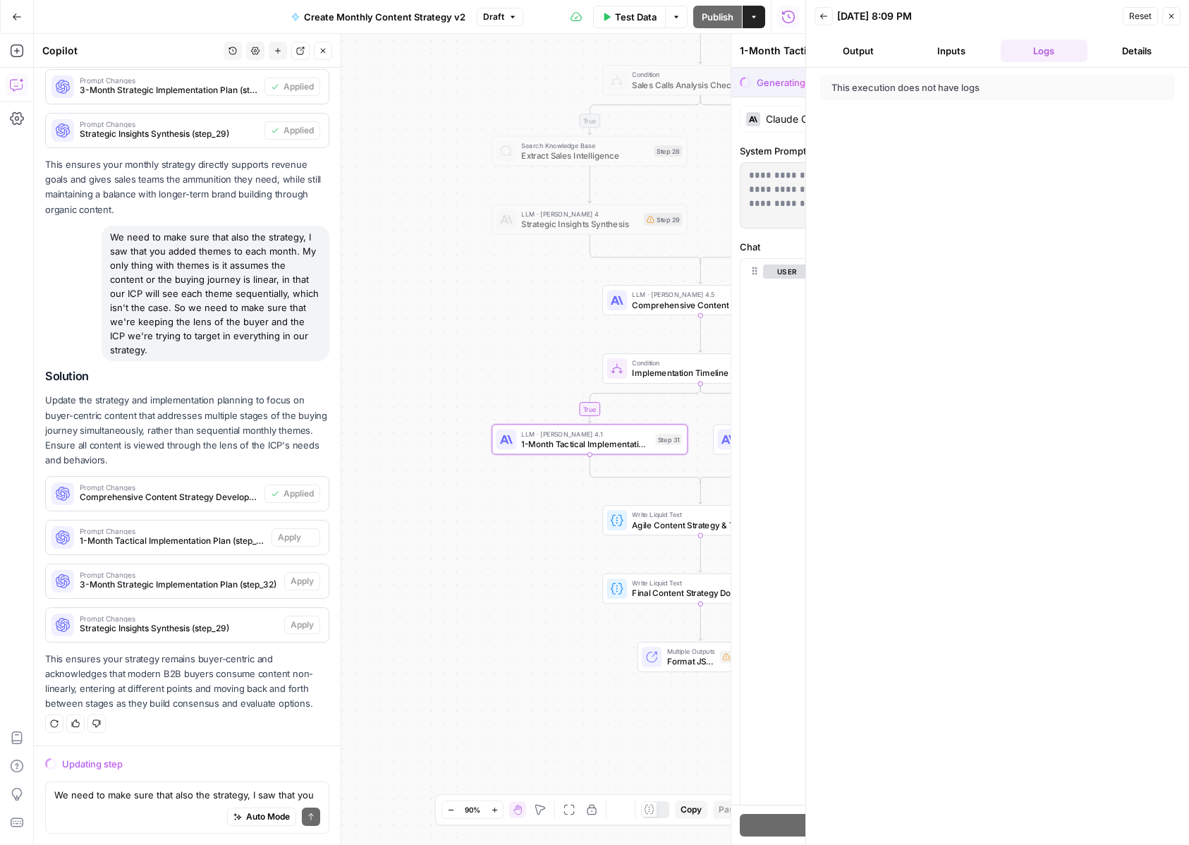
scroll to position [9683, 0]
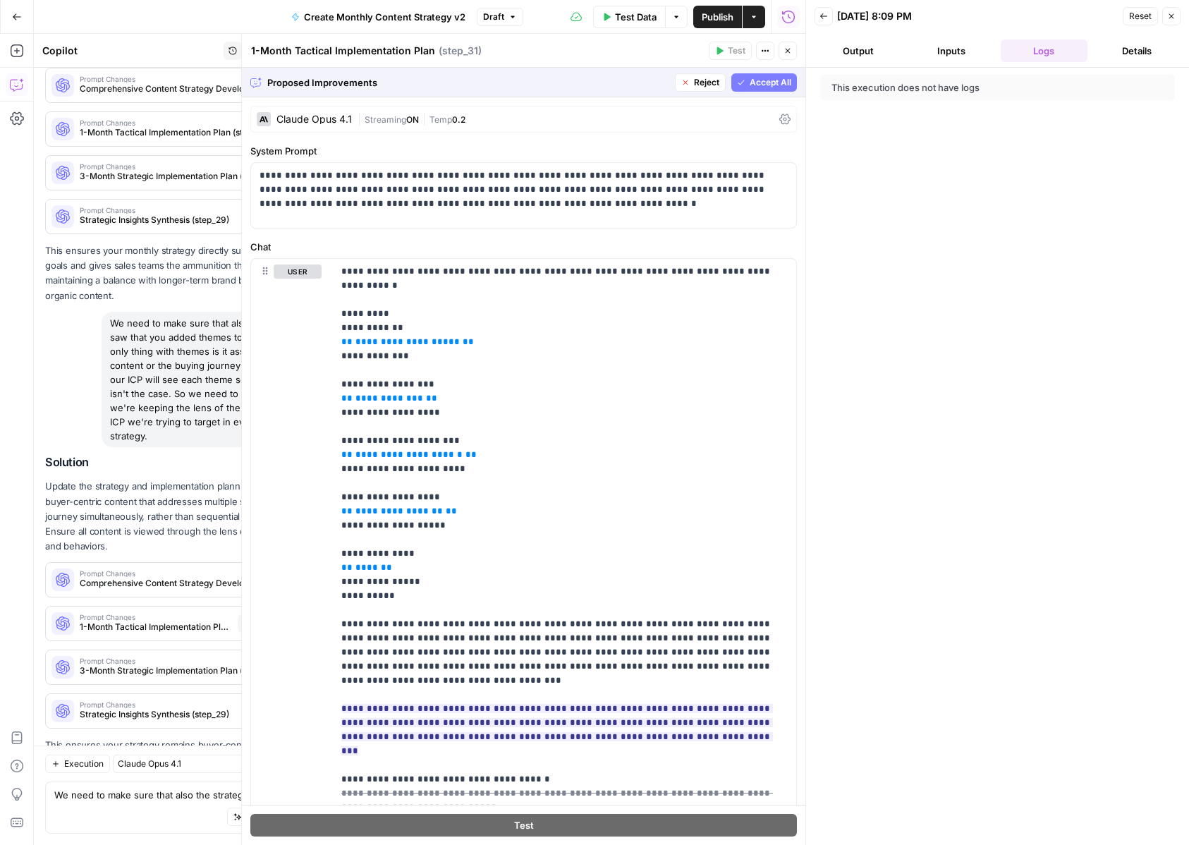
click at [773, 86] on span "Accept All" at bounding box center [771, 82] width 42 height 13
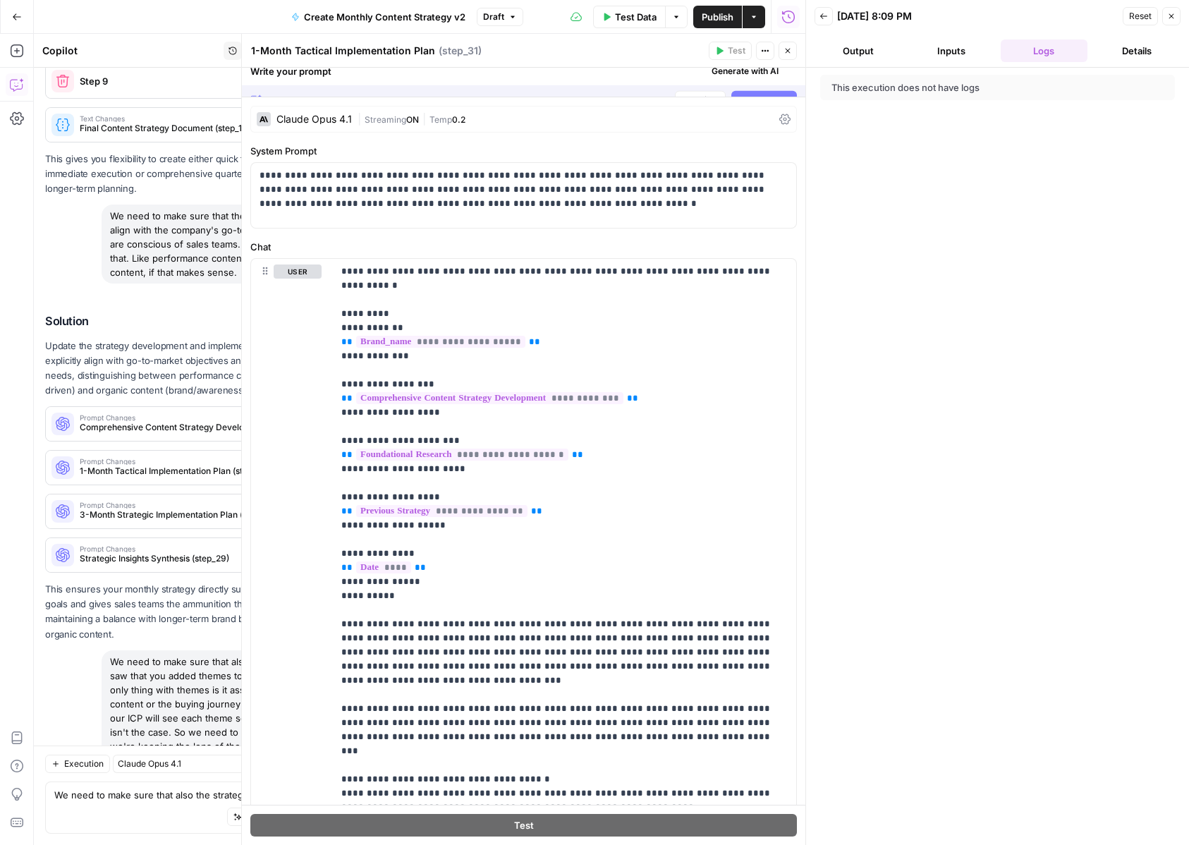
scroll to position [10044, 0]
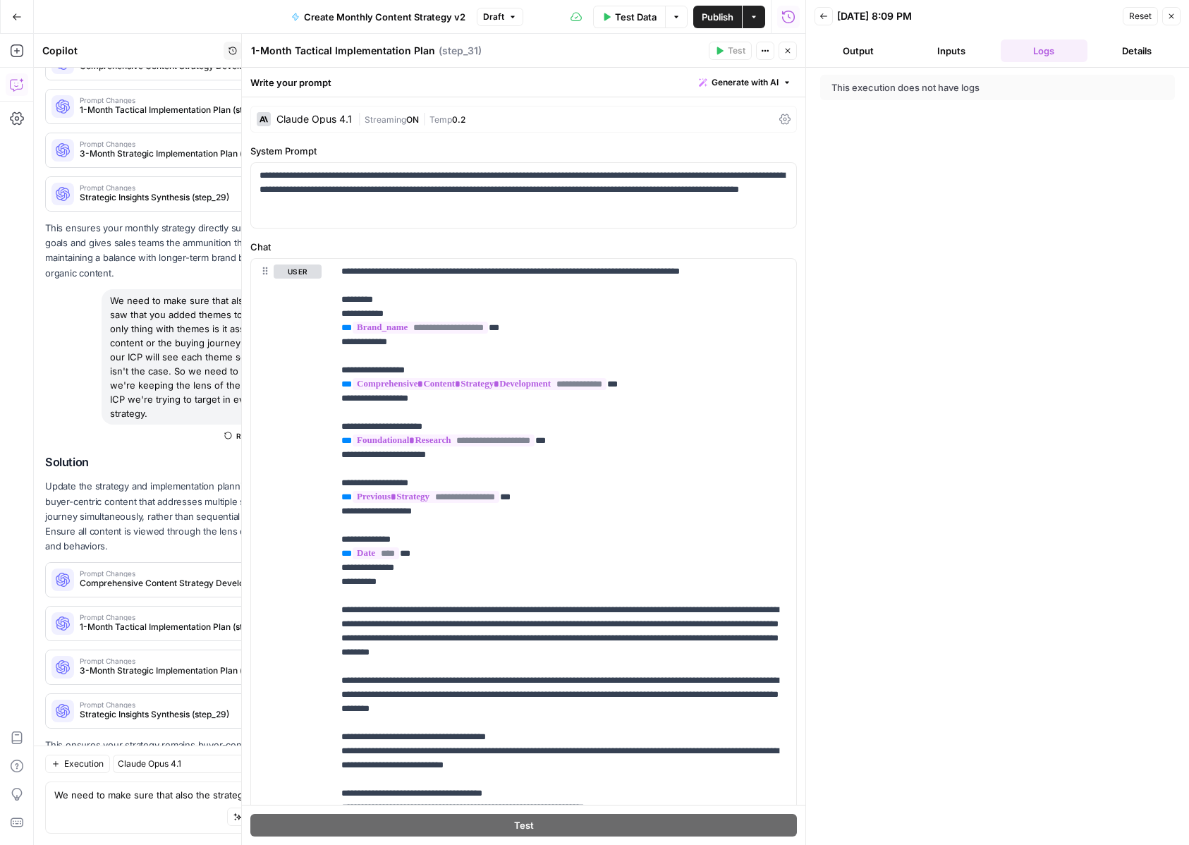
click at [795, 46] on button "Close" at bounding box center [788, 51] width 18 height 18
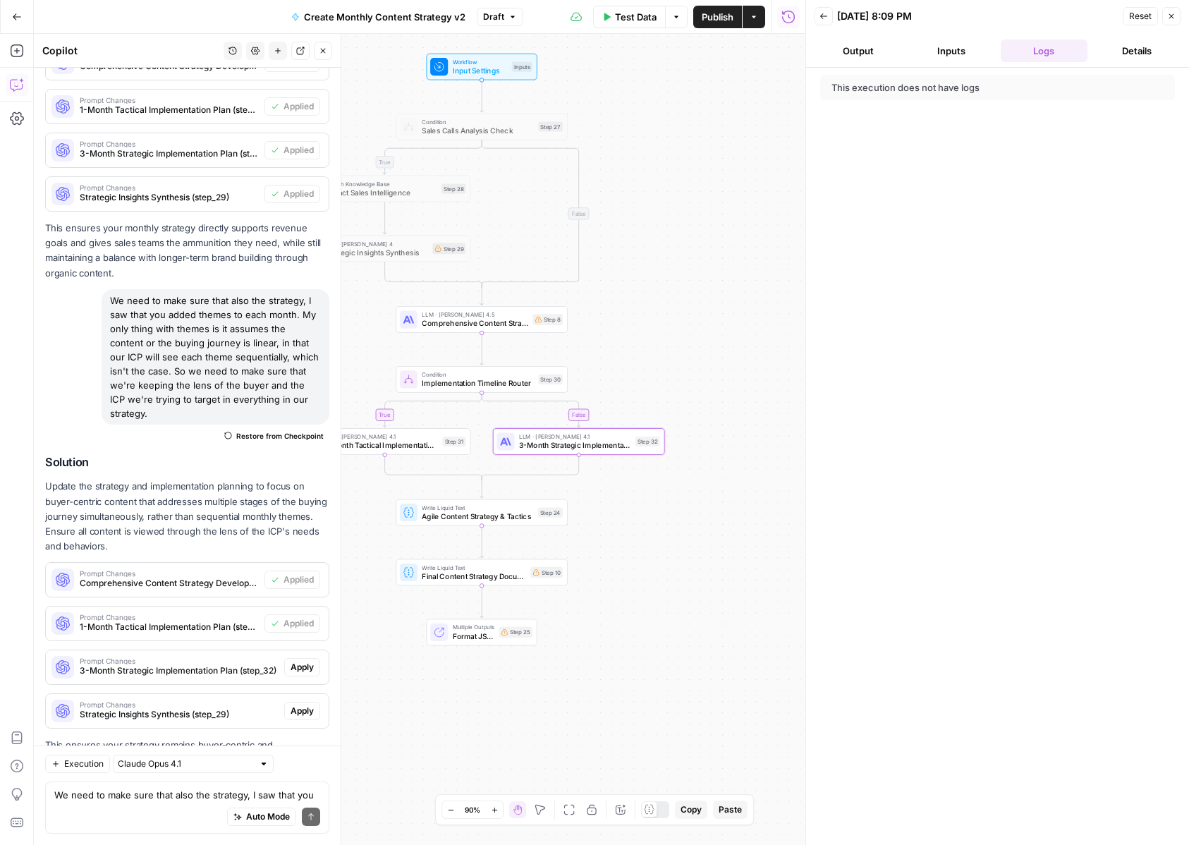
click at [309, 661] on span "Apply" at bounding box center [302, 667] width 23 height 13
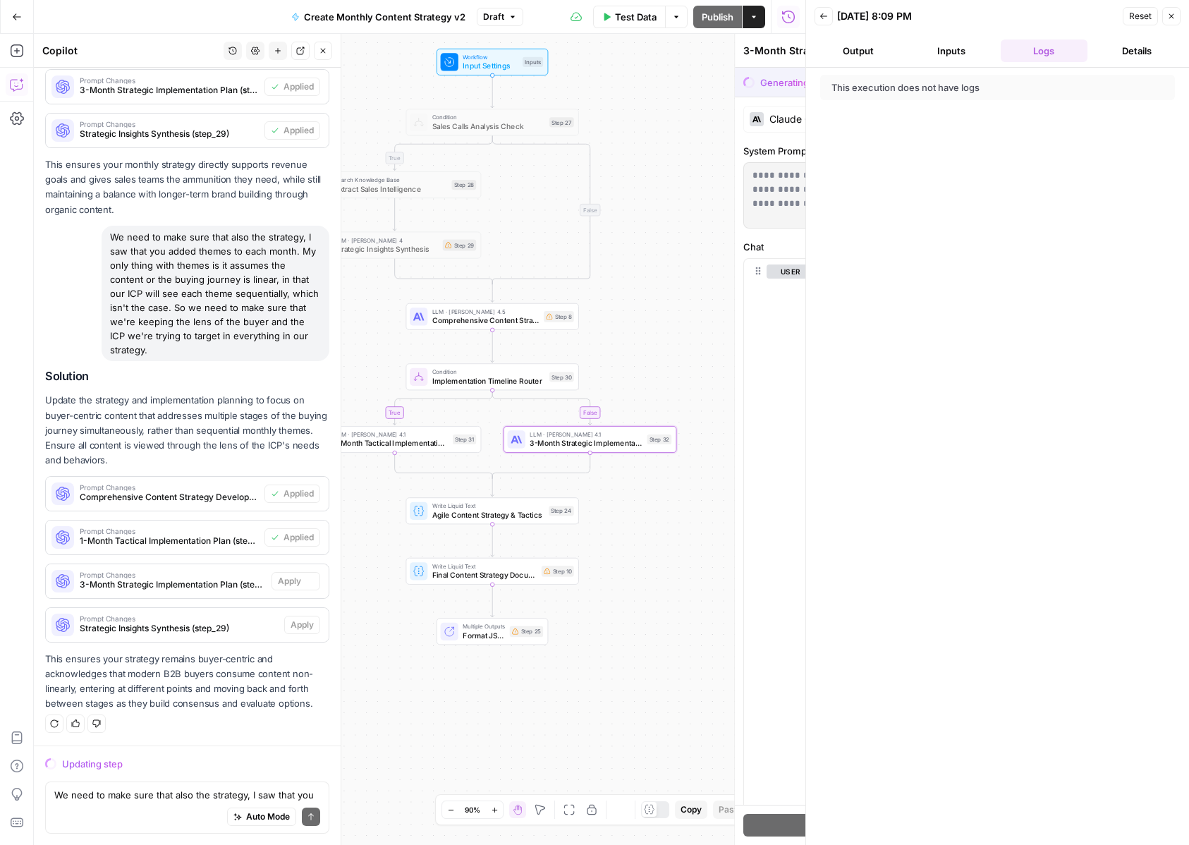
scroll to position [9683, 0]
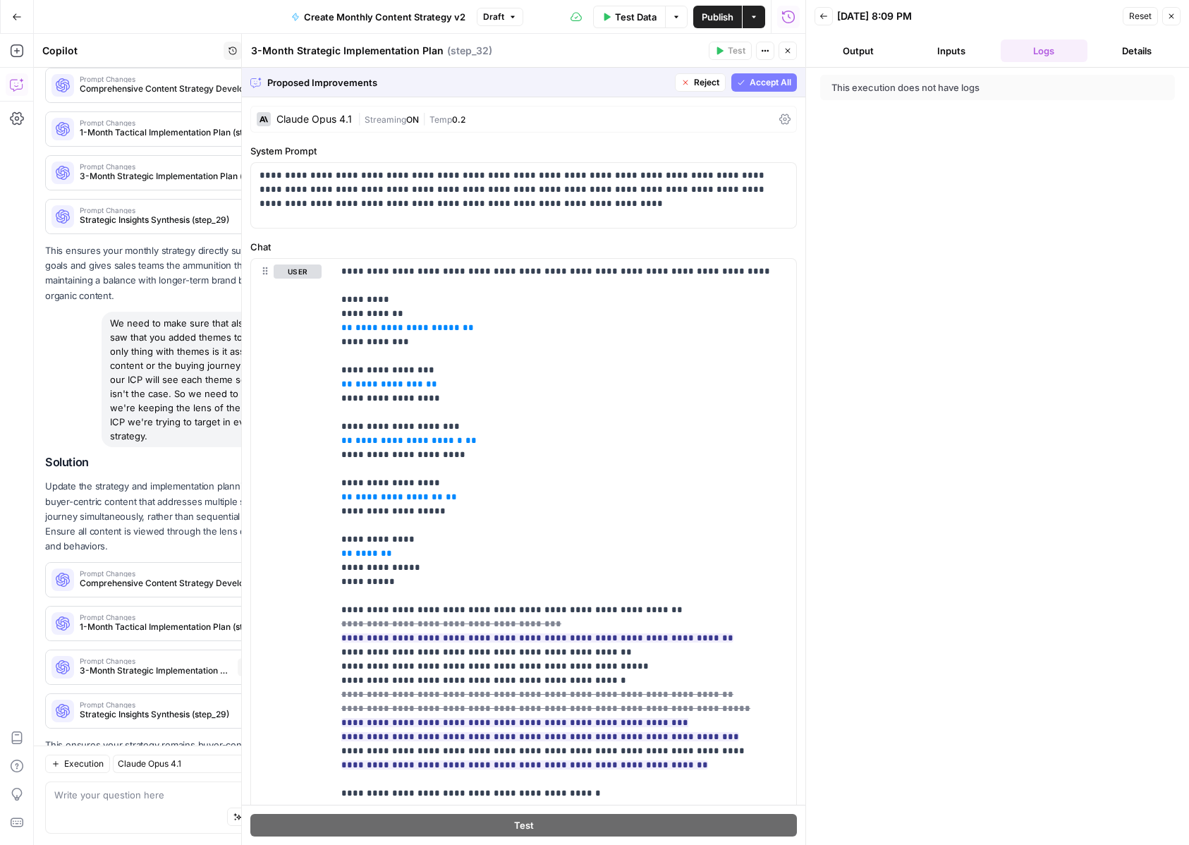
click at [764, 85] on span "Accept All" at bounding box center [771, 82] width 42 height 13
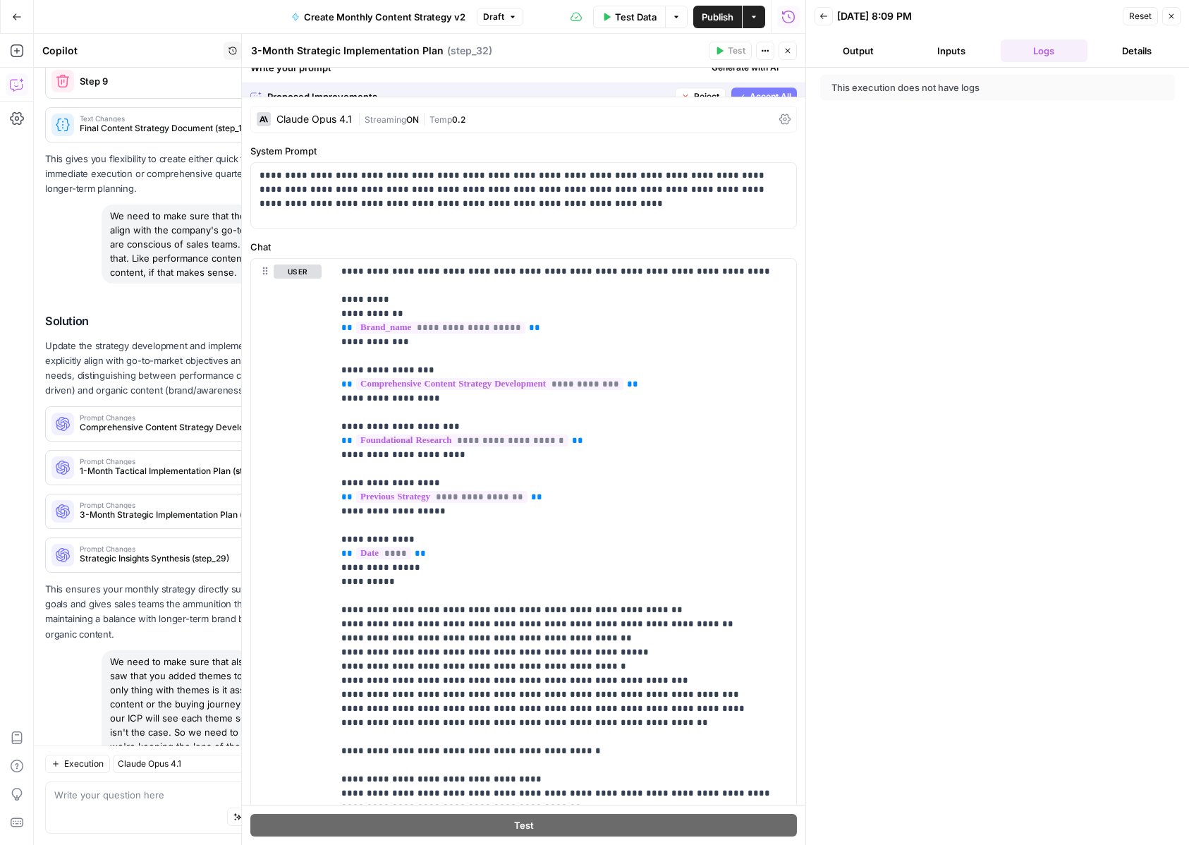
scroll to position [10044, 0]
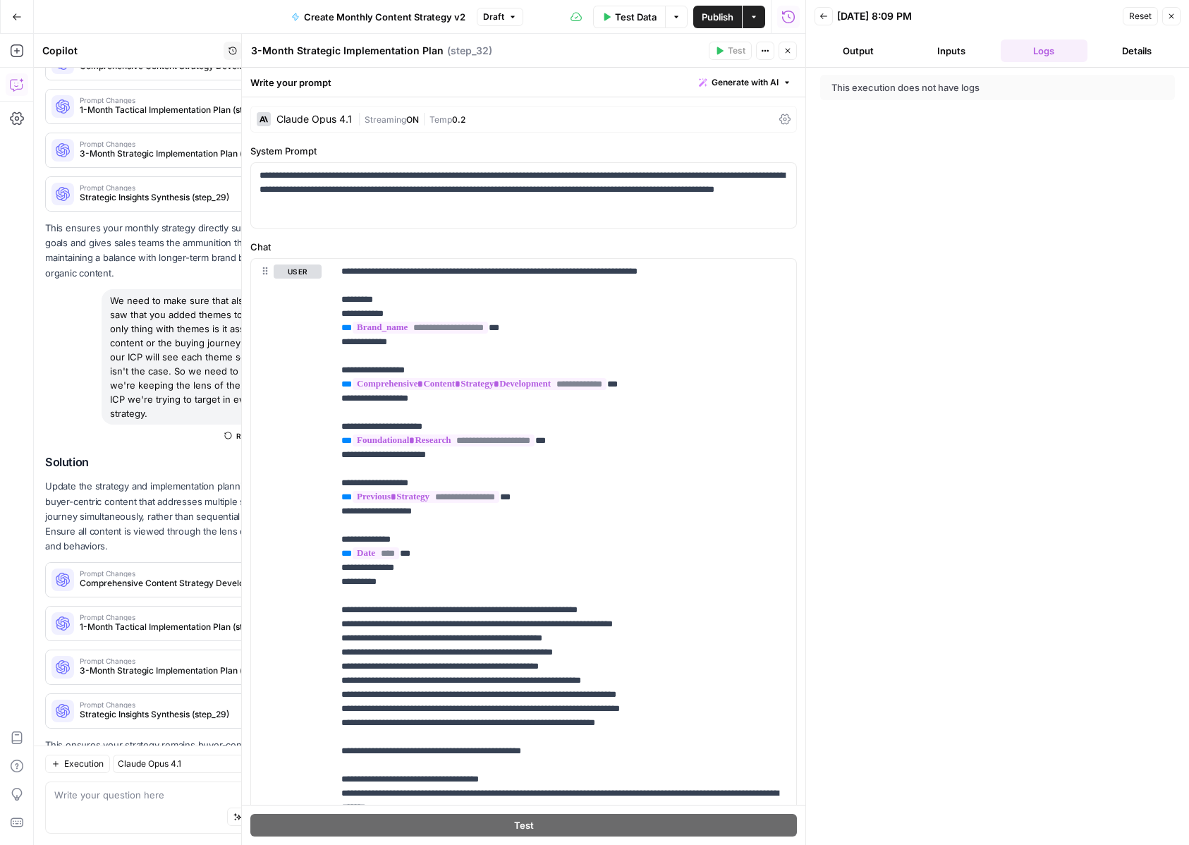
click at [782, 54] on button "Close" at bounding box center [788, 51] width 18 height 18
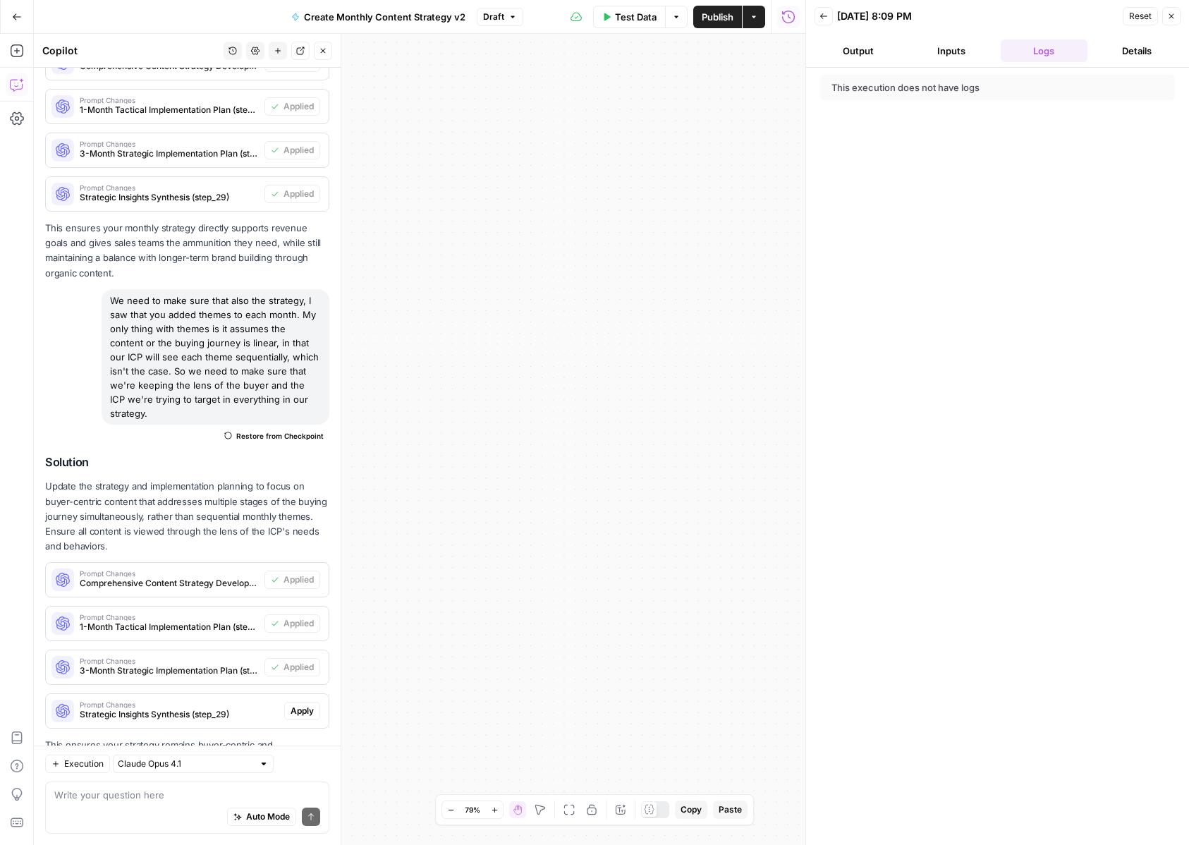
click at [301, 704] on span "Apply" at bounding box center [302, 710] width 23 height 13
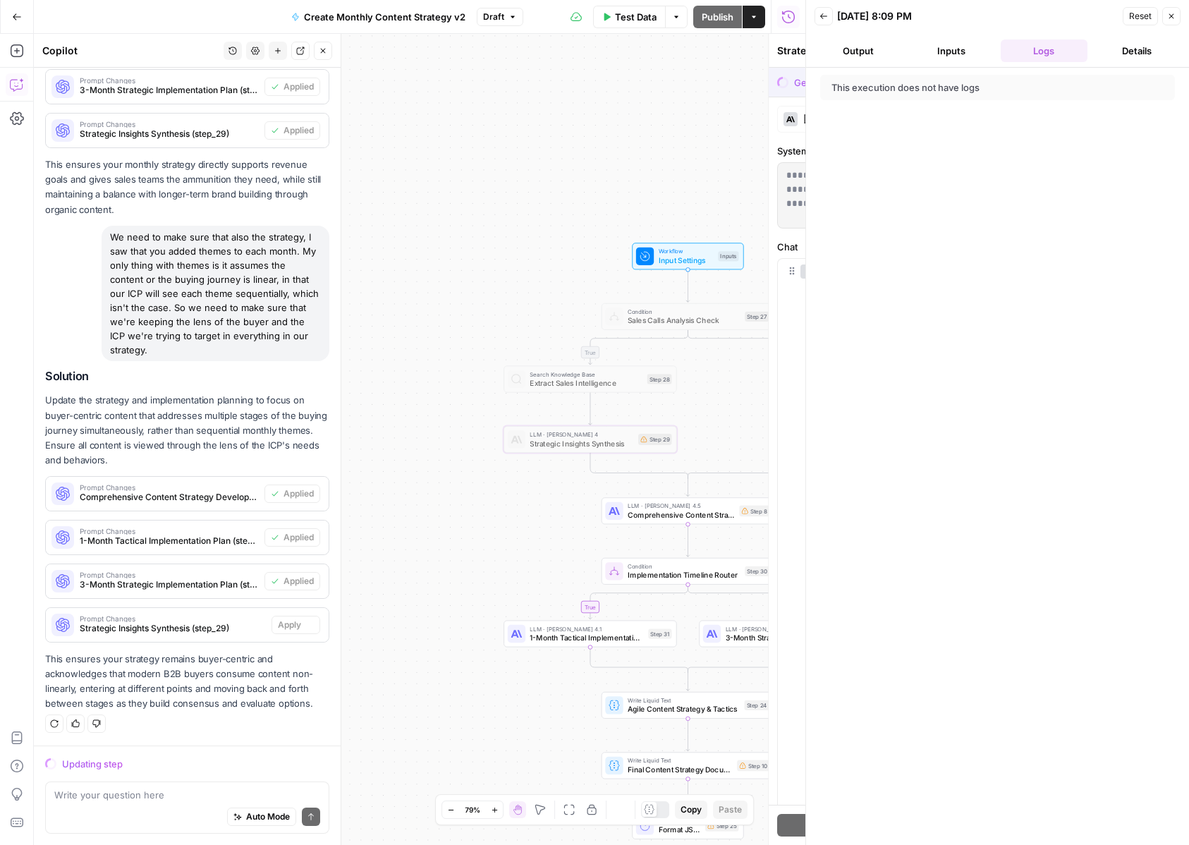
scroll to position [9683, 0]
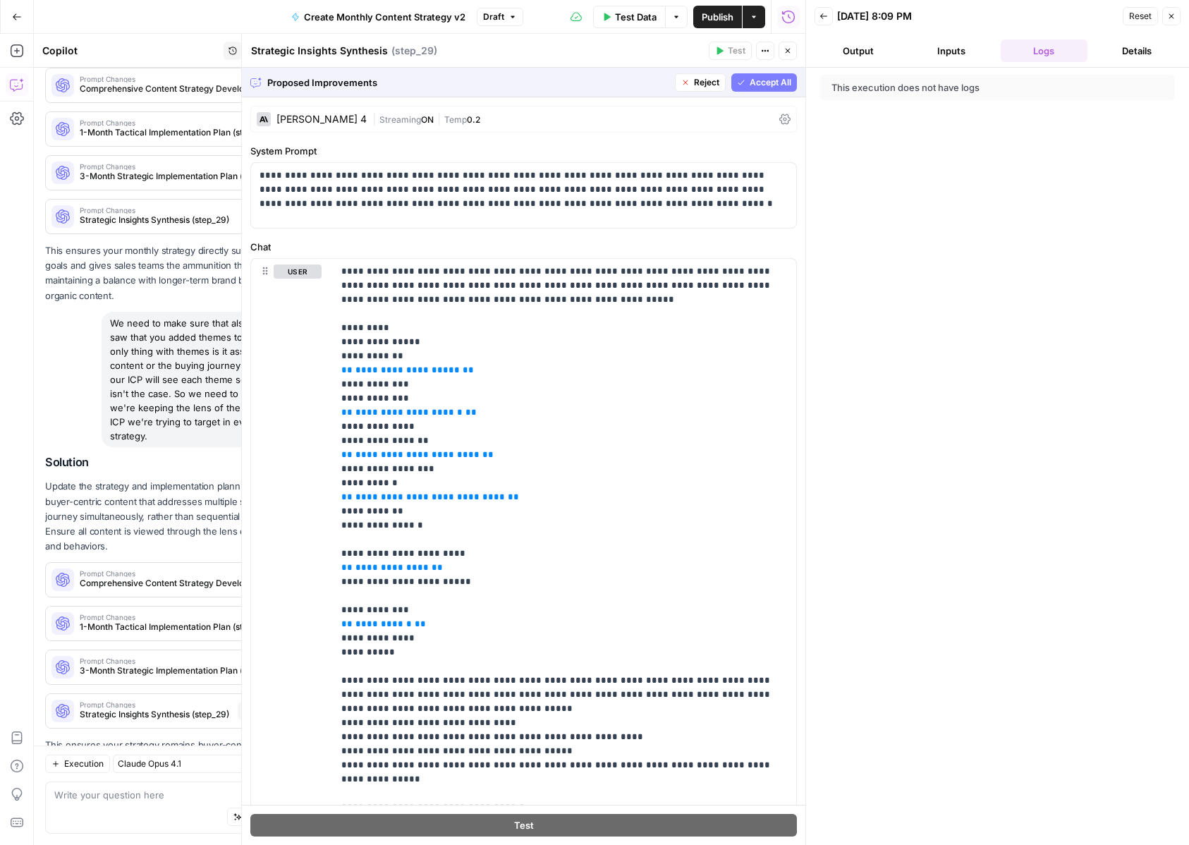
click at [777, 83] on span "Accept All" at bounding box center [771, 82] width 42 height 13
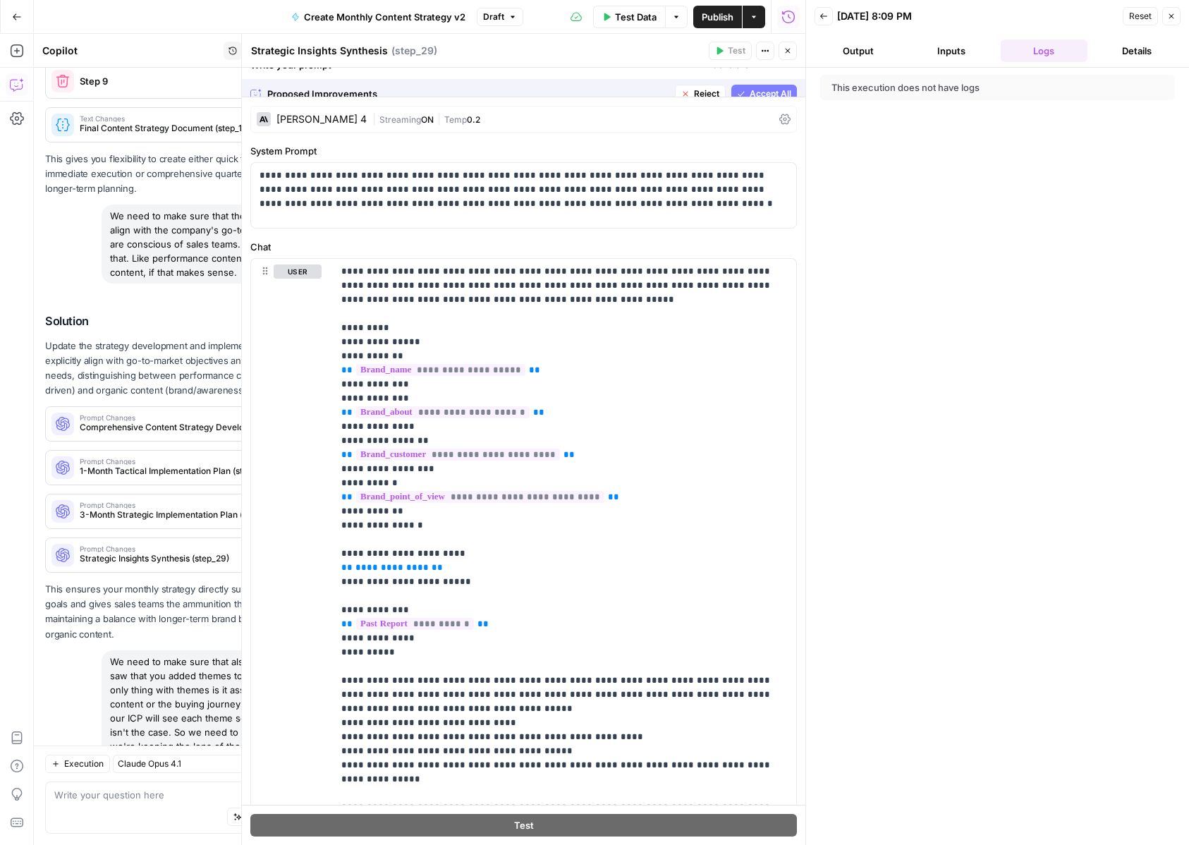
scroll to position [10044, 0]
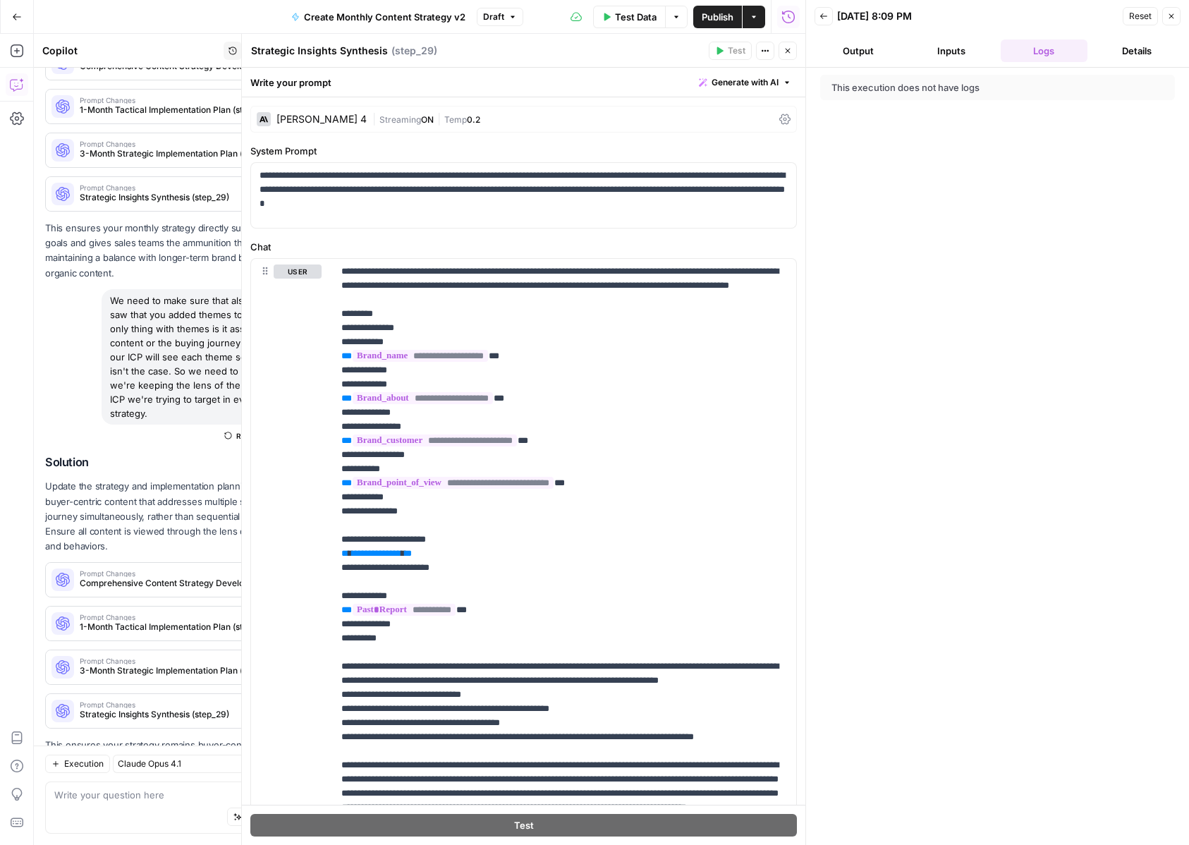
click at [788, 58] on button "Close" at bounding box center [788, 51] width 18 height 18
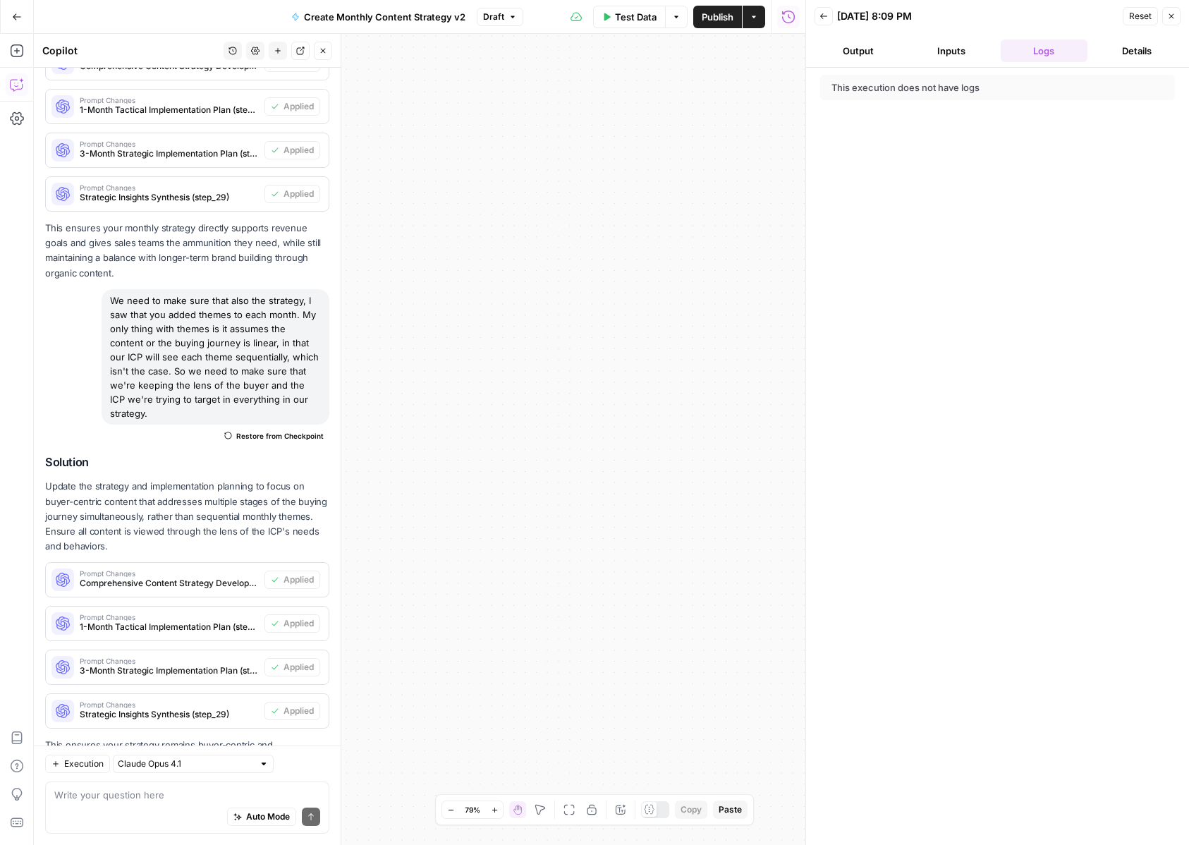
click at [704, 13] on span "Publish" at bounding box center [718, 17] width 32 height 14
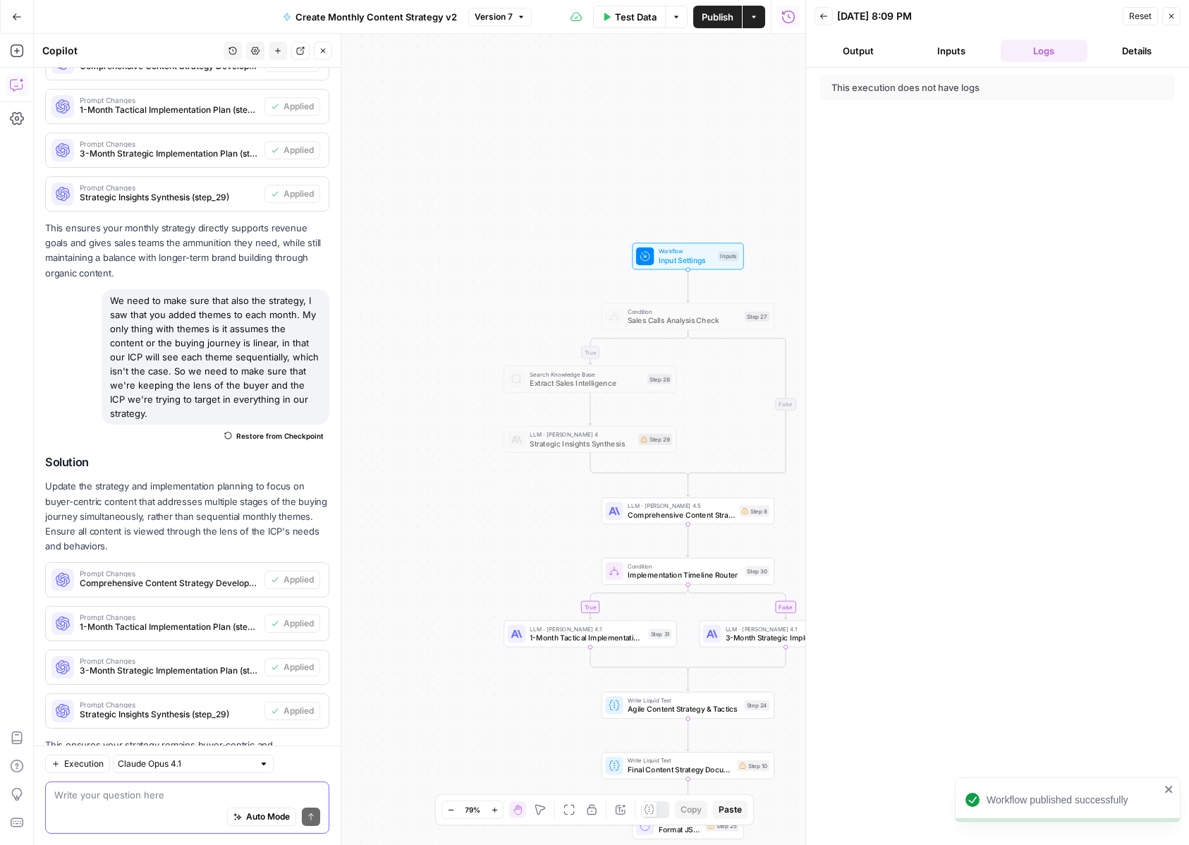
click at [105, 796] on textarea at bounding box center [187, 795] width 266 height 14
click at [104, 802] on div "Auto Mode Send" at bounding box center [187, 817] width 266 height 31
paste textarea "We need to add an API step that goes and analyzes past LinkedIn content perform…"
type textarea "We need to add an API step that goes and analyzes past LinkedIn content perform…"
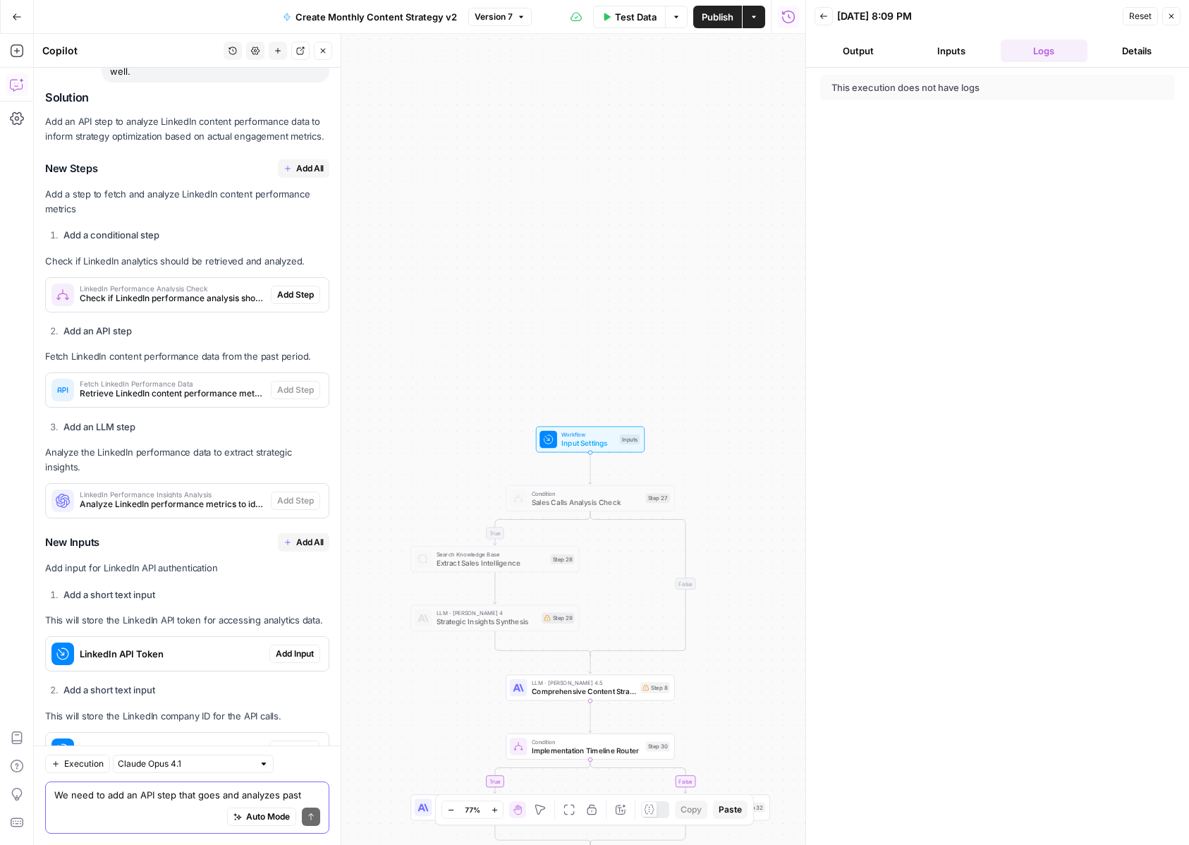
scroll to position [10687, 0]
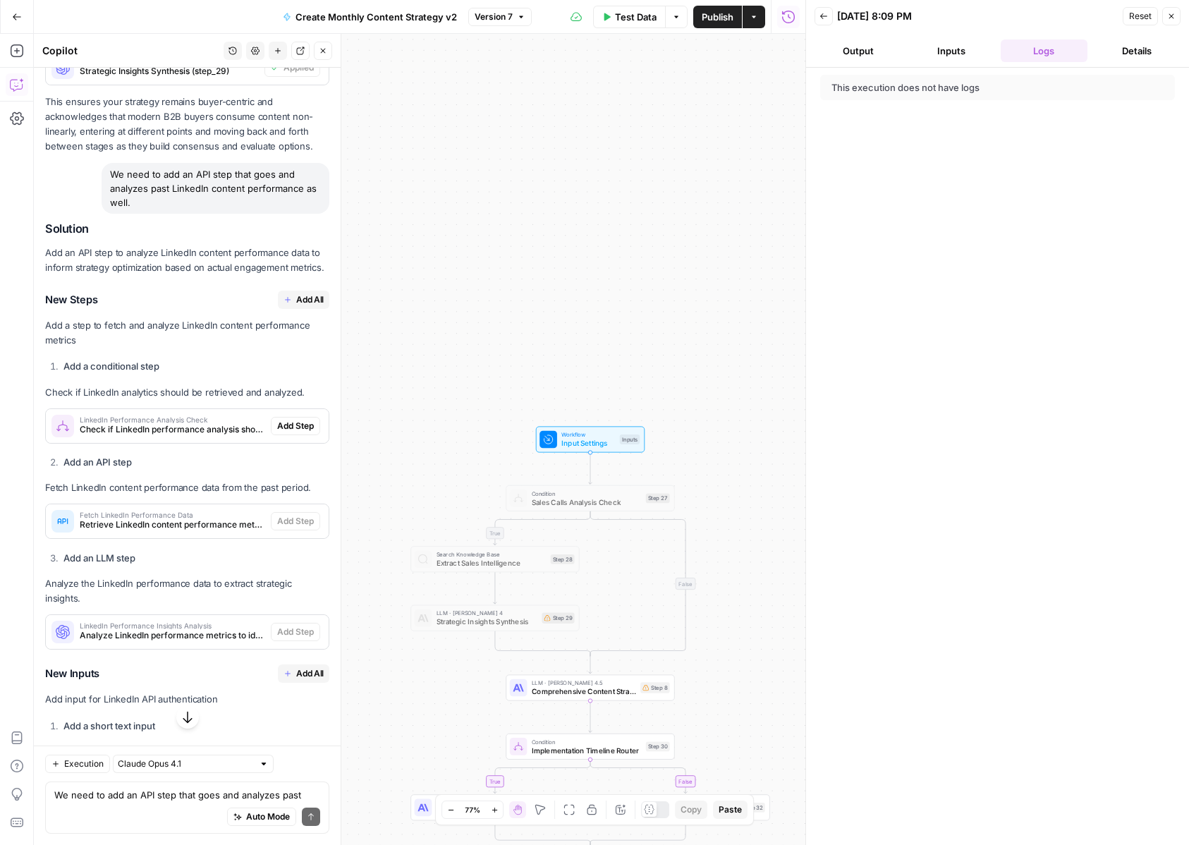
click at [293, 420] on span "Add Step" at bounding box center [295, 426] width 37 height 13
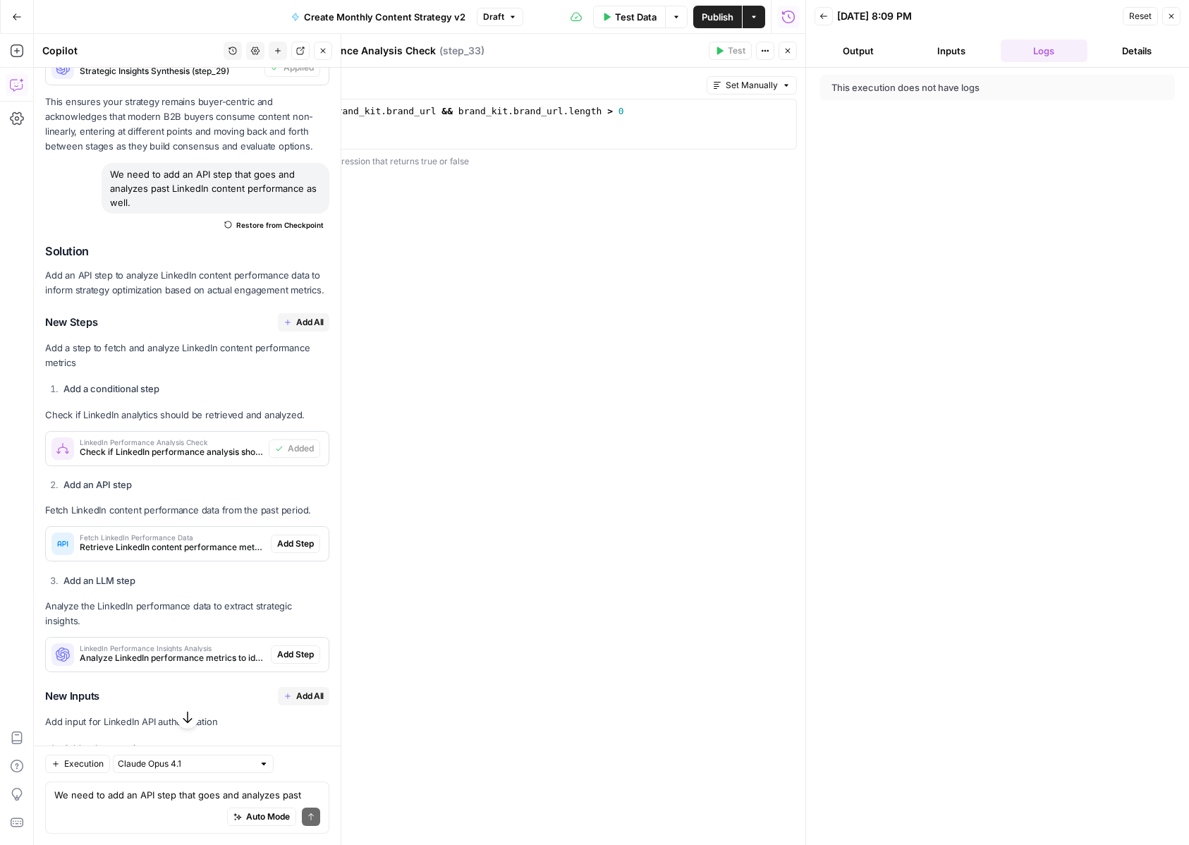
click at [303, 537] on span "Add Step" at bounding box center [295, 543] width 37 height 13
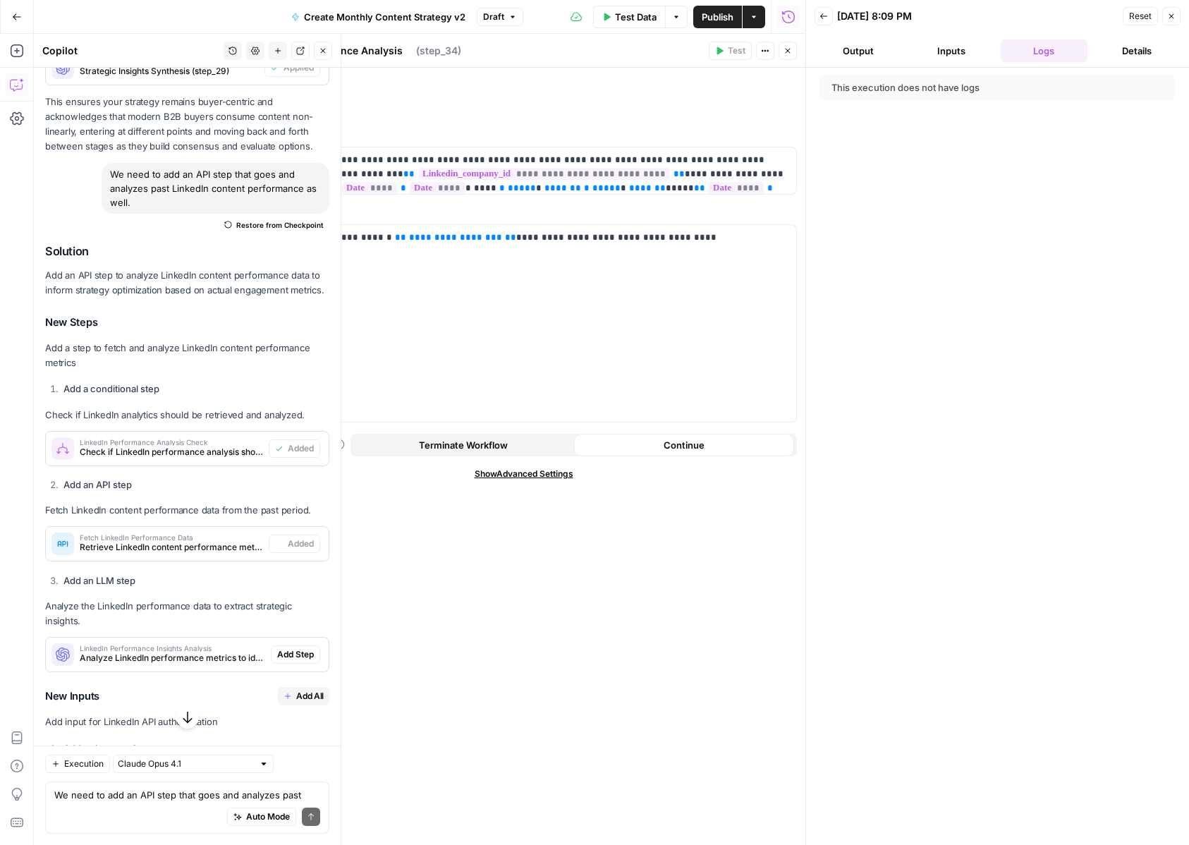
type textarea "Fetch LinkedIn Performance Data"
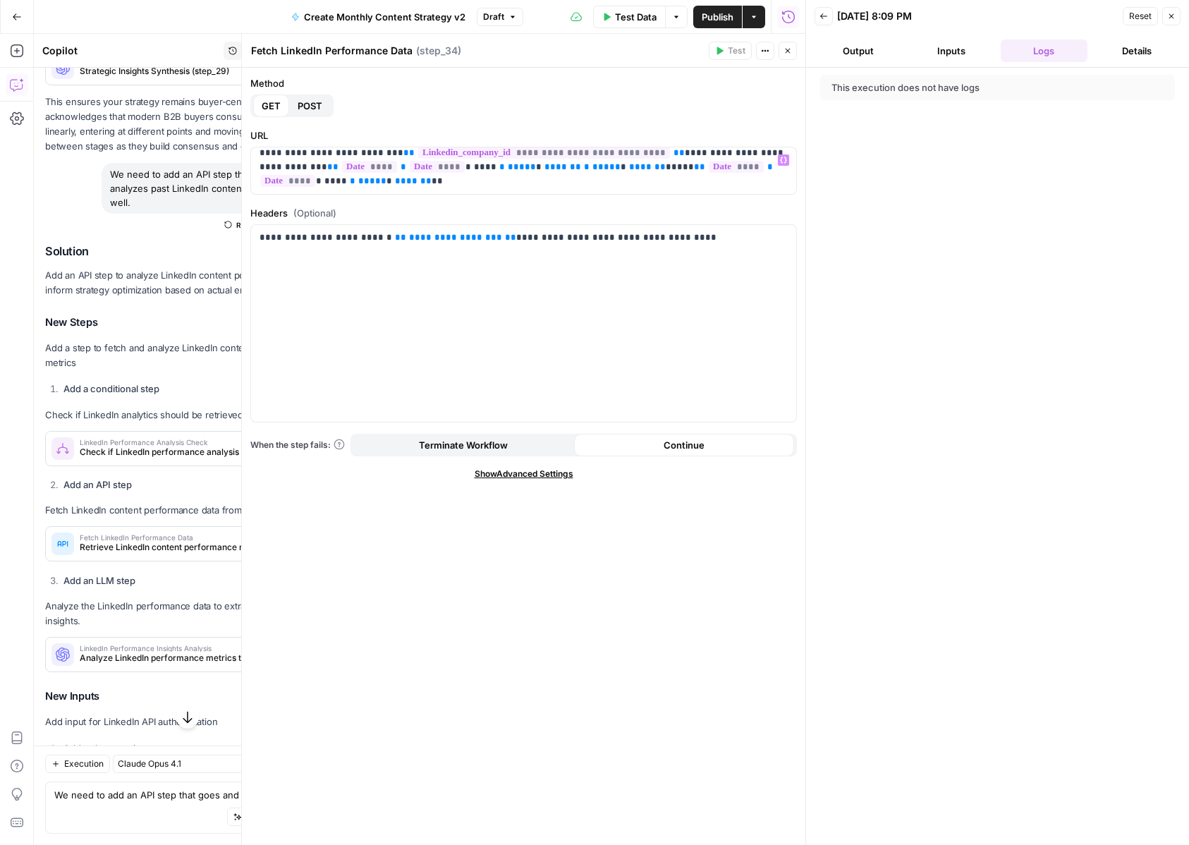
scroll to position [0, 0]
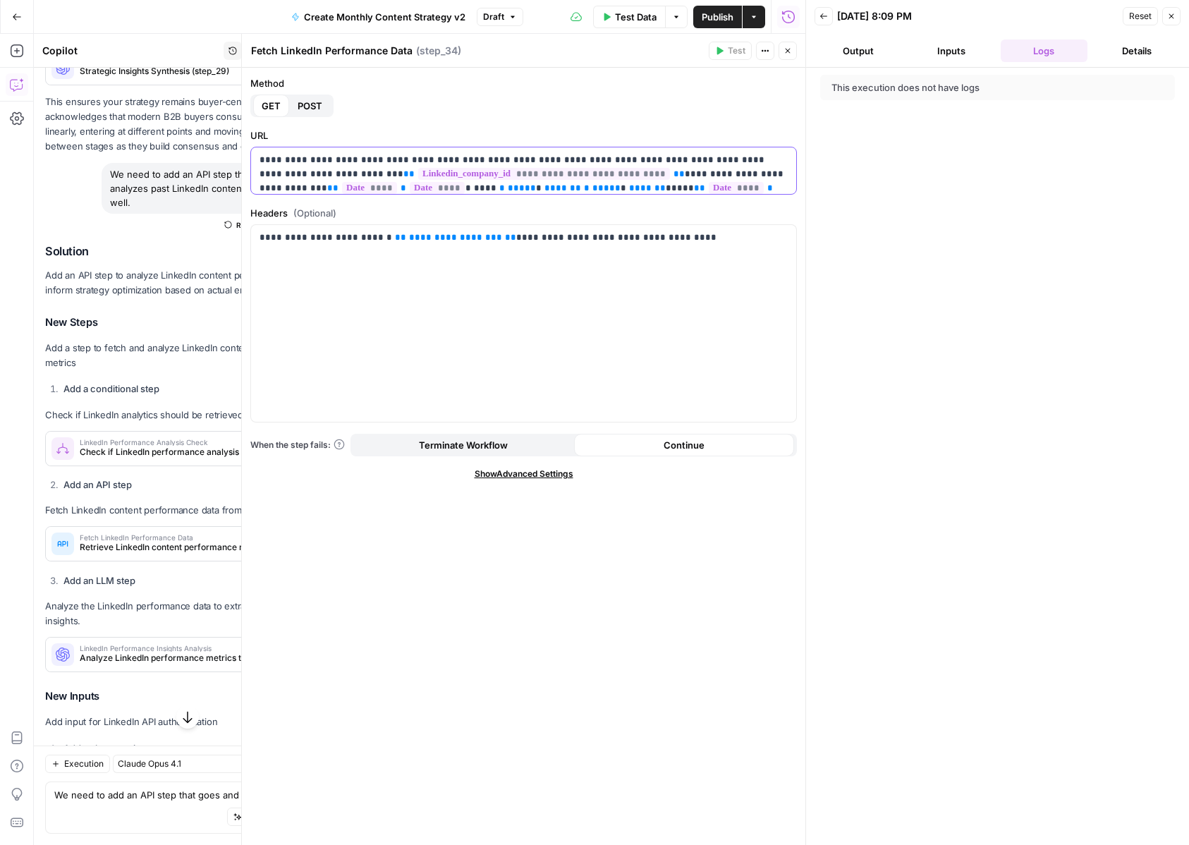
click at [377, 153] on p "**********" at bounding box center [524, 181] width 528 height 56
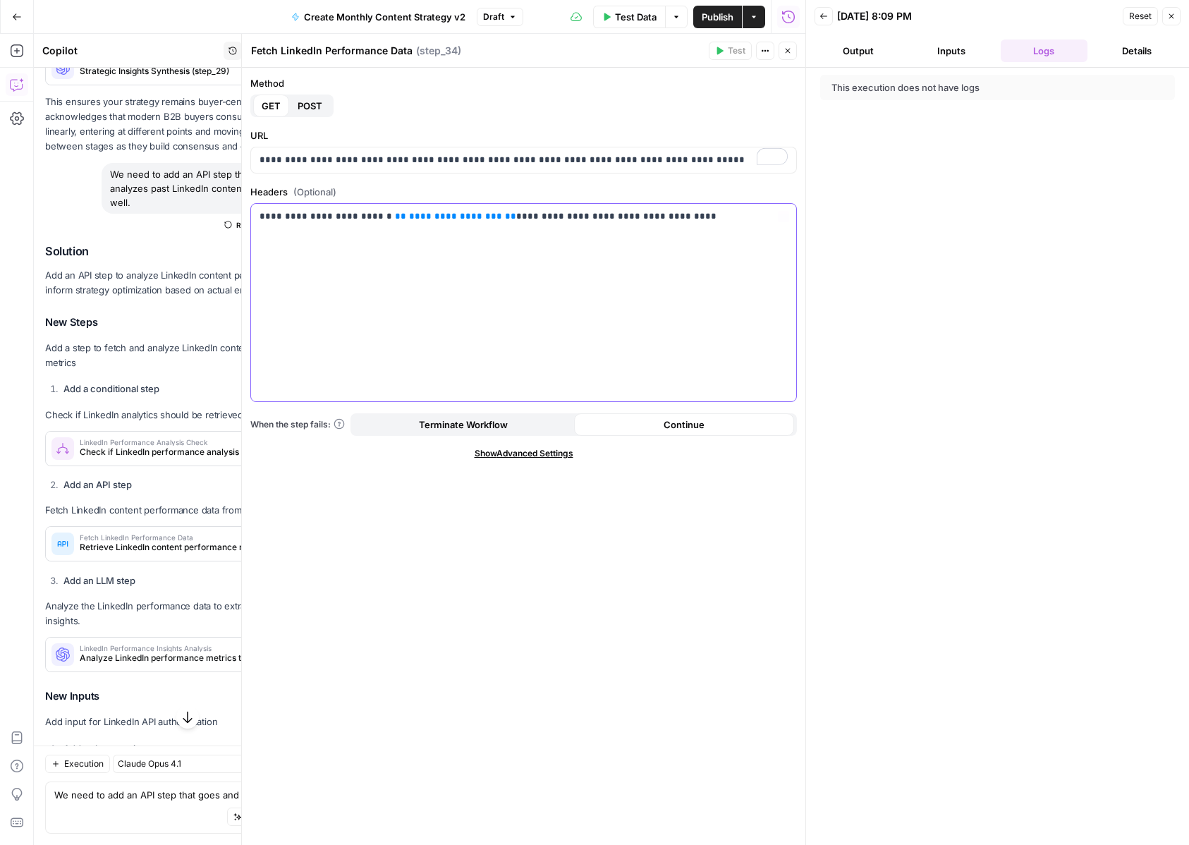
click at [445, 351] on div "**********" at bounding box center [523, 302] width 545 height 197
click at [790, 54] on icon "button" at bounding box center [787, 51] width 8 height 8
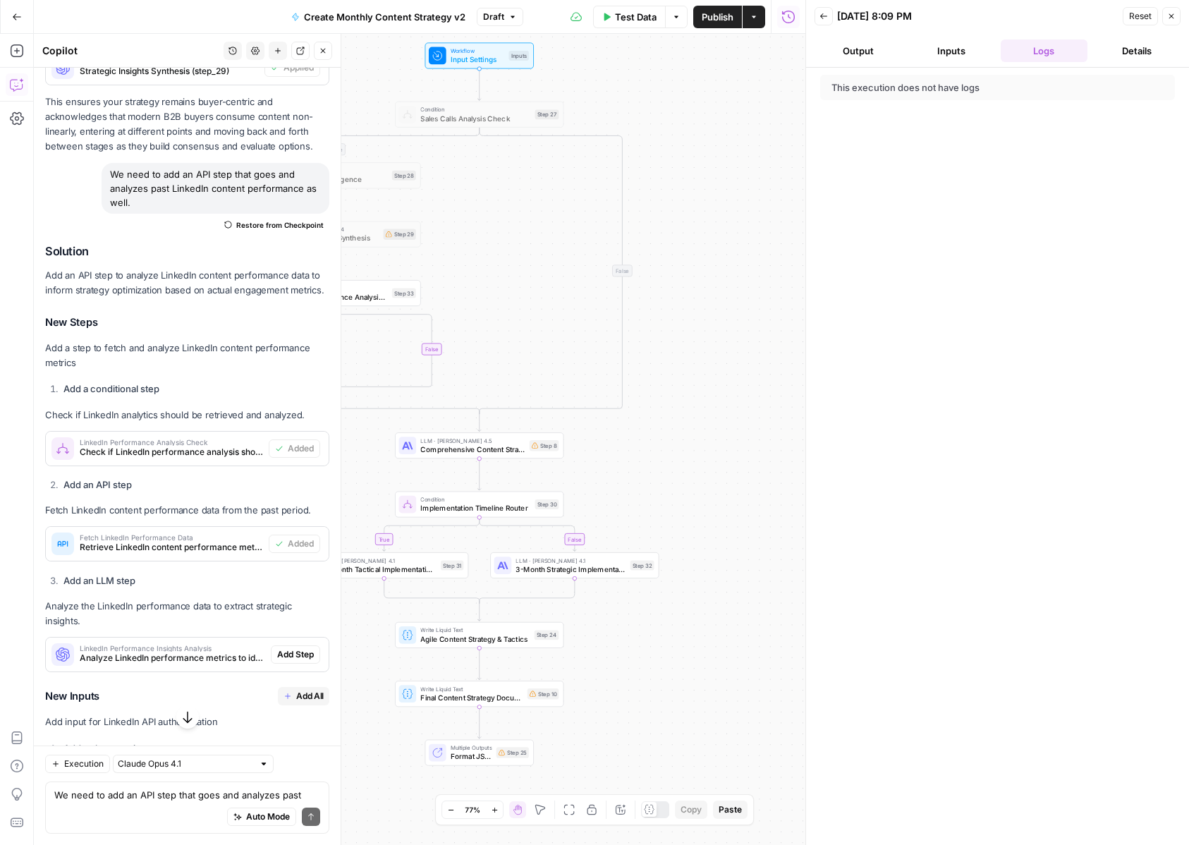
drag, startPoint x: 565, startPoint y: 443, endPoint x: 689, endPoint y: 409, distance: 128.6
click at [690, 410] on div "true true false true false false Workflow Input Settings Inputs Condition Sales…" at bounding box center [419, 439] width 771 height 811
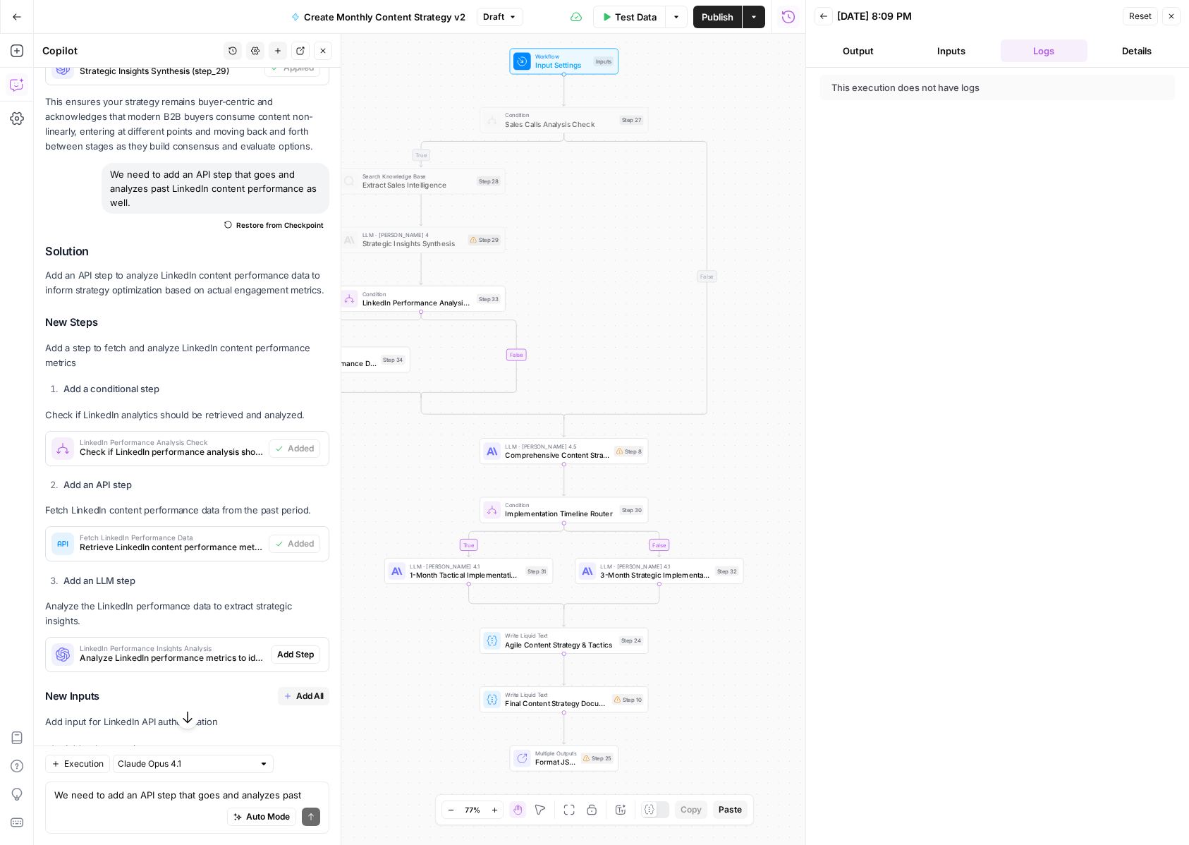
drag, startPoint x: 689, startPoint y: 475, endPoint x: 774, endPoint y: 482, distance: 84.9
click at [774, 482] on div "true true false true false false Workflow Input Settings Inputs Condition Sales…" at bounding box center [419, 439] width 771 height 811
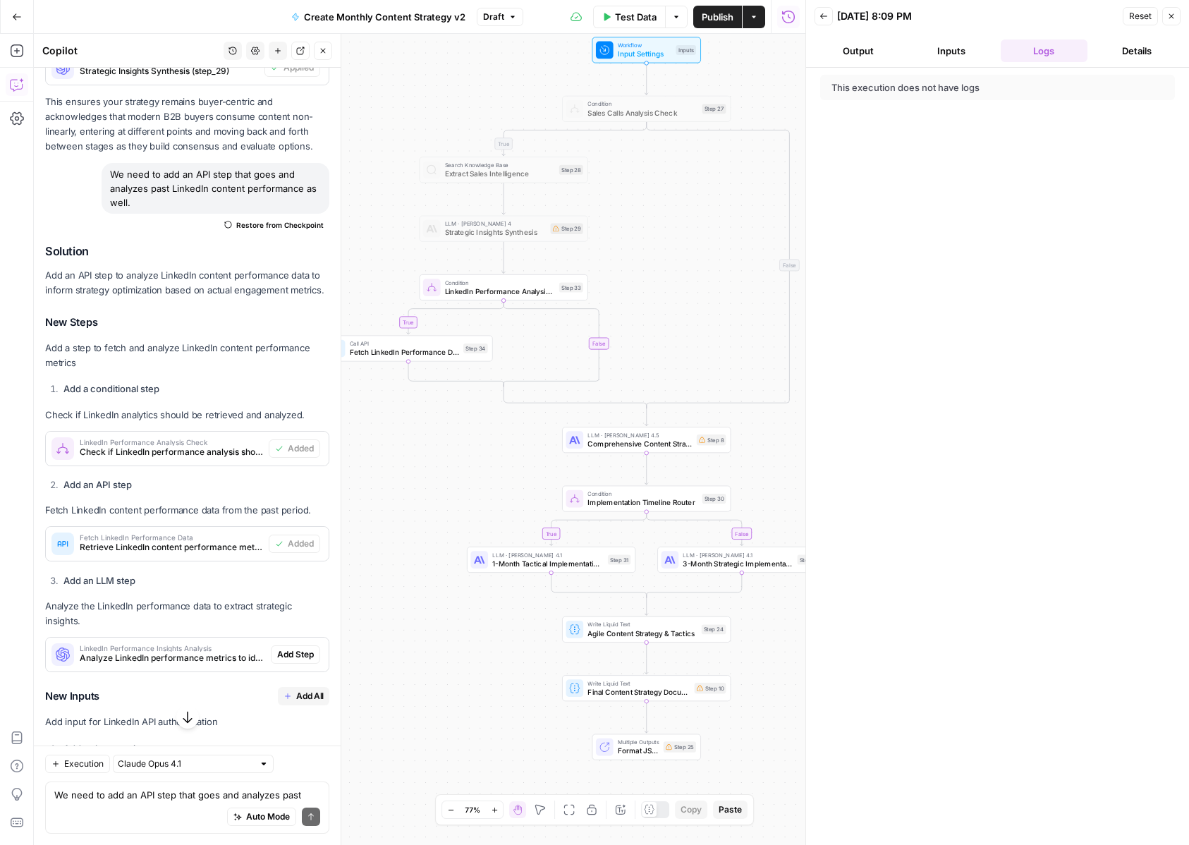
drag, startPoint x: 712, startPoint y: 729, endPoint x: 777, endPoint y: 726, distance: 65.6
click at [777, 726] on div "true true false true false false Workflow Input Settings Inputs Condition Sales…" at bounding box center [419, 439] width 771 height 811
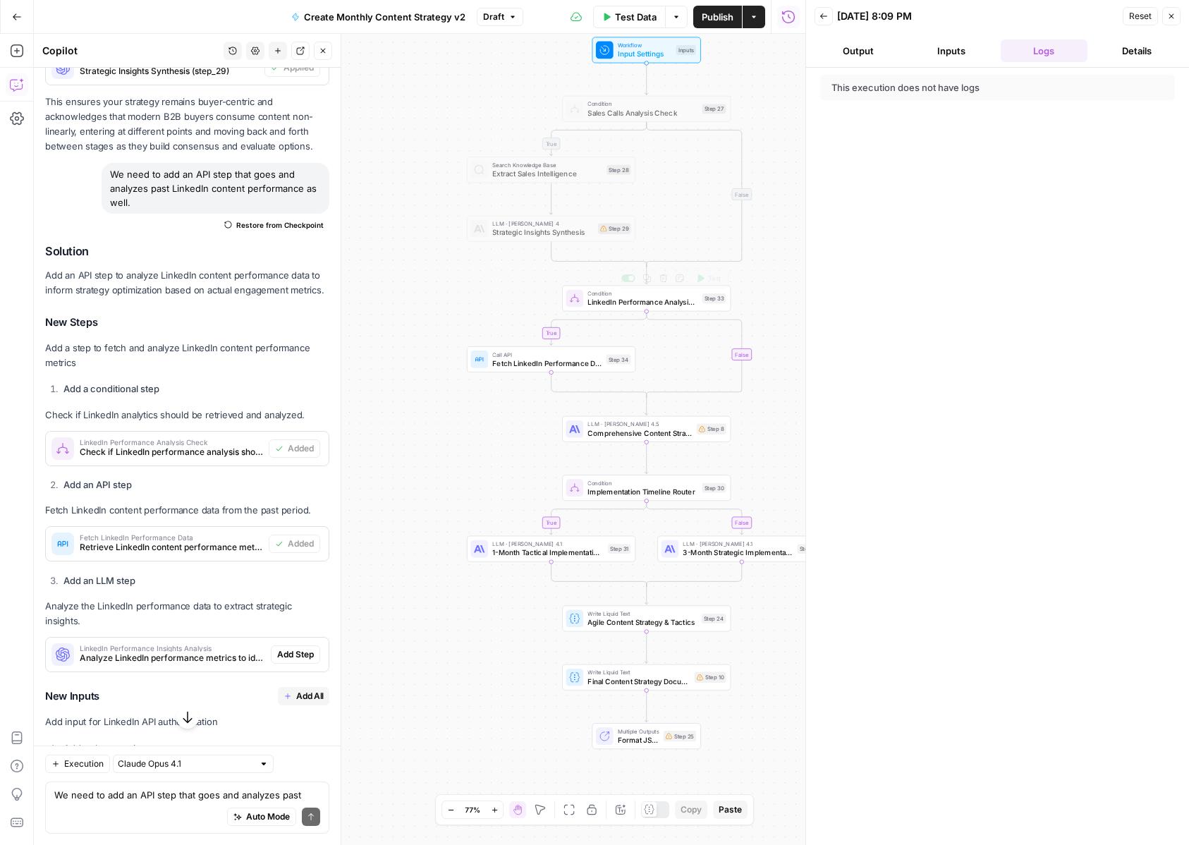
click at [611, 306] on span "LinkedIn Performance Analysis Check" at bounding box center [642, 302] width 110 height 11
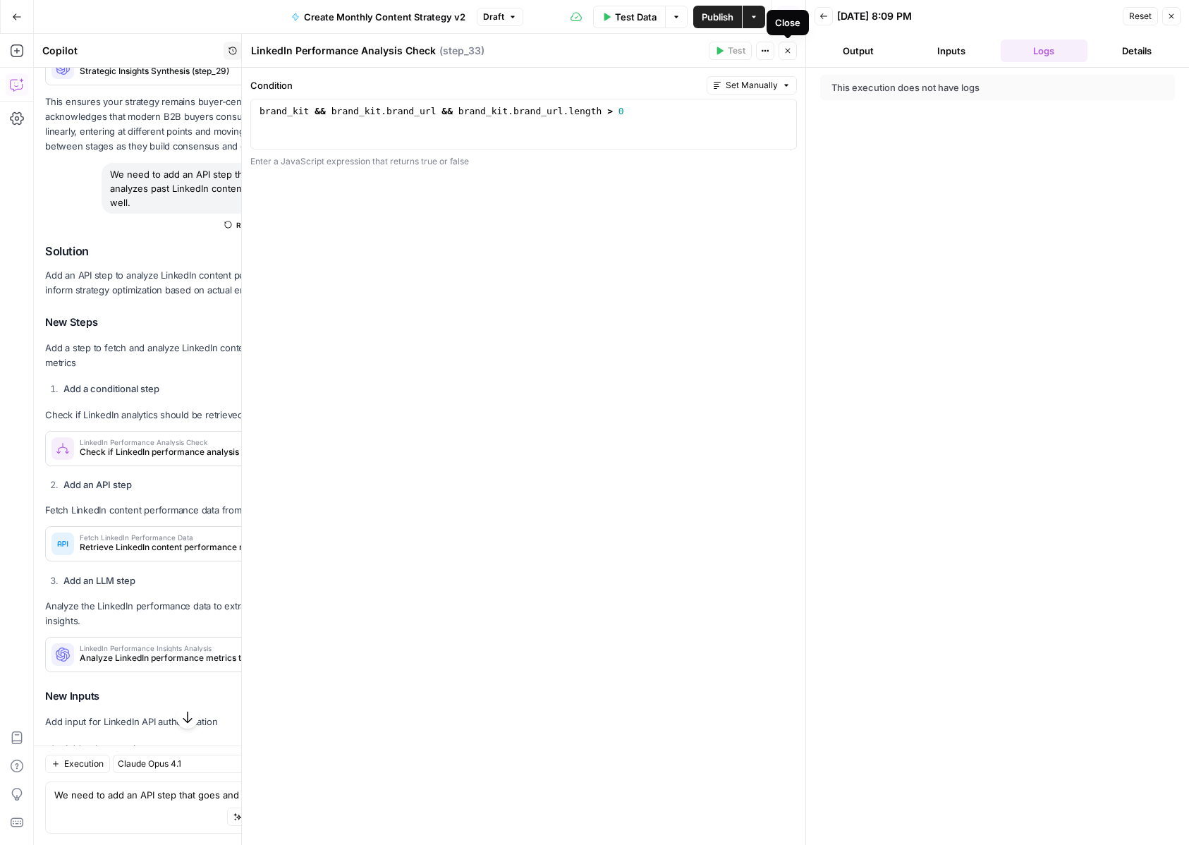
click at [790, 54] on icon "button" at bounding box center [787, 51] width 8 height 8
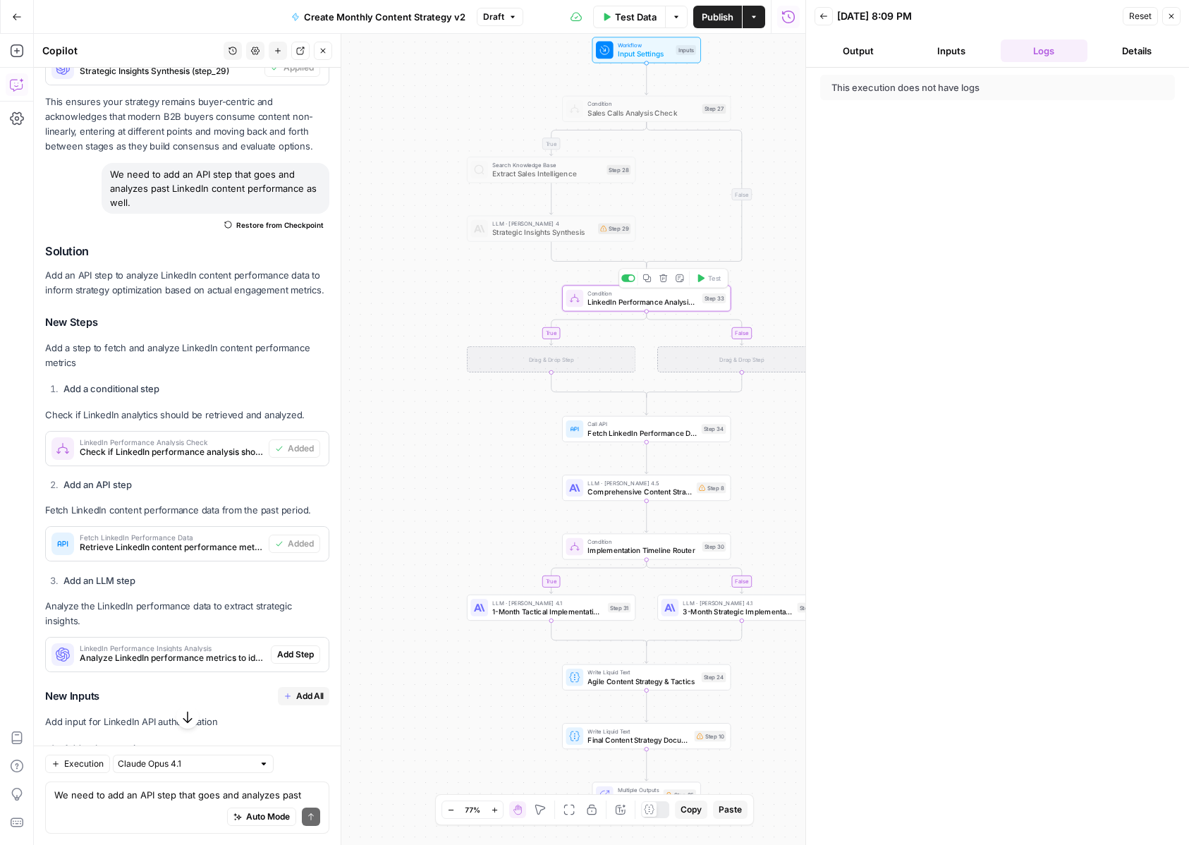
click at [665, 281] on icon "button" at bounding box center [663, 278] width 8 height 8
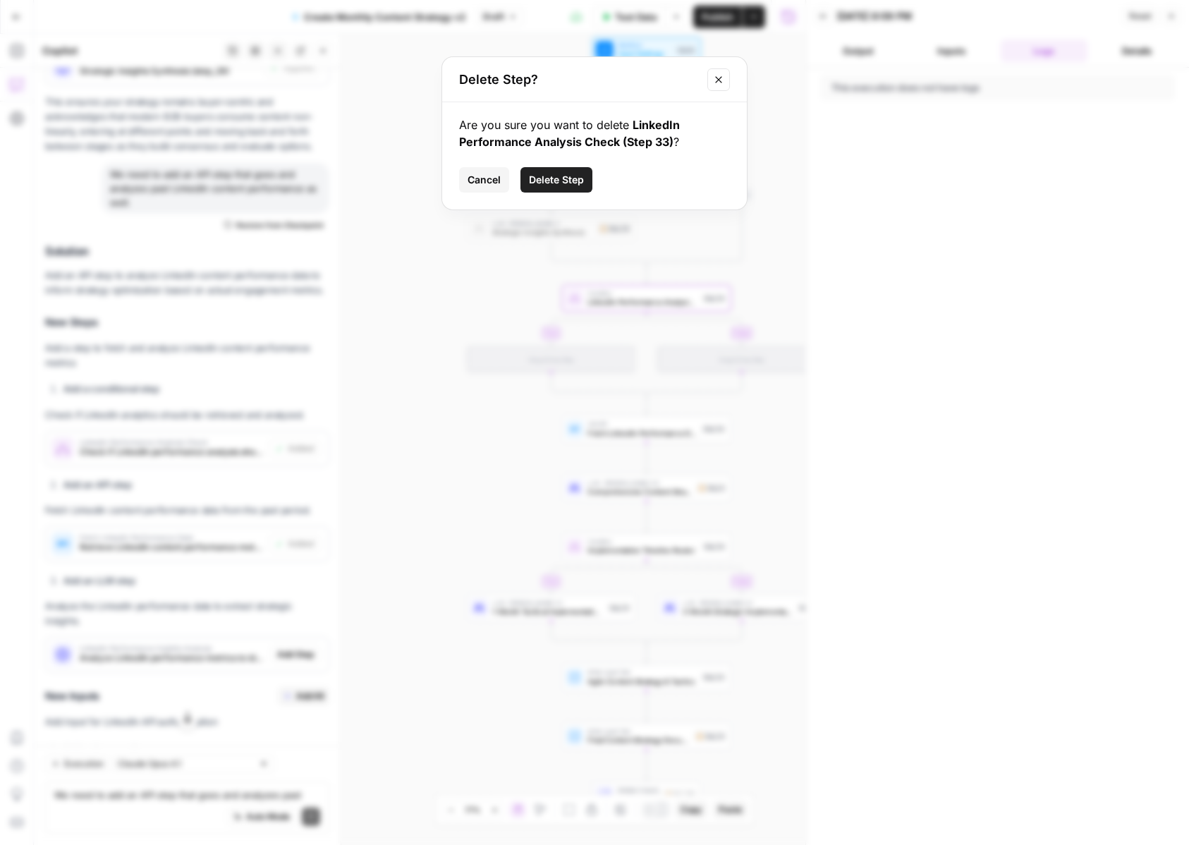
click at [574, 180] on span "Delete Step" at bounding box center [556, 180] width 55 height 14
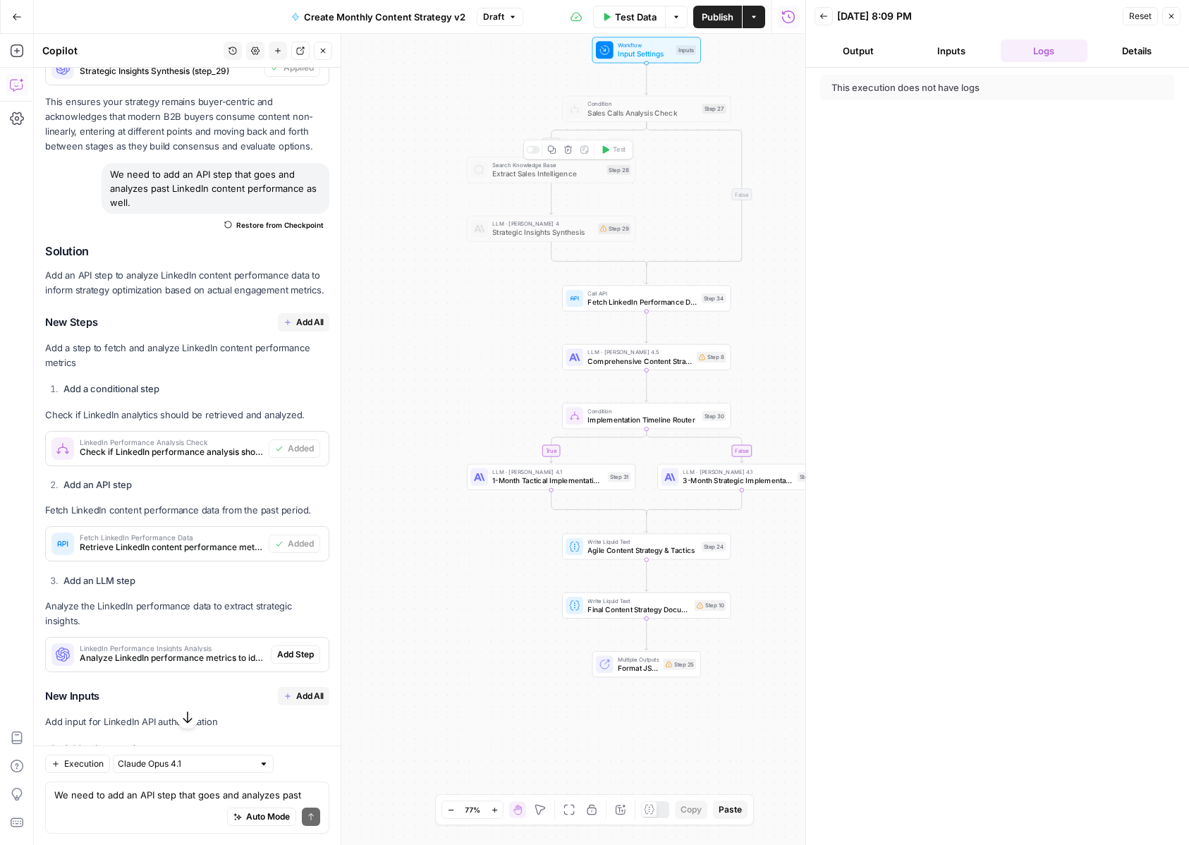
click at [609, 303] on span "Fetch LinkedIn Performance Data" at bounding box center [641, 302] width 109 height 11
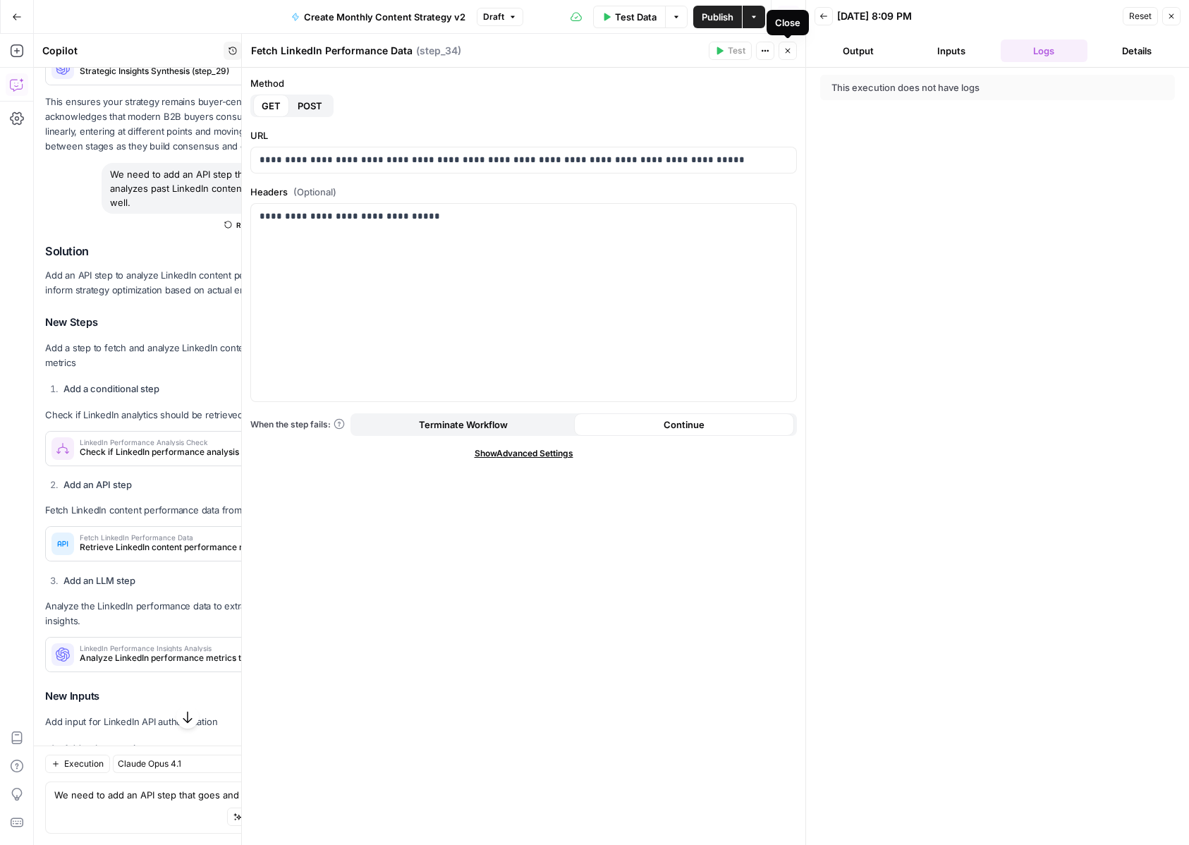
click at [788, 52] on icon "button" at bounding box center [787, 51] width 8 height 8
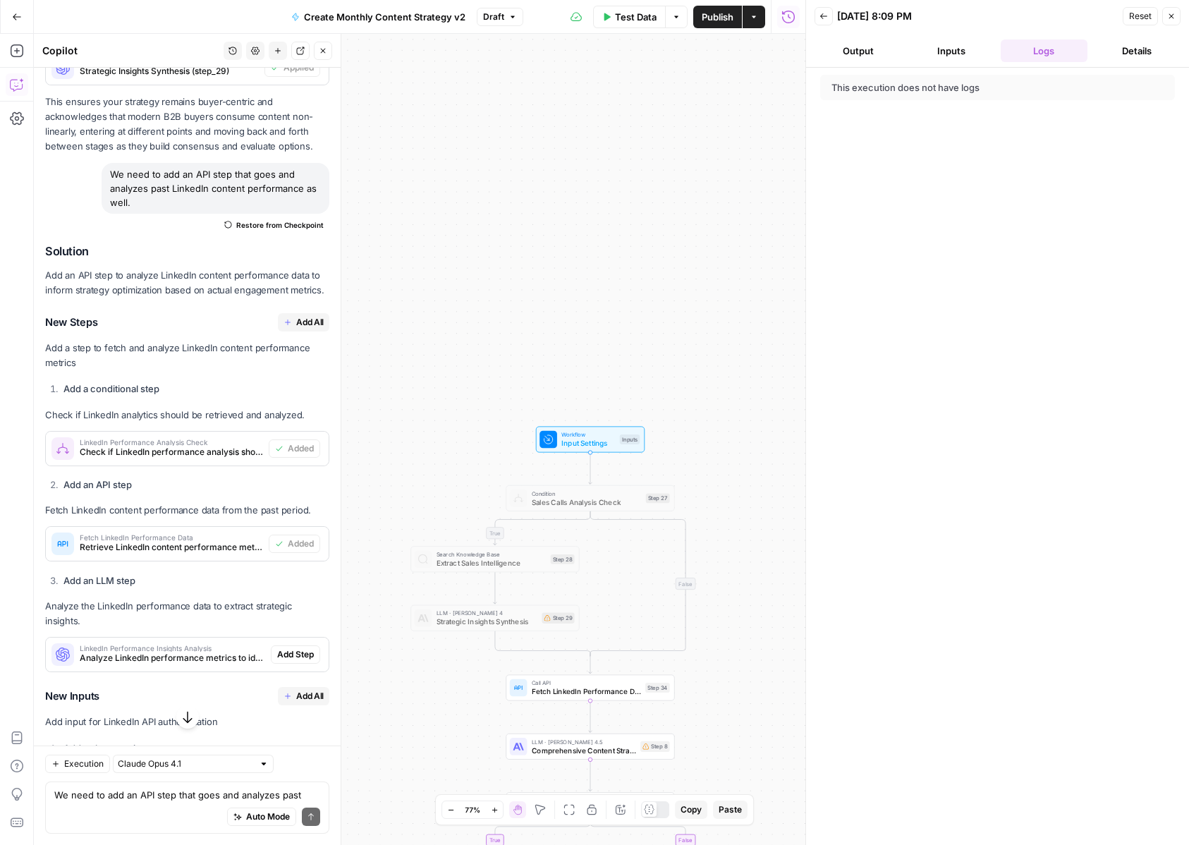
scroll to position [10857, 0]
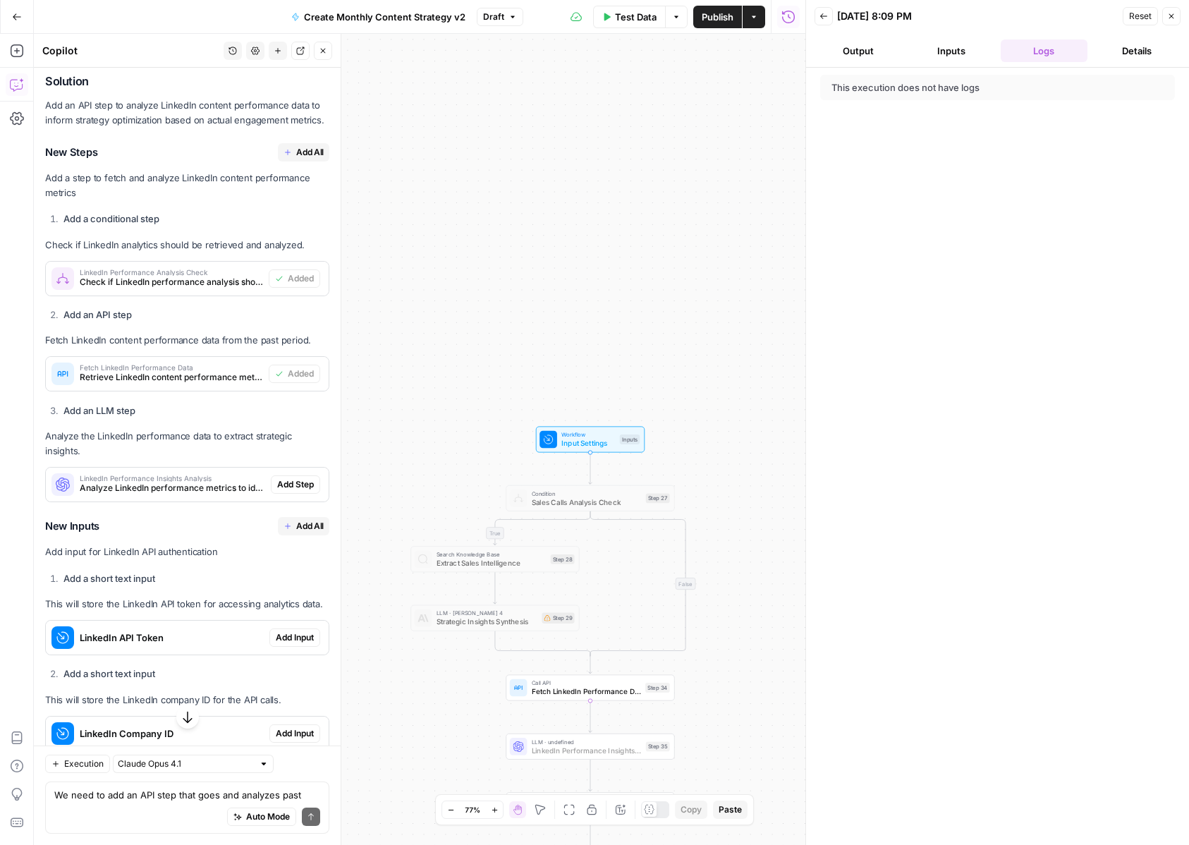
click at [307, 478] on span "Add Step" at bounding box center [295, 484] width 37 height 13
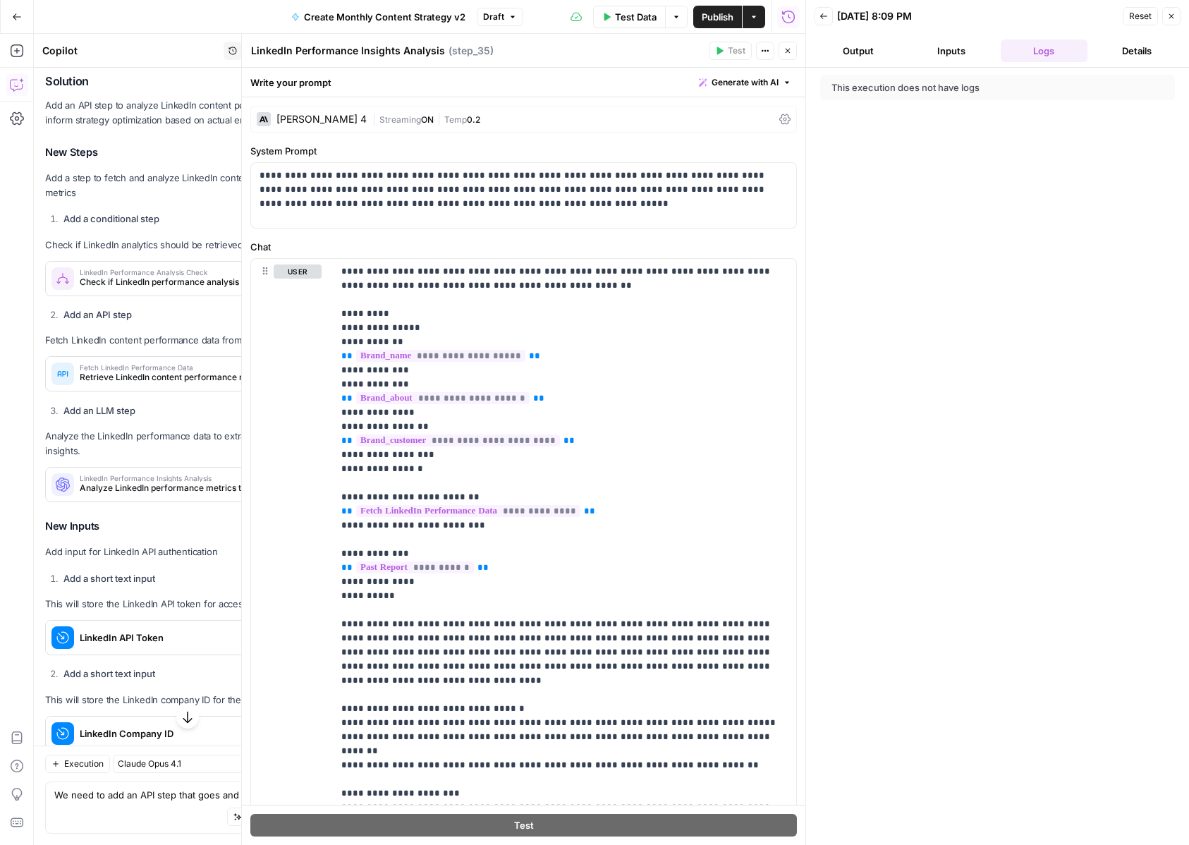
click at [788, 50] on icon "button" at bounding box center [787, 51] width 8 height 8
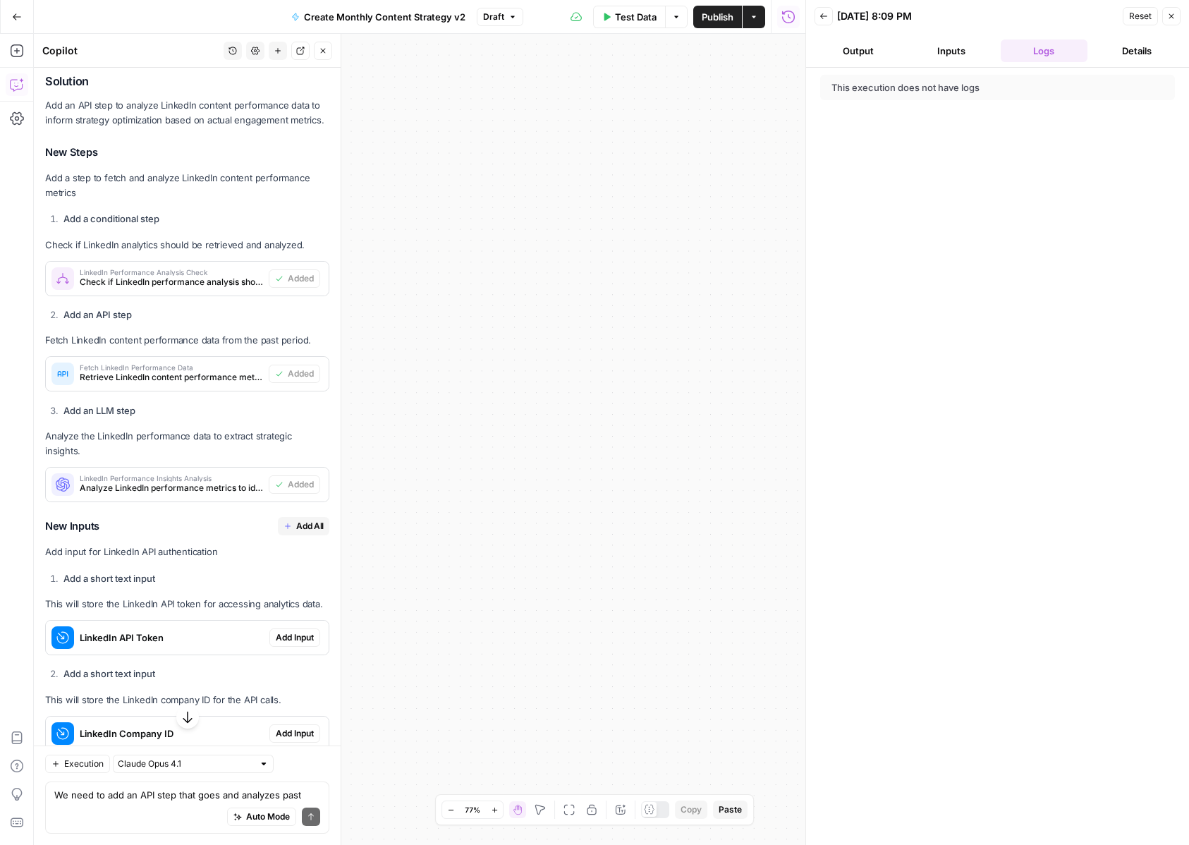
click at [562, 817] on button "Fit to View" at bounding box center [569, 809] width 17 height 17
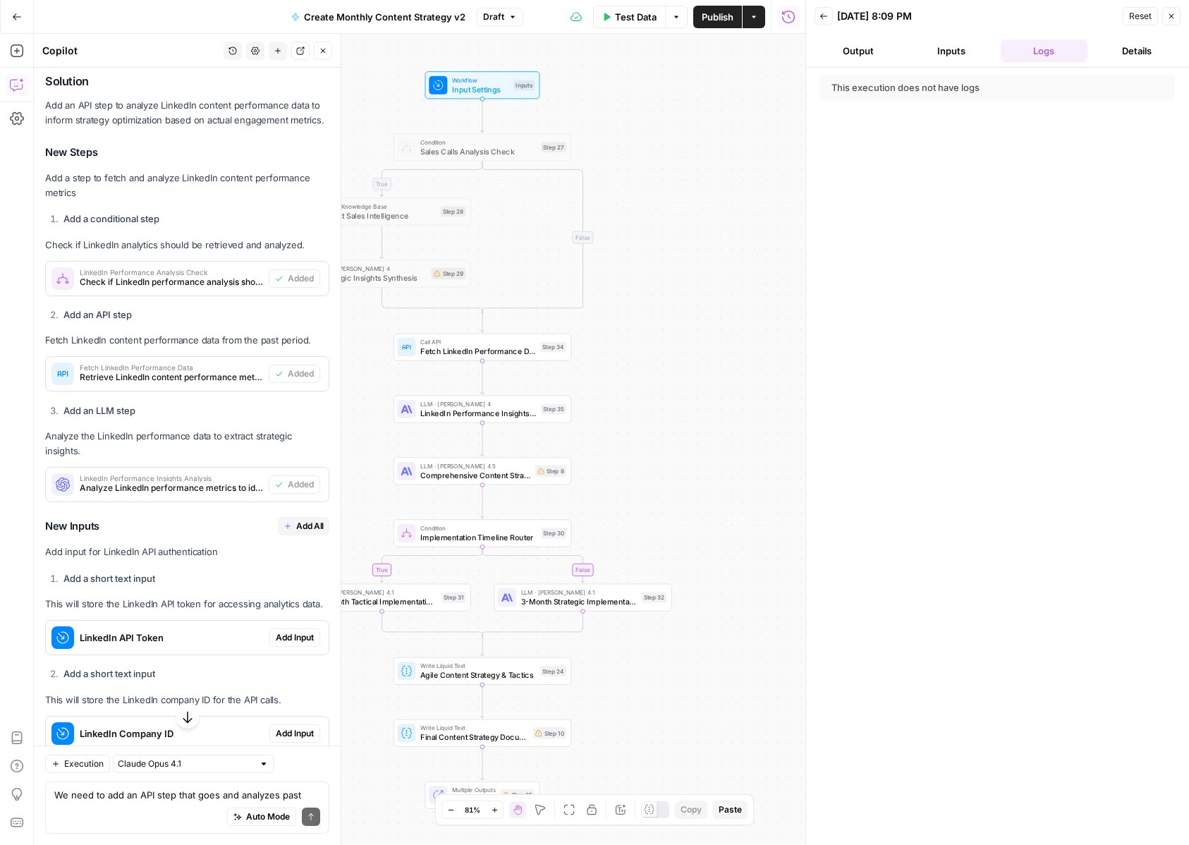
drag, startPoint x: 589, startPoint y: 671, endPoint x: 680, endPoint y: 671, distance: 91.0
click at [680, 671] on div "true true false false Workflow Input Settings Inputs Condition Sales Calls Anal…" at bounding box center [419, 439] width 771 height 811
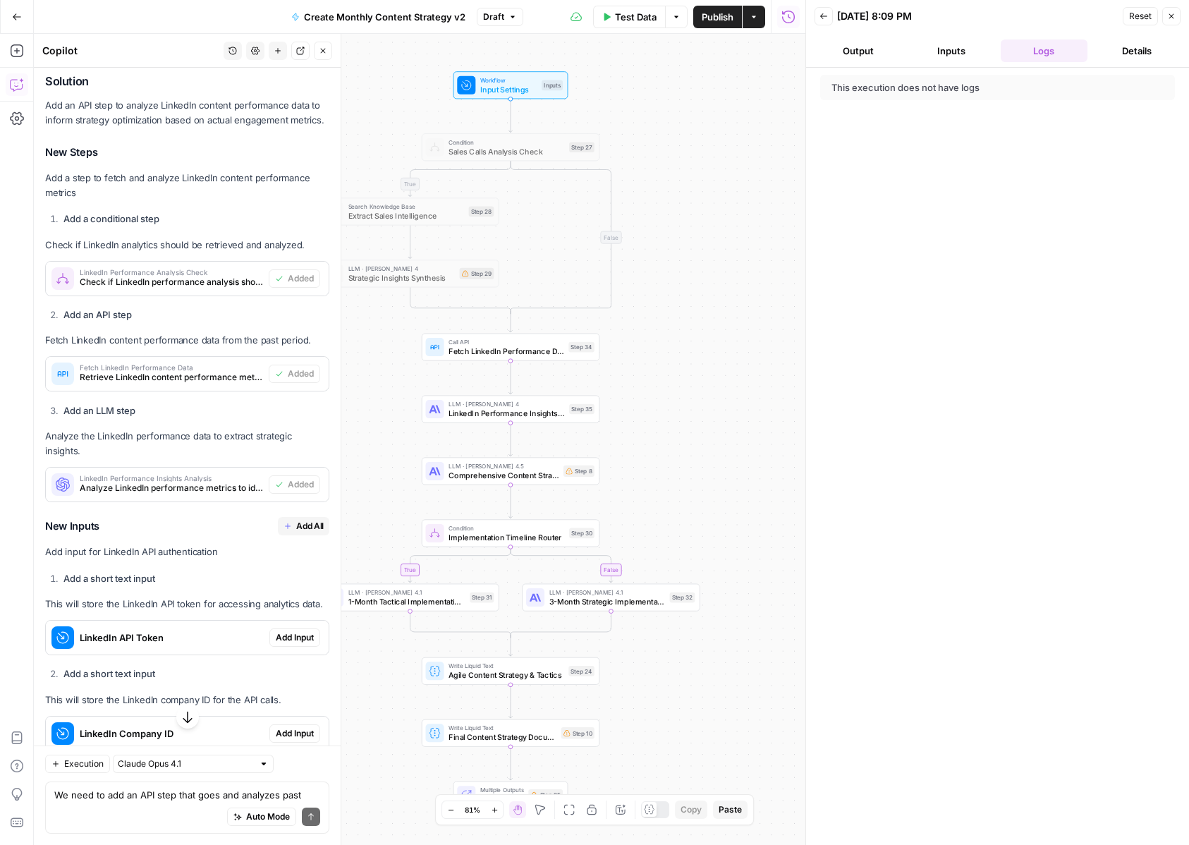
click at [167, 807] on div "Auto Mode Send" at bounding box center [187, 817] width 266 height 31
click at [52, 796] on div "make sure the linkedin performance is added into thes trategy make sure the lin…" at bounding box center [187, 800] width 284 height 66
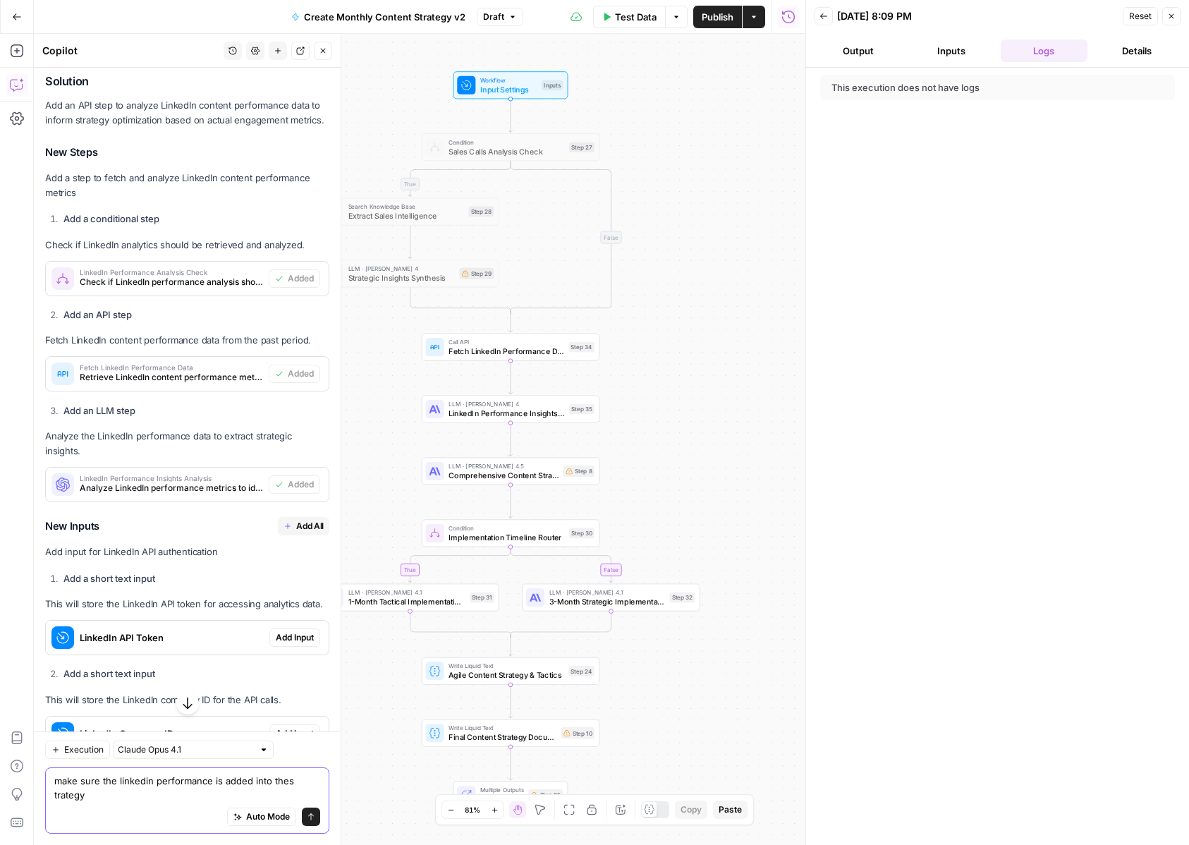
click at [56, 795] on textarea "make sure the linkedin performance is added into thes trategy" at bounding box center [187, 788] width 266 height 28
type textarea "make sure the linkedin performance is added into the strategy"
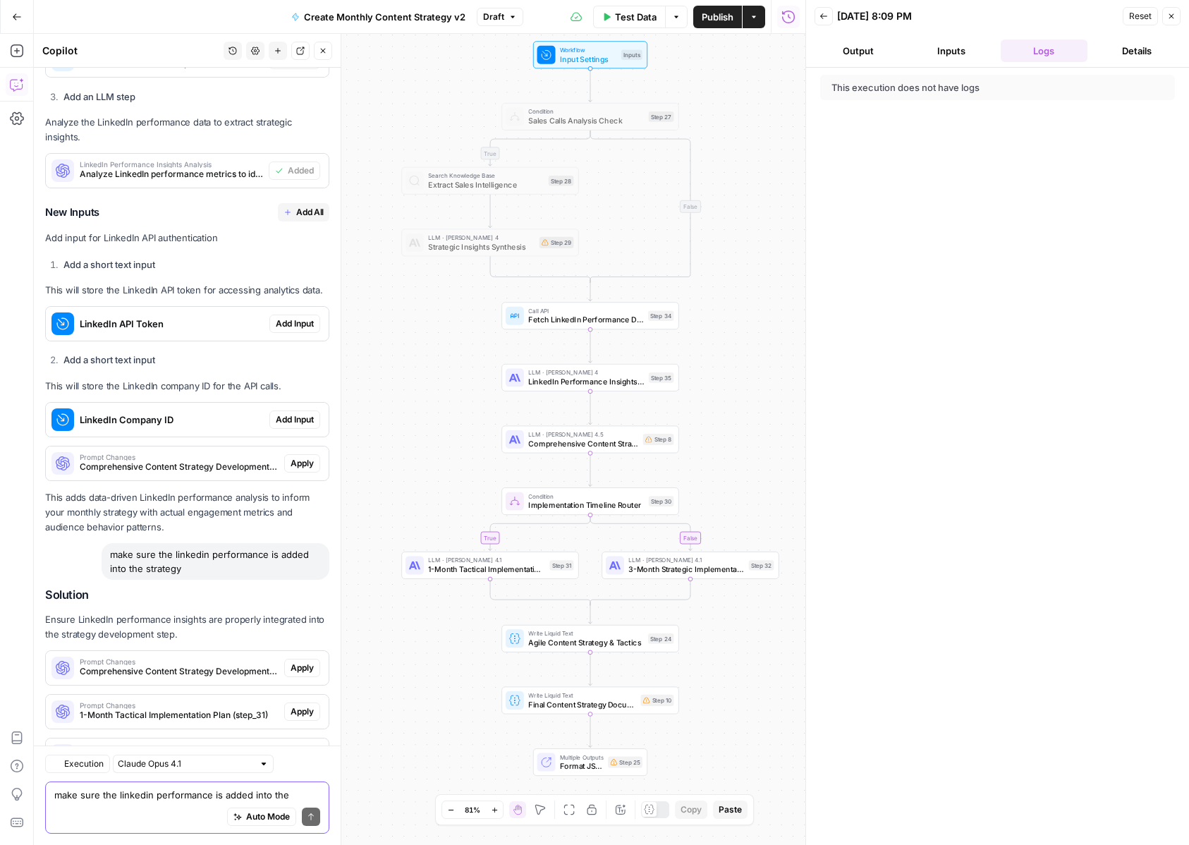
scroll to position [11171, 0]
click at [309, 661] on span "Apply" at bounding box center [302, 667] width 23 height 13
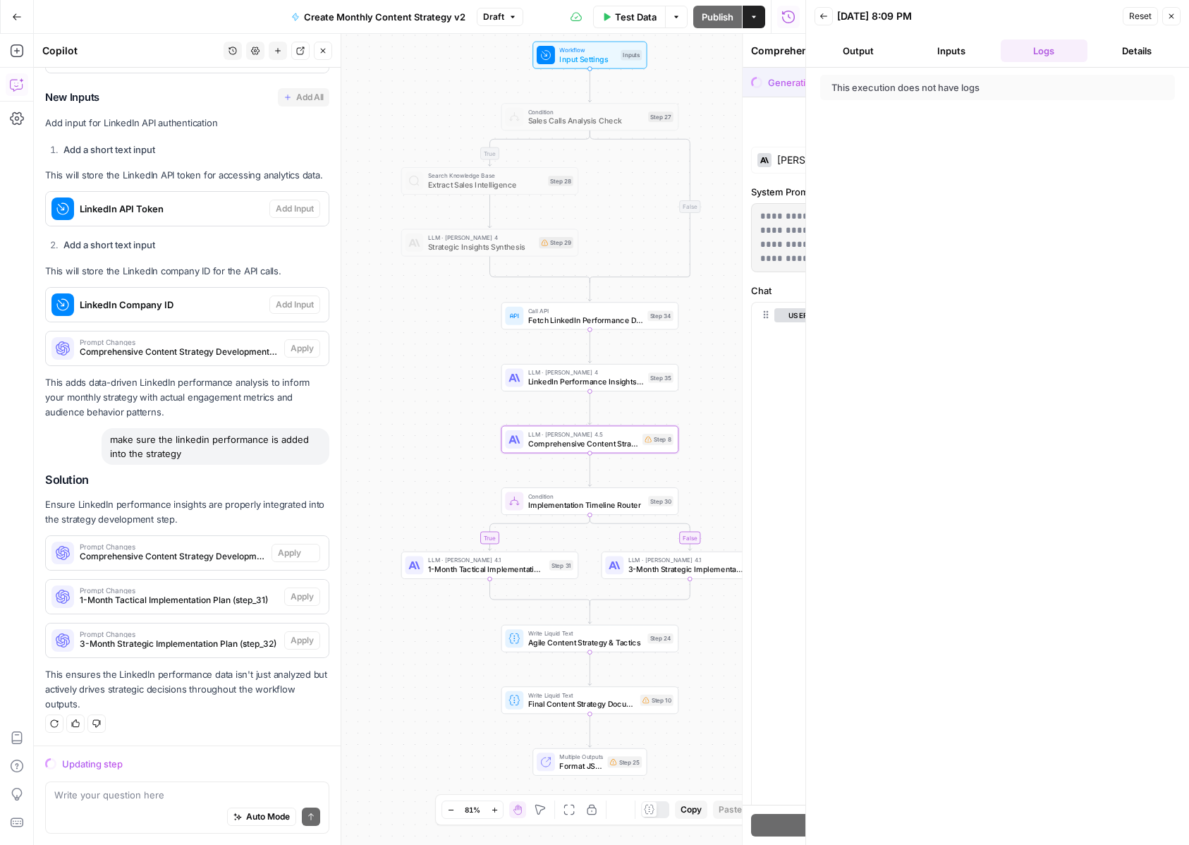
scroll to position [10787, 0]
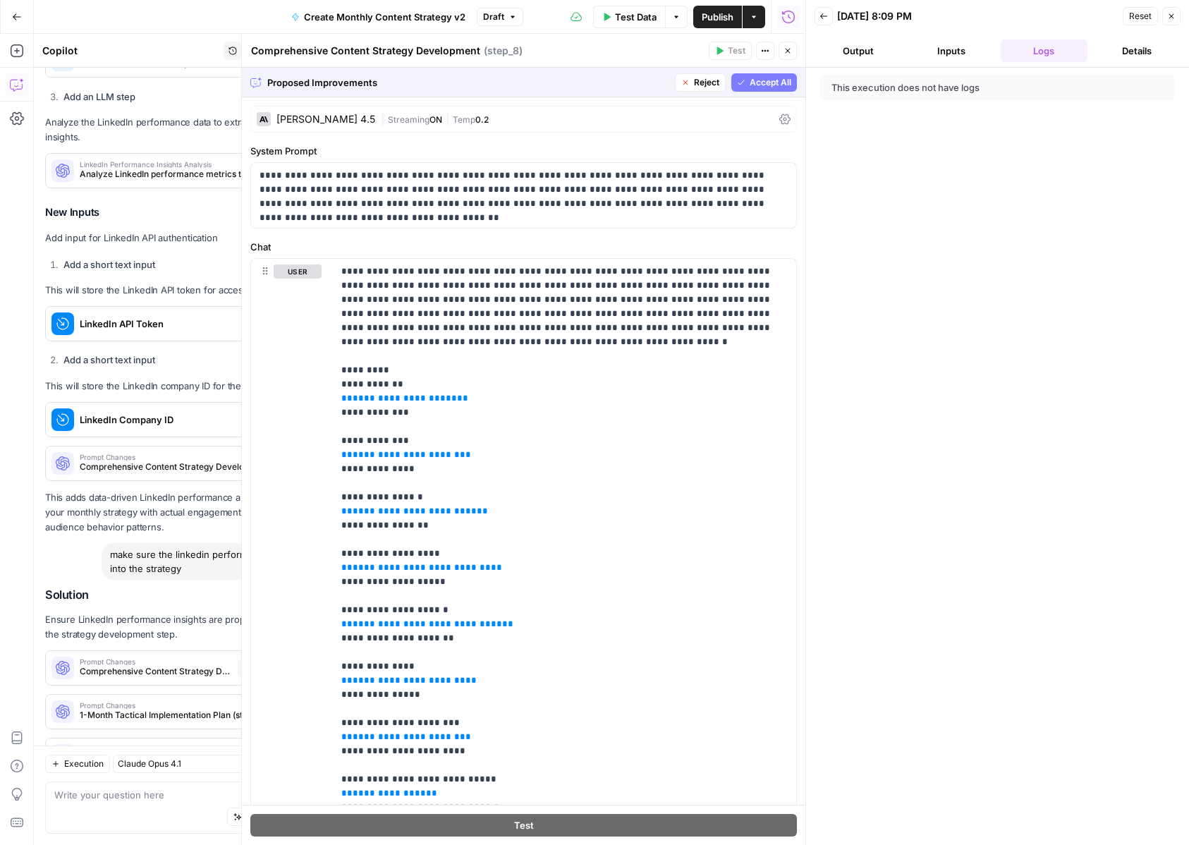
click at [761, 86] on span "Accept All" at bounding box center [771, 82] width 42 height 13
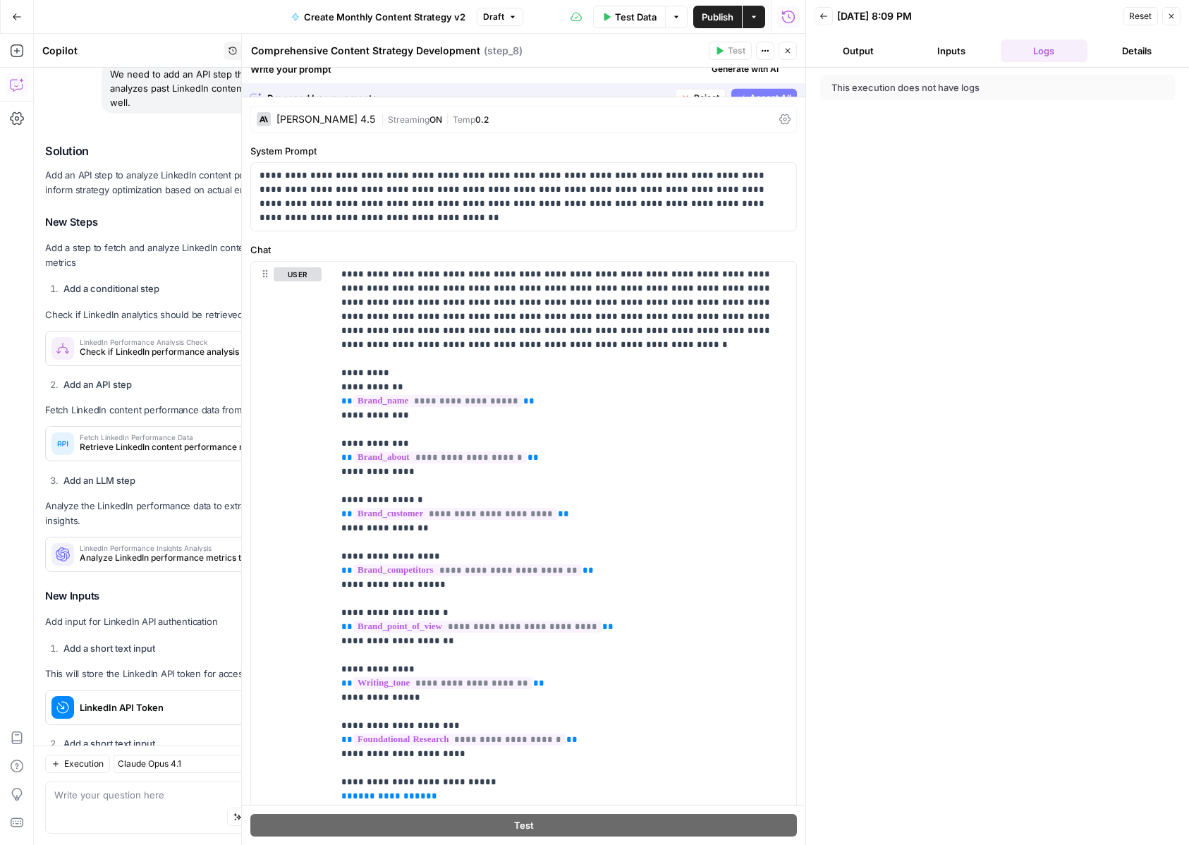
scroll to position [11193, 0]
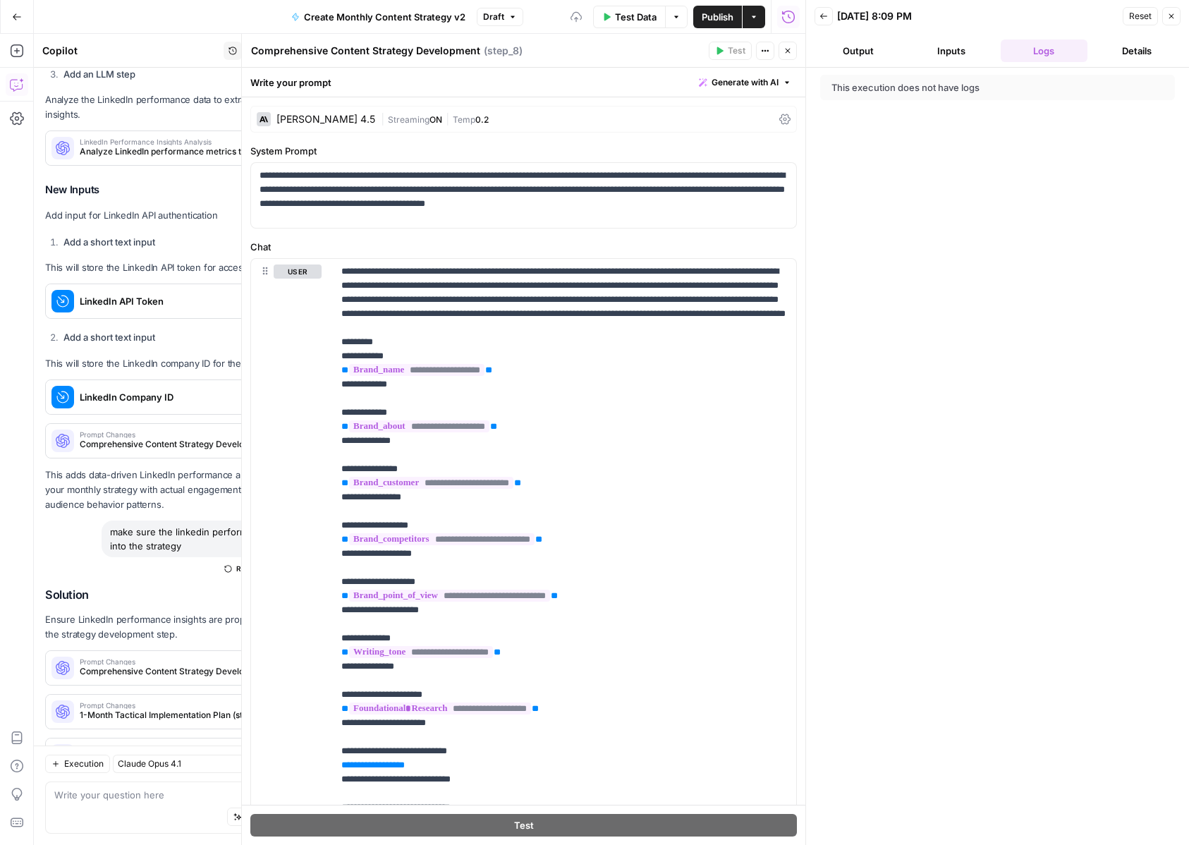
click at [788, 59] on button "Close" at bounding box center [788, 51] width 18 height 18
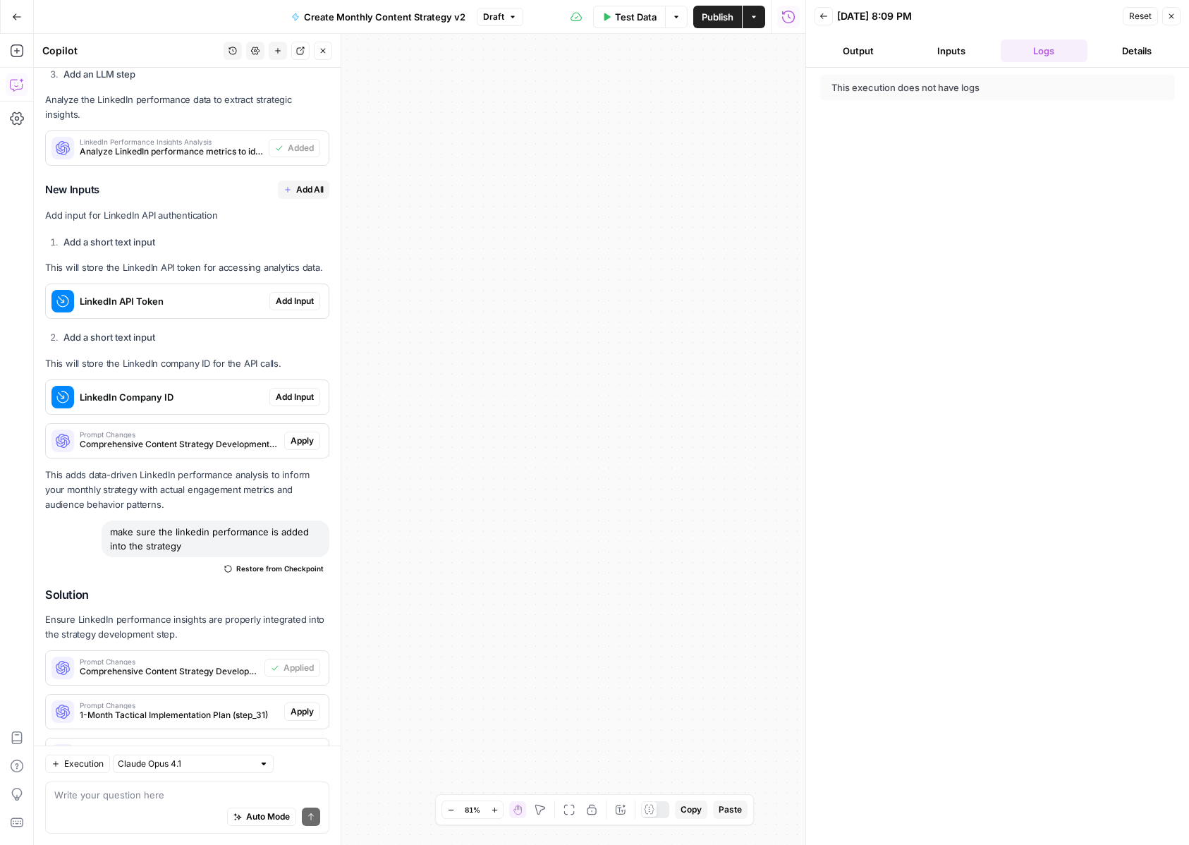
click at [305, 705] on span "Apply" at bounding box center [302, 711] width 23 height 13
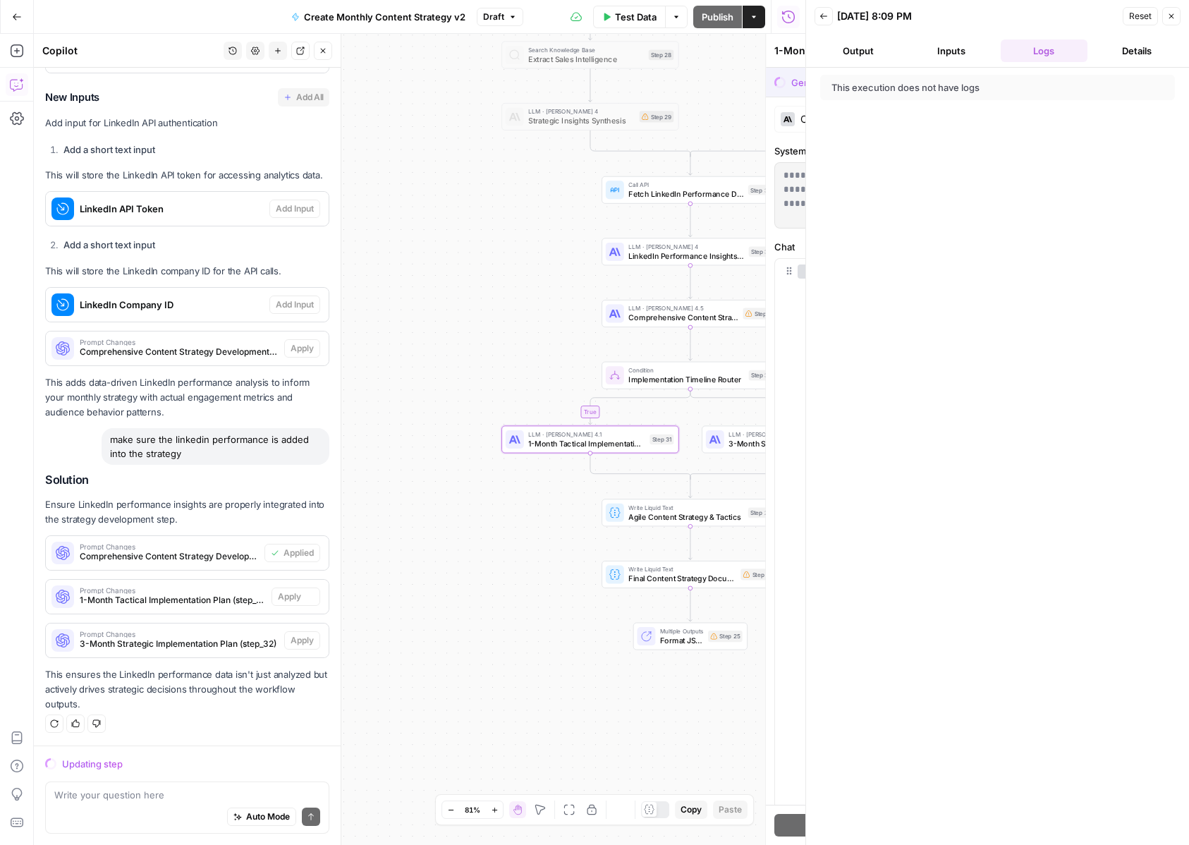
scroll to position [10787, 0]
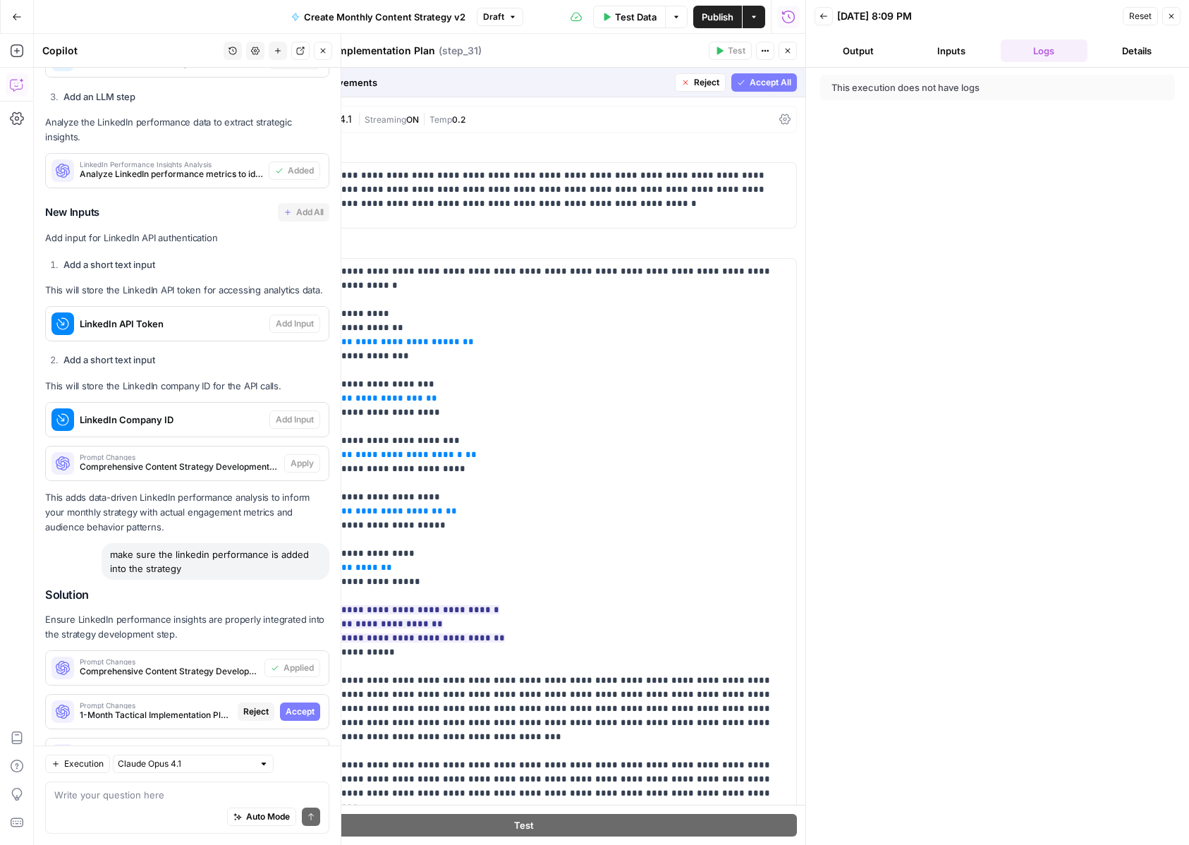
click at [305, 705] on span "Accept" at bounding box center [300, 711] width 29 height 13
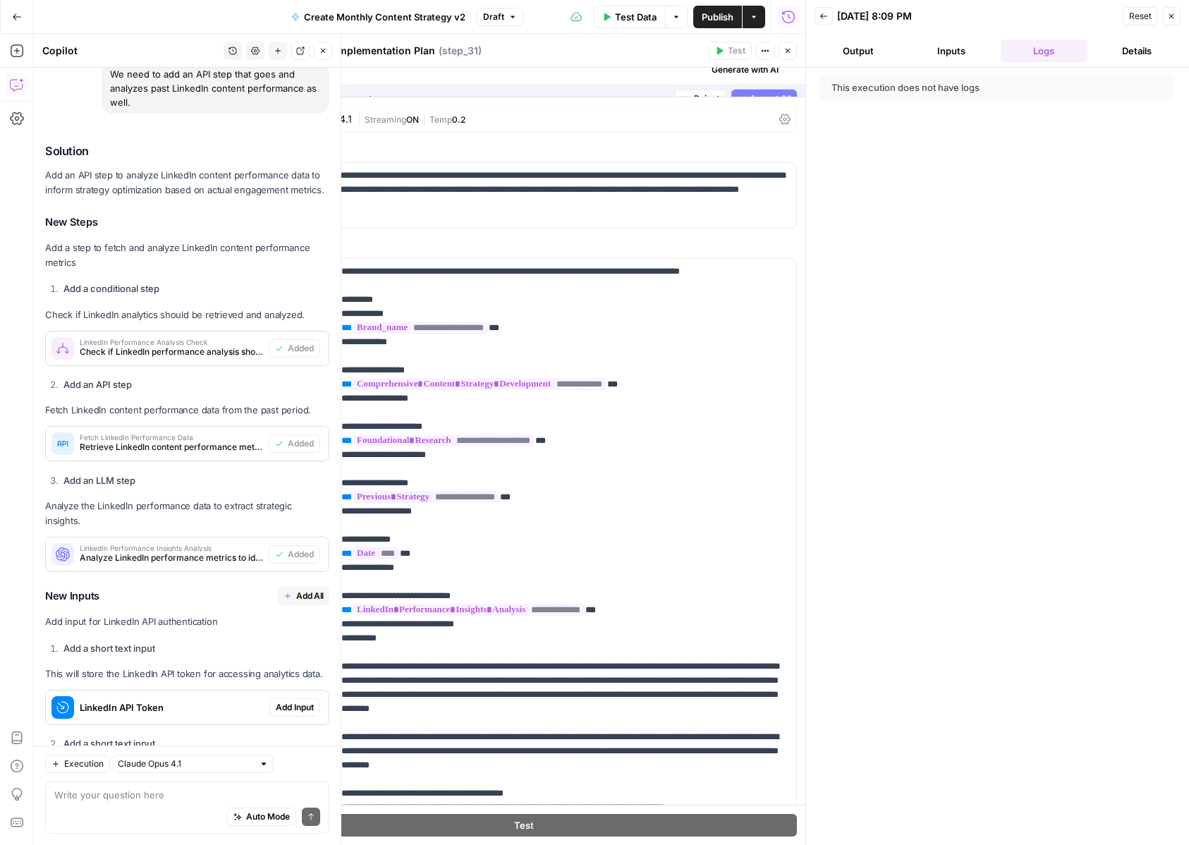
scroll to position [11193, 0]
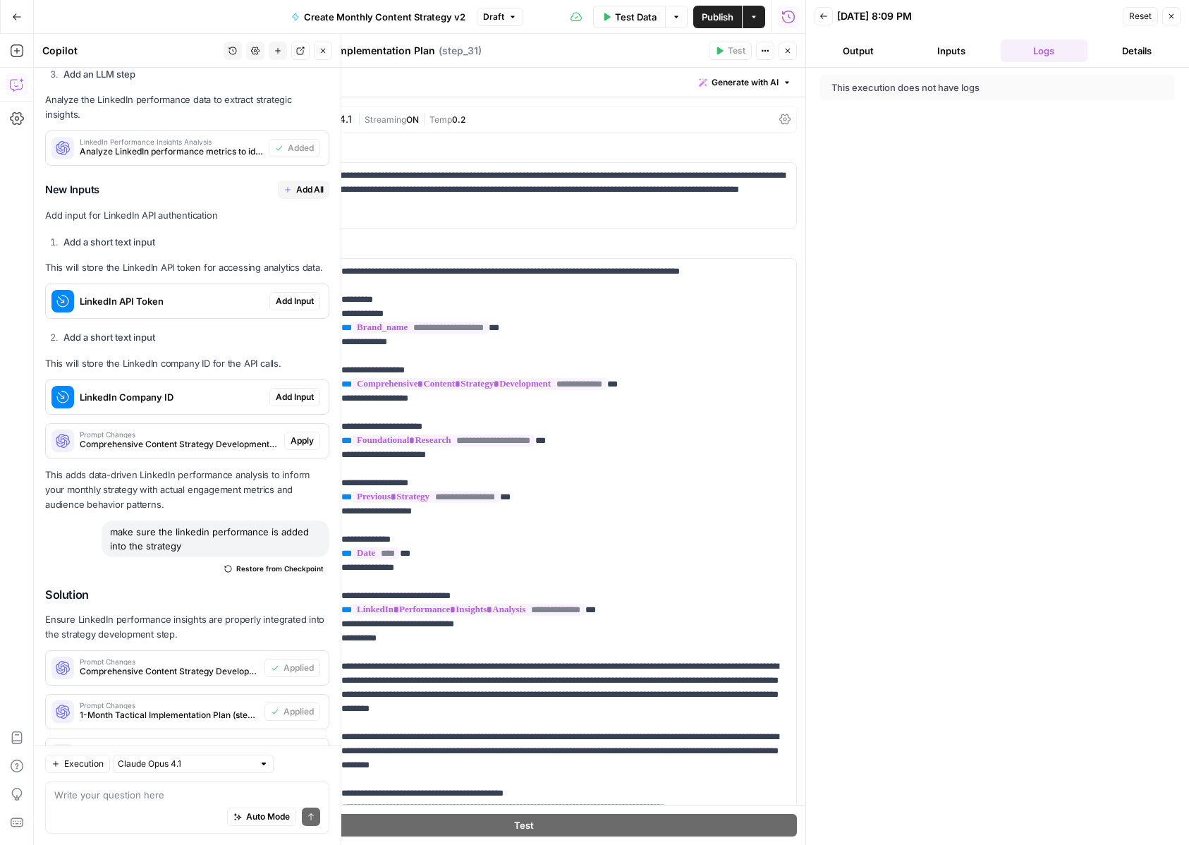
click at [298, 749] on span "Apply" at bounding box center [302, 755] width 23 height 13
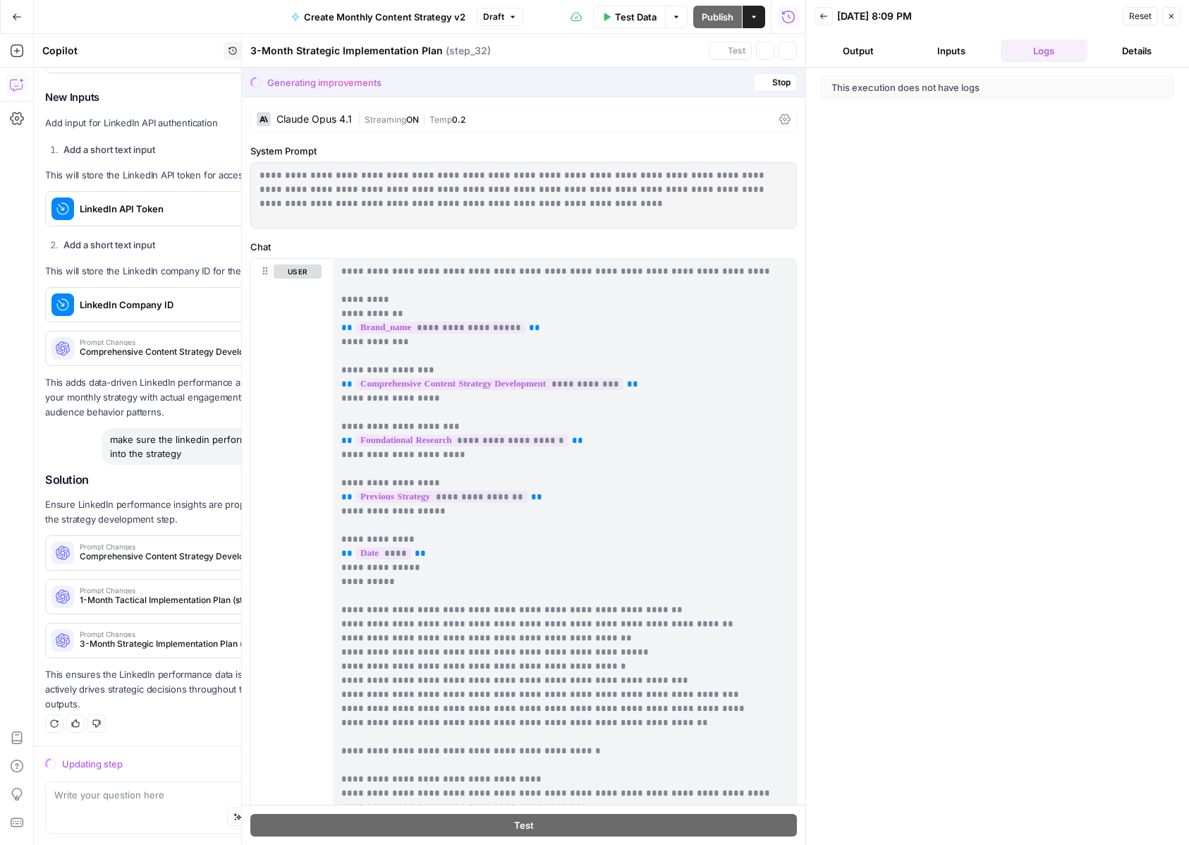
scroll to position [10787, 0]
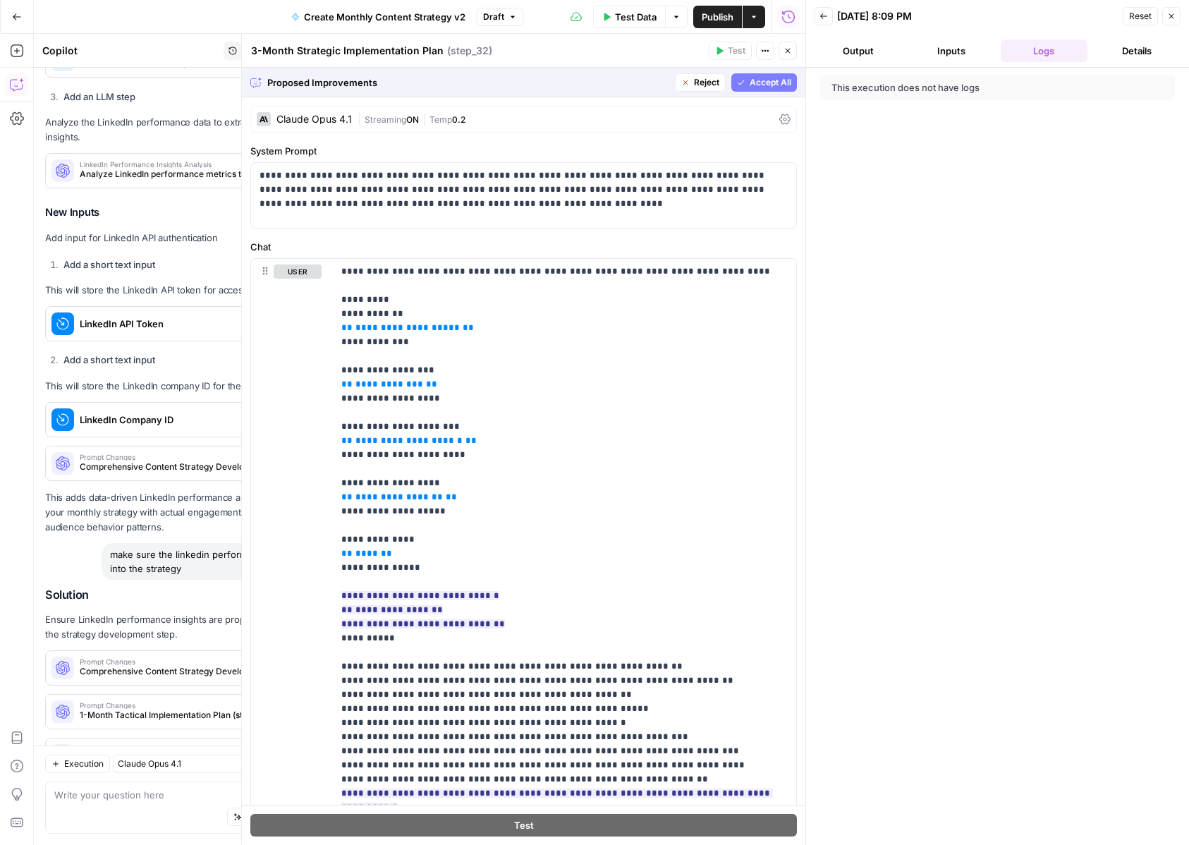
click at [759, 79] on span "Accept All" at bounding box center [771, 82] width 42 height 13
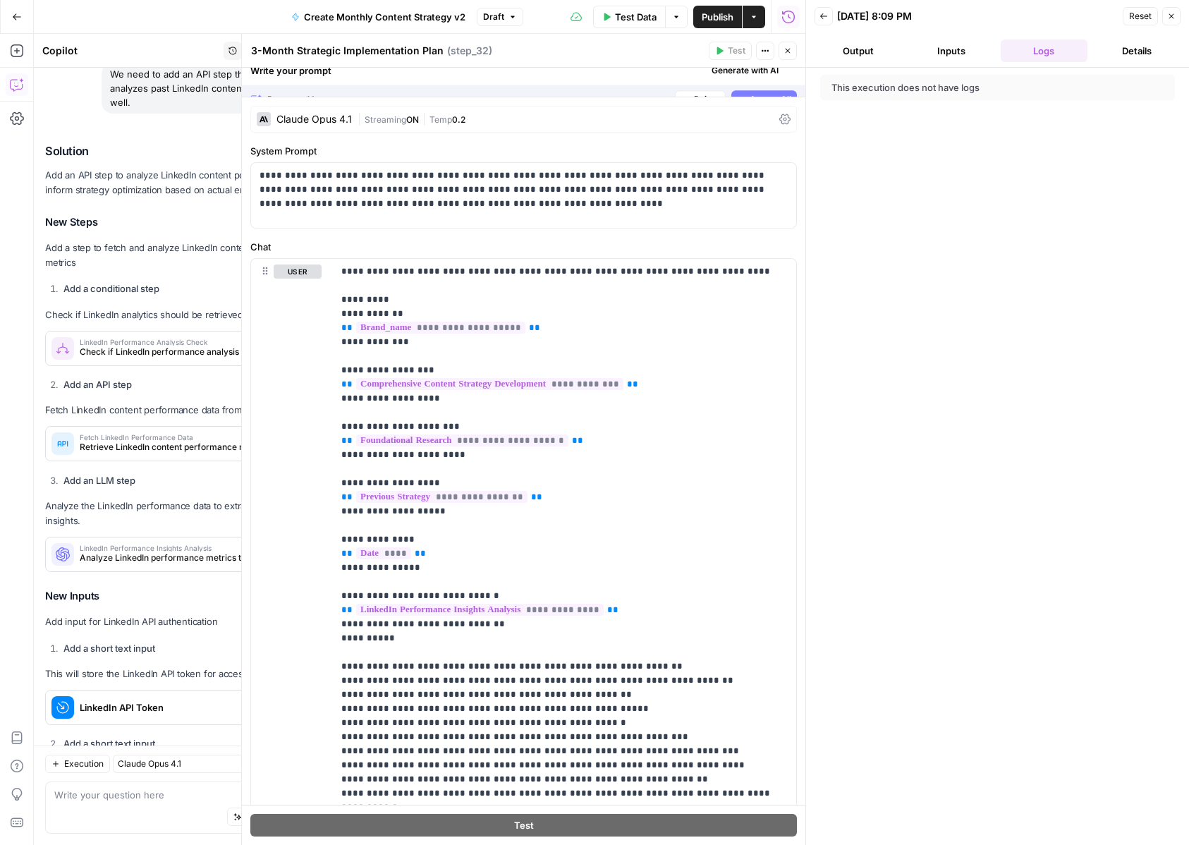
scroll to position [11193, 0]
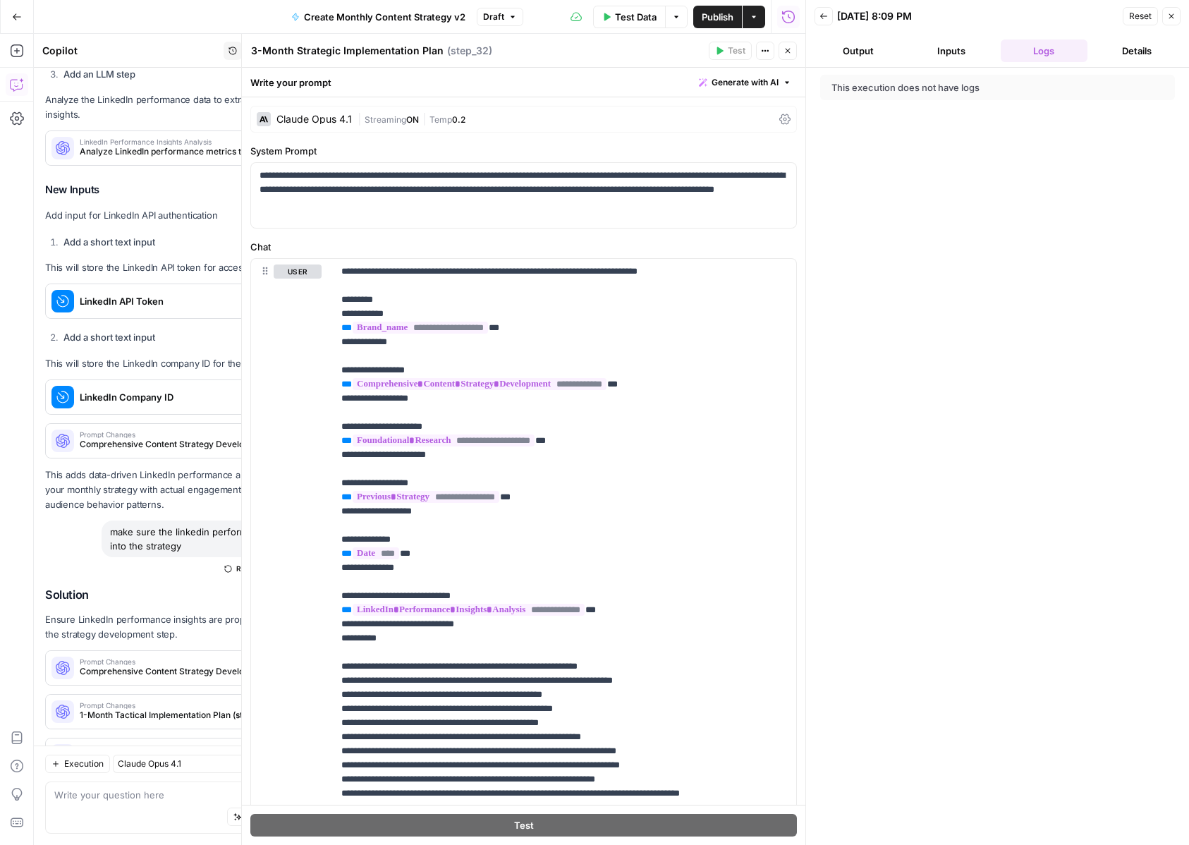
click at [783, 55] on button "Close" at bounding box center [788, 51] width 18 height 18
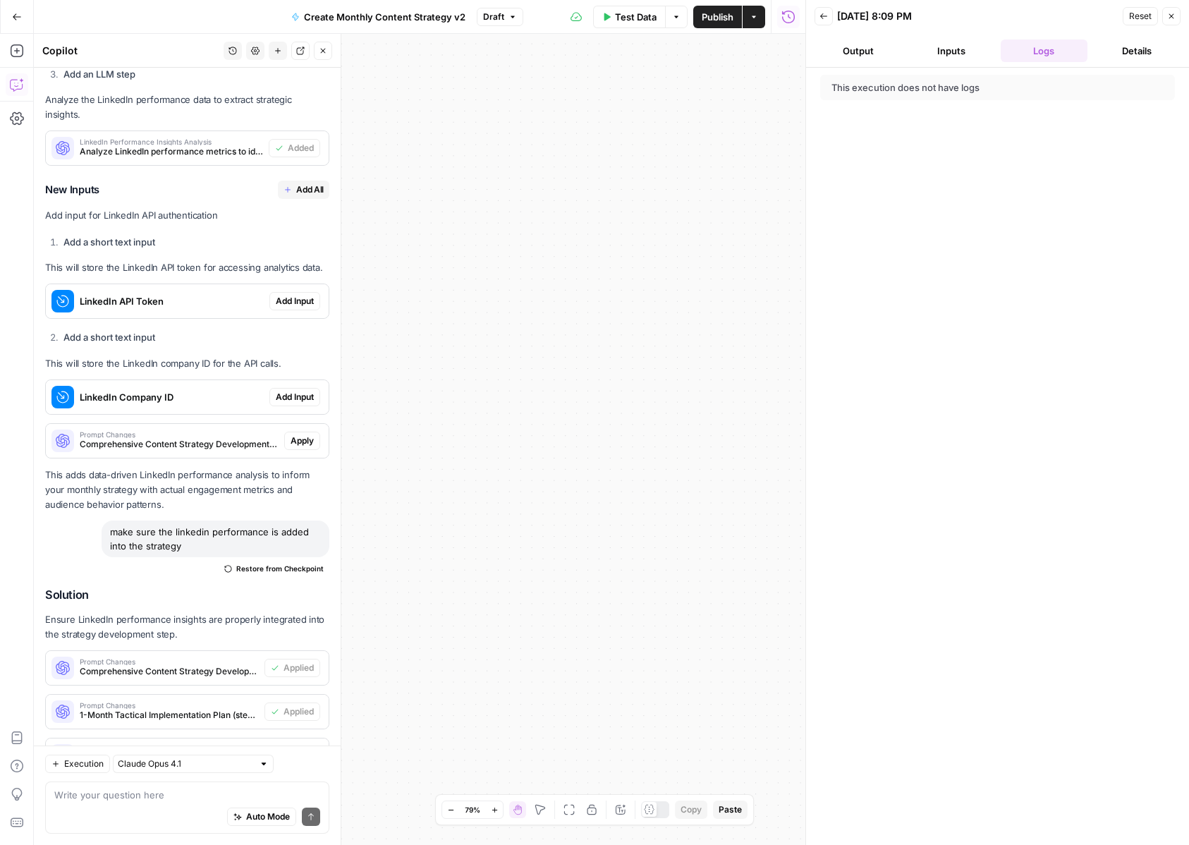
click at [715, 16] on span "Publish" at bounding box center [718, 17] width 32 height 14
click at [573, 808] on icon "button" at bounding box center [568, 809] width 11 height 11
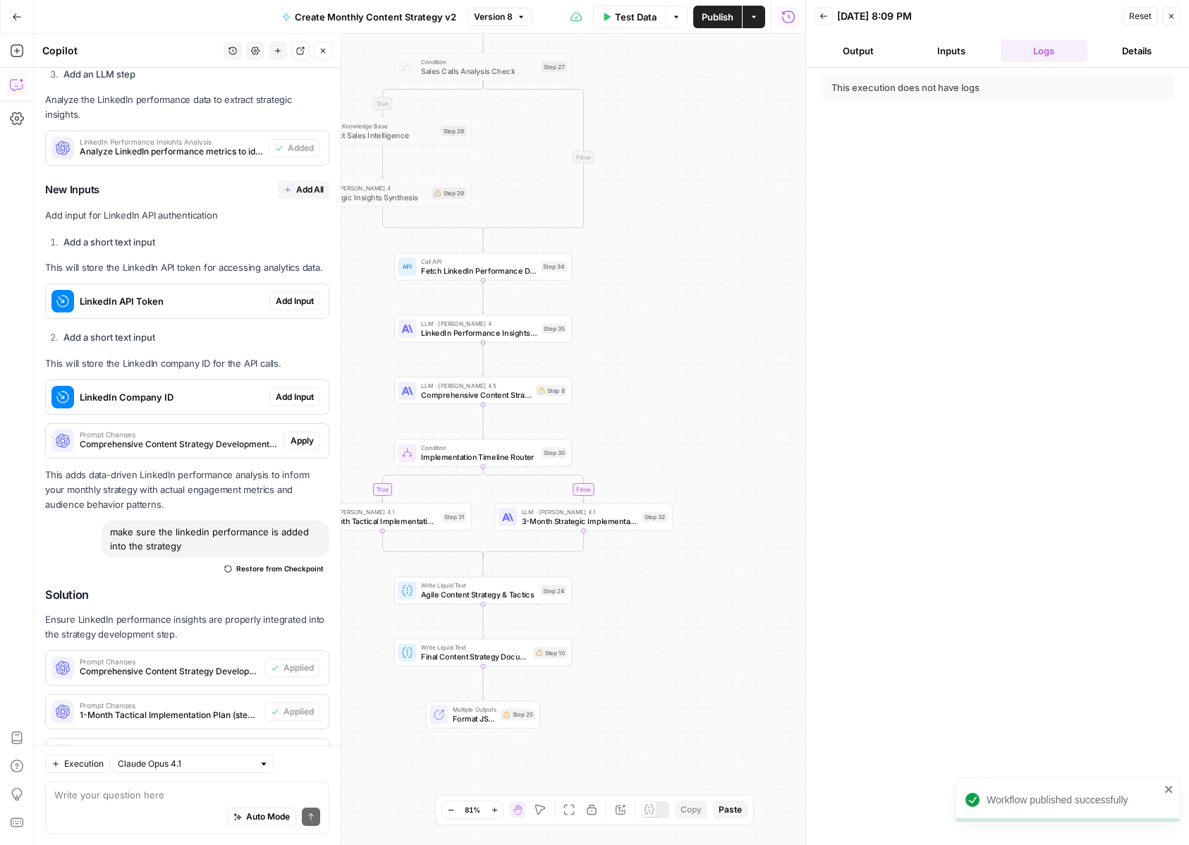
drag, startPoint x: 665, startPoint y: 406, endPoint x: 728, endPoint y: 330, distance: 98.7
click at [728, 330] on div "true true false false Workflow Input Settings Inputs Condition Sales Calls Anal…" at bounding box center [419, 439] width 771 height 811
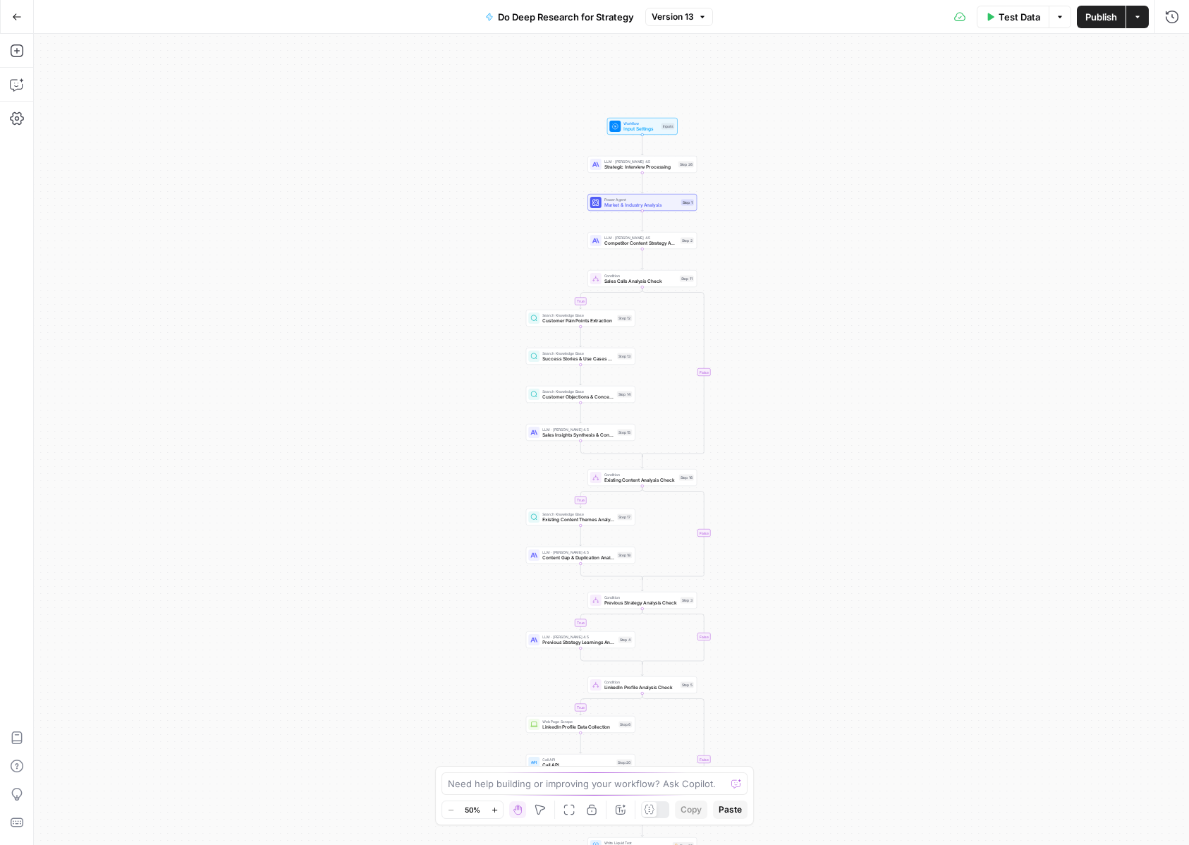
drag, startPoint x: 845, startPoint y: 172, endPoint x: 845, endPoint y: 237, distance: 64.9
click at [845, 237] on div "true false true false true false true false Workflow Input Settings Inputs LLM …" at bounding box center [611, 439] width 1155 height 811
click at [764, 147] on div "true false true false true false true false Workflow Input Settings Inputs LLM …" at bounding box center [611, 439] width 1155 height 811
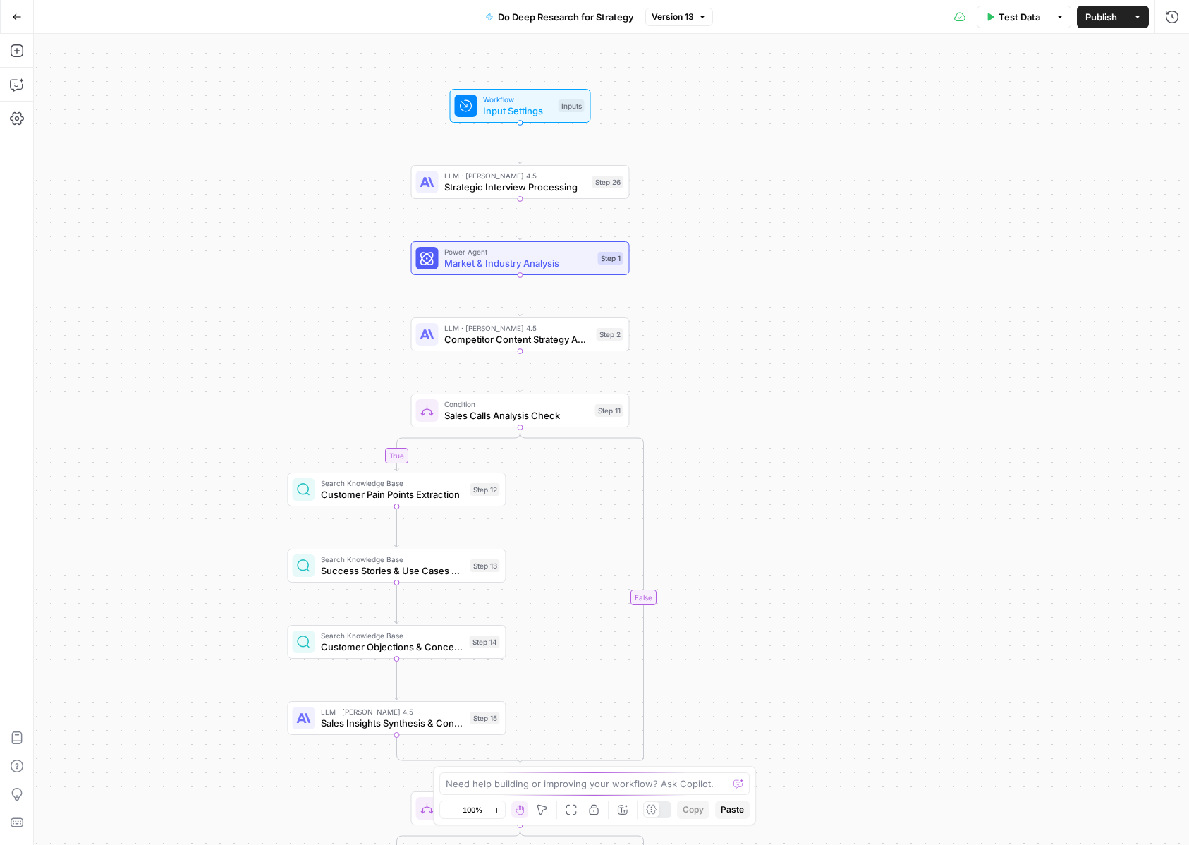
click at [521, 111] on span "Input Settings" at bounding box center [518, 111] width 70 height 14
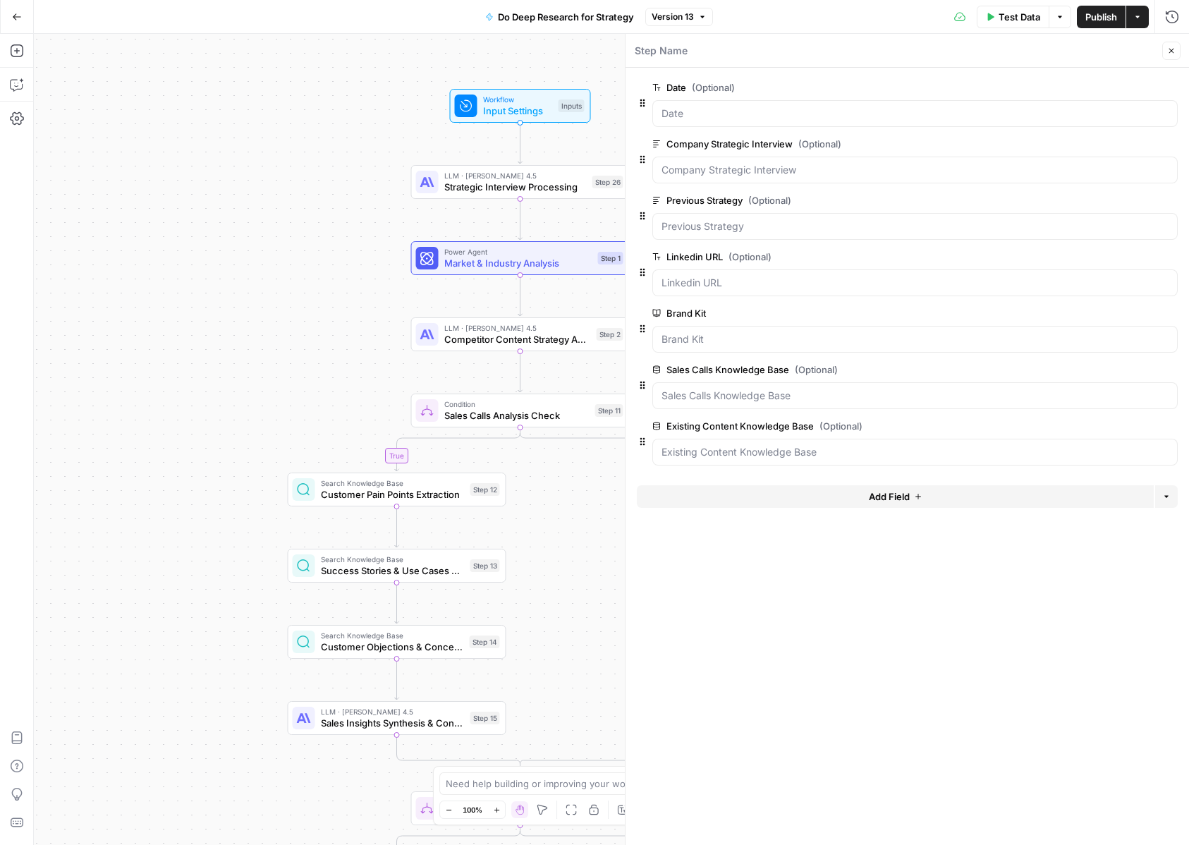
click at [1161, 48] on div "Step Name Close" at bounding box center [907, 51] width 547 height 18
click at [1171, 48] on icon "button" at bounding box center [1171, 51] width 8 height 8
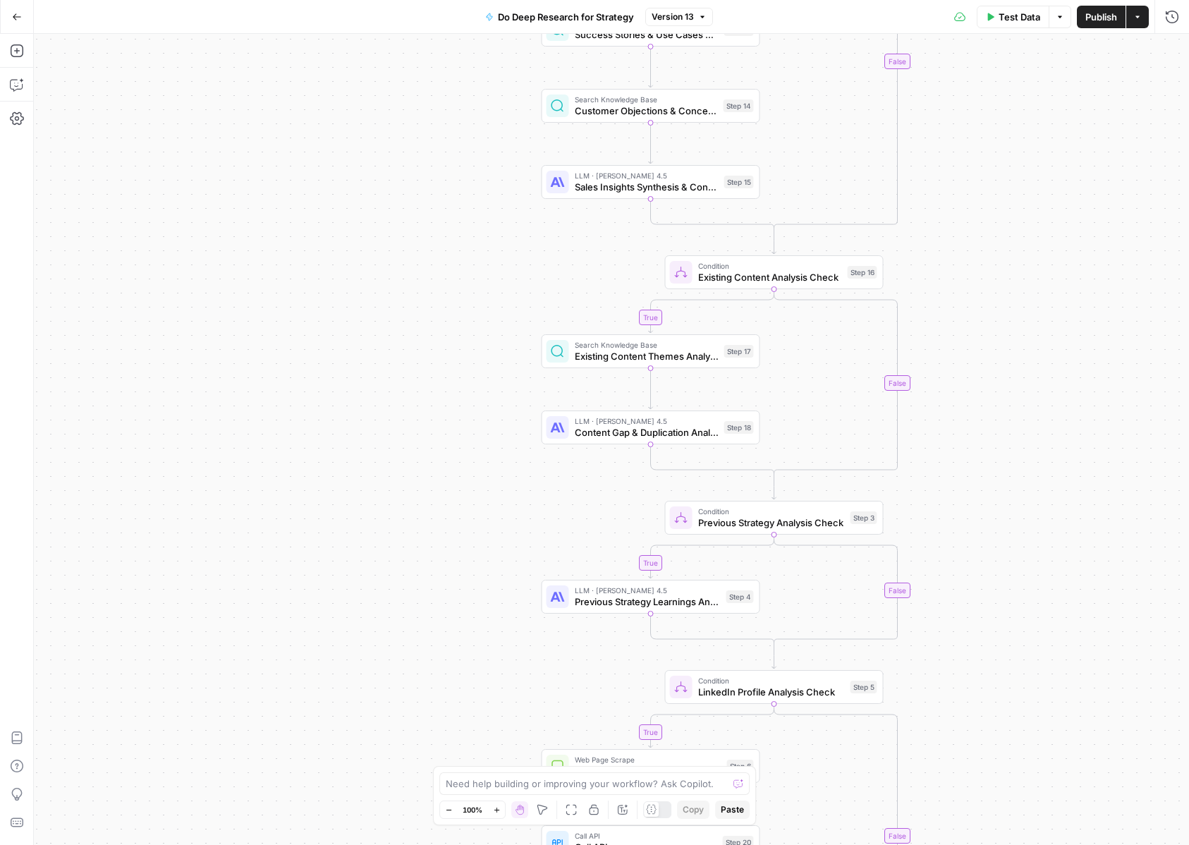
drag, startPoint x: 794, startPoint y: 559, endPoint x: 1048, endPoint y: 23, distance: 593.7
click at [1048, 23] on div "Go Back Do Deep Research for Strategy Version 13 Test Data Options Publish Acti…" at bounding box center [594, 422] width 1189 height 845
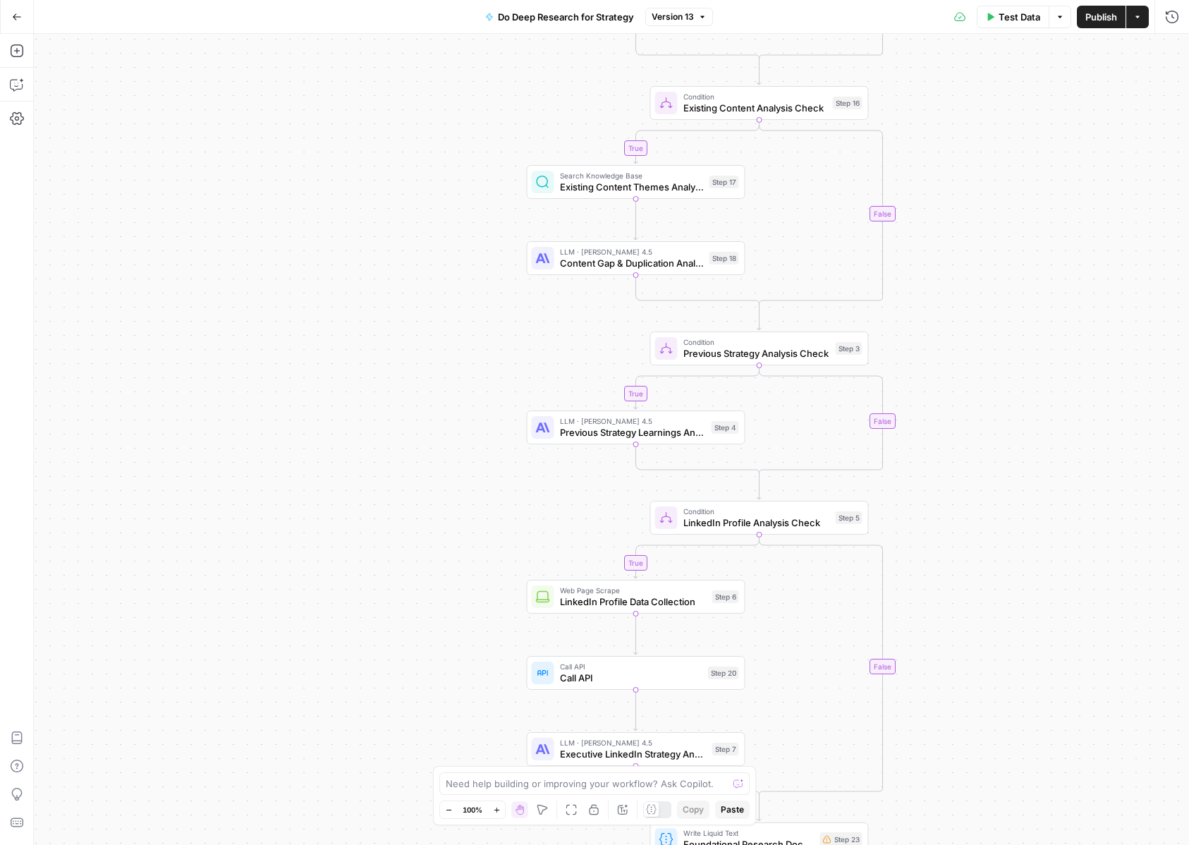
drag, startPoint x: 1080, startPoint y: 320, endPoint x: 1063, endPoint y: 138, distance: 182.7
click at [1063, 138] on div "true true true true false false false false Workflow Input Settings Inputs LLM …" at bounding box center [611, 439] width 1155 height 811
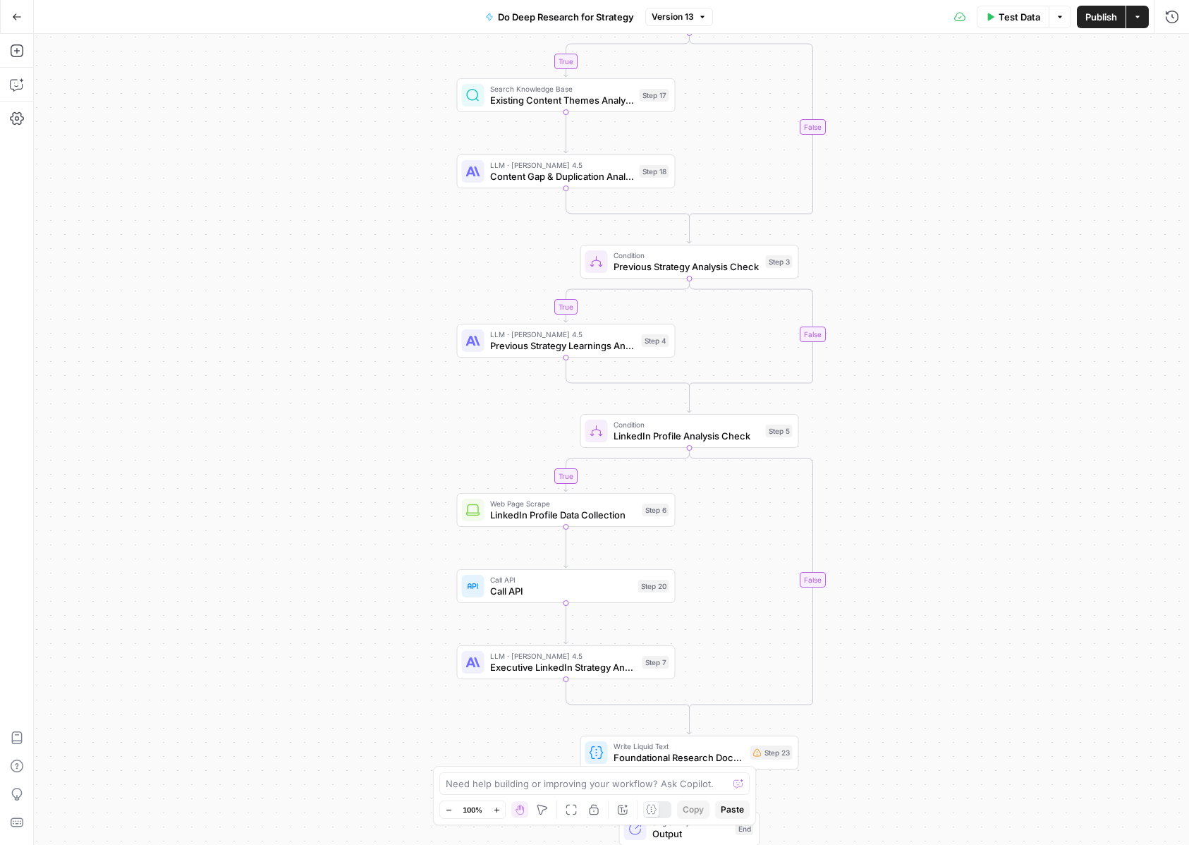
drag, startPoint x: 1090, startPoint y: 270, endPoint x: 1020, endPoint y: 195, distance: 102.3
click at [1020, 195] on div "true true true true false false false false Workflow Input Settings Inputs LLM …" at bounding box center [611, 439] width 1155 height 811
click at [1106, 27] on button "Publish" at bounding box center [1101, 17] width 49 height 23
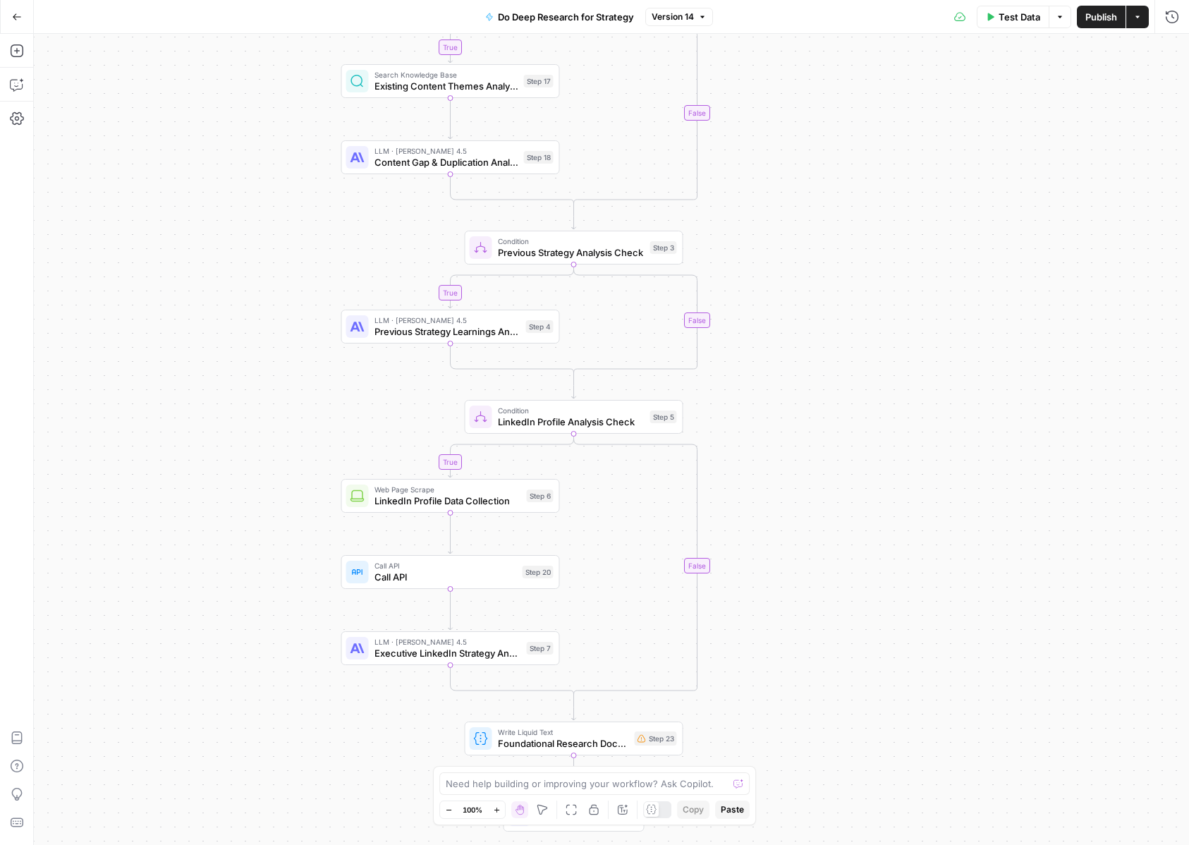
drag, startPoint x: 407, startPoint y: 317, endPoint x: 279, endPoint y: 269, distance: 136.1
click at [279, 269] on div "true true true true false false false false Workflow Input Settings Inputs LLM …" at bounding box center [611, 439] width 1155 height 811
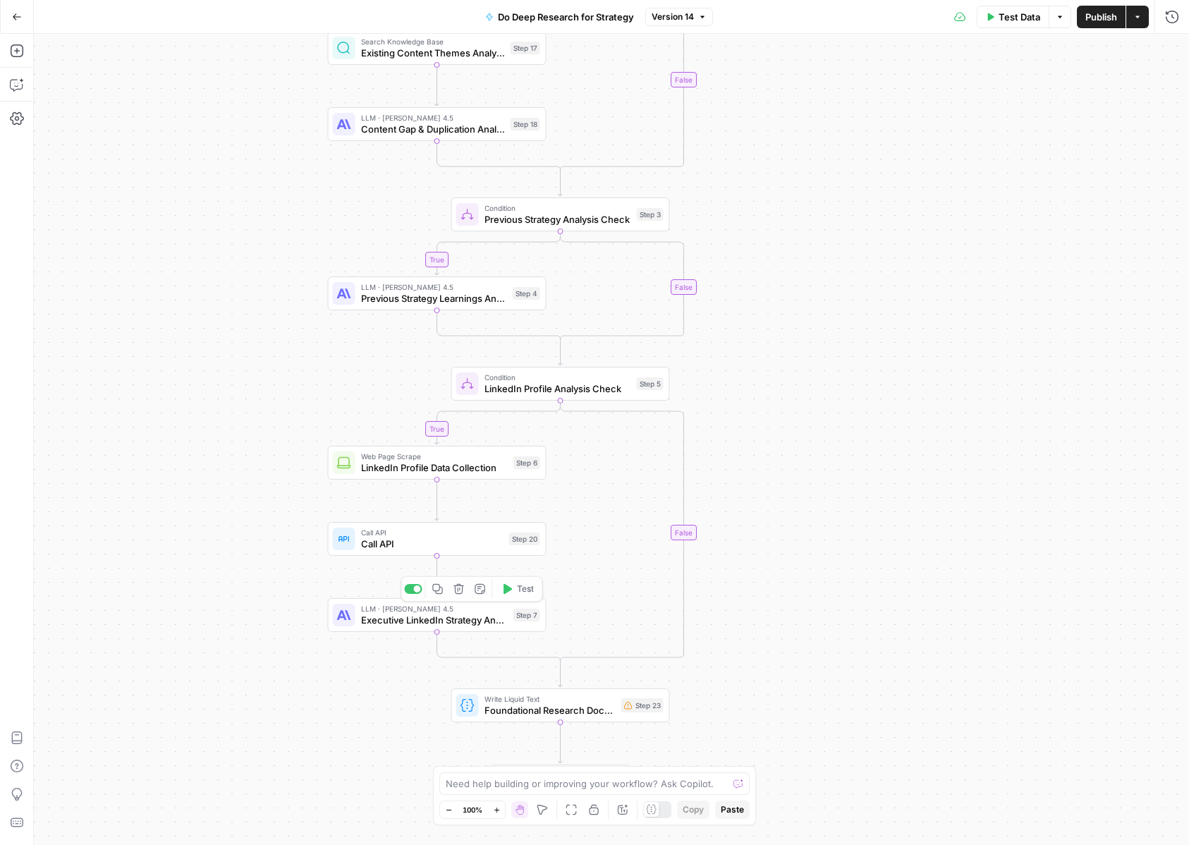
click at [391, 538] on span "Call API" at bounding box center [432, 544] width 142 height 14
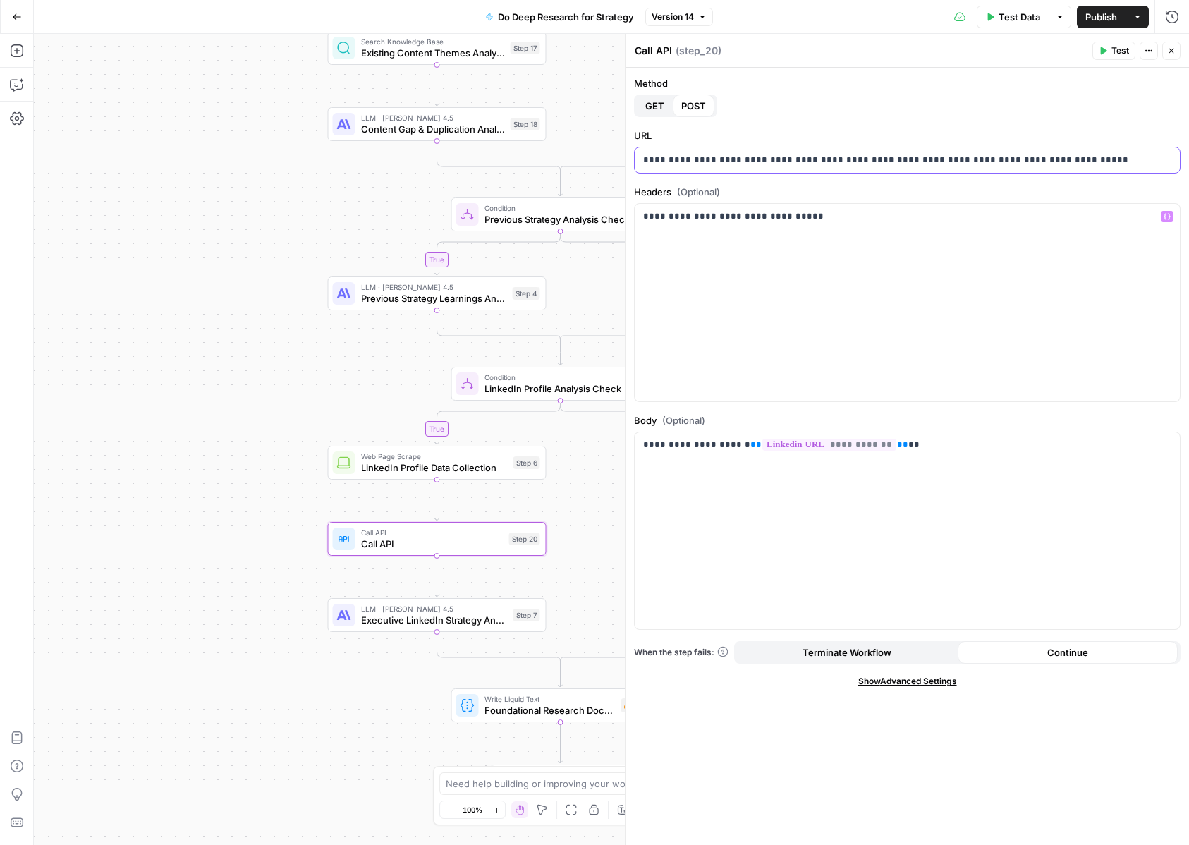
click at [917, 160] on p "**********" at bounding box center [907, 160] width 528 height 14
click at [733, 321] on div "**********" at bounding box center [907, 302] width 545 height 197
click at [777, 528] on div "**********" at bounding box center [907, 530] width 545 height 197
click at [1001, 458] on div "**********" at bounding box center [907, 530] width 545 height 197
click at [893, 774] on div "**********" at bounding box center [906, 456] width 563 height 777
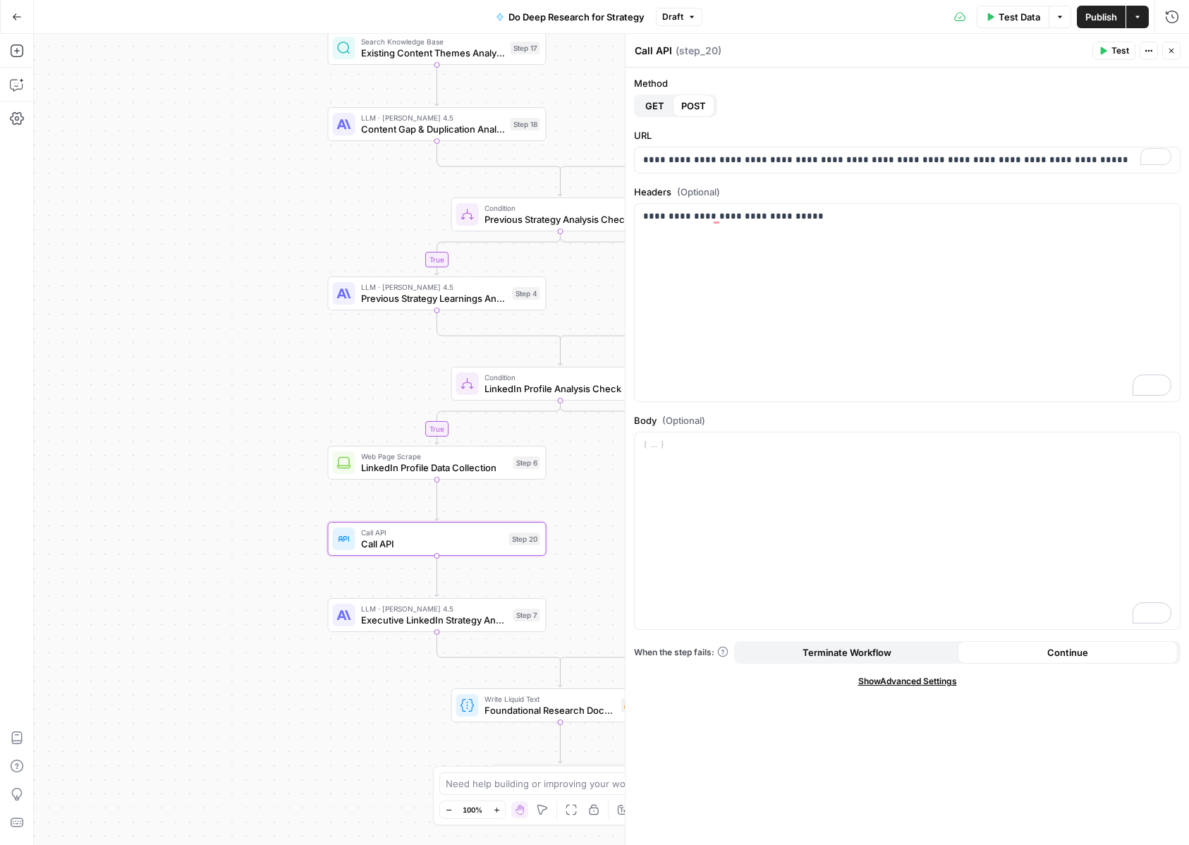
click at [653, 106] on span "GET" at bounding box center [654, 106] width 19 height 14
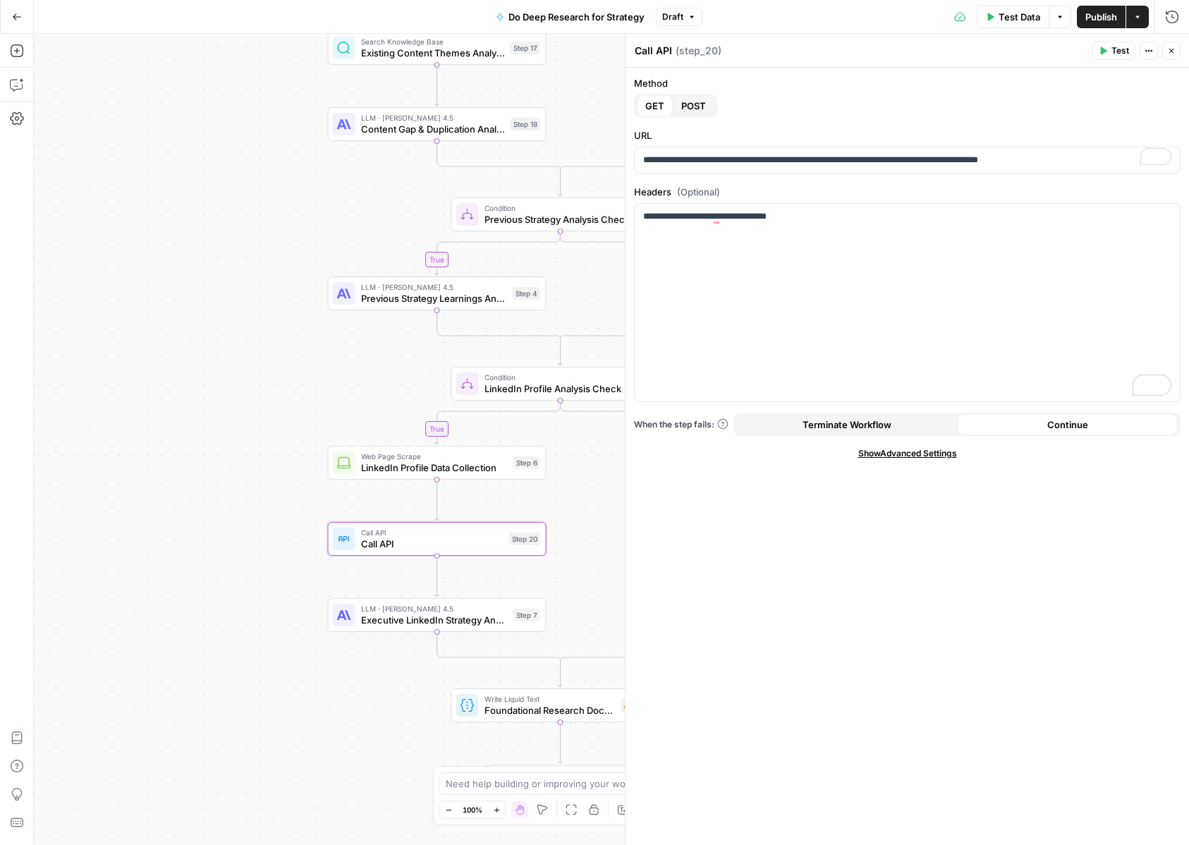
click at [1173, 56] on button "Close" at bounding box center [1171, 51] width 18 height 18
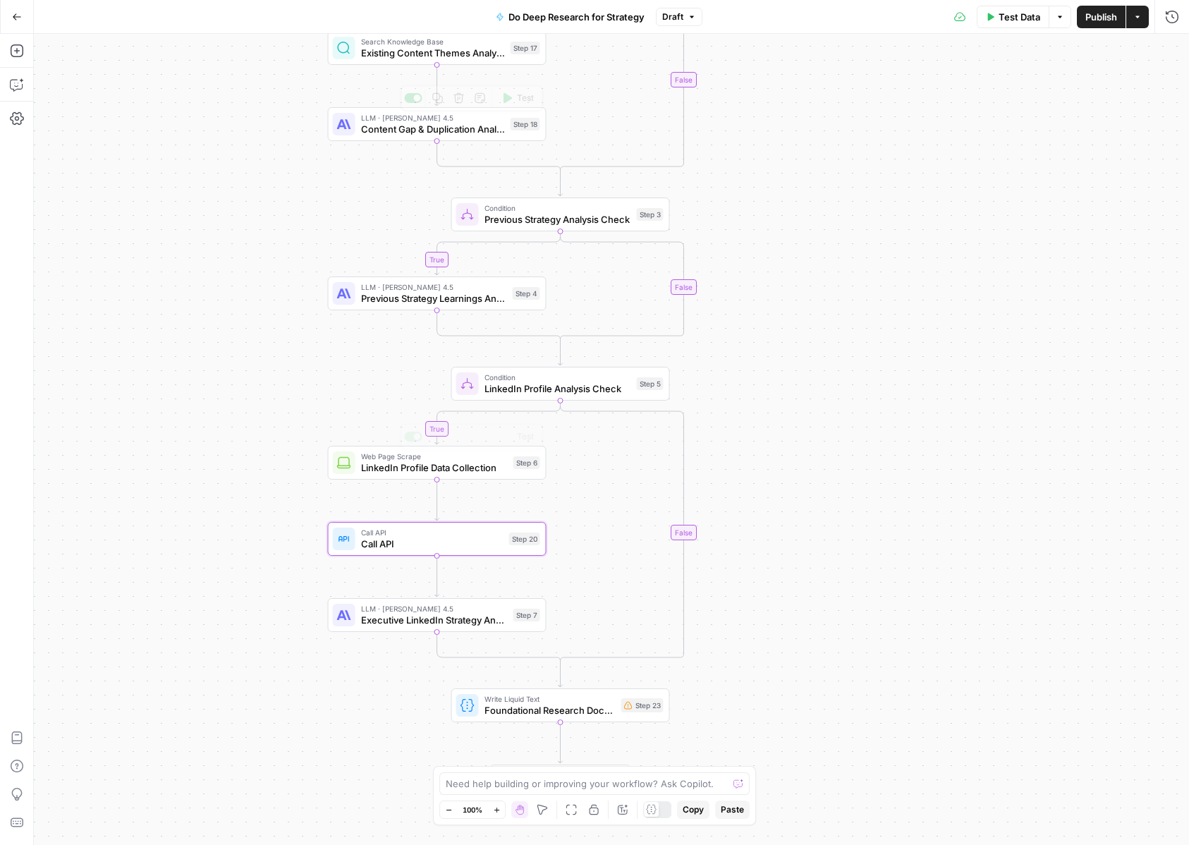
click at [379, 545] on span "Call API" at bounding box center [432, 544] width 142 height 14
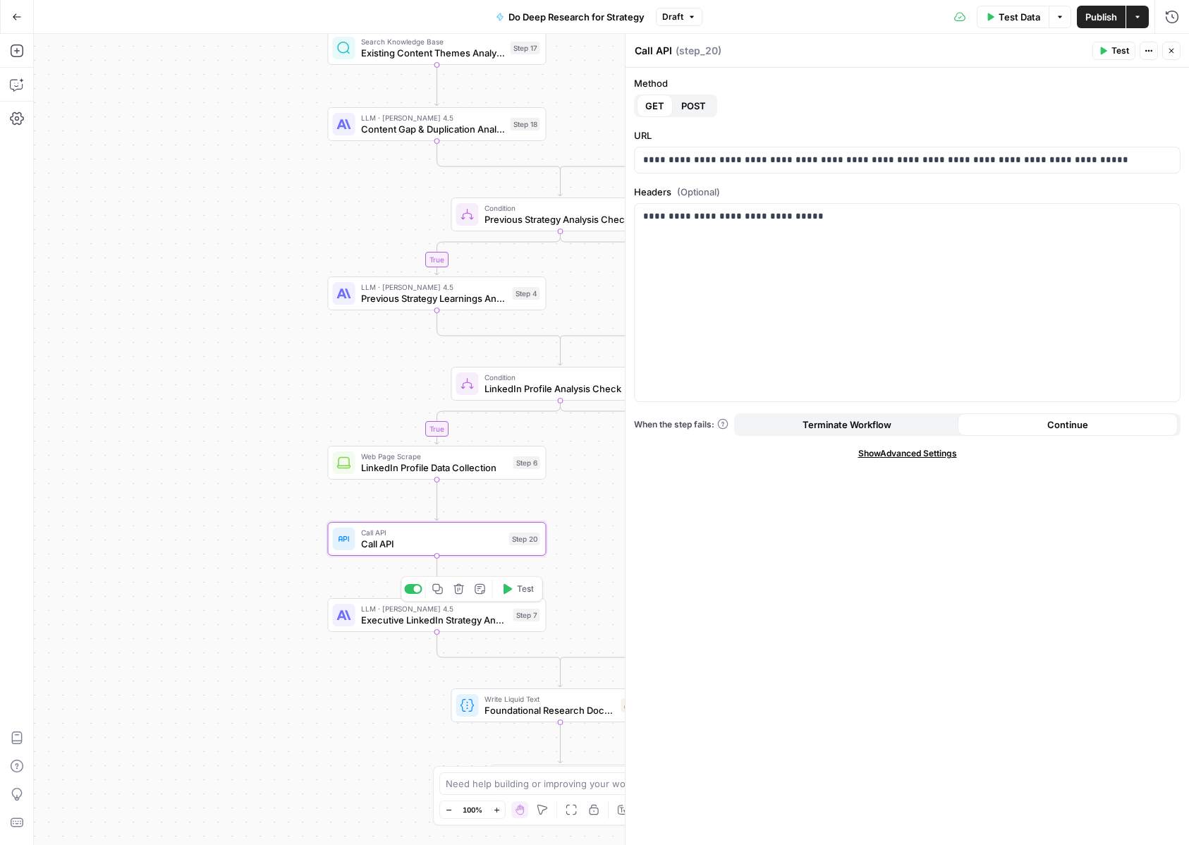
click at [382, 619] on span "Executive LinkedIn Strategy Analysis" at bounding box center [434, 620] width 147 height 14
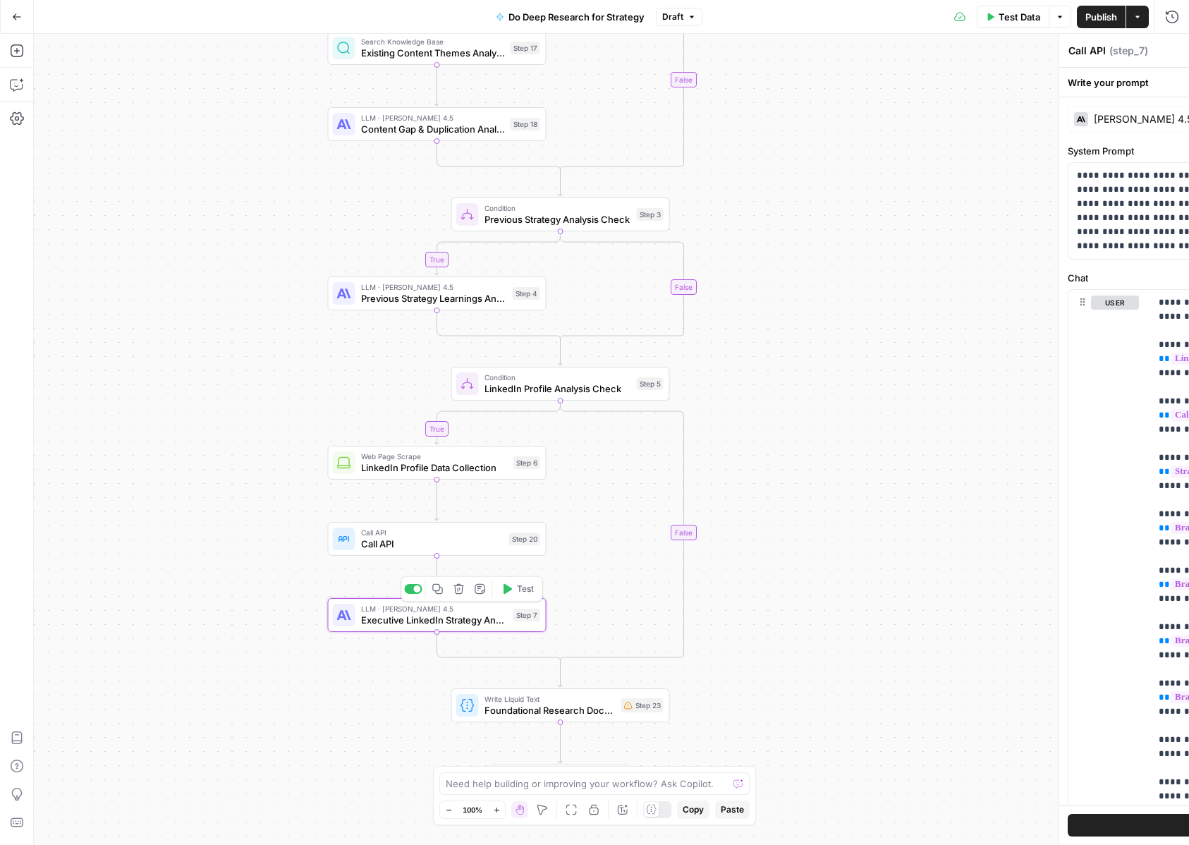
type textarea "Executive LinkedIn Strategy Analysis"
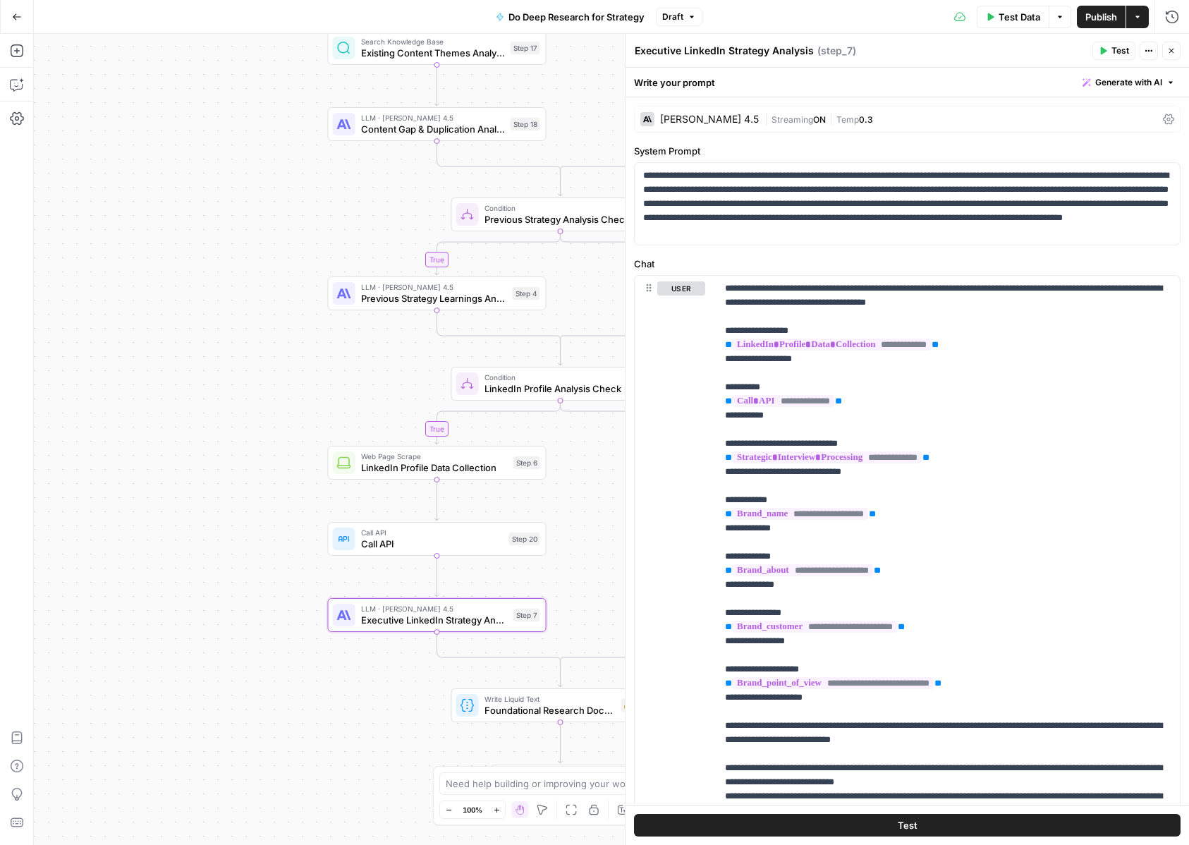
click at [185, 433] on div "true true true true false false false false Workflow Input Settings Inputs LLM …" at bounding box center [611, 439] width 1155 height 811
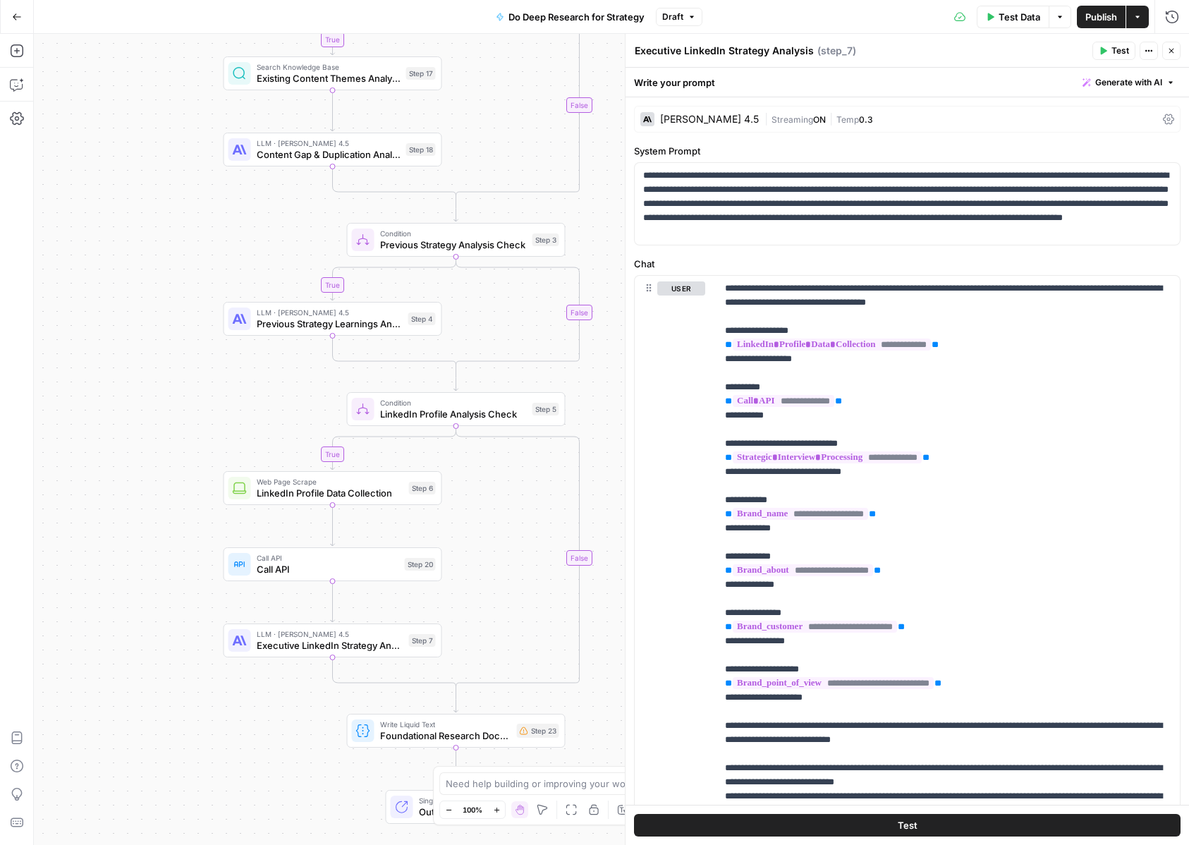
drag, startPoint x: 248, startPoint y: 460, endPoint x: 141, endPoint y: 482, distance: 108.8
click at [141, 482] on div "true true true true false false false false Workflow Input Settings Inputs LLM …" at bounding box center [611, 439] width 1155 height 811
click at [274, 568] on span "Call API" at bounding box center [325, 567] width 142 height 14
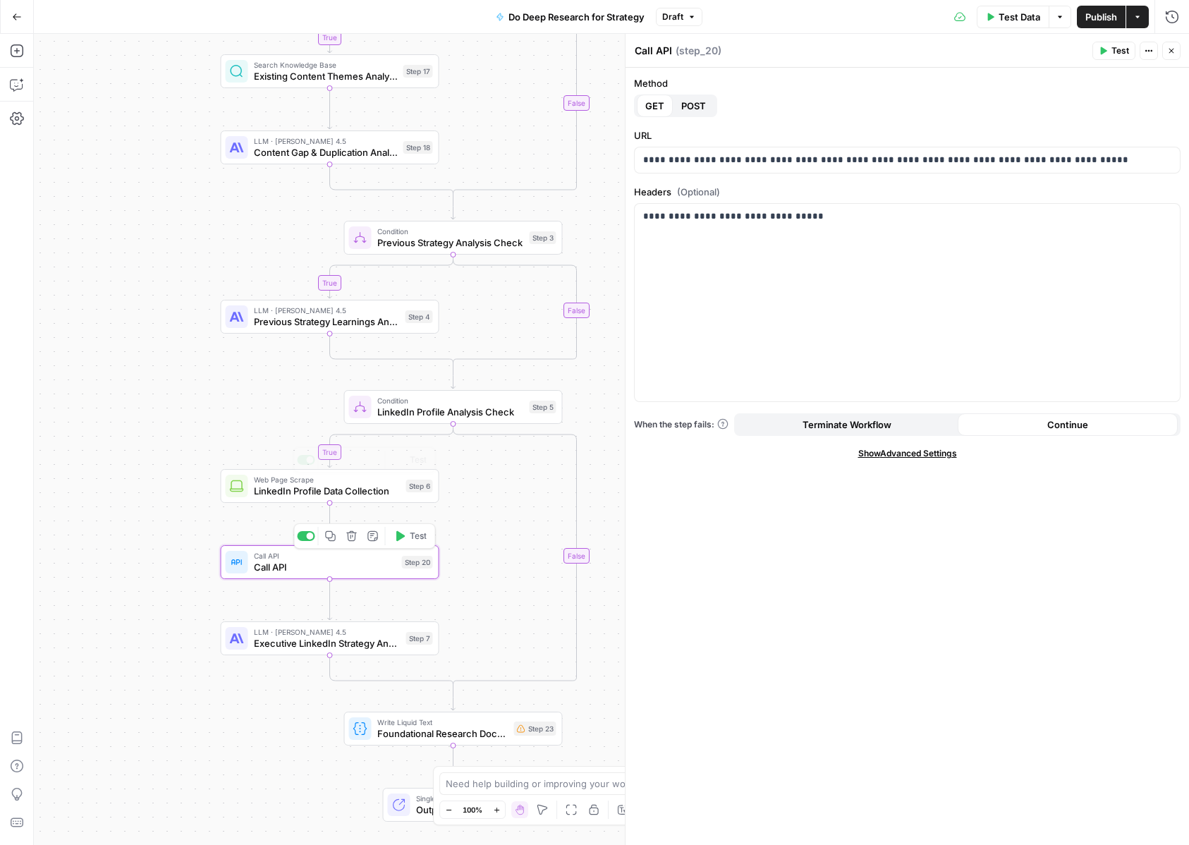
click at [205, 444] on div "true true true true false false false false Workflow Input Settings Inputs LLM …" at bounding box center [611, 439] width 1155 height 811
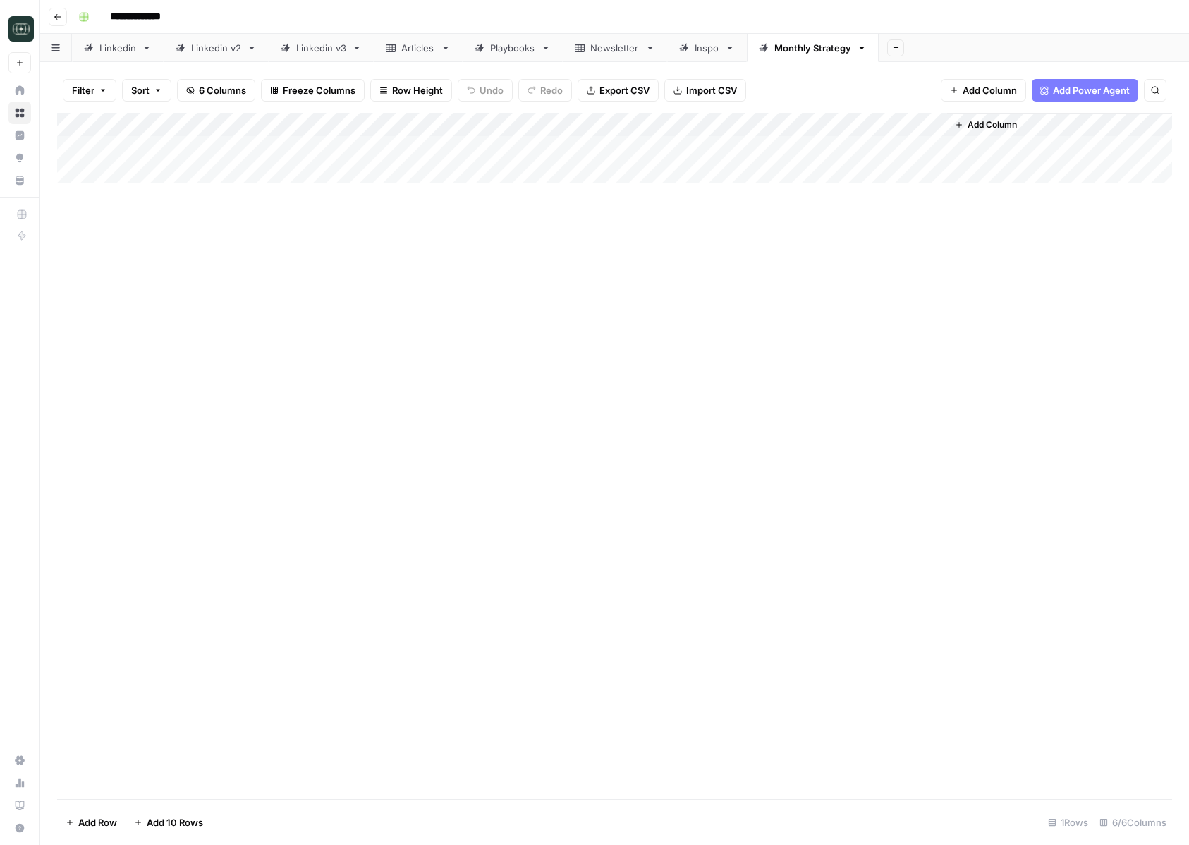
click at [807, 129] on div "Add Column" at bounding box center [614, 148] width 1115 height 71
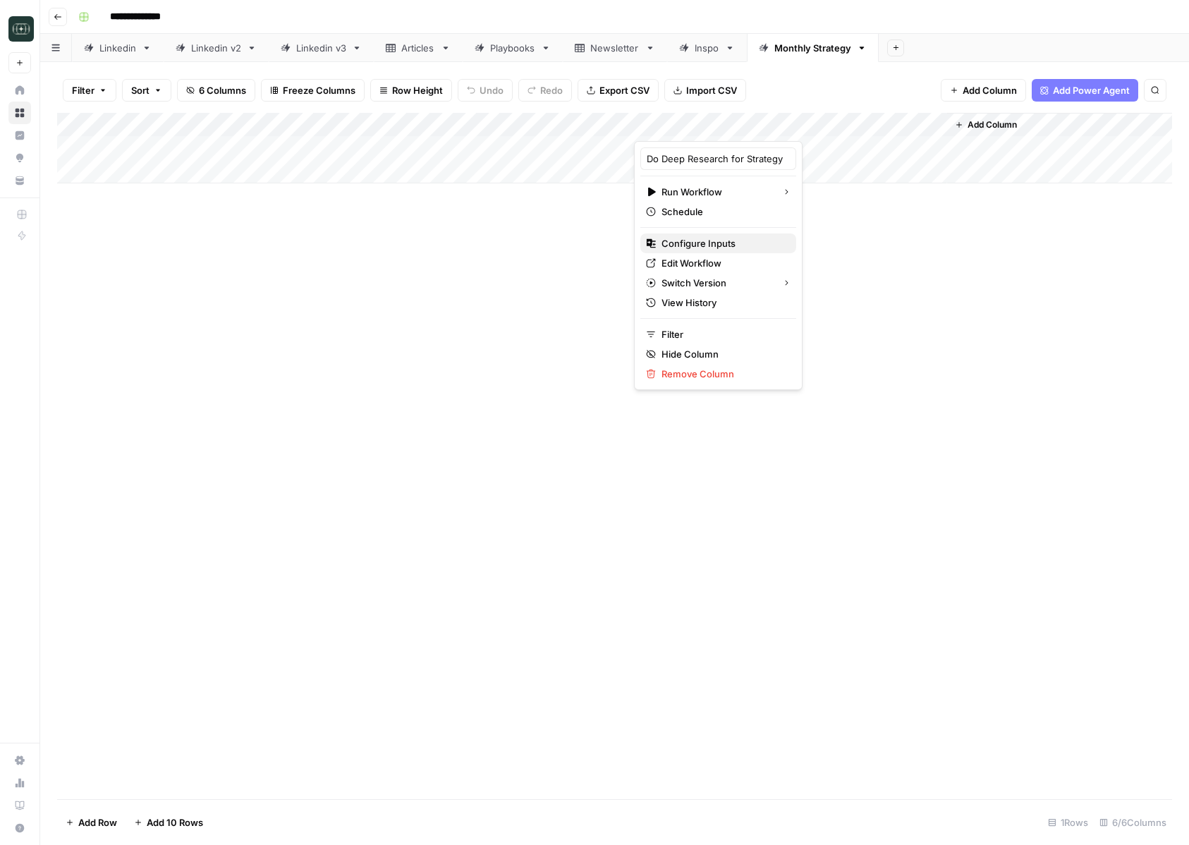
click at [695, 250] on button "Configure Inputs" at bounding box center [718, 243] width 156 height 20
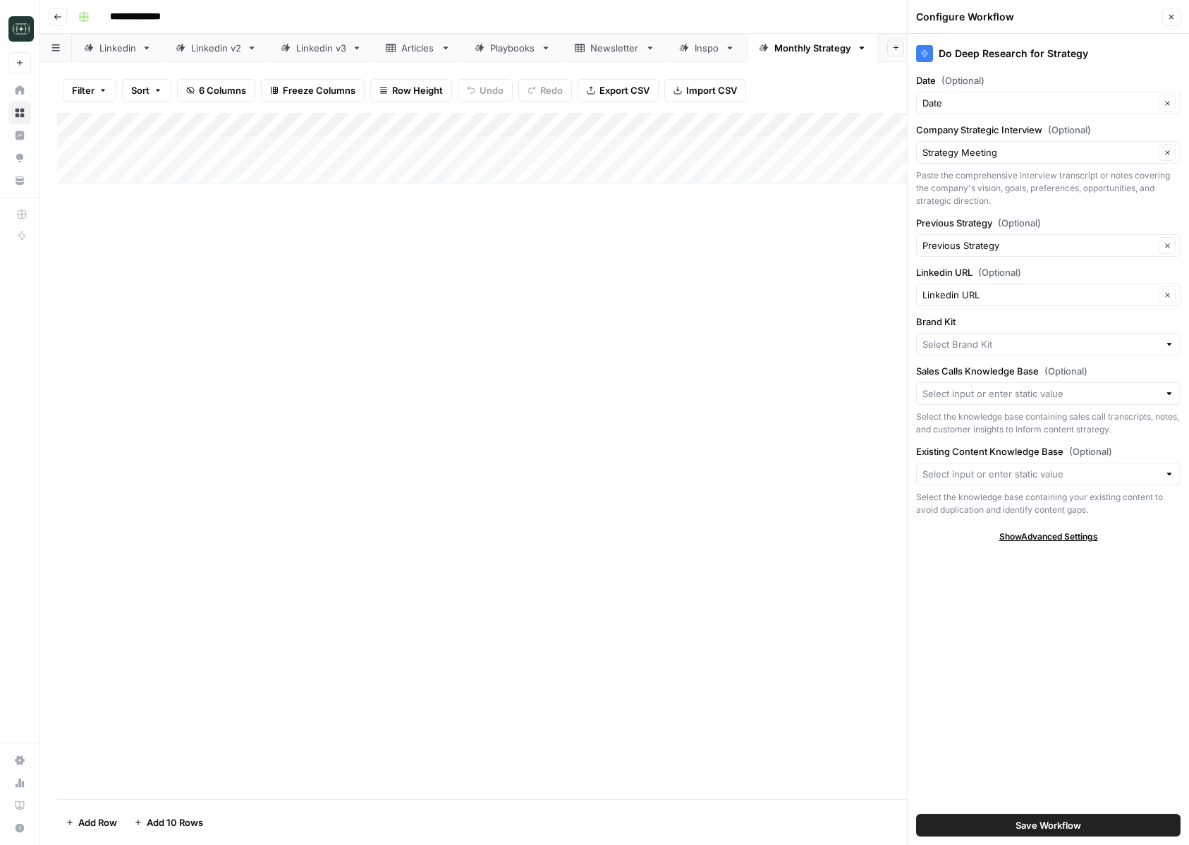
type input "[DOMAIN_NAME]"
click at [997, 822] on button "Save Workflow" at bounding box center [1048, 825] width 264 height 23
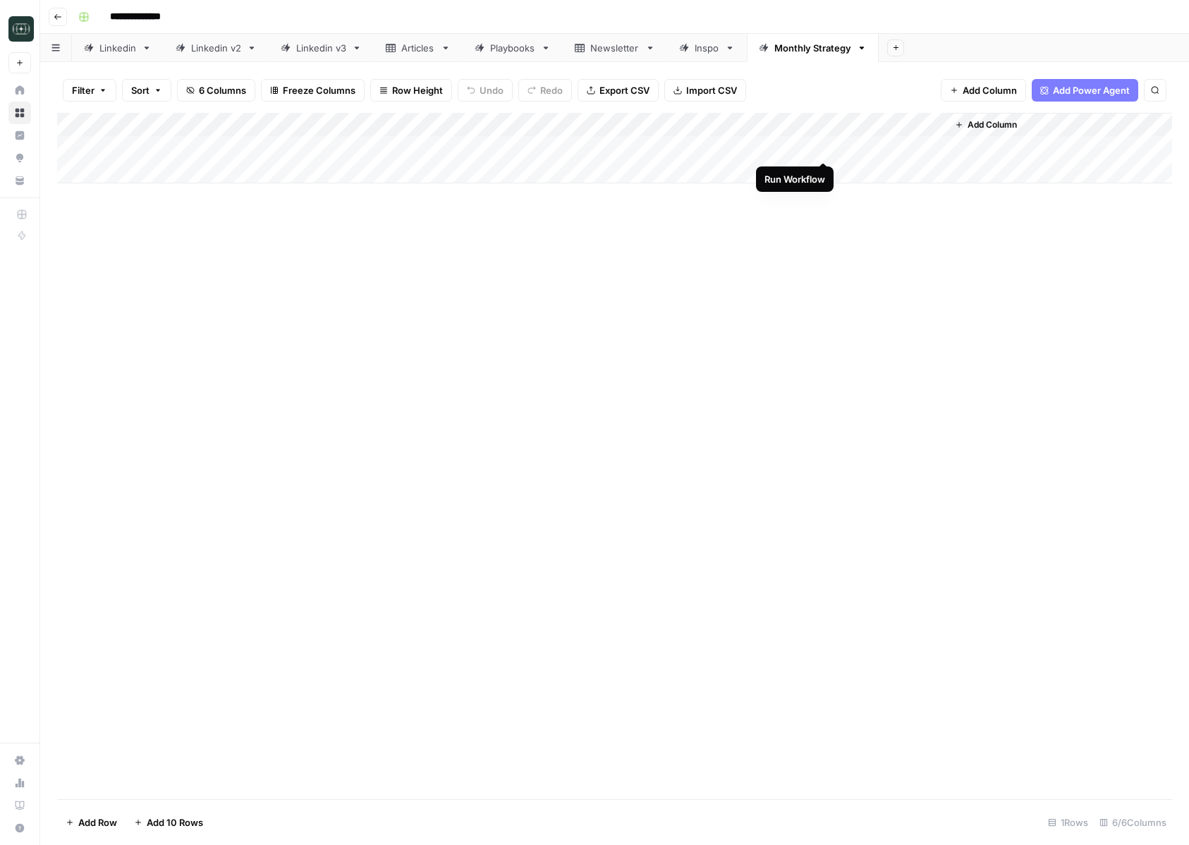
click at [822, 149] on div "Add Column" at bounding box center [614, 148] width 1115 height 71
click at [804, 149] on div "Add Column" at bounding box center [614, 148] width 1115 height 71
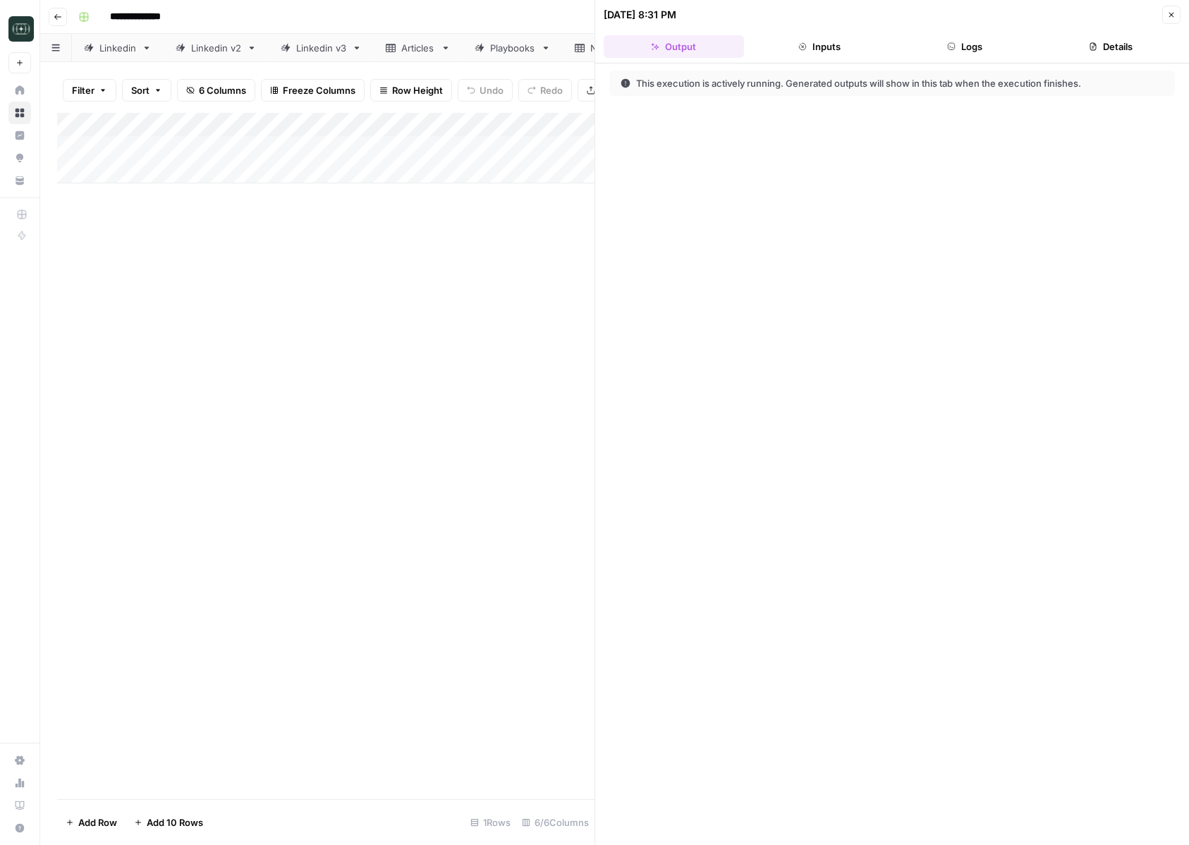
click at [965, 59] on header "[DATE] 8:31 PM Close Output Inputs Logs Details" at bounding box center [892, 31] width 594 height 63
click at [960, 54] on button "Logs" at bounding box center [965, 46] width 140 height 23
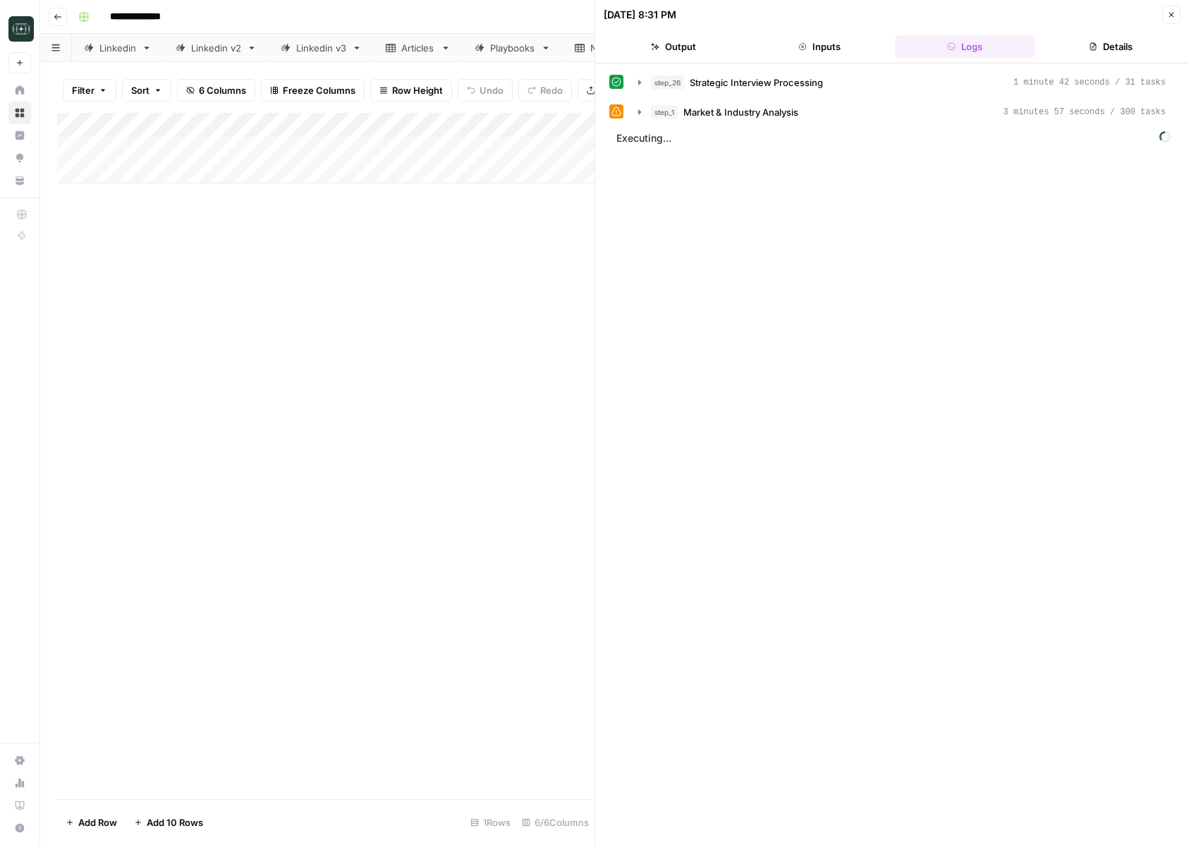
click at [867, 94] on div "step_26 Strategic Interview Processing 1 minute 42 seconds / 31 tasks step_1 Ma…" at bounding box center [892, 98] width 566 height 54
click at [848, 74] on button "step_26 Strategic Interview Processing 1 minute 42 seconds / 31 tasks" at bounding box center [902, 82] width 544 height 23
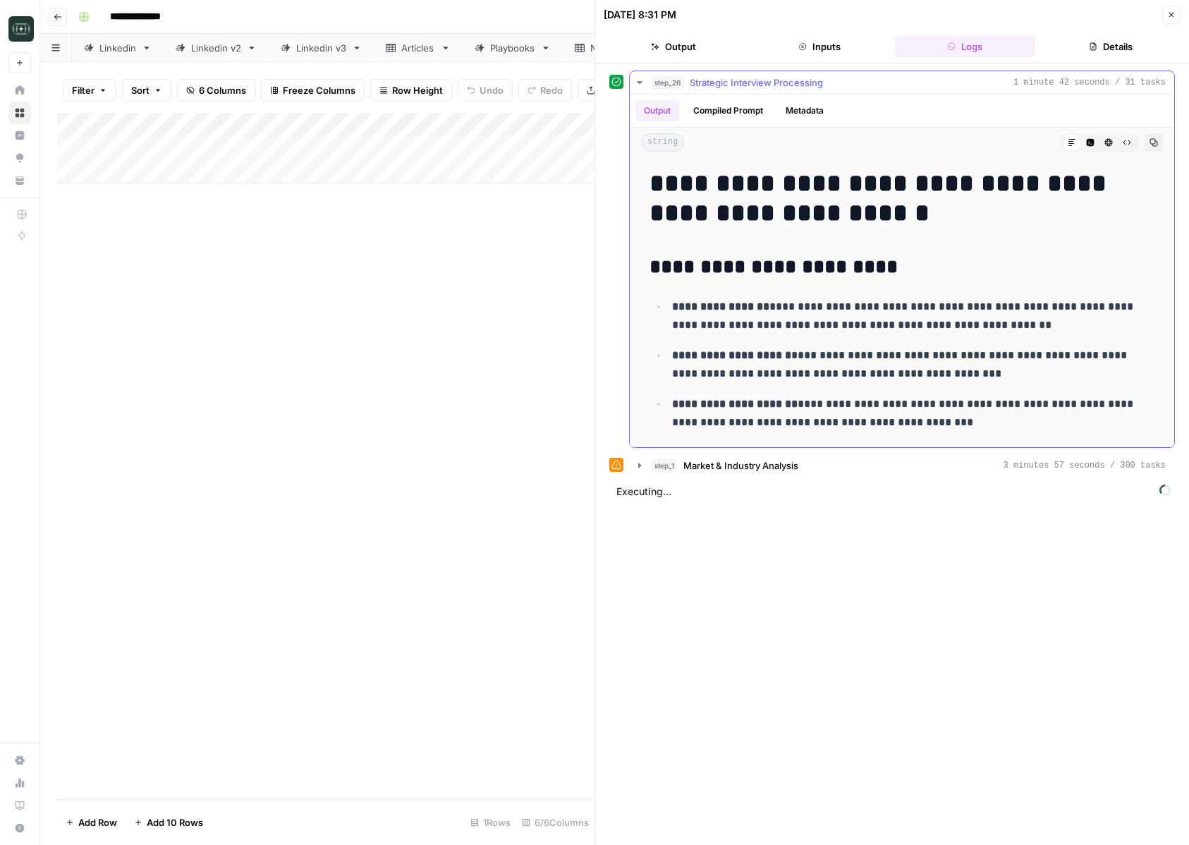
click at [848, 74] on button "step_26 Strategic Interview Processing 1 minute 42 seconds / 31 tasks" at bounding box center [902, 82] width 544 height 23
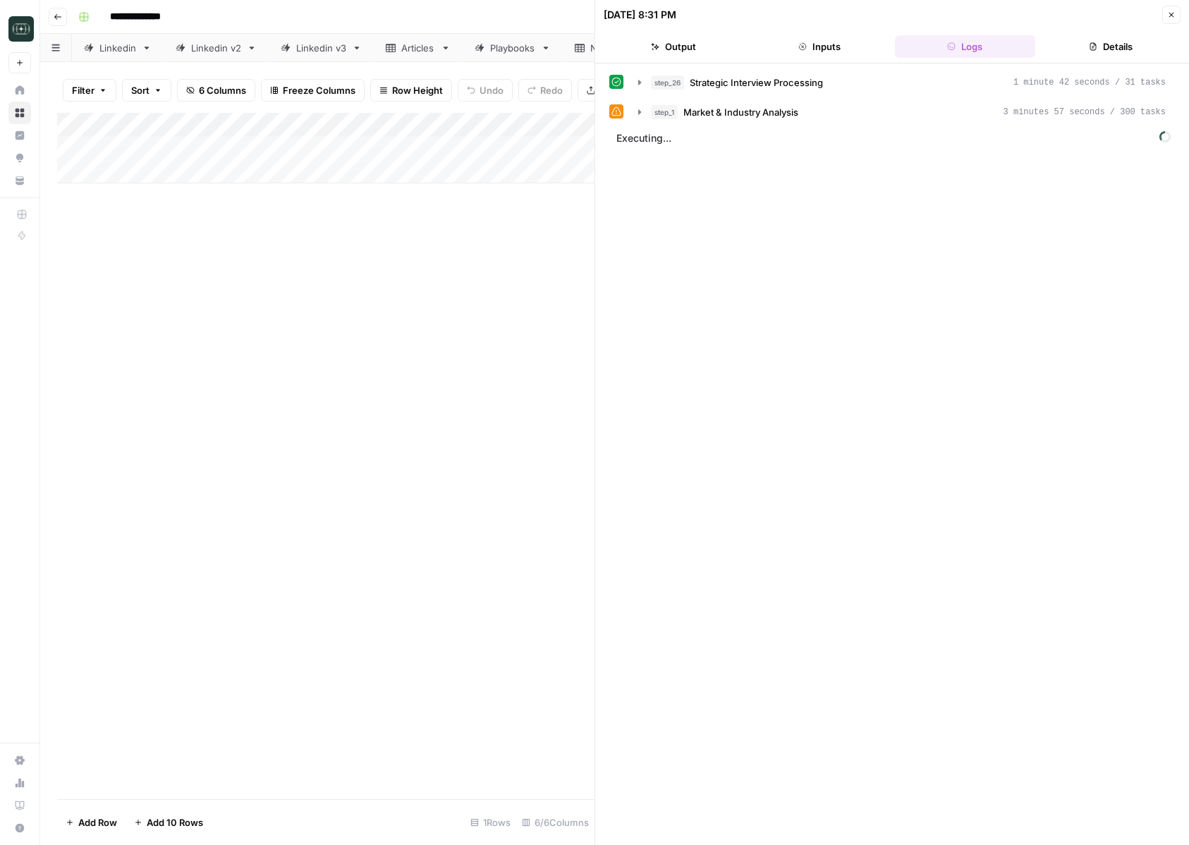
click at [682, 51] on button "Output" at bounding box center [674, 46] width 140 height 23
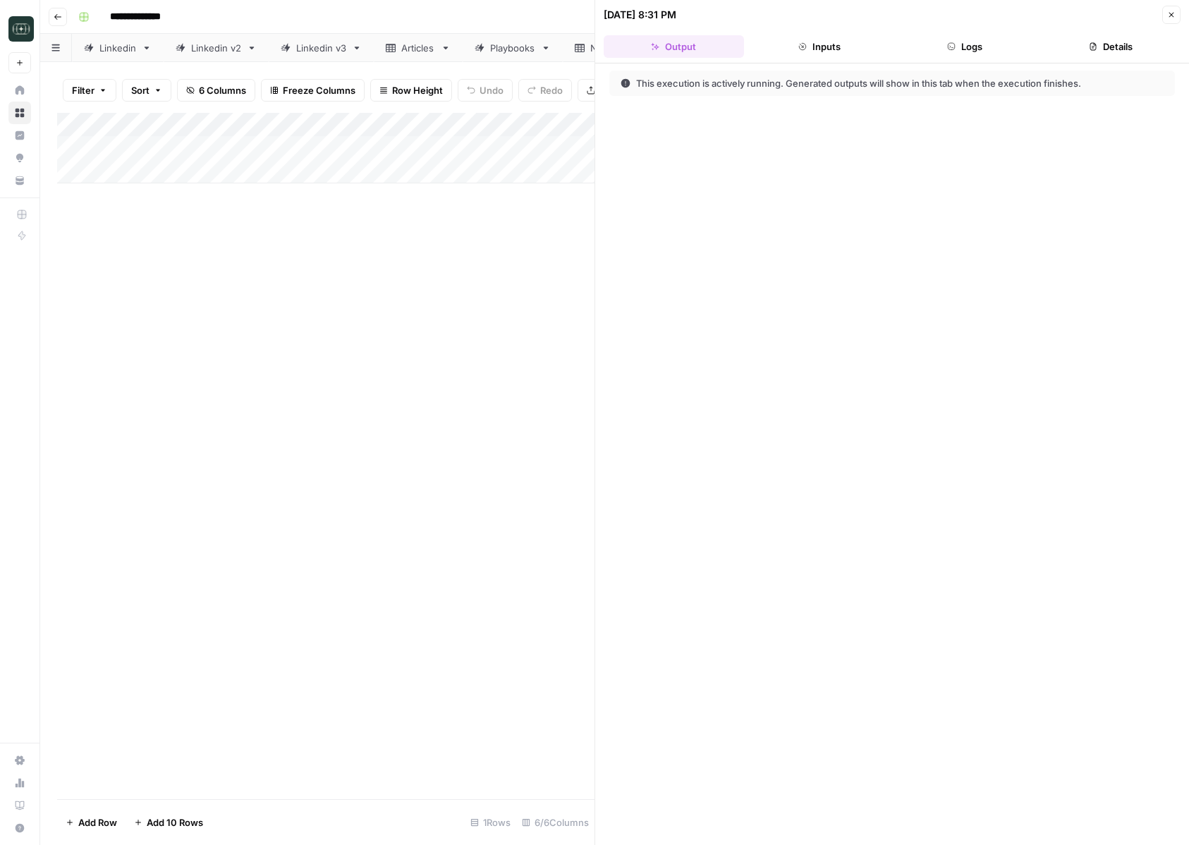
click at [1171, 13] on icon "button" at bounding box center [1171, 15] width 8 height 8
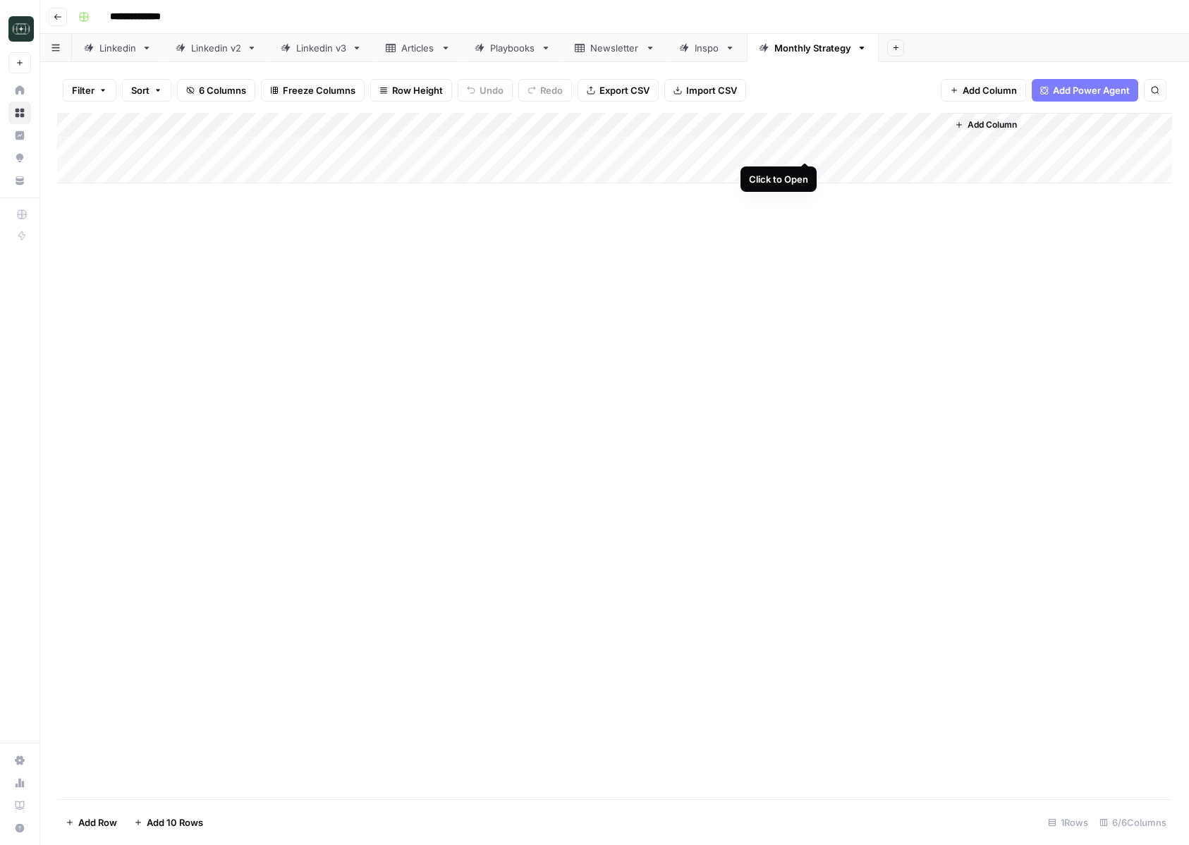
click at [805, 147] on div "Add Column" at bounding box center [614, 148] width 1115 height 71
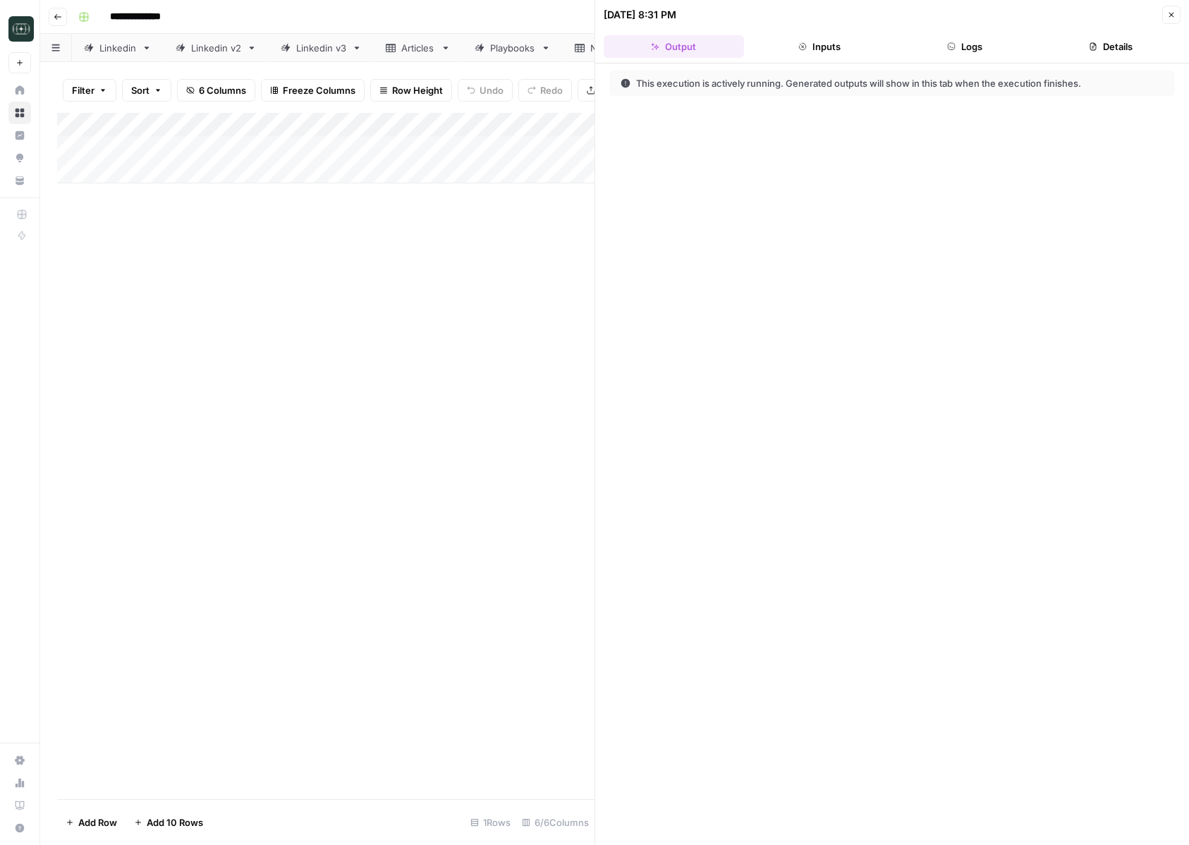
click at [1005, 32] on header "[DATE] 8:31 PM Close Output Inputs Logs Details" at bounding box center [892, 31] width 594 height 63
click at [979, 49] on button "Logs" at bounding box center [965, 46] width 140 height 23
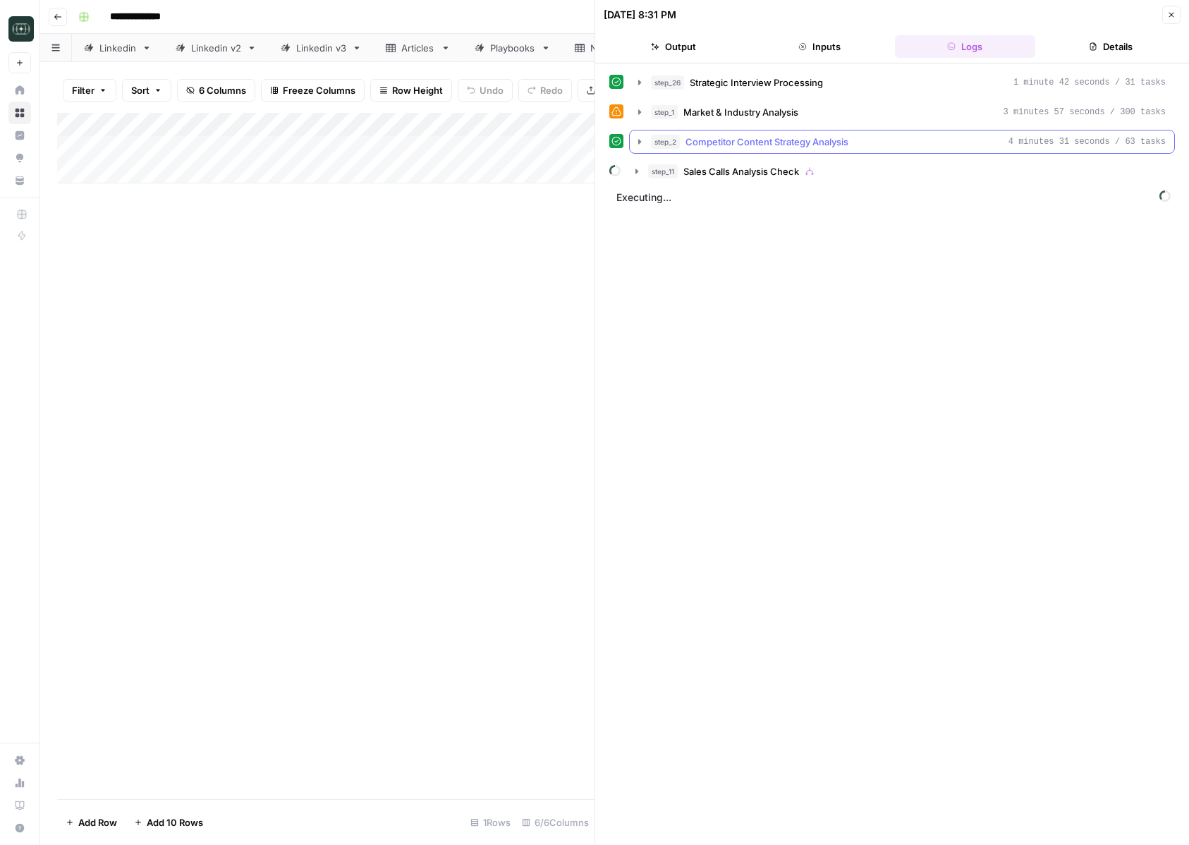
click at [844, 148] on span "Competitor Content Strategy Analysis" at bounding box center [766, 142] width 163 height 14
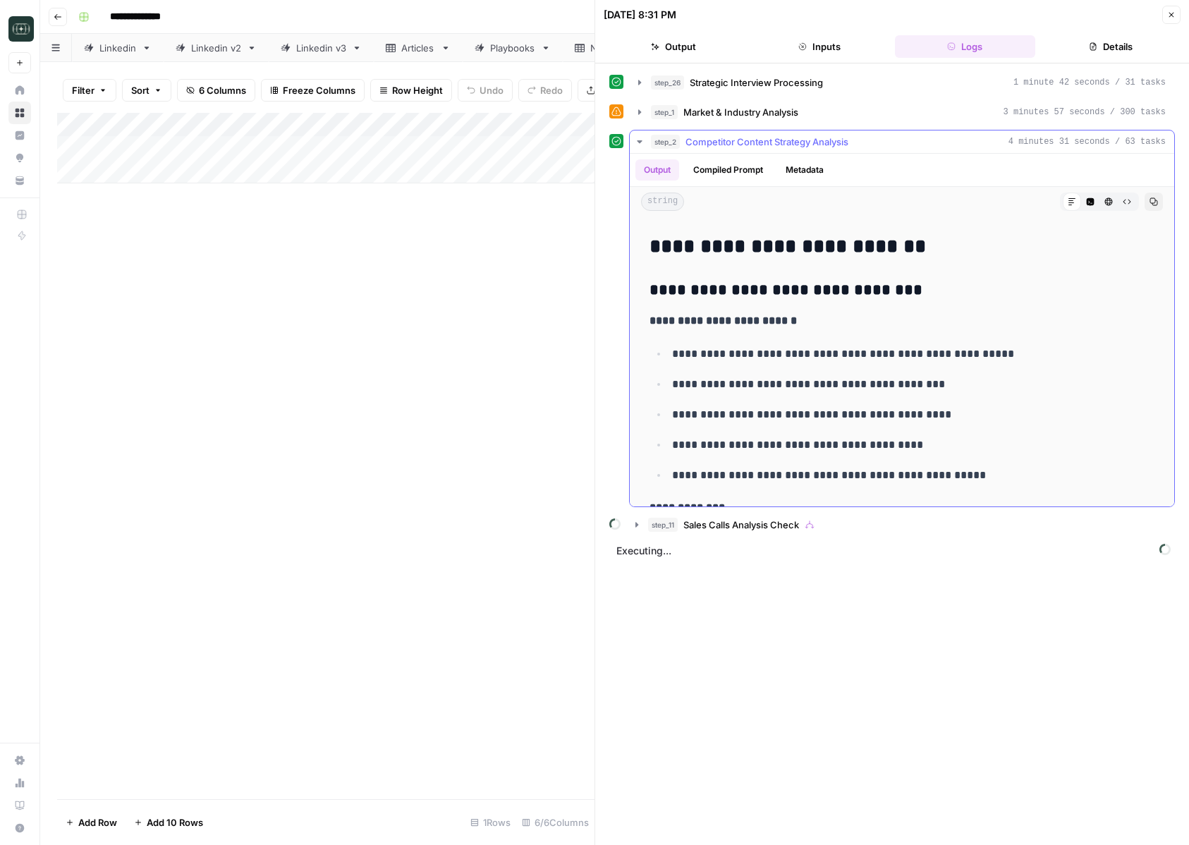
scroll to position [81, 0]
click at [831, 139] on span "Competitor Content Strategy Analysis" at bounding box center [766, 142] width 163 height 14
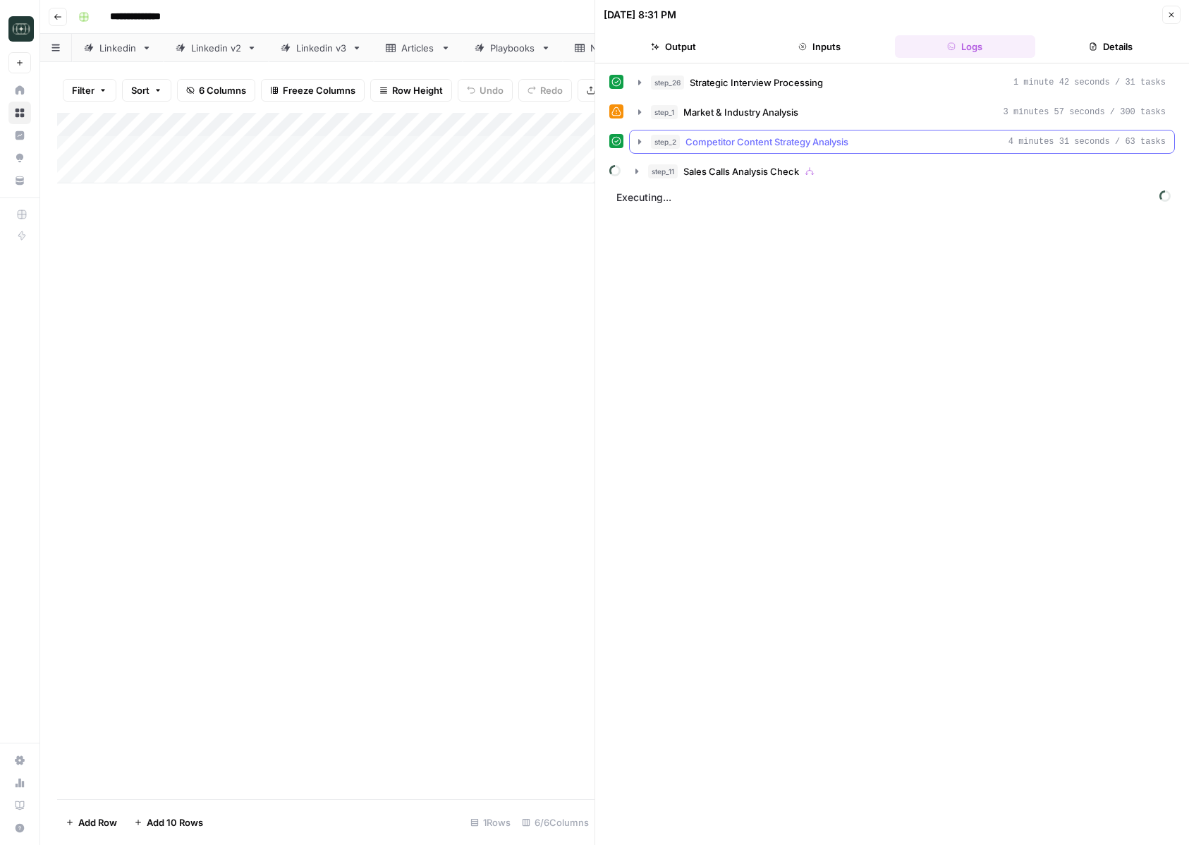
click at [831, 139] on span "Competitor Content Strategy Analysis" at bounding box center [766, 142] width 163 height 14
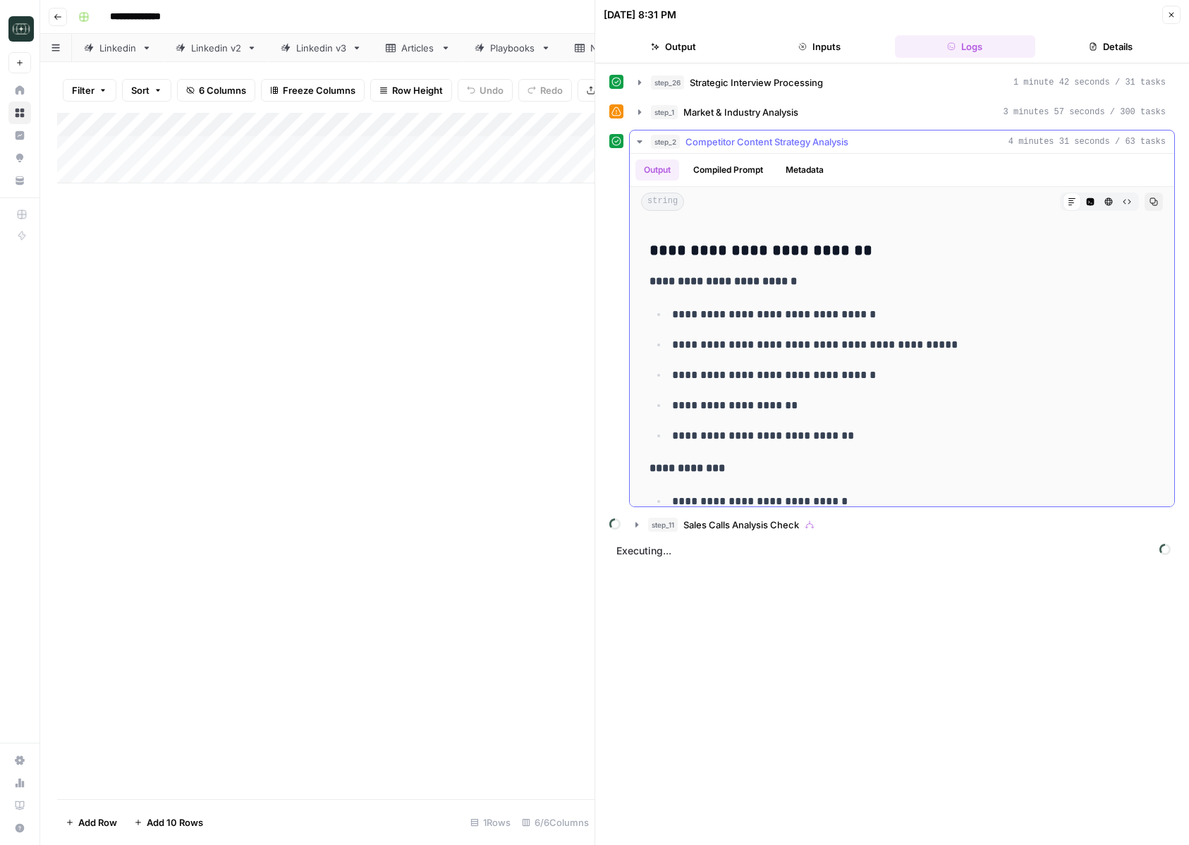
scroll to position [811, 0]
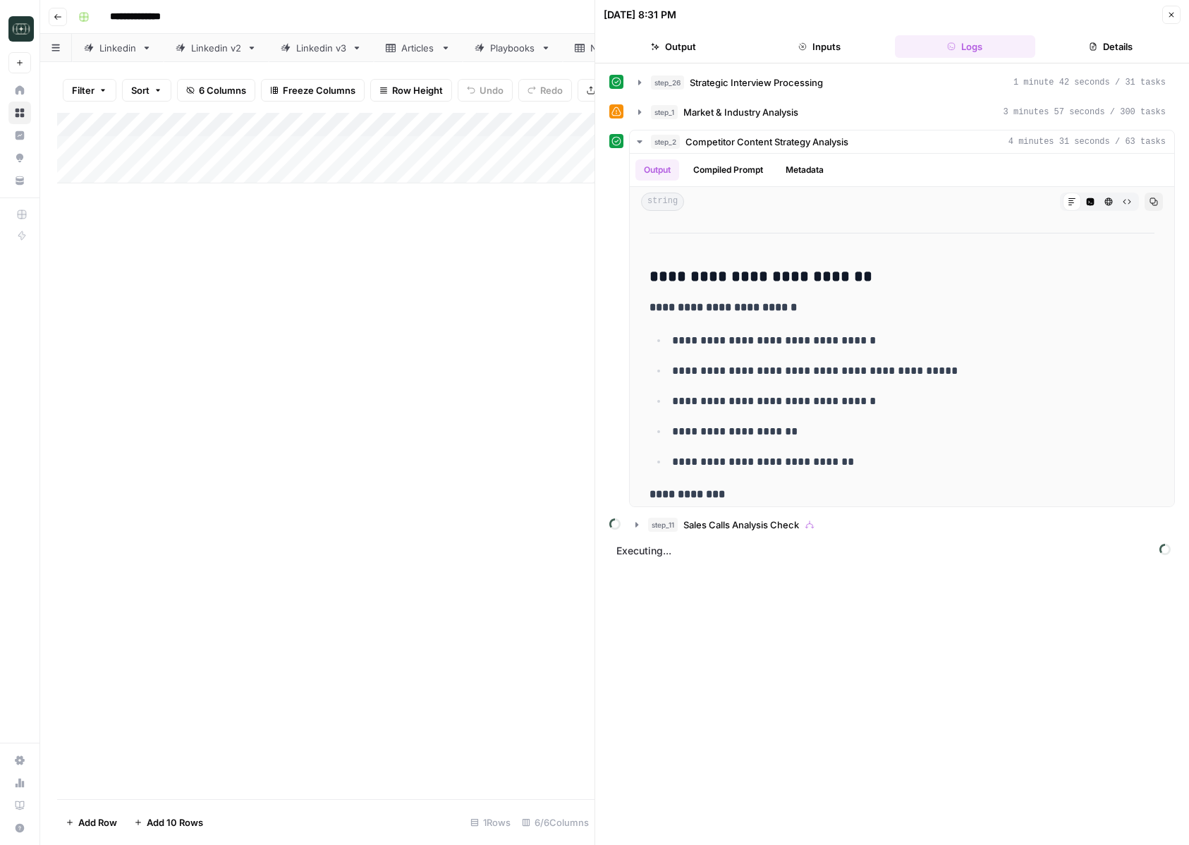
click at [1175, 15] on icon "button" at bounding box center [1171, 15] width 8 height 8
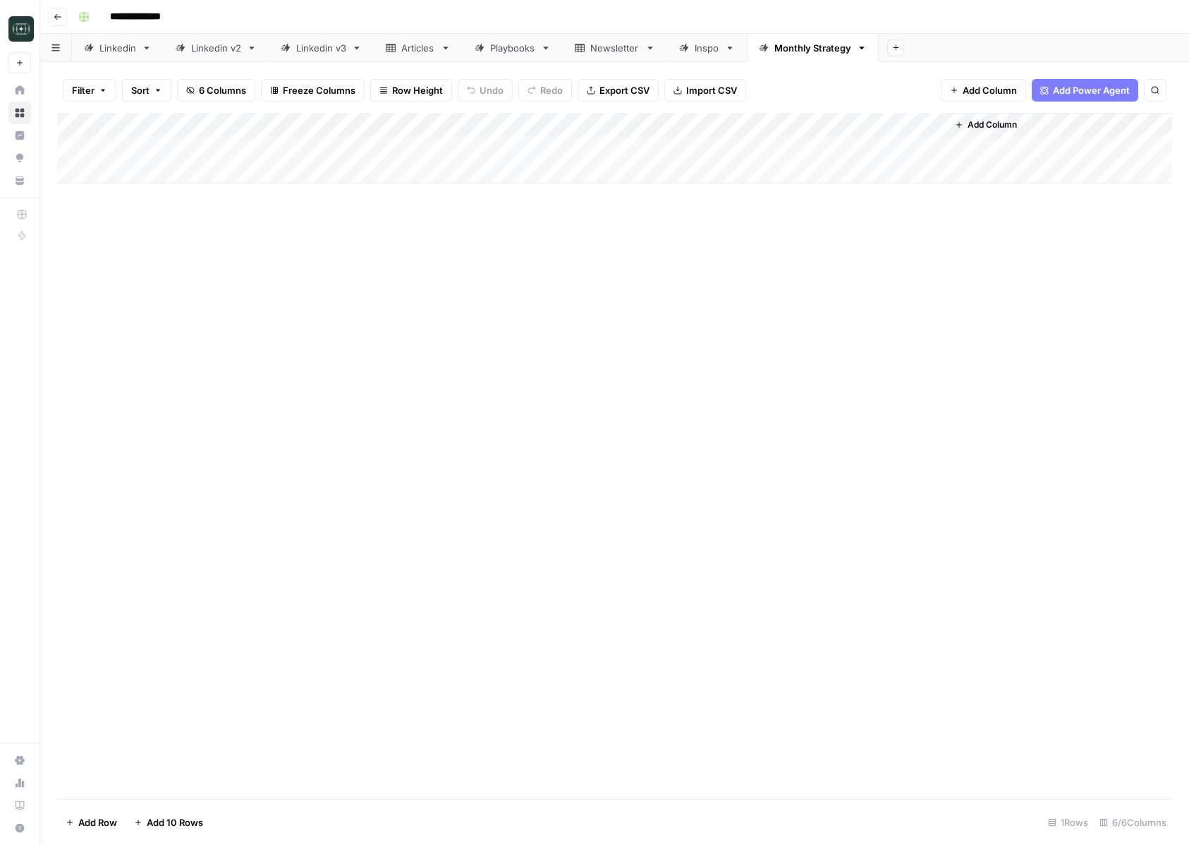
click at [879, 144] on div "Add Column" at bounding box center [614, 148] width 1115 height 71
type input "1-month"
click at [916, 154] on div "Add Column" at bounding box center [614, 148] width 1115 height 71
click at [916, 154] on input "text" at bounding box center [939, 153] width 73 height 13
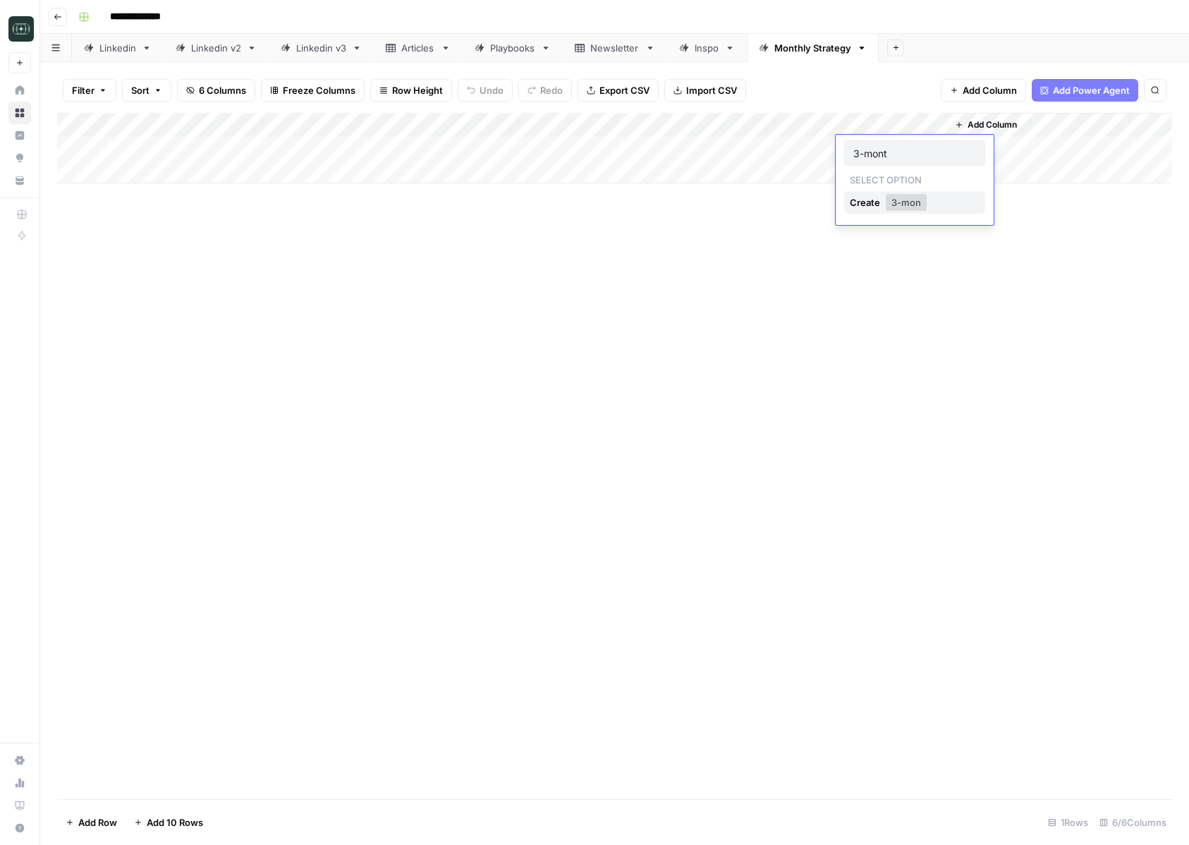
type input "3-month"
click at [925, 267] on div "Add Column" at bounding box center [614, 456] width 1115 height 686
click at [888, 122] on div "Add Column" at bounding box center [614, 148] width 1115 height 71
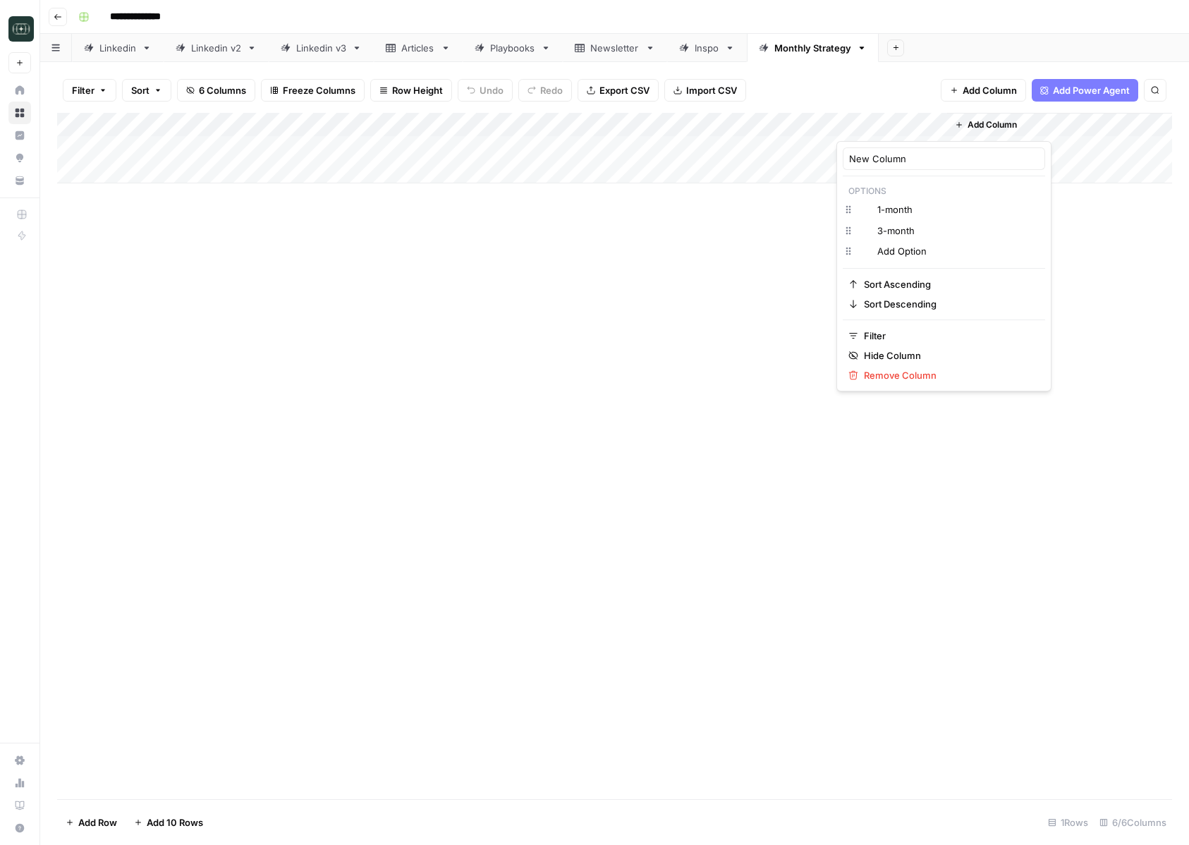
click at [888, 122] on div at bounding box center [891, 127] width 111 height 28
click at [886, 158] on input "New Column" at bounding box center [944, 159] width 190 height 14
type input "strategy months"
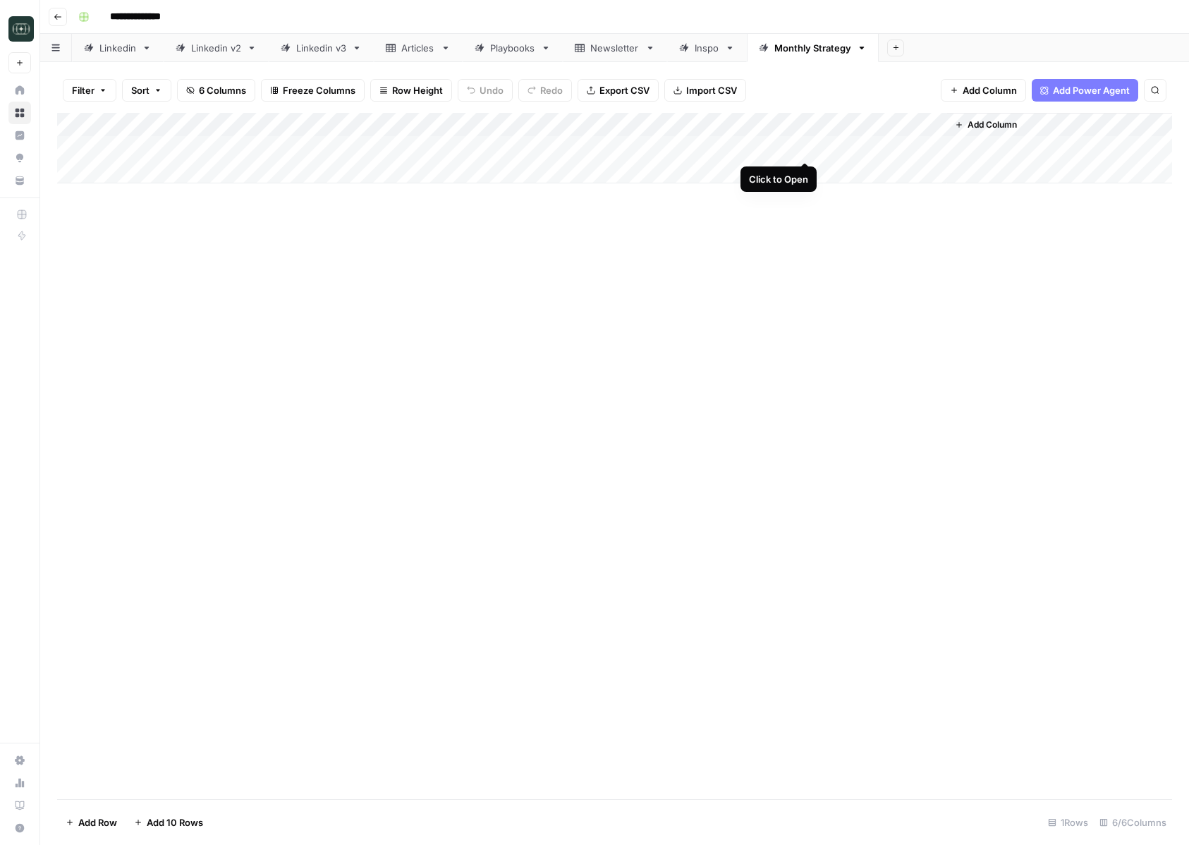
click at [803, 148] on div "Add Column" at bounding box center [614, 148] width 1115 height 71
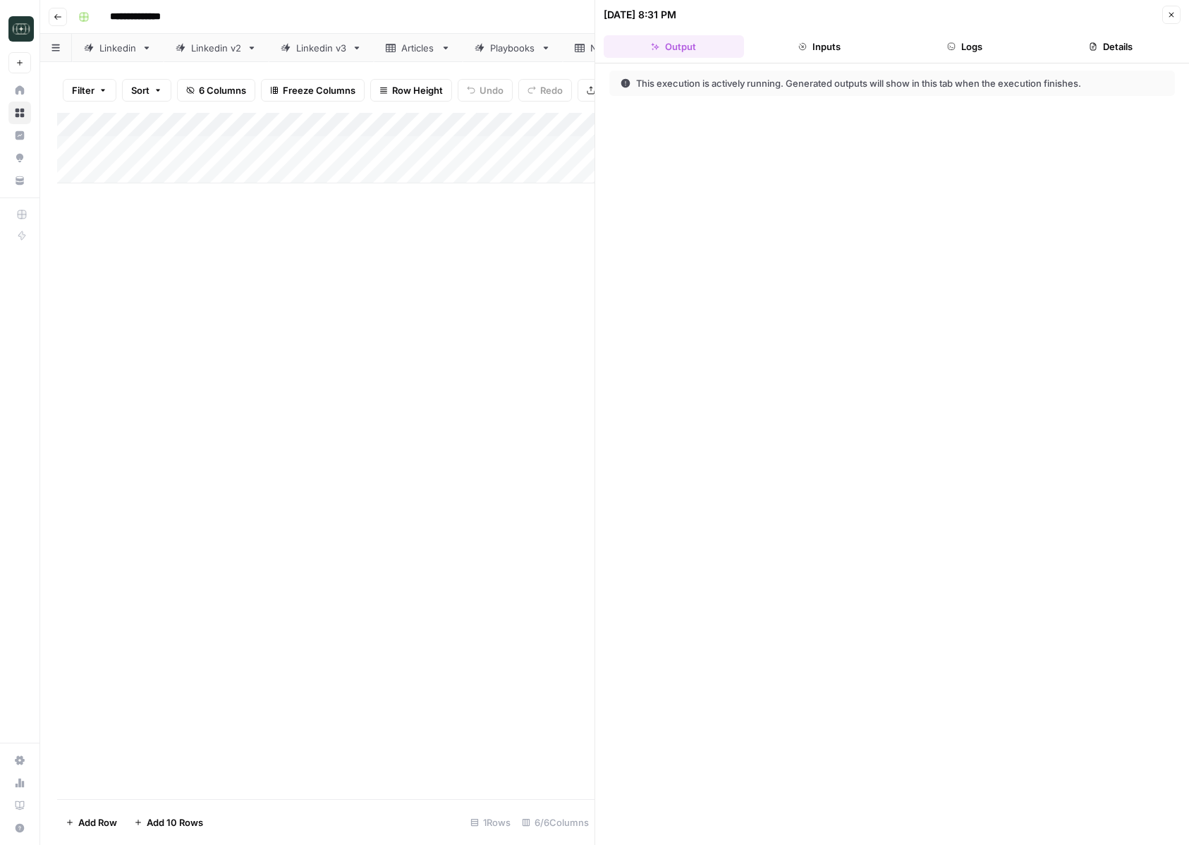
click at [975, 42] on button "Logs" at bounding box center [965, 46] width 140 height 23
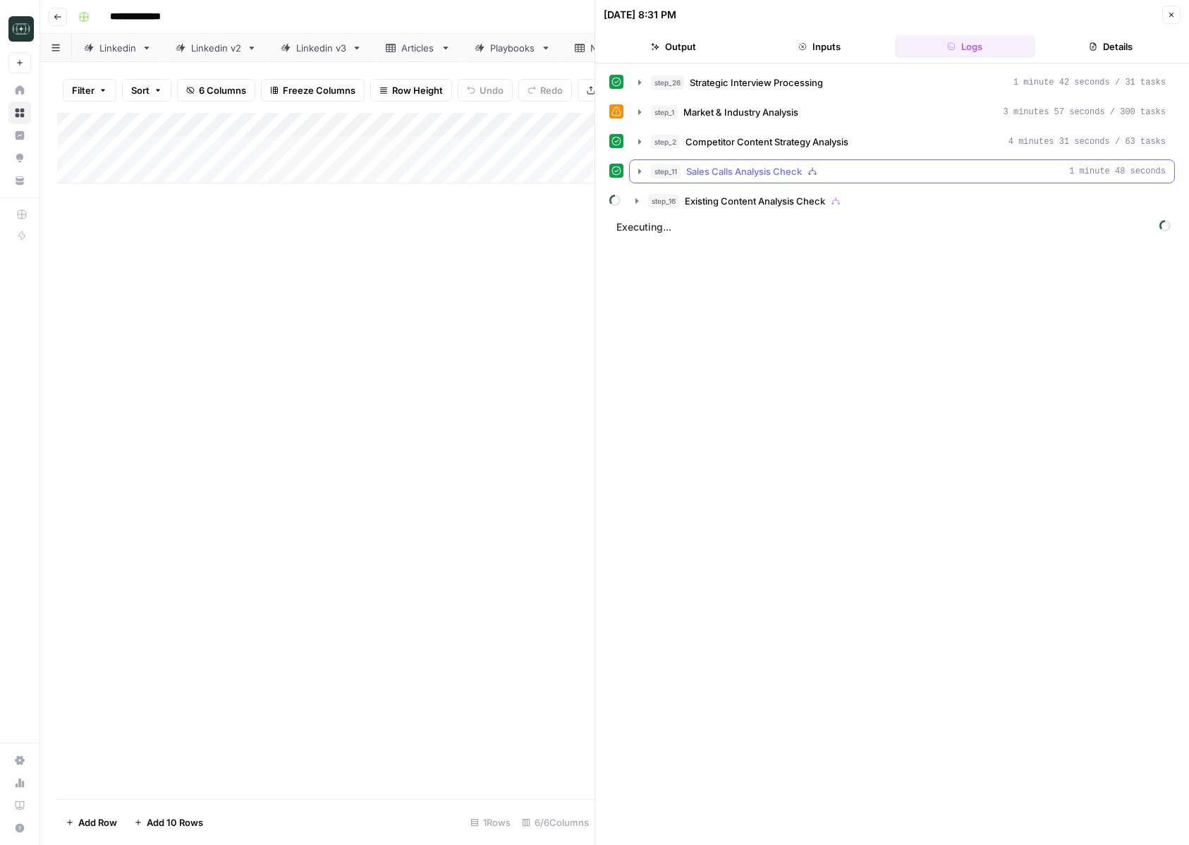
click at [639, 170] on icon "button" at bounding box center [639, 171] width 3 height 5
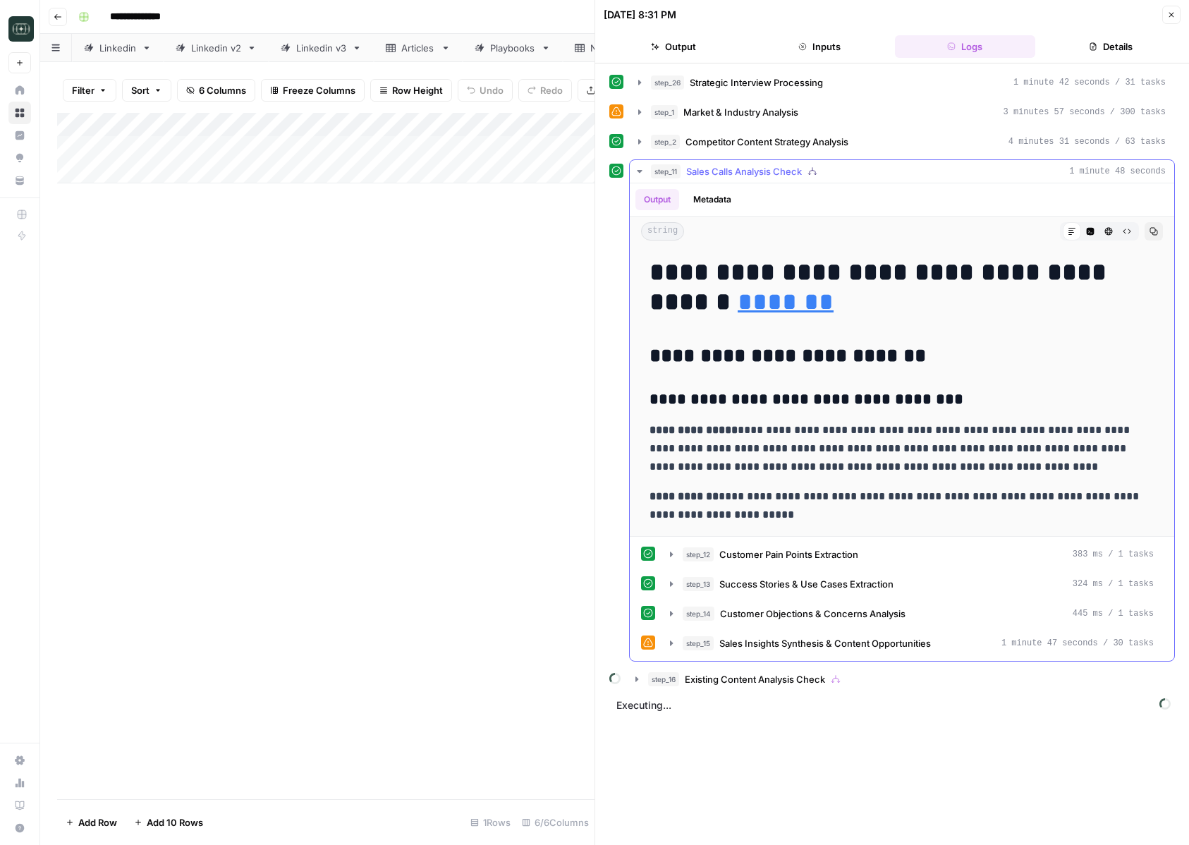
click at [639, 170] on icon "button" at bounding box center [639, 171] width 5 height 3
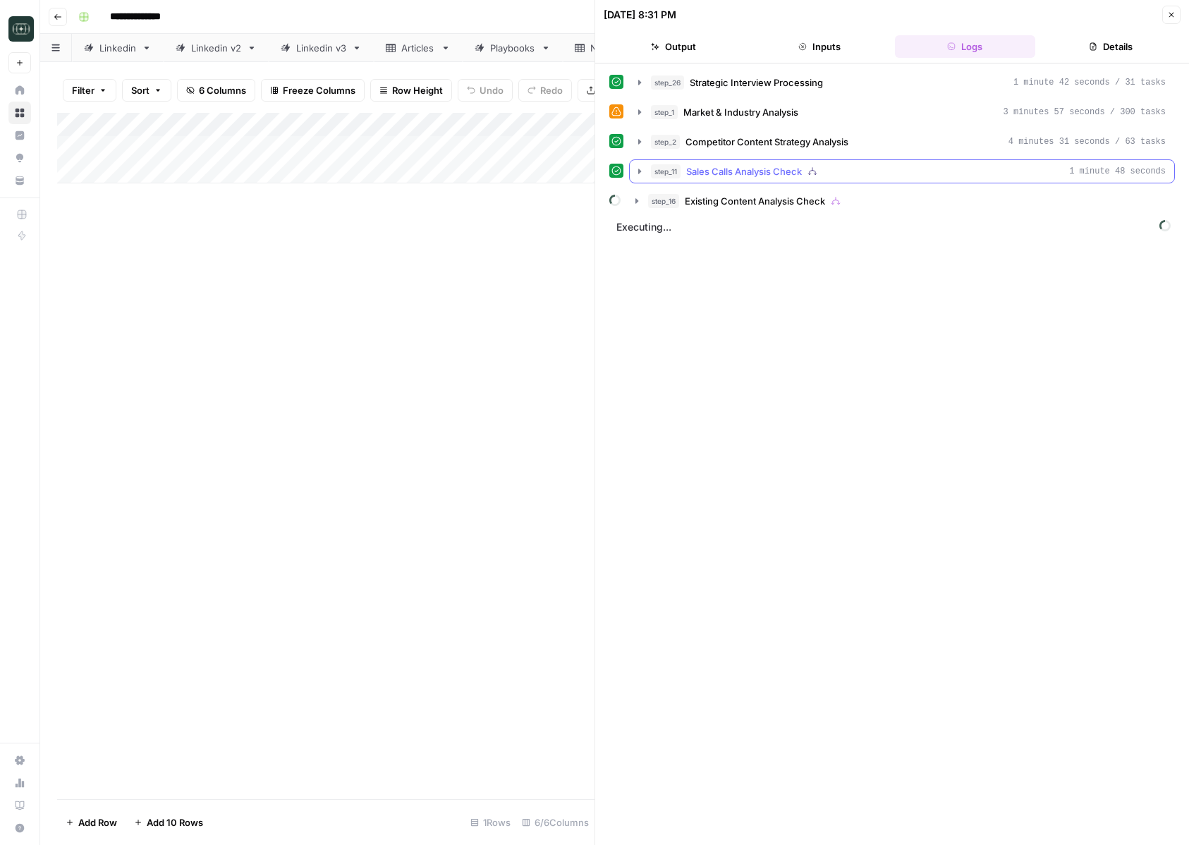
click at [639, 170] on icon "button" at bounding box center [640, 172] width 4 height 6
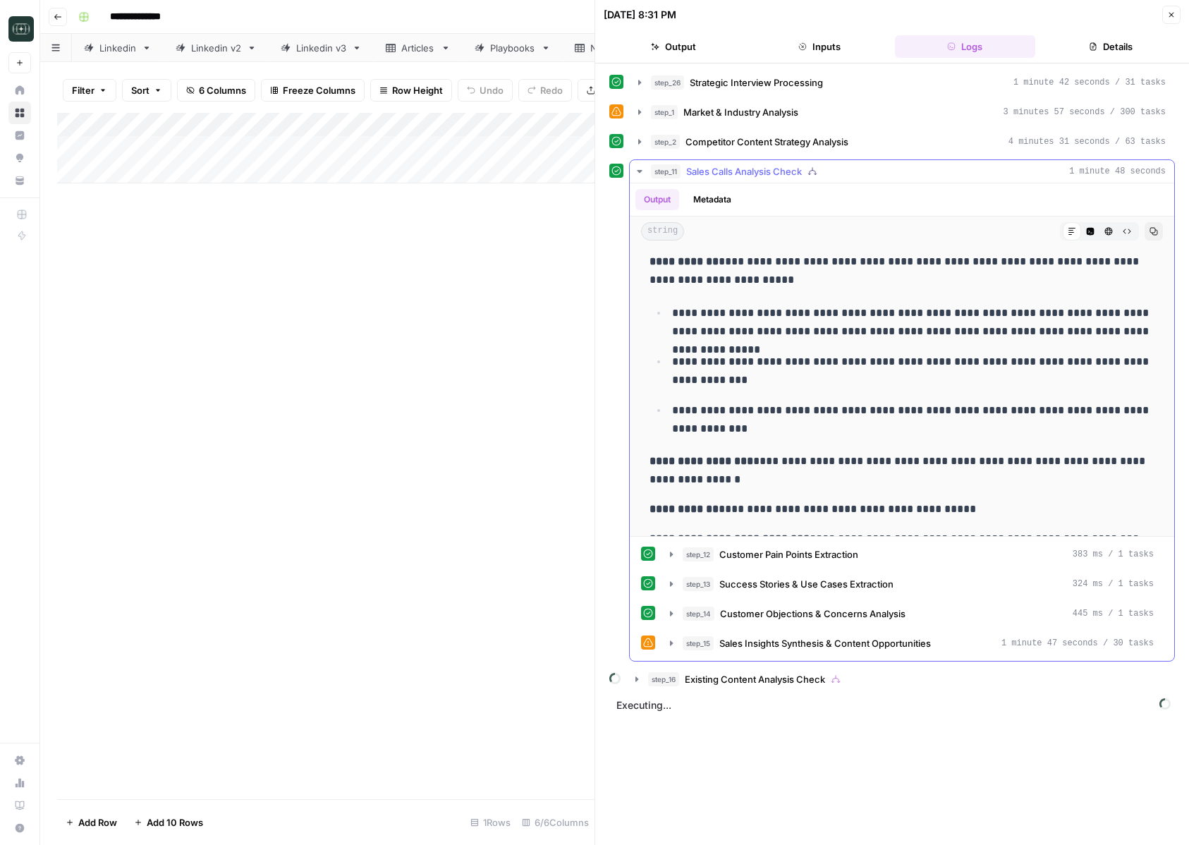
scroll to position [621, 0]
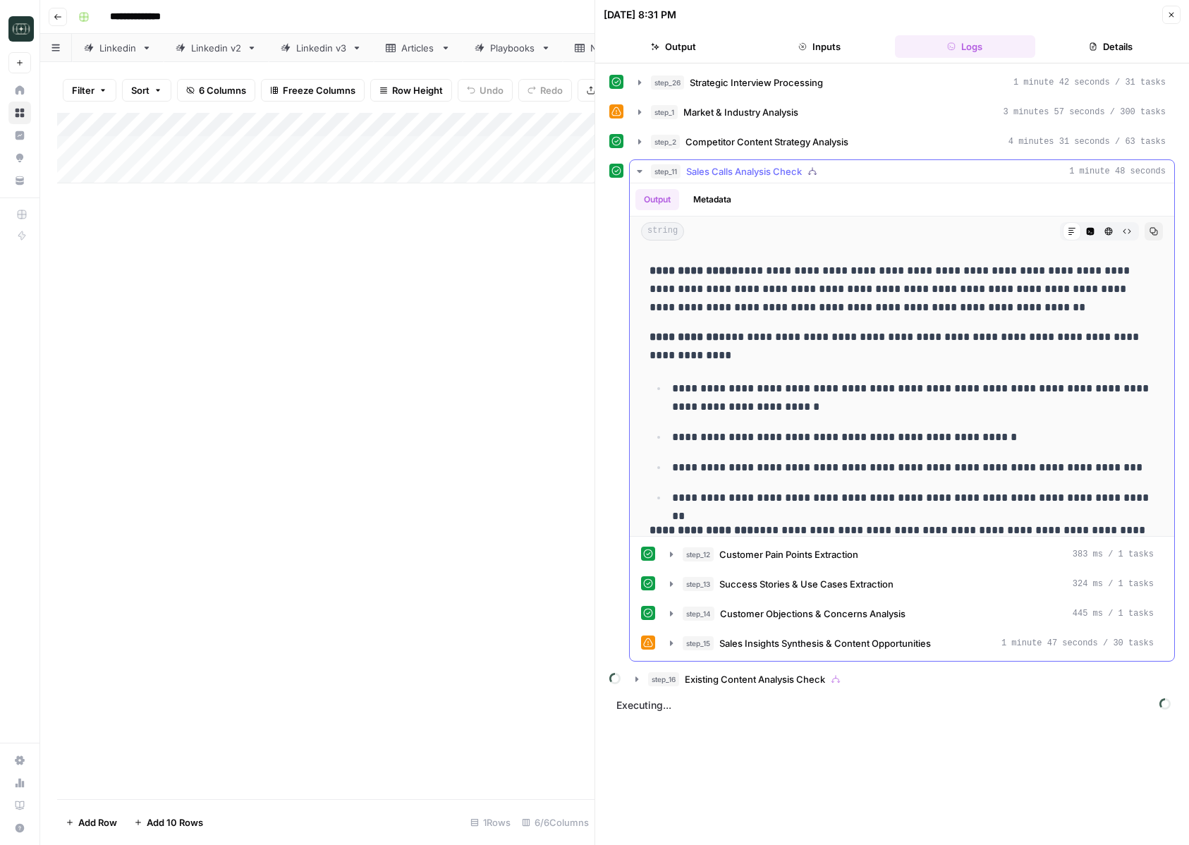
click at [640, 170] on icon "button" at bounding box center [639, 171] width 5 height 3
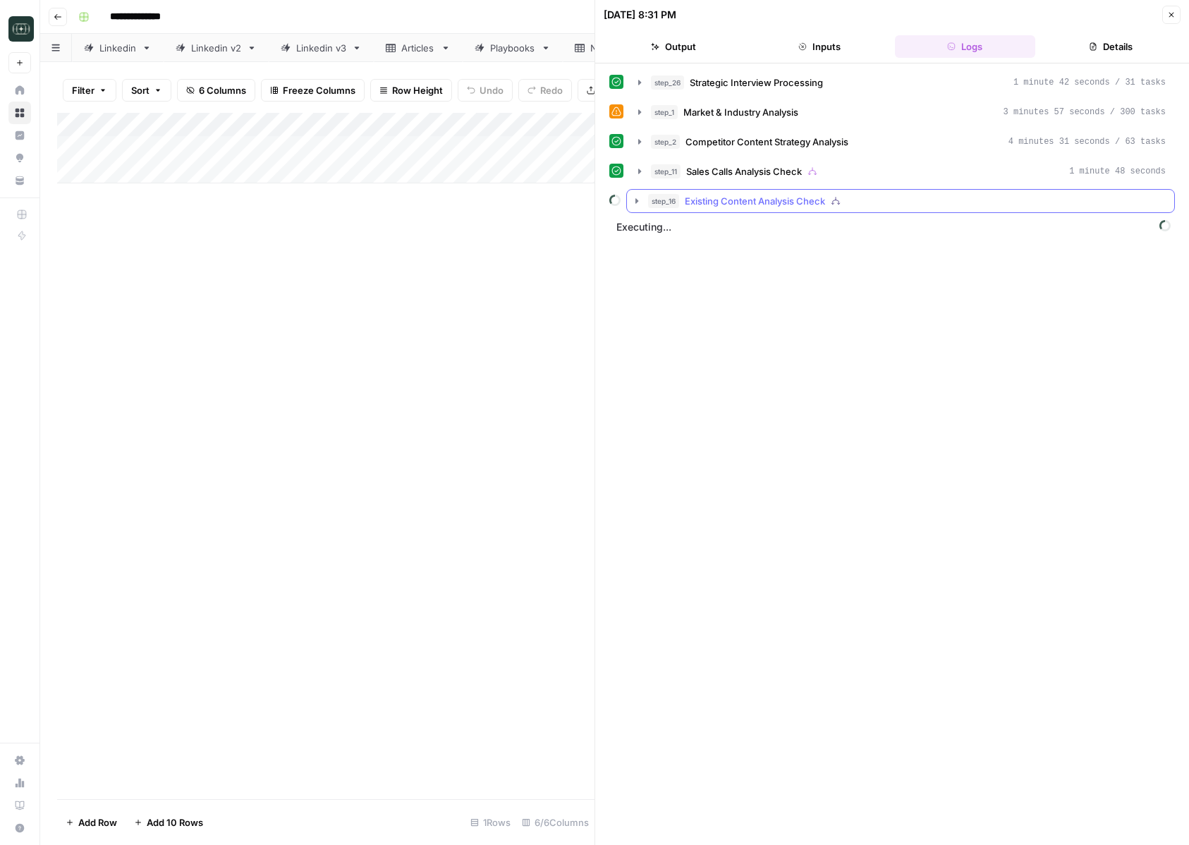
click at [637, 202] on icon "button" at bounding box center [636, 200] width 11 height 11
click at [669, 233] on icon "button" at bounding box center [668, 230] width 11 height 11
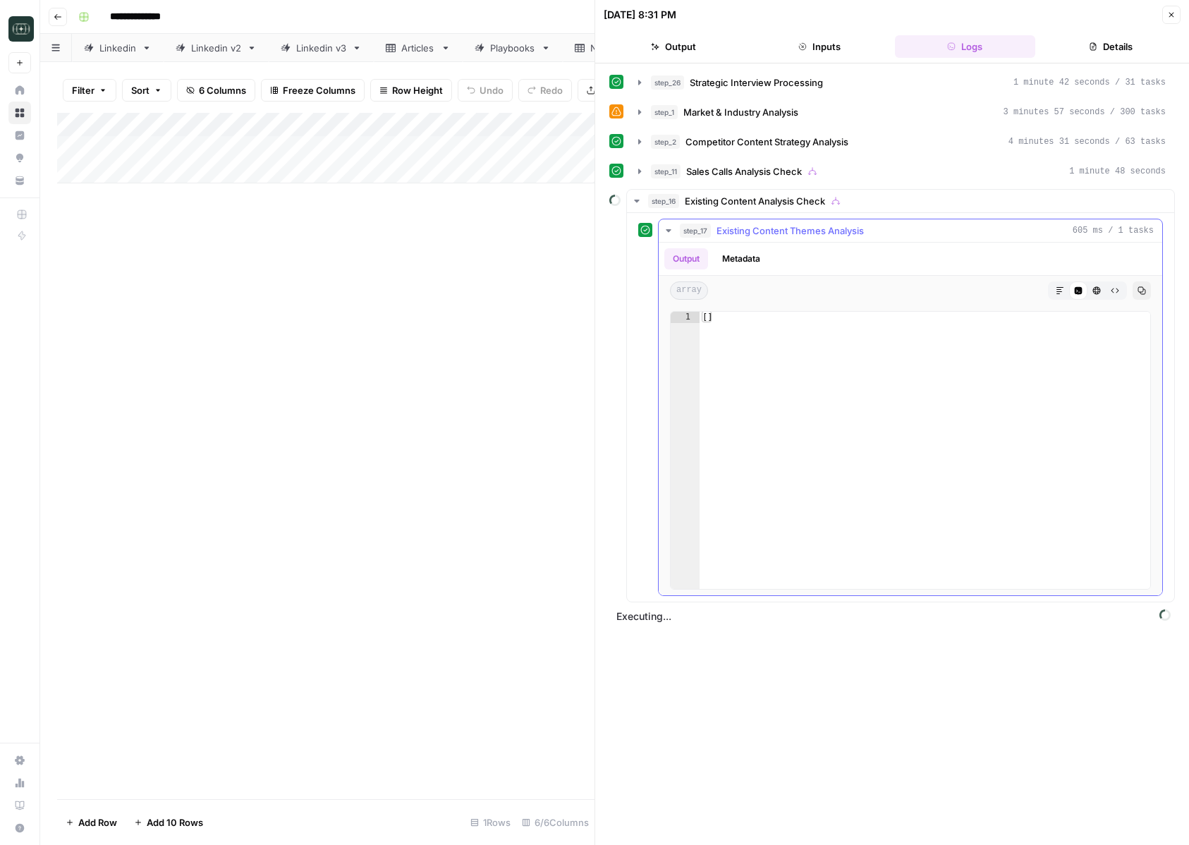
click at [669, 233] on icon "button" at bounding box center [668, 230] width 11 height 11
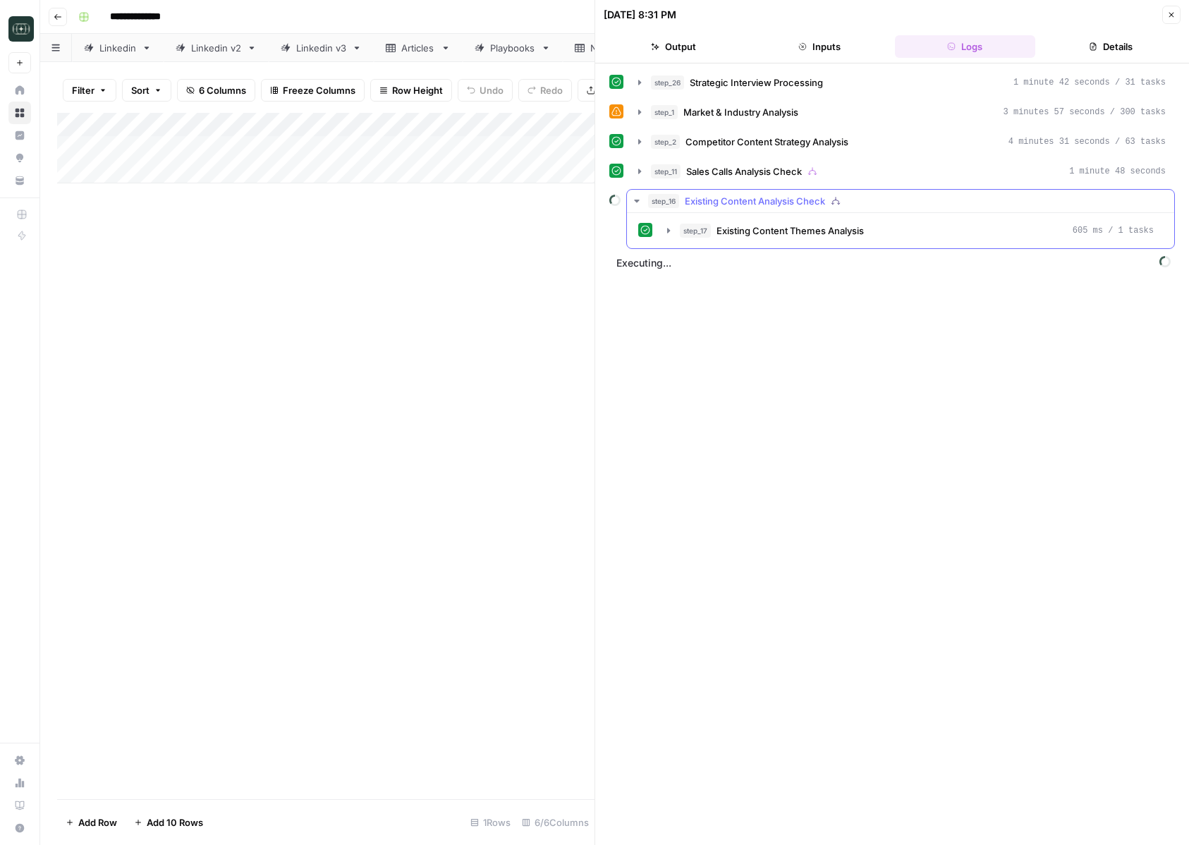
click at [636, 207] on button "step_16 Existing Content Analysis Check" at bounding box center [900, 201] width 547 height 23
click at [592, 291] on div at bounding box center [595, 422] width 14 height 845
click at [635, 228] on icon "button" at bounding box center [639, 230] width 11 height 11
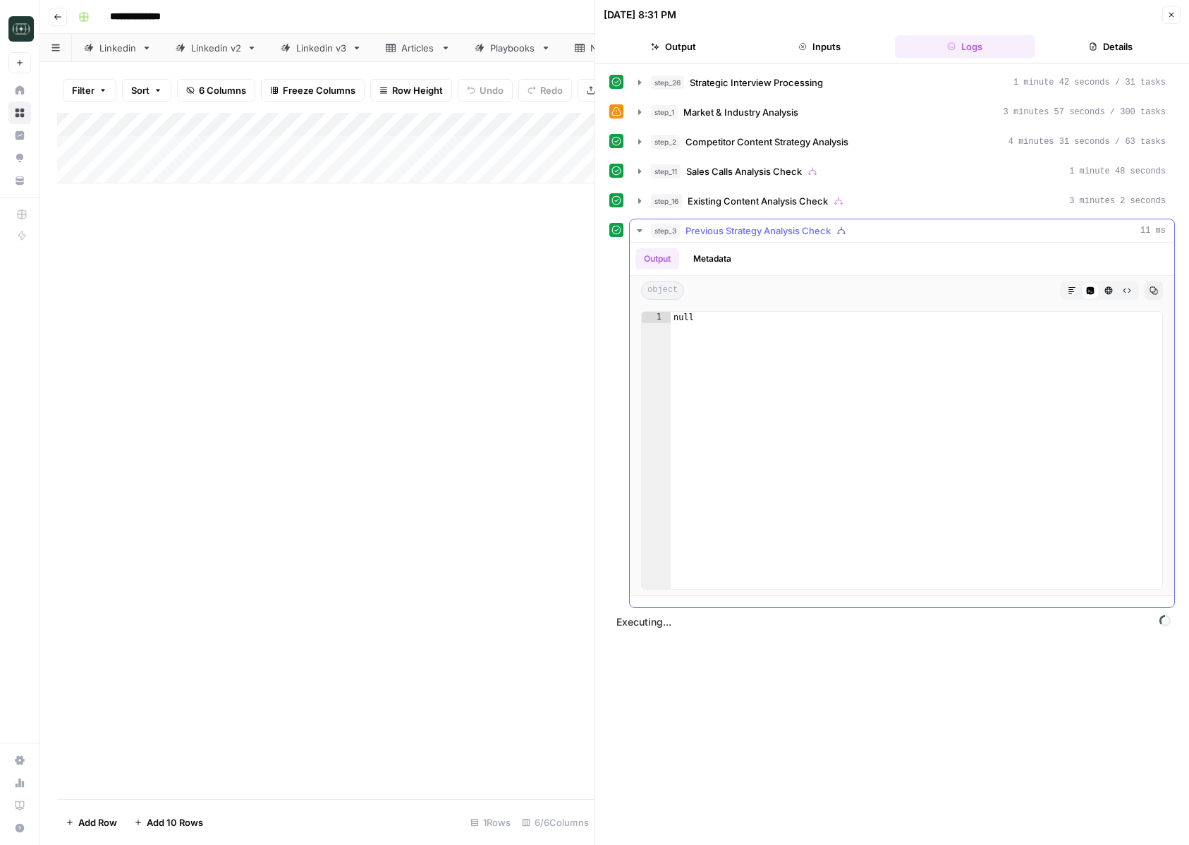
click at [635, 228] on icon "button" at bounding box center [639, 230] width 11 height 11
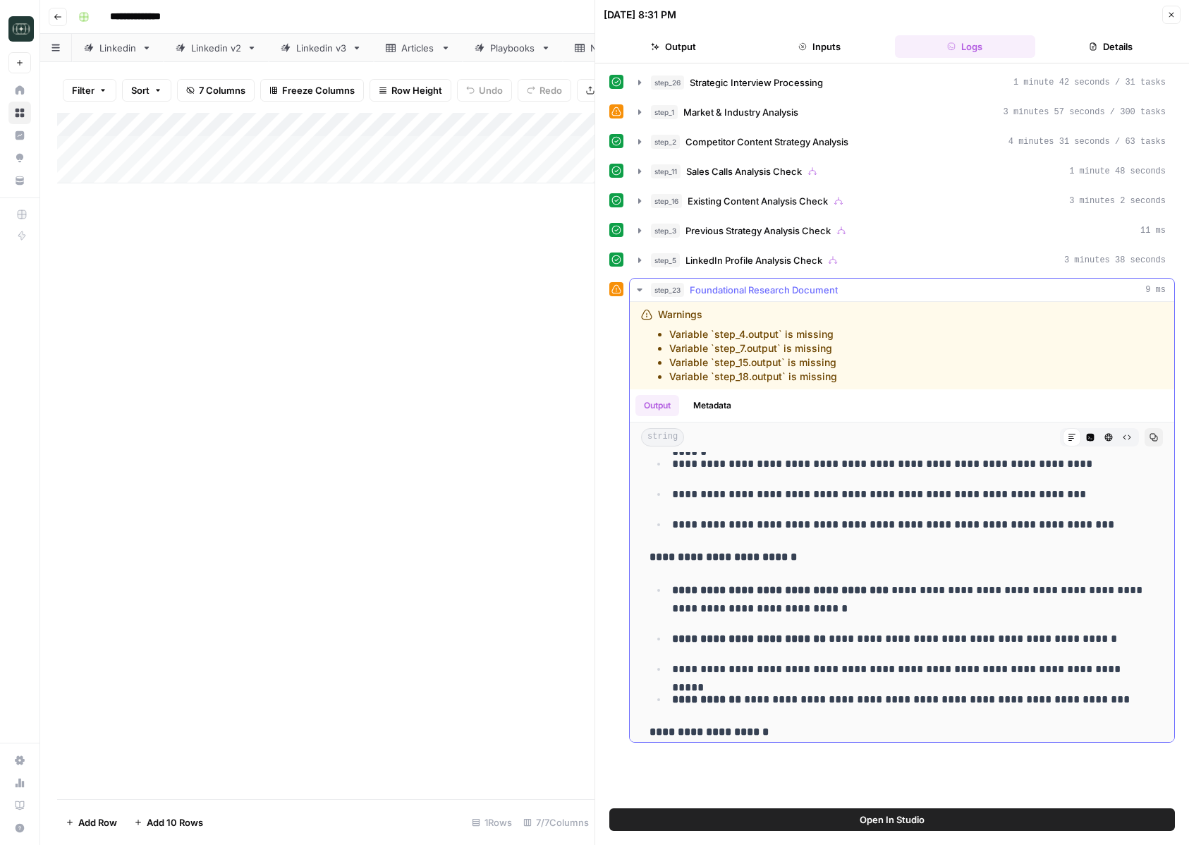
scroll to position [2184, 0]
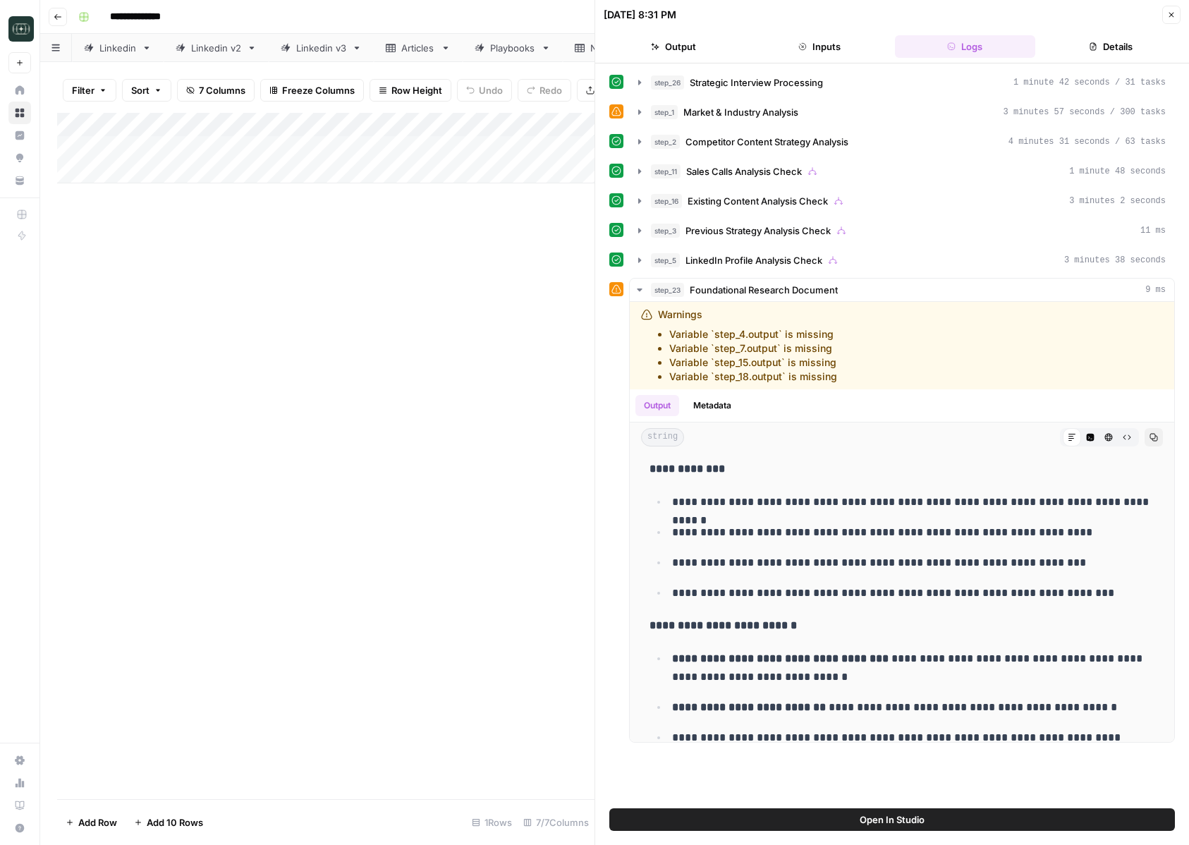
click at [1164, 18] on button "Close" at bounding box center [1171, 15] width 18 height 18
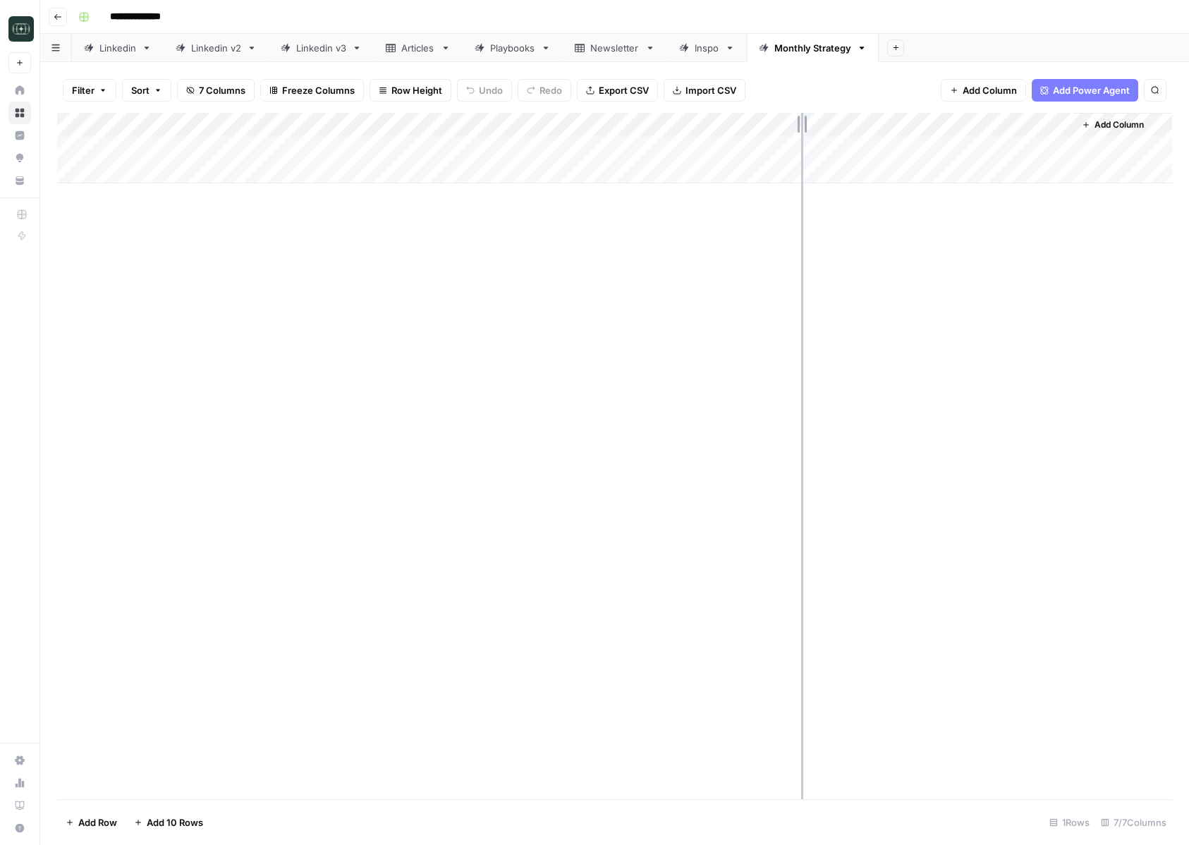
drag, startPoint x: 836, startPoint y: 129, endPoint x: 802, endPoint y: 129, distance: 34.6
click at [801, 129] on div "Add Column" at bounding box center [614, 148] width 1115 height 71
click at [1059, 127] on span "Add Column" at bounding box center [1083, 124] width 49 height 13
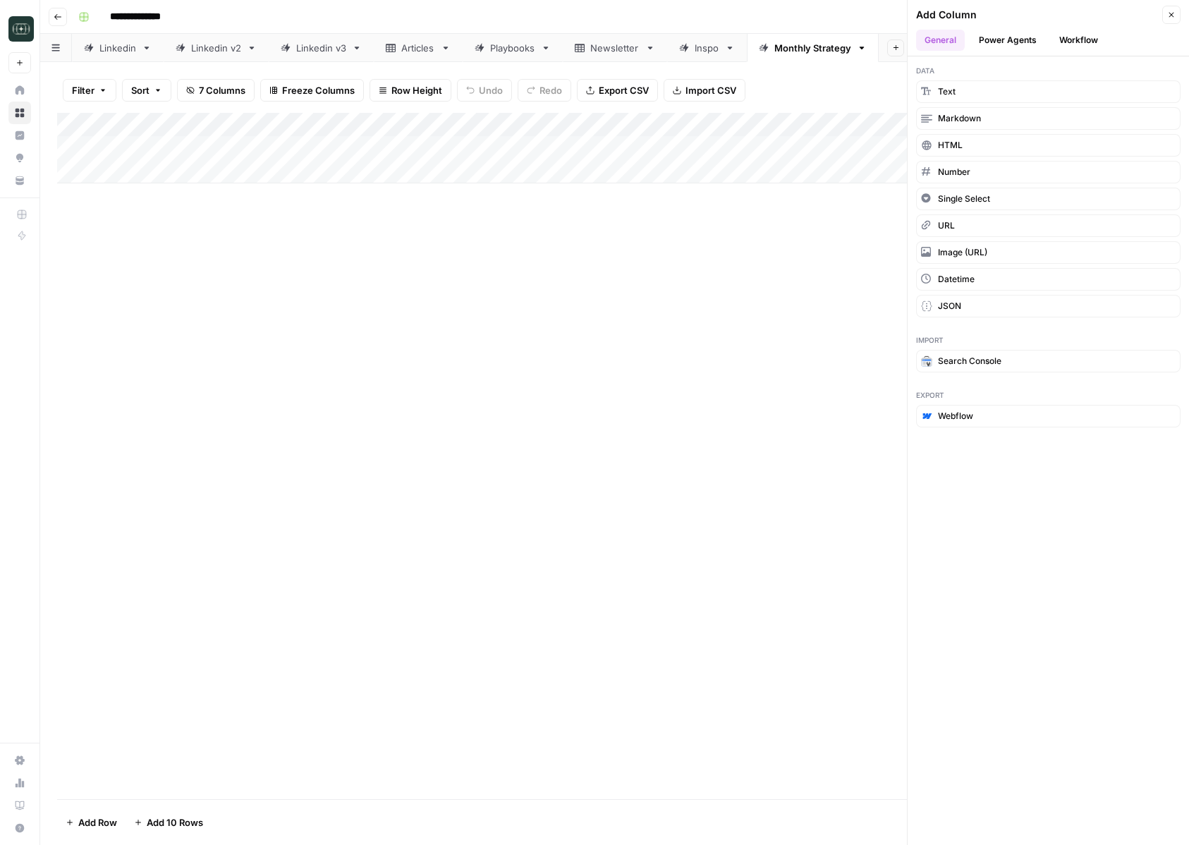
click at [1076, 34] on button "Workflow" at bounding box center [1079, 40] width 56 height 21
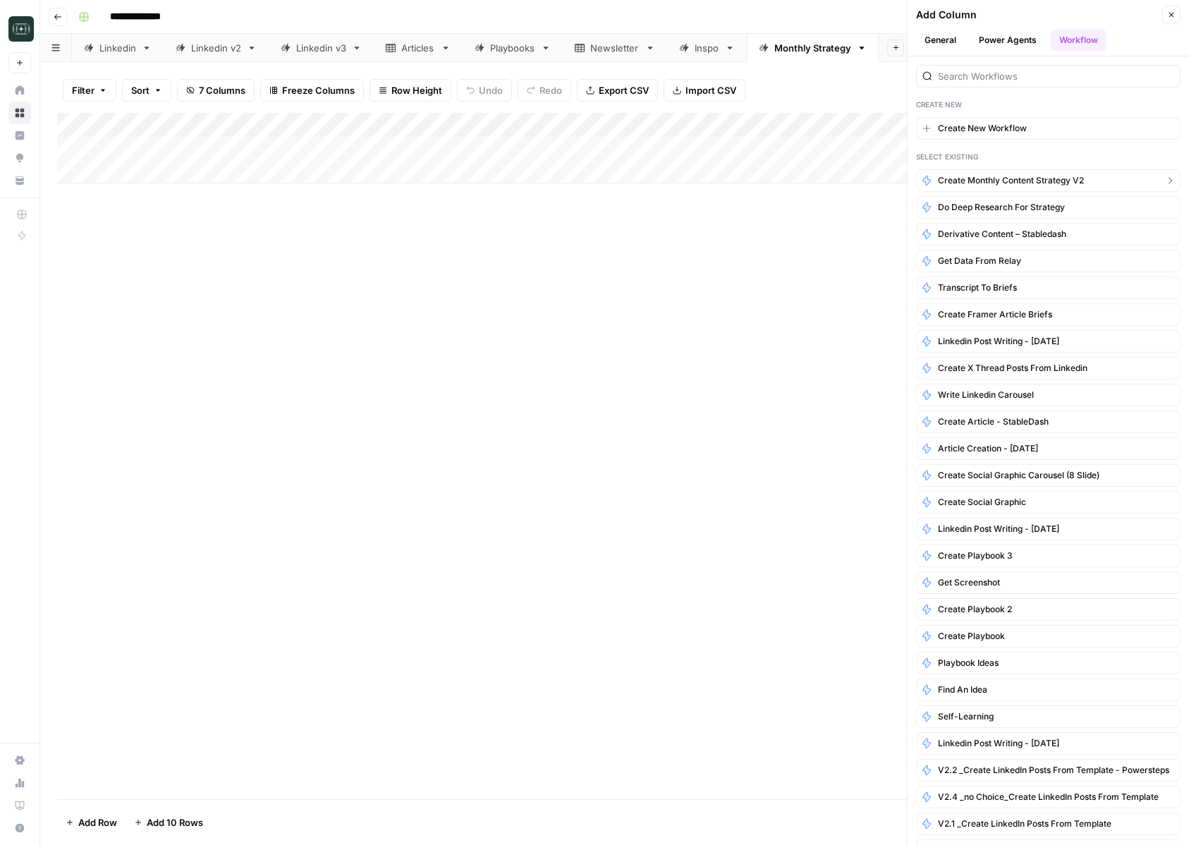
click at [999, 185] on span "Create Monthly Content Strategy v2" at bounding box center [1011, 180] width 146 height 13
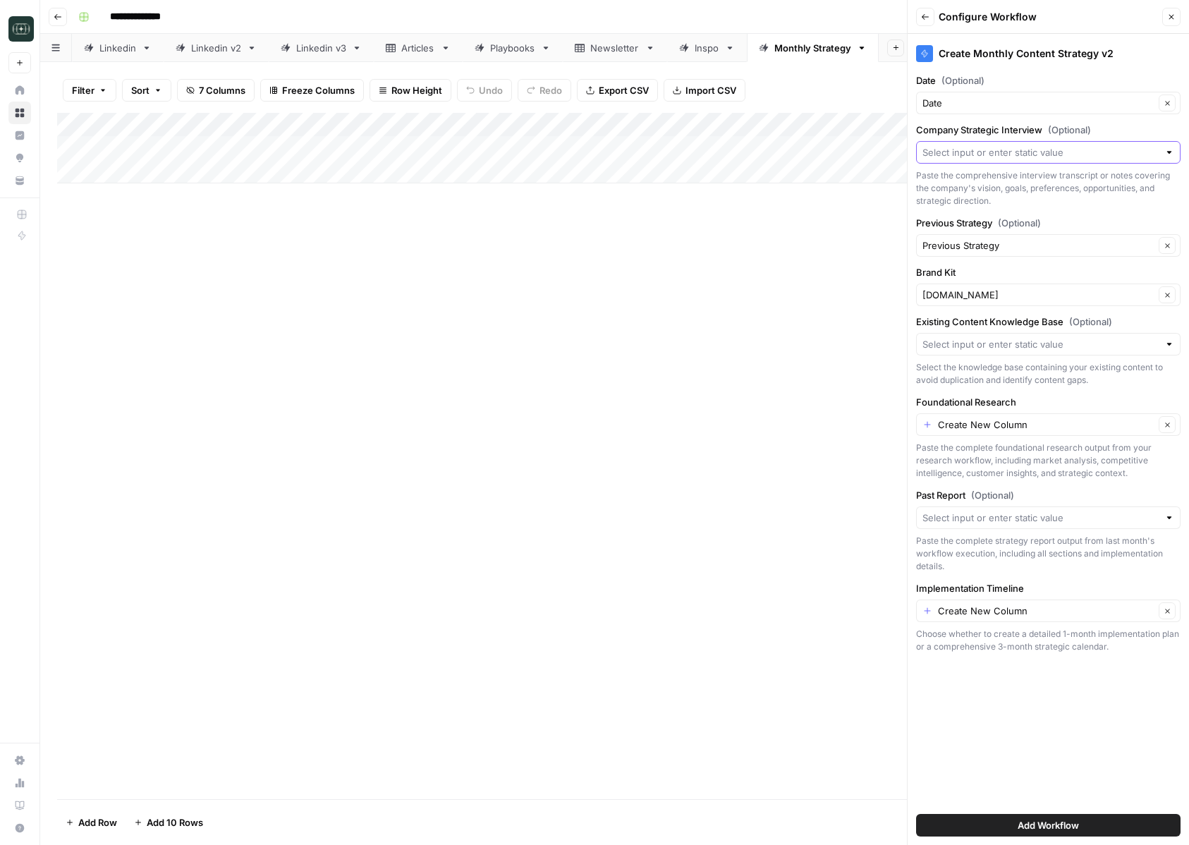
click at [1024, 152] on input "Company Strategic Interview (Optional)" at bounding box center [1040, 152] width 236 height 14
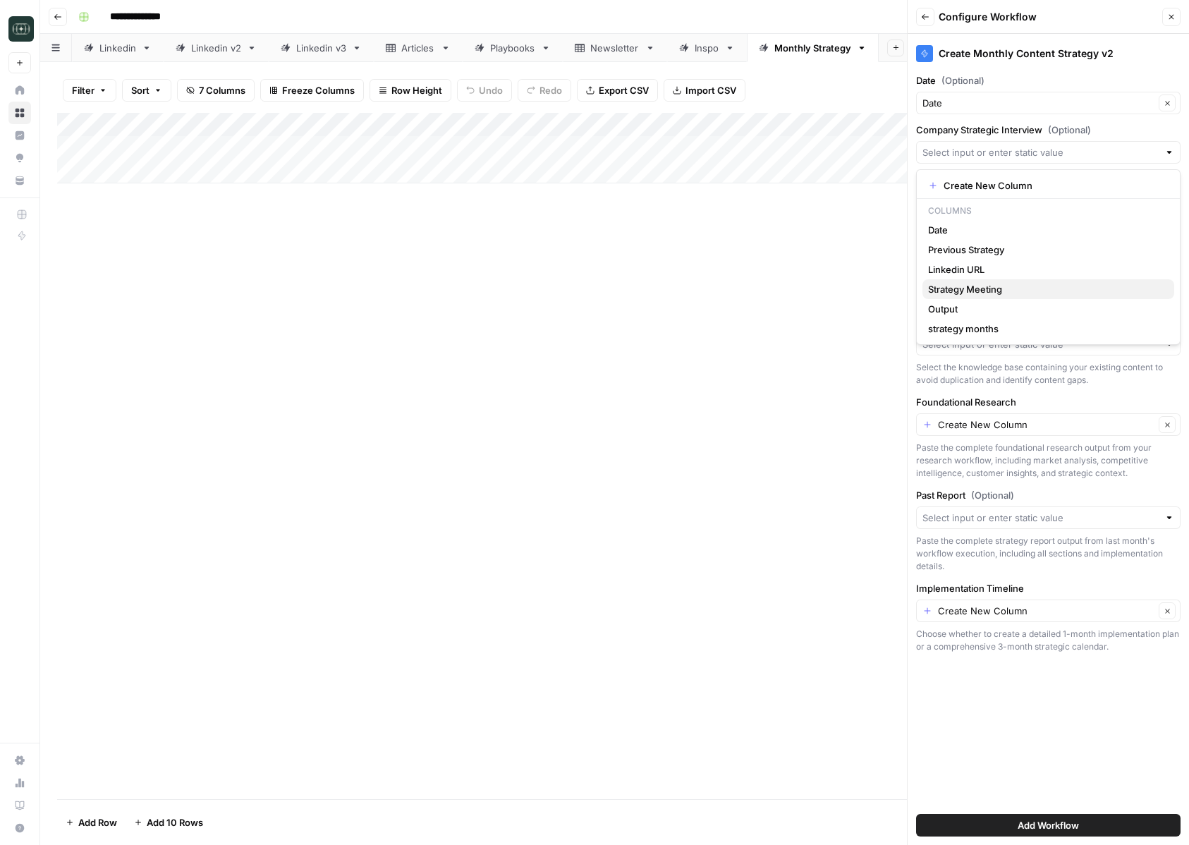
click at [991, 288] on span "Strategy Meeting" at bounding box center [1045, 289] width 235 height 14
type input "Strategy Meeting"
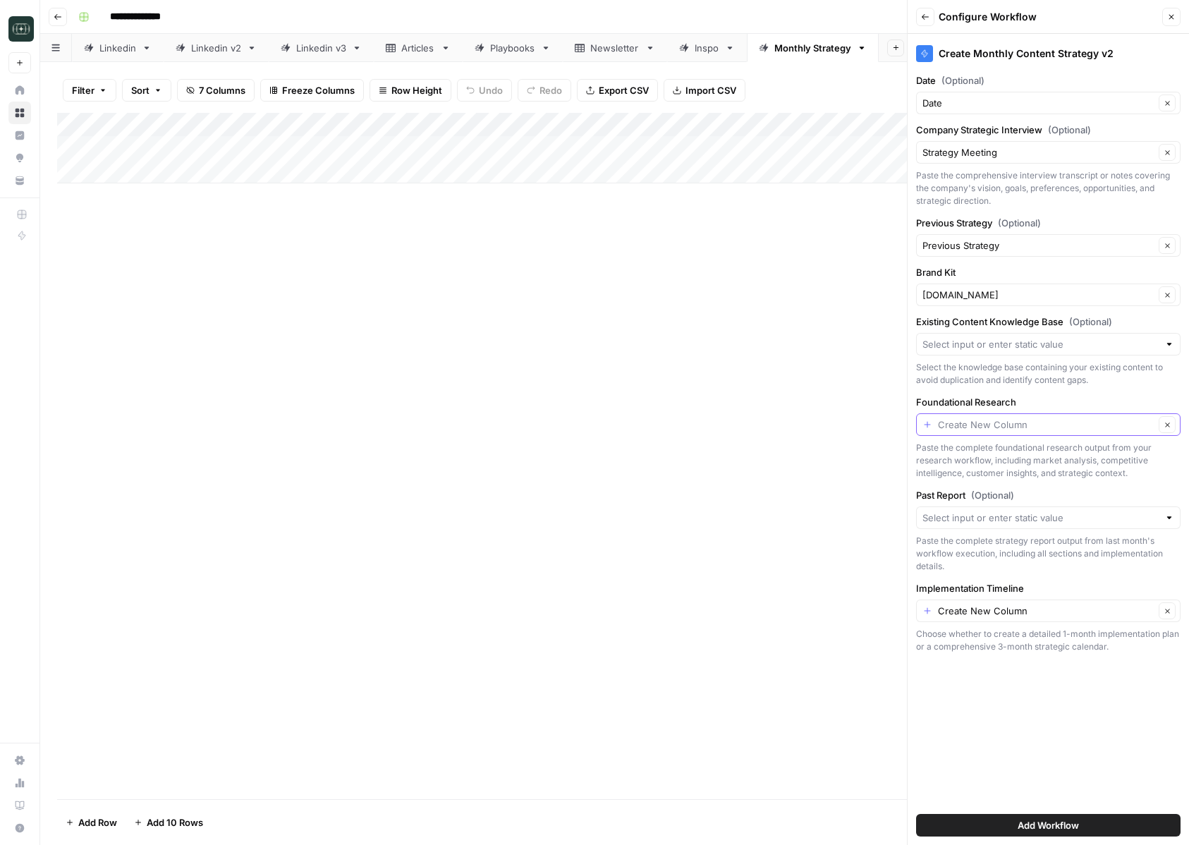
click at [992, 427] on input "Foundational Research" at bounding box center [1046, 424] width 216 height 14
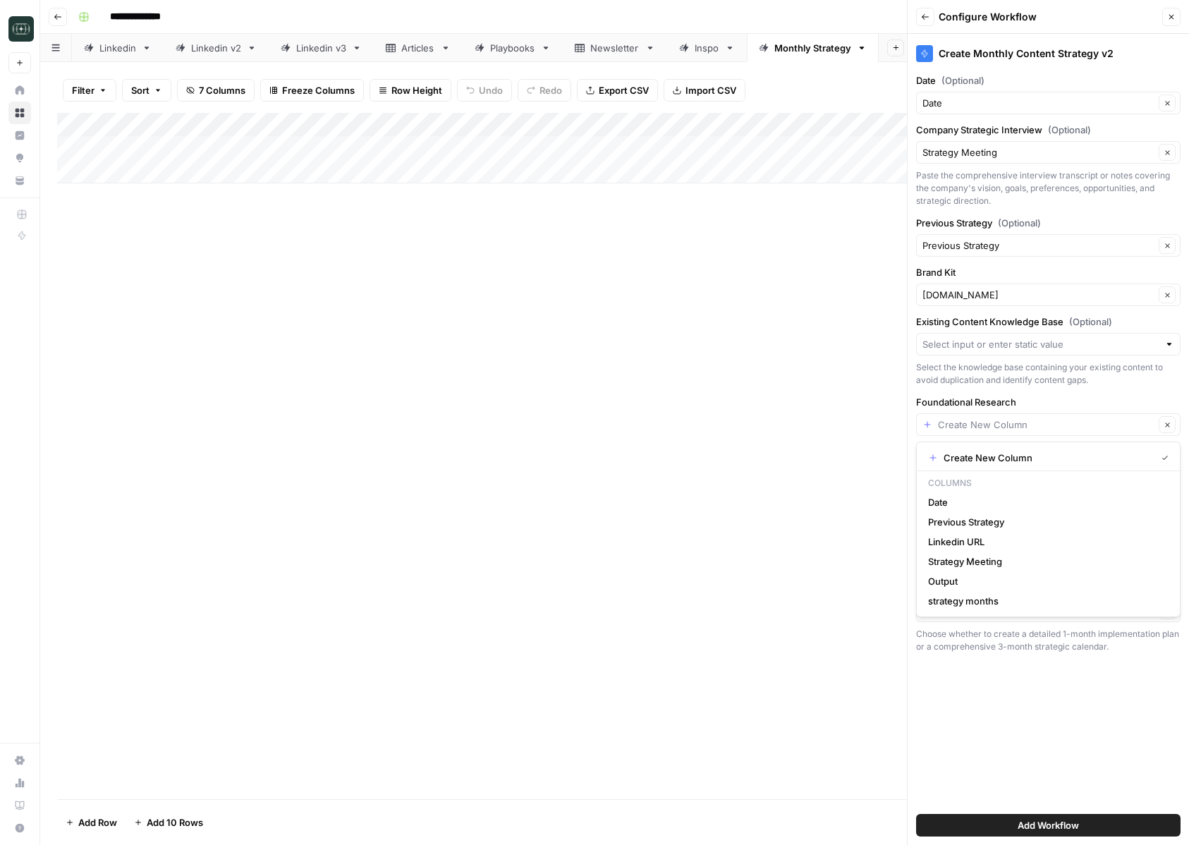
type input "Create New Column"
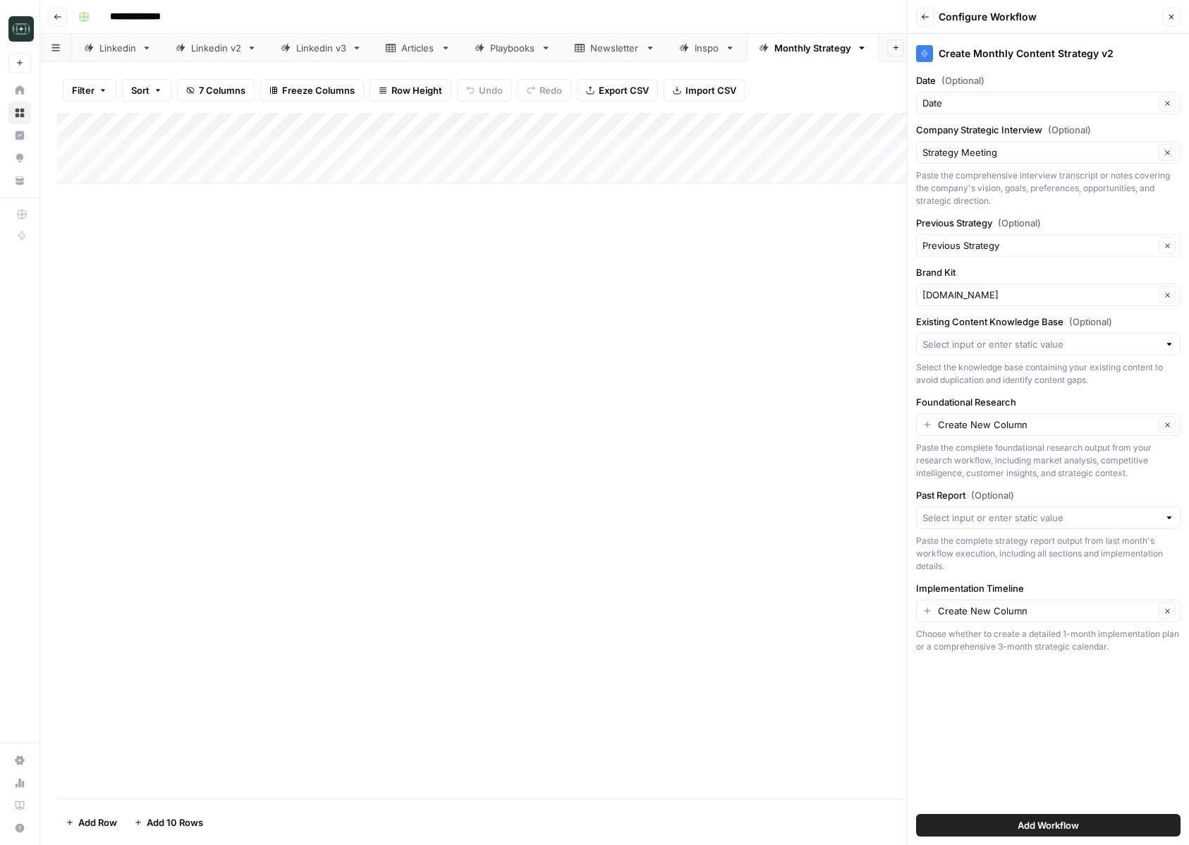
click at [838, 127] on div "Add Column" at bounding box center [614, 148] width 1115 height 71
click at [843, 152] on input "Output" at bounding box center [885, 159] width 143 height 14
type input "Foundation Research"
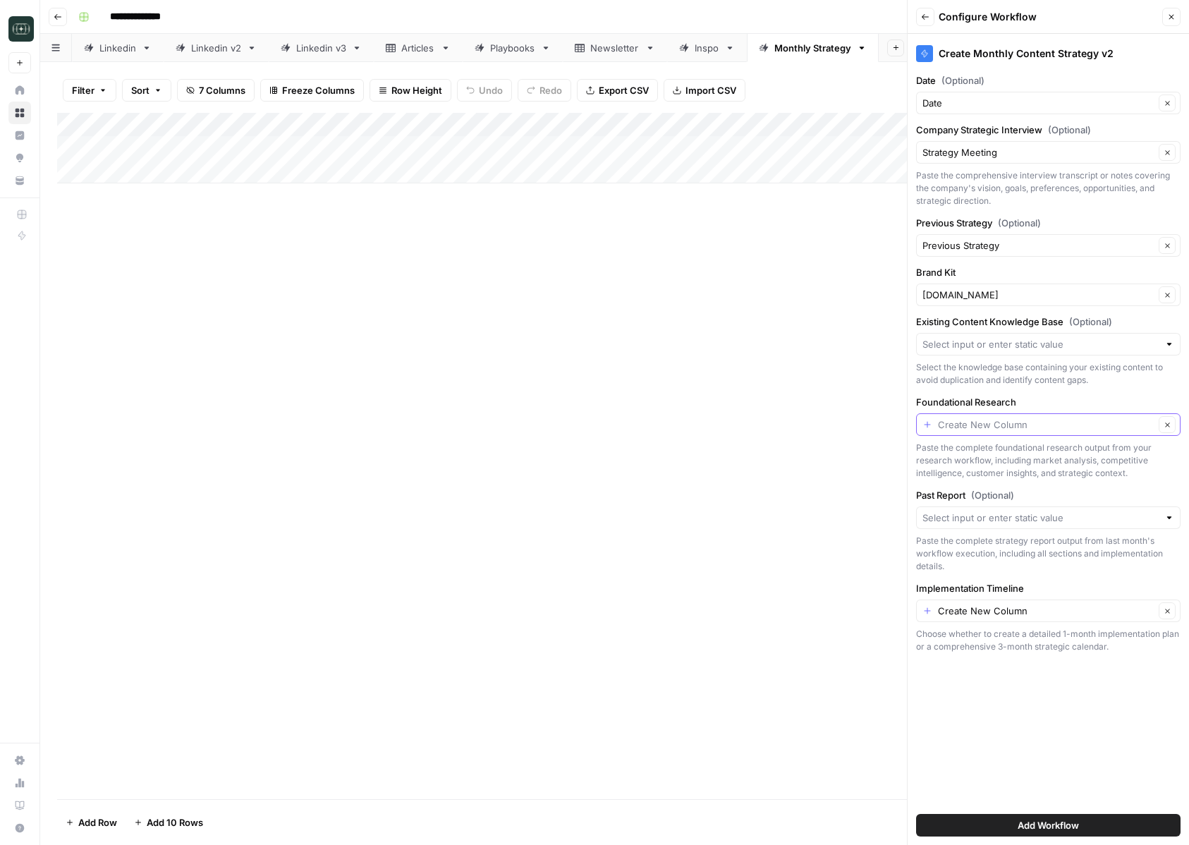
click at [972, 429] on input "Foundational Research" at bounding box center [1046, 424] width 216 height 14
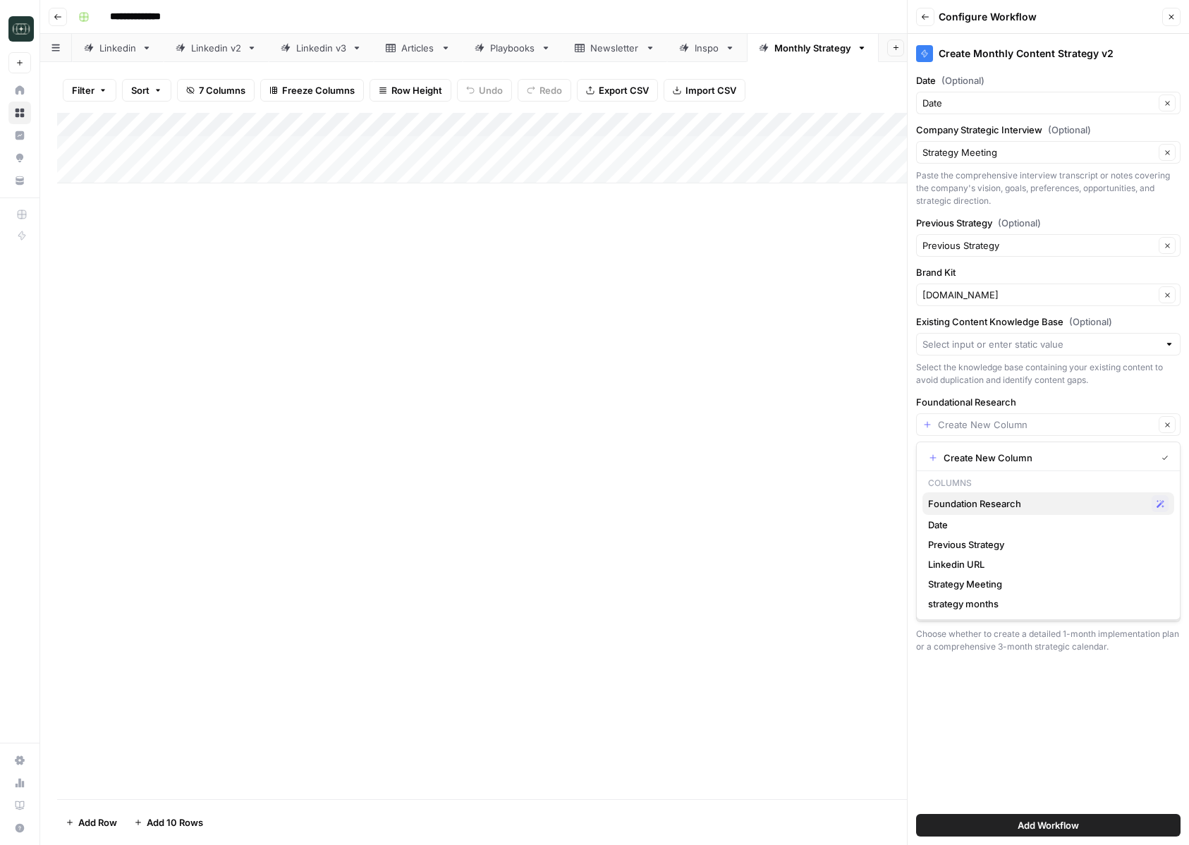
click at [982, 507] on span "Foundation Research" at bounding box center [1037, 503] width 218 height 14
type input "Foundation Research"
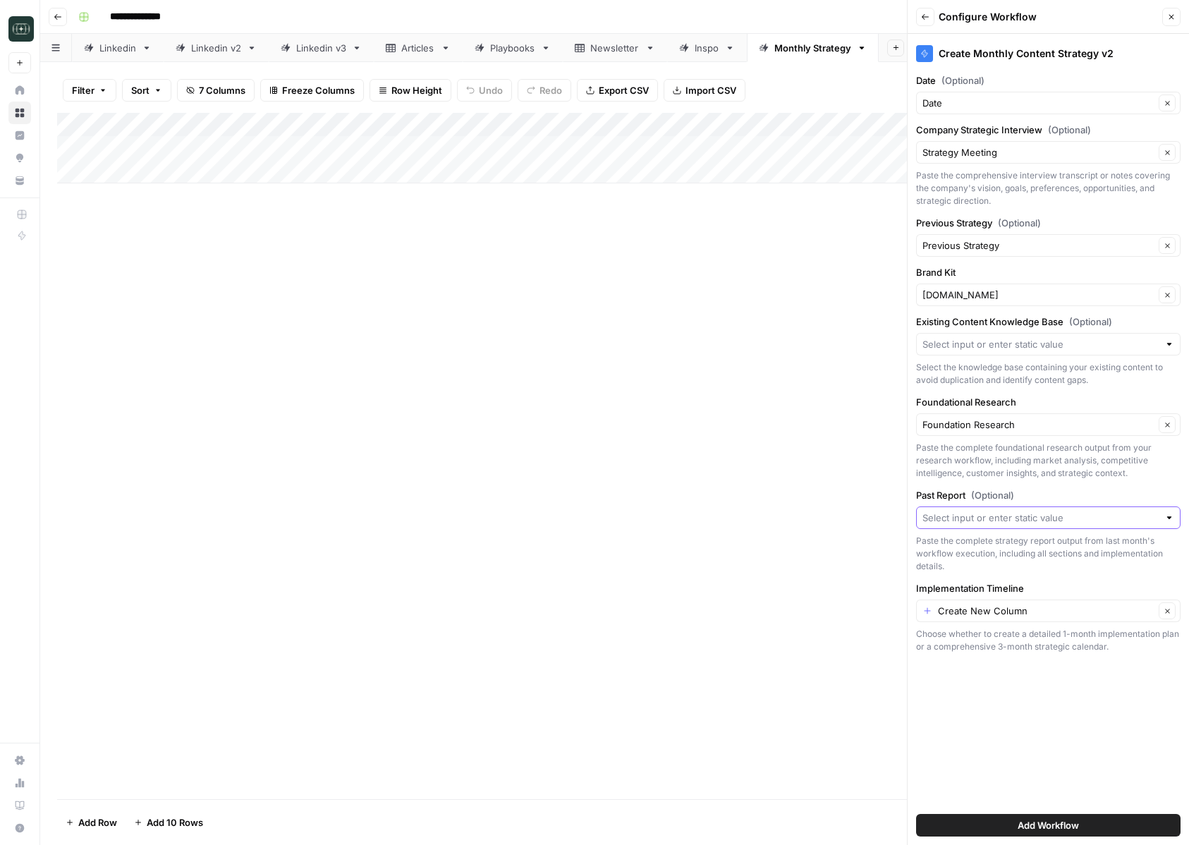
click at [1025, 518] on input "Past Report (Optional)" at bounding box center [1040, 518] width 236 height 14
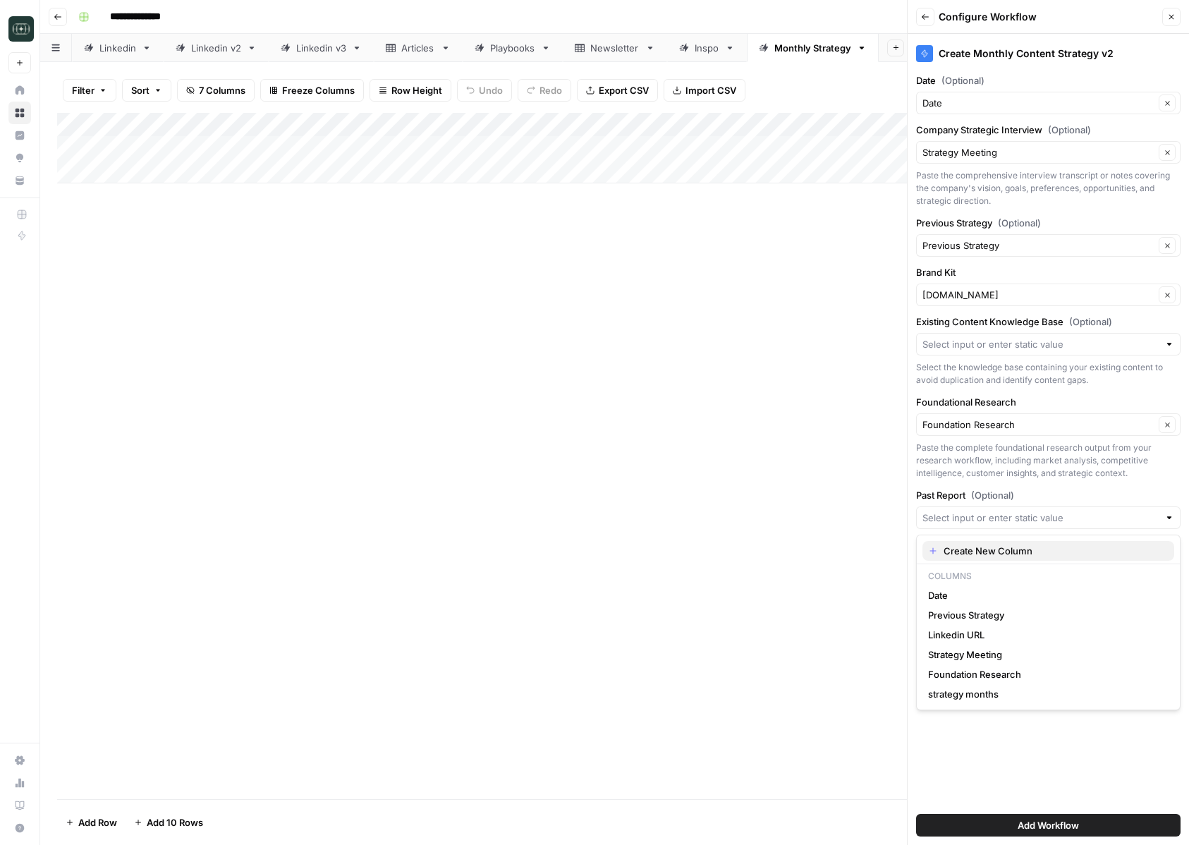
click at [974, 556] on span "Create New Column" at bounding box center [1053, 551] width 219 height 14
type input "Create New Column"
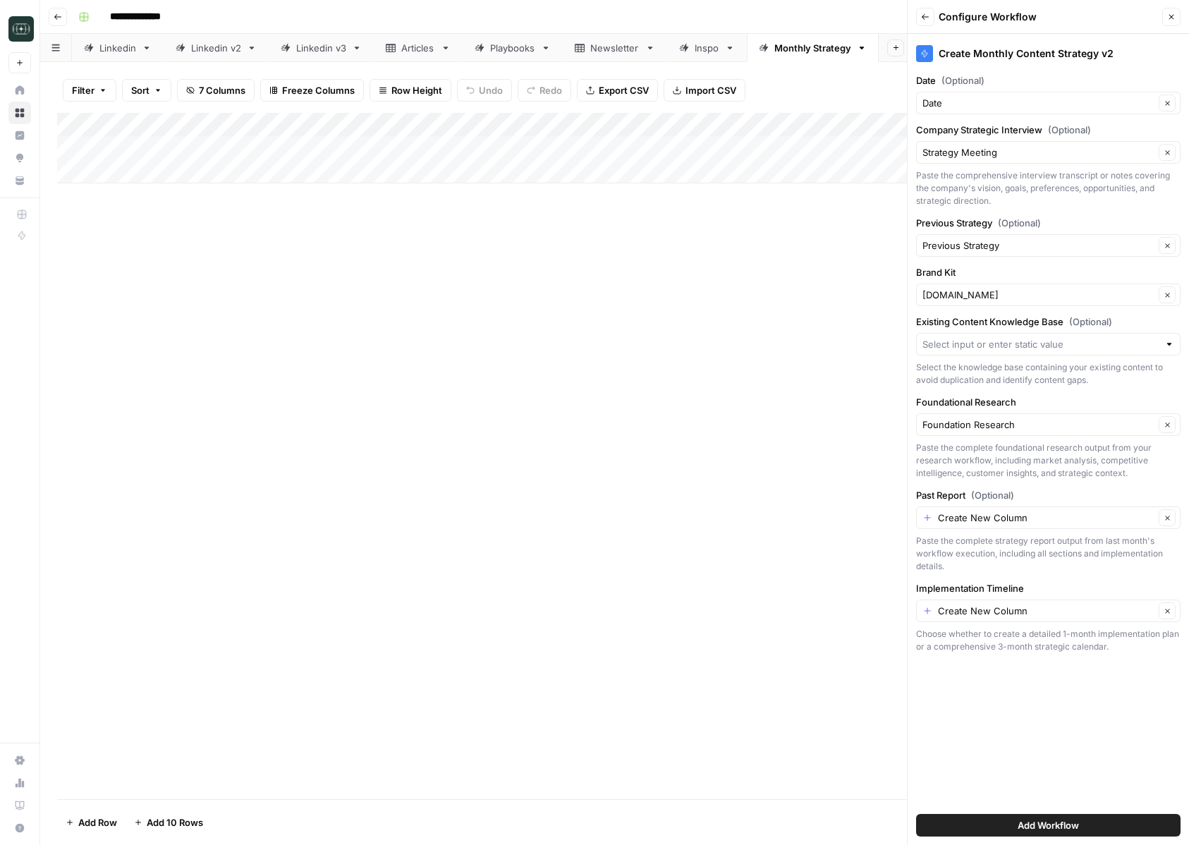
click at [1170, 13] on icon "button" at bounding box center [1171, 17] width 8 height 8
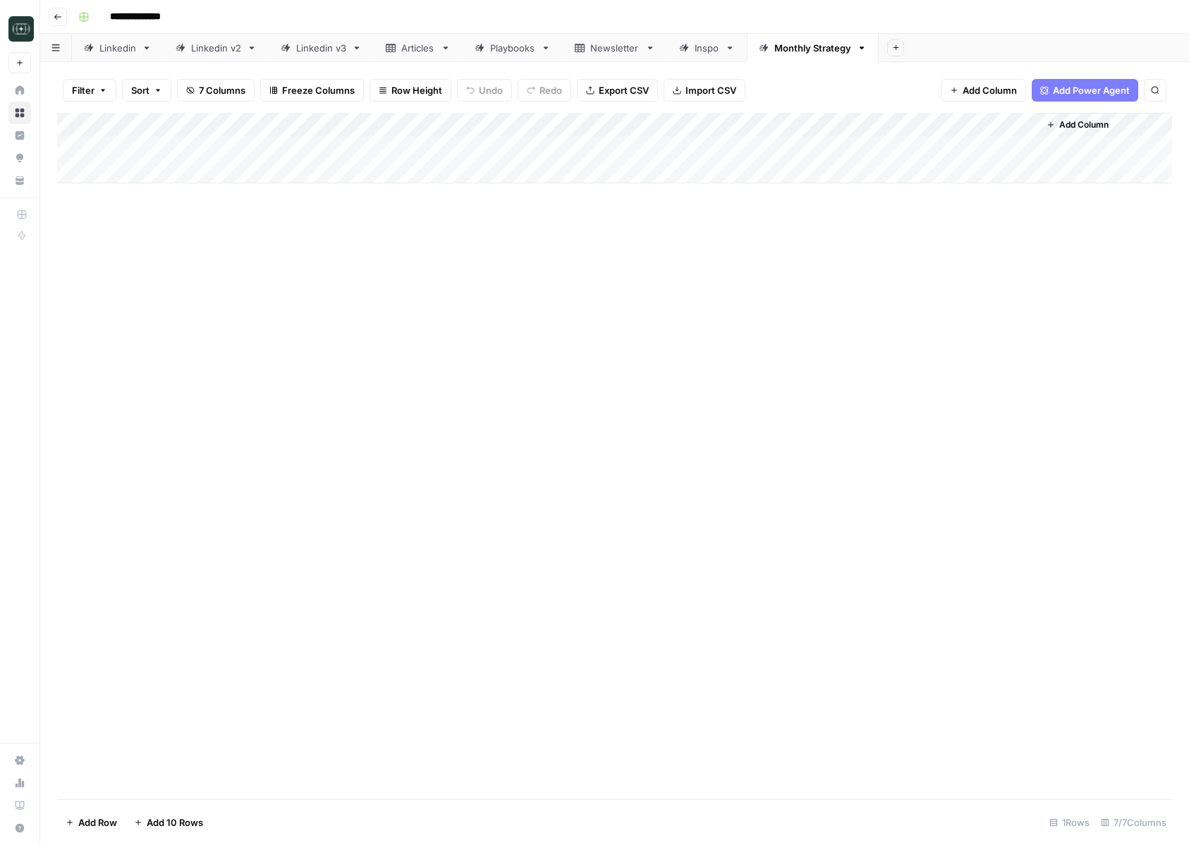
click at [1070, 126] on span "Add Column" at bounding box center [1083, 124] width 49 height 13
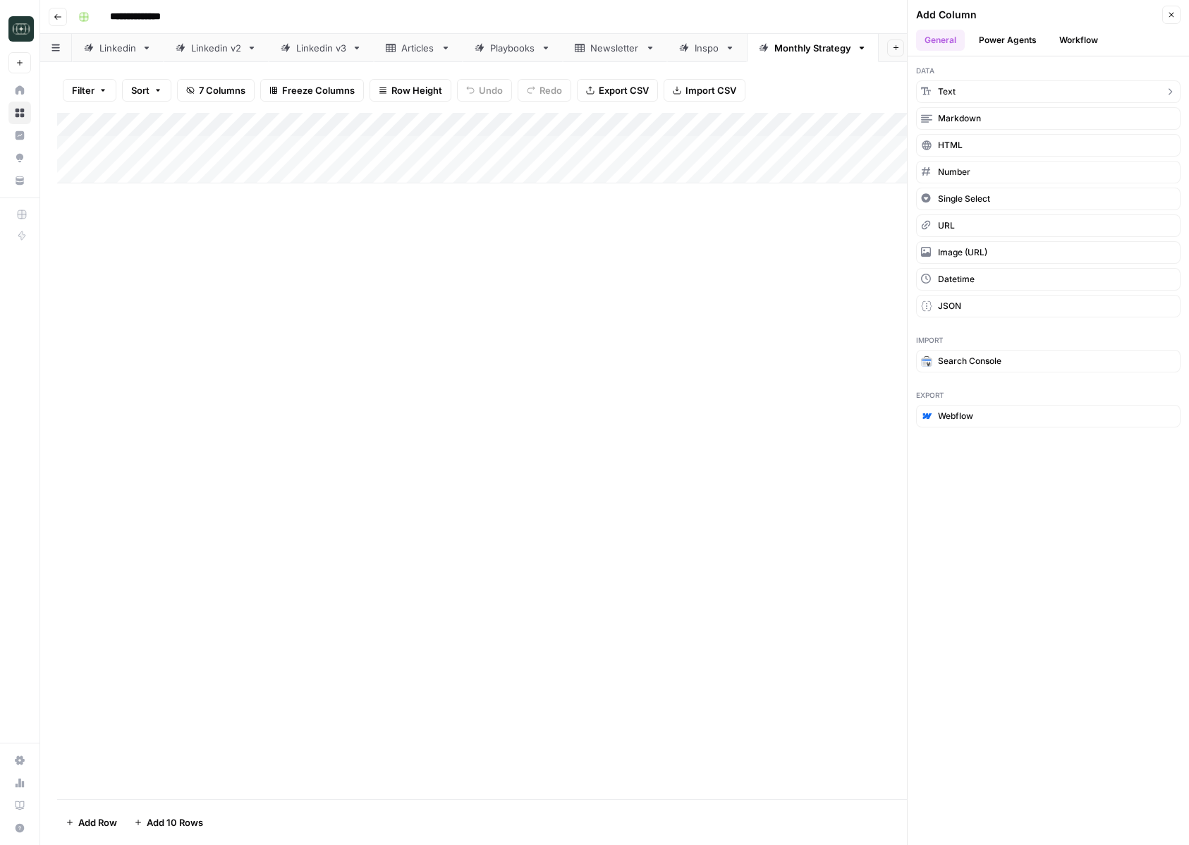
click at [996, 85] on button "Text" at bounding box center [1048, 91] width 264 height 23
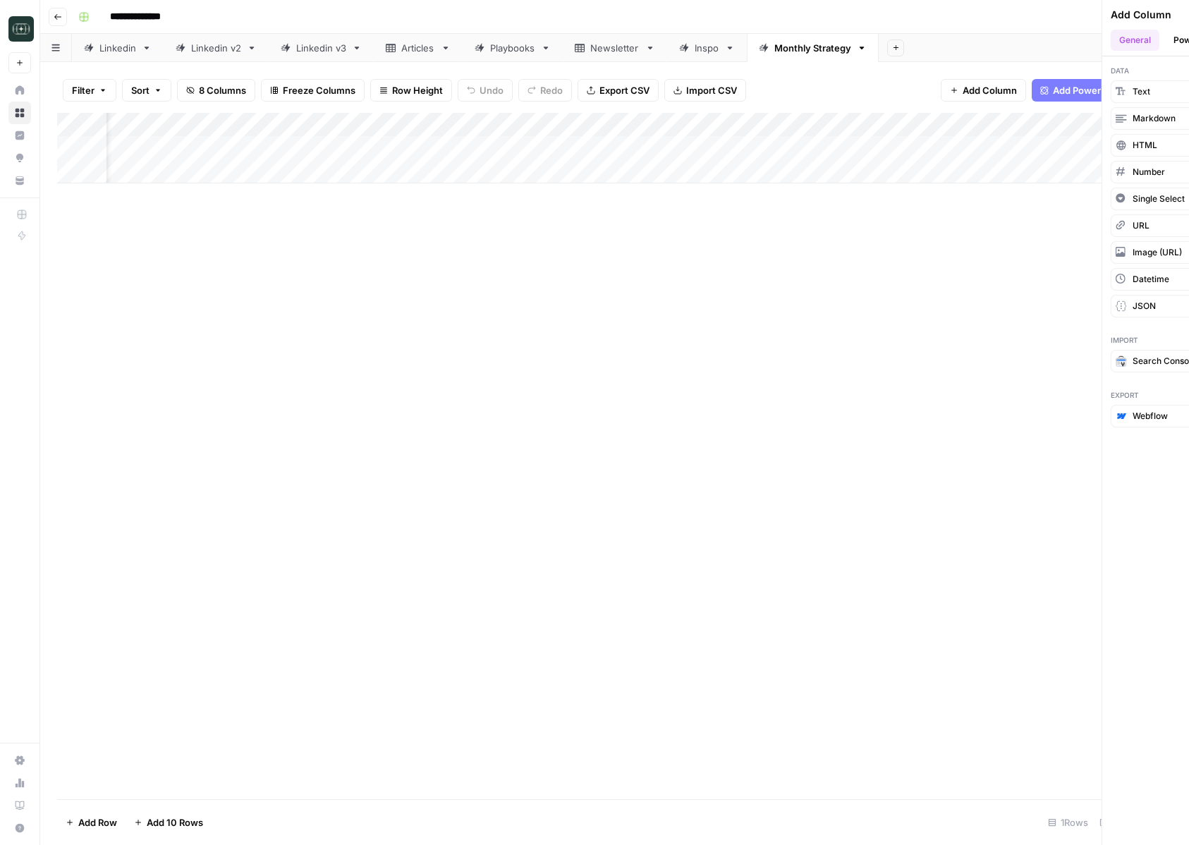
scroll to position [0, 148]
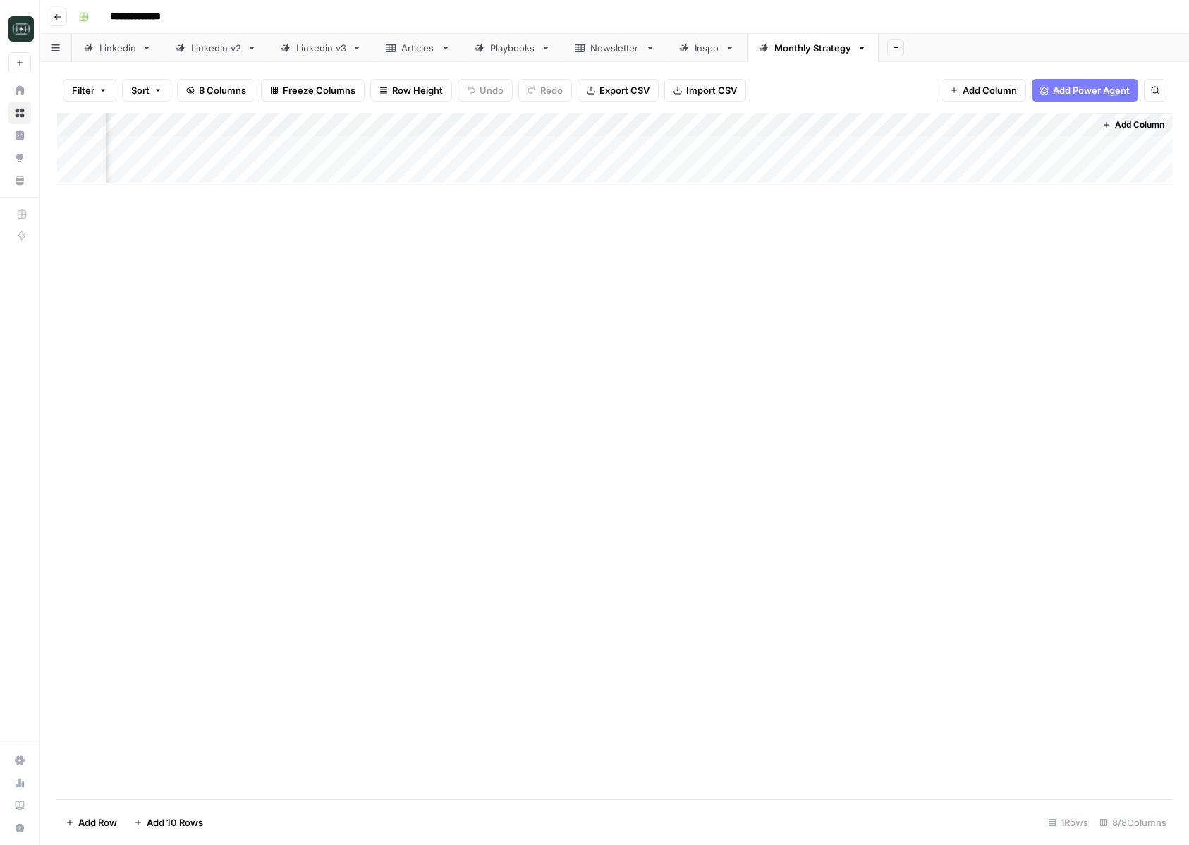
click at [934, 129] on div "Add Column" at bounding box center [614, 148] width 1115 height 71
click at [933, 154] on input "New Column" at bounding box center [974, 159] width 143 height 14
type input "Past Research"
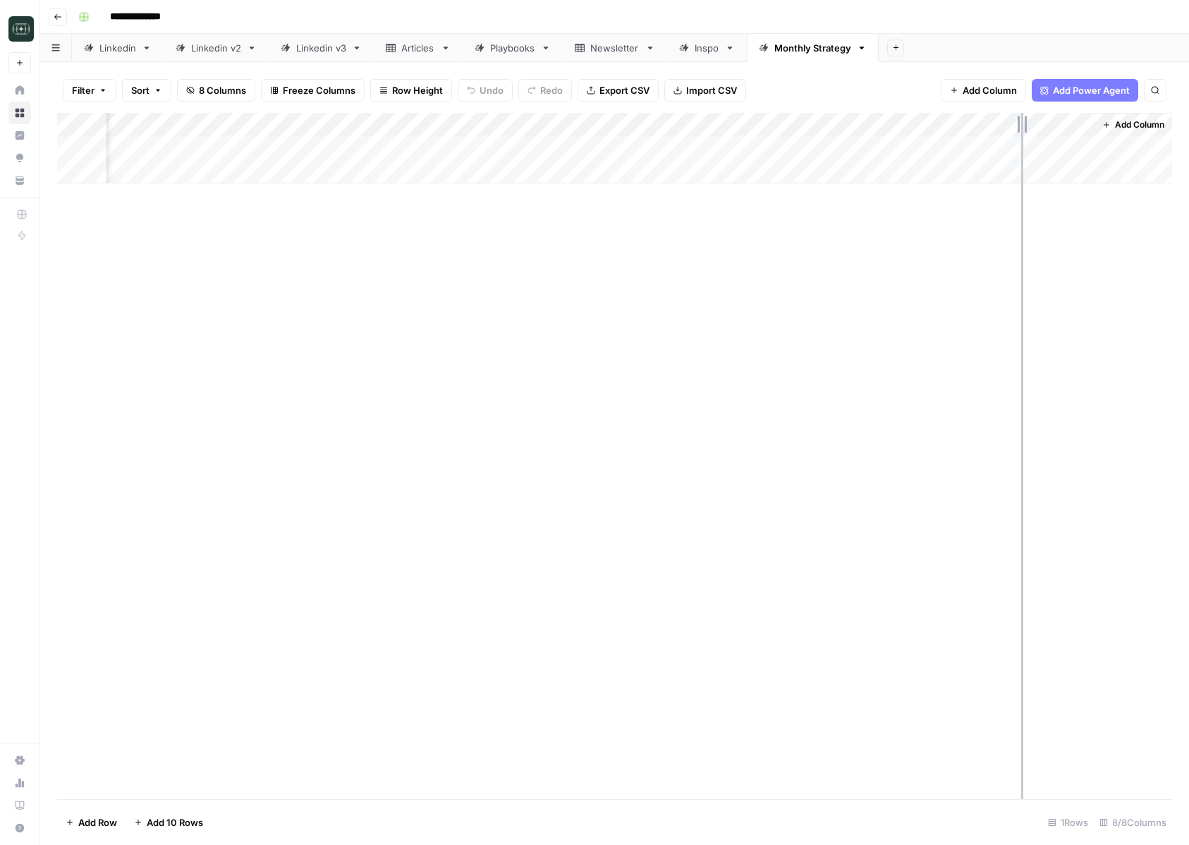
drag, startPoint x: 1092, startPoint y: 123, endPoint x: 1010, endPoint y: 122, distance: 81.8
click at [1010, 122] on div "Add Column" at bounding box center [614, 148] width 1115 height 71
click at [1118, 124] on span "Add Column" at bounding box center [1139, 124] width 49 height 13
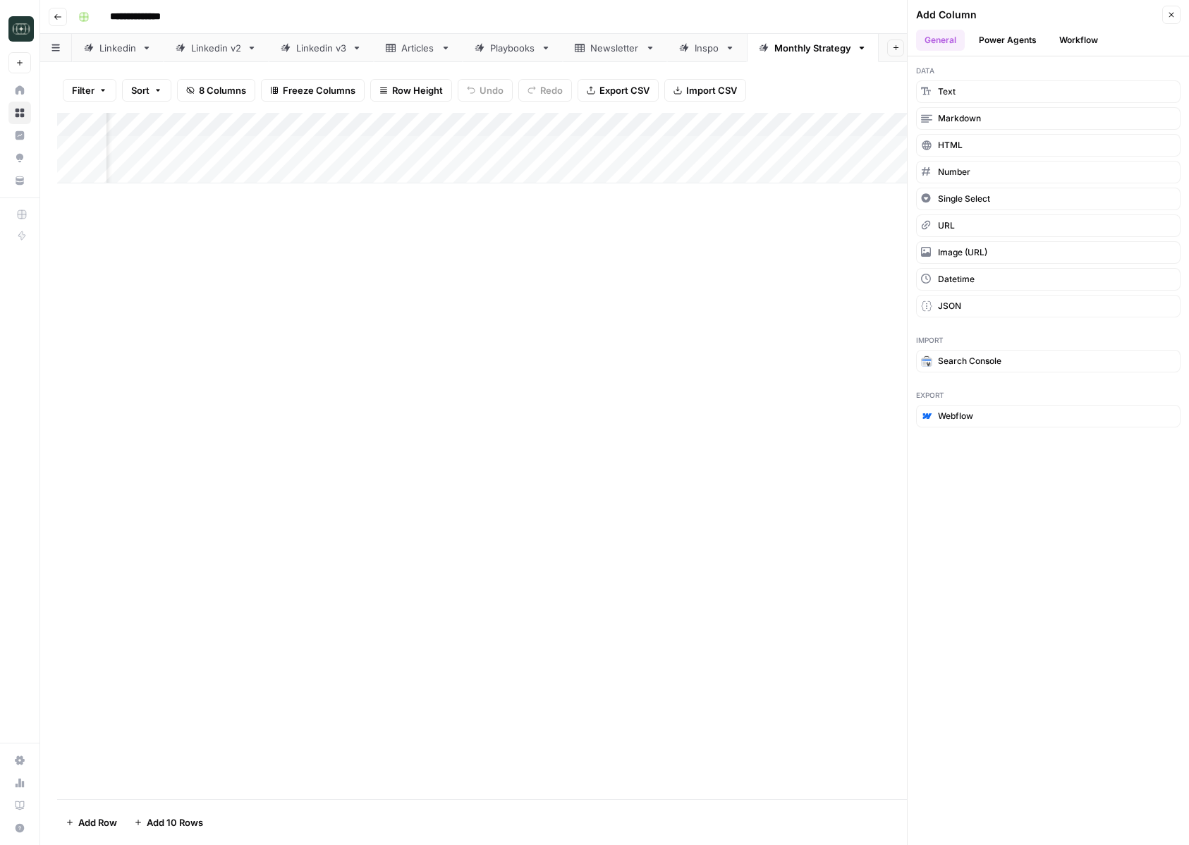
click at [1085, 42] on button "Workflow" at bounding box center [1079, 40] width 56 height 21
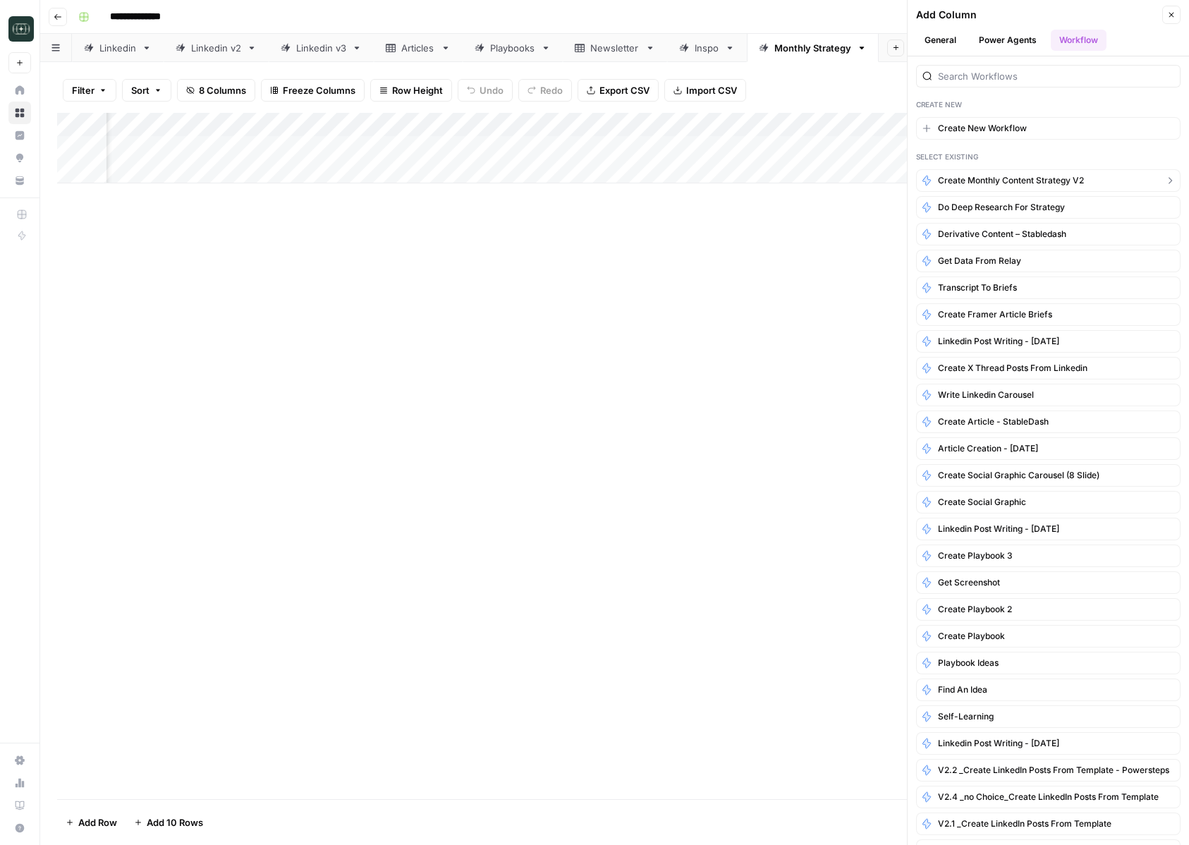
click at [1063, 177] on span "Create Monthly Content Strategy v2" at bounding box center [1011, 180] width 146 height 13
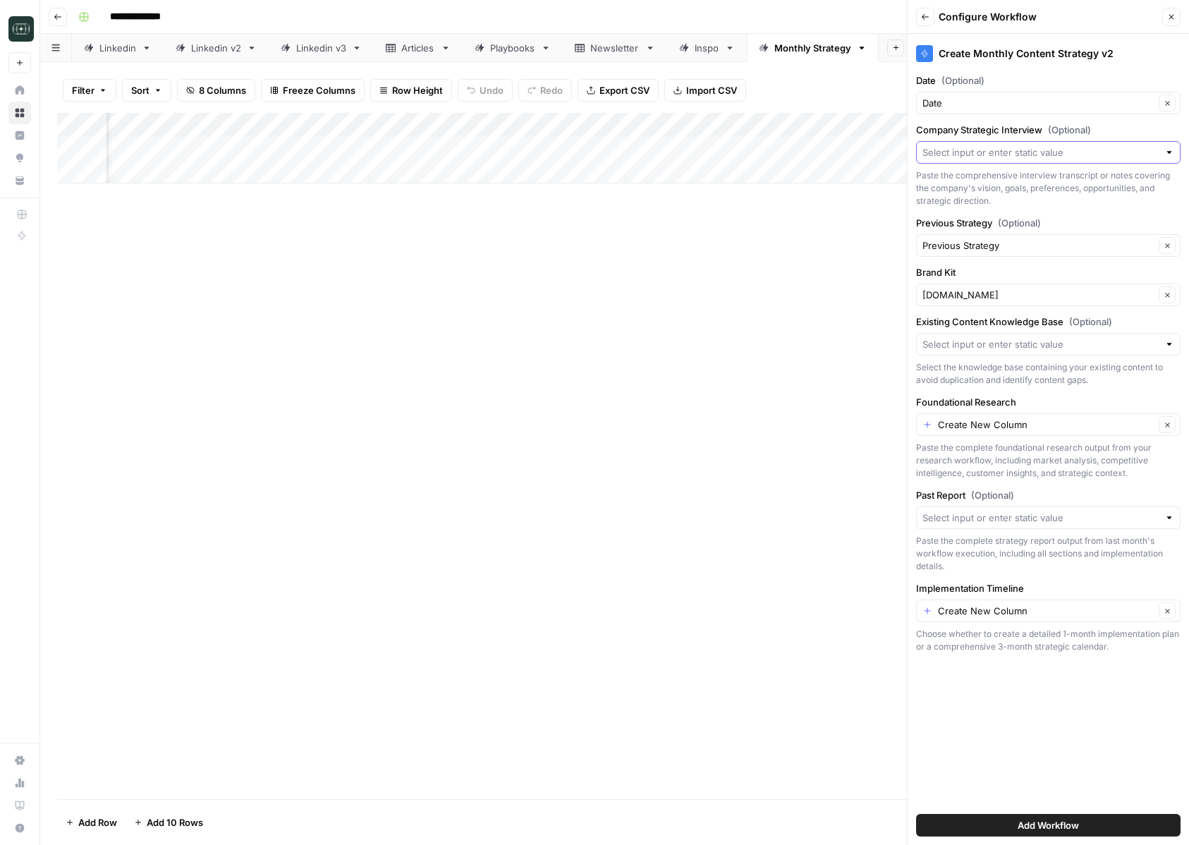
click at [1052, 154] on input "Company Strategic Interview (Optional)" at bounding box center [1040, 152] width 236 height 14
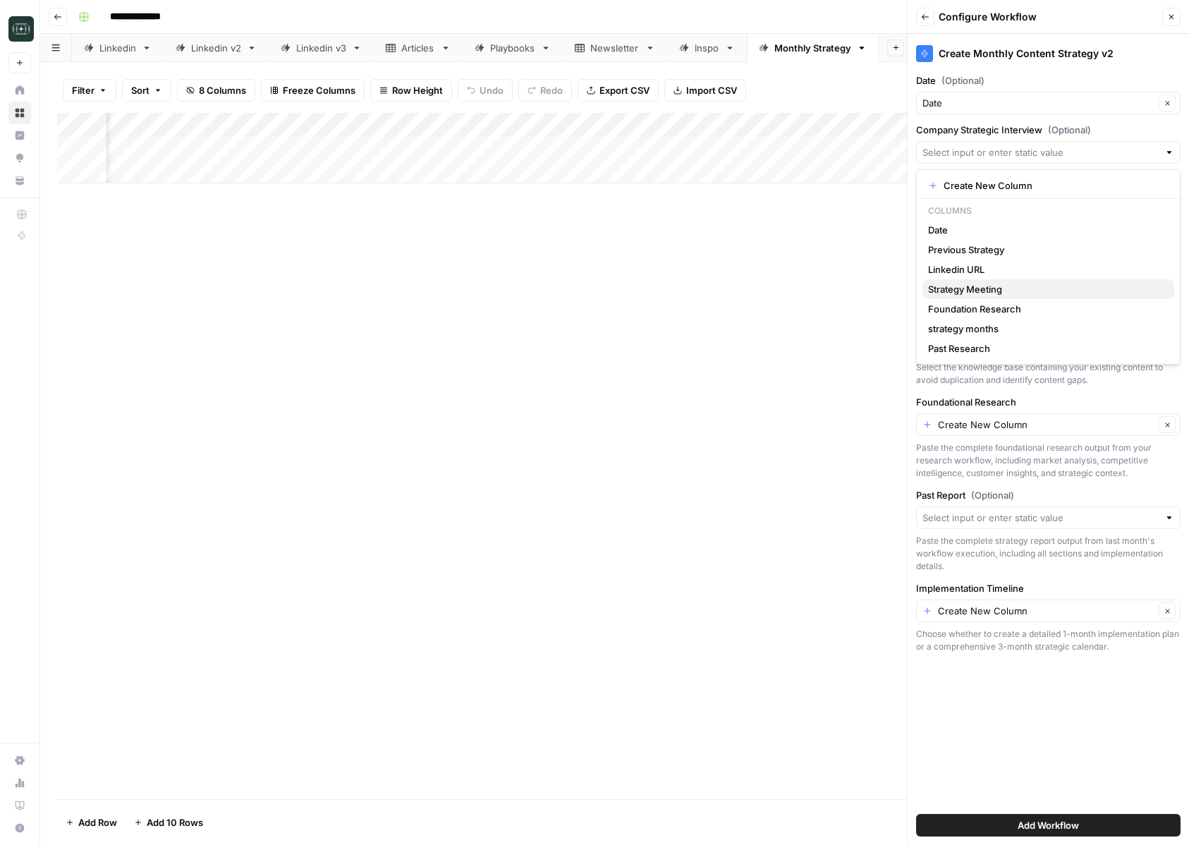
click at [1016, 292] on span "Strategy Meeting" at bounding box center [1045, 289] width 235 height 14
type input "Strategy Meeting"
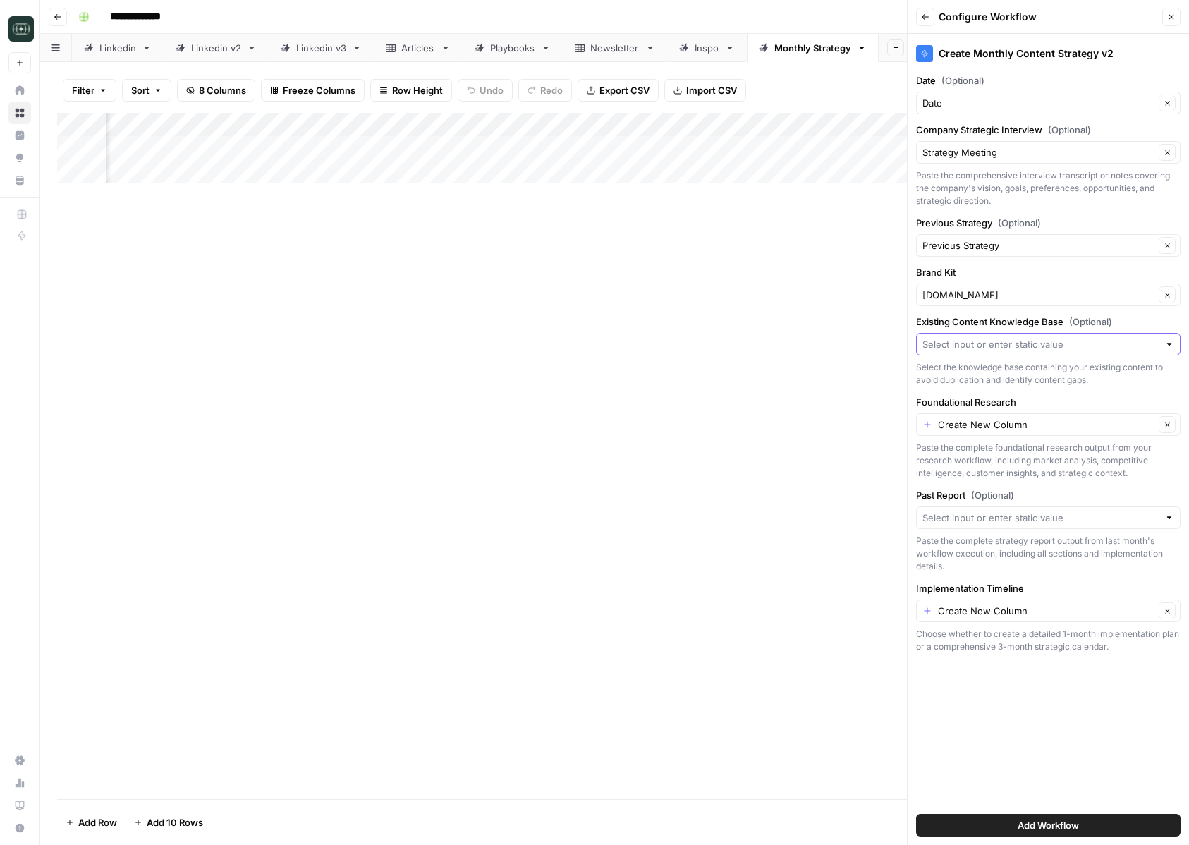
click at [990, 343] on input "Existing Content Knowledge Base (Optional)" at bounding box center [1040, 344] width 236 height 14
click at [965, 373] on span "[DOMAIN_NAME]" at bounding box center [1045, 377] width 235 height 14
type input "[DOMAIN_NAME]"
click at [968, 418] on input "Foundational Research" at bounding box center [1046, 424] width 216 height 14
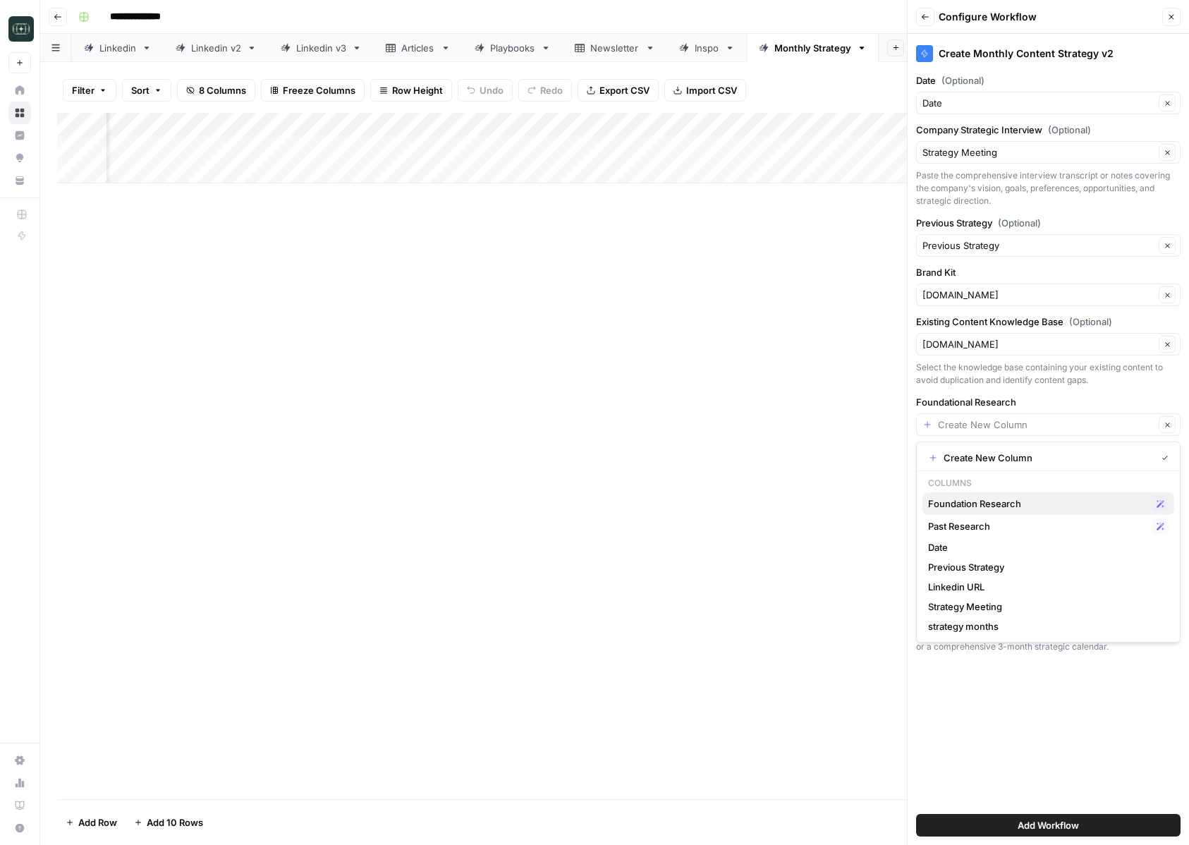
click at [967, 503] on span "Foundation Research" at bounding box center [1037, 503] width 218 height 14
type input "Foundation Research"
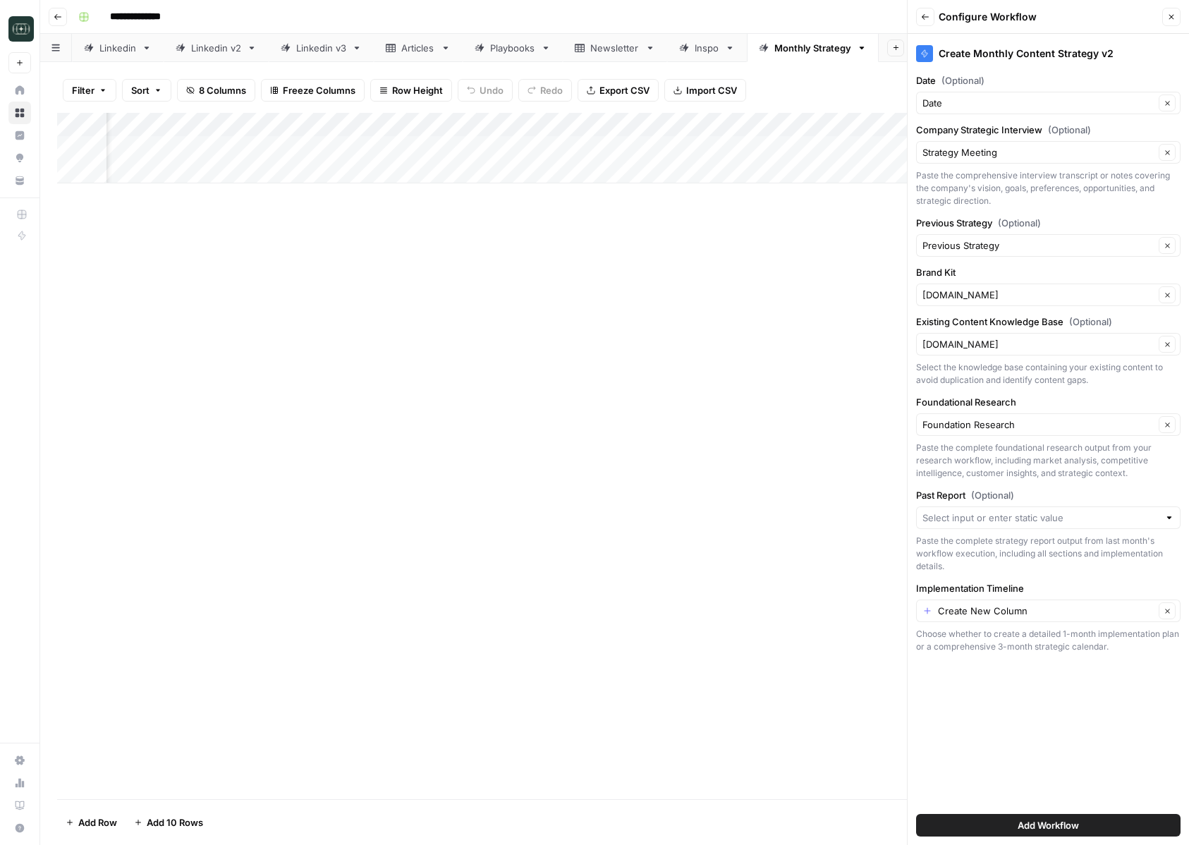
click at [965, 525] on div at bounding box center [1048, 517] width 264 height 23
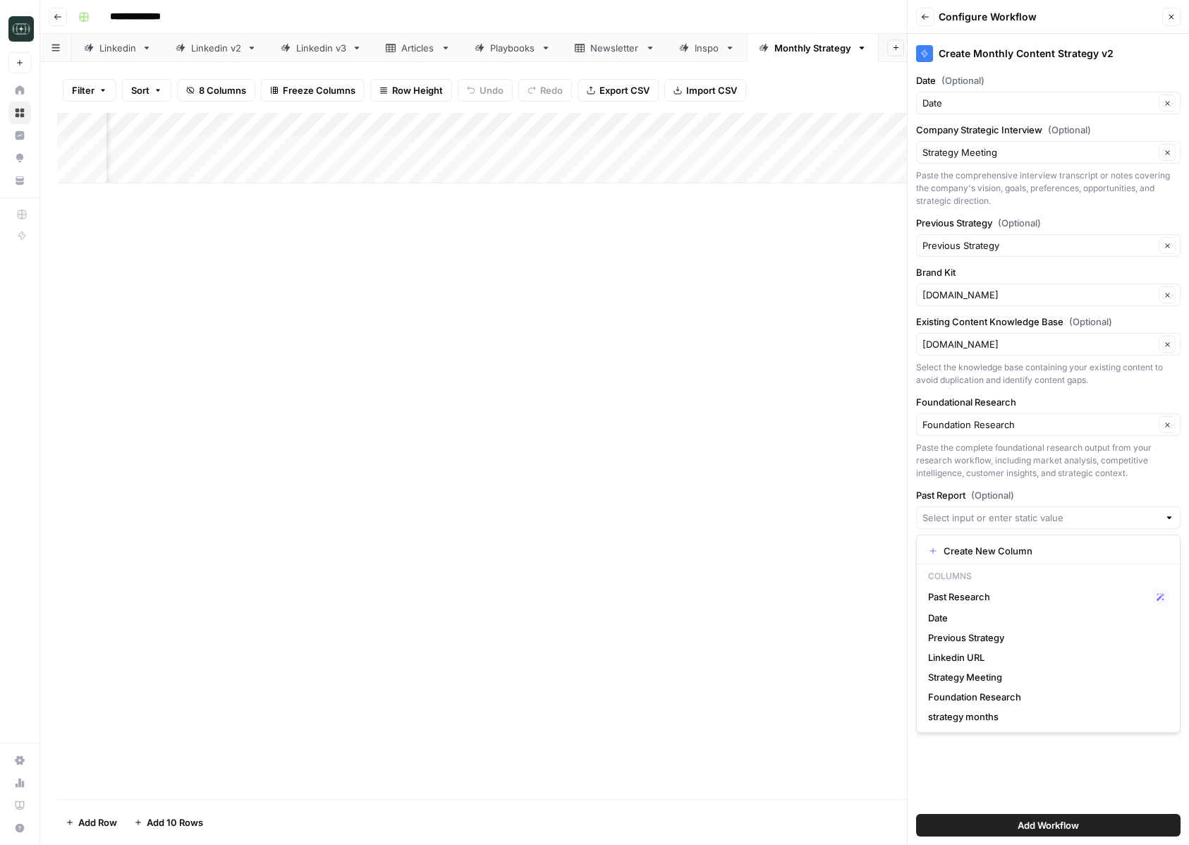
click at [843, 291] on div "Add Column" at bounding box center [614, 456] width 1115 height 686
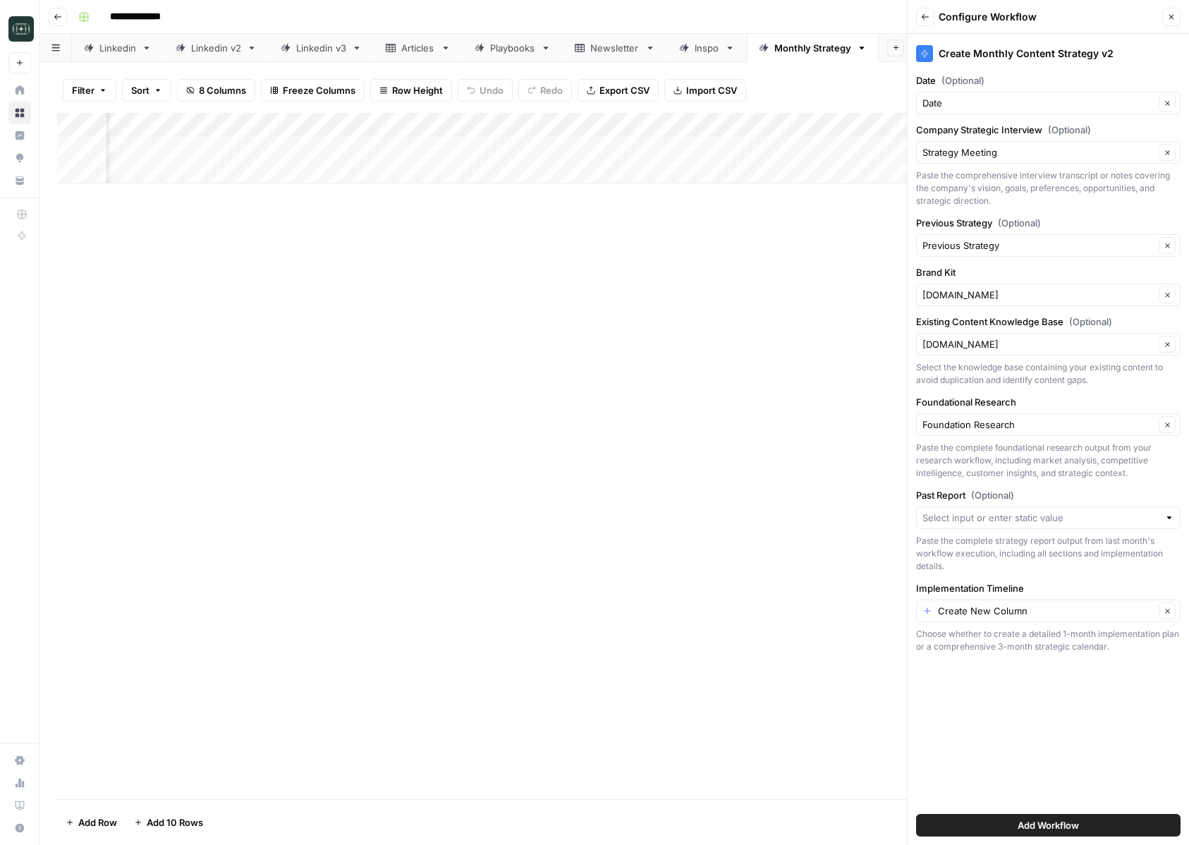
click at [1176, 18] on button "Close" at bounding box center [1171, 17] width 18 height 18
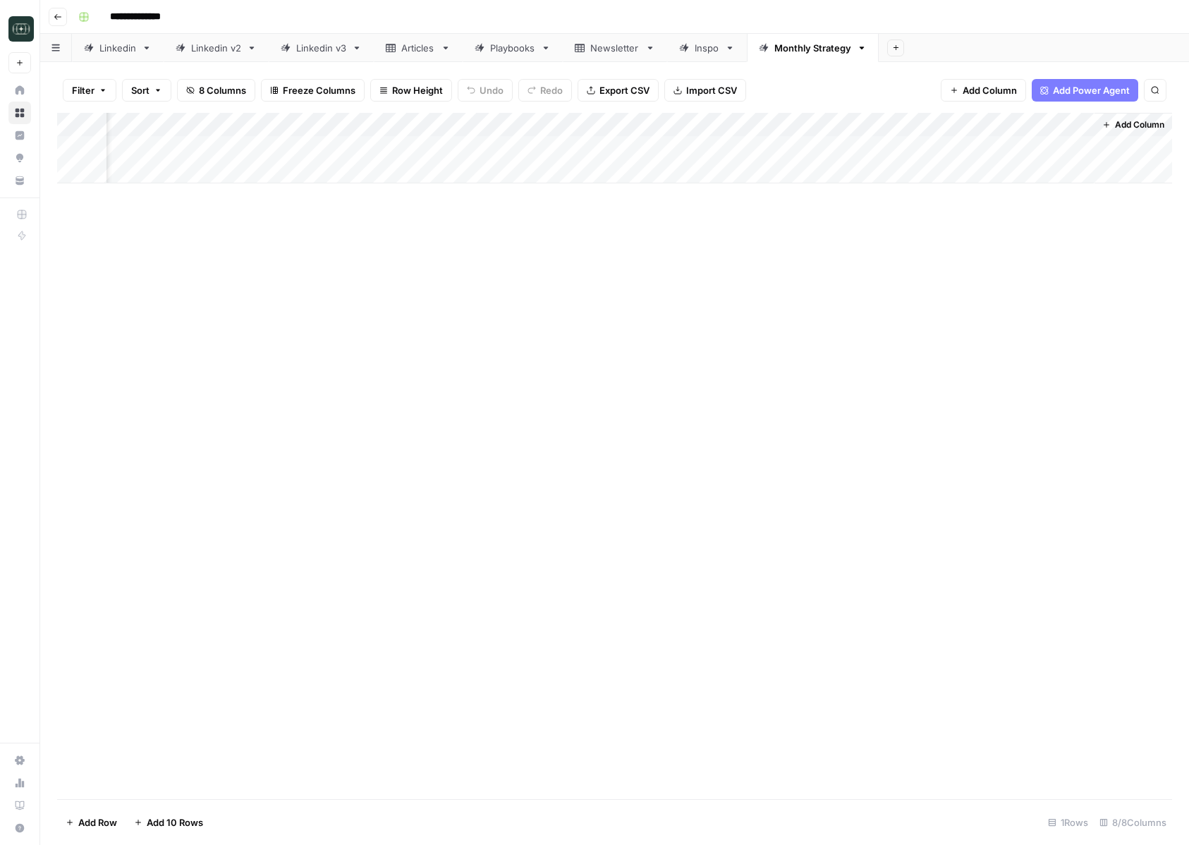
click at [1059, 126] on div "Add Column" at bounding box center [614, 148] width 1115 height 71
click at [1059, 126] on div at bounding box center [1032, 127] width 121 height 28
click at [1025, 162] on input "Past Research" at bounding box center [1056, 159] width 143 height 14
drag, startPoint x: 1025, startPoint y: 162, endPoint x: 1058, endPoint y: 162, distance: 33.1
click at [1058, 162] on input "Past Research" at bounding box center [1056, 159] width 143 height 14
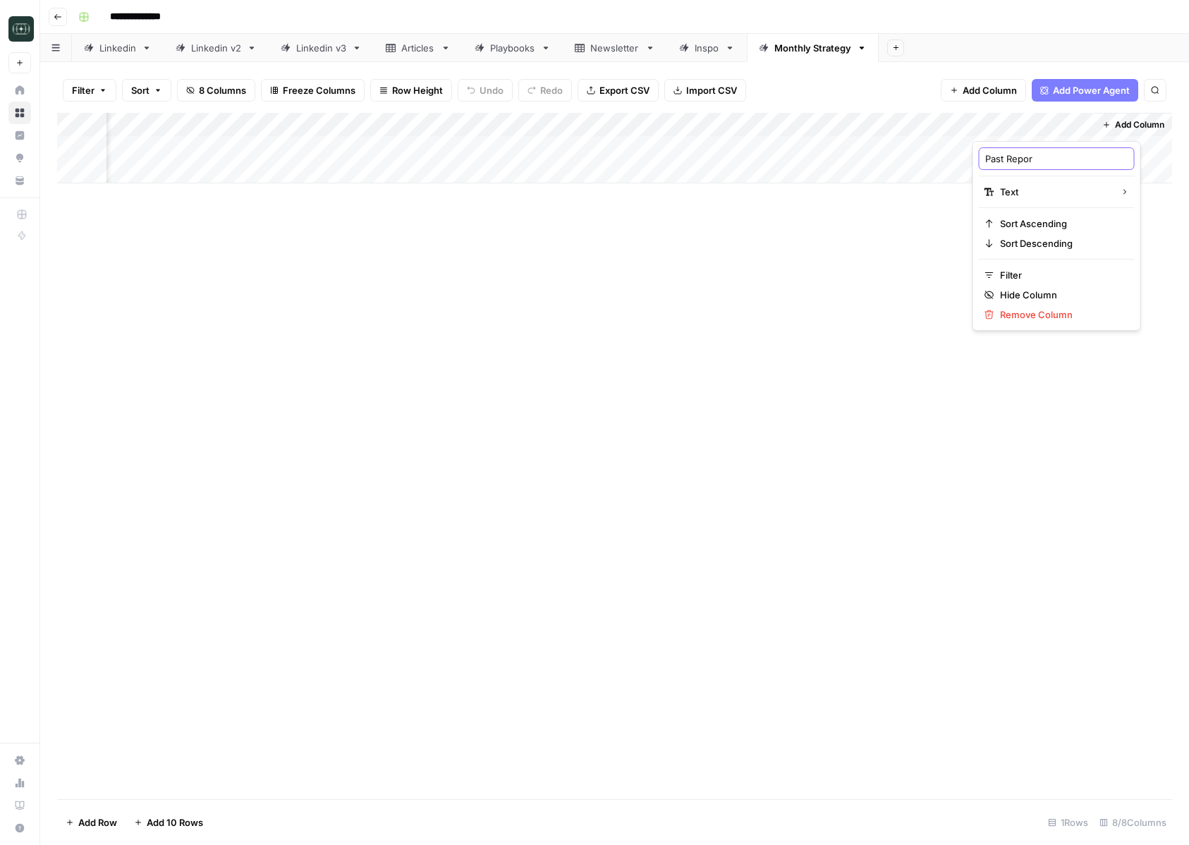
type input "Past Report"
click at [882, 332] on div "Add Column" at bounding box center [614, 456] width 1115 height 686
click at [1115, 121] on span "Add Column" at bounding box center [1139, 124] width 49 height 13
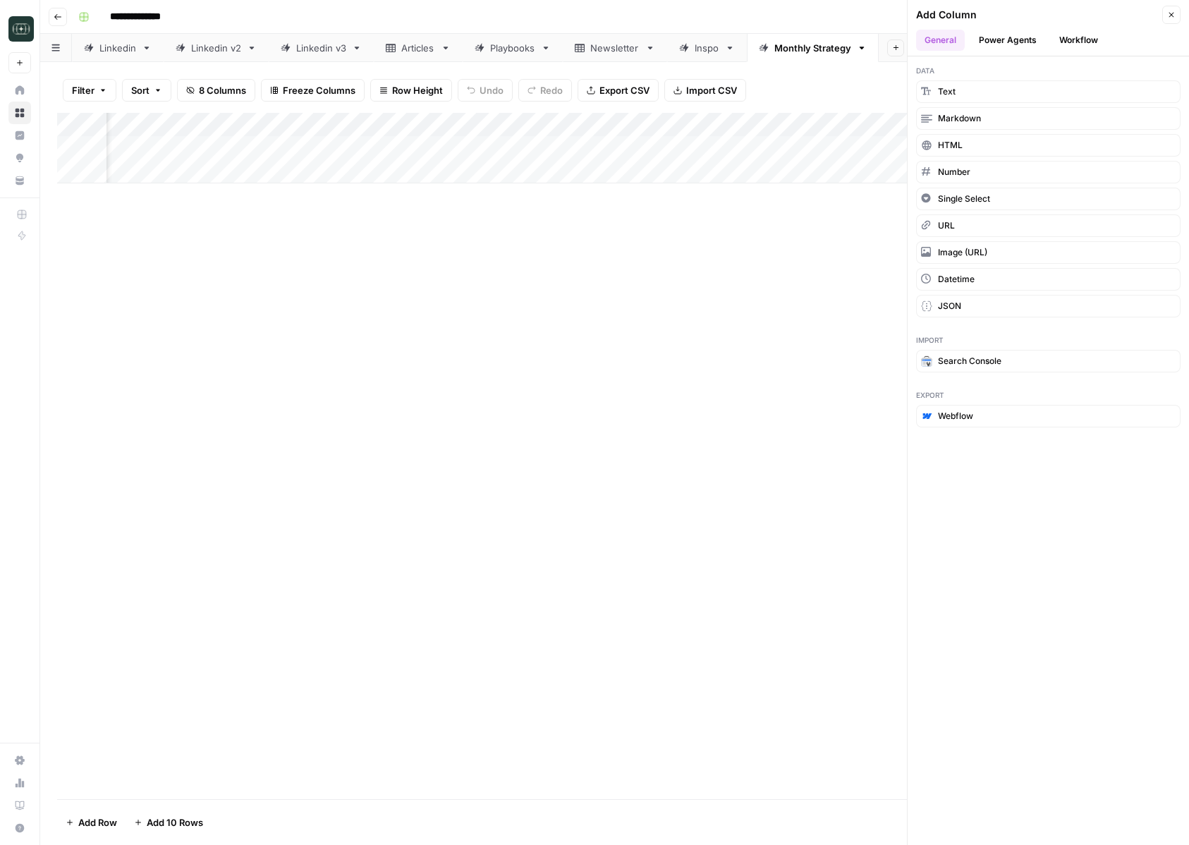
click at [1083, 37] on button "Workflow" at bounding box center [1079, 40] width 56 height 21
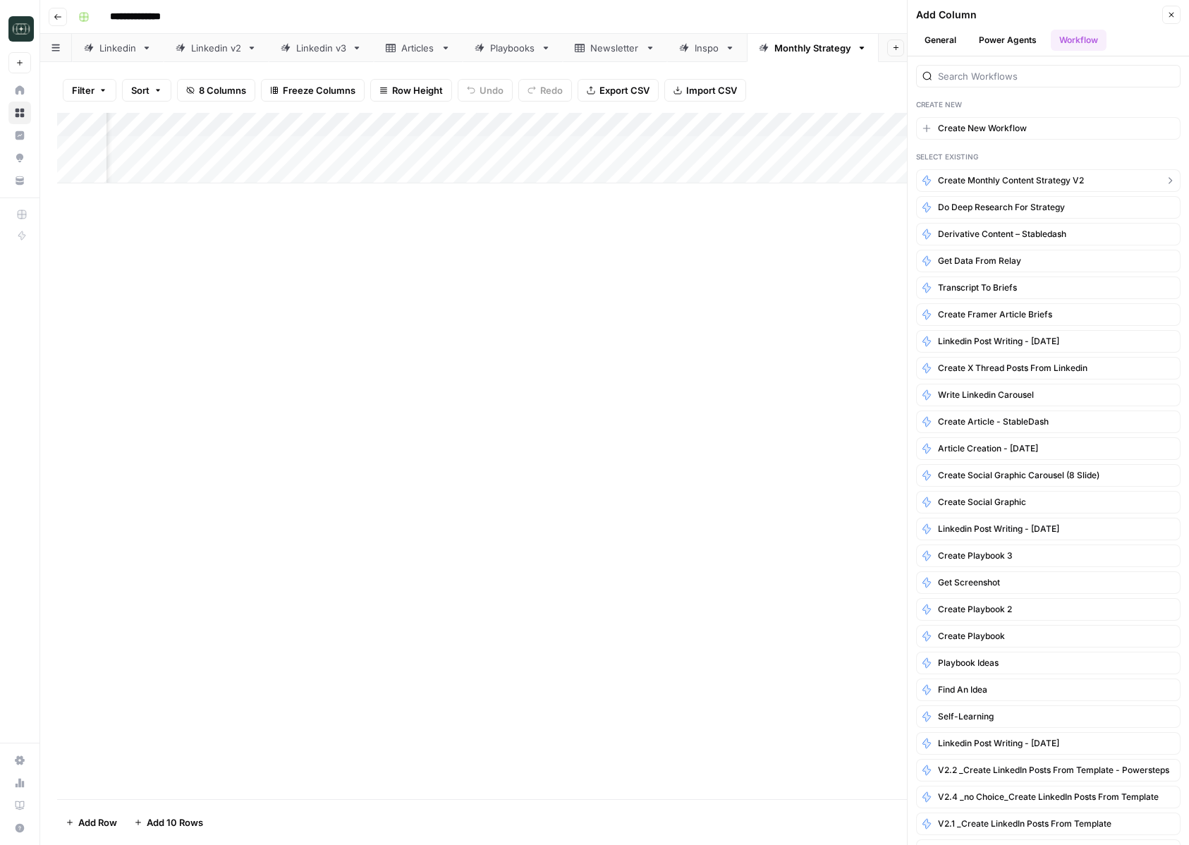
click at [1049, 185] on span "Create Monthly Content Strategy v2" at bounding box center [1011, 180] width 146 height 13
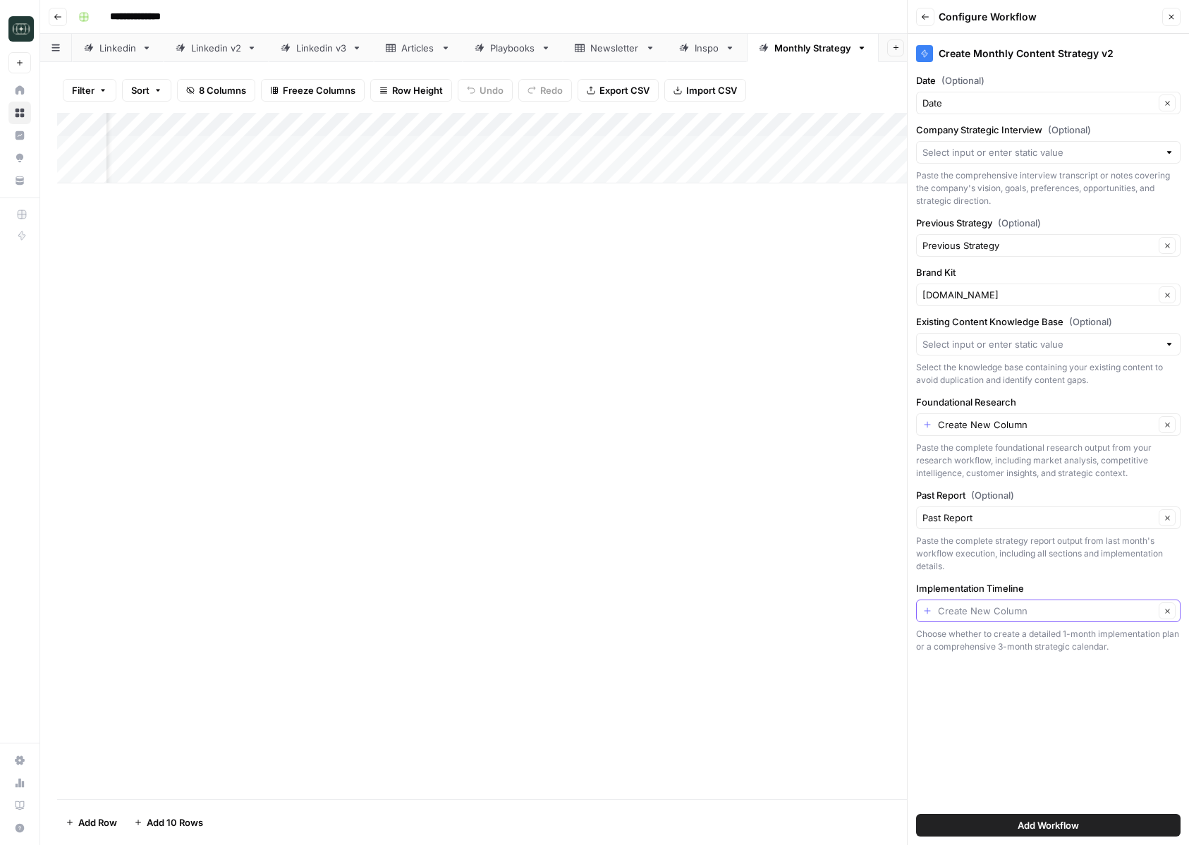
click at [982, 616] on input "Implementation Timeline" at bounding box center [1046, 611] width 216 height 14
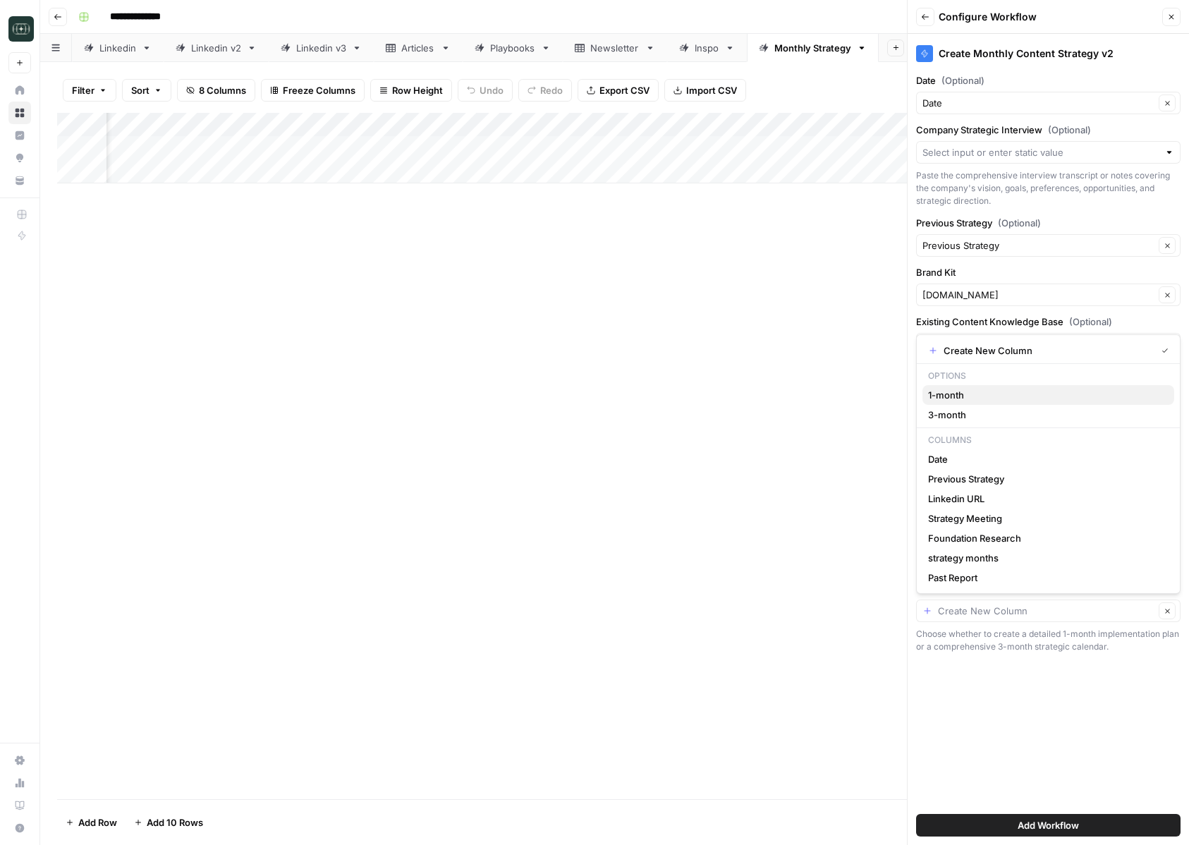
click at [972, 399] on span "1-month" at bounding box center [1045, 395] width 235 height 14
type input "1-month"
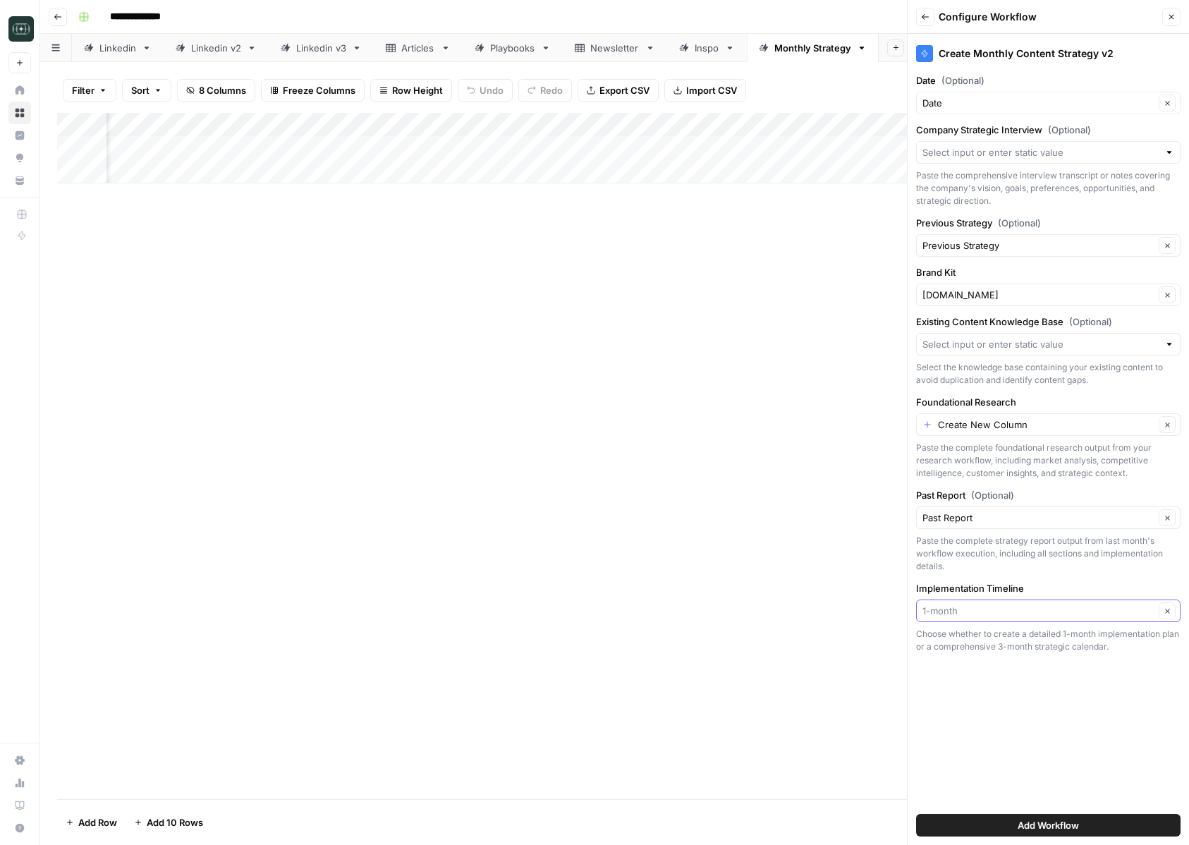
click at [975, 615] on input "Implementation Timeline" at bounding box center [1038, 611] width 232 height 14
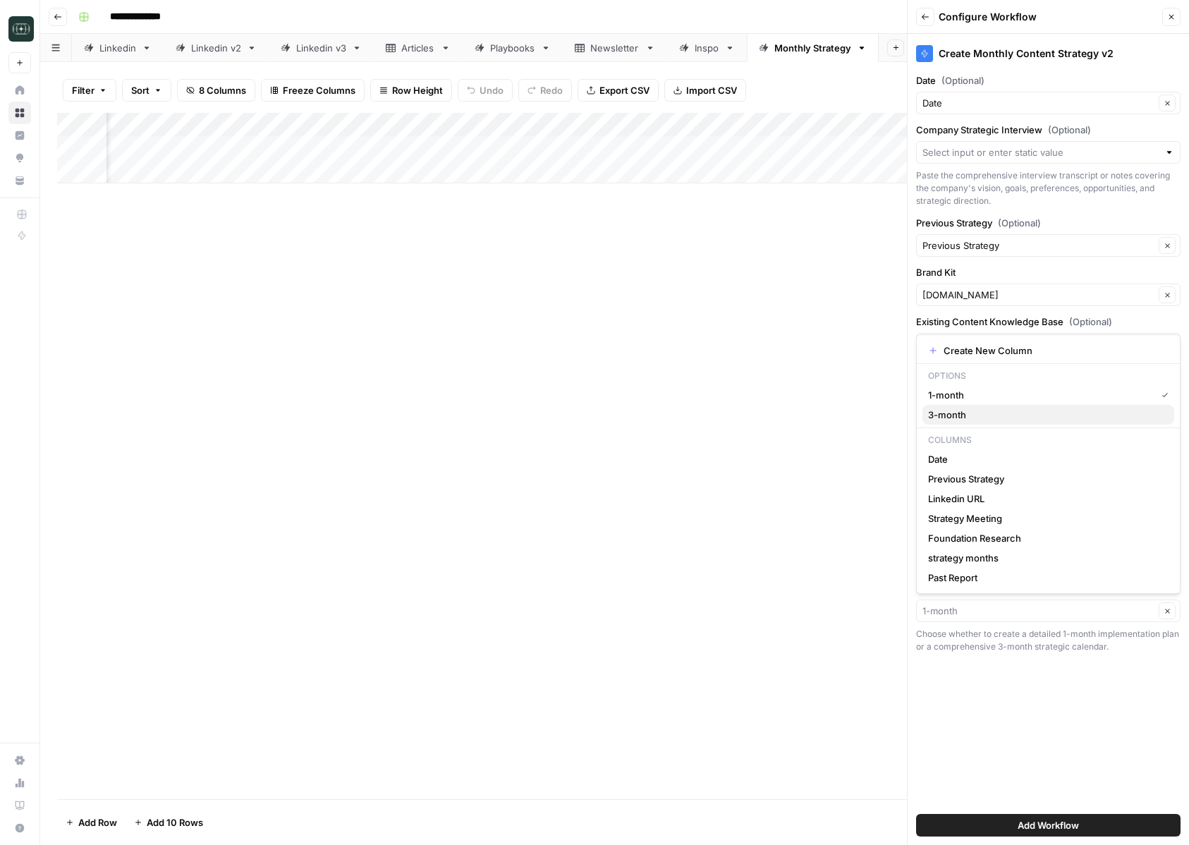
click at [1008, 405] on button "3-month" at bounding box center [1048, 415] width 252 height 20
type input "3-month"
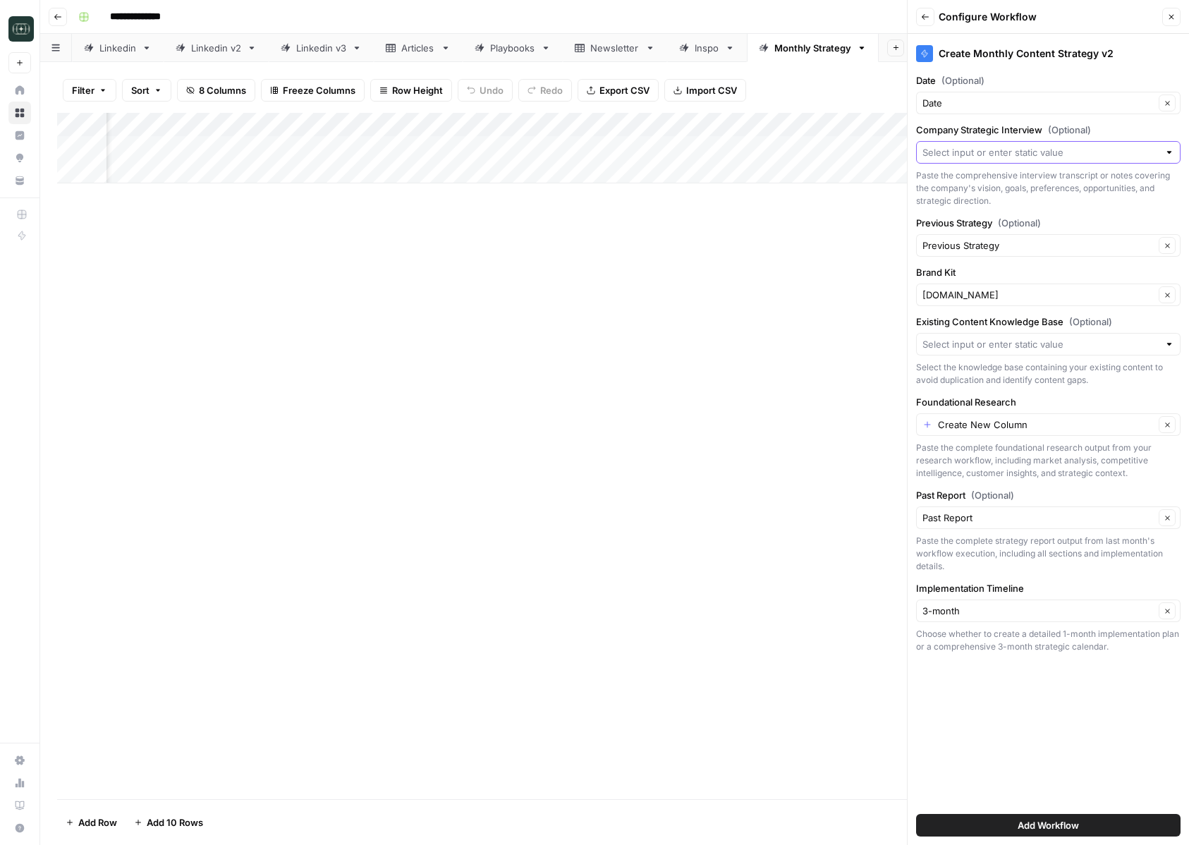
click at [1093, 149] on input "Company Strategic Interview (Optional)" at bounding box center [1040, 152] width 236 height 14
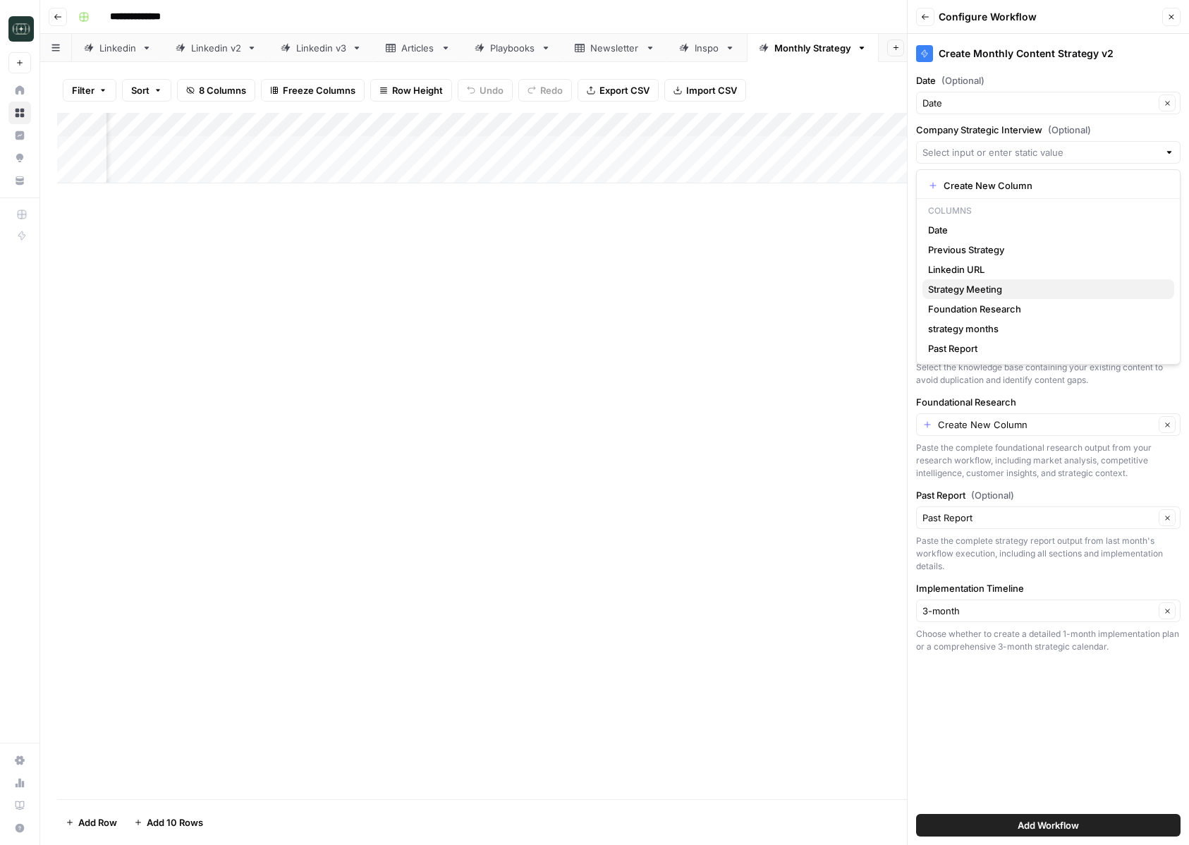
click at [1009, 291] on span "Strategy Meeting" at bounding box center [1045, 289] width 235 height 14
type input "Strategy Meeting"
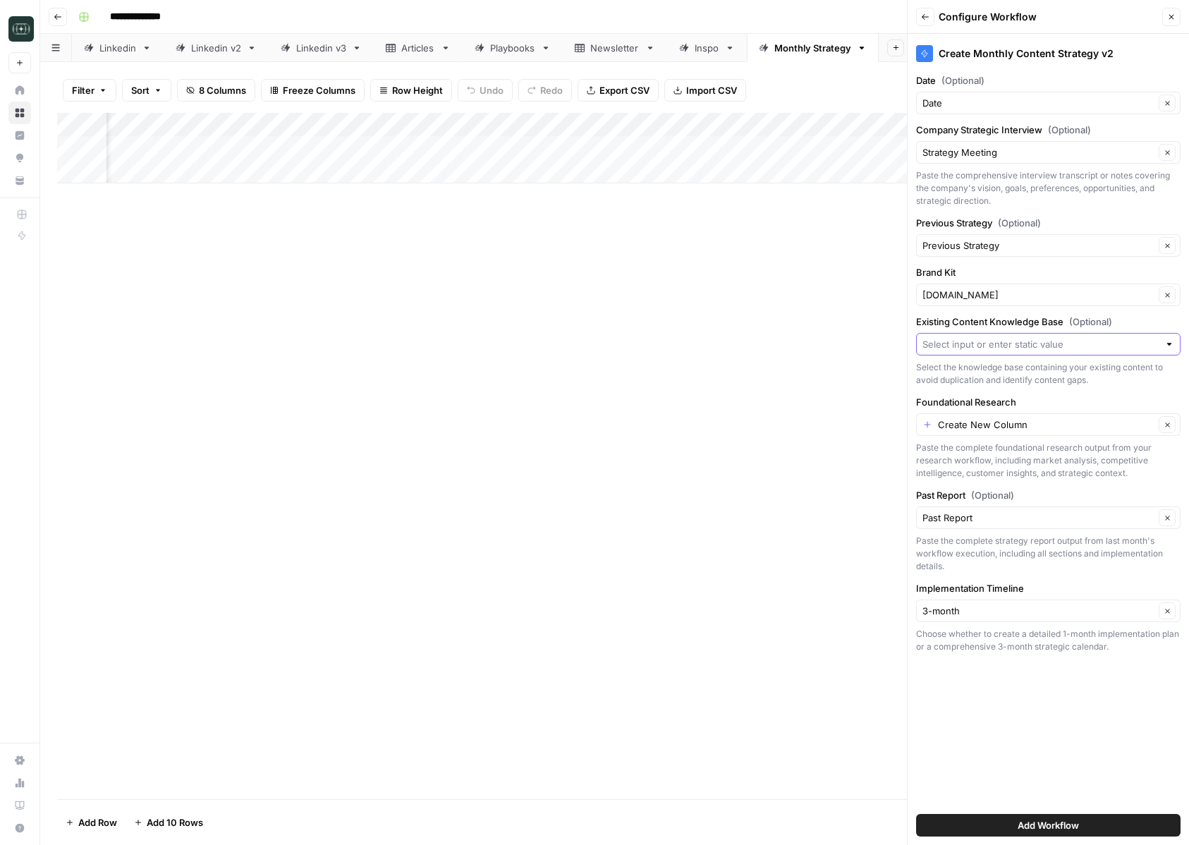
click at [973, 348] on input "Existing Content Knowledge Base (Optional)" at bounding box center [1040, 344] width 236 height 14
click at [980, 377] on span "[DOMAIN_NAME]" at bounding box center [1045, 377] width 235 height 14
type input "[DOMAIN_NAME]"
click at [987, 427] on input "Foundational Research" at bounding box center [1046, 424] width 216 height 14
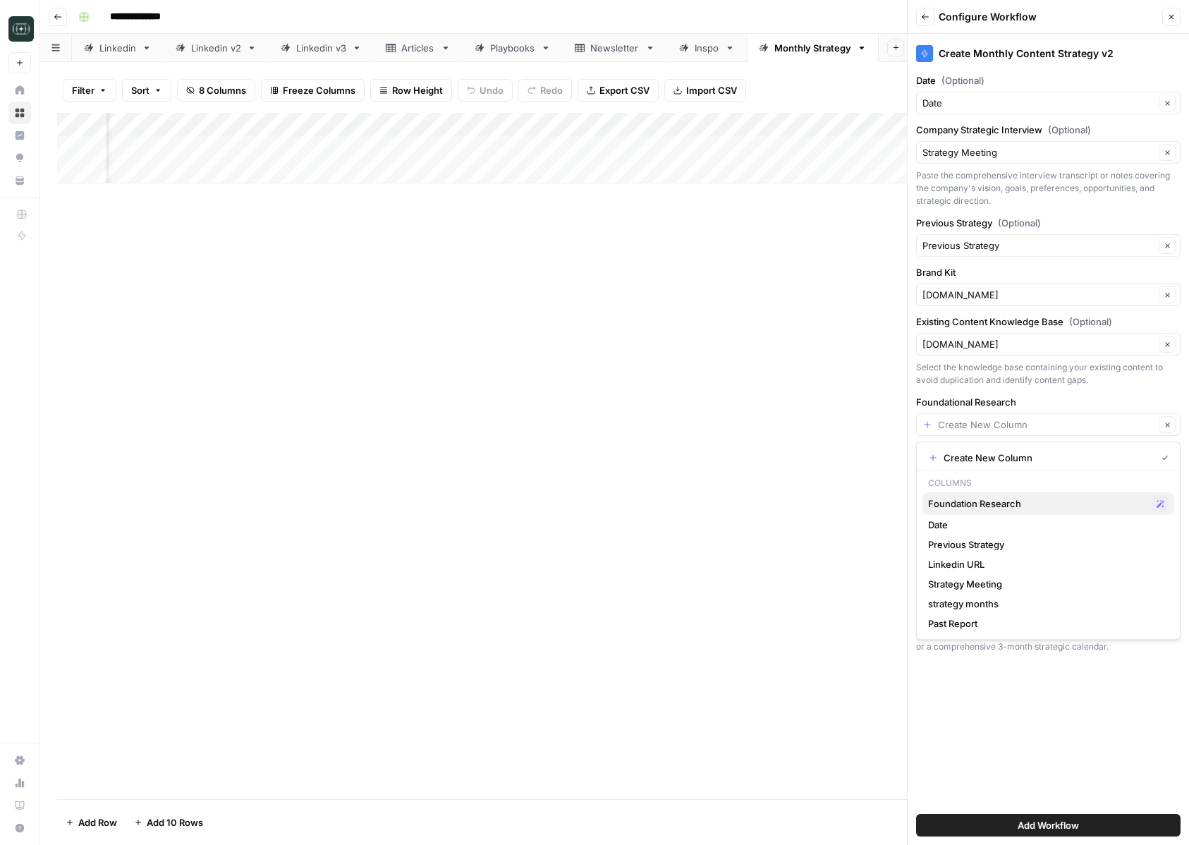
click at [971, 498] on span "Foundation Research" at bounding box center [1037, 503] width 218 height 14
type input "Foundation Research"
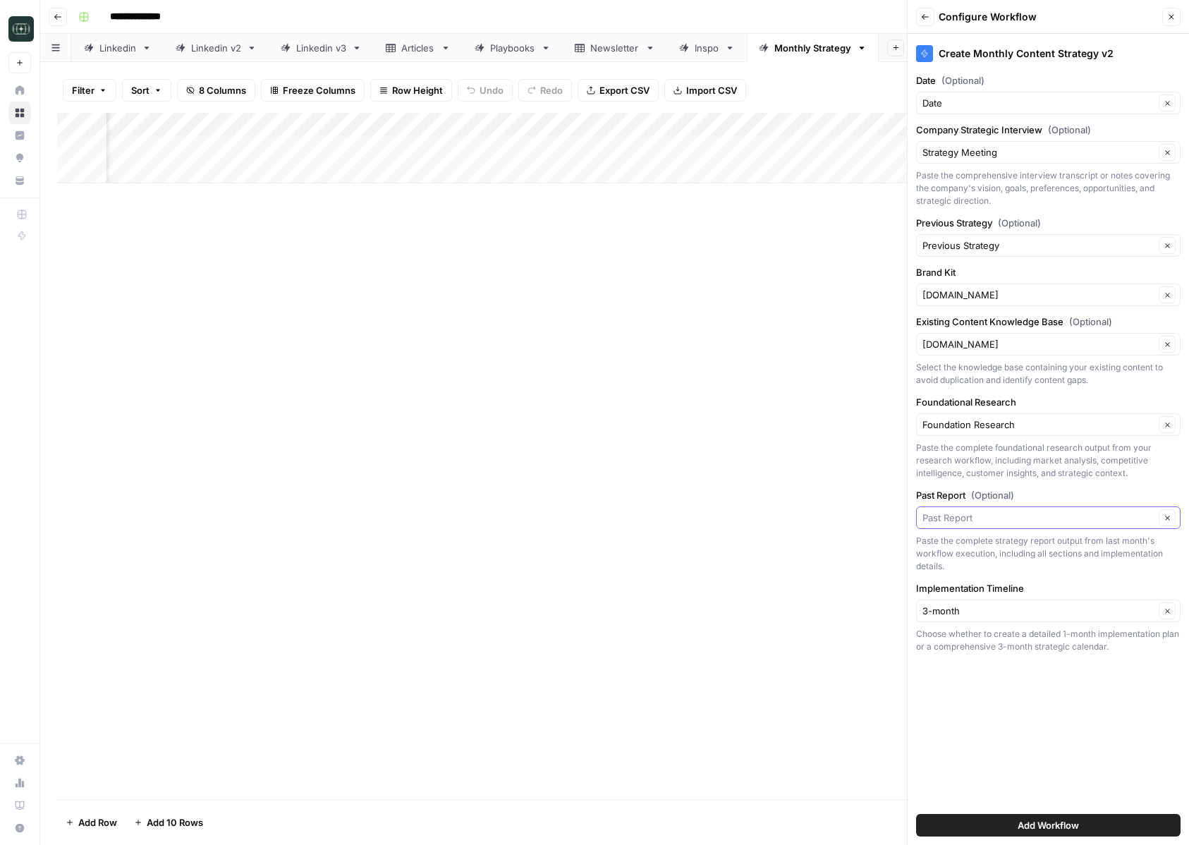
click at [967, 515] on input "Past Report (Optional)" at bounding box center [1038, 518] width 232 height 14
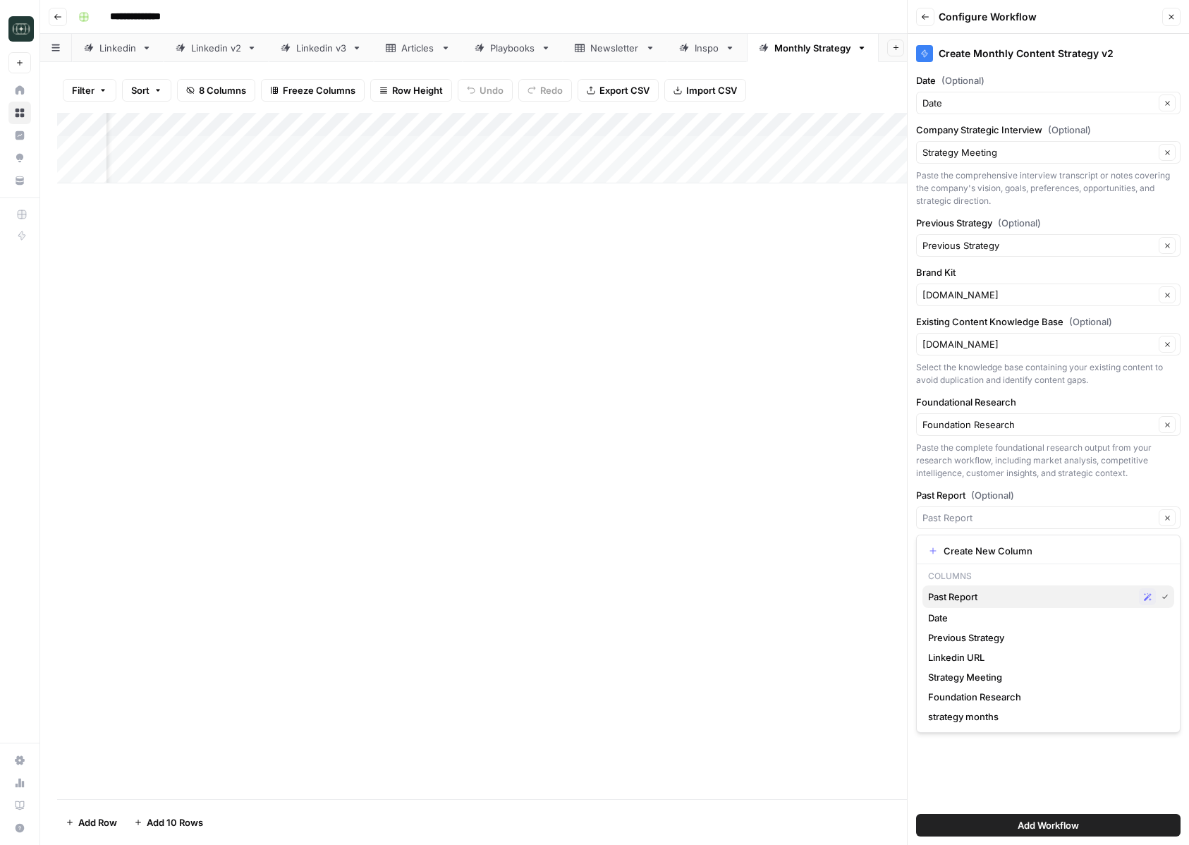
click at [970, 598] on span "Past Report" at bounding box center [1030, 597] width 205 height 14
type input "Past Report"
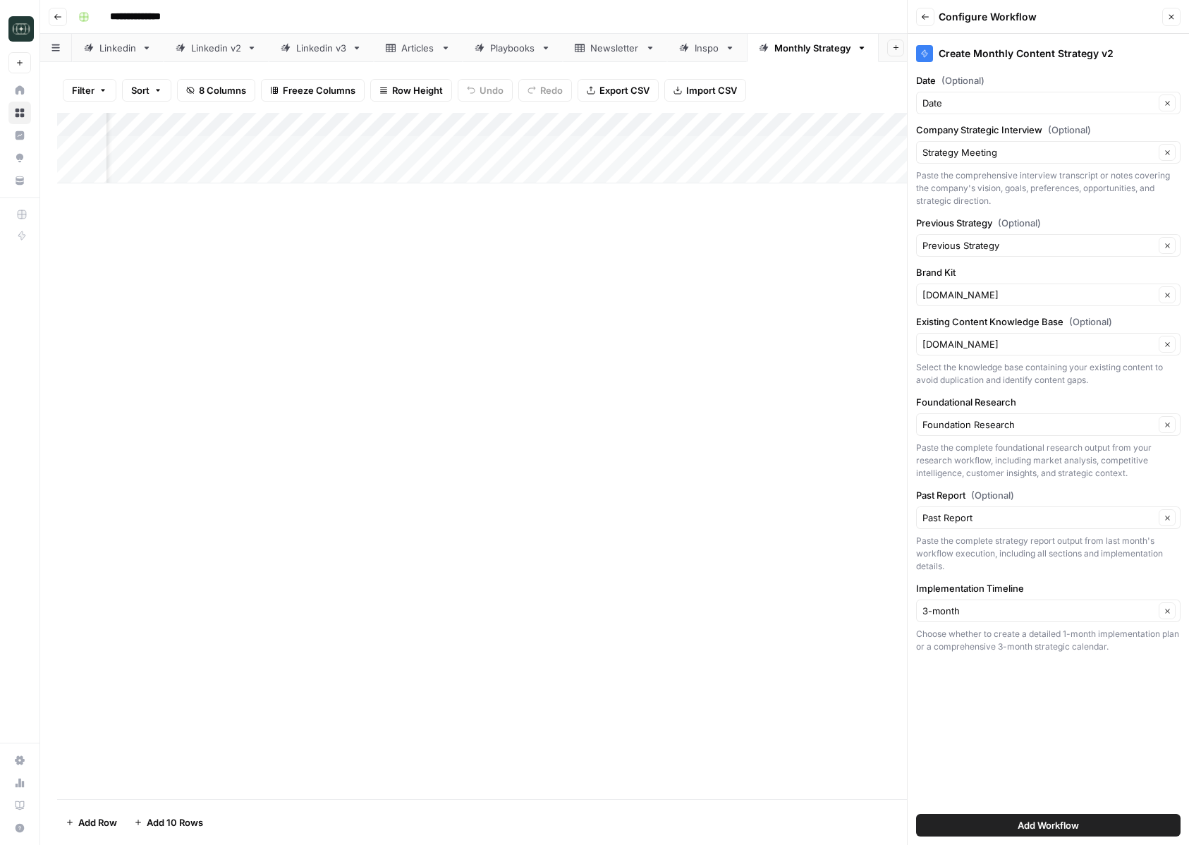
click at [1018, 824] on span "Add Workflow" at bounding box center [1048, 825] width 61 height 14
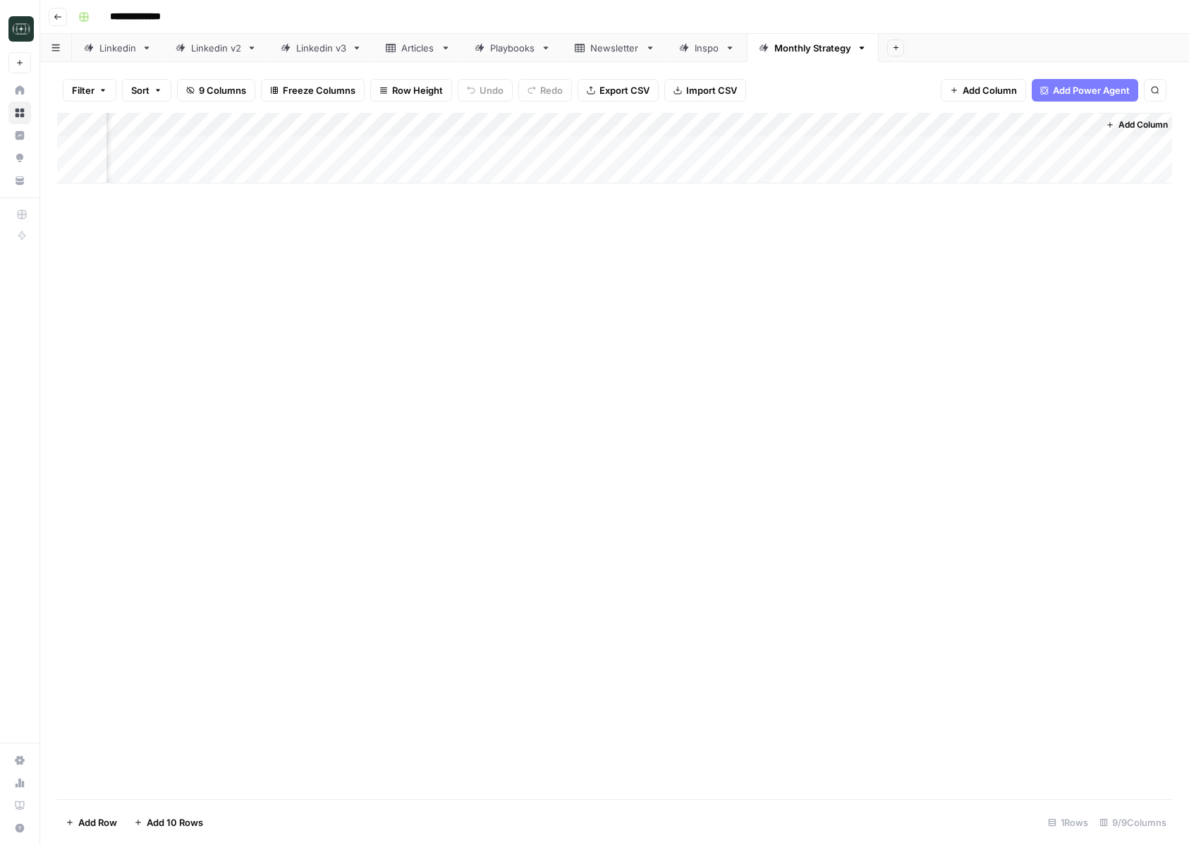
scroll to position [0, 293]
click at [979, 149] on div "Add Column" at bounding box center [614, 148] width 1115 height 71
click at [1000, 150] on div "Add Column" at bounding box center [614, 148] width 1115 height 71
click at [1066, 126] on div "Add Column" at bounding box center [614, 148] width 1115 height 71
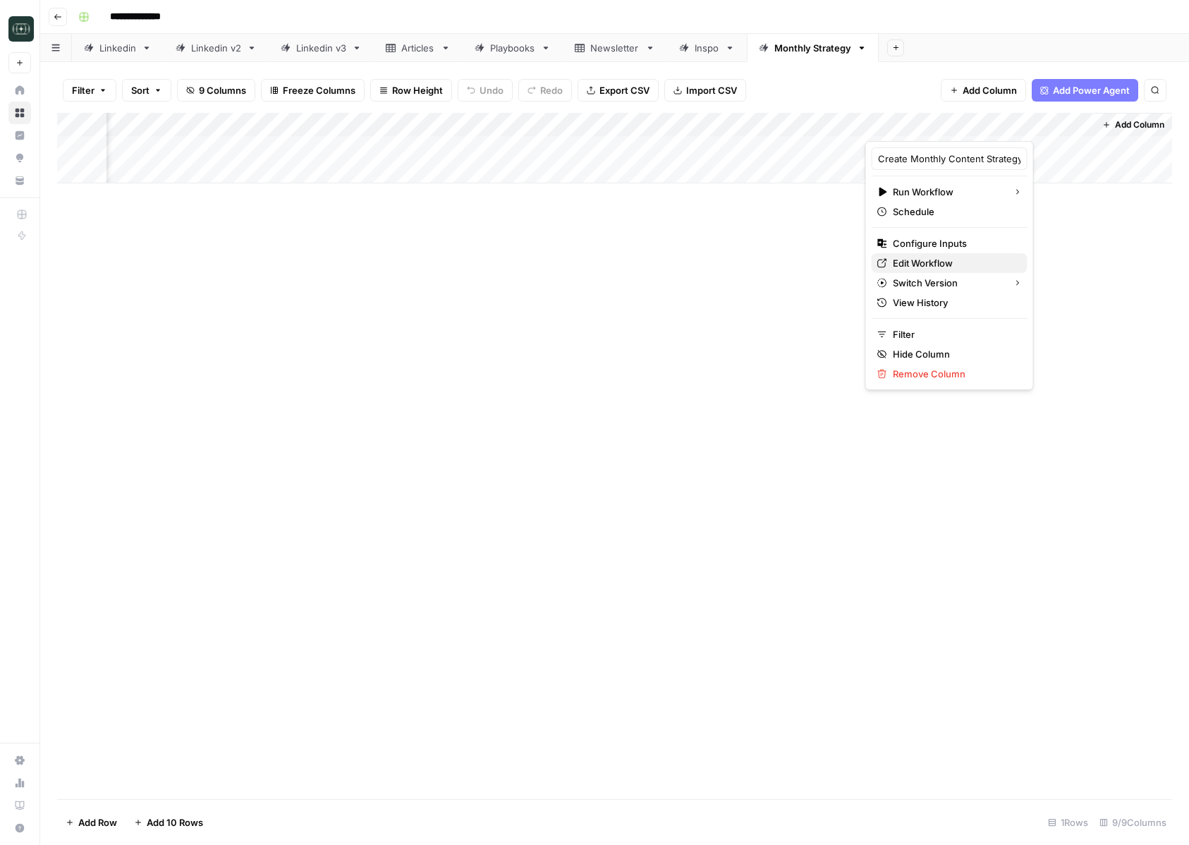
click at [941, 267] on span "Edit Workflow" at bounding box center [954, 263] width 123 height 14
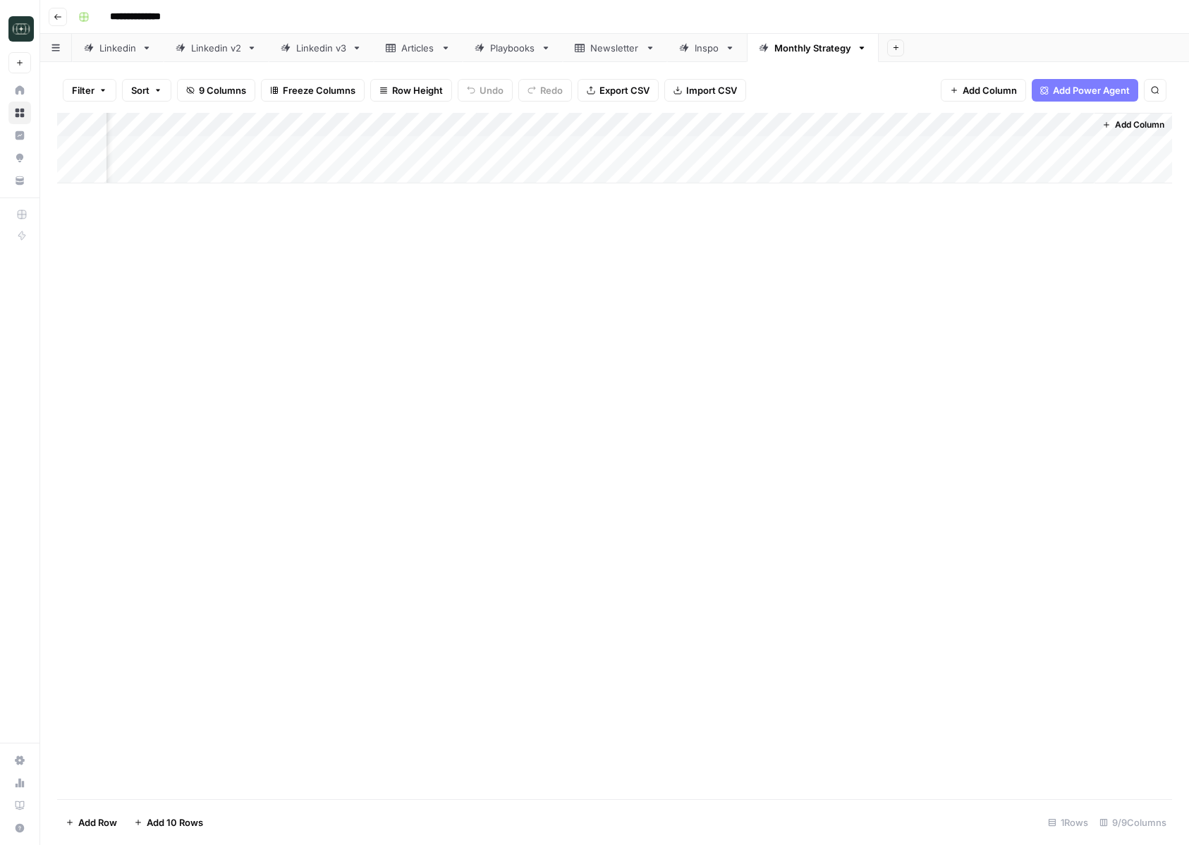
click at [1067, 124] on div "Add Column" at bounding box center [614, 148] width 1115 height 71
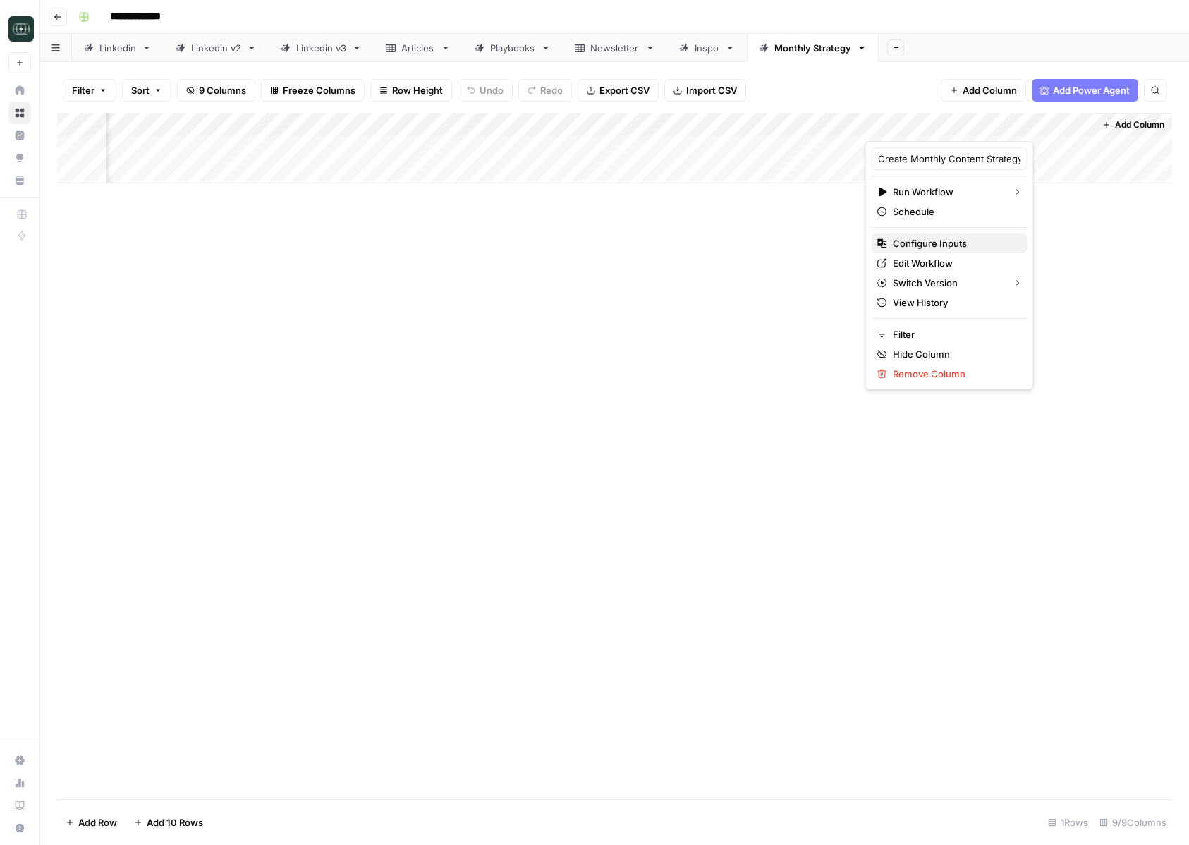
click at [934, 250] on span "Configure Inputs" at bounding box center [954, 243] width 123 height 14
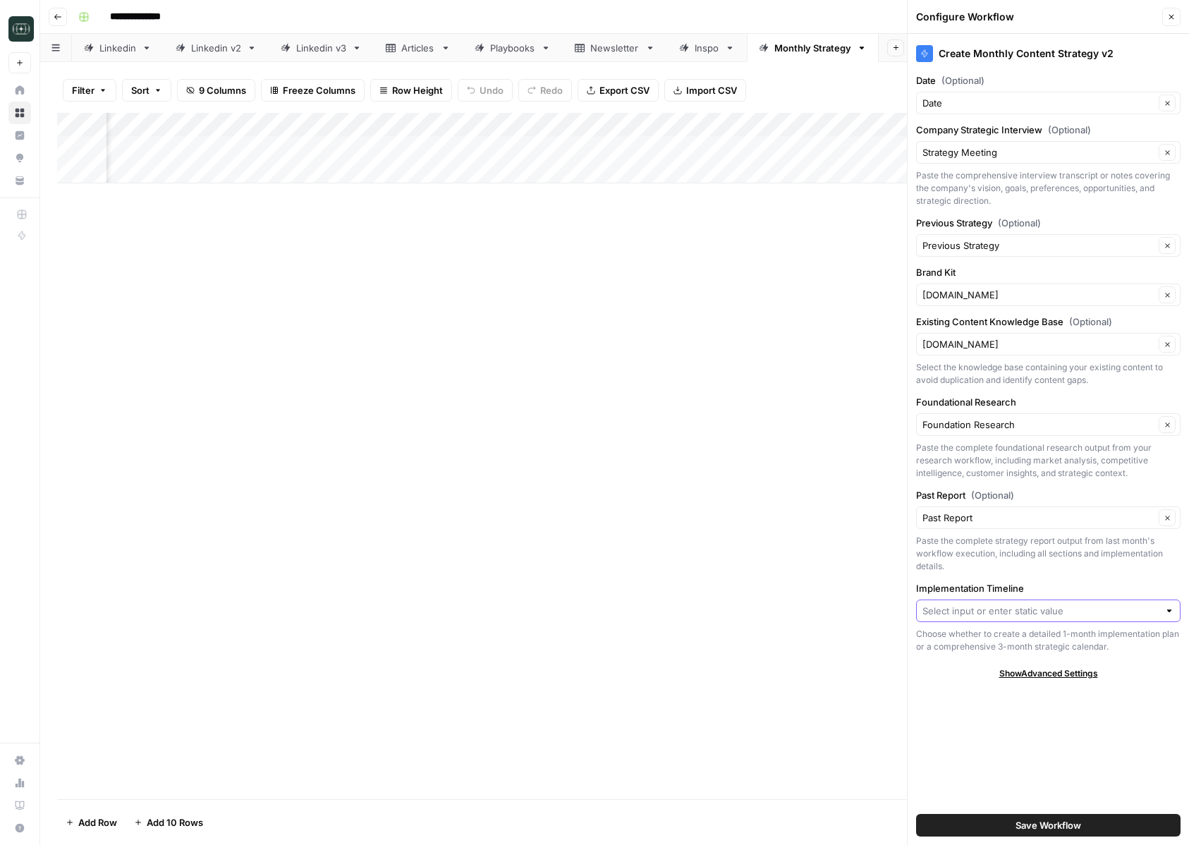
click at [973, 614] on input "Implementation Timeline" at bounding box center [1040, 611] width 236 height 14
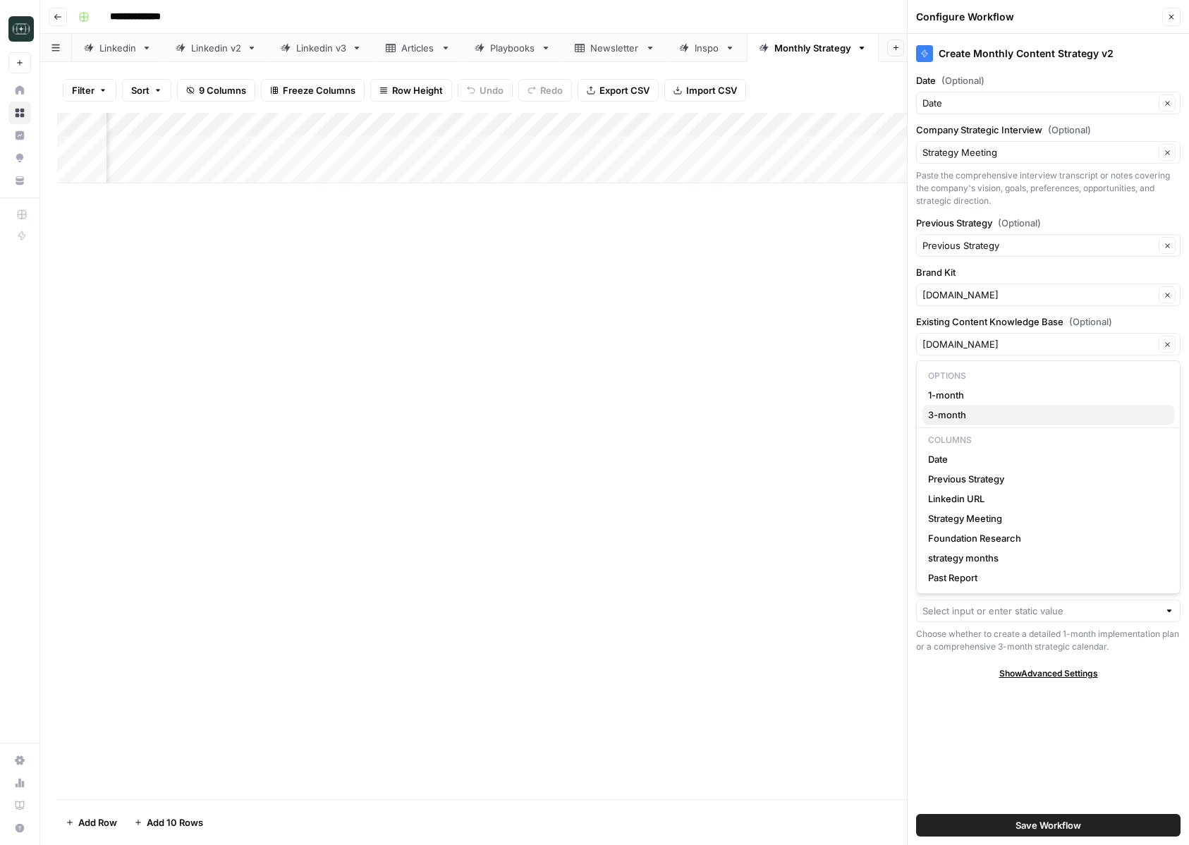
click at [1009, 410] on span "3-month" at bounding box center [1045, 415] width 235 height 14
type input "3-month"
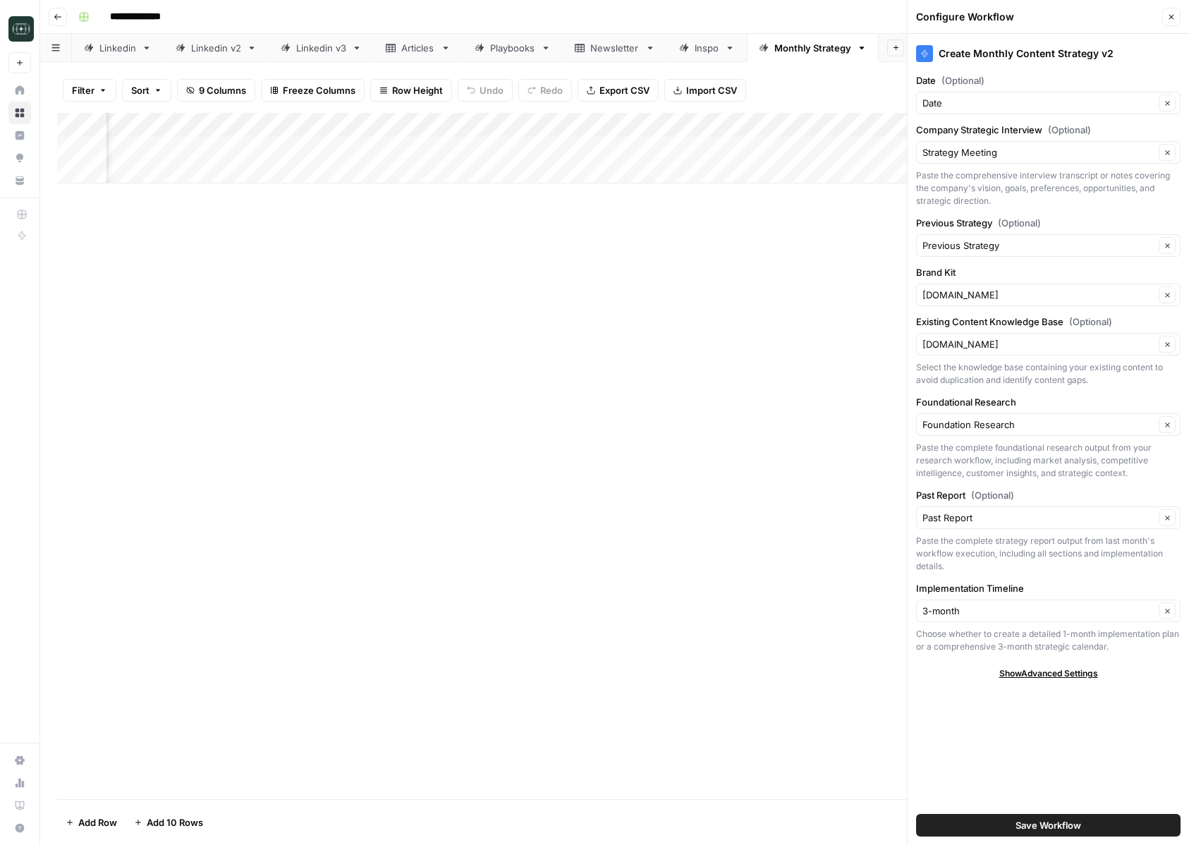
click at [1012, 819] on button "Save Workflow" at bounding box center [1048, 825] width 264 height 23
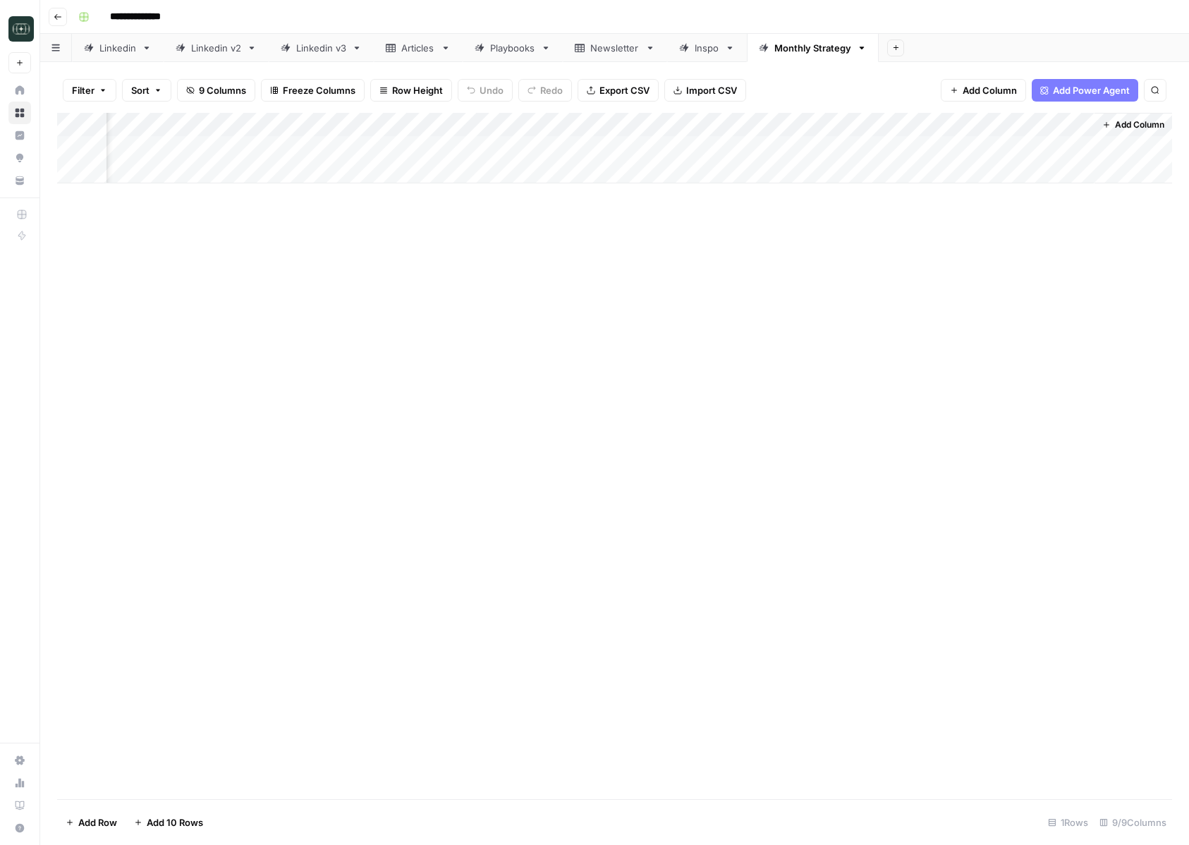
click at [1078, 147] on div "Add Column" at bounding box center [614, 148] width 1115 height 71
click at [1066, 124] on div "Add Column" at bounding box center [614, 148] width 1115 height 71
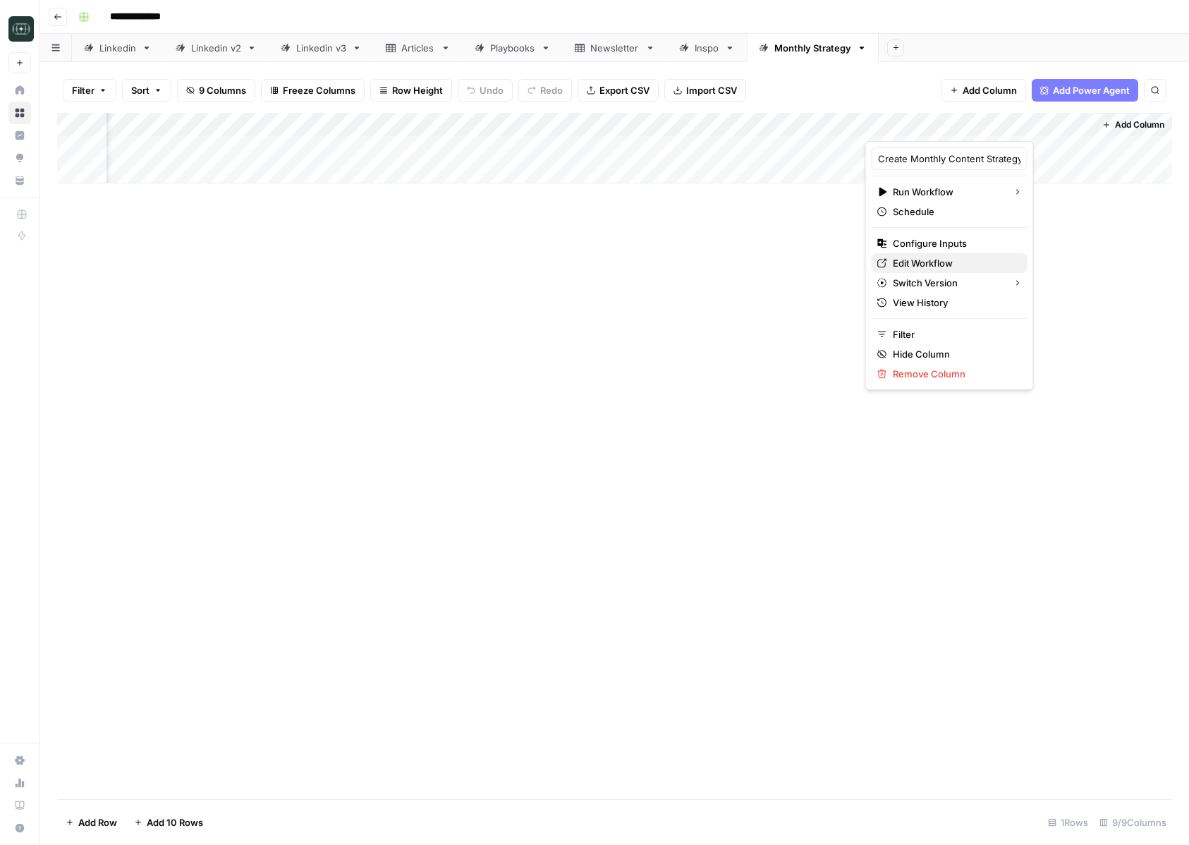
click at [924, 257] on span "Edit Workflow" at bounding box center [954, 263] width 123 height 14
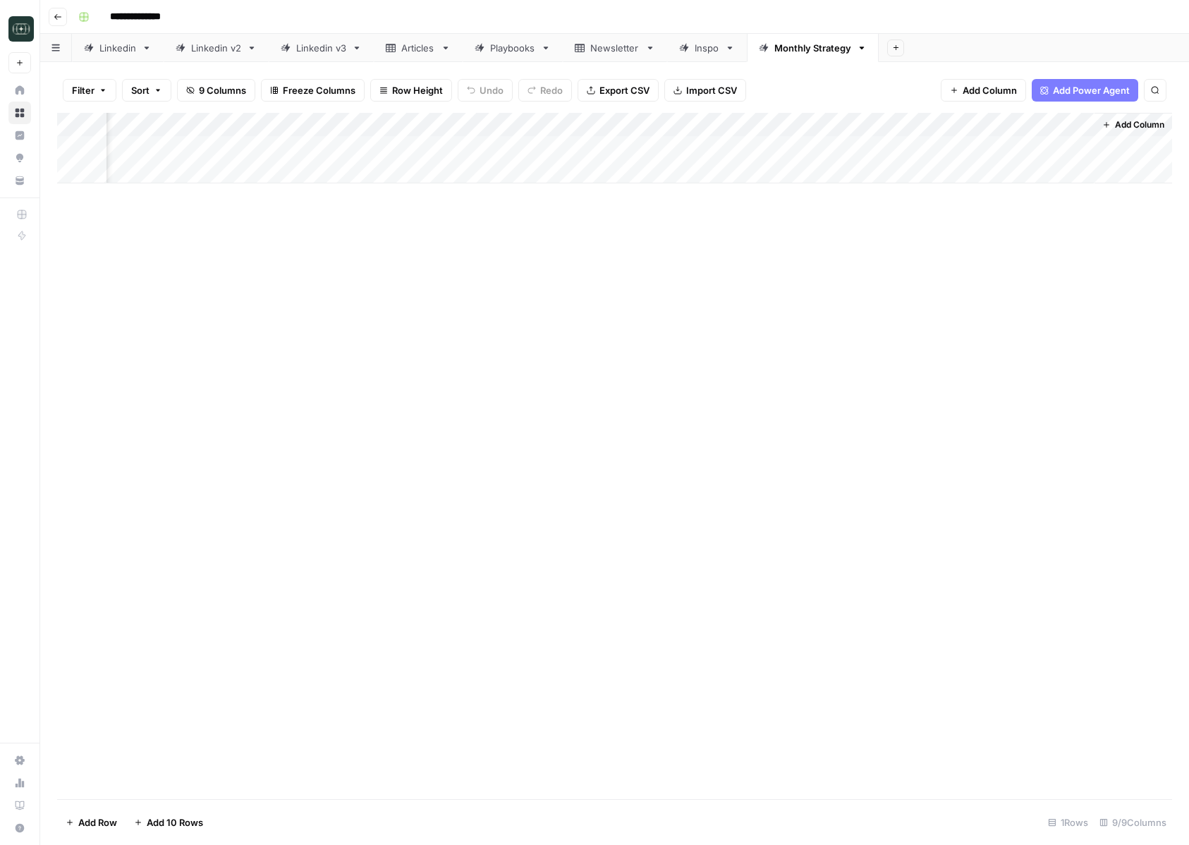
click at [678, 150] on div "Add Column" at bounding box center [614, 148] width 1115 height 71
click at [683, 196] on button "1-month" at bounding box center [680, 202] width 47 height 17
click at [676, 145] on div "Add Column" at bounding box center [614, 148] width 1115 height 71
click at [735, 126] on div "Add Column" at bounding box center [614, 148] width 1115 height 71
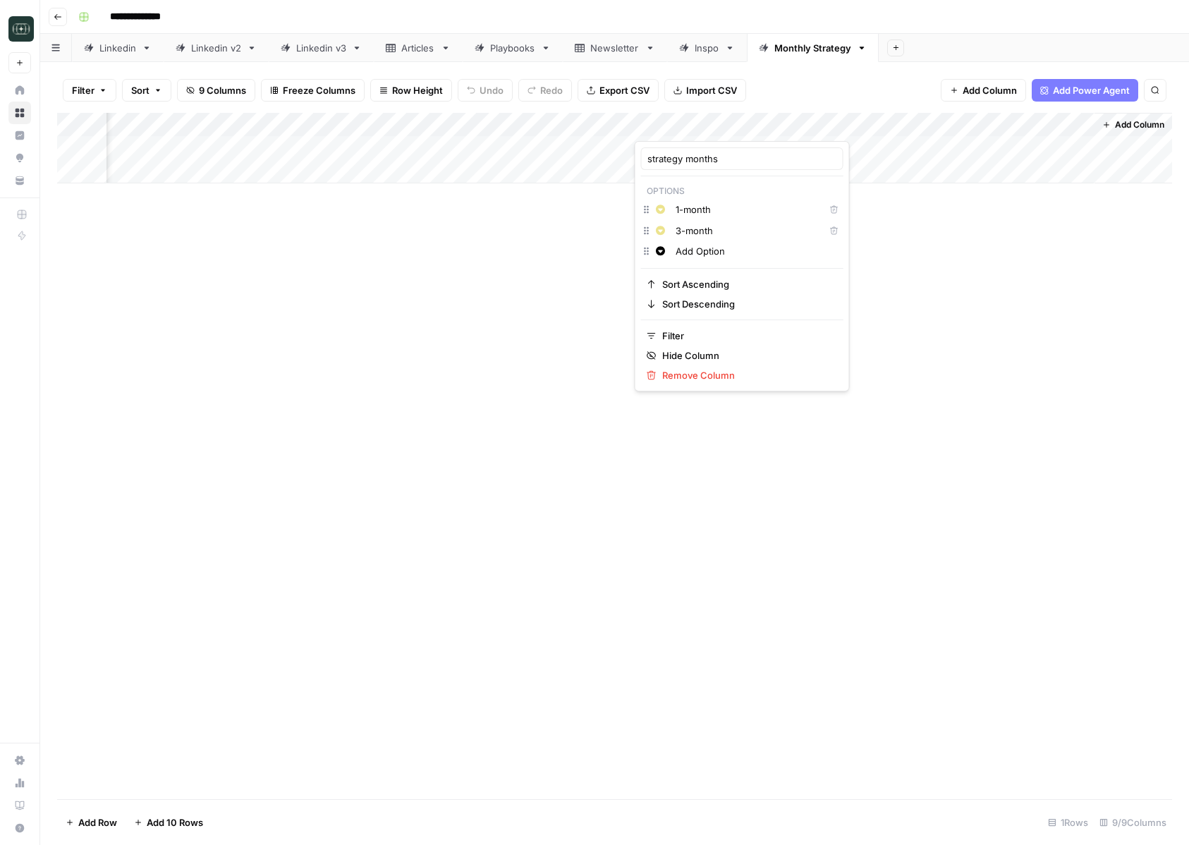
click at [830, 208] on icon "button" at bounding box center [834, 210] width 8 height 8
click at [825, 224] on button "Delete" at bounding box center [834, 230] width 18 height 18
click at [825, 214] on button "Delete" at bounding box center [834, 209] width 18 height 18
click at [830, 210] on icon "button" at bounding box center [834, 210] width 8 height 8
click at [746, 212] on input "1-month" at bounding box center [747, 209] width 143 height 14
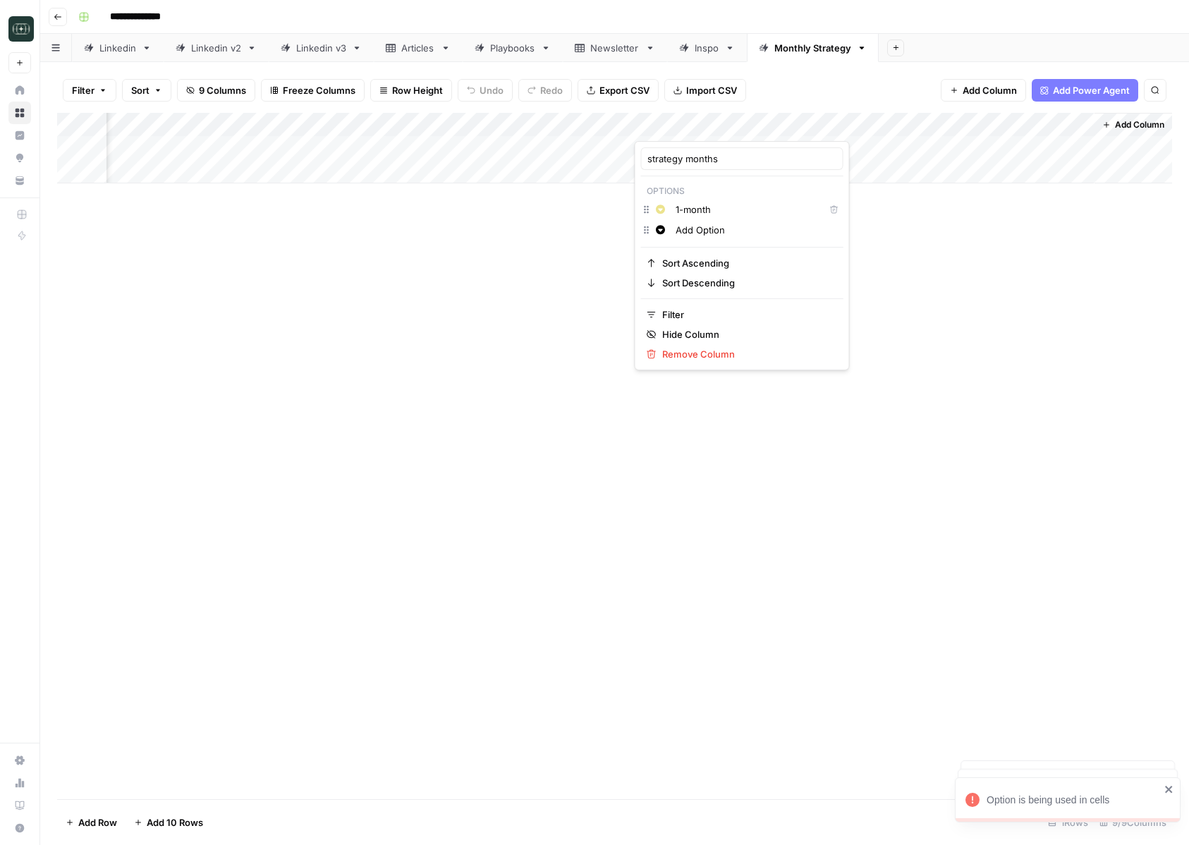
click at [746, 212] on input "1-month" at bounding box center [747, 209] width 143 height 14
type input "1 Month"
click at [711, 228] on input "Add Option" at bounding box center [756, 230] width 161 height 14
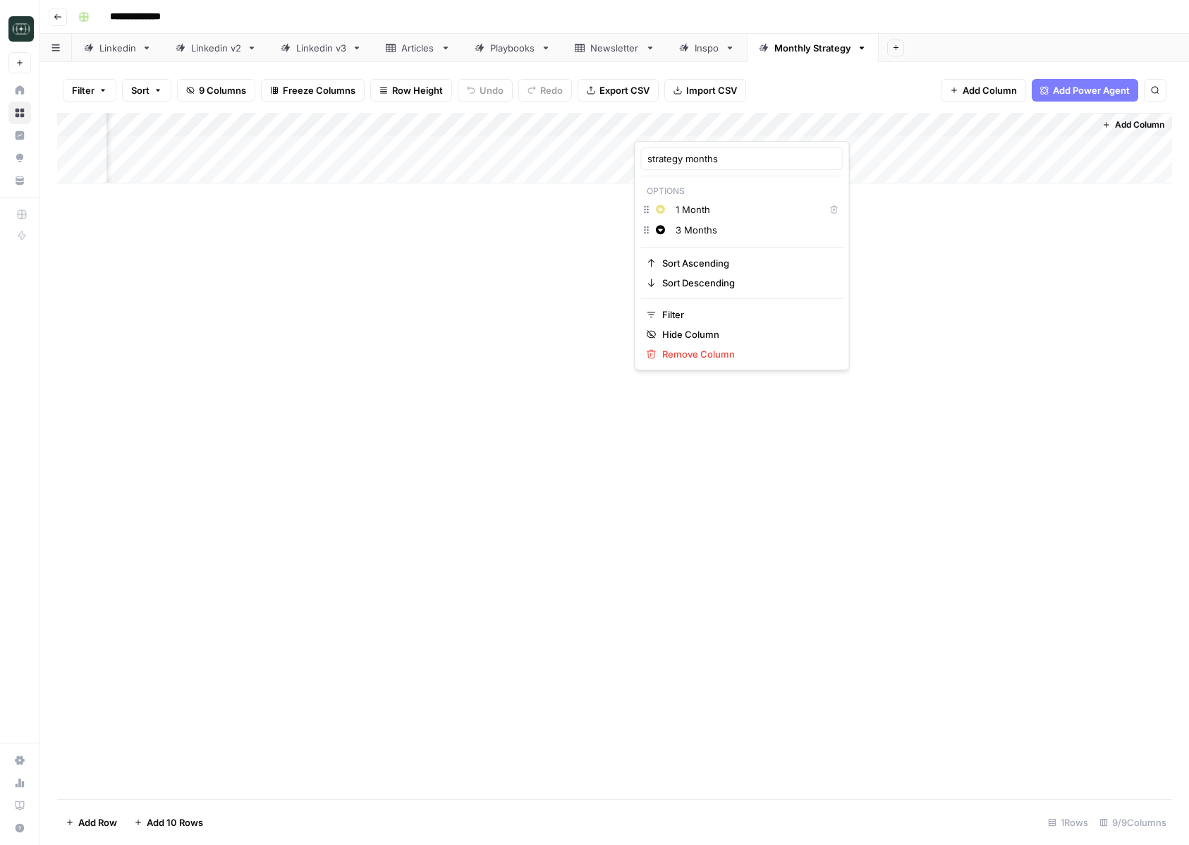
type input "3 Months"
click at [666, 228] on button "Change color" at bounding box center [660, 230] width 17 height 17
click at [709, 258] on span "Green" at bounding box center [741, 254] width 92 height 14
click at [701, 206] on input "1 Month" at bounding box center [747, 209] width 143 height 14
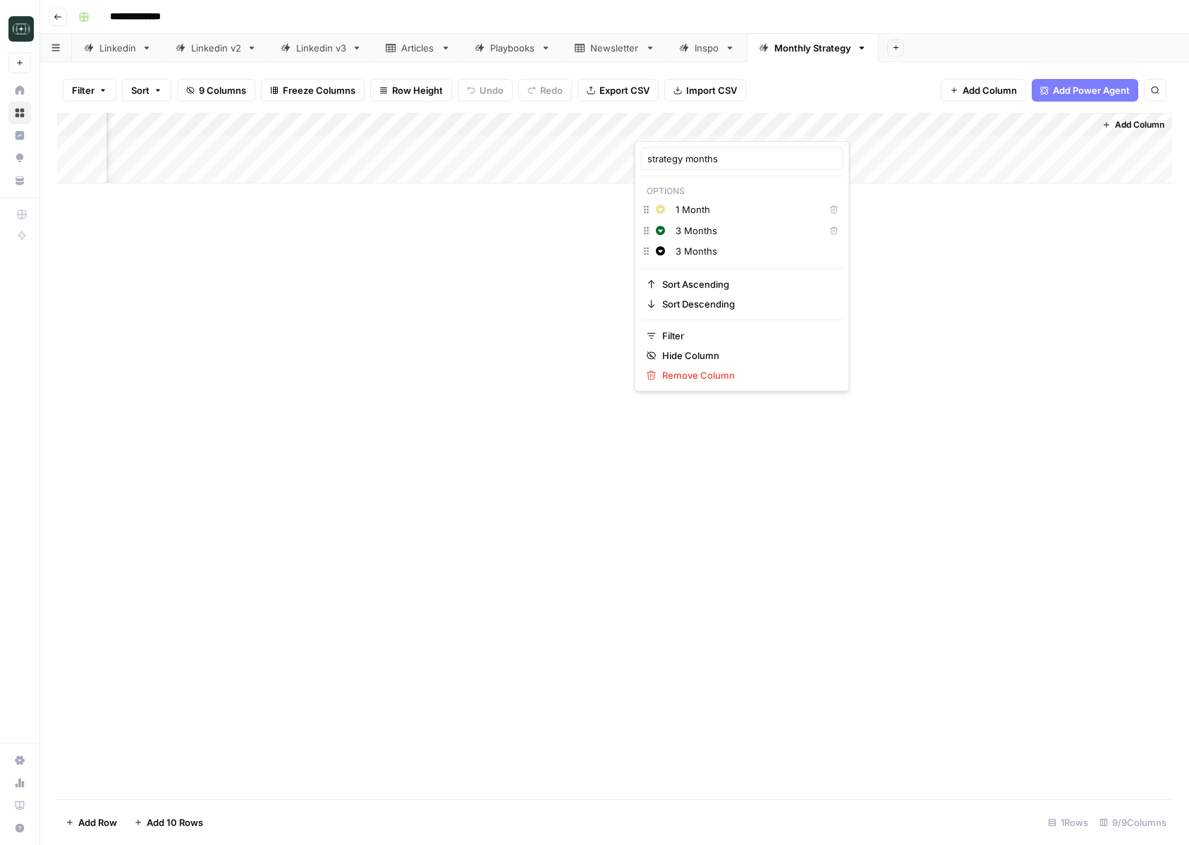
click at [701, 206] on input "1 Month" at bounding box center [747, 209] width 143 height 14
click at [706, 233] on input "3 Months" at bounding box center [747, 231] width 143 height 14
click at [774, 258] on div "3 Months" at bounding box center [756, 251] width 169 height 16
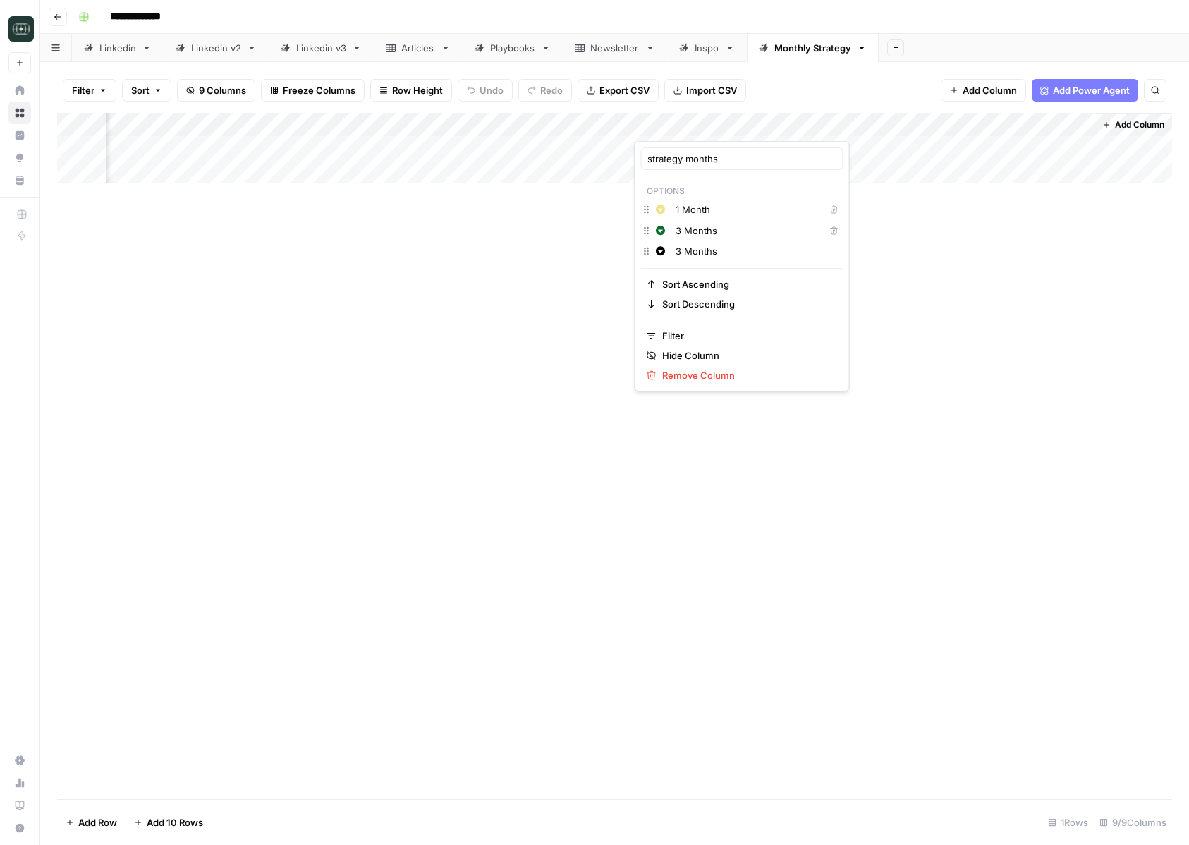
click at [880, 268] on div "Add Column" at bounding box center [614, 456] width 1115 height 686
click at [699, 146] on div "Add Column" at bounding box center [614, 148] width 1115 height 71
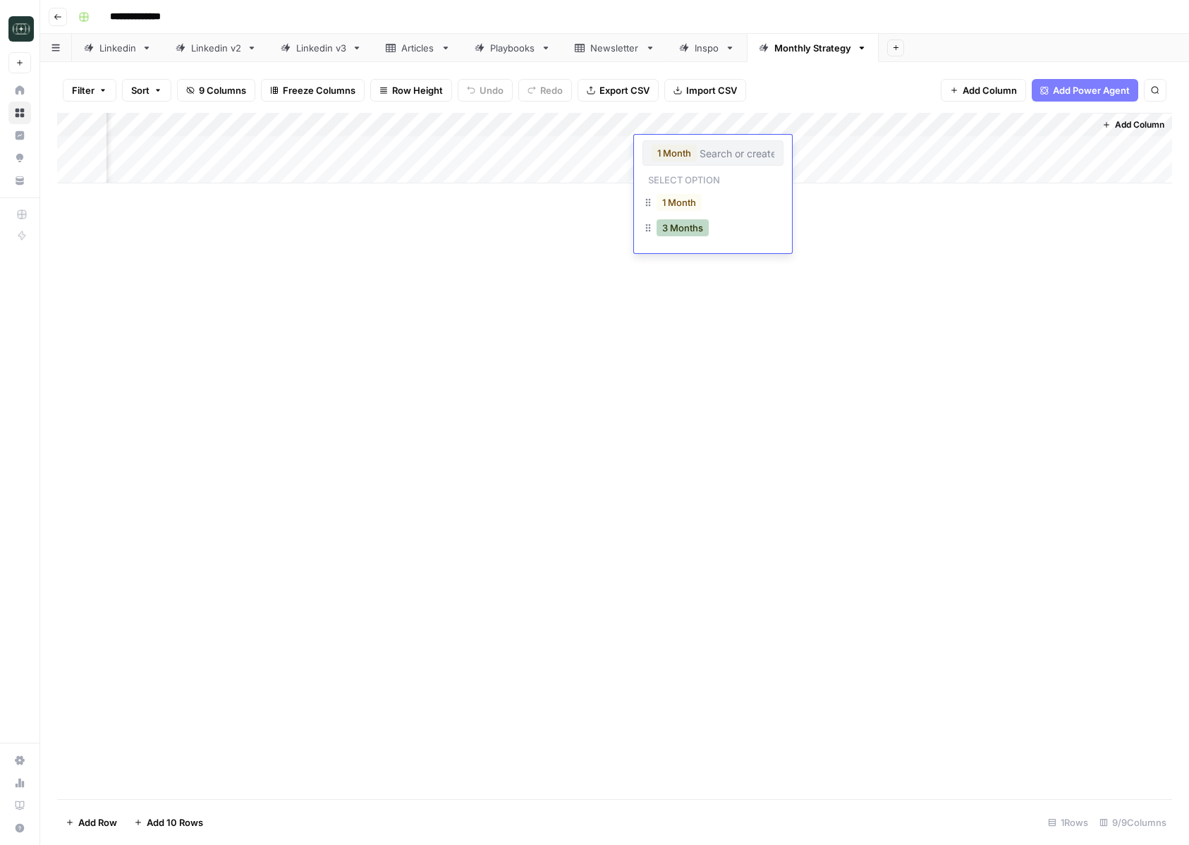
click at [690, 231] on button "3 Months" at bounding box center [683, 227] width 52 height 17
click at [688, 274] on div "Add Column" at bounding box center [614, 456] width 1115 height 686
click at [970, 146] on div "Add Column" at bounding box center [614, 148] width 1115 height 71
click at [1073, 146] on div "Add Column" at bounding box center [614, 148] width 1115 height 71
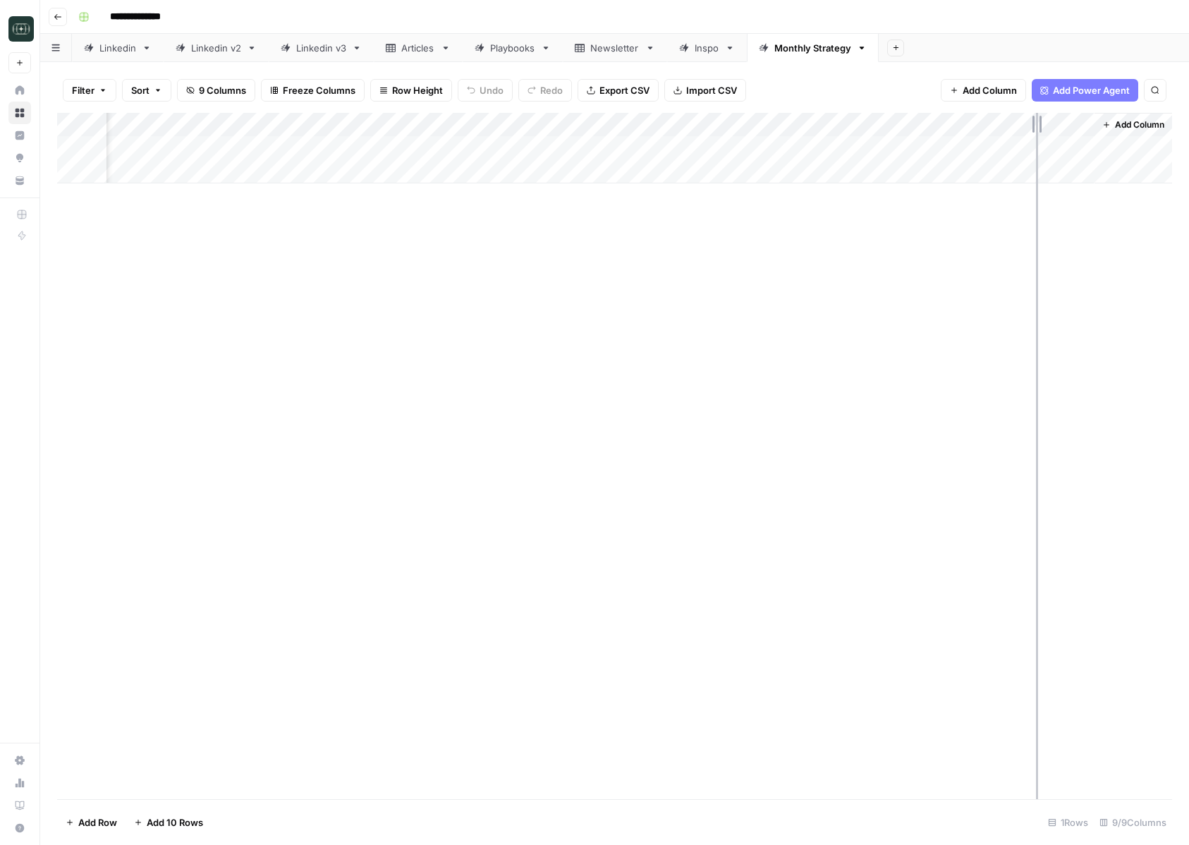
drag, startPoint x: 1092, startPoint y: 126, endPoint x: 1036, endPoint y: 126, distance: 55.7
click at [1036, 126] on div "Add Column" at bounding box center [614, 148] width 1115 height 71
click at [751, 293] on div "Add Column" at bounding box center [614, 456] width 1115 height 686
click at [1073, 149] on div "Add Column" at bounding box center [614, 148] width 1115 height 71
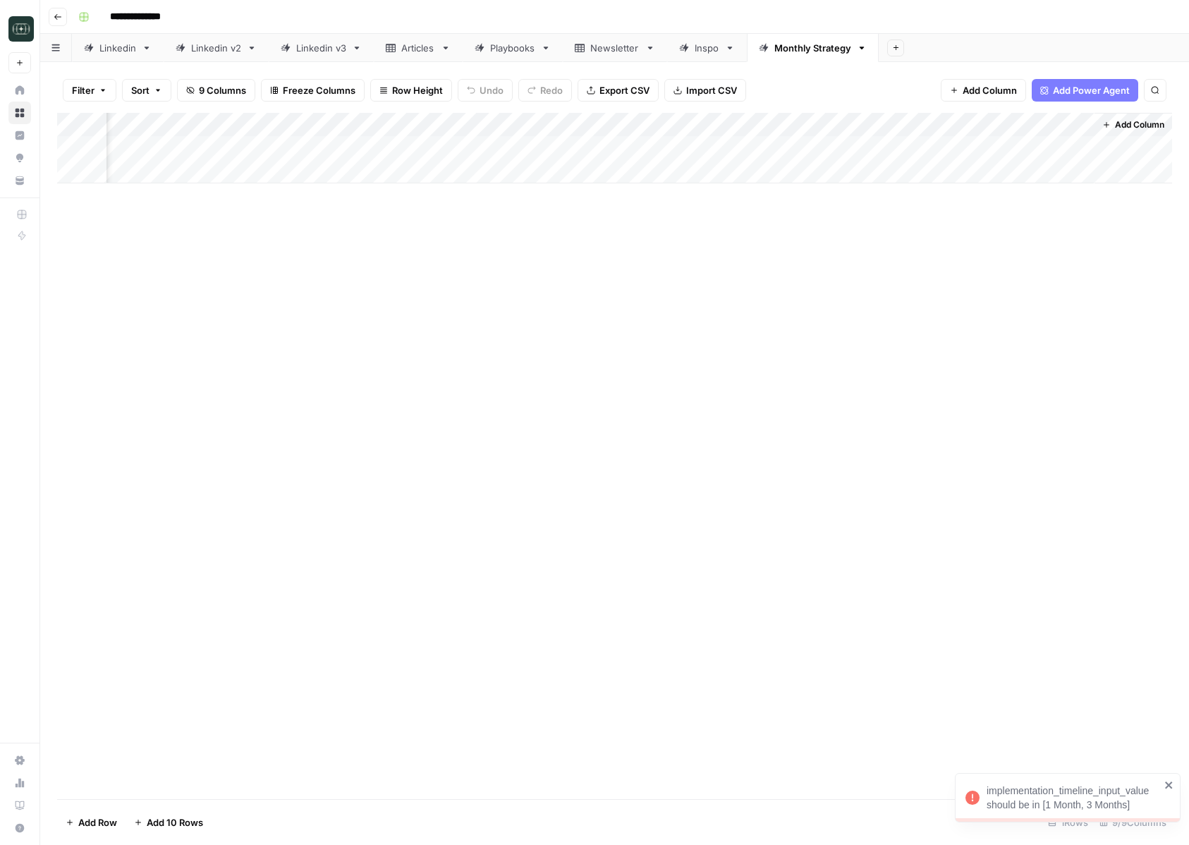
click at [1065, 127] on div "Add Column" at bounding box center [614, 148] width 1115 height 71
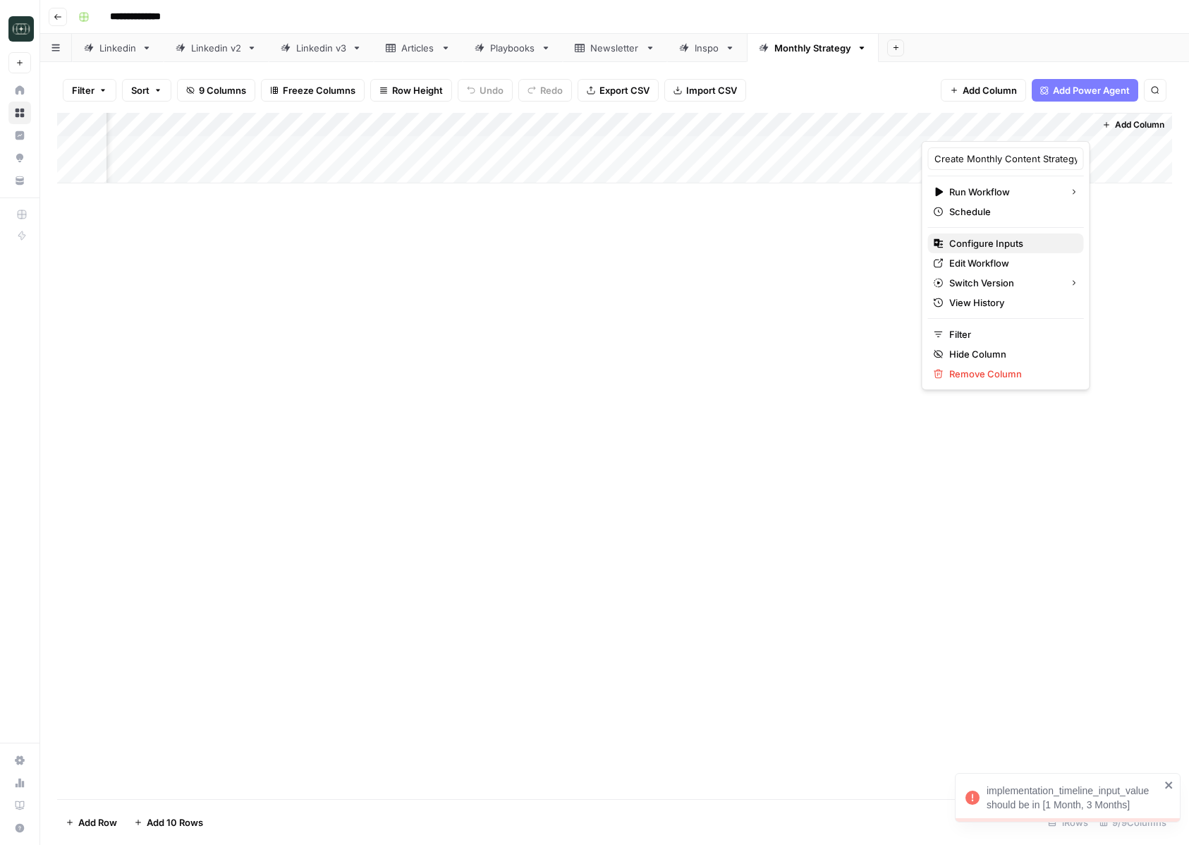
click at [1010, 244] on span "Configure Inputs" at bounding box center [1010, 243] width 123 height 14
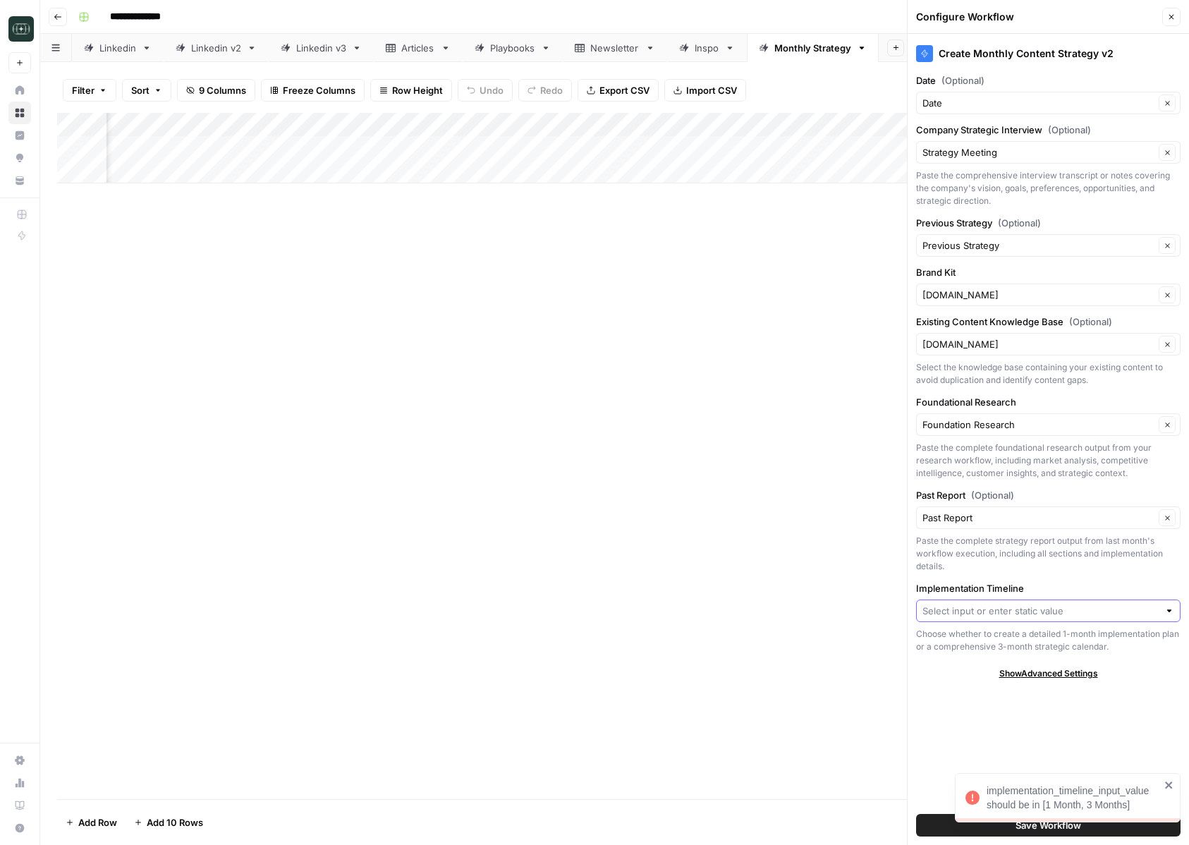
click at [968, 605] on input "Implementation Timeline" at bounding box center [1040, 611] width 236 height 14
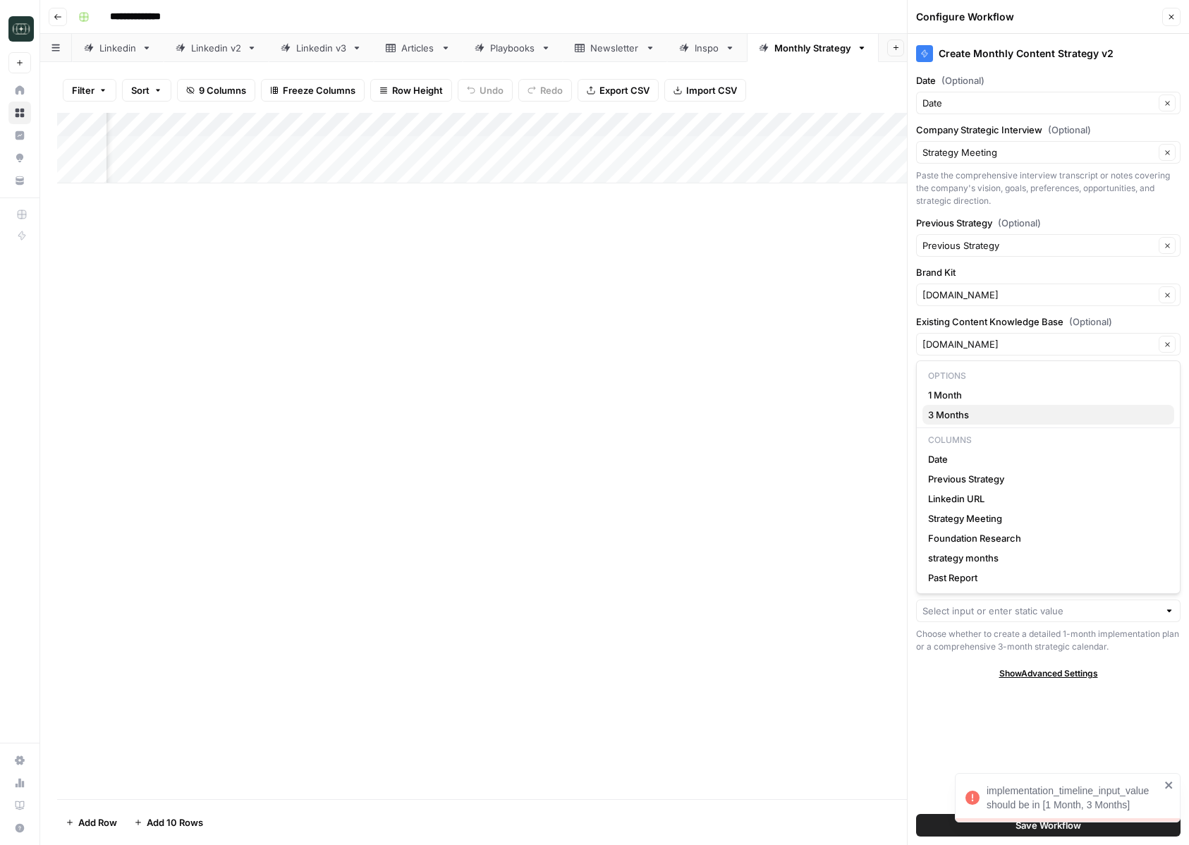
click at [972, 413] on span "3 Months" at bounding box center [1045, 415] width 235 height 14
type input "3 Months"
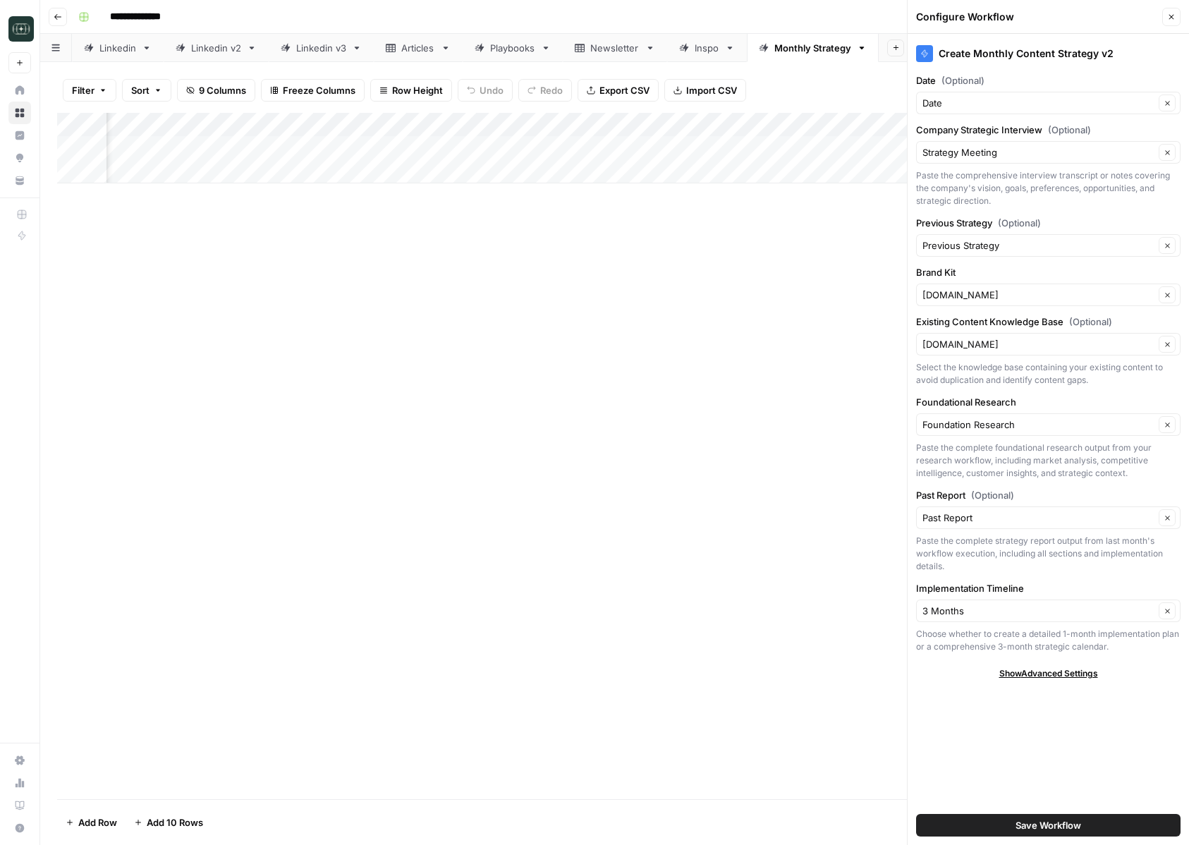
click at [975, 836] on button "Save Workflow" at bounding box center [1048, 825] width 264 height 23
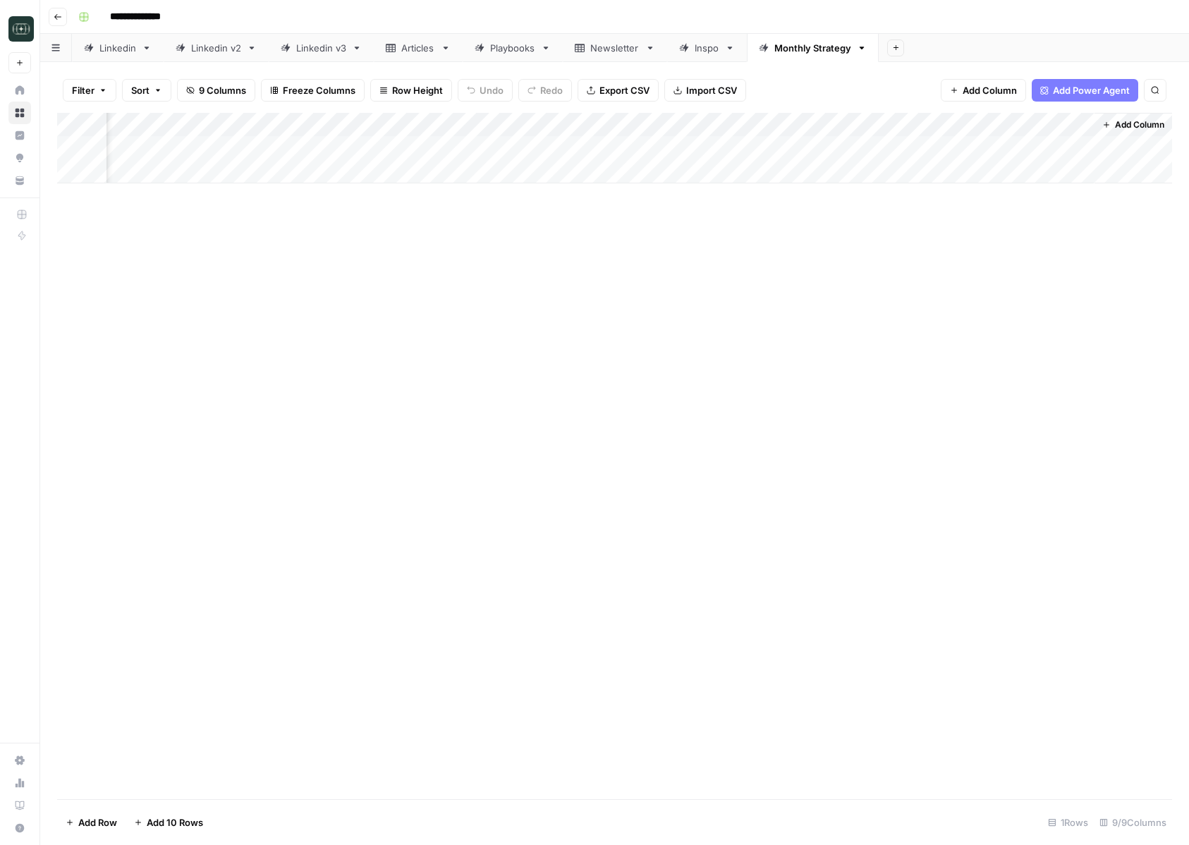
click at [1063, 123] on div "Add Column" at bounding box center [614, 148] width 1115 height 71
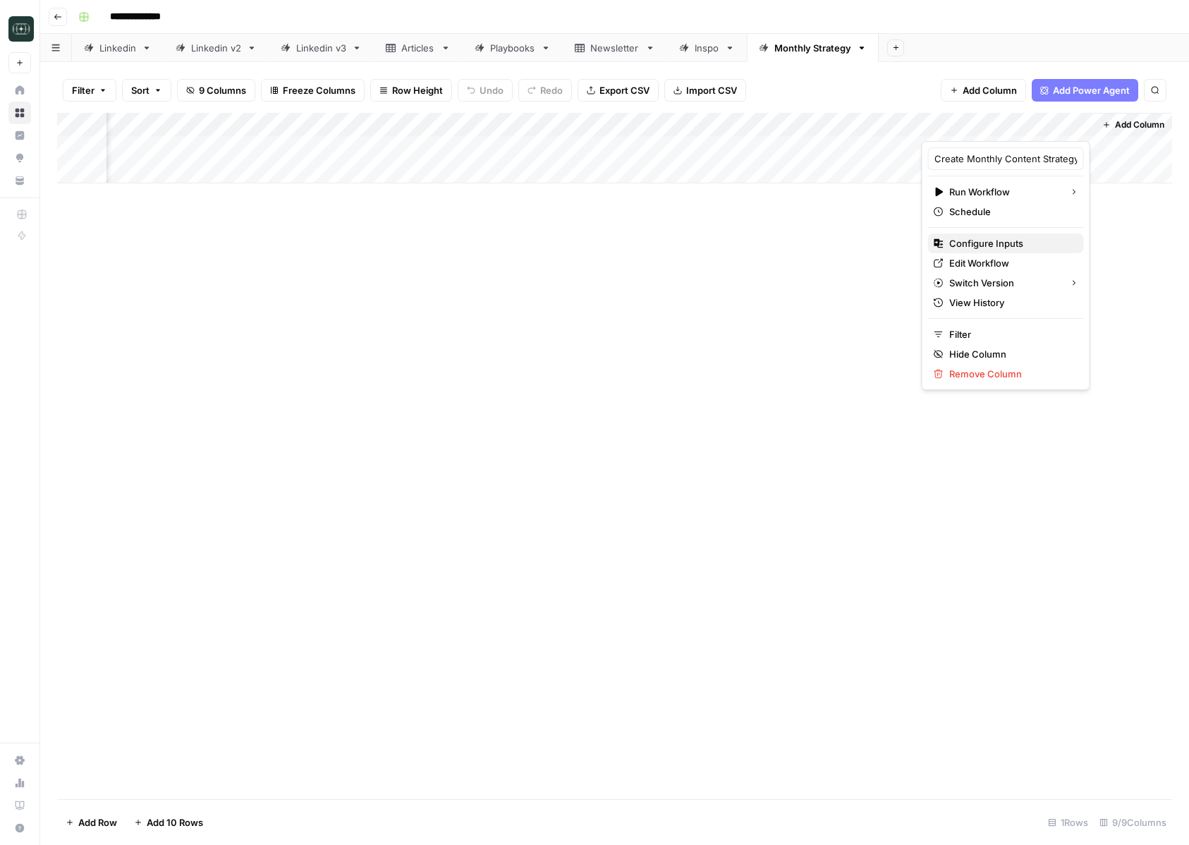
click at [995, 248] on span "Configure Inputs" at bounding box center [1010, 243] width 123 height 14
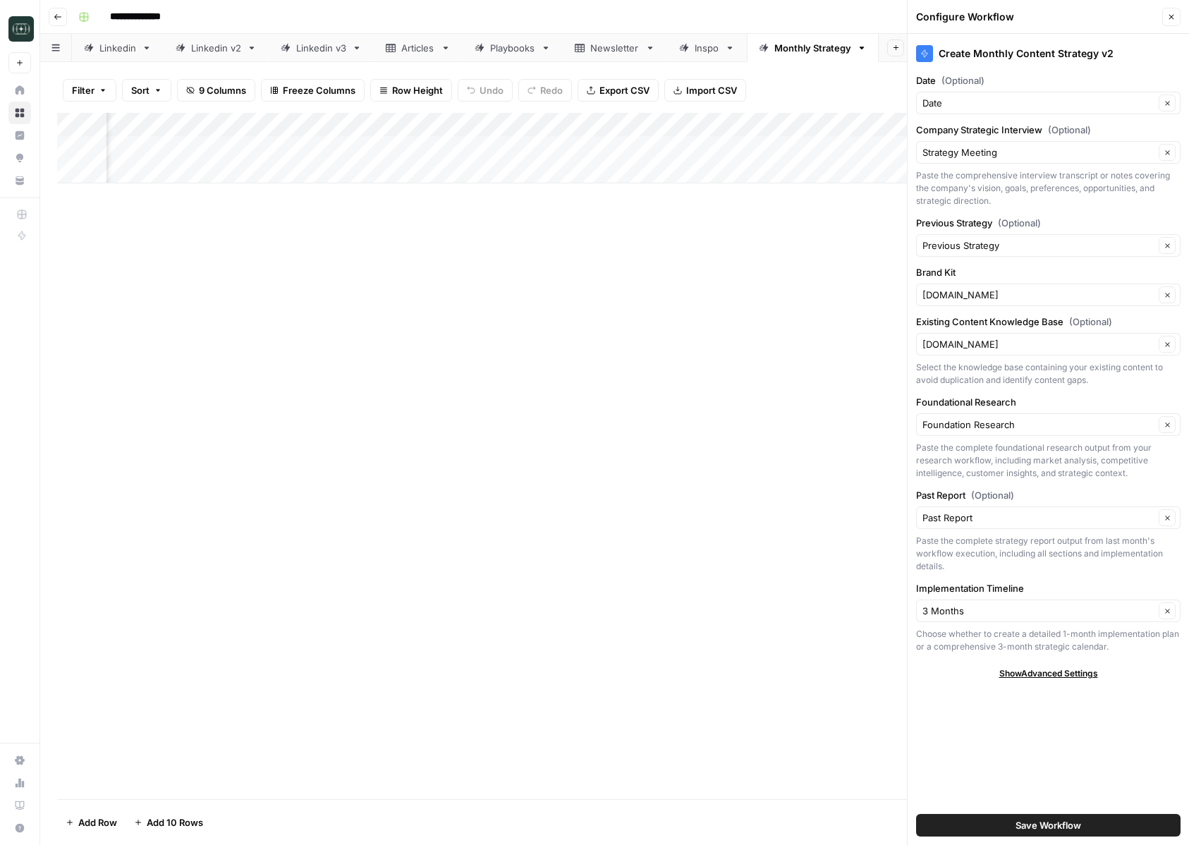
click at [968, 821] on button "Save Workflow" at bounding box center [1048, 825] width 264 height 23
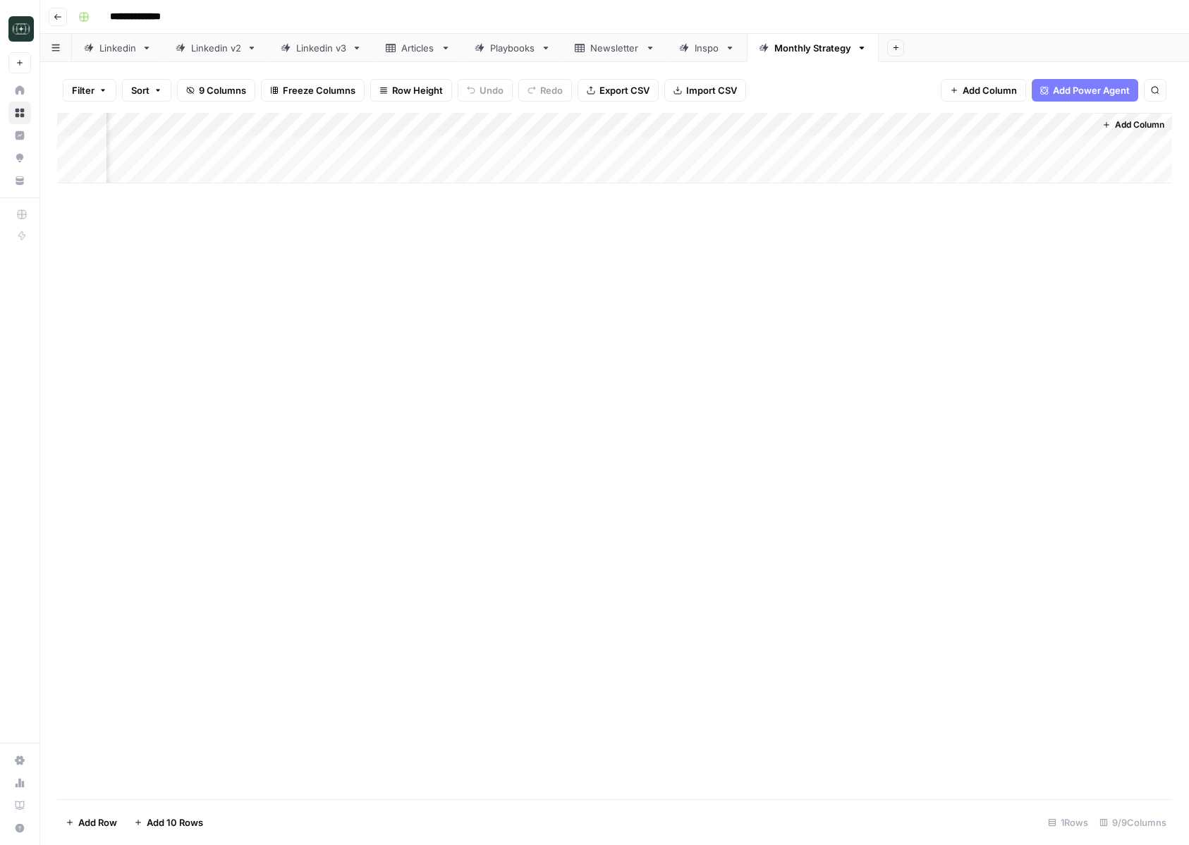
click at [995, 149] on div "Add Column" at bounding box center [614, 148] width 1115 height 71
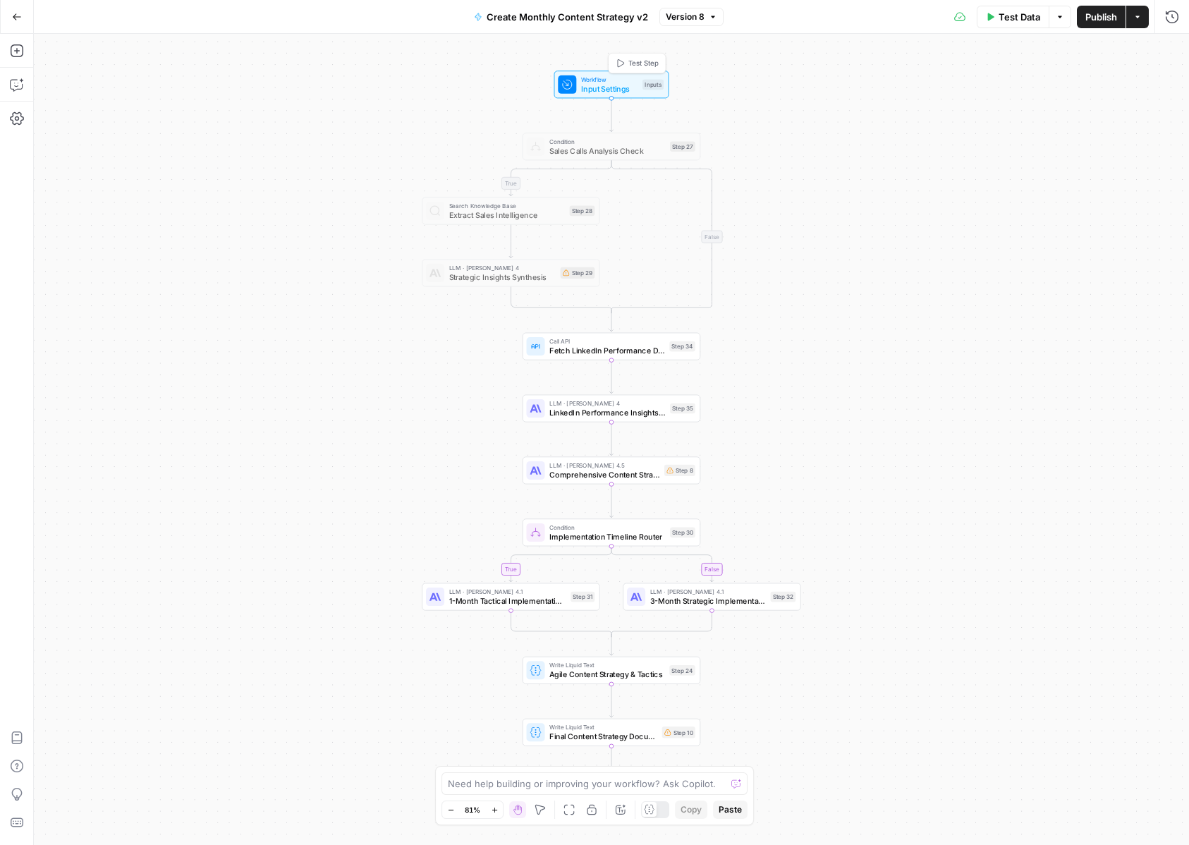
click at [603, 87] on span "Input Settings" at bounding box center [609, 88] width 57 height 11
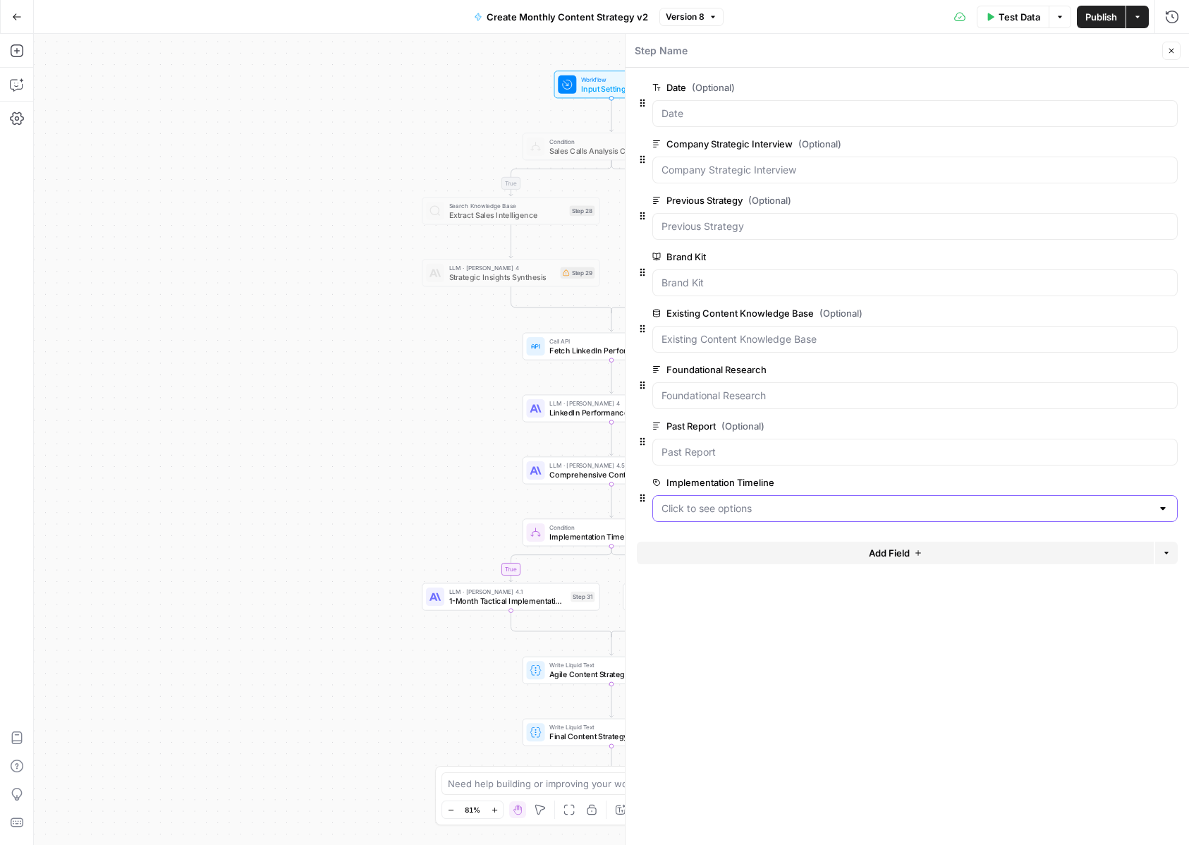
click at [716, 506] on Timeline "Implementation Timeline" at bounding box center [906, 508] width 490 height 14
click at [739, 575] on div "1-month 3-month" at bounding box center [914, 553] width 525 height 52
click at [737, 568] on span "3-month" at bounding box center [912, 563] width 496 height 14
click at [743, 507] on Timeline "Implementation Timeline" at bounding box center [906, 508] width 490 height 14
click at [700, 563] on span "3-month" at bounding box center [912, 563] width 496 height 14
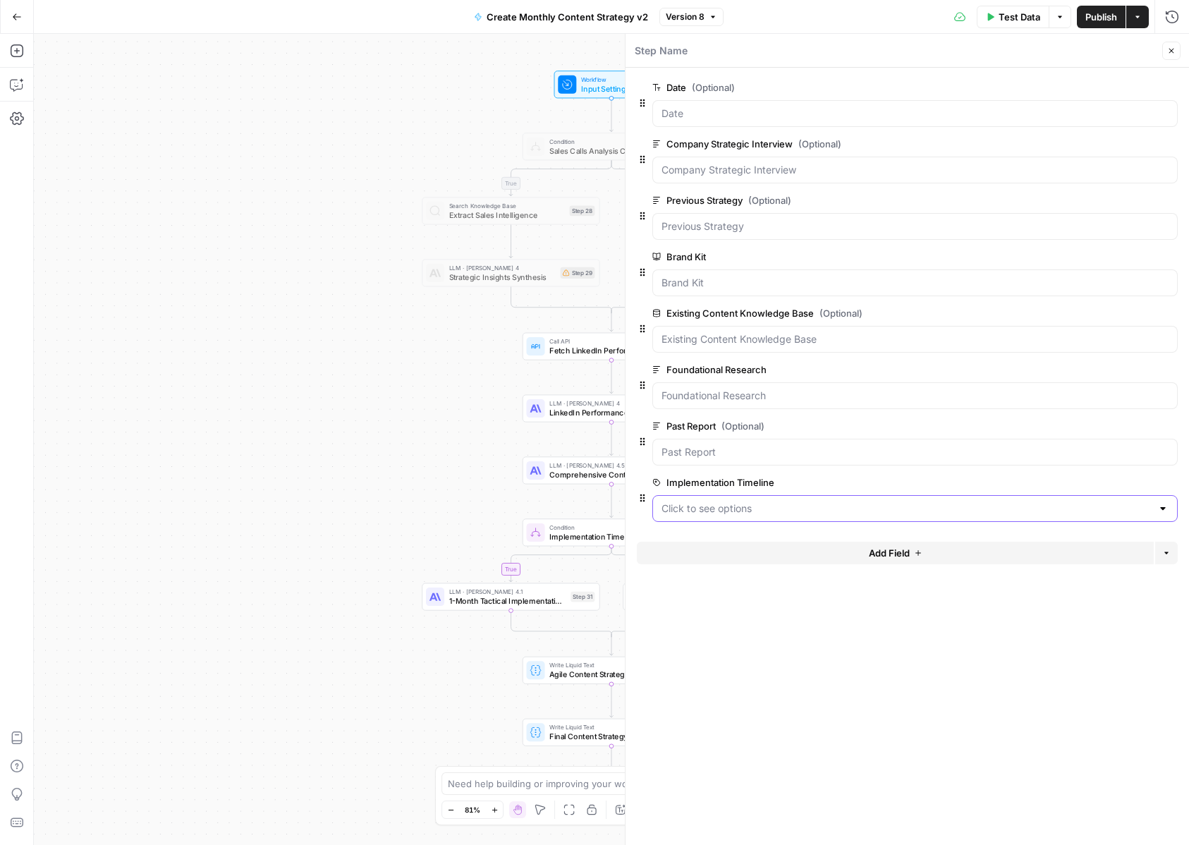
click at [709, 505] on Timeline "Implementation Timeline" at bounding box center [906, 508] width 490 height 14
click at [1137, 483] on span "edit field" at bounding box center [1124, 482] width 31 height 11
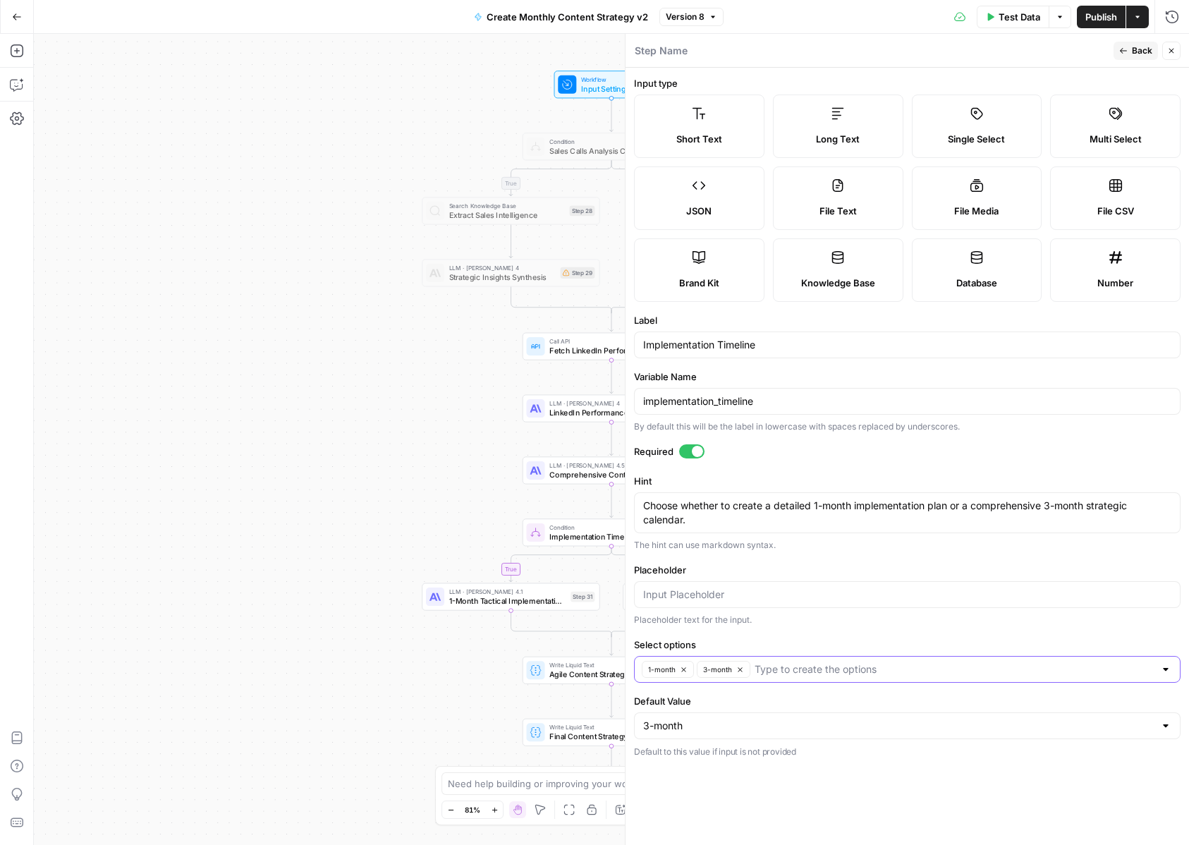
click at [662, 671] on span "1-month" at bounding box center [662, 669] width 28 height 11
click at [683, 669] on icon "button" at bounding box center [685, 670] width 8 height 8
click at [691, 671] on input "Select options" at bounding box center [898, 669] width 511 height 14
click at [696, 686] on form "Input type Short Text Long Text Single Select Multi Select JSON File Text File …" at bounding box center [906, 456] width 563 height 777
click at [692, 677] on div at bounding box center [907, 669] width 547 height 27
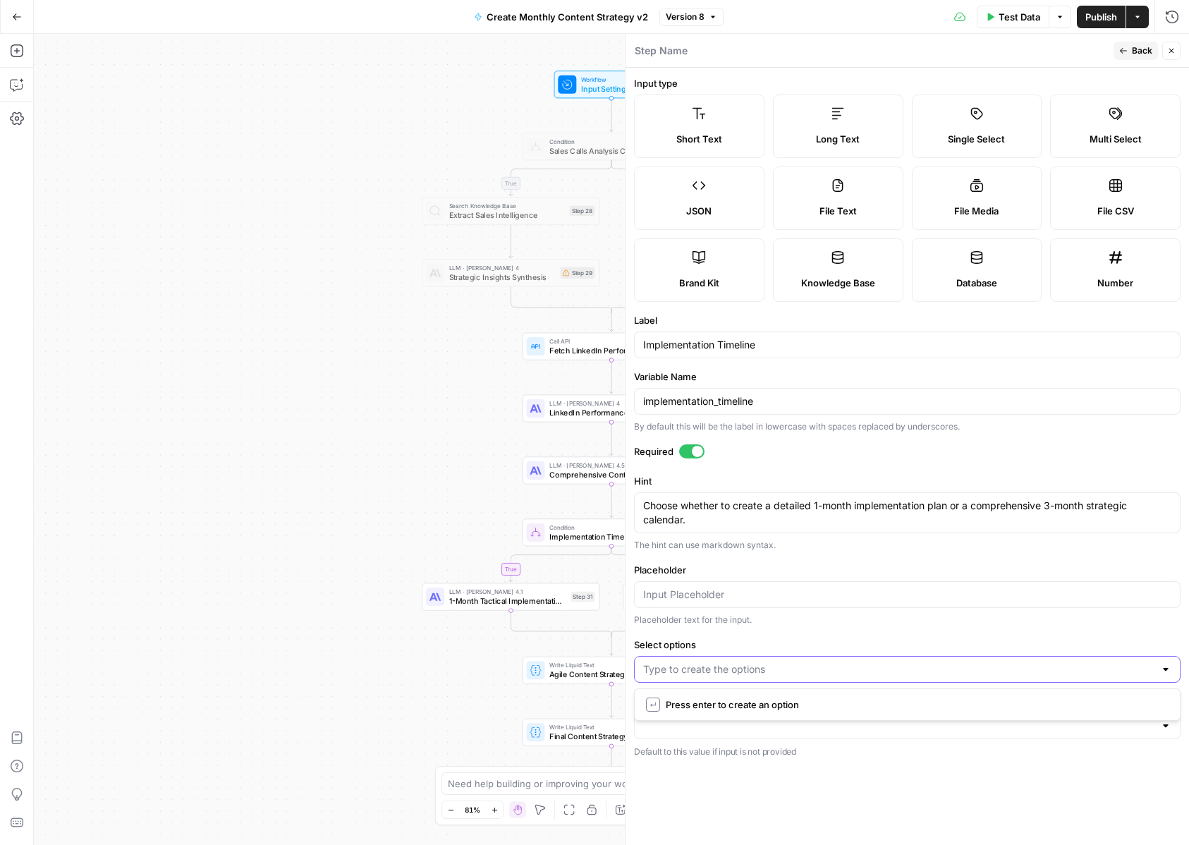
paste input "1 Month"
type input "1 Month"
click at [676, 606] on div at bounding box center [907, 594] width 547 height 27
paste input "3 Months"
type input "3 Months"
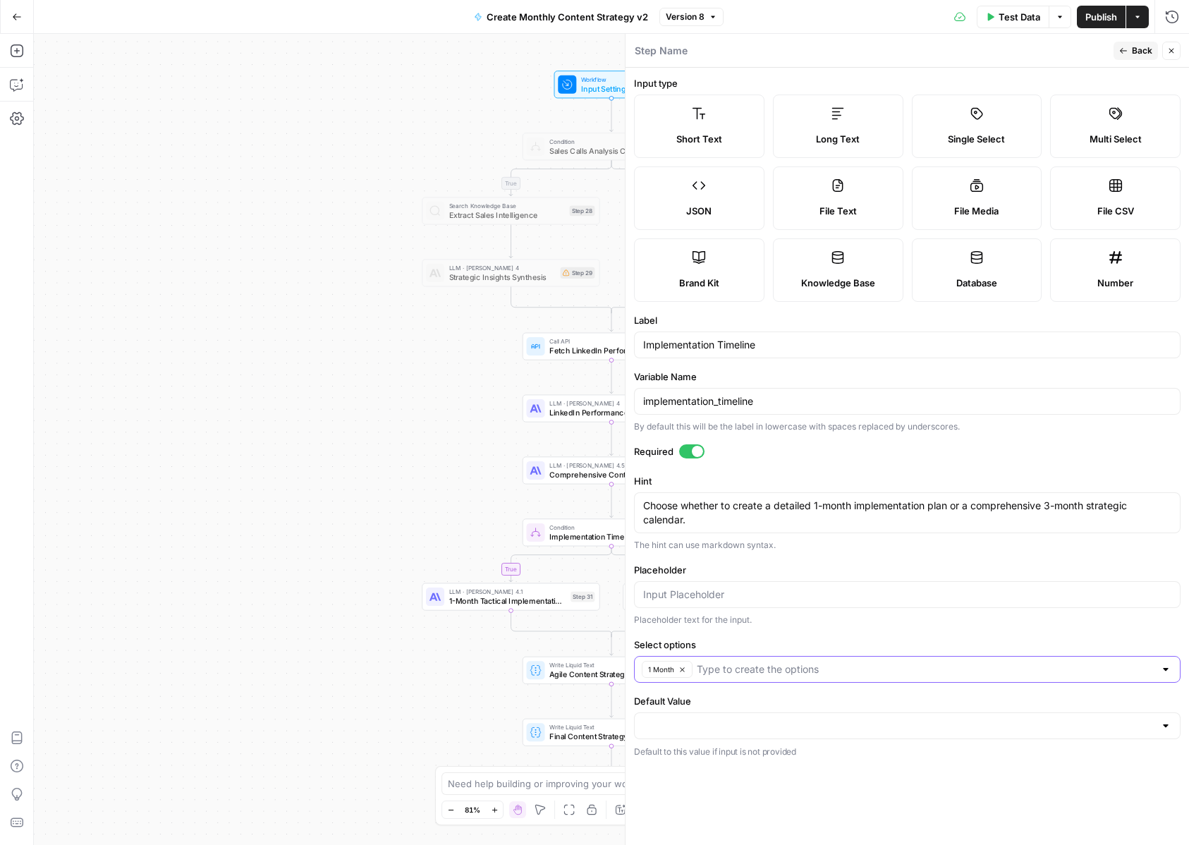
click at [738, 671] on input "Select options" at bounding box center [926, 669] width 458 height 14
paste input "3 Months"
type input "3 Months"
click at [1088, 19] on span "Publish" at bounding box center [1101, 17] width 32 height 14
click at [682, 581] on div at bounding box center [907, 594] width 547 height 27
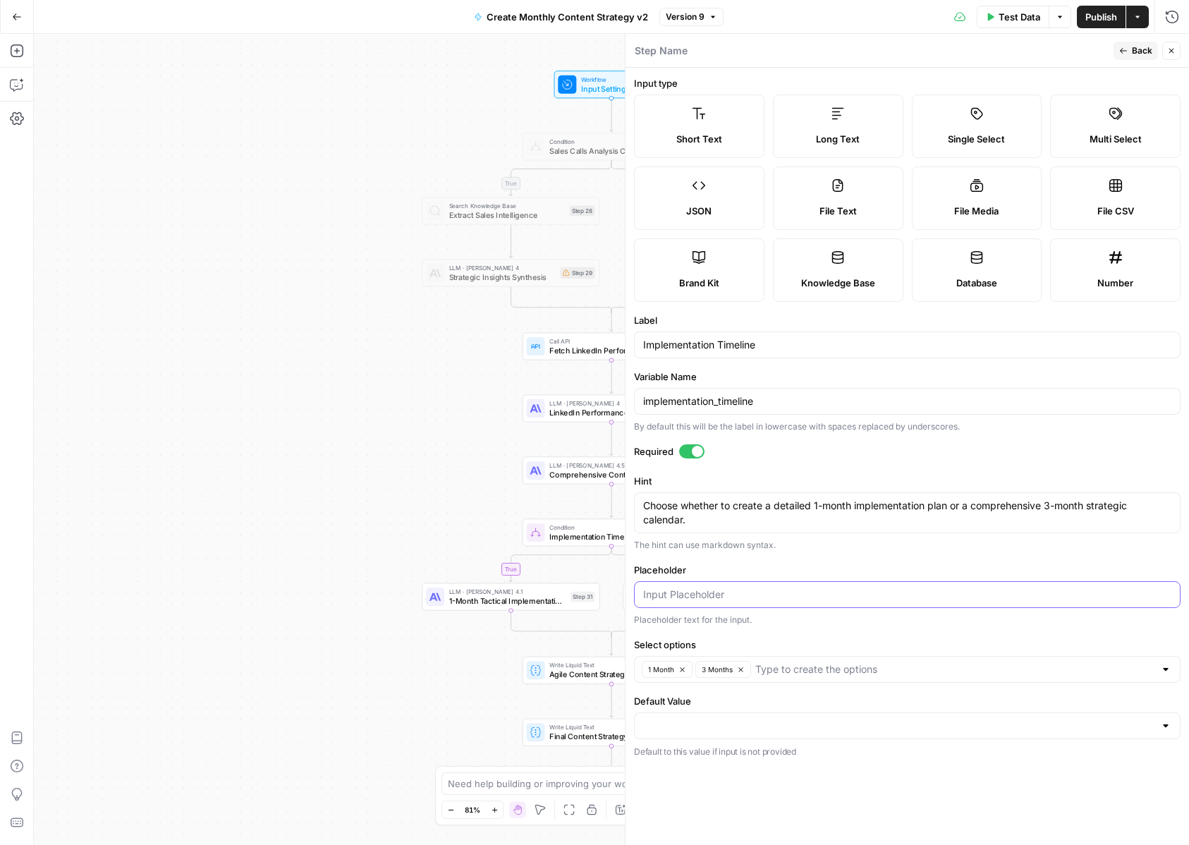
click at [704, 590] on input "Placeholder" at bounding box center [907, 594] width 528 height 14
paste input "3 Months"
type input "3 Months"
click at [739, 567] on label "Placeholder" at bounding box center [907, 570] width 547 height 14
click at [739, 587] on input "3 Months" at bounding box center [907, 594] width 528 height 14
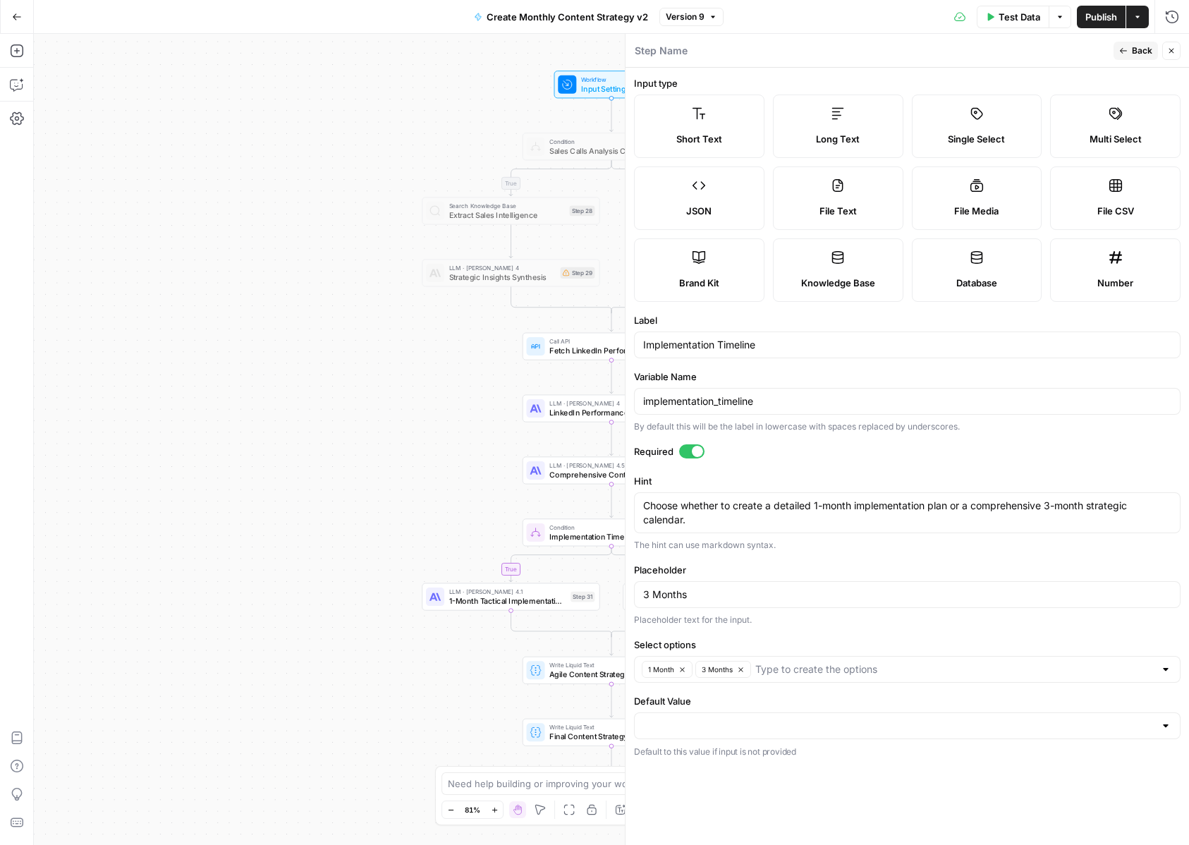
click at [1084, 17] on button "Publish" at bounding box center [1101, 17] width 49 height 23
click at [1167, 46] on button "Close" at bounding box center [1171, 51] width 18 height 18
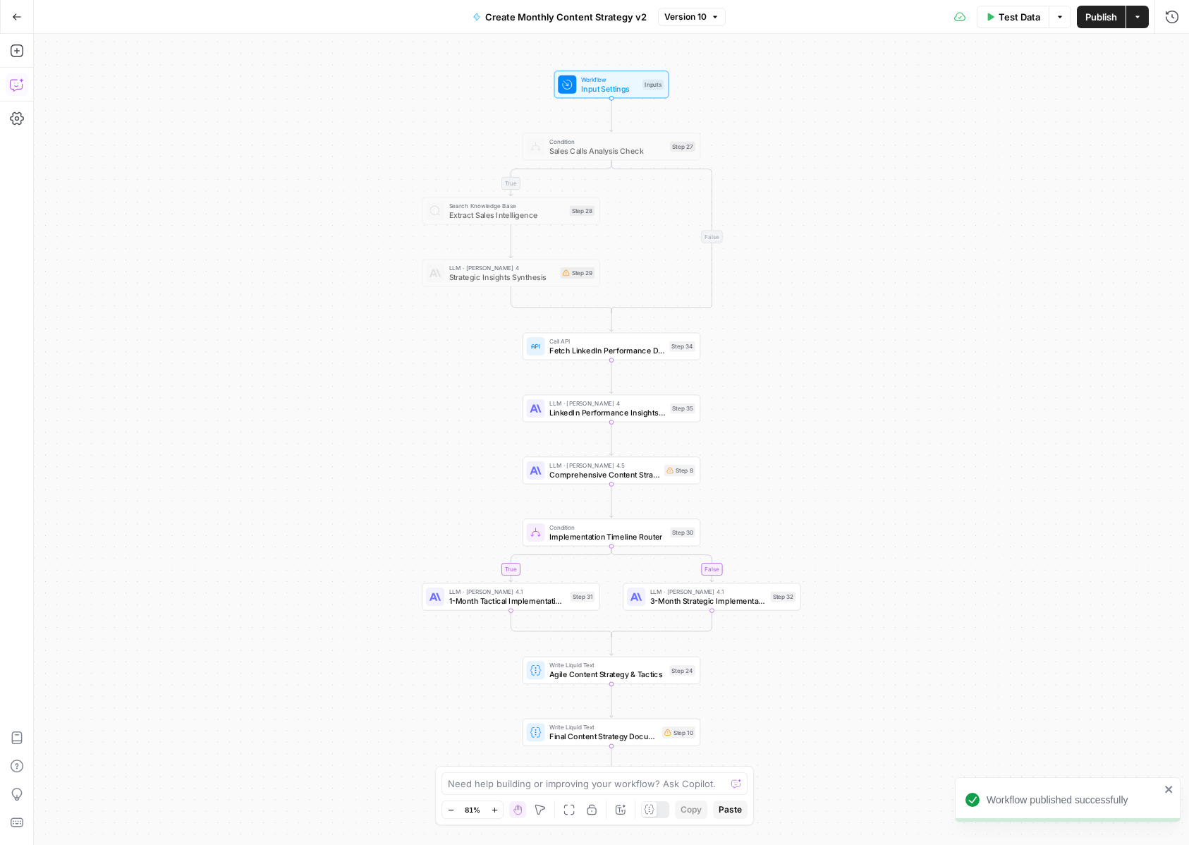
click at [18, 88] on icon "button" at bounding box center [16, 85] width 12 height 11
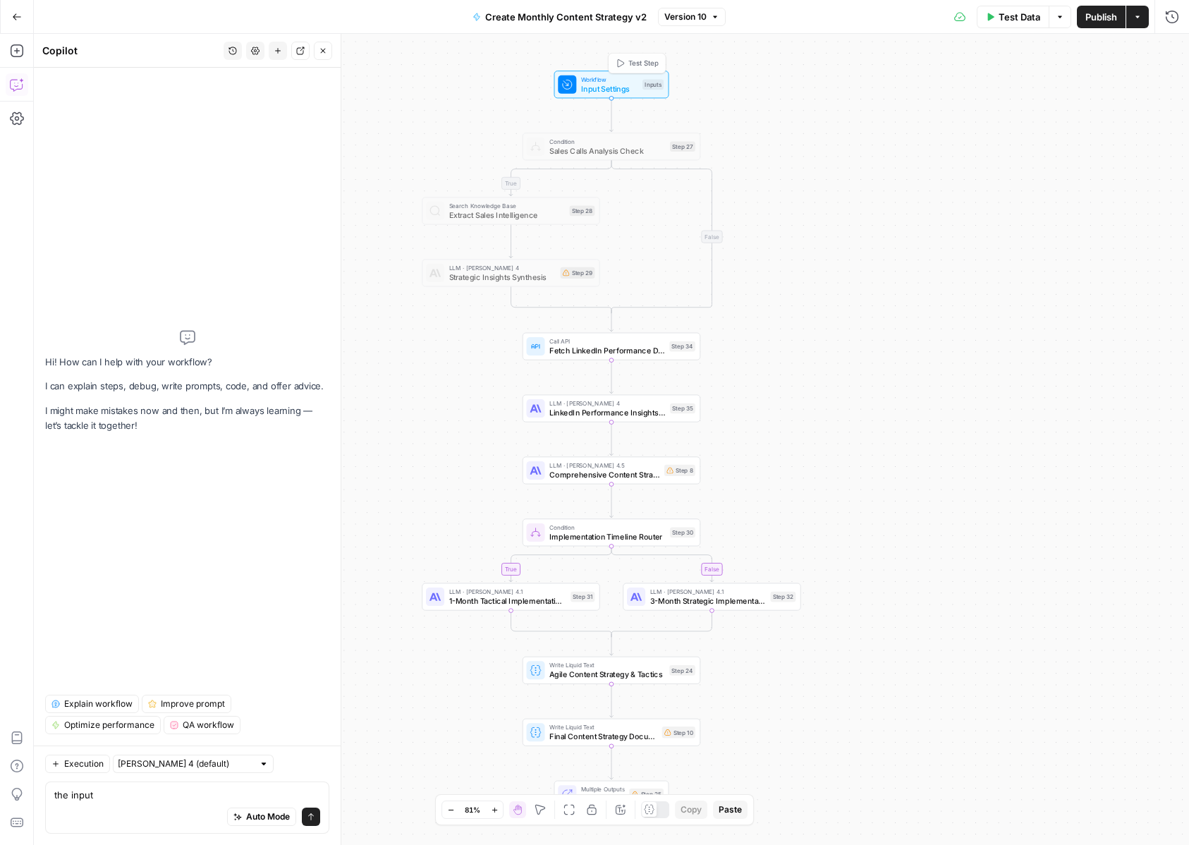
click at [597, 83] on span "Input Settings" at bounding box center [609, 88] width 57 height 11
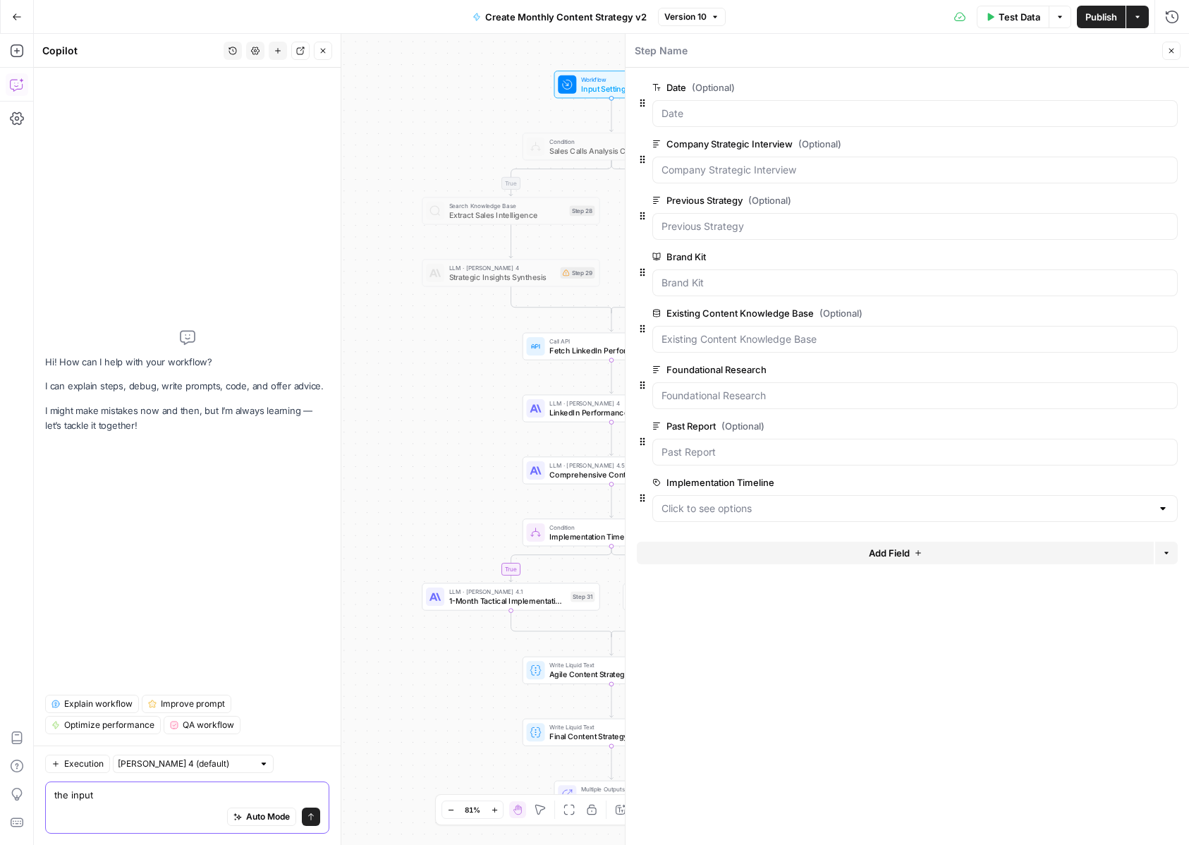
click at [178, 800] on textarea "the input" at bounding box center [187, 795] width 266 height 14
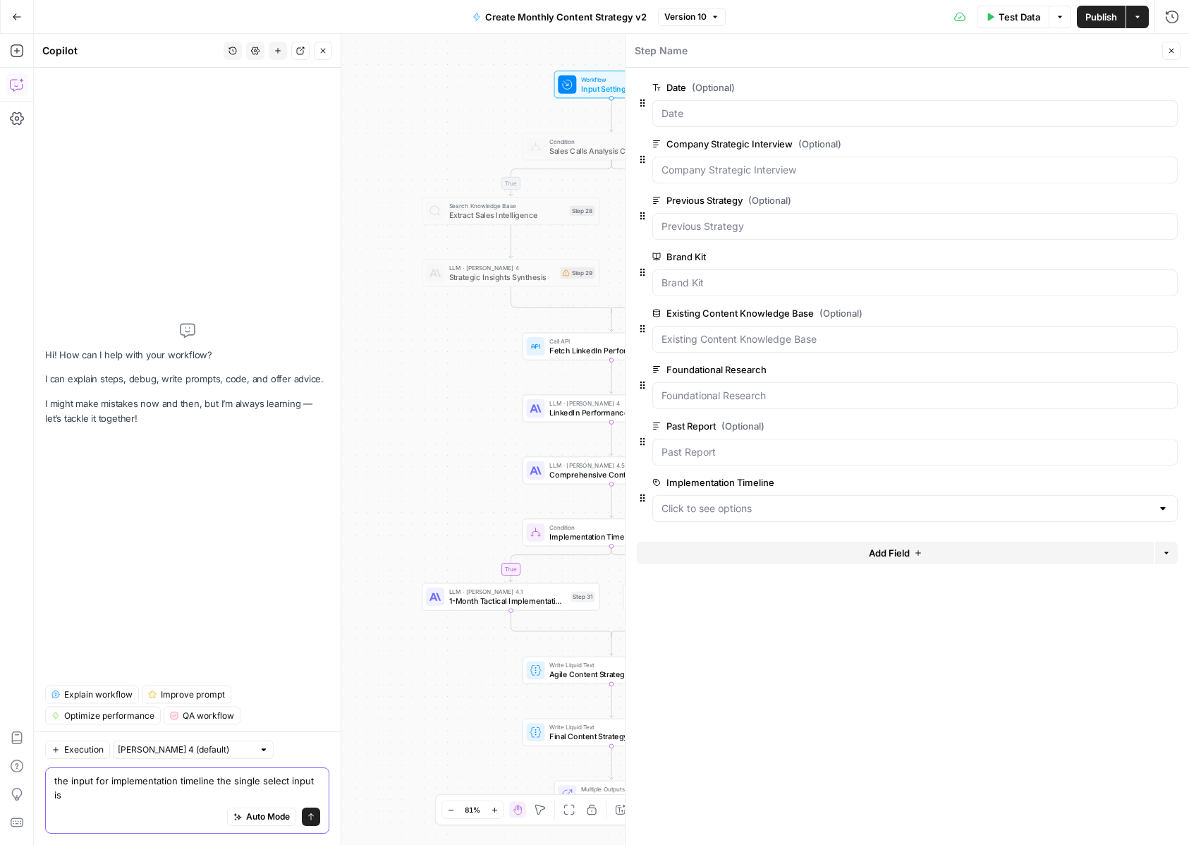
paste textarea "3 Months"
click at [147, 793] on textarea "the input for implementation timeline the single select input is 1 Month and 3 …" at bounding box center [187, 788] width 266 height 28
click at [147, 812] on div "Auto Mode Send" at bounding box center [187, 817] width 266 height 31
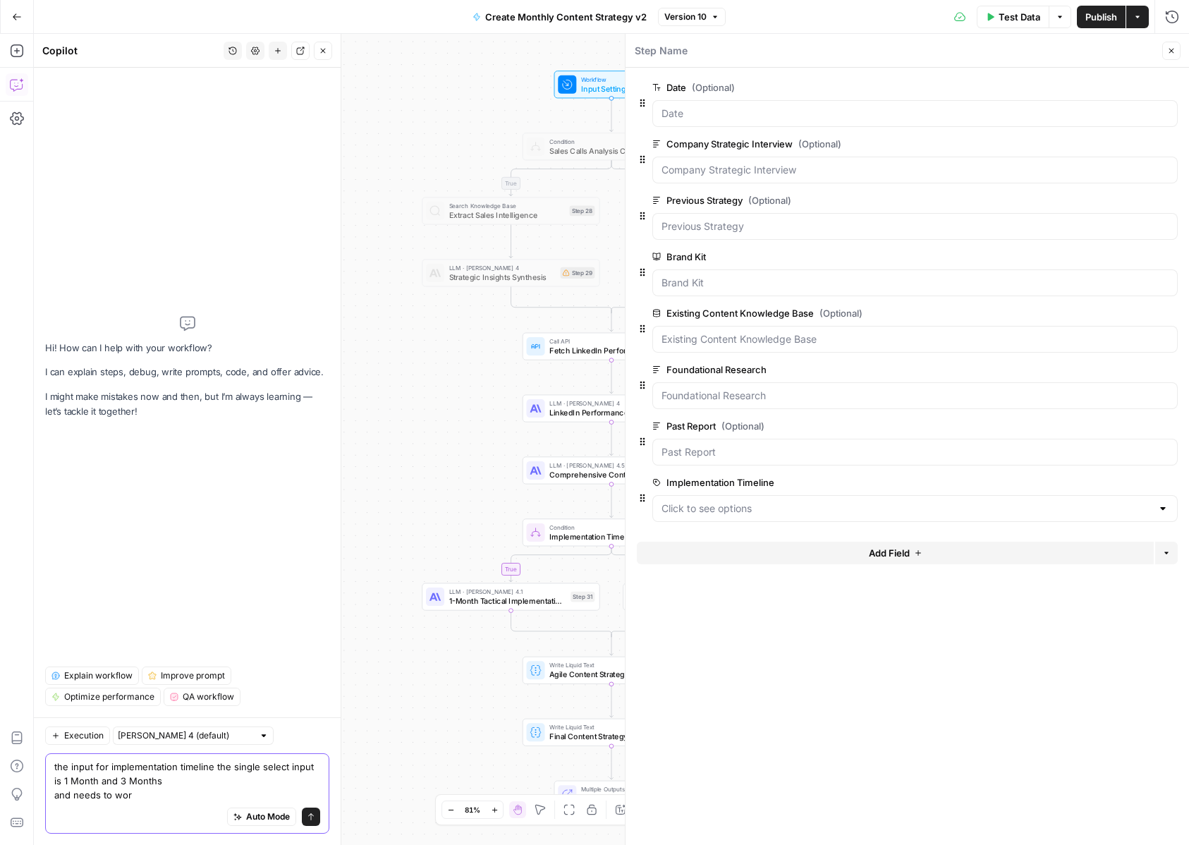
type textarea "the input for implementation timeline the single select input is 1 Month and 3 …"
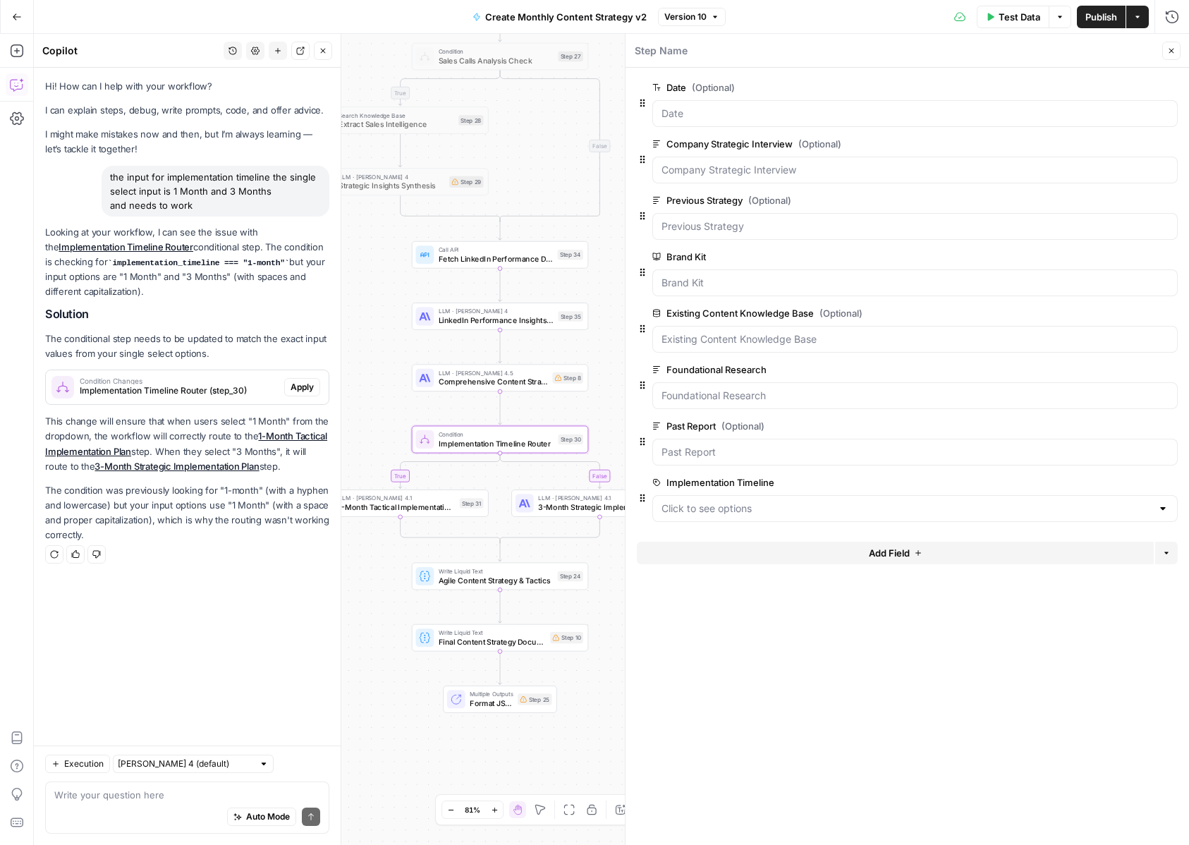
click at [302, 389] on span "Apply" at bounding box center [302, 387] width 23 height 13
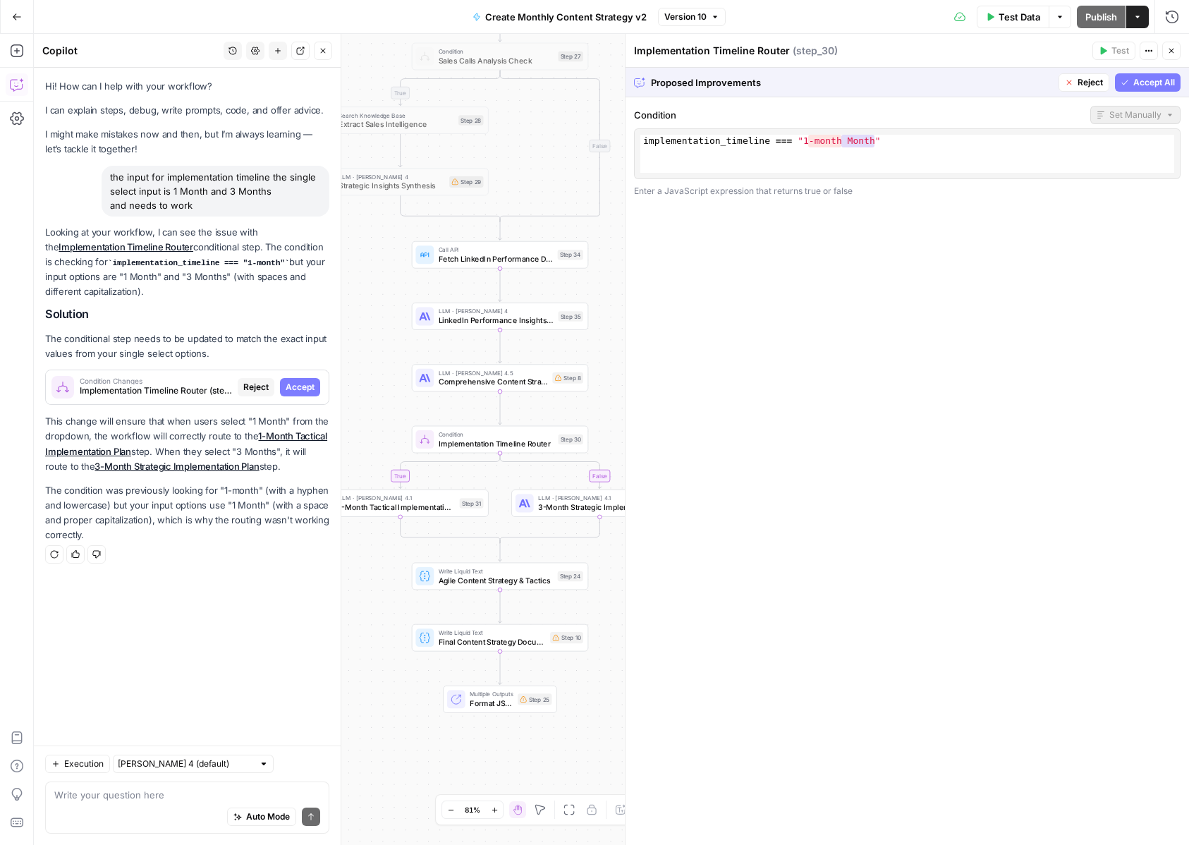
click at [1133, 85] on span "Accept All" at bounding box center [1154, 82] width 42 height 13
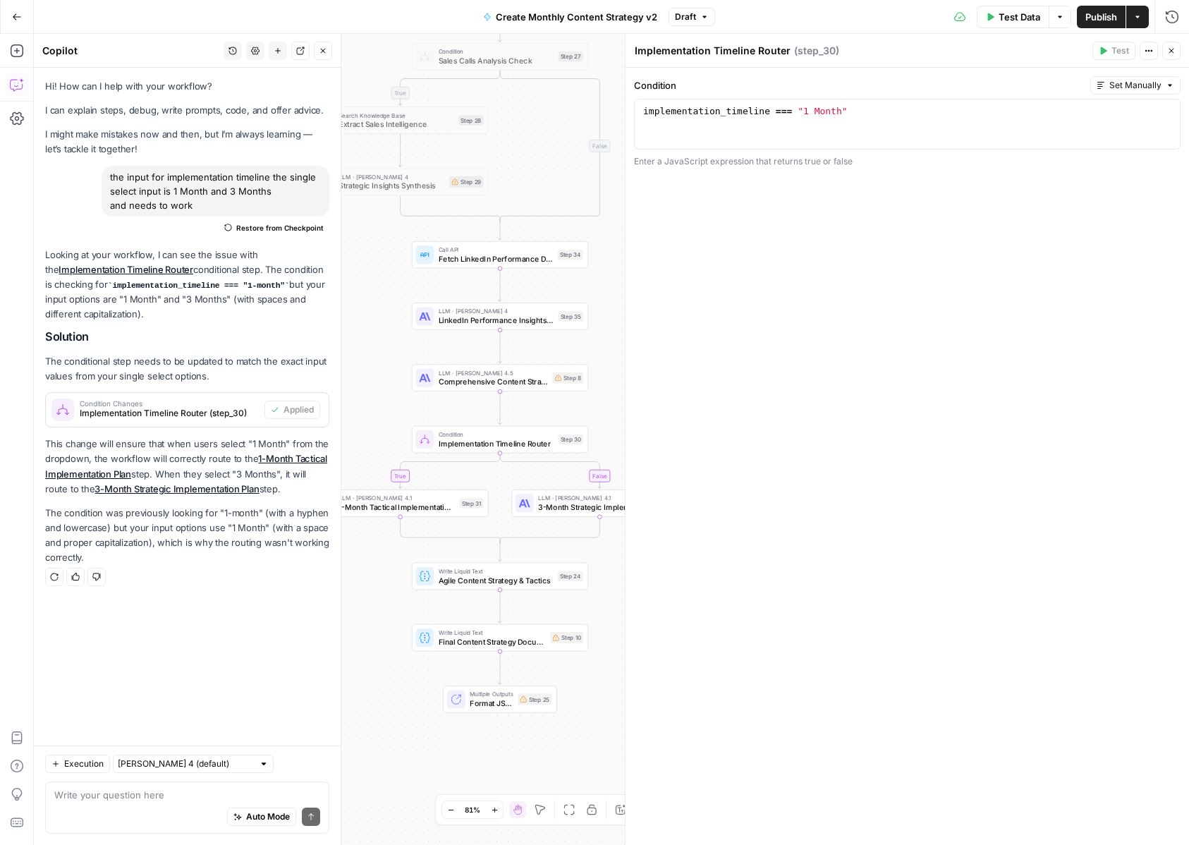
click at [157, 812] on div "Auto Mode Send" at bounding box center [187, 817] width 266 height 31
type textarea "no but the single select doesnt work"
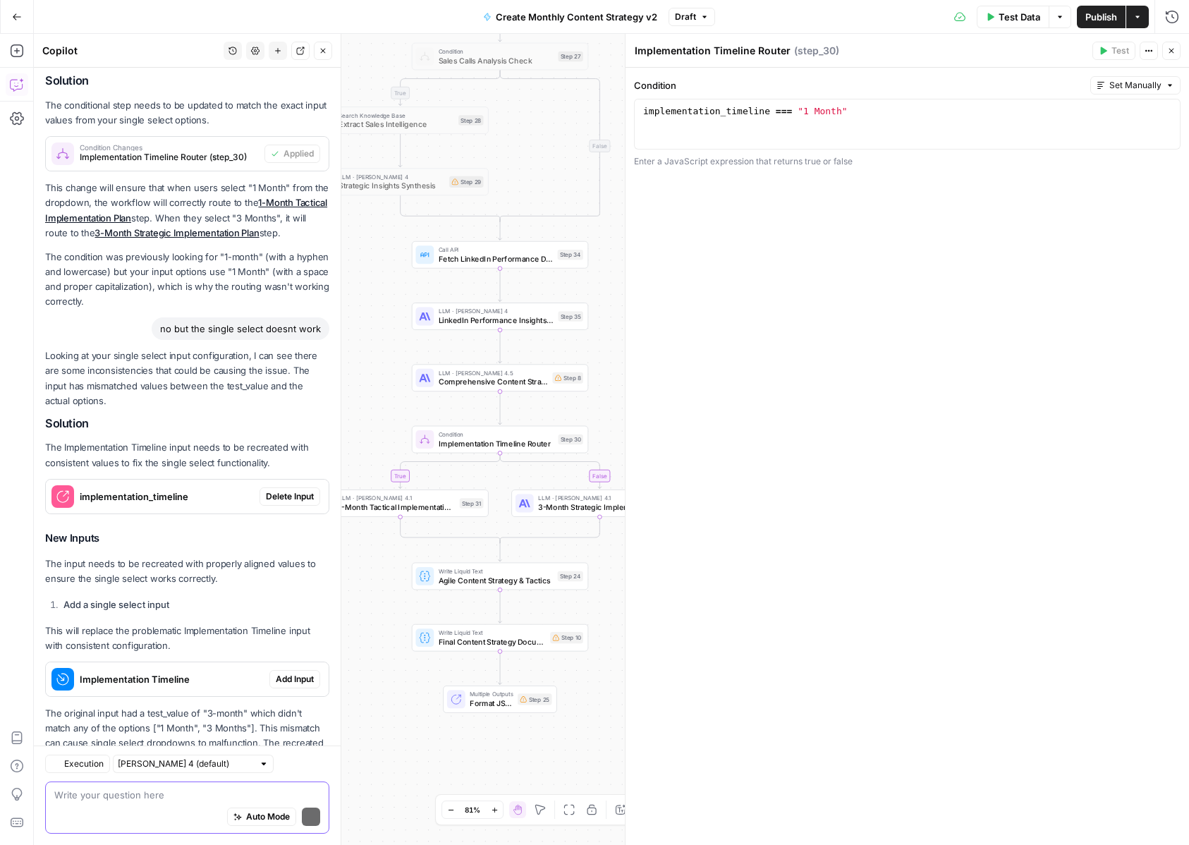
scroll to position [324, 0]
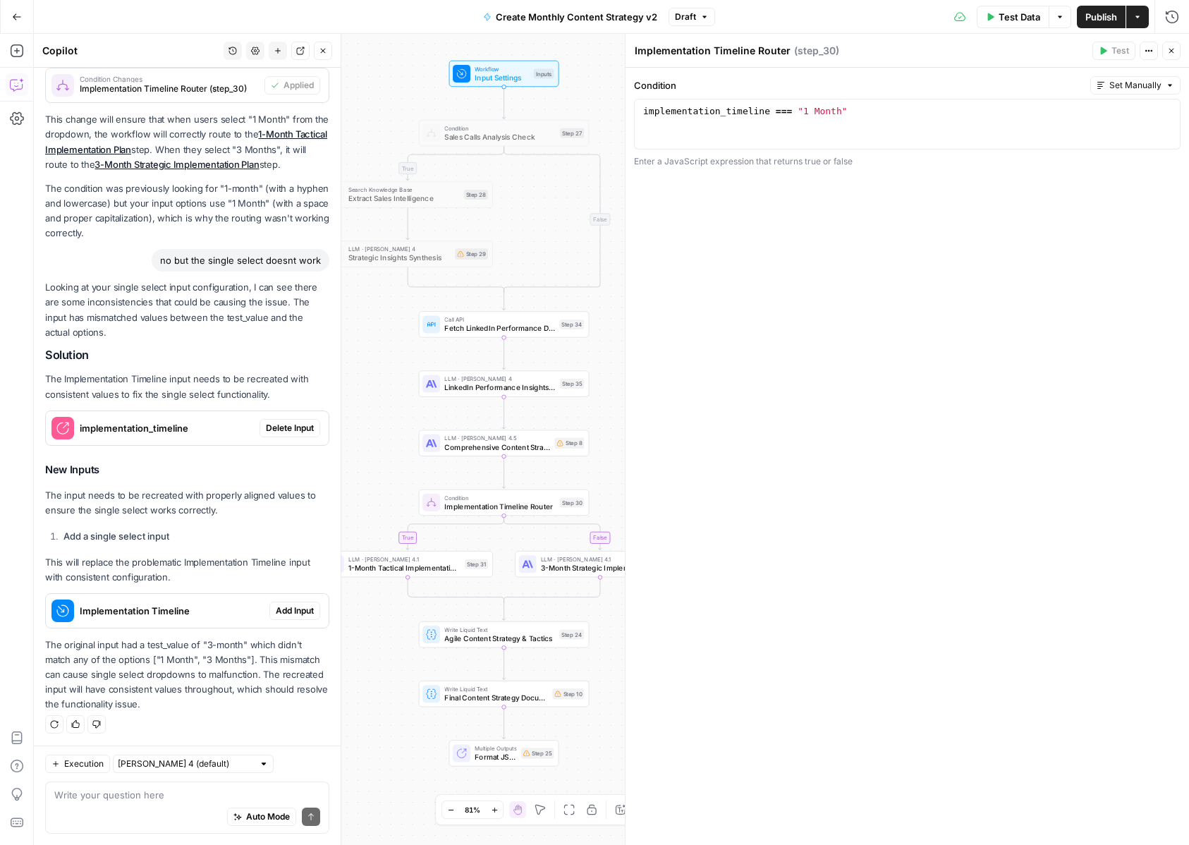
click at [311, 614] on span "Add Input" at bounding box center [295, 610] width 38 height 13
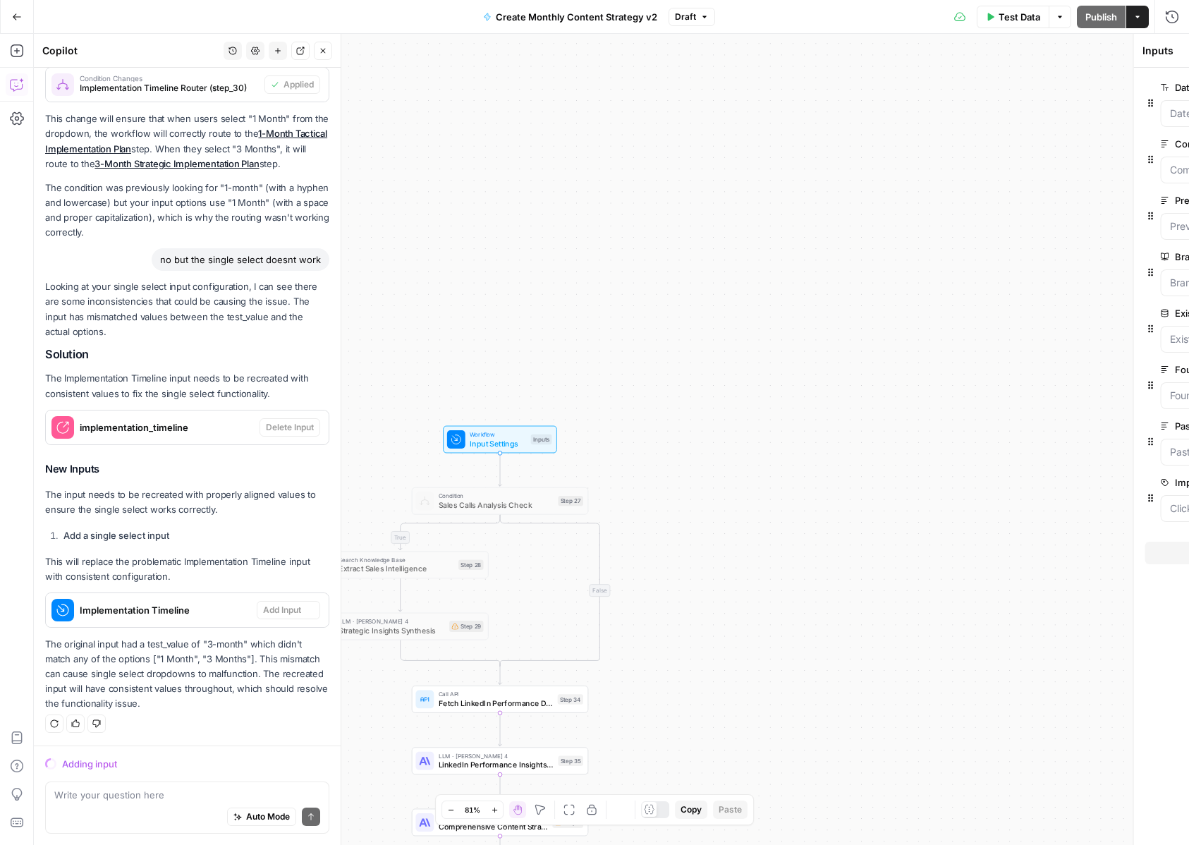
scroll to position [302, 0]
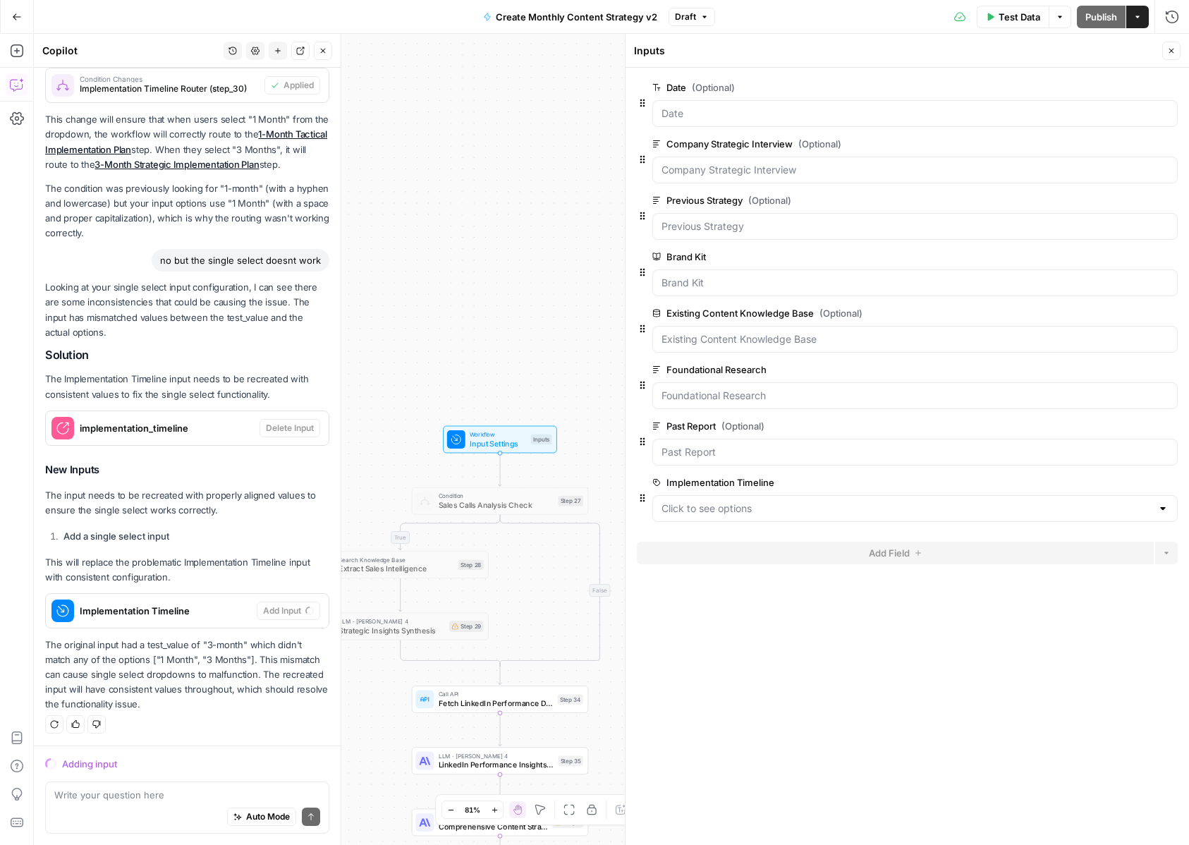
click at [265, 260] on div "no but the single select doesnt work" at bounding box center [241, 260] width 178 height 23
copy div "no but the single select doesnt work"
click at [122, 573] on p "This will replace the problematic Implementation Timeline input with consistent…" at bounding box center [187, 570] width 284 height 30
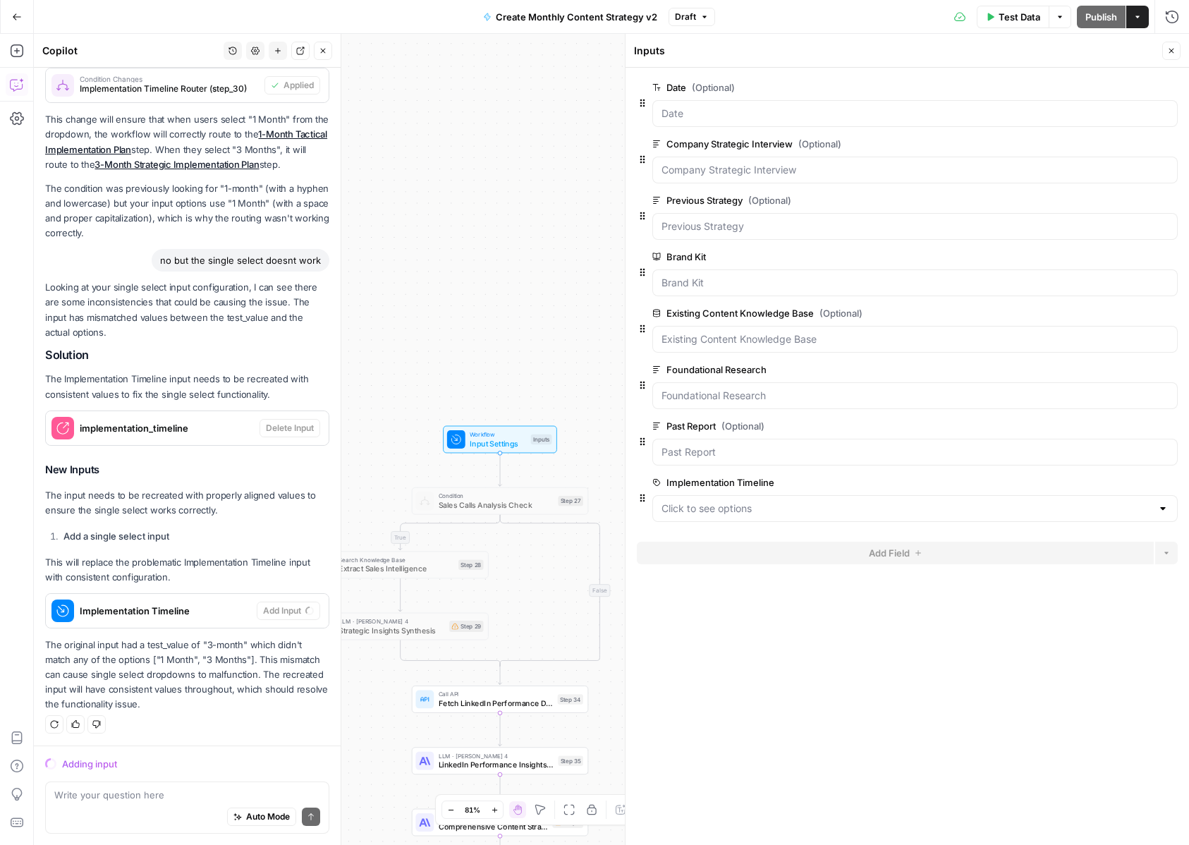
click at [180, 615] on span "Implementation Timeline" at bounding box center [165, 611] width 171 height 14
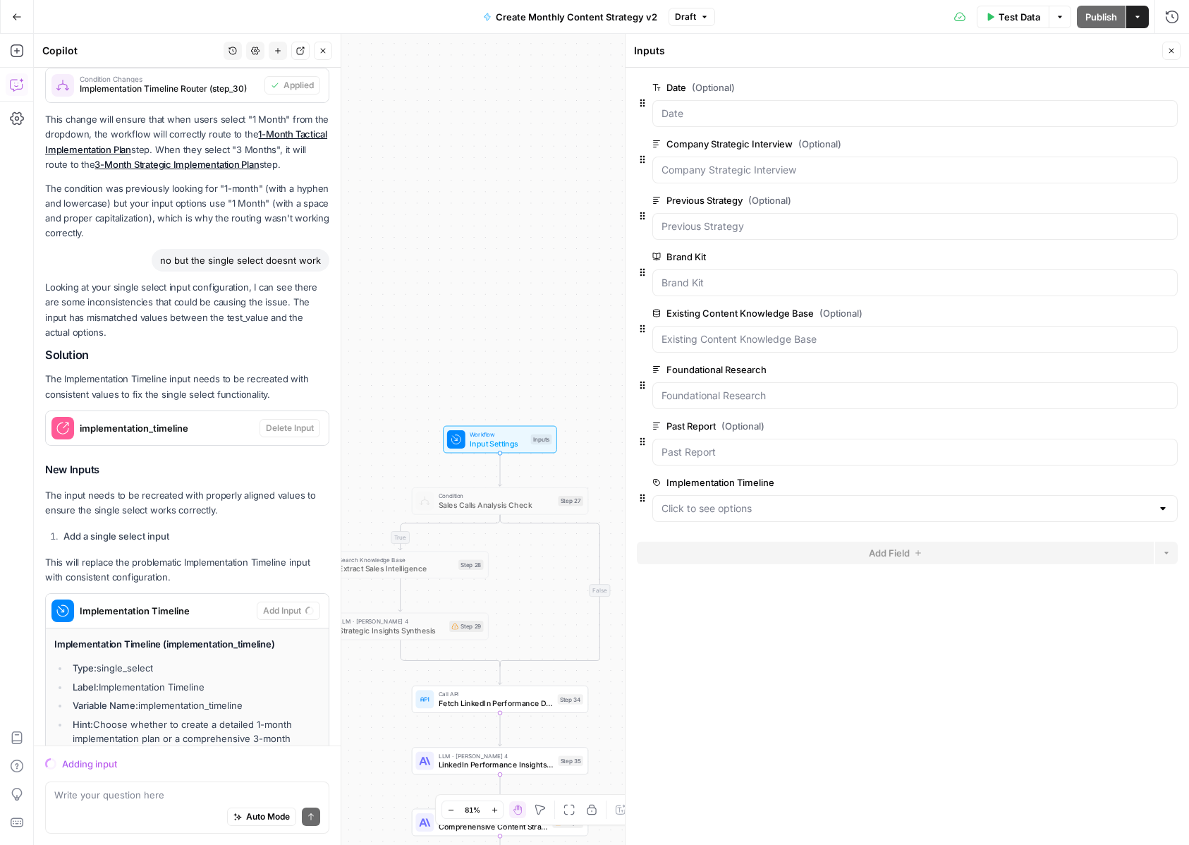
scroll to position [521, 0]
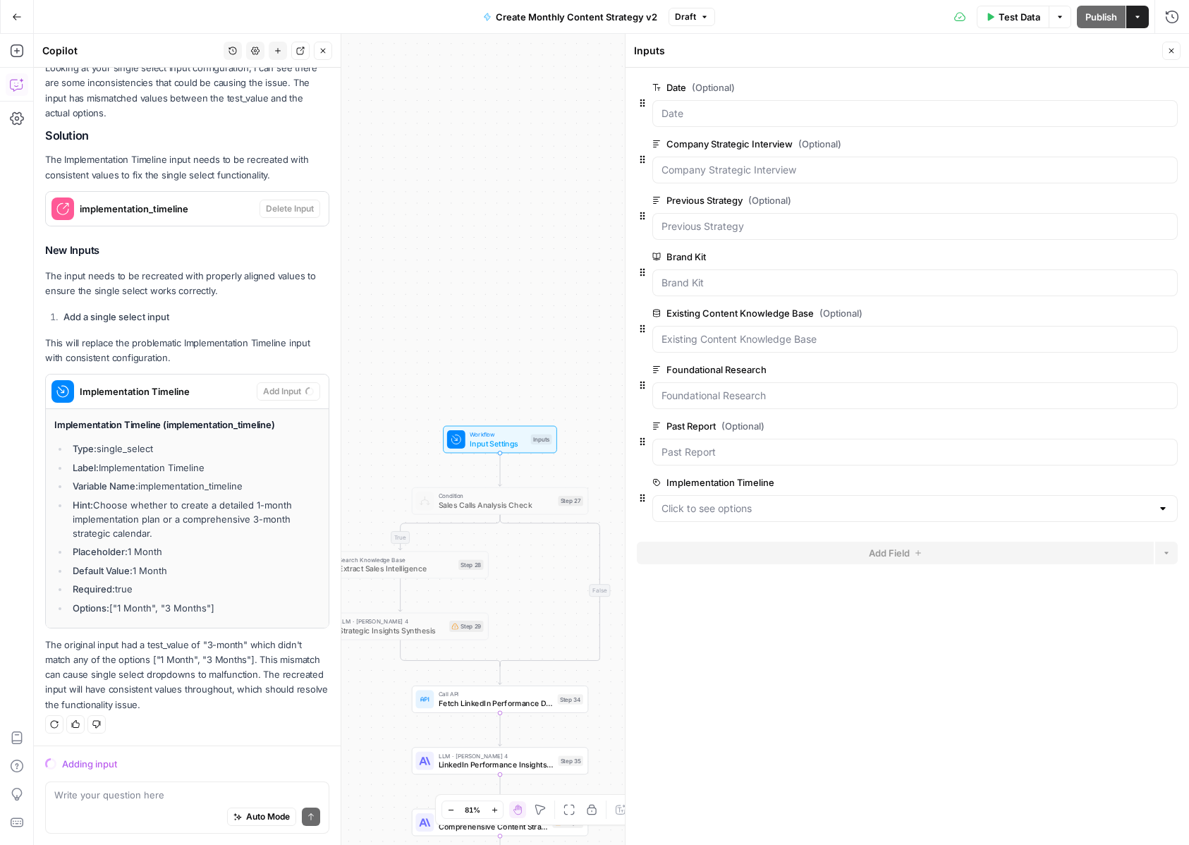
click at [209, 210] on span "implementation_timeline" at bounding box center [167, 209] width 174 height 14
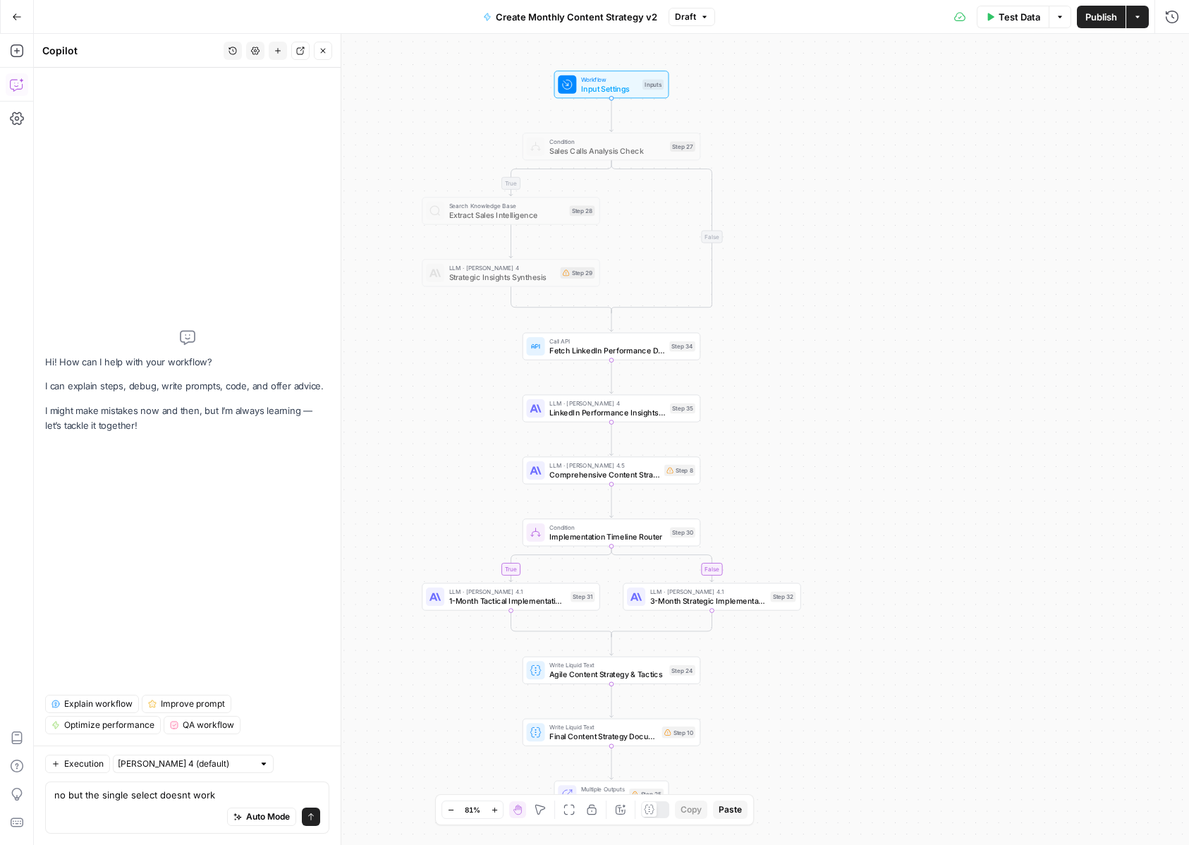
type textarea "no but the single select doesnt work"
click at [313, 822] on button "Send" at bounding box center [311, 816] width 18 height 18
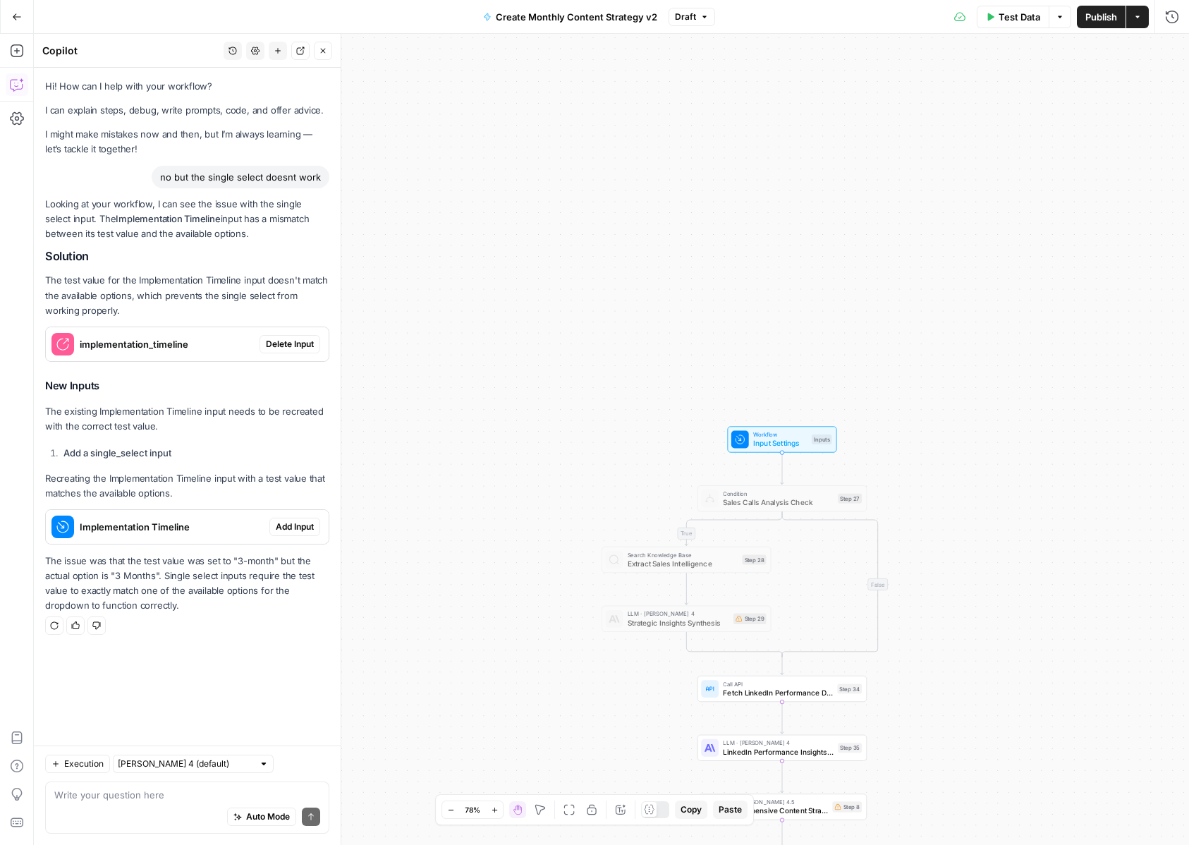
click at [288, 338] on span "Delete Input" at bounding box center [290, 344] width 48 height 13
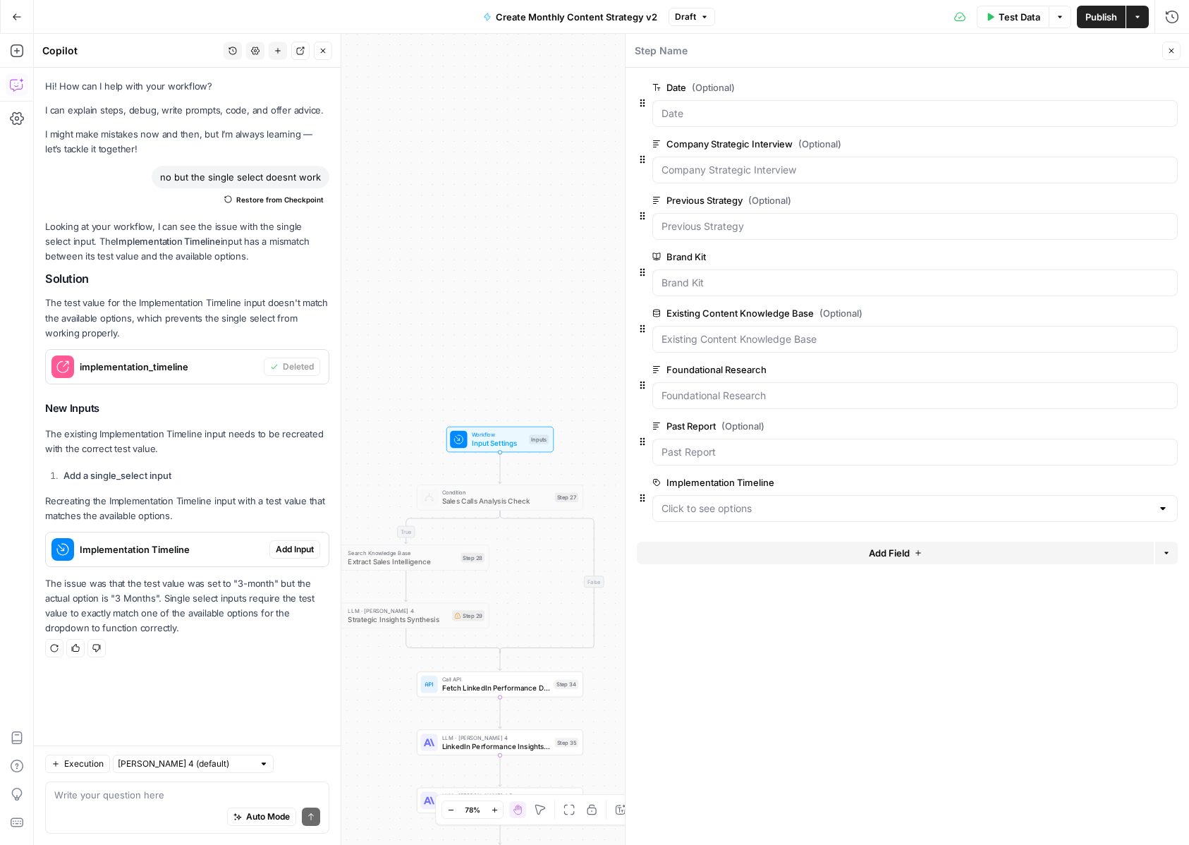
click at [297, 555] on span "Add Input" at bounding box center [295, 549] width 38 height 13
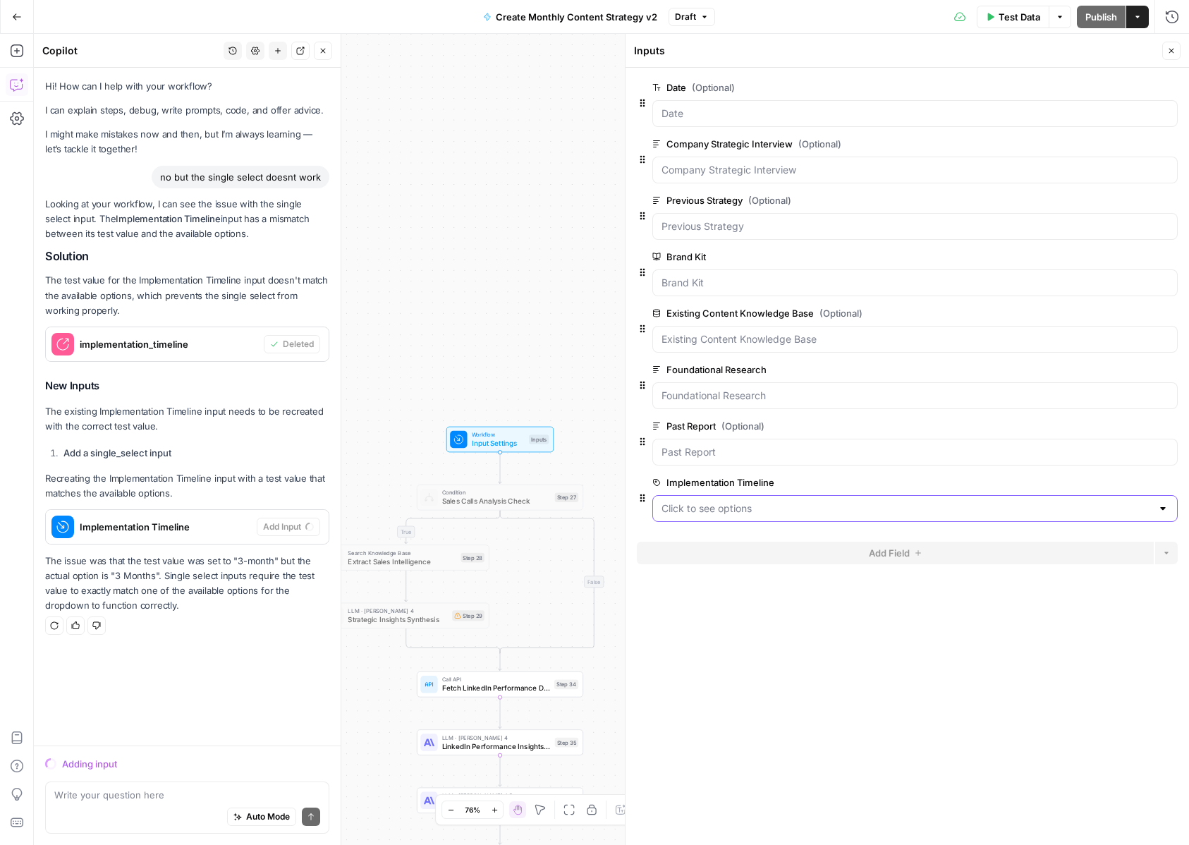
click at [678, 510] on Timeline "Implementation Timeline" at bounding box center [906, 508] width 490 height 14
click at [678, 537] on span "1 Month" at bounding box center [912, 544] width 496 height 14
click at [686, 519] on div at bounding box center [914, 508] width 525 height 27
click at [714, 499] on div at bounding box center [914, 508] width 525 height 27
click at [168, 534] on div "Implementation Timeline" at bounding box center [151, 527] width 211 height 34
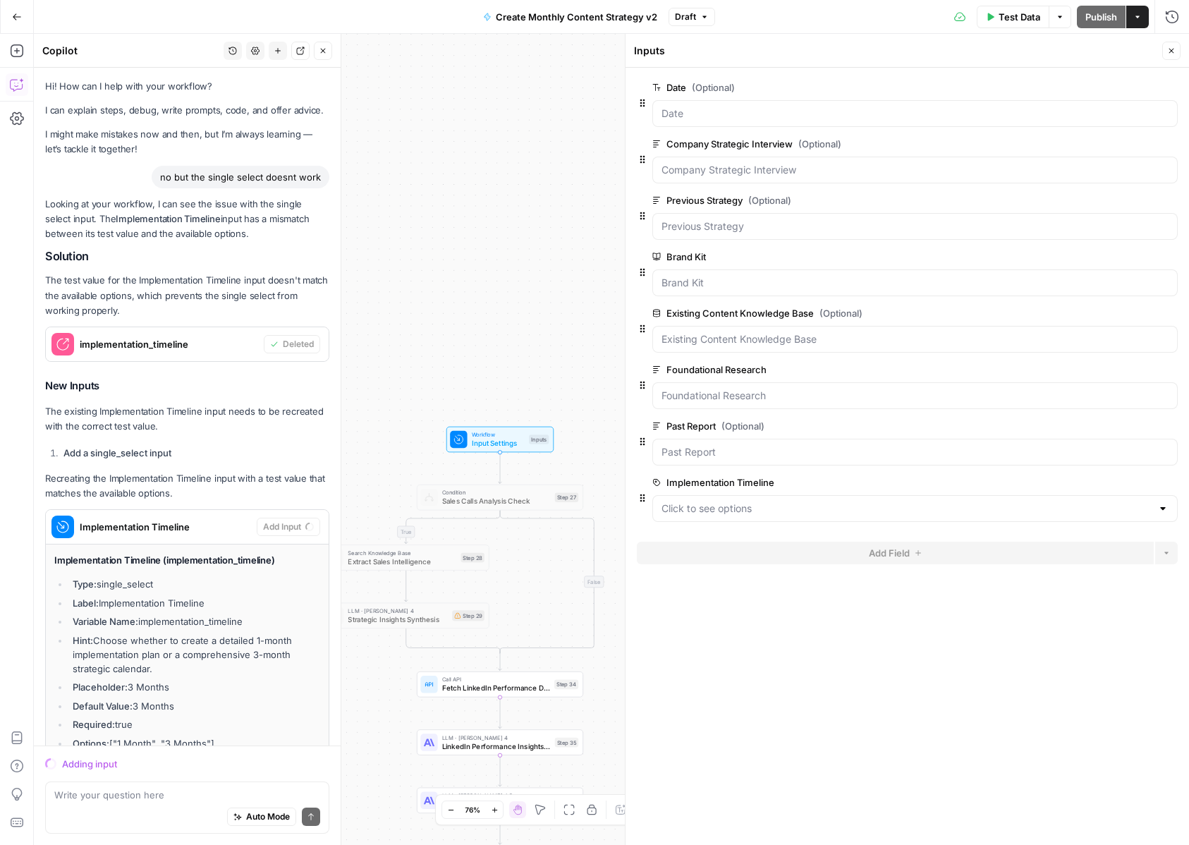
scroll to position [121, 0]
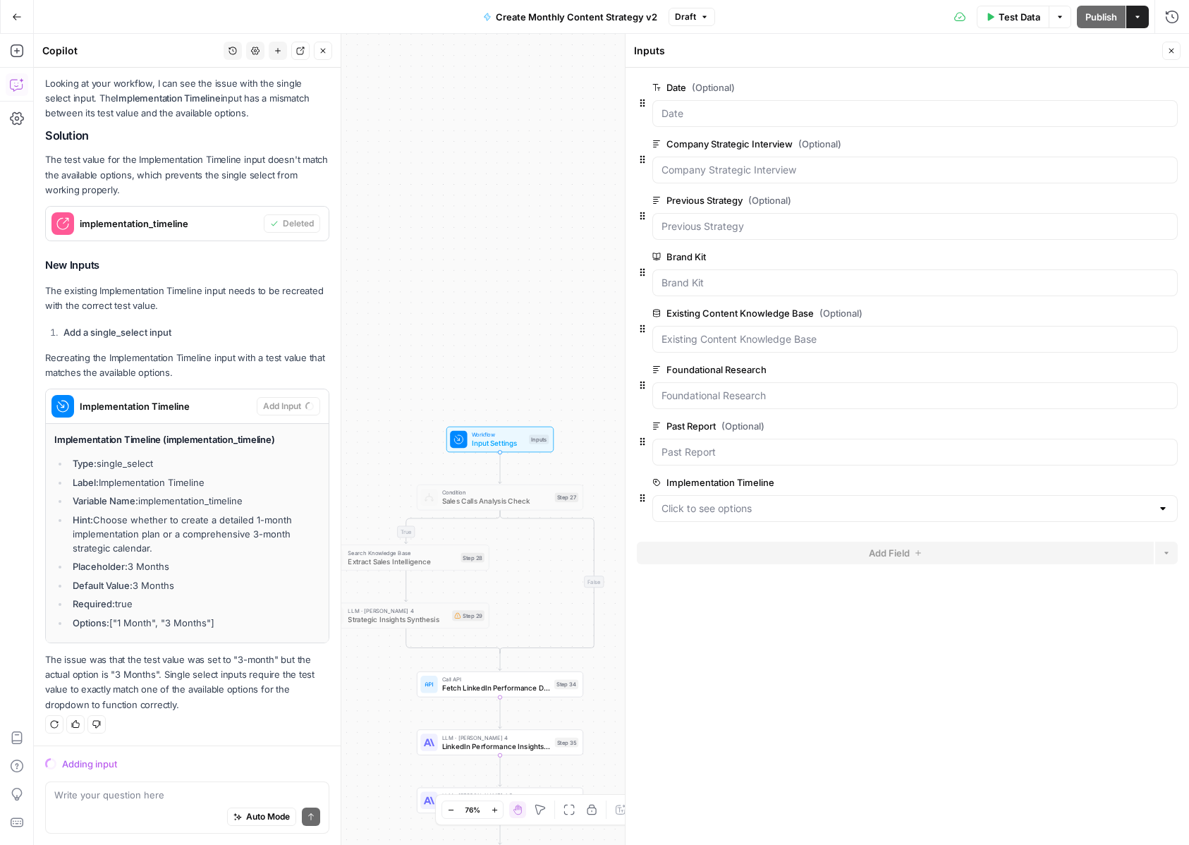
click at [516, 366] on div "true true false false Workflow Input Settings Inputs Condition Sales Calls Anal…" at bounding box center [611, 439] width 1155 height 811
click at [1137, 22] on button "Actions" at bounding box center [1137, 17] width 23 height 23
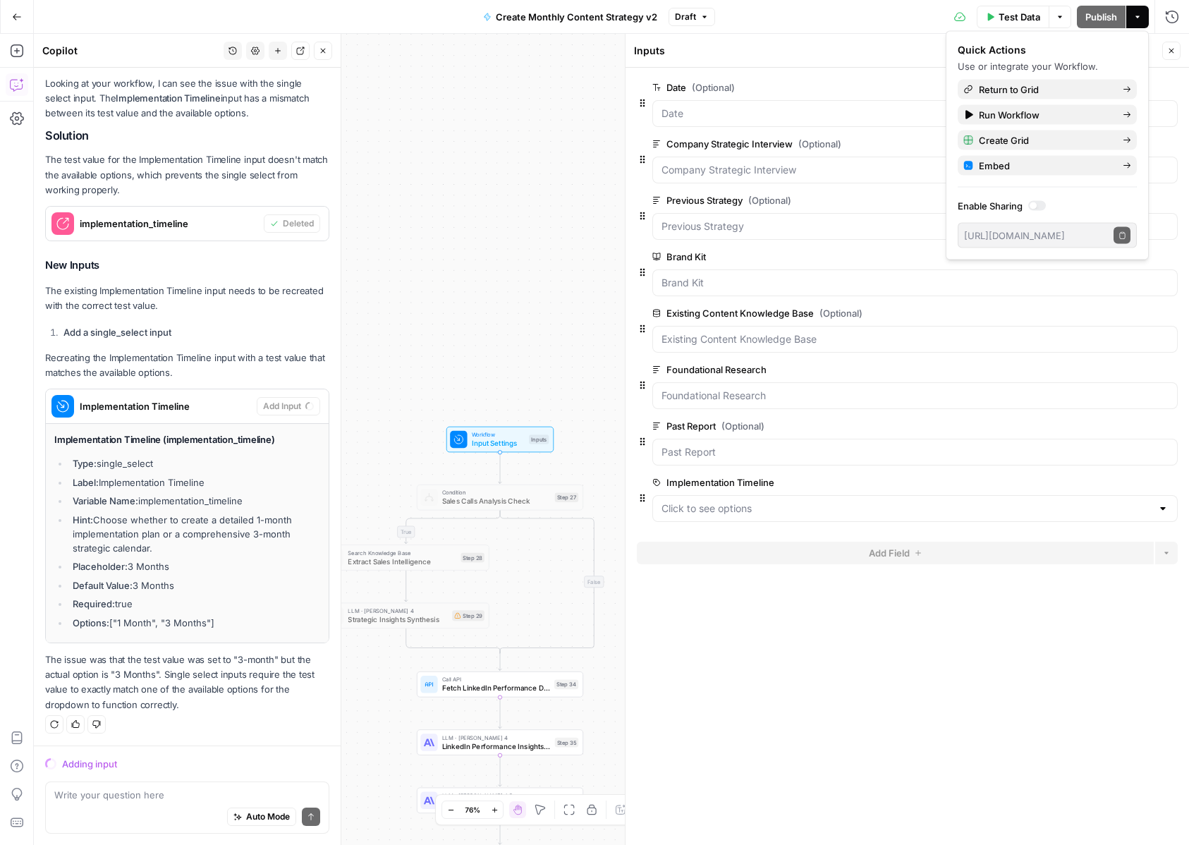
click at [1137, 22] on button "Actions" at bounding box center [1137, 17] width 23 height 23
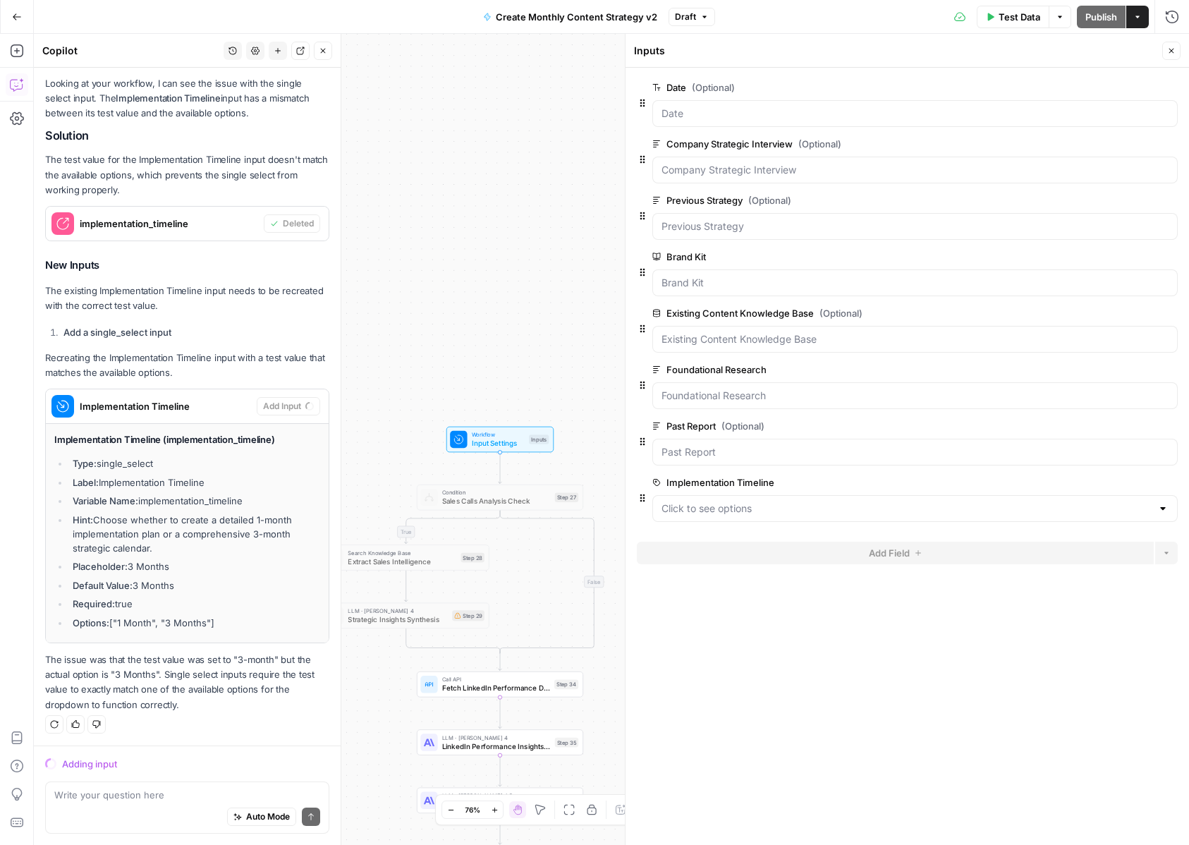
click at [482, 379] on div "true true false false Workflow Input Settings Inputs Condition Sales Calls Anal…" at bounding box center [611, 439] width 1155 height 811
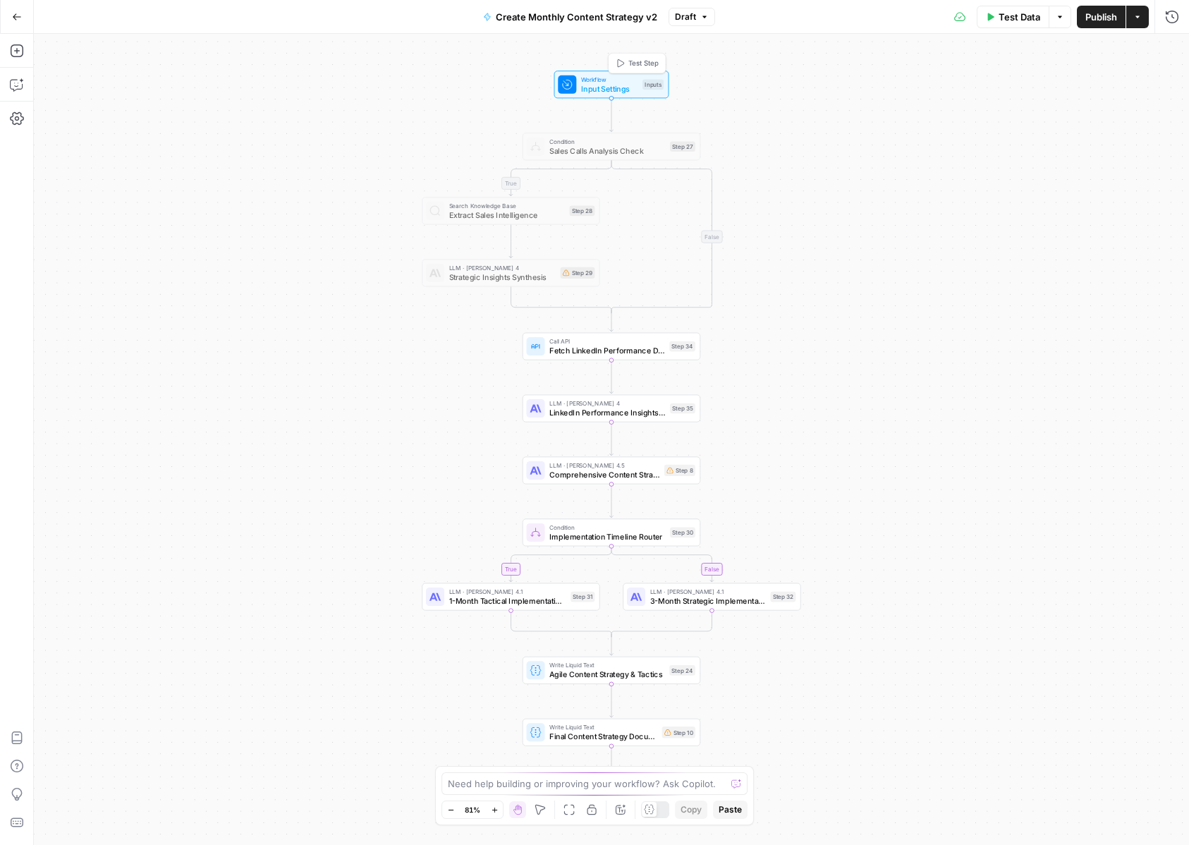
click at [594, 74] on div "Workflow Input Settings Inputs Test Step" at bounding box center [611, 85] width 115 height 28
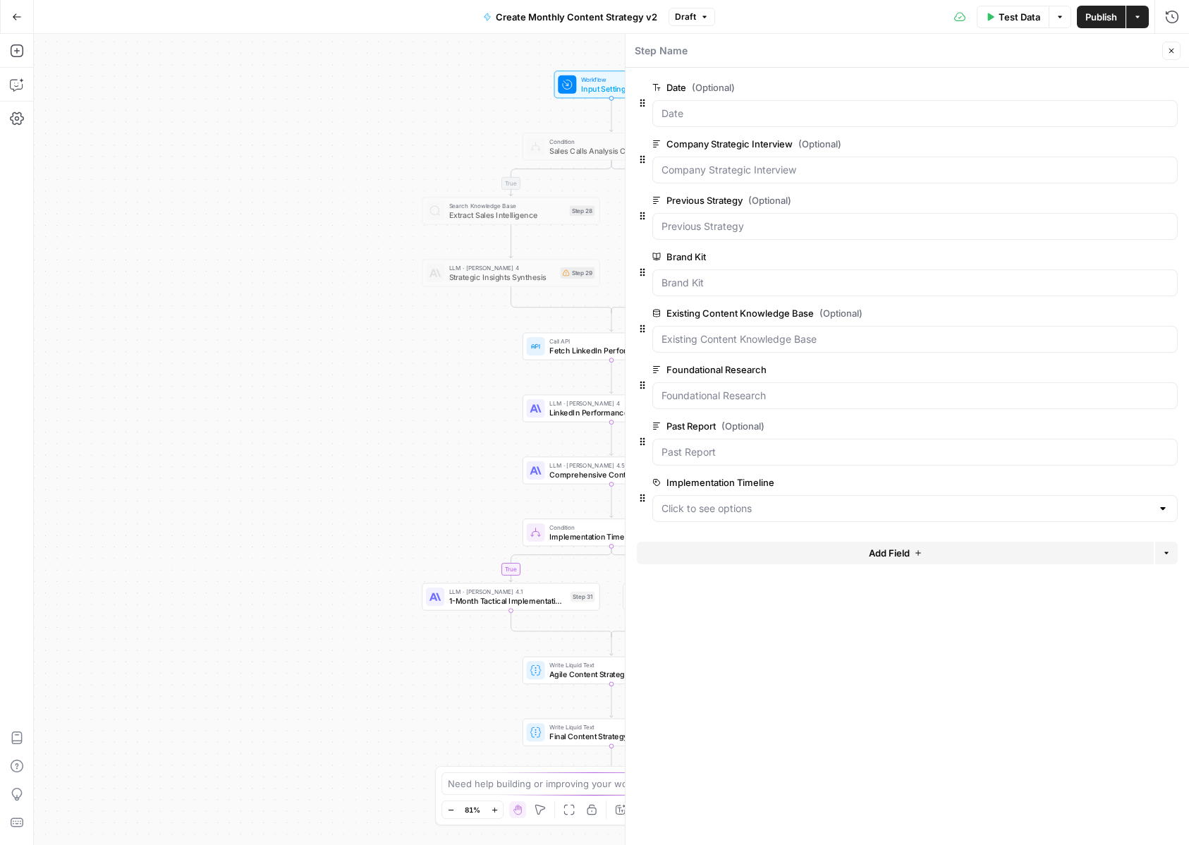
click at [728, 492] on div "Implementation Timeline edit field Delete group" at bounding box center [914, 498] width 525 height 48
click at [727, 503] on Timeline "Implementation Timeline" at bounding box center [906, 508] width 490 height 14
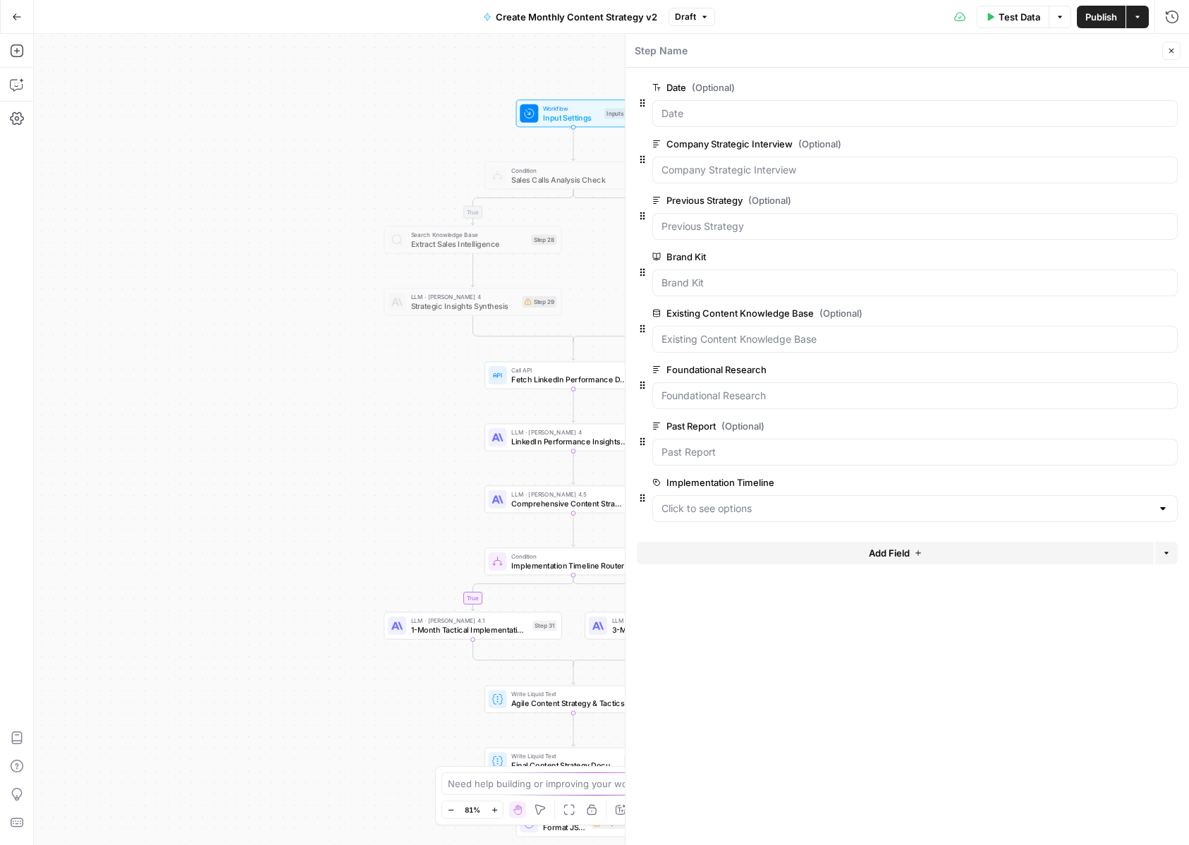
drag, startPoint x: 329, startPoint y: 401, endPoint x: 429, endPoint y: 306, distance: 137.7
click at [295, 427] on div "true true false false Workflow Input Settings Inputs Condition Sales Calls Anal…" at bounding box center [611, 439] width 1155 height 811
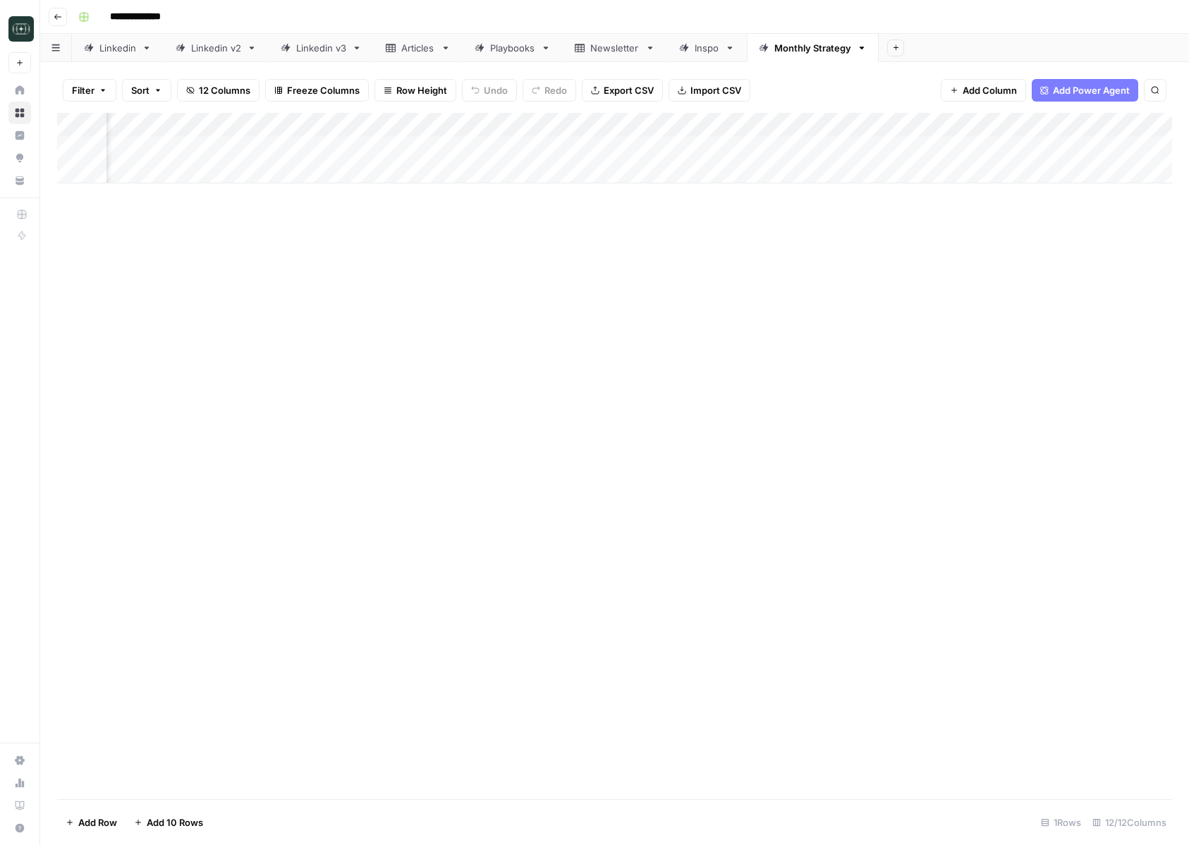
scroll to position [0, 618]
click at [824, 147] on div "Add Column" at bounding box center [614, 148] width 1115 height 71
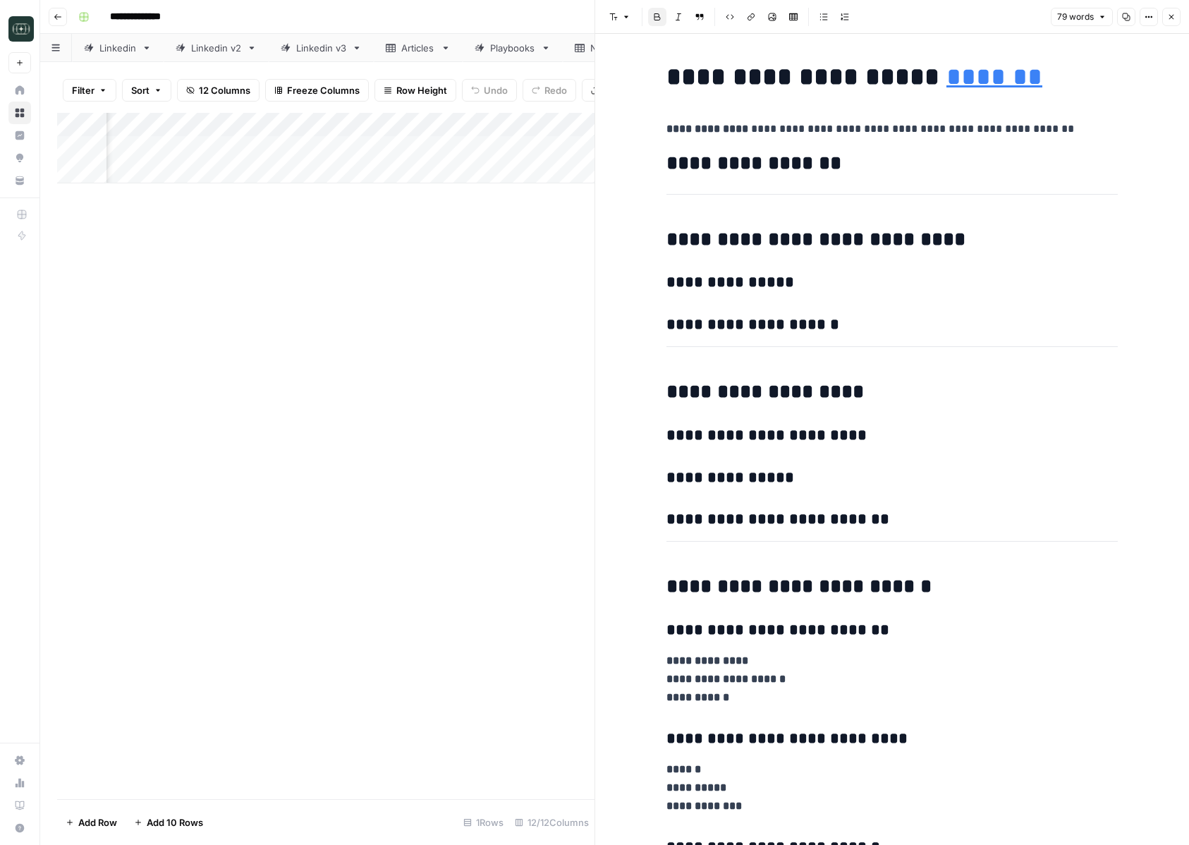
click at [849, 347] on div "**********" at bounding box center [892, 731] width 468 height 1350
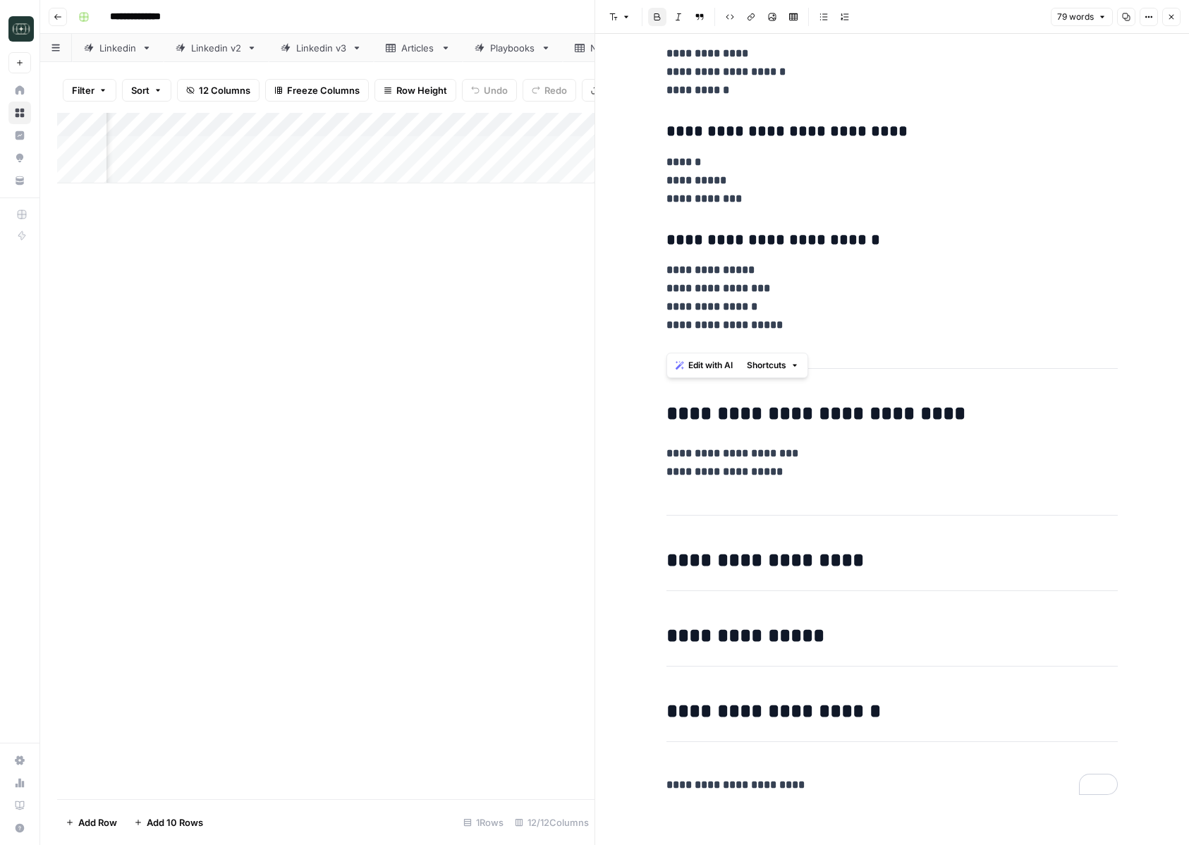
scroll to position [0, 0]
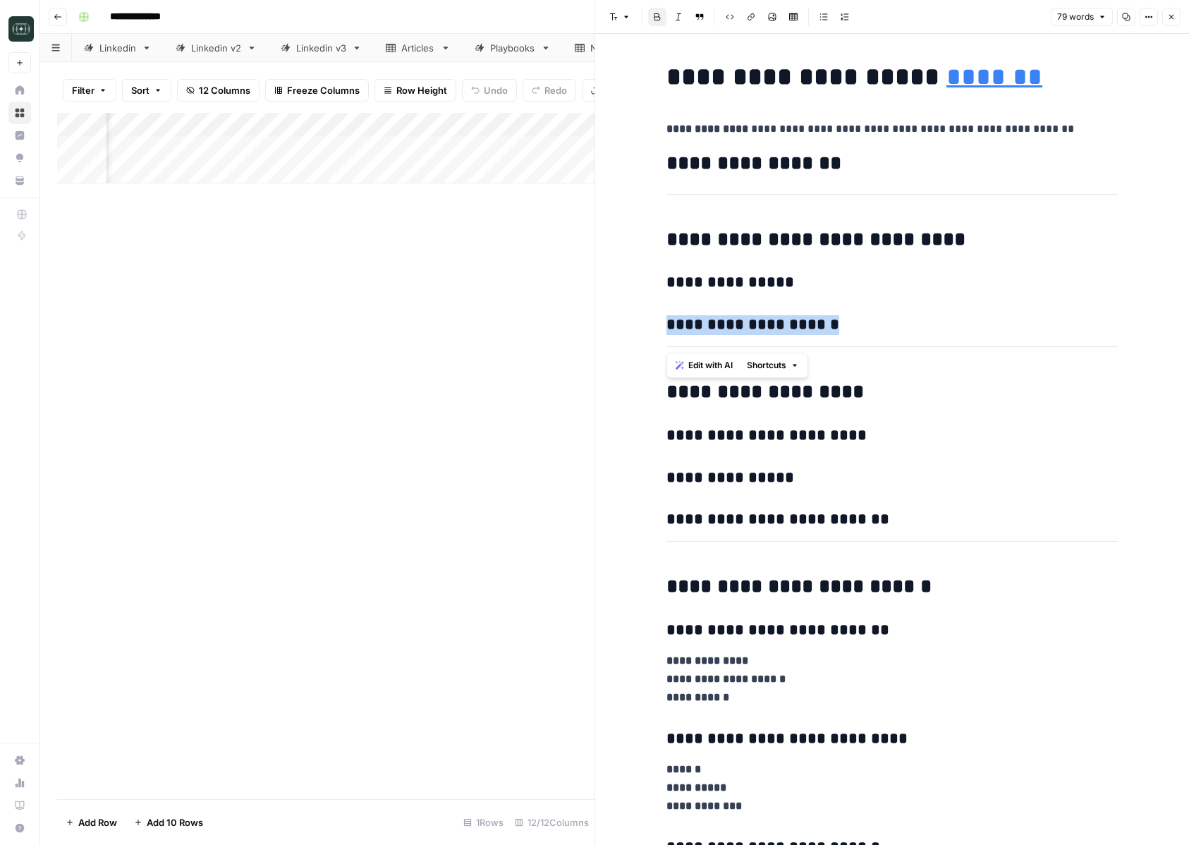
click at [1176, 8] on button "Close" at bounding box center [1171, 17] width 18 height 18
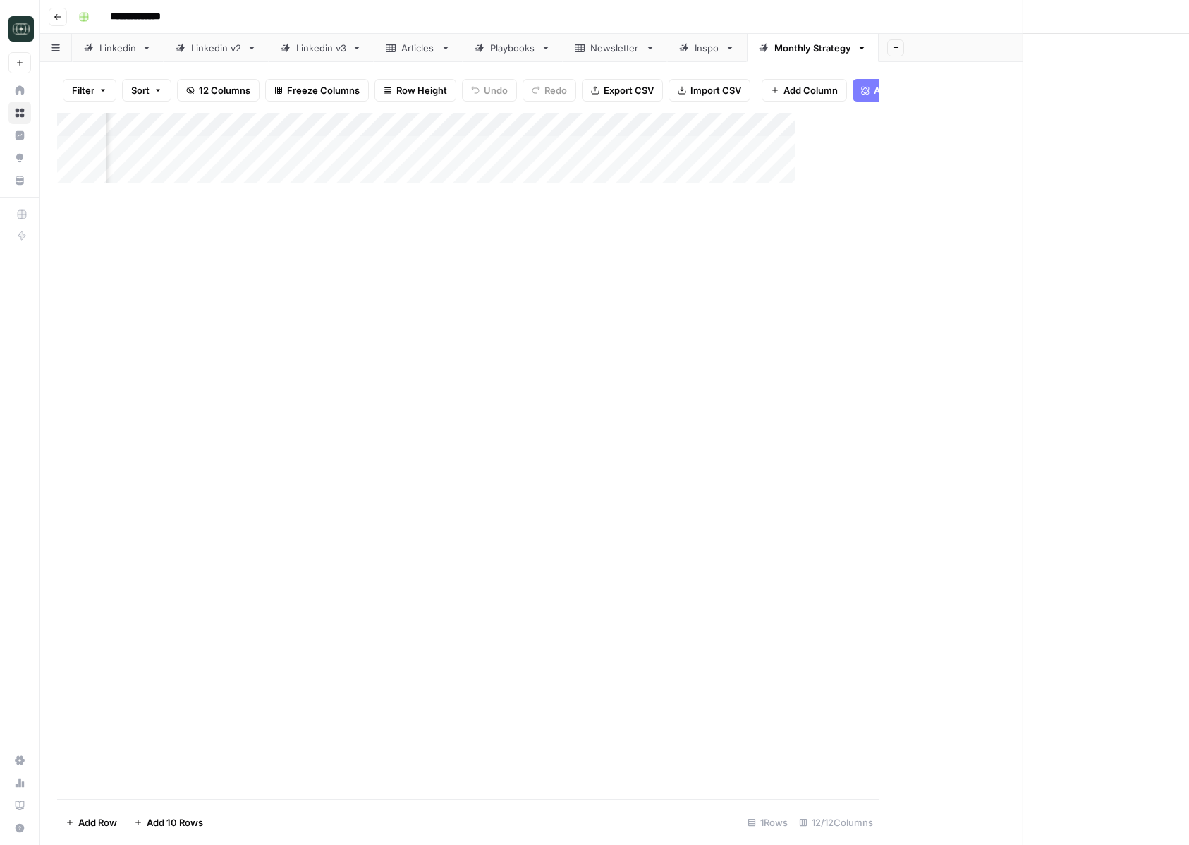
scroll to position [0, 601]
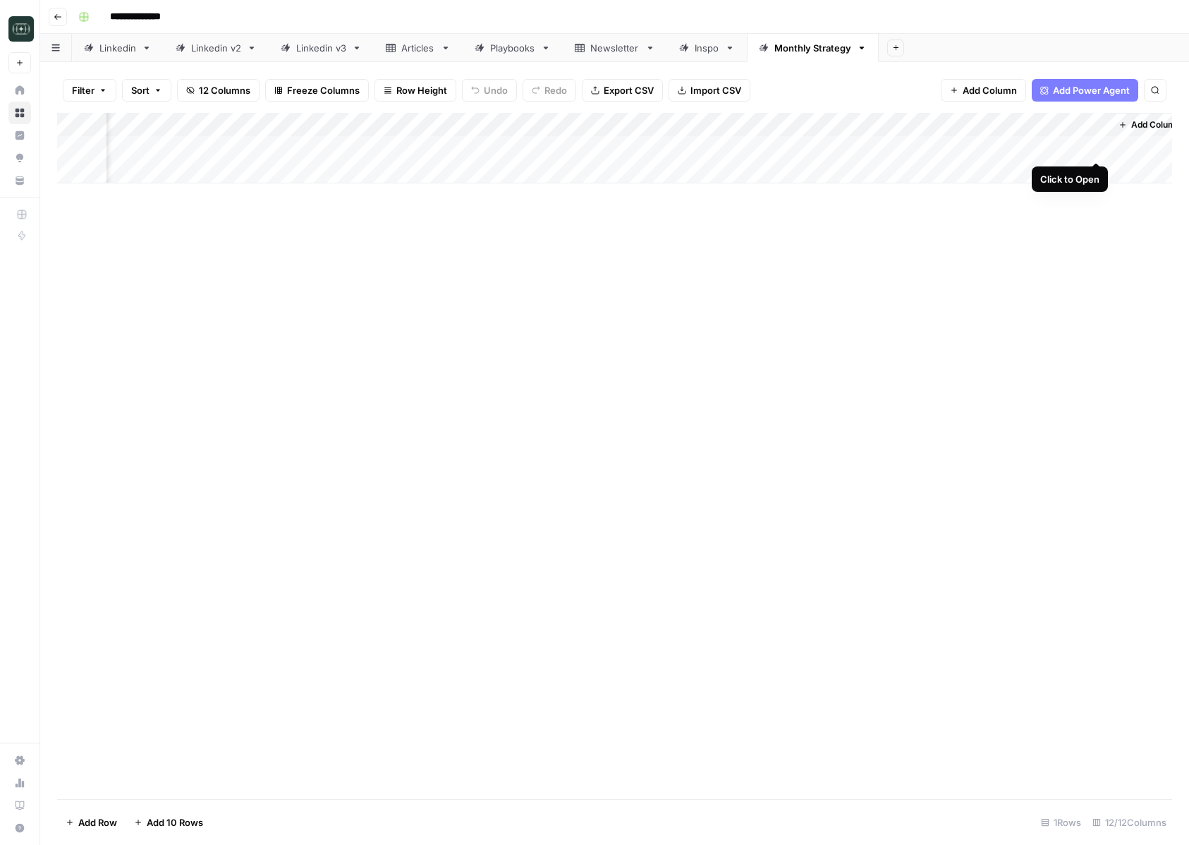
click at [1097, 148] on div "Add Column" at bounding box center [614, 148] width 1115 height 71
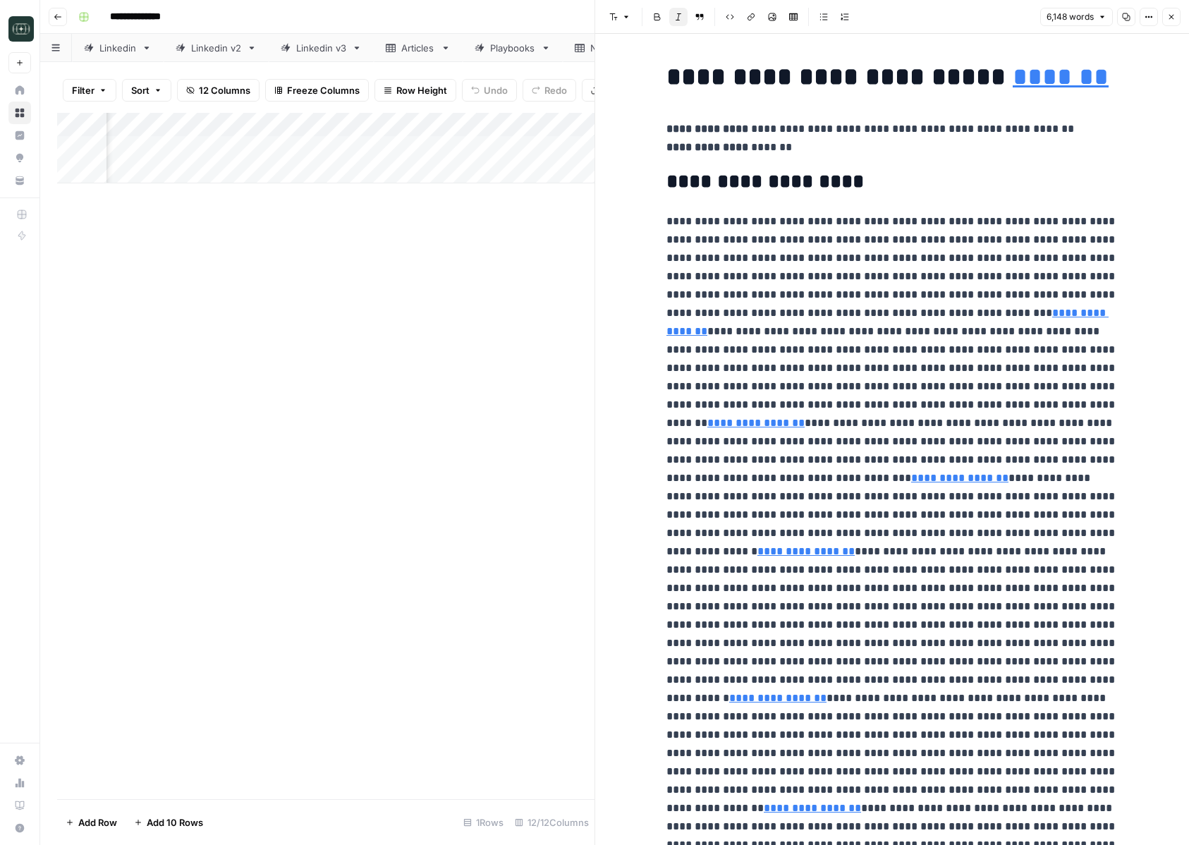
click at [1178, 20] on button "Close" at bounding box center [1171, 17] width 18 height 18
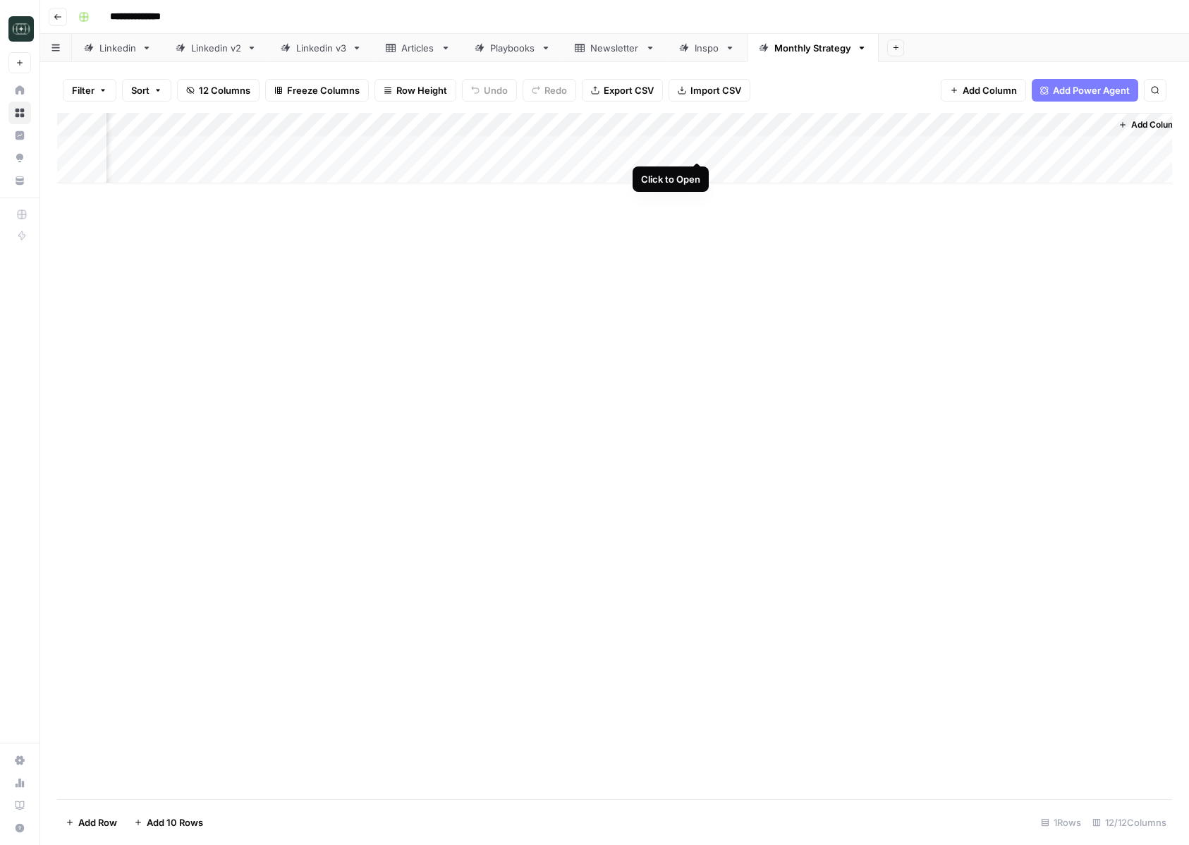
click at [698, 149] on div "Add Column" at bounding box center [614, 148] width 1115 height 71
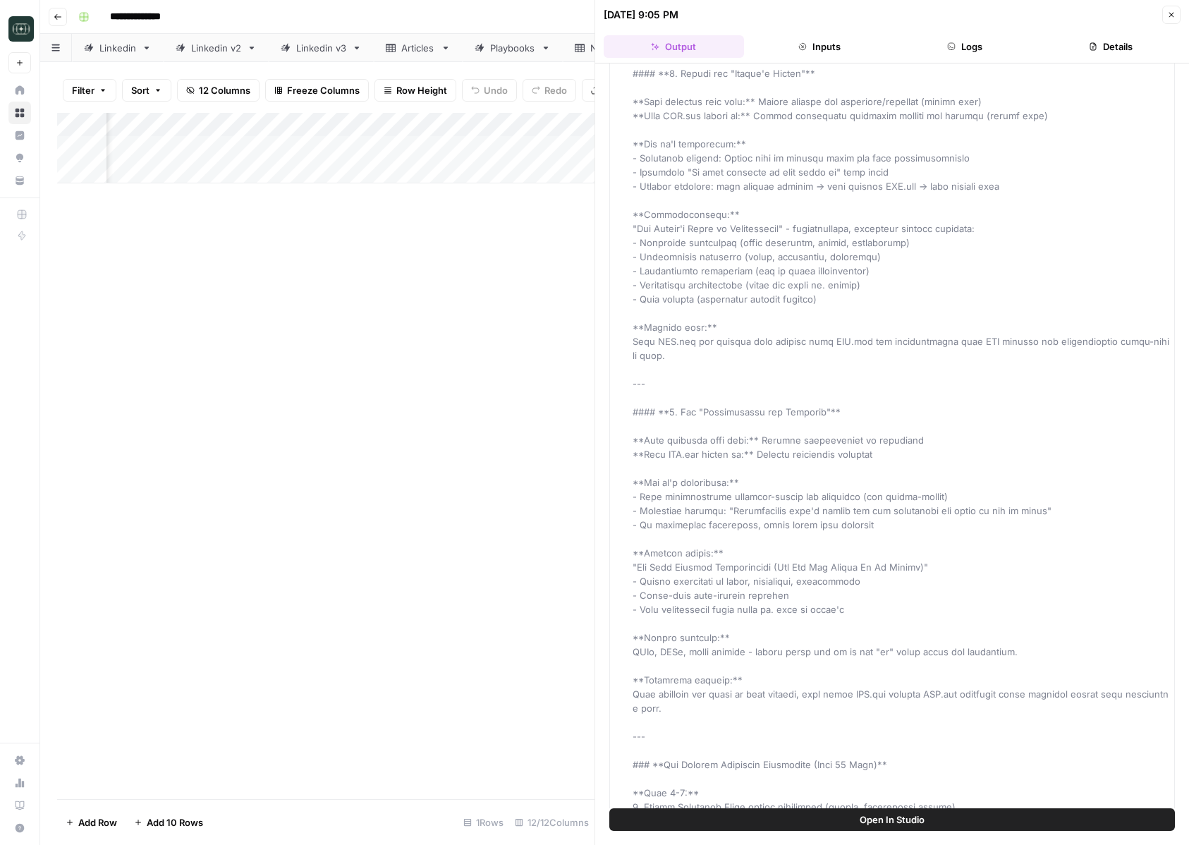
scroll to position [16934, 0]
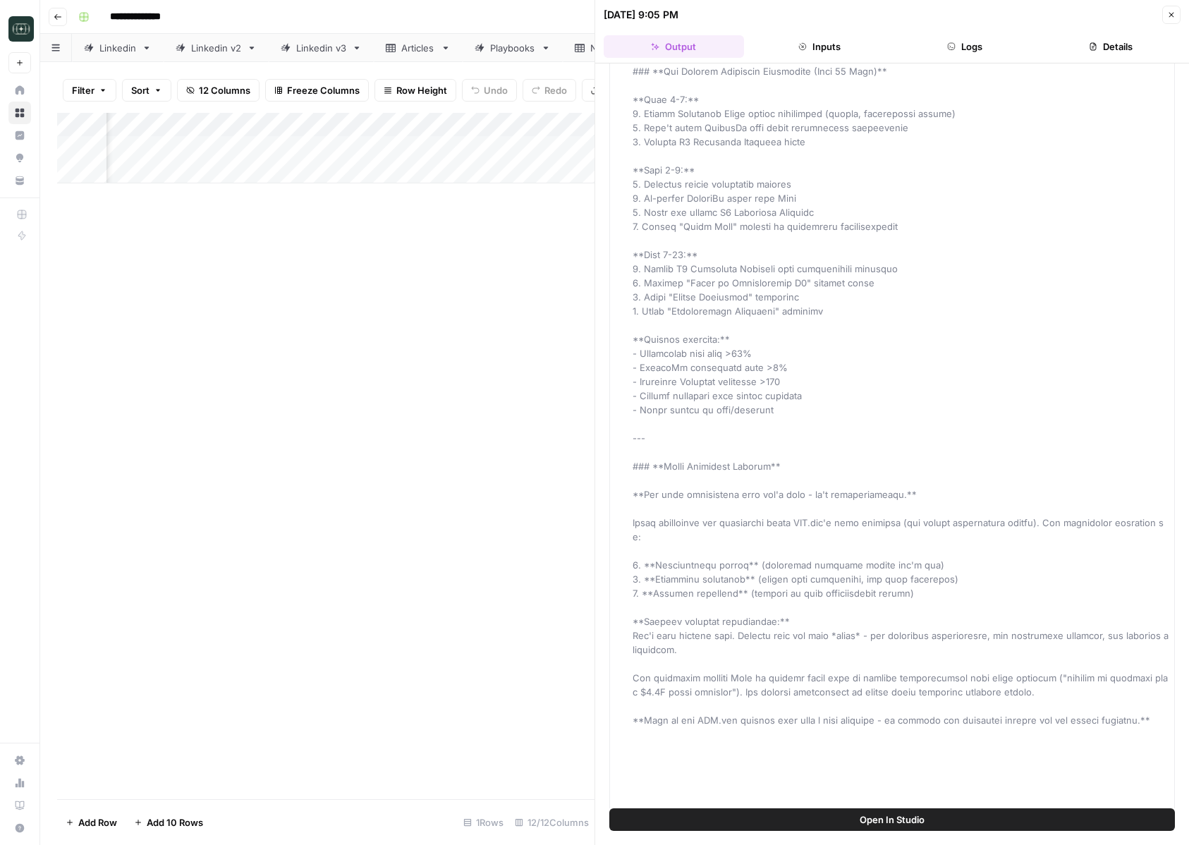
click at [503, 451] on div "Add Column" at bounding box center [325, 456] width 537 height 686
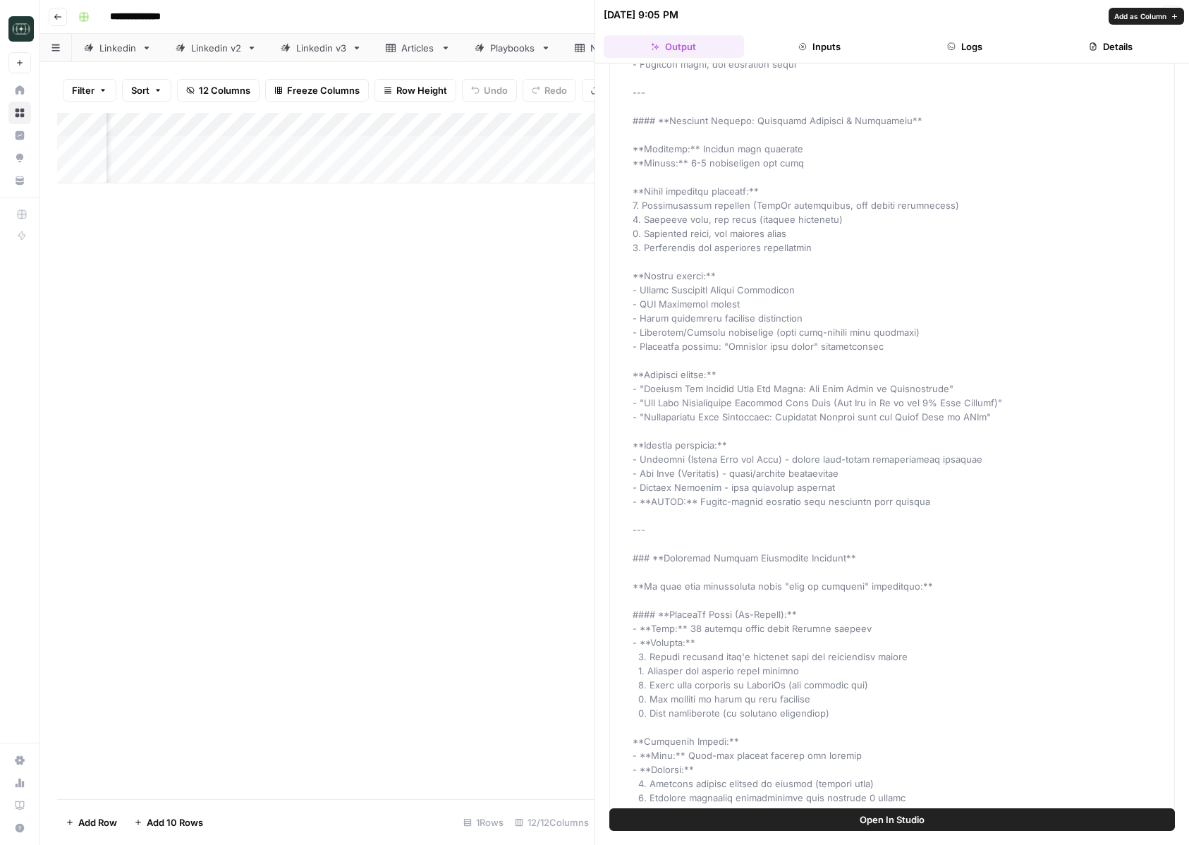
scroll to position [13532, 0]
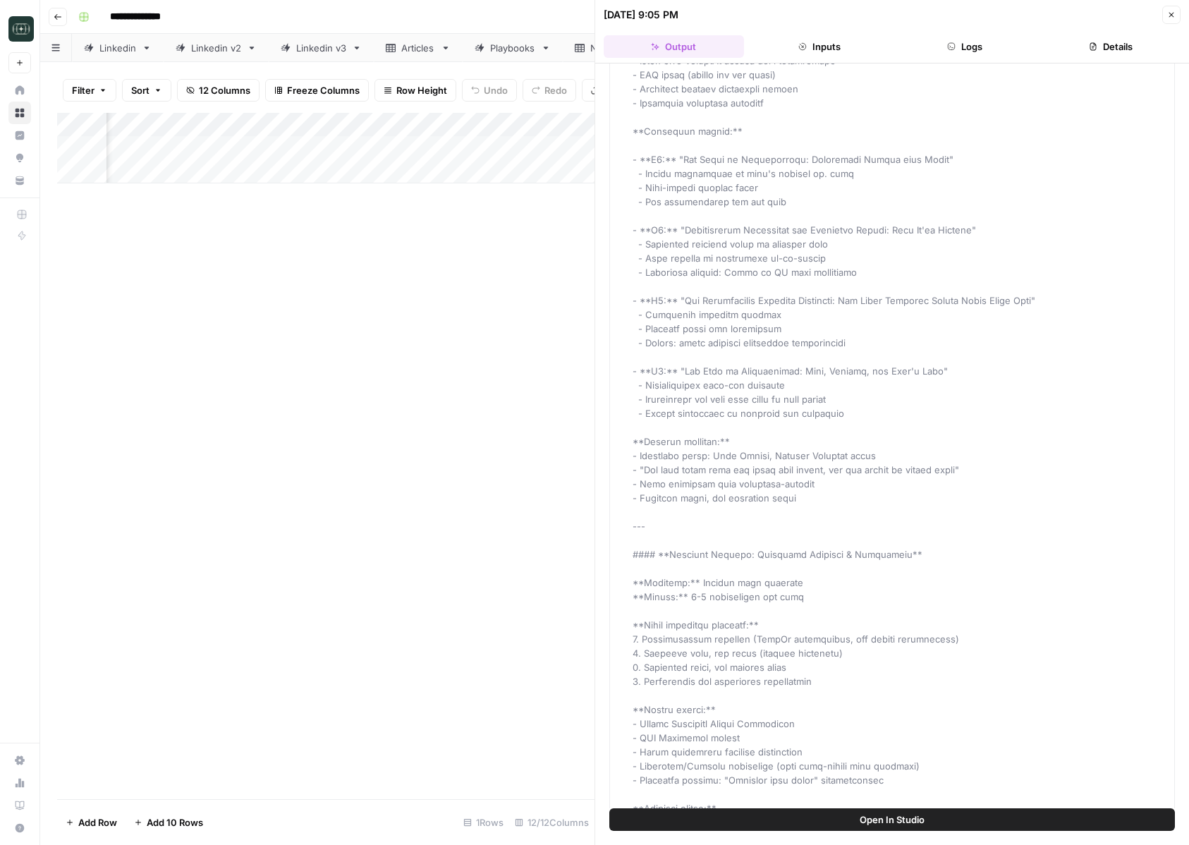
click at [1176, 14] on button "Close" at bounding box center [1171, 15] width 18 height 18
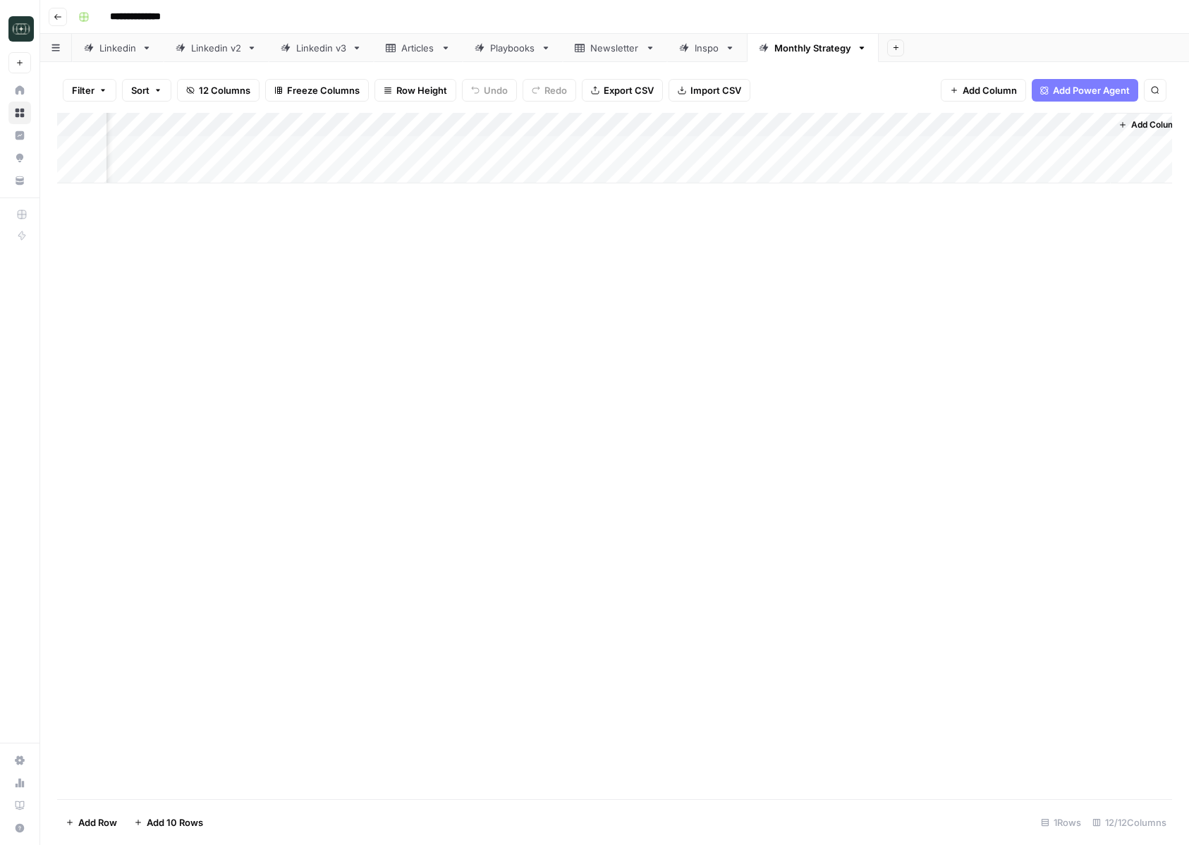
click at [702, 124] on div "Add Column" at bounding box center [614, 148] width 1115 height 71
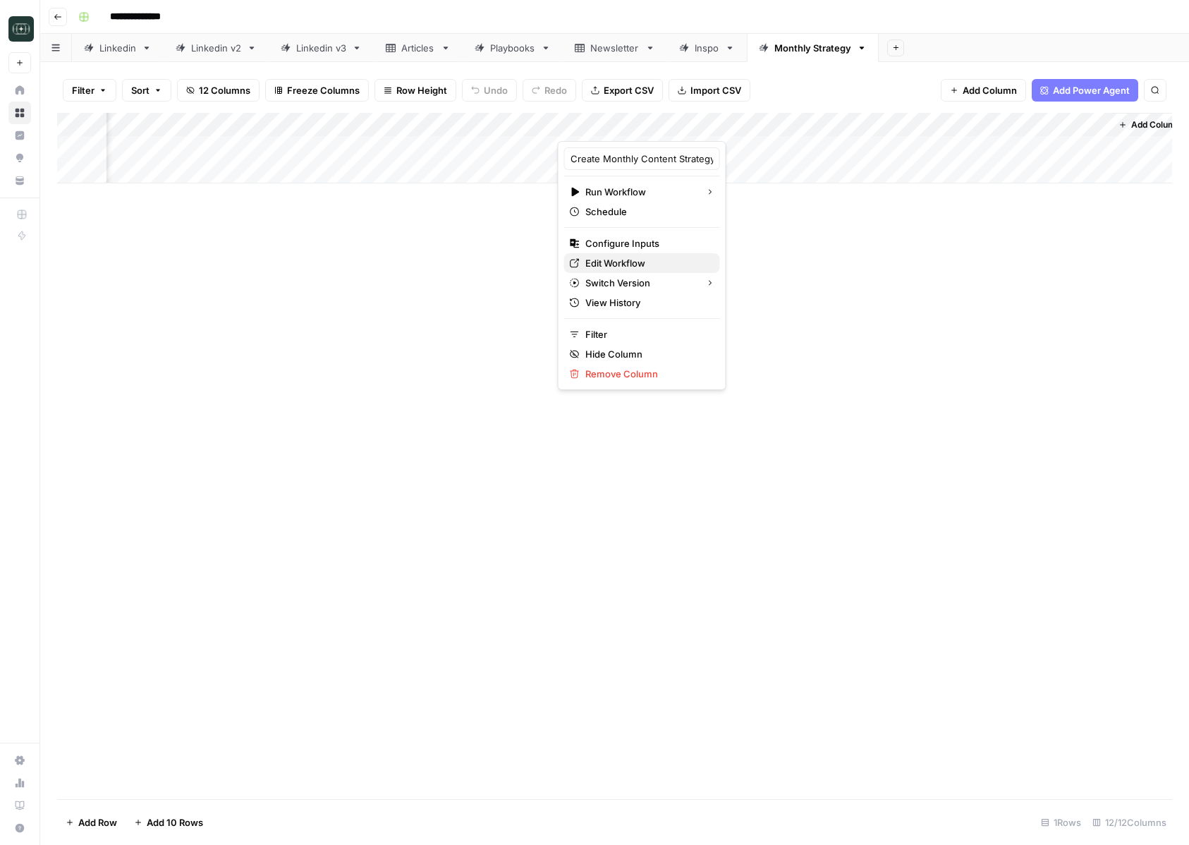
click at [621, 263] on span "Edit Workflow" at bounding box center [646, 263] width 123 height 14
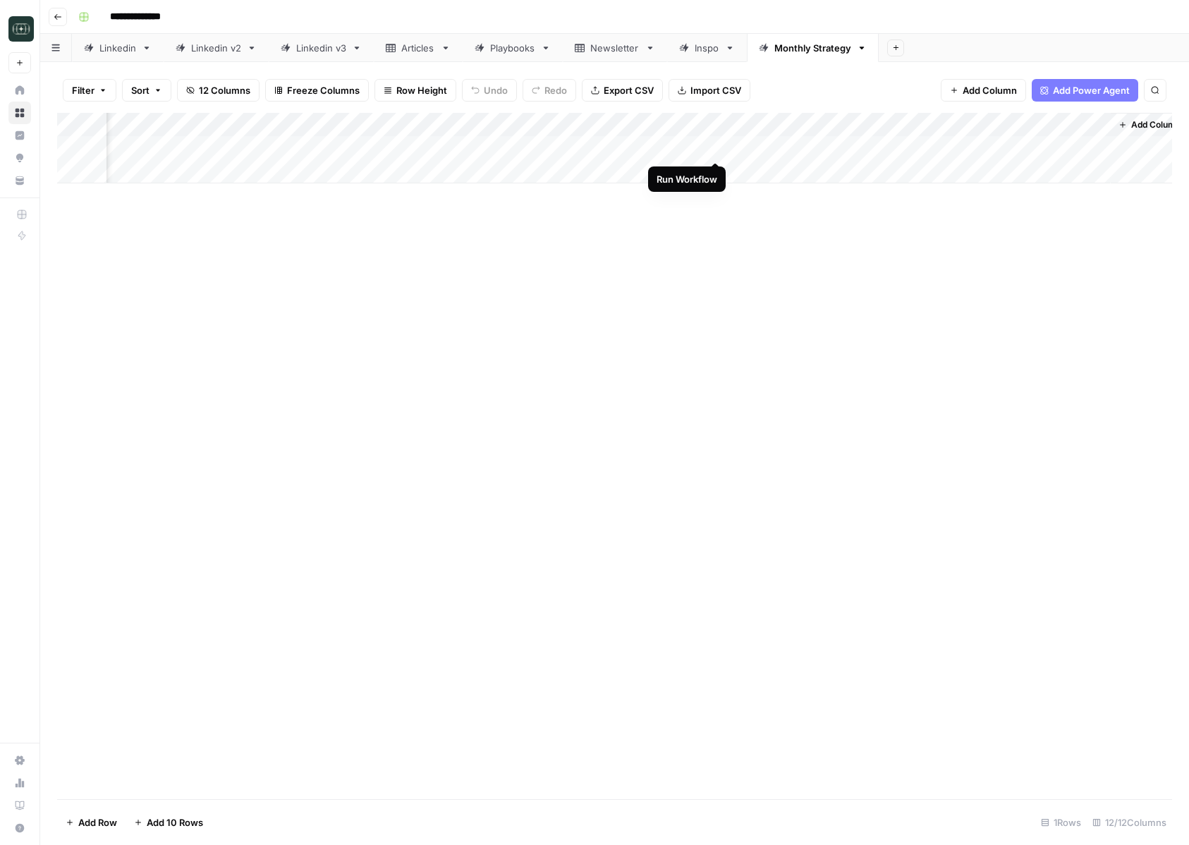
click at [717, 149] on div "Add Column" at bounding box center [614, 148] width 1115 height 71
click at [699, 150] on div "Add Column" at bounding box center [614, 148] width 1115 height 71
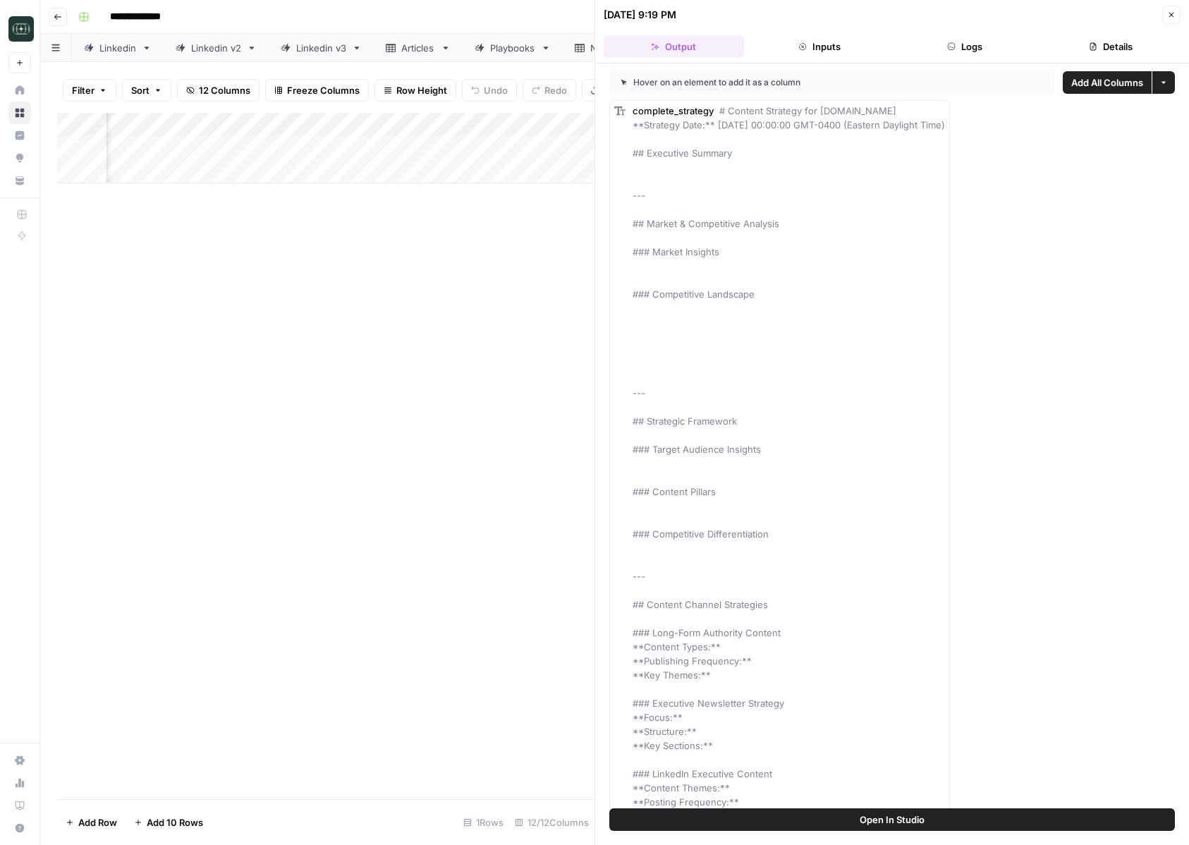
click at [1164, 16] on button "Close" at bounding box center [1171, 15] width 18 height 18
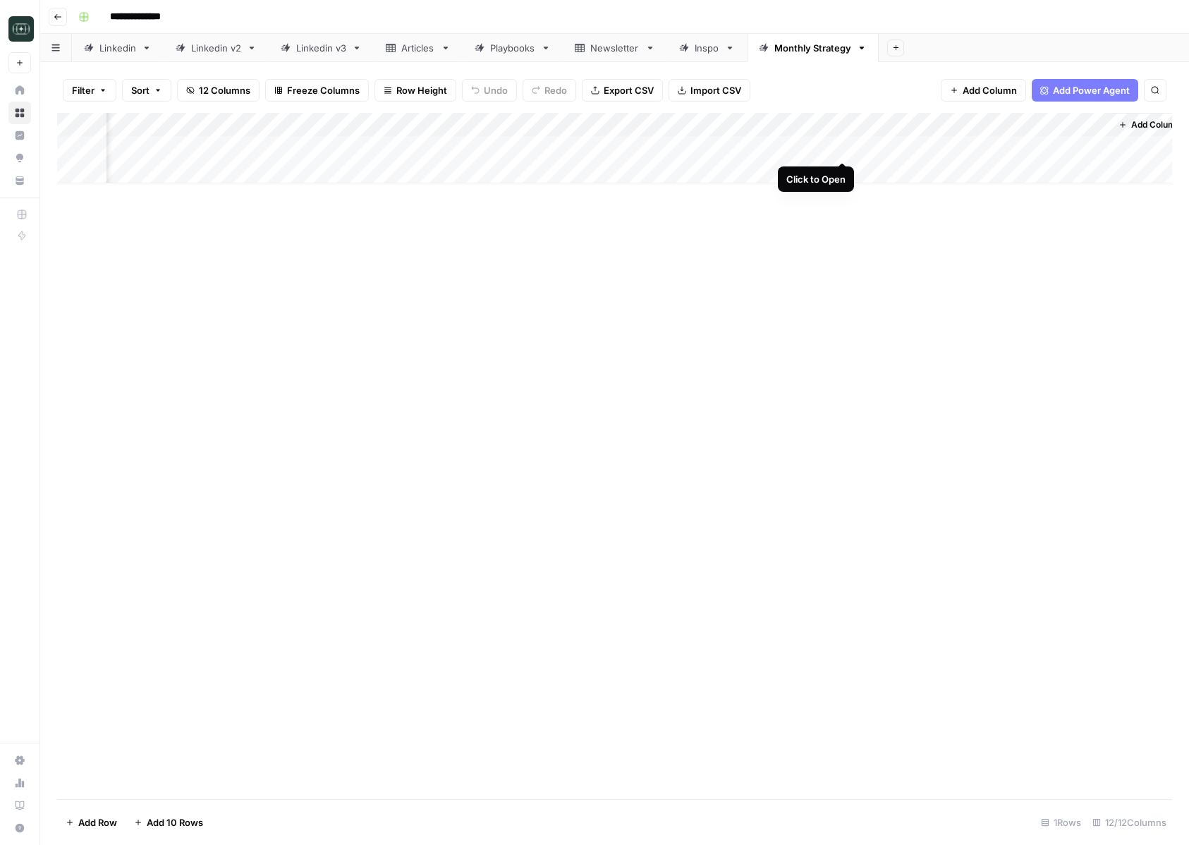
click at [845, 145] on div "Add Column" at bounding box center [614, 148] width 1115 height 71
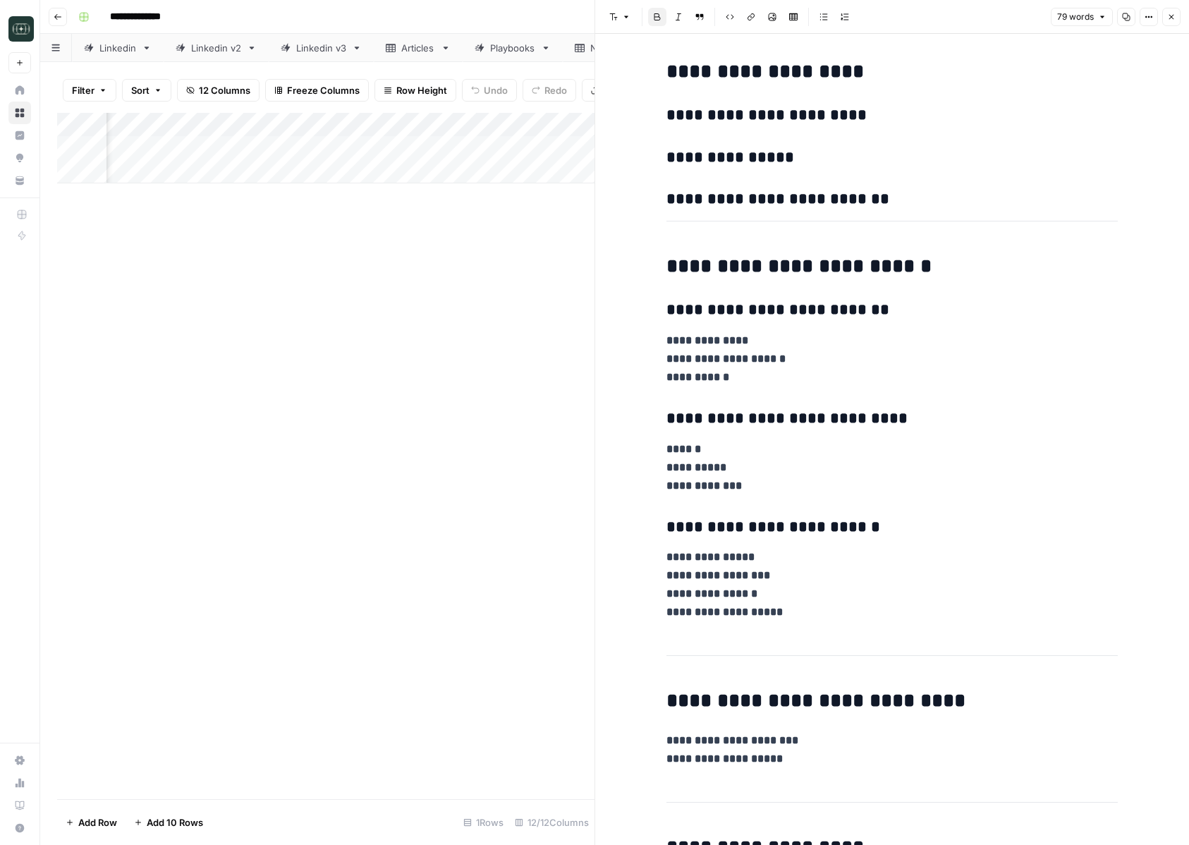
scroll to position [608, 0]
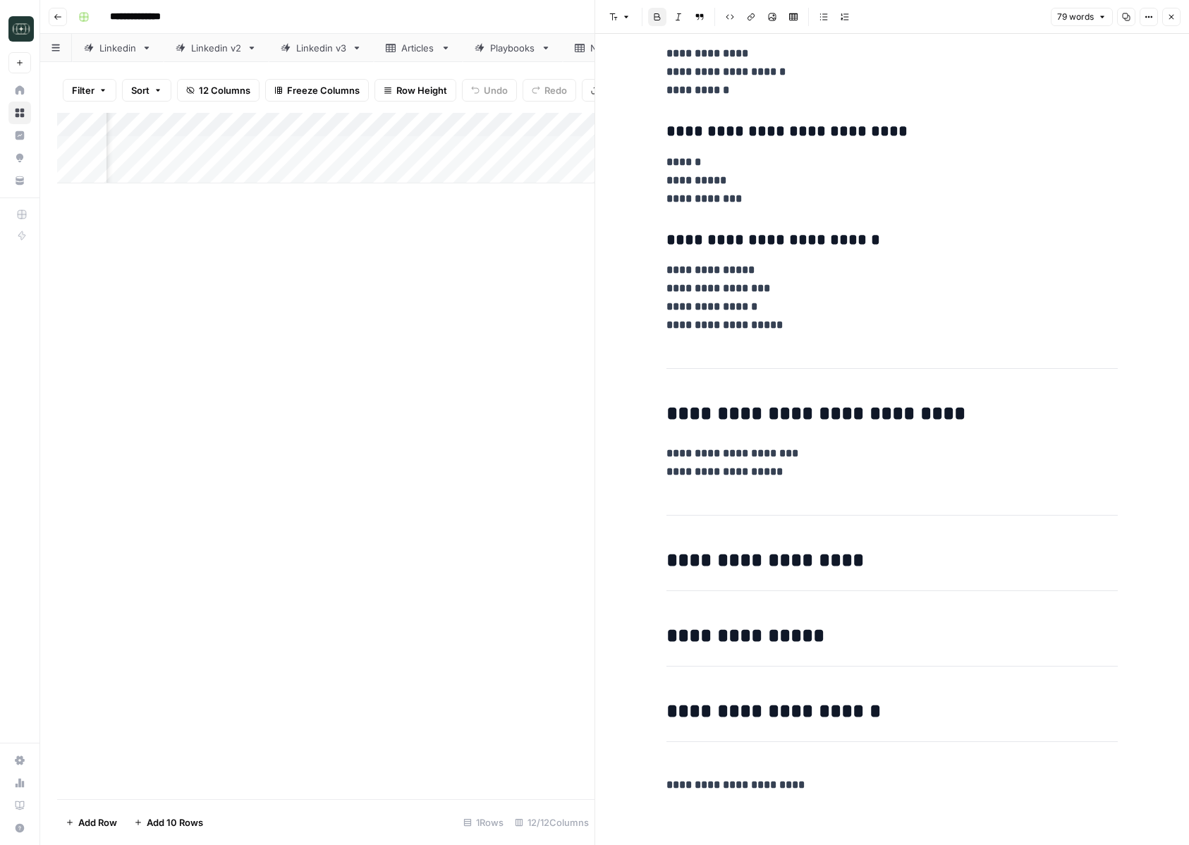
click at [1171, 18] on icon "button" at bounding box center [1171, 17] width 8 height 8
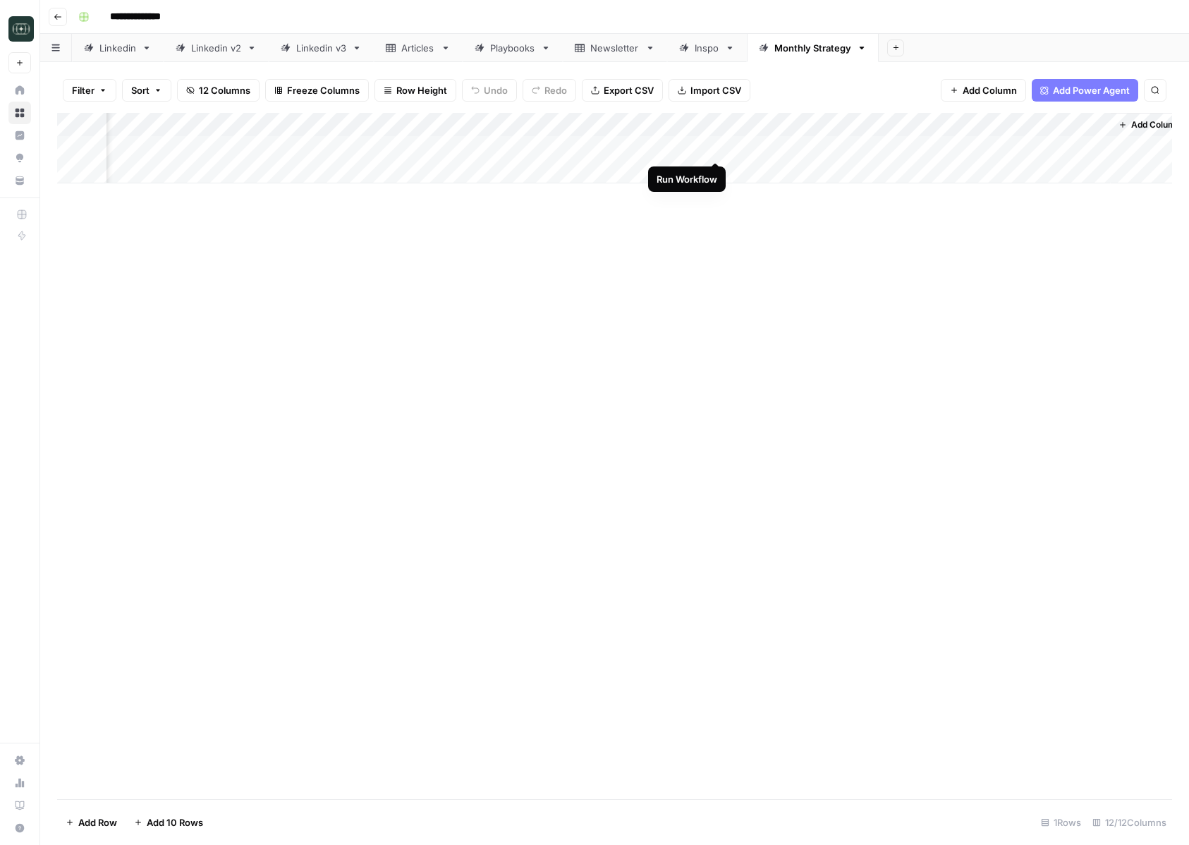
click at [718, 147] on div "Add Column" at bounding box center [614, 148] width 1115 height 71
click at [841, 147] on div "Add Column" at bounding box center [614, 148] width 1115 height 71
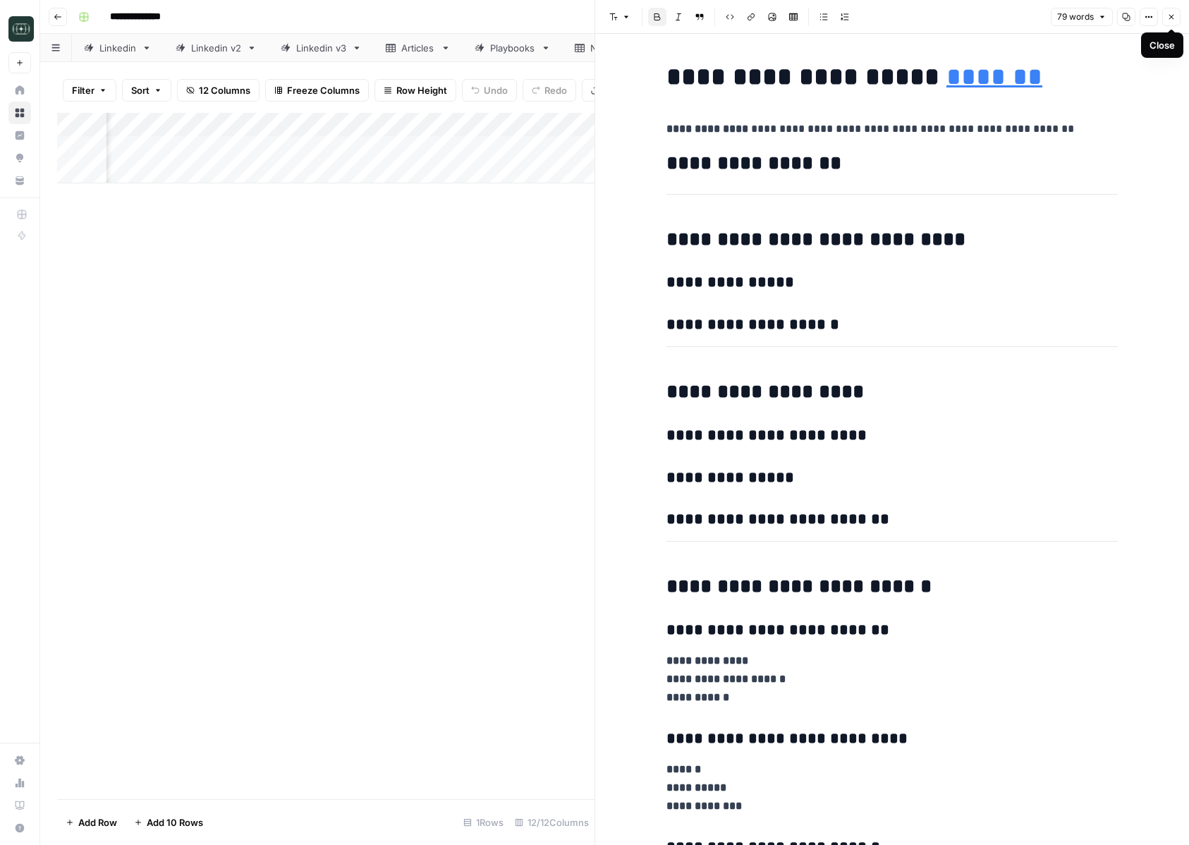
click at [1175, 17] on span "Close" at bounding box center [1175, 17] width 1 height 1
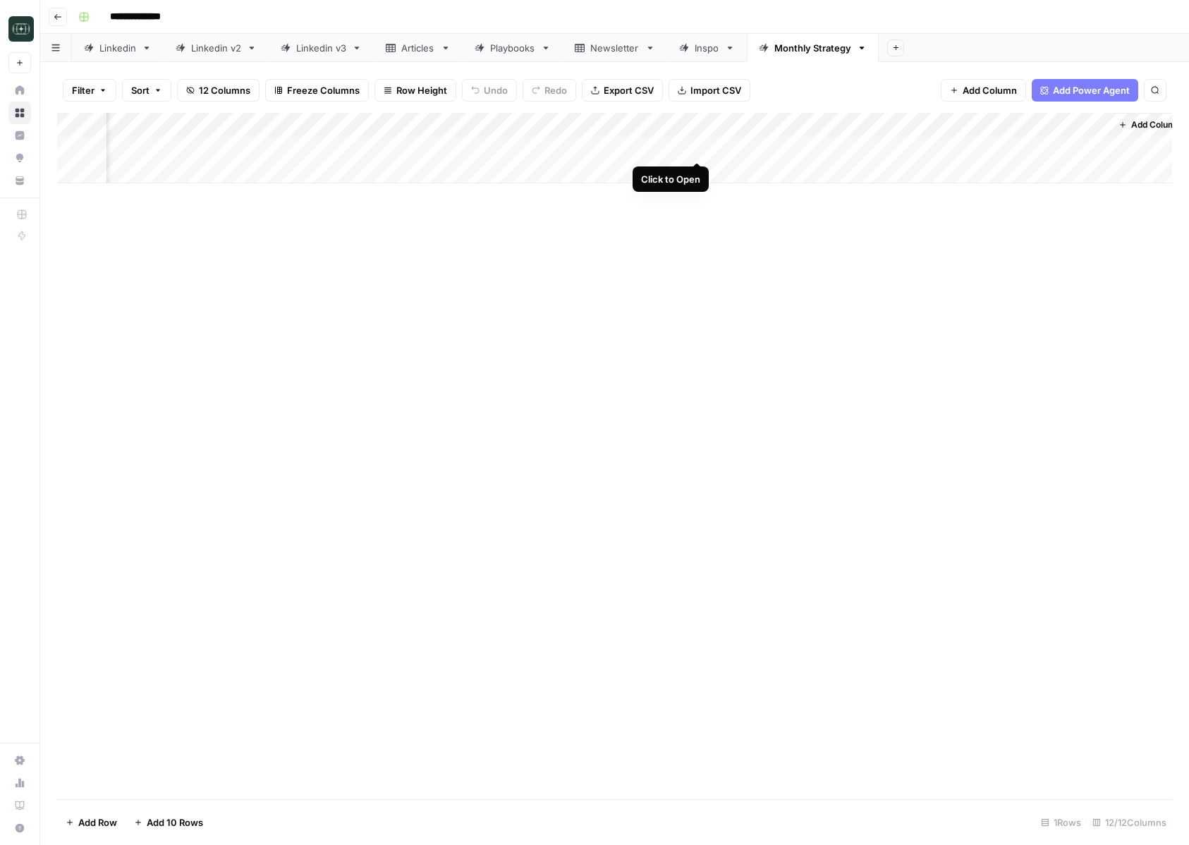
click at [700, 146] on div "Add Column" at bounding box center [614, 148] width 1115 height 71
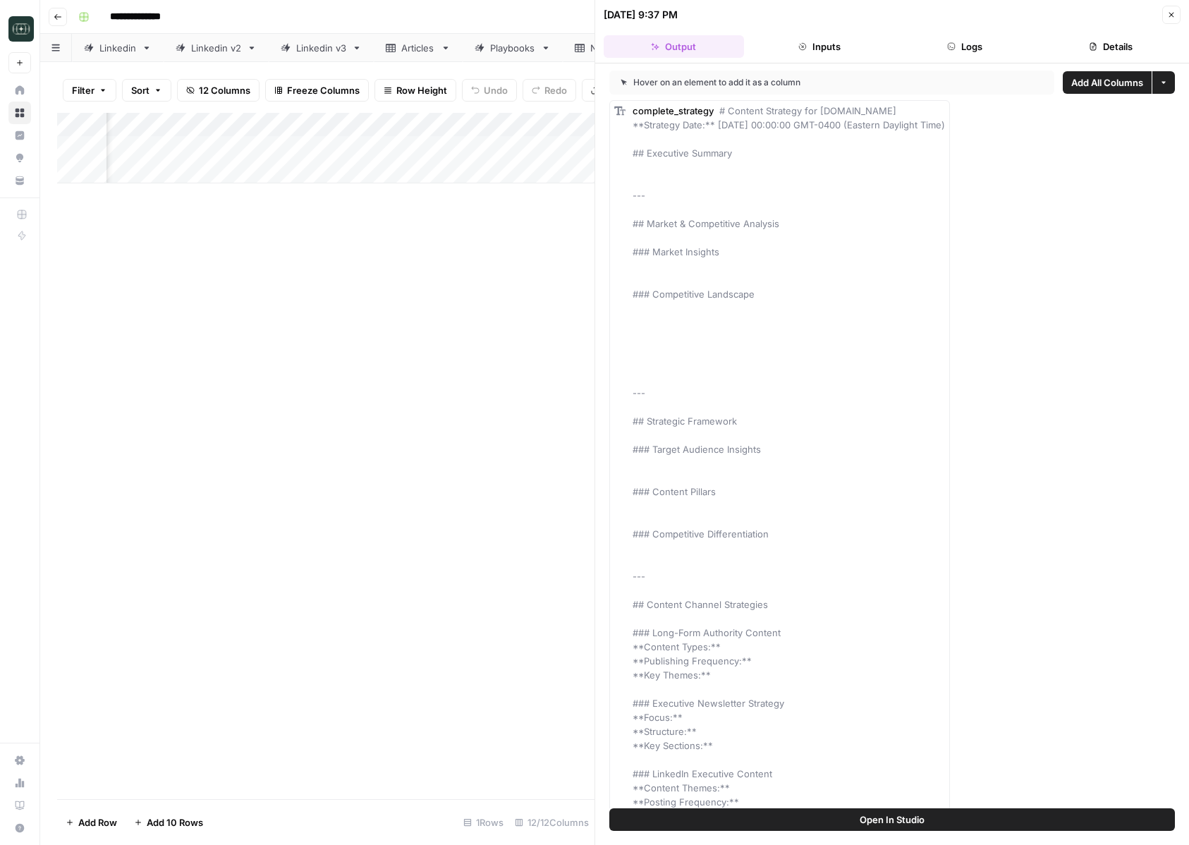
click at [957, 40] on button "Logs" at bounding box center [965, 46] width 140 height 23
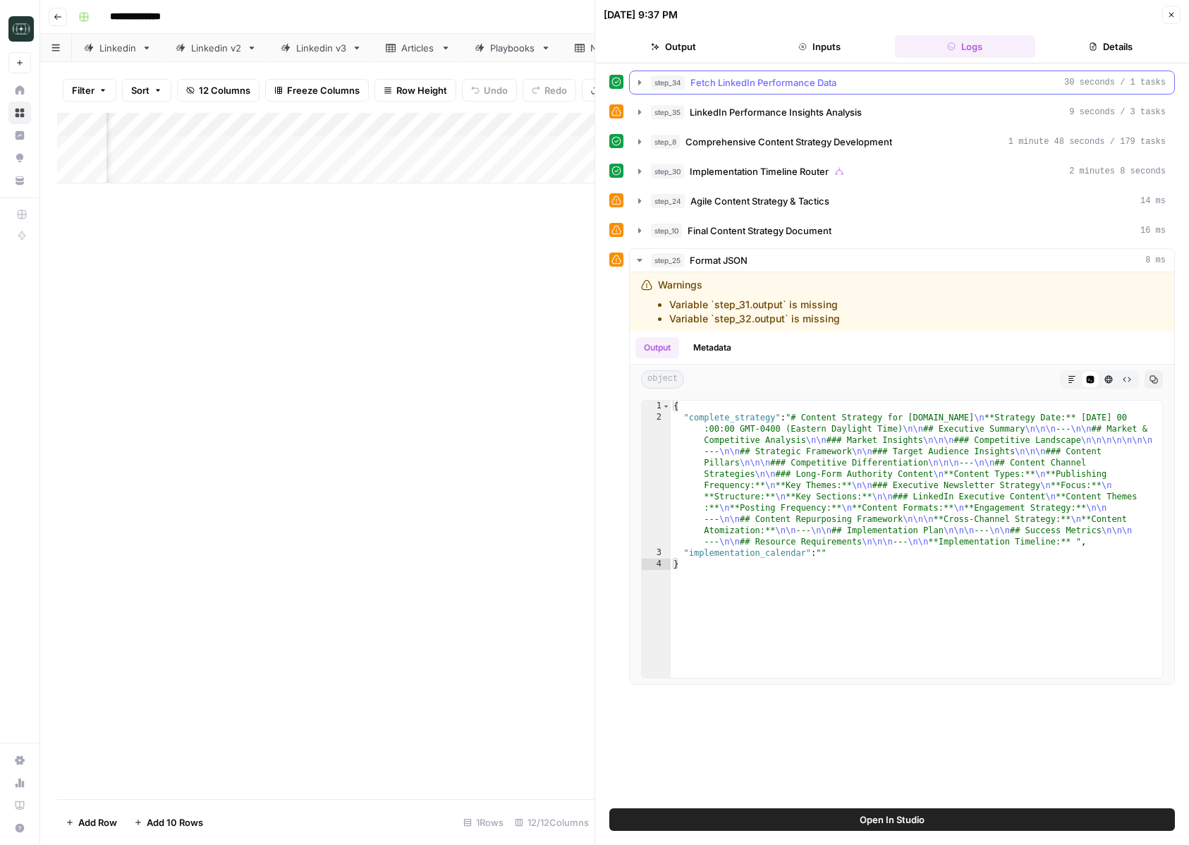
click at [820, 78] on span "Fetch LinkedIn Performance Data" at bounding box center [763, 82] width 146 height 14
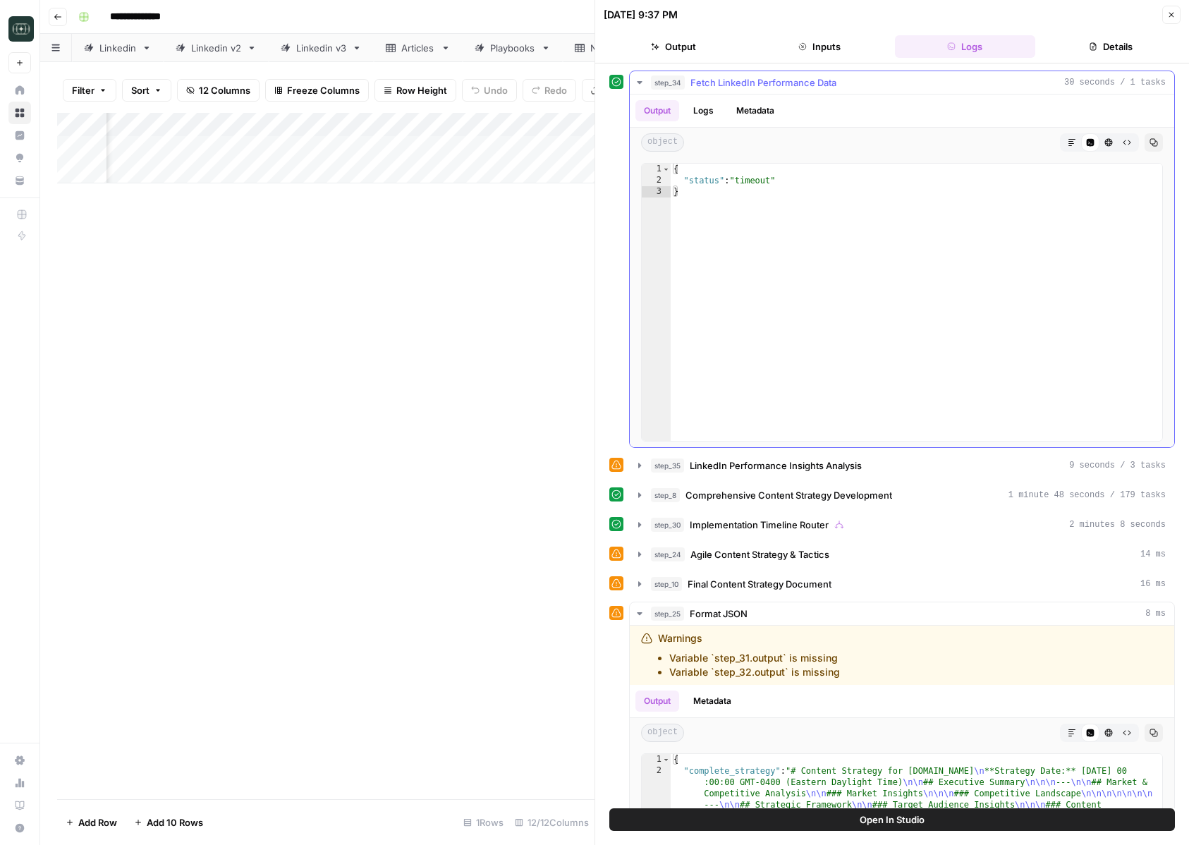
click at [820, 78] on span "Fetch LinkedIn Performance Data" at bounding box center [763, 82] width 146 height 14
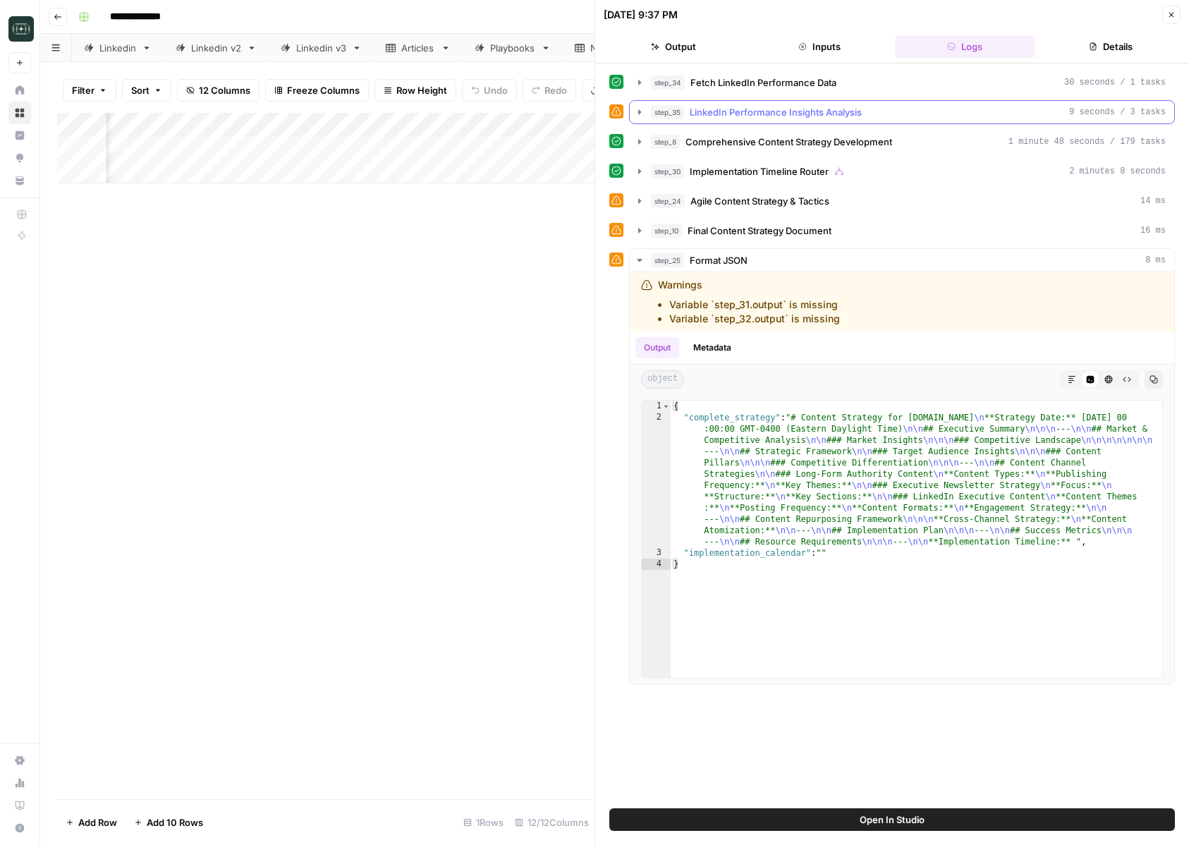
click at [786, 121] on button "step_35 LinkedIn Performance Insights Analysis 9 seconds / 3 tasks" at bounding box center [902, 112] width 544 height 23
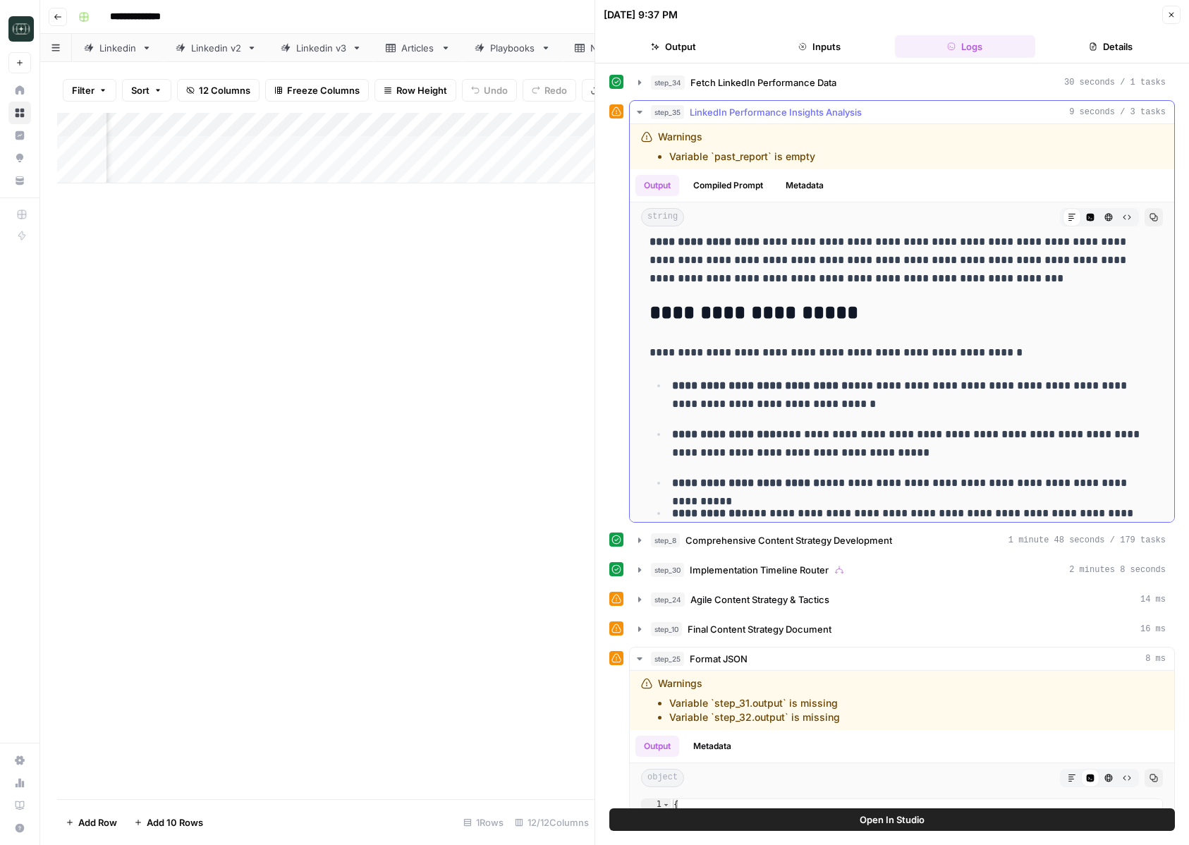
scroll to position [102, 0]
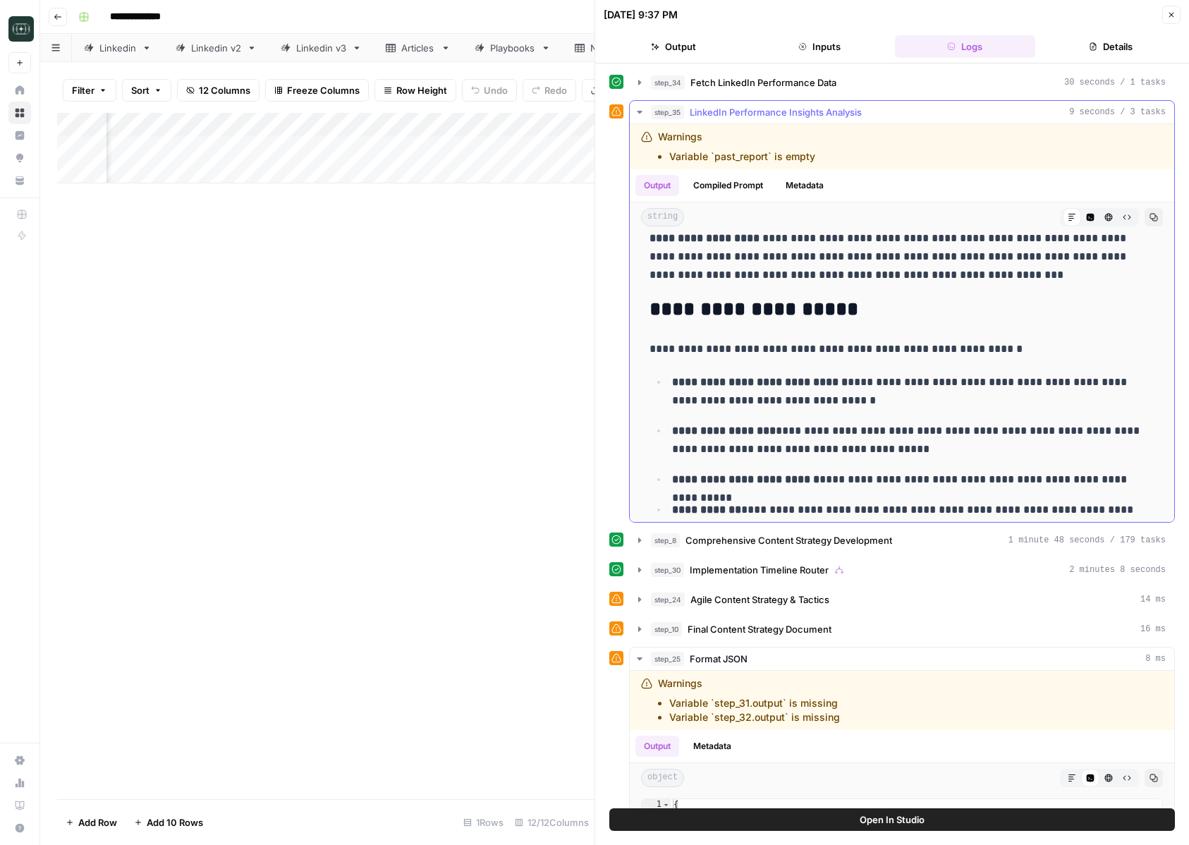
click at [776, 111] on span "LinkedIn Performance Insights Analysis" at bounding box center [776, 112] width 172 height 14
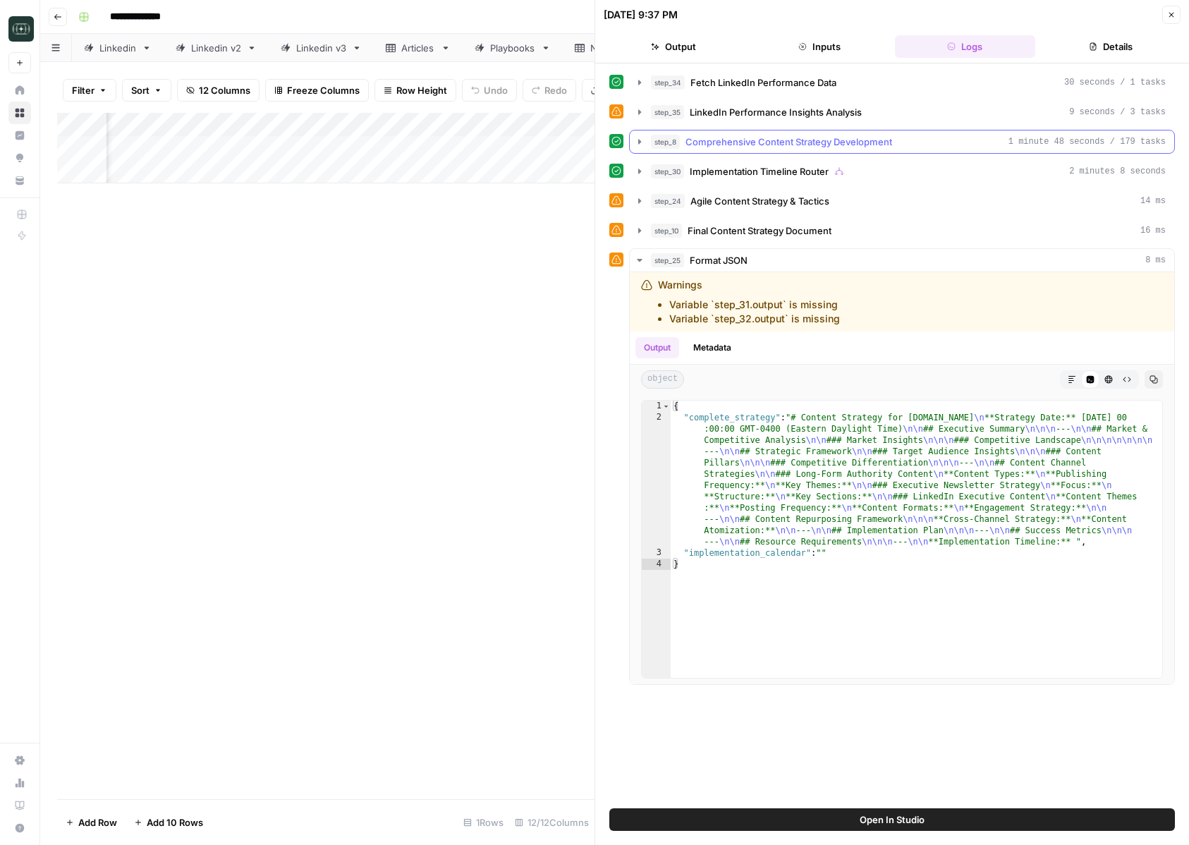
click at [759, 153] on div "step_8 Comprehensive Content Strategy Development 1 minute 48 seconds / 179 tas…" at bounding box center [902, 142] width 546 height 24
click at [759, 149] on button "step_8 Comprehensive Content Strategy Development 1 minute 48 seconds / 179 tas…" at bounding box center [902, 141] width 544 height 23
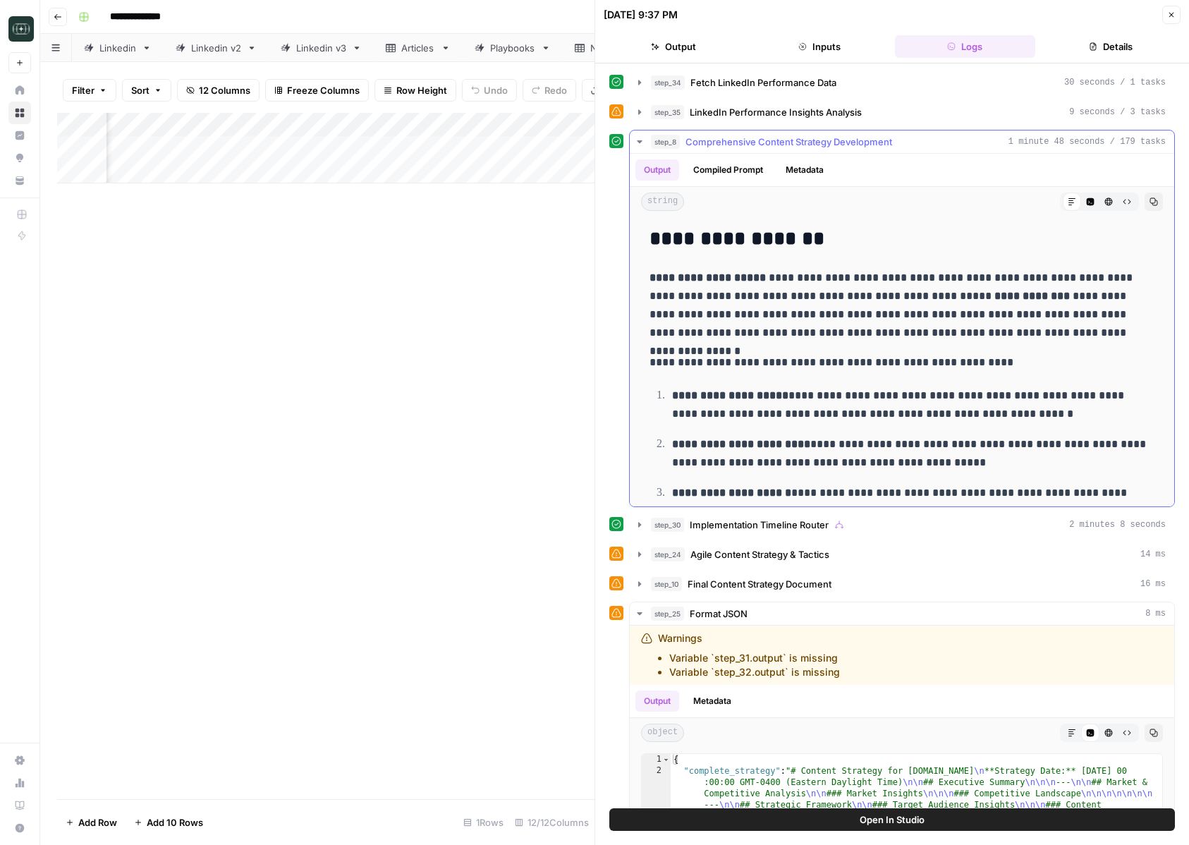
click at [759, 149] on button "step_8 Comprehensive Content Strategy Development 1 minute 48 seconds / 179 tas…" at bounding box center [902, 141] width 544 height 23
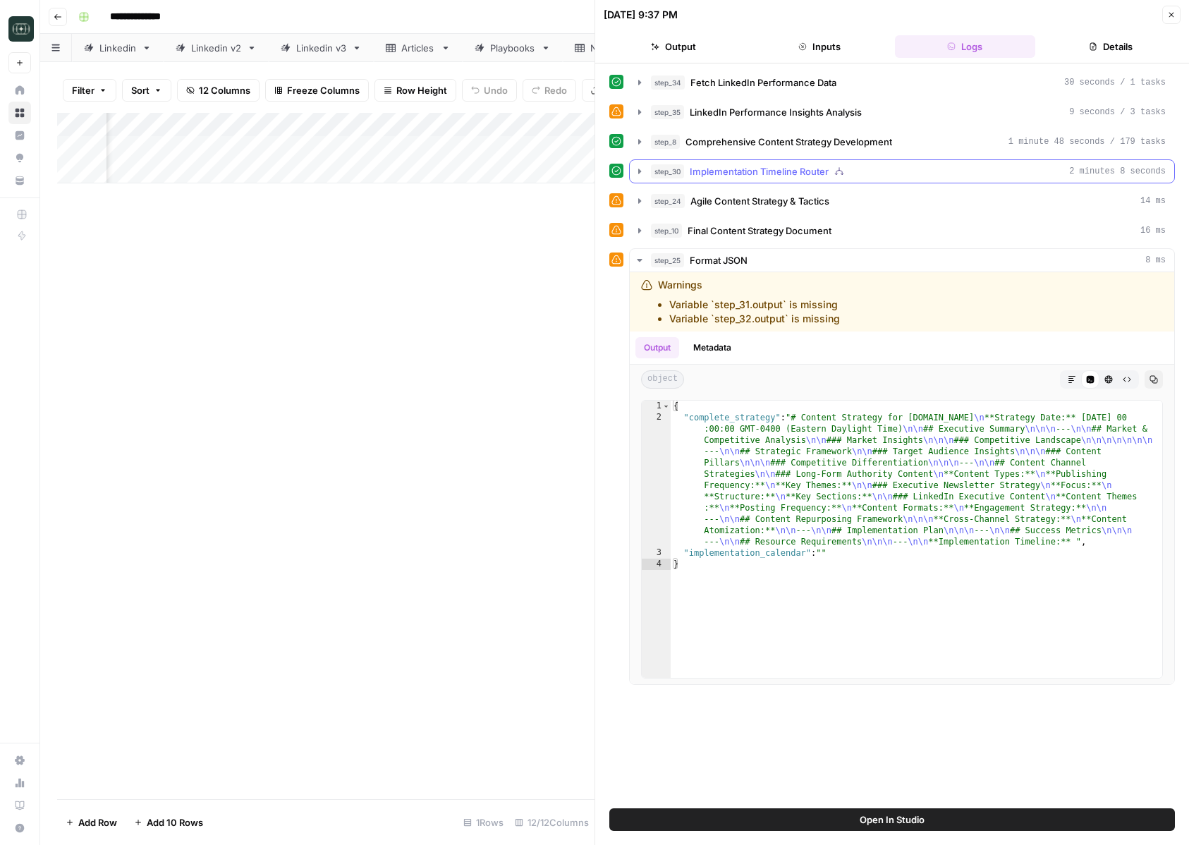
click at [738, 176] on span "Implementation Timeline Router" at bounding box center [759, 171] width 139 height 14
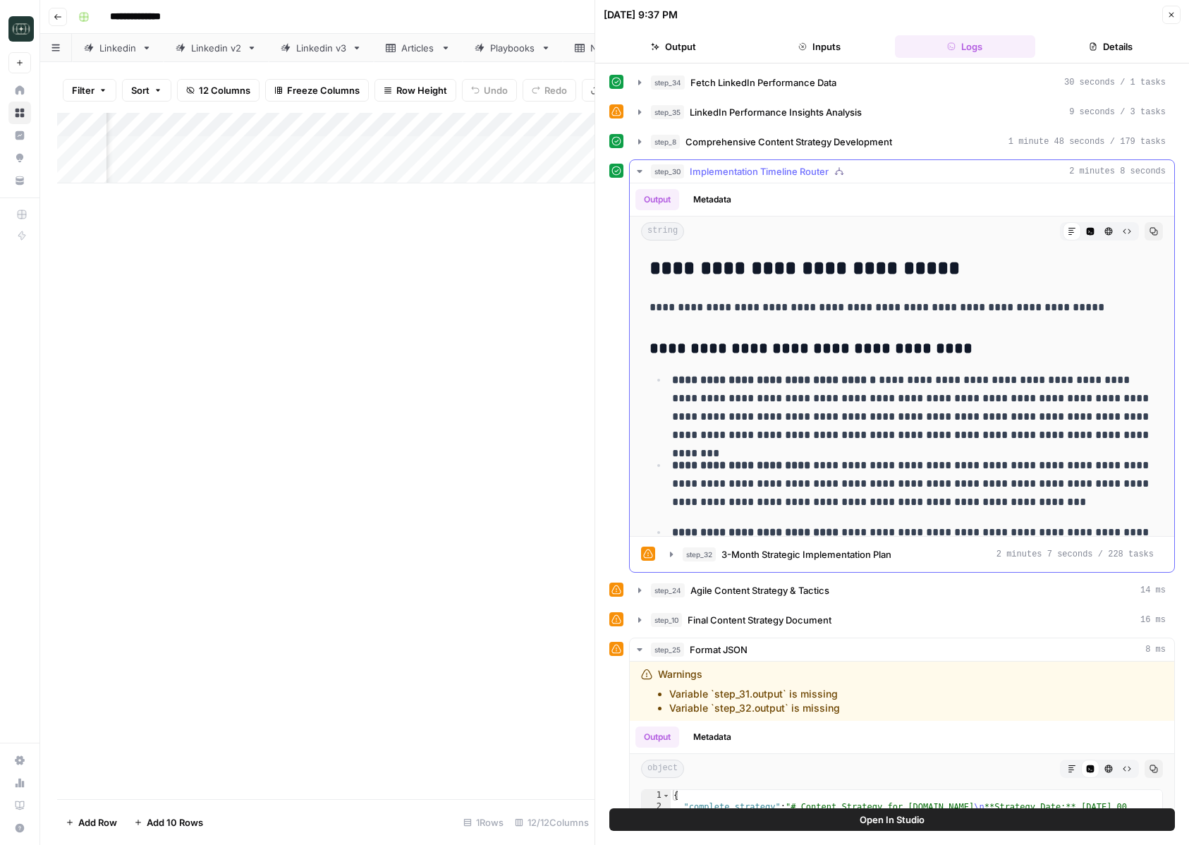
click at [738, 175] on span "Implementation Timeline Router" at bounding box center [759, 171] width 139 height 14
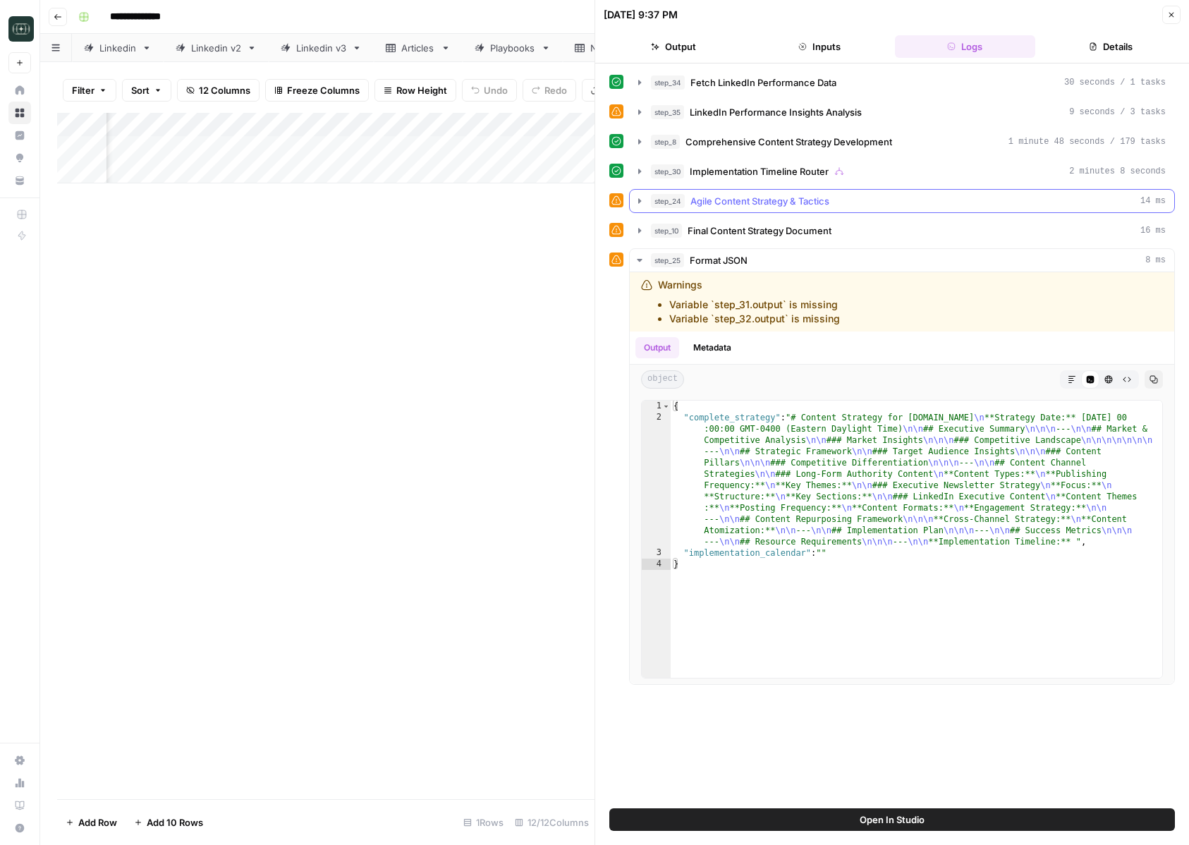
click at [719, 206] on span "Agile Content Strategy & Tactics" at bounding box center [759, 201] width 139 height 14
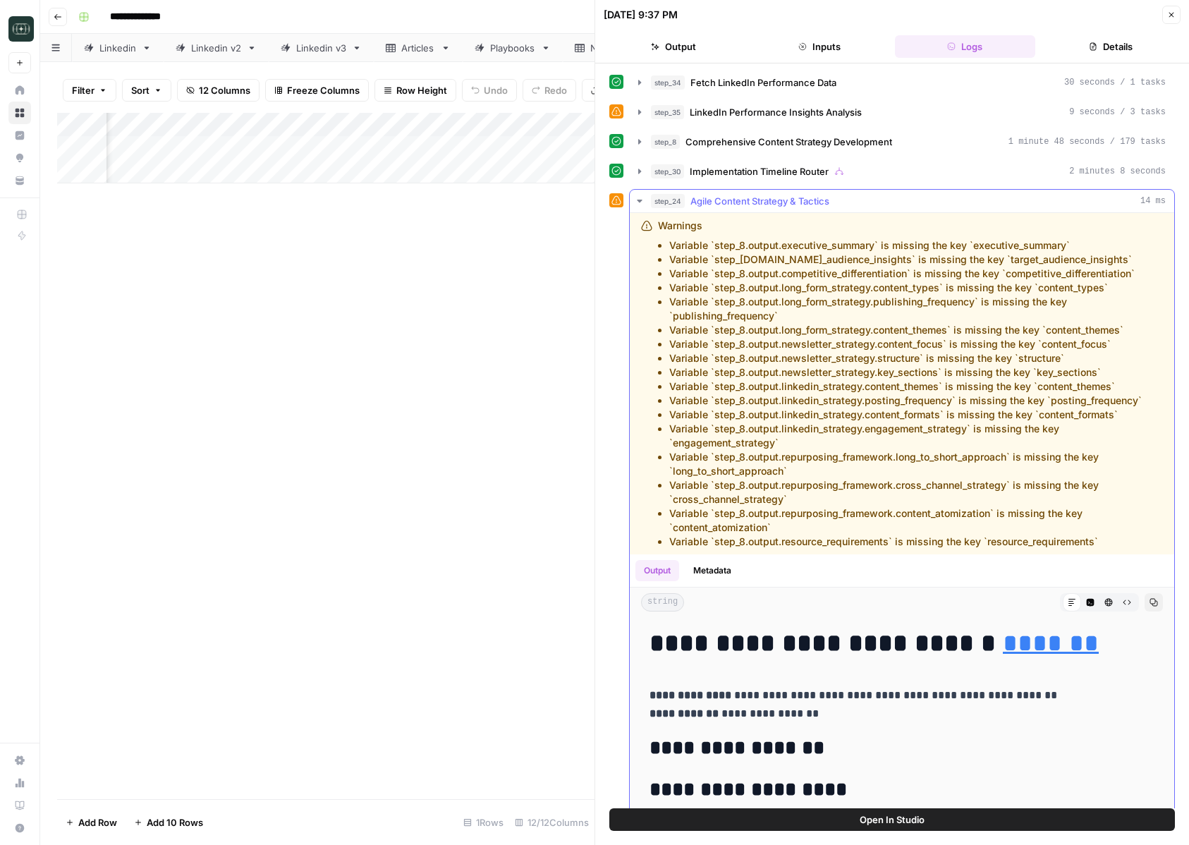
click at [721, 202] on span "Agile Content Strategy & Tactics" at bounding box center [759, 201] width 139 height 14
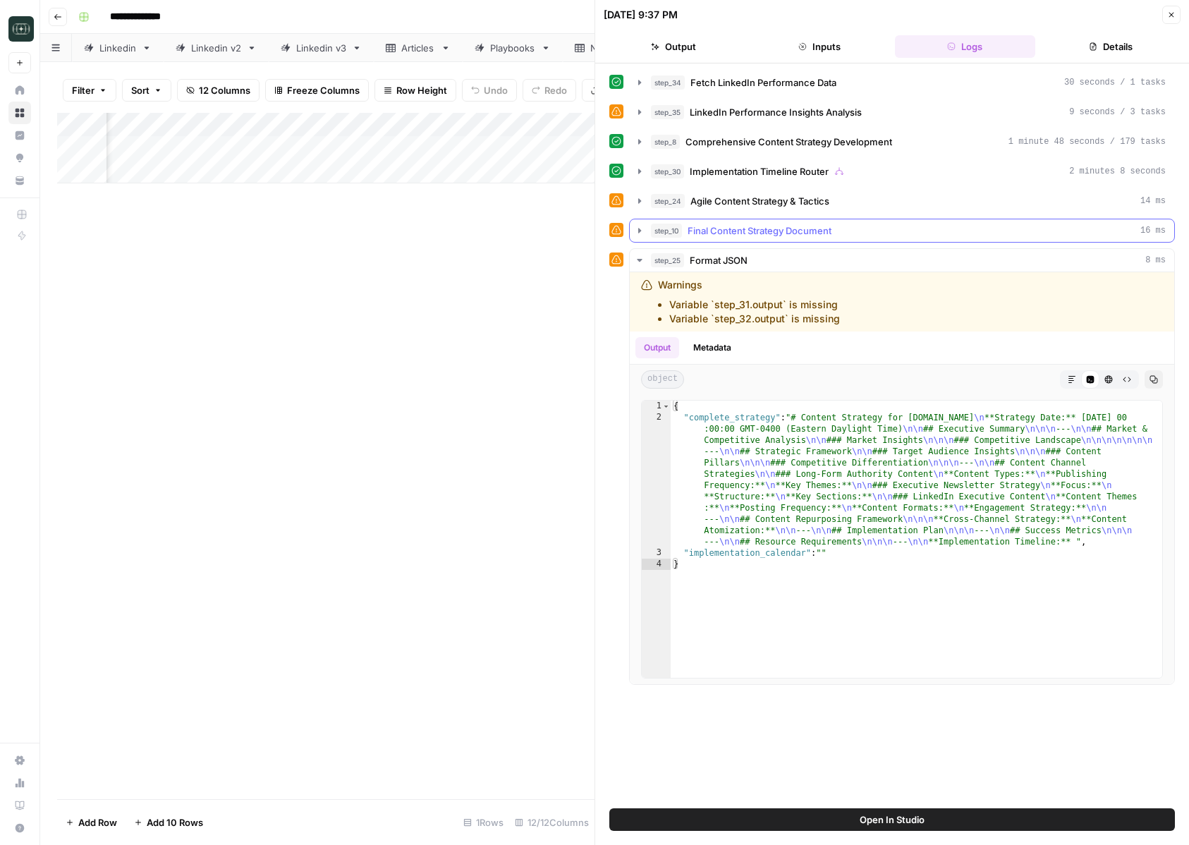
click at [709, 233] on span "Final Content Strategy Document" at bounding box center [760, 231] width 144 height 14
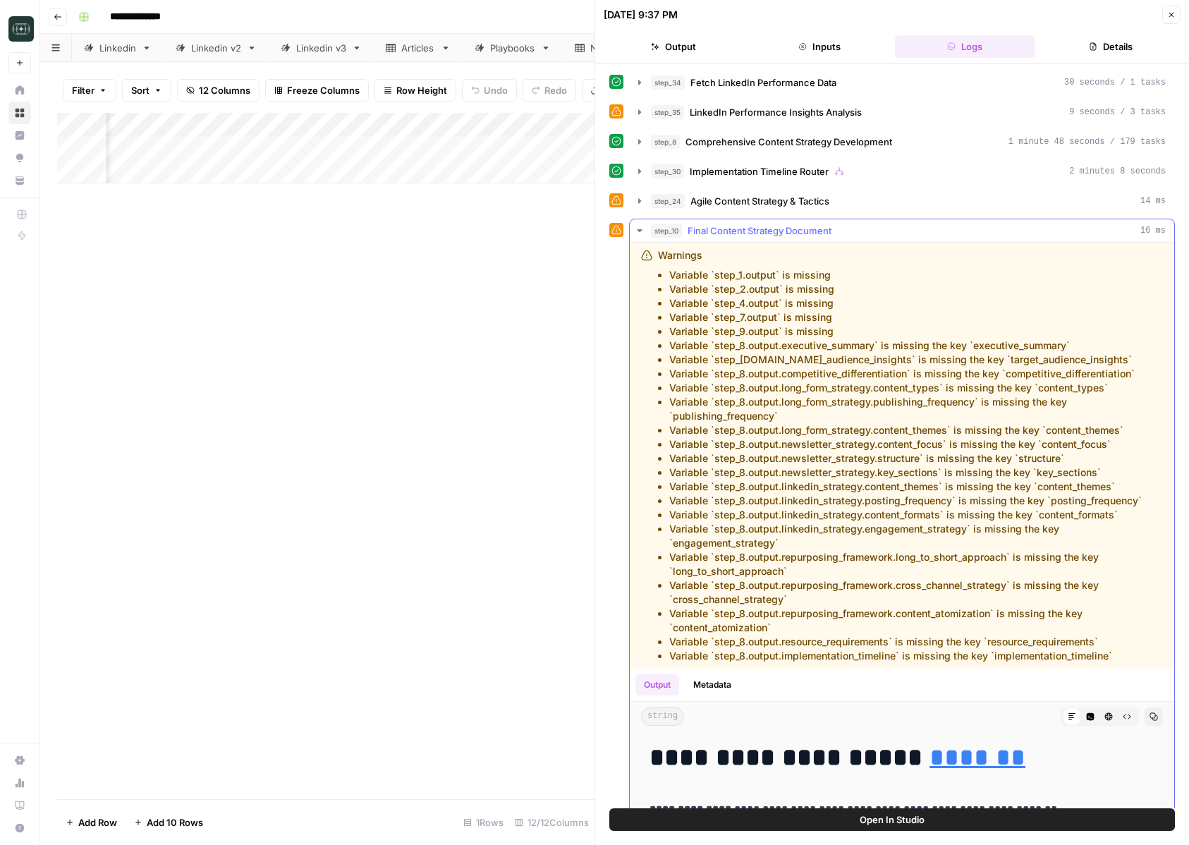
click at [710, 231] on span "Final Content Strategy Document" at bounding box center [760, 231] width 144 height 14
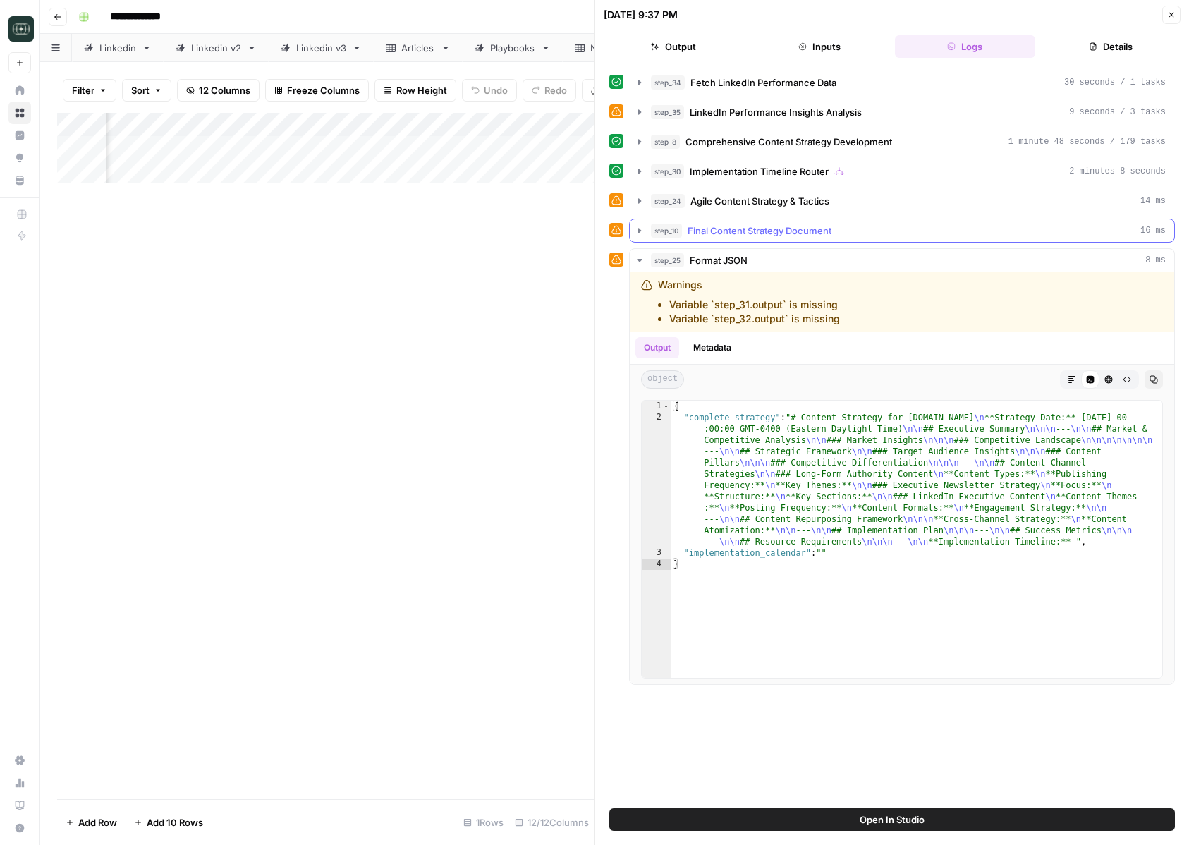
click at [710, 231] on span "Final Content Strategy Document" at bounding box center [760, 231] width 144 height 14
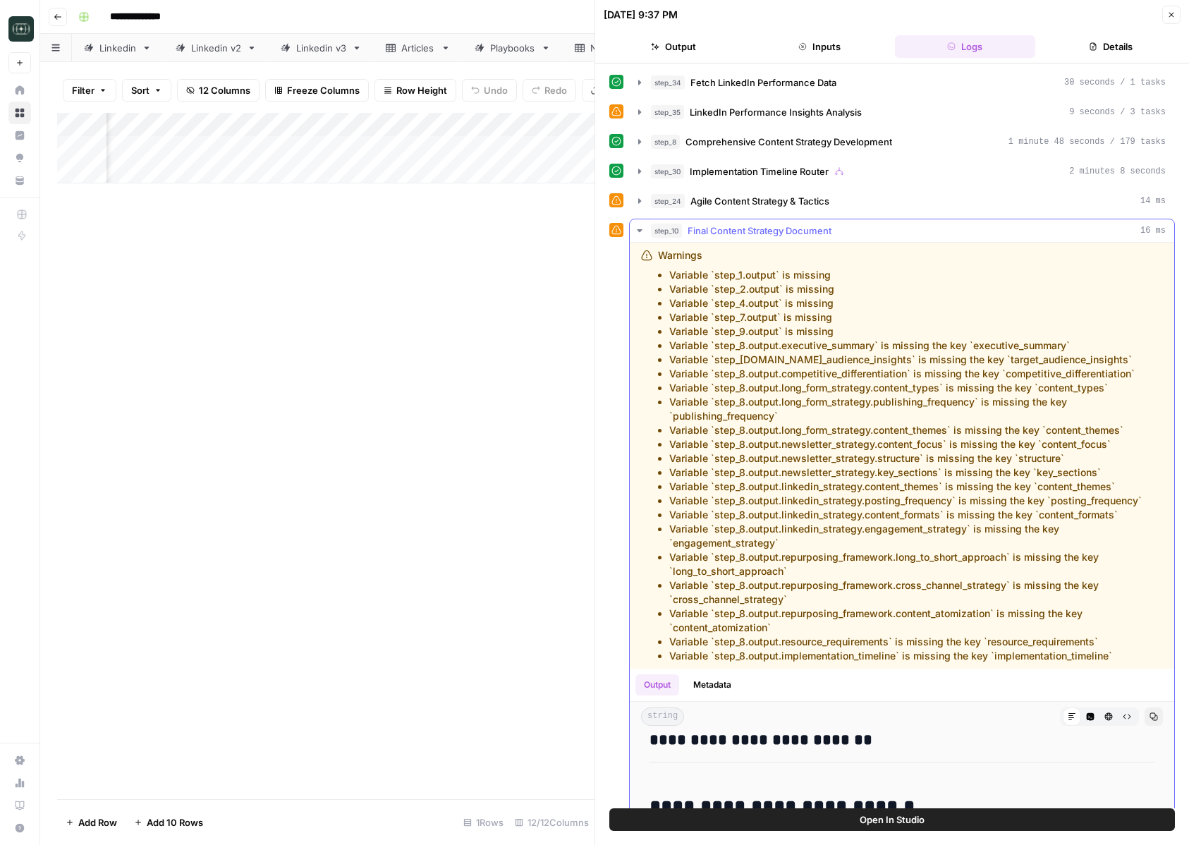
scroll to position [481, 0]
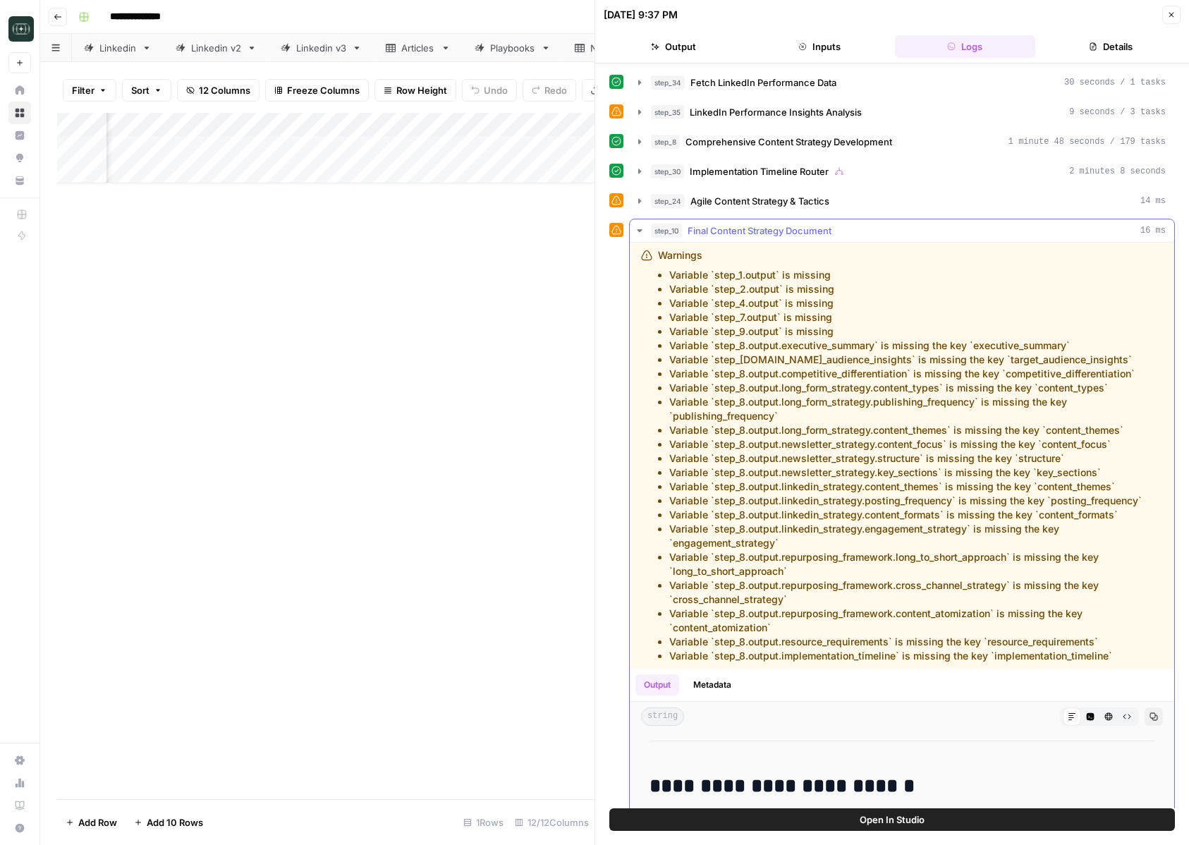
click at [736, 228] on span "Final Content Strategy Document" at bounding box center [760, 231] width 144 height 14
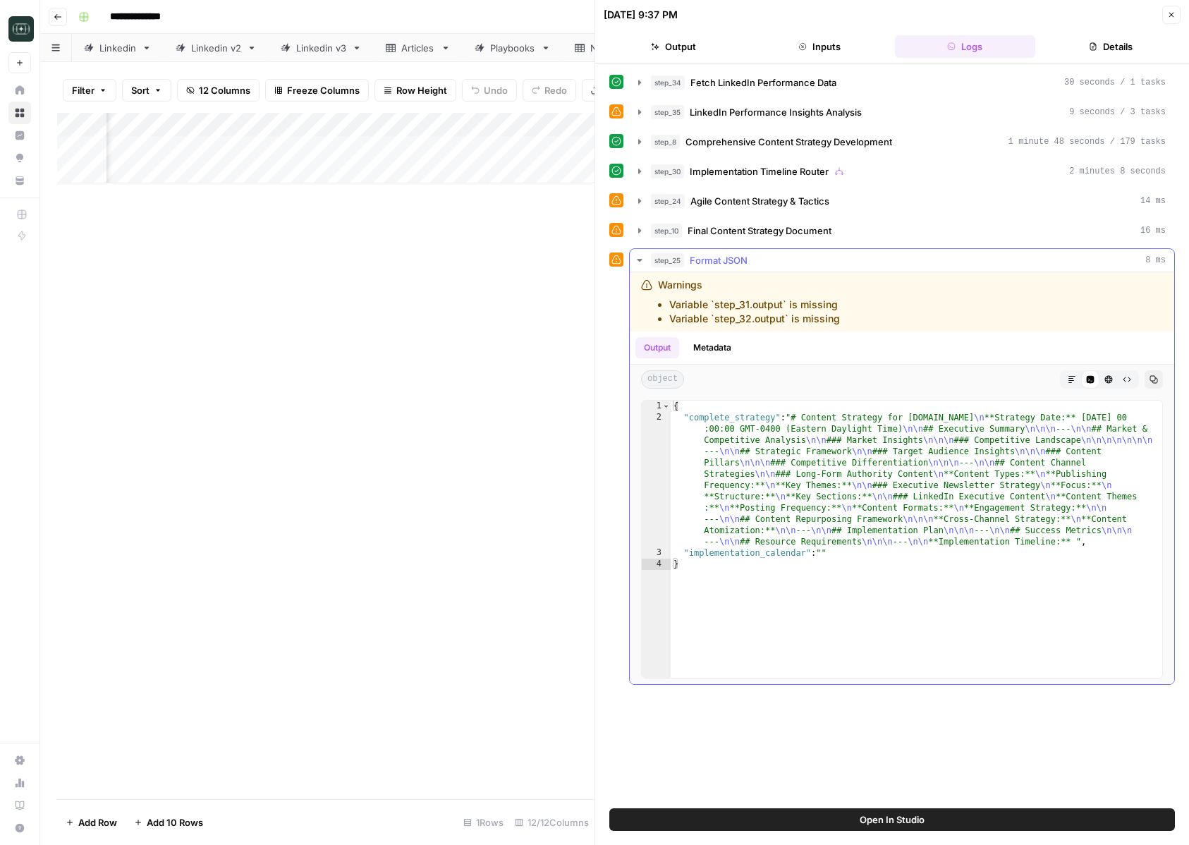
click at [638, 257] on icon "button" at bounding box center [639, 260] width 11 height 11
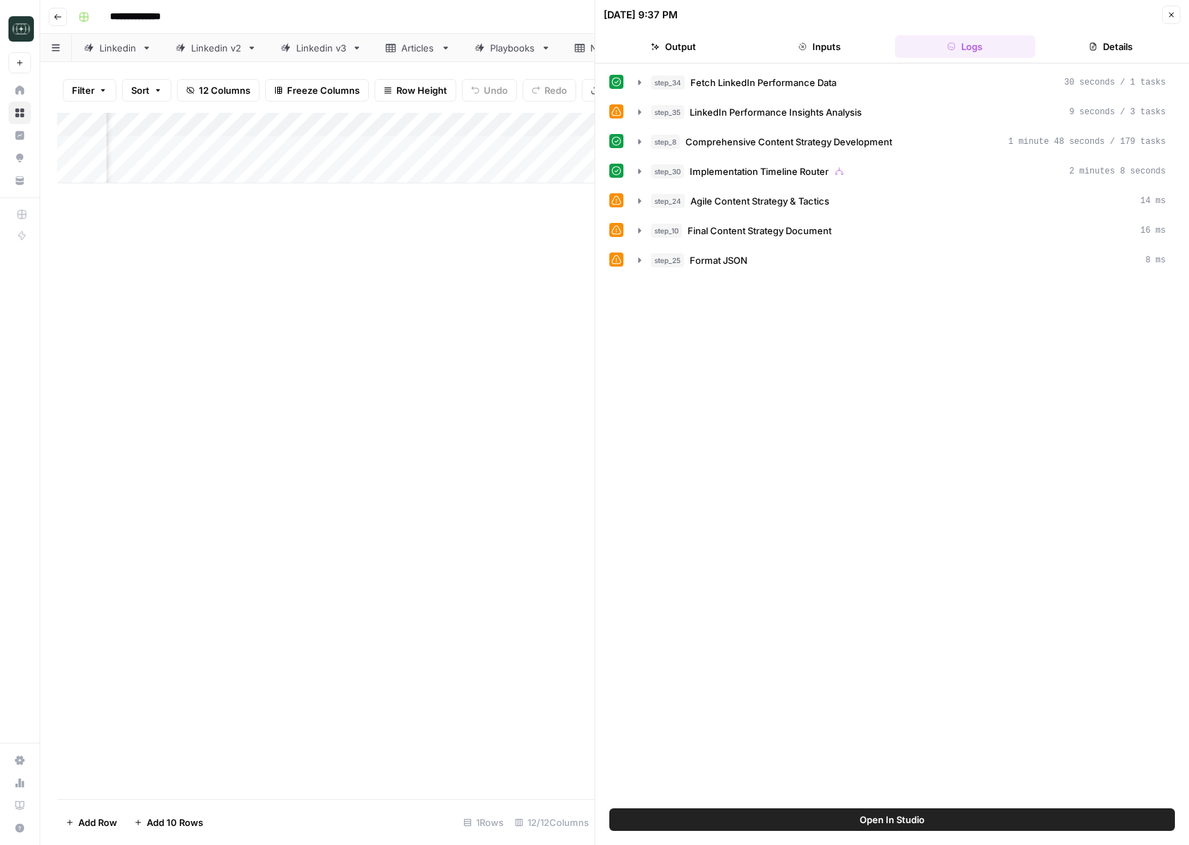
click at [1167, 11] on icon "button" at bounding box center [1171, 15] width 8 height 8
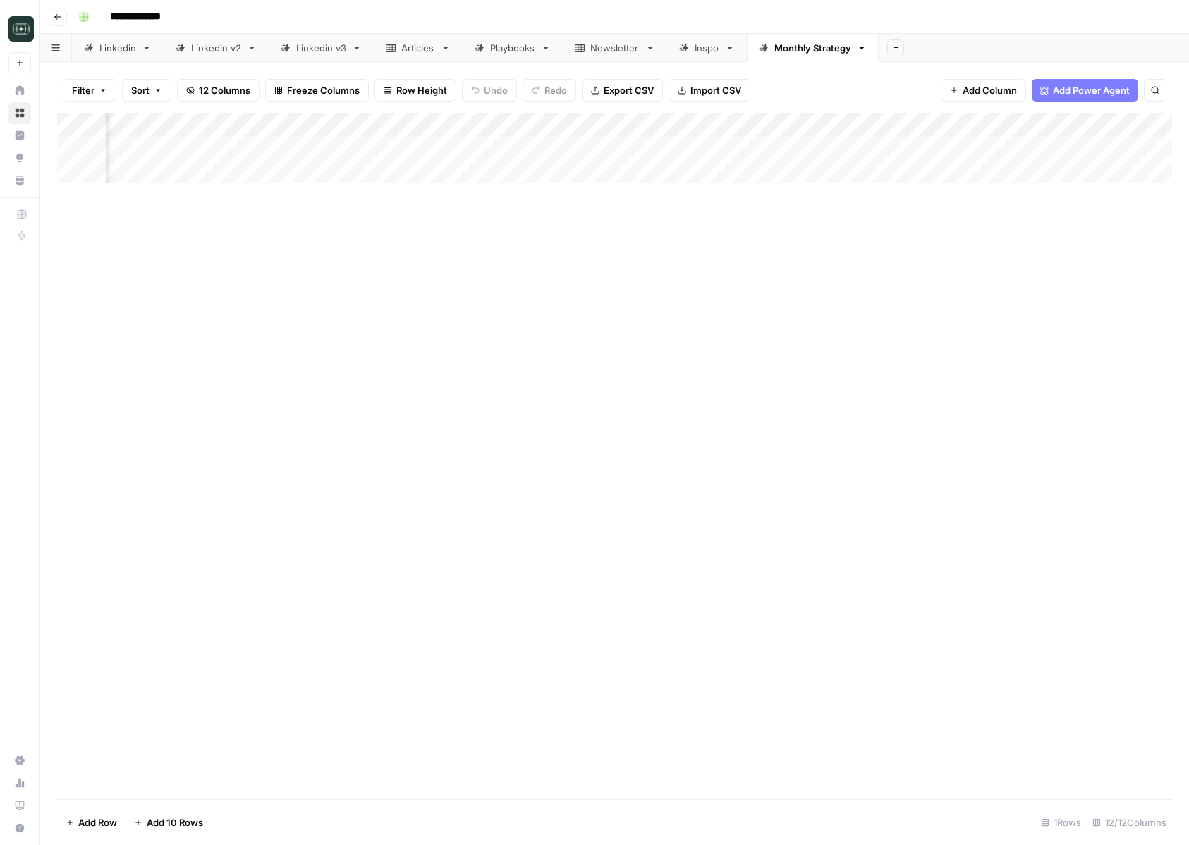
scroll to position [0, 458]
click at [315, 123] on div "Add Column" at bounding box center [614, 148] width 1115 height 71
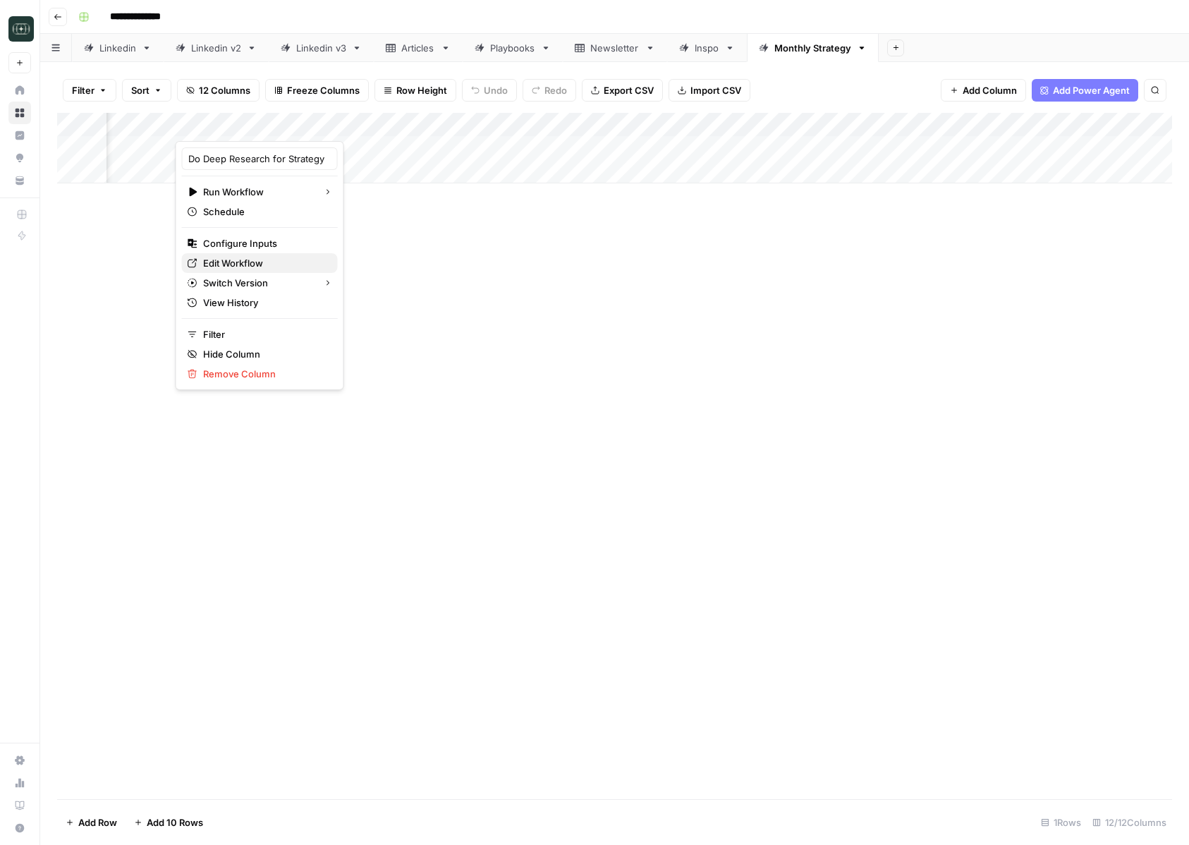
click at [267, 256] on span "Edit Workflow" at bounding box center [264, 263] width 123 height 14
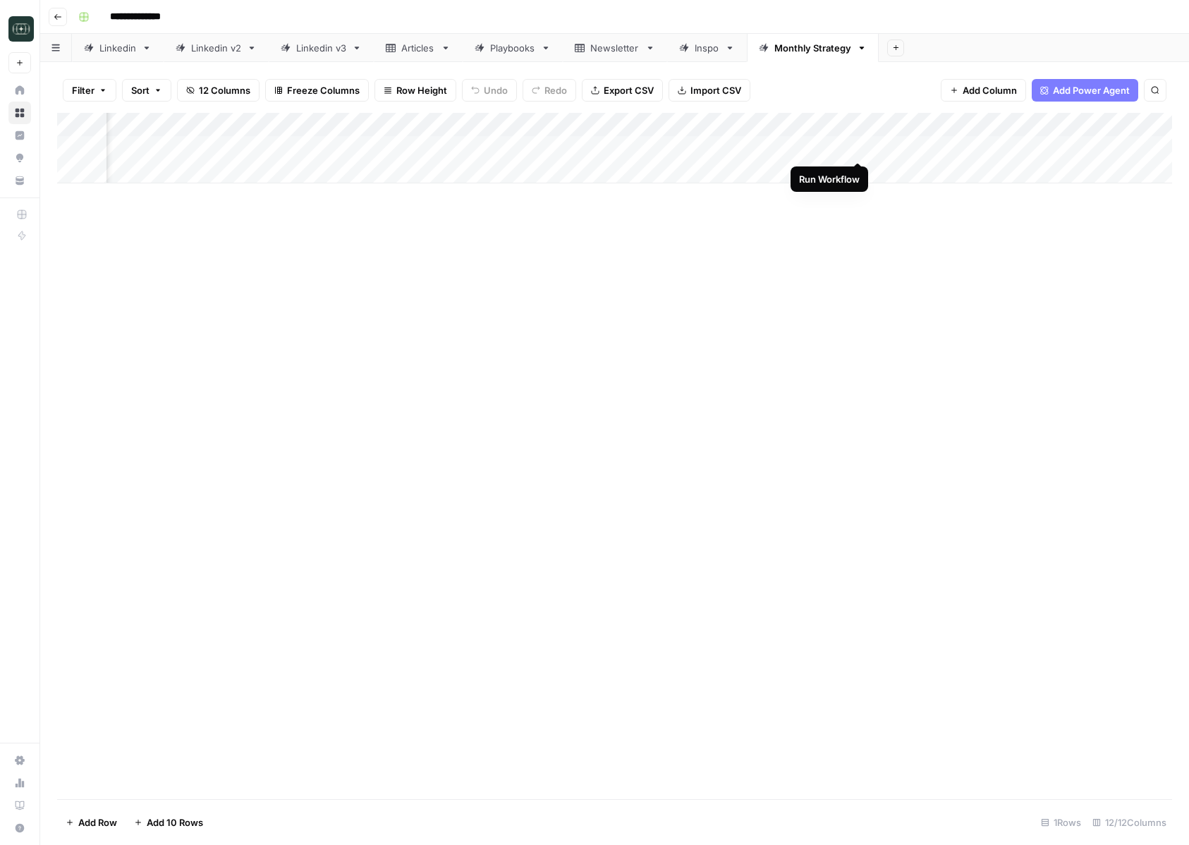
click at [858, 146] on div "Add Column" at bounding box center [614, 148] width 1115 height 71
click at [312, 145] on div "Add Column" at bounding box center [614, 148] width 1115 height 71
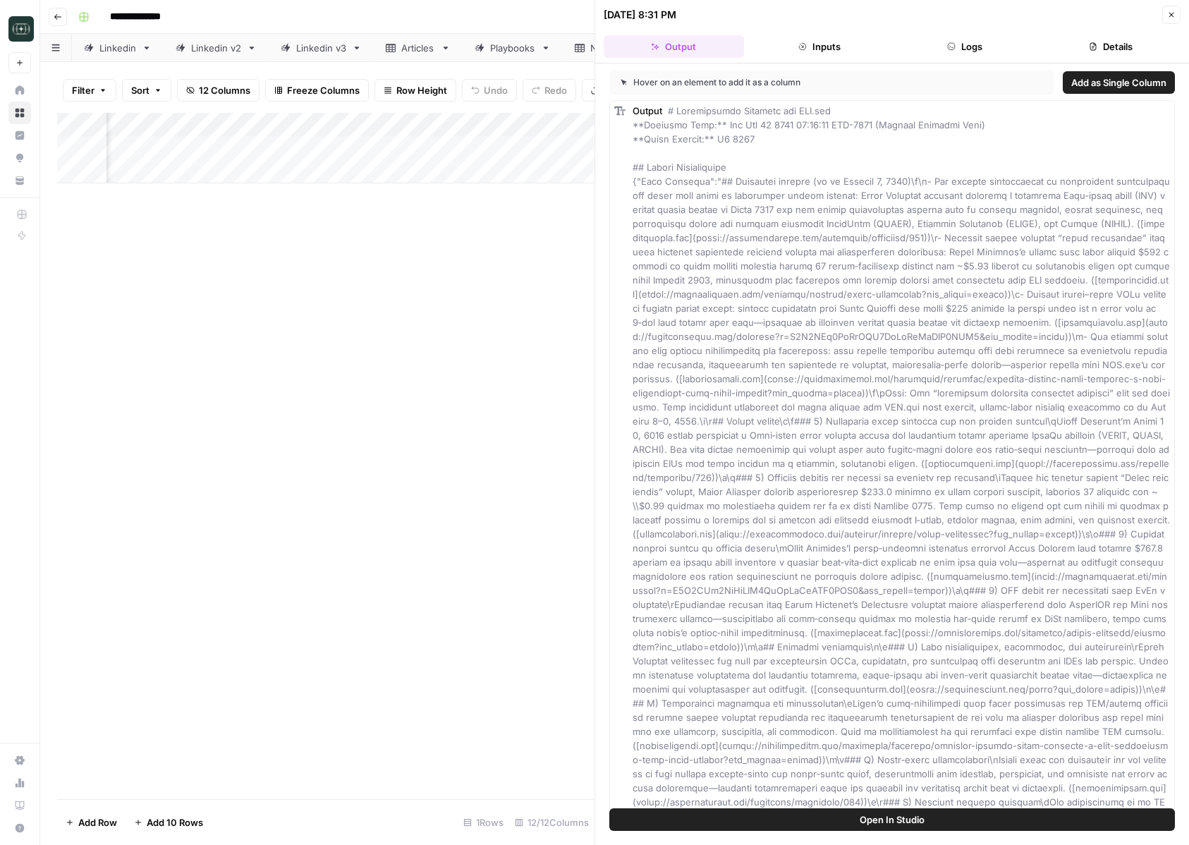
click at [996, 34] on header "10/06/25 at 8:31 PM Close Output Inputs Logs Details" at bounding box center [892, 31] width 594 height 63
click at [985, 48] on button "Logs" at bounding box center [965, 46] width 140 height 23
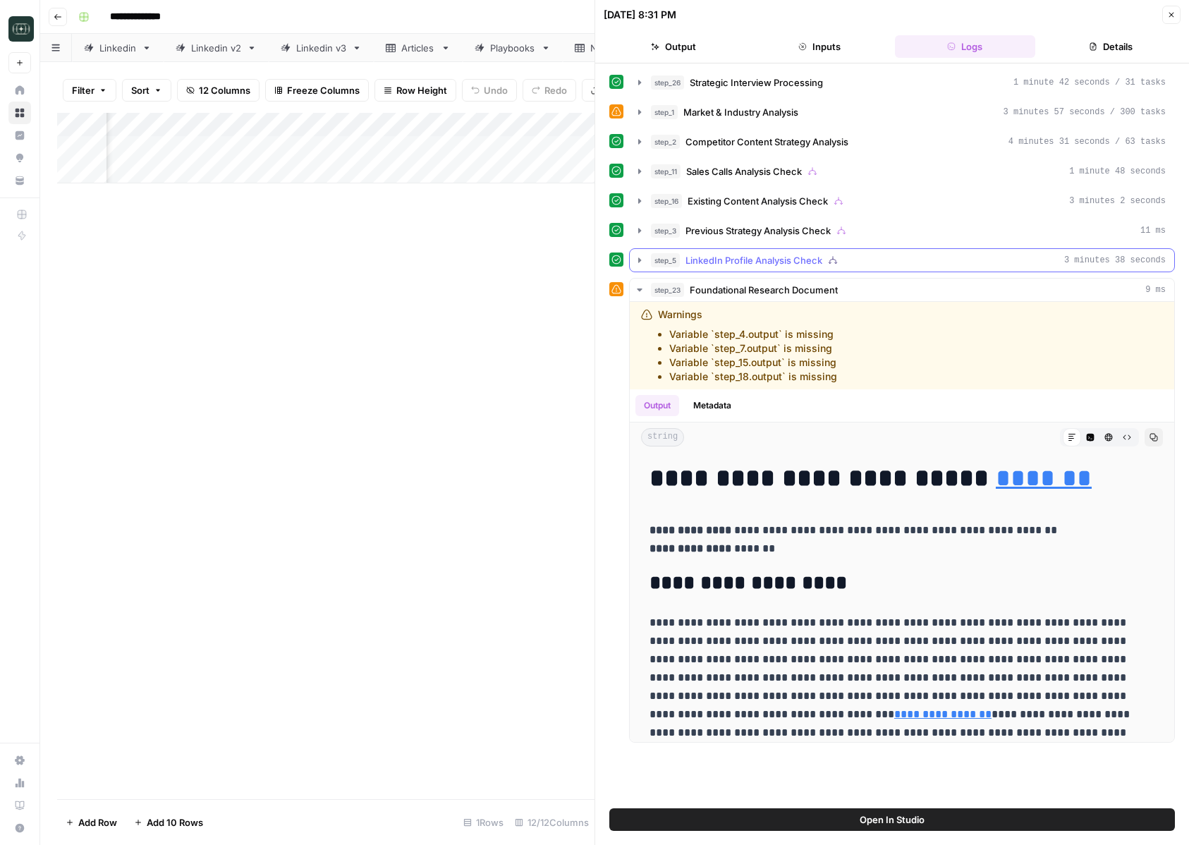
click at [878, 259] on div "step_5 LinkedIn Profile Analysis Check 3 minutes 38 seconds" at bounding box center [908, 260] width 515 height 14
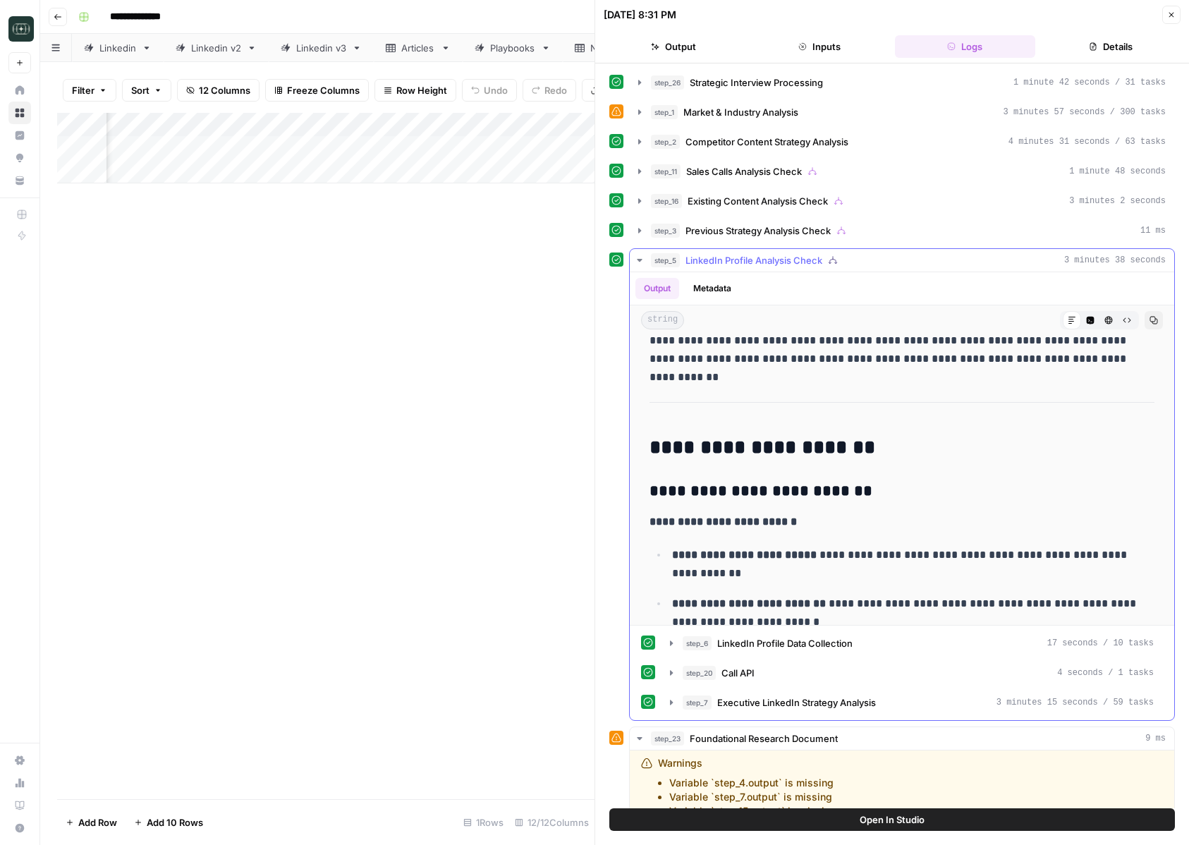
scroll to position [298, 0]
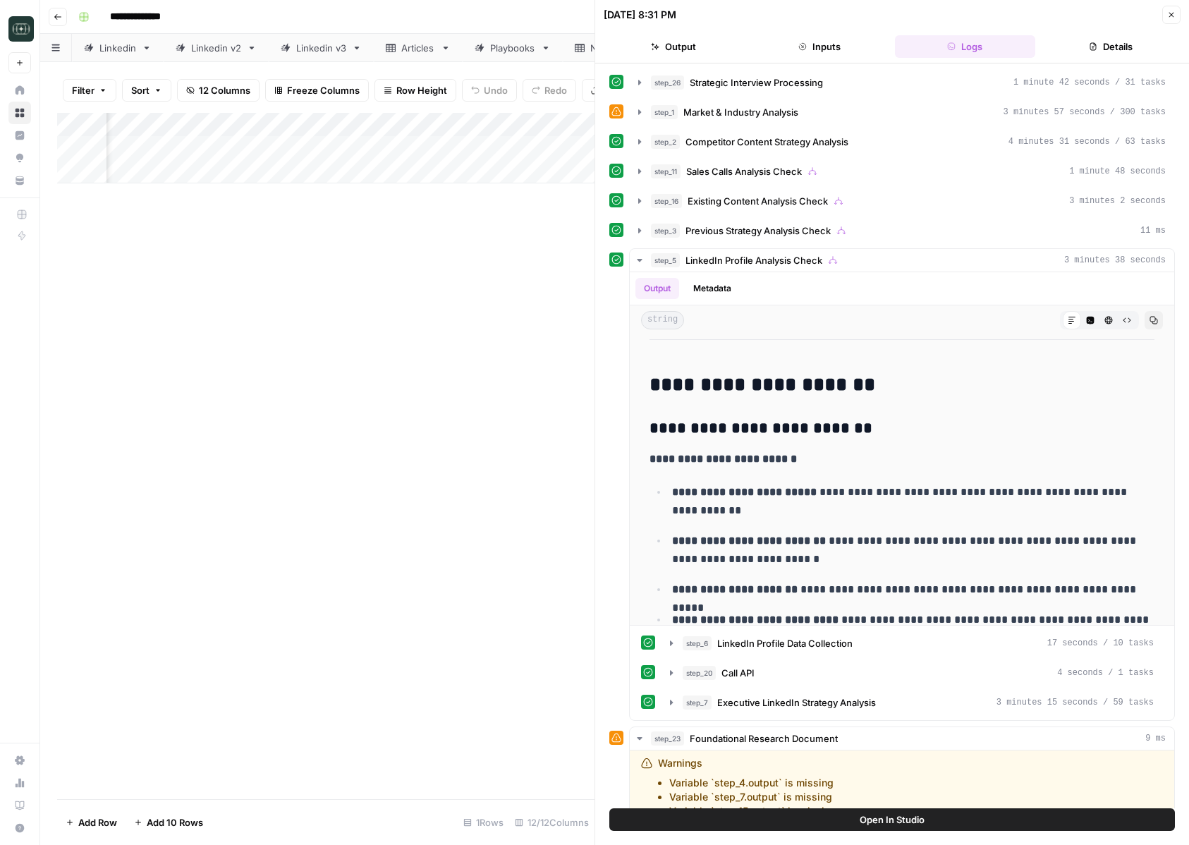
click at [1164, 11] on button "Close" at bounding box center [1171, 15] width 18 height 18
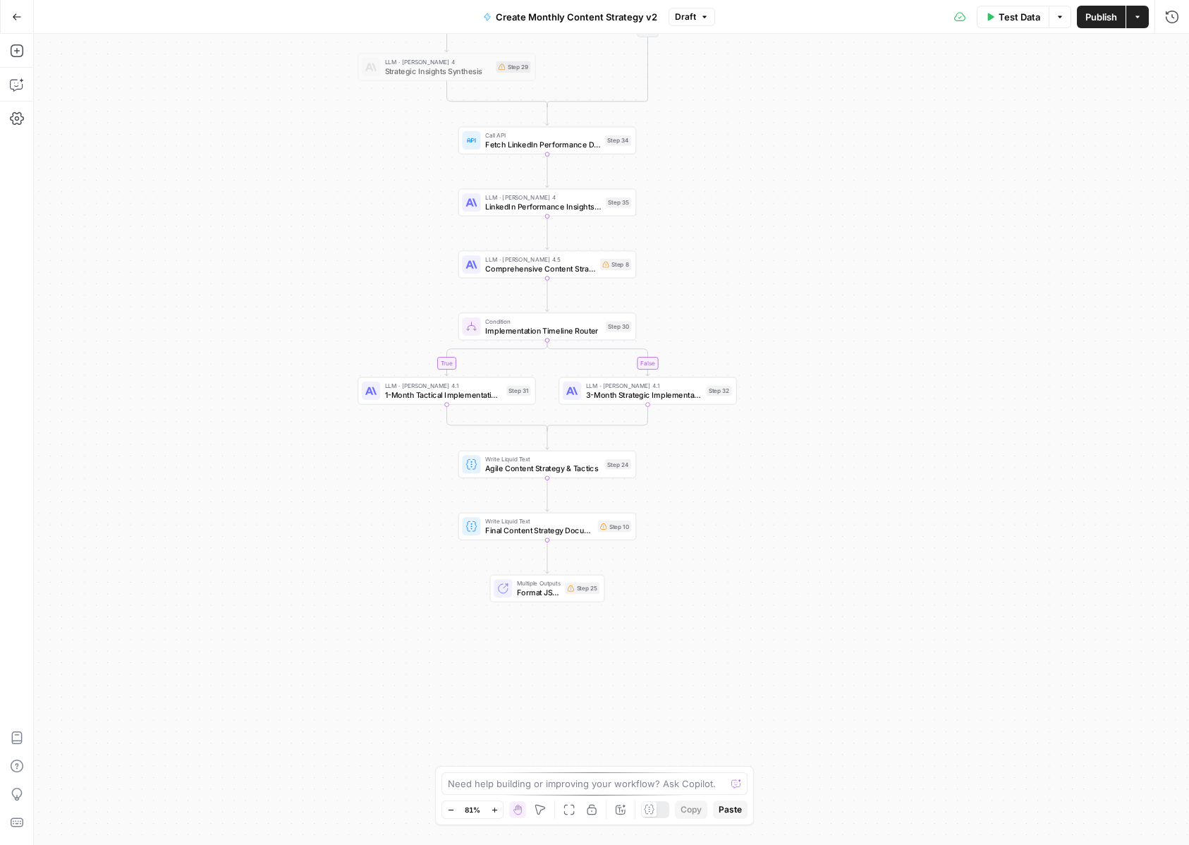
drag, startPoint x: 410, startPoint y: 573, endPoint x: 329, endPoint y: 327, distance: 258.5
click at [329, 327] on div "true false true false Workflow Input Settings Inputs Condition Sales Calls Anal…" at bounding box center [611, 439] width 1155 height 811
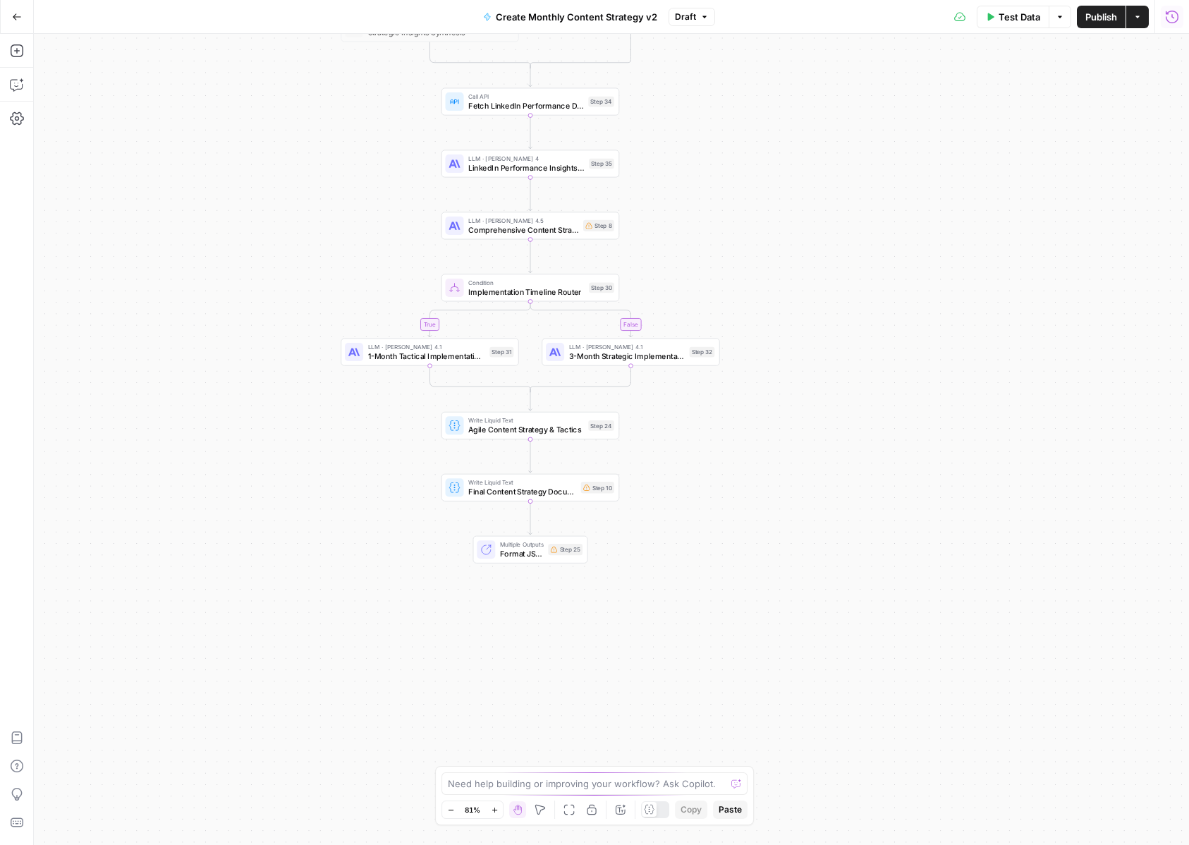
click at [1166, 10] on icon "button" at bounding box center [1172, 17] width 14 height 14
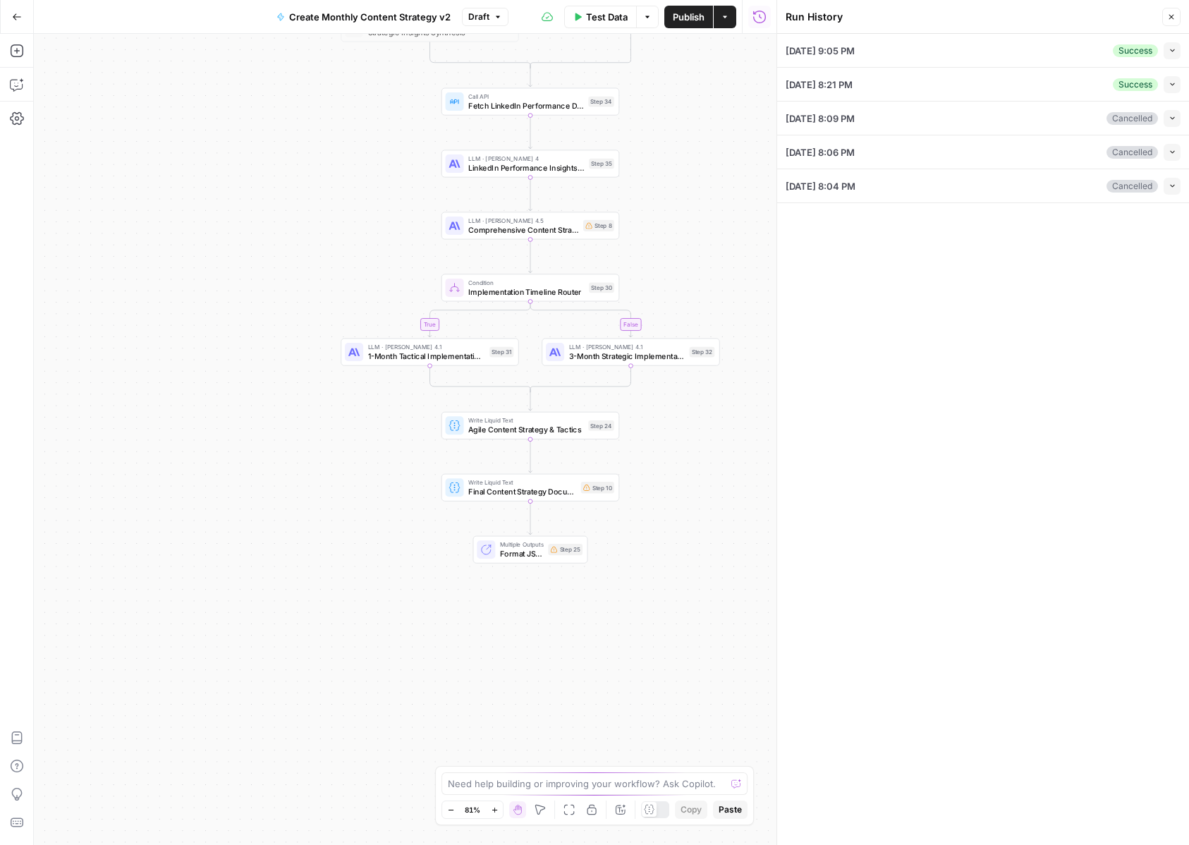
click at [1178, 54] on button "Collapse" at bounding box center [1172, 50] width 17 height 17
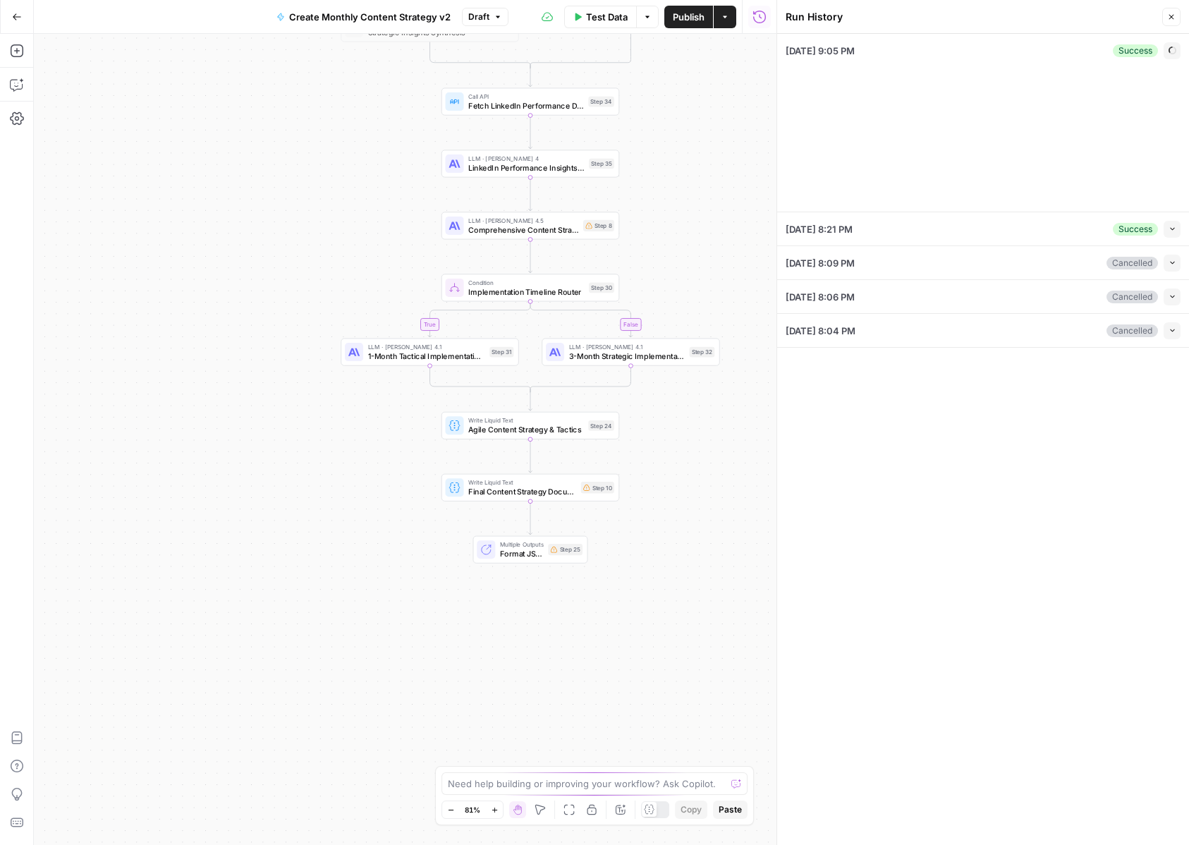
type input "[DOMAIN_NAME]"
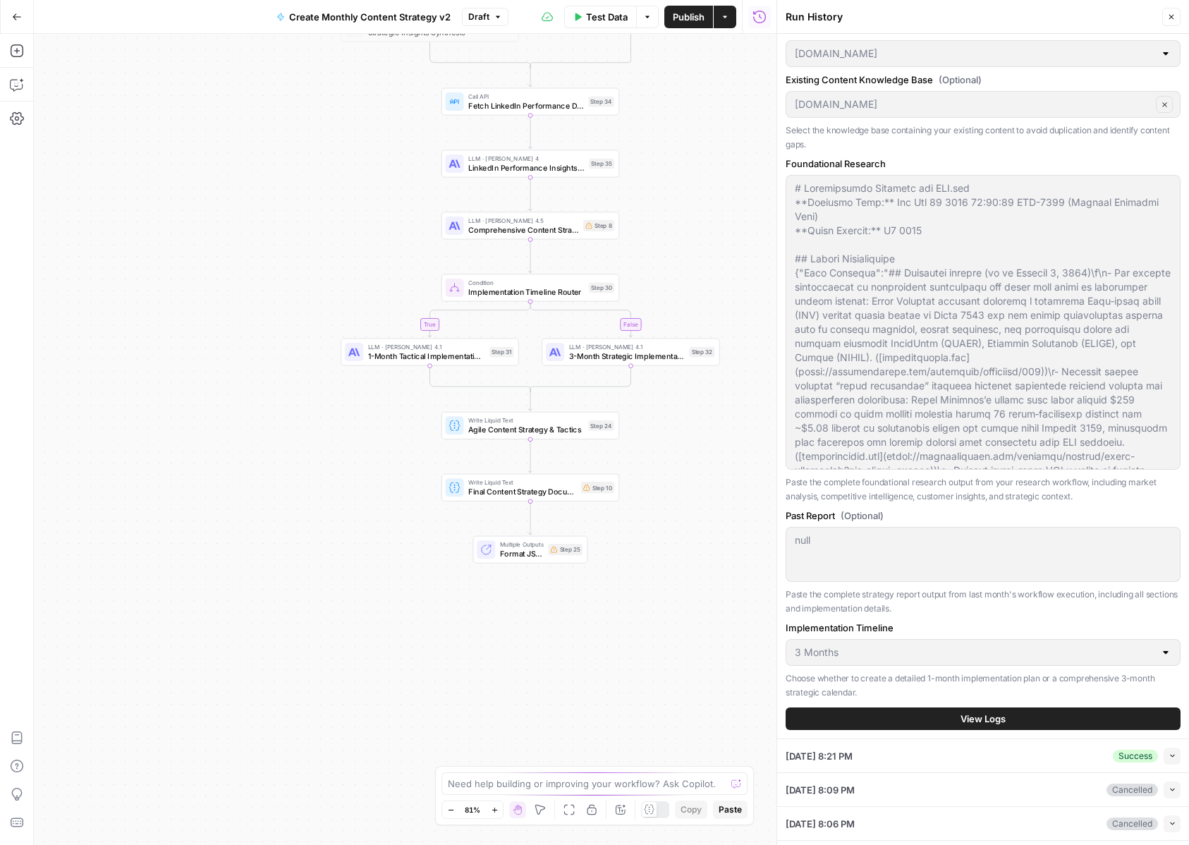
scroll to position [576, 0]
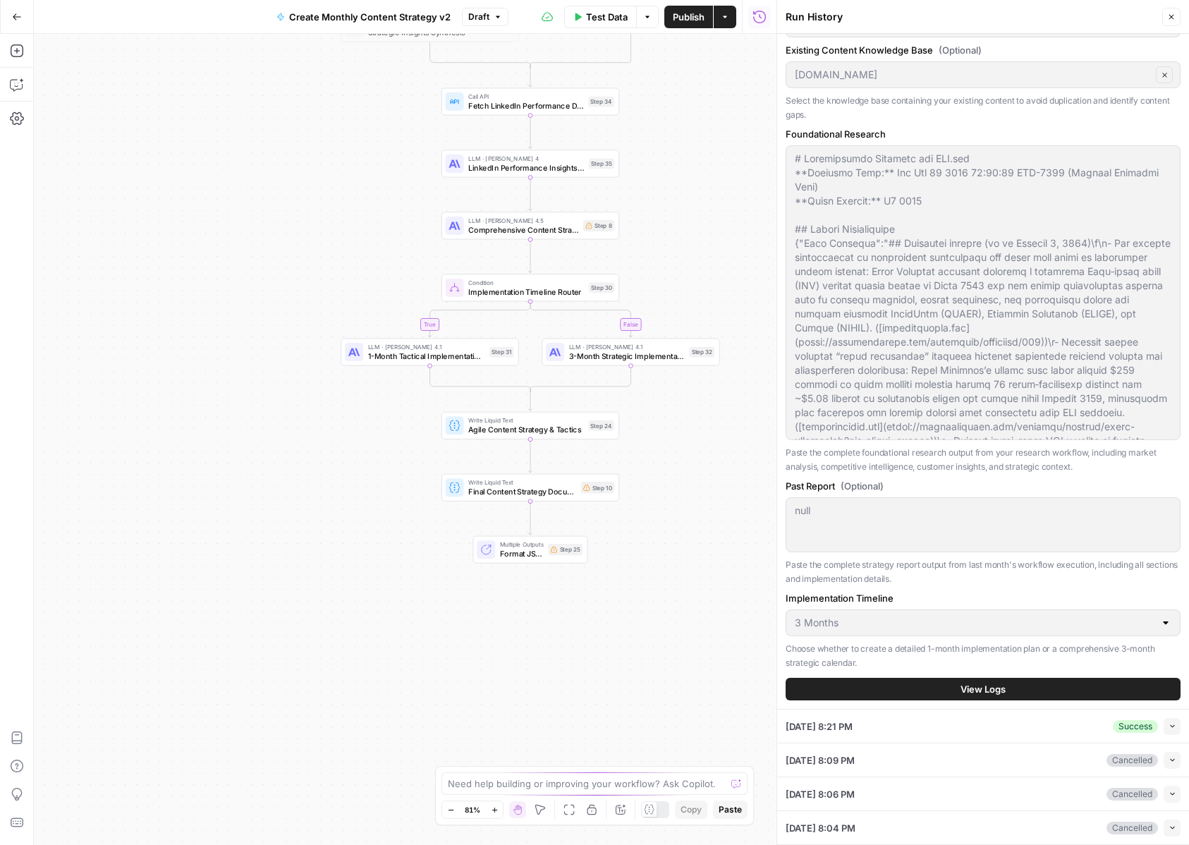
click at [977, 688] on span "View Logs" at bounding box center [982, 689] width 45 height 14
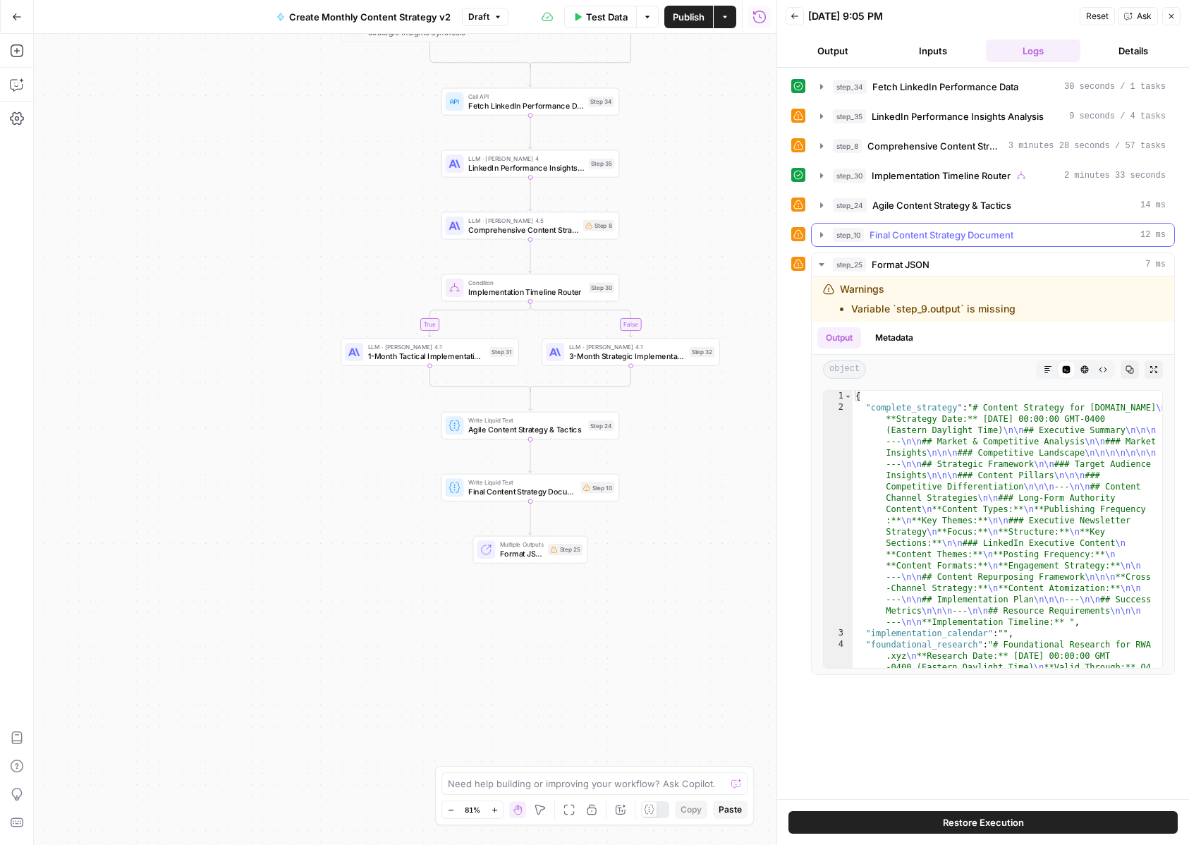
click at [819, 230] on icon "button" at bounding box center [821, 234] width 11 height 11
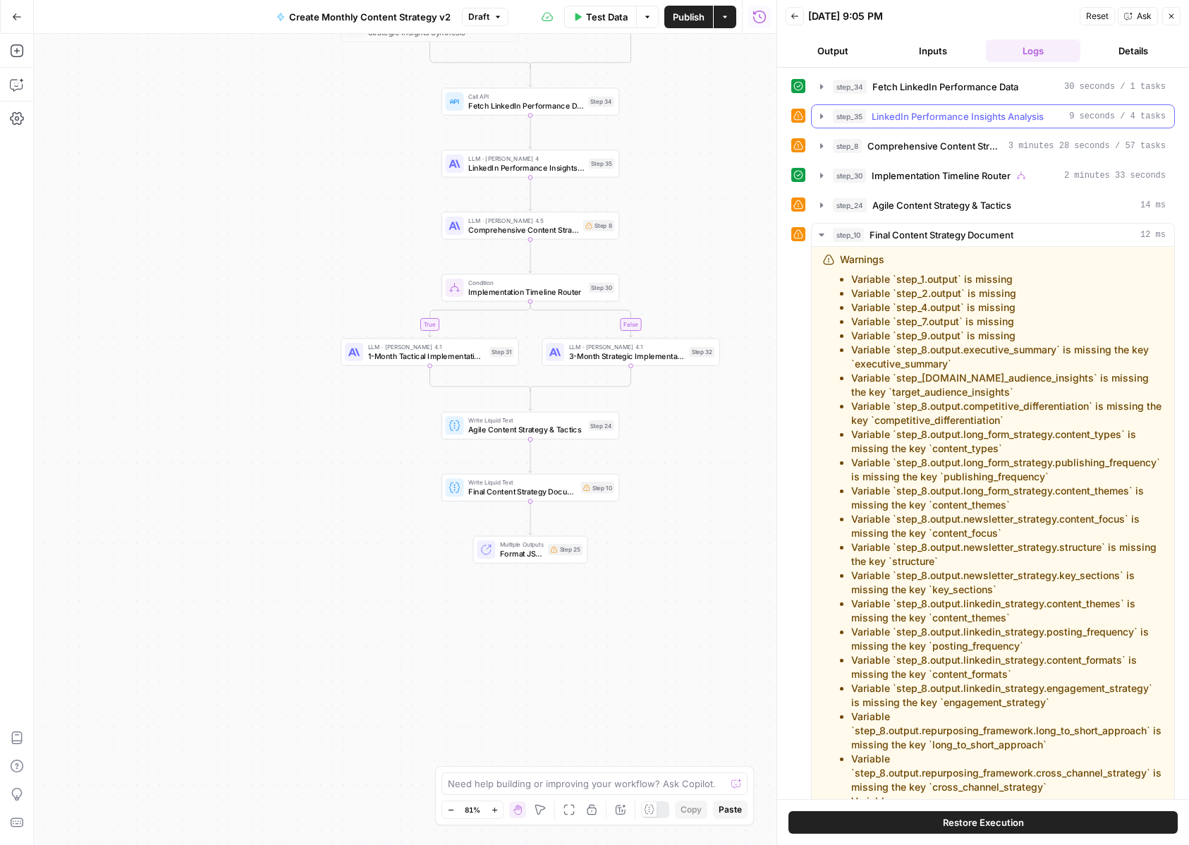
click at [811, 123] on div "step_35 LinkedIn Performance Insights Analysis 9 seconds / 4 tasks" at bounding box center [993, 116] width 364 height 24
click at [819, 122] on button "step_35 LinkedIn Performance Insights Analysis 9 seconds / 4 tasks" at bounding box center [993, 116] width 362 height 23
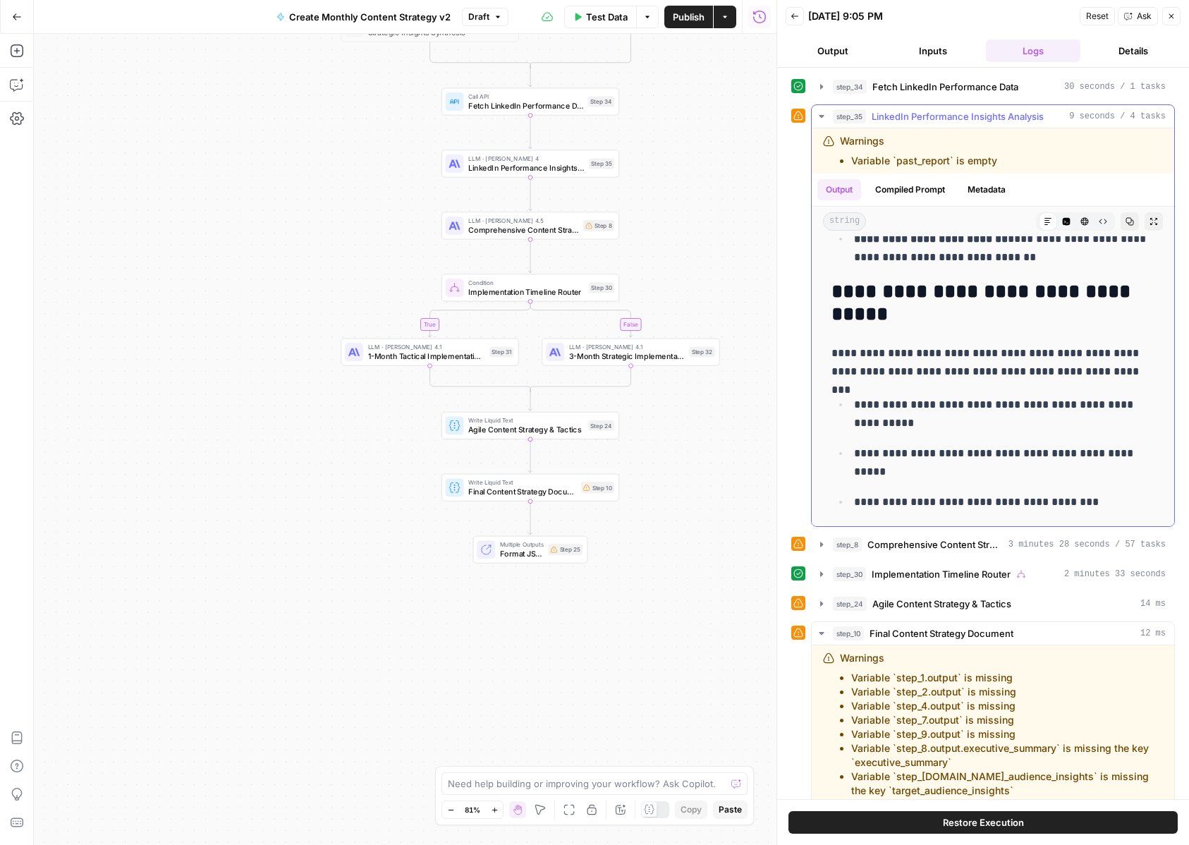
scroll to position [877, 0]
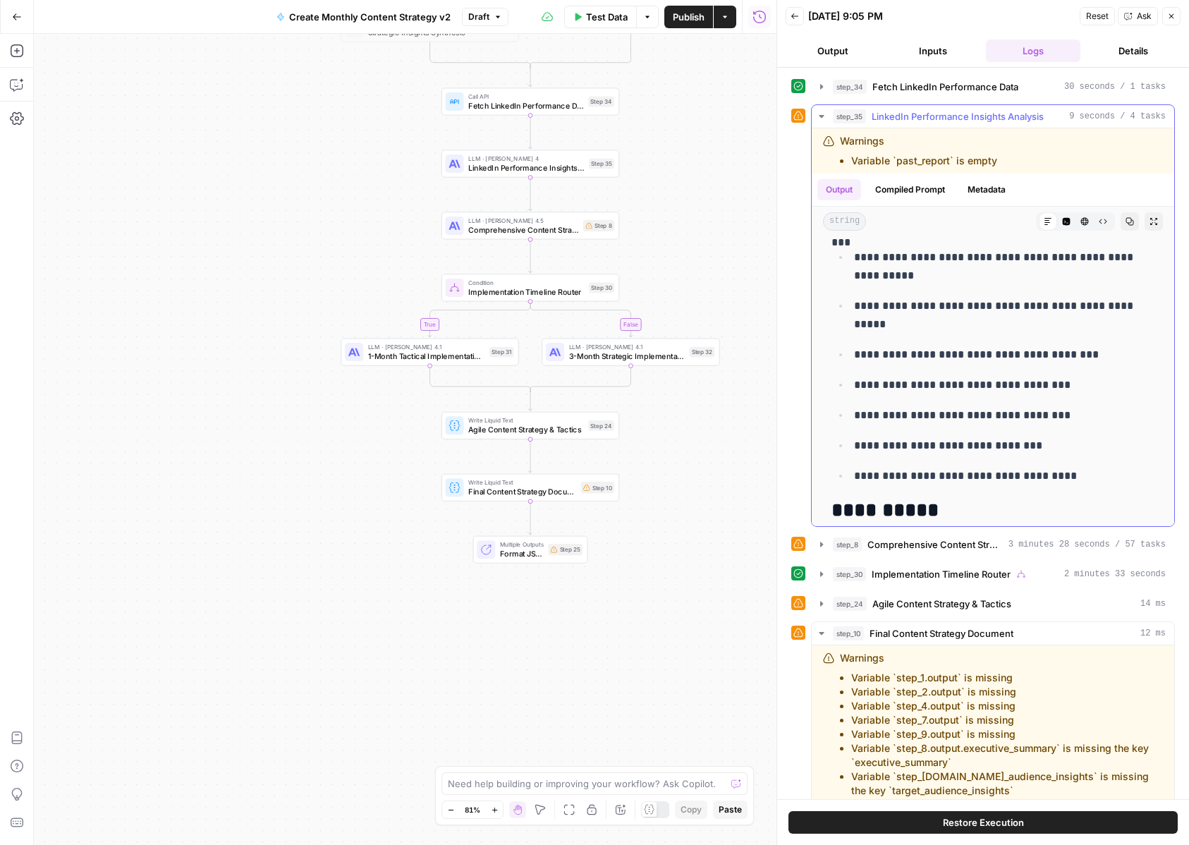
click at [830, 115] on button "step_35 LinkedIn Performance Insights Analysis 9 seconds / 4 tasks" at bounding box center [993, 116] width 362 height 23
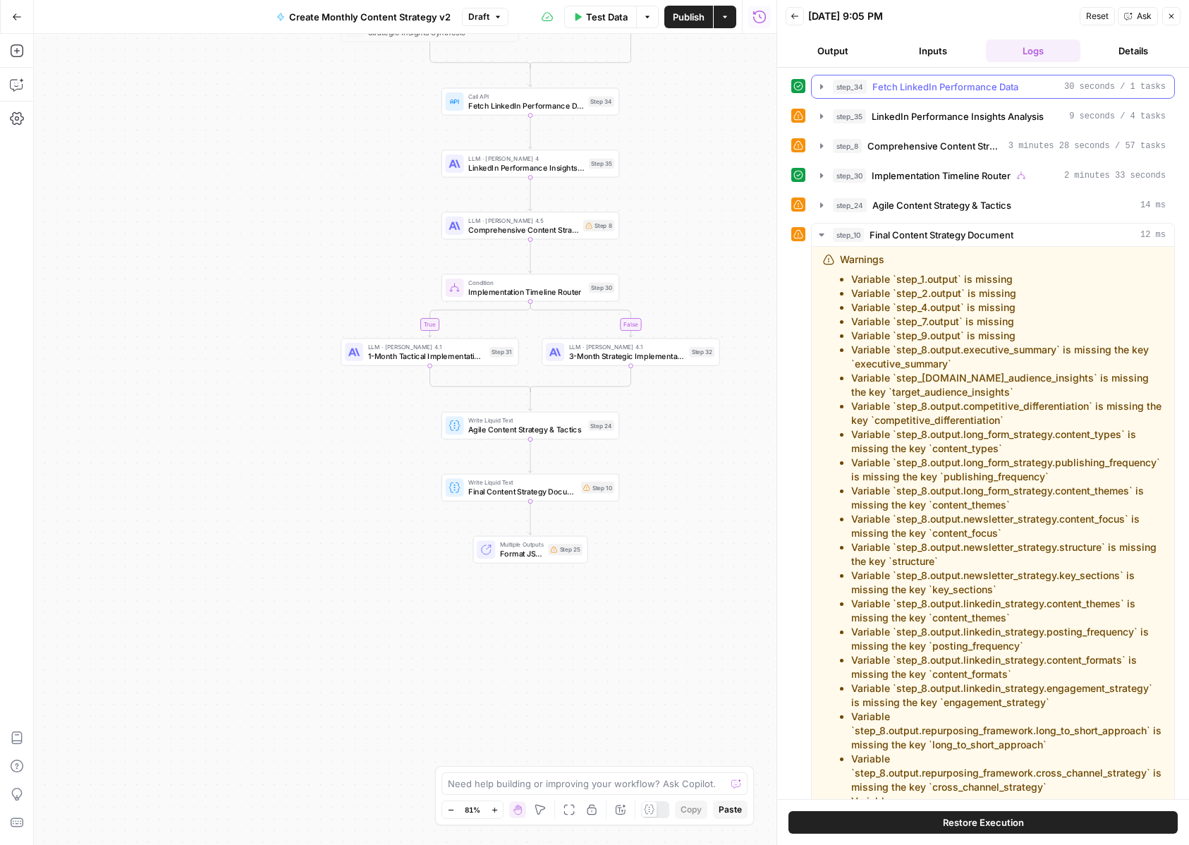
click at [825, 88] on icon "button" at bounding box center [821, 86] width 11 height 11
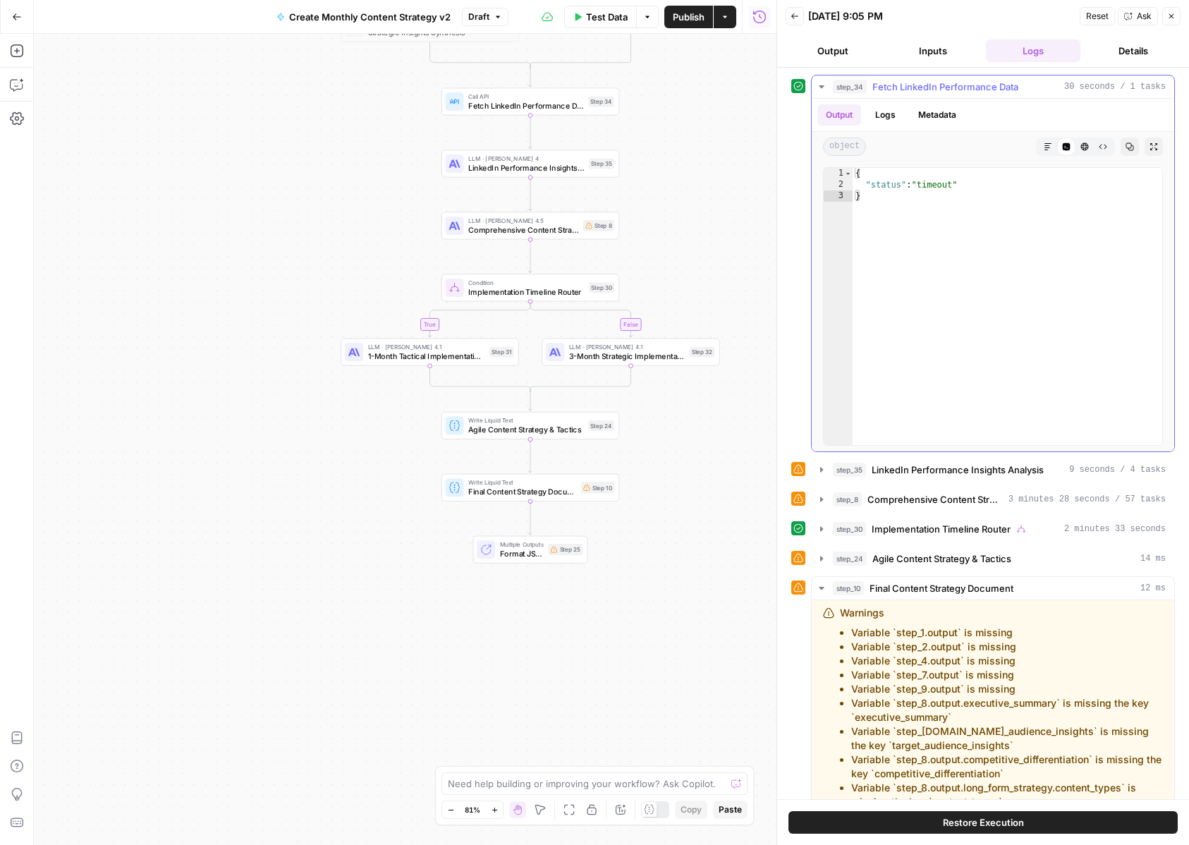
click at [825, 88] on icon "button" at bounding box center [821, 86] width 11 height 11
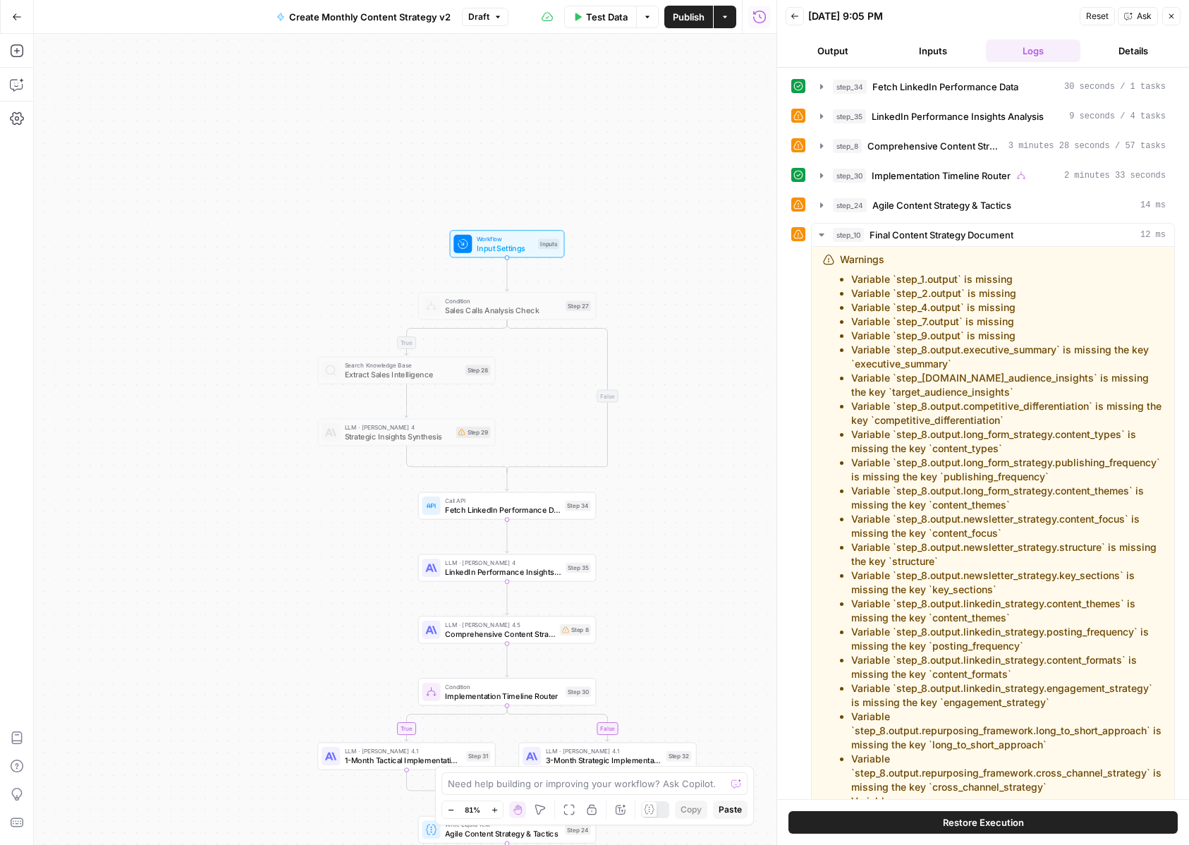
drag, startPoint x: 733, startPoint y: 146, endPoint x: 709, endPoint y: 551, distance: 405.4
click at [709, 551] on div "true true false false Workflow Input Settings Inputs Condition Sales Calls Anal…" at bounding box center [405, 439] width 743 height 811
click at [815, 85] on button "step_34 Fetch LinkedIn Performance Data 30 seconds / 1 tasks" at bounding box center [993, 86] width 362 height 23
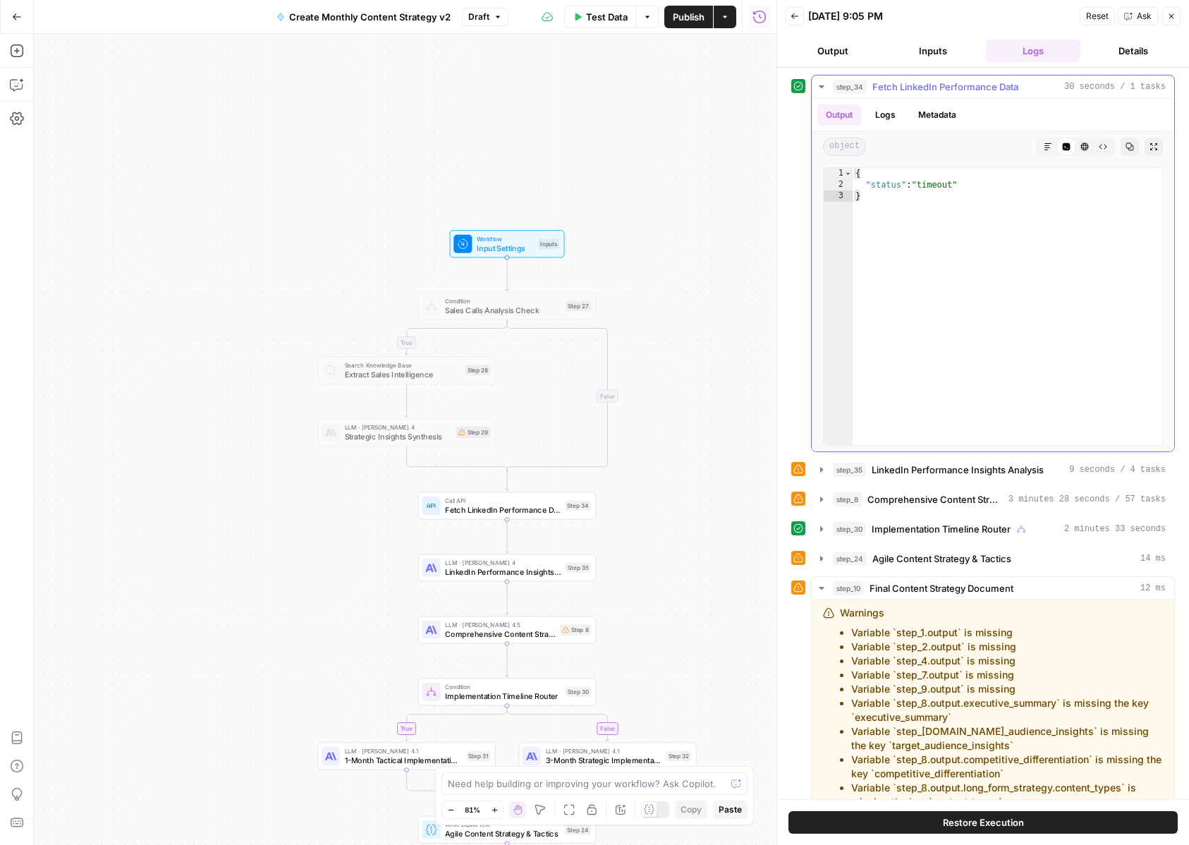
click at [815, 85] on button "step_34 Fetch LinkedIn Performance Data 30 seconds / 1 tasks" at bounding box center [993, 86] width 362 height 23
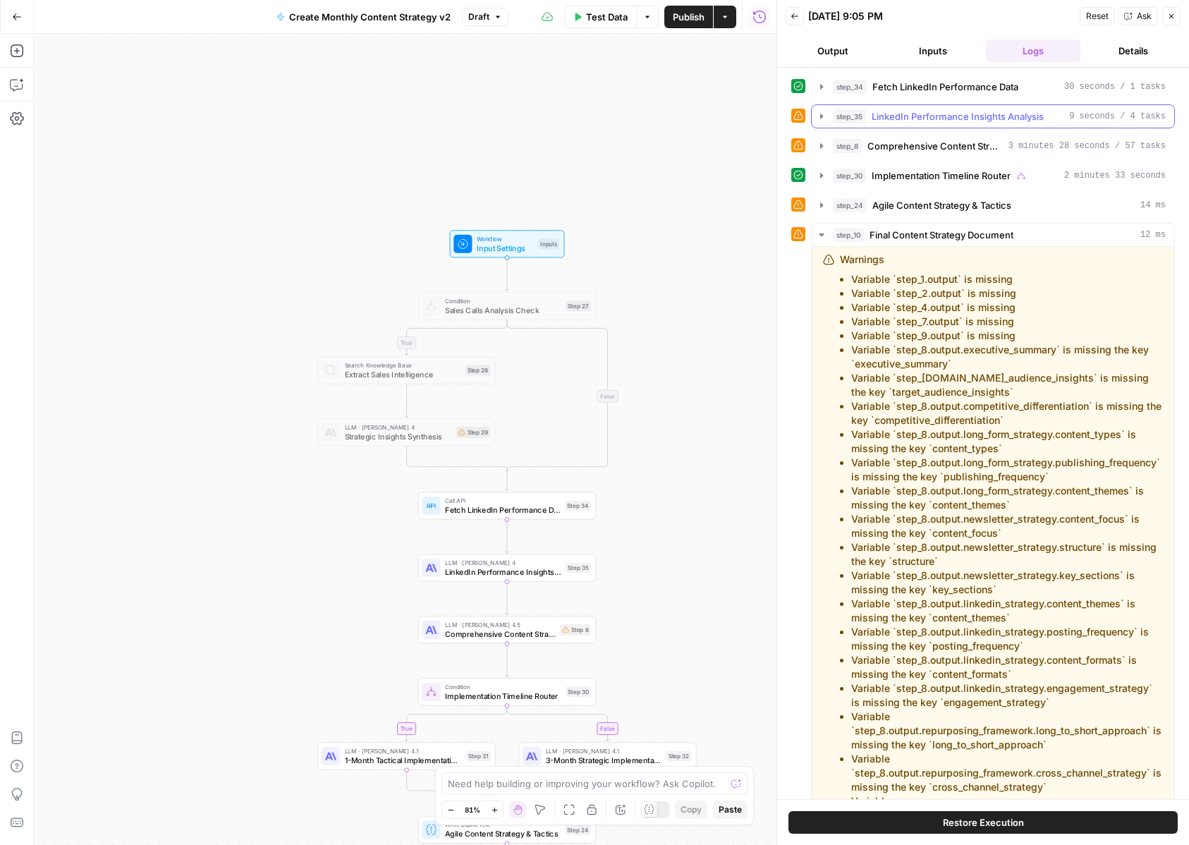
click at [818, 115] on icon "button" at bounding box center [821, 116] width 11 height 11
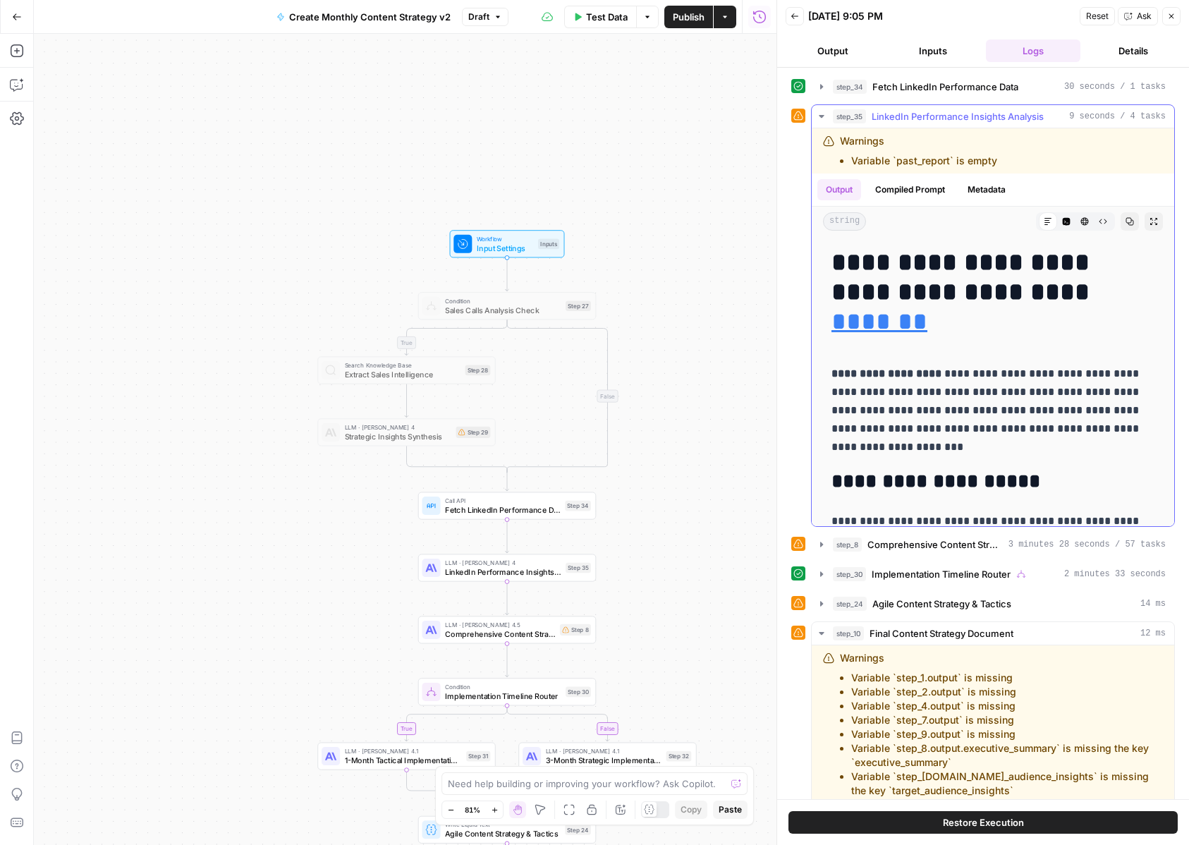
click at [818, 115] on icon "button" at bounding box center [821, 116] width 11 height 11
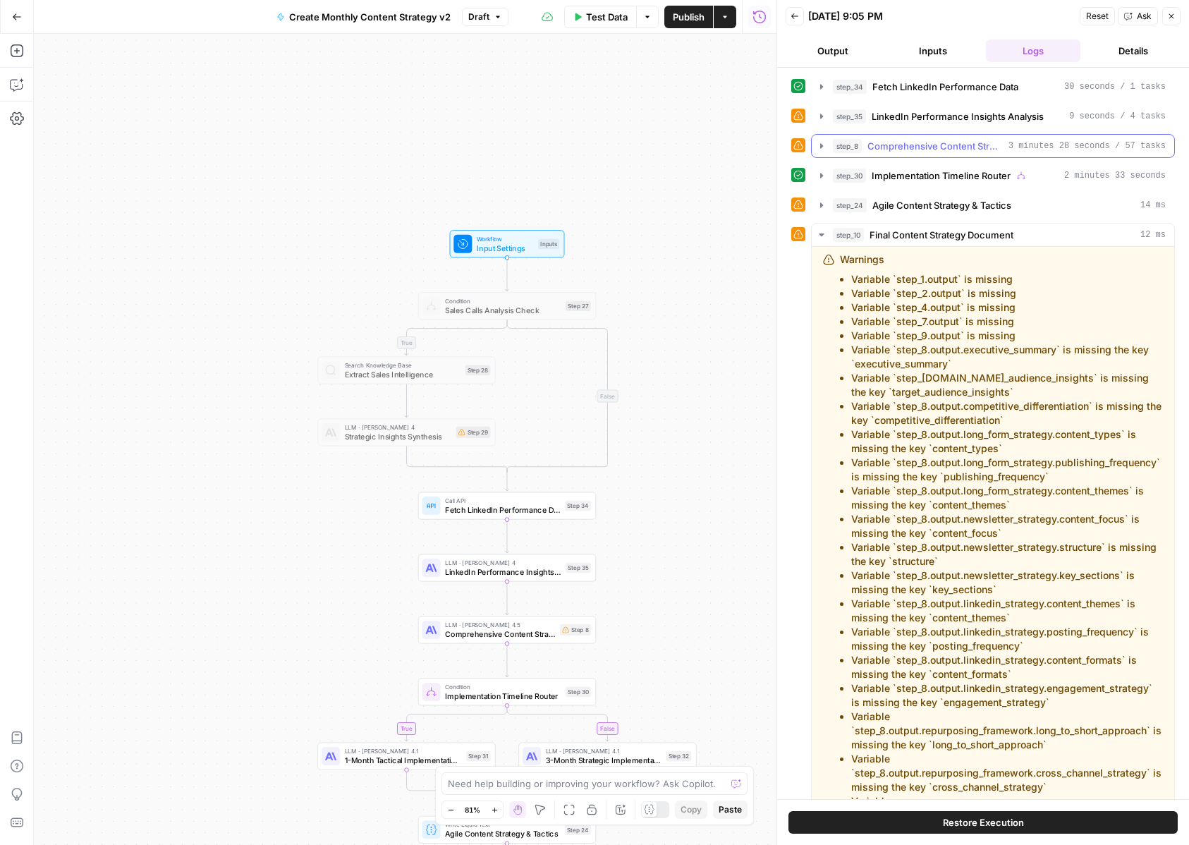
click at [819, 150] on icon "button" at bounding box center [821, 145] width 11 height 11
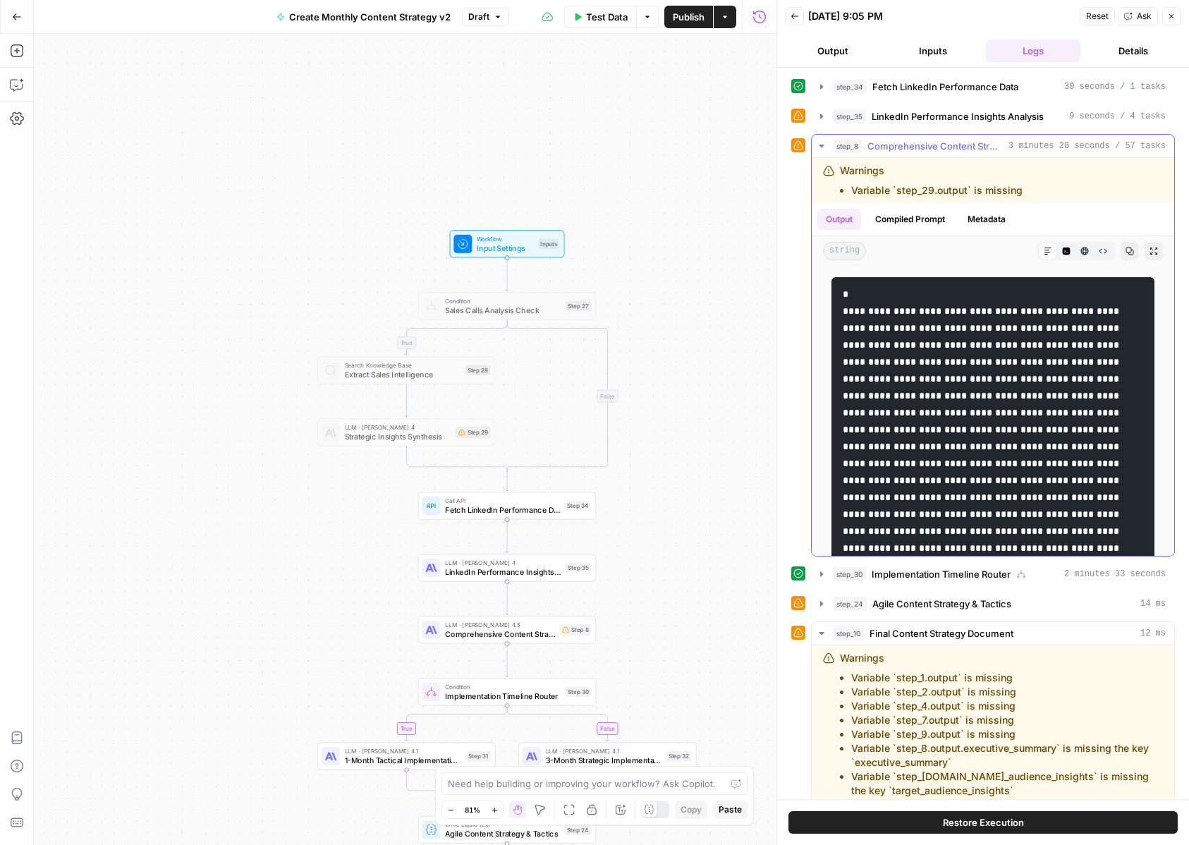
click at [819, 150] on icon "button" at bounding box center [821, 145] width 11 height 11
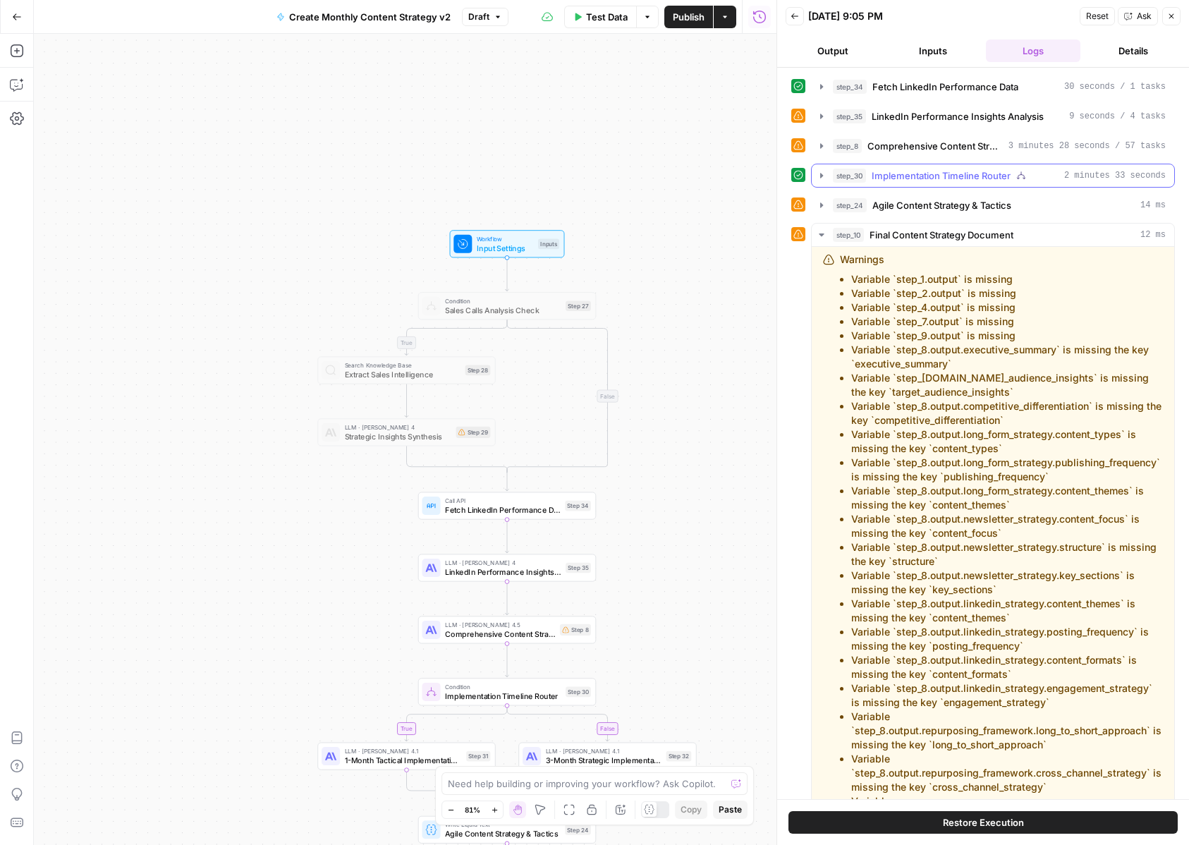
click at [823, 187] on div "step_30 Implementation Timeline Router 2 minutes 33 seconds" at bounding box center [993, 176] width 364 height 24
click at [820, 181] on icon "button" at bounding box center [821, 175] width 11 height 11
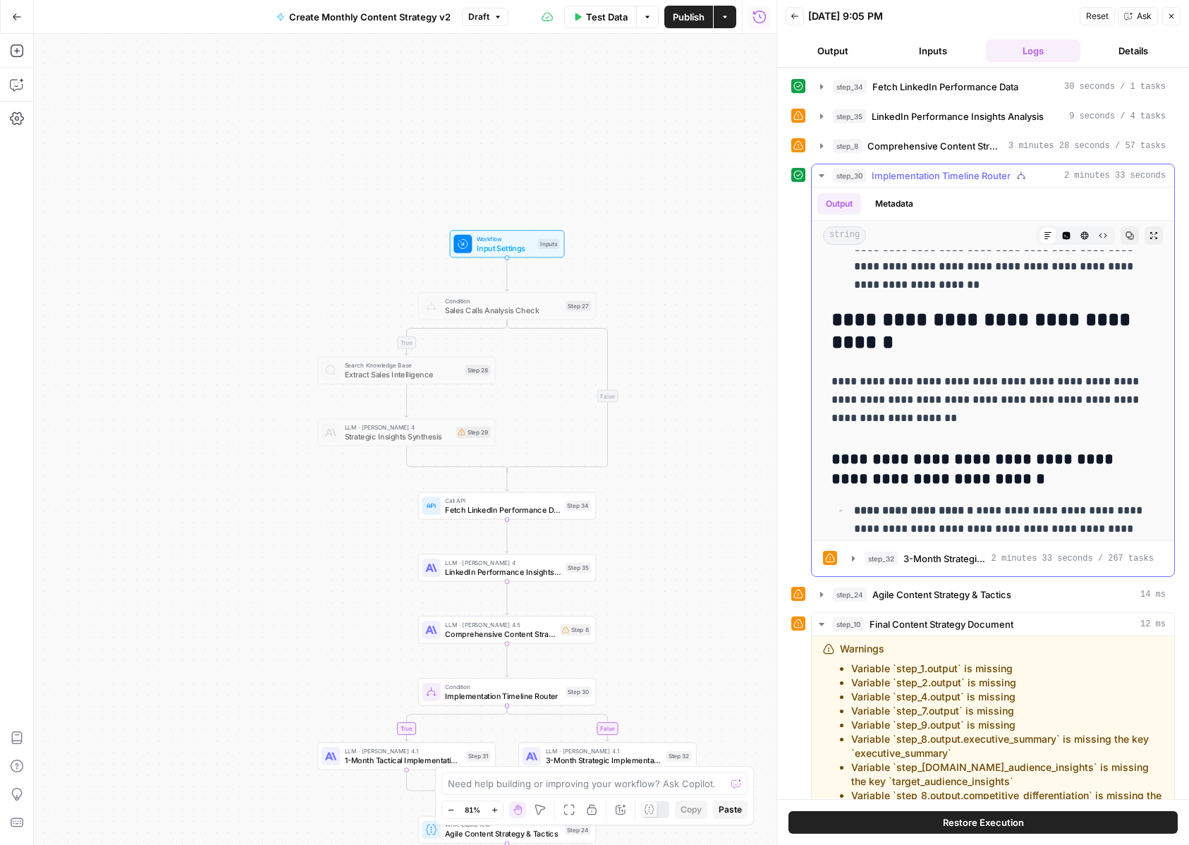
scroll to position [1346, 0]
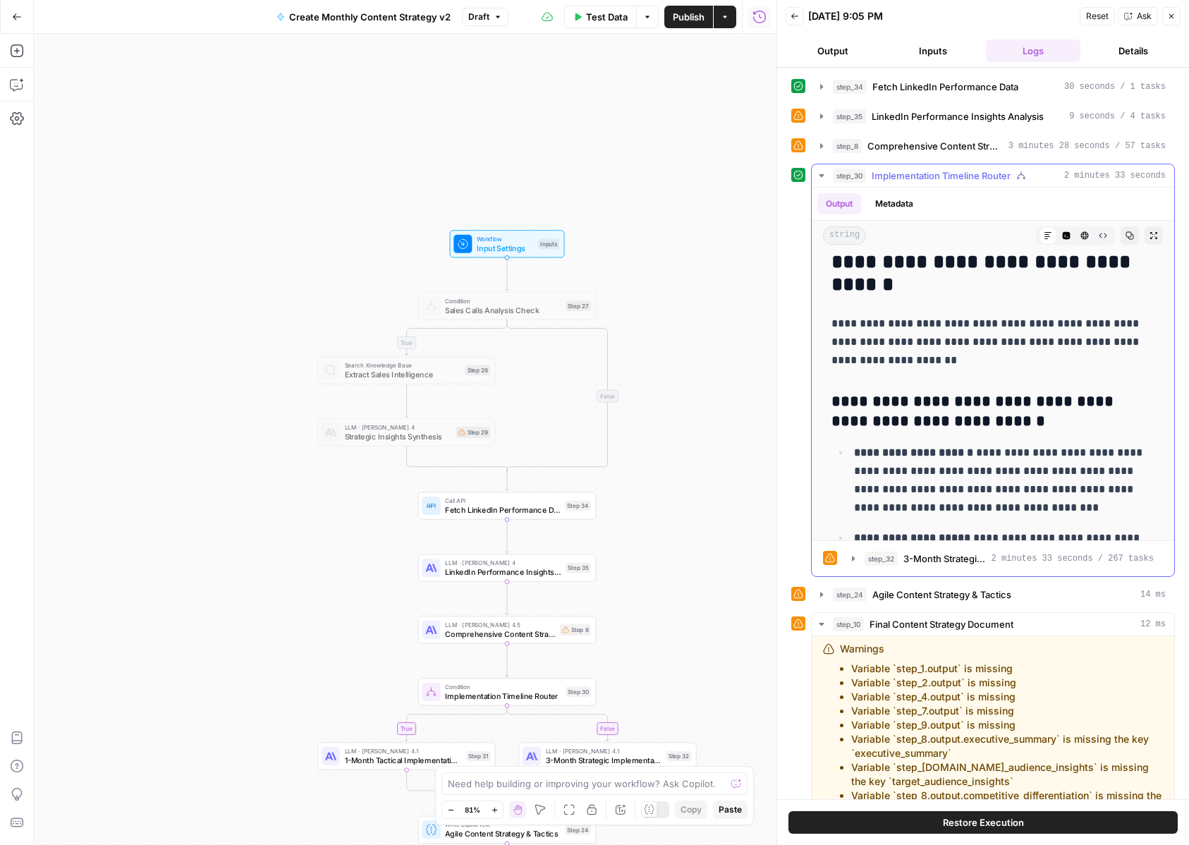
click at [825, 177] on icon "button" at bounding box center [821, 175] width 11 height 11
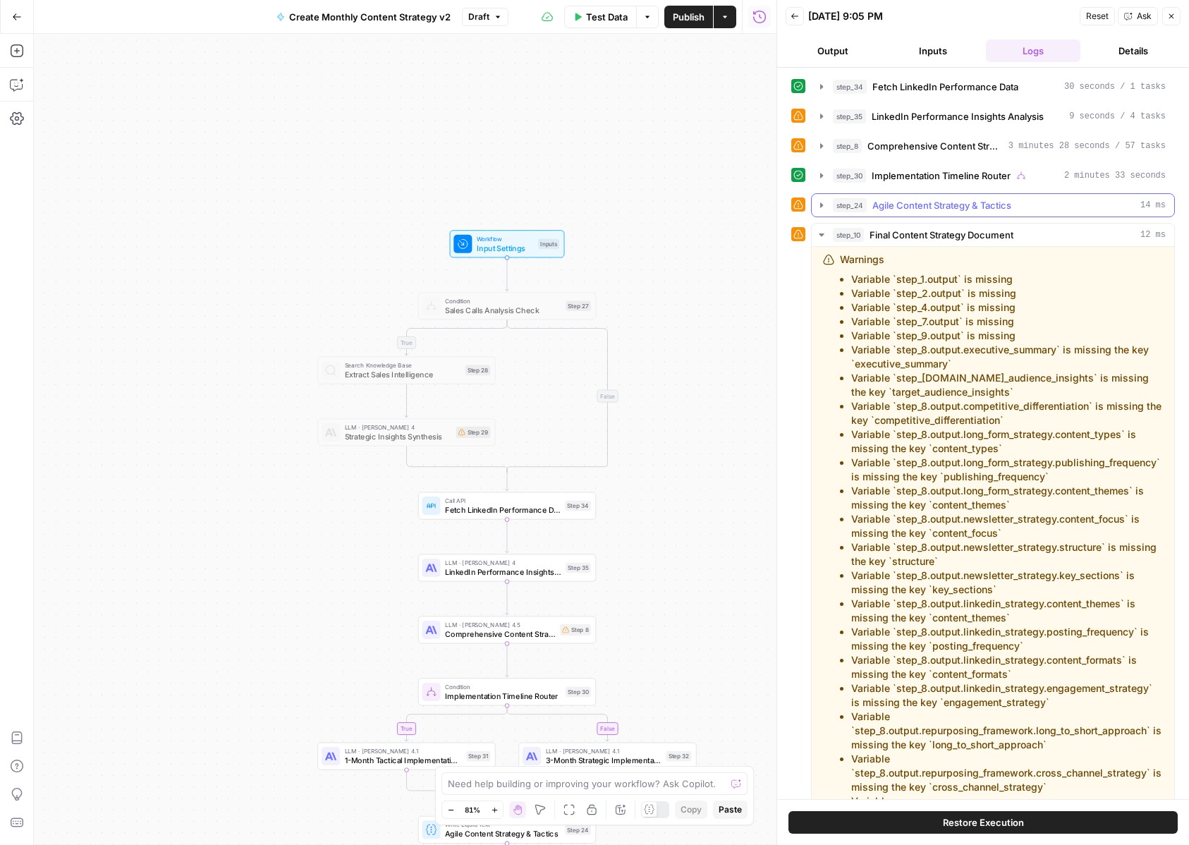
click at [825, 208] on icon "button" at bounding box center [821, 205] width 11 height 11
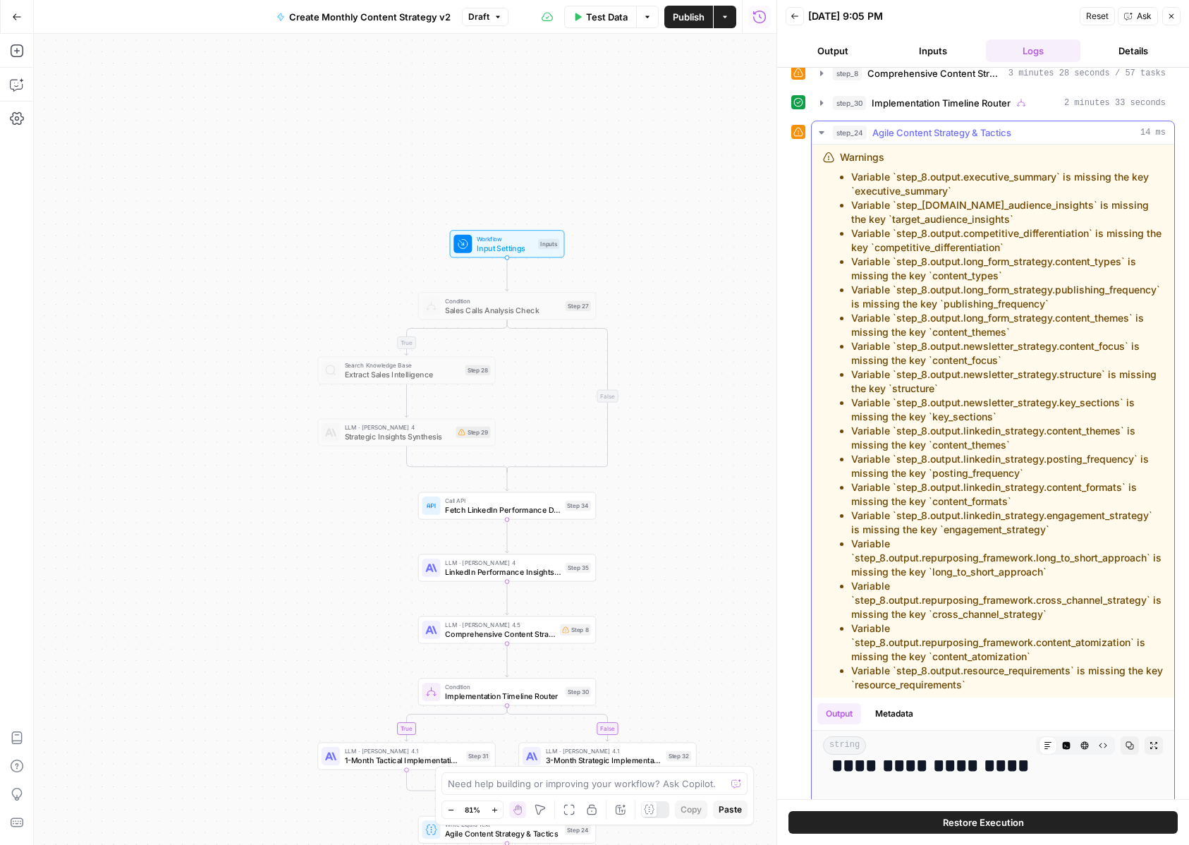
scroll to position [0, 0]
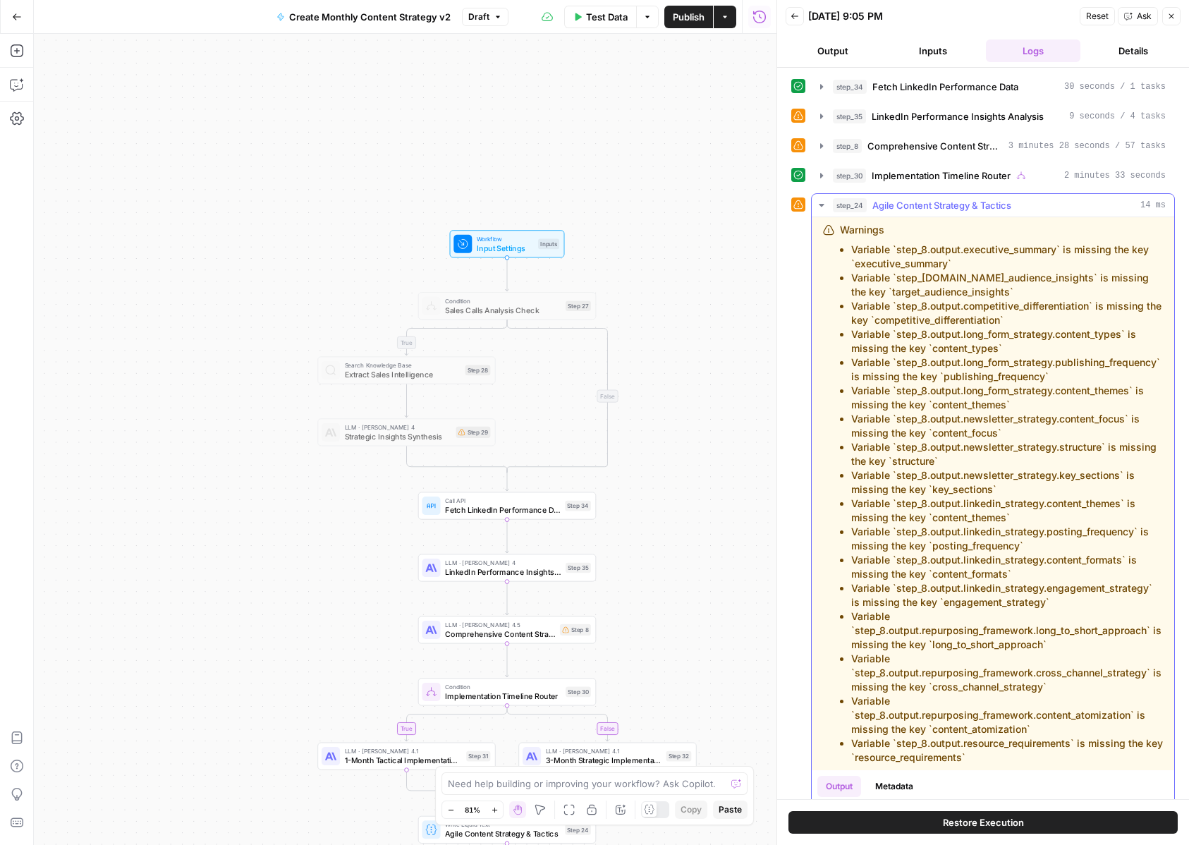
click at [824, 210] on icon "button" at bounding box center [821, 205] width 11 height 11
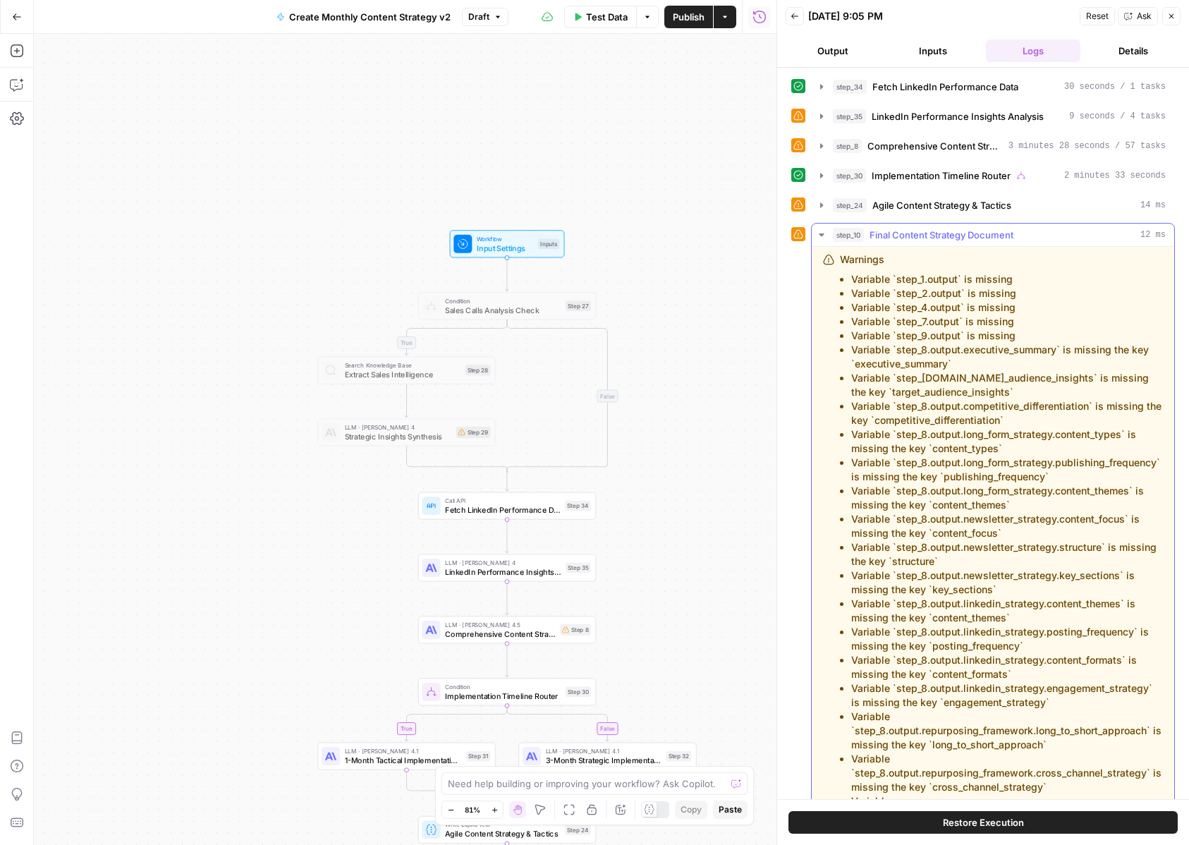
click at [823, 238] on icon "button" at bounding box center [821, 234] width 11 height 11
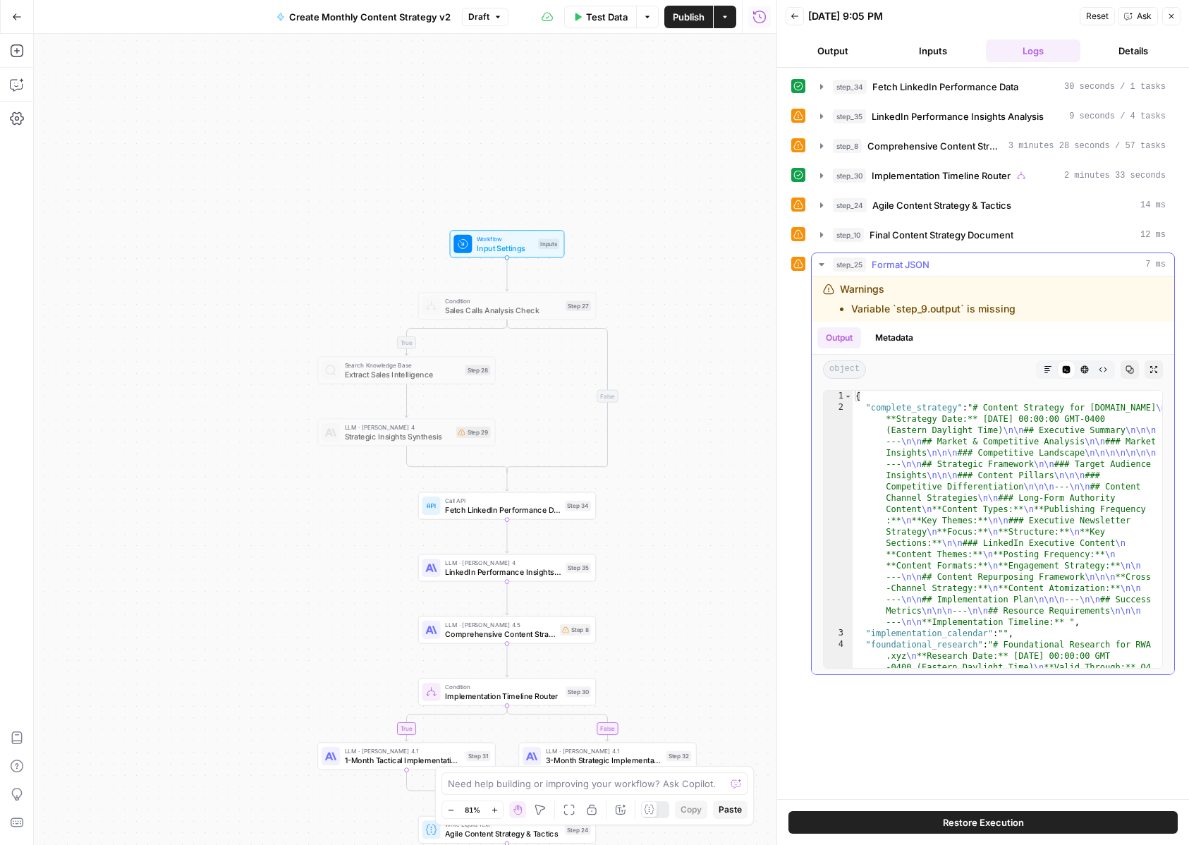
click at [823, 257] on button "step_25 Format JSON 7 ms" at bounding box center [993, 264] width 362 height 23
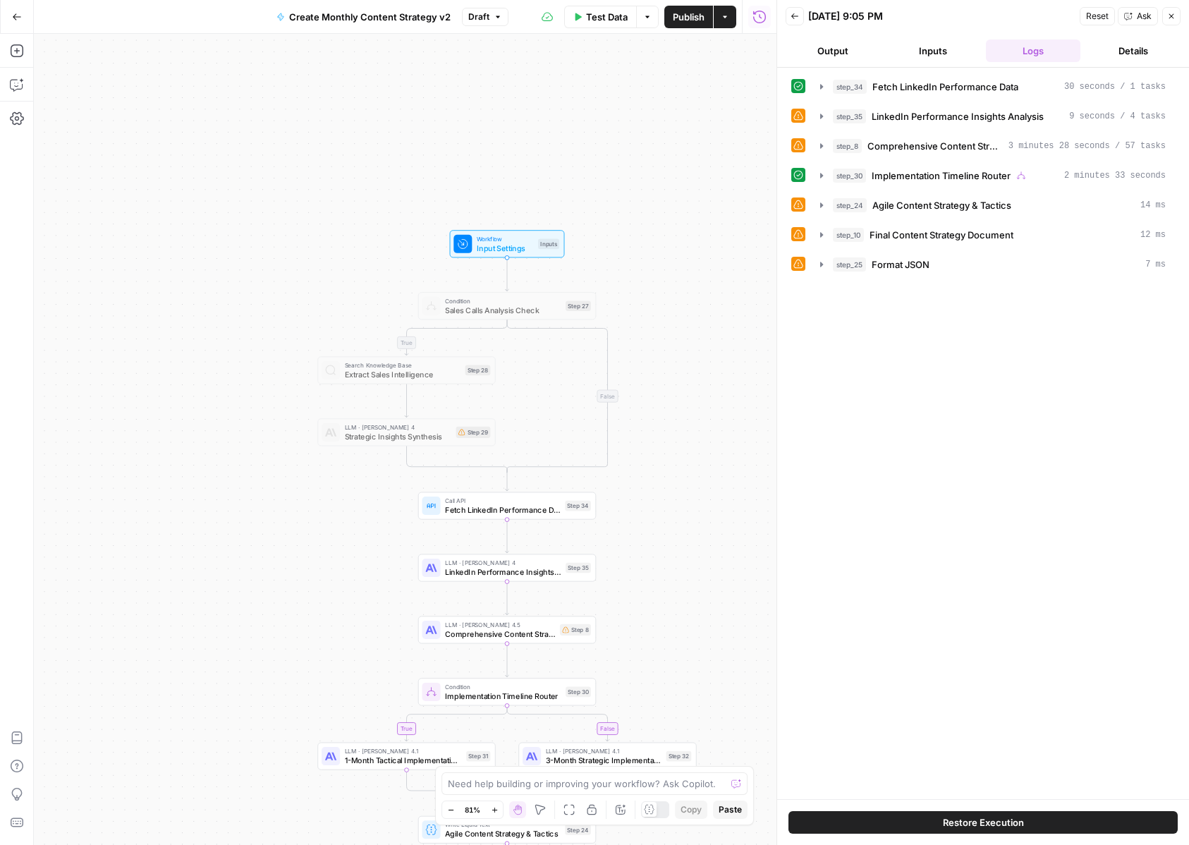
click at [1125, 24] on button "Ask" at bounding box center [1138, 16] width 40 height 18
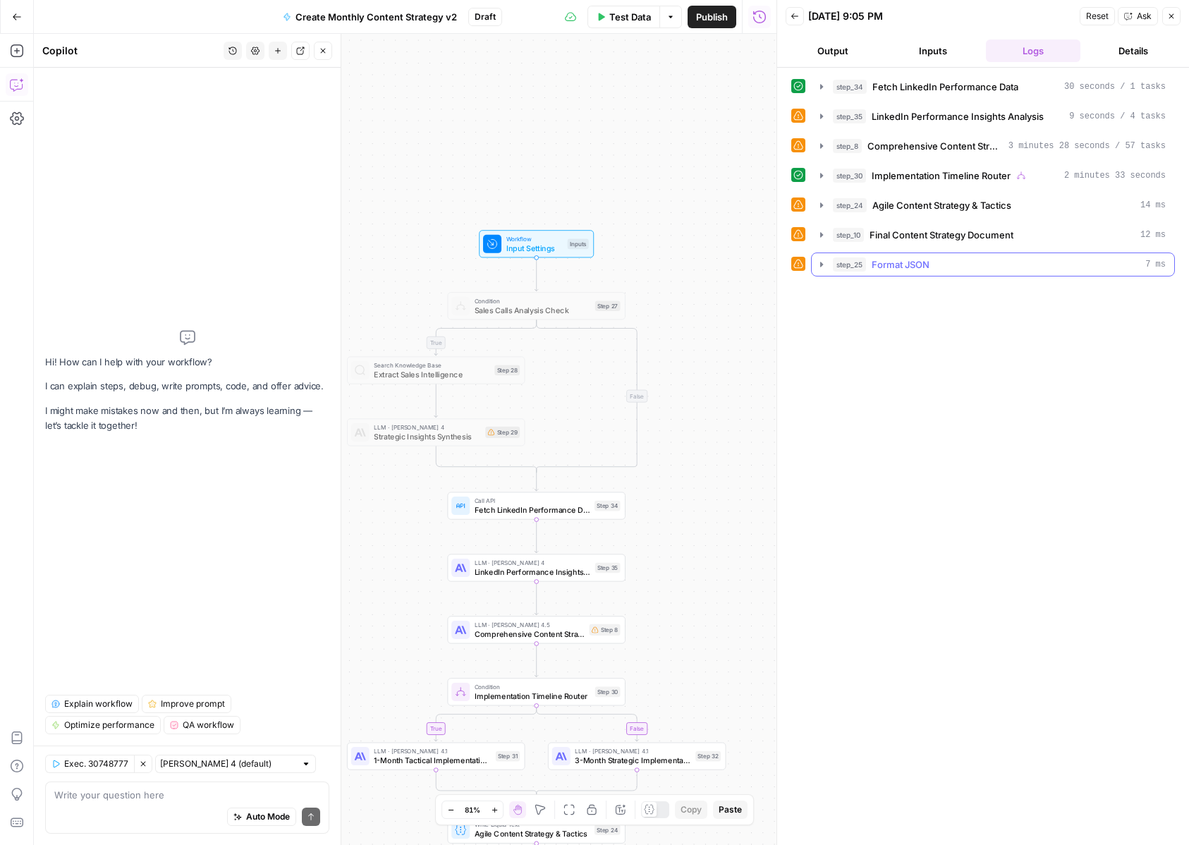
click at [959, 245] on button "step_10 Final Content Strategy Document 12 ms" at bounding box center [993, 235] width 362 height 23
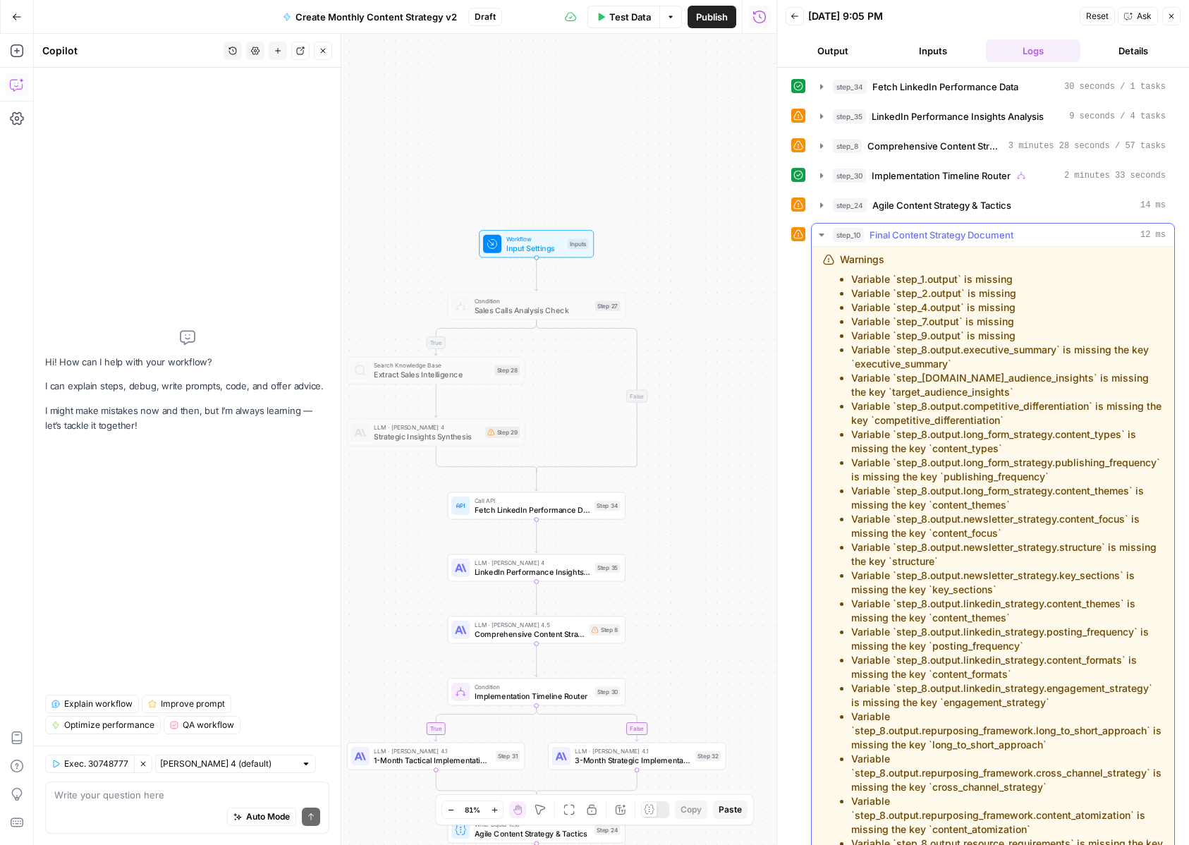
click at [959, 245] on button "step_10 Final Content Strategy Document 12 ms" at bounding box center [993, 235] width 362 height 23
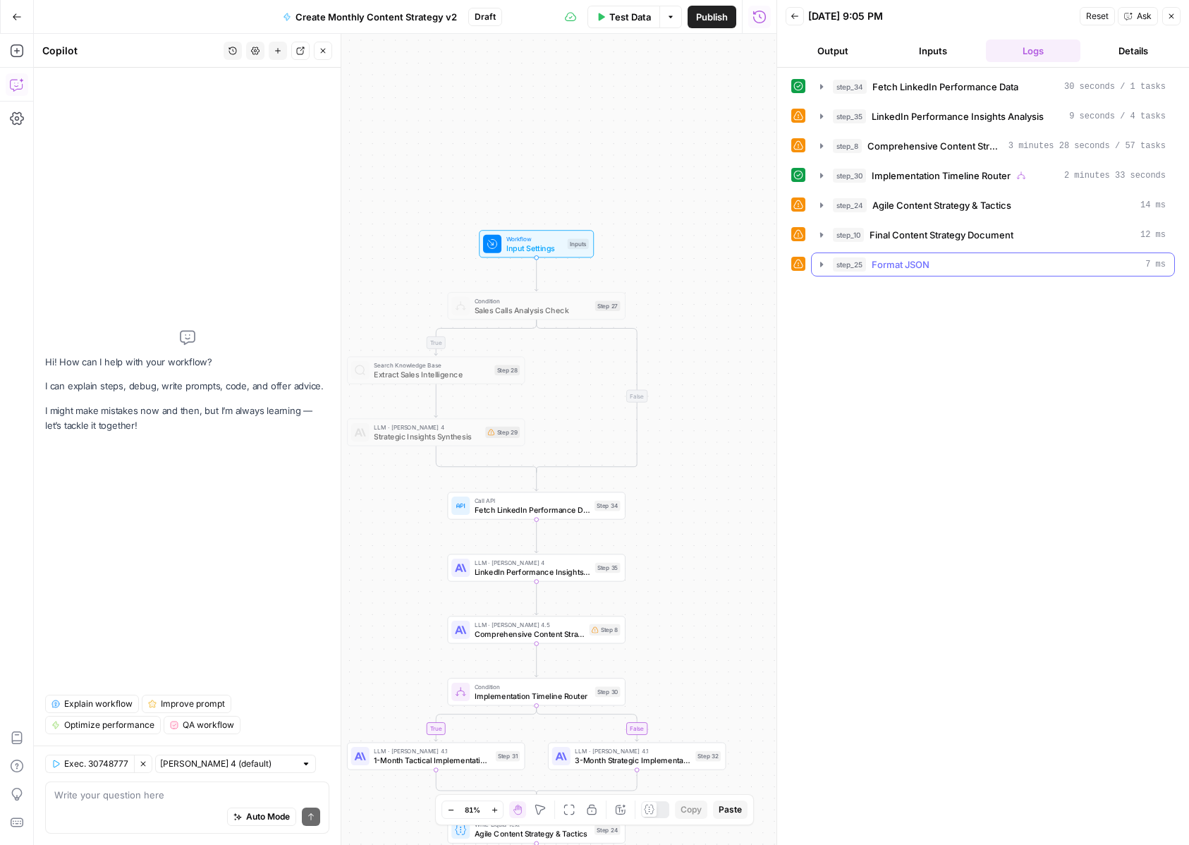
click at [922, 263] on span "Format JSON" at bounding box center [901, 264] width 58 height 14
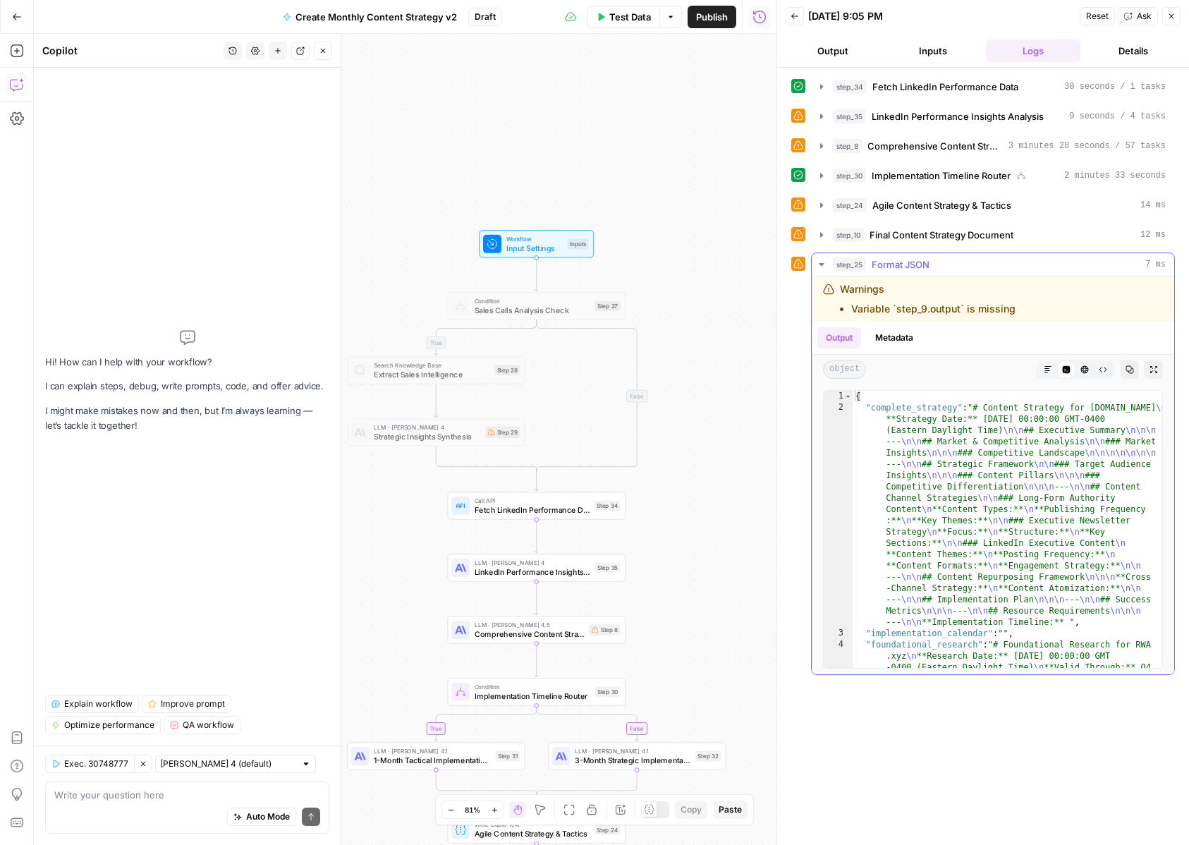
click at [922, 263] on span "Format JSON" at bounding box center [901, 264] width 58 height 14
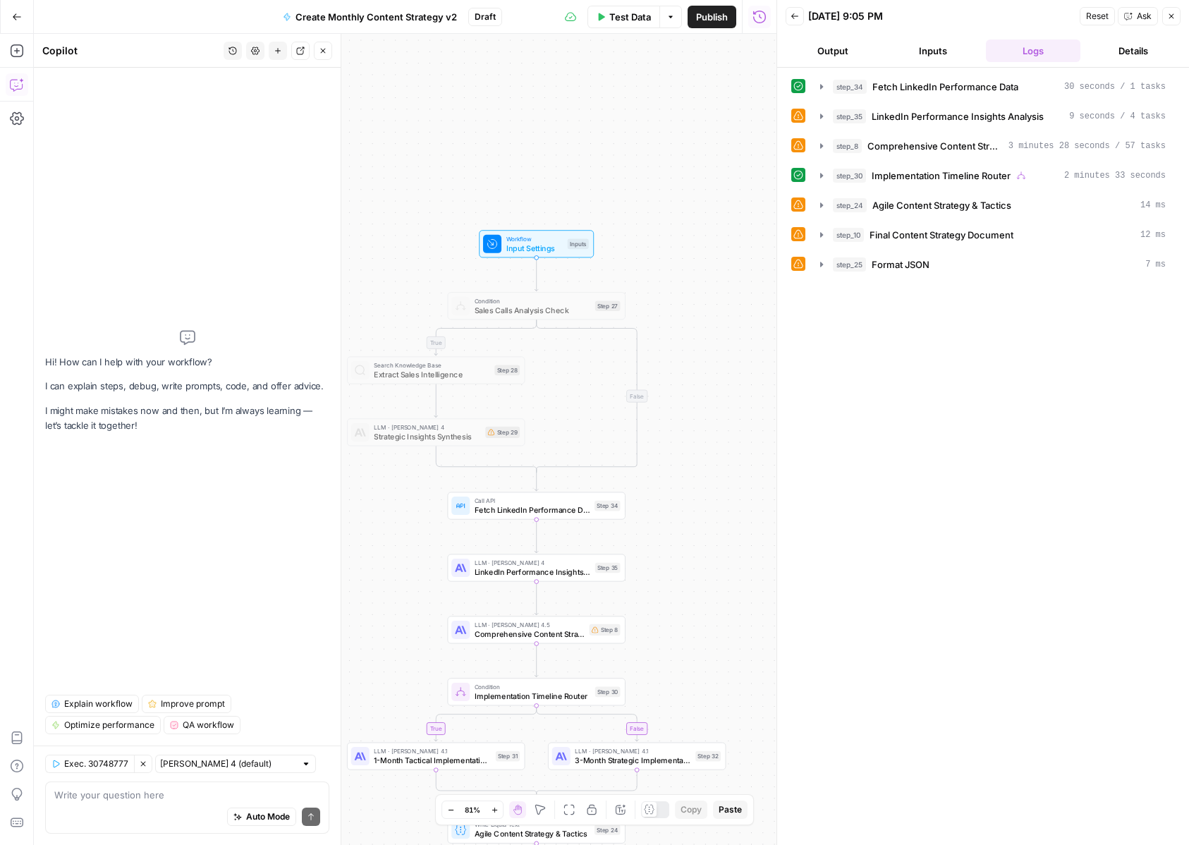
click at [137, 787] on div "Write your question here Auto Mode Send" at bounding box center [187, 807] width 284 height 52
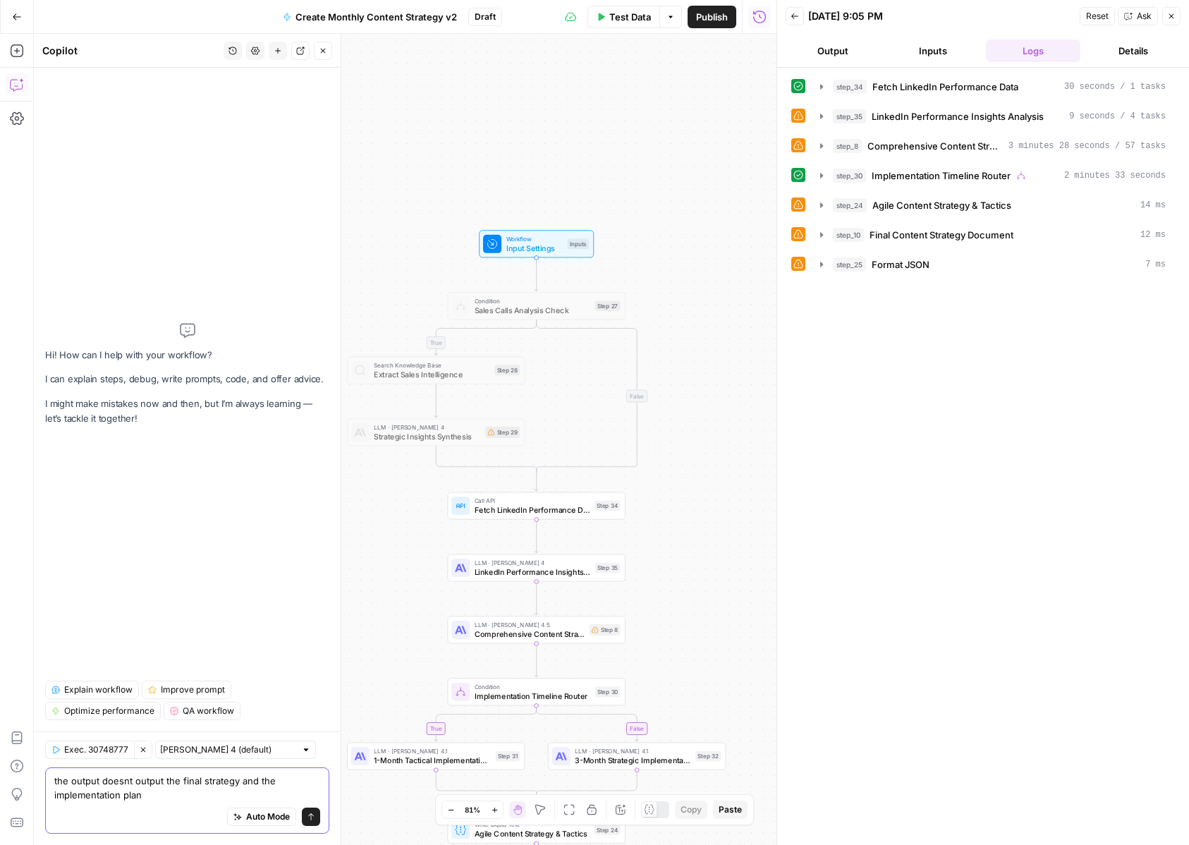
type textarea "the output doesnt output the final strategy and the implementation plan"
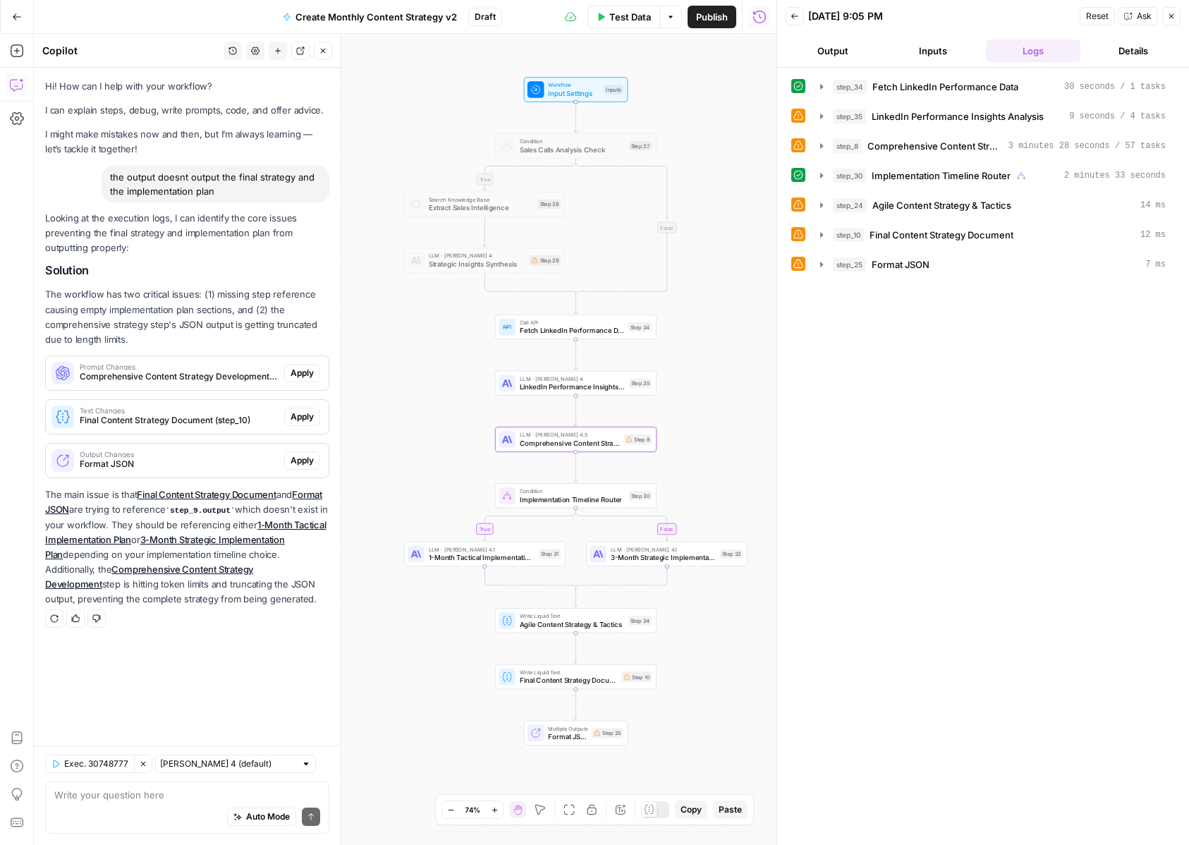
click at [299, 371] on span "Apply" at bounding box center [302, 373] width 23 height 13
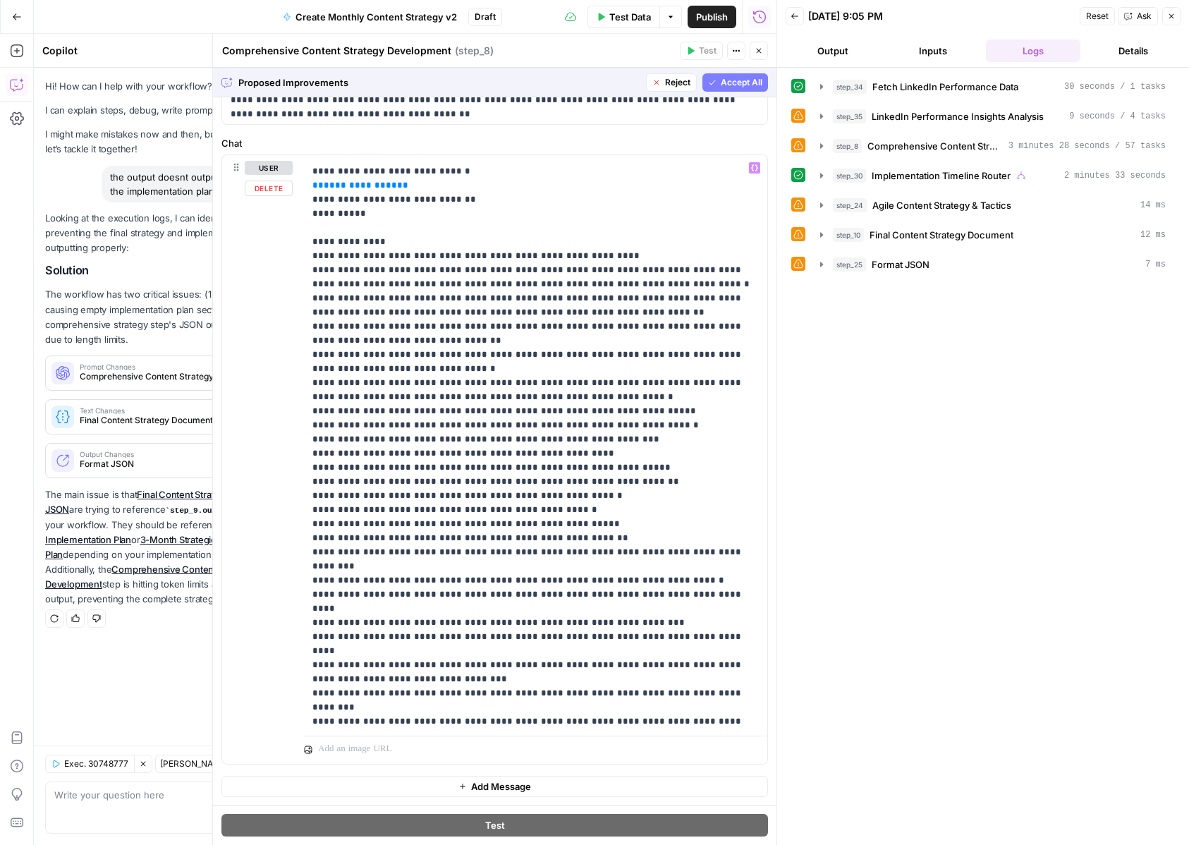
scroll to position [613, 0]
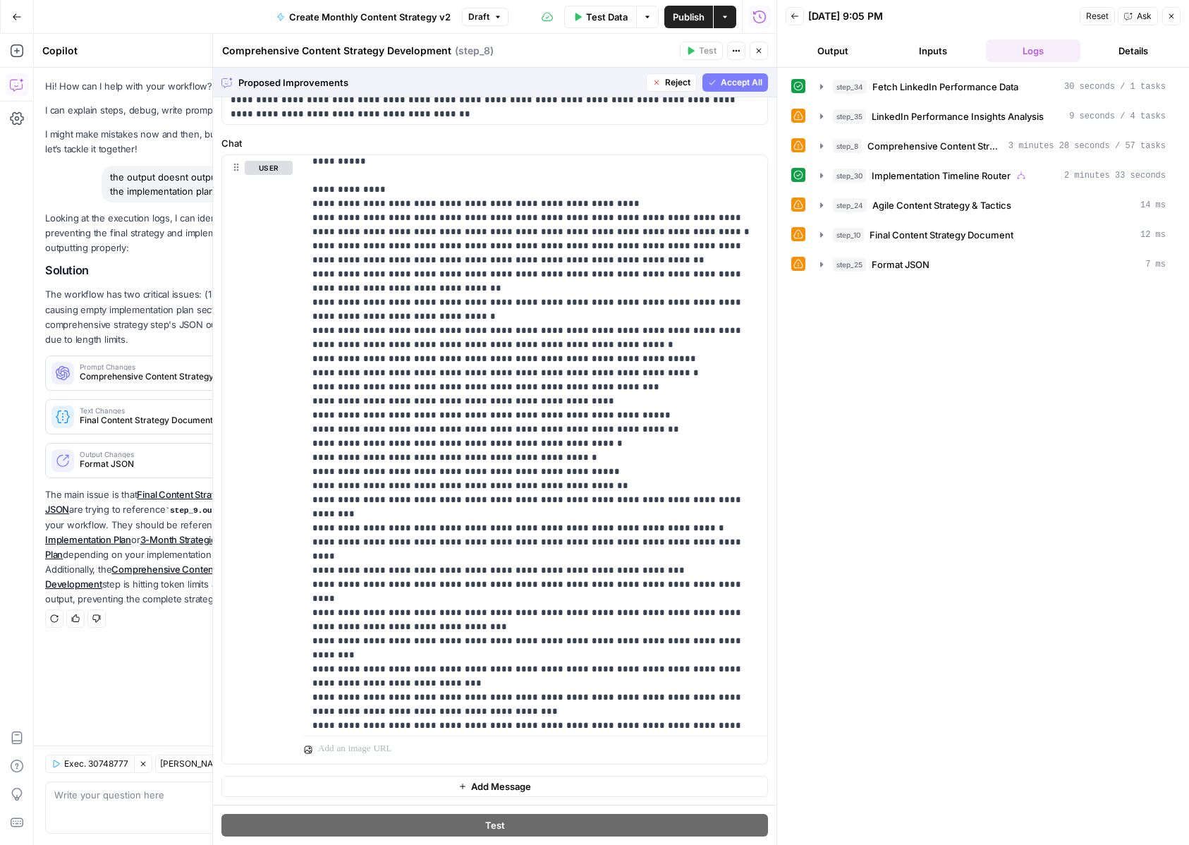
click at [744, 90] on button "Accept All" at bounding box center [735, 82] width 66 height 18
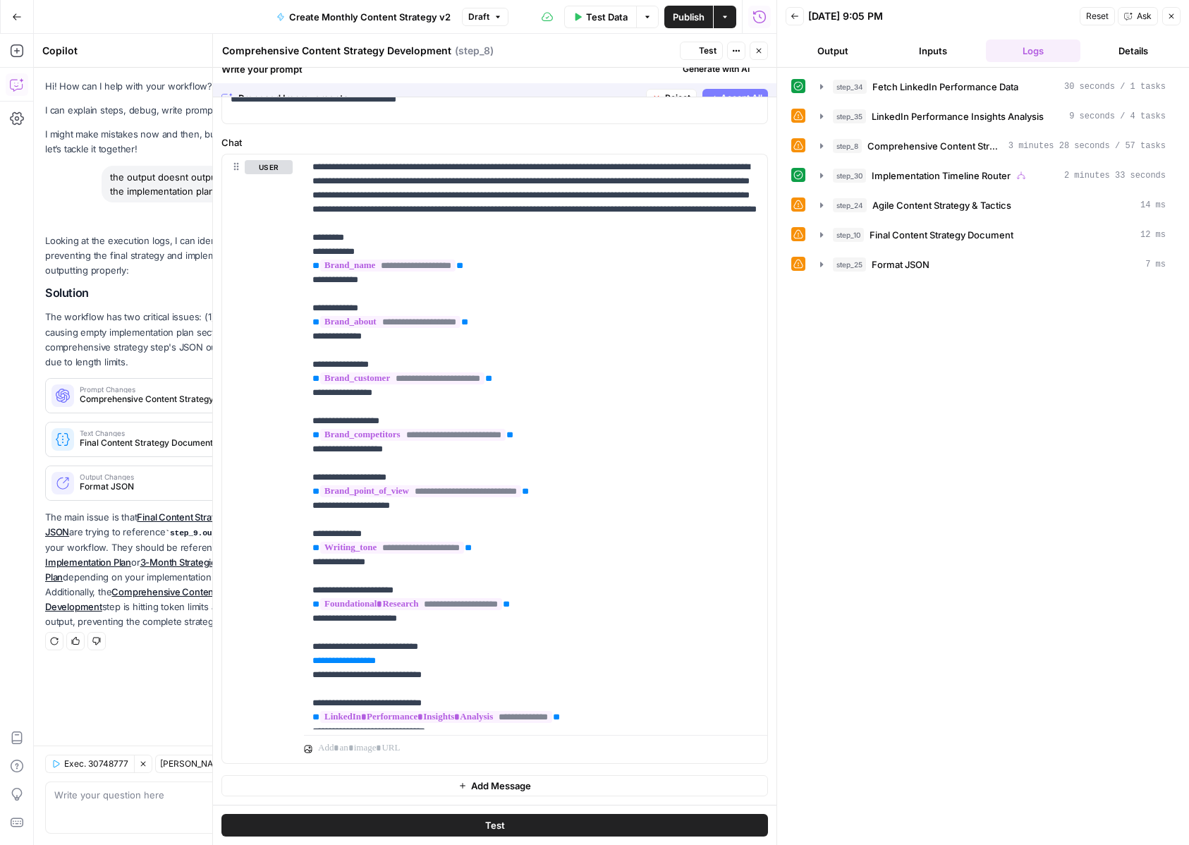
scroll to position [0, 0]
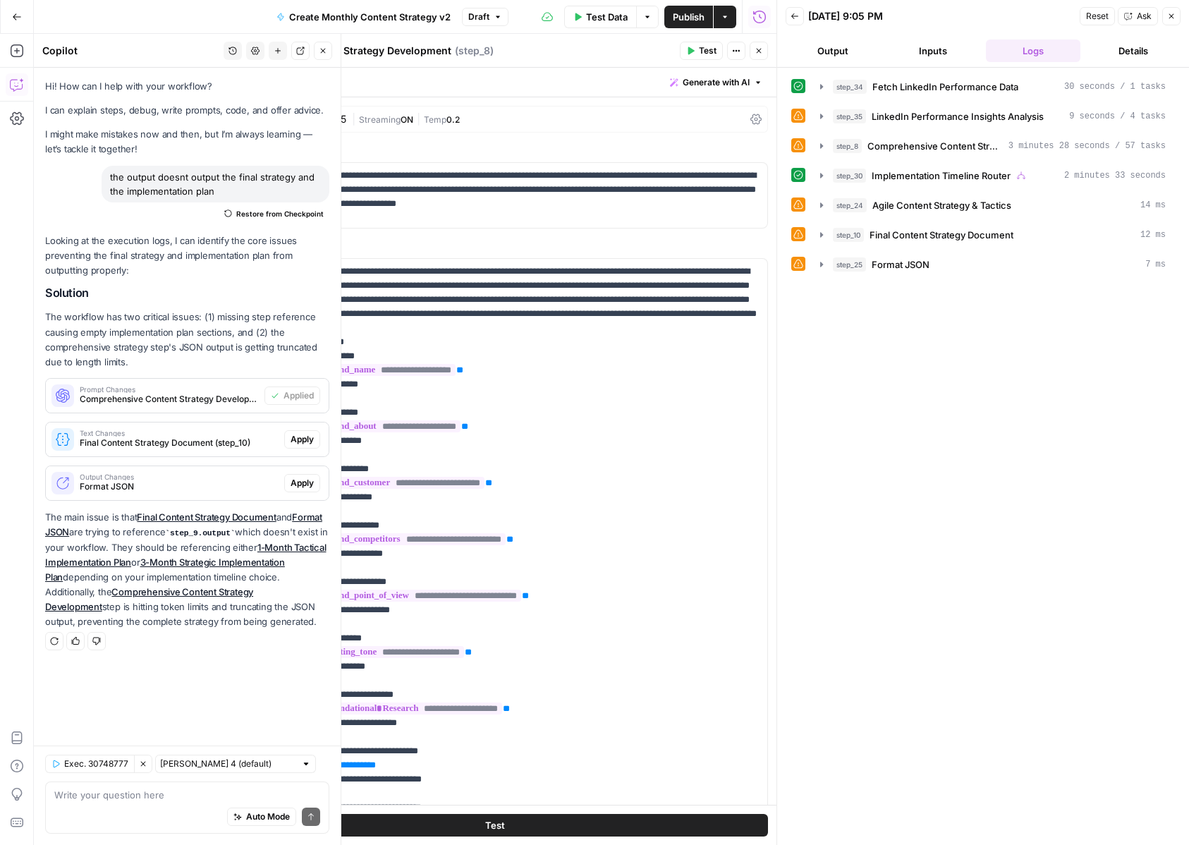
click at [297, 439] on span "Apply" at bounding box center [302, 439] width 23 height 13
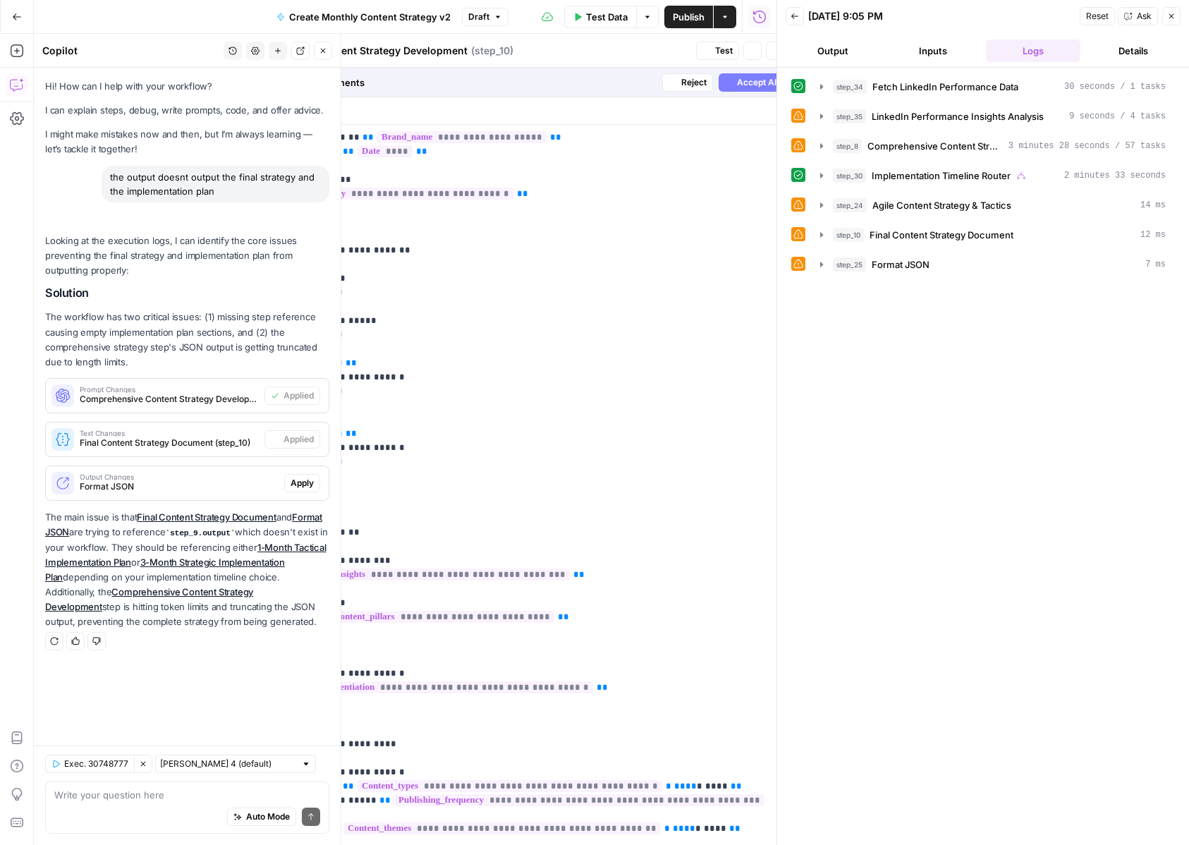
type textarea "Final Content Strategy Document"
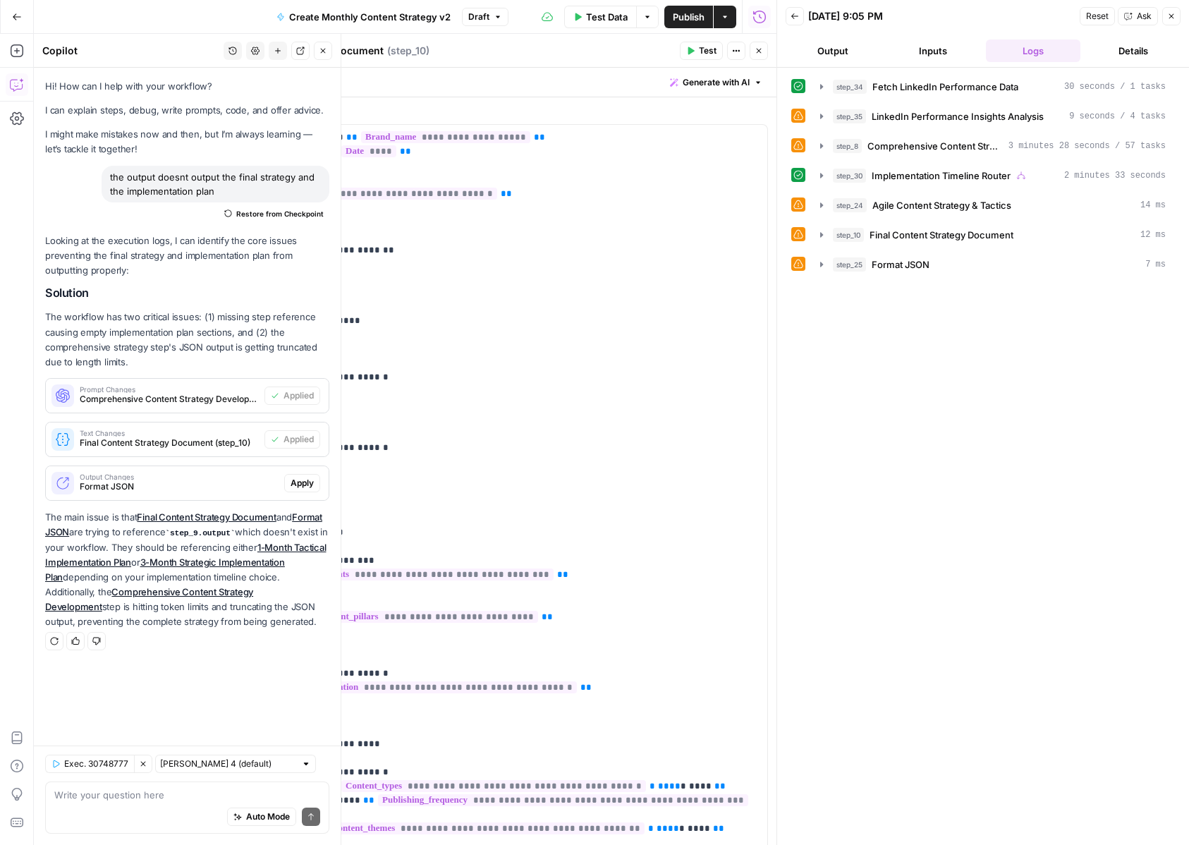
click at [303, 490] on button "Apply" at bounding box center [302, 483] width 36 height 18
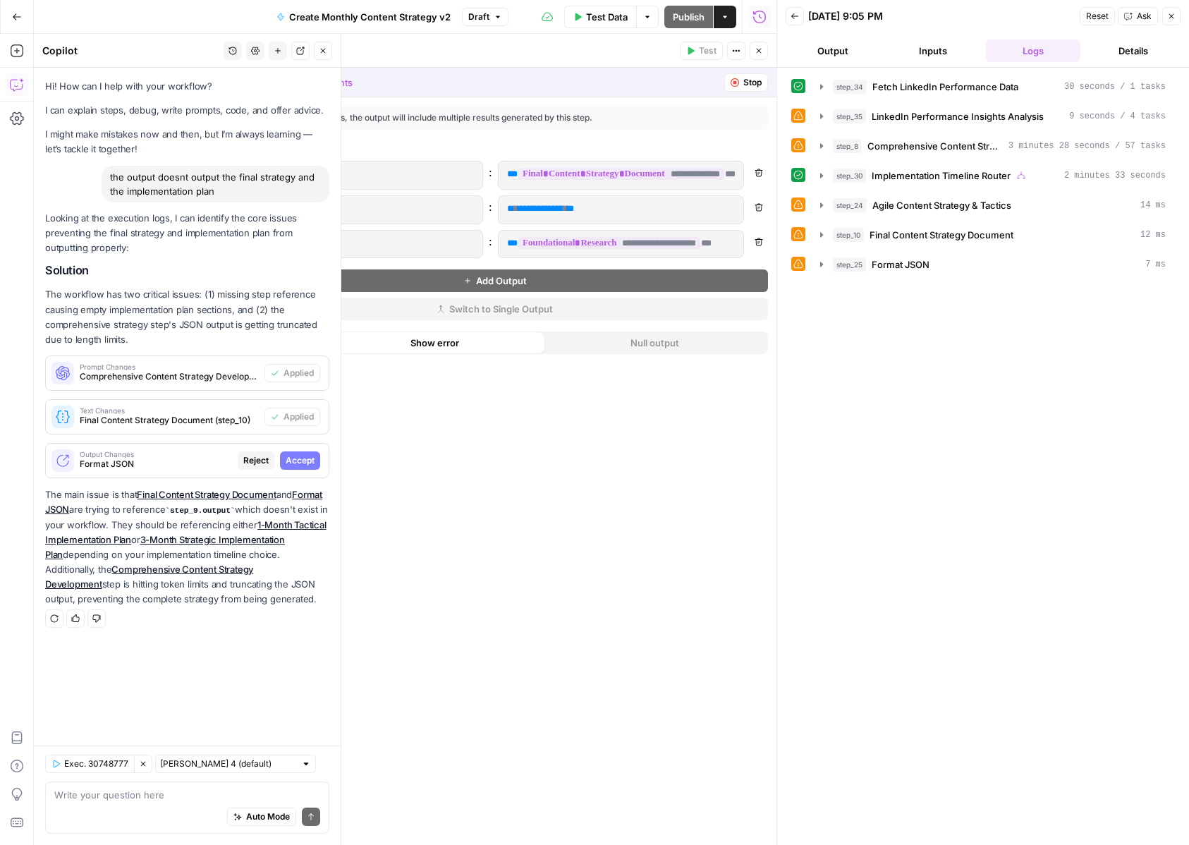
click at [305, 459] on span "Accept" at bounding box center [300, 460] width 29 height 13
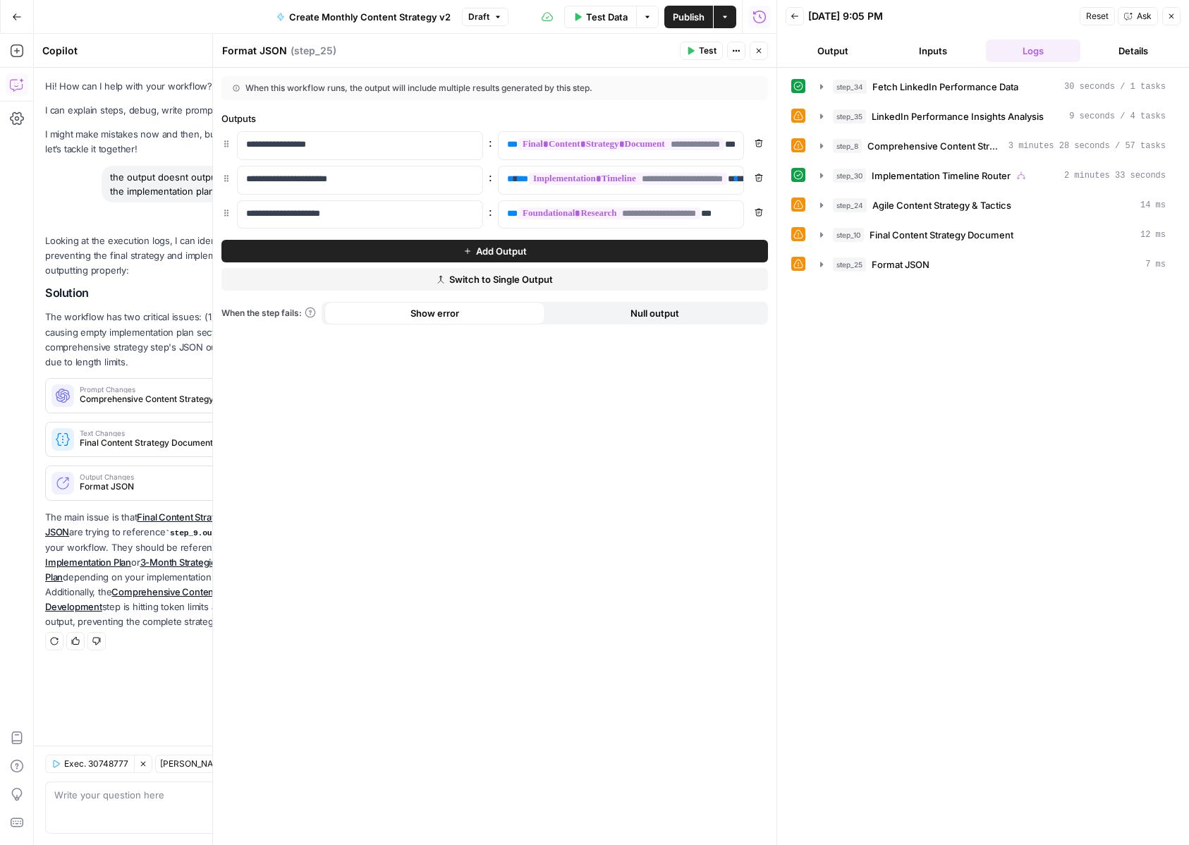
click at [688, 8] on button "Publish" at bounding box center [688, 17] width 49 height 23
click at [1170, 17] on icon "button" at bounding box center [1171, 16] width 5 height 5
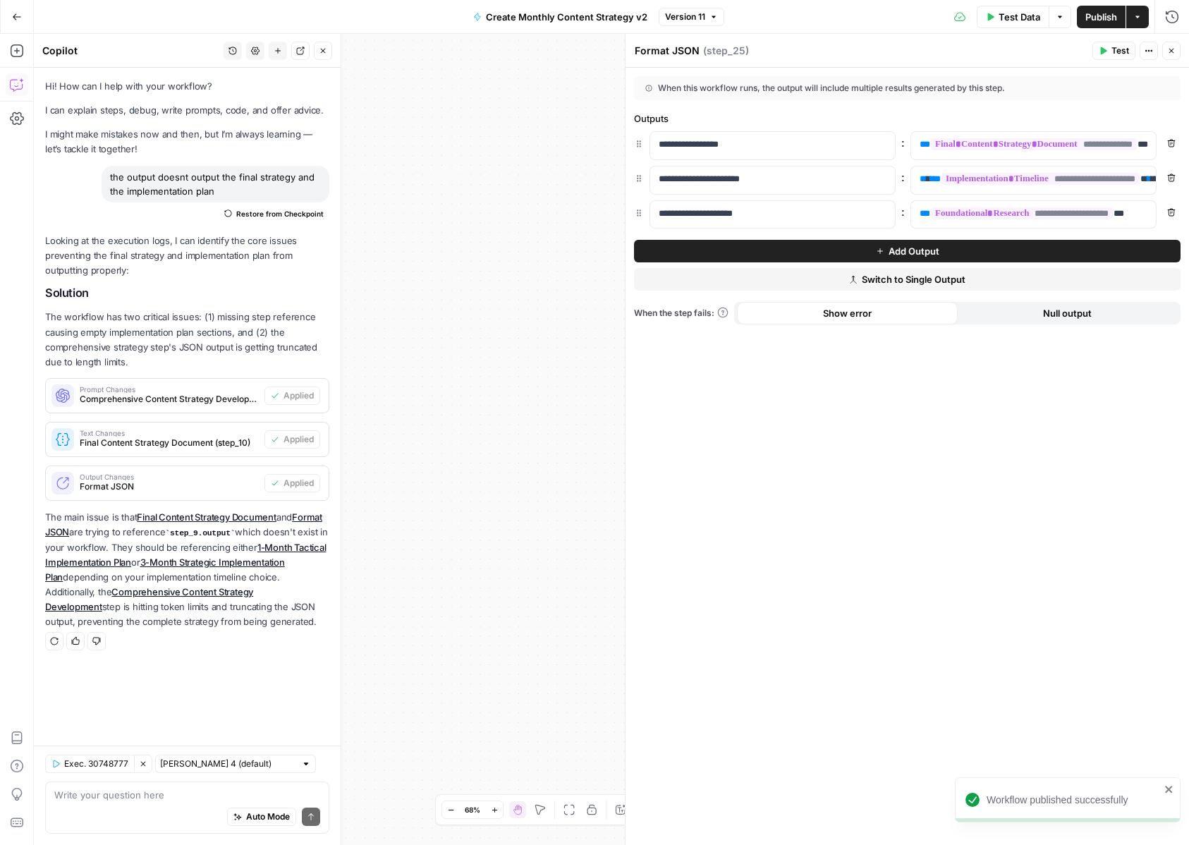
click at [1175, 59] on button "Close" at bounding box center [1171, 51] width 18 height 18
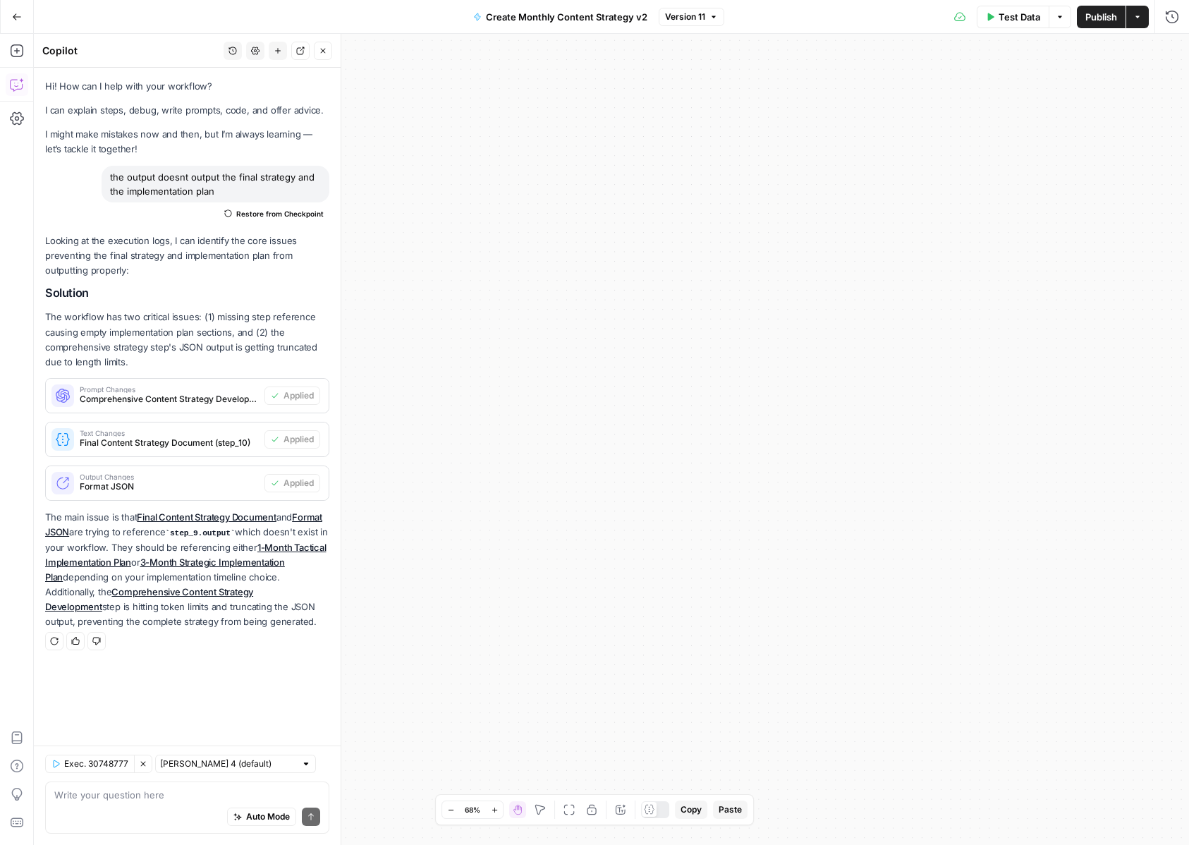
click at [570, 814] on icon "button" at bounding box center [568, 809] width 11 height 11
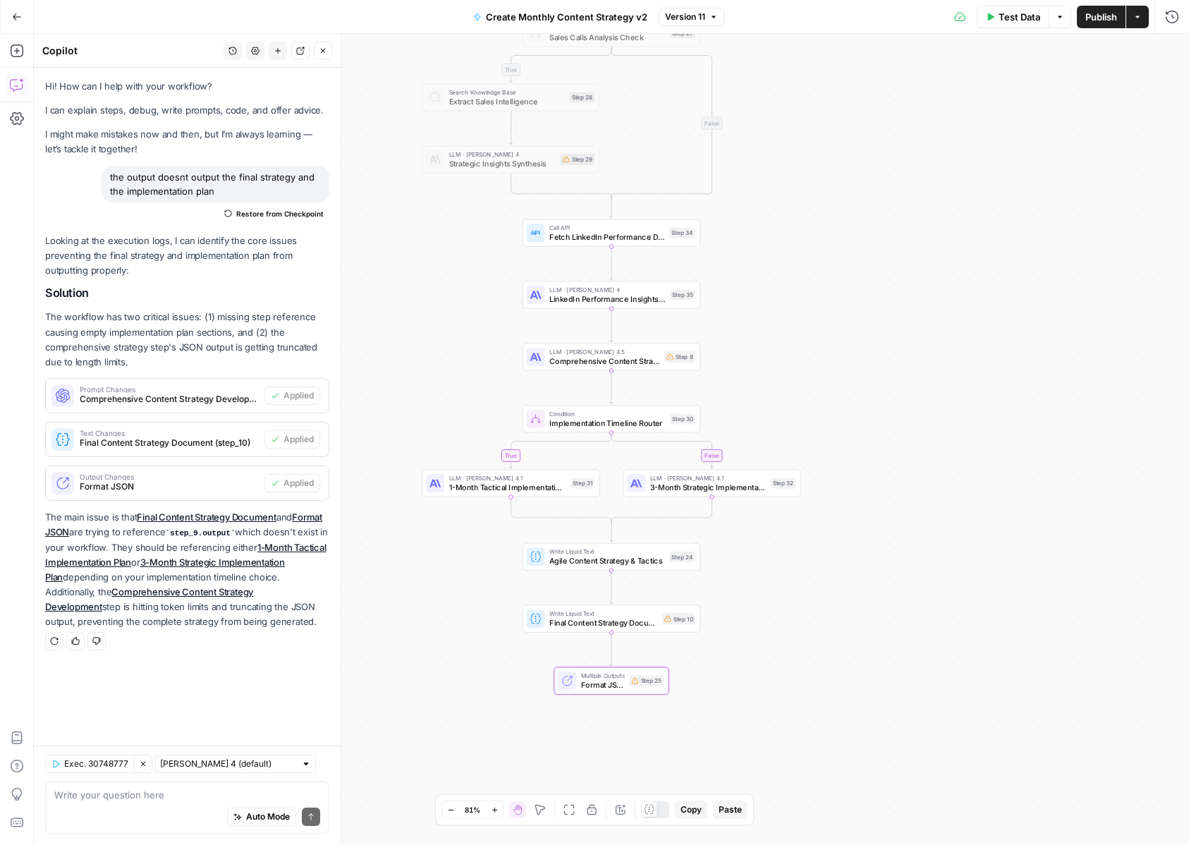
drag, startPoint x: 874, startPoint y: 668, endPoint x: 874, endPoint y: 554, distance: 113.5
click at [874, 554] on div "true true false false Workflow Input Settings Inputs Condition Sales Calls Anal…" at bounding box center [611, 439] width 1155 height 811
click at [680, 400] on span "Test" at bounding box center [683, 397] width 14 height 11
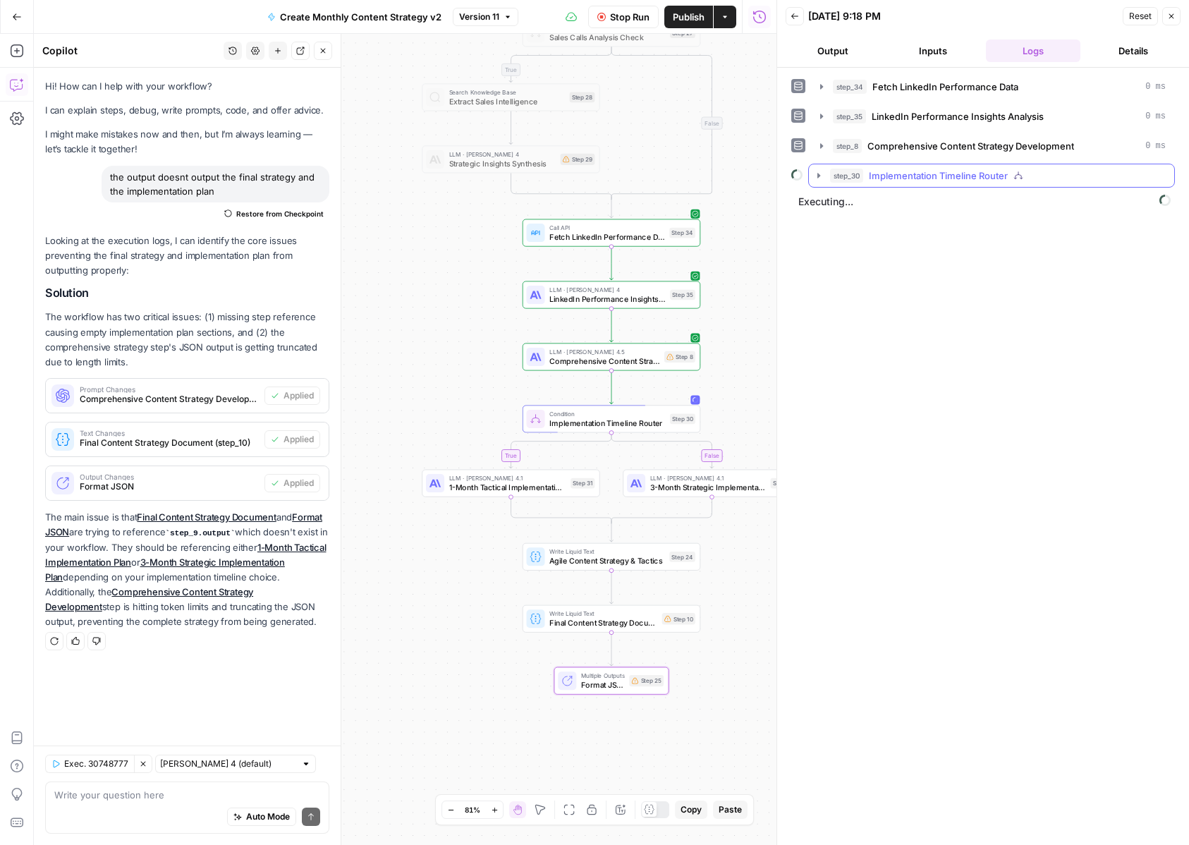
click at [818, 176] on icon "button" at bounding box center [818, 175] width 3 height 5
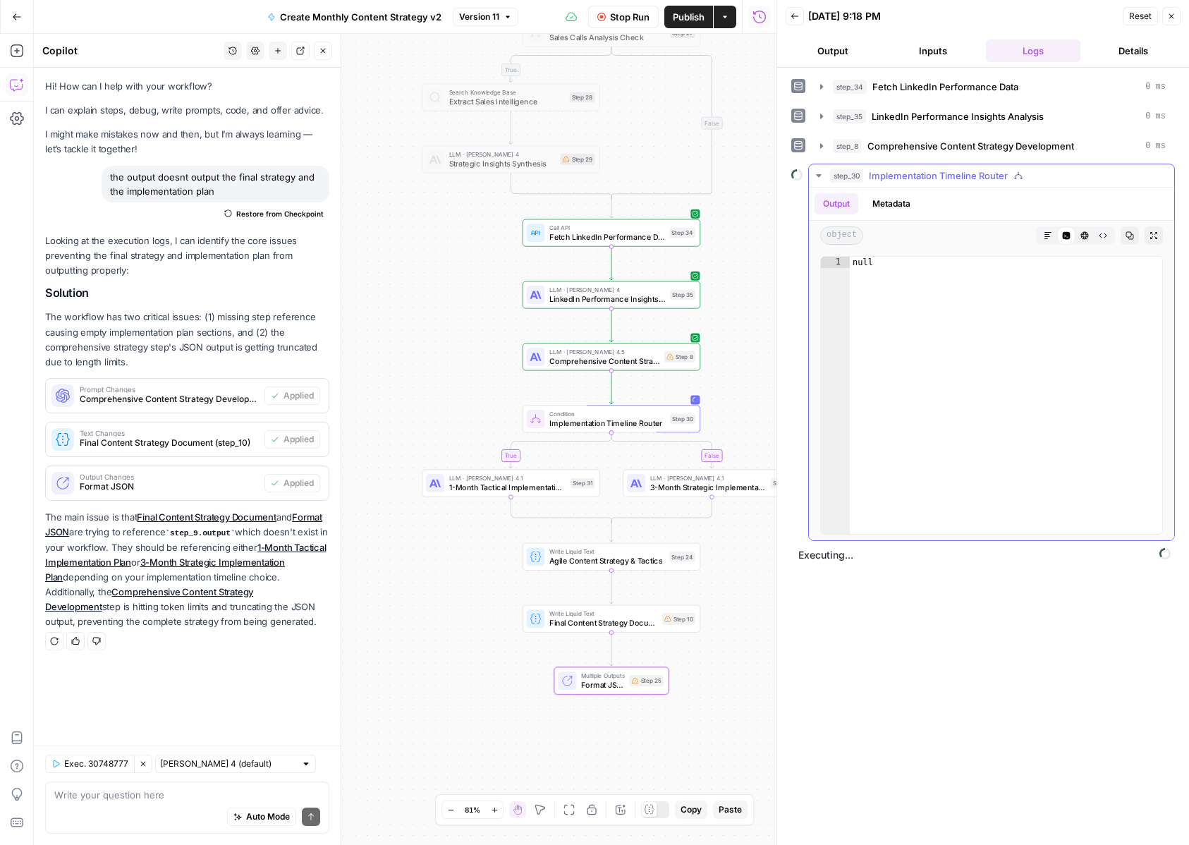
click at [818, 176] on icon "button" at bounding box center [818, 175] width 5 height 3
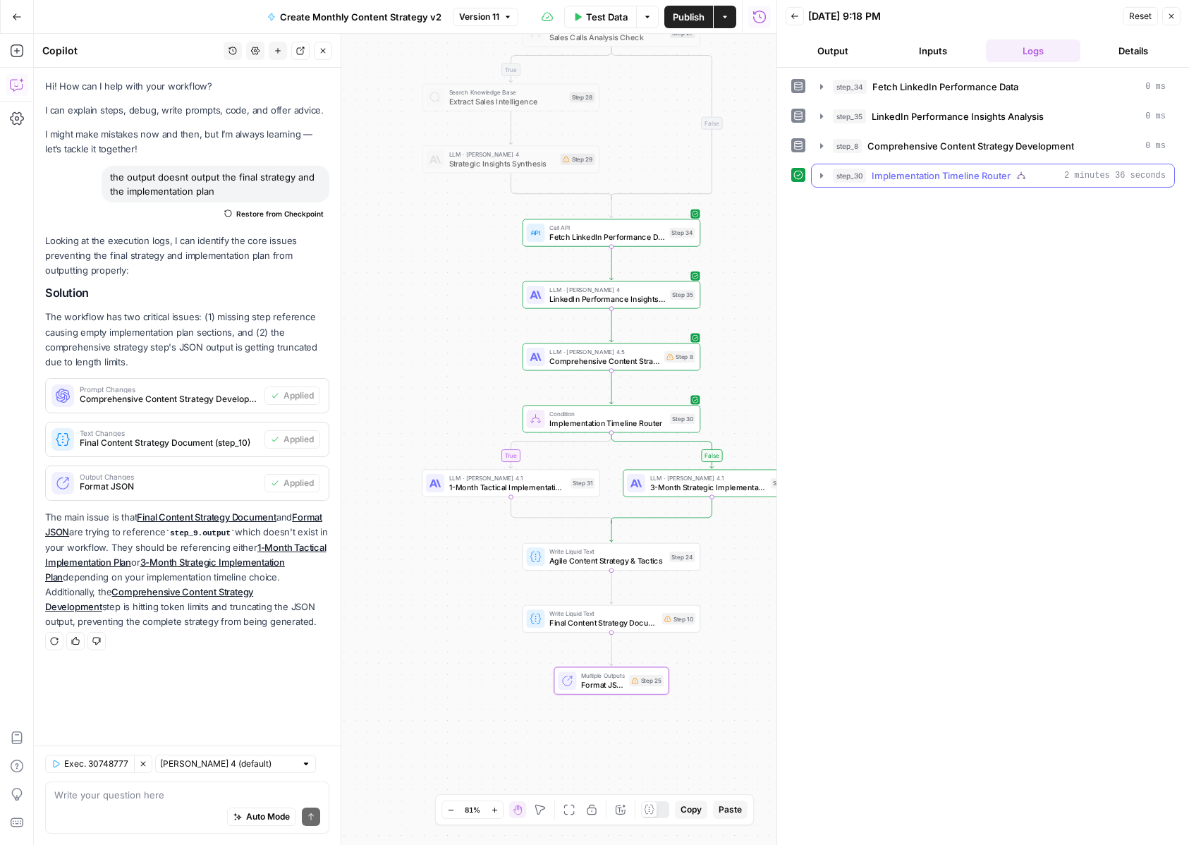
click at [813, 178] on button "step_30 Implementation Timeline Router 2 minutes 36 seconds" at bounding box center [993, 175] width 362 height 23
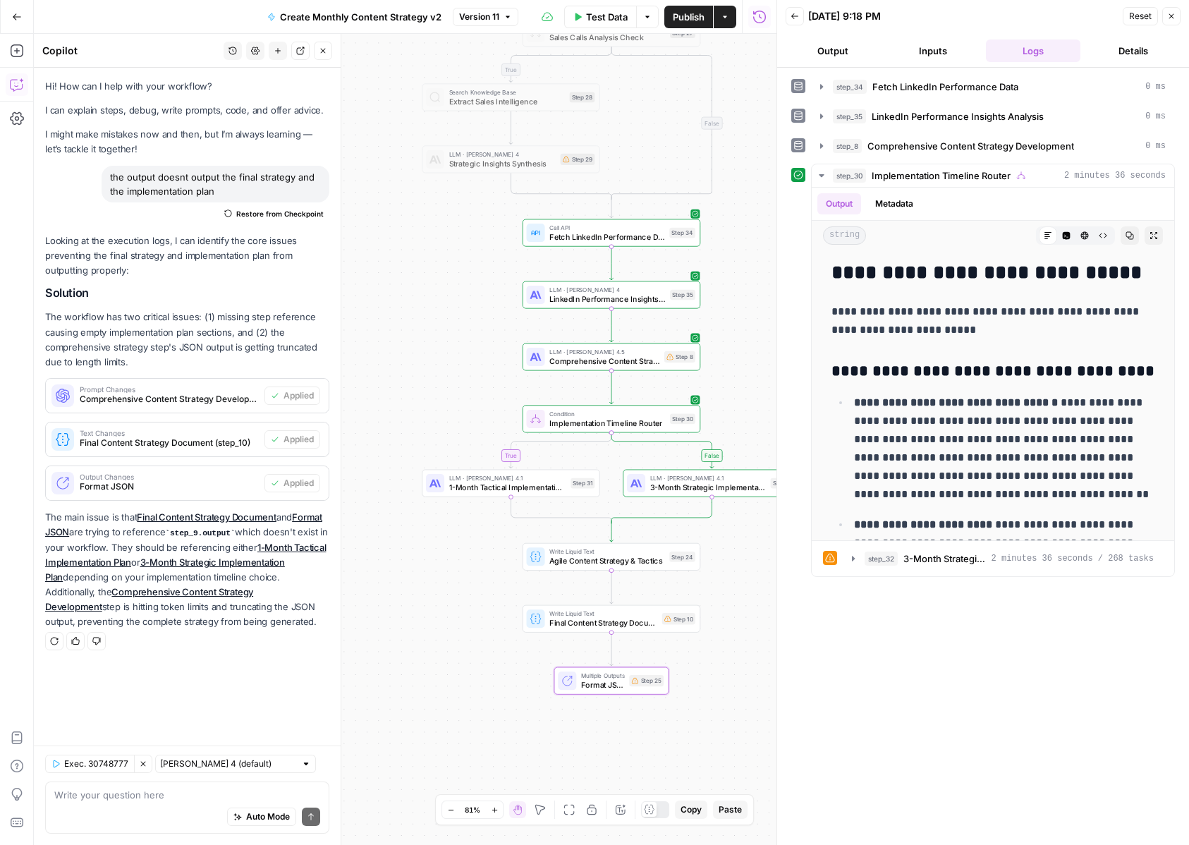
click at [789, 15] on button "Back" at bounding box center [795, 16] width 18 height 18
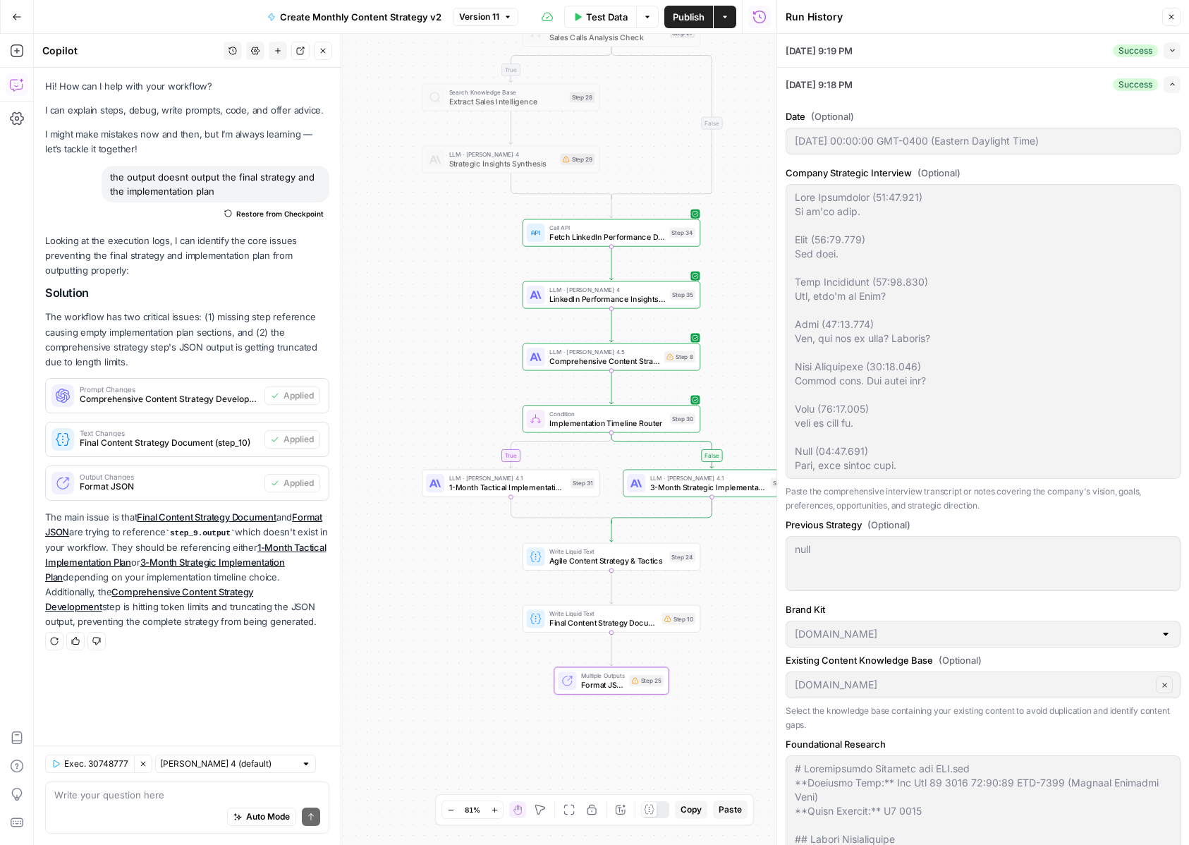
click at [1169, 21] on button "Close" at bounding box center [1171, 17] width 18 height 18
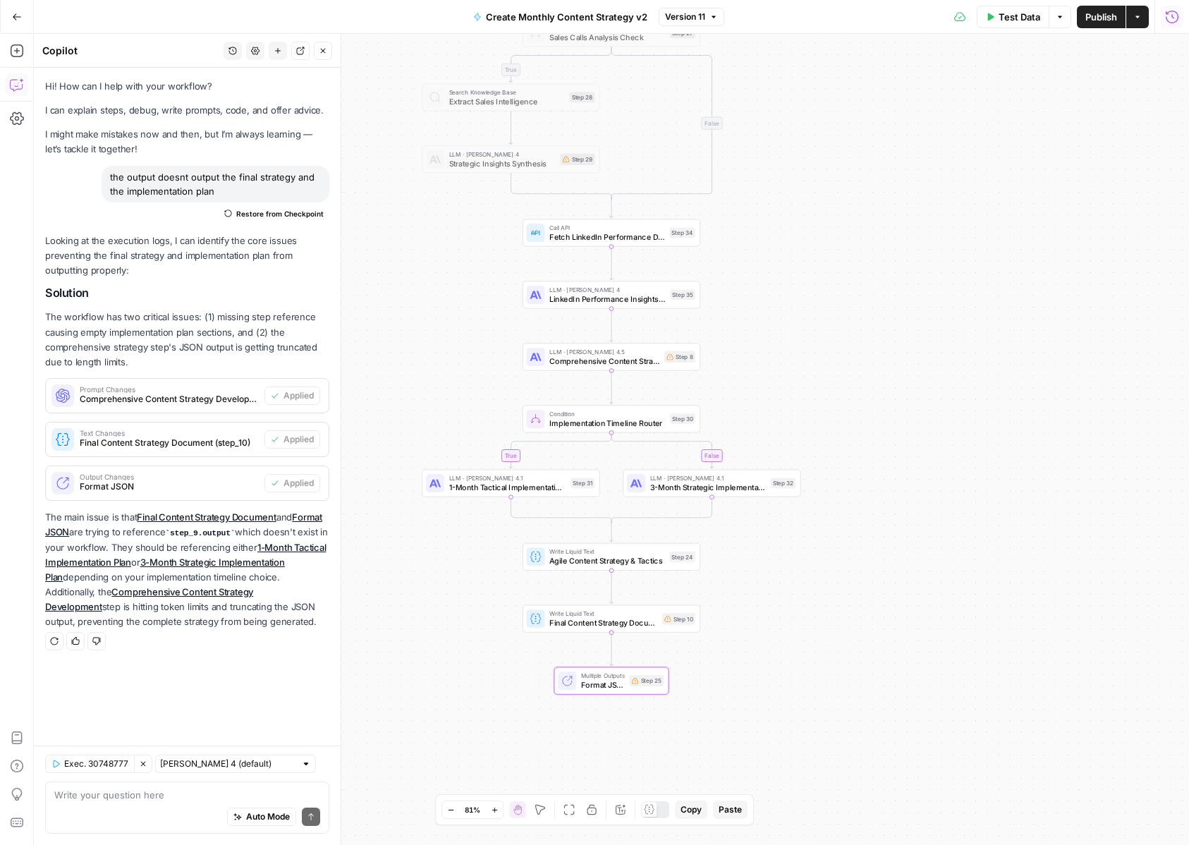
click at [1166, 17] on icon "button" at bounding box center [1172, 16] width 13 height 13
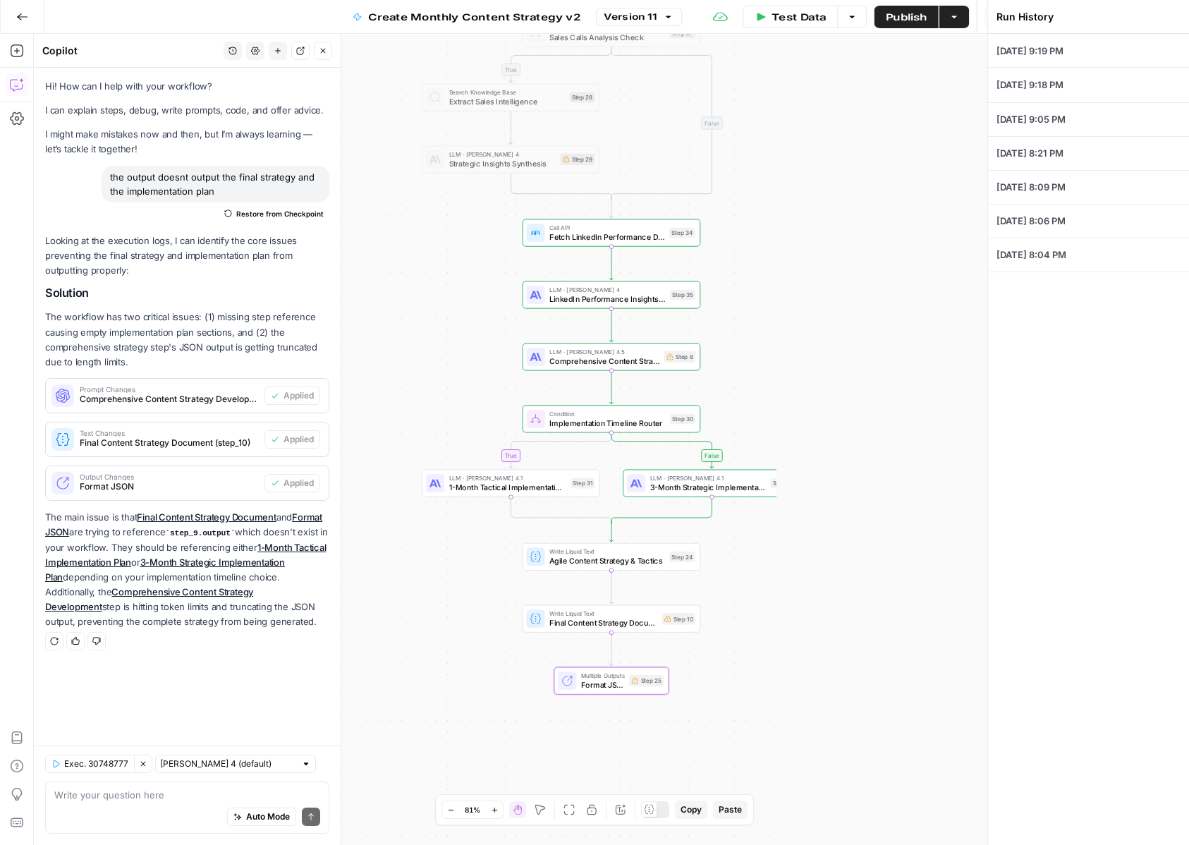
type input "[DATE] 00:00:00 GMT-0400 (Eastern Daylight Time)"
type input "[DOMAIN_NAME]"
type input "3 Months"
type textarea "[PERSON_NAME] (00:03.471) So we're done. [PERSON_NAME] (00:03.554) Hey guys. [P…"
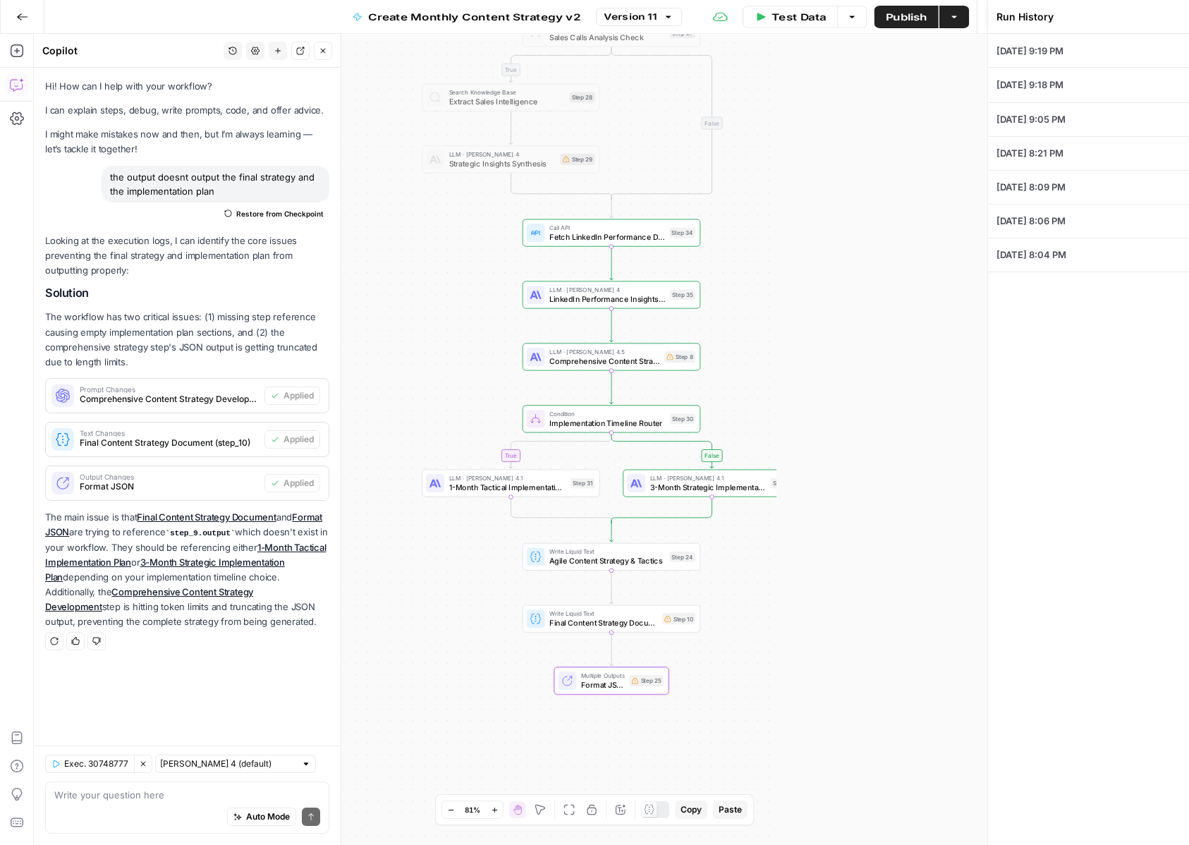
type textarea "null"
type textarea "# Loremipsumdo Sitametc adi ELI.sed **Doeiusmo Temp:** Inc Utl 99 8966 43:37:09…"
type textarea "null"
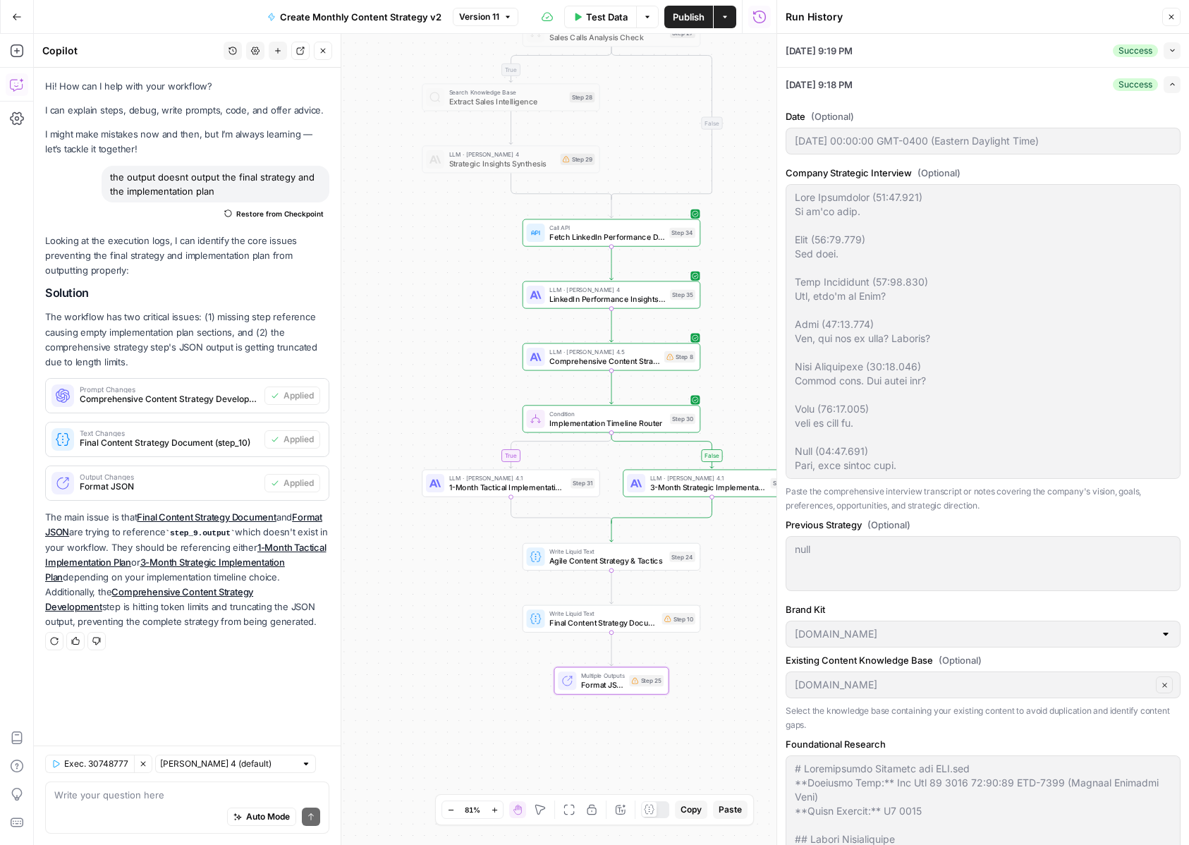
click at [1173, 51] on icon "button" at bounding box center [1172, 51] width 8 height 8
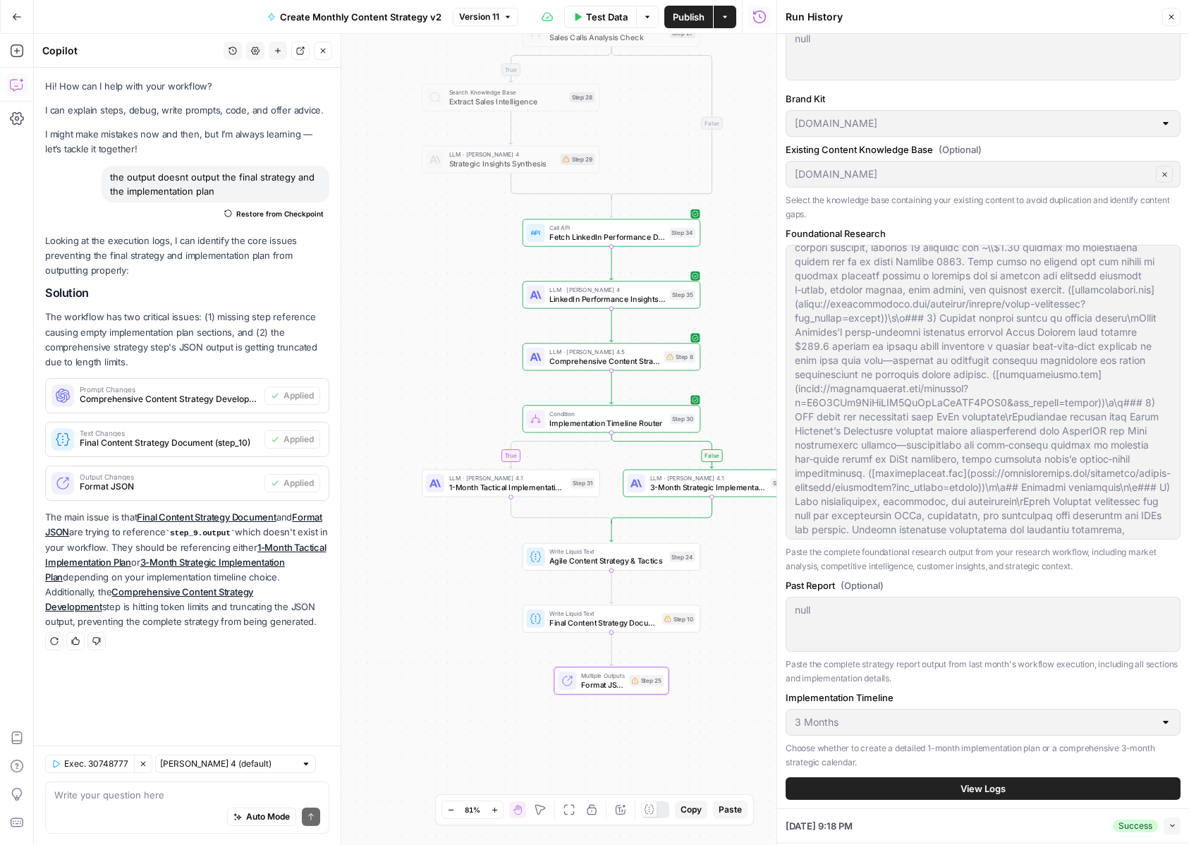
scroll to position [644, 0]
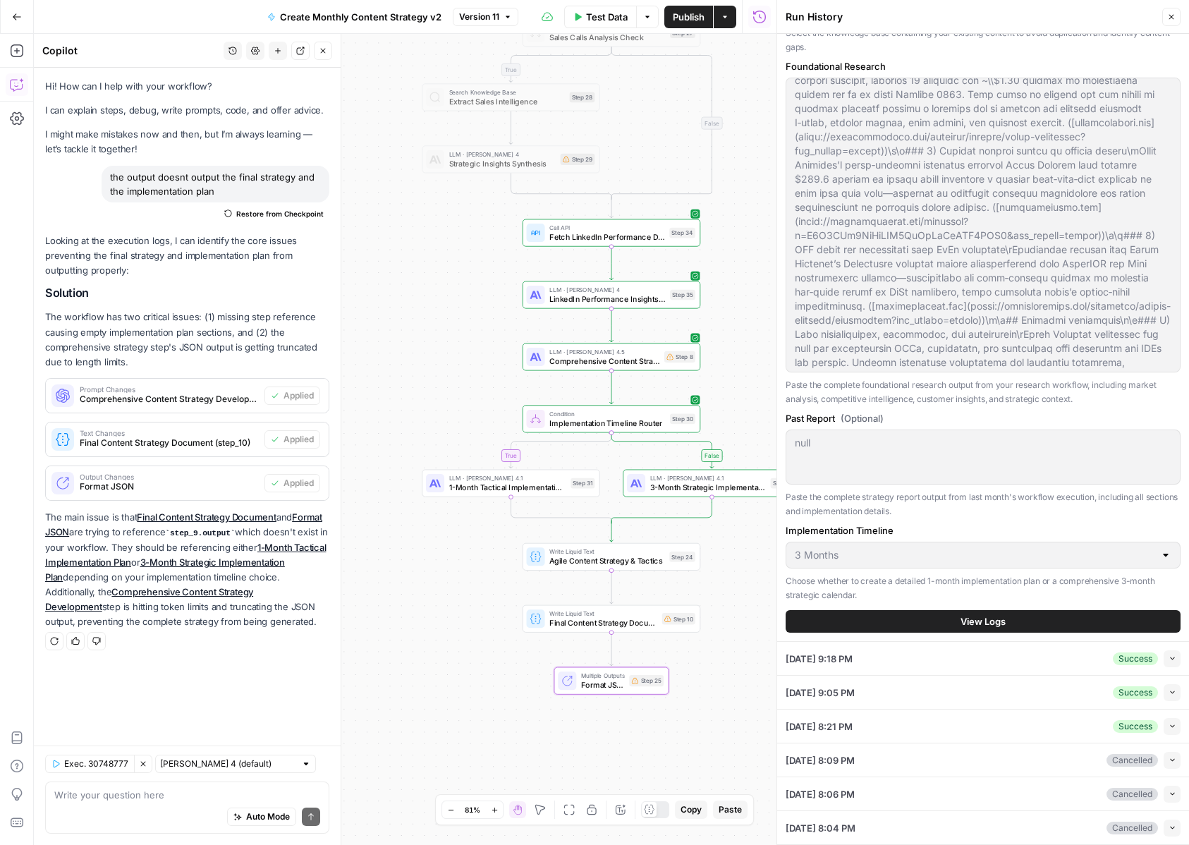
click at [865, 622] on button "View Logs" at bounding box center [983, 621] width 395 height 23
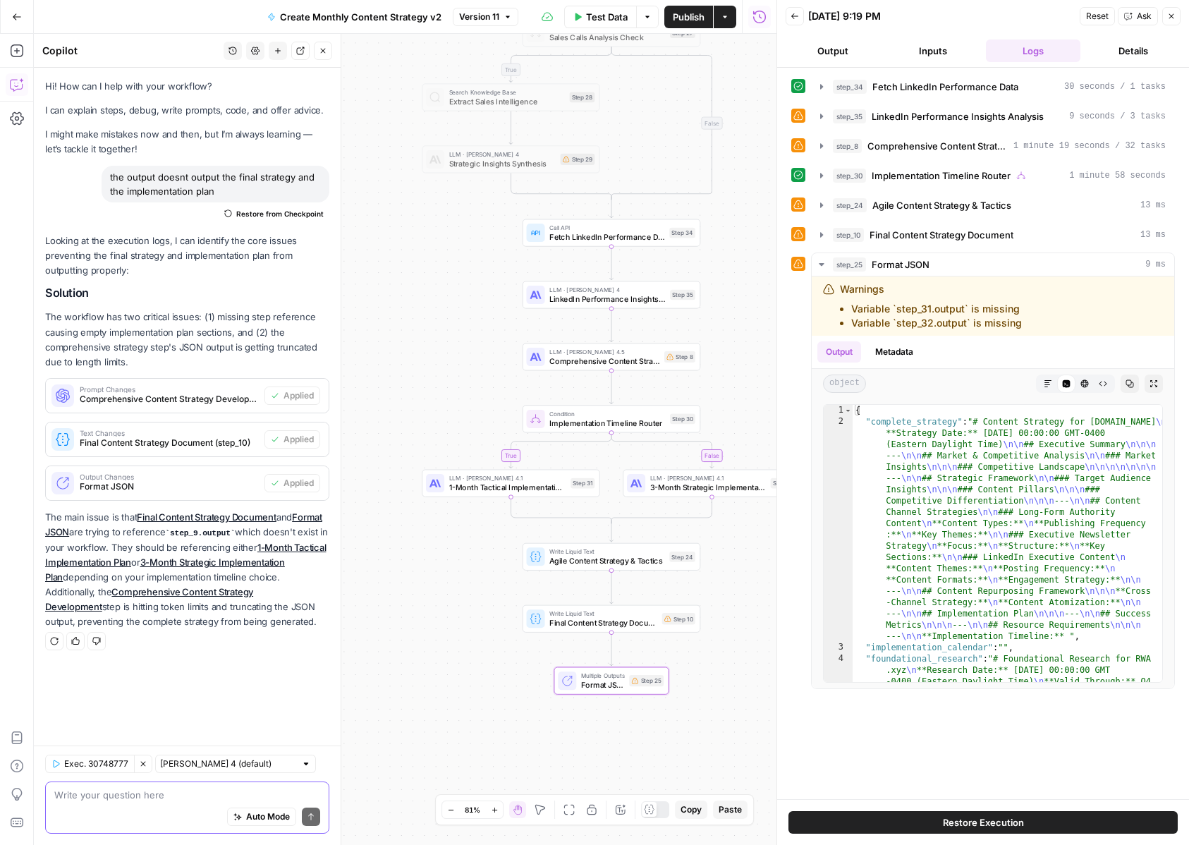
click at [173, 800] on textarea at bounding box center [187, 795] width 266 height 14
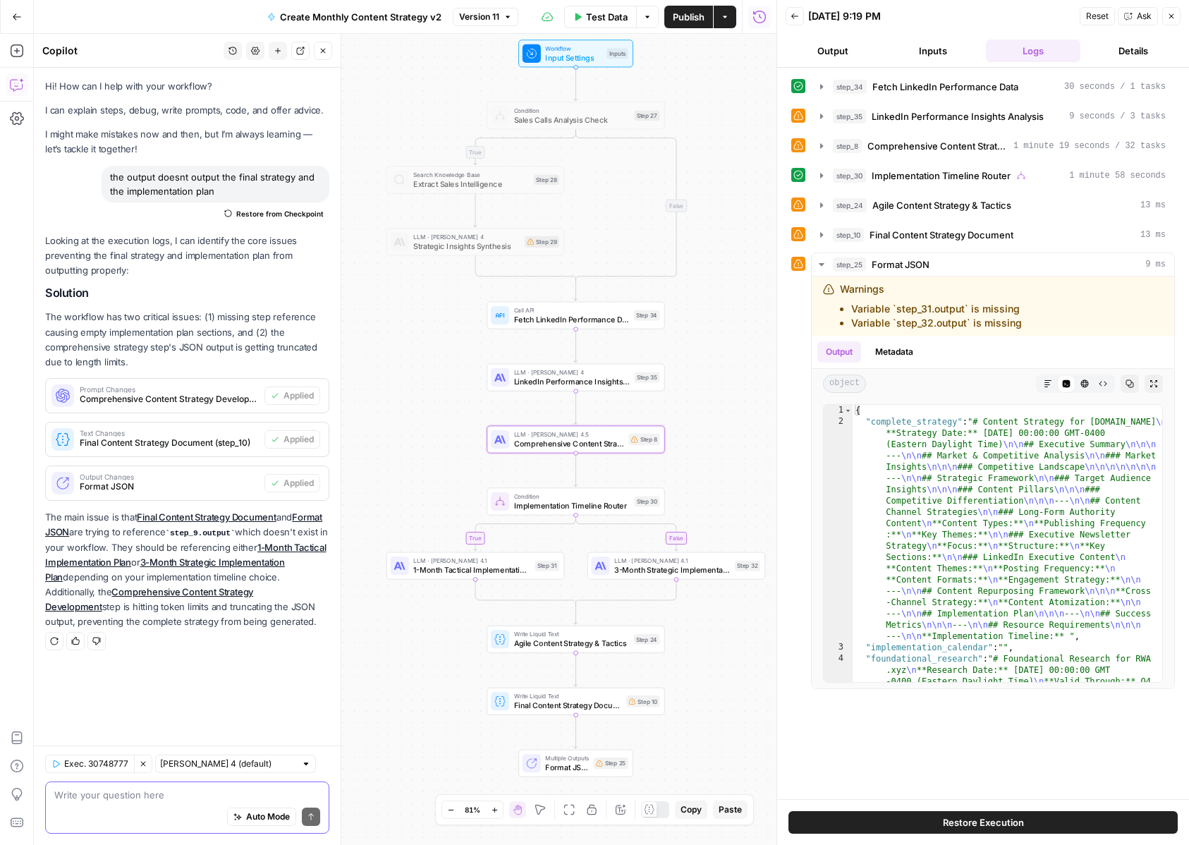
paste textarea "The complete strategy is showing up with nothing."
type textarea "The complete strategy is showing up with nothing."
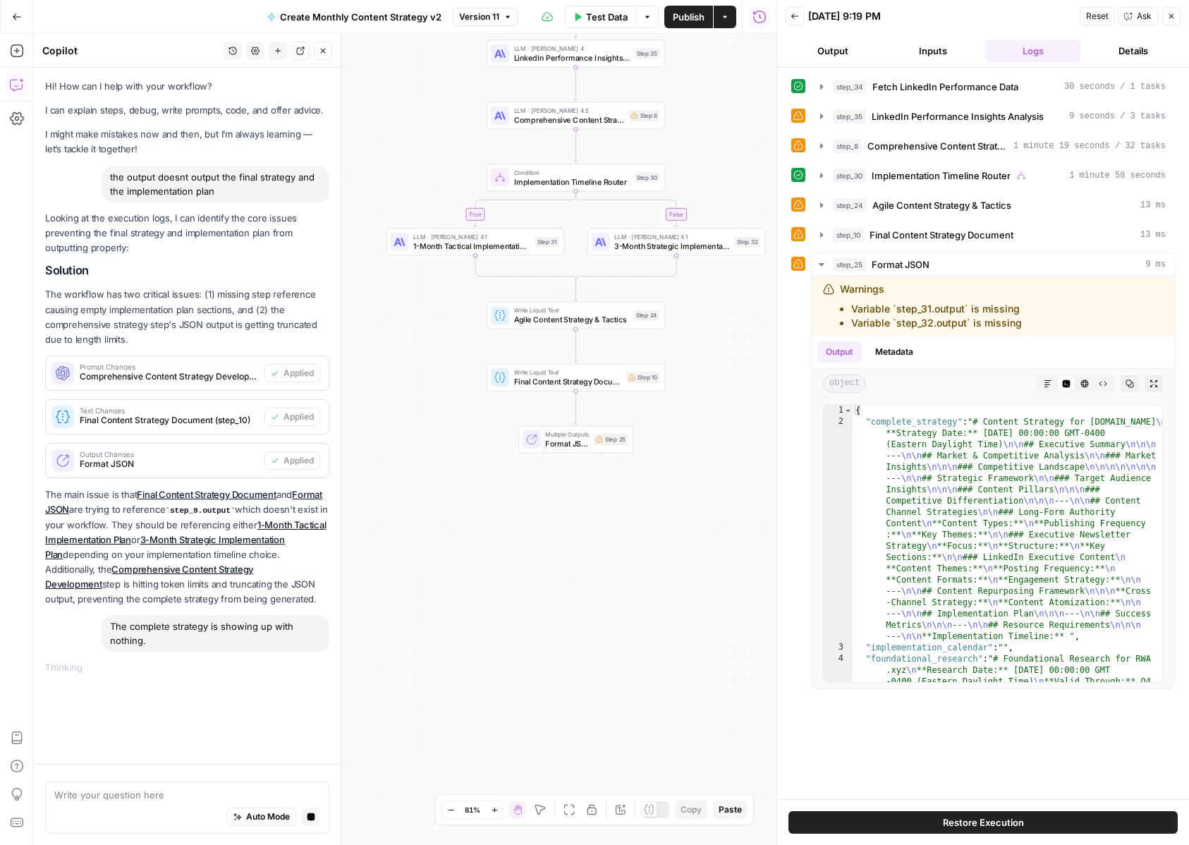
click at [535, 376] on span "Final Content Strategy Document" at bounding box center [568, 381] width 108 height 11
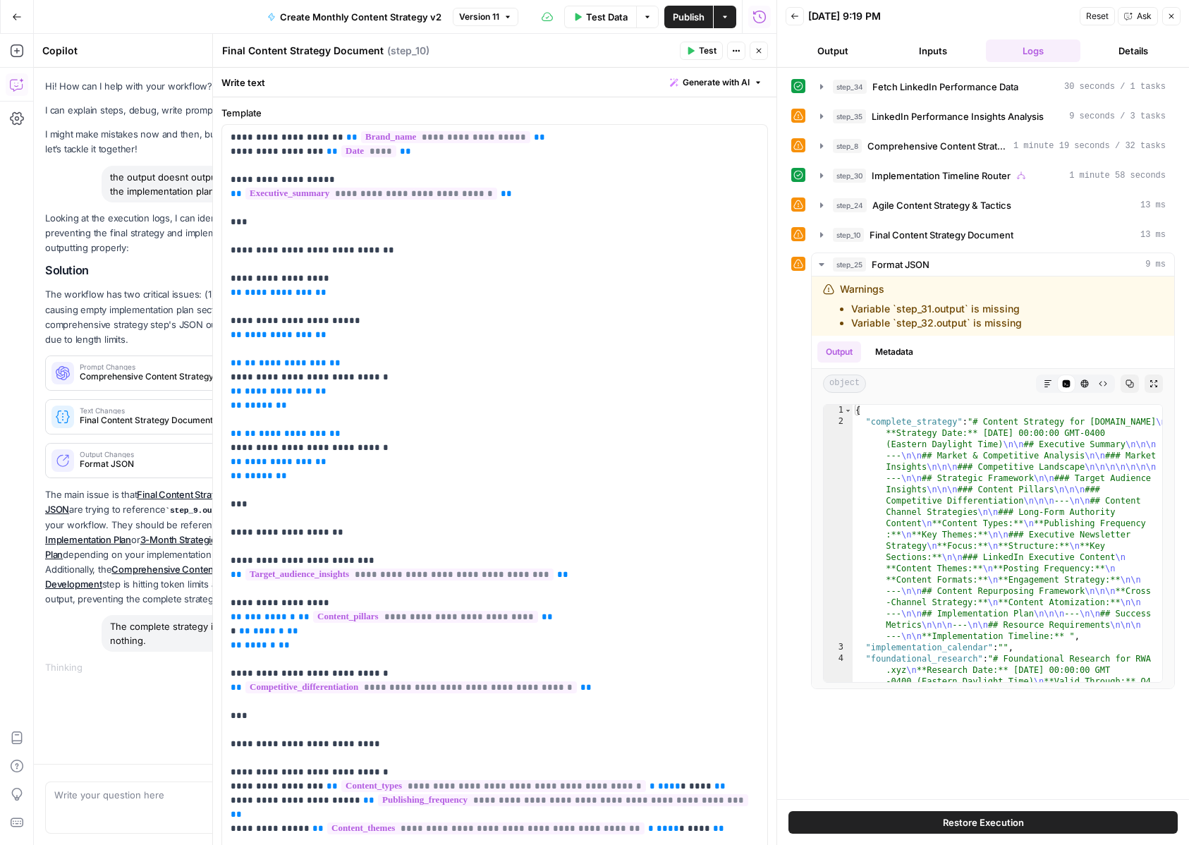
click at [757, 49] on icon "button" at bounding box center [759, 51] width 8 height 8
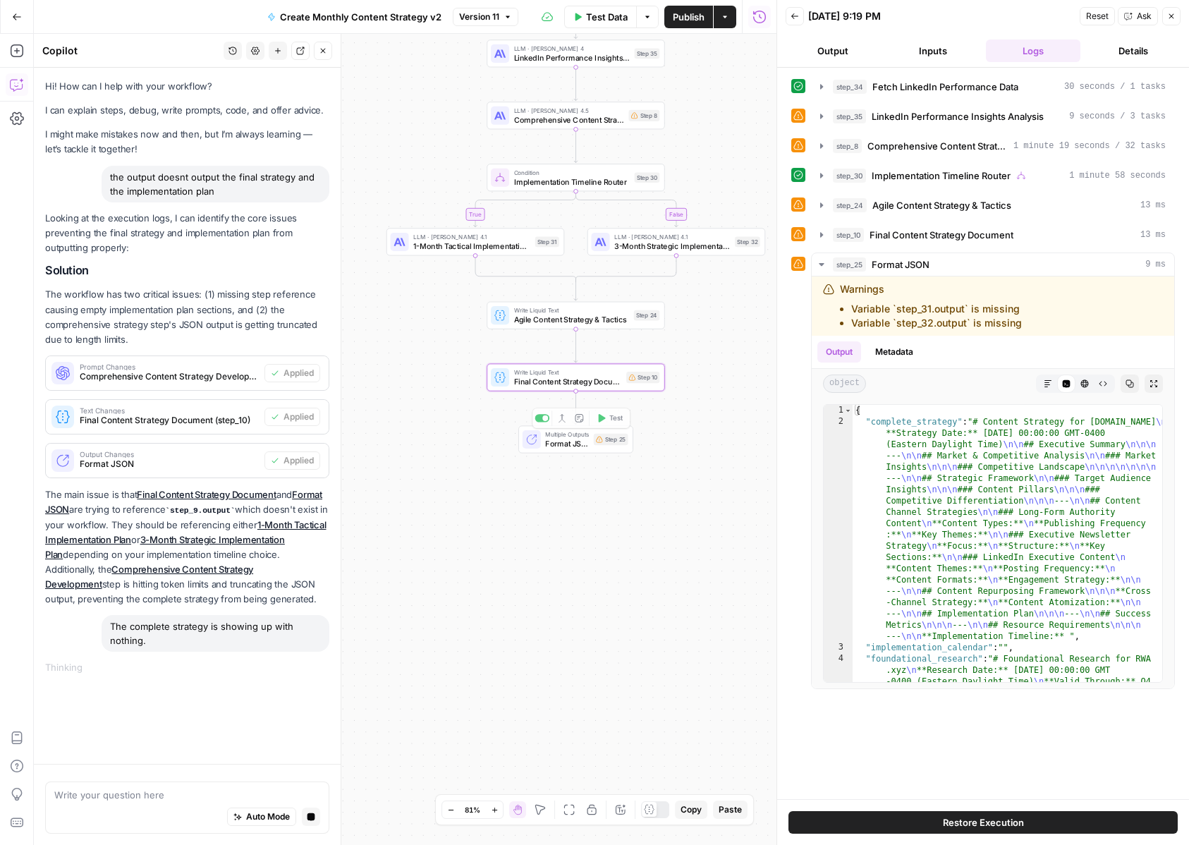
click at [542, 444] on div "Multiple Outputs Format JSON Step 25 Switch to single output Add Note Test" at bounding box center [576, 439] width 106 height 20
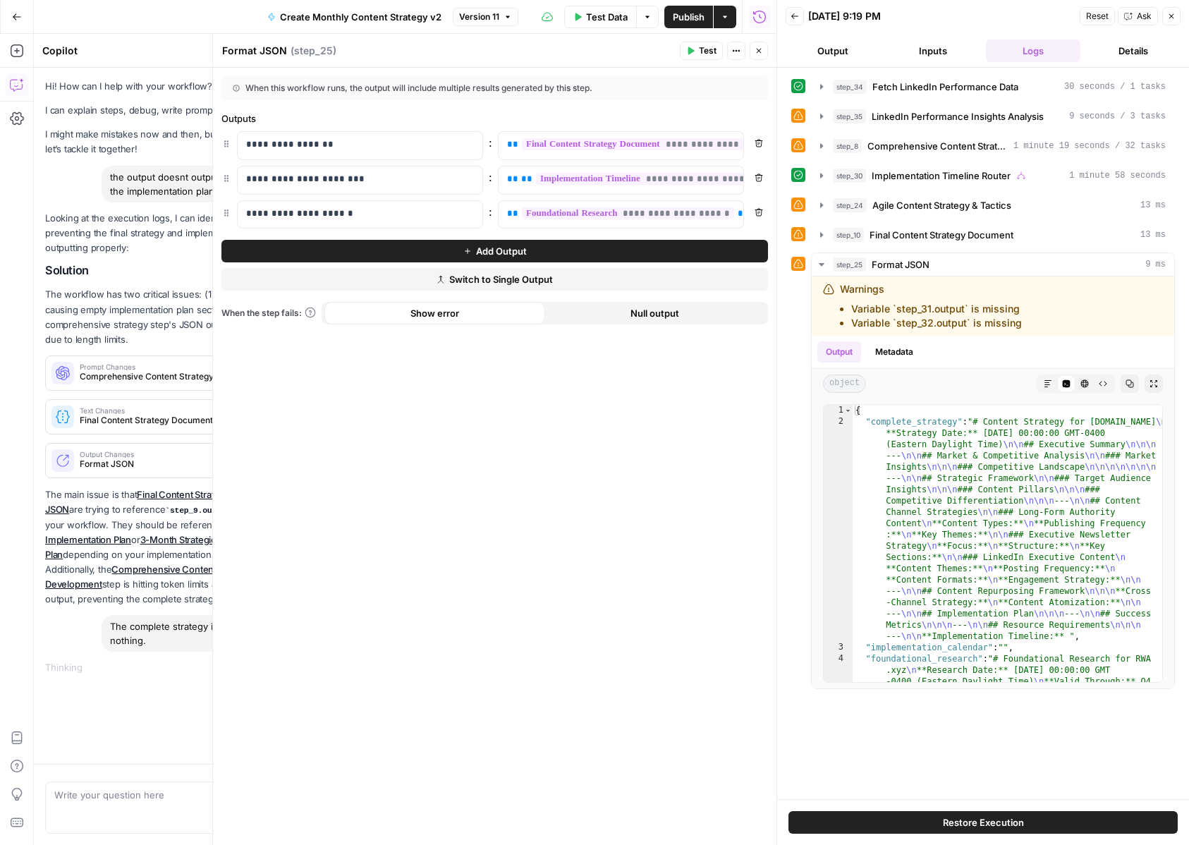
click at [759, 54] on icon "button" at bounding box center [759, 51] width 8 height 8
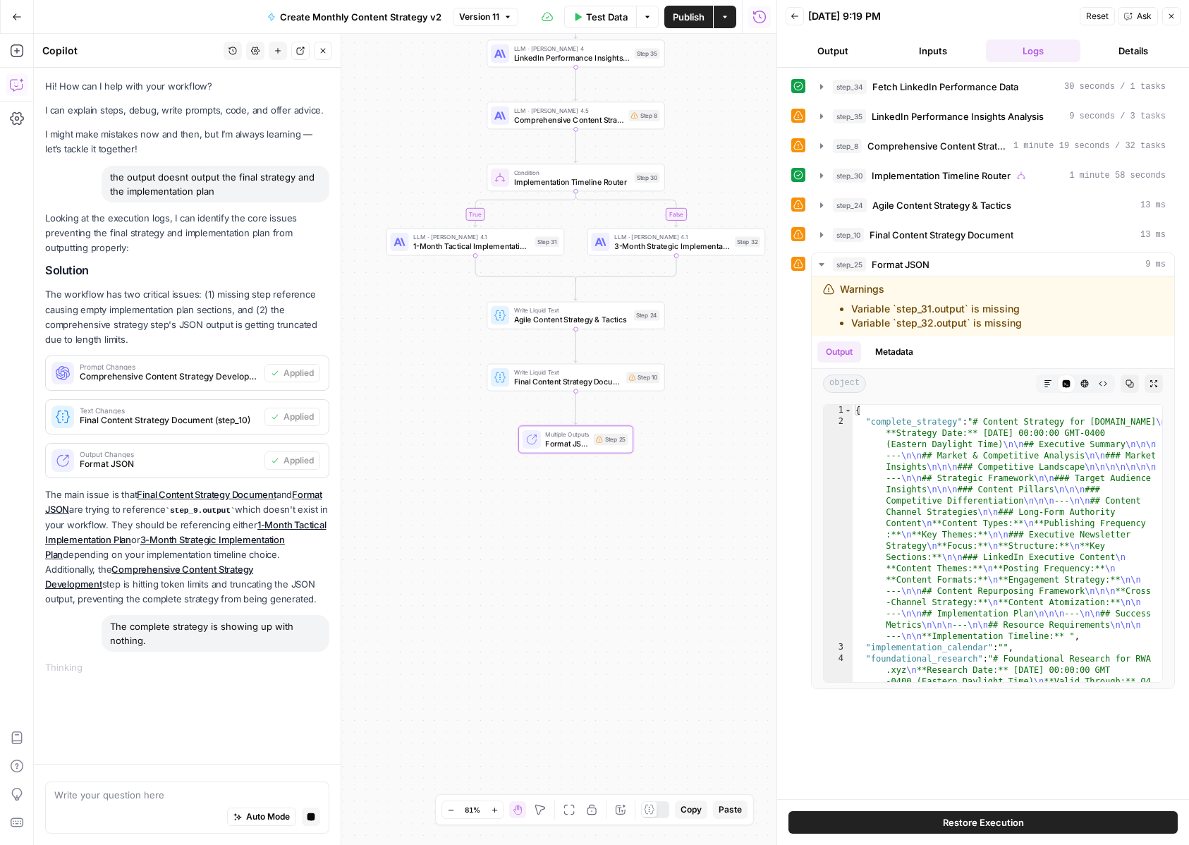
click at [96, 802] on div "Auto Mode Stop generating" at bounding box center [187, 817] width 266 height 31
click at [153, 628] on div "The complete strategy is showing up with nothing." at bounding box center [216, 633] width 228 height 37
copy div "The complete strategy is showing up with nothing."
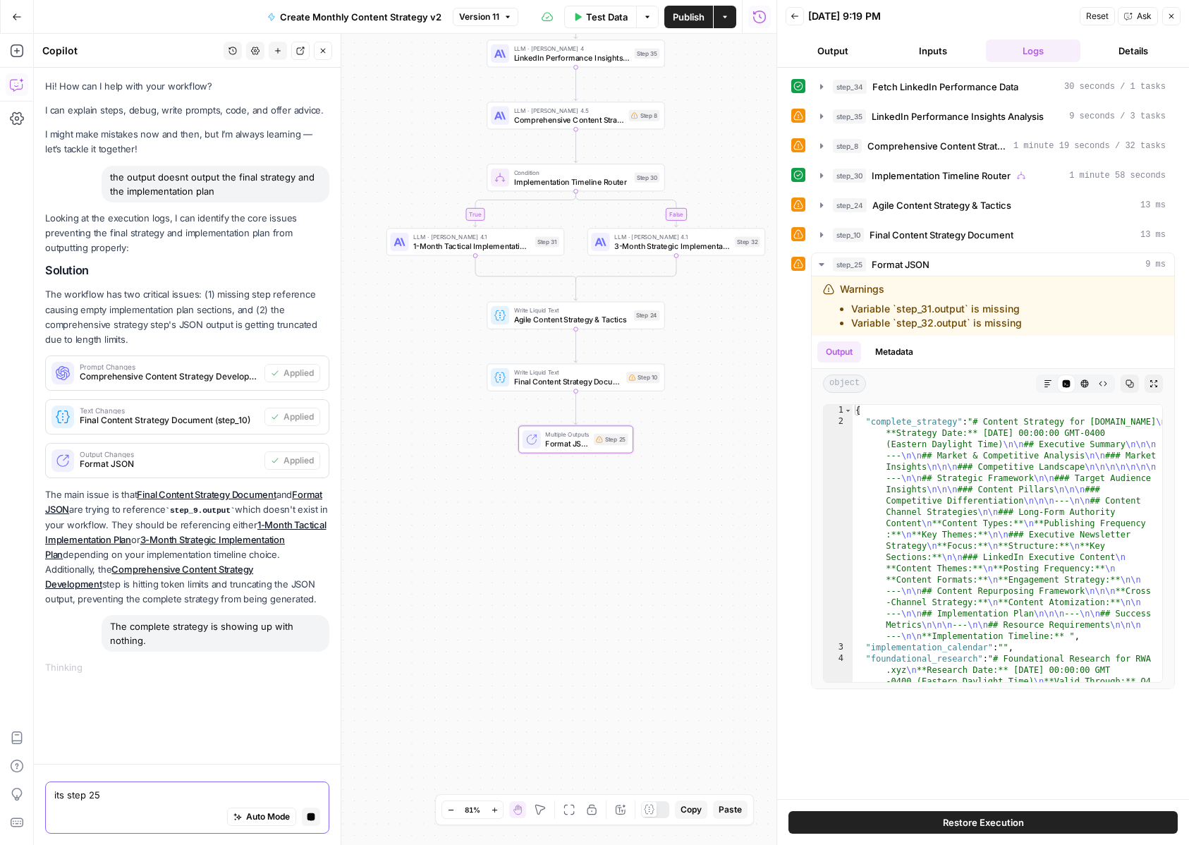
click at [60, 796] on textarea "its step 25" at bounding box center [187, 795] width 266 height 14
paste textarea "The complete strategy is showing up with nothing."
click at [66, 810] on div "Auto Mode Stop generating" at bounding box center [187, 817] width 266 height 31
click at [104, 795] on textarea "The complete strategy is showing up with nothing. its step 25" at bounding box center [187, 780] width 266 height 42
type textarea "The complete strategy is showing up with nothing. its step 25 thats where the i…"
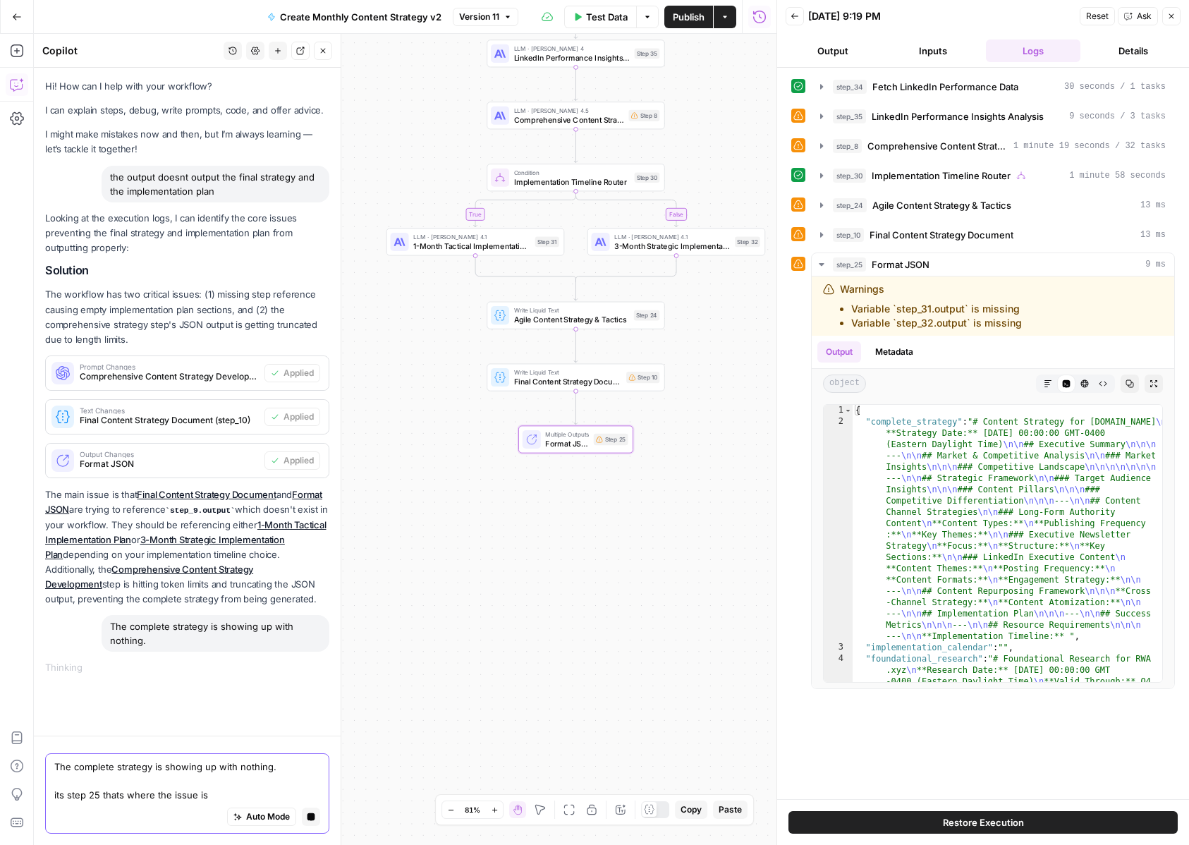
click at [311, 819] on icon "button" at bounding box center [311, 817] width 8 height 8
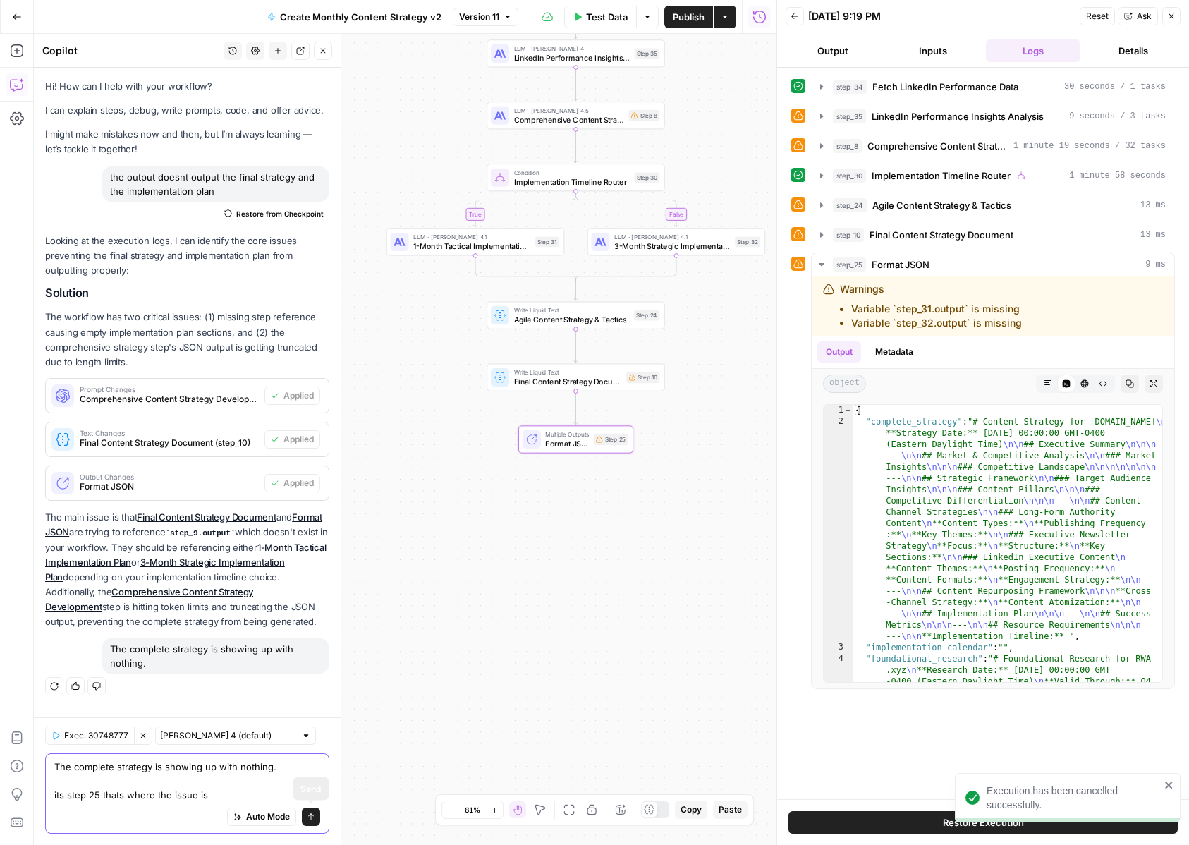
click at [314, 817] on icon "submit" at bounding box center [311, 816] width 8 height 8
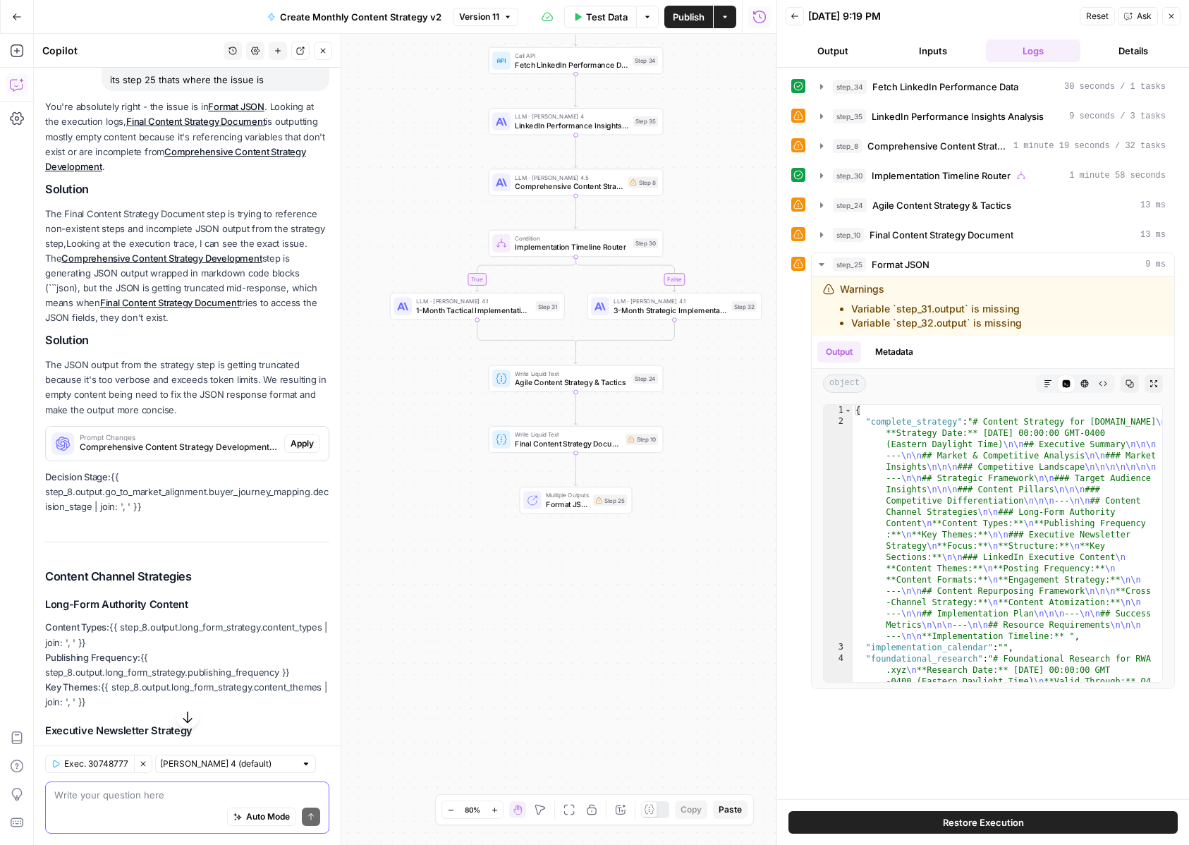
scroll to position [681, 0]
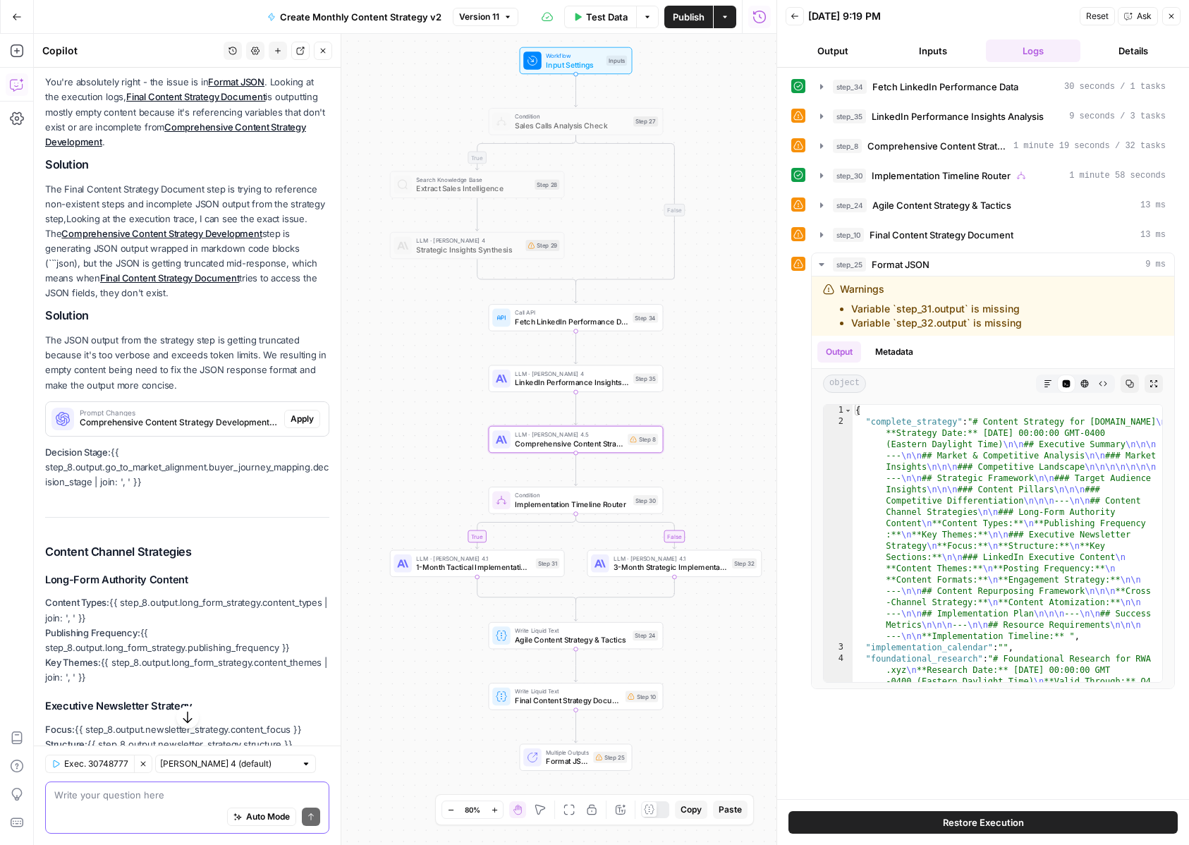
click at [293, 423] on span "Apply" at bounding box center [302, 419] width 23 height 13
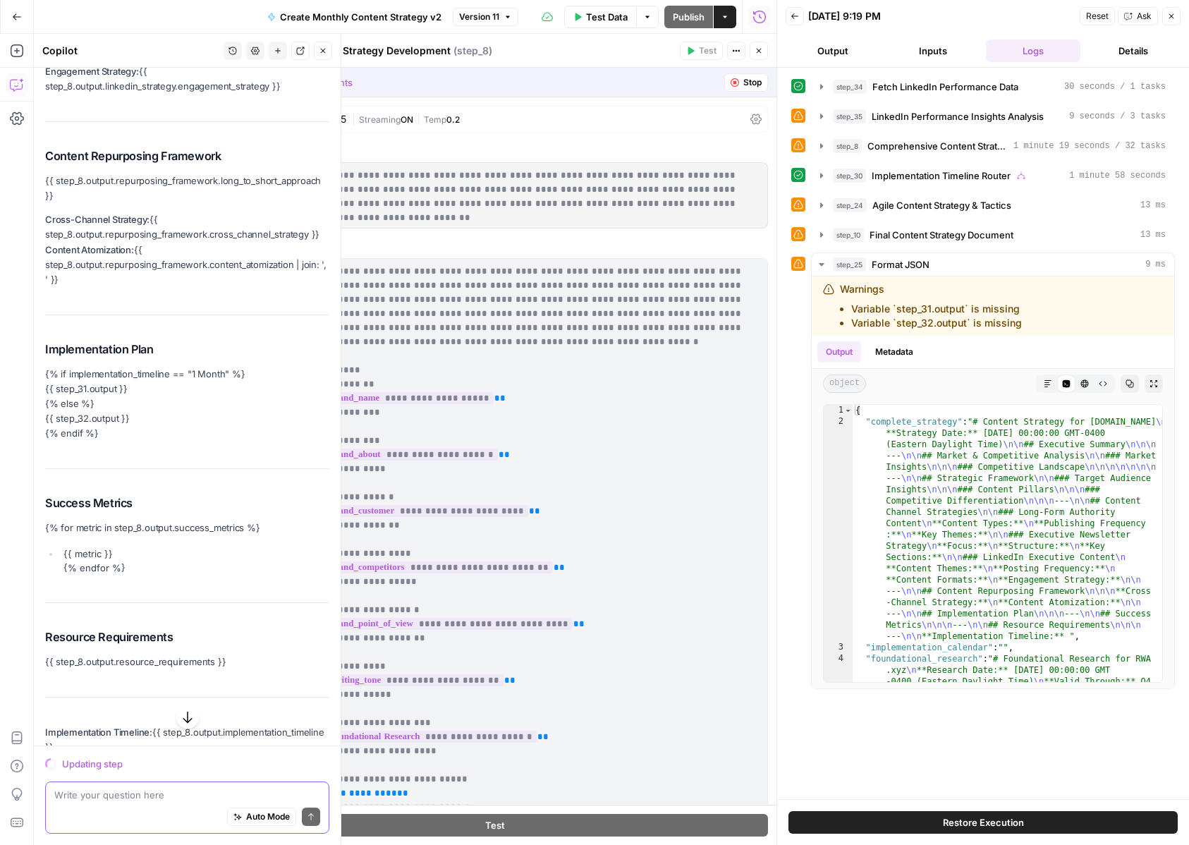
scroll to position [1630, 0]
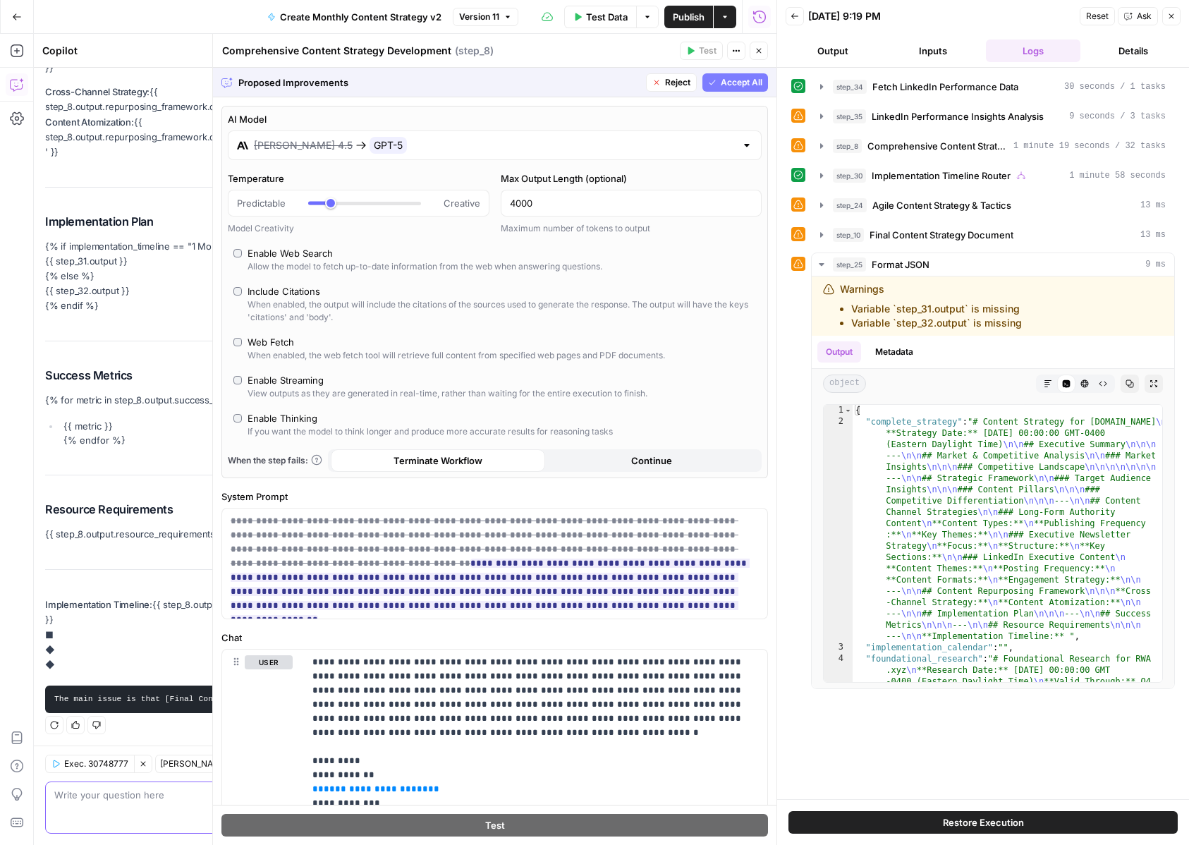
click at [749, 73] on button "Accept All" at bounding box center [735, 82] width 66 height 18
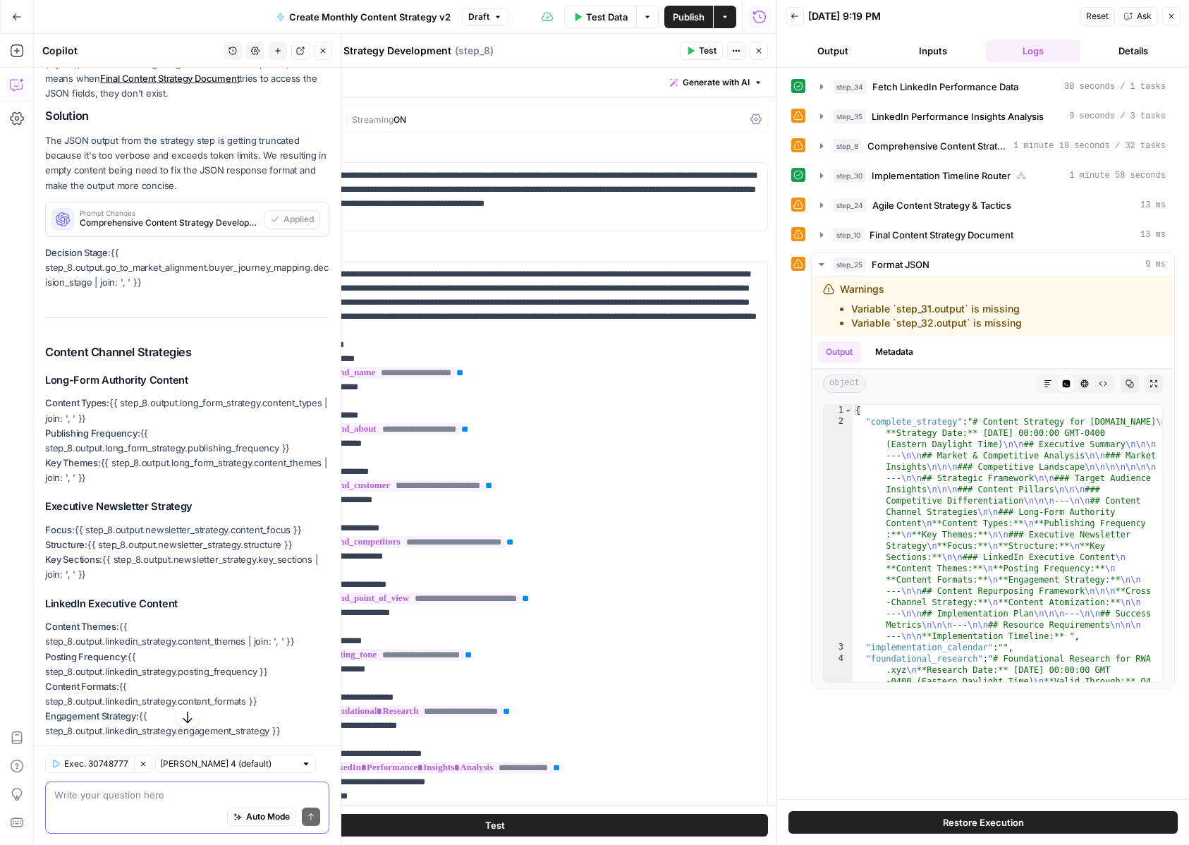
scroll to position [1698, 0]
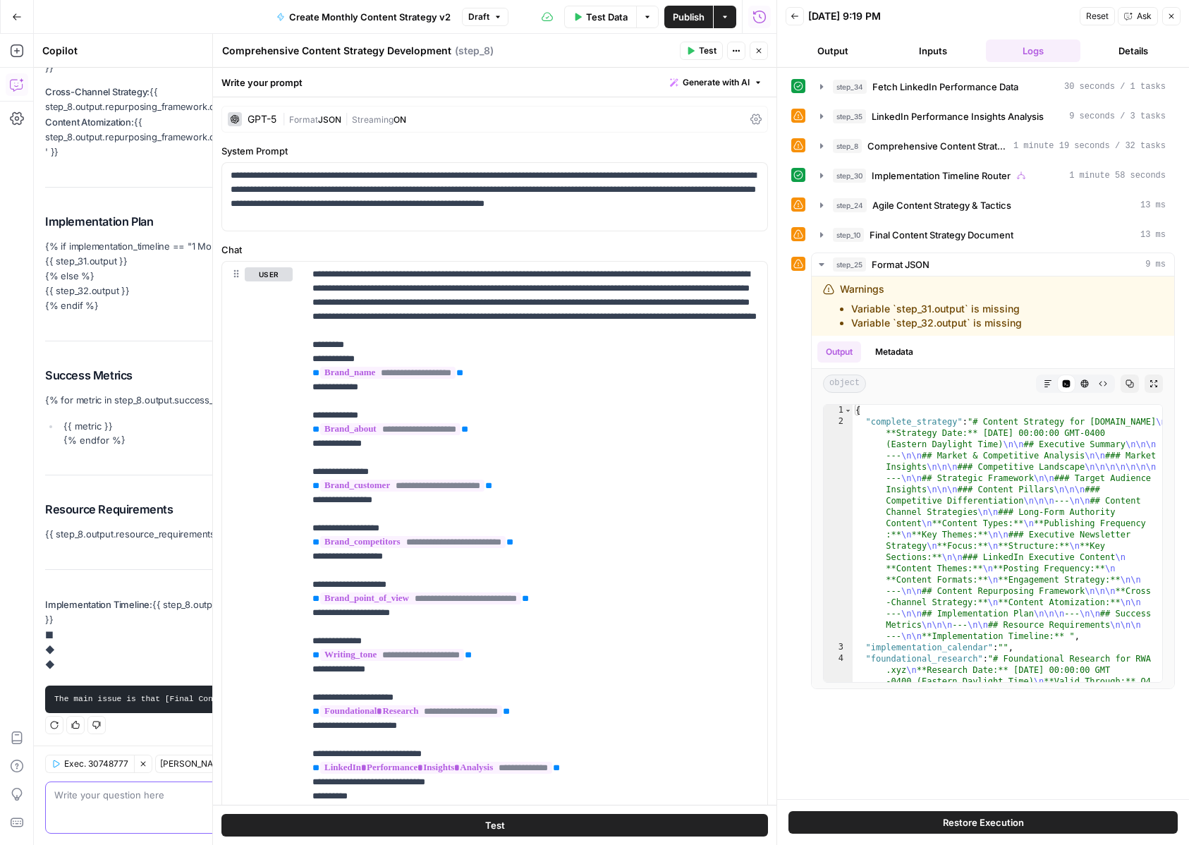
click at [678, 16] on span "Publish" at bounding box center [689, 17] width 32 height 14
click at [550, 73] on div "Write your prompt Generate with AI" at bounding box center [494, 82] width 563 height 29
click at [755, 49] on icon "button" at bounding box center [759, 51] width 8 height 8
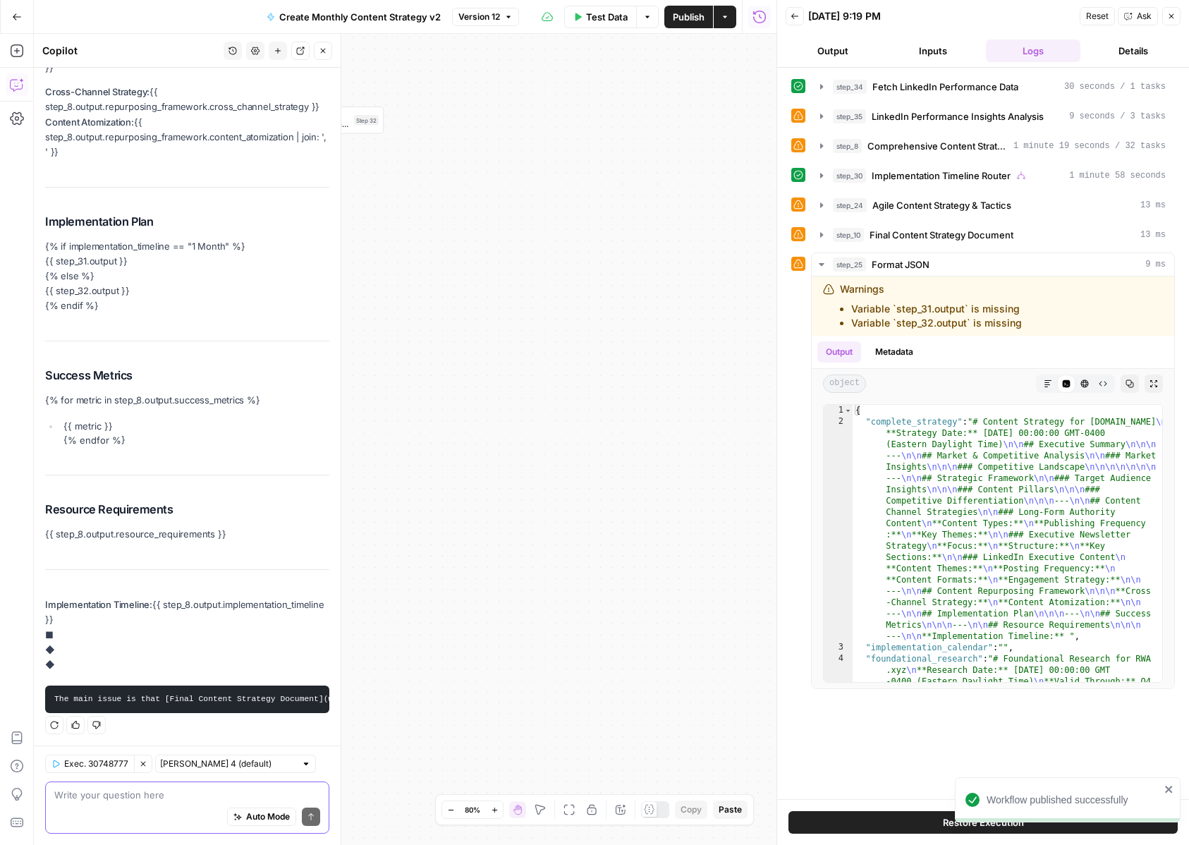
click at [568, 804] on icon "button" at bounding box center [568, 809] width 11 height 11
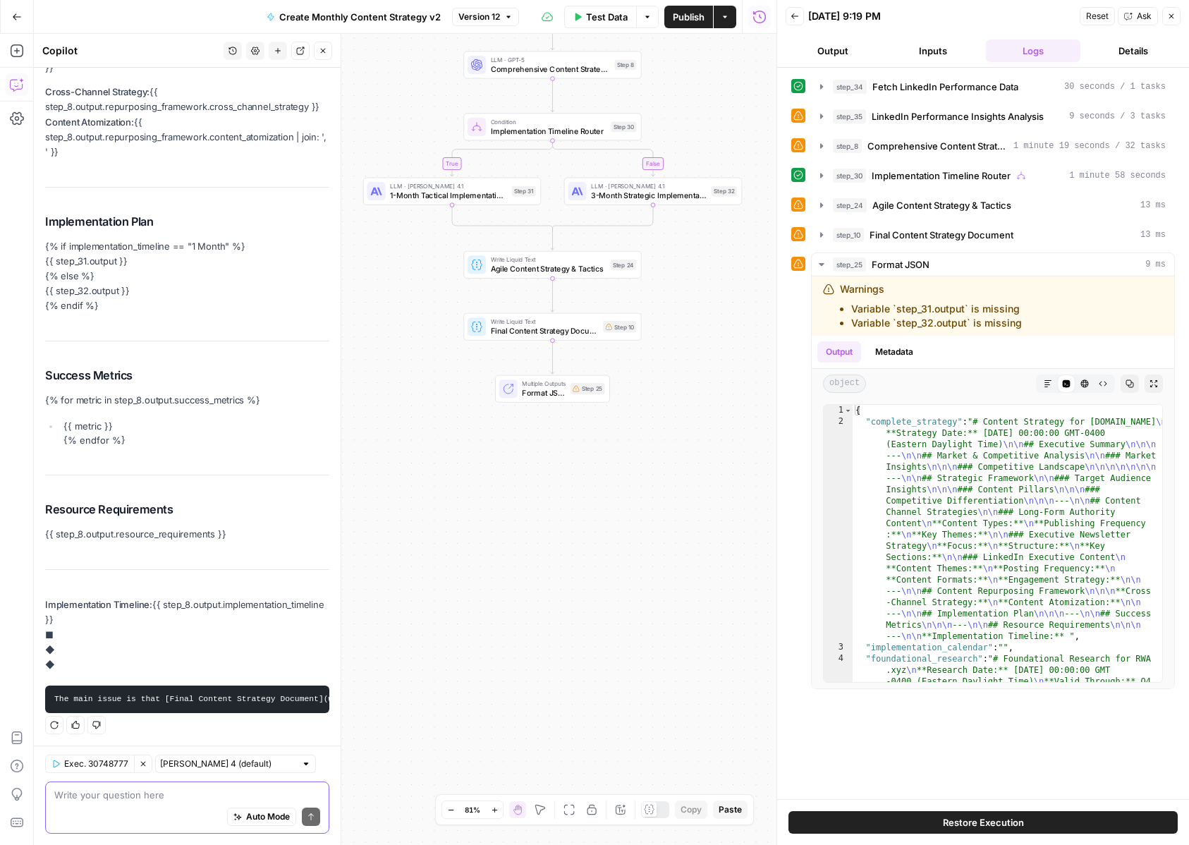
drag, startPoint x: 539, startPoint y: 683, endPoint x: 717, endPoint y: 227, distance: 489.0
click at [717, 227] on div "true true false false Workflow Input Settings Inputs Condition Sales Calls Anal…" at bounding box center [405, 439] width 743 height 811
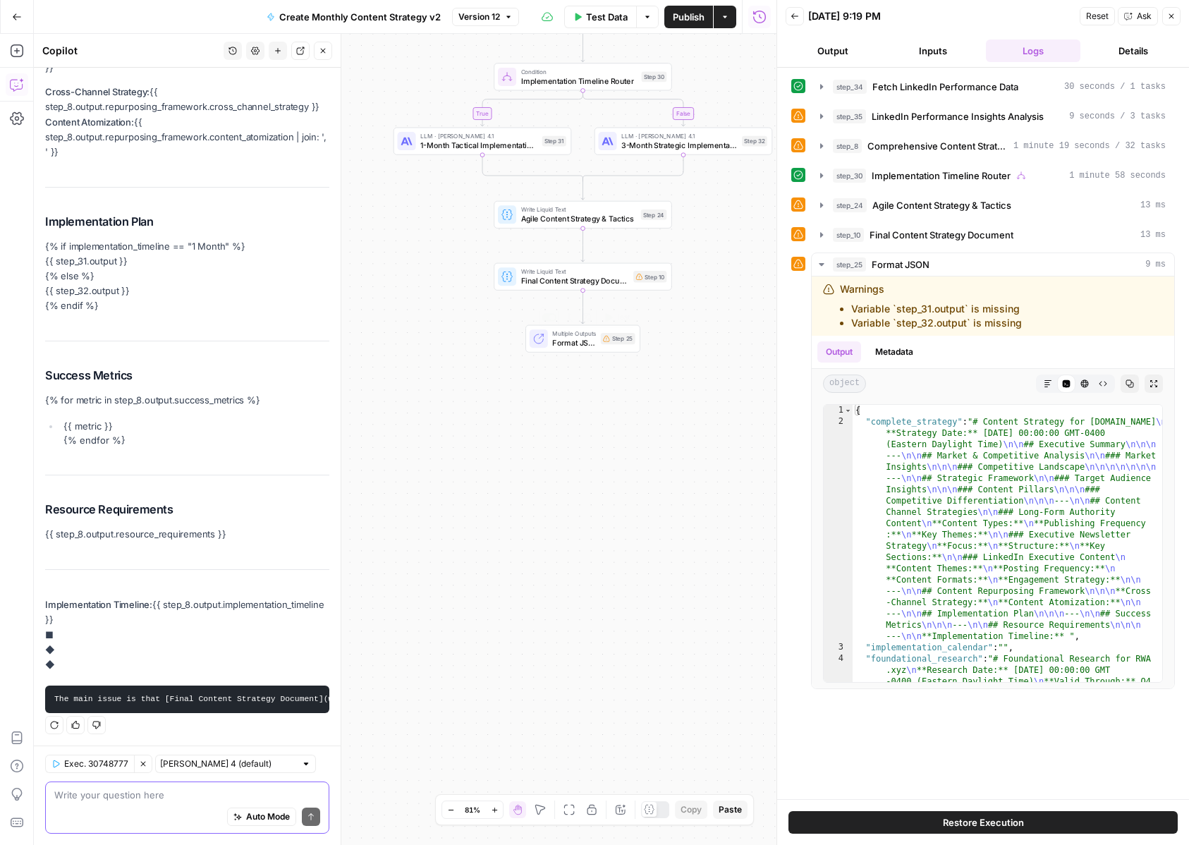
click at [551, 341] on div "Multiple Outputs Format JSON Step 25 Switch to single output Add Note Test" at bounding box center [583, 339] width 106 height 20
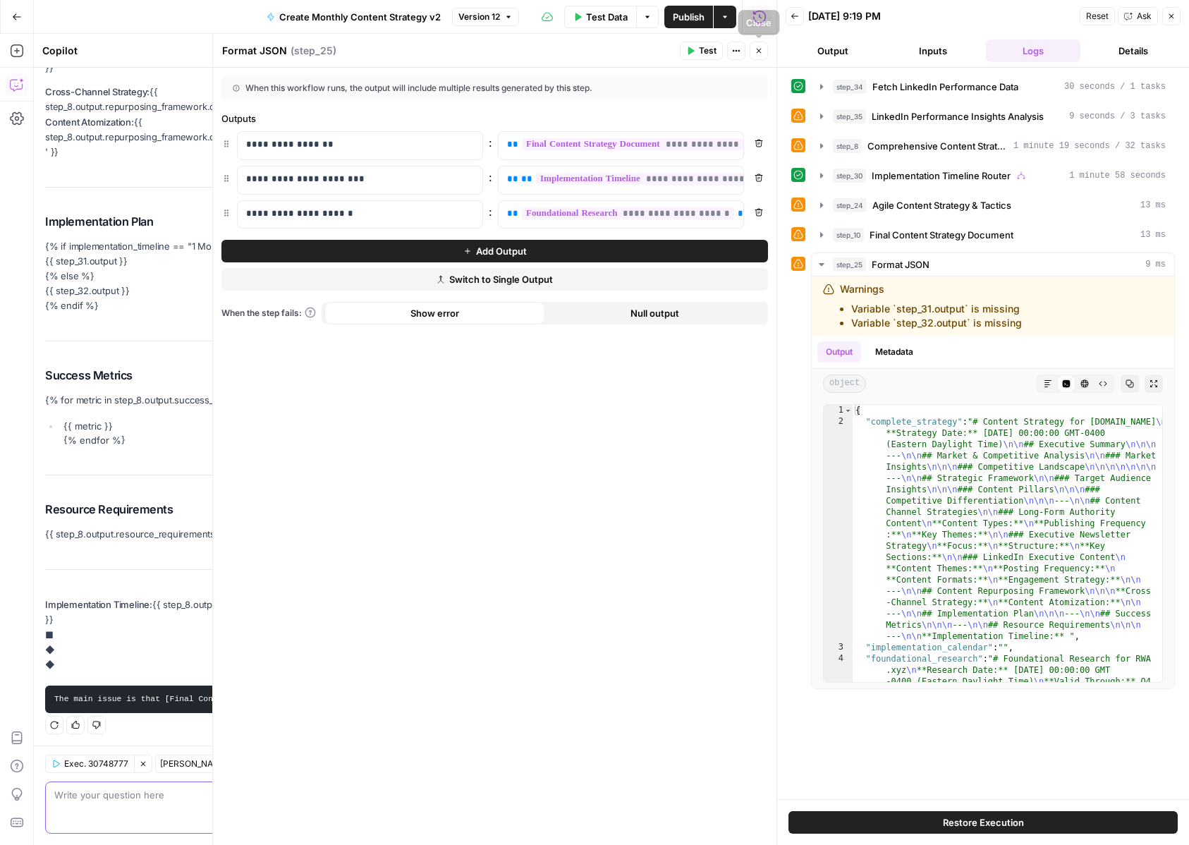
click at [766, 54] on button "Close" at bounding box center [759, 51] width 18 height 18
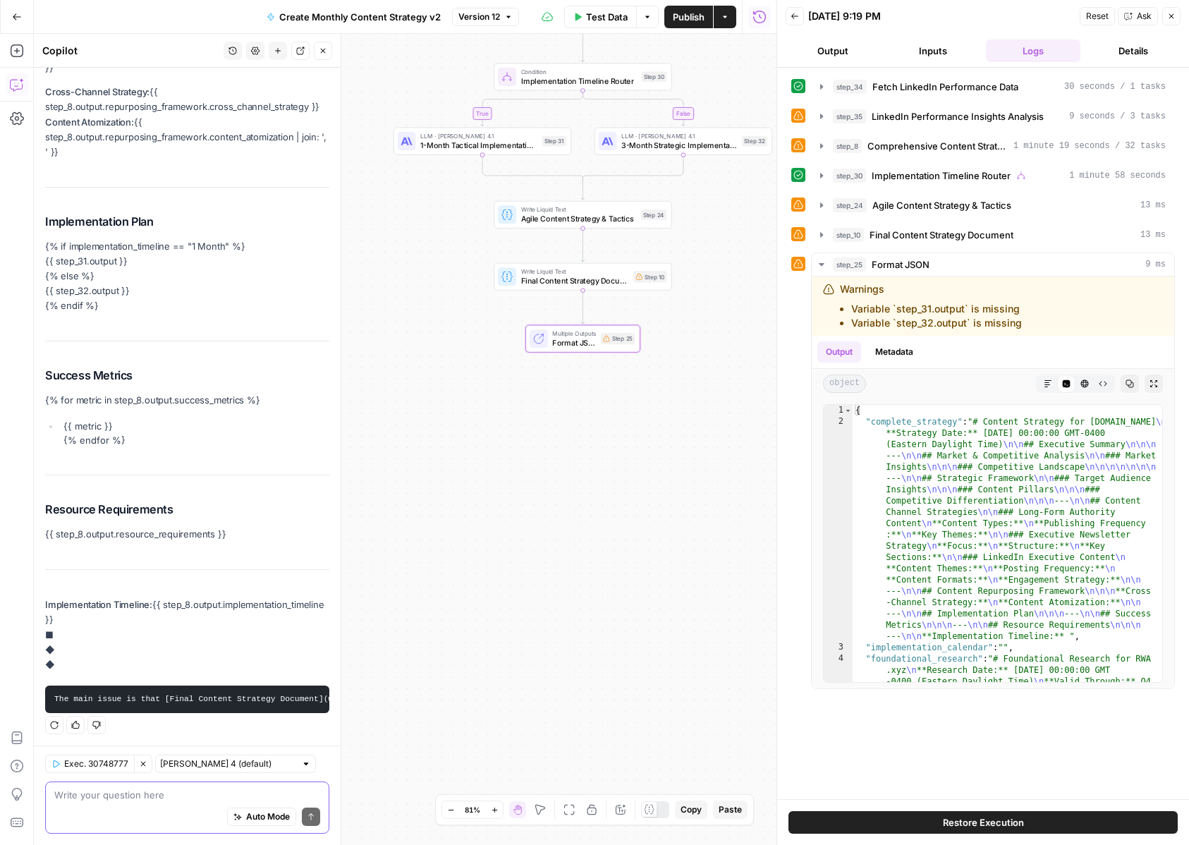
click at [123, 811] on div "Auto Mode Send" at bounding box center [187, 817] width 266 height 31
click at [147, 766] on icon "button" at bounding box center [143, 763] width 8 height 8
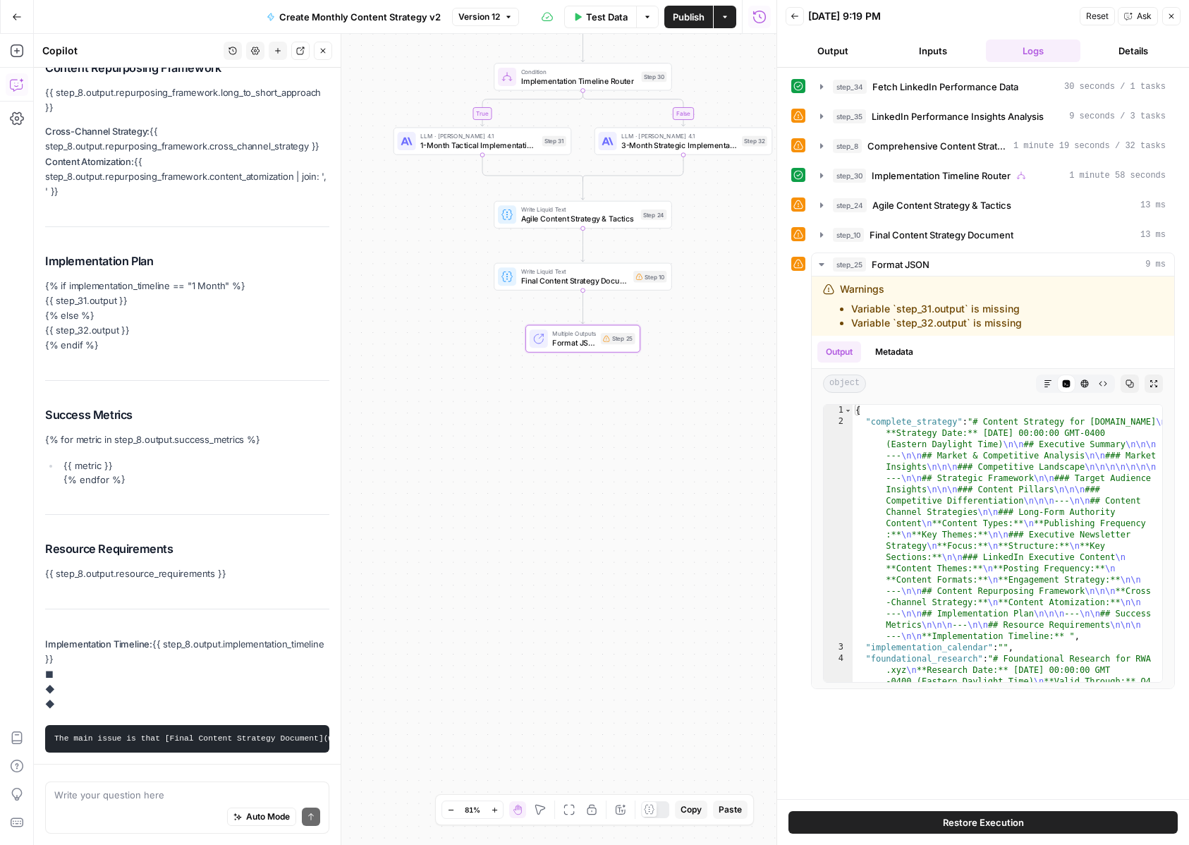
scroll to position [1698, 0]
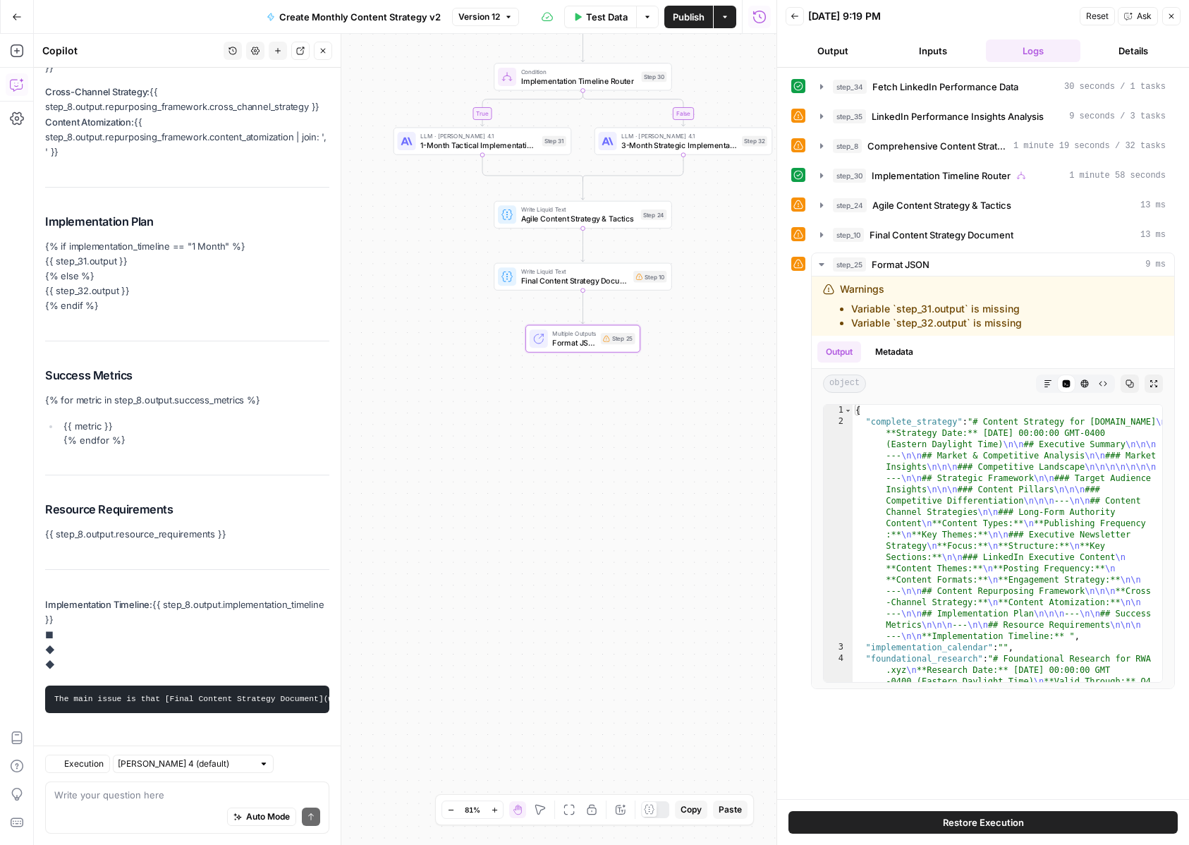
click at [130, 802] on div "Auto Mode Send" at bounding box center [187, 817] width 266 height 31
type textarea "what are the final outputs of this workflow"
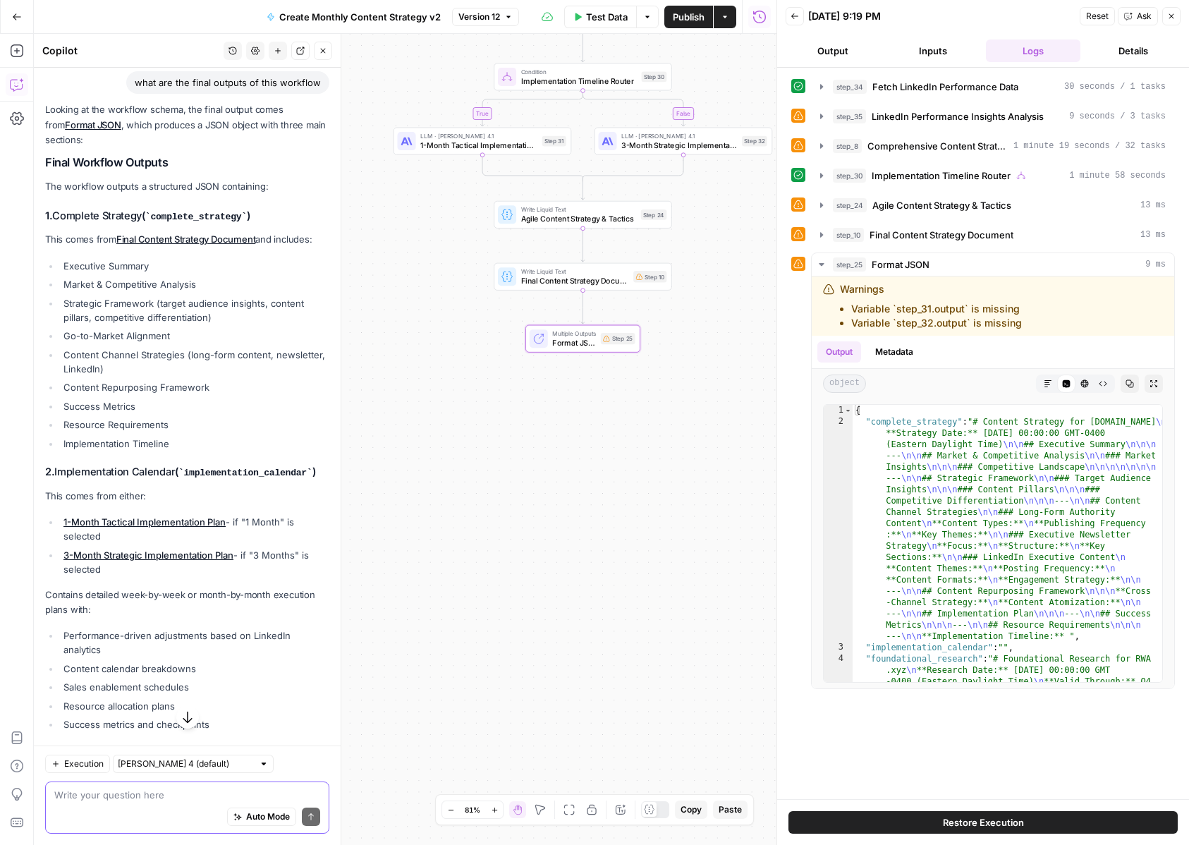
scroll to position [2571, 0]
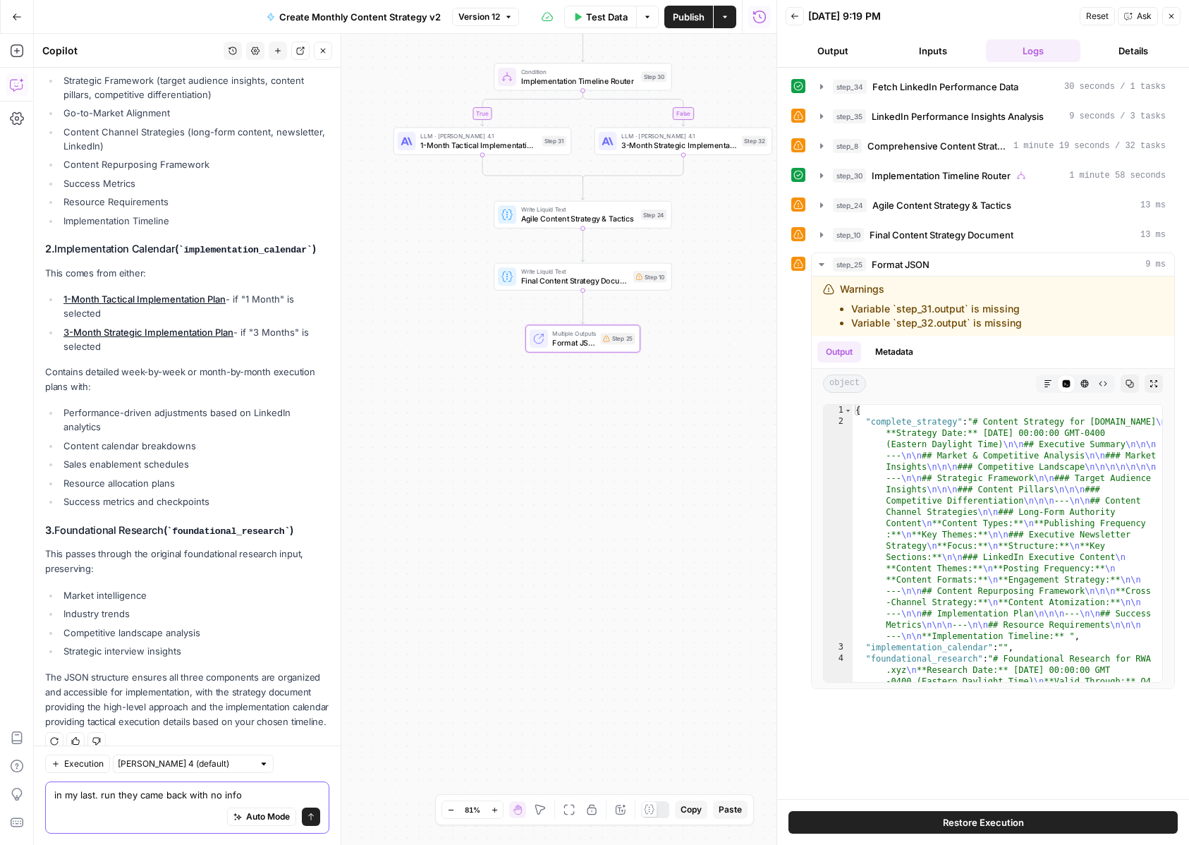
type textarea "in my last. run they came back with no info"
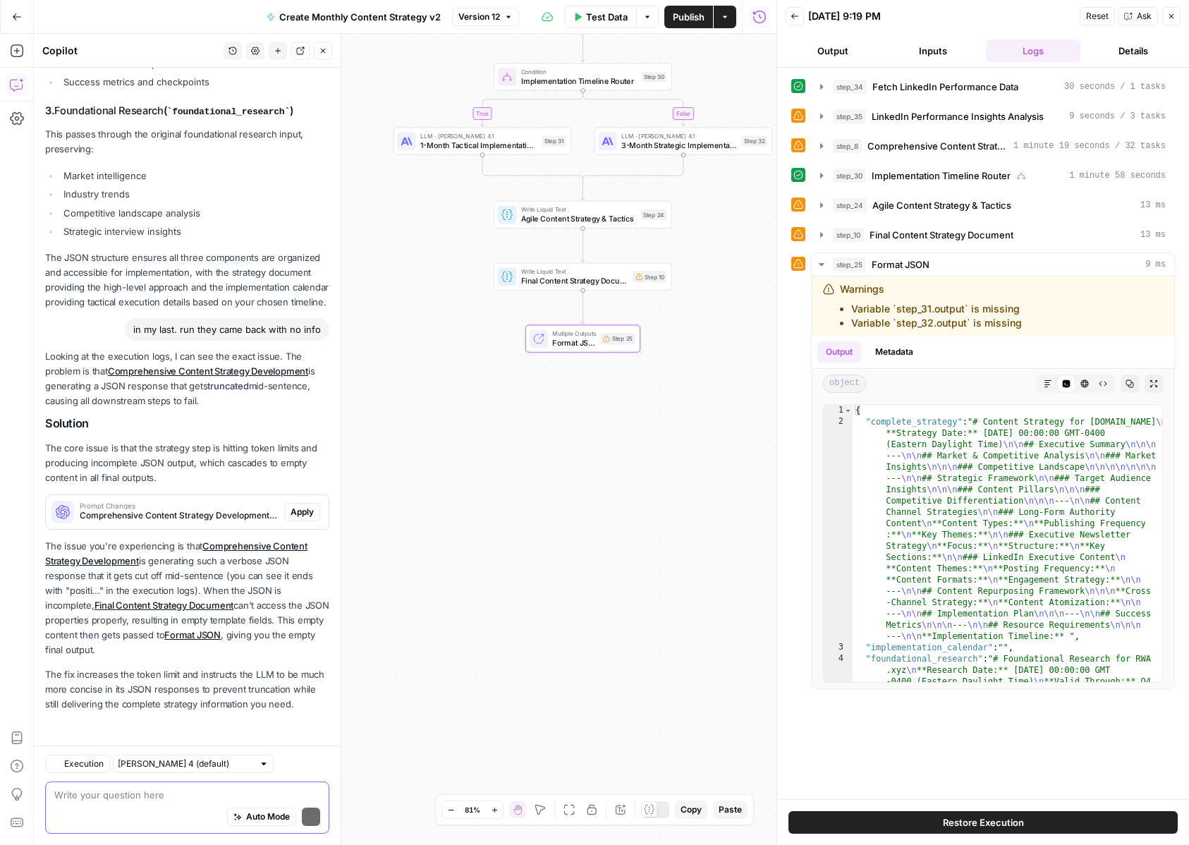
scroll to position [2973, 0]
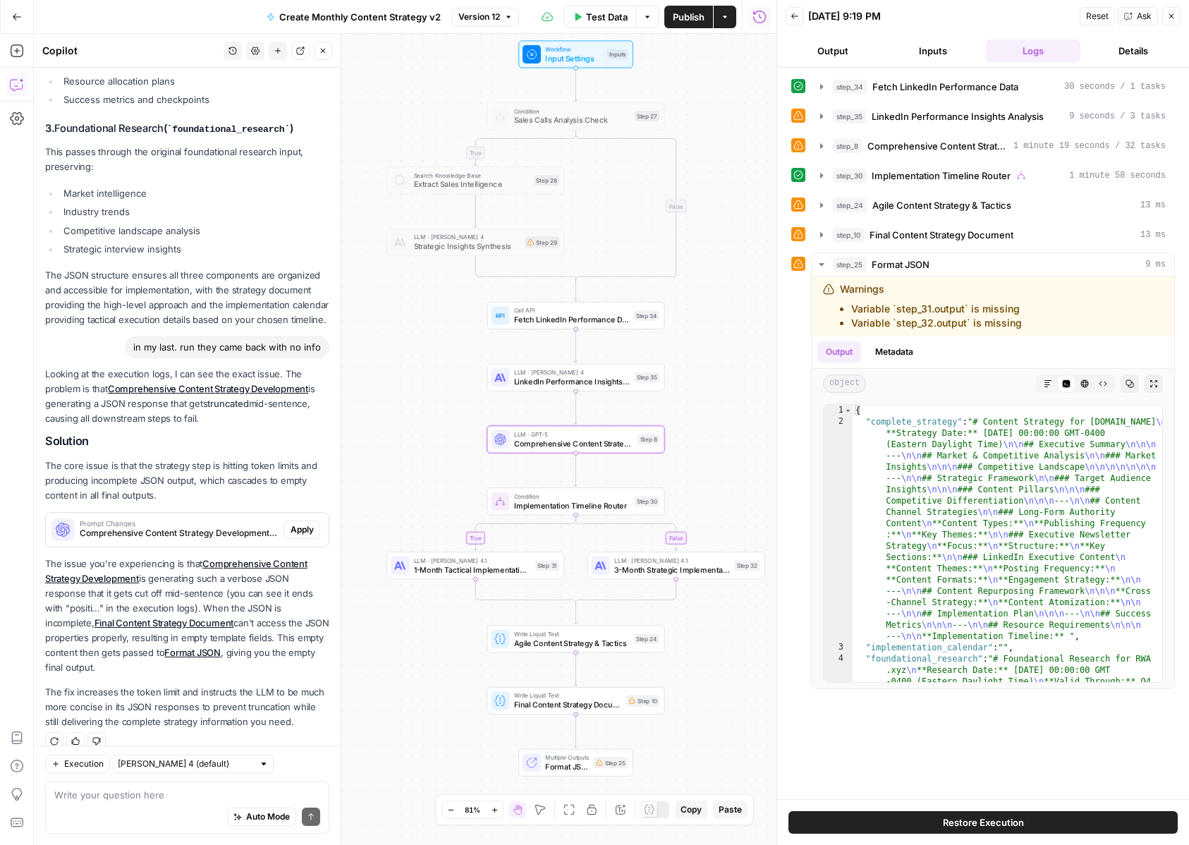
click at [312, 523] on span "Apply" at bounding box center [302, 529] width 23 height 13
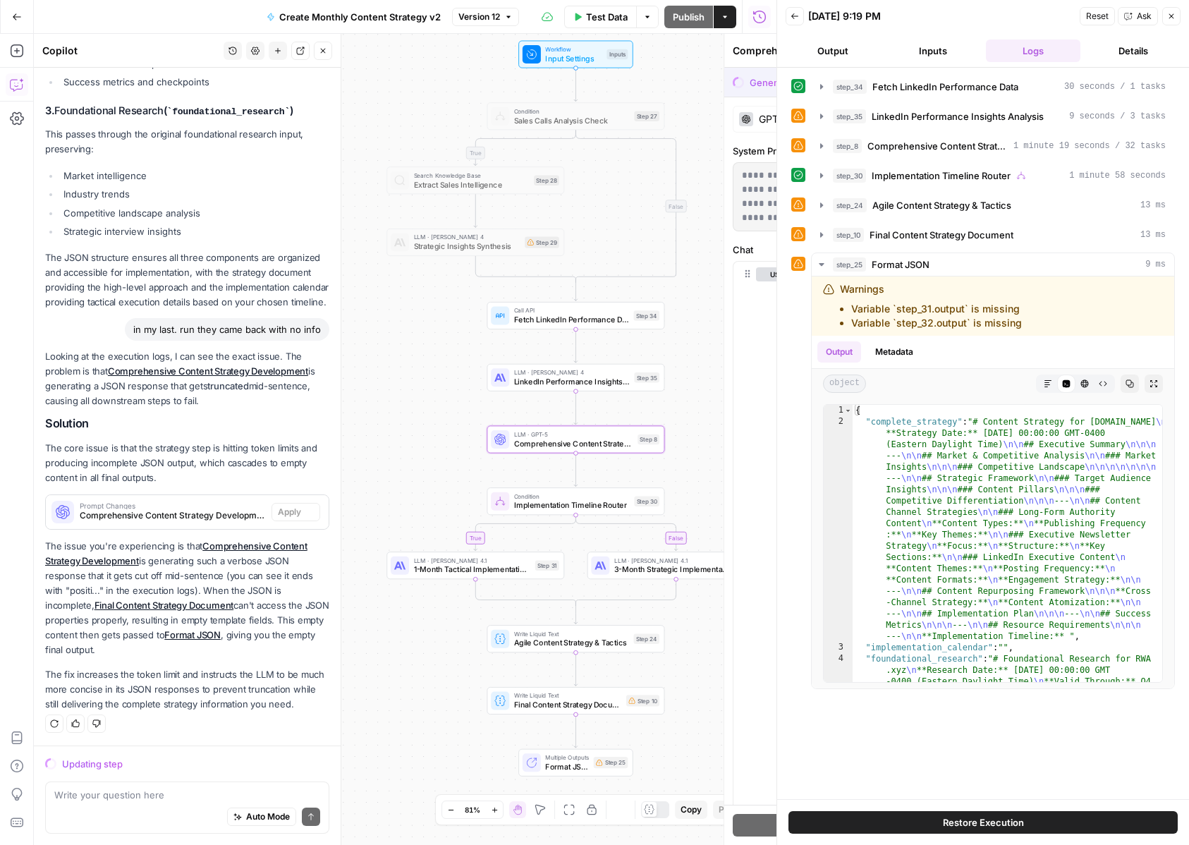
scroll to position [2905, 0]
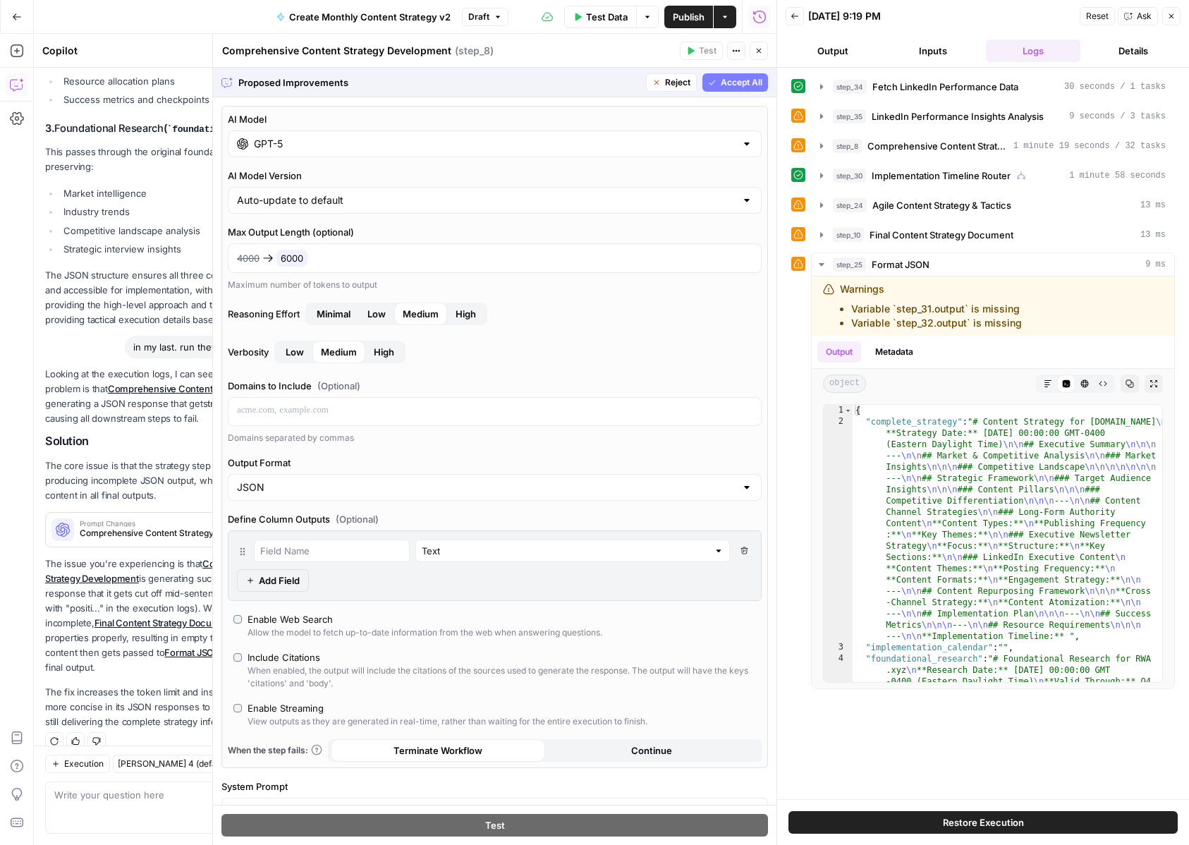
click at [719, 83] on button "Accept All" at bounding box center [735, 82] width 66 height 18
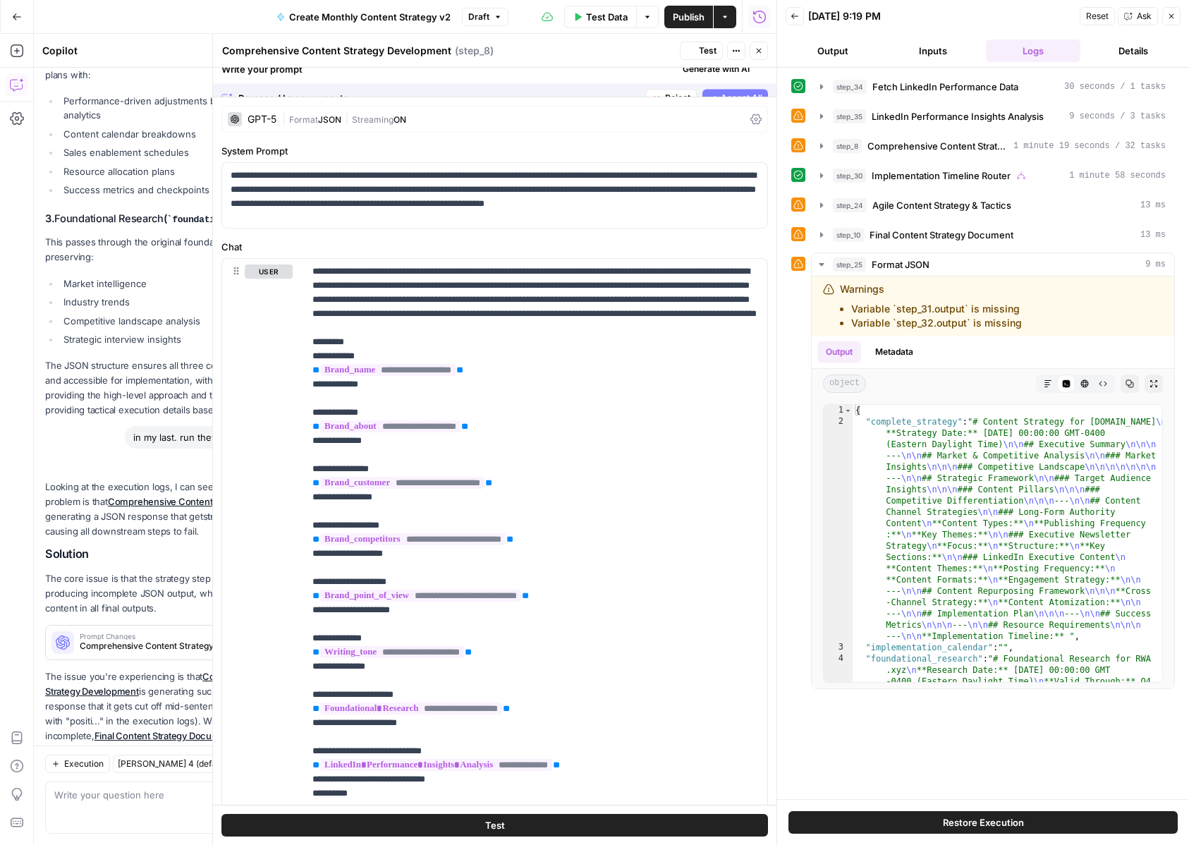
scroll to position [3018, 0]
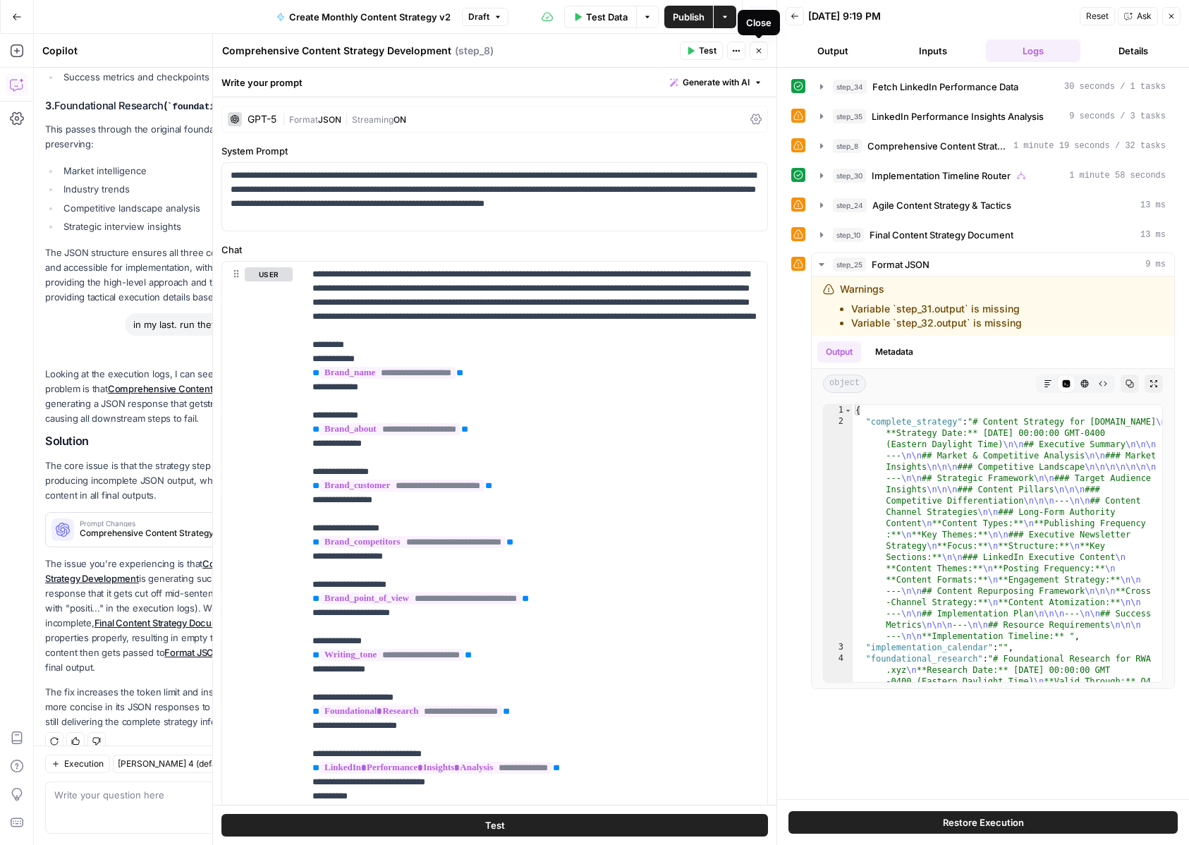
click at [760, 49] on icon "button" at bounding box center [759, 51] width 5 height 5
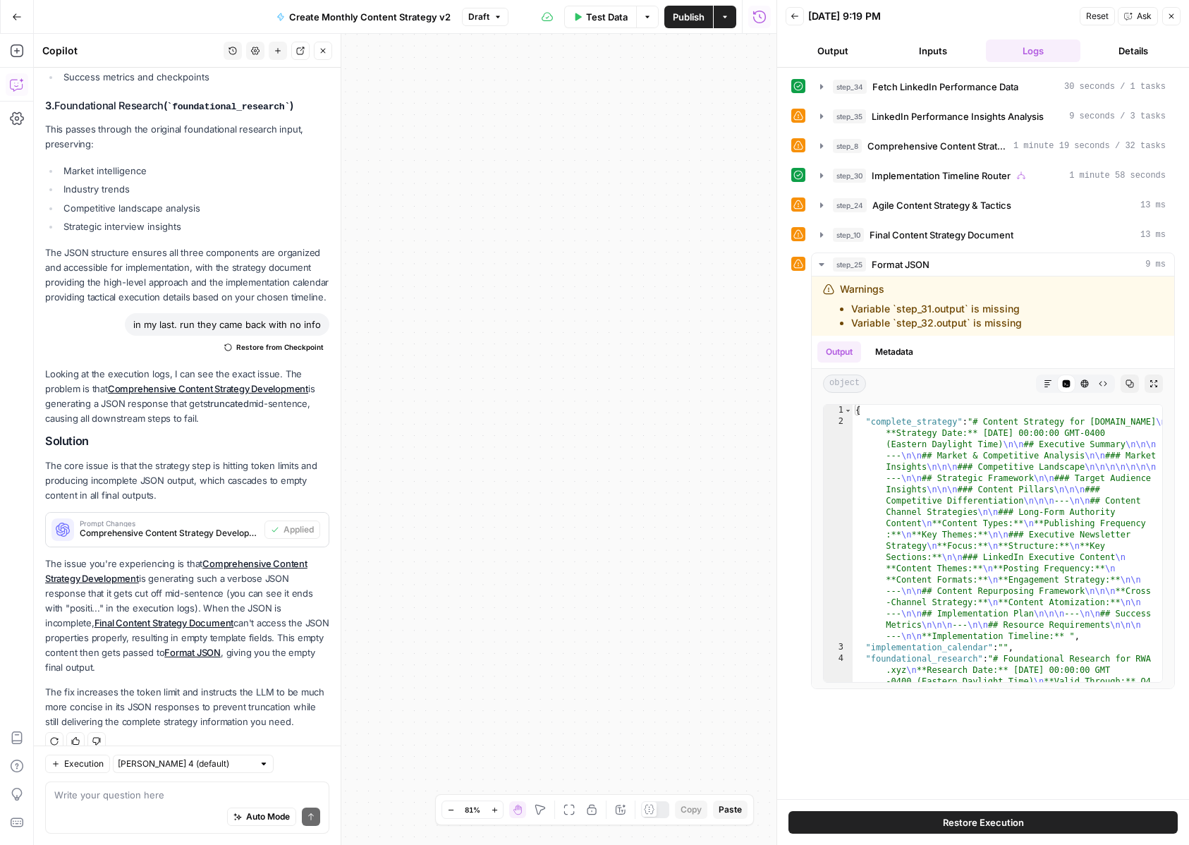
click at [570, 814] on icon "button" at bounding box center [568, 809] width 11 height 11
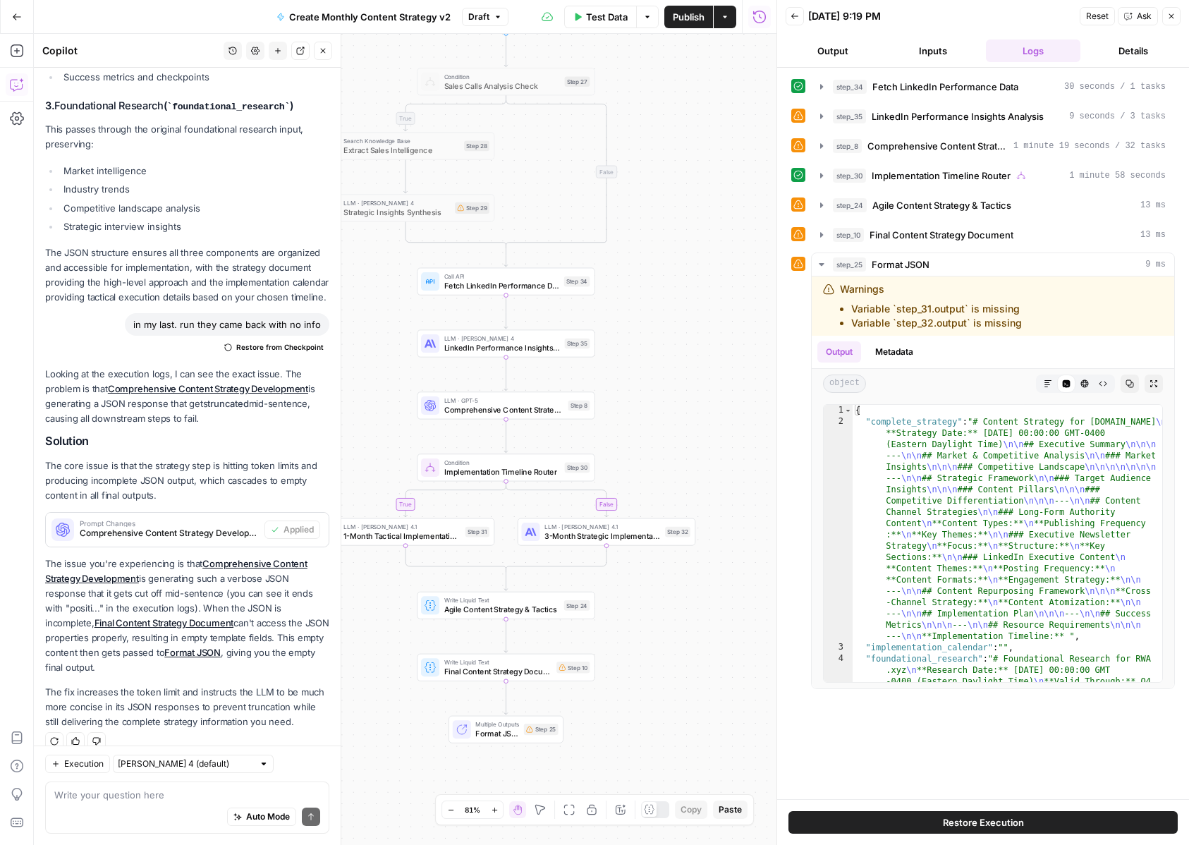
drag, startPoint x: 610, startPoint y: 628, endPoint x: 723, endPoint y: 555, distance: 134.6
click at [723, 555] on div "true true false false Workflow Input Settings Inputs Condition Sales Calls Anal…" at bounding box center [405, 439] width 743 height 811
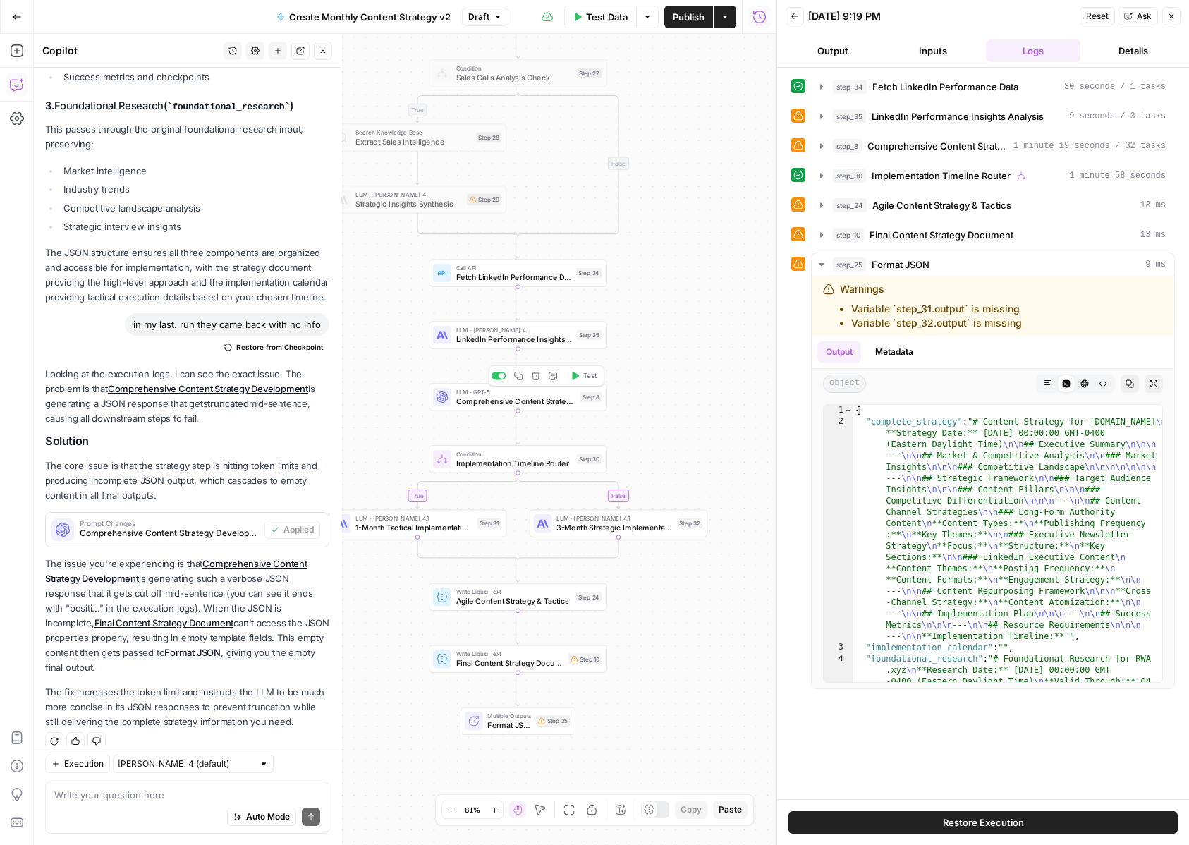
click at [493, 401] on span "Comprehensive Content Strategy Development" at bounding box center [515, 401] width 119 height 11
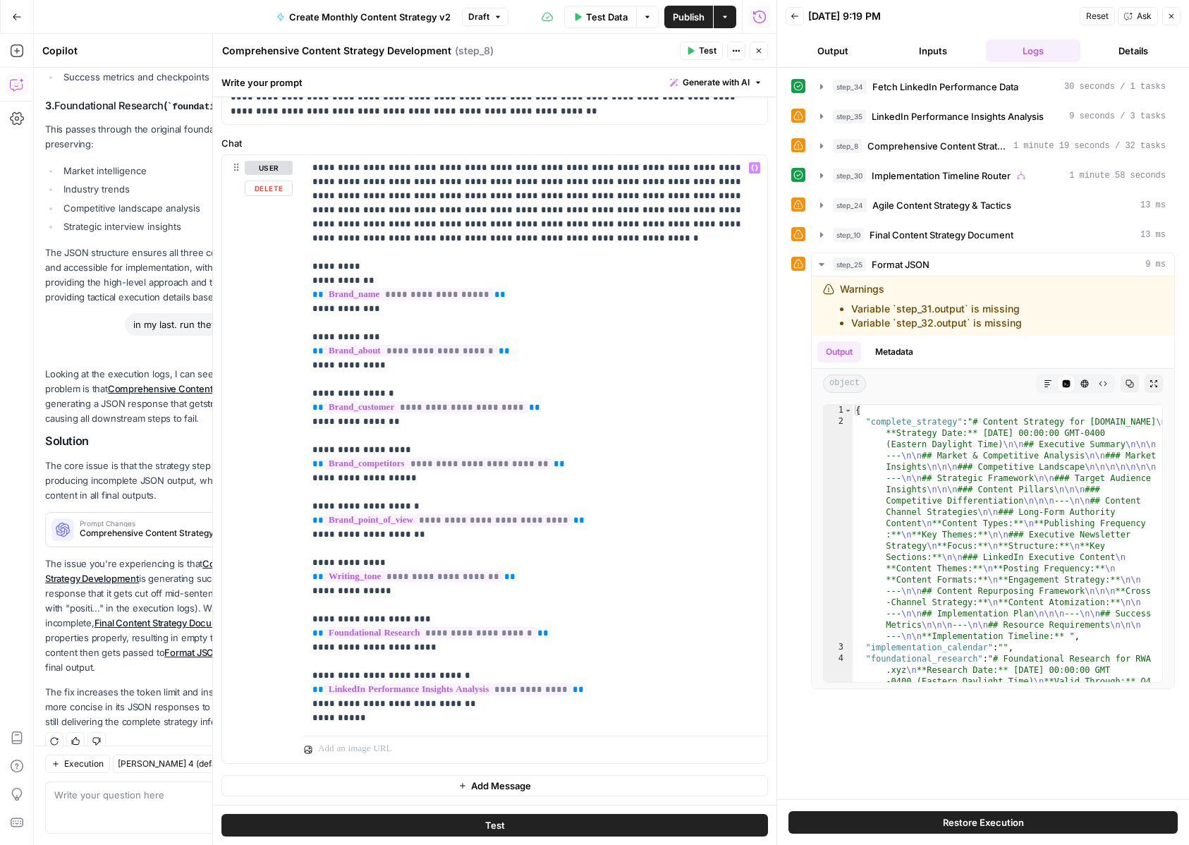
scroll to position [0, 0]
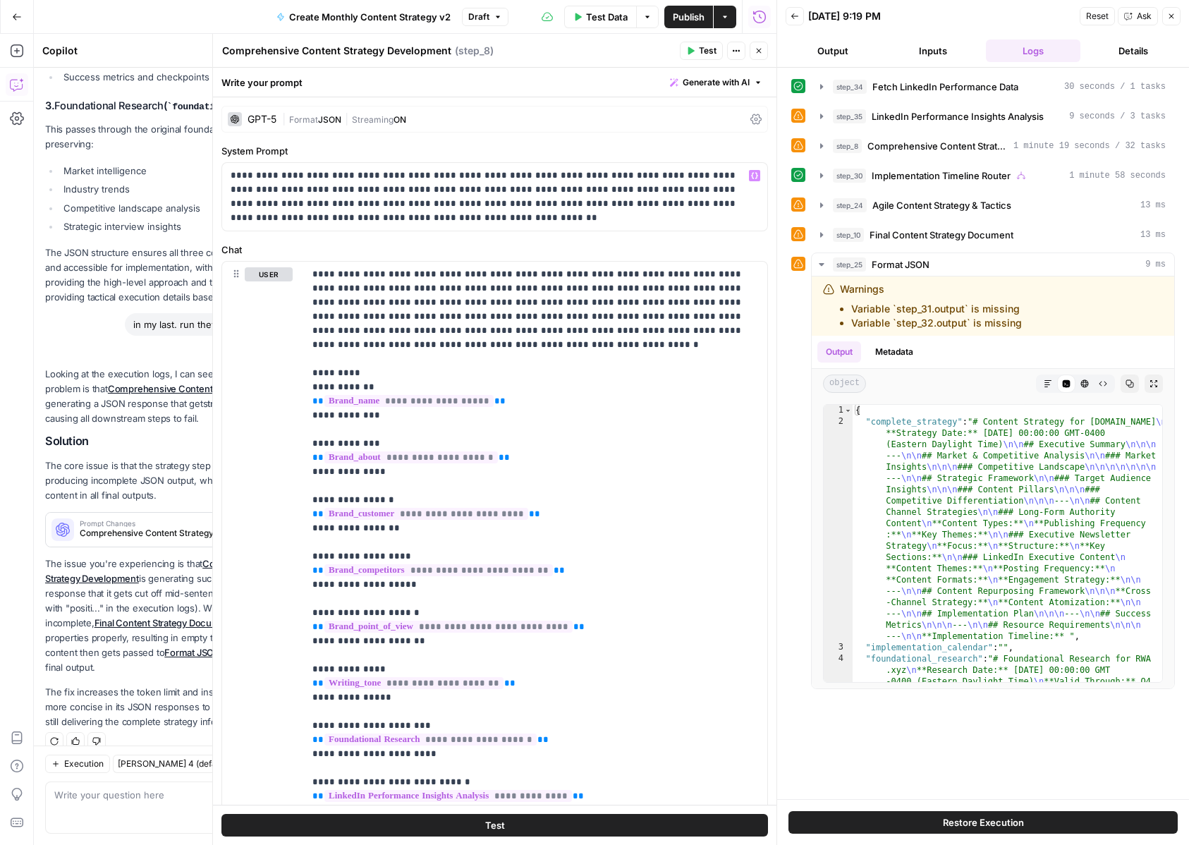
click at [257, 118] on div "GPT-5" at bounding box center [262, 119] width 29 height 10
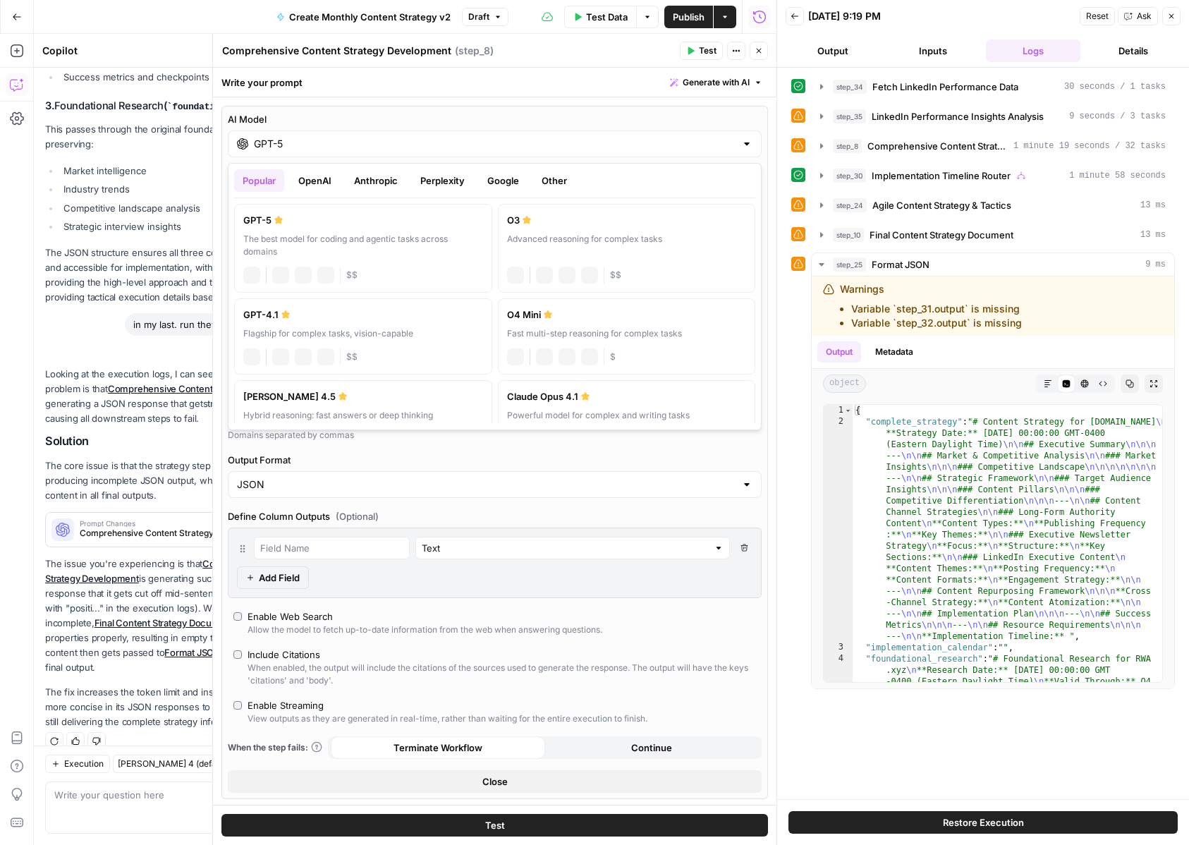
click at [306, 143] on input "GPT-5" at bounding box center [495, 144] width 482 height 14
click at [513, 409] on div "Powerful model for complex and writing tasks" at bounding box center [627, 415] width 240 height 13
type input "Claude Opus 4.1"
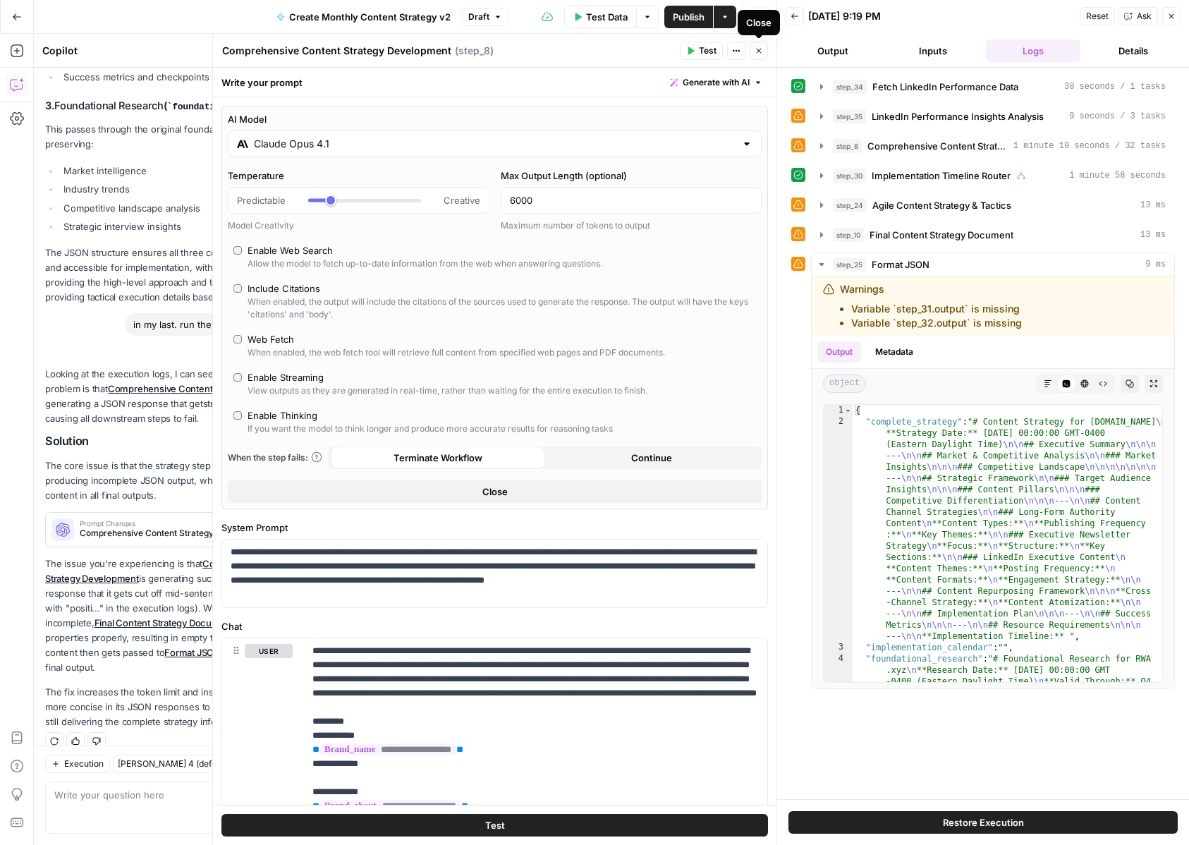
click at [632, 209] on div "6000" at bounding box center [632, 200] width 262 height 27
type input "6"
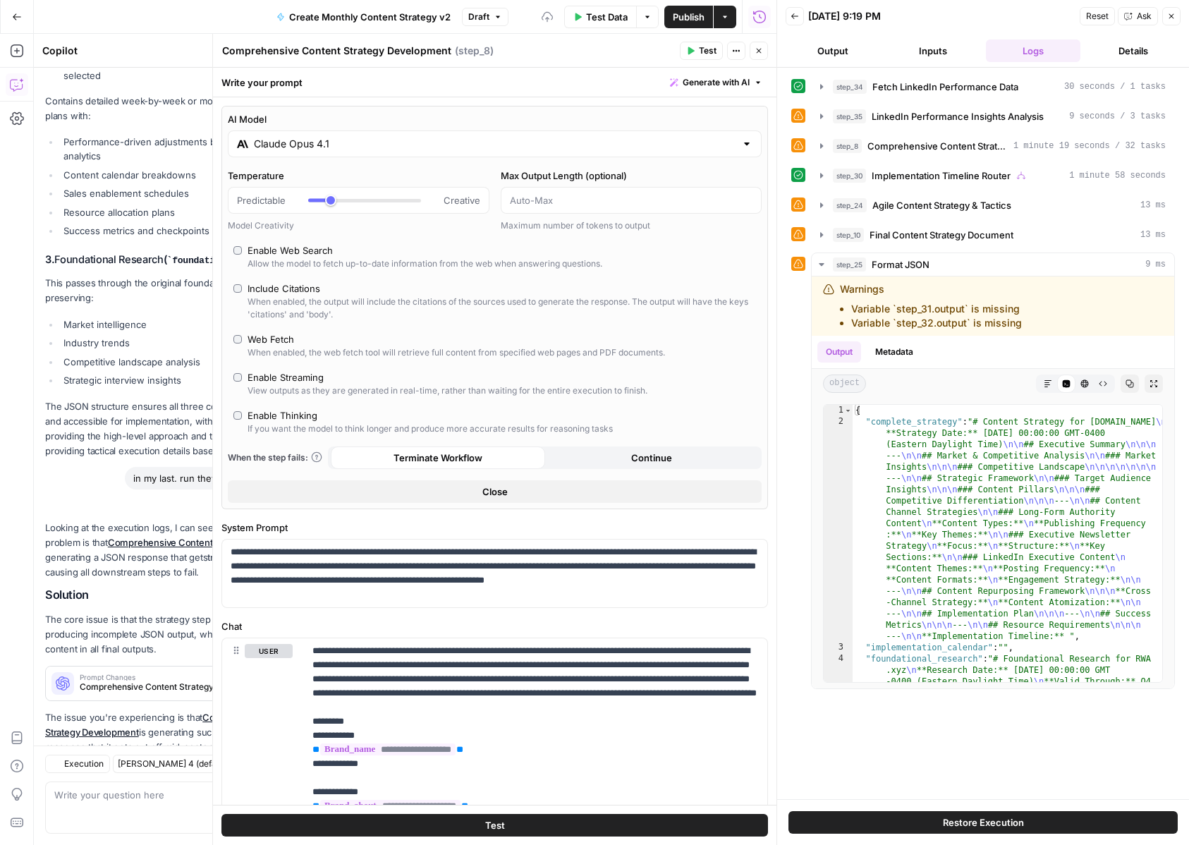
scroll to position [3018, 0]
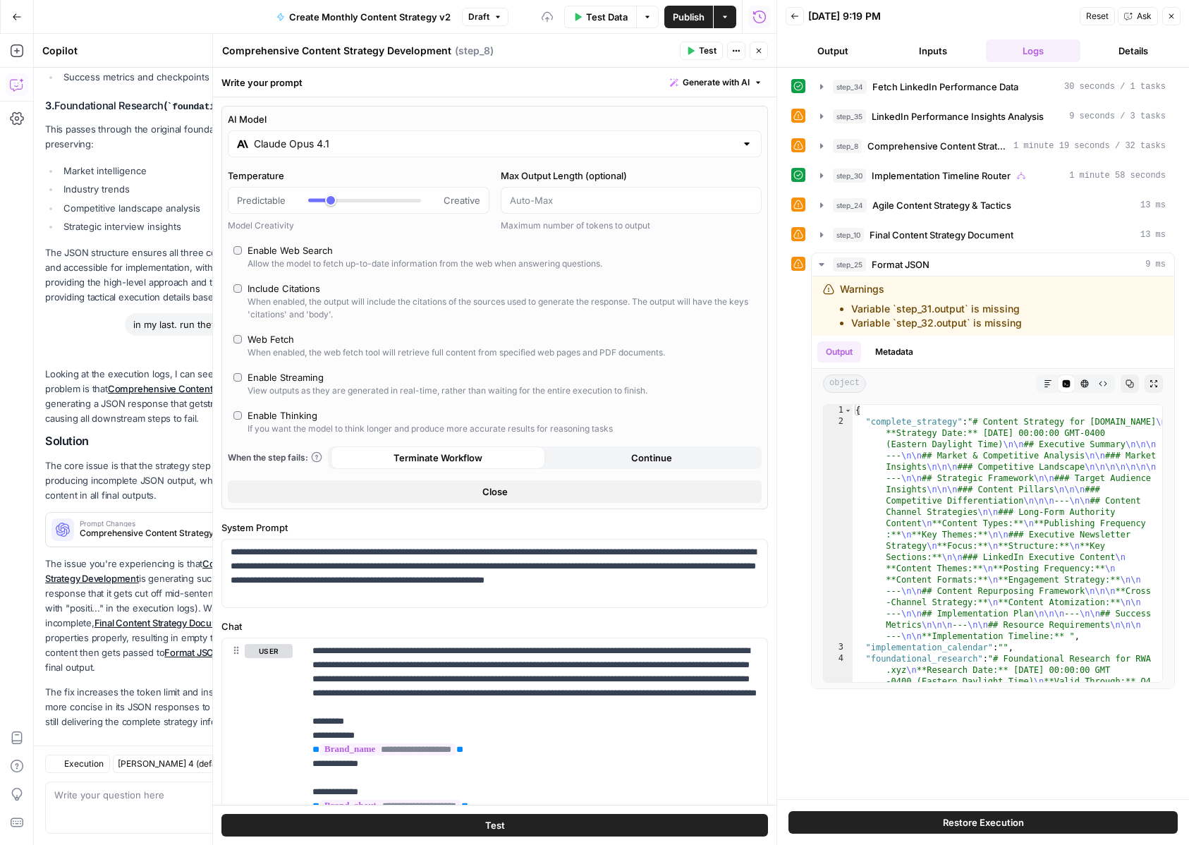
click at [661, 183] on div "Max Output Length (optional) Maximum number of tokens to output" at bounding box center [632, 200] width 262 height 63
click at [673, 176] on label "Max Output Length (optional)" at bounding box center [632, 176] width 262 height 14
click at [673, 193] on input "Max Output Length (optional)" at bounding box center [631, 200] width 243 height 14
click at [753, 54] on button "Close" at bounding box center [759, 51] width 18 height 18
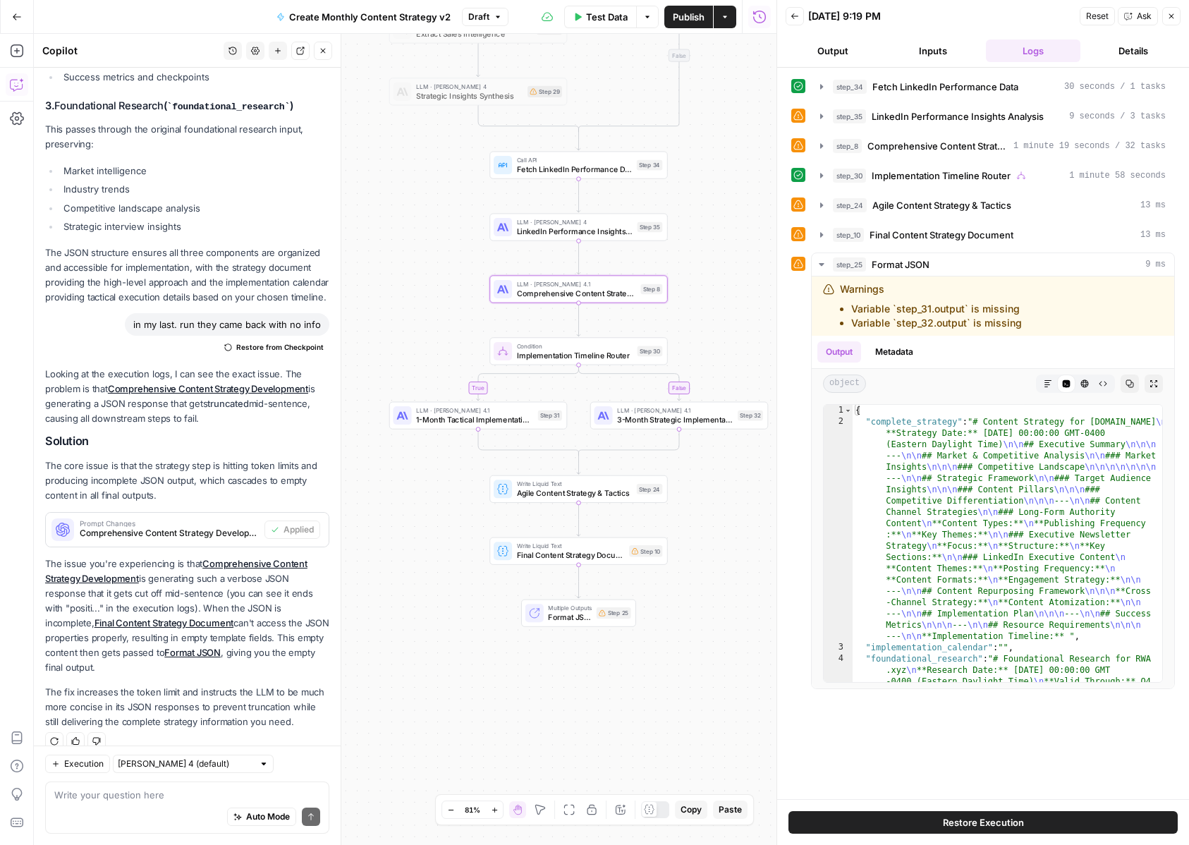
drag, startPoint x: 642, startPoint y: 660, endPoint x: 703, endPoint y: 552, distance: 123.8
click at [703, 552] on div "true true false false Workflow Input Settings Inputs Condition Sales Calls Anal…" at bounding box center [405, 439] width 743 height 811
click at [559, 611] on span "Format JSON" at bounding box center [570, 616] width 44 height 11
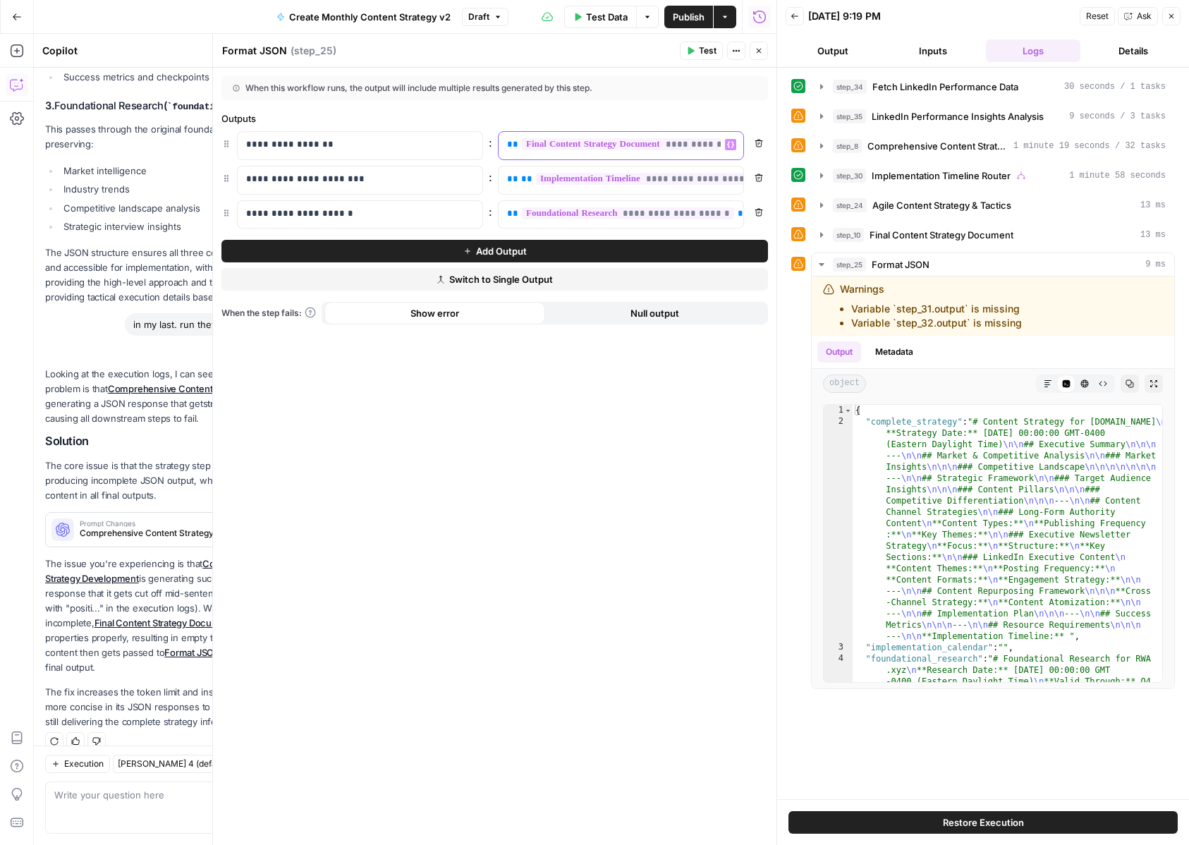
scroll to position [0, 31]
drag, startPoint x: 503, startPoint y: 142, endPoint x: 848, endPoint y: 202, distance: 350.0
click at [848, 202] on body "Catalyst New Home Browse Insights Opportunities Your Data Recent Grids Will Per…" at bounding box center [594, 422] width 1189 height 845
click at [728, 143] on icon "button" at bounding box center [730, 144] width 7 height 7
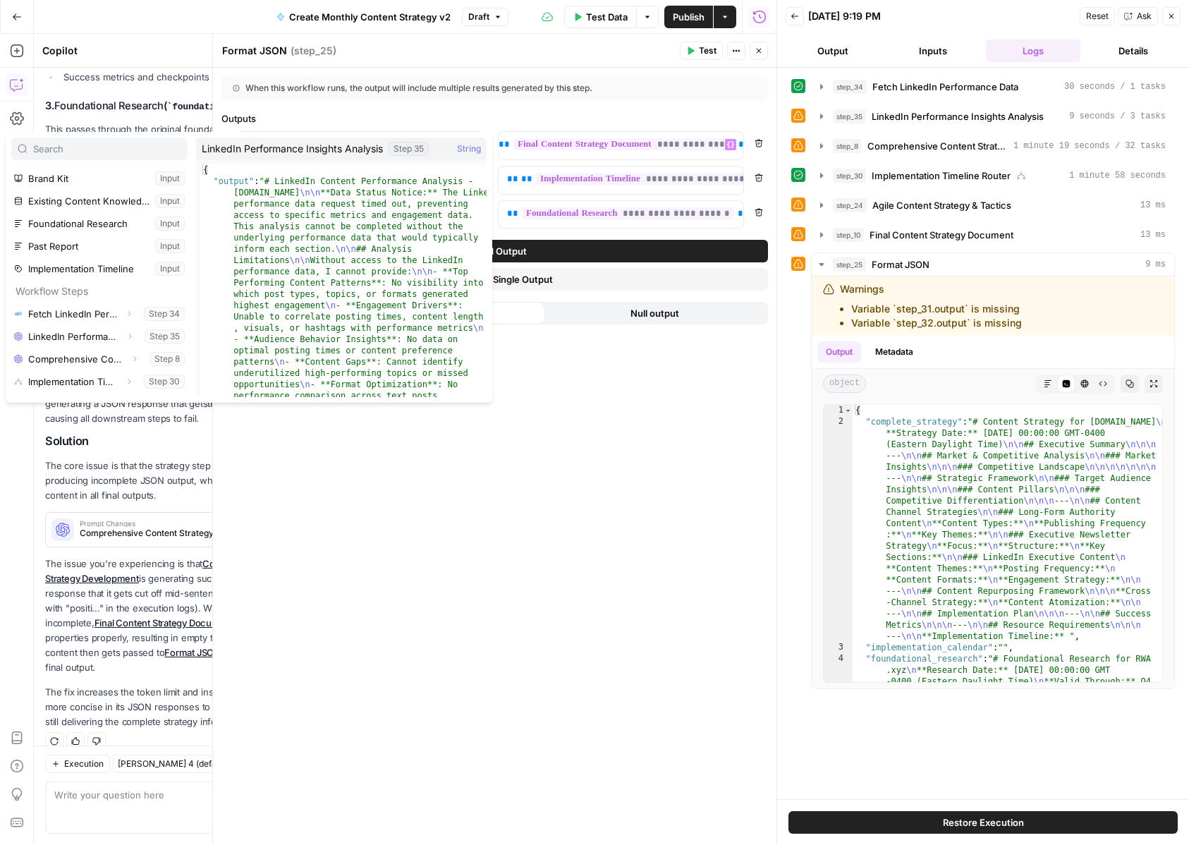
scroll to position [128, 0]
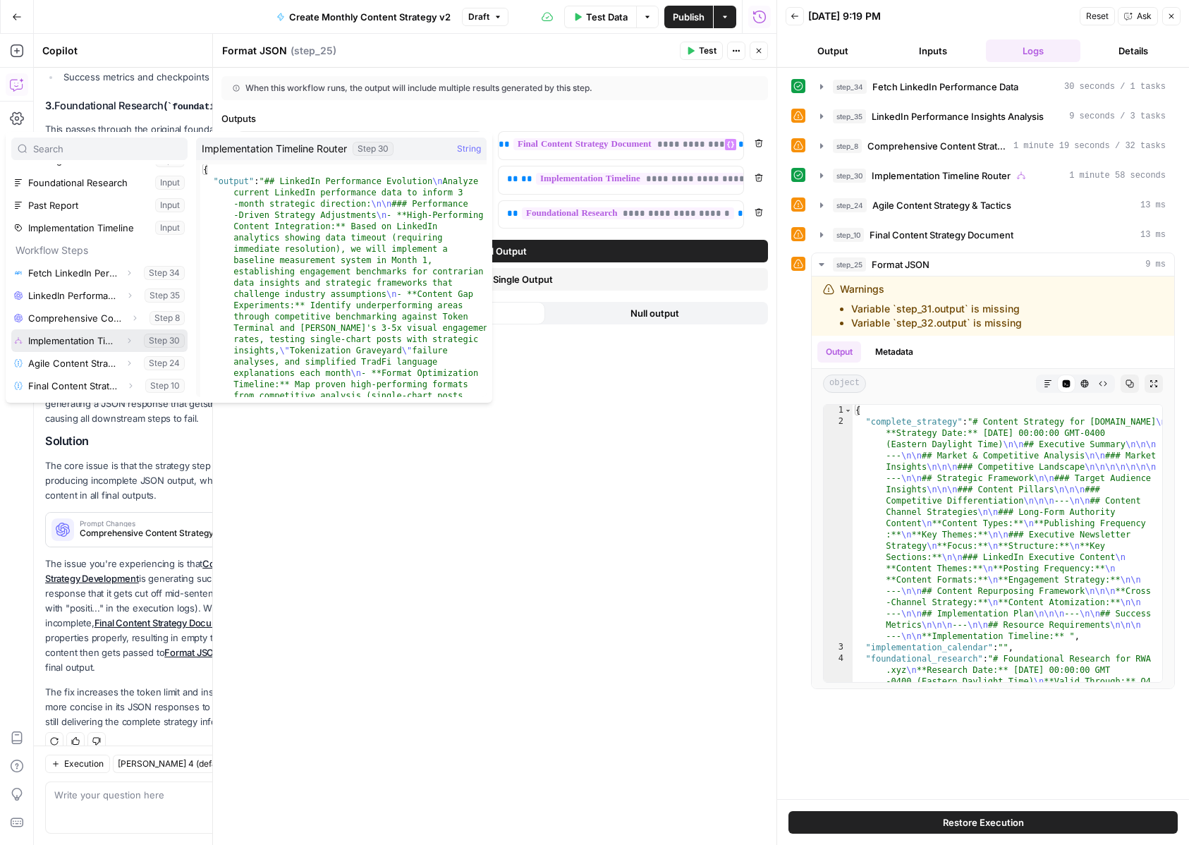
click at [130, 339] on icon "button" at bounding box center [129, 340] width 8 height 8
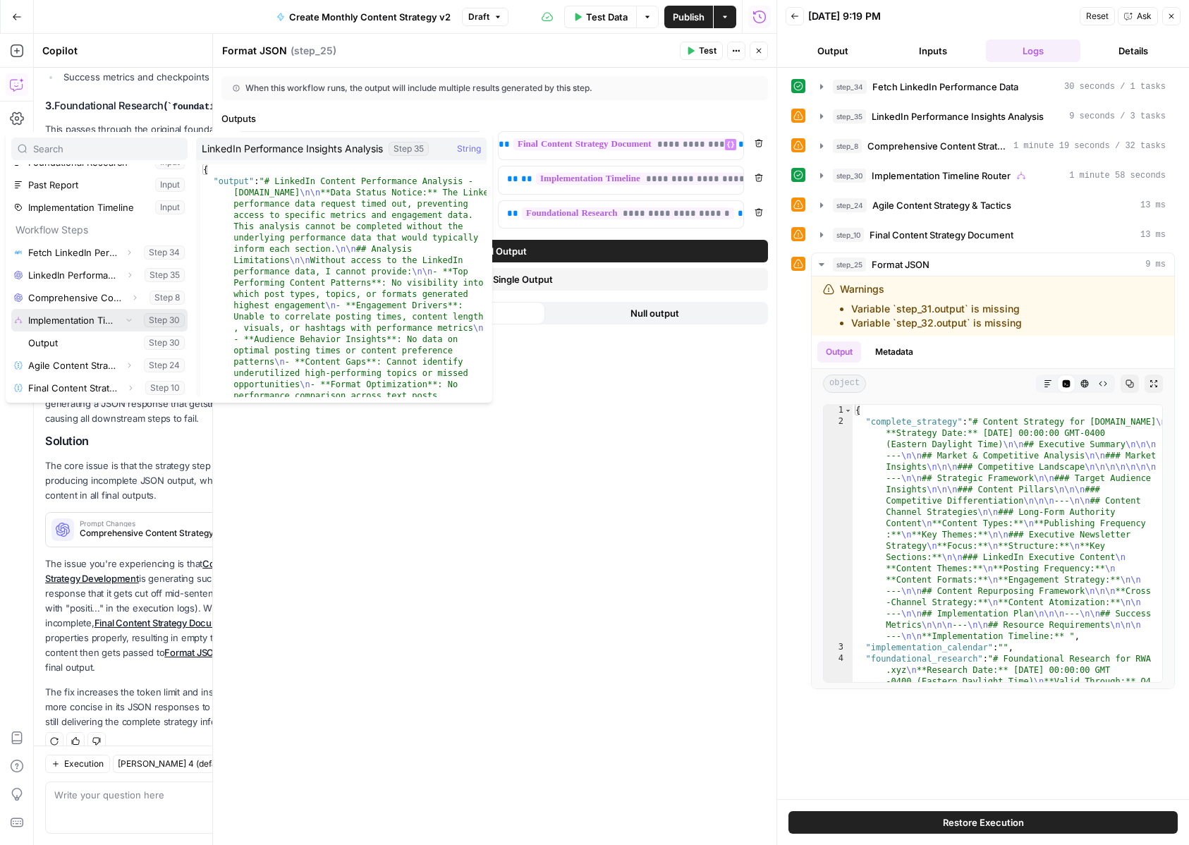
scroll to position [151, 0]
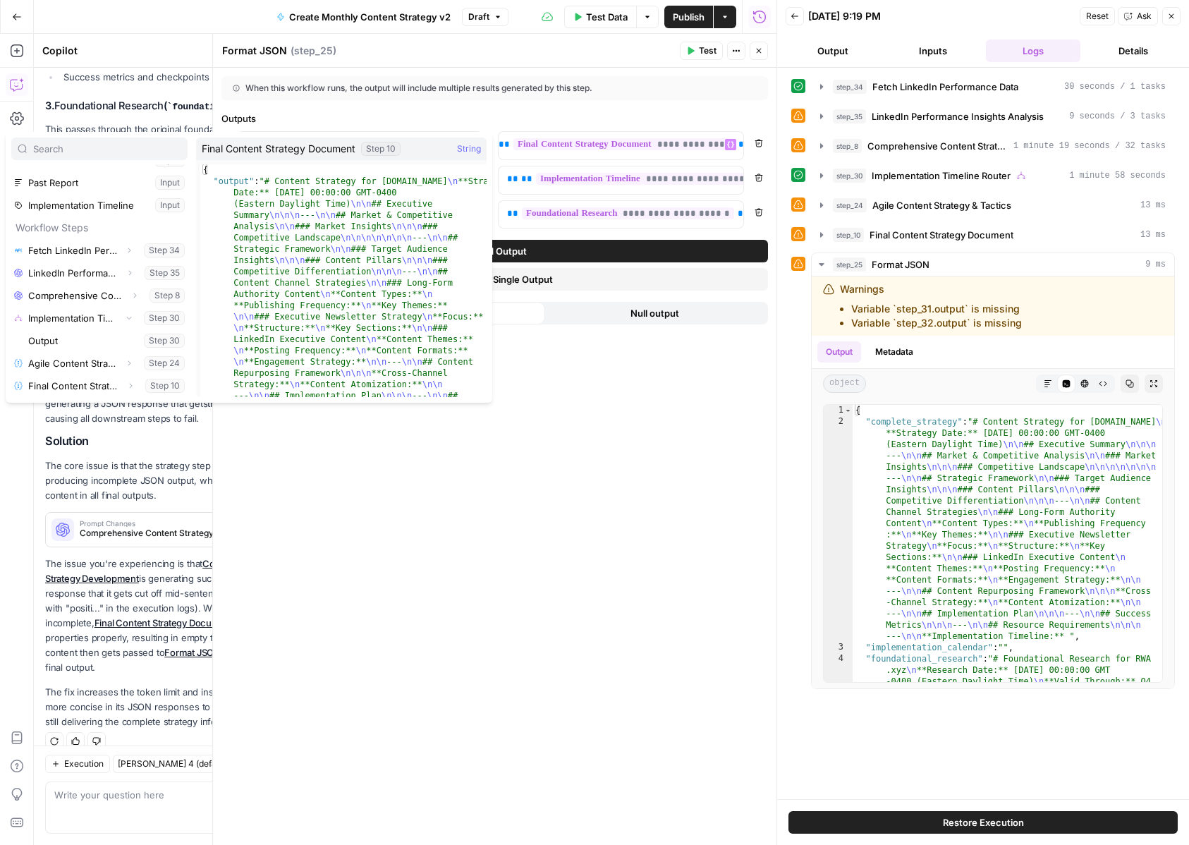
click at [367, 525] on div "**********" at bounding box center [494, 456] width 563 height 777
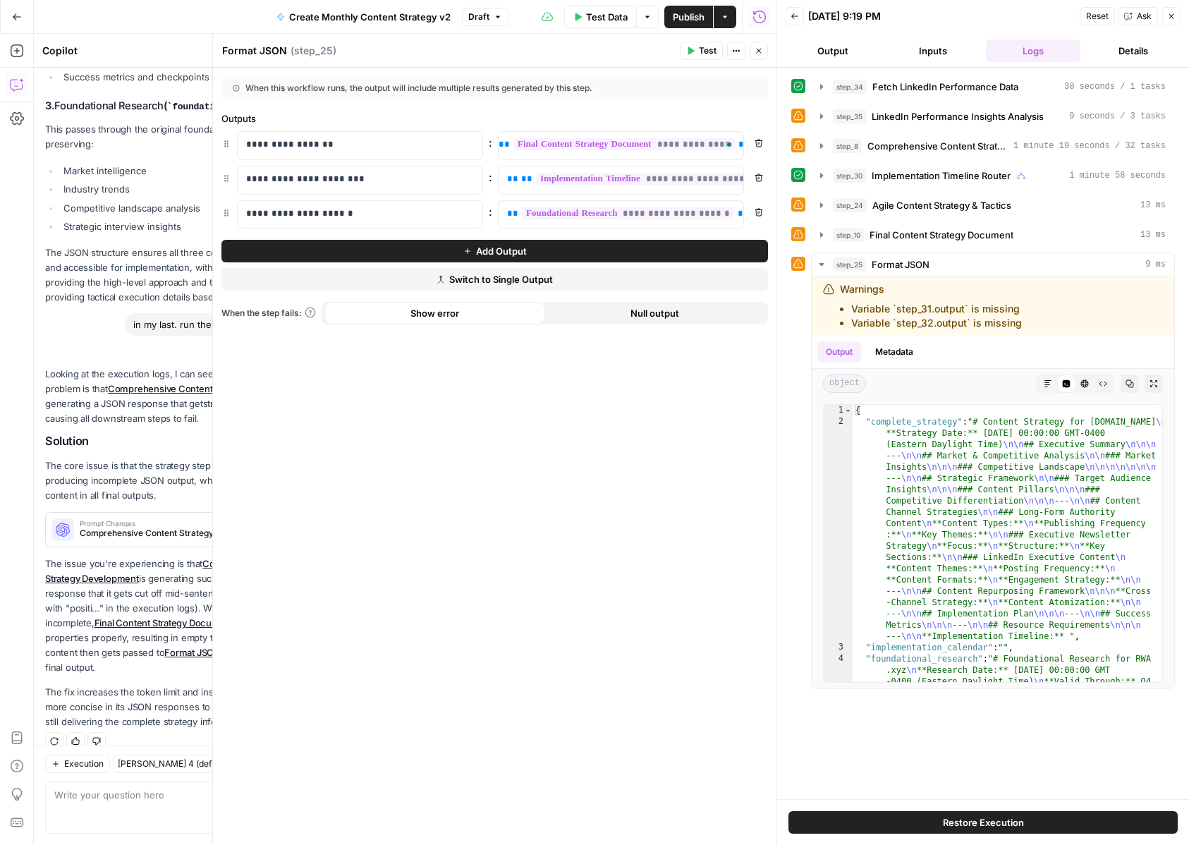
click at [762, 212] on icon "button" at bounding box center [759, 212] width 8 height 8
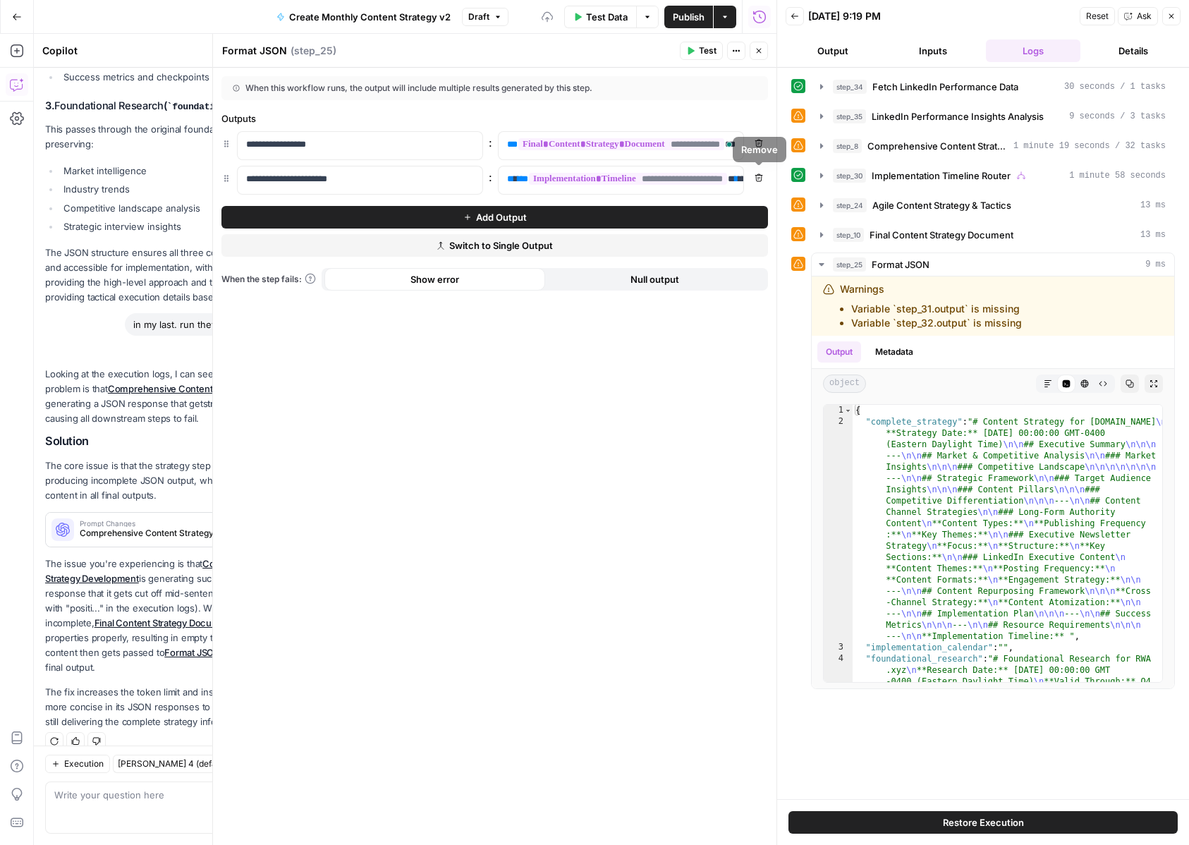
click at [763, 180] on button "Remove" at bounding box center [759, 178] width 18 height 18
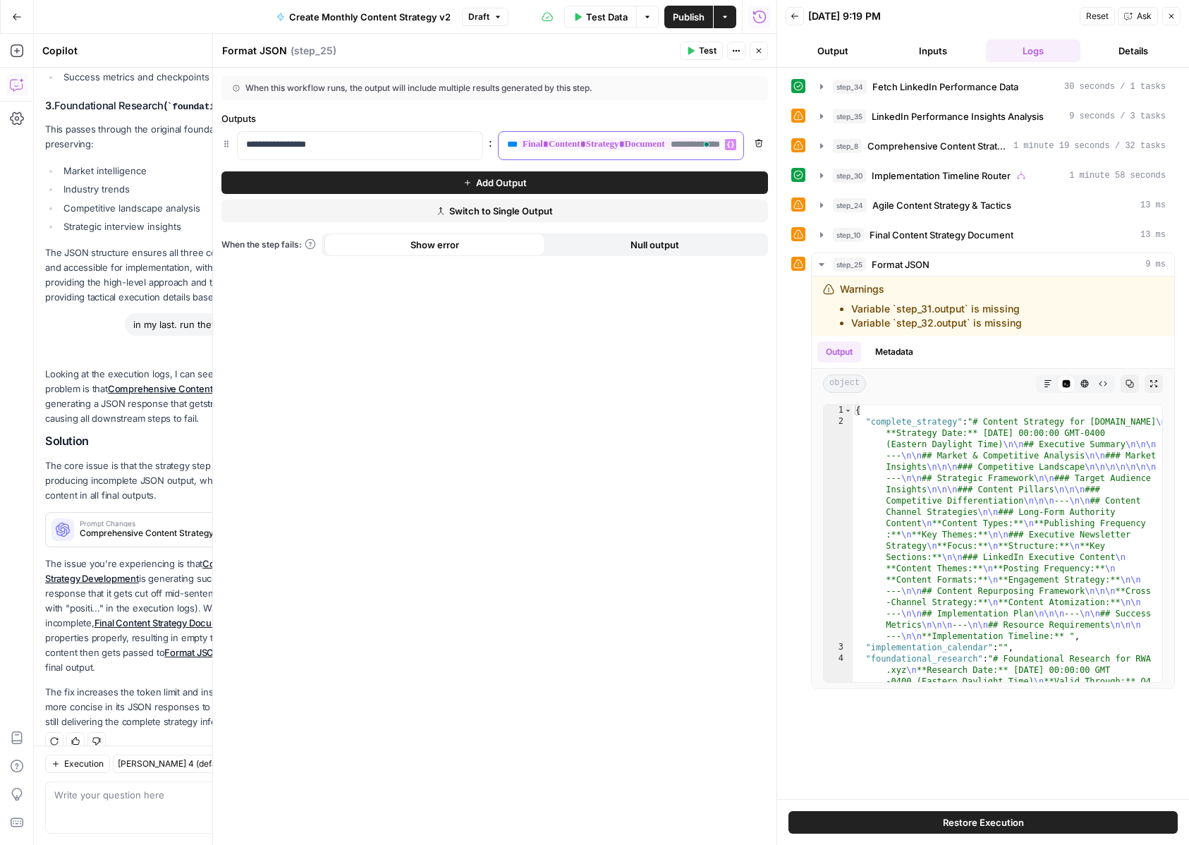
scroll to position [0, 31]
drag, startPoint x: 499, startPoint y: 140, endPoint x: 797, endPoint y: 142, distance: 297.6
click at [797, 142] on body "Catalyst New Home Browse Insights Opportunities Your Data Recent Grids Will Per…" at bounding box center [594, 422] width 1189 height 845
click at [735, 147] on button "Variables Menu" at bounding box center [730, 144] width 11 height 11
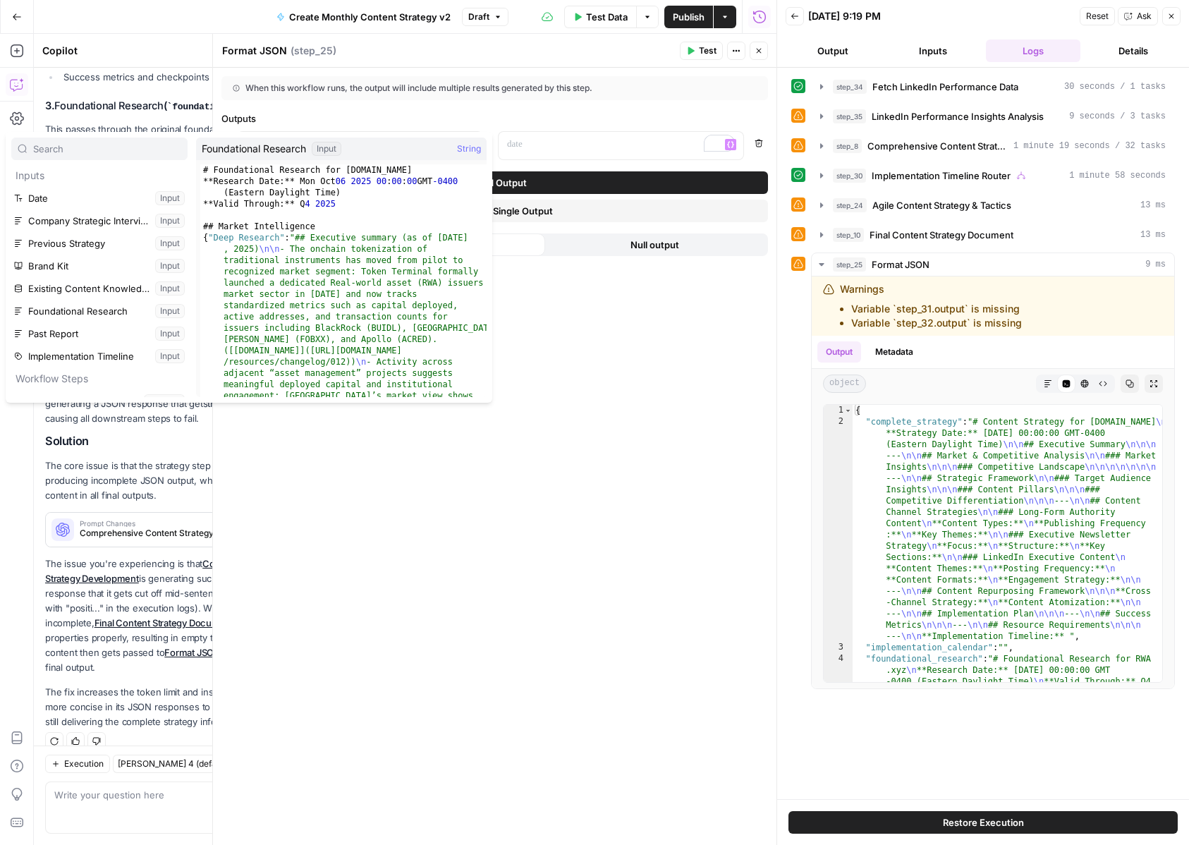
scroll to position [128, 0]
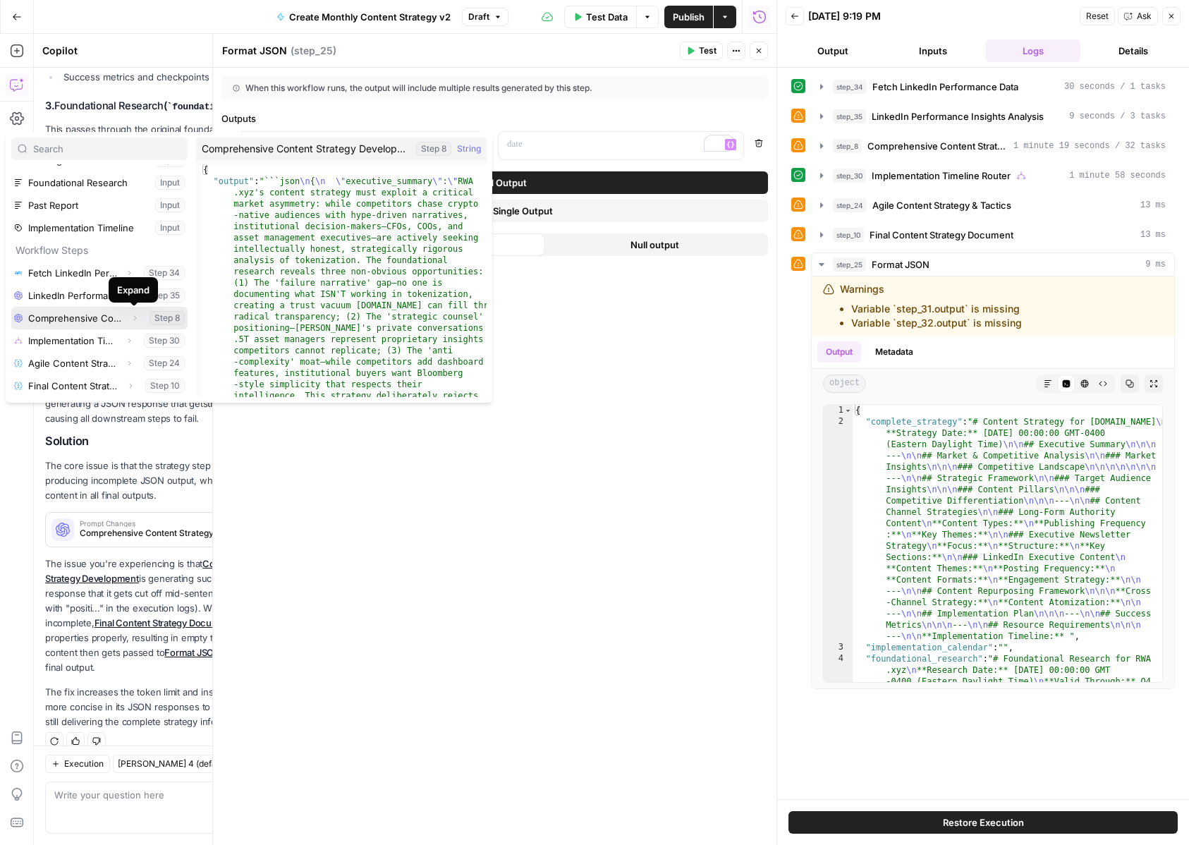
click at [131, 319] on icon "button" at bounding box center [134, 318] width 8 height 8
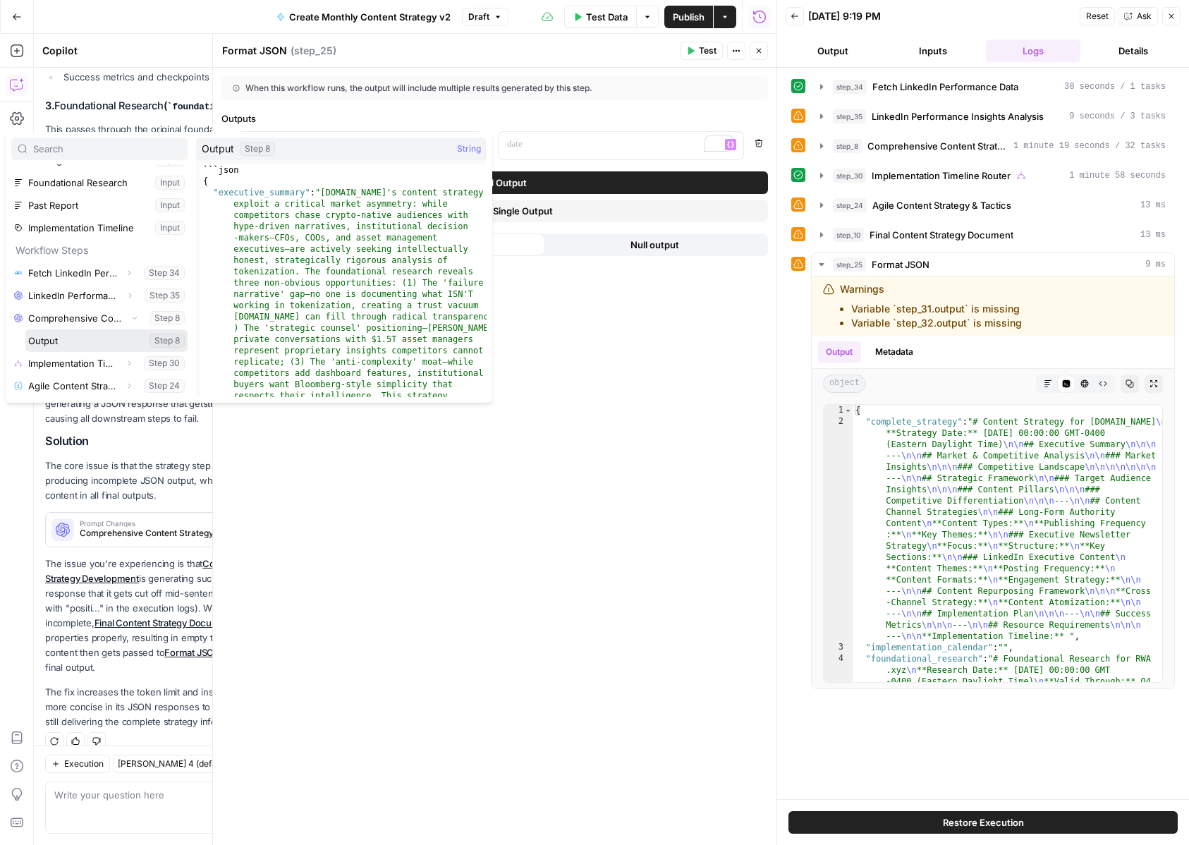
click at [121, 339] on button "Select variable Output" at bounding box center [106, 340] width 162 height 23
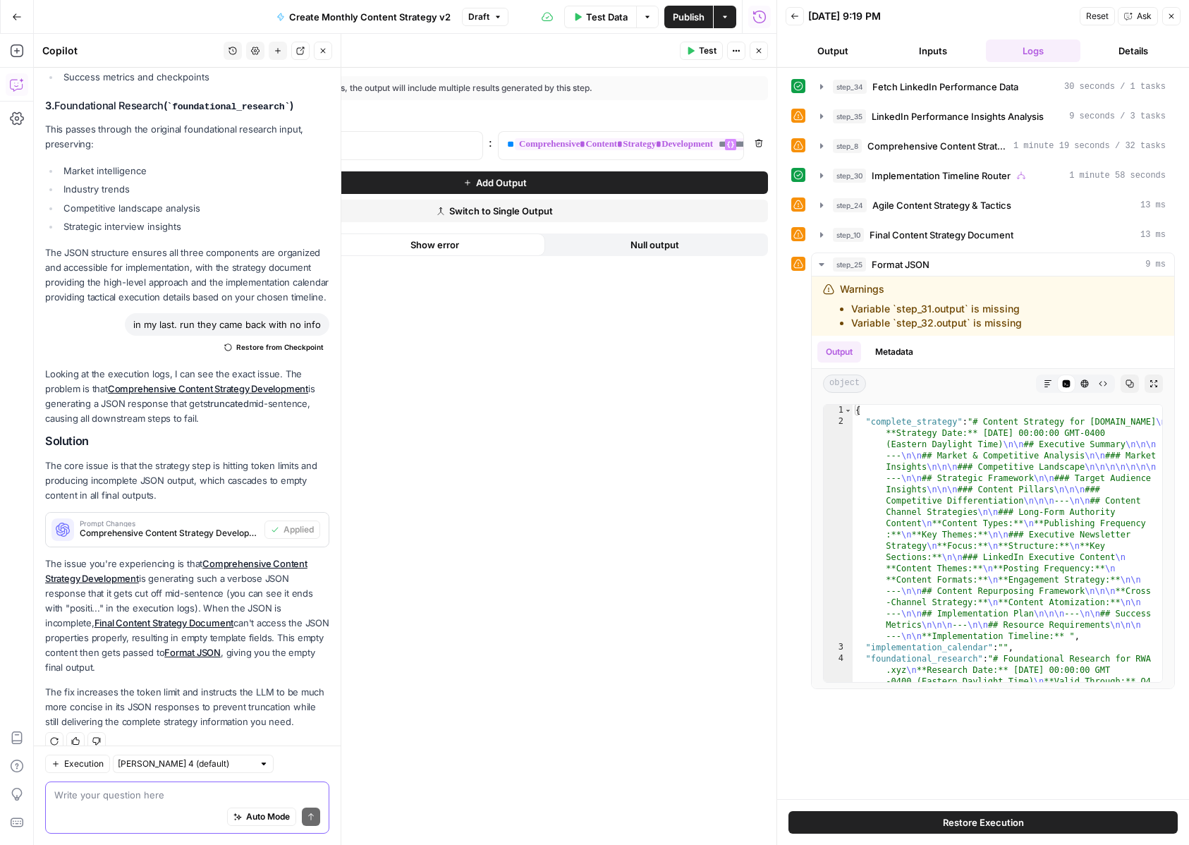
click at [118, 799] on textarea at bounding box center [187, 795] width 266 height 14
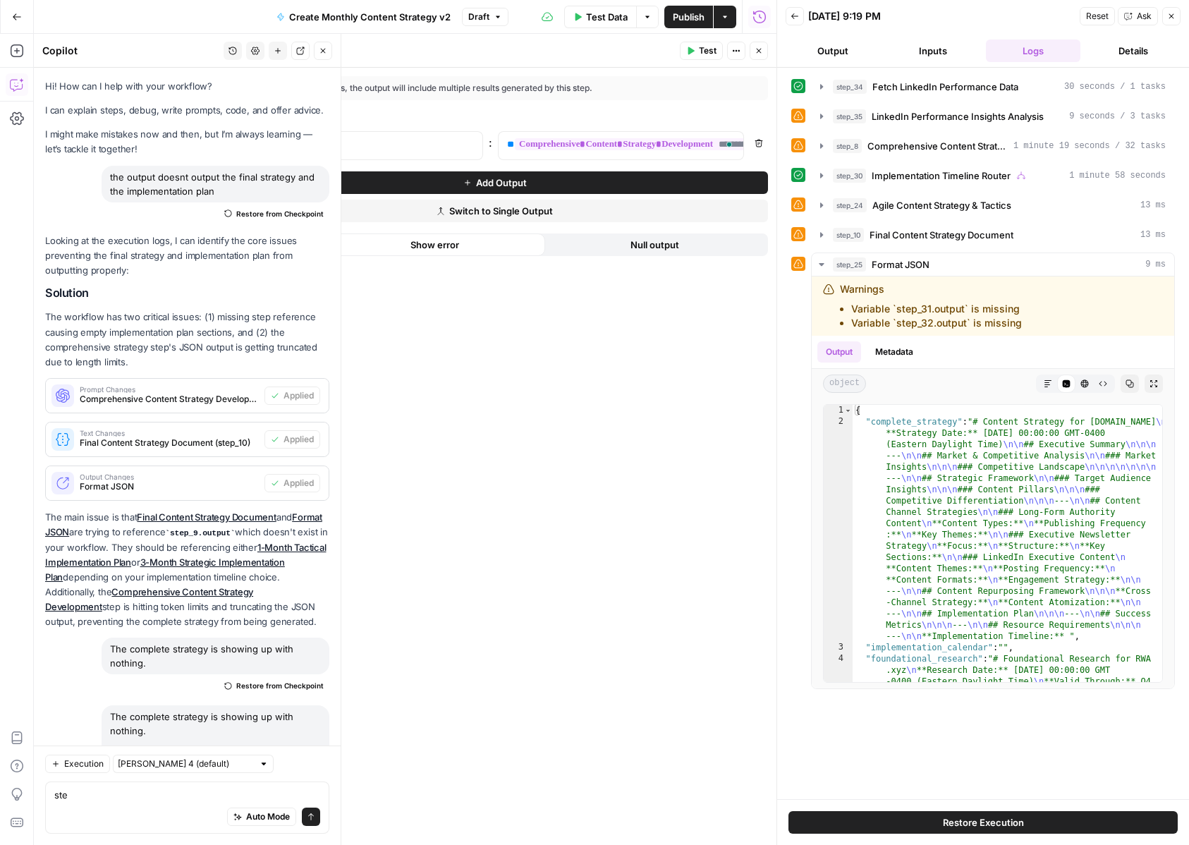
scroll to position [3018, 0]
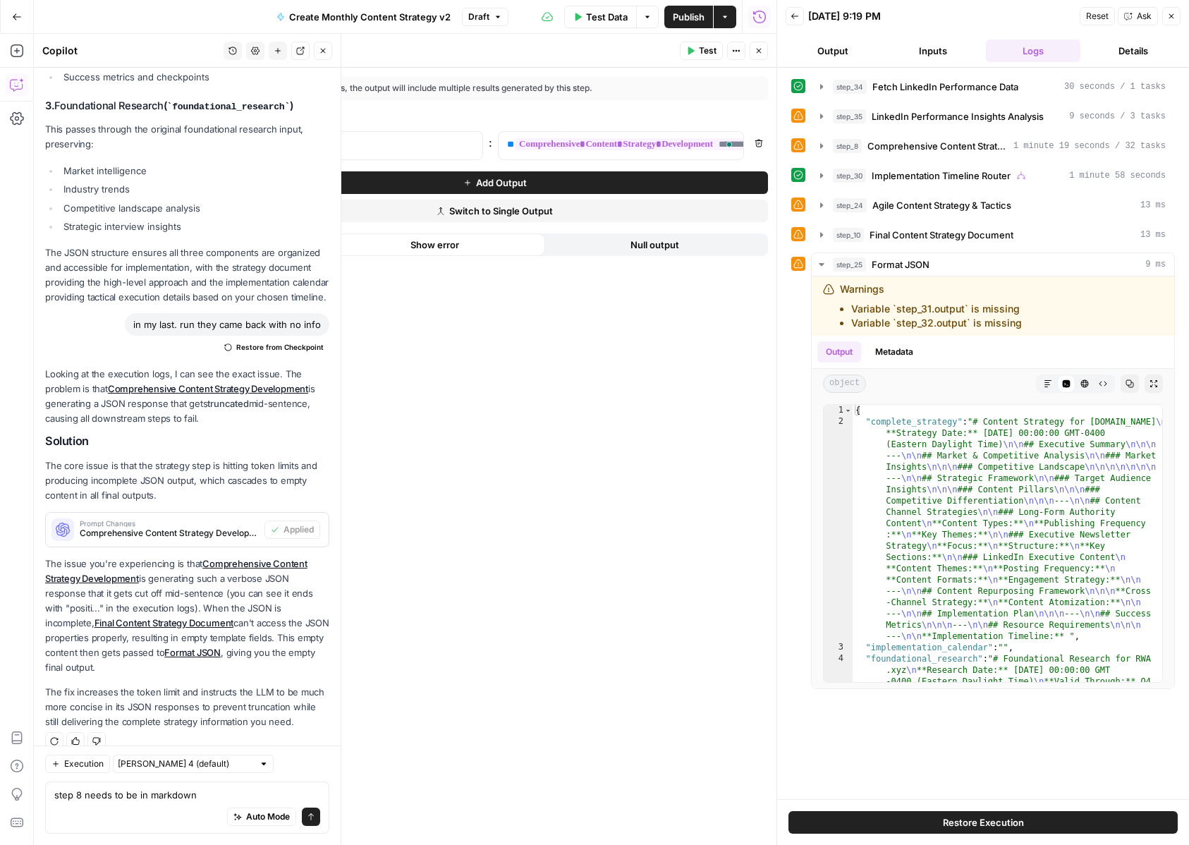
type textarea "step 8 needs to be in markdown"
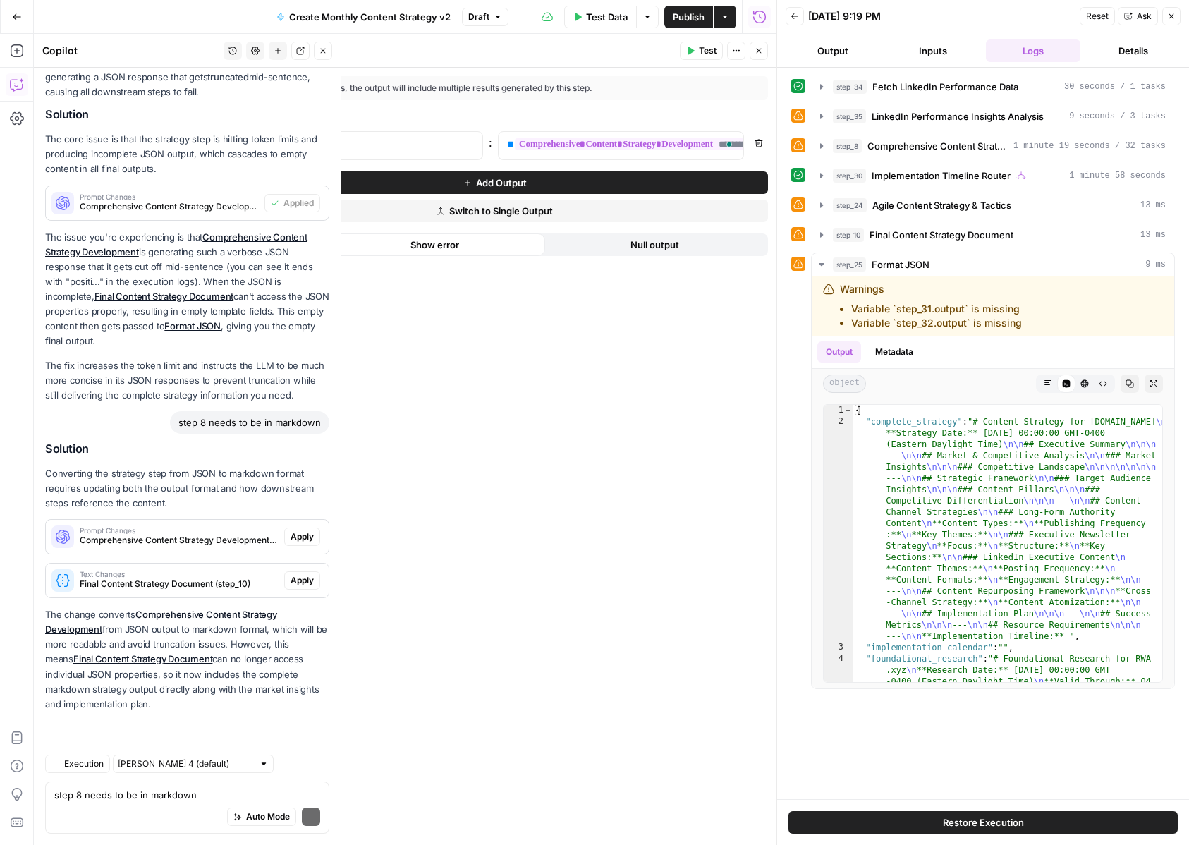
scroll to position [3327, 0]
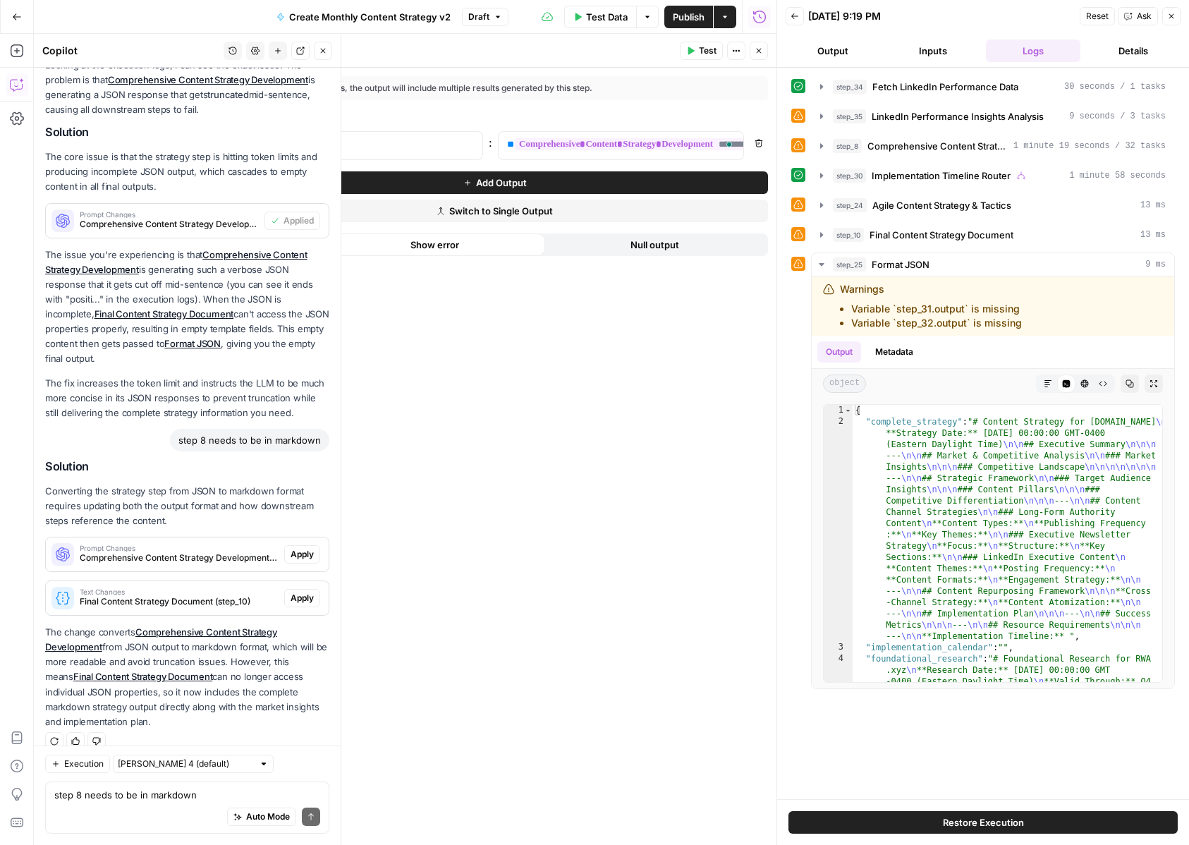
click at [309, 548] on span "Apply" at bounding box center [302, 554] width 23 height 13
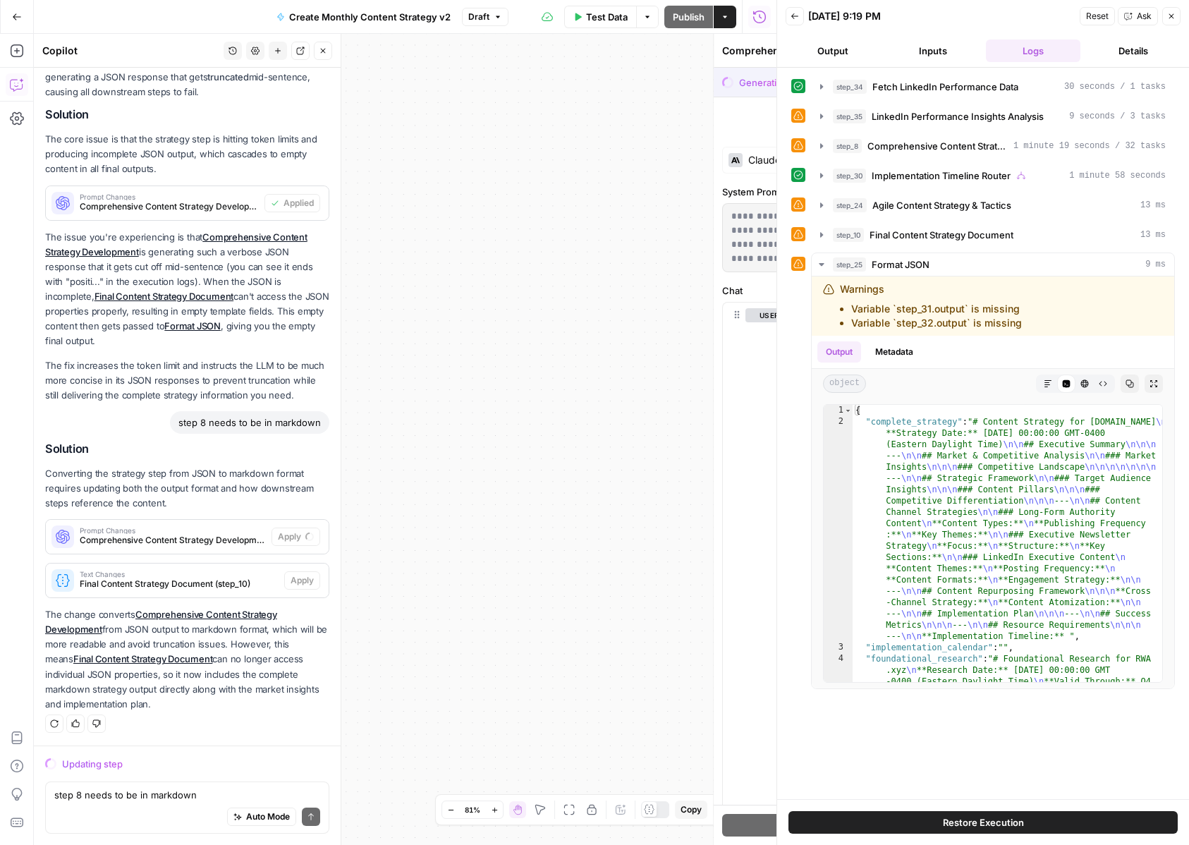
scroll to position [3214, 0]
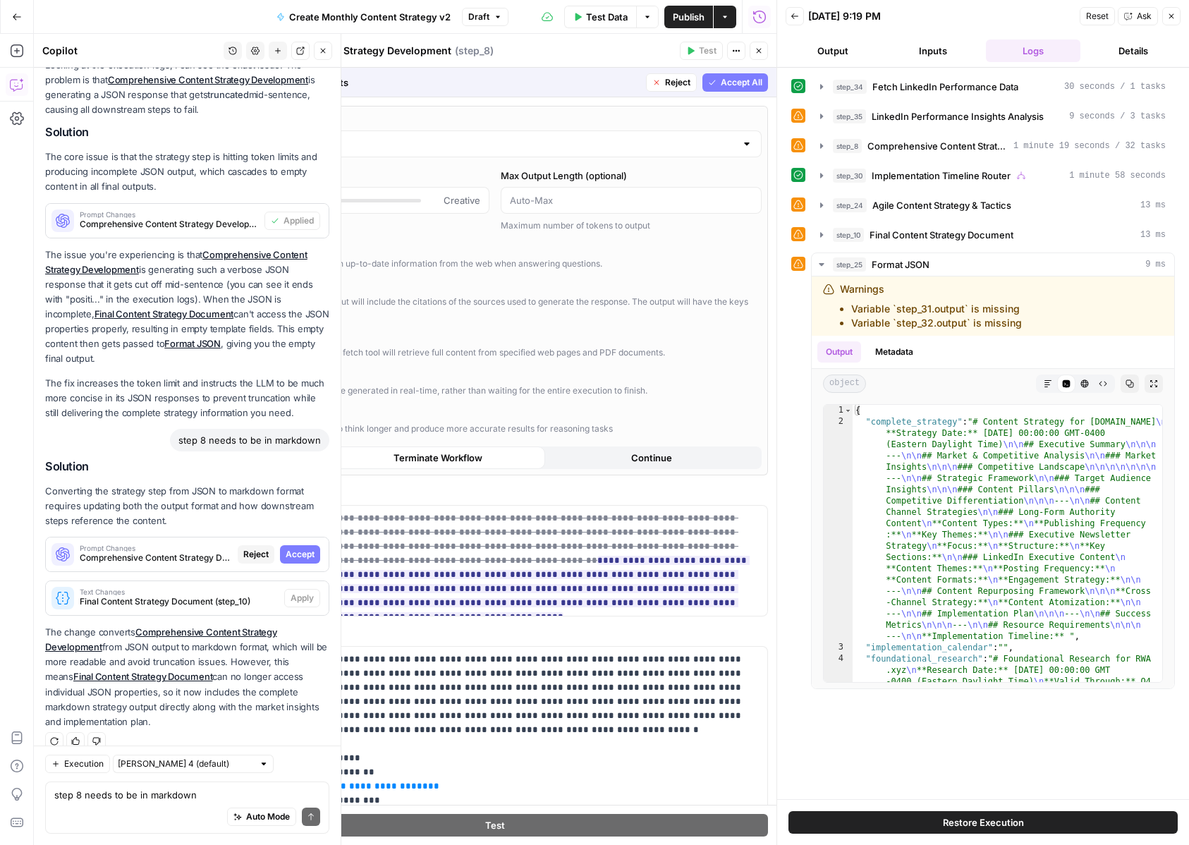
click at [309, 548] on span "Accept" at bounding box center [300, 554] width 29 height 13
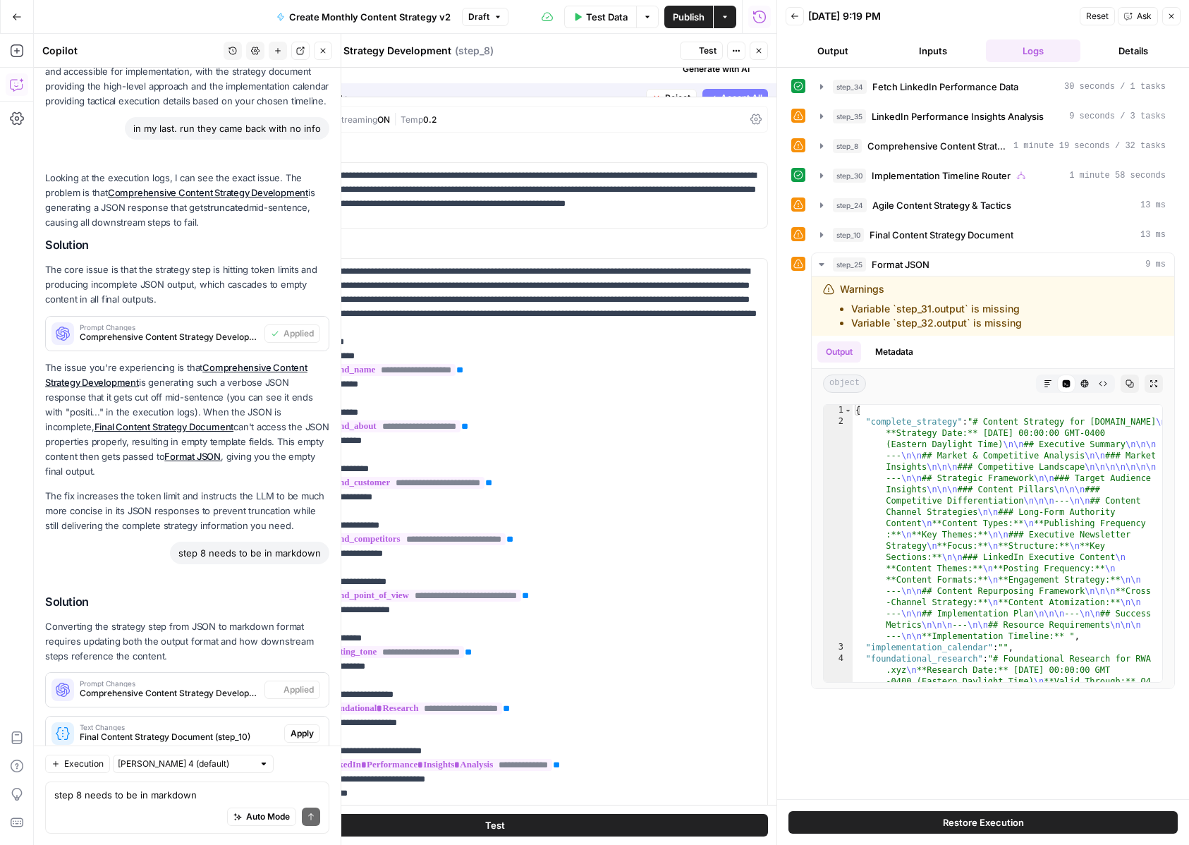
scroll to position [3350, 0]
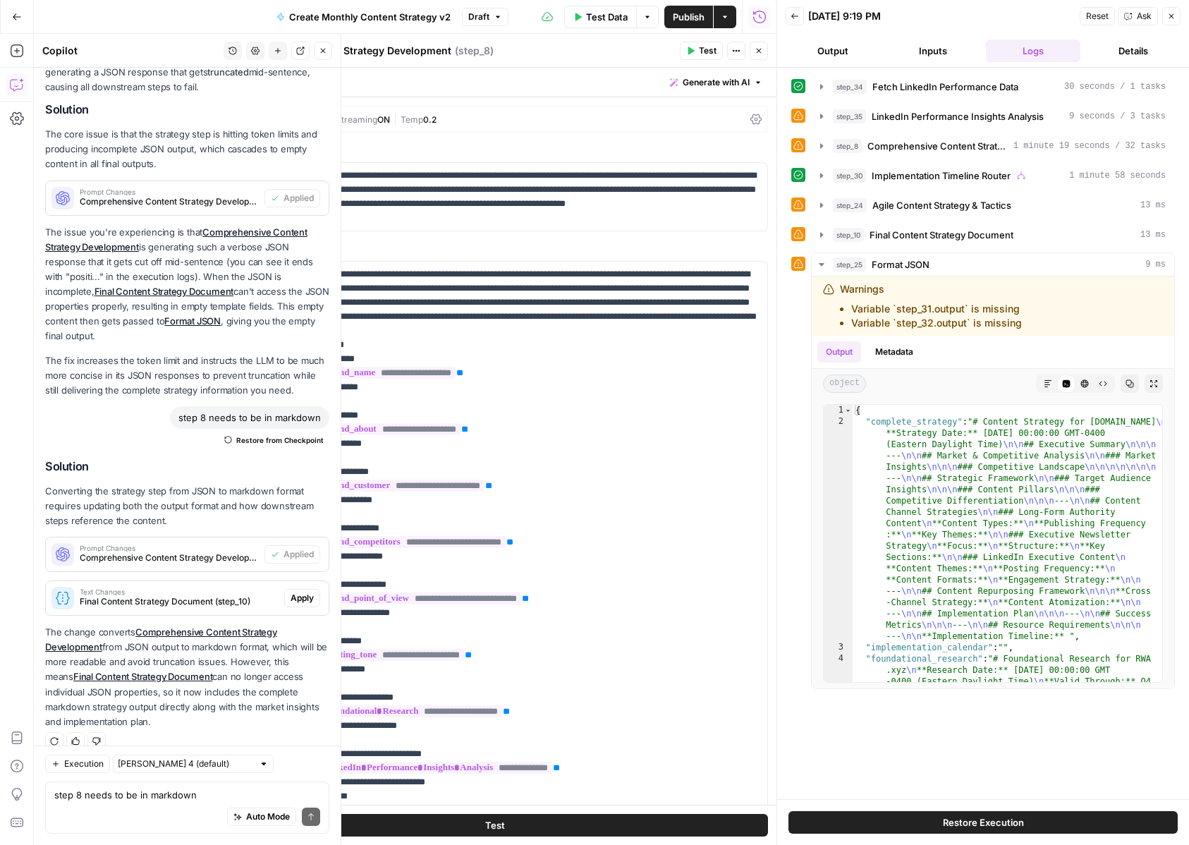
click at [298, 592] on span "Apply" at bounding box center [302, 598] width 23 height 13
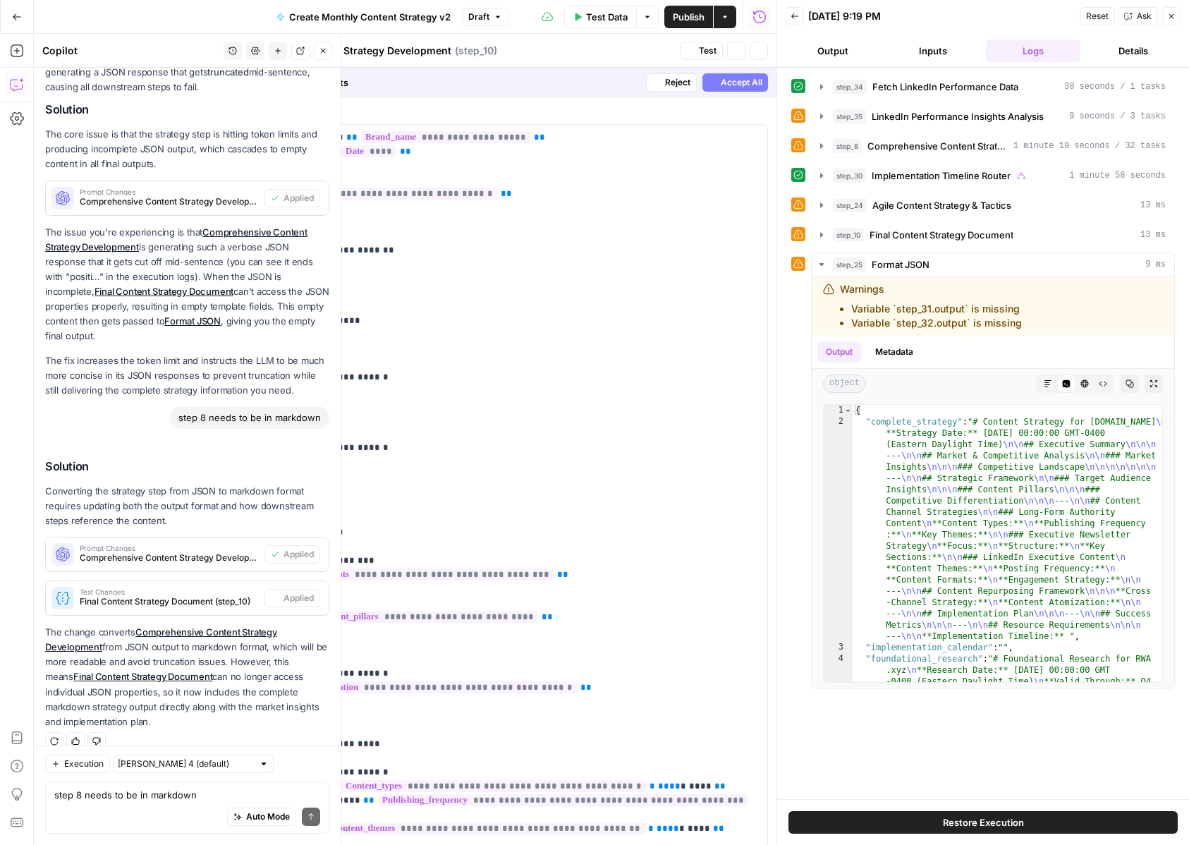
type textarea "Final Content Strategy Document"
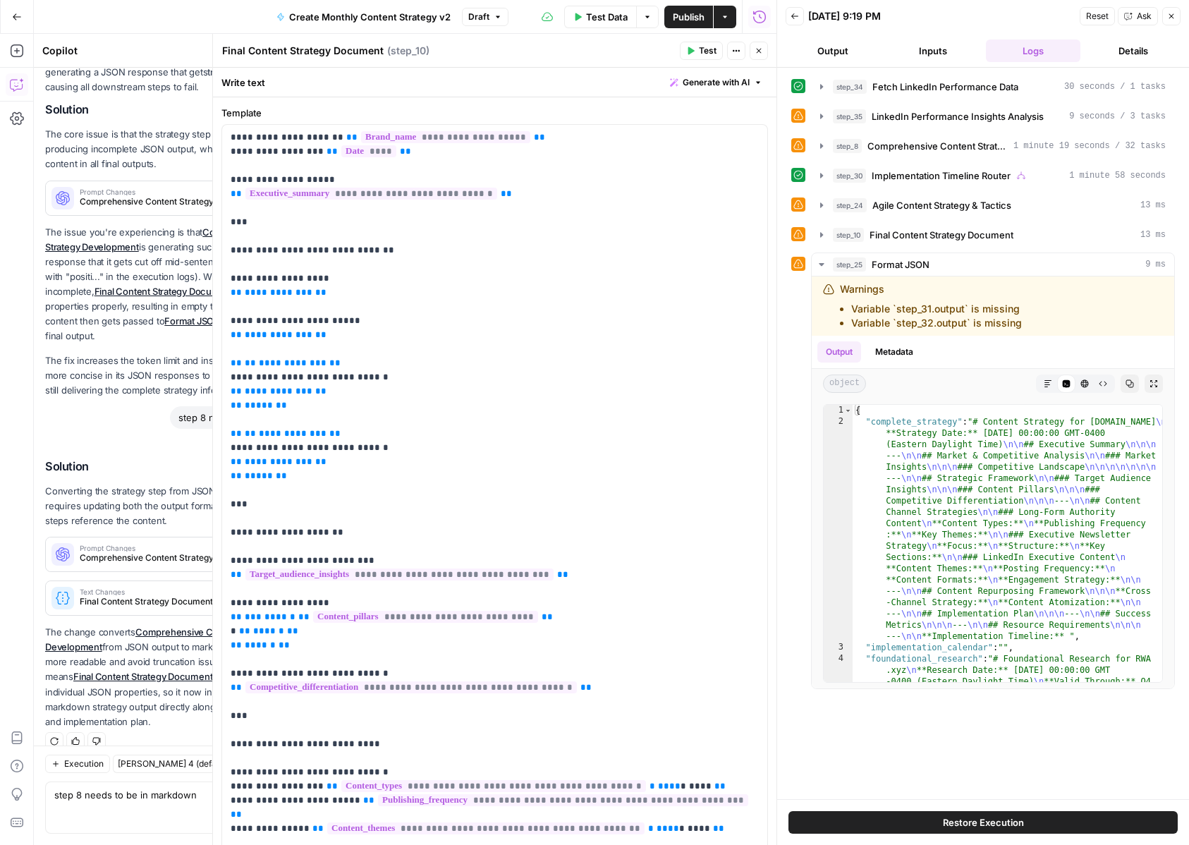
click at [761, 53] on icon "button" at bounding box center [759, 51] width 8 height 8
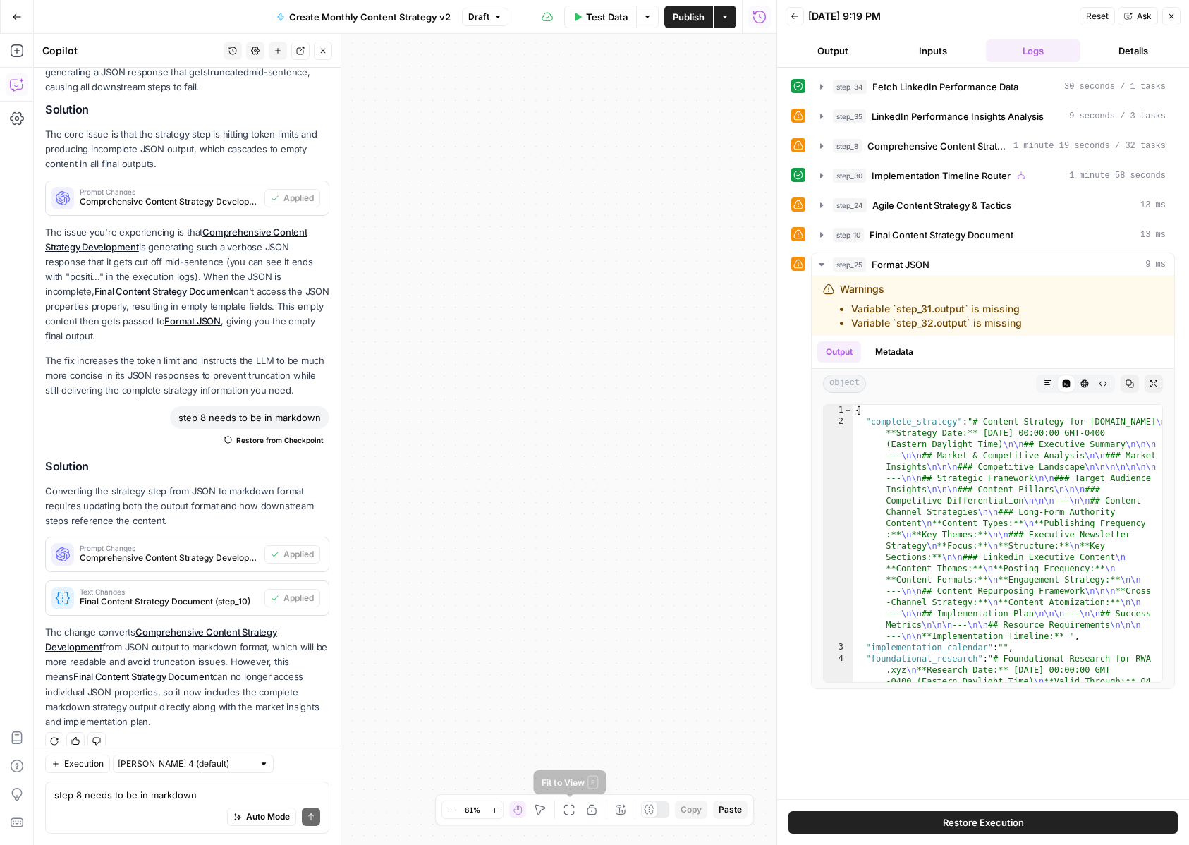
click at [567, 807] on icon "button" at bounding box center [568, 809] width 11 height 11
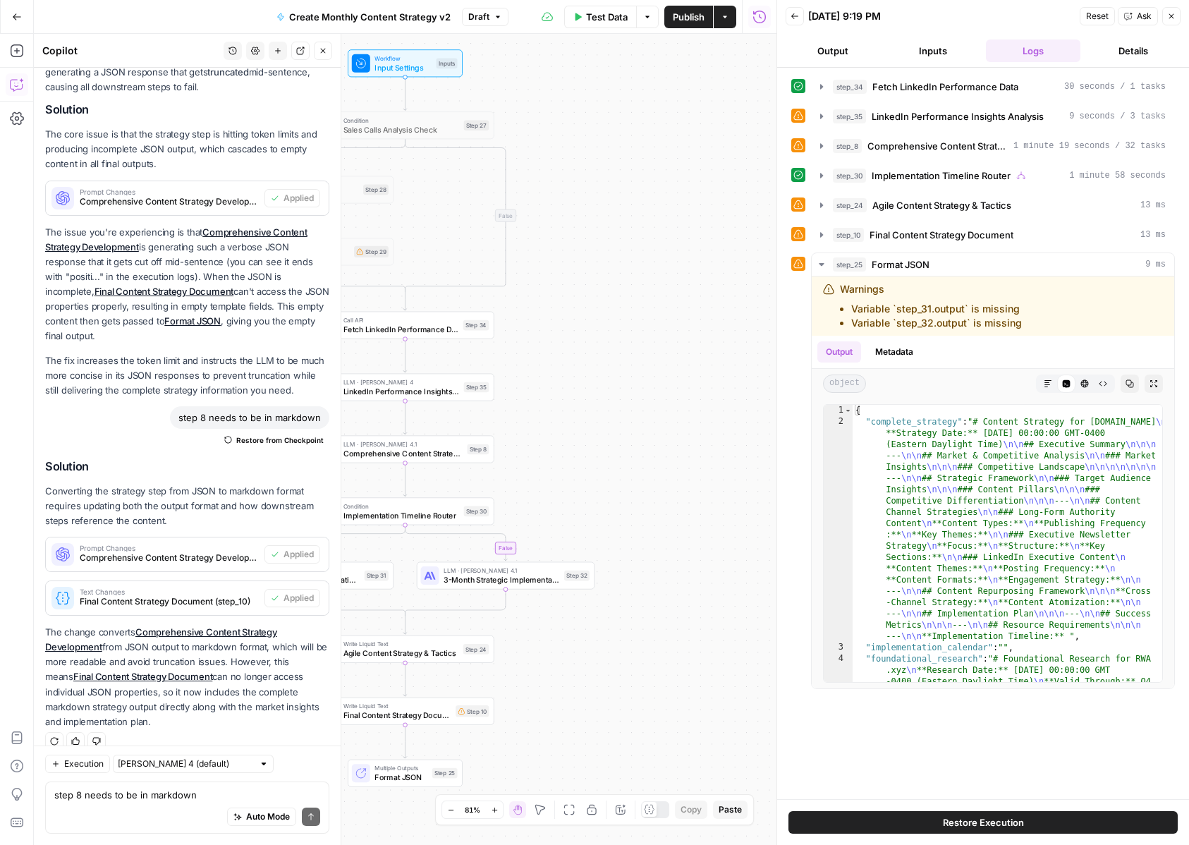
click at [594, 709] on div "true true false false Workflow Input Settings Inputs Condition Sales Calls Anal…" at bounding box center [405, 439] width 743 height 811
click at [154, 807] on div "Auto Mode Send" at bounding box center [187, 817] width 266 height 31
type textarea "update step 25"
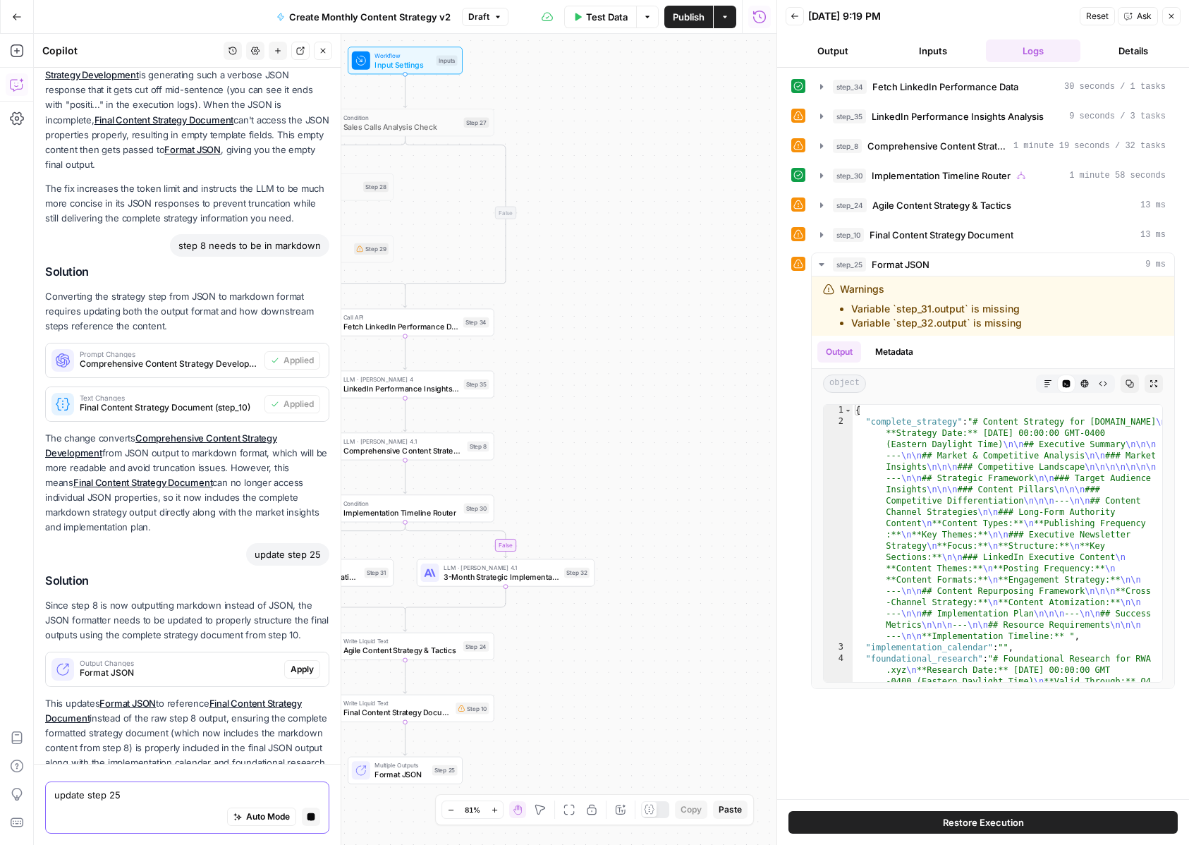
scroll to position [3585, 0]
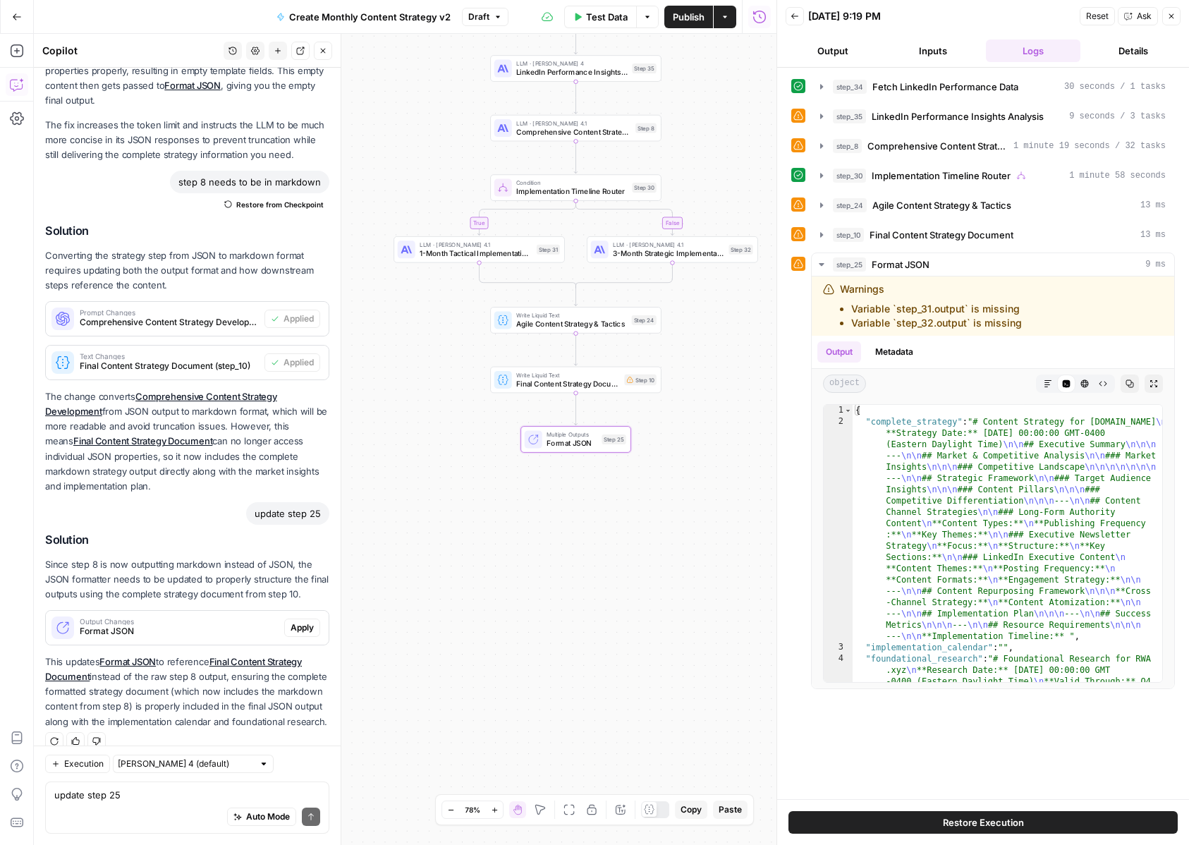
click at [305, 621] on span "Apply" at bounding box center [302, 627] width 23 height 13
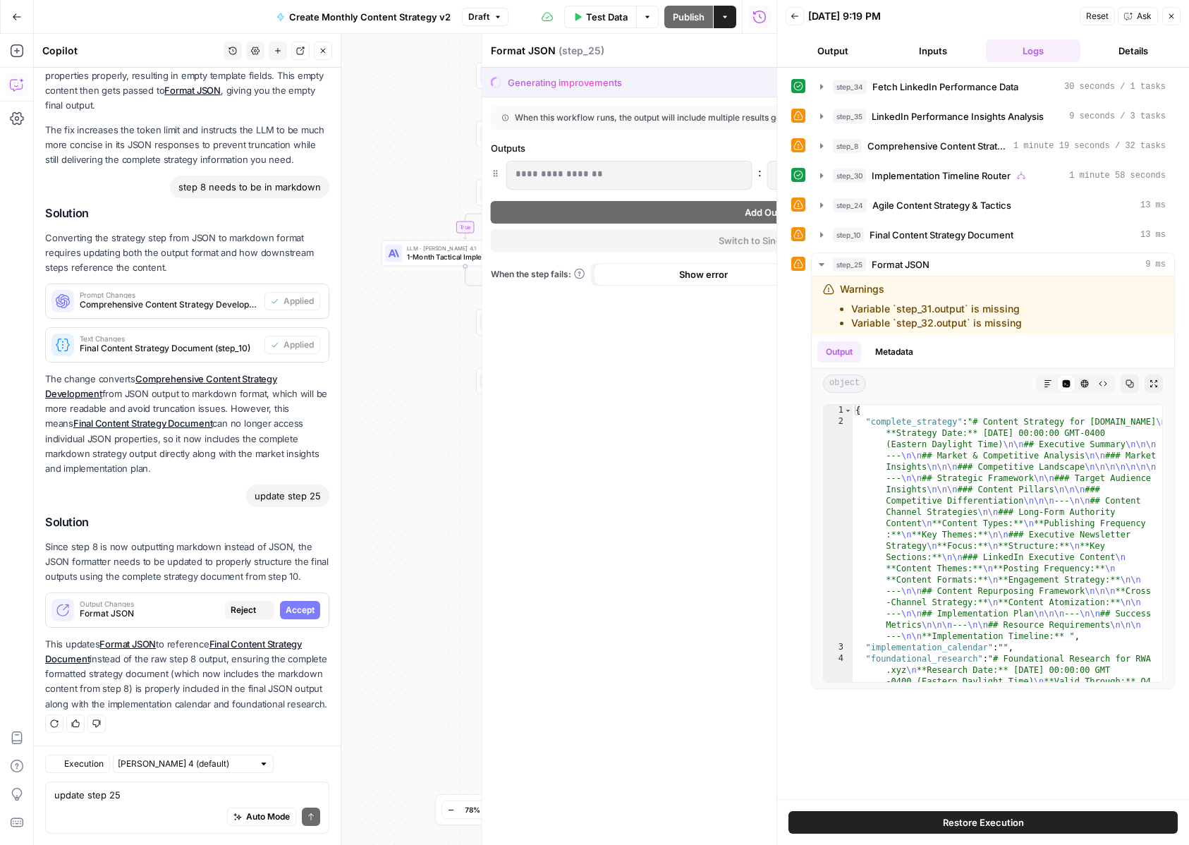
scroll to position [3450, 0]
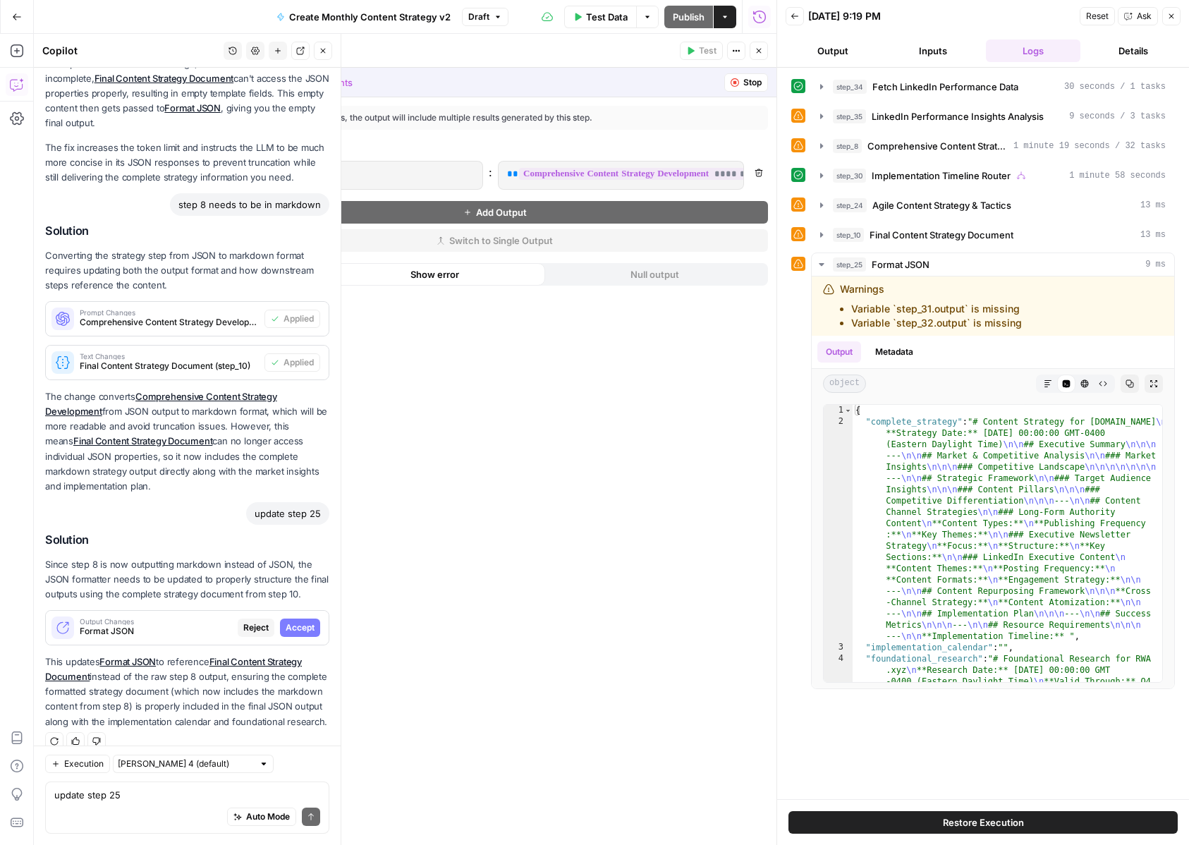
click at [305, 621] on span "Accept" at bounding box center [300, 627] width 29 height 13
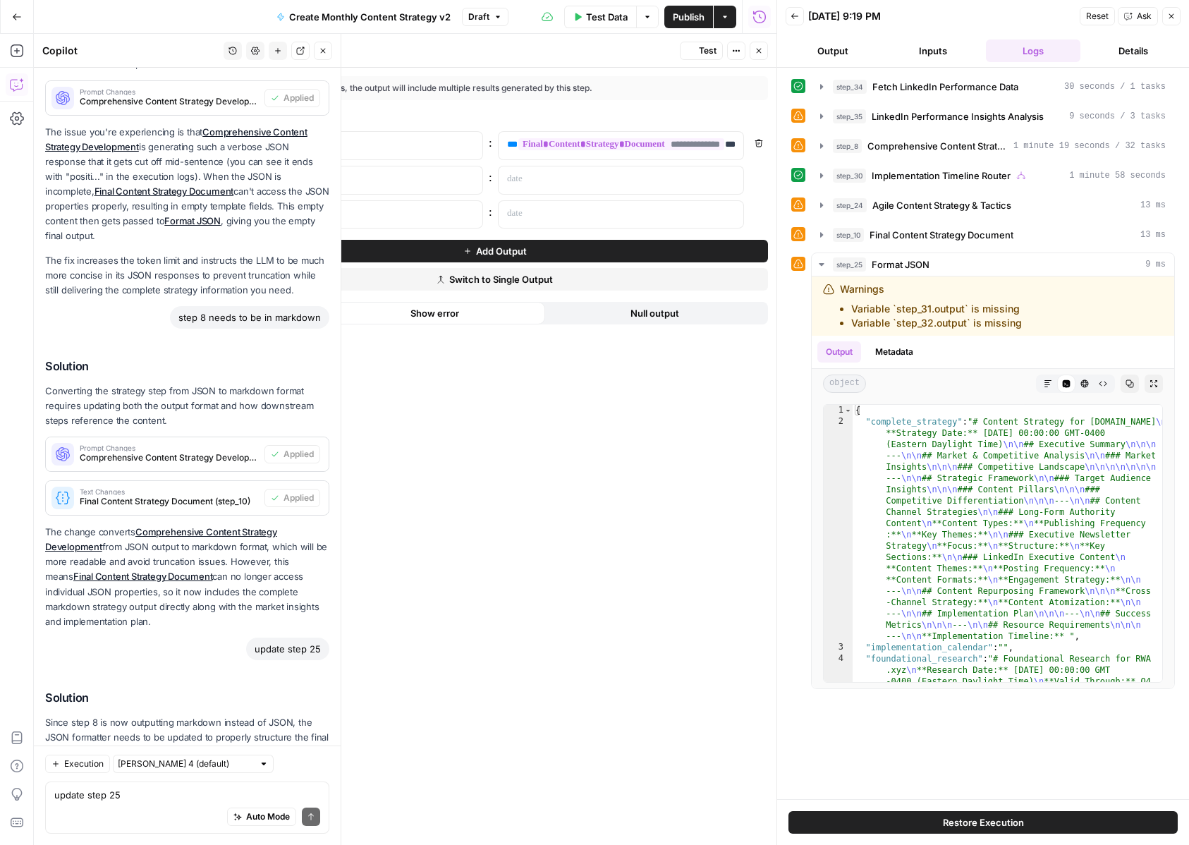
scroll to position [3608, 0]
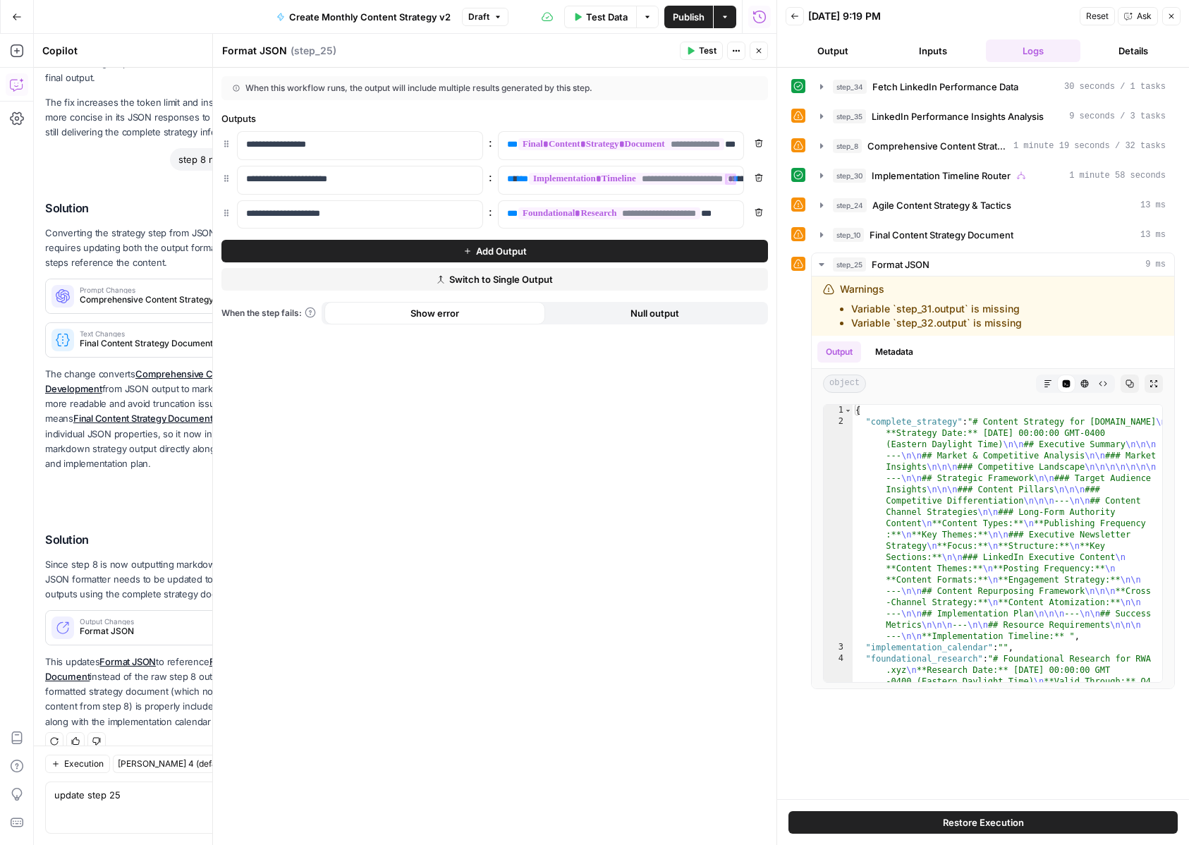
click at [687, 18] on span "Publish" at bounding box center [689, 17] width 32 height 14
click at [619, 67] on header "Format JSON Format JSON ( step_25 ) Test Actions Close" at bounding box center [494, 51] width 563 height 34
click at [755, 56] on button "Close" at bounding box center [759, 51] width 18 height 18
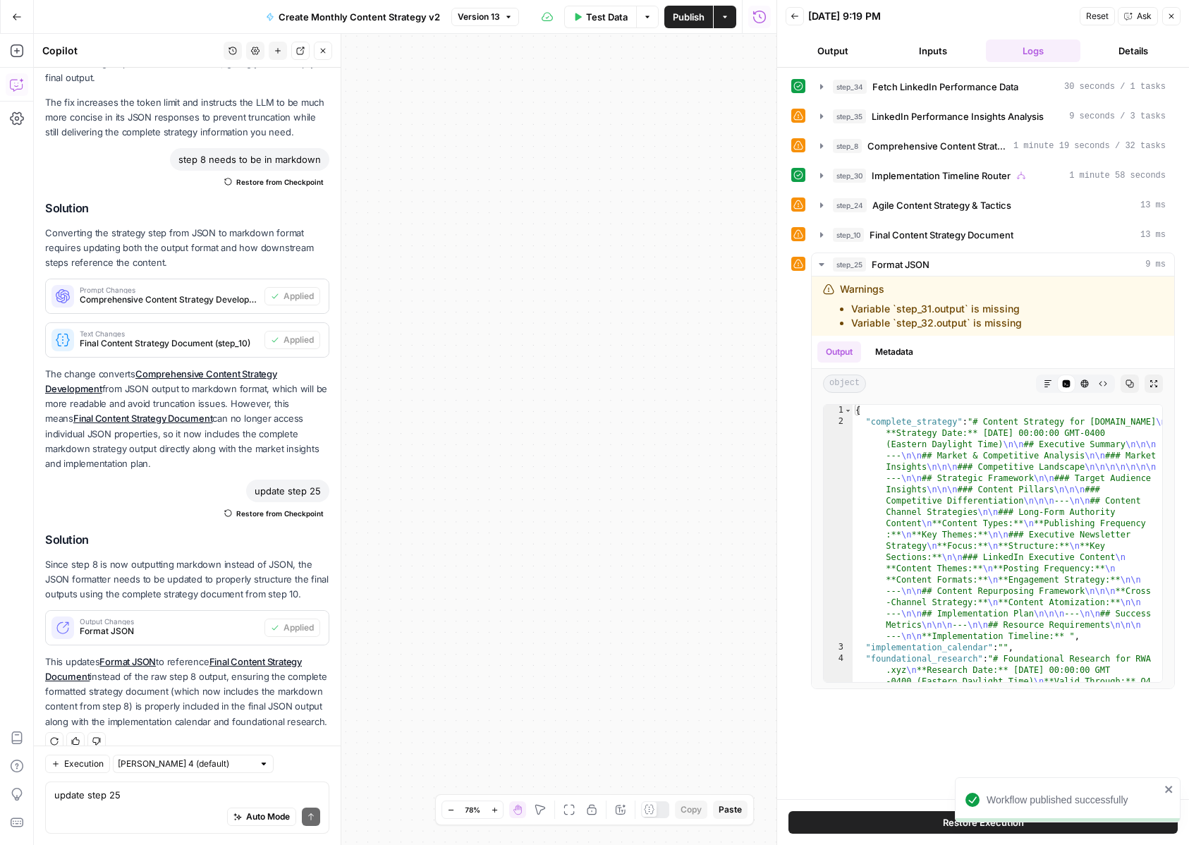
click at [115, 804] on div "Auto Mode Send" at bounding box center [187, 817] width 266 height 31
type textarea "where is the foundation research coming from?"
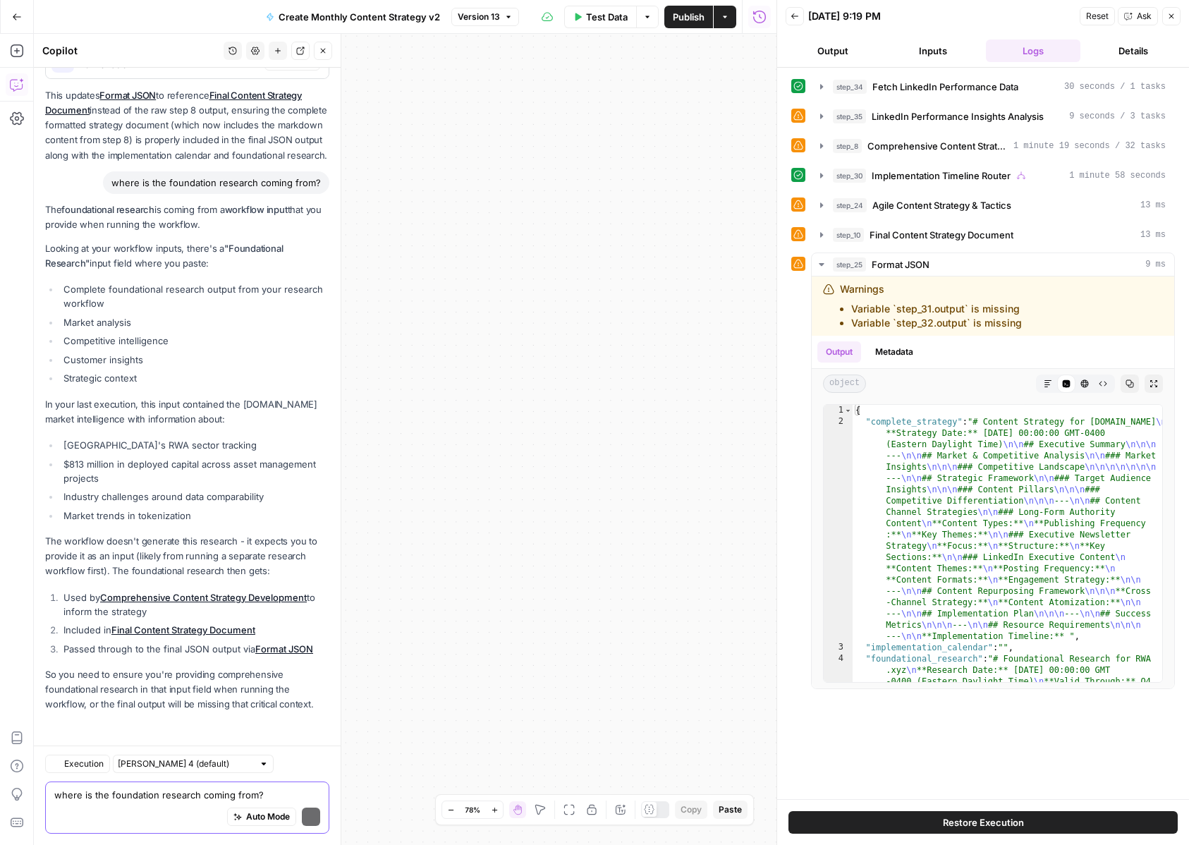
scroll to position [4156, 0]
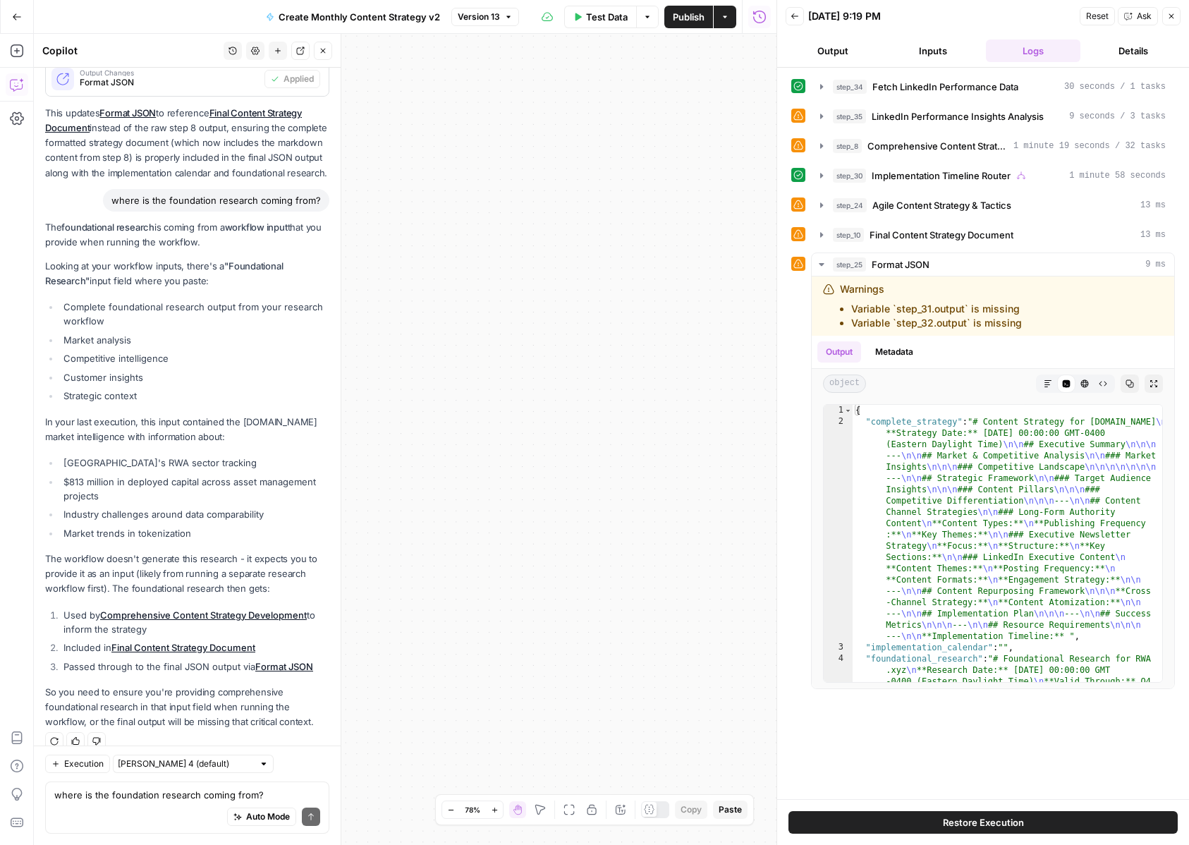
click at [151, 808] on div "Auto Mode Send" at bounding box center [187, 817] width 266 height 31
click at [196, 783] on div "remov remov Auto Mode Send" at bounding box center [187, 807] width 284 height 52
click at [176, 790] on textarea "remov" at bounding box center [187, 795] width 266 height 14
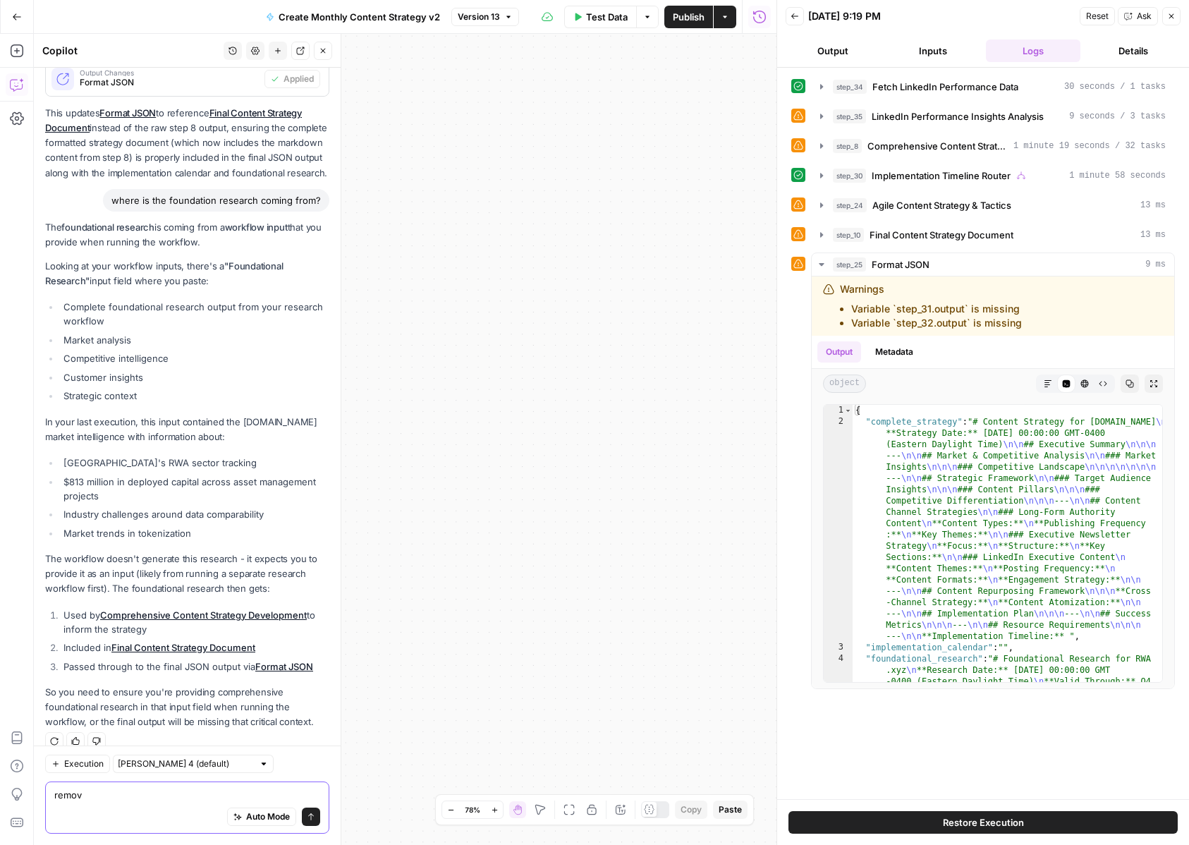
click at [176, 790] on textarea "remov" at bounding box center [187, 795] width 266 height 14
type textarea "it should be used to inform the strategy"
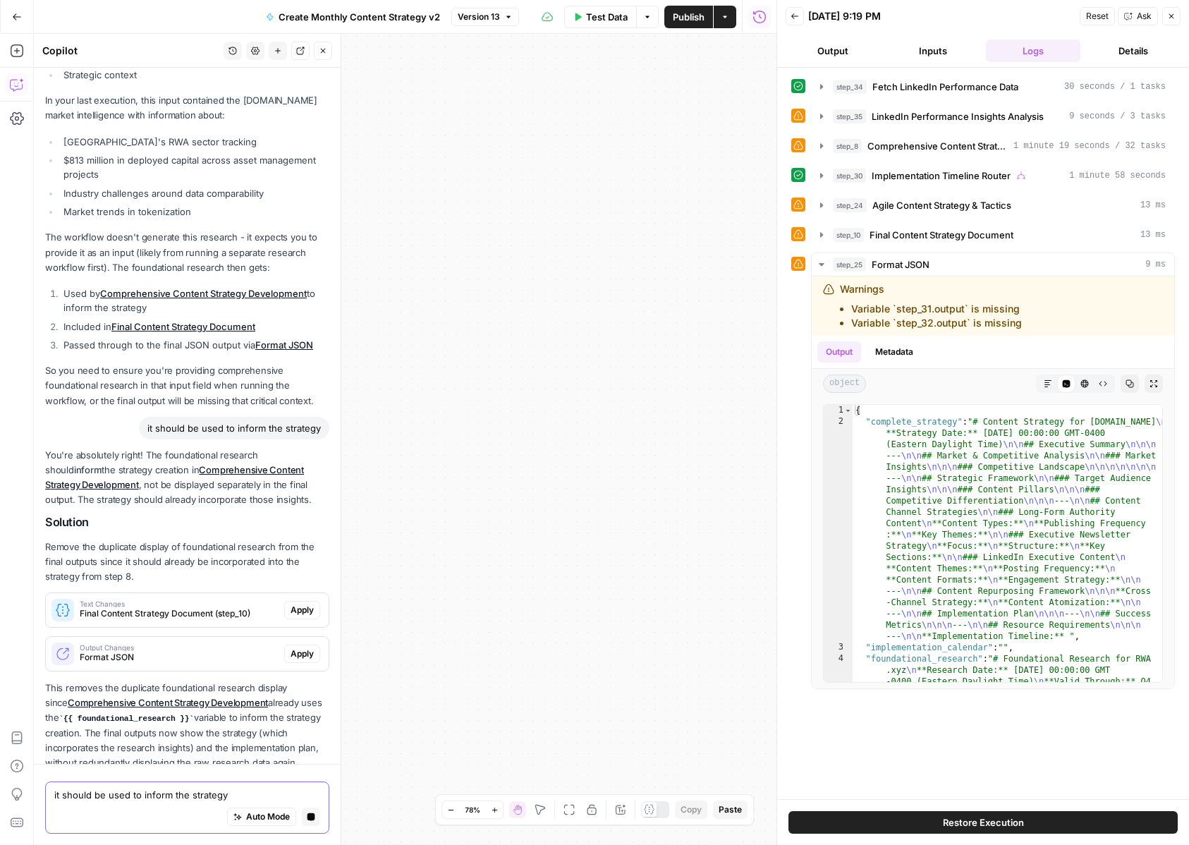
scroll to position [4518, 0]
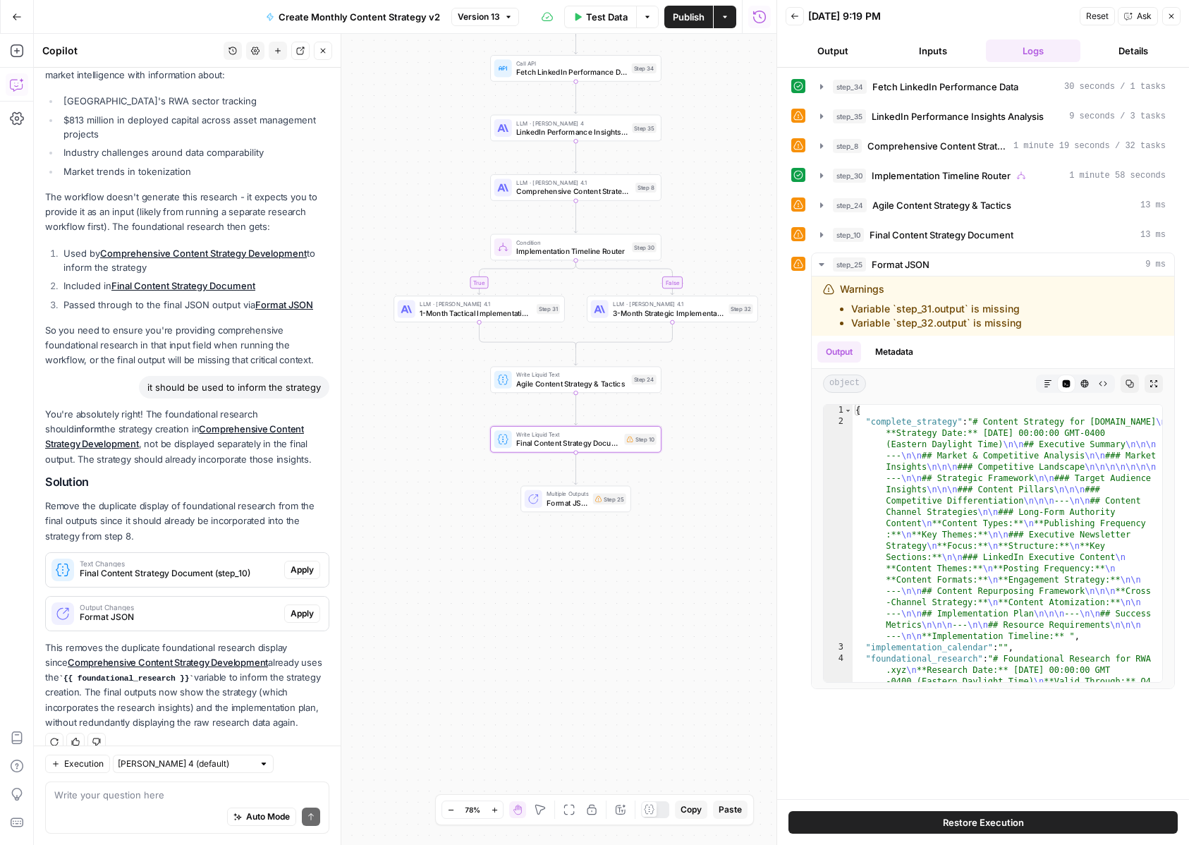
click at [301, 563] on span "Apply" at bounding box center [302, 569] width 23 height 13
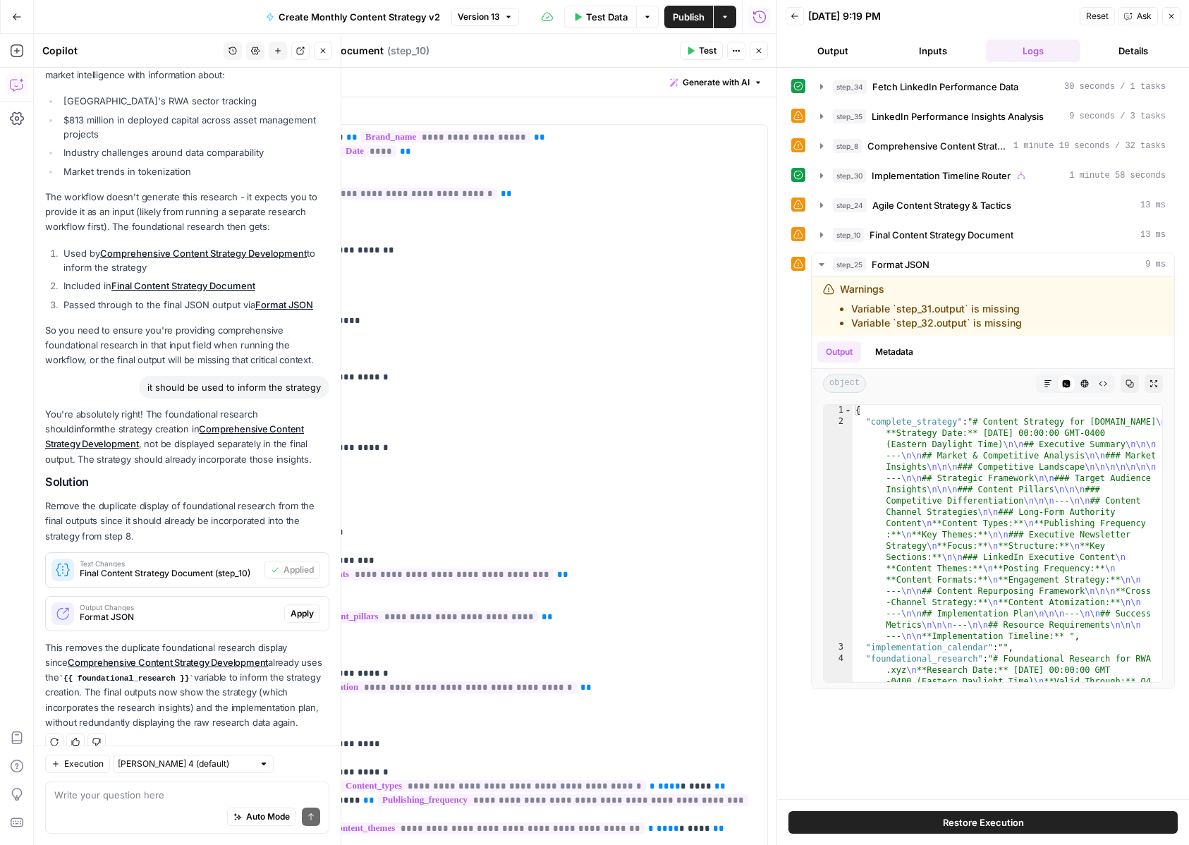
click at [292, 607] on span "Apply" at bounding box center [302, 613] width 23 height 13
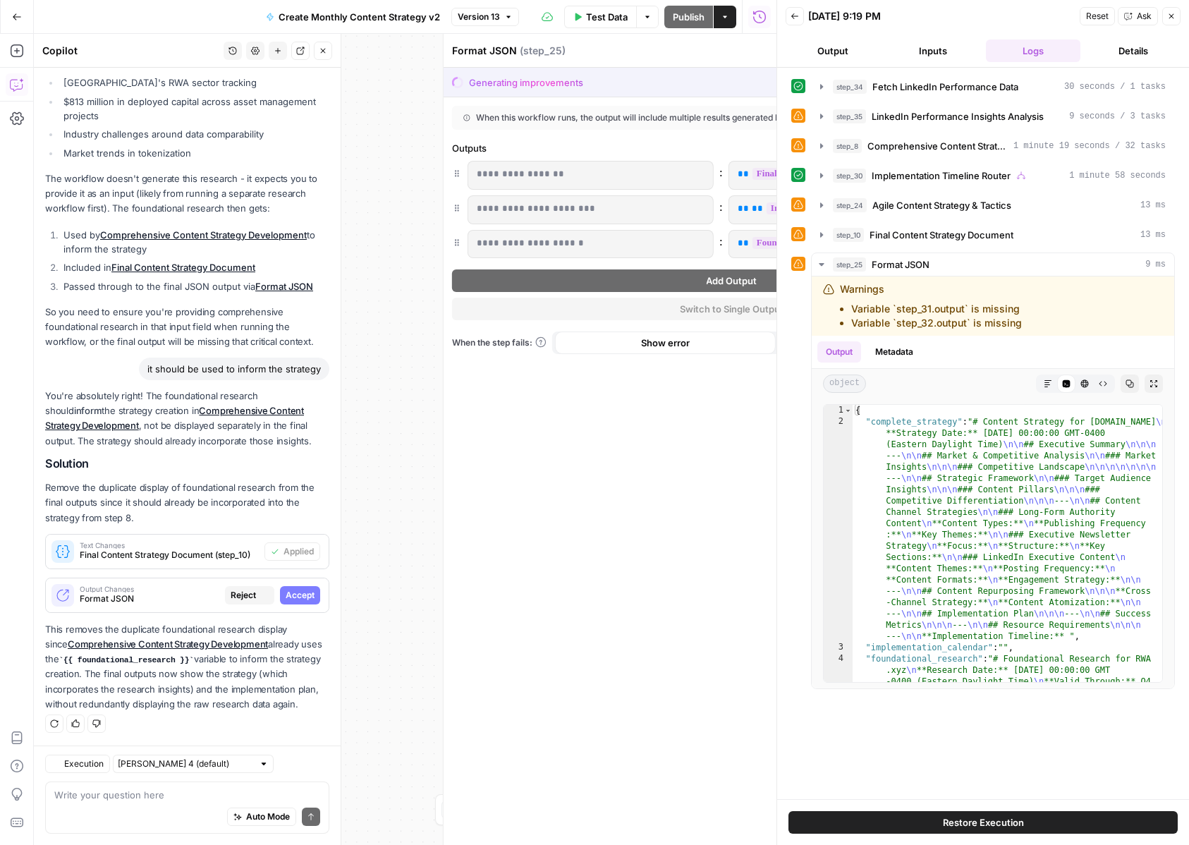
scroll to position [4360, 0]
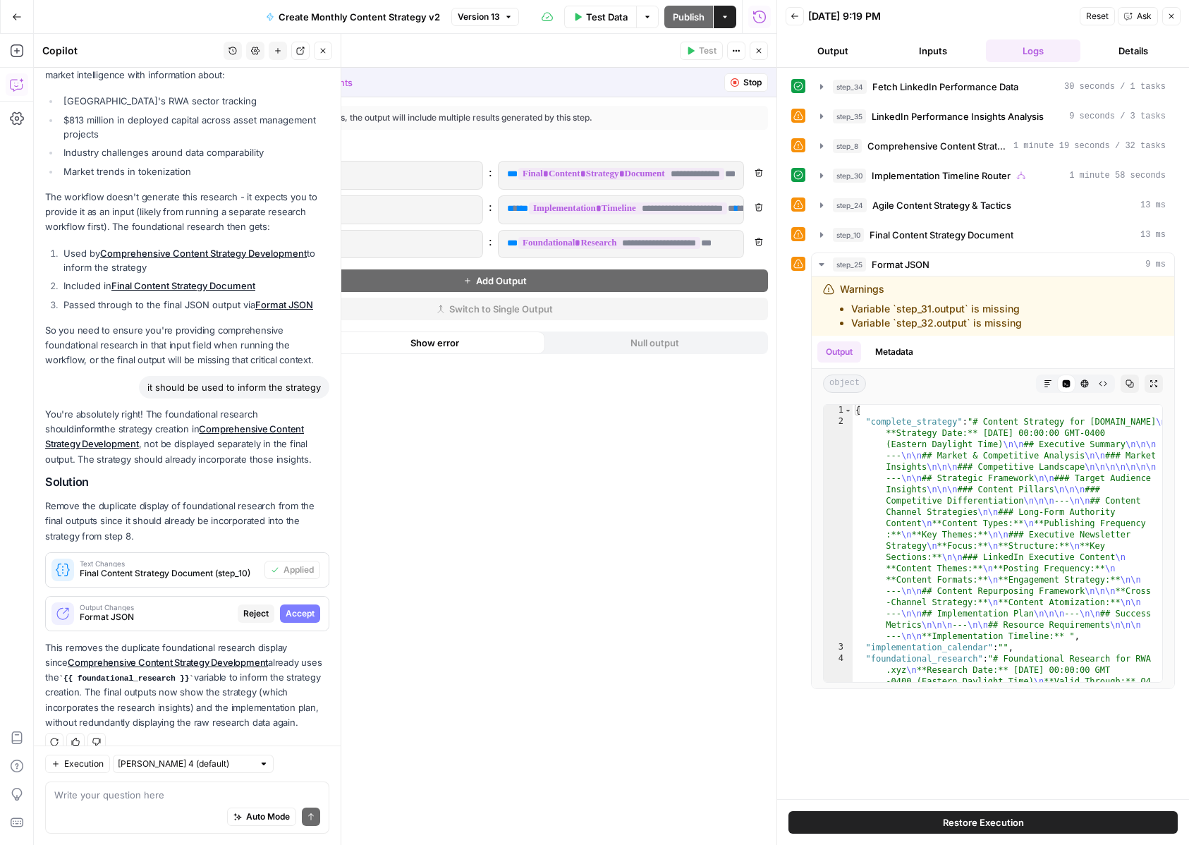
click at [305, 607] on span "Accept" at bounding box center [300, 613] width 29 height 13
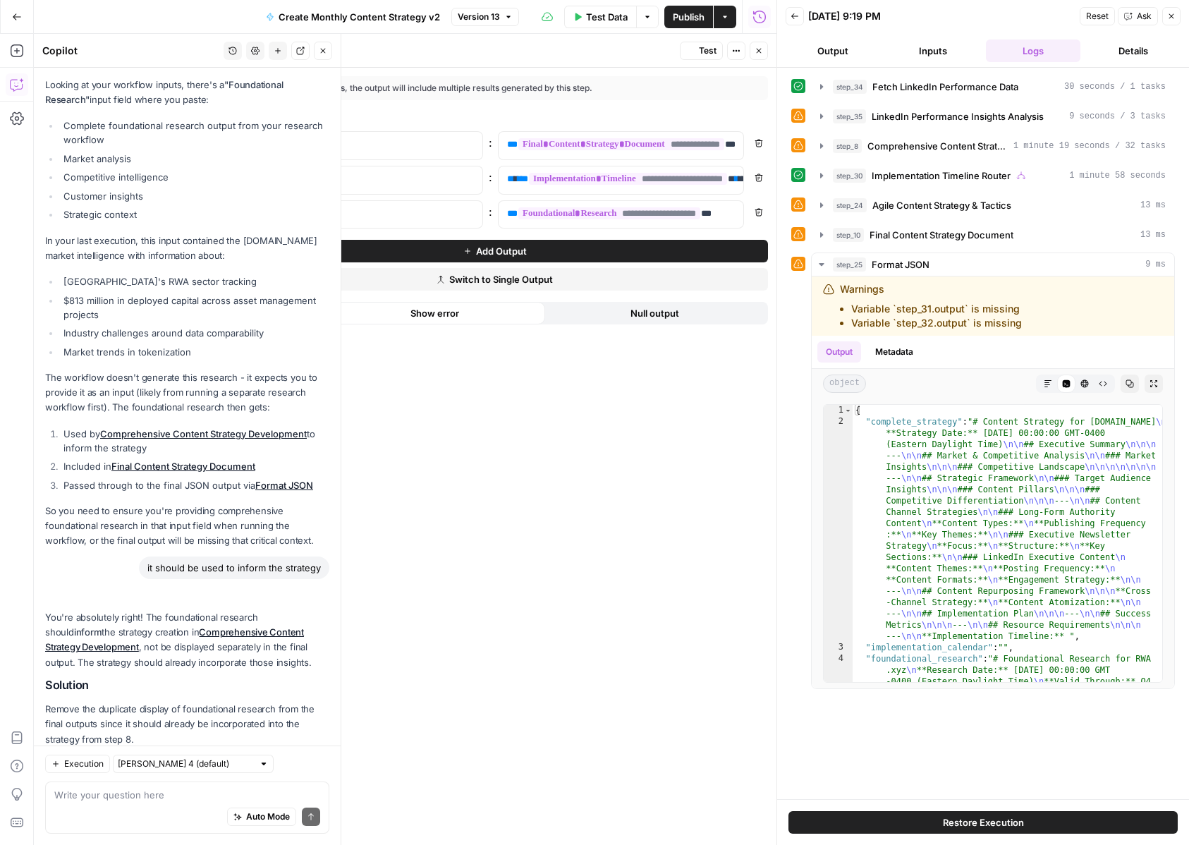
scroll to position [4563, 0]
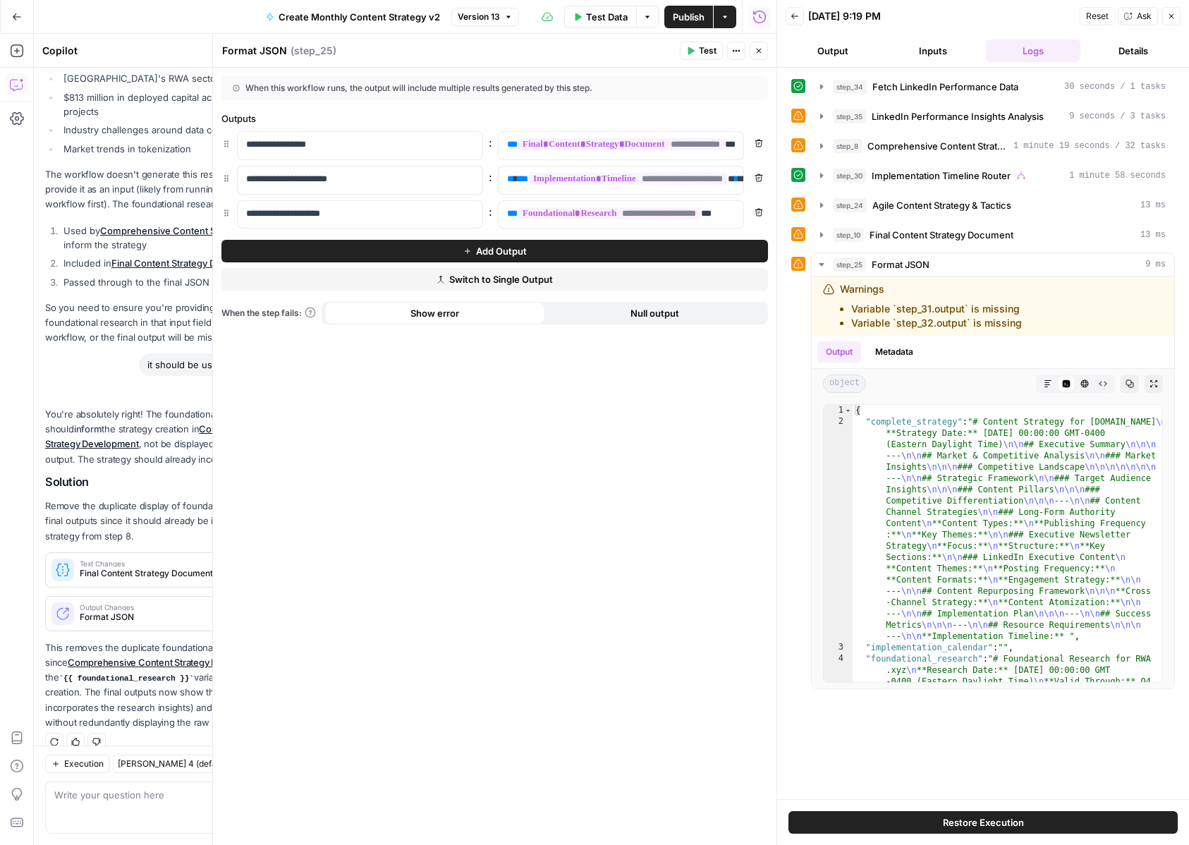
click at [757, 213] on icon "button" at bounding box center [759, 212] width 8 height 8
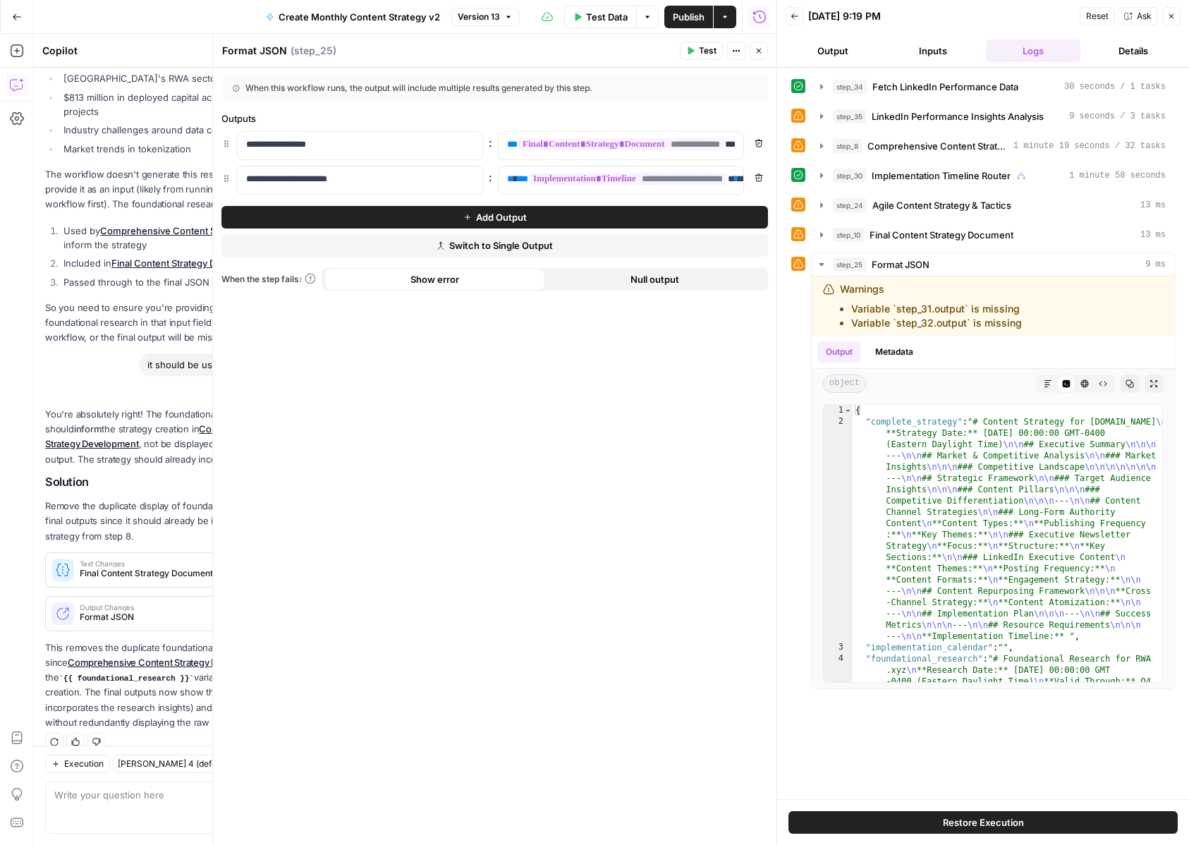
click at [692, 18] on span "Publish" at bounding box center [689, 17] width 32 height 14
click at [749, 52] on div "Test Actions Close" at bounding box center [724, 51] width 88 height 18
click at [755, 52] on icon "button" at bounding box center [759, 51] width 8 height 8
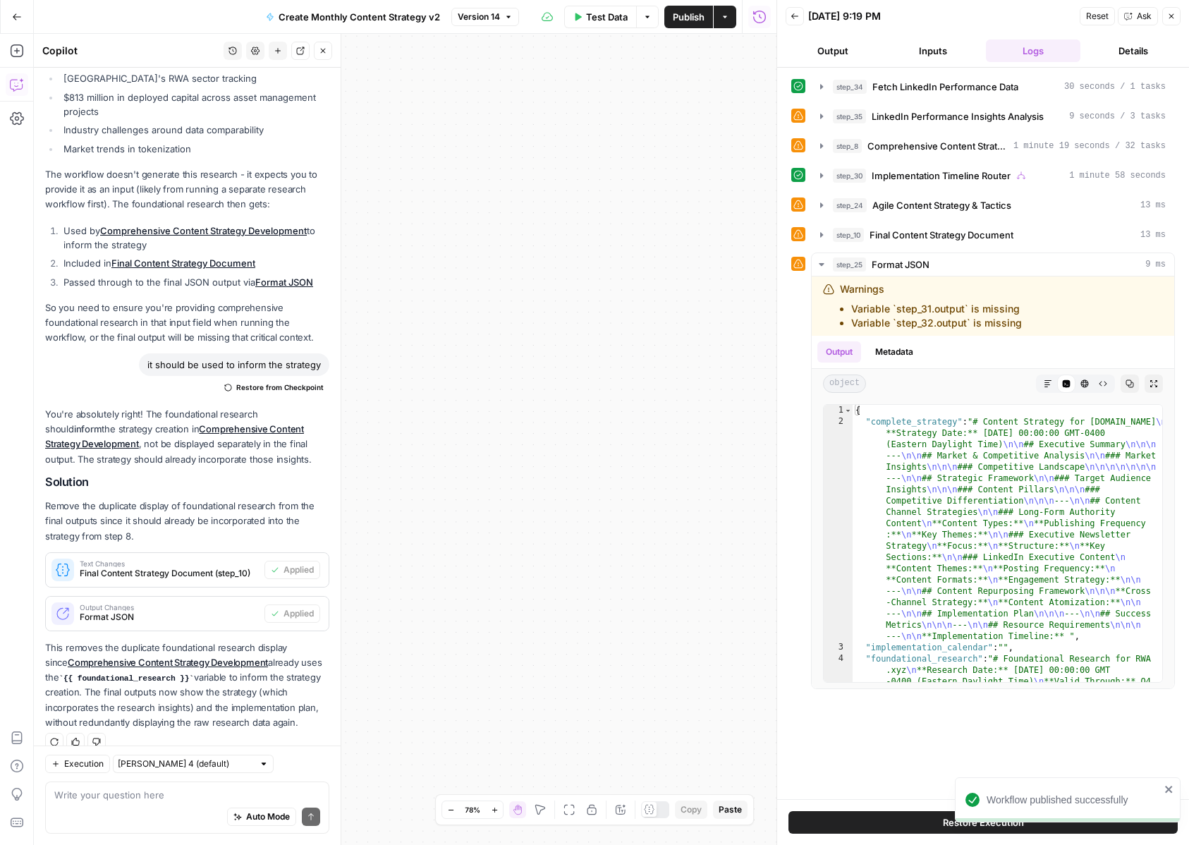
click at [798, 10] on button "Back" at bounding box center [795, 16] width 18 height 18
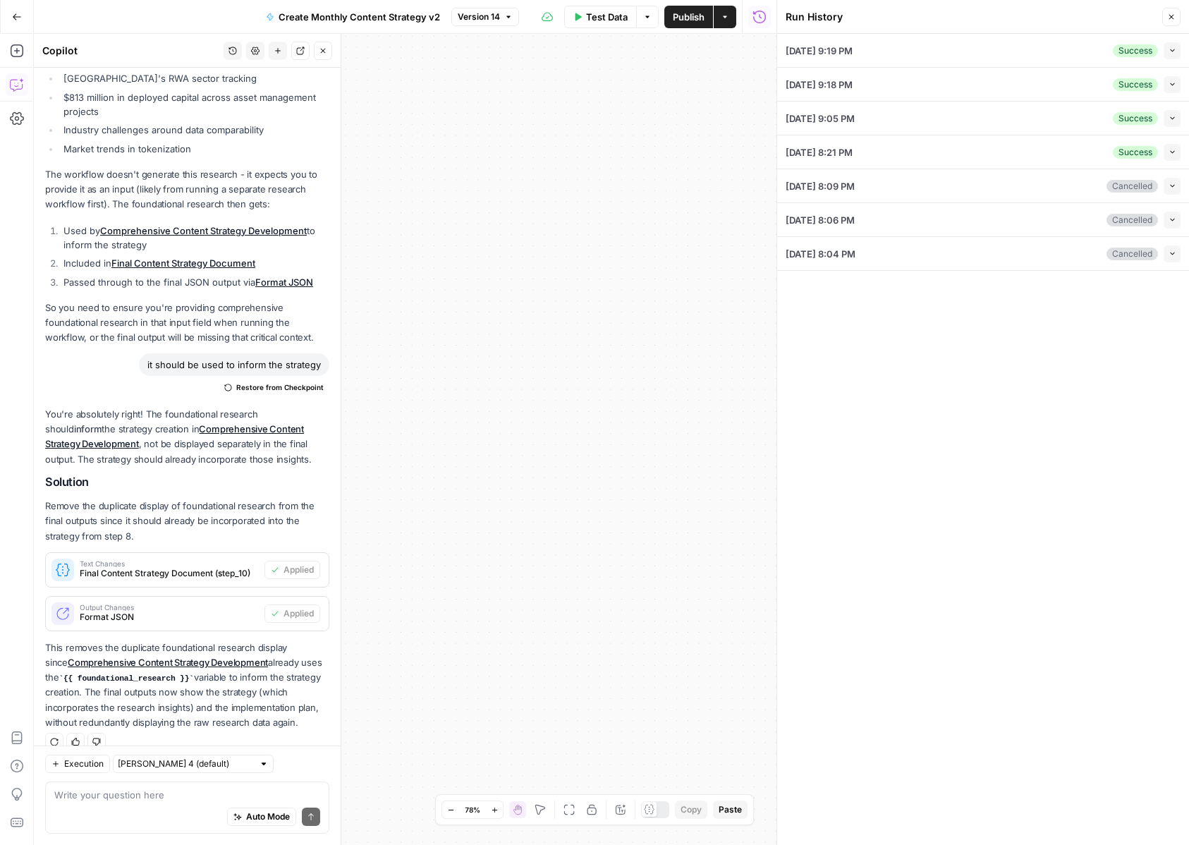
click at [1173, 47] on icon "button" at bounding box center [1172, 51] width 8 height 8
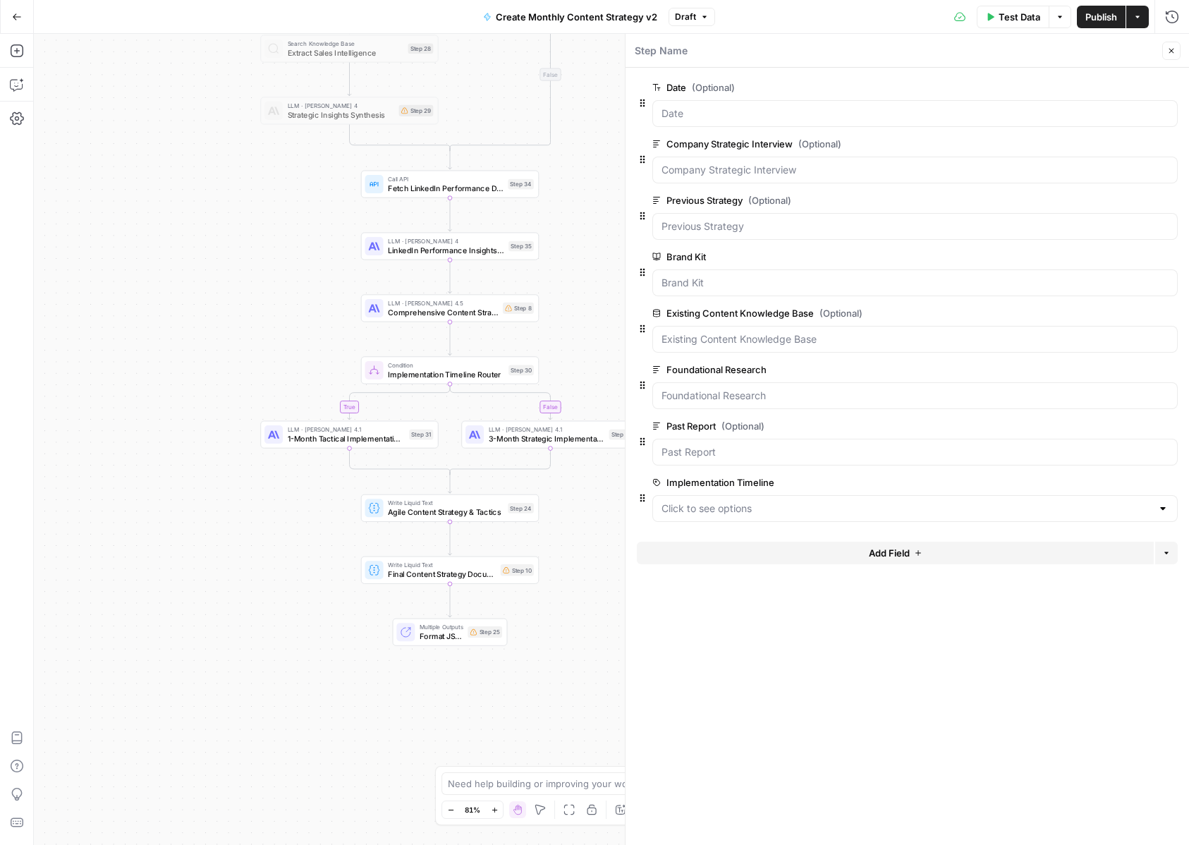
drag, startPoint x: 332, startPoint y: 578, endPoint x: 206, endPoint y: 391, distance: 226.1
click at [206, 391] on div "true true false false Workflow Input Settings Inputs Condition Sales Calls Anal…" at bounding box center [611, 439] width 1155 height 811
click at [432, 378] on span "Implementation Timeline Router" at bounding box center [446, 373] width 116 height 11
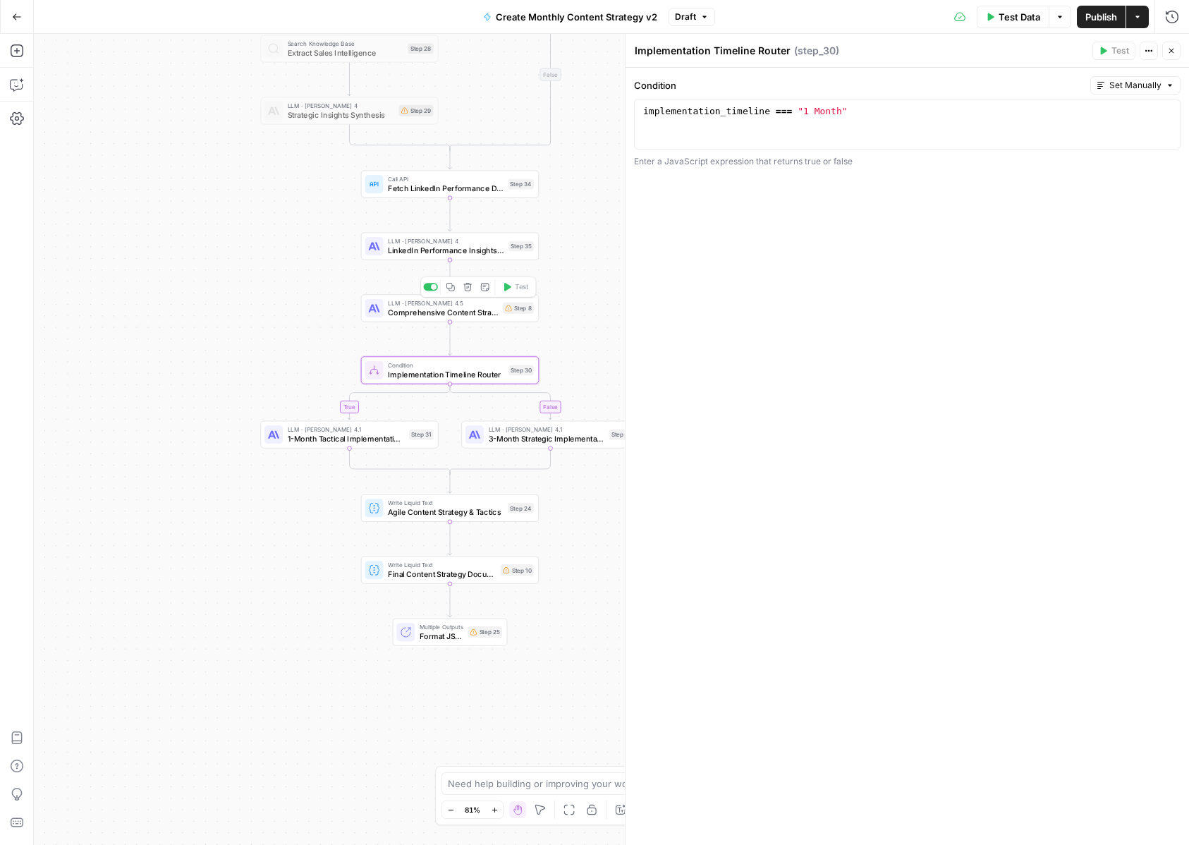
click at [401, 315] on span "Comprehensive Content Strategy Development" at bounding box center [443, 312] width 110 height 11
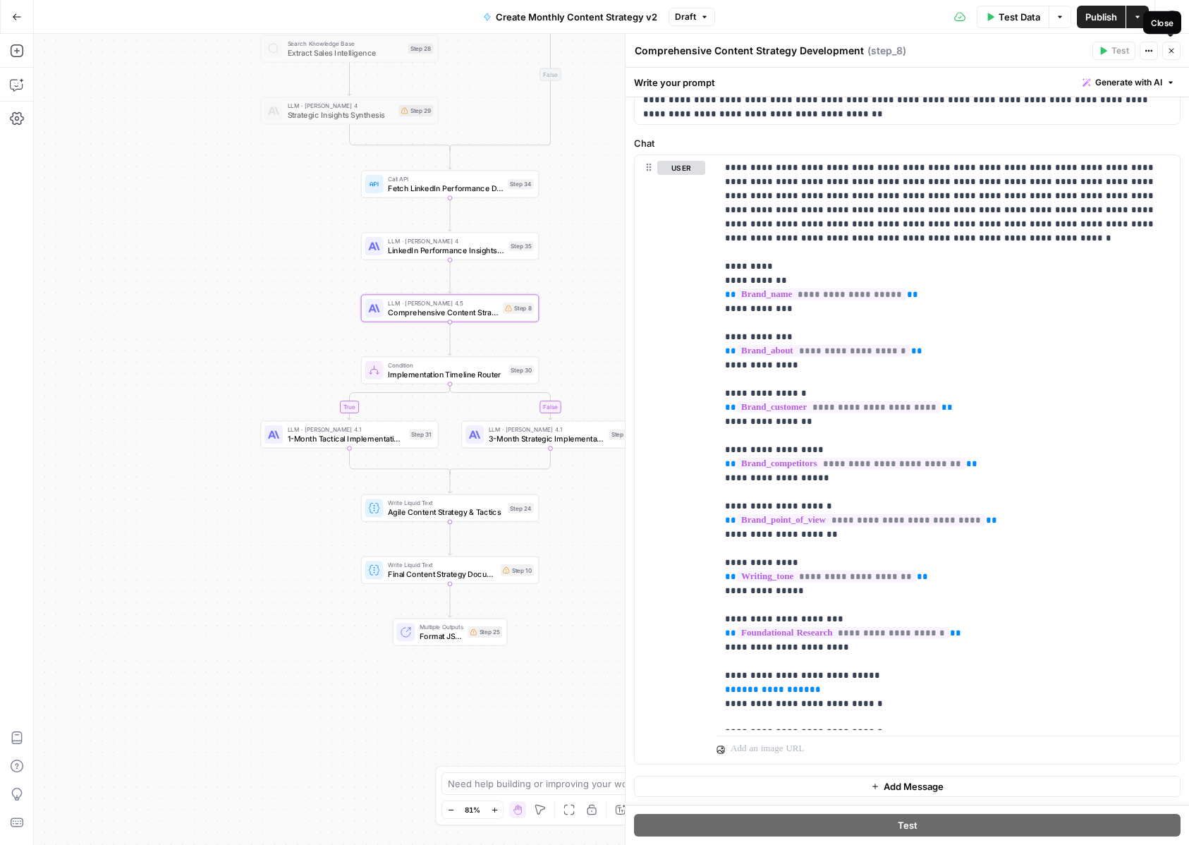
click at [1172, 47] on icon "button" at bounding box center [1171, 51] width 8 height 8
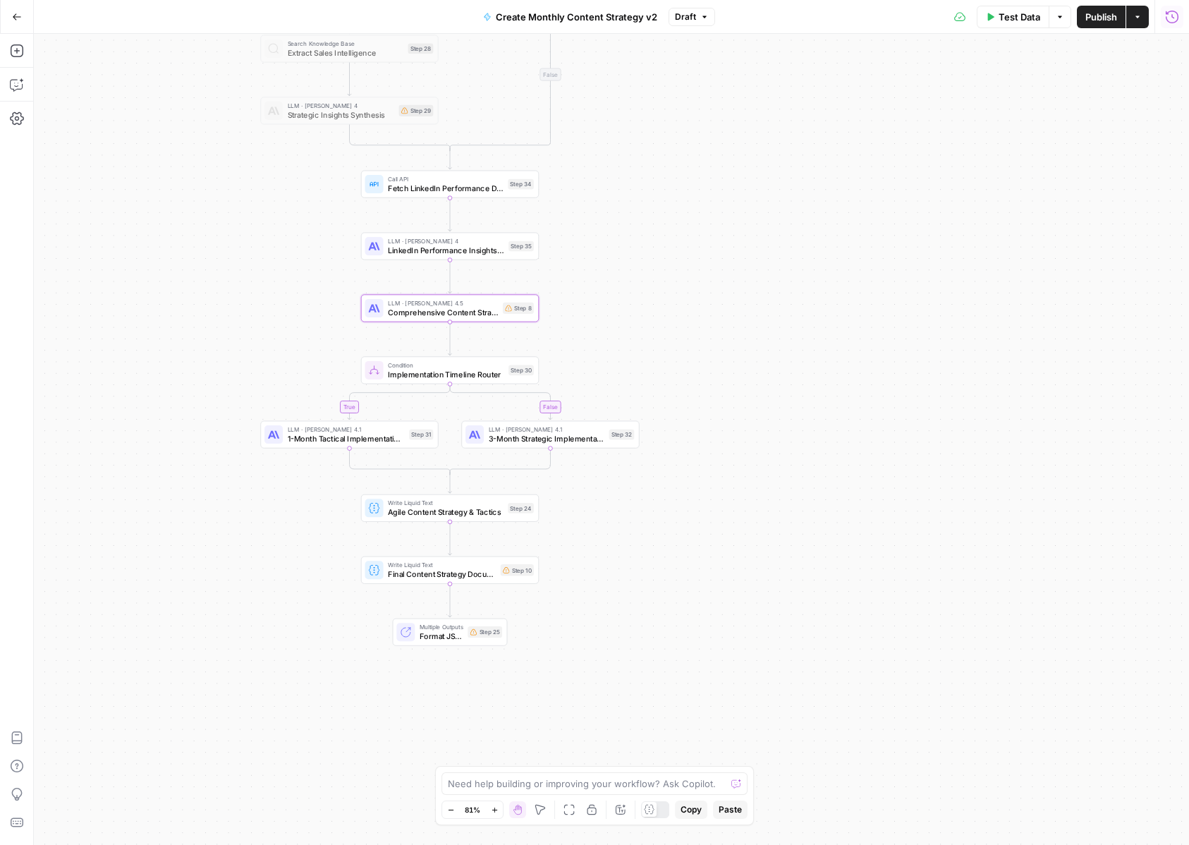
click at [1172, 16] on icon "button" at bounding box center [1172, 16] width 13 height 13
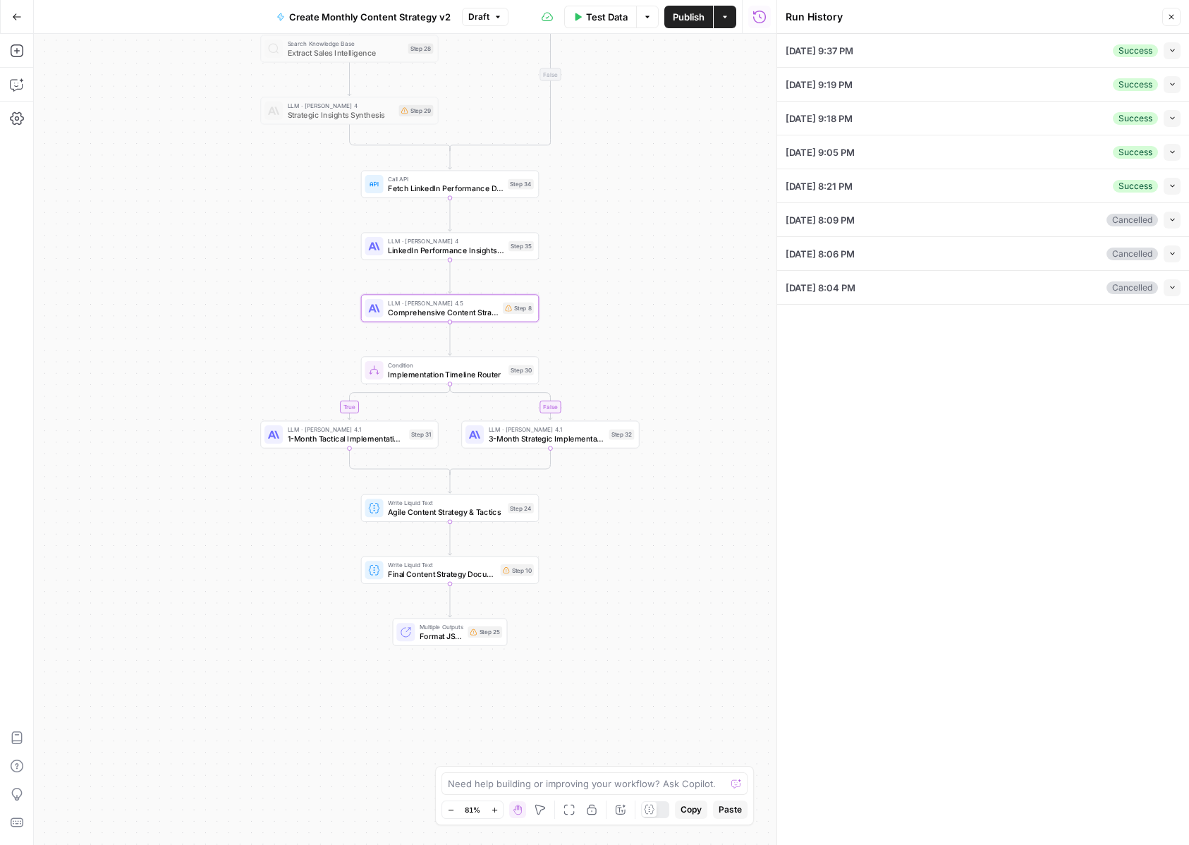
click at [1165, 43] on button "Collapse" at bounding box center [1172, 50] width 17 height 17
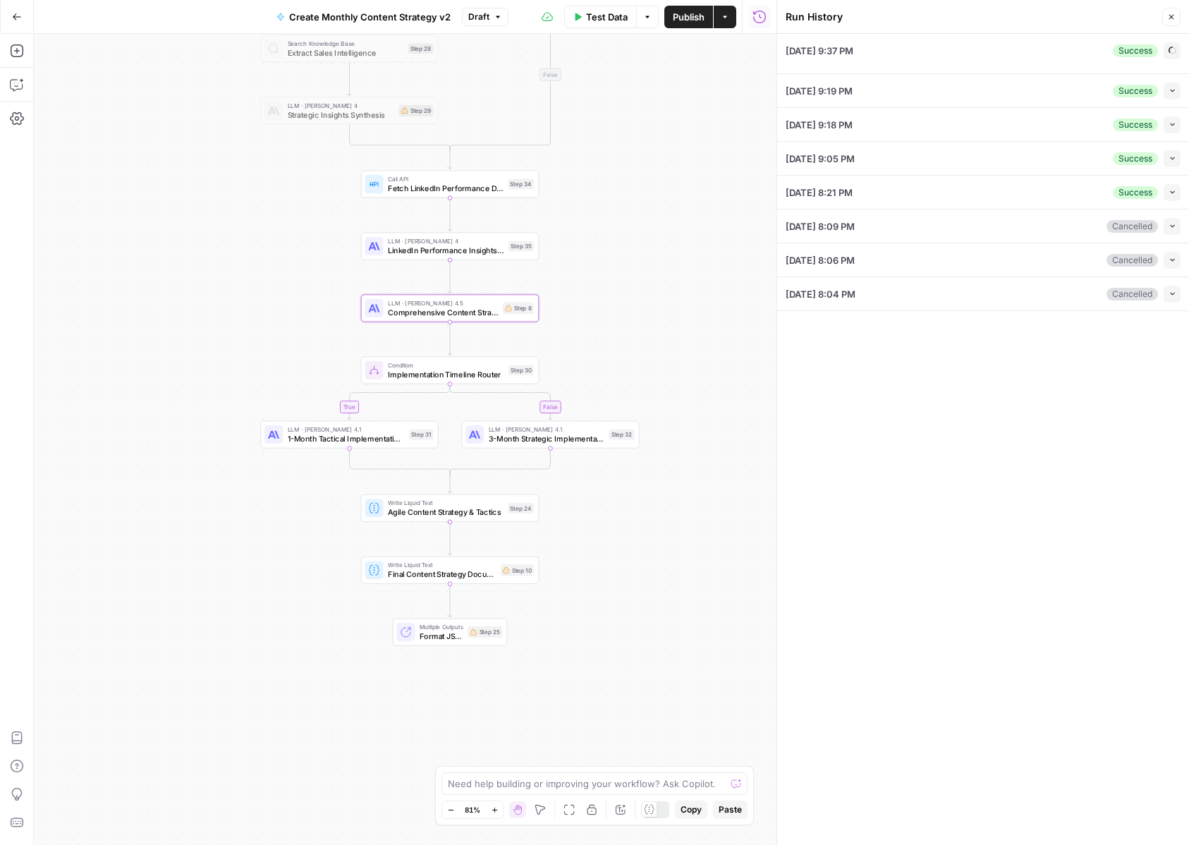
type textarea "[PERSON_NAME] (00:03.471) So we're done. [PERSON_NAME] (00:03.554) Hey guys. [P…"
type textarea "null"
type textarea "# Loremipsumdo Sitametc adi ELI.sed **Doeiusmo Temp:** Inc Utl 99 8966 43:37:09…"
type textarea "null"
type input "[DOMAIN_NAME]"
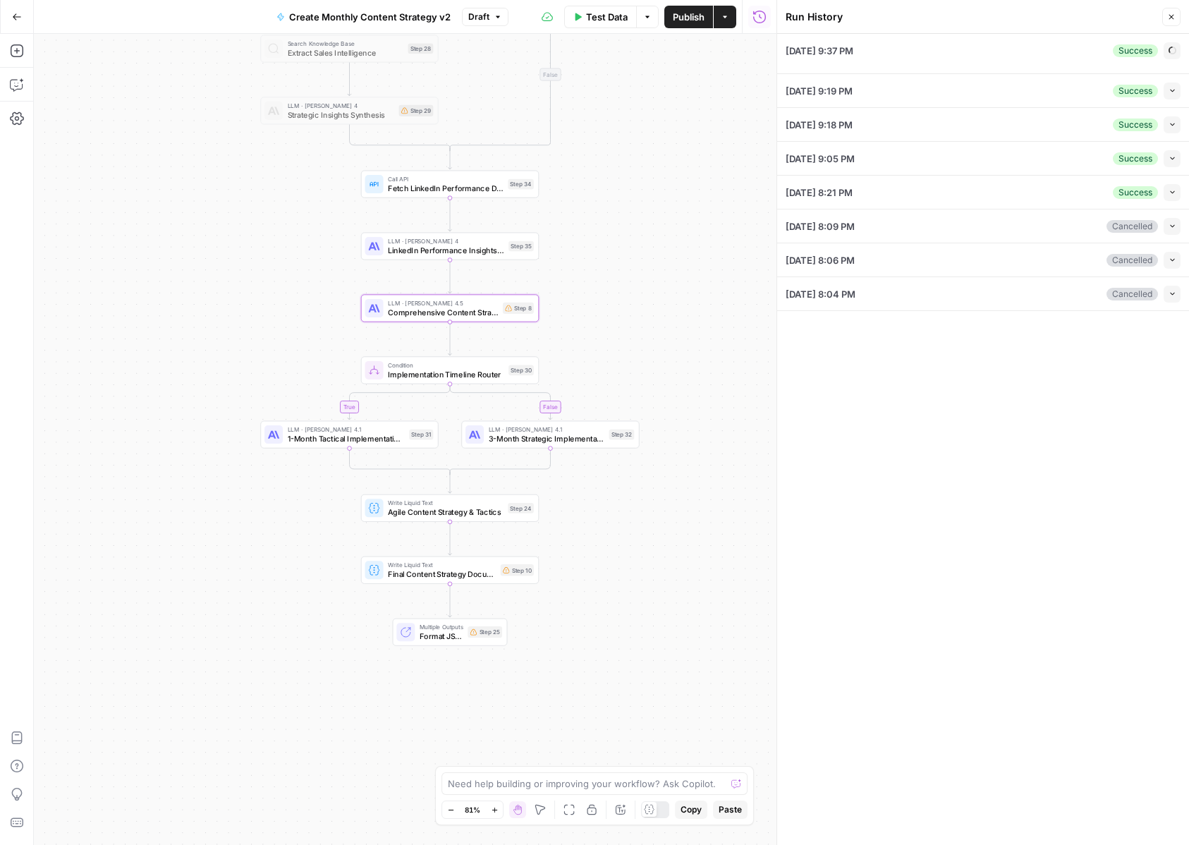
type input "[DOMAIN_NAME]"
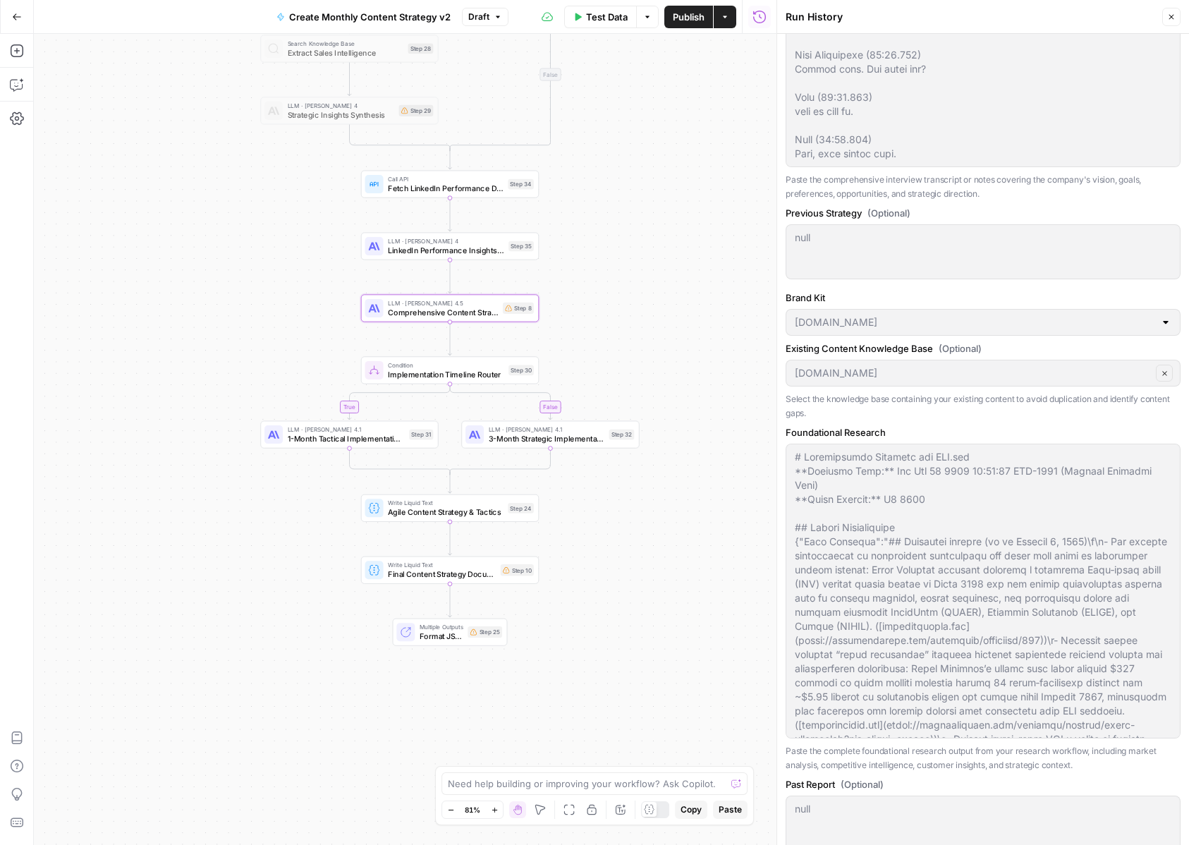
scroll to position [489, 0]
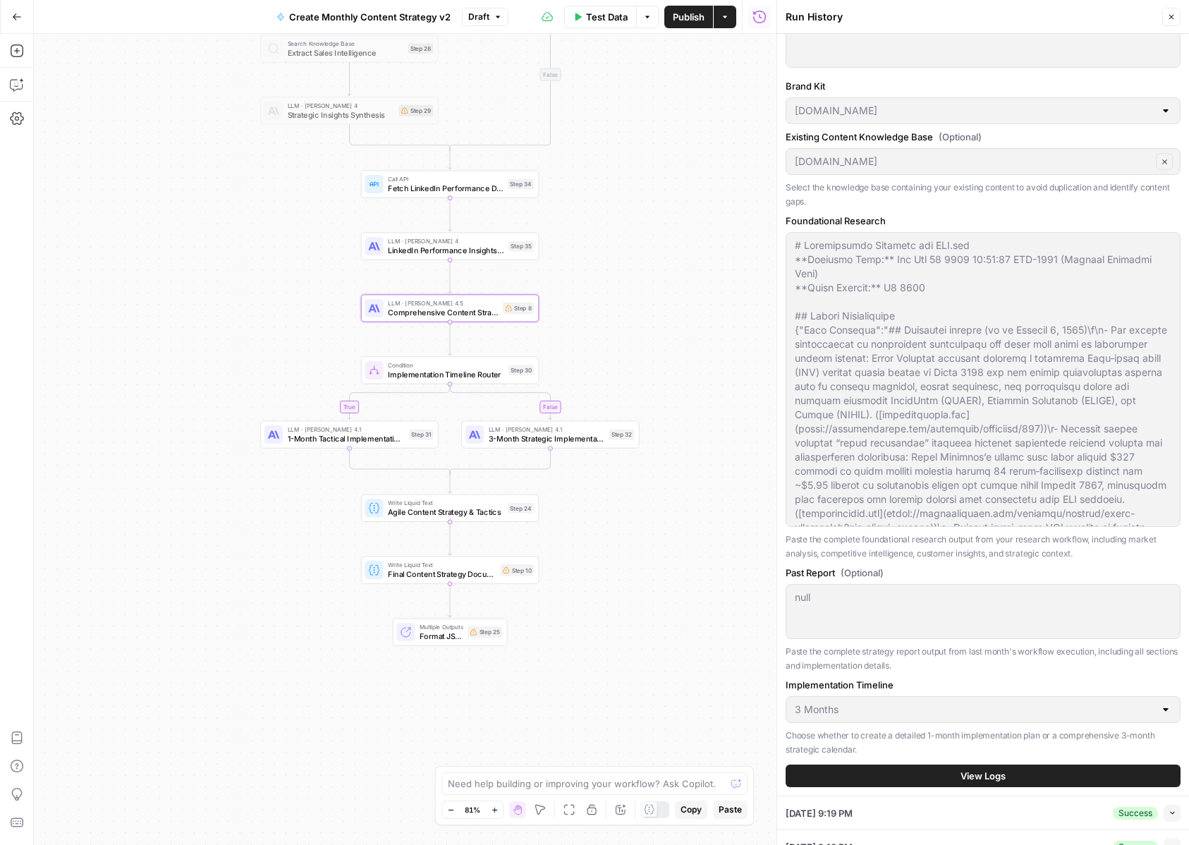
click at [865, 778] on button "View Logs" at bounding box center [983, 775] width 395 height 23
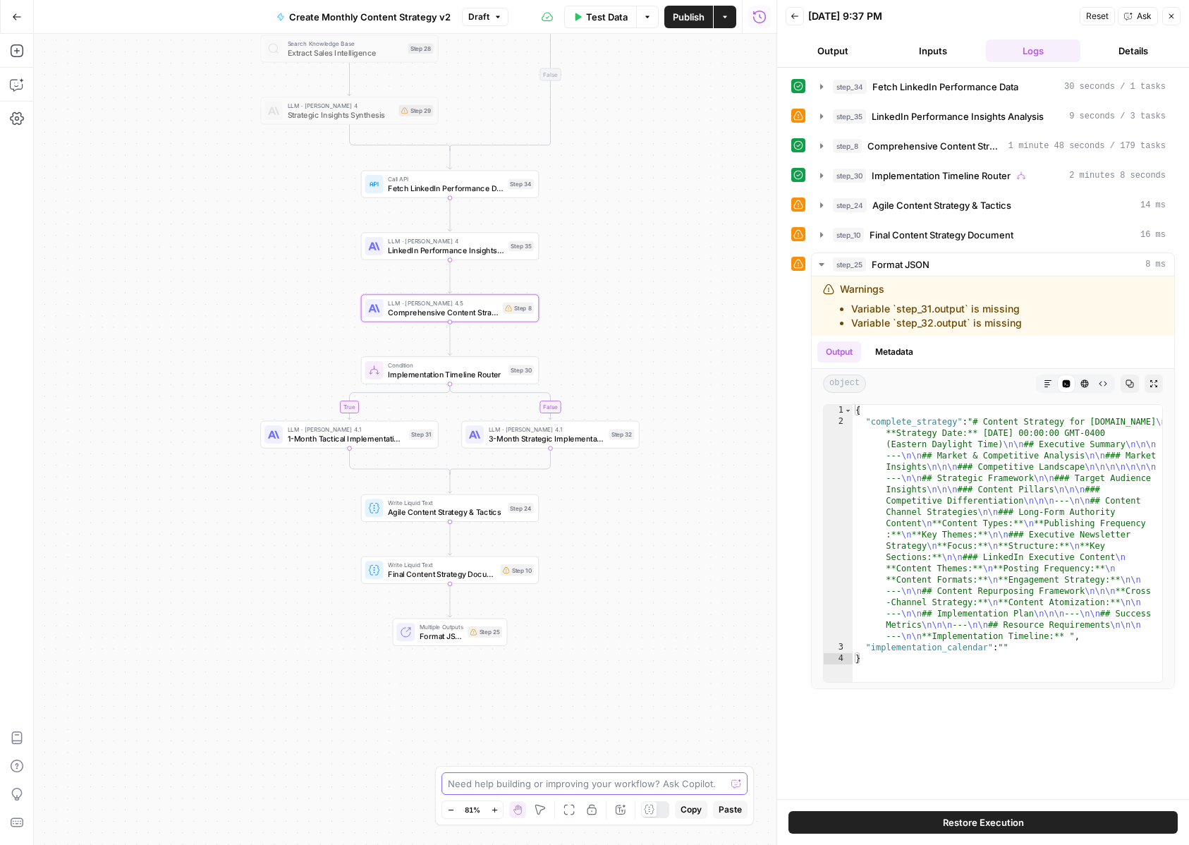
click at [535, 779] on textarea at bounding box center [587, 783] width 278 height 14
type textarea "something didnt work because th"
click at [1145, 21] on span "Ask" at bounding box center [1144, 16] width 15 height 13
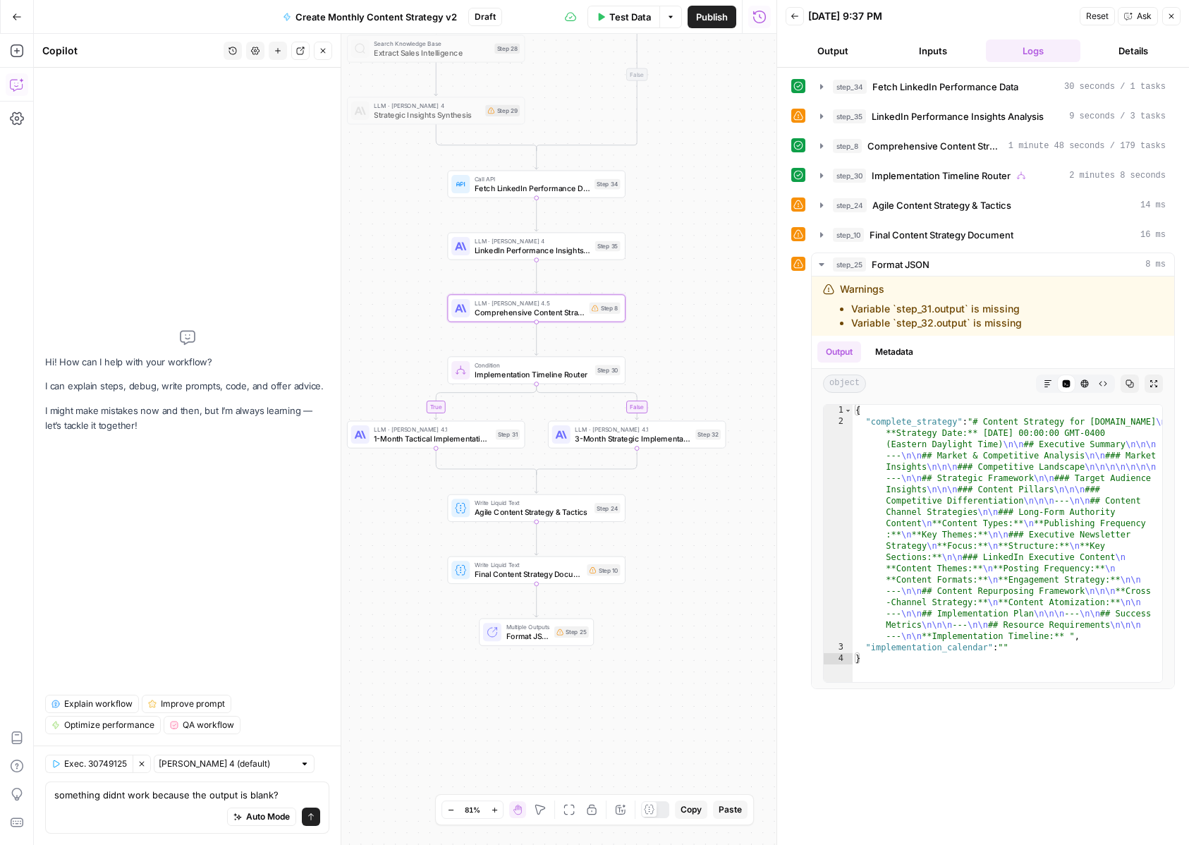
type textarea "something didnt work because the output is blank?"
click at [308, 815] on icon "submit" at bounding box center [311, 816] width 8 height 8
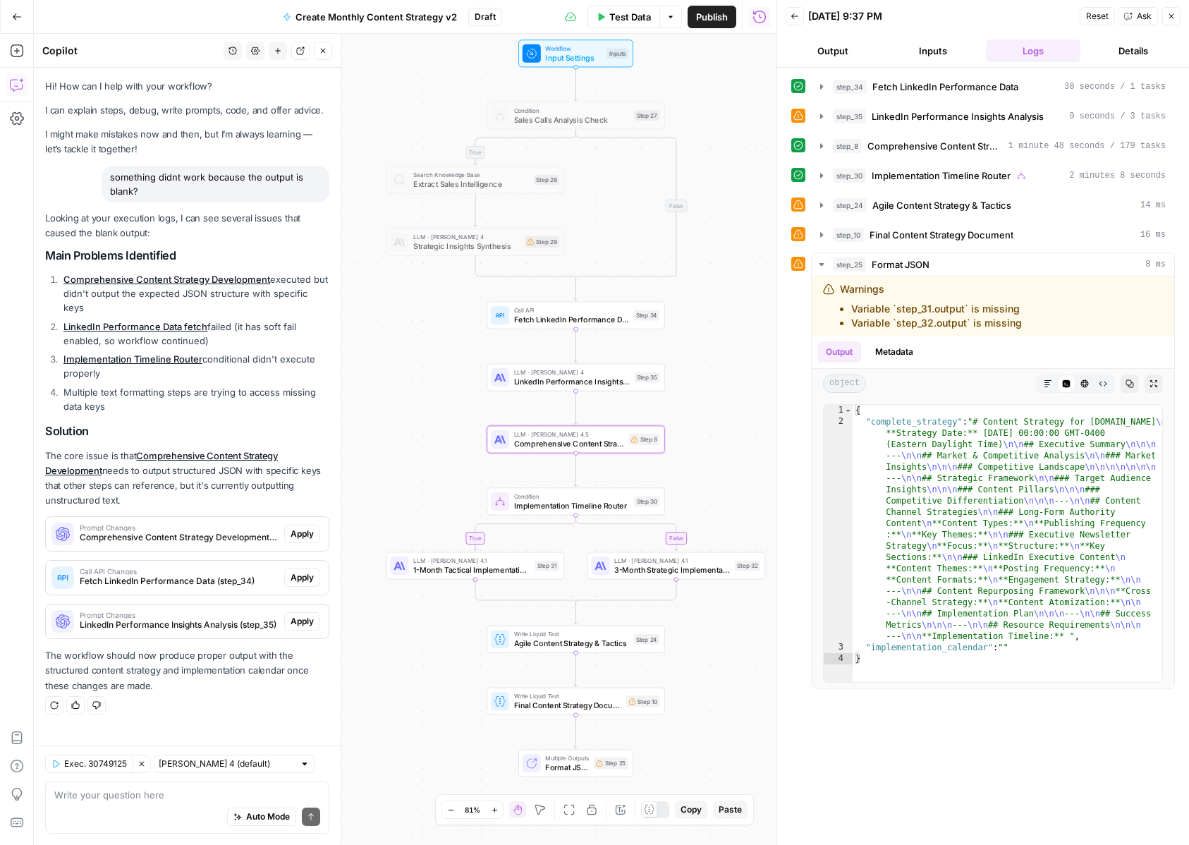
click at [307, 527] on span "Apply" at bounding box center [302, 533] width 23 height 13
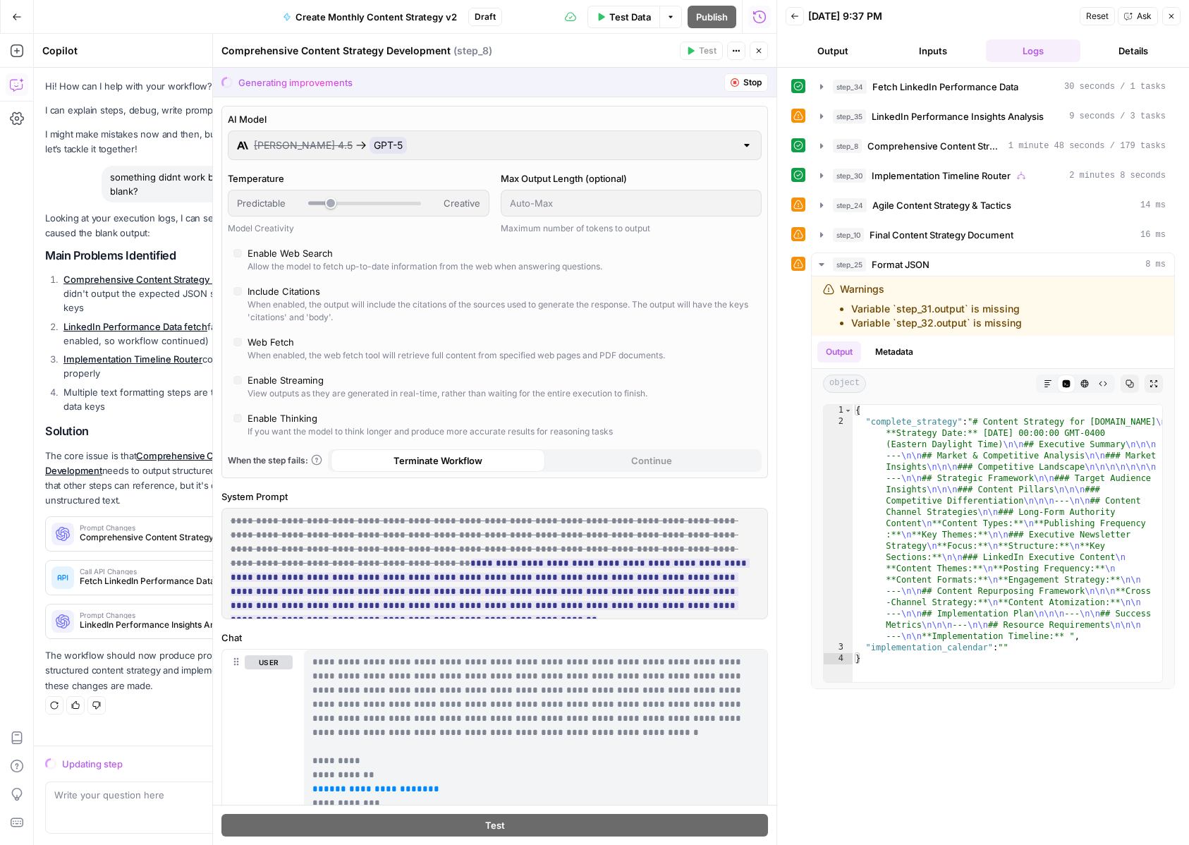
click at [1167, 18] on icon "button" at bounding box center [1171, 16] width 8 height 8
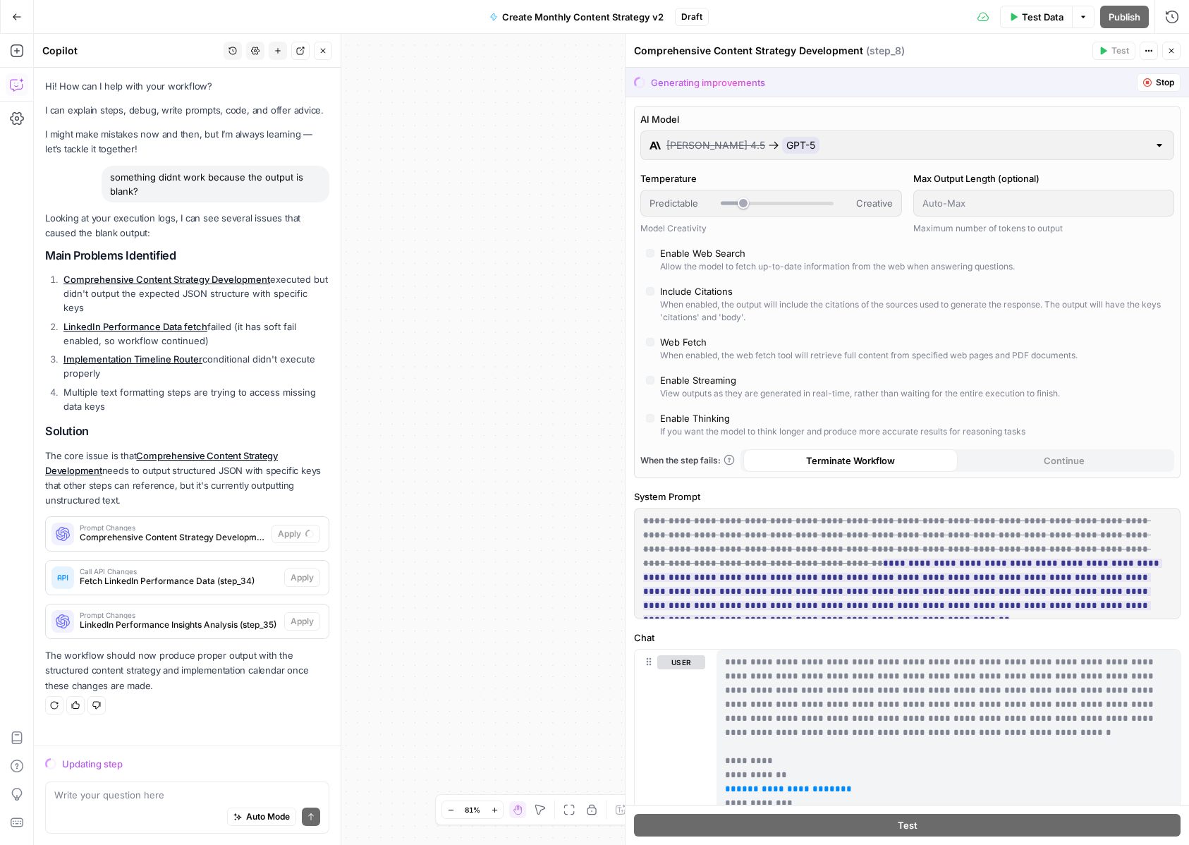
click at [1162, 85] on span "Stop" at bounding box center [1165, 82] width 18 height 13
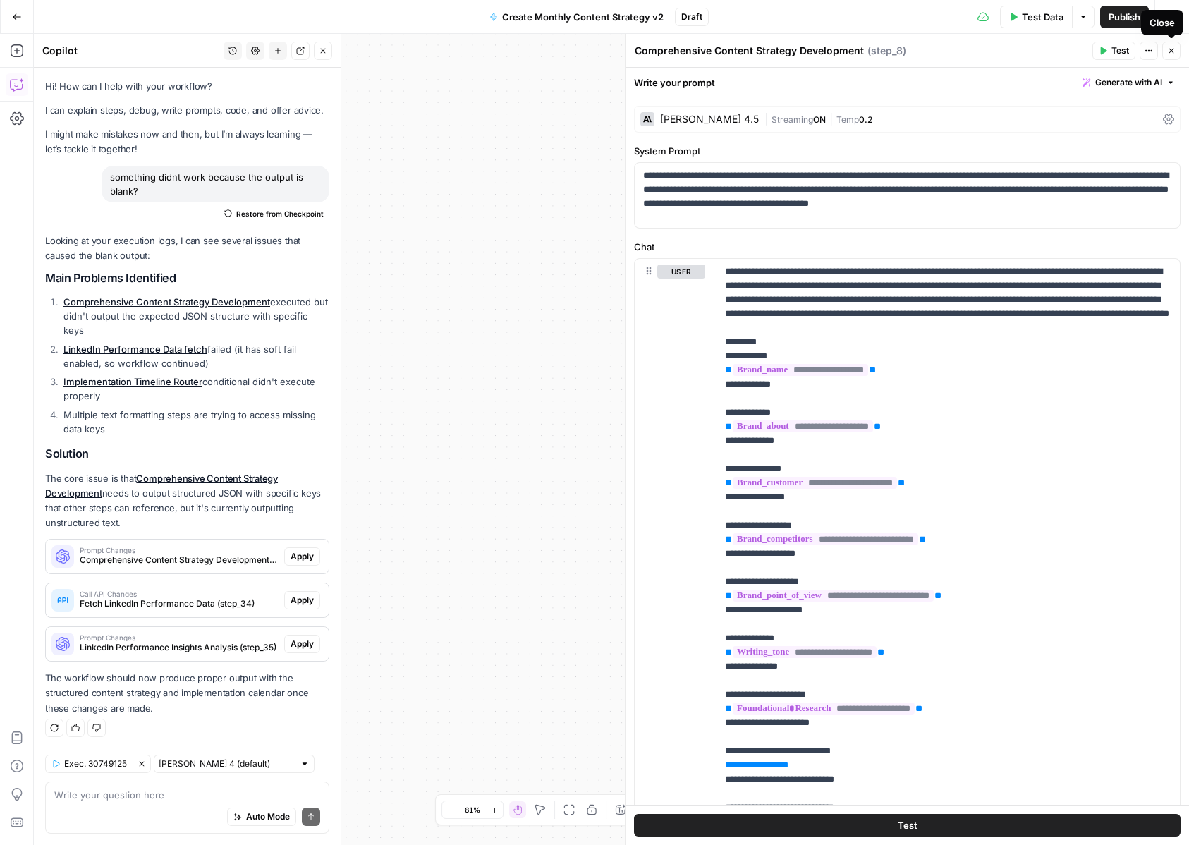
click at [1164, 53] on button "Close" at bounding box center [1171, 51] width 18 height 18
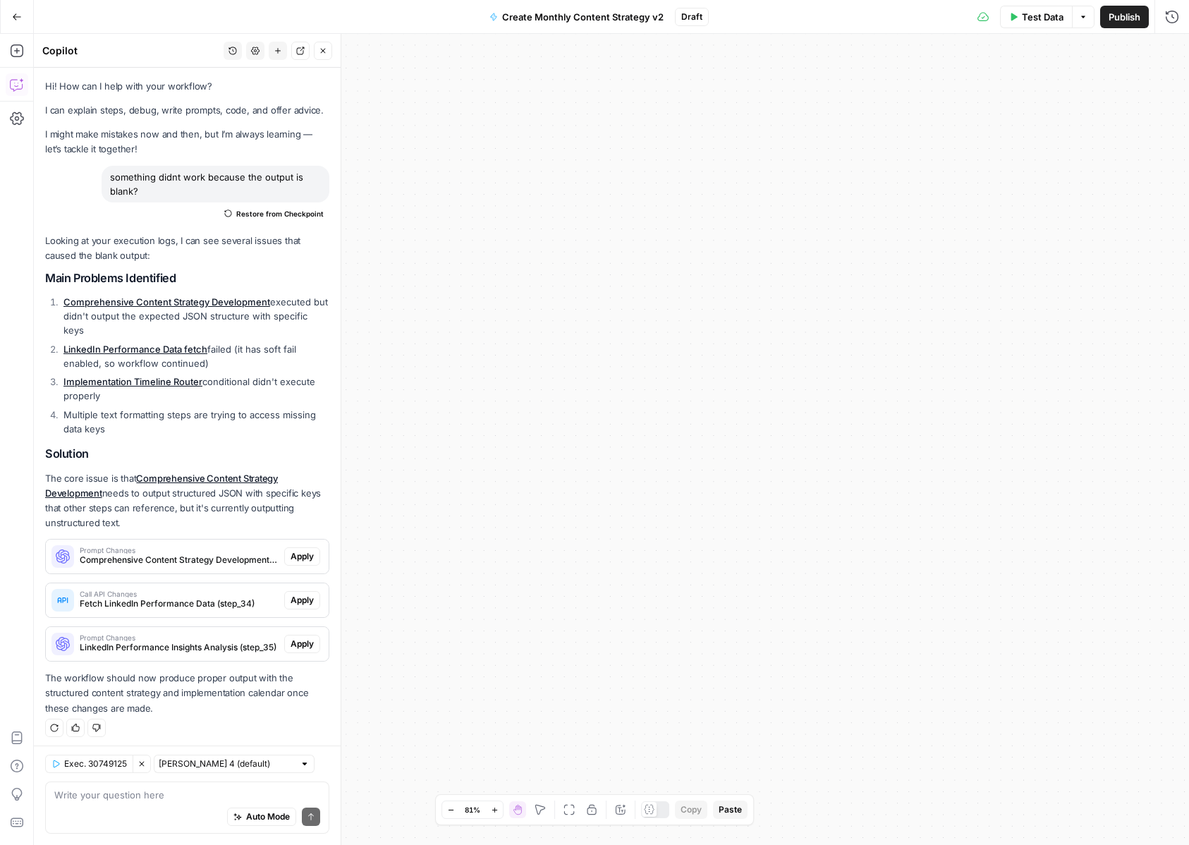
click at [571, 813] on icon "button" at bounding box center [568, 809] width 11 height 11
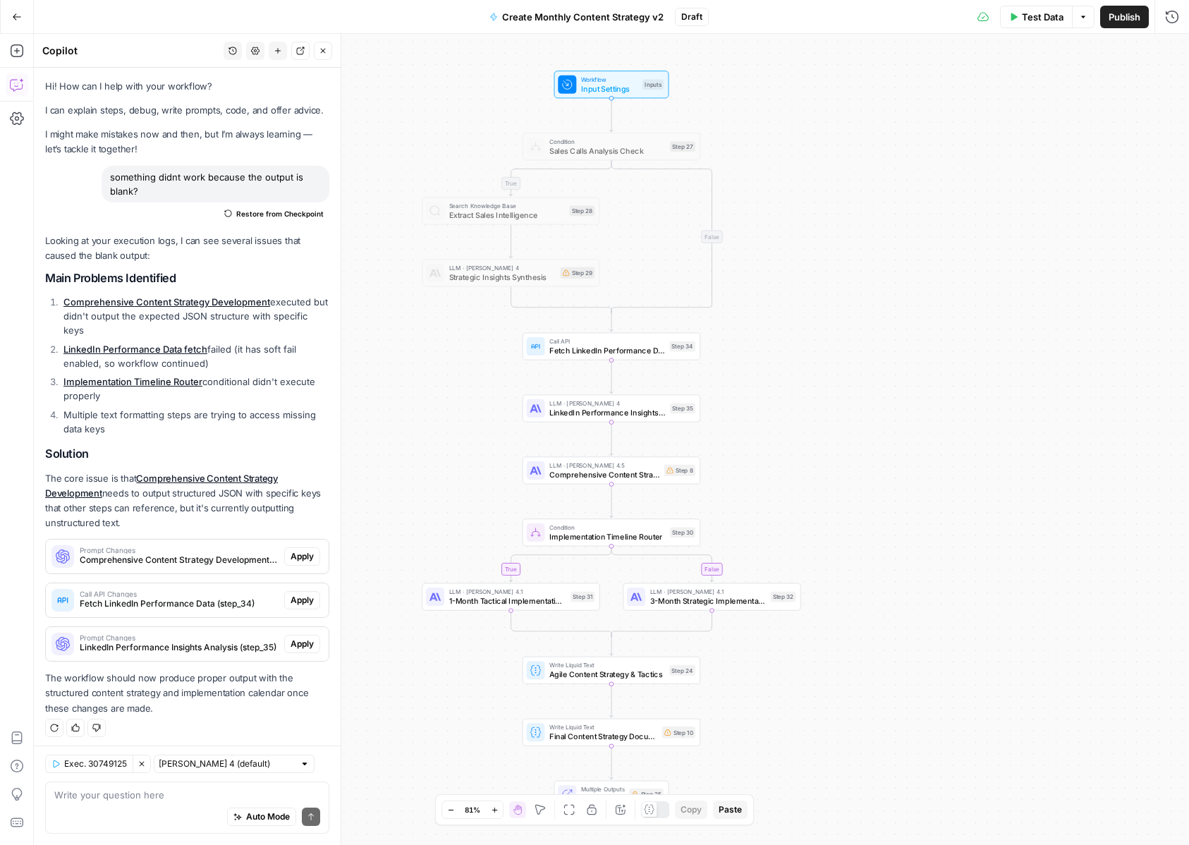
click at [585, 352] on span "Fetch LinkedIn Performance Data" at bounding box center [607, 350] width 116 height 11
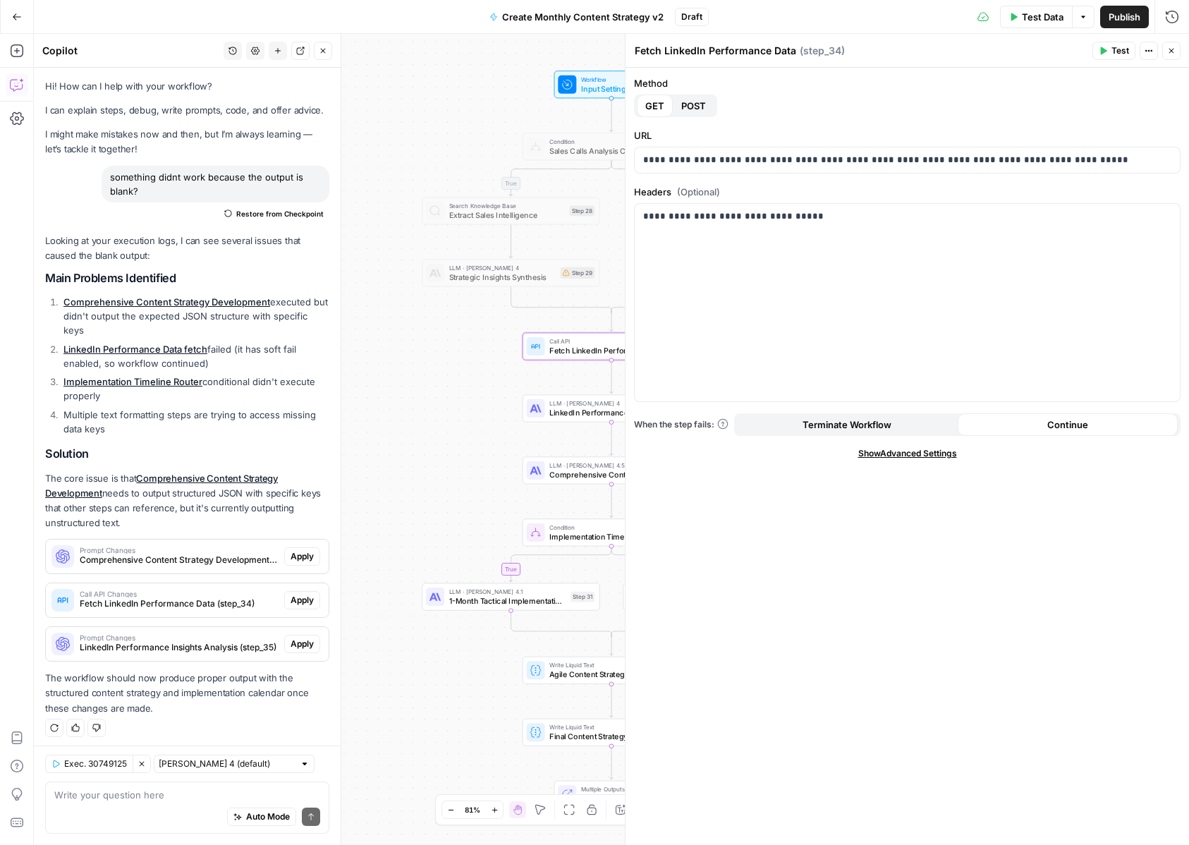
click at [693, 106] on span "POST" at bounding box center [693, 106] width 25 height 14
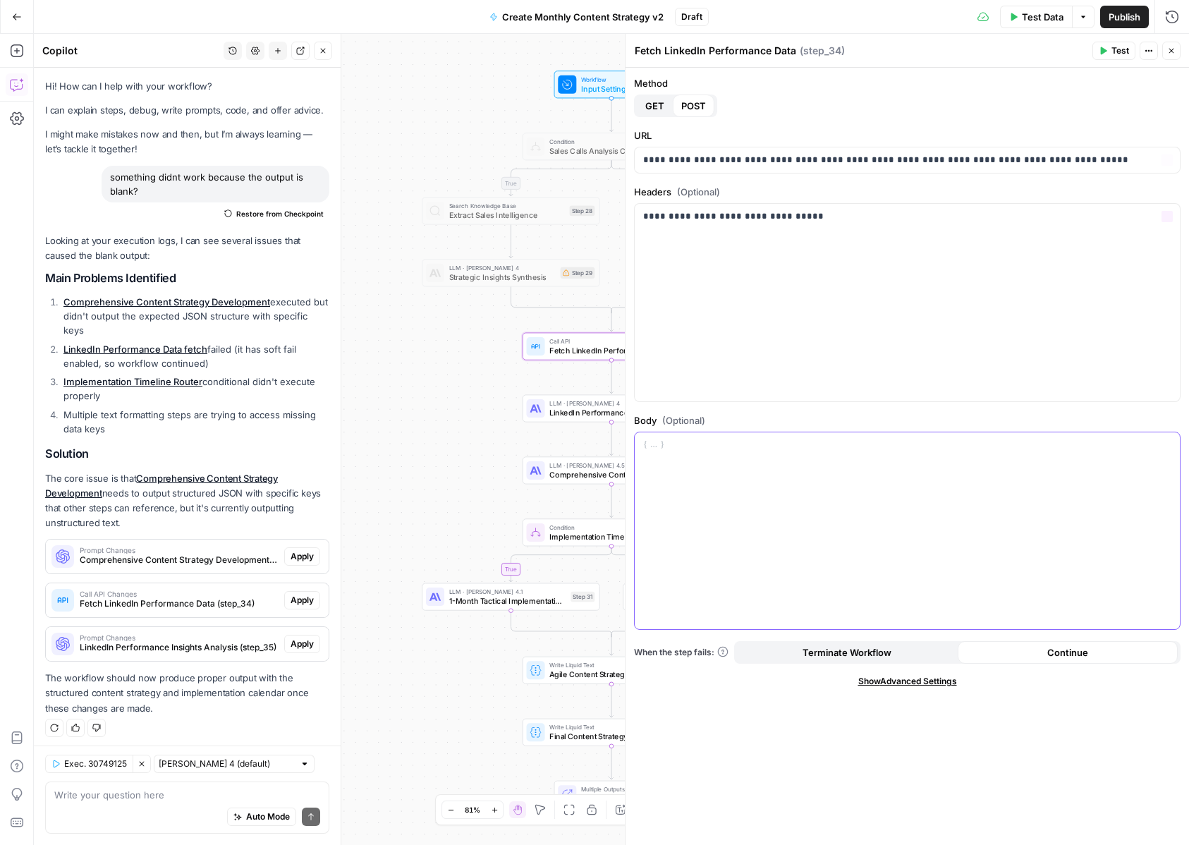
click at [694, 537] on div at bounding box center [907, 530] width 545 height 197
click at [1170, 441] on icon "button" at bounding box center [1167, 444] width 7 height 7
click at [1171, 52] on icon "button" at bounding box center [1171, 51] width 8 height 8
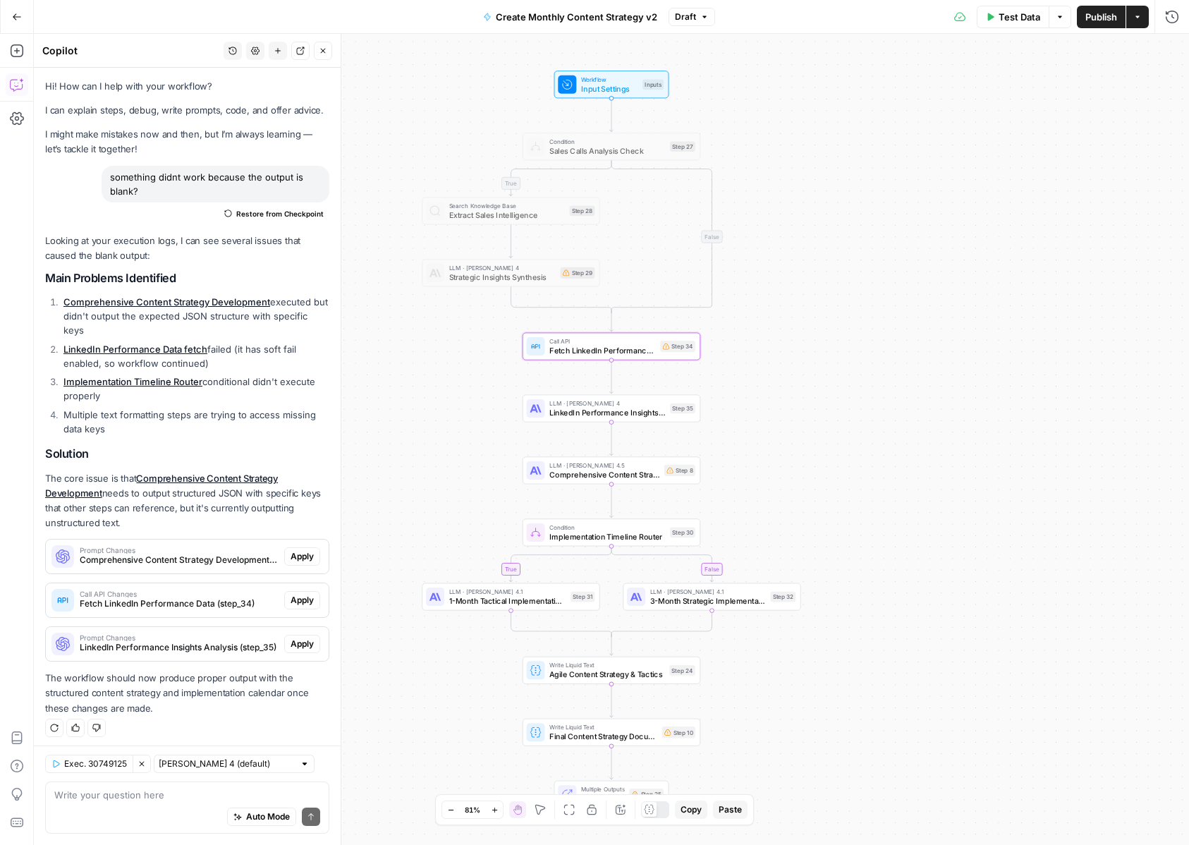
click at [615, 90] on span "Input Settings" at bounding box center [609, 88] width 57 height 11
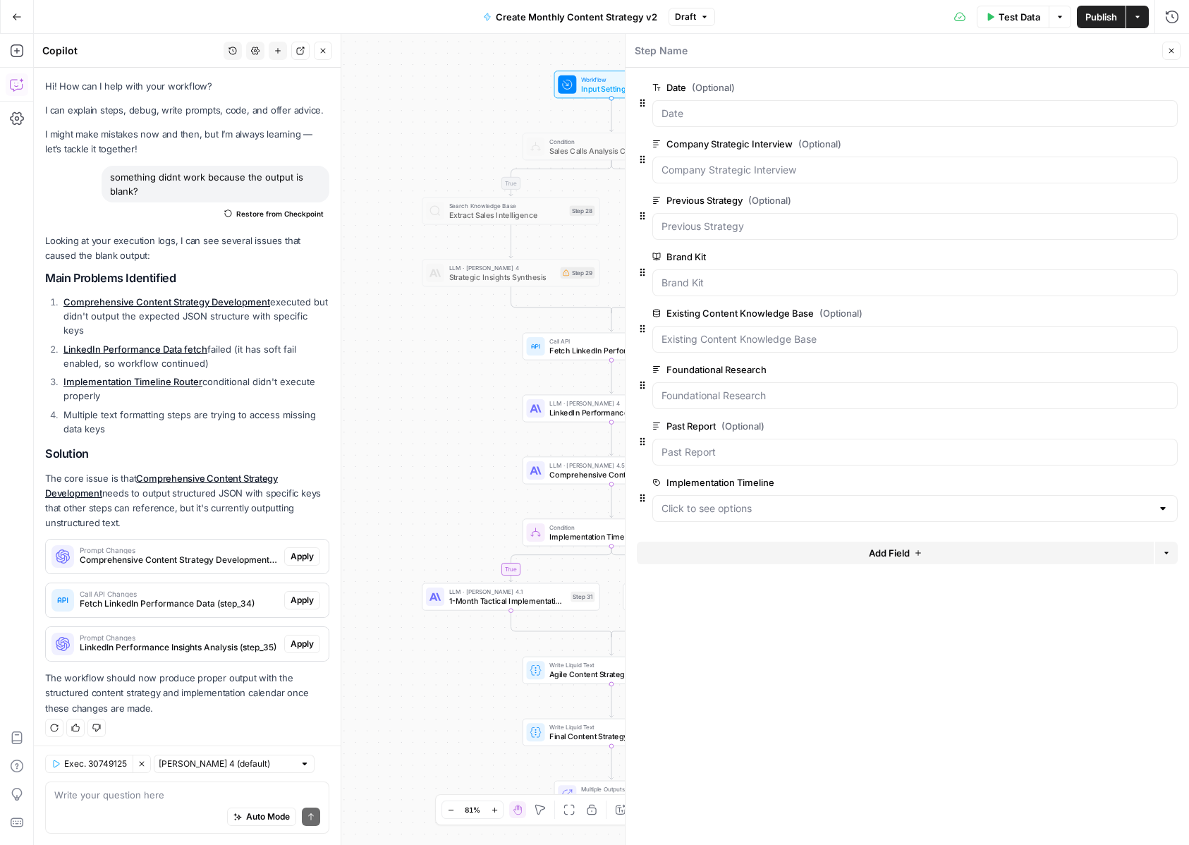
click at [702, 551] on button "Add Field" at bounding box center [895, 553] width 517 height 23
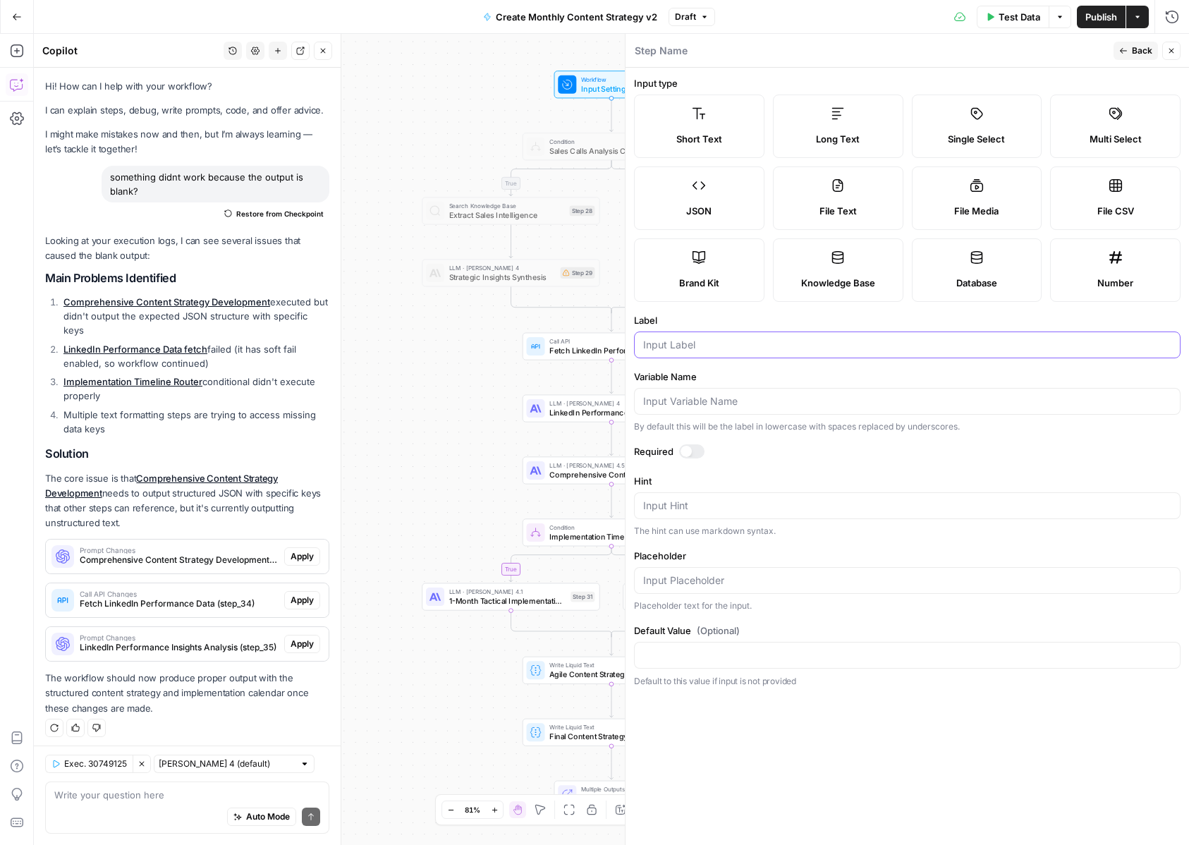
click at [684, 346] on input "Label" at bounding box center [907, 345] width 528 height 14
type input "linkedin URL"
click at [1139, 56] on span "Back" at bounding box center [1142, 50] width 20 height 13
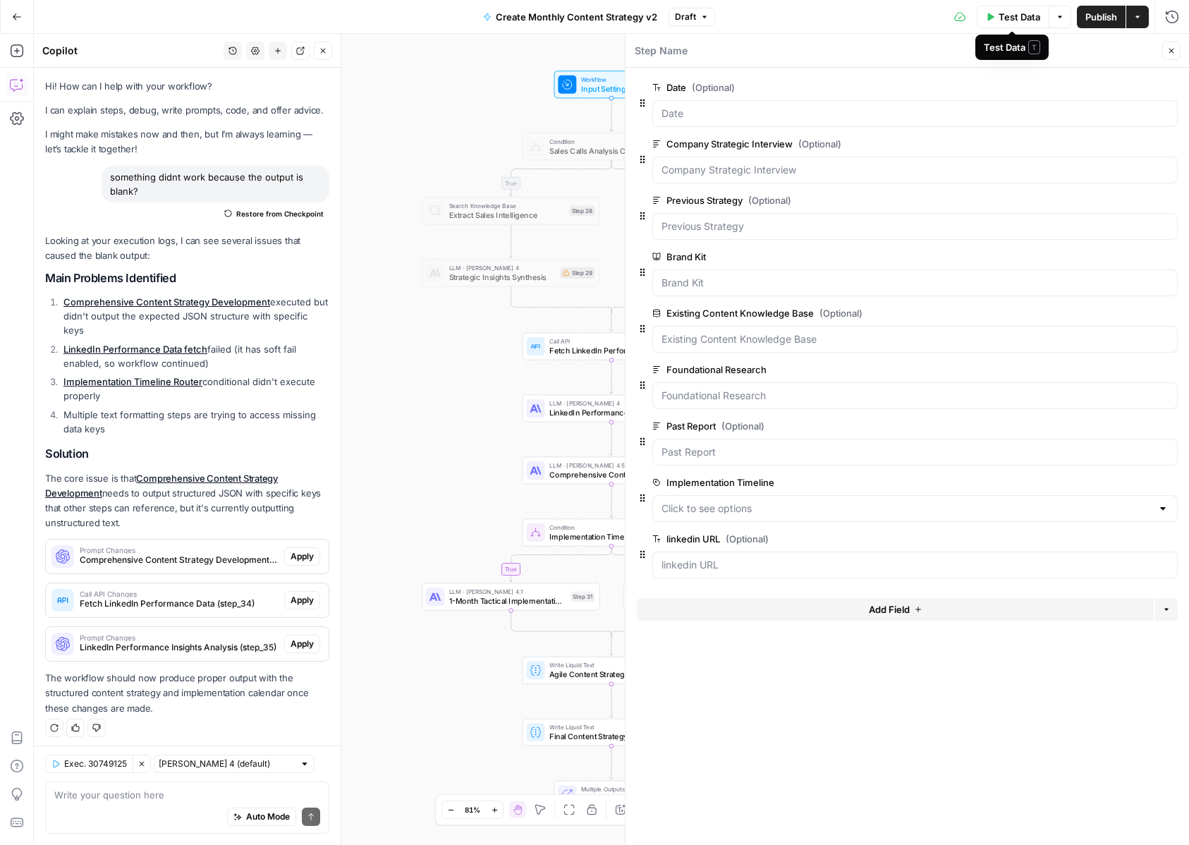
click at [1020, 22] on span "Test Data" at bounding box center [1020, 17] width 42 height 14
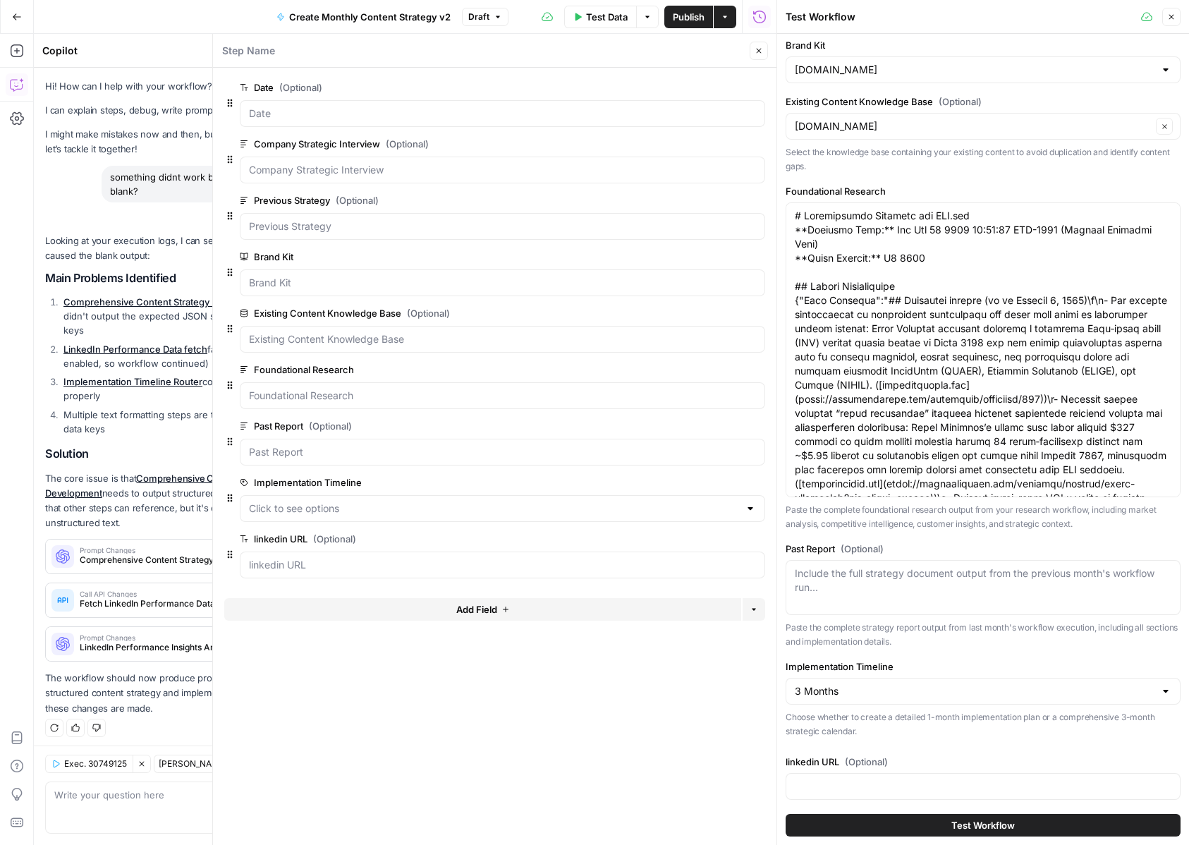
scroll to position [539, 0]
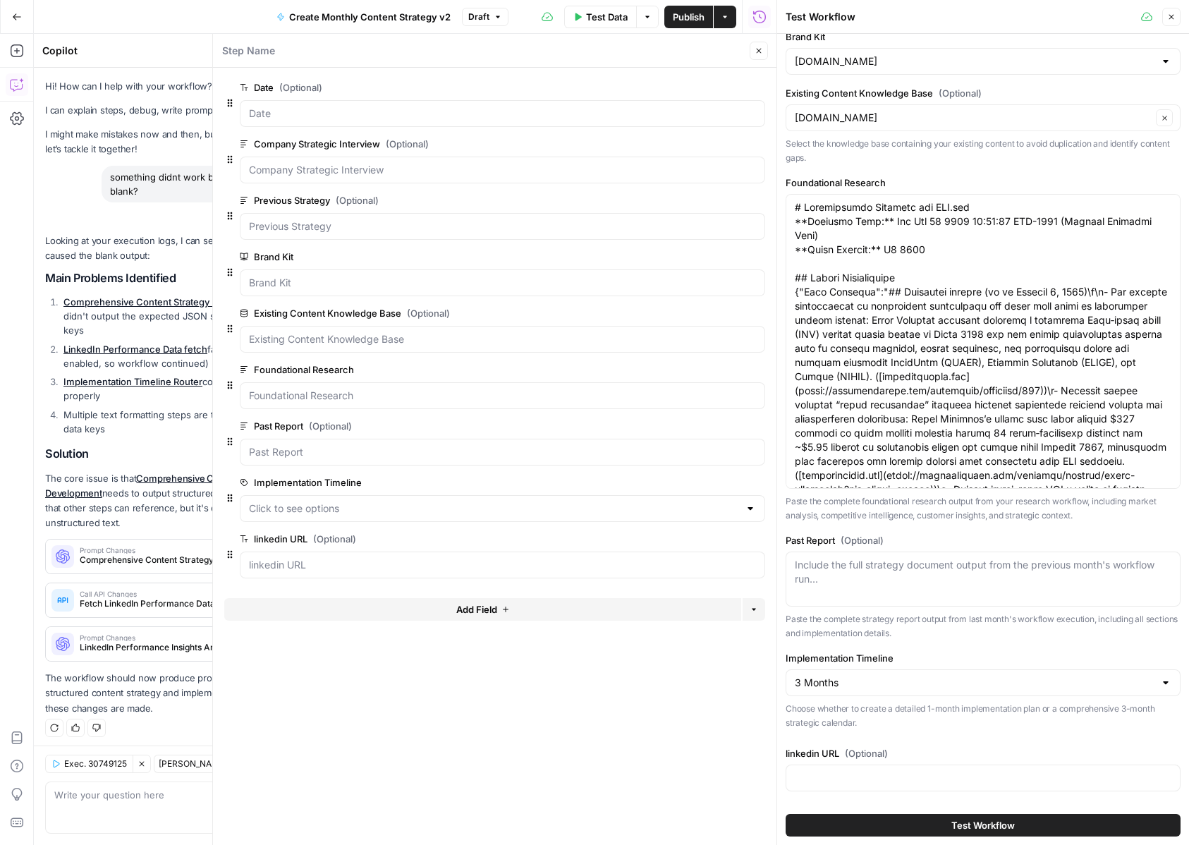
click at [847, 766] on div at bounding box center [983, 777] width 395 height 27
paste input "[URL][DOMAIN_NAME]"
type input "[URL][DOMAIN_NAME]"
click at [1047, 654] on label "Implementation Timeline" at bounding box center [983, 658] width 395 height 14
click at [1047, 676] on input "3 Months" at bounding box center [975, 683] width 360 height 14
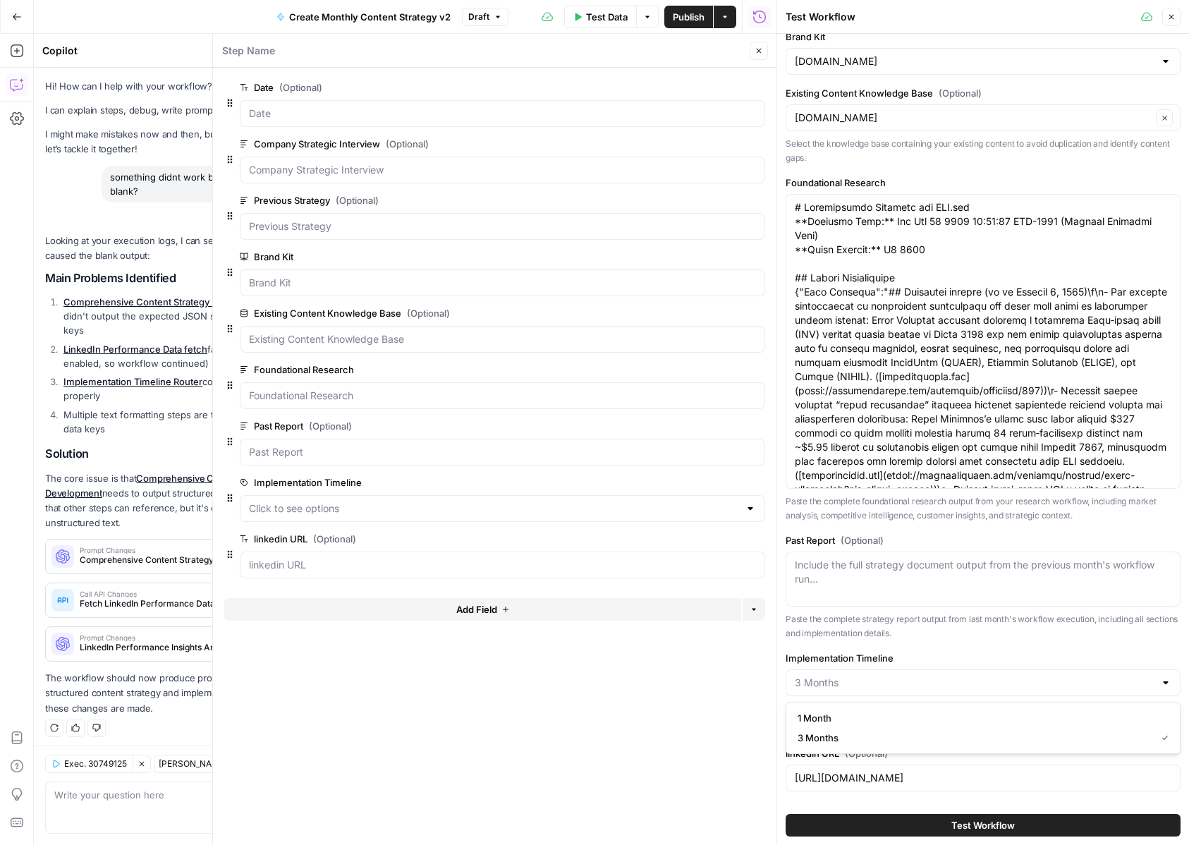
type input "3 Months"
click at [1044, 630] on p "Paste the complete strategy report output from last month's workflow execution,…" at bounding box center [983, 626] width 395 height 28
click at [1171, 22] on button "Close" at bounding box center [1171, 17] width 18 height 18
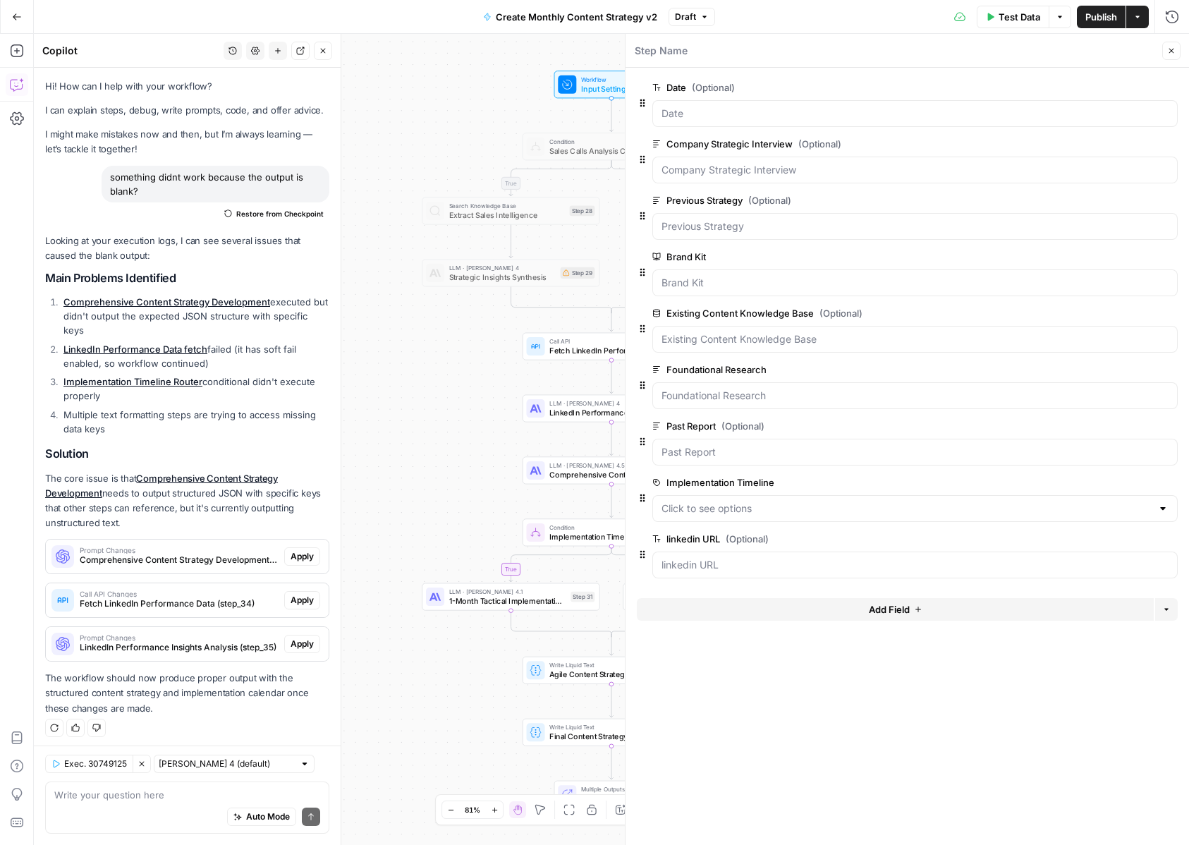
click at [1166, 49] on button "Close" at bounding box center [1171, 51] width 18 height 18
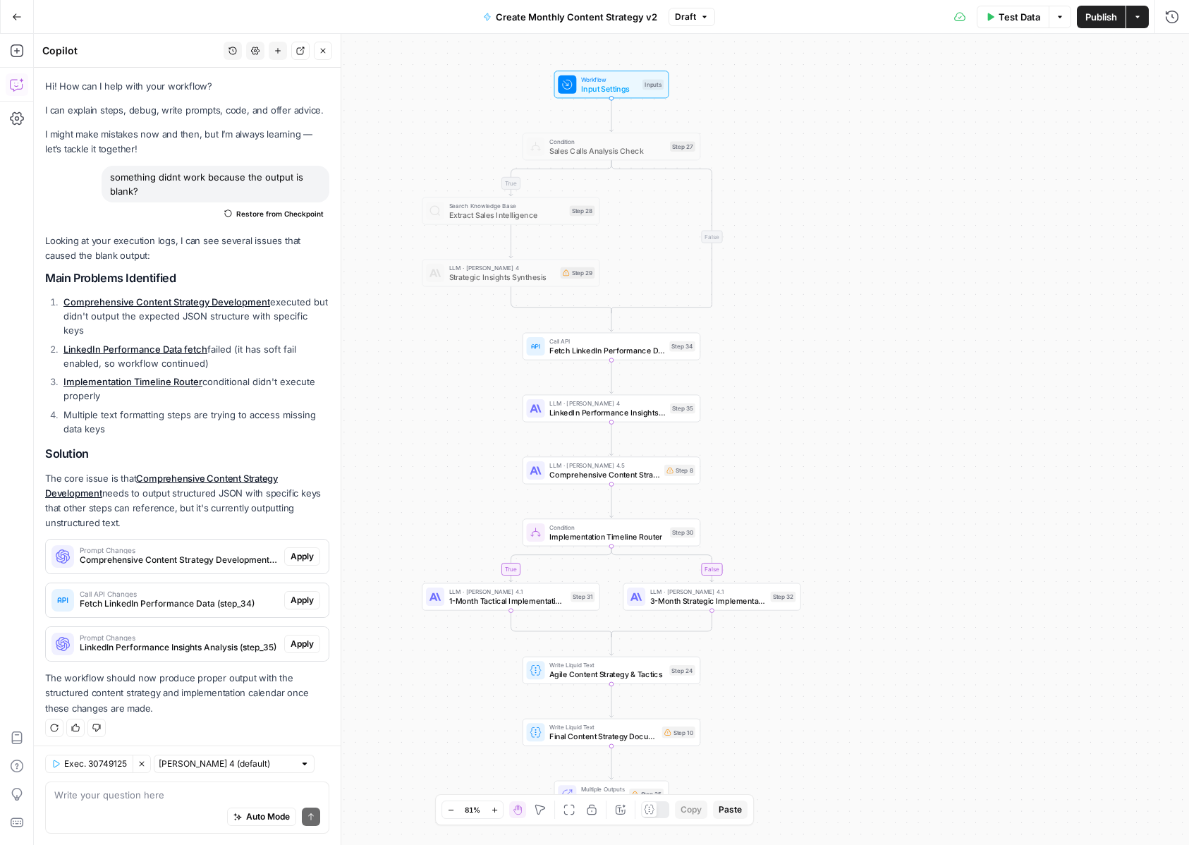
click at [1099, 23] on span "Publish" at bounding box center [1101, 17] width 32 height 14
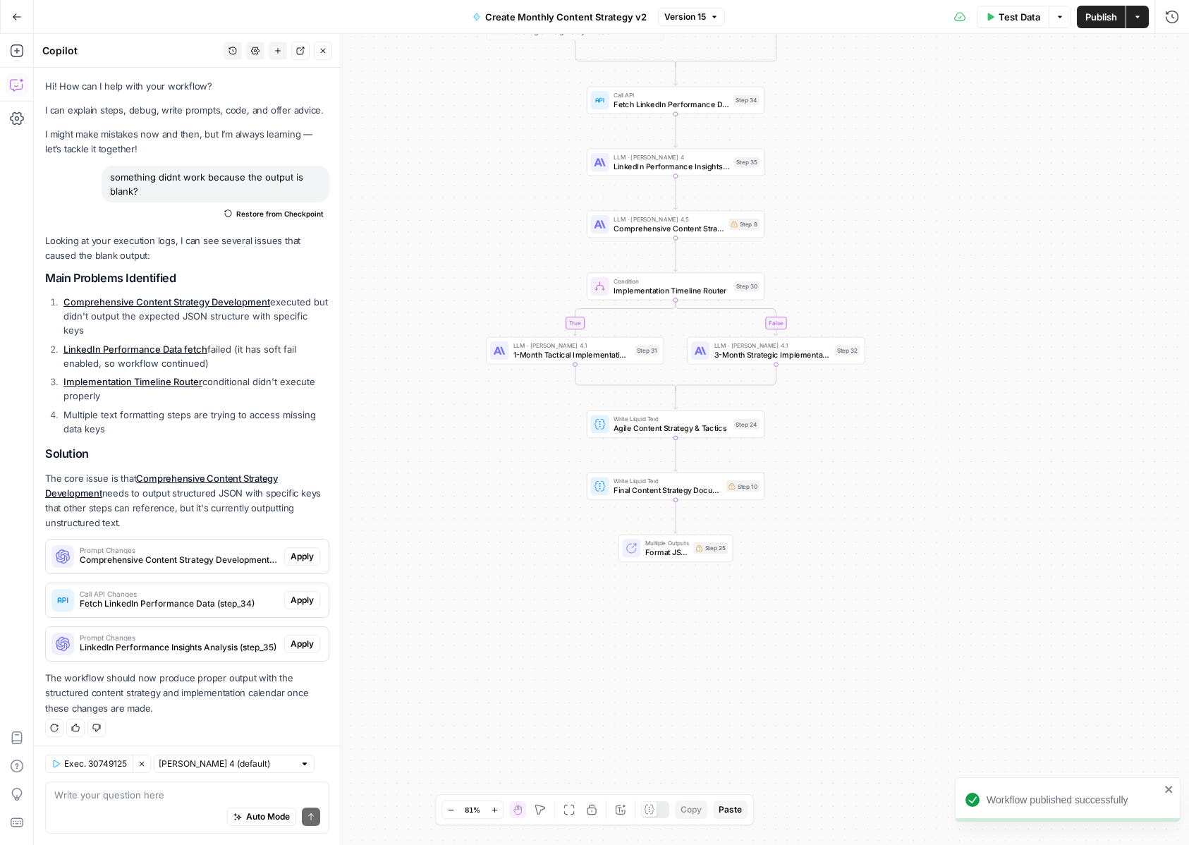
drag, startPoint x: 942, startPoint y: 733, endPoint x: 1006, endPoint y: 503, distance: 238.0
click at [1006, 503] on div "true true false false Workflow Input Settings Inputs Condition Sales Calls Anal…" at bounding box center [611, 439] width 1155 height 811
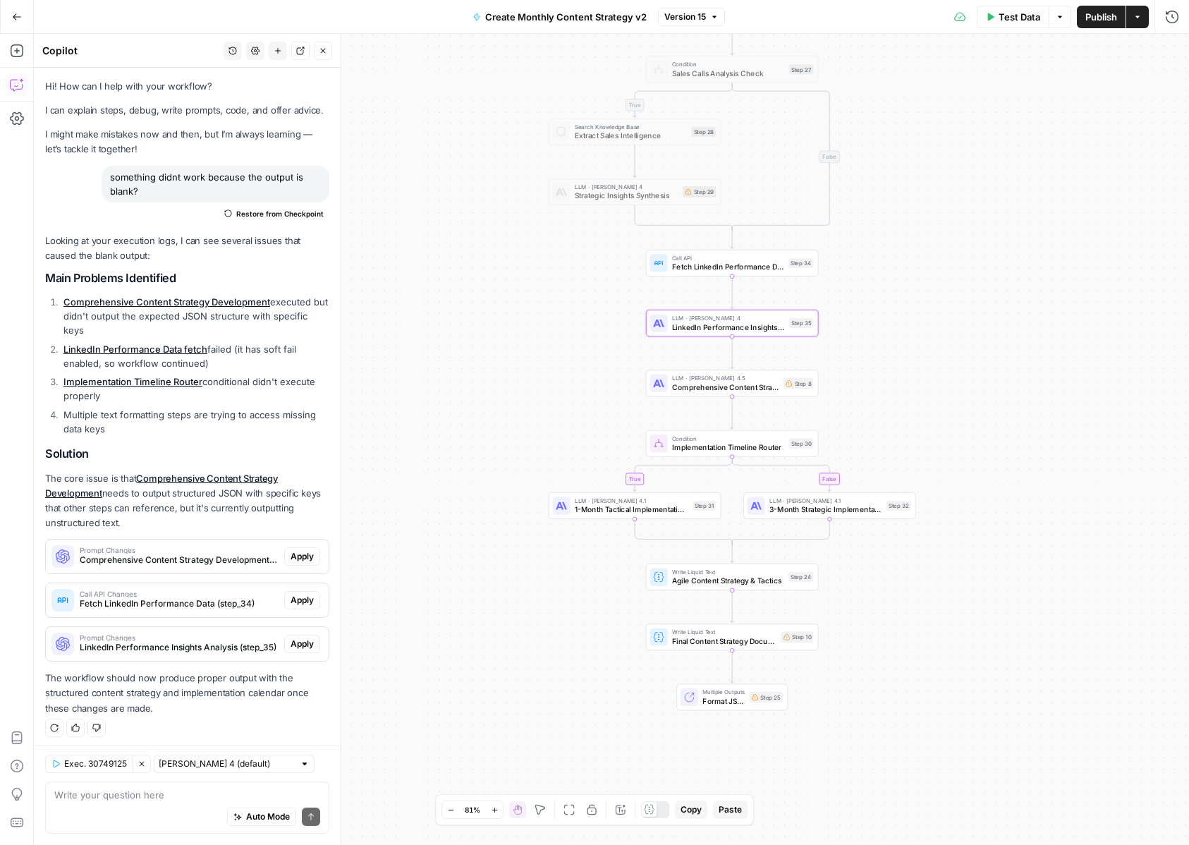
click at [220, 641] on span "LinkedIn Performance Insights Analysis (step_35)" at bounding box center [179, 647] width 199 height 13
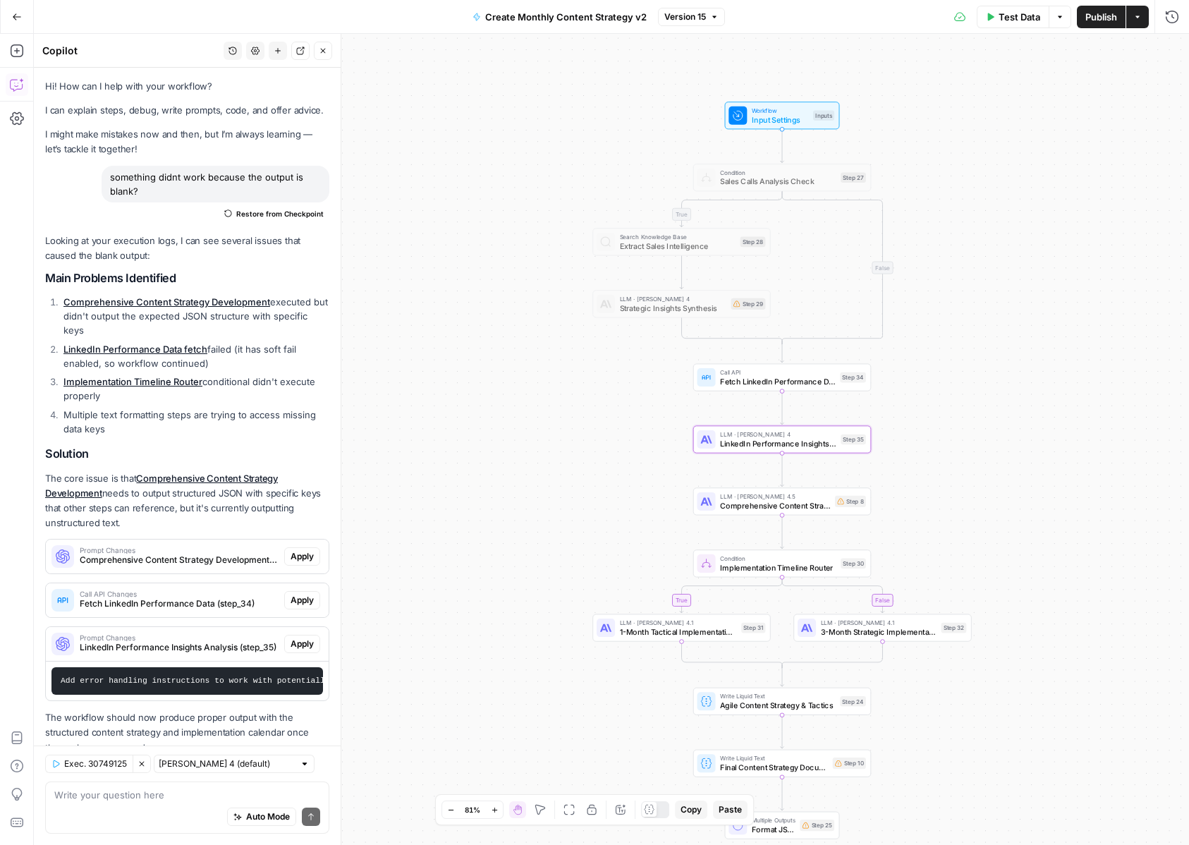
click at [220, 641] on span "LinkedIn Performance Insights Analysis (step_35)" at bounding box center [179, 647] width 199 height 13
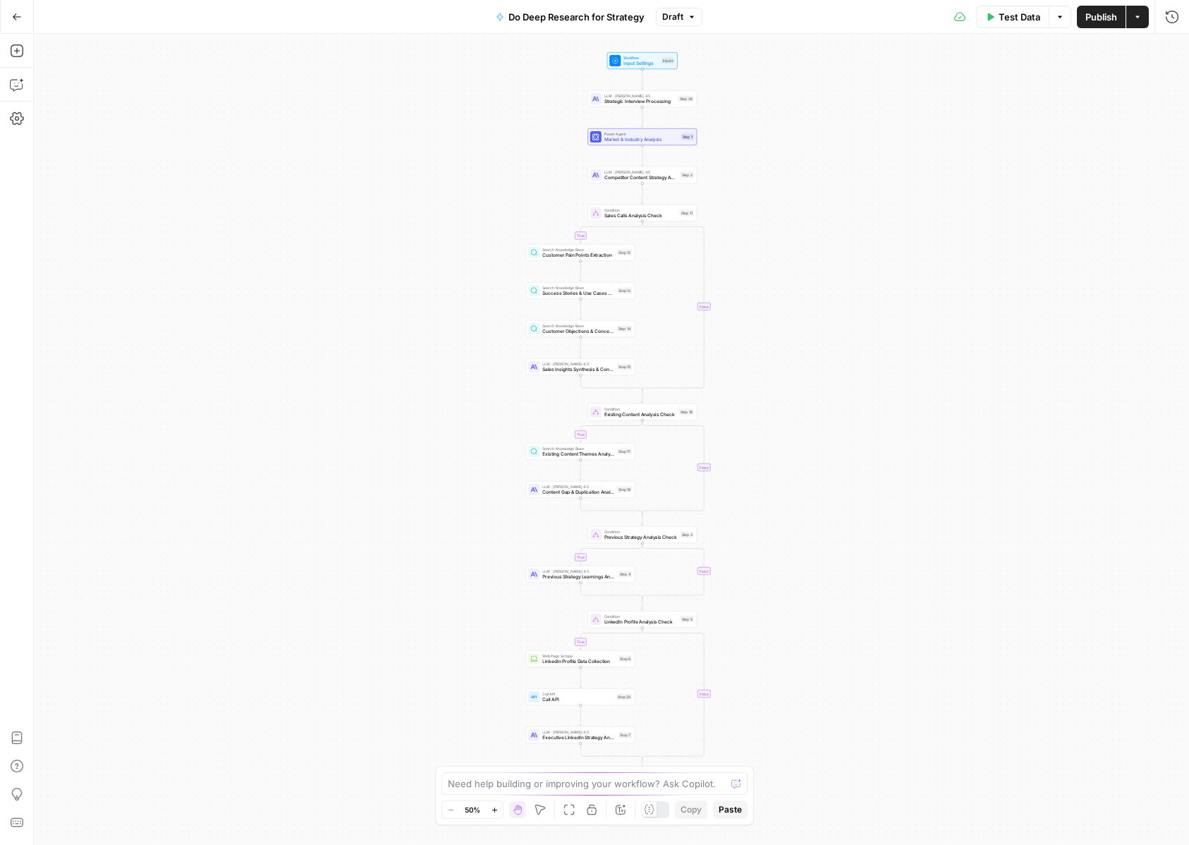
click at [469, 418] on div "true false true false true false true false Workflow Input Settings Inputs LLM …" at bounding box center [611, 439] width 1155 height 811
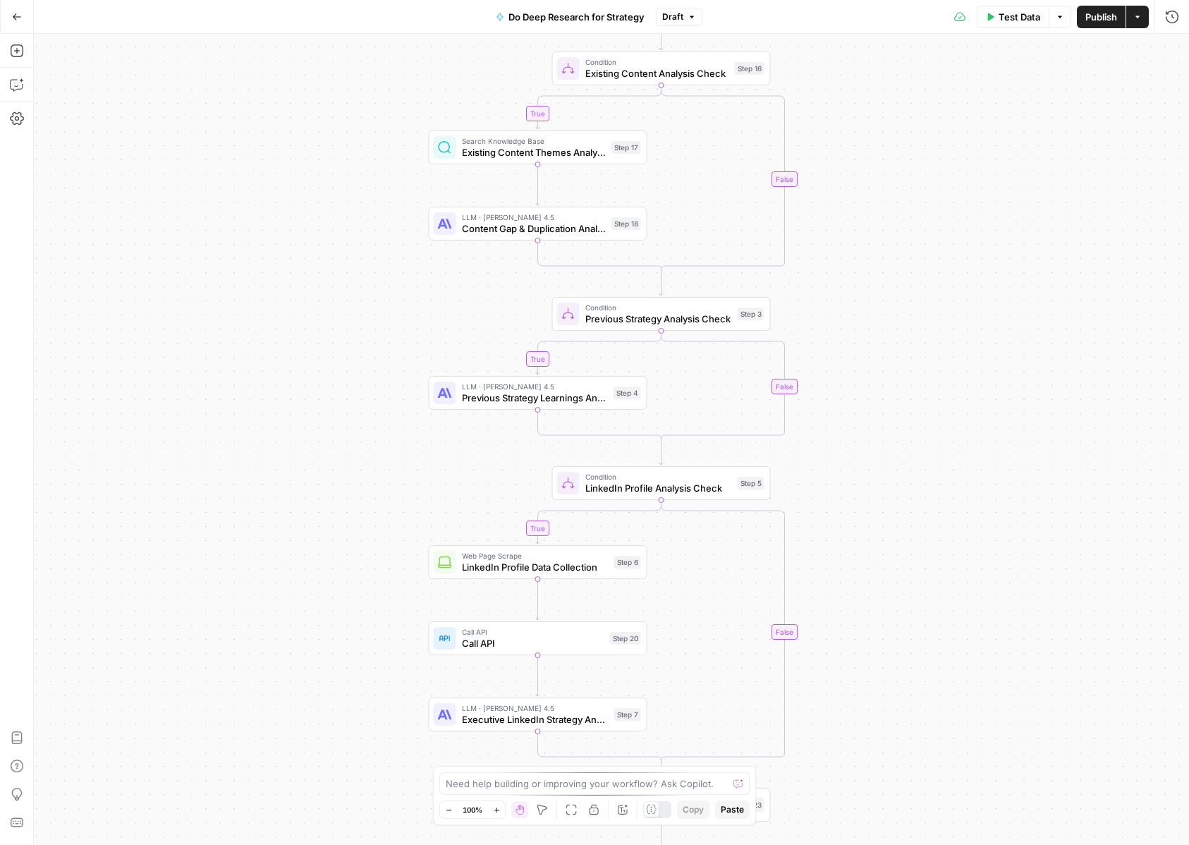
drag, startPoint x: 492, startPoint y: 576, endPoint x: 336, endPoint y: 200, distance: 407.3
click at [336, 200] on div "true false true false true false true false Workflow Input Settings Inputs LLM …" at bounding box center [611, 439] width 1155 height 811
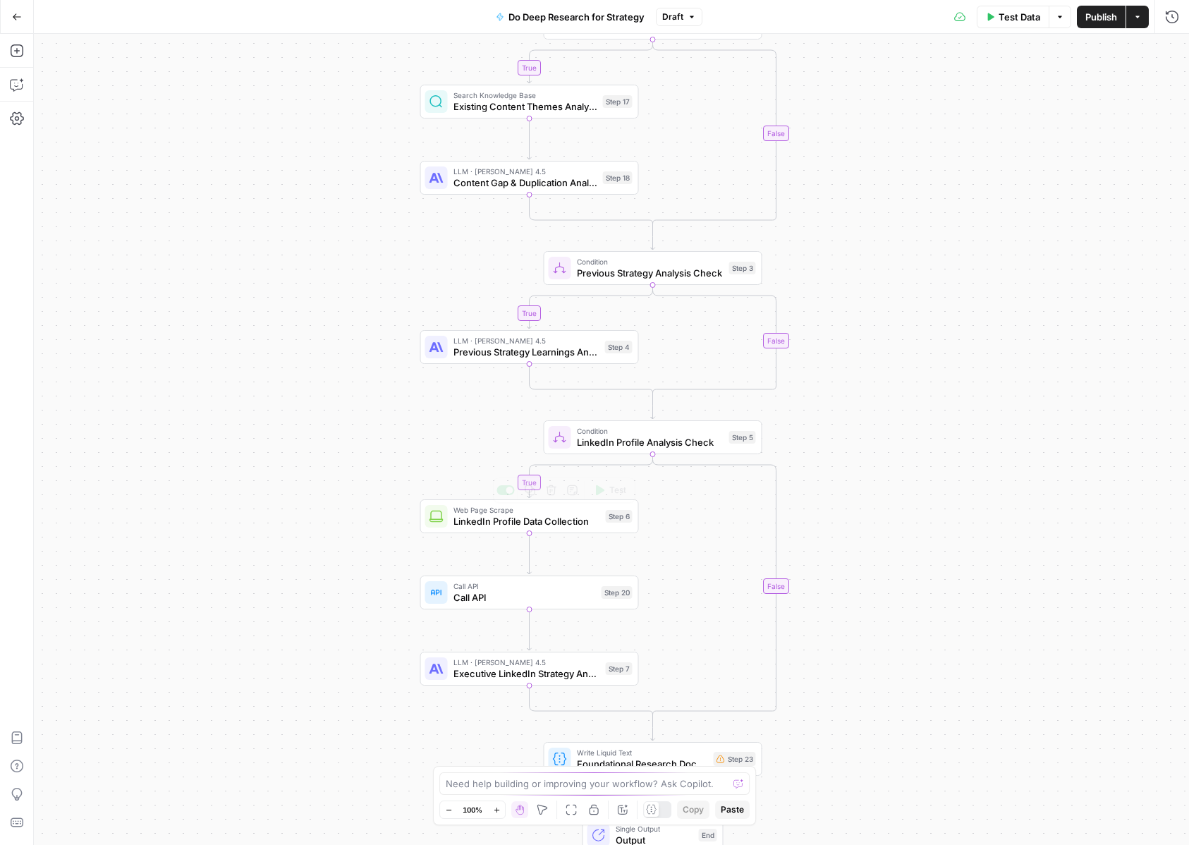
click at [484, 592] on span "Call API" at bounding box center [524, 597] width 142 height 14
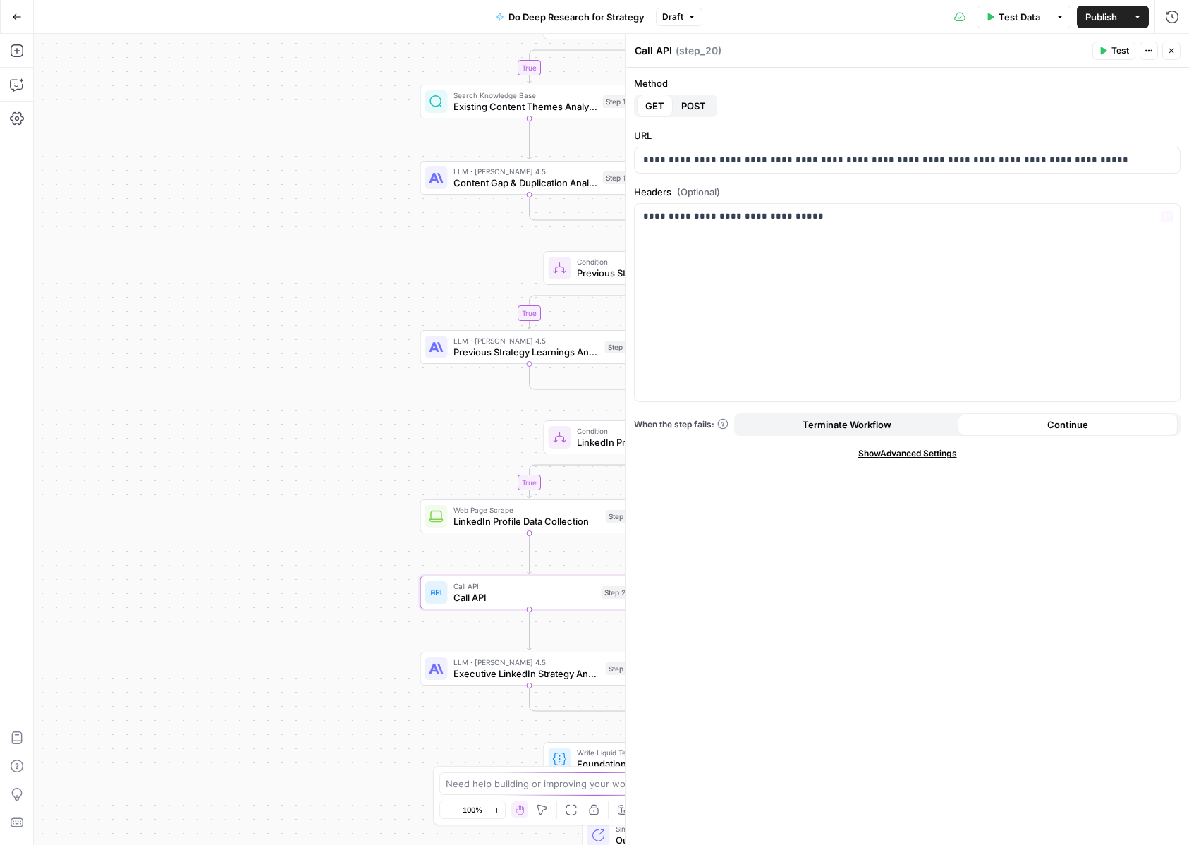
click at [695, 111] on span "POST" at bounding box center [693, 106] width 25 height 14
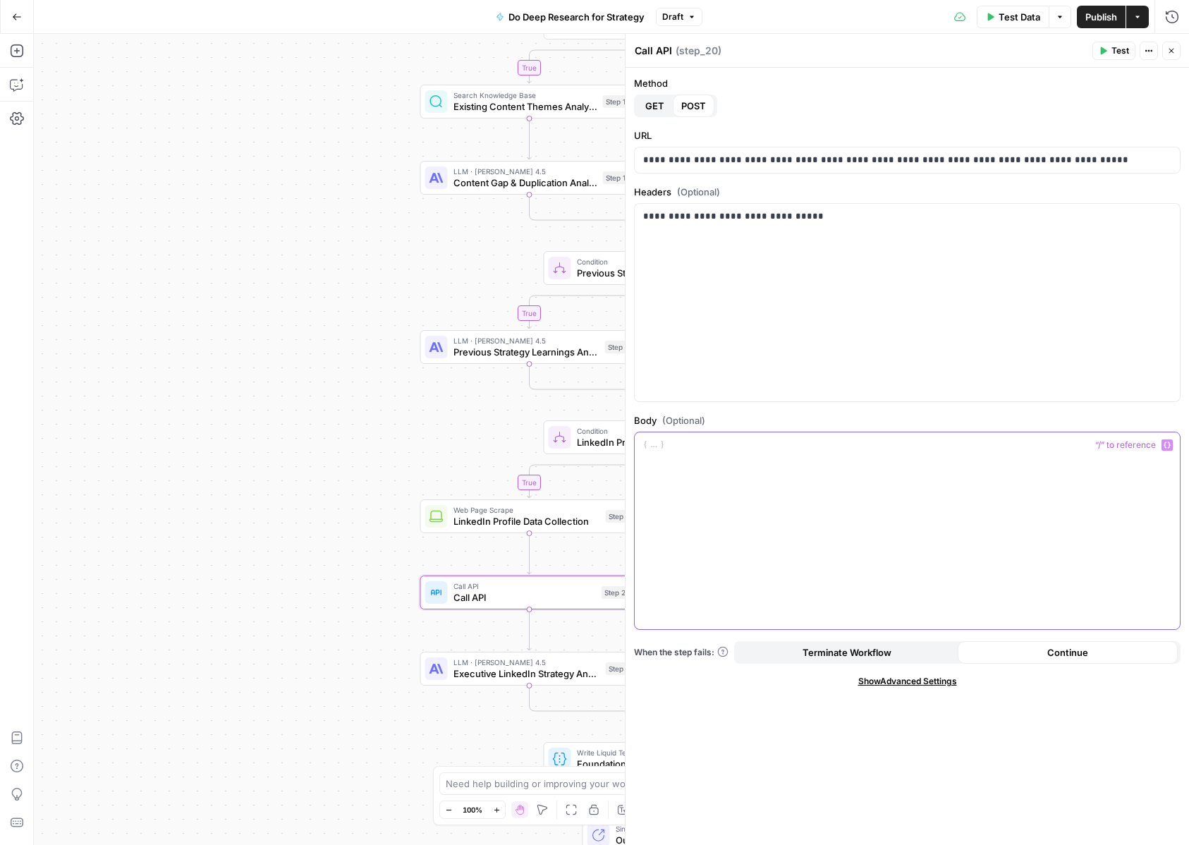
click at [661, 463] on div at bounding box center [907, 530] width 545 height 197
click at [1170, 441] on icon "button" at bounding box center [1167, 444] width 7 height 7
click at [707, 458] on div "To enrich screen reader interactions, please activate Accessibility in Grammarl…" at bounding box center [907, 530] width 545 height 197
drag, startPoint x: 968, startPoint y: 459, endPoint x: 730, endPoint y: 465, distance: 238.4
click at [730, 465] on p "**********" at bounding box center [907, 459] width 528 height 42
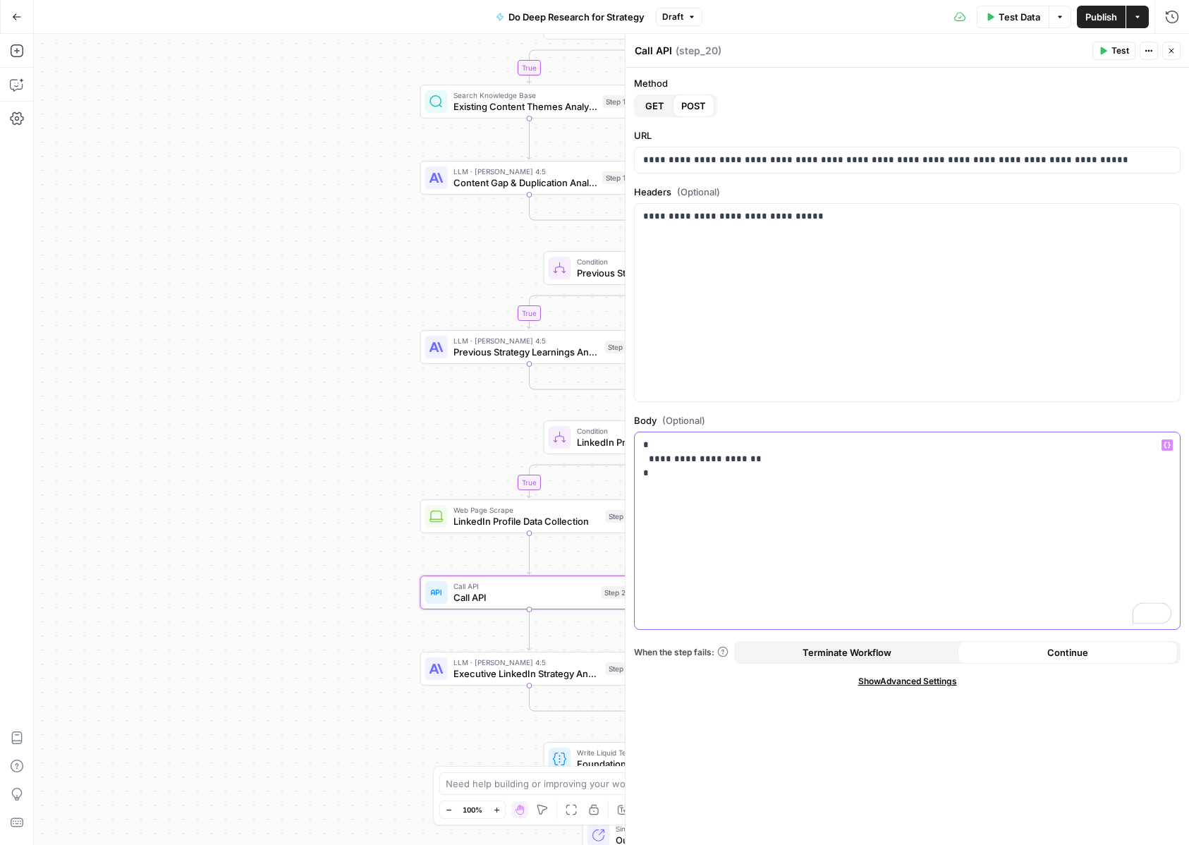
click at [1168, 445] on icon "button" at bounding box center [1167, 444] width 7 height 6
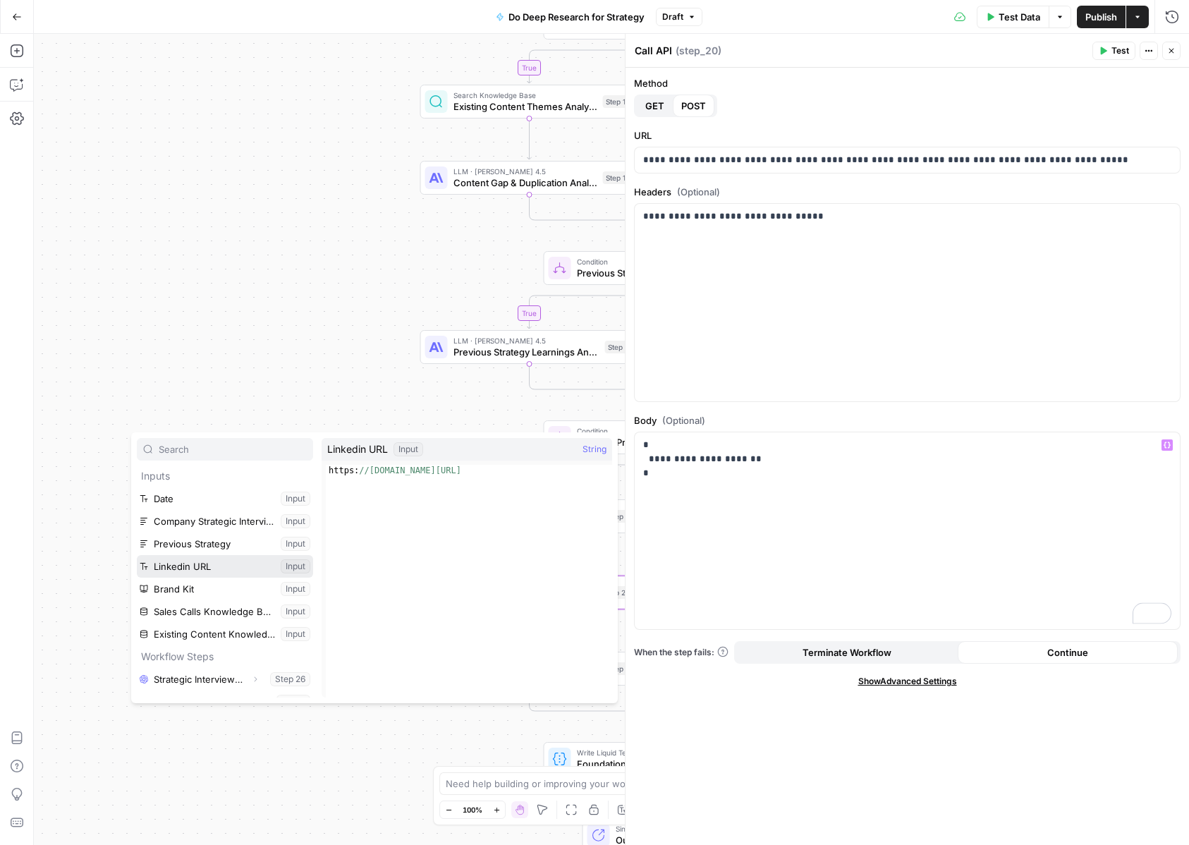
click at [212, 569] on button "Select variable Linkedin URL" at bounding box center [225, 566] width 176 height 23
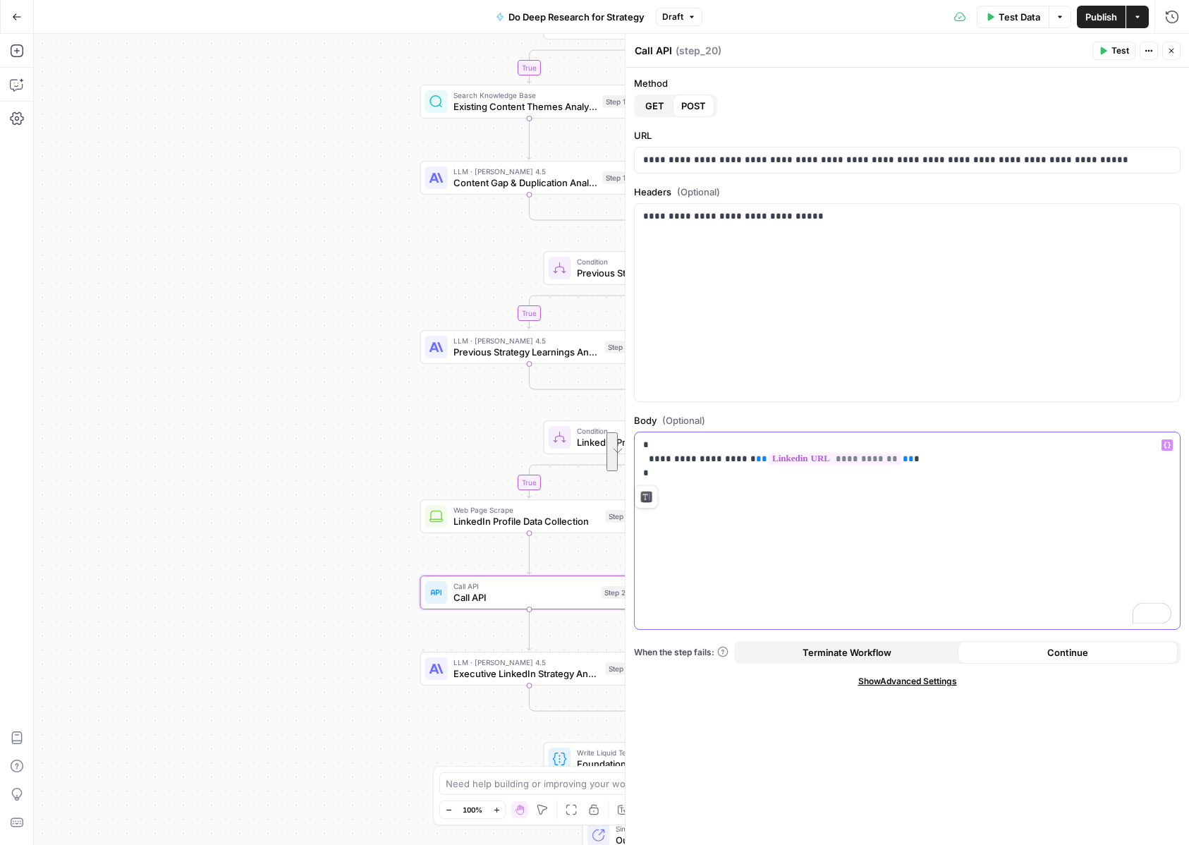
drag, startPoint x: 741, startPoint y: 495, endPoint x: 609, endPoint y: 437, distance: 144.3
click at [609, 437] on body "Catalyst New Home Browse Insights Opportunities Your Data Recent Grids Will Per…" at bounding box center [594, 422] width 1189 height 845
copy p "**********"
click at [699, 493] on div "**********" at bounding box center [907, 530] width 545 height 197
click at [1093, 11] on span "Publish" at bounding box center [1101, 17] width 32 height 14
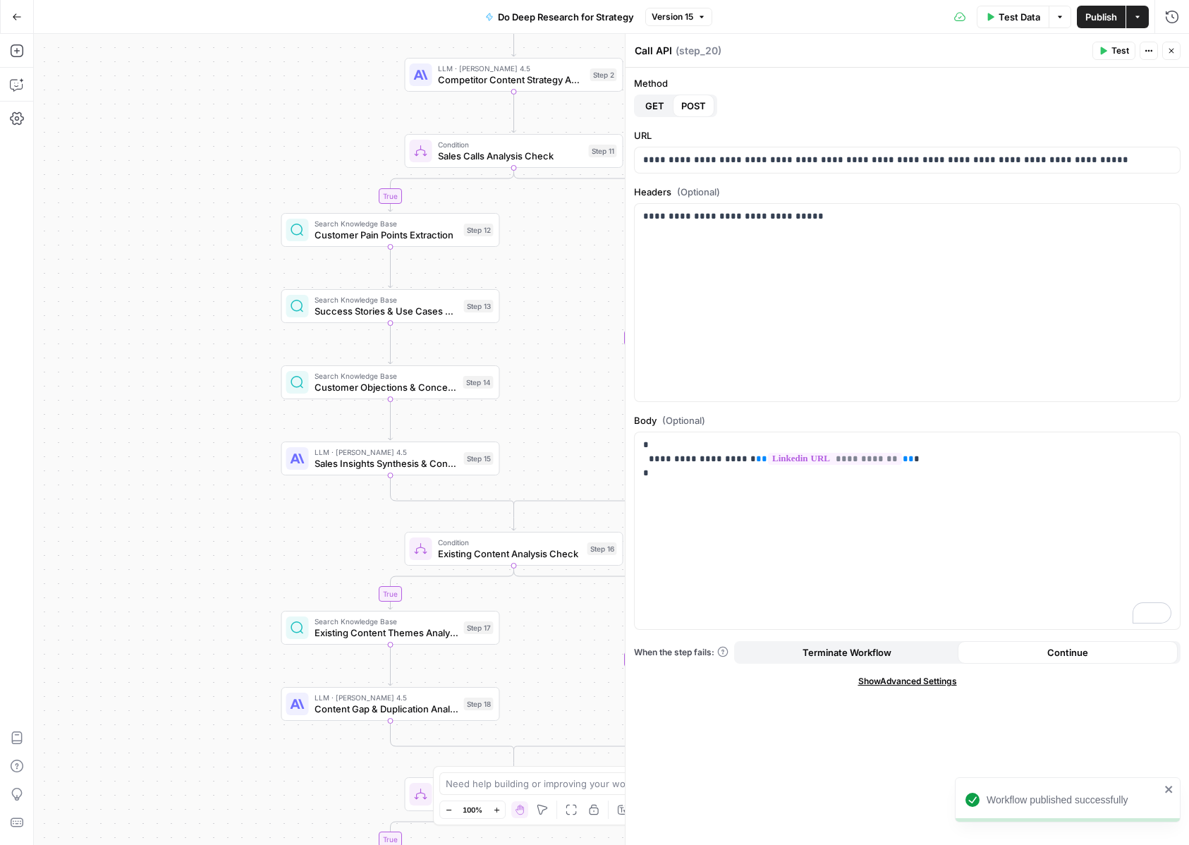
drag, startPoint x: 384, startPoint y: 133, endPoint x: 251, endPoint y: 678, distance: 561.7
click at [251, 678] on div "true true true true false false false false Workflow Input Settings Inputs LLM …" at bounding box center [611, 439] width 1155 height 811
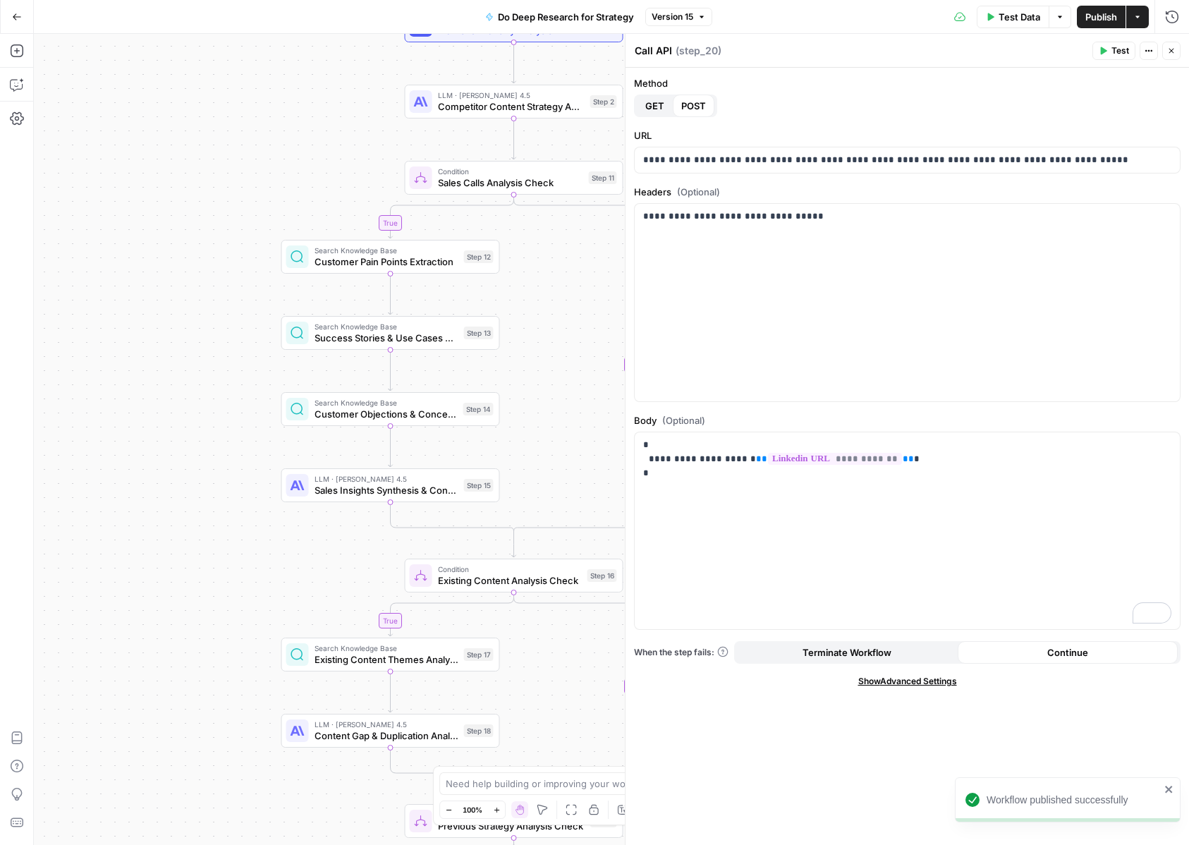
click at [999, 14] on span "Test Data" at bounding box center [1020, 17] width 42 height 14
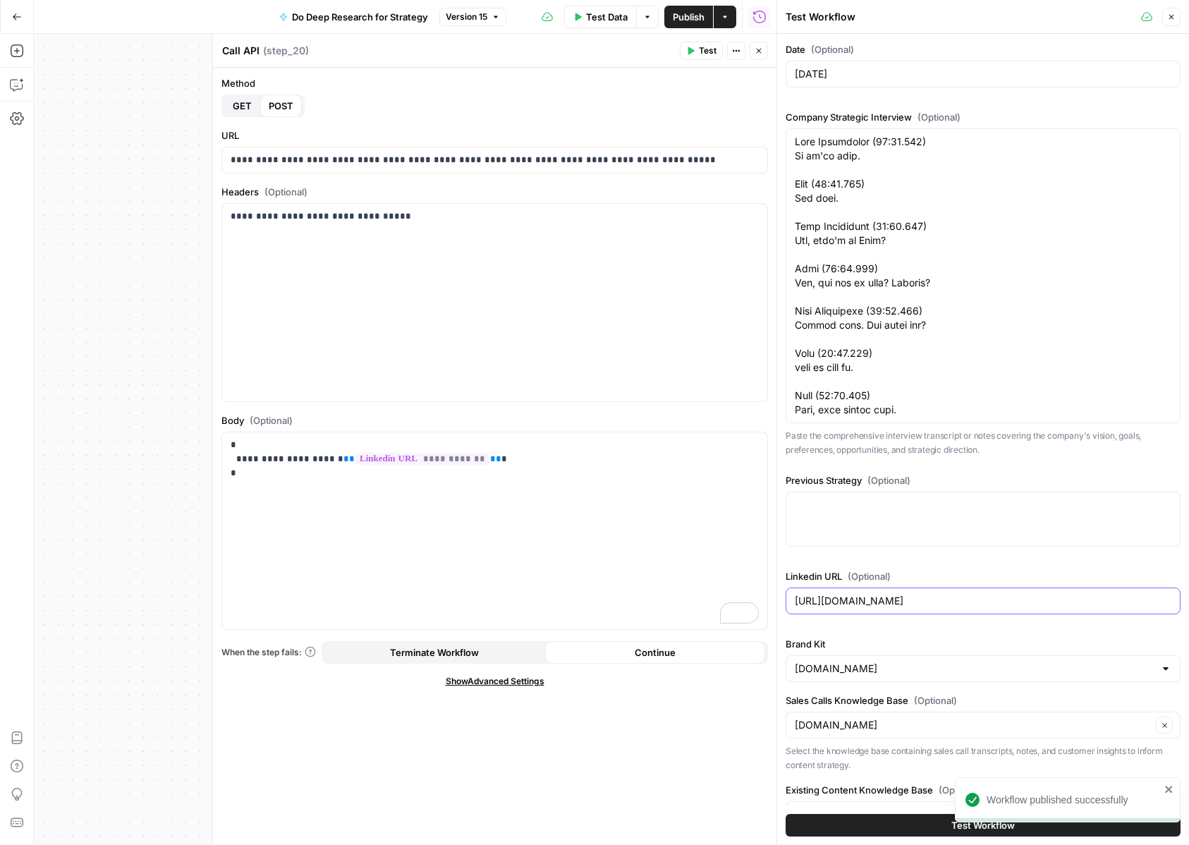
click at [955, 603] on input "https://www.linkedin.com/in/adamadlawrence/" at bounding box center [983, 601] width 377 height 14
click at [762, 56] on button "Close" at bounding box center [759, 51] width 18 height 18
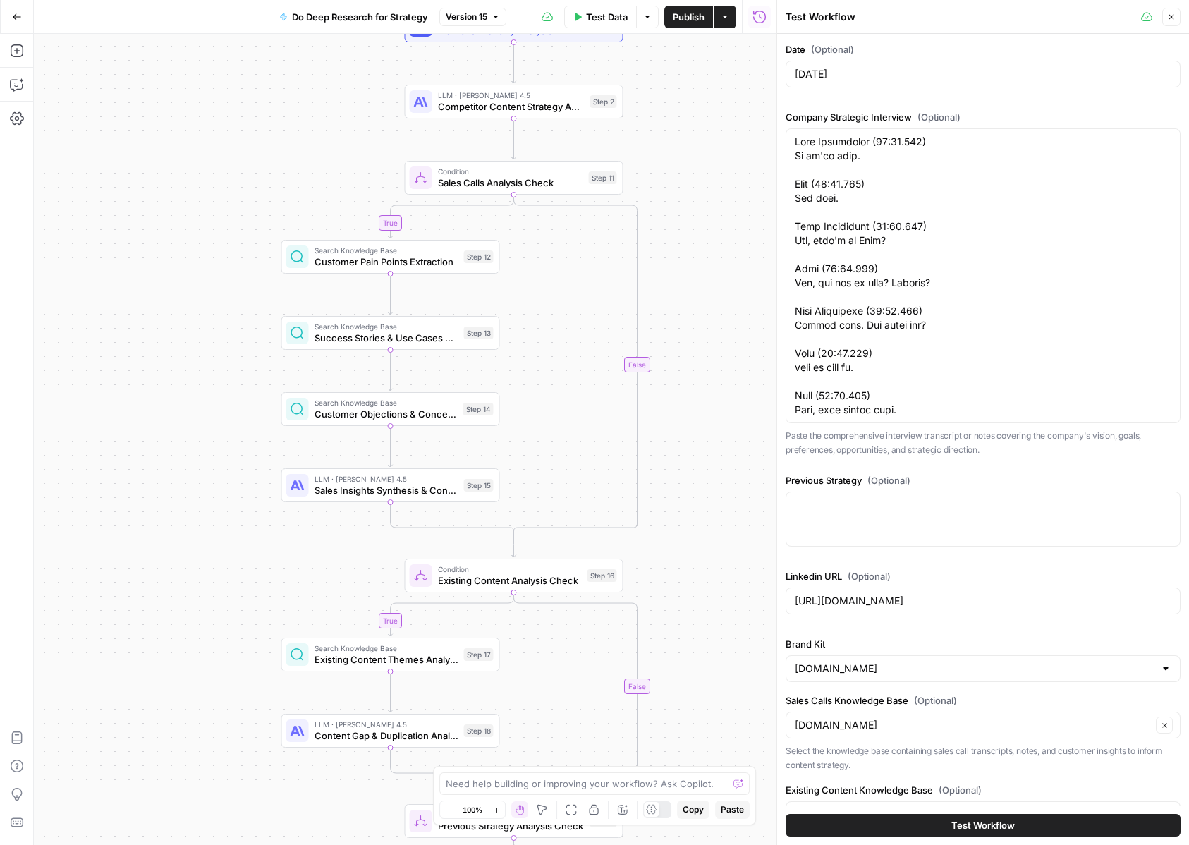
click at [1168, 23] on button "Close" at bounding box center [1171, 17] width 18 height 18
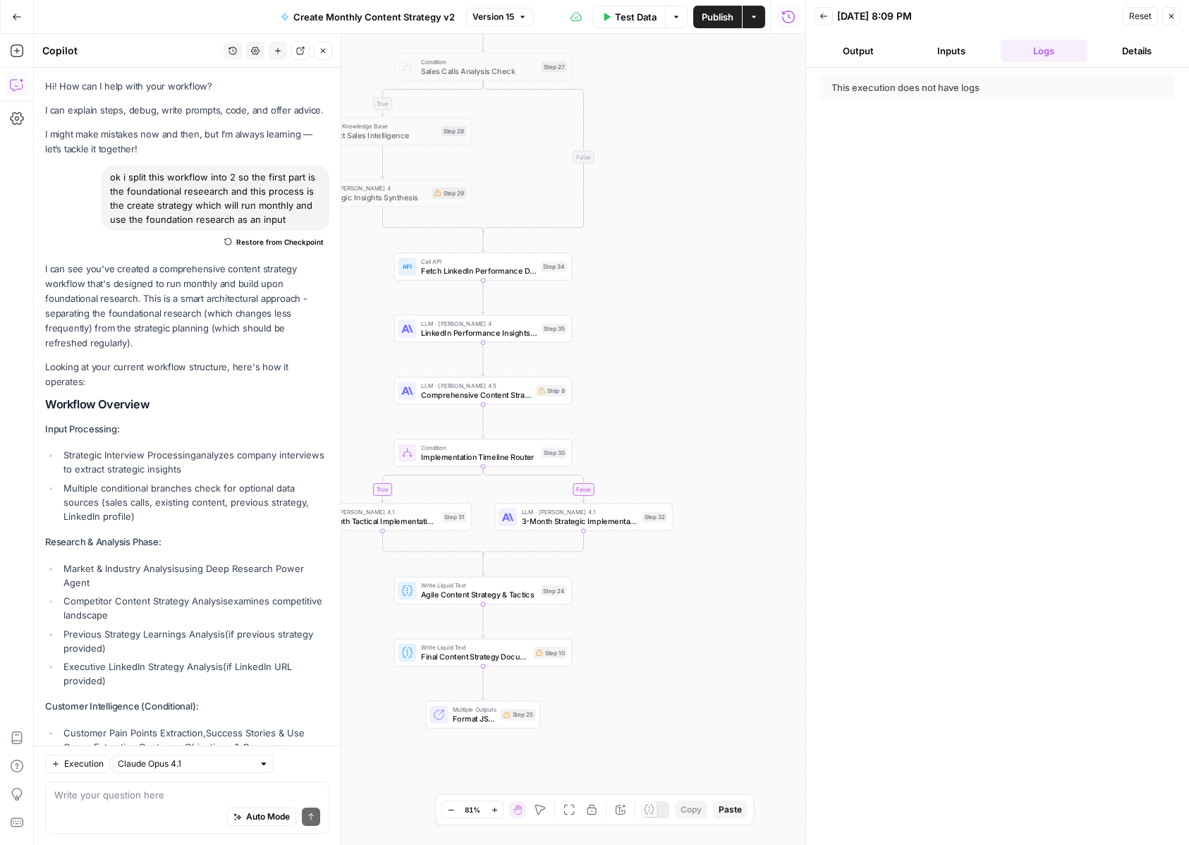
scroll to position [11193, 0]
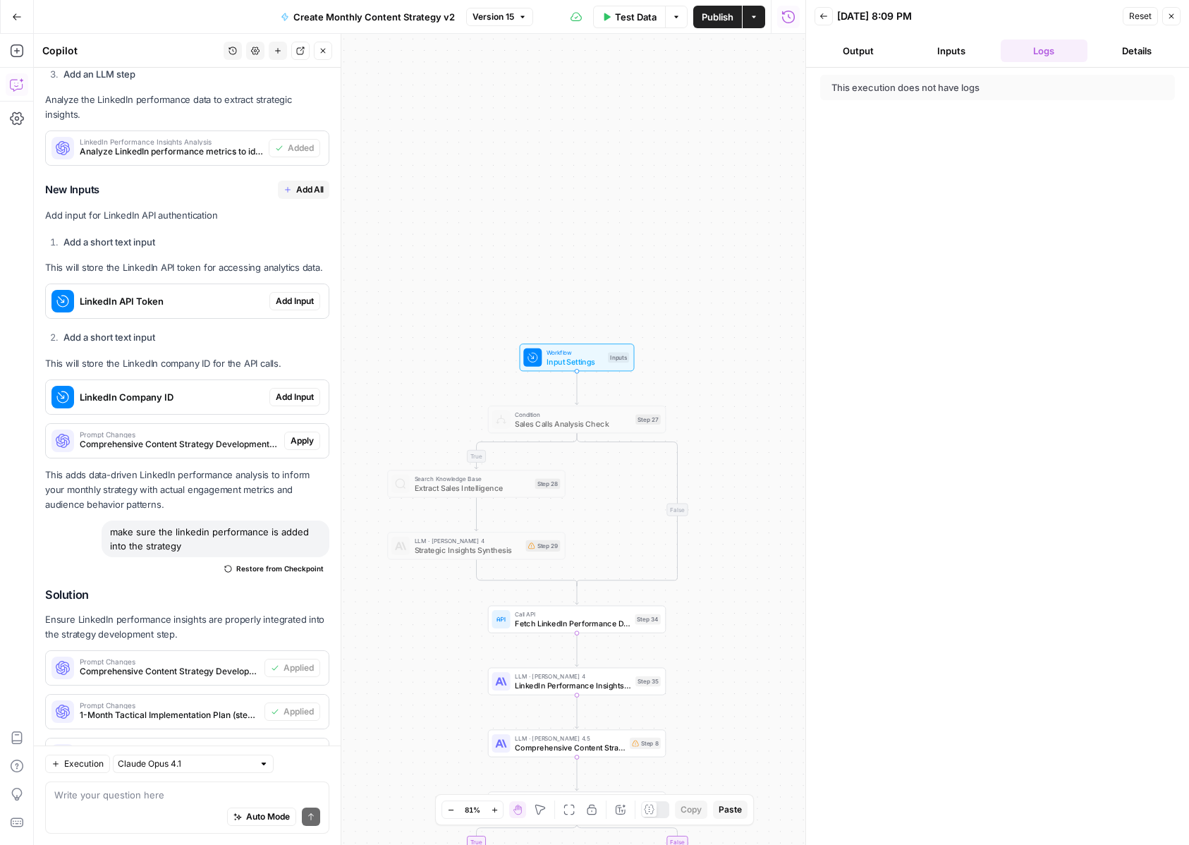
drag, startPoint x: 0, startPoint y: 0, endPoint x: 733, endPoint y: 518, distance: 897.6
click at [733, 518] on div "true true false false Workflow Input Settings Inputs Condition Sales Calls Anal…" at bounding box center [419, 439] width 771 height 811
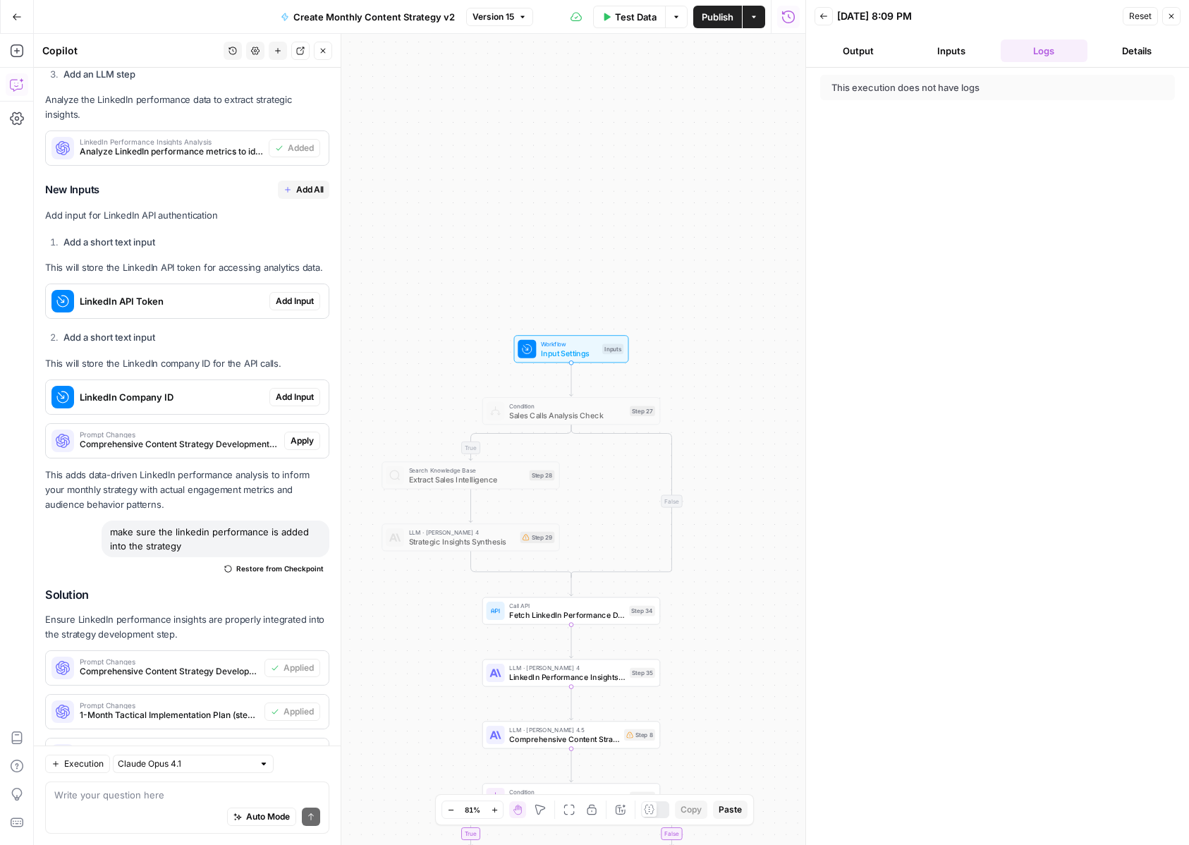
click at [1166, 22] on button "Close" at bounding box center [1171, 16] width 18 height 18
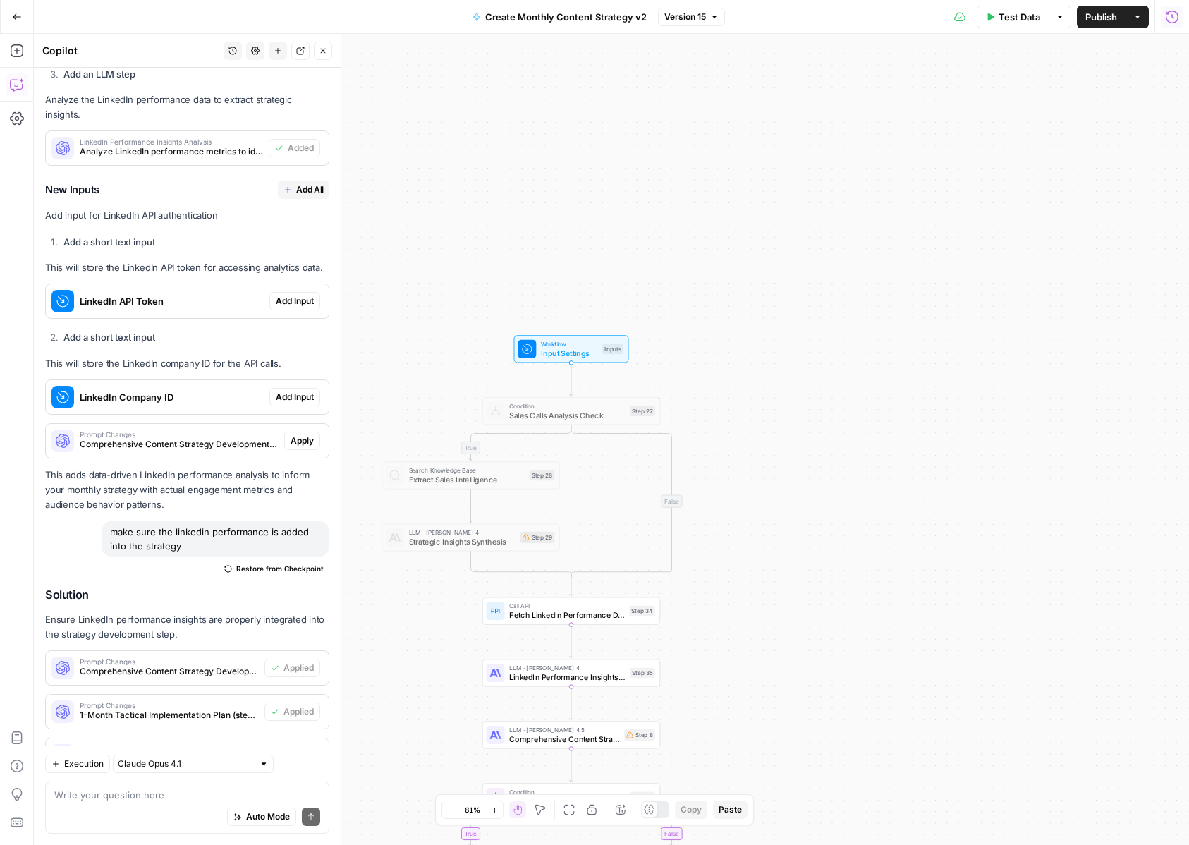
click at [1176, 22] on icon "button" at bounding box center [1172, 17] width 14 height 14
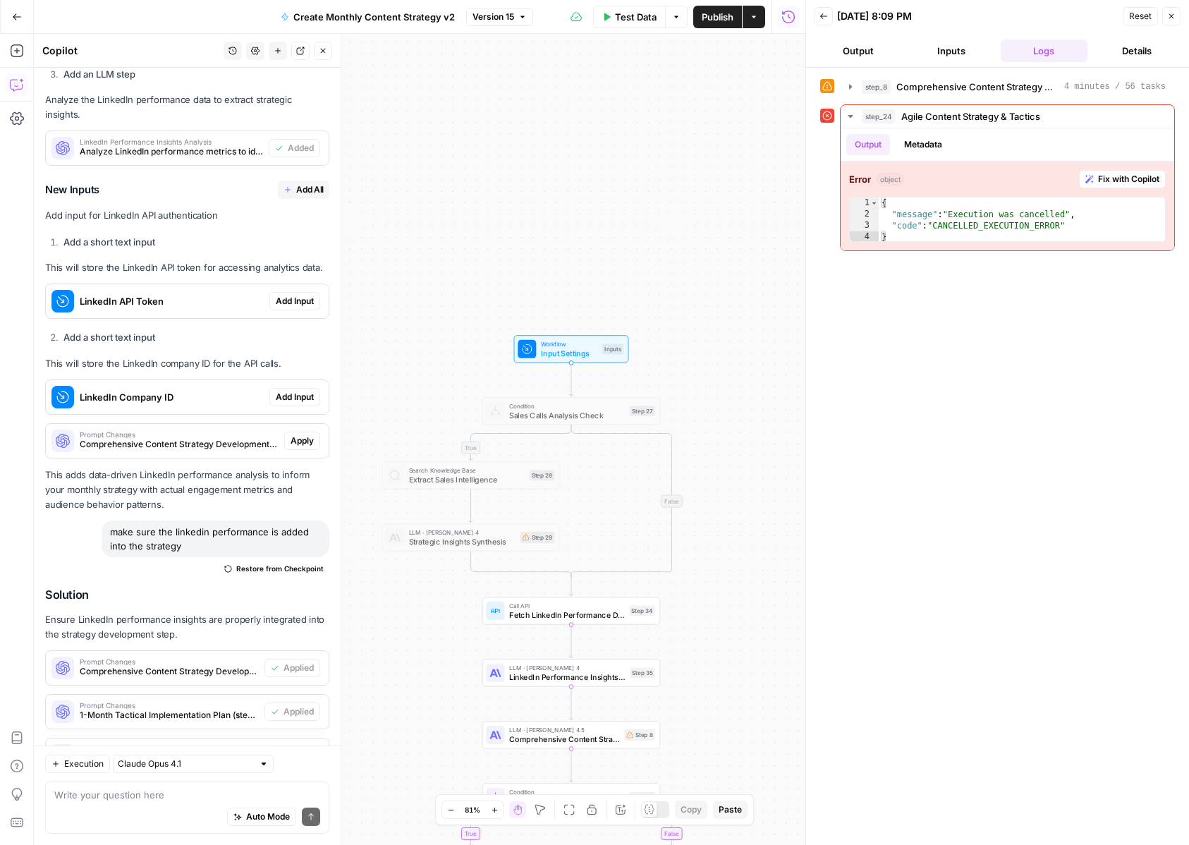
click at [830, 18] on button "Back" at bounding box center [823, 16] width 18 height 18
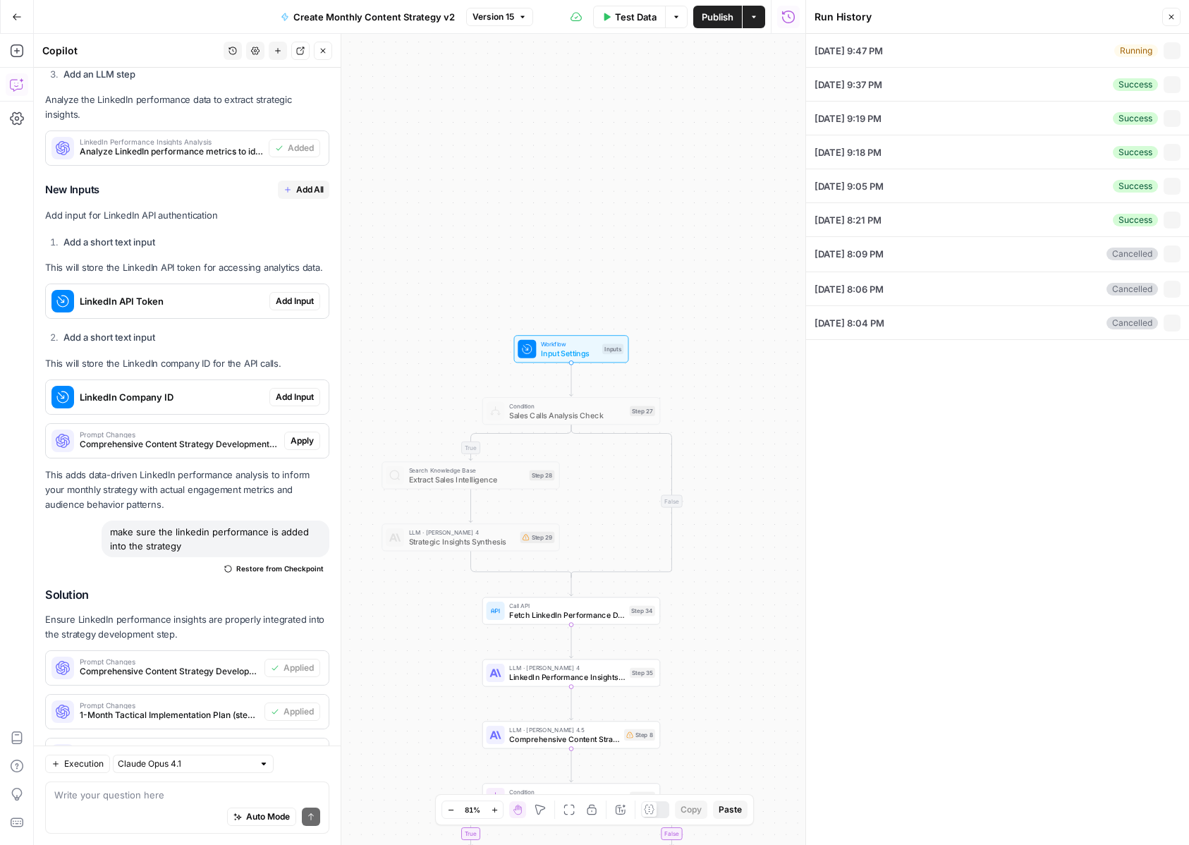
type input "[DATE]"
type input "[DOMAIN_NAME]"
type textarea "[PERSON_NAME] (00:03.471) So we're done. [PERSON_NAME] (00:03.554) Hey guys. [P…"
type textarea "Loremi Dolorsit: {"Amet Consecte":"## Adipis Elitse (do ei Tempori 1, 5689)\u\l…"
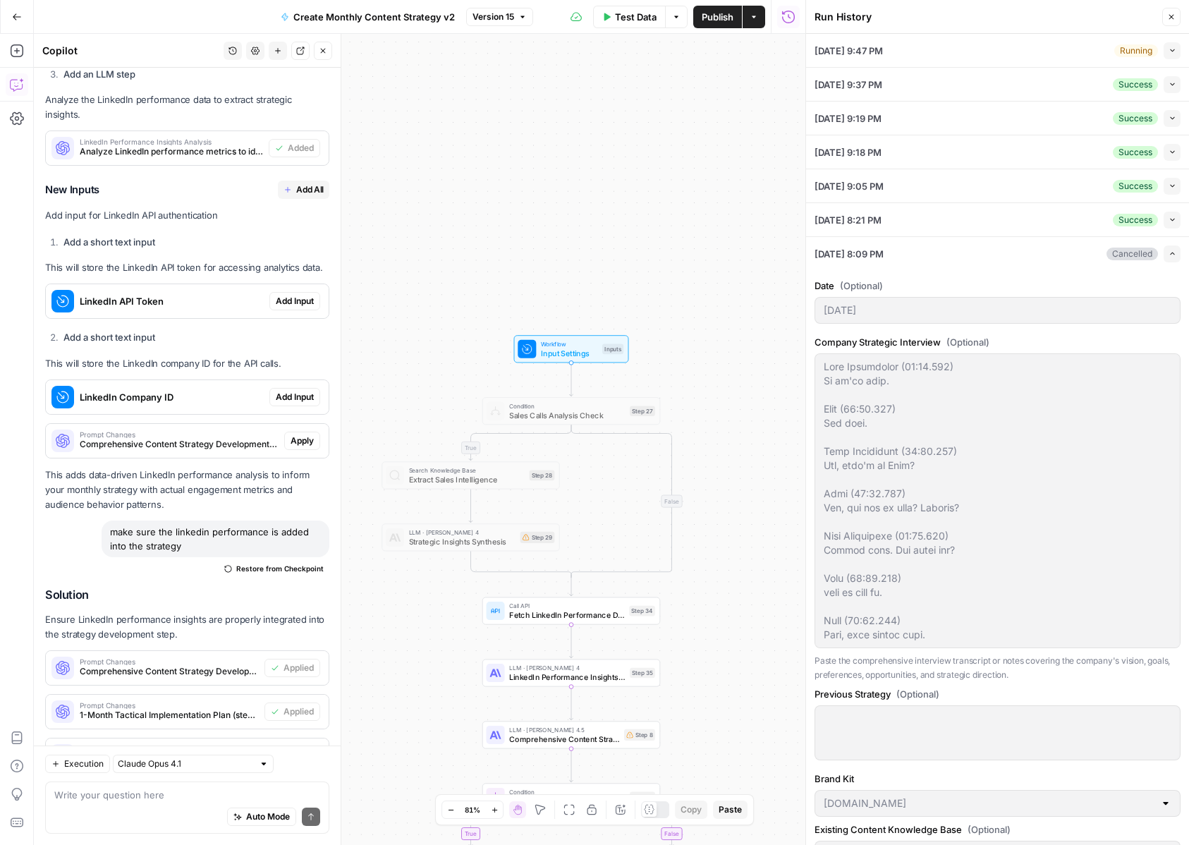
click at [1171, 55] on div "Collapse" at bounding box center [1154, 56] width 35 height 13
click at [1171, 54] on icon "button" at bounding box center [1172, 51] width 8 height 8
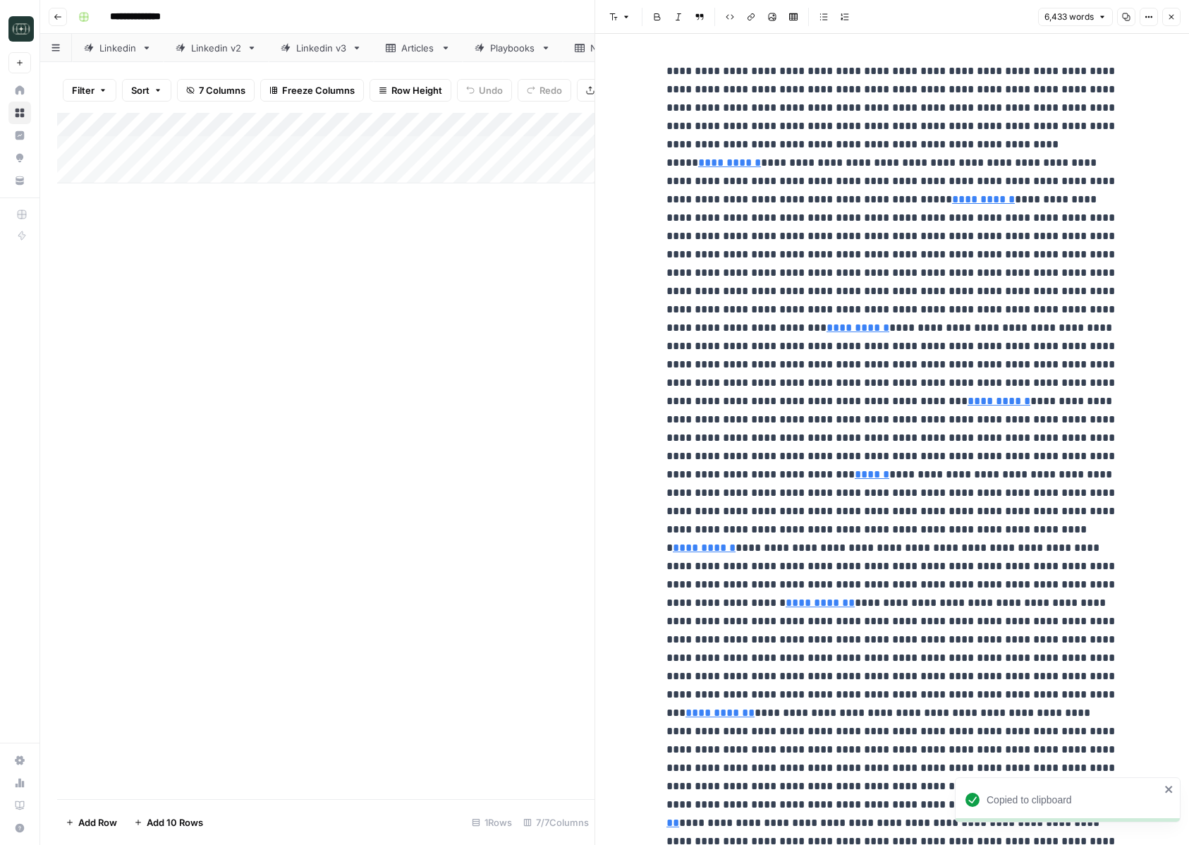
click at [1172, 13] on icon "button" at bounding box center [1171, 17] width 8 height 8
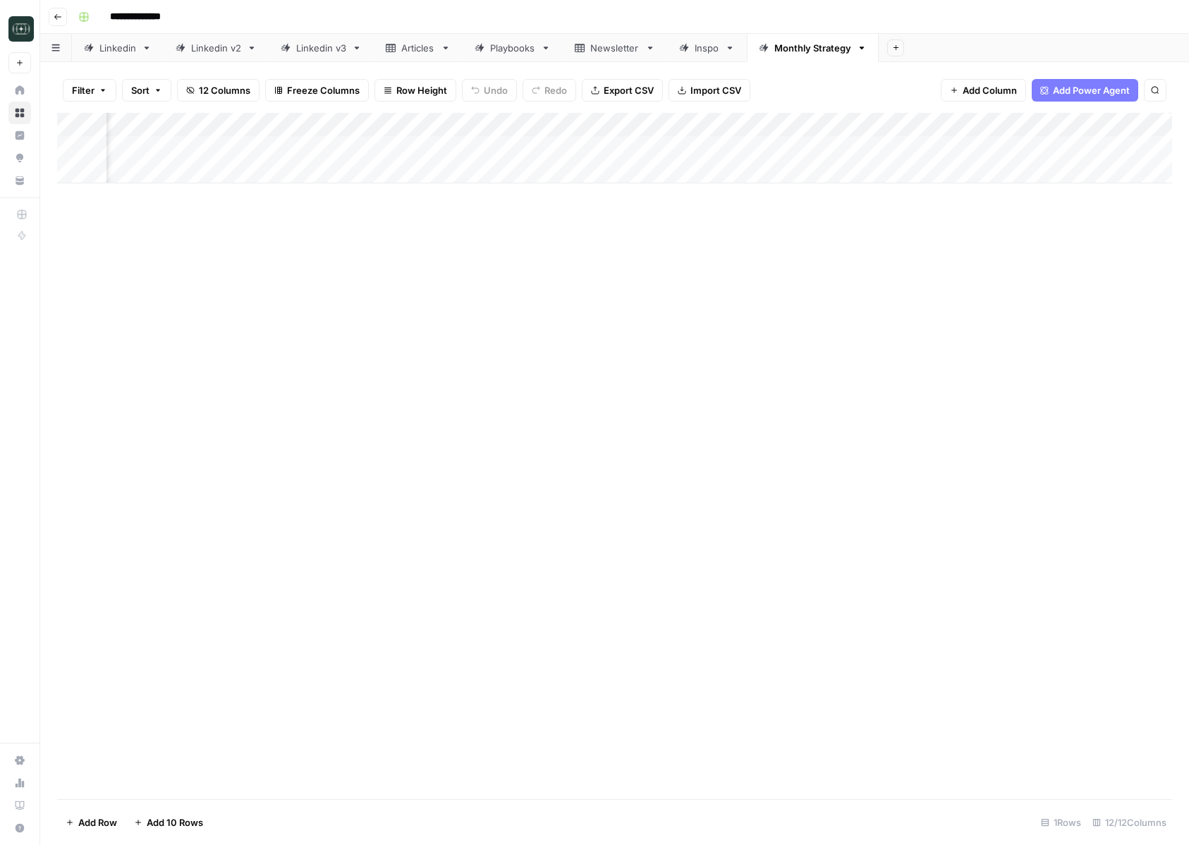
scroll to position [0, 618]
click at [697, 148] on div "Add Column" at bounding box center [614, 148] width 1115 height 71
click at [683, 125] on div "Add Column" at bounding box center [614, 148] width 1115 height 71
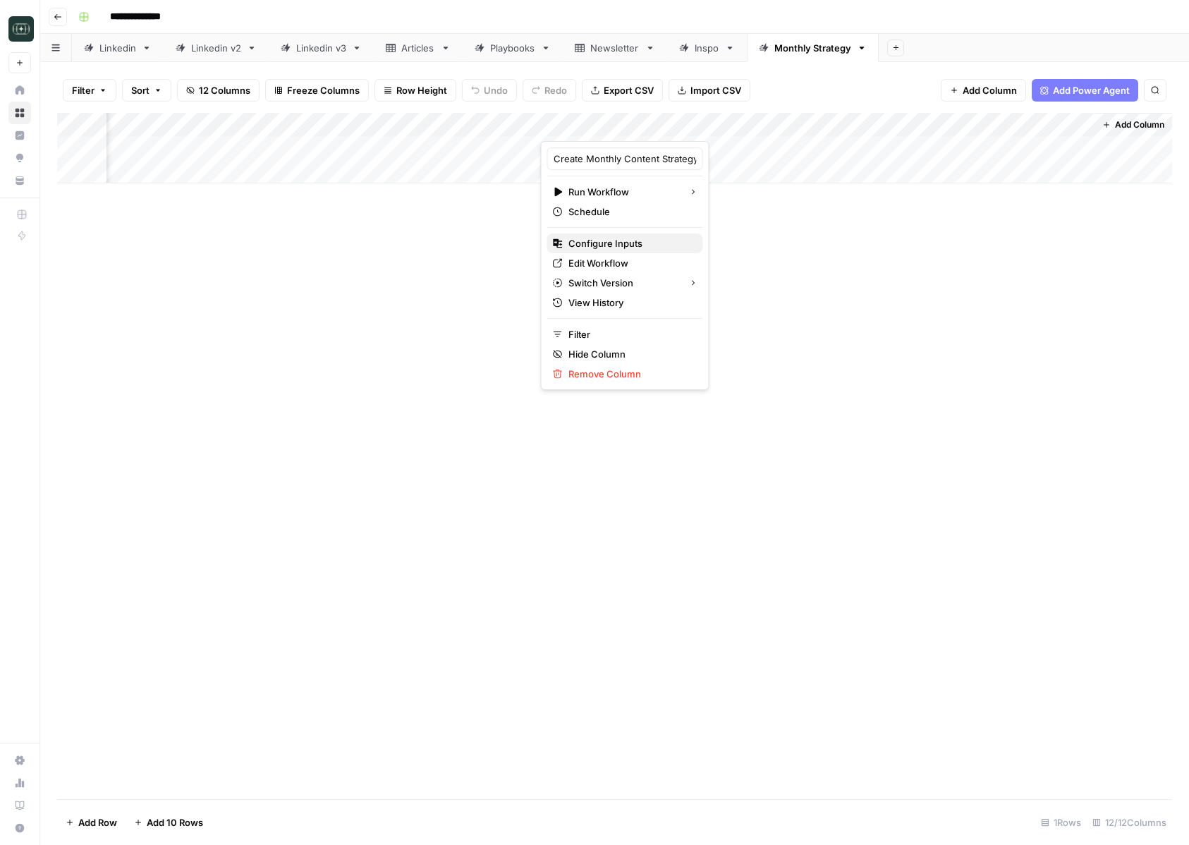
click at [630, 247] on span "Configure Inputs" at bounding box center [629, 243] width 123 height 14
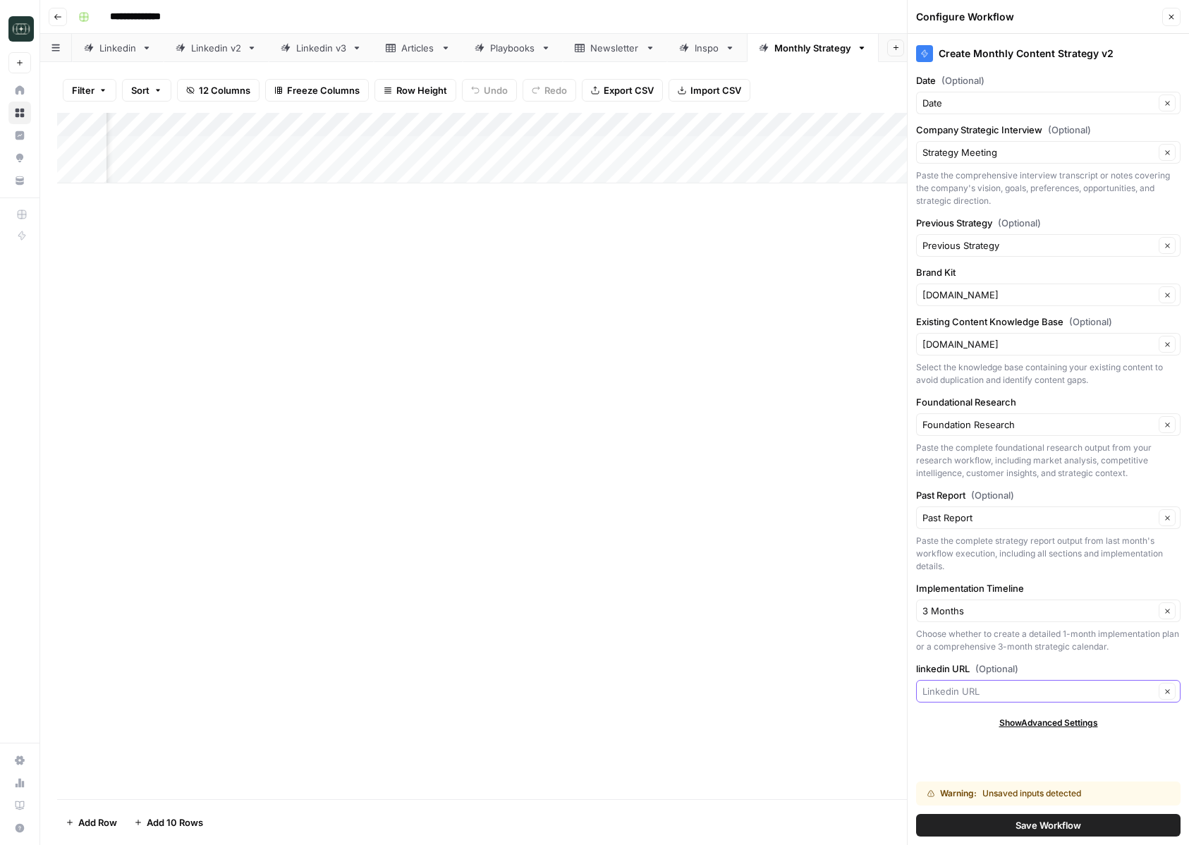
click at [985, 690] on input "linkedin URL (Optional)" at bounding box center [1038, 691] width 232 height 14
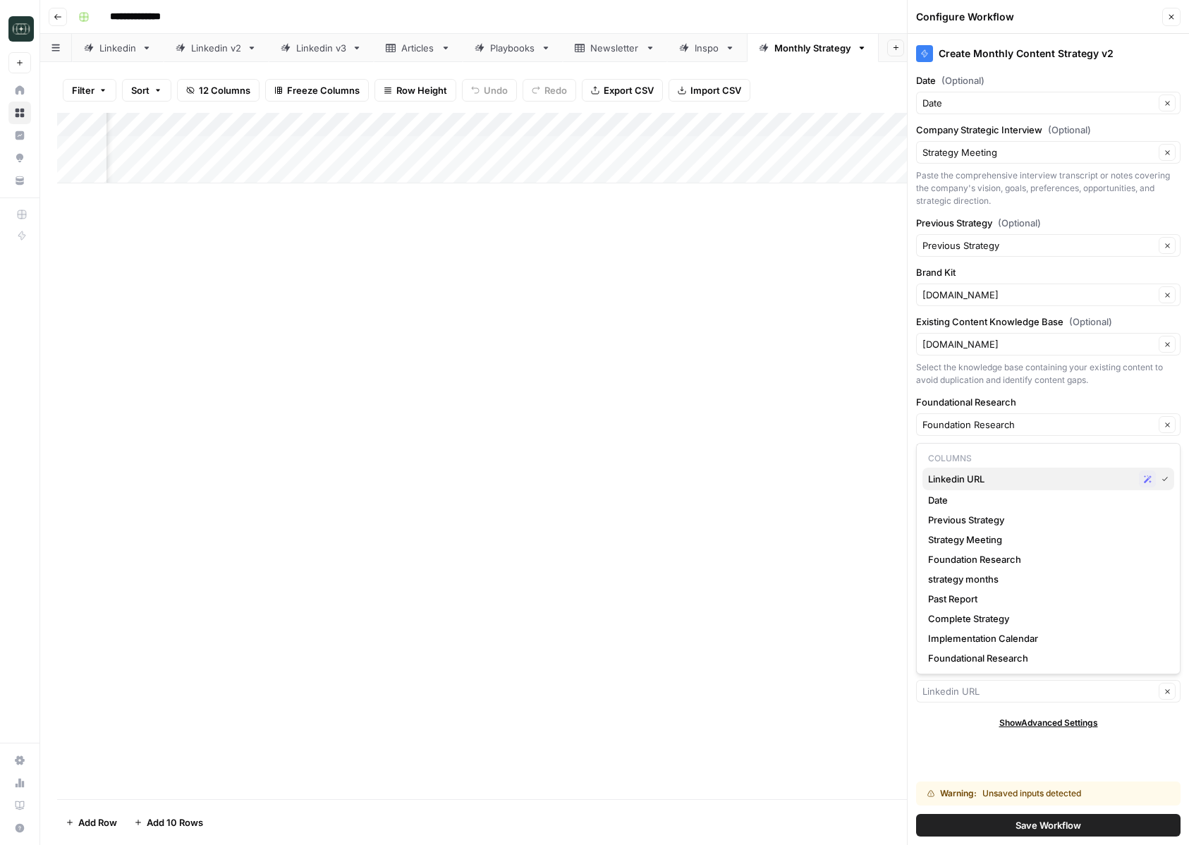
click at [1011, 468] on button "Linkedin URL Possible Match" at bounding box center [1048, 479] width 252 height 23
type input "Linkedin URL"
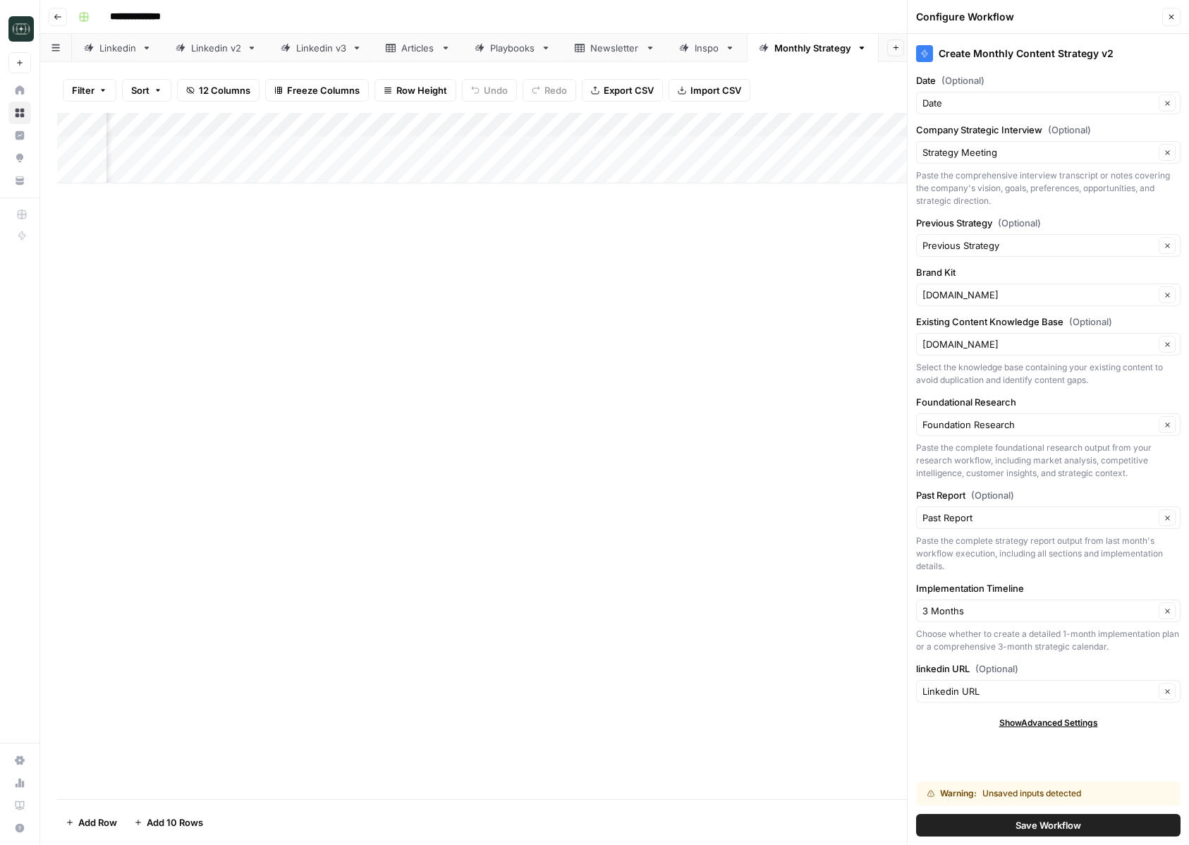
click at [970, 816] on button "Save Workflow" at bounding box center [1048, 825] width 264 height 23
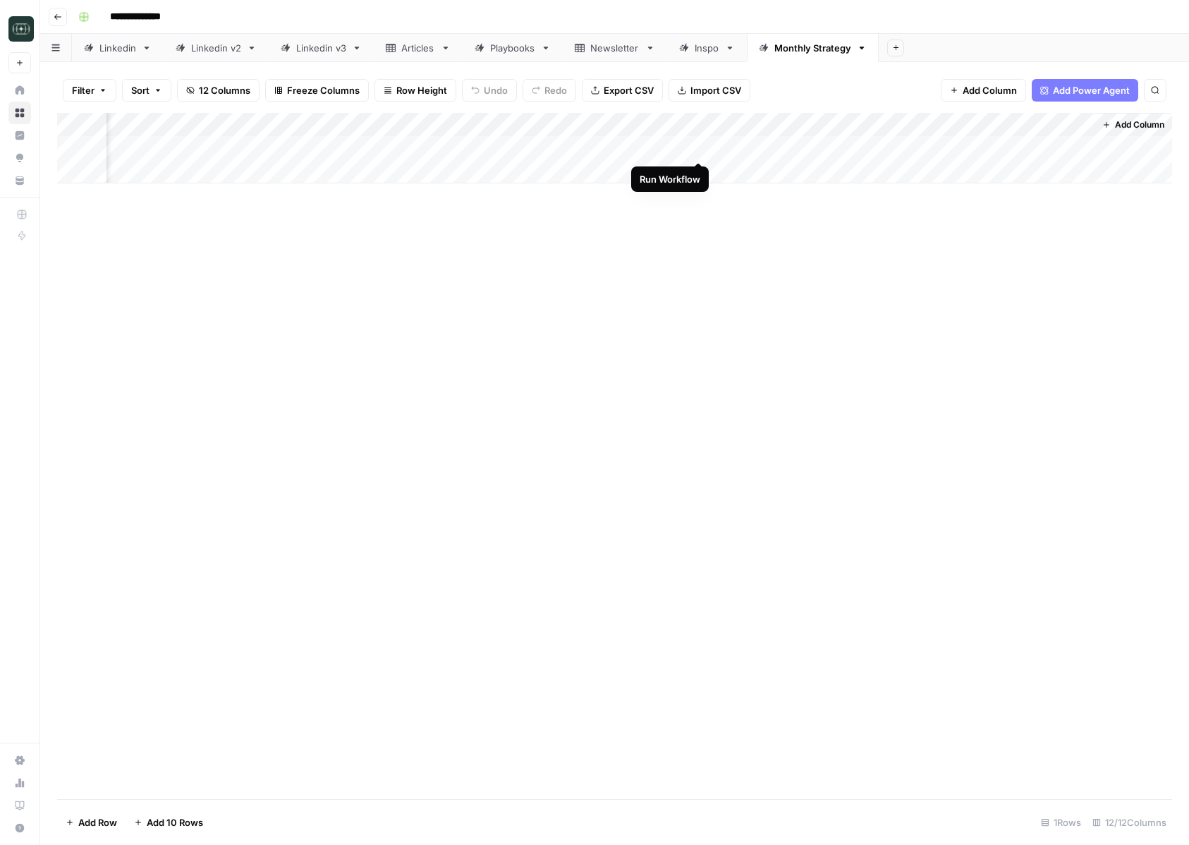
click at [696, 148] on div "Add Column" at bounding box center [614, 148] width 1115 height 71
click at [681, 149] on div "Add Column" at bounding box center [614, 148] width 1115 height 71
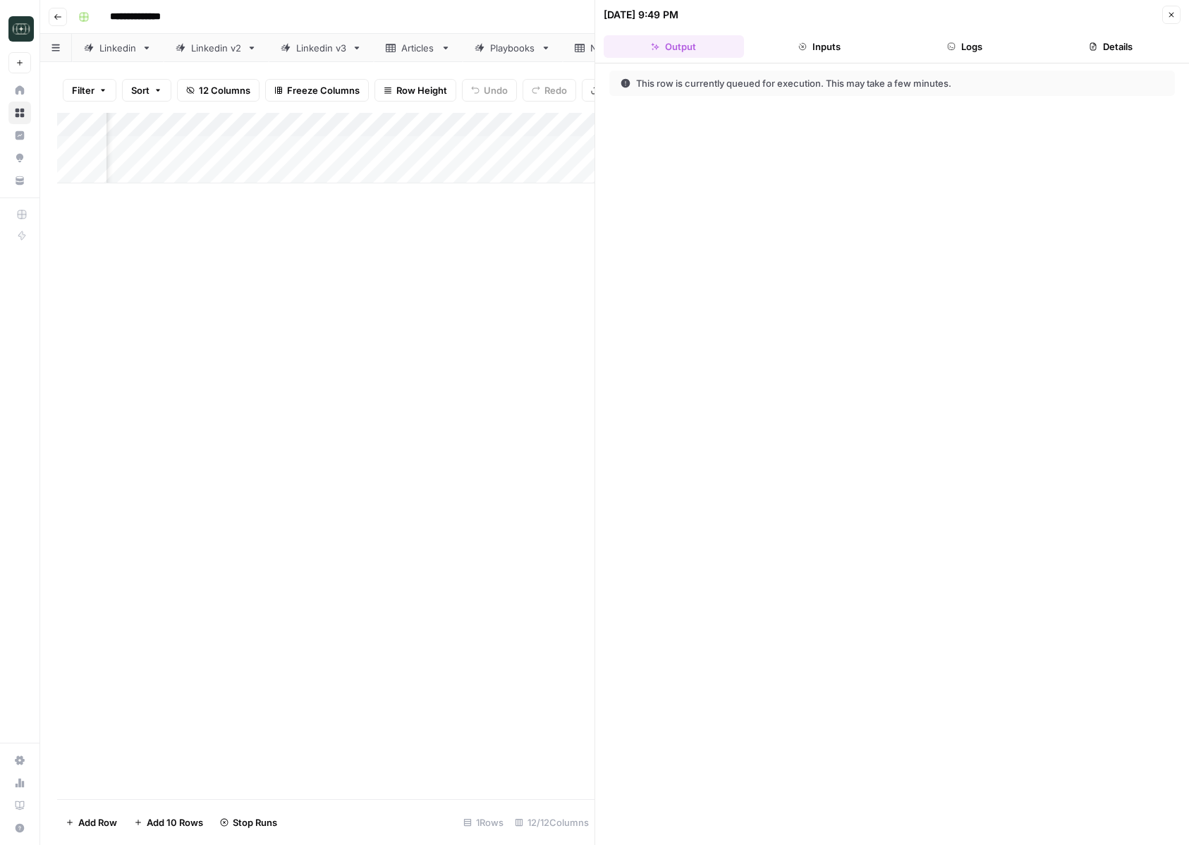
click at [965, 43] on button "Logs" at bounding box center [965, 46] width 140 height 23
click at [860, 39] on button "Inputs" at bounding box center [820, 46] width 140 height 23
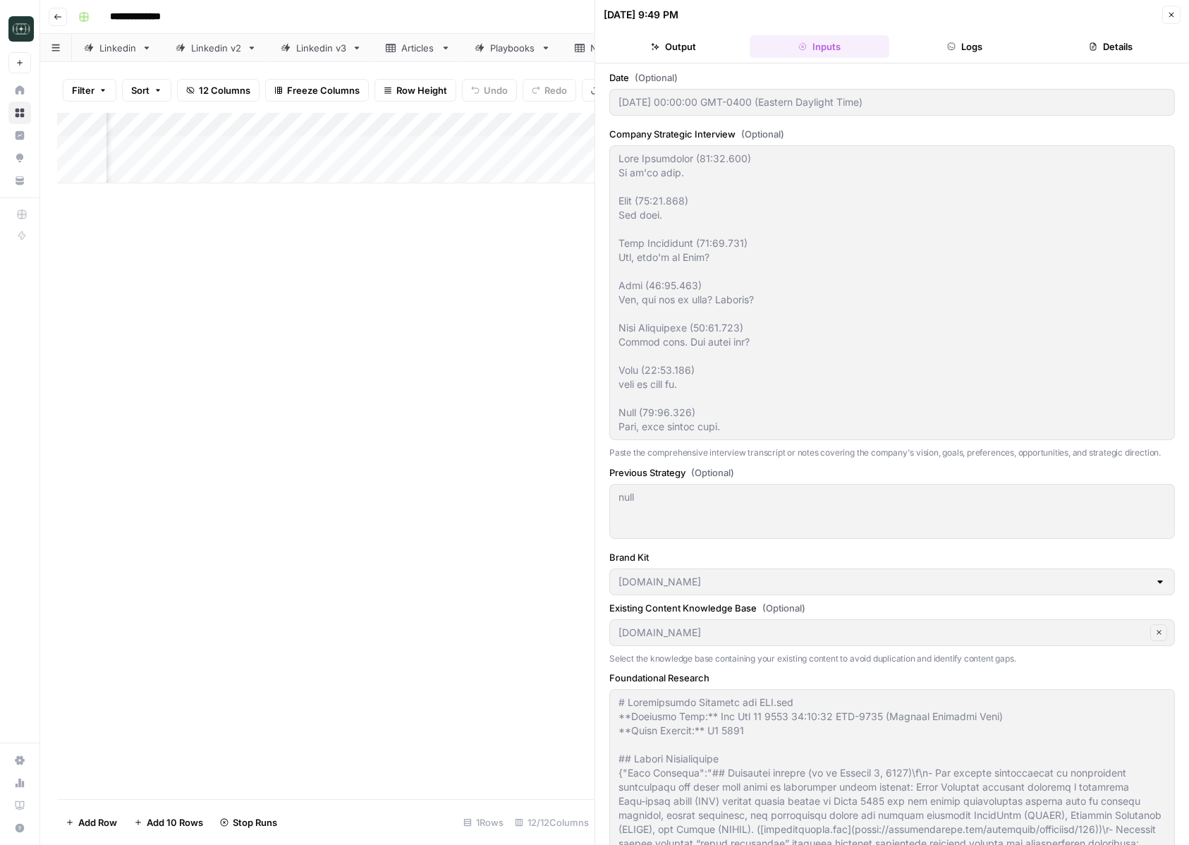
scroll to position [404, 0]
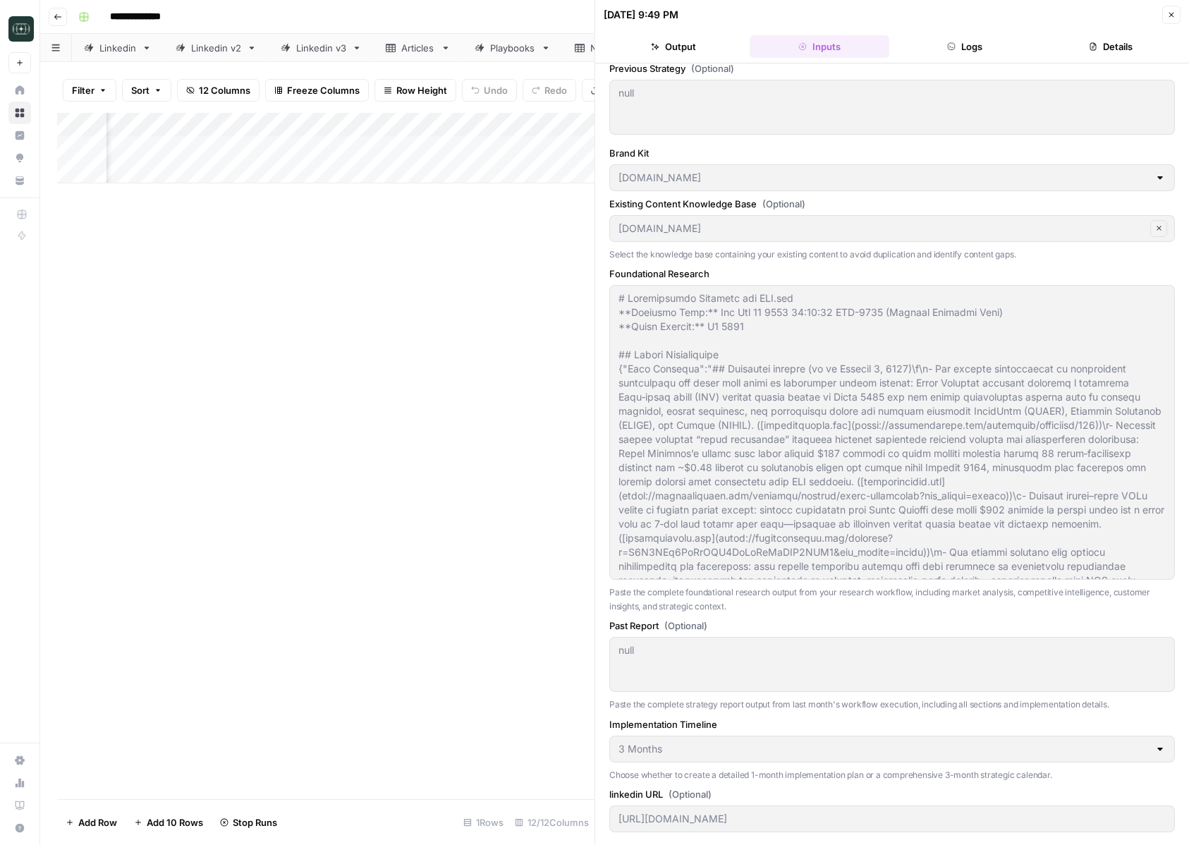
click at [944, 49] on button "Logs" at bounding box center [965, 46] width 140 height 23
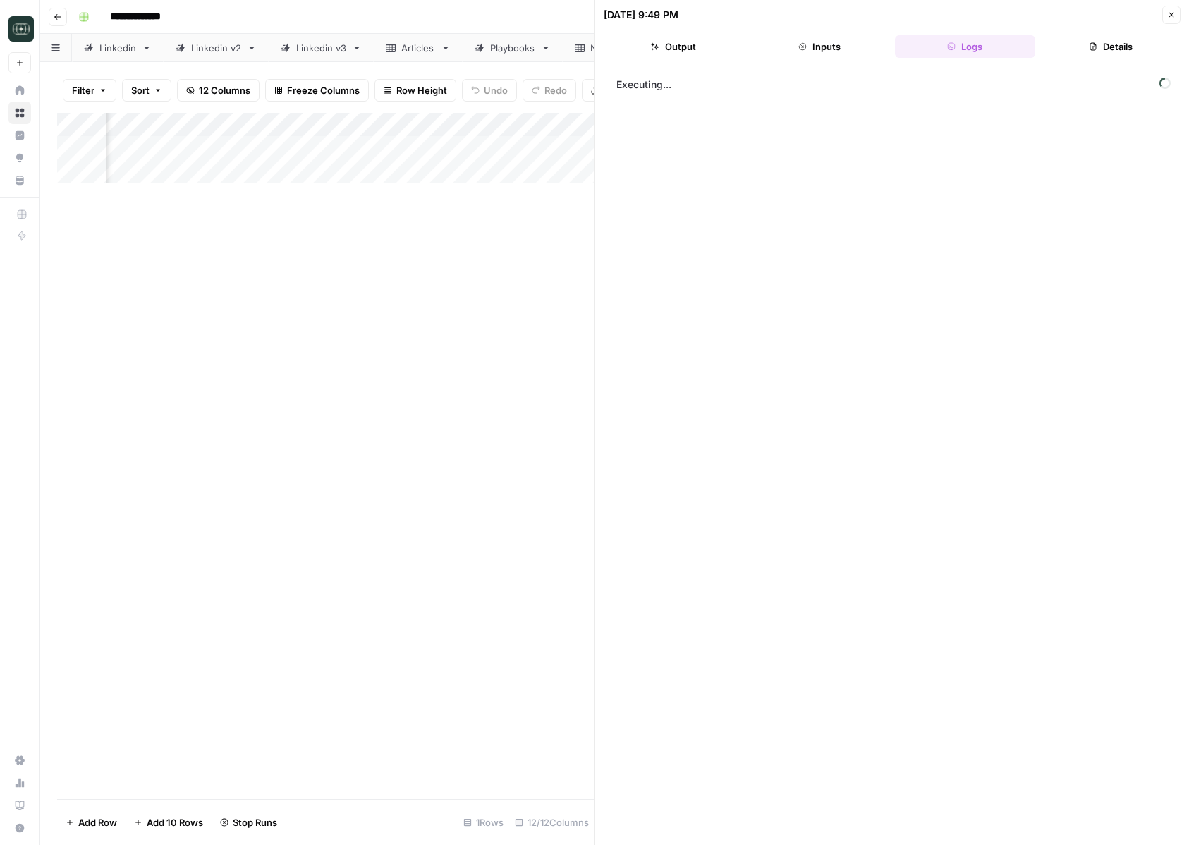
click at [717, 53] on button "Output" at bounding box center [674, 46] width 140 height 23
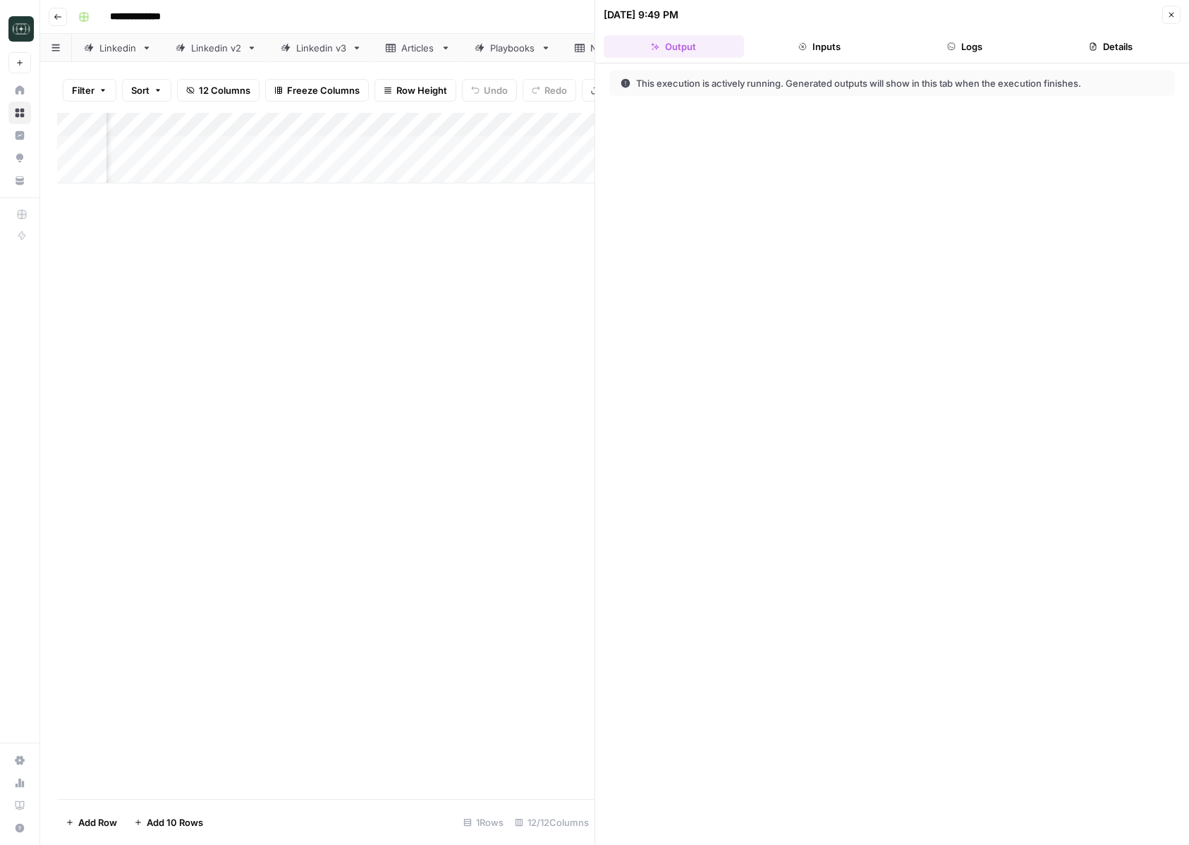
click at [1001, 39] on button "Logs" at bounding box center [965, 46] width 140 height 23
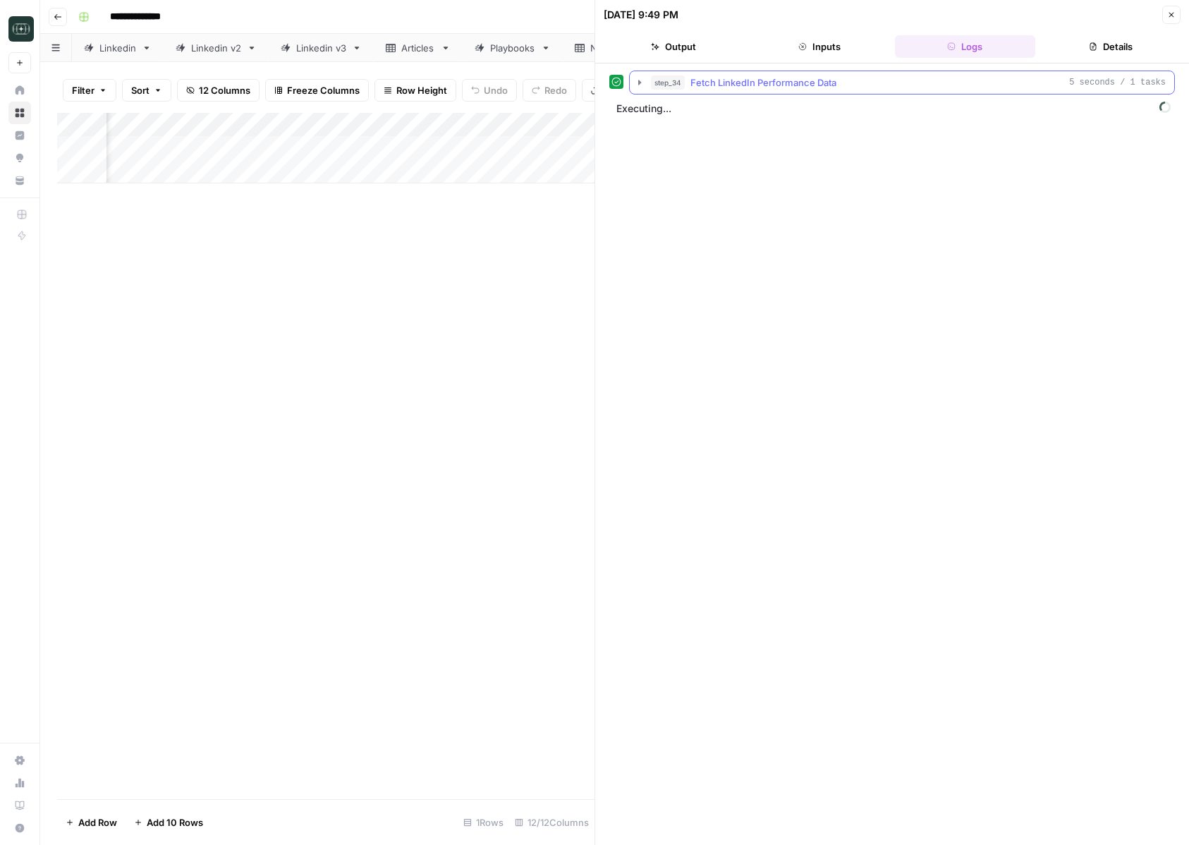
click at [642, 90] on button "step_34 Fetch LinkedIn Performance Data 5 seconds / 1 tasks" at bounding box center [902, 82] width 544 height 23
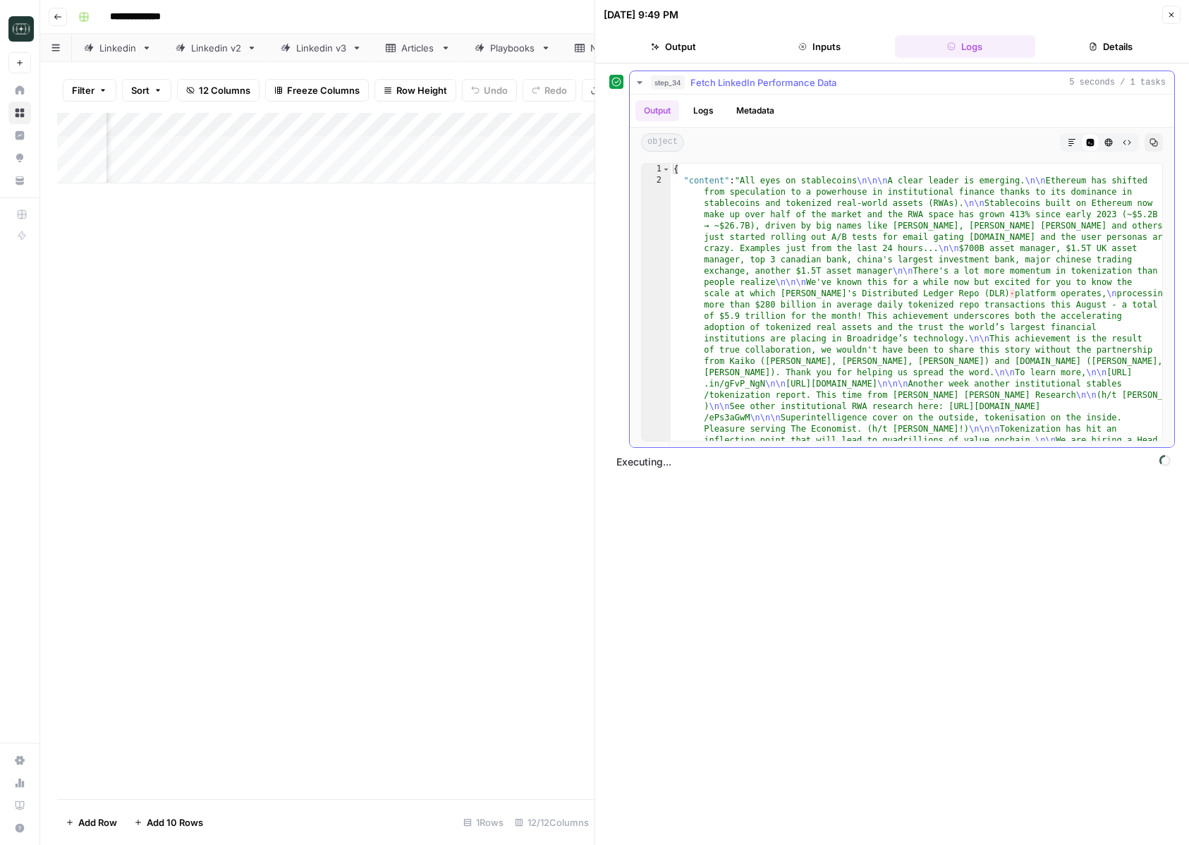
click at [642, 90] on button "step_34 Fetch LinkedIn Performance Data 5 seconds / 1 tasks" at bounding box center [902, 82] width 544 height 23
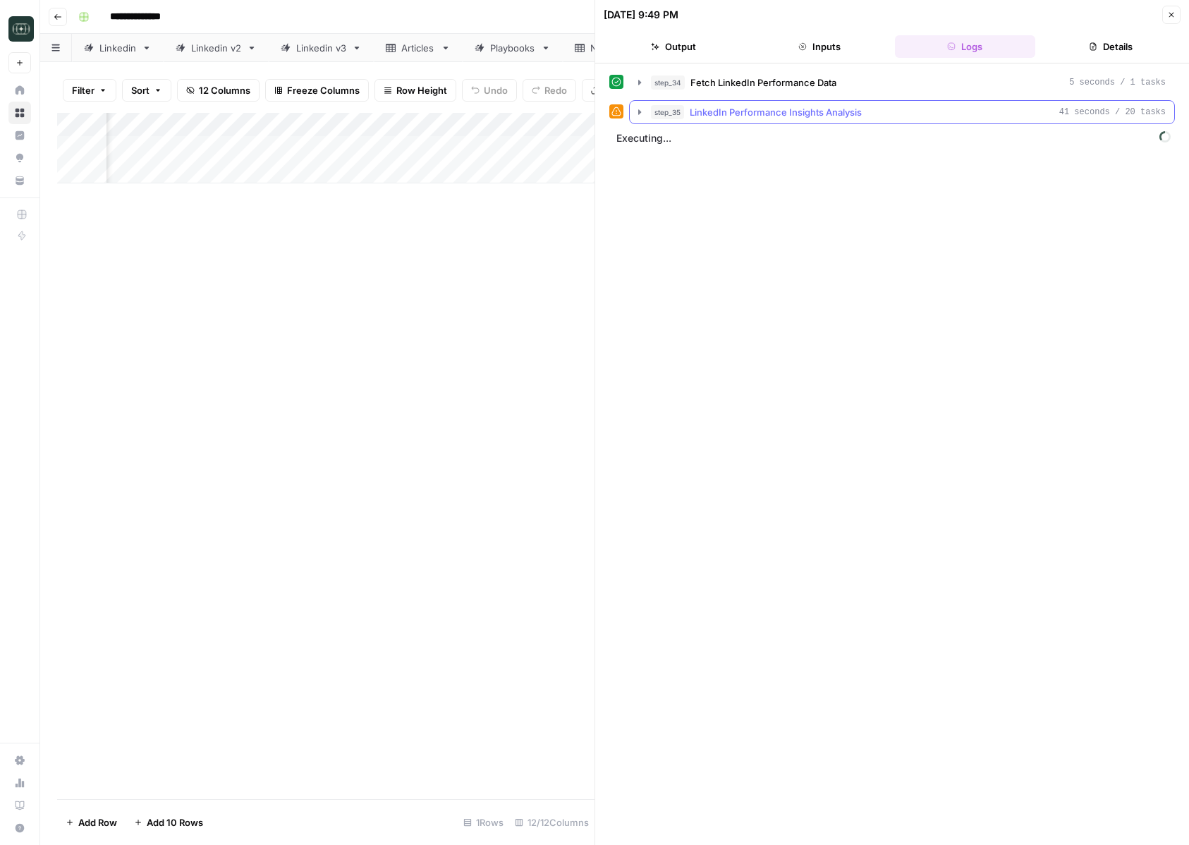
click at [640, 114] on icon "button" at bounding box center [639, 111] width 11 height 11
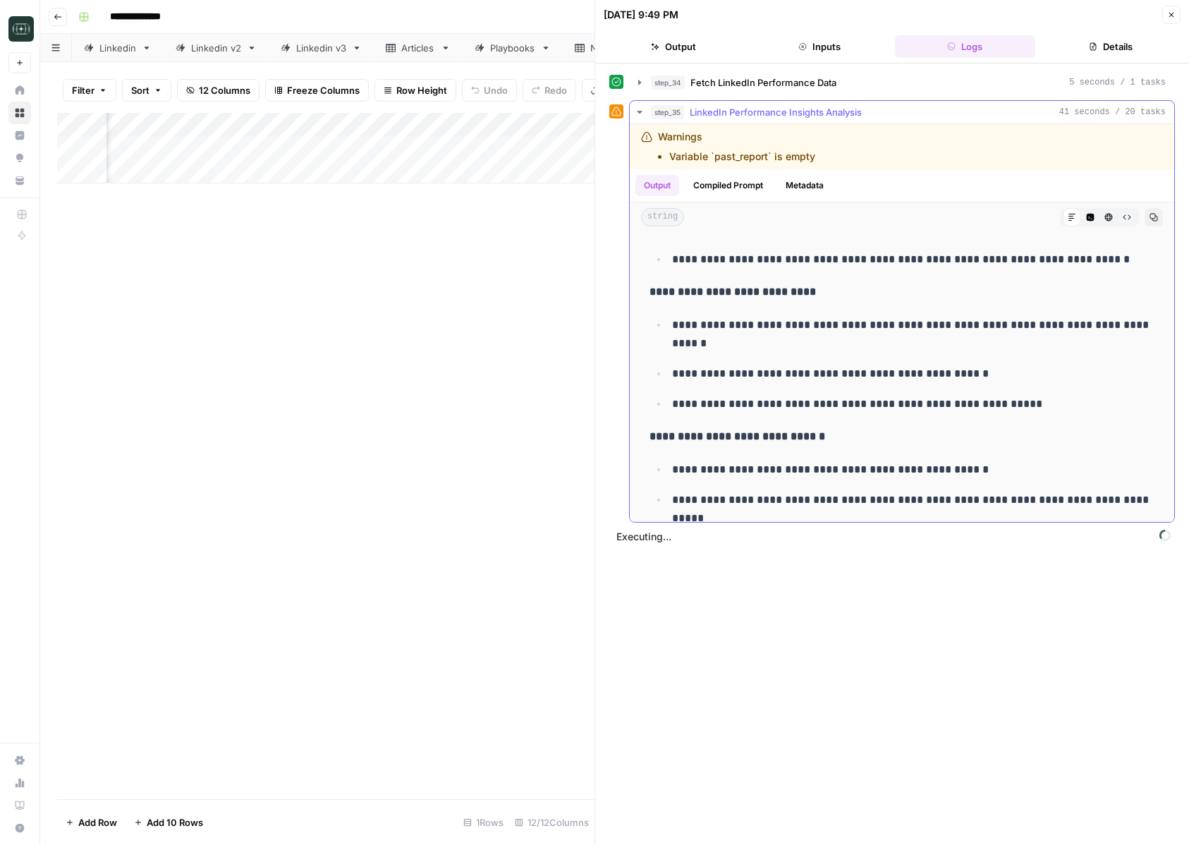
scroll to position [3468, 0]
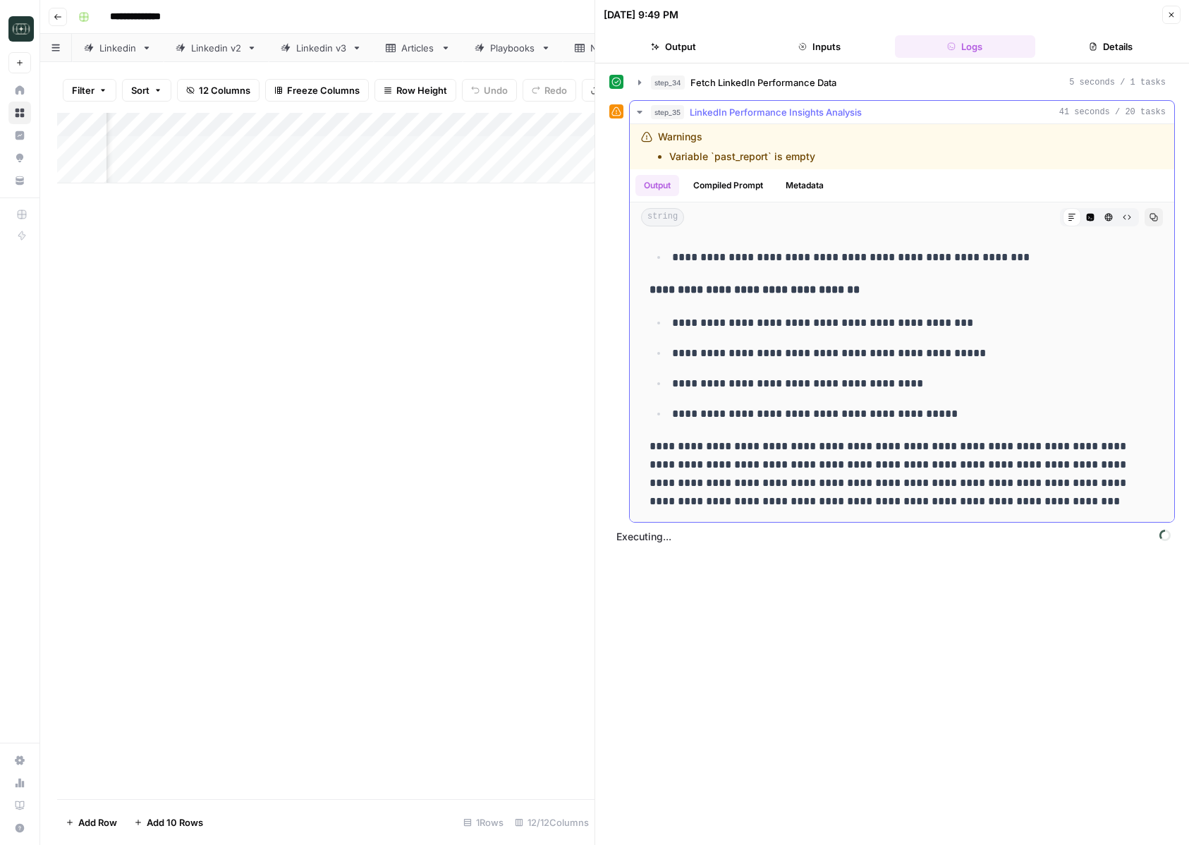
click at [637, 114] on icon "button" at bounding box center [639, 111] width 11 height 11
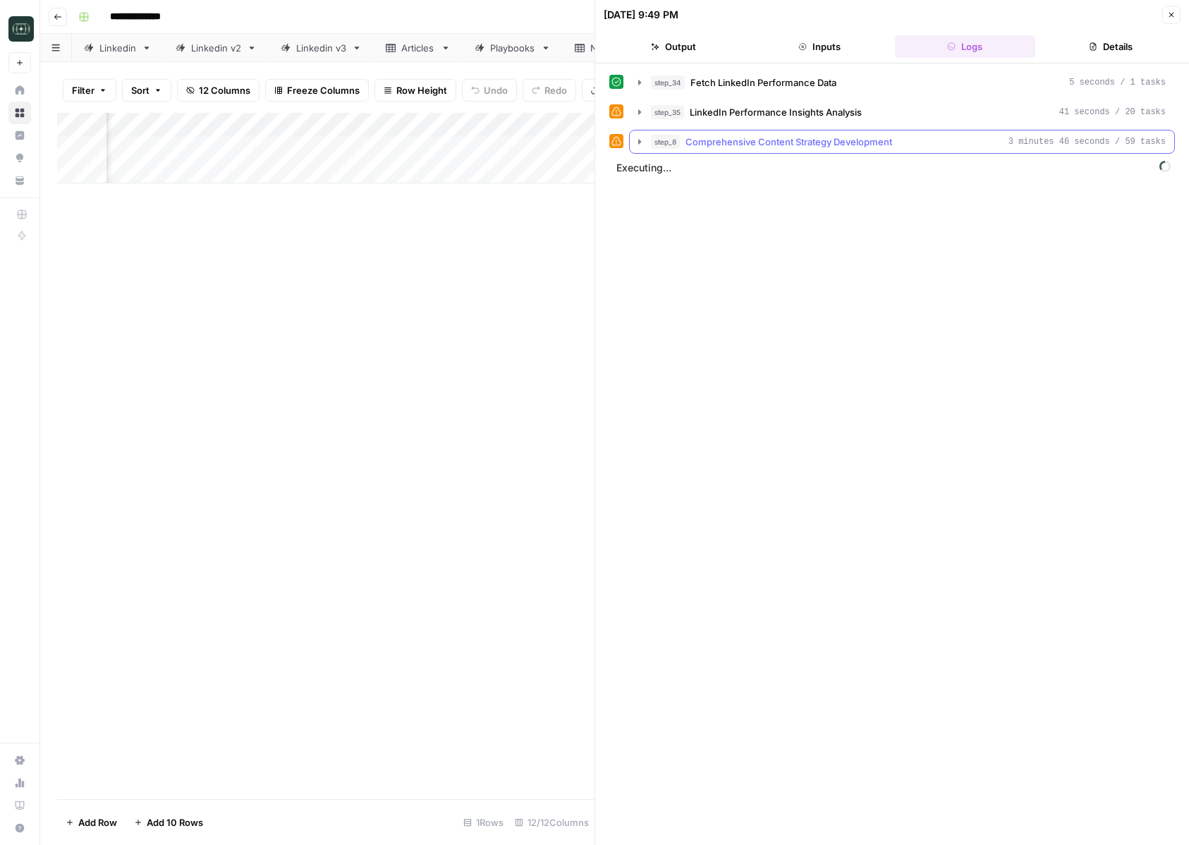
click at [639, 142] on icon "button" at bounding box center [639, 141] width 3 height 5
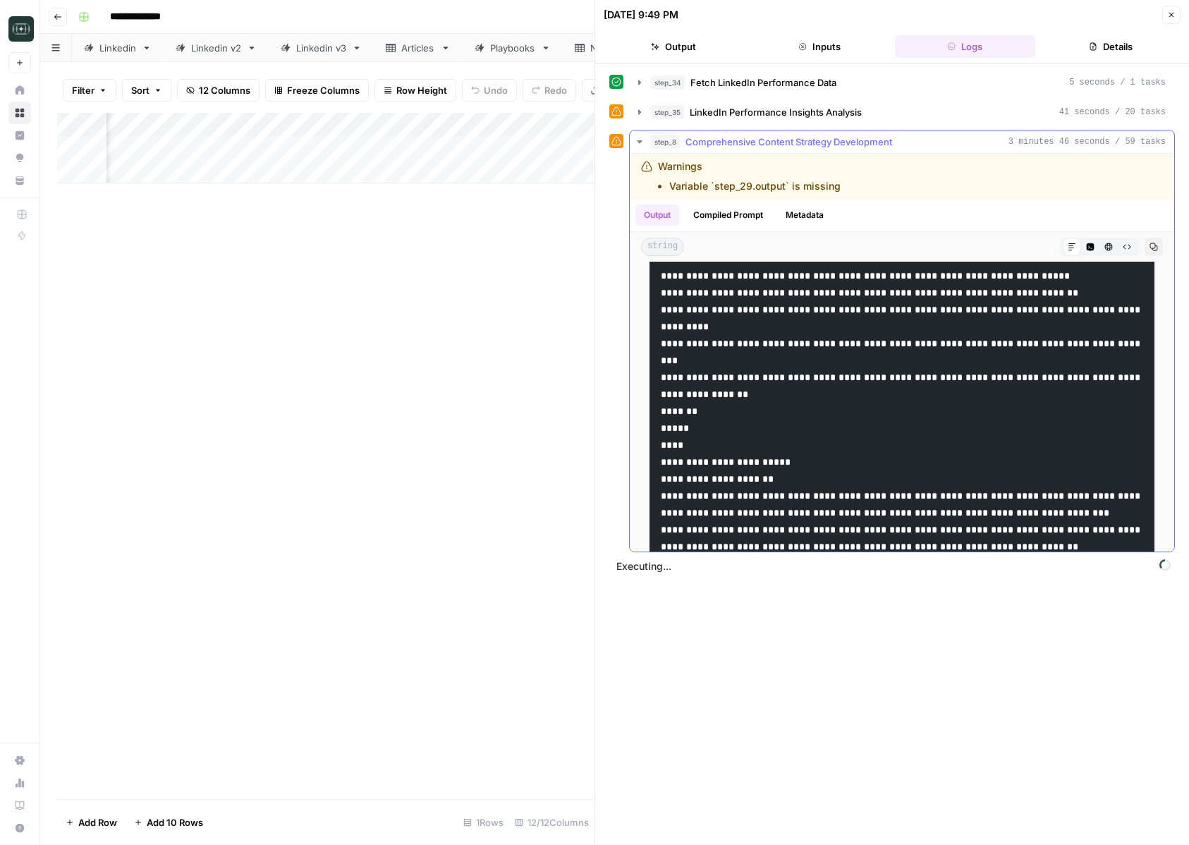
scroll to position [3659, 0]
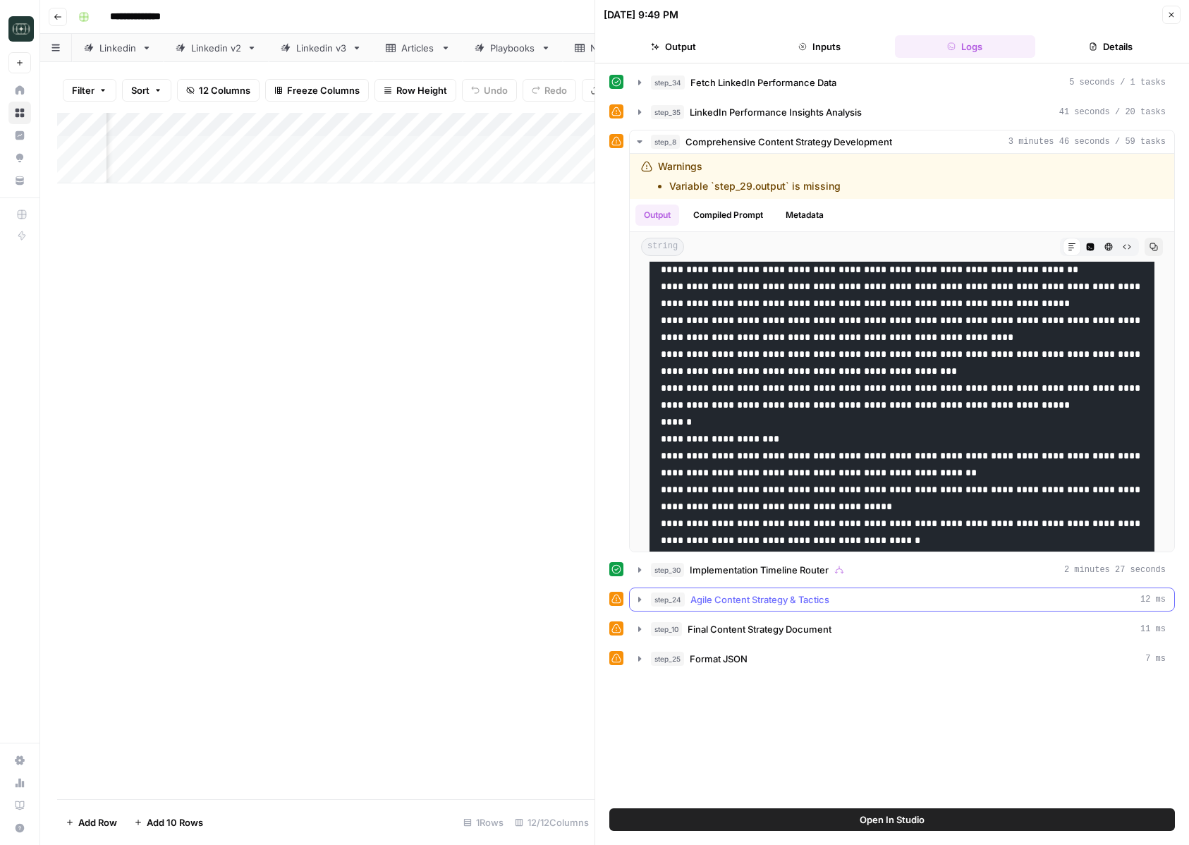
click at [642, 599] on icon "button" at bounding box center [639, 599] width 11 height 11
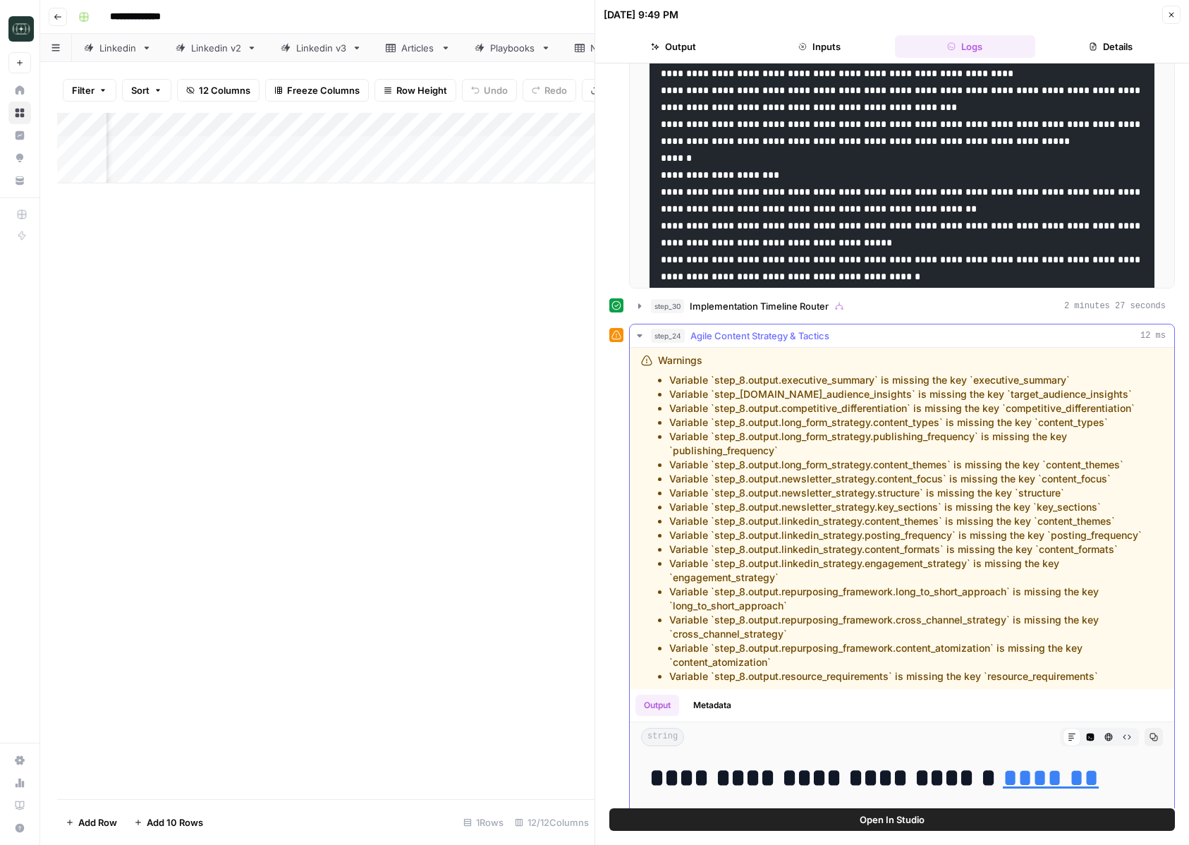
scroll to position [254, 0]
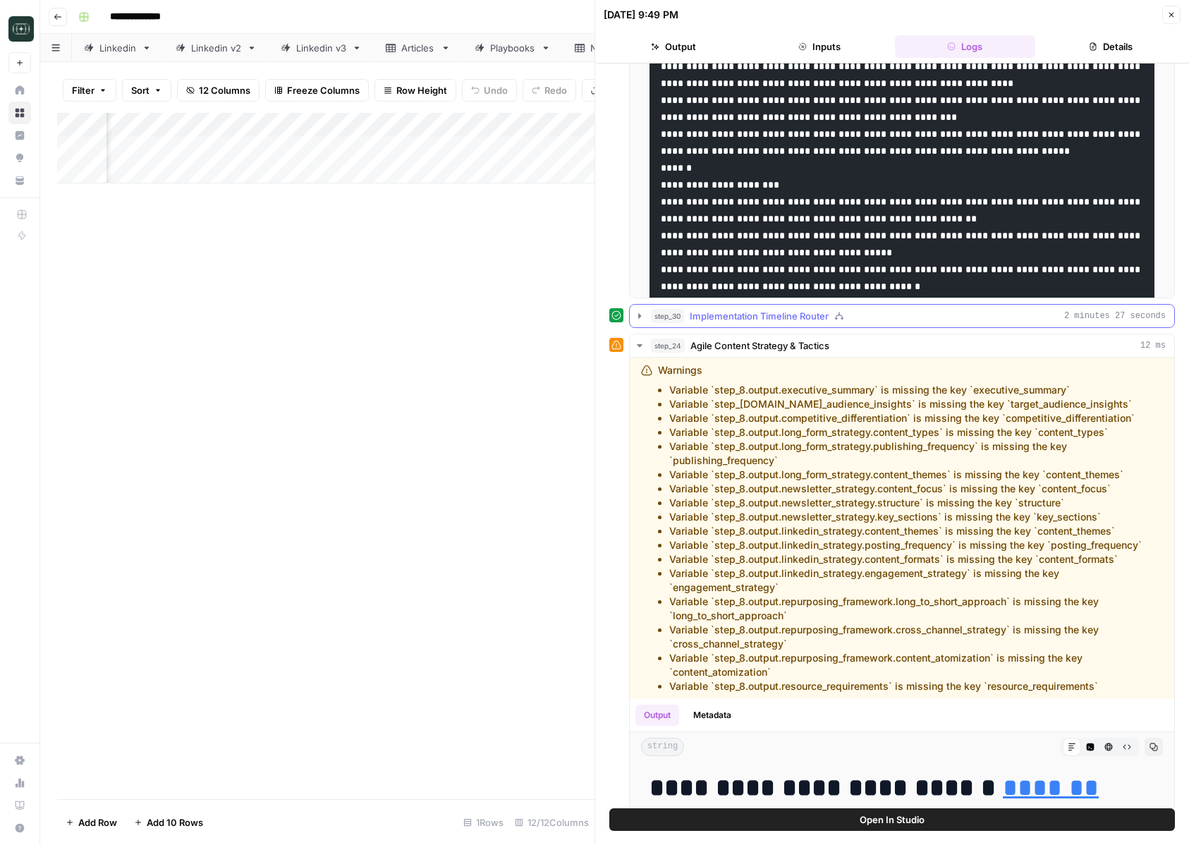
click at [637, 319] on icon "button" at bounding box center [639, 315] width 11 height 11
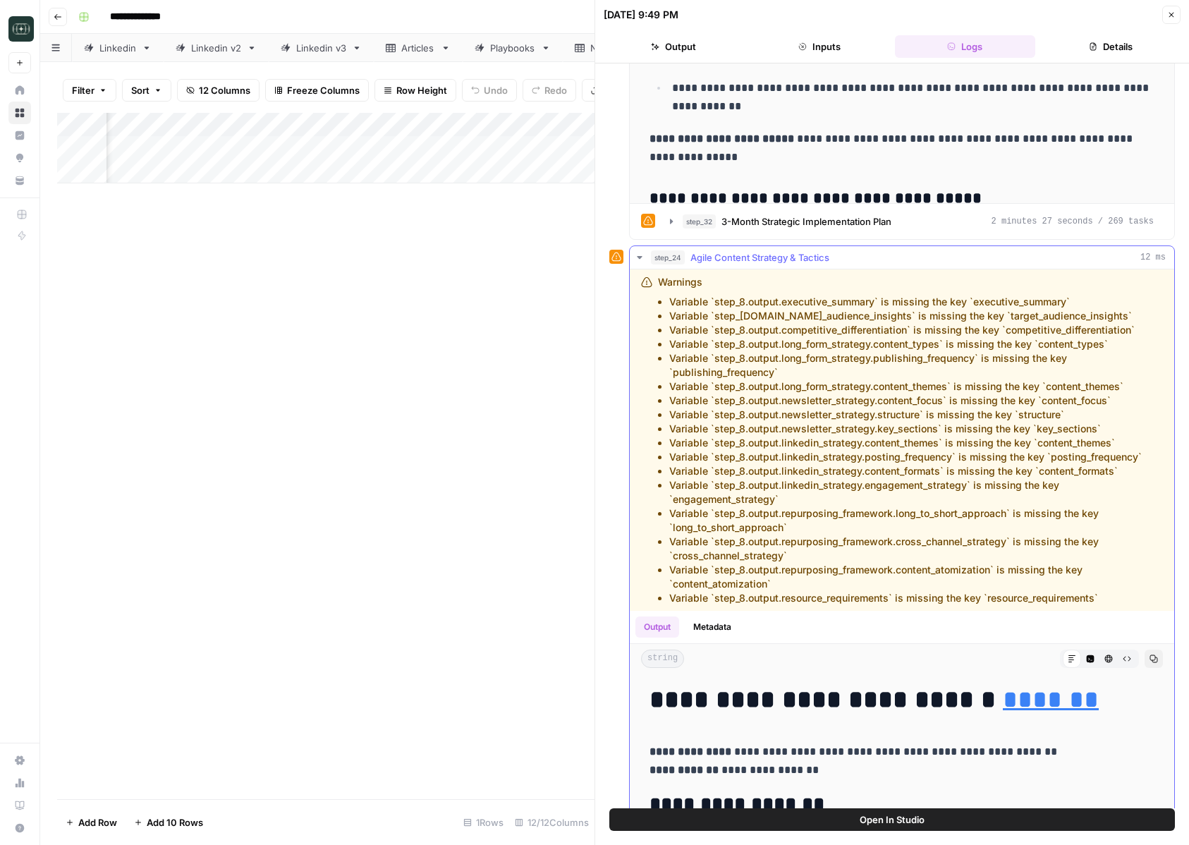
scroll to position [953, 0]
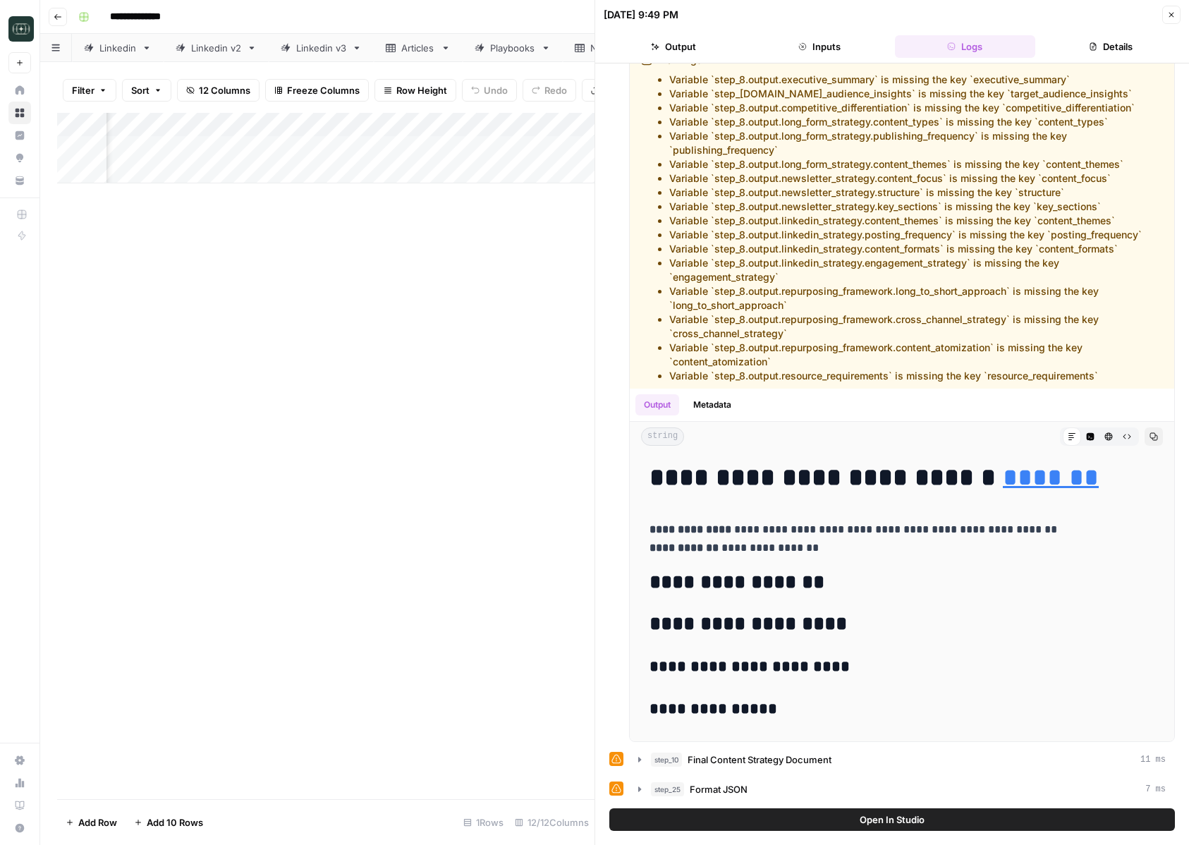
click at [903, 759] on div "step_10 Final Content Strategy Document 11 ms" at bounding box center [908, 759] width 515 height 14
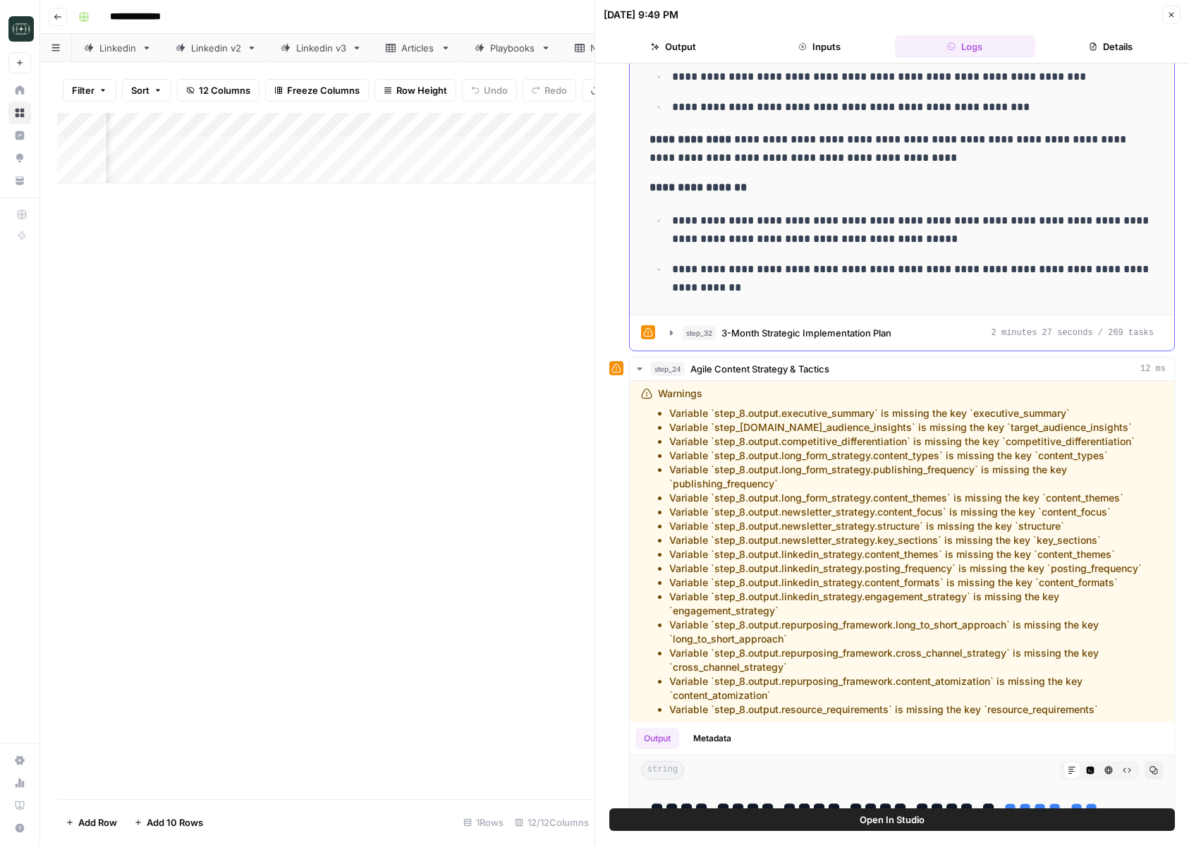
scroll to position [4804, 0]
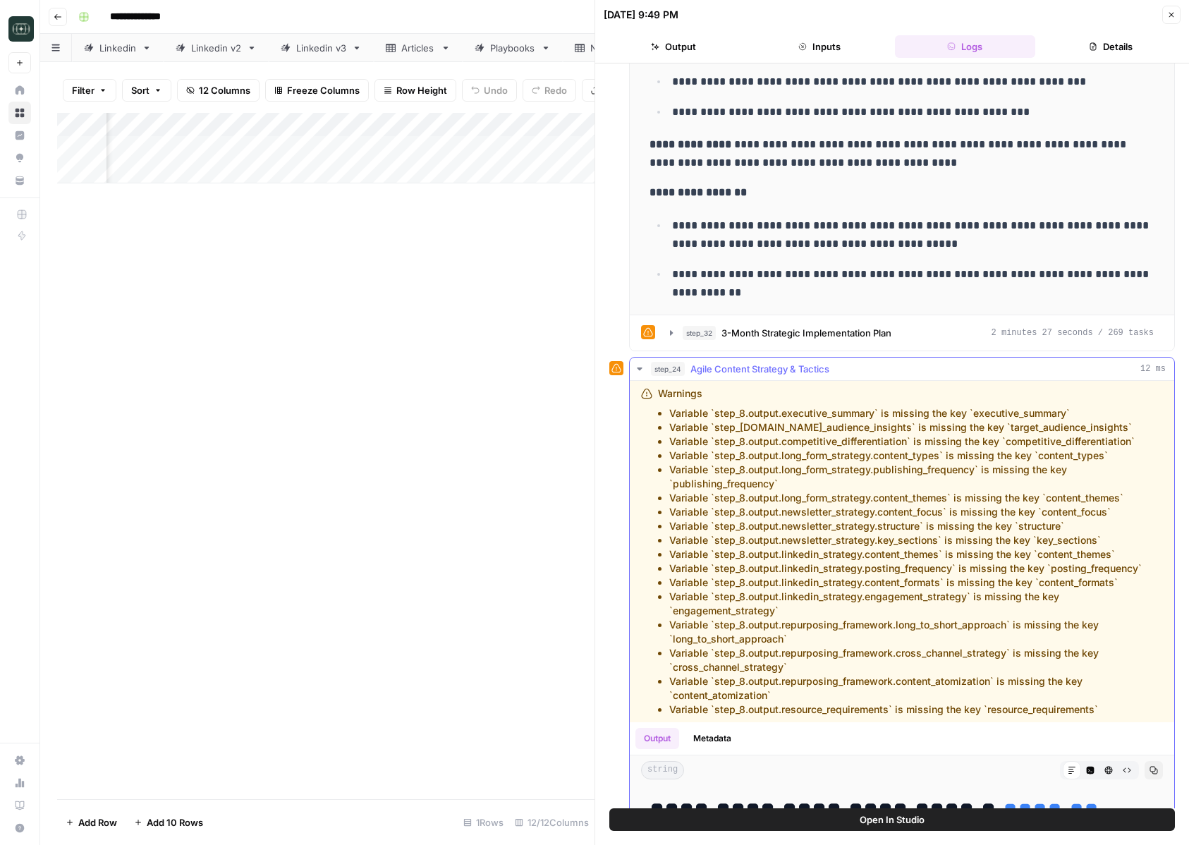
click at [629, 370] on div "step_24 Agile Content Strategy & Tactics 12 ms Warnings Variable `step_8.output…" at bounding box center [902, 716] width 546 height 719
click at [637, 368] on icon "button" at bounding box center [639, 368] width 5 height 3
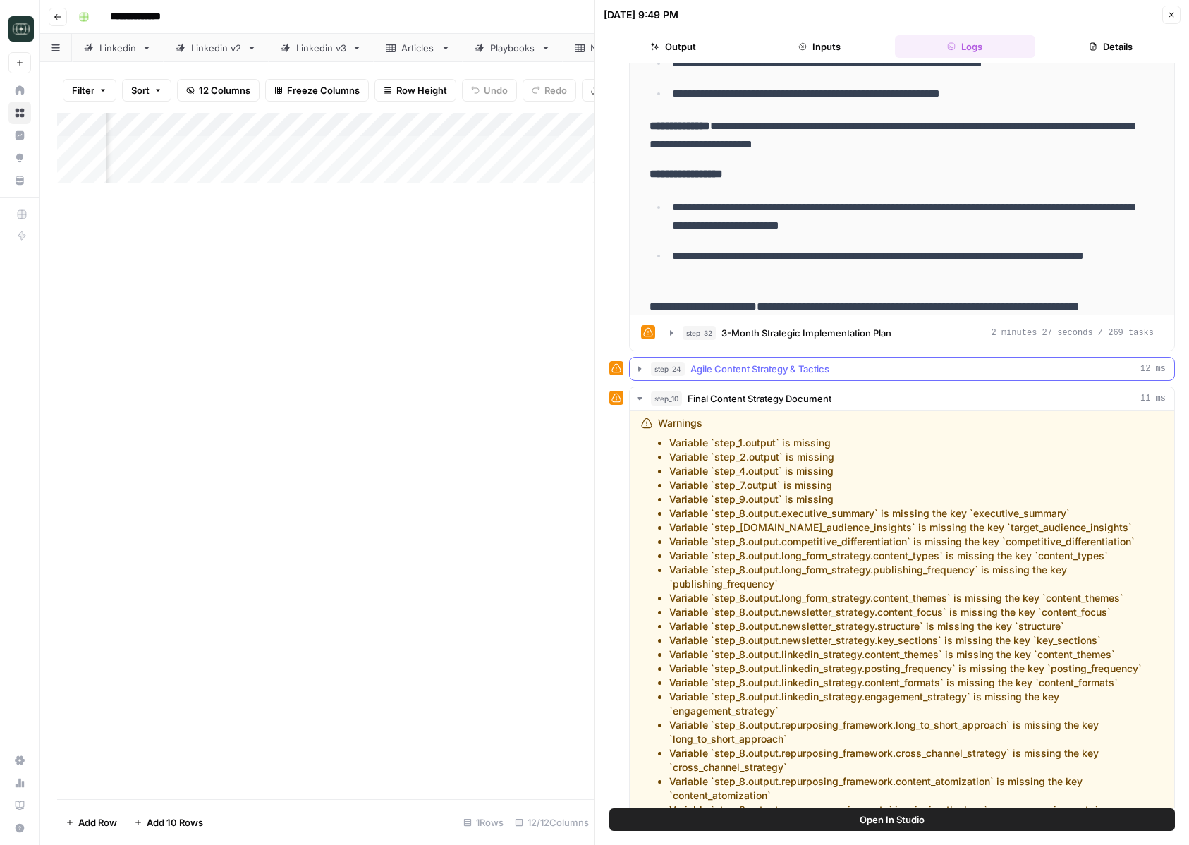
scroll to position [2745, 0]
click at [667, 334] on icon "button" at bounding box center [671, 332] width 11 height 11
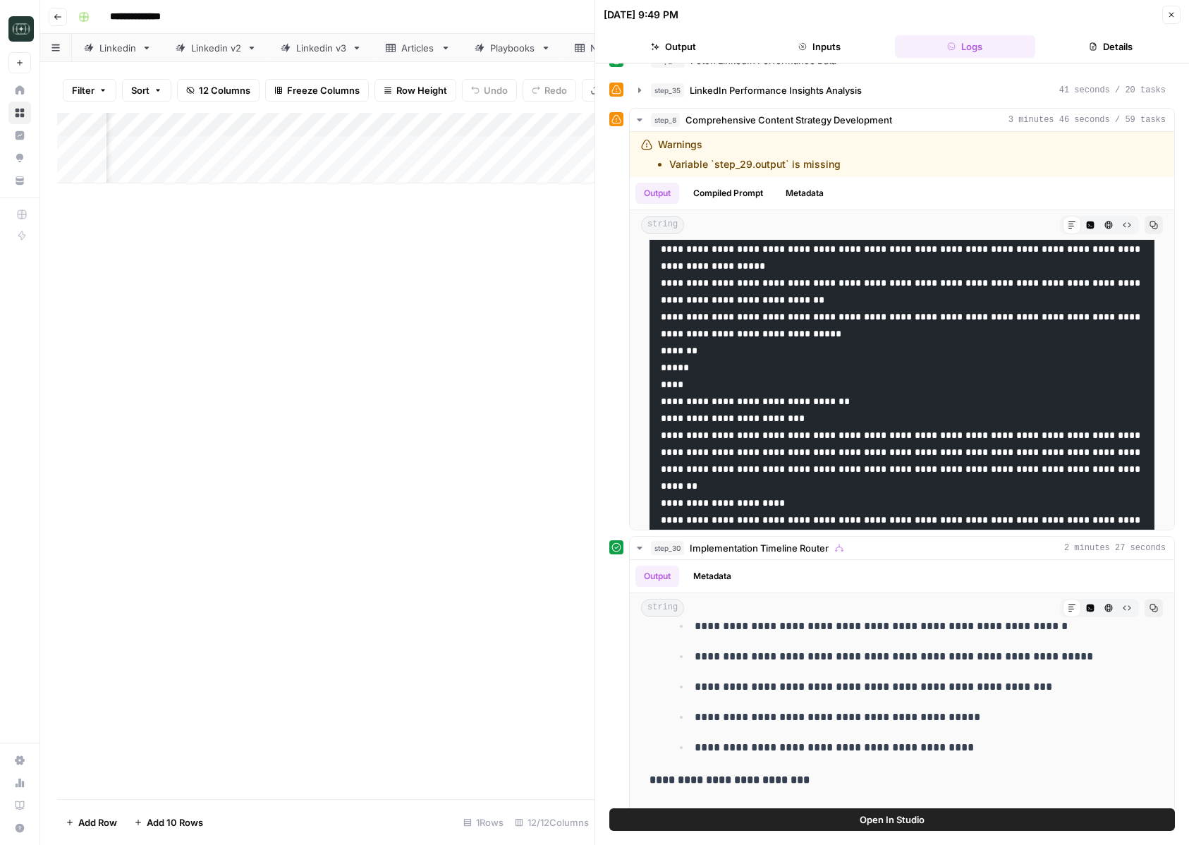
scroll to position [0, 0]
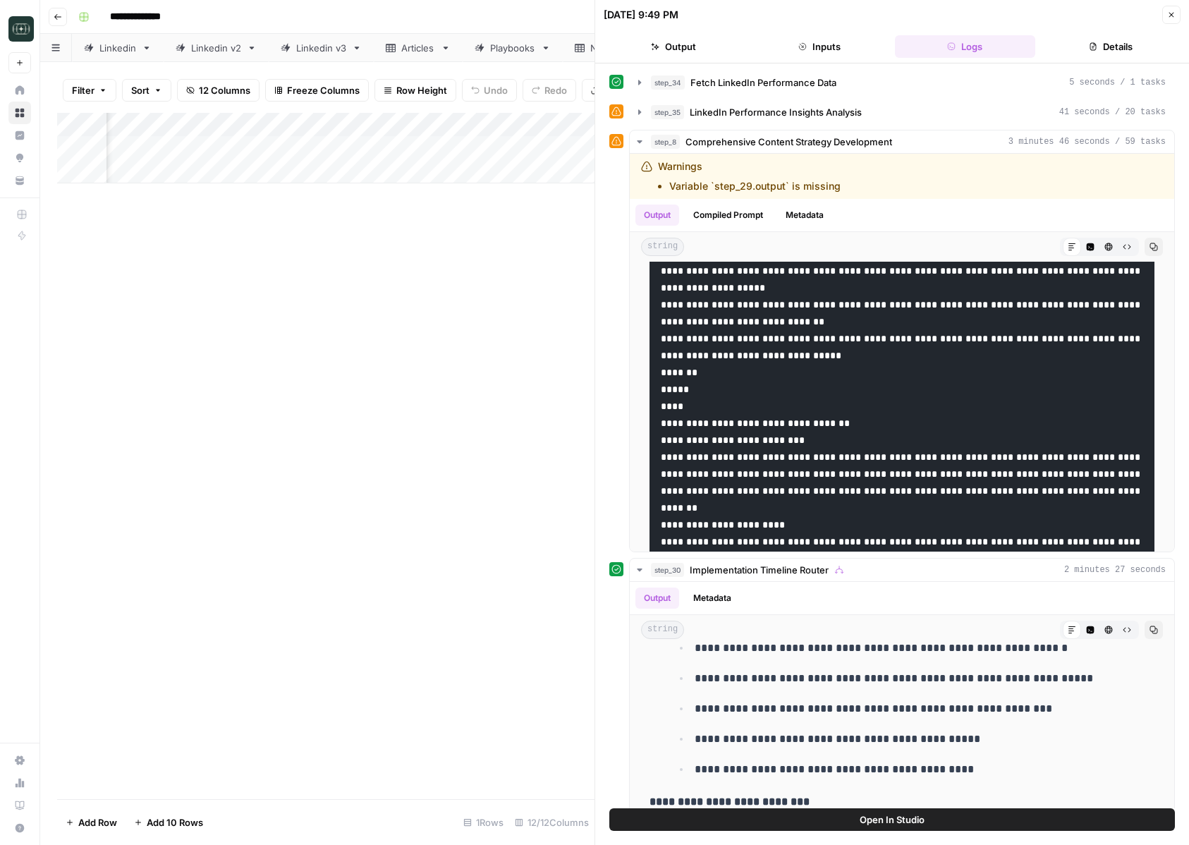
click at [1167, 18] on icon "button" at bounding box center [1171, 15] width 8 height 8
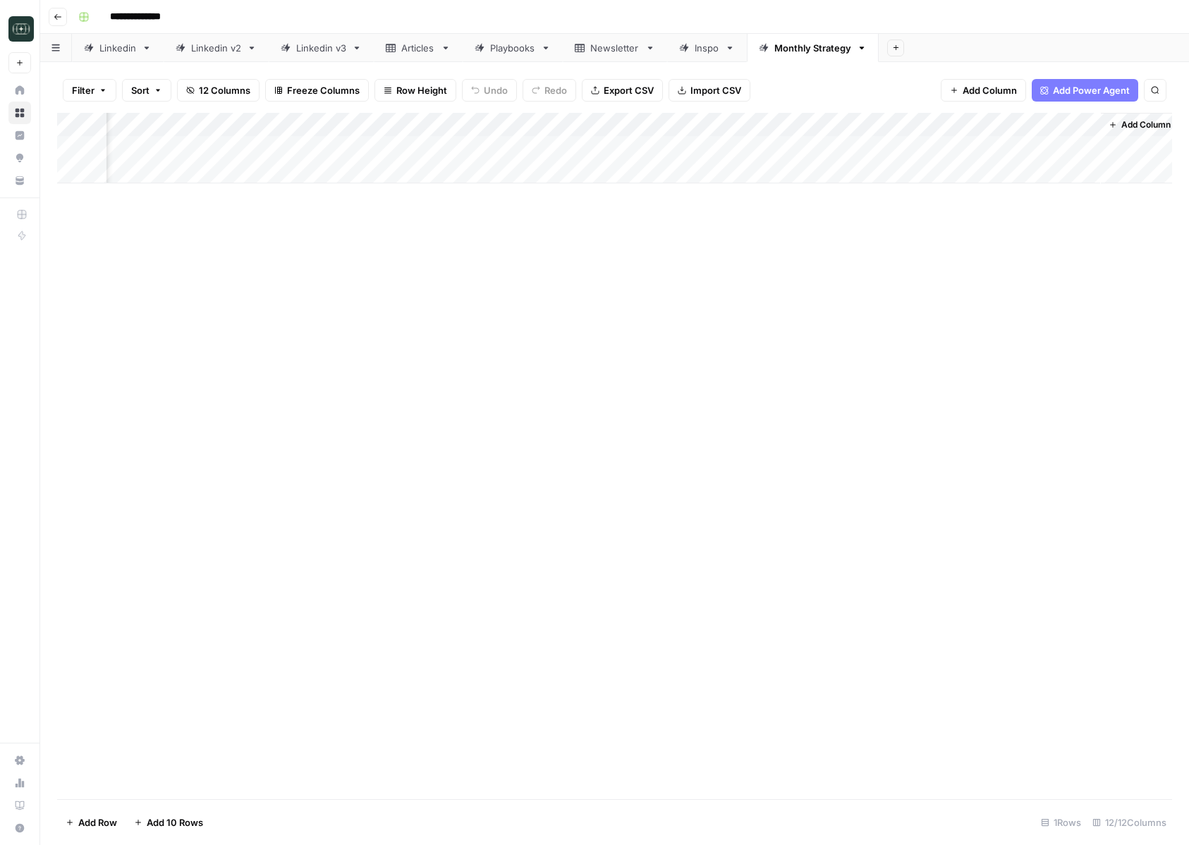
scroll to position [0, 601]
click at [698, 123] on div "Add Column" at bounding box center [614, 148] width 1115 height 71
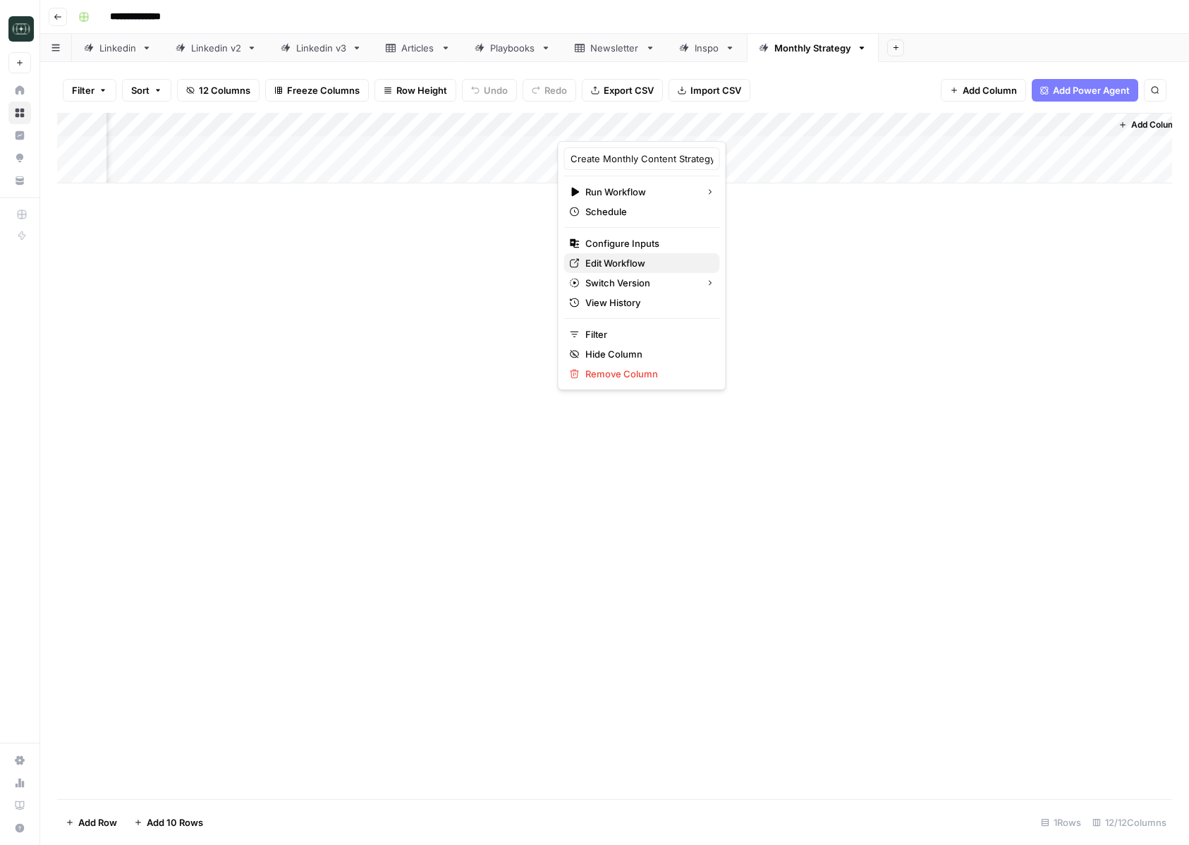
click at [628, 267] on span "Edit Workflow" at bounding box center [646, 263] width 123 height 14
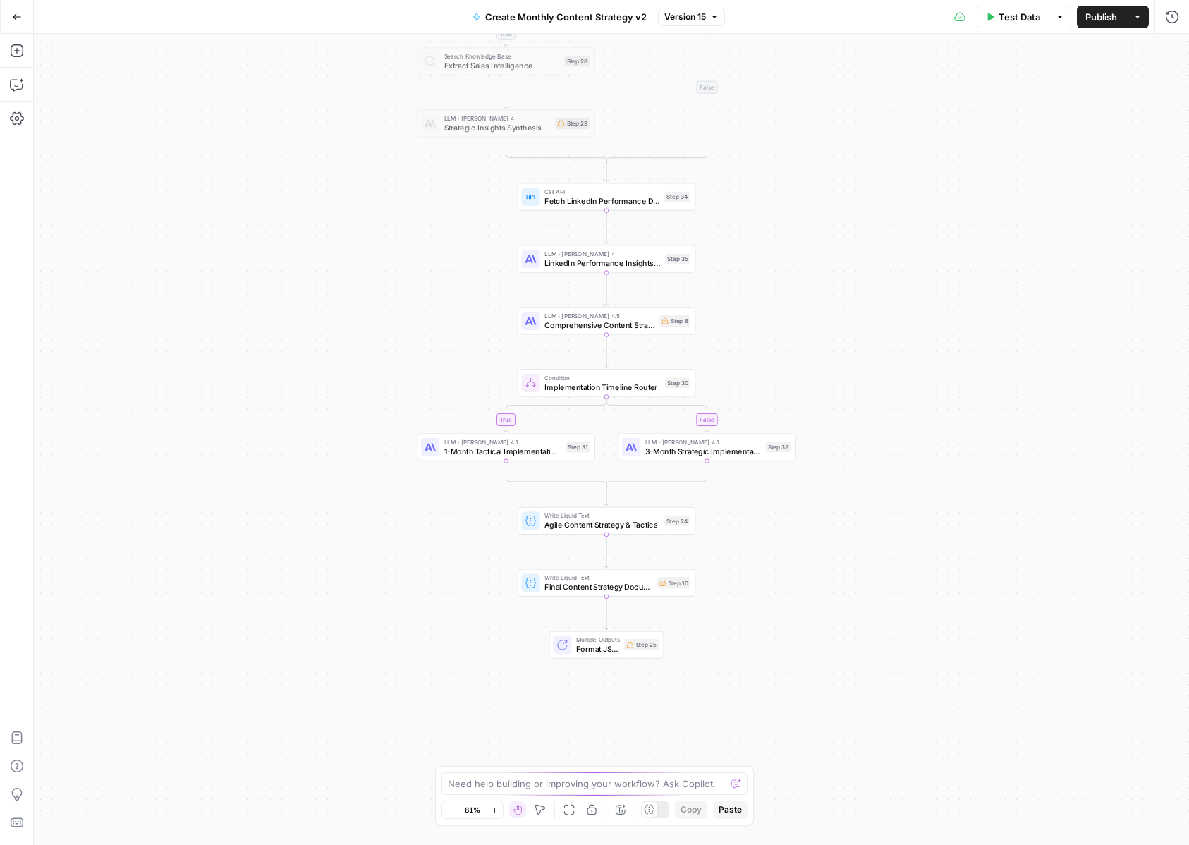
drag, startPoint x: 859, startPoint y: 369, endPoint x: 854, endPoint y: 219, distance: 150.3
click at [854, 219] on div "true false true false Workflow Input Settings Inputs Condition Sales Calls Anal…" at bounding box center [611, 439] width 1155 height 811
click at [621, 502] on icon "button" at bounding box center [624, 499] width 9 height 9
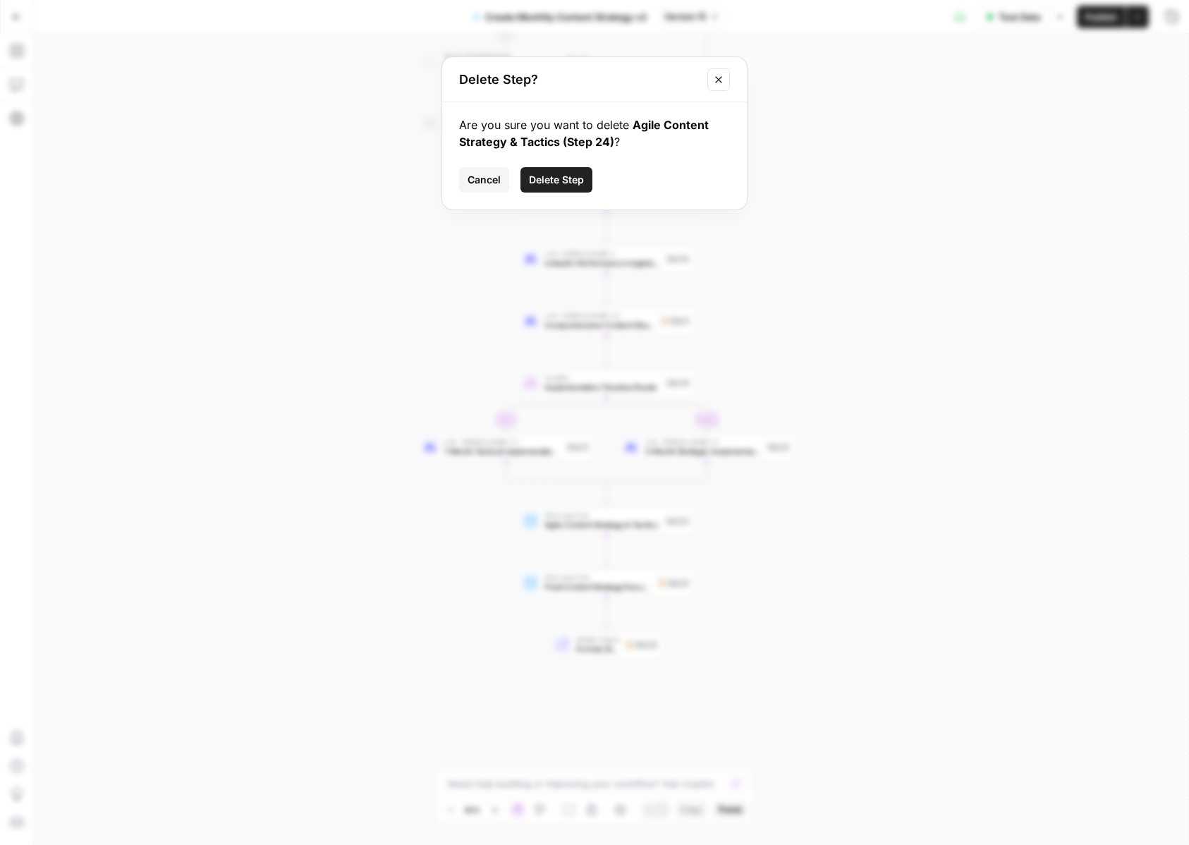
click at [554, 171] on button "Delete Step" at bounding box center [556, 179] width 72 height 25
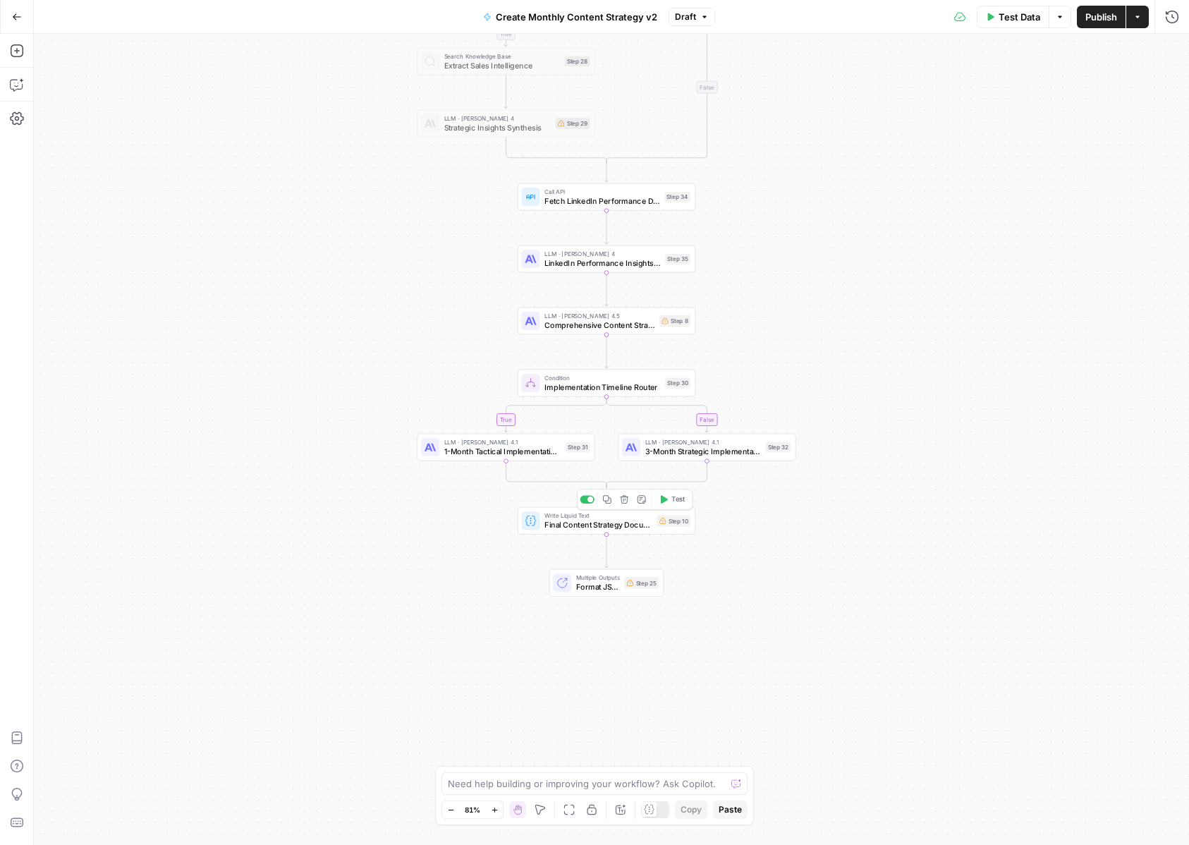
click at [626, 499] on icon "button" at bounding box center [624, 499] width 8 height 8
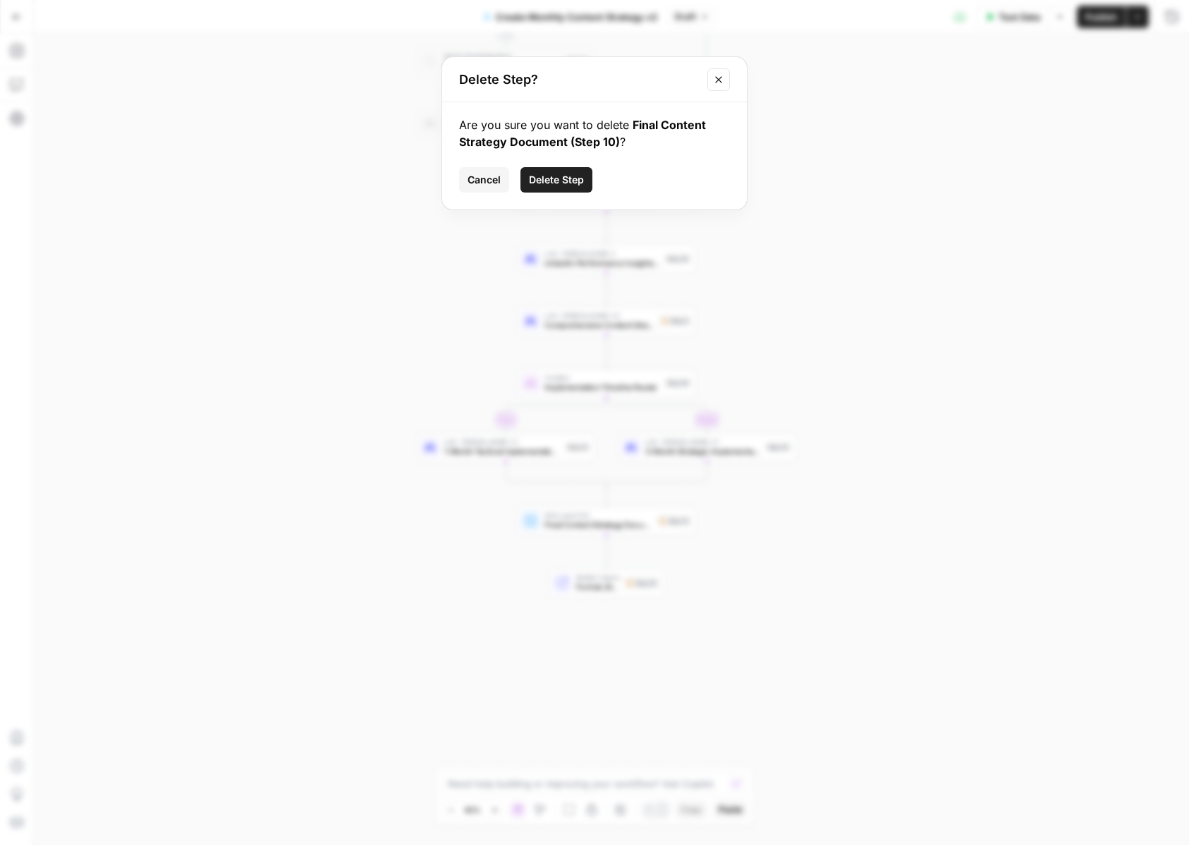
click at [560, 181] on span "Delete Step" at bounding box center [556, 180] width 55 height 14
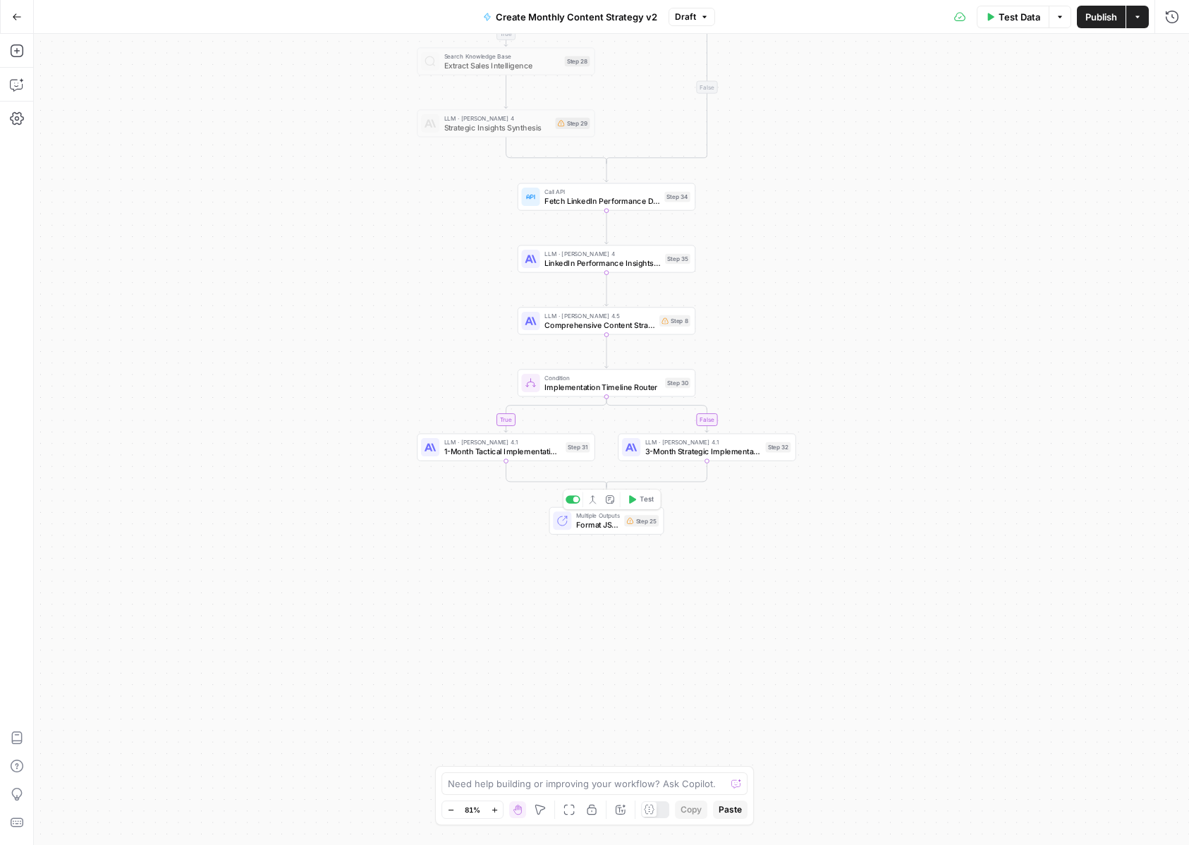
click at [587, 520] on span "Format JSON" at bounding box center [598, 524] width 44 height 11
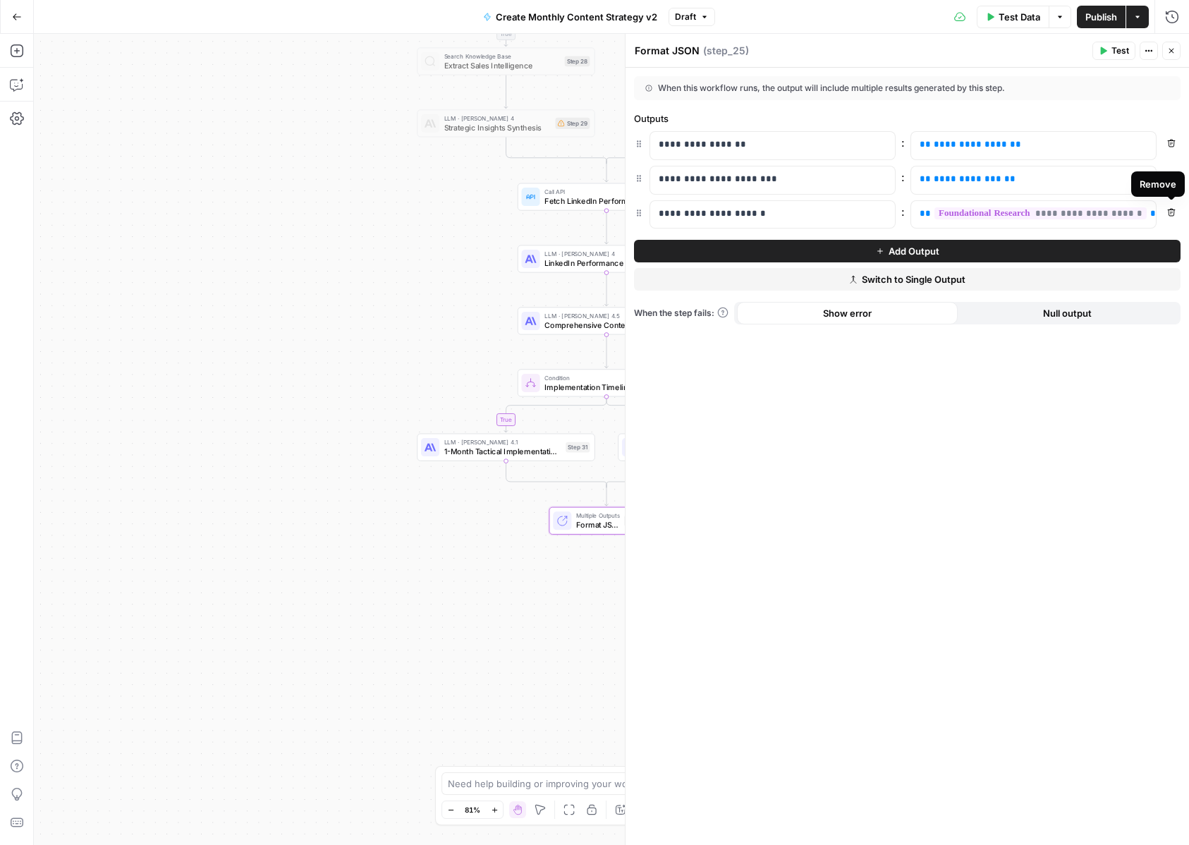
click at [1167, 209] on icon "button" at bounding box center [1171, 212] width 8 height 8
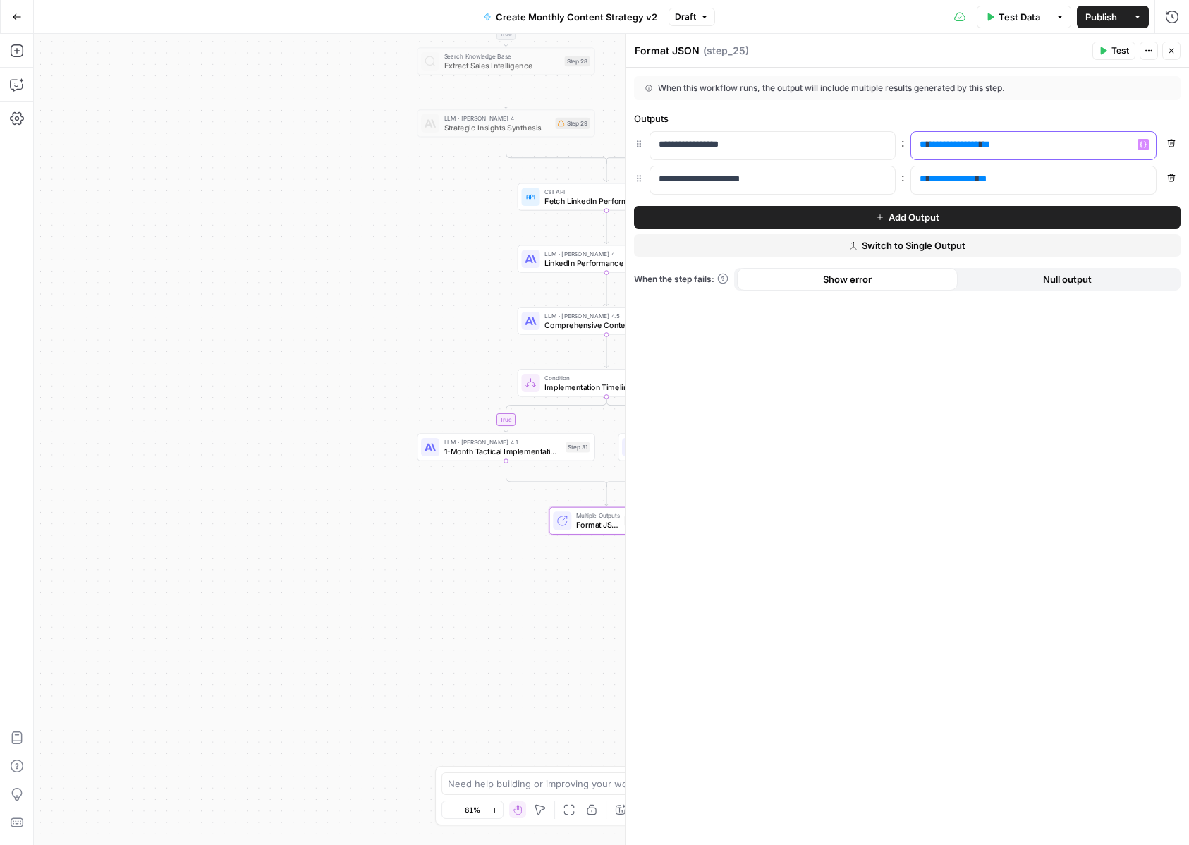
click at [1053, 145] on p "**********" at bounding box center [1022, 145] width 205 height 14
drag, startPoint x: 704, startPoint y: 145, endPoint x: 623, endPoint y: 143, distance: 81.1
click at [625, 143] on div "**********" at bounding box center [907, 439] width 564 height 811
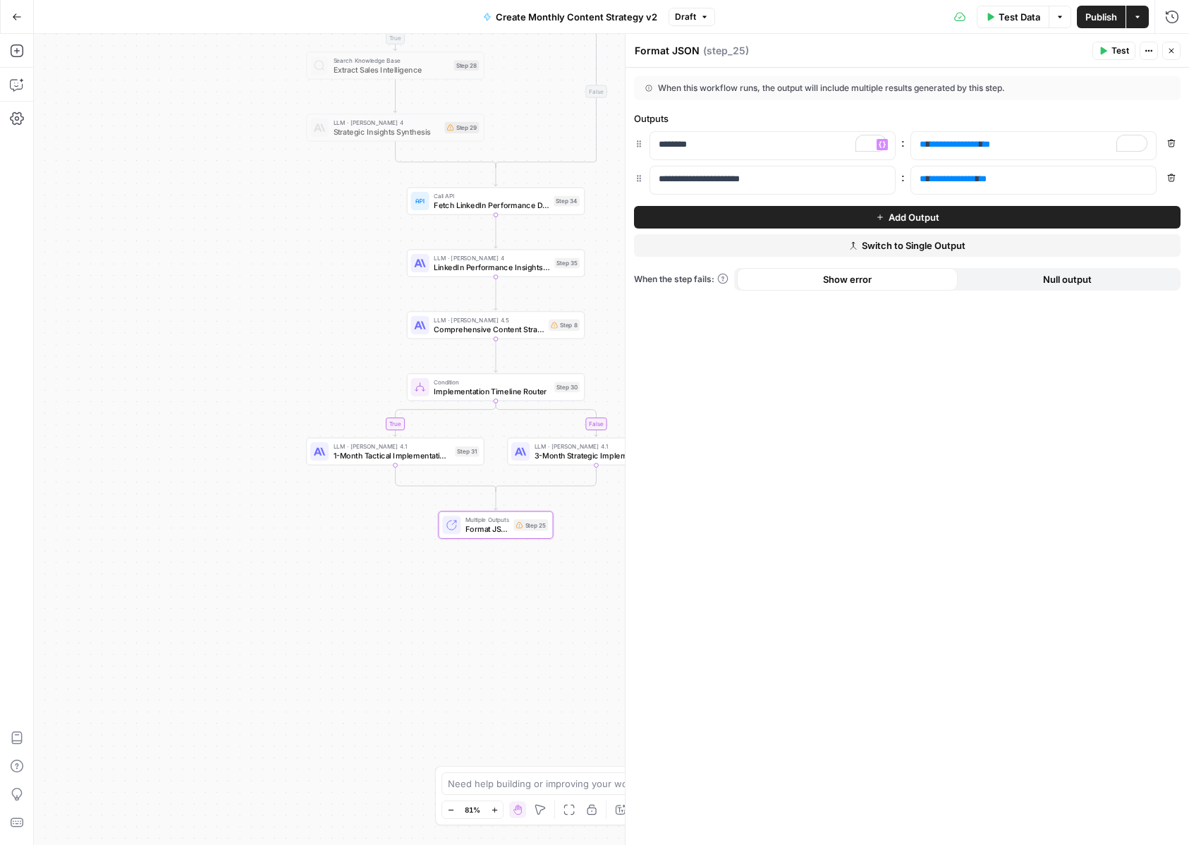
drag, startPoint x: 438, startPoint y: 283, endPoint x: 325, endPoint y: 288, distance: 112.9
click at [325, 288] on div "true true false false Workflow Input Settings Inputs Condition Sales Calls Anal…" at bounding box center [611, 439] width 1155 height 811
drag, startPoint x: 1036, startPoint y: 182, endPoint x: 894, endPoint y: 188, distance: 141.9
click at [894, 188] on div "**********" at bounding box center [907, 180] width 547 height 29
click at [976, 183] on span "**********" at bounding box center [953, 178] width 46 height 9
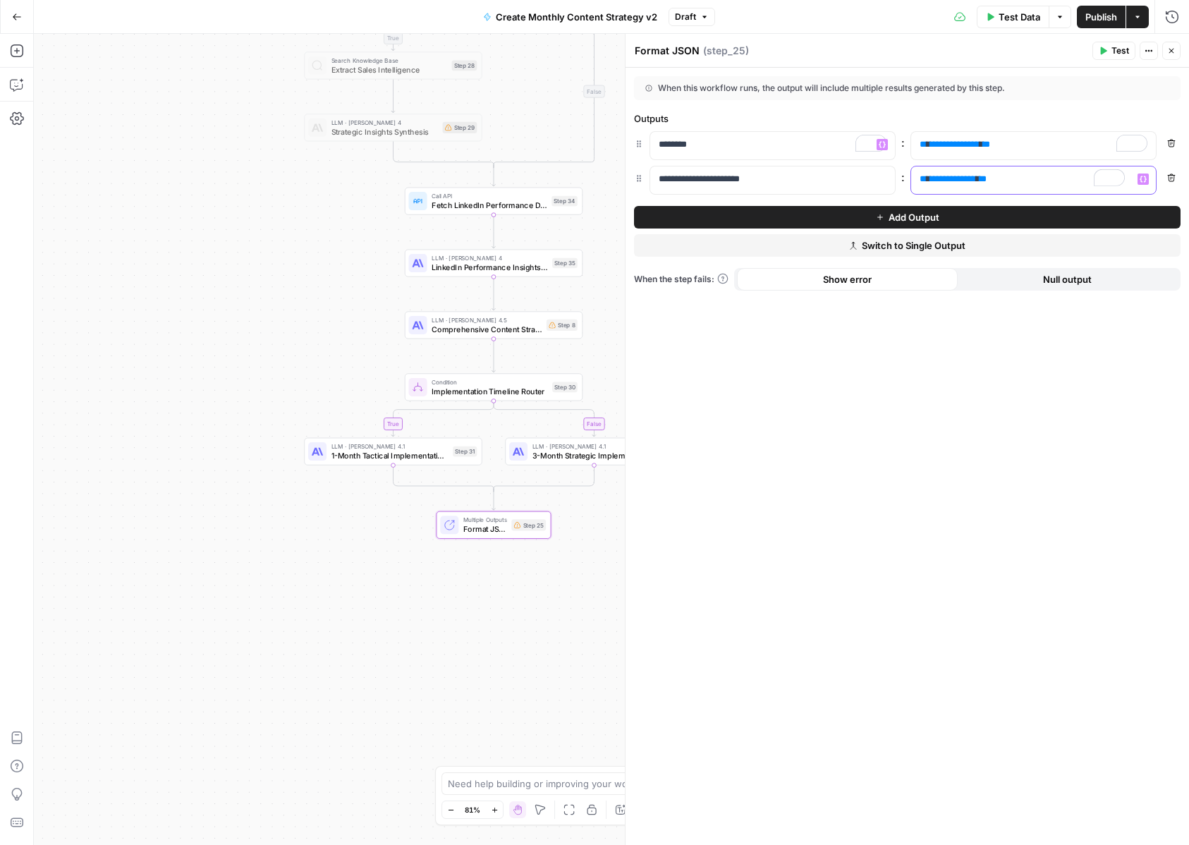
click at [976, 183] on span "**********" at bounding box center [953, 178] width 46 height 9
click at [968, 143] on span "**********" at bounding box center [954, 144] width 49 height 9
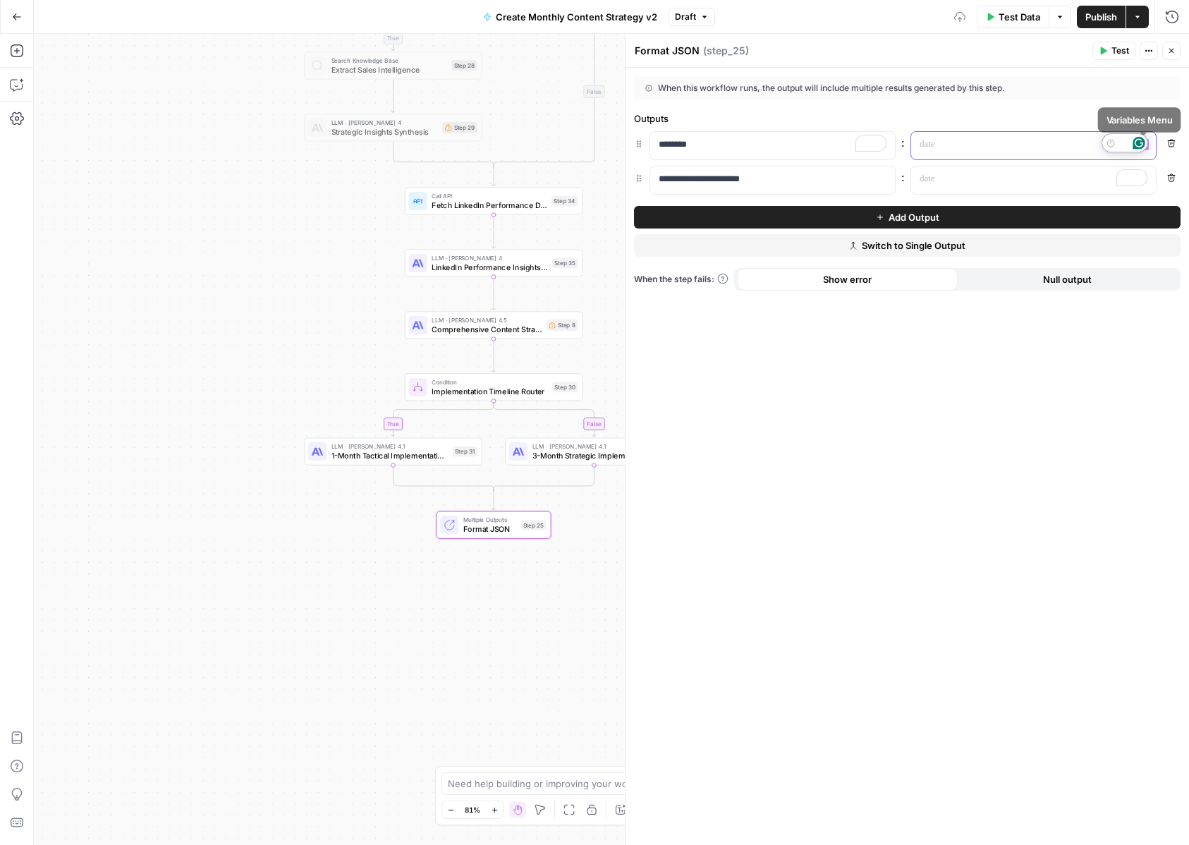
click at [1146, 142] on html "Catalyst New Home Browse Insights Opportunities Your Data Recent Grids Will Per…" at bounding box center [594, 422] width 1189 height 845
click at [1145, 149] on button "Variables Menu" at bounding box center [1142, 144] width 11 height 11
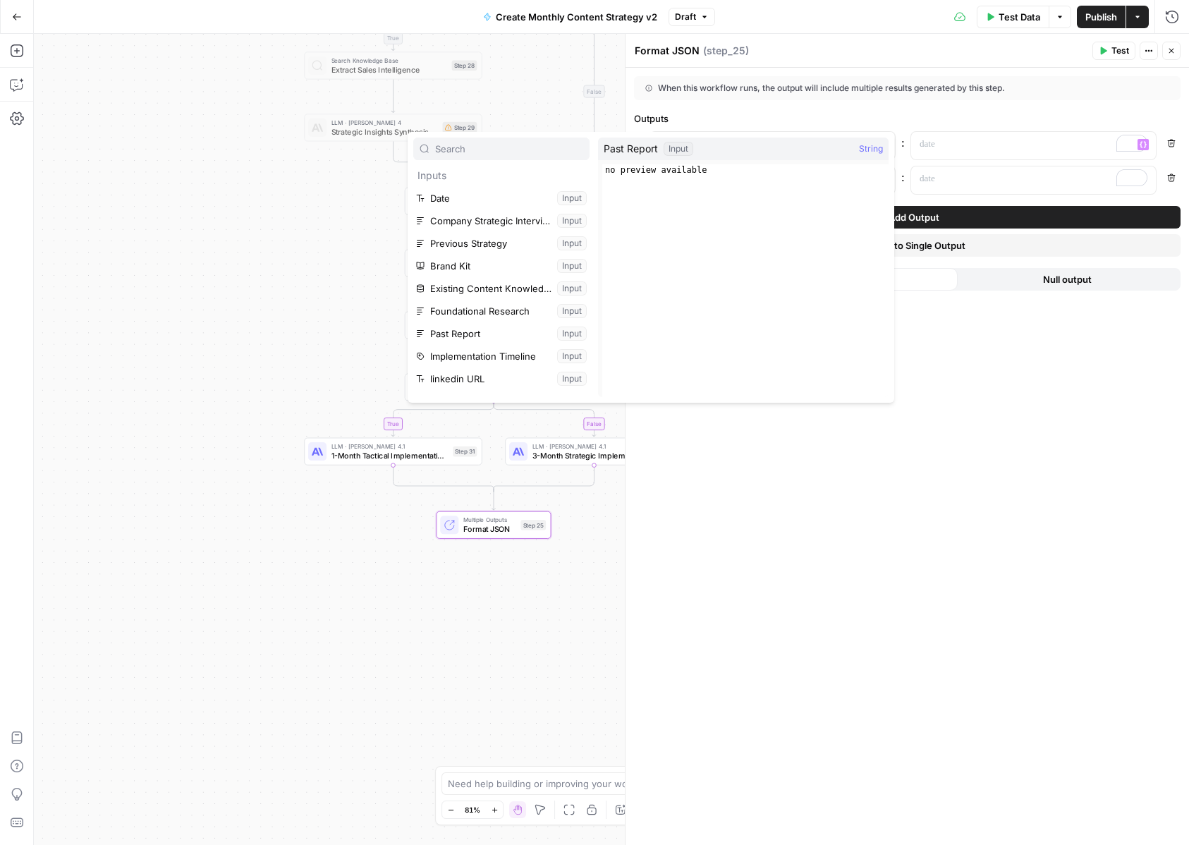
scroll to position [106, 0]
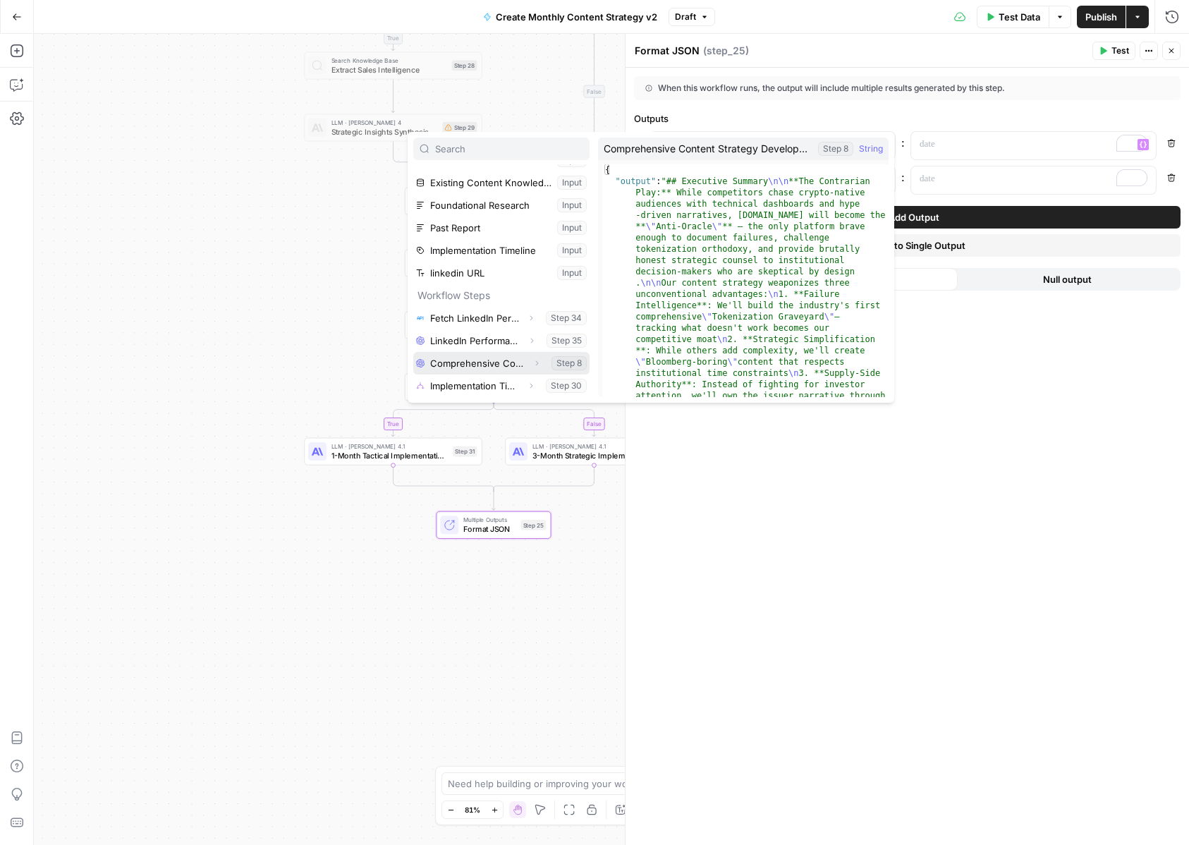
click at [537, 364] on icon "button" at bounding box center [536, 363] width 8 height 8
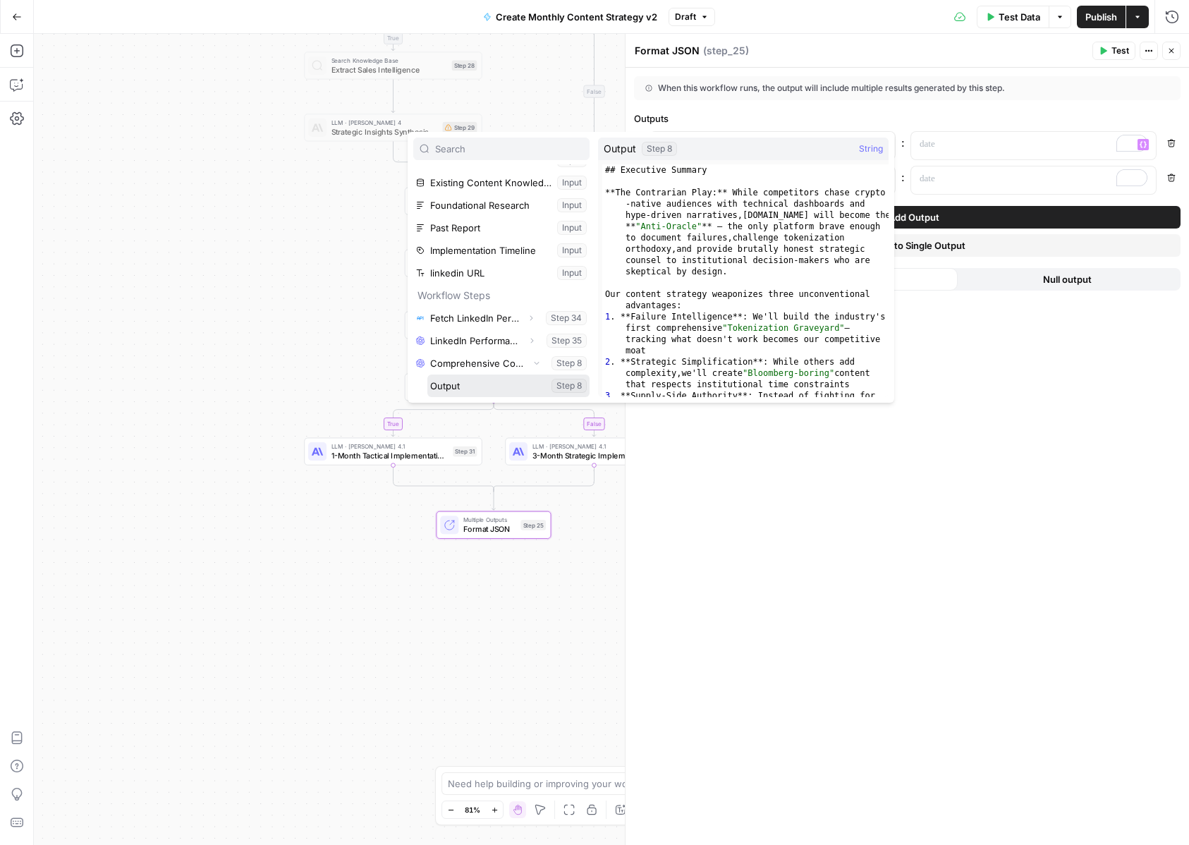
click at [519, 389] on button "Select variable Output" at bounding box center [508, 385] width 162 height 23
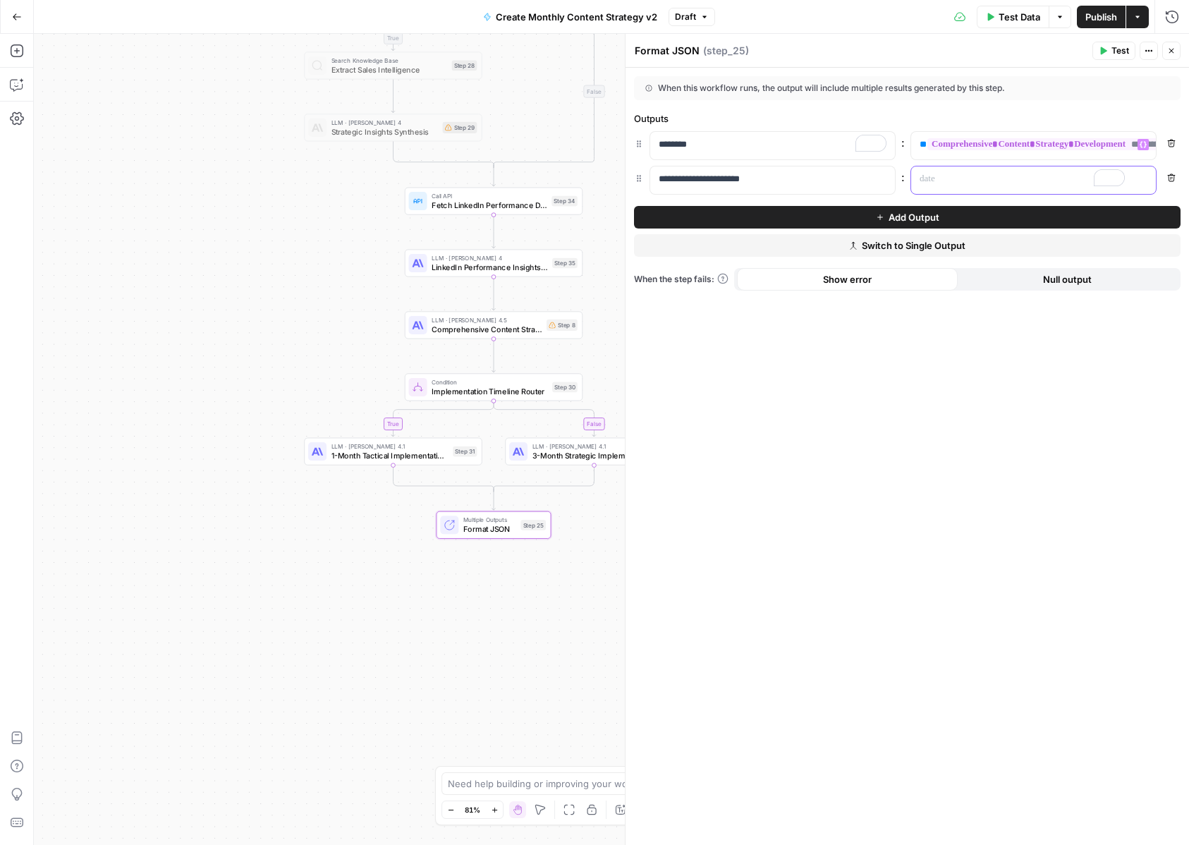
click at [1006, 187] on div "To enrich screen reader interactions, please activate Accessibility in Grammarl…" at bounding box center [1022, 180] width 222 height 28
click at [1140, 179] on icon "button" at bounding box center [1143, 179] width 7 height 6
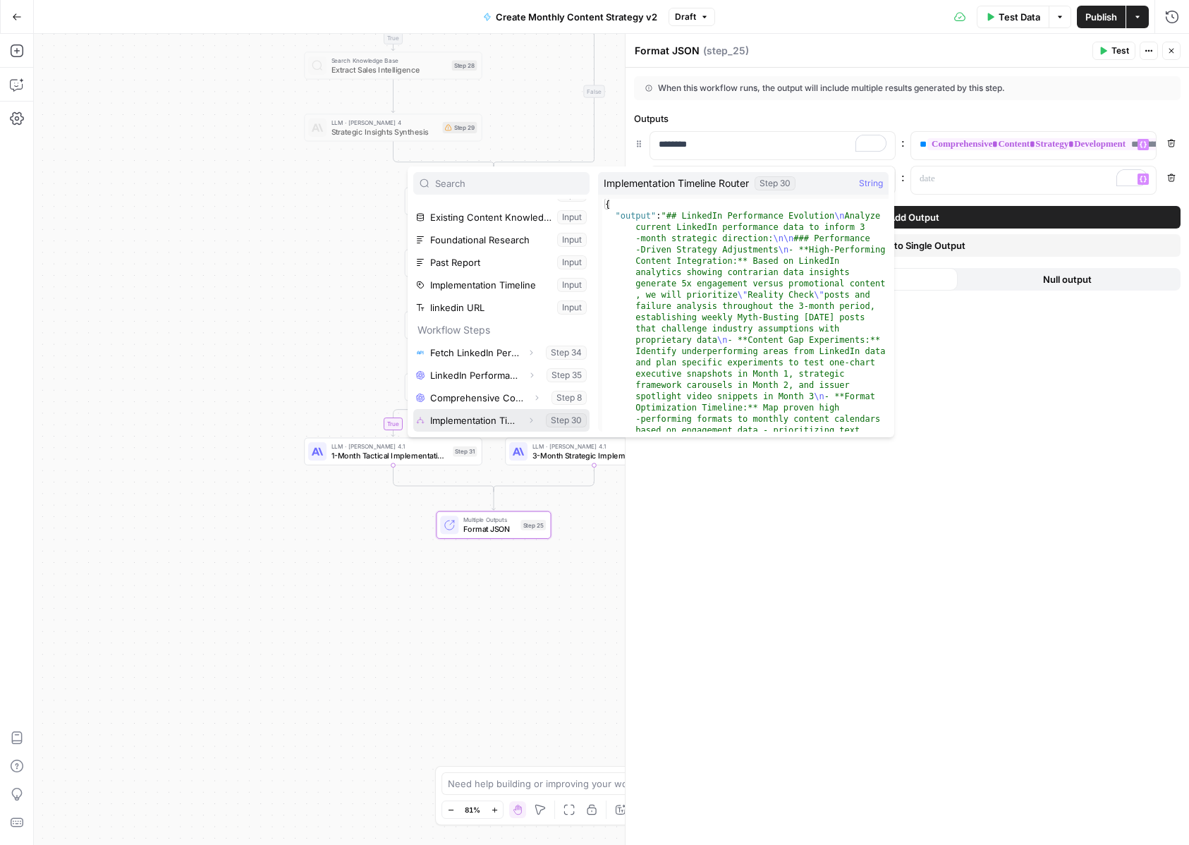
click at [528, 419] on icon "button" at bounding box center [531, 420] width 8 height 8
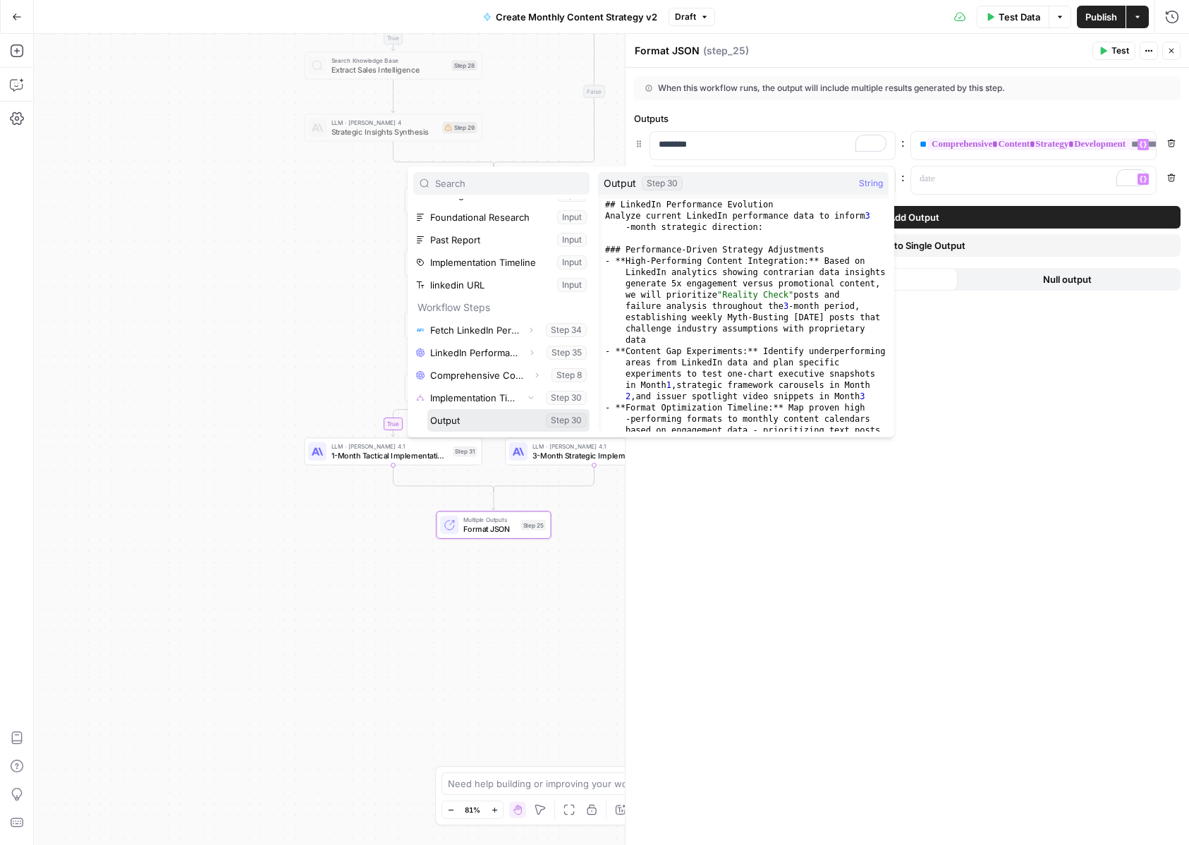
click at [465, 415] on button "Select variable Output" at bounding box center [508, 420] width 162 height 23
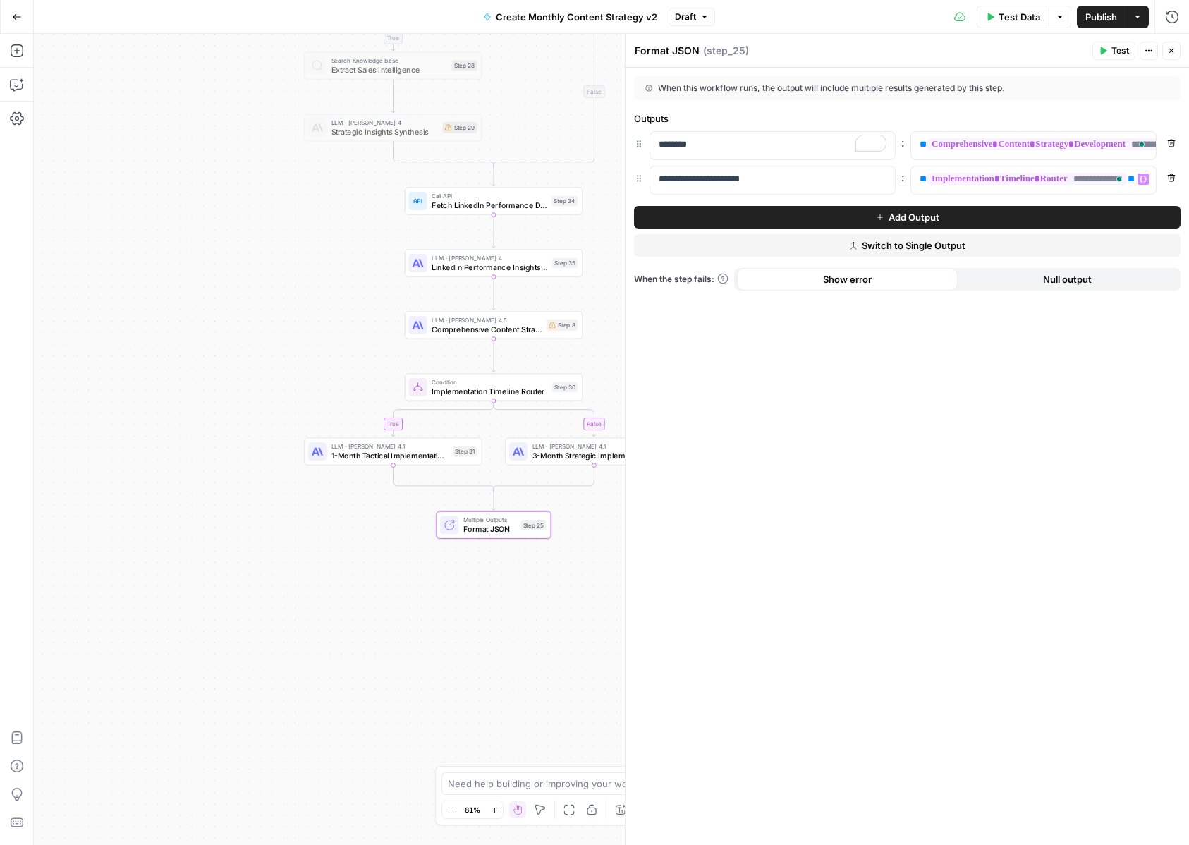
click at [822, 428] on div "**********" at bounding box center [906, 456] width 563 height 777
click at [1175, 55] on button "Close" at bounding box center [1171, 51] width 18 height 18
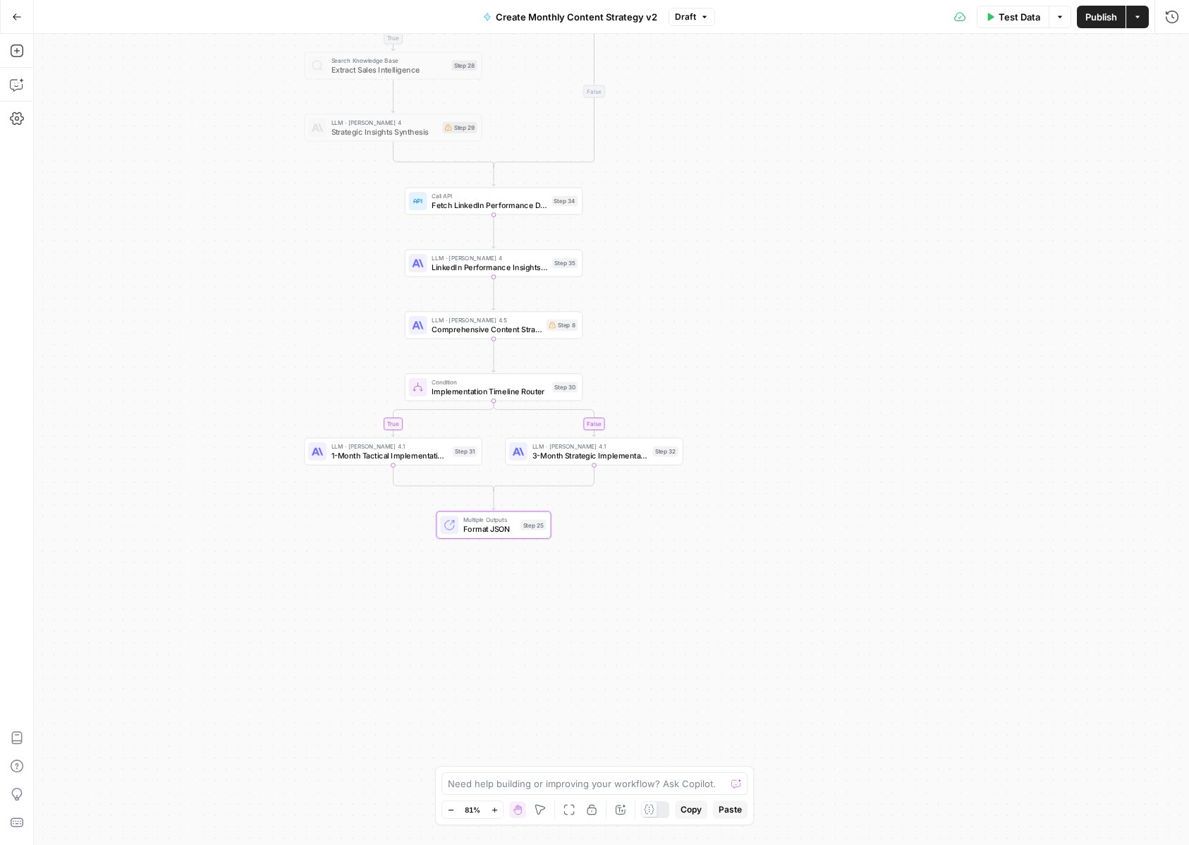
click at [1090, 22] on span "Publish" at bounding box center [1101, 17] width 32 height 14
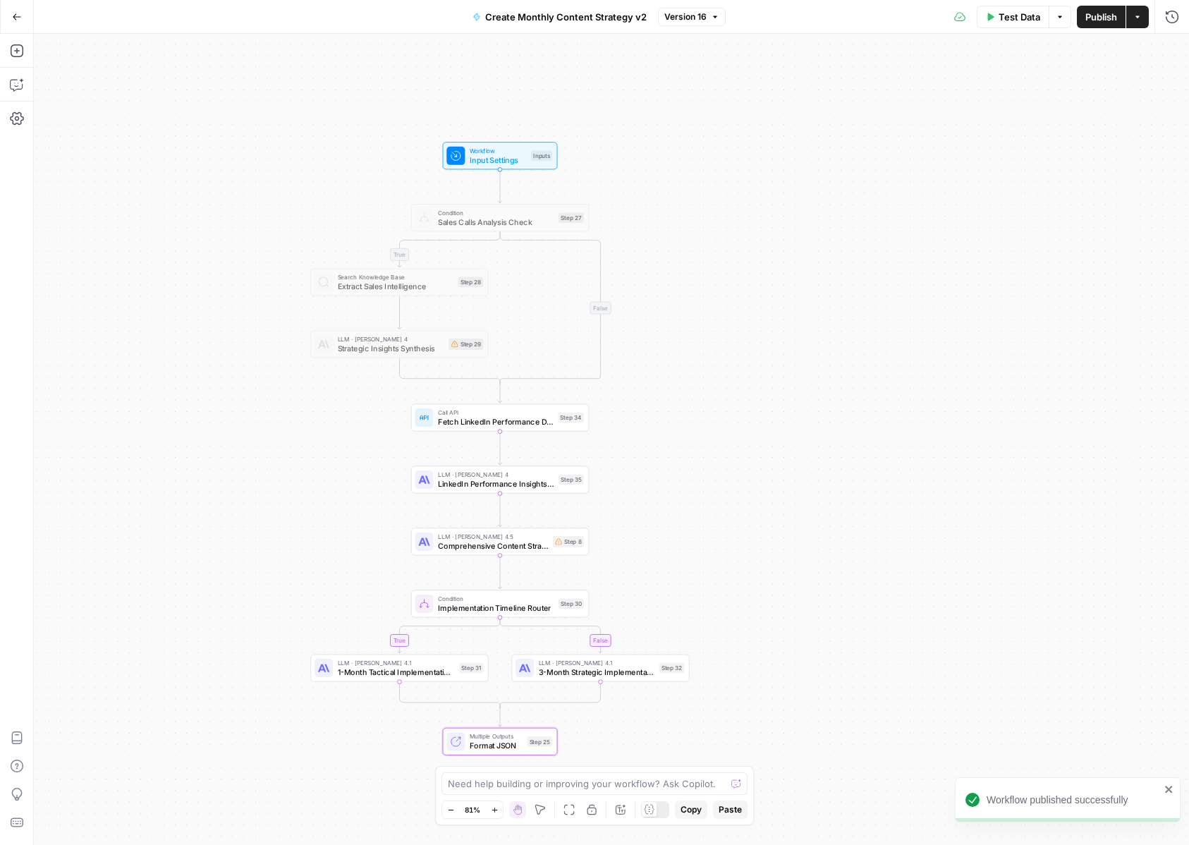
drag, startPoint x: 829, startPoint y: 248, endPoint x: 833, endPoint y: 434, distance: 186.9
click at [833, 434] on div "true true false false Workflow Input Settings Inputs Condition Sales Calls Anal…" at bounding box center [611, 439] width 1155 height 811
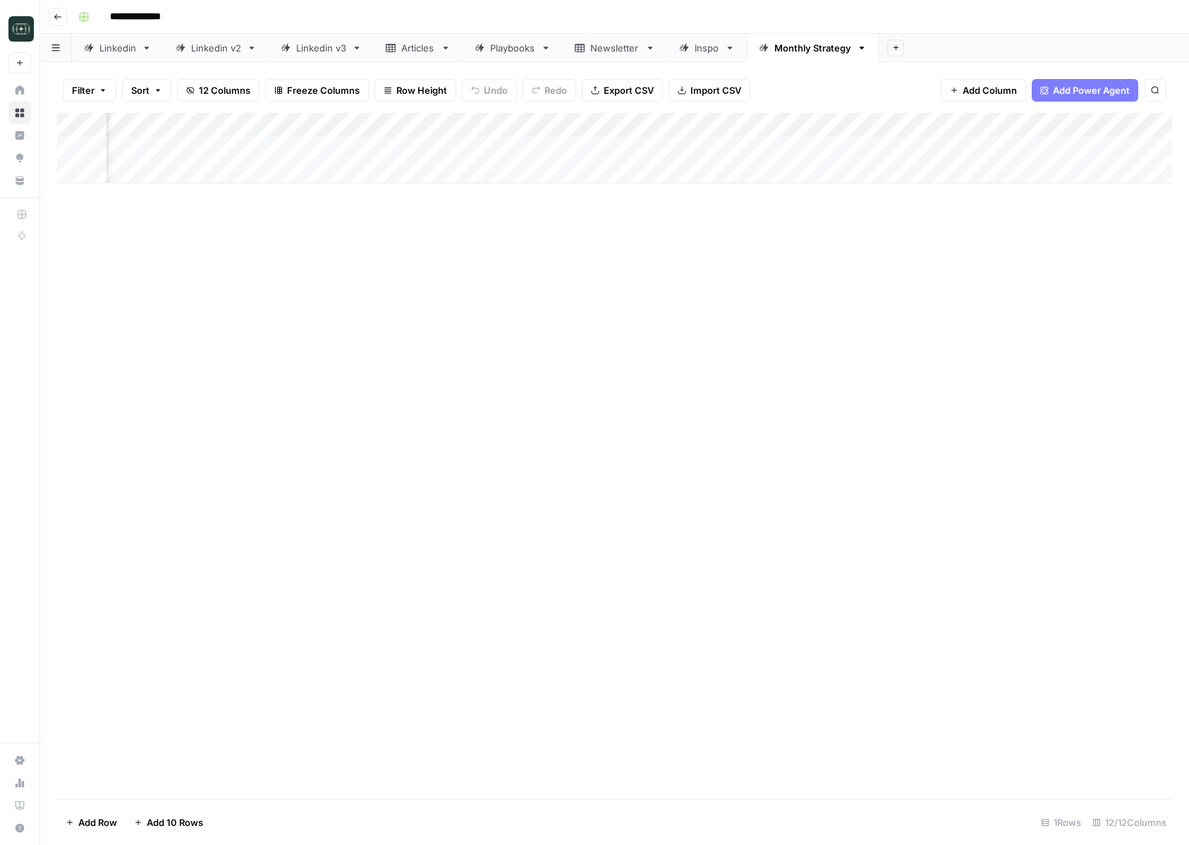
scroll to position [0, 421]
click at [881, 124] on div "Add Column" at bounding box center [614, 148] width 1115 height 71
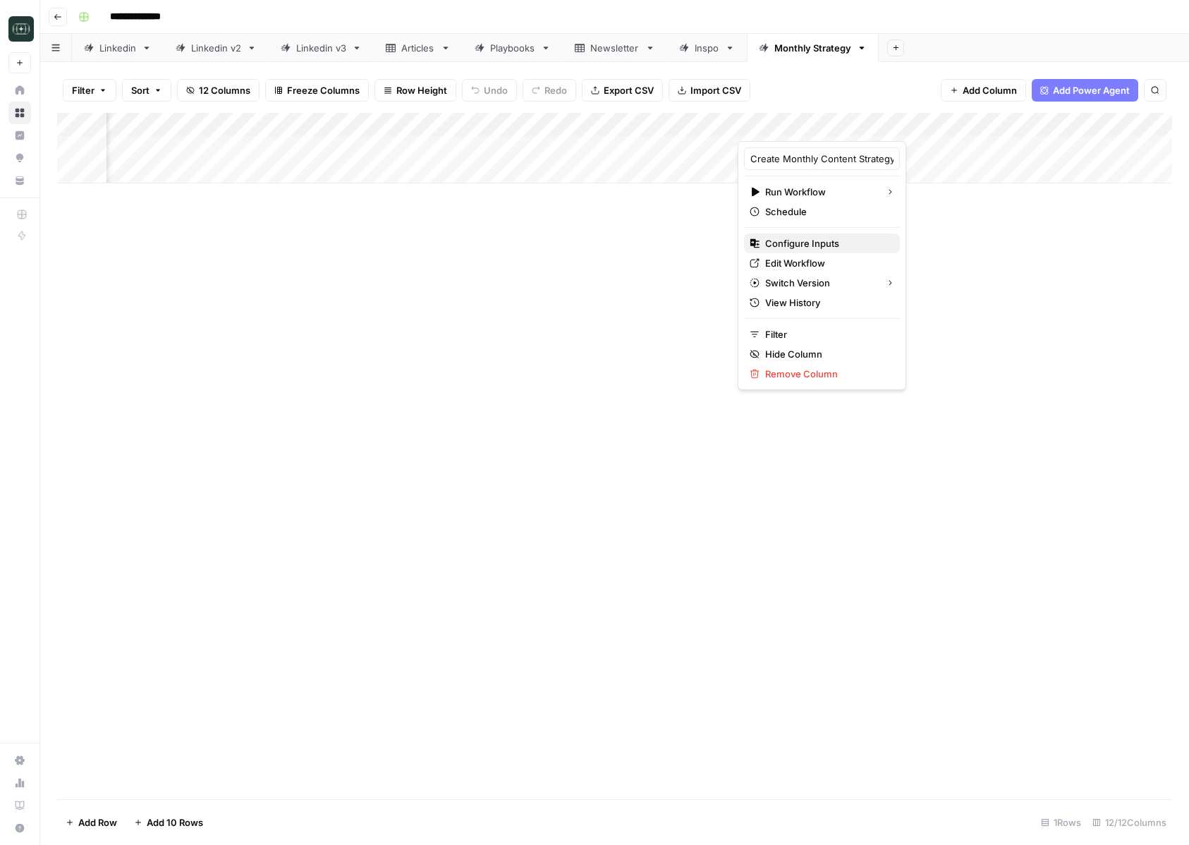
click at [797, 237] on span "Configure Inputs" at bounding box center [826, 243] width 123 height 14
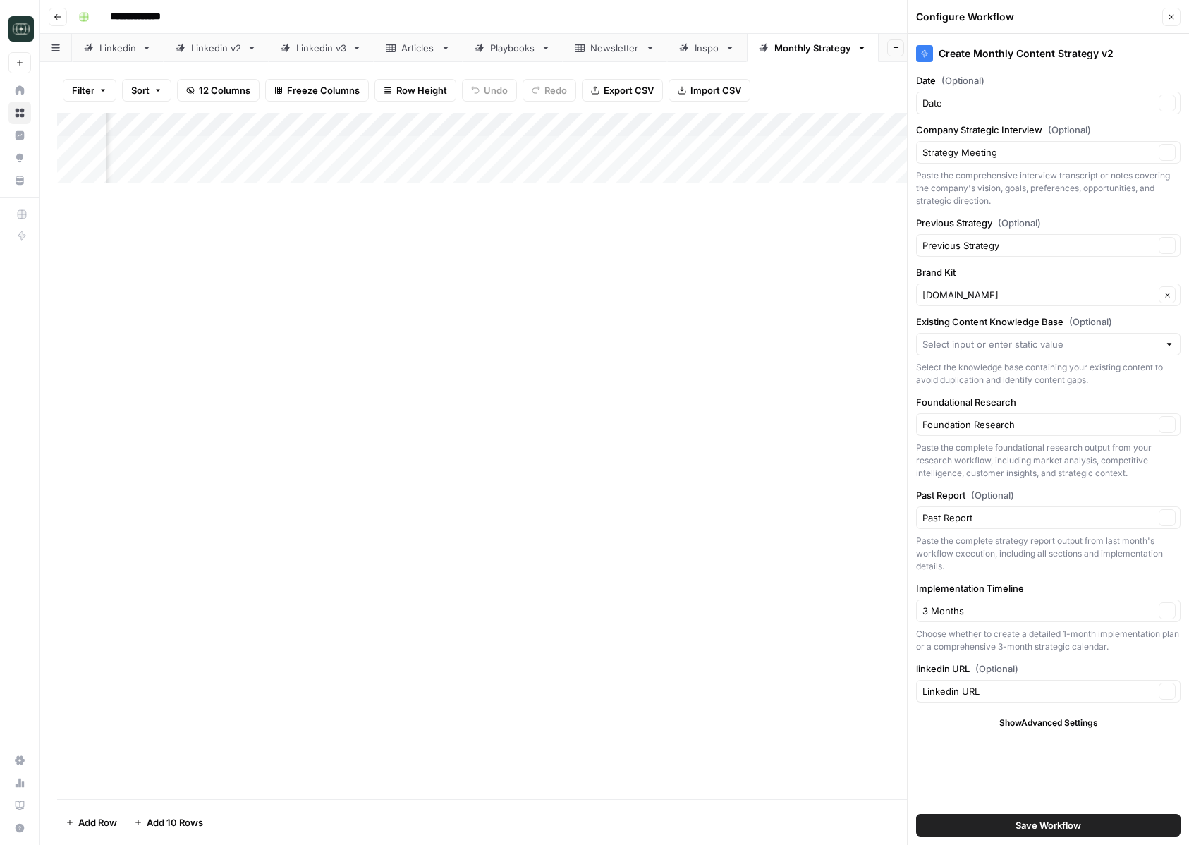
type input "[DOMAIN_NAME]"
click at [893, 148] on div "Add Column" at bounding box center [614, 148] width 1115 height 71
click at [1174, 17] on icon "button" at bounding box center [1171, 17] width 8 height 8
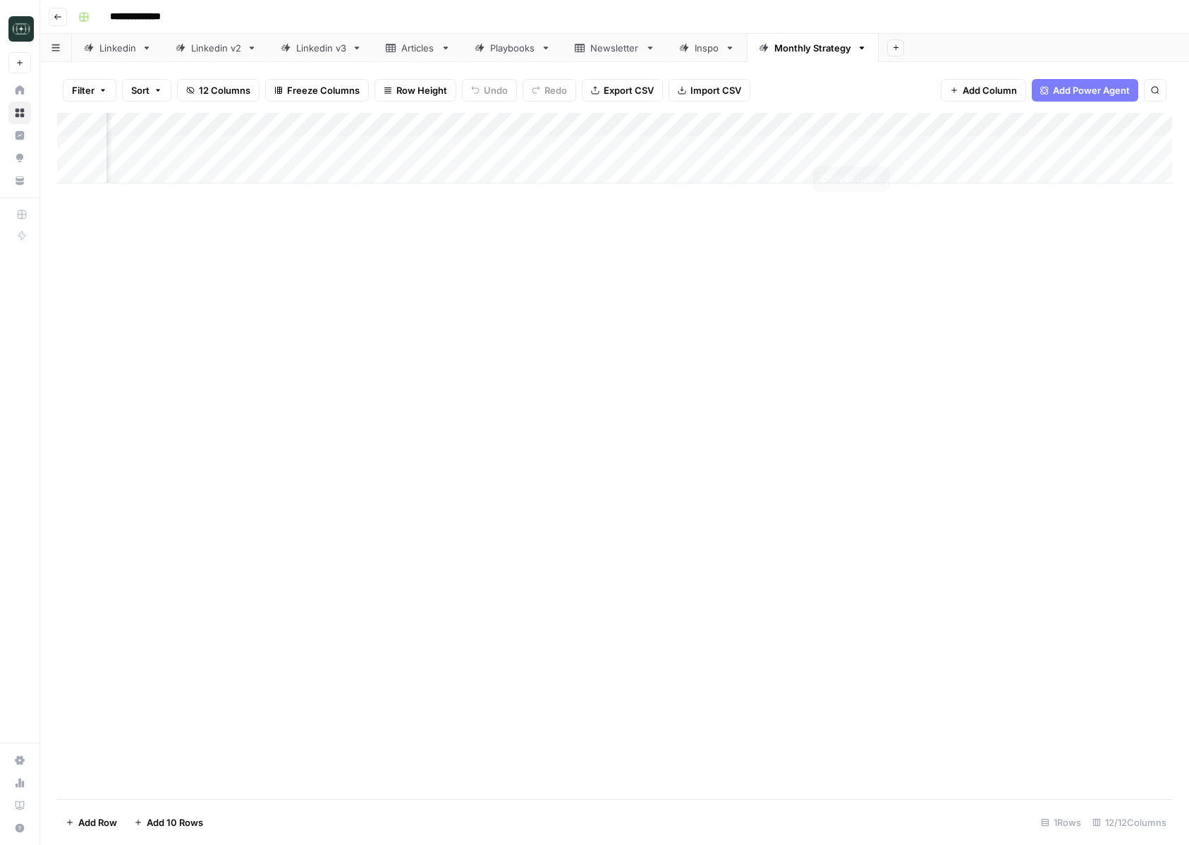
click at [881, 146] on div "Add Column" at bounding box center [614, 148] width 1115 height 71
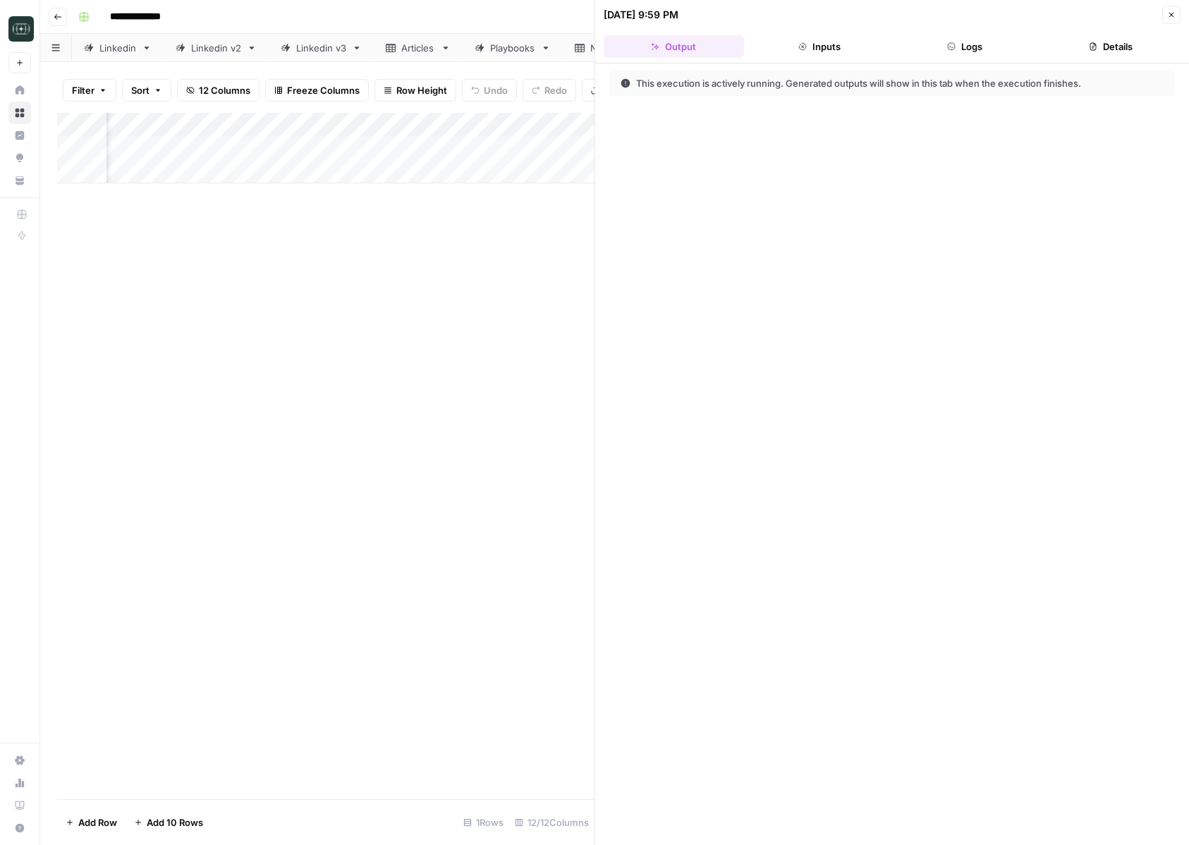
click at [986, 56] on button "Logs" at bounding box center [965, 46] width 140 height 23
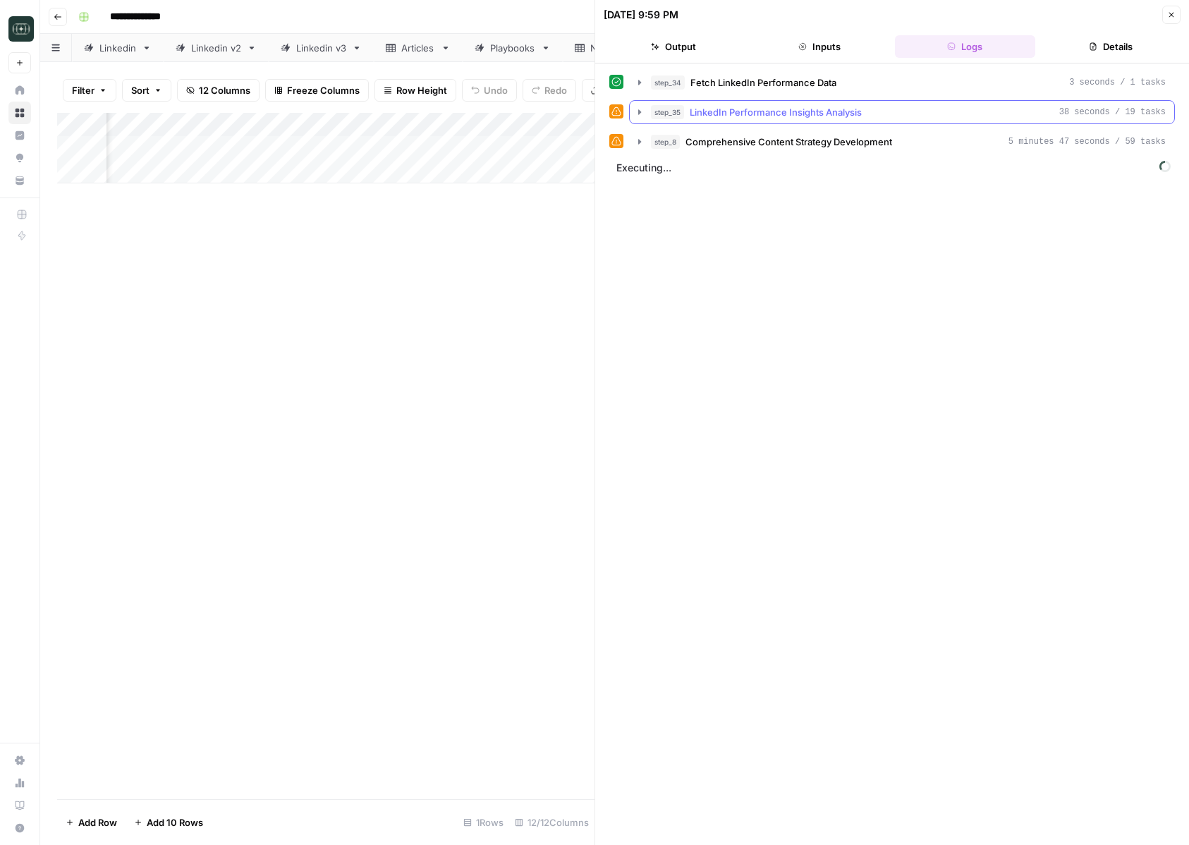
click at [893, 117] on div "step_35 LinkedIn Performance Insights Analysis 38 seconds / 19 tasks" at bounding box center [908, 112] width 515 height 14
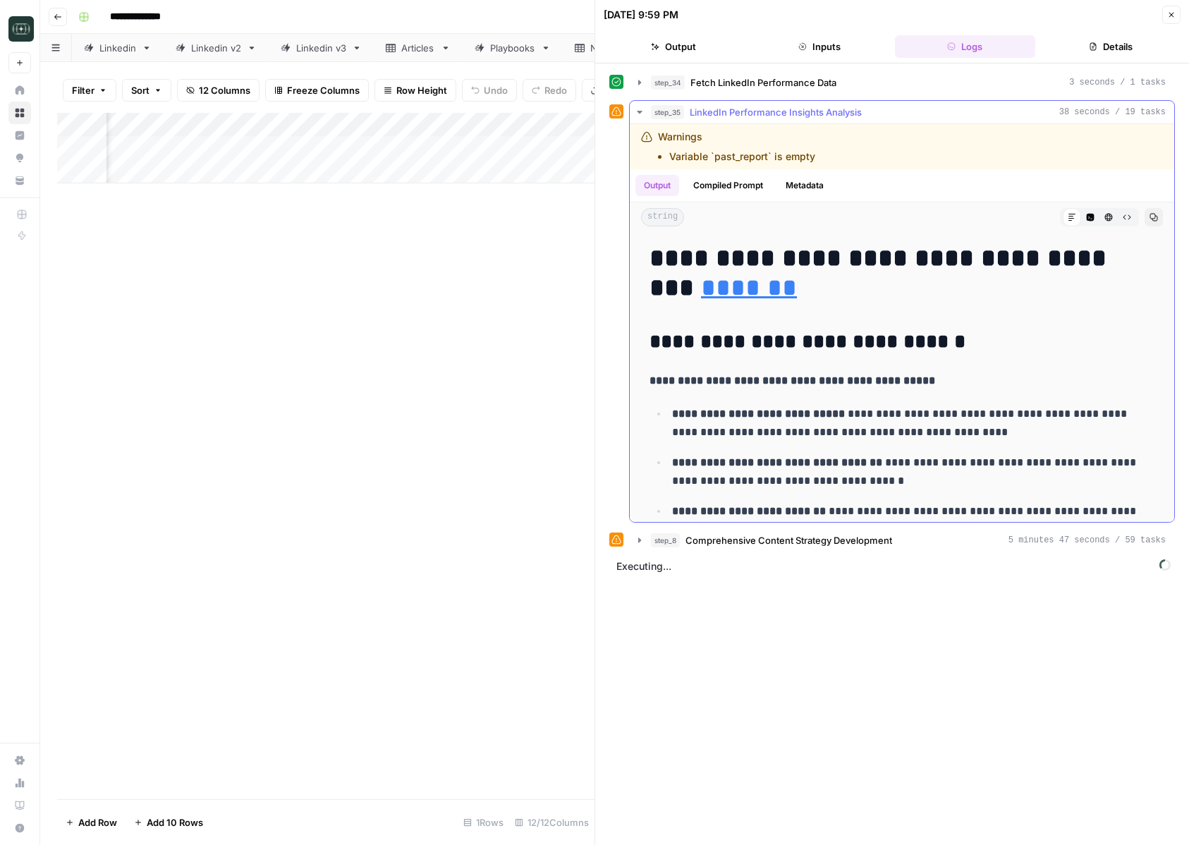
click at [893, 117] on div "step_35 LinkedIn Performance Insights Analysis 38 seconds / 19 tasks" at bounding box center [908, 112] width 515 height 14
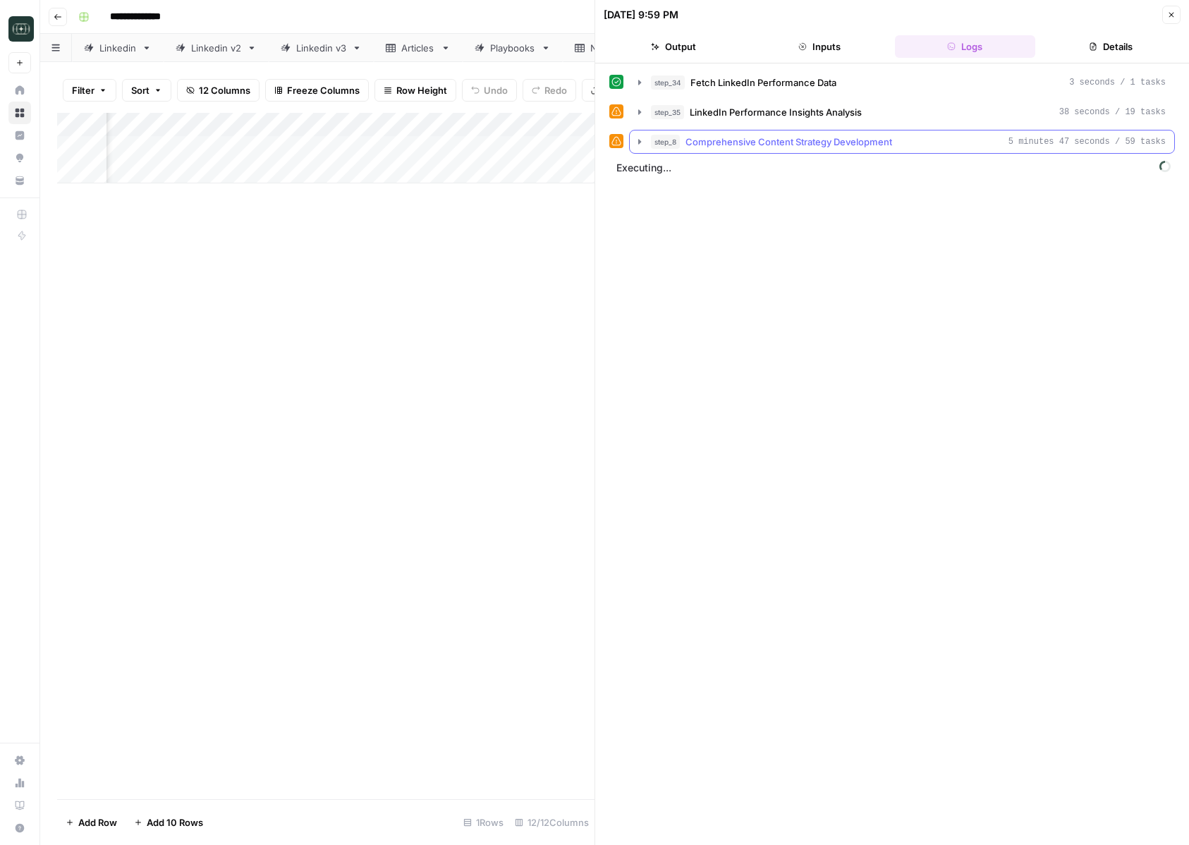
click at [875, 145] on span "Comprehensive Content Strategy Development" at bounding box center [788, 142] width 207 height 14
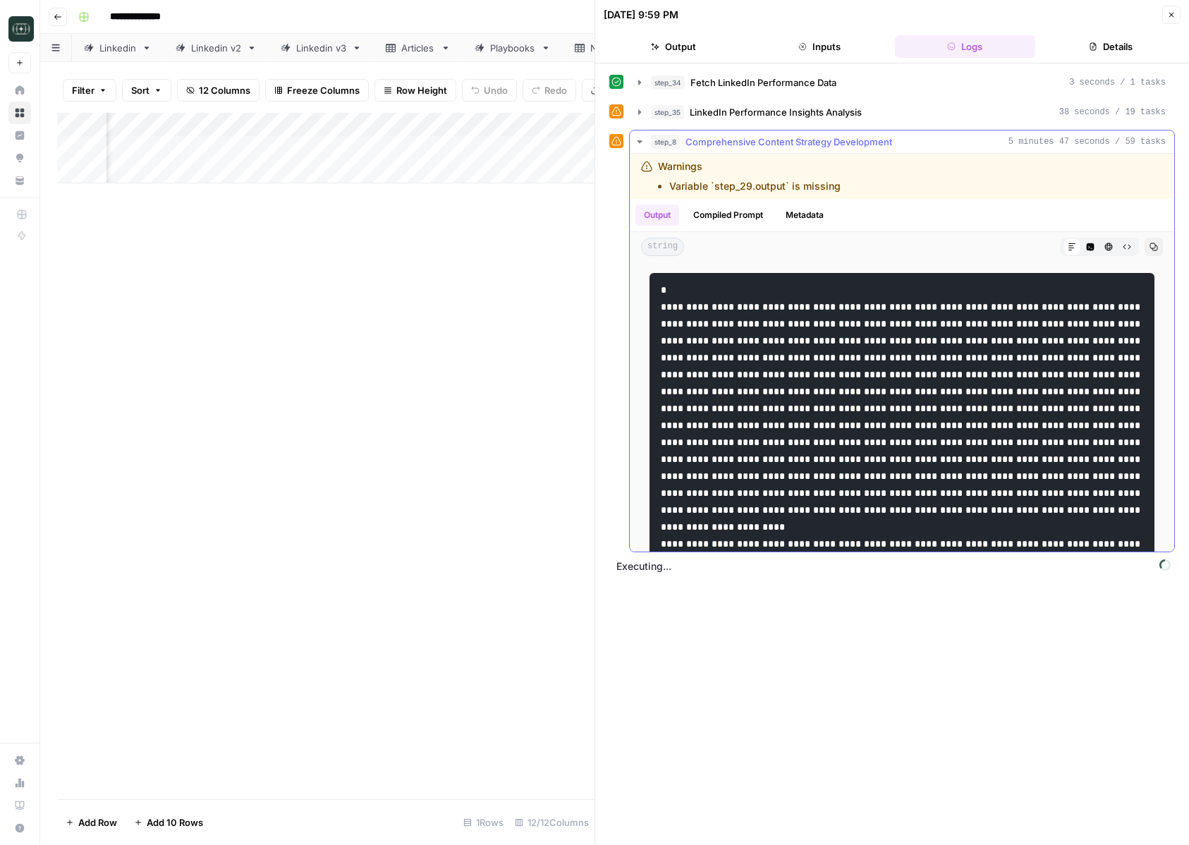
click at [875, 145] on span "Comprehensive Content Strategy Development" at bounding box center [788, 142] width 207 height 14
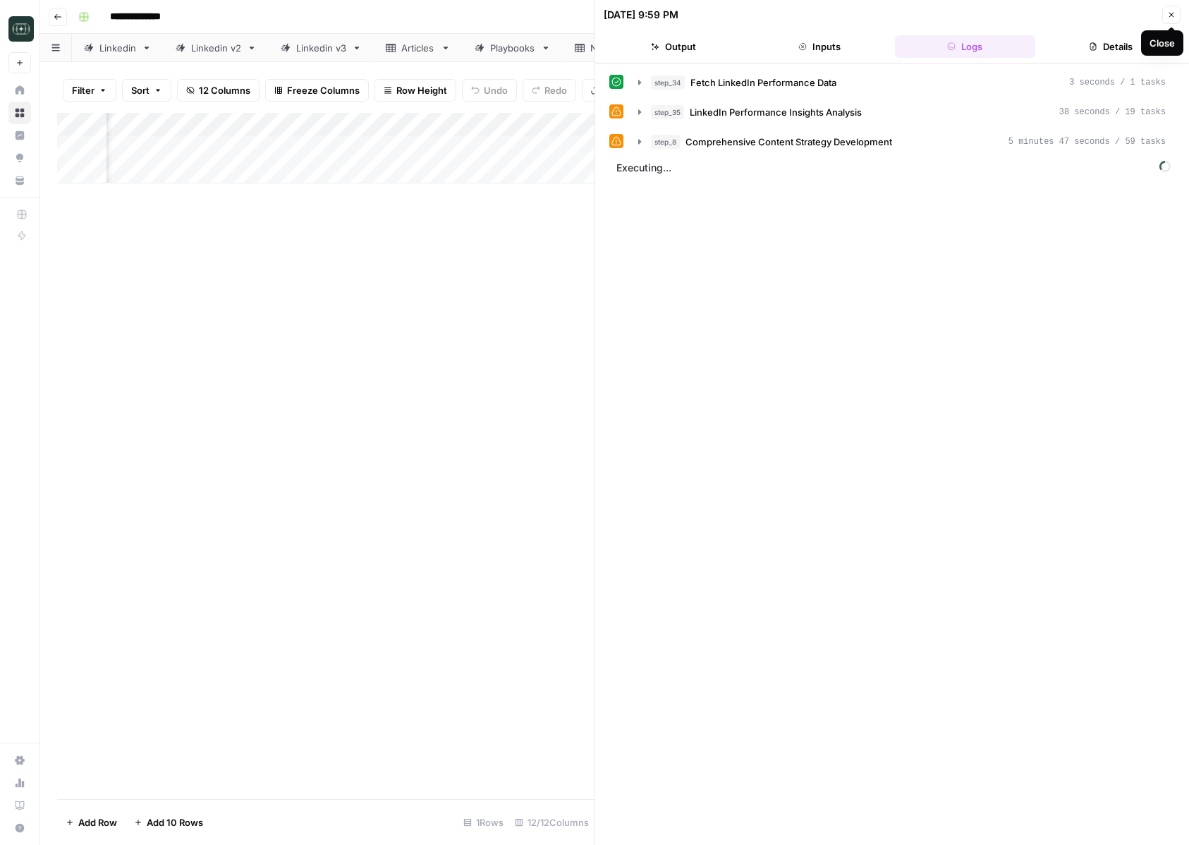
click at [1174, 20] on button "Close" at bounding box center [1171, 15] width 18 height 18
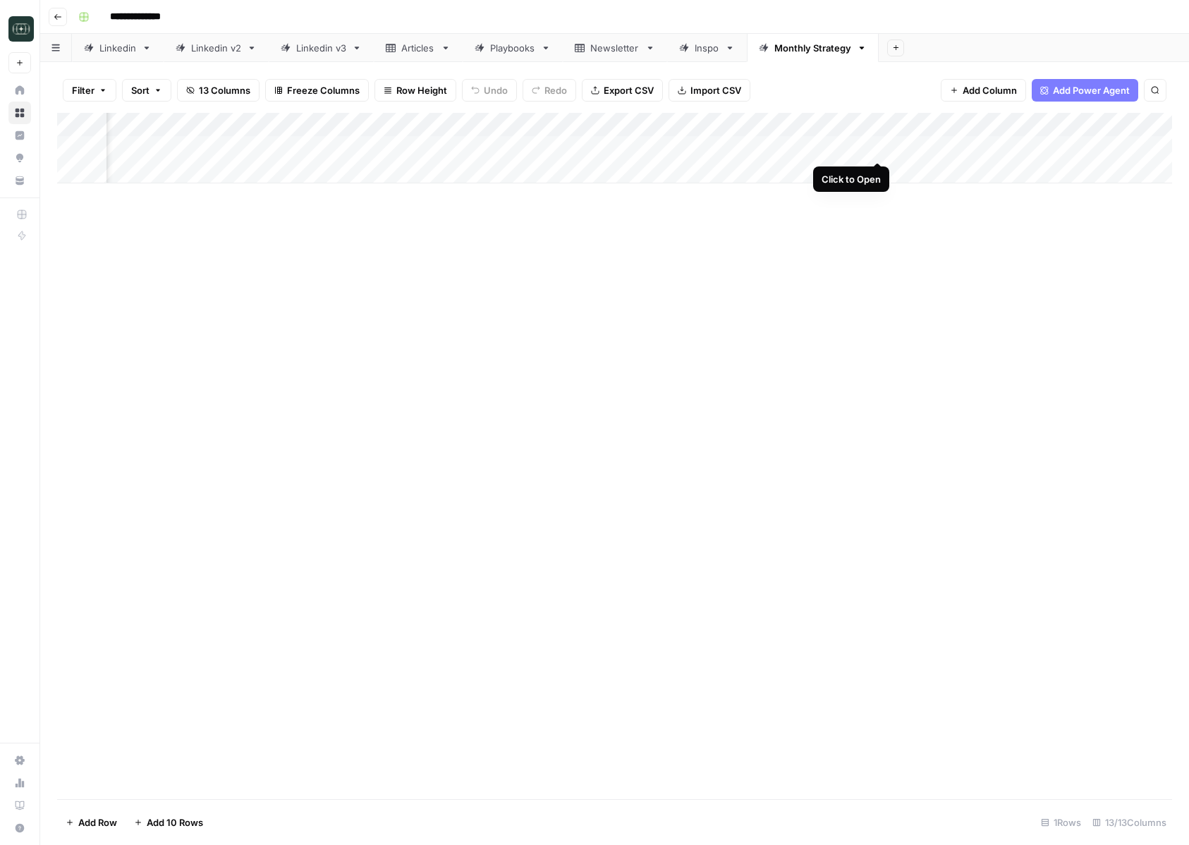
click at [872, 147] on div "Add Column" at bounding box center [614, 148] width 1115 height 71
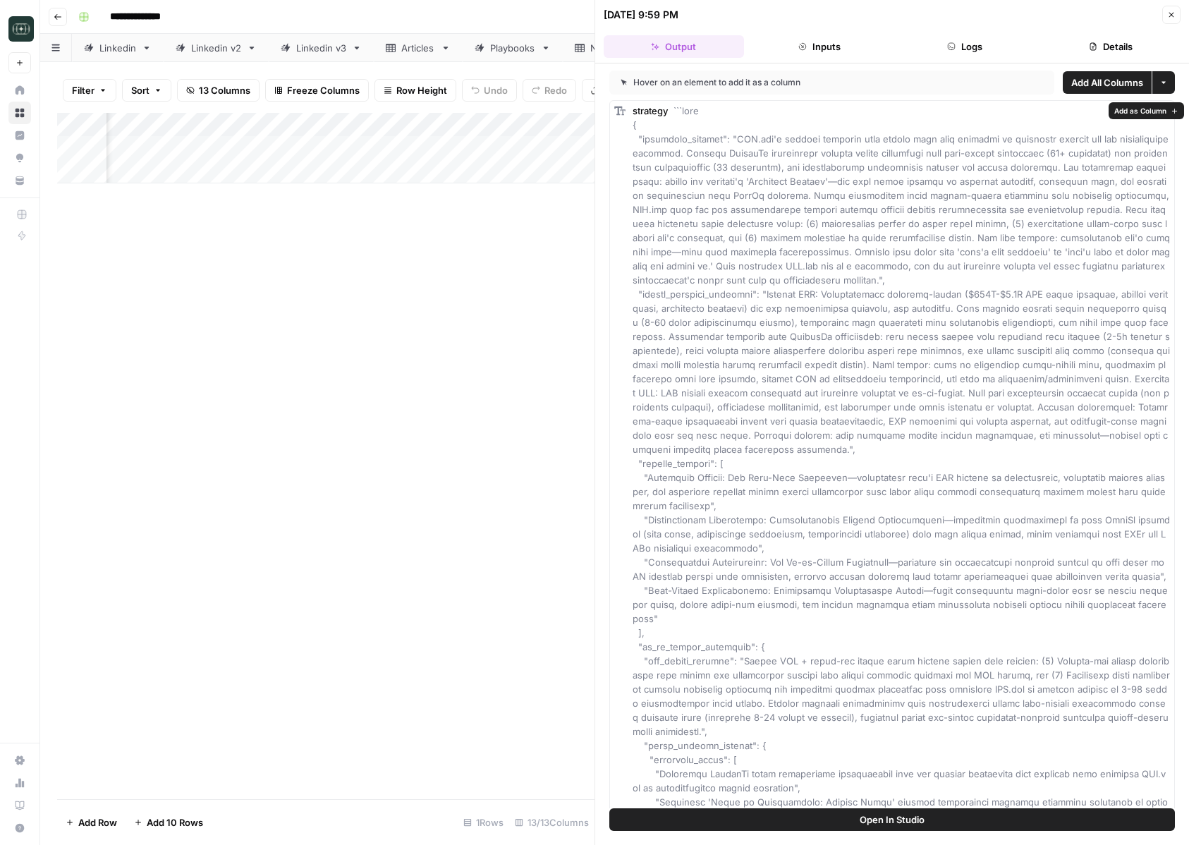
click at [1108, 84] on span "Add All Columns" at bounding box center [1107, 82] width 72 height 14
click at [1175, 7] on button "Close" at bounding box center [1171, 15] width 18 height 18
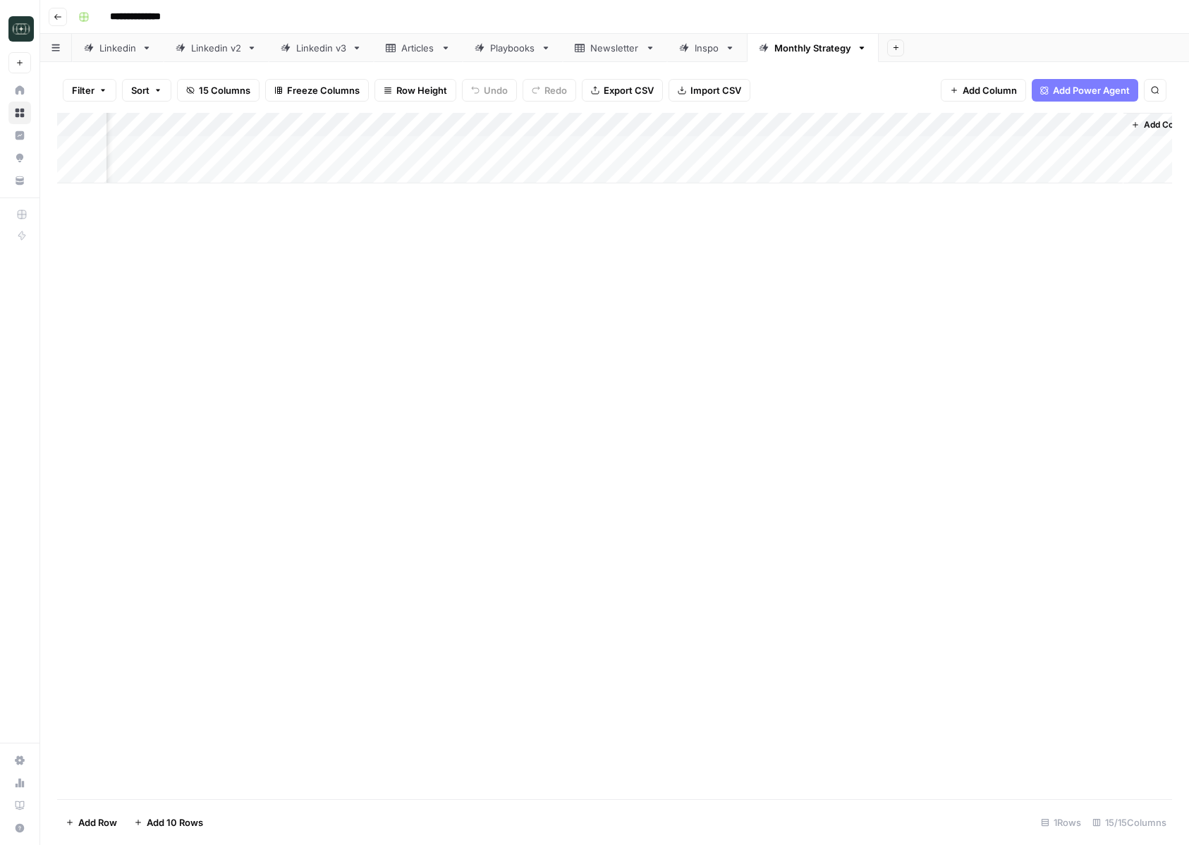
click at [484, 121] on div "Add Column" at bounding box center [614, 148] width 1115 height 71
click at [431, 255] on button "Remove Column" at bounding box center [445, 263] width 156 height 20
click at [546, 145] on span "Delete" at bounding box center [544, 146] width 30 height 14
click at [703, 126] on div "Add Column" at bounding box center [614, 148] width 1115 height 71
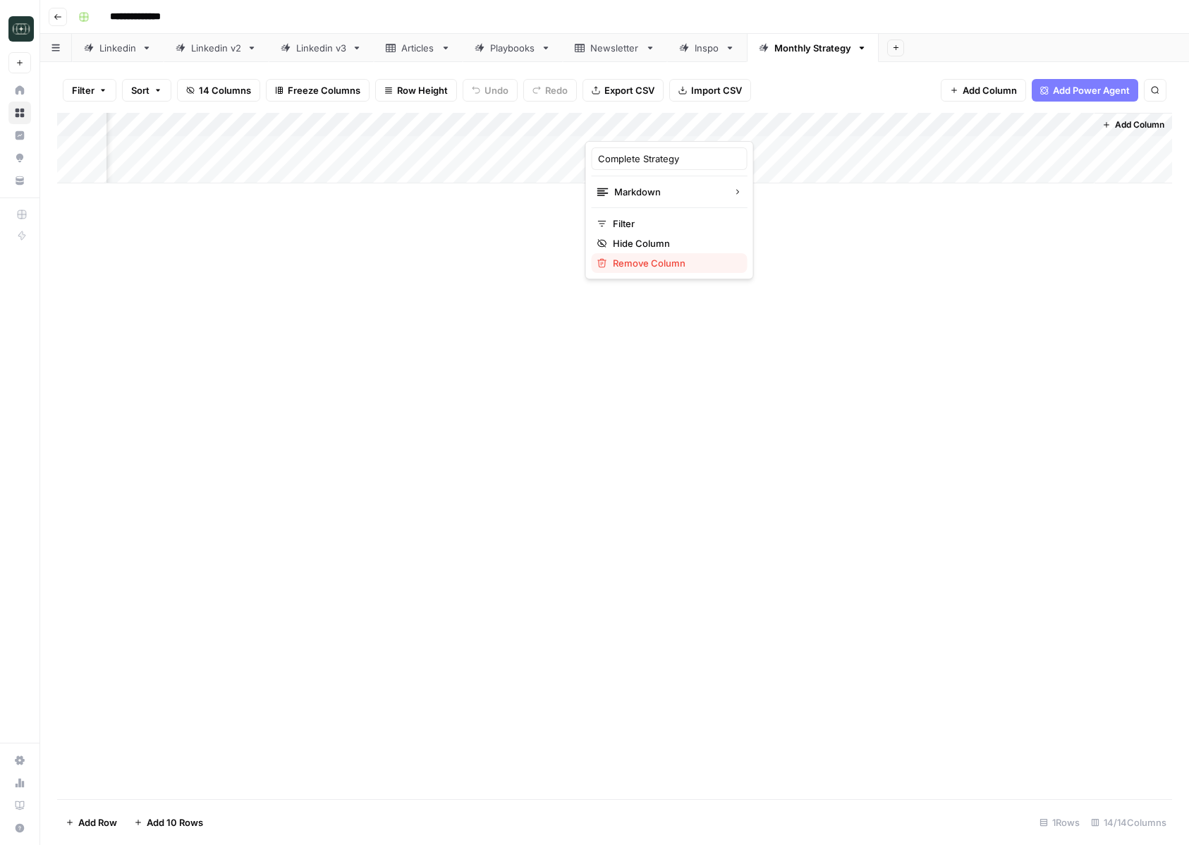
click at [634, 260] on span "Remove Column" at bounding box center [674, 263] width 123 height 14
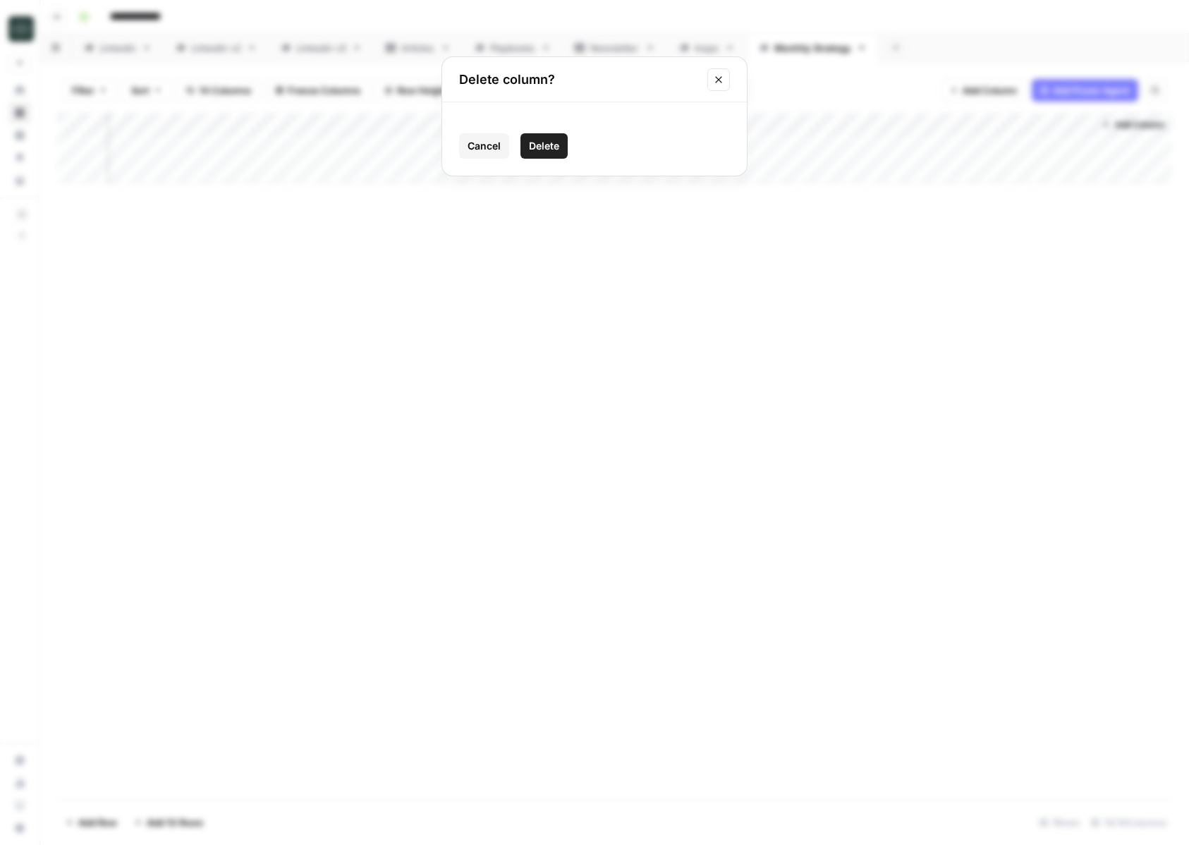
click at [544, 135] on button "Delete" at bounding box center [543, 145] width 47 height 25
click at [953, 126] on div "Add Column" at bounding box center [614, 148] width 1115 height 71
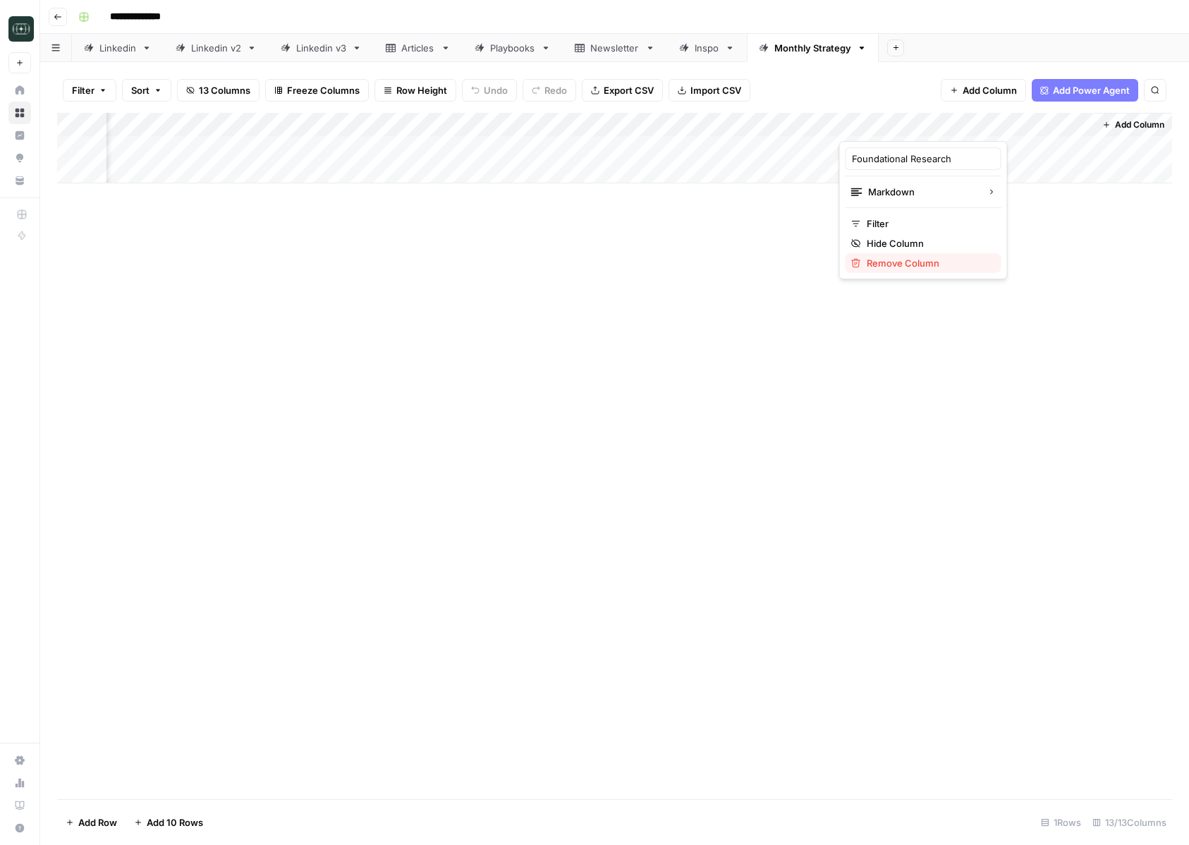
click at [898, 267] on span "Remove Column" at bounding box center [928, 263] width 123 height 14
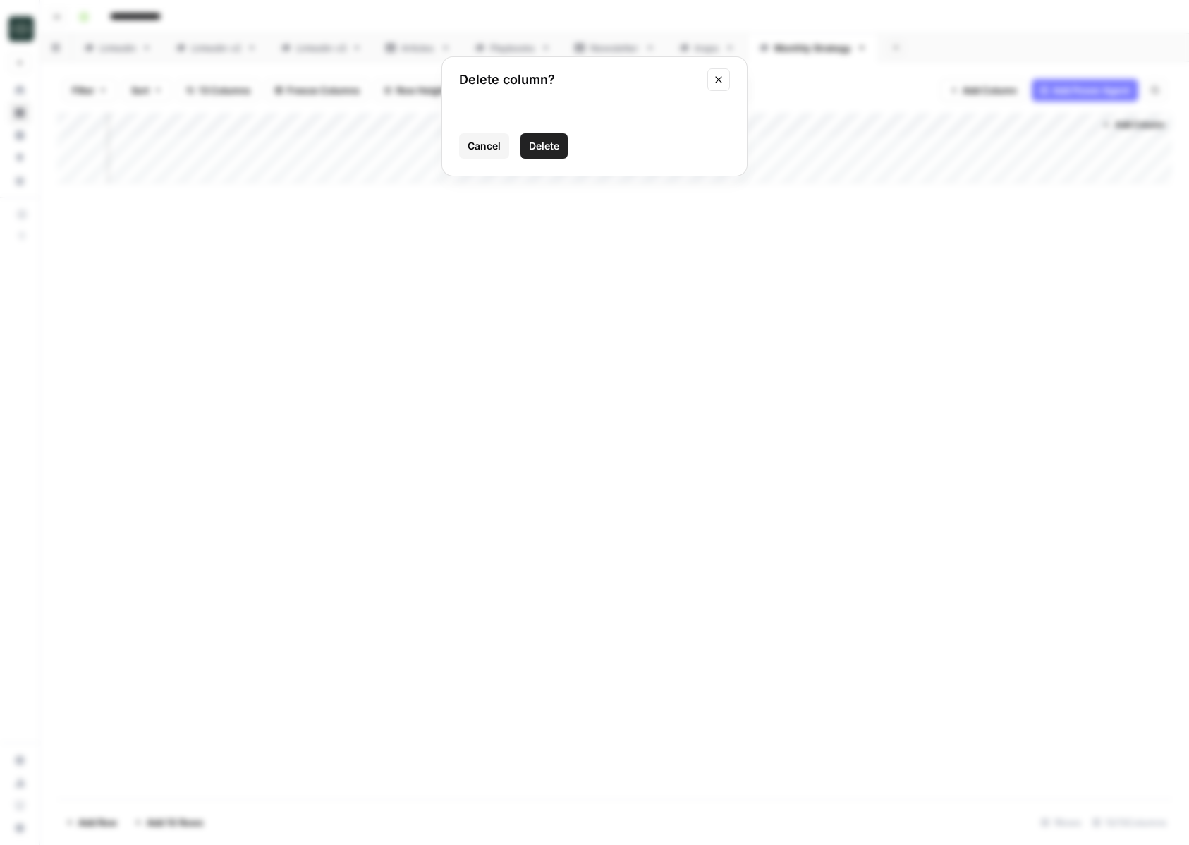
click at [551, 144] on span "Delete" at bounding box center [544, 146] width 30 height 14
drag, startPoint x: 1001, startPoint y: 127, endPoint x: 812, endPoint y: 127, distance: 189.0
click at [812, 127] on div "Add Column" at bounding box center [614, 148] width 1115 height 71
click at [1082, 124] on div "Add Column" at bounding box center [614, 148] width 1115 height 71
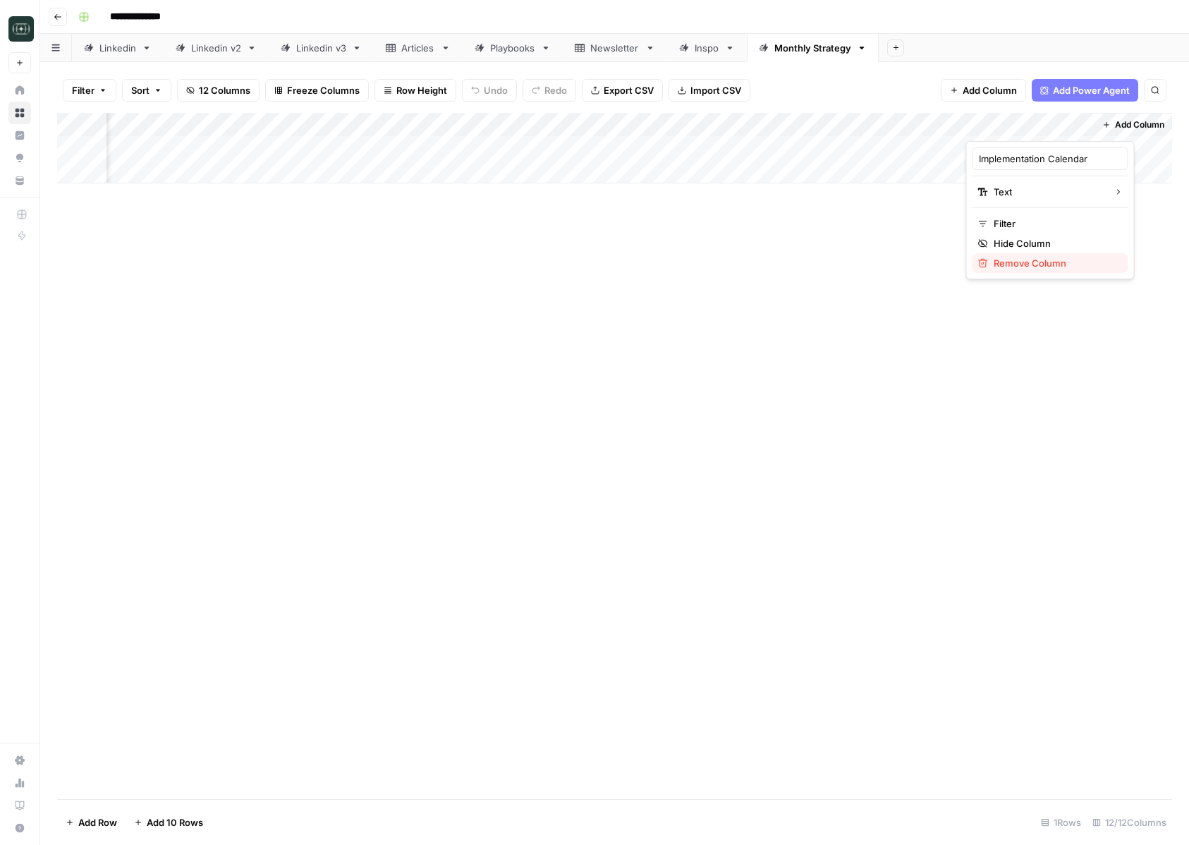
click at [1008, 259] on span "Remove Column" at bounding box center [1055, 263] width 123 height 14
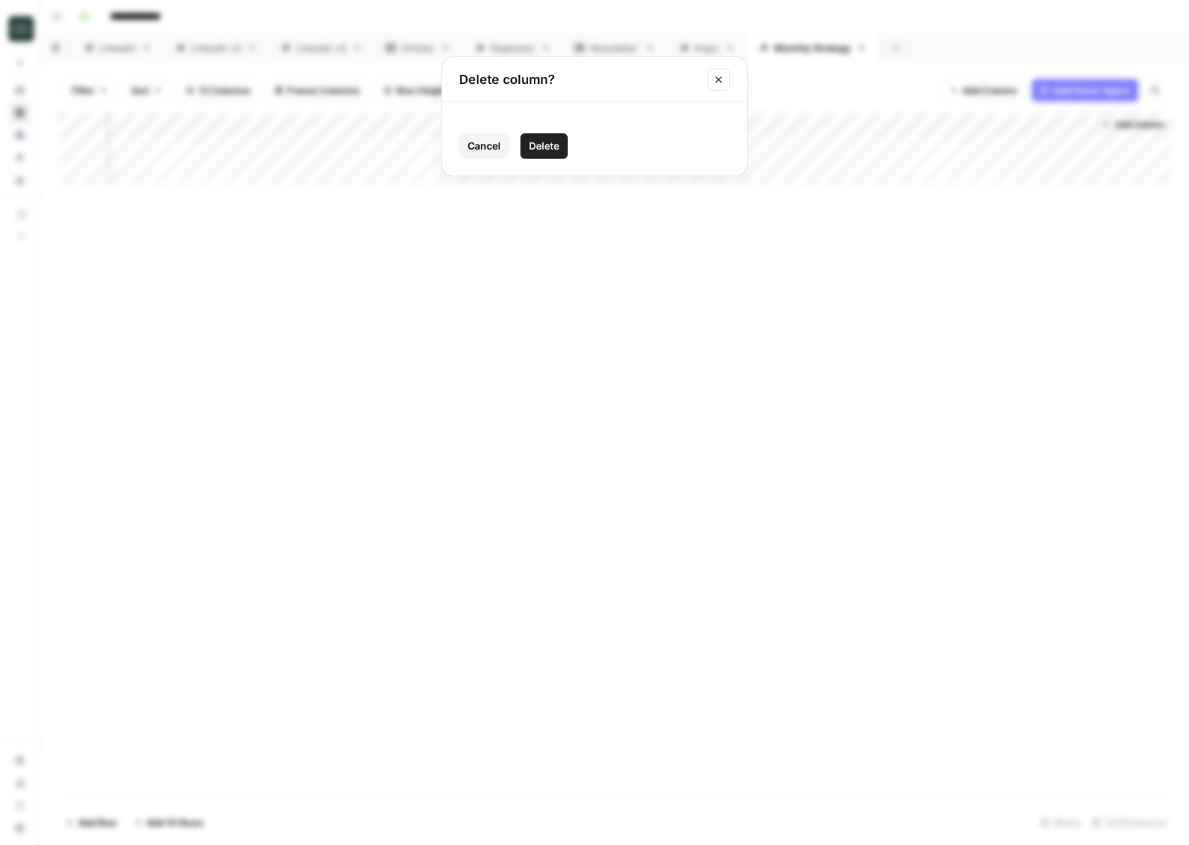
click at [549, 133] on button "Delete" at bounding box center [543, 145] width 47 height 25
click at [1032, 147] on div "Add Column" at bounding box center [614, 148] width 1115 height 71
click at [1081, 149] on div "Add Column" at bounding box center [614, 148] width 1115 height 71
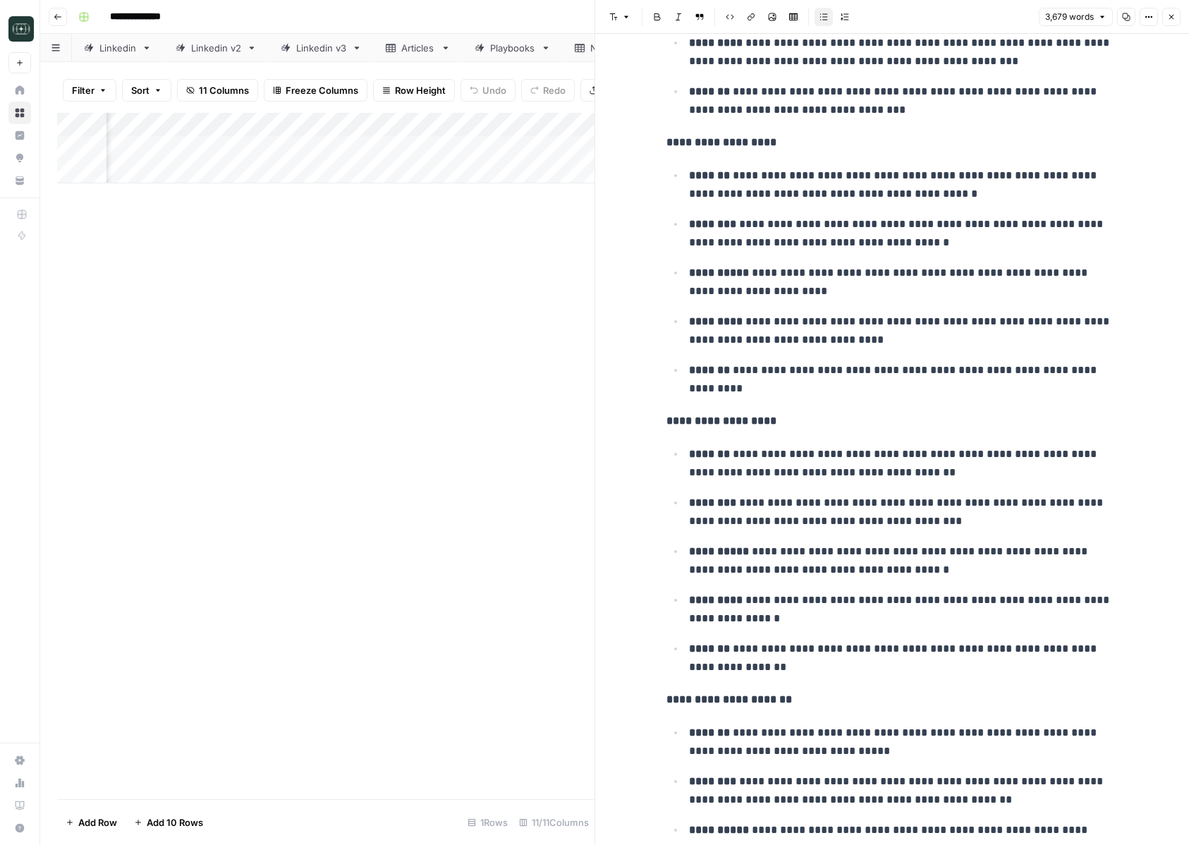
scroll to position [4288, 0]
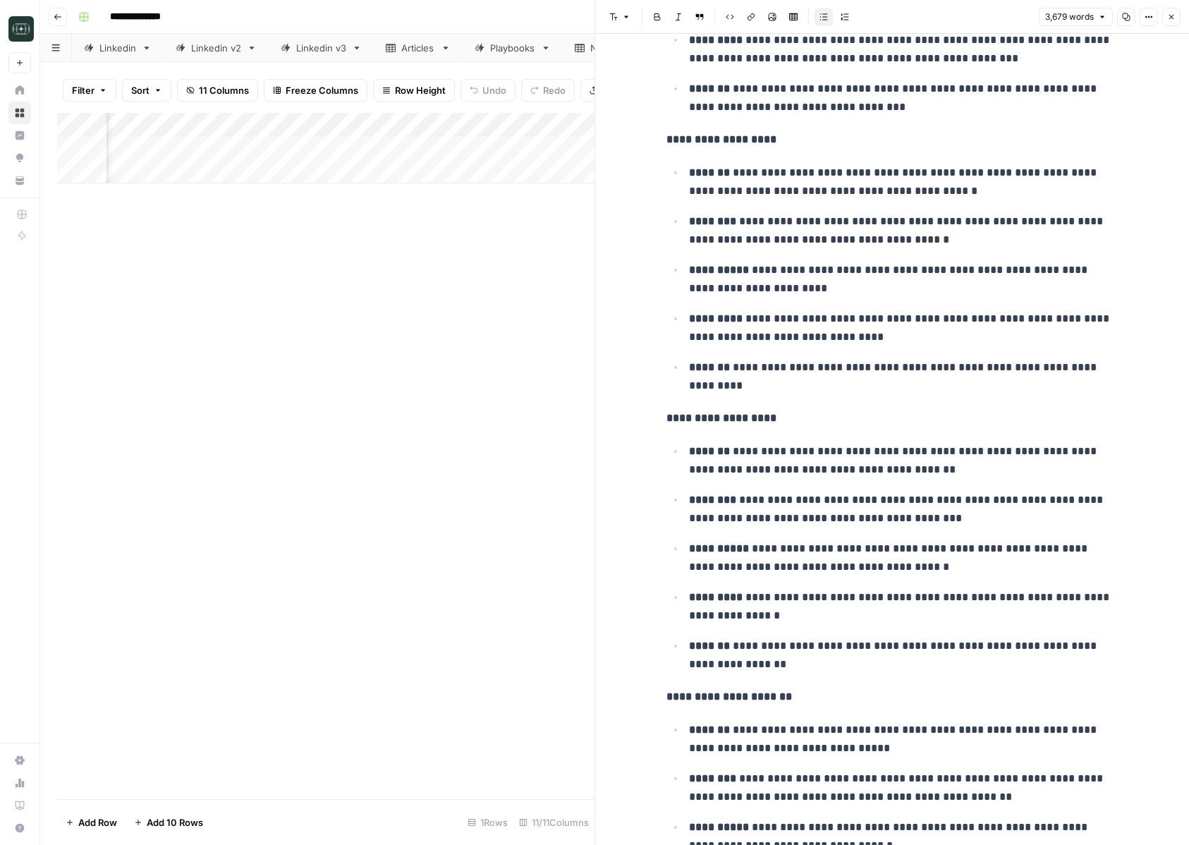
click at [1173, 10] on button "Close" at bounding box center [1171, 17] width 18 height 18
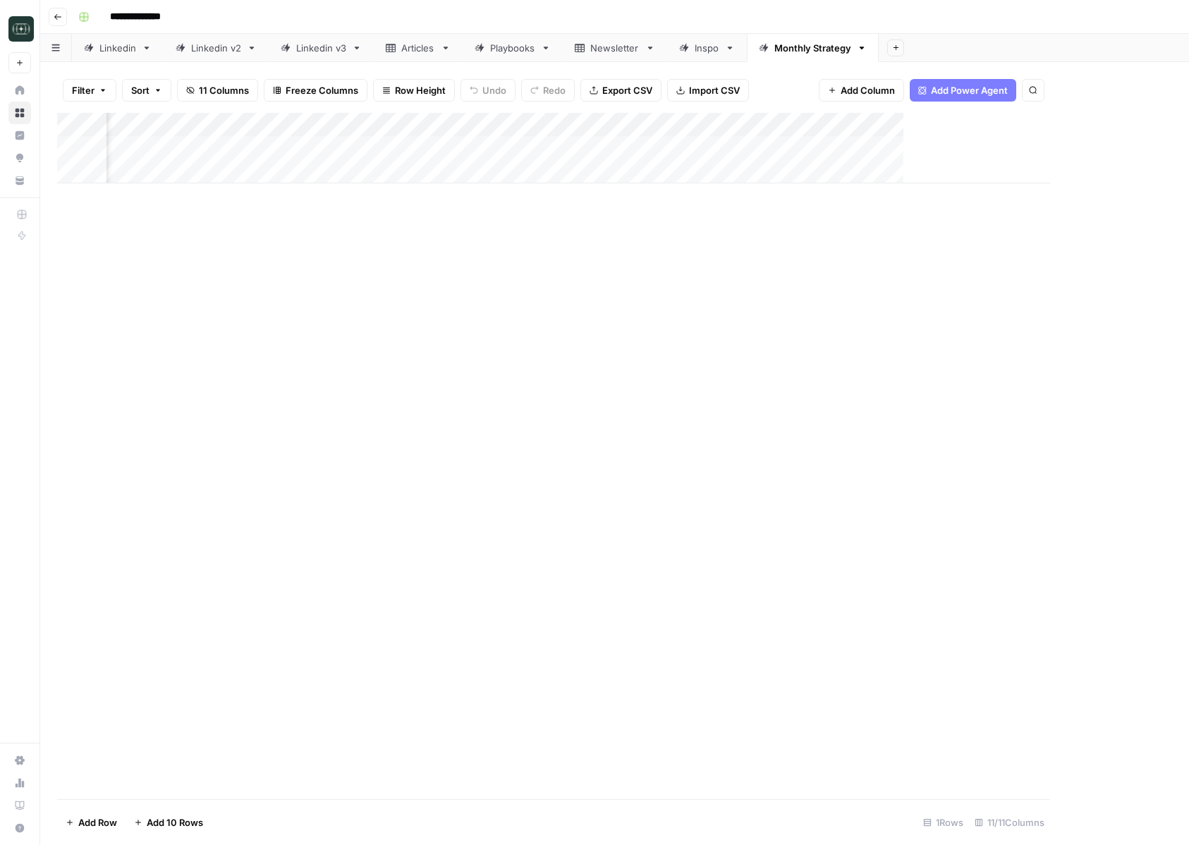
scroll to position [0, 474]
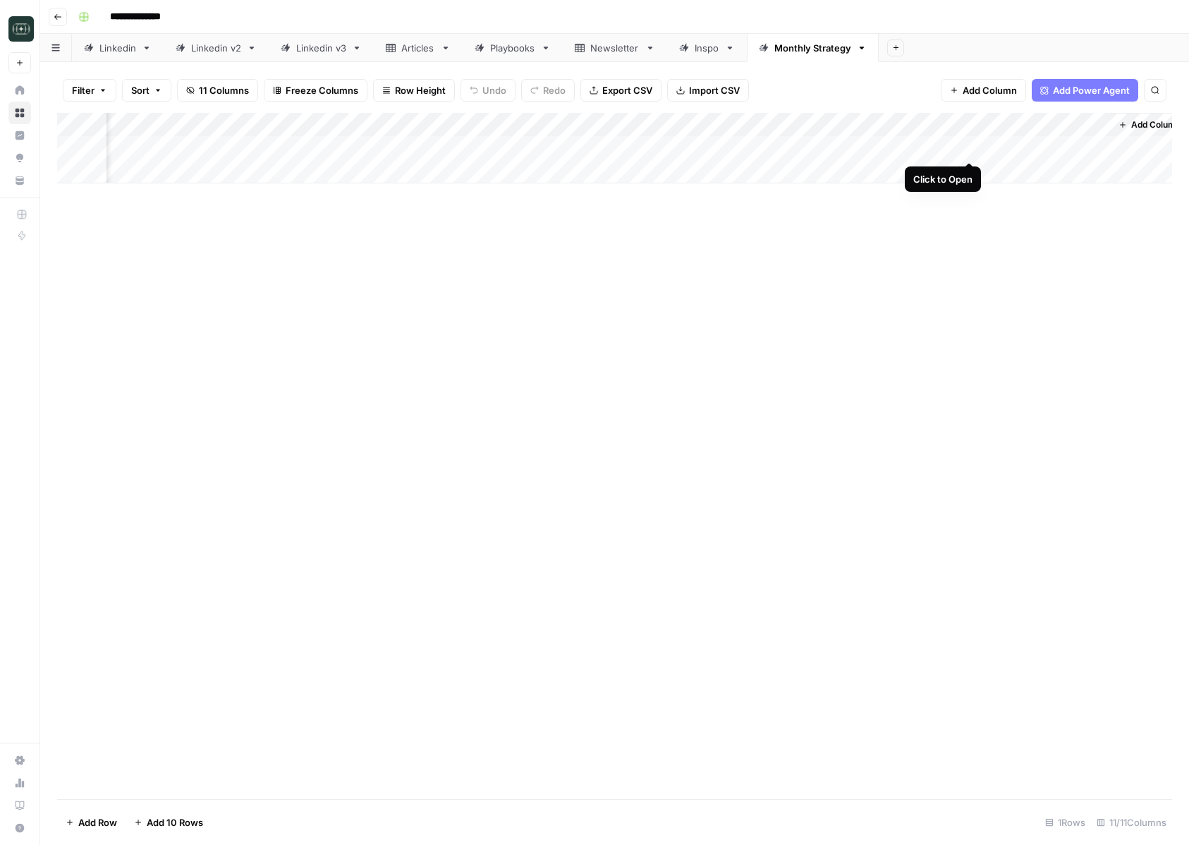
click at [970, 147] on div "Add Column" at bounding box center [614, 148] width 1115 height 71
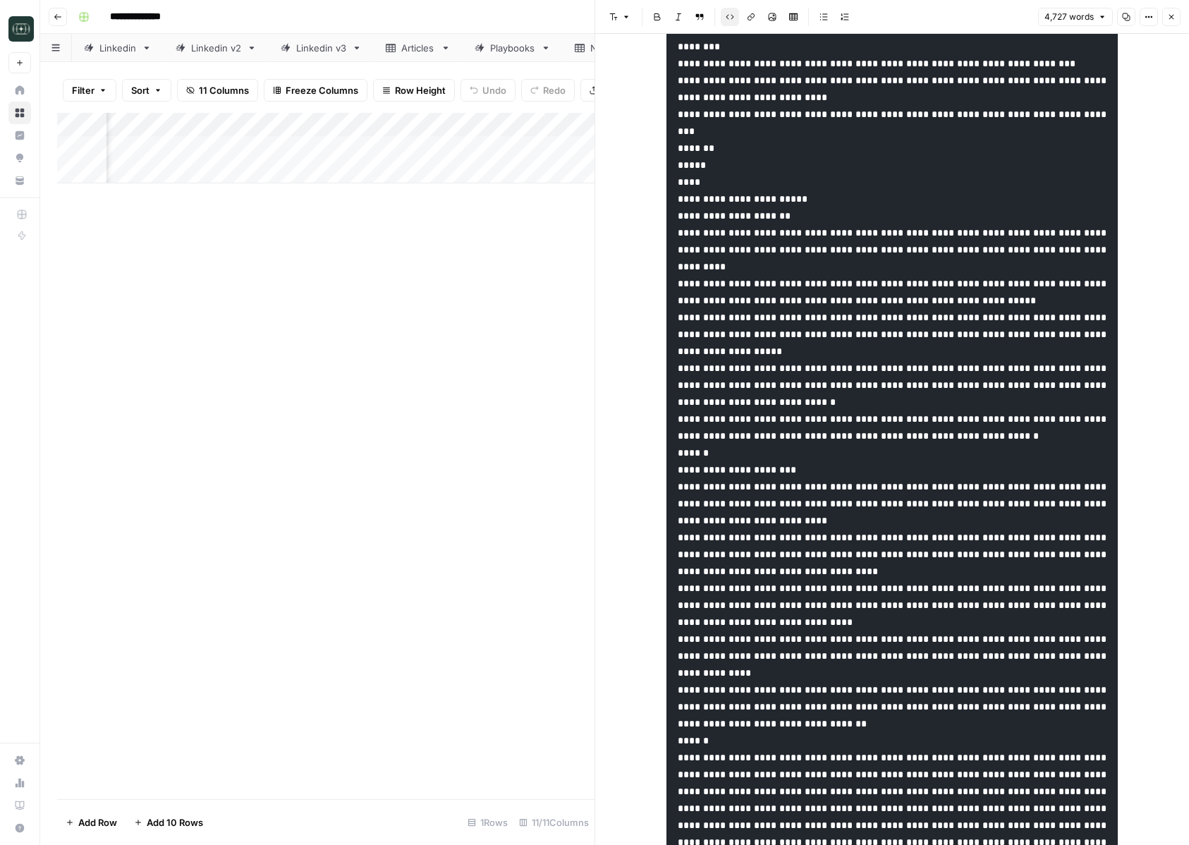
scroll to position [3538, 0]
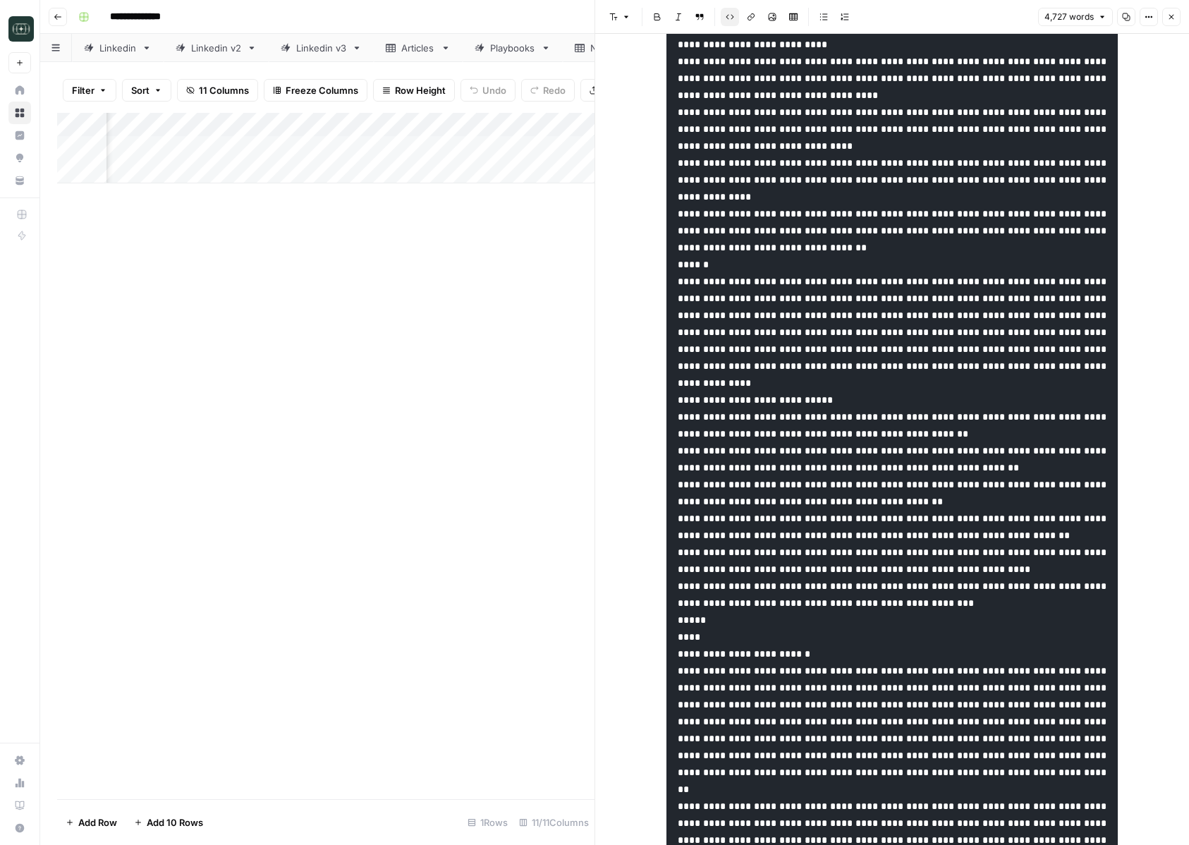
click at [1171, 17] on icon "button" at bounding box center [1171, 17] width 5 height 5
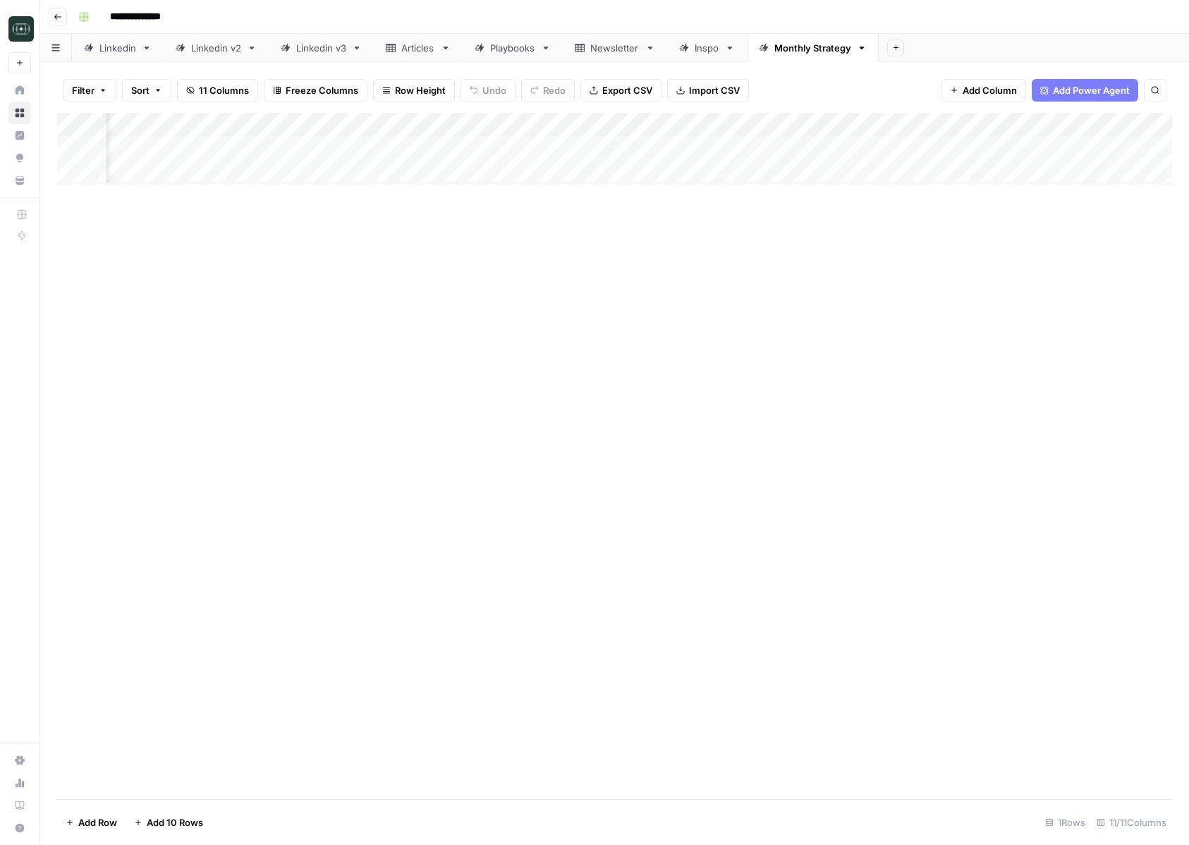
scroll to position [0, 226]
click at [351, 149] on div "Add Column" at bounding box center [614, 148] width 1115 height 71
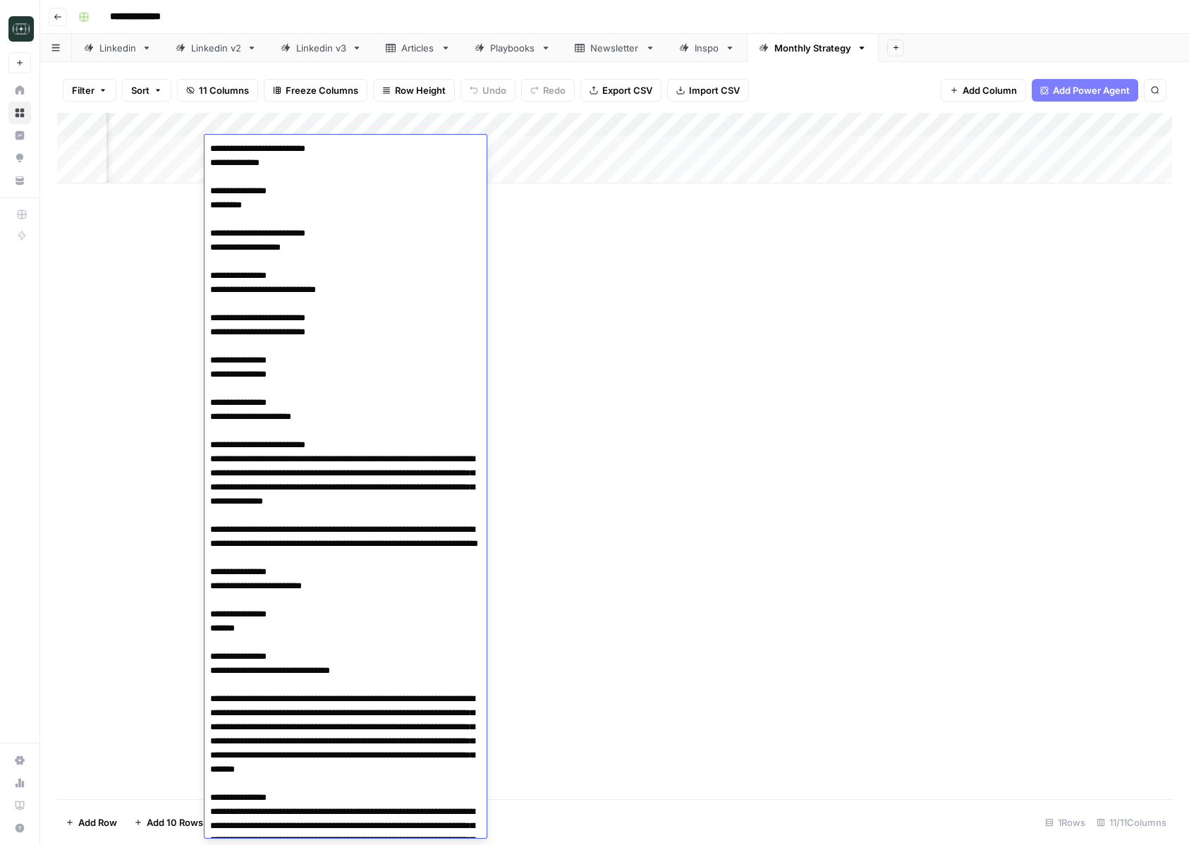
click at [575, 394] on div "Add Column" at bounding box center [614, 456] width 1115 height 686
